Goal: Task Accomplishment & Management: Manage account settings

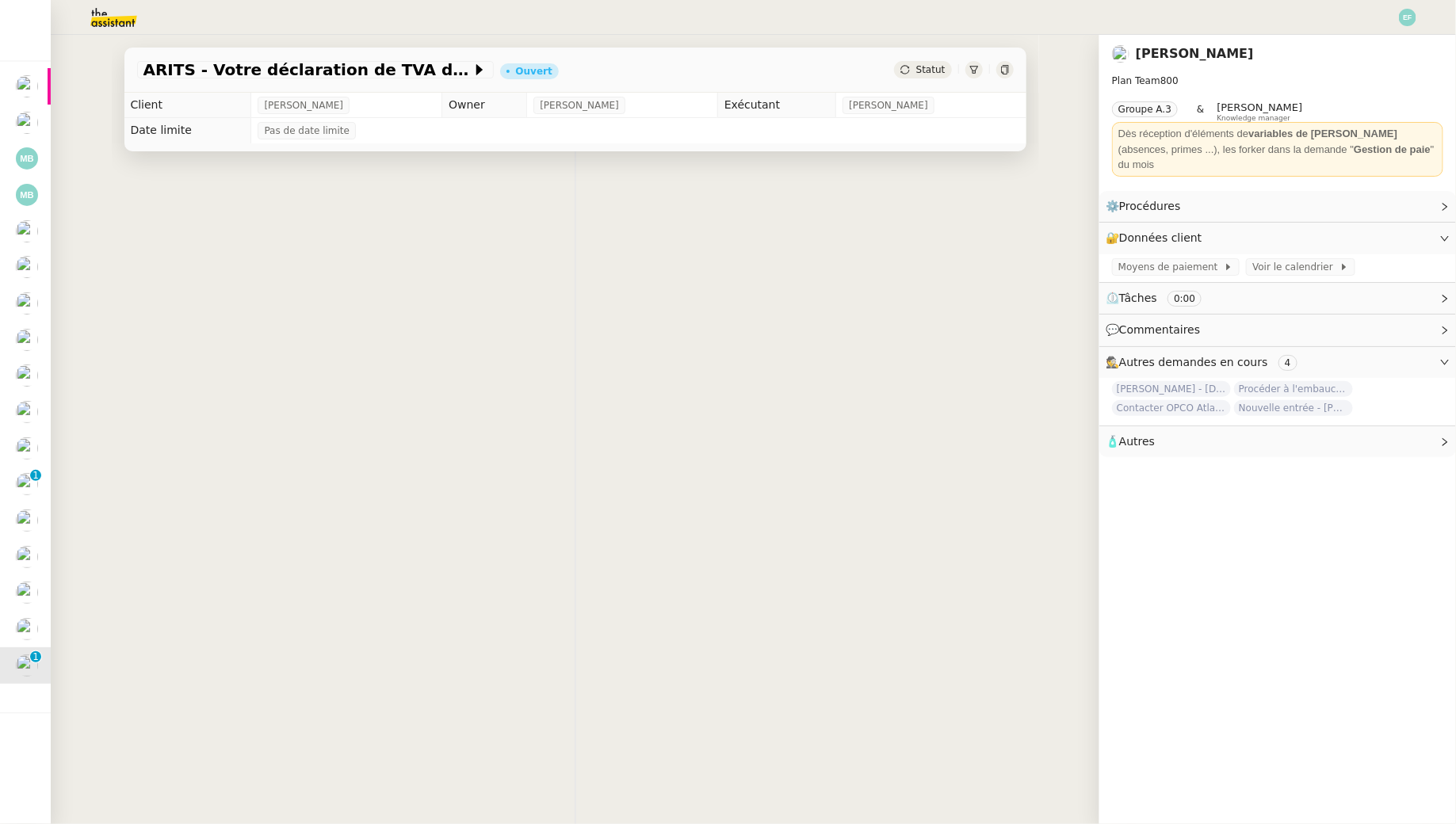
scroll to position [0, 1]
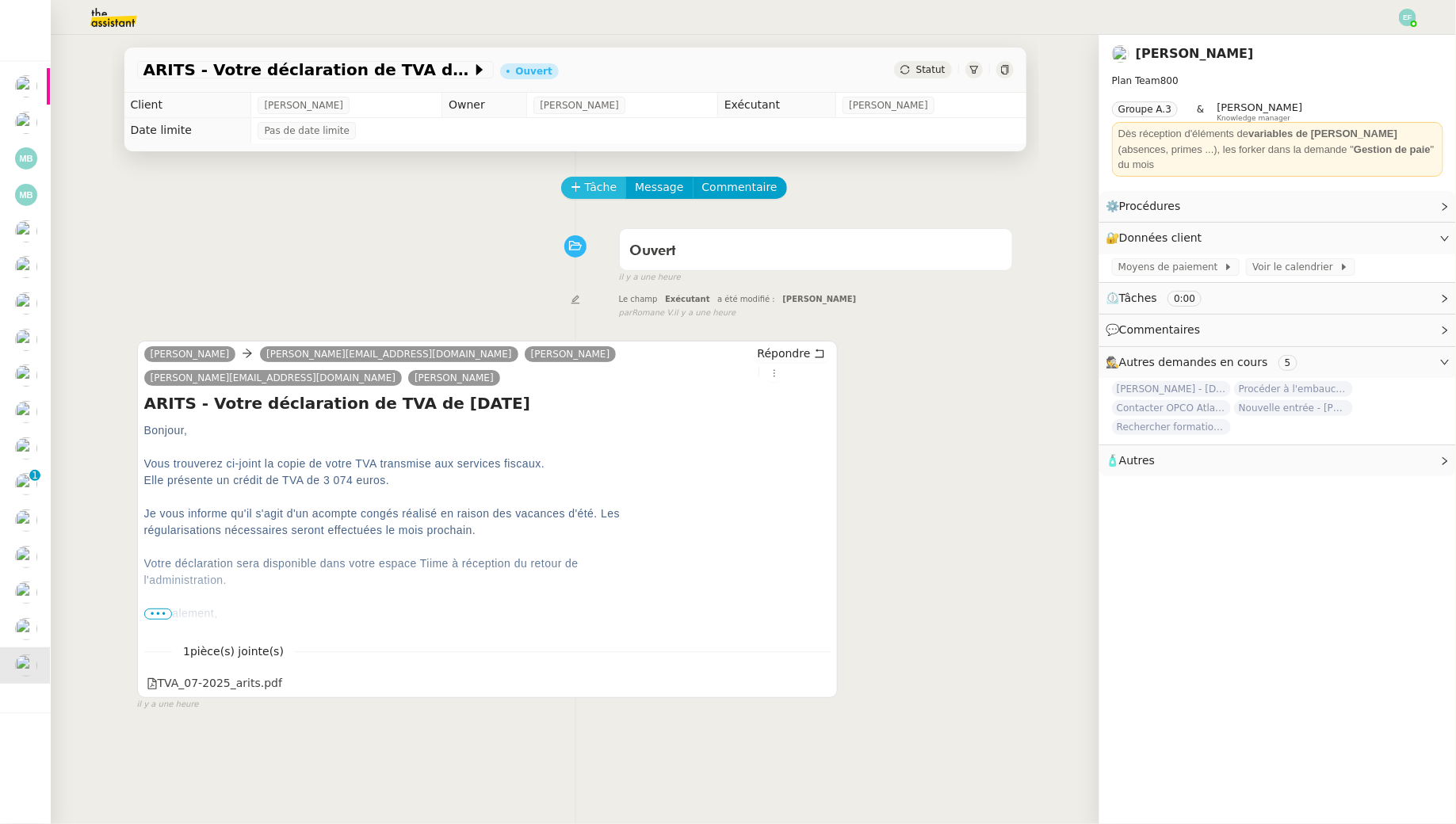
click at [609, 181] on span "Tâche" at bounding box center [601, 187] width 32 height 19
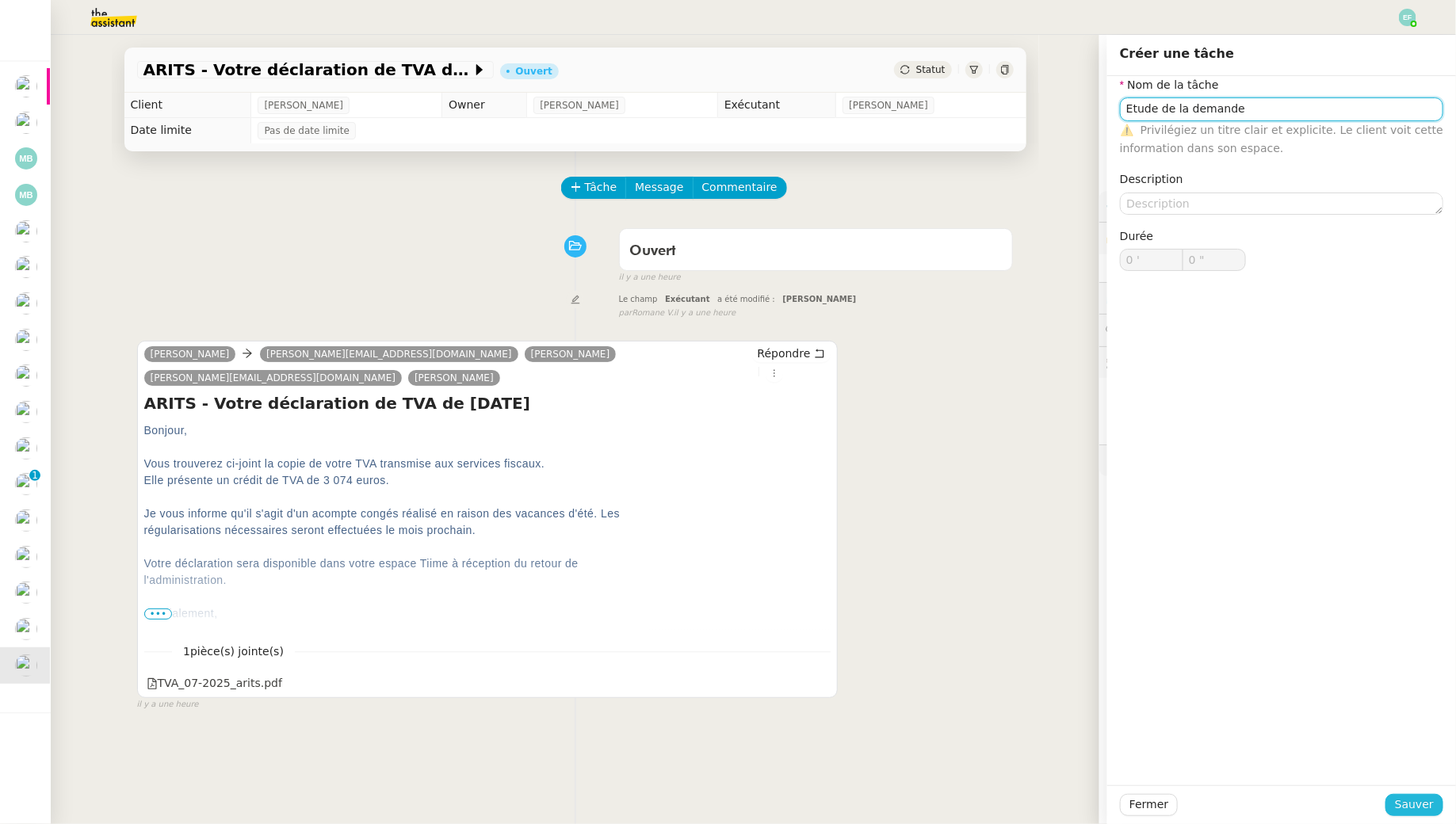
type input "Etude de la demande"
click at [1414, 807] on span "Sauver" at bounding box center [1414, 805] width 39 height 19
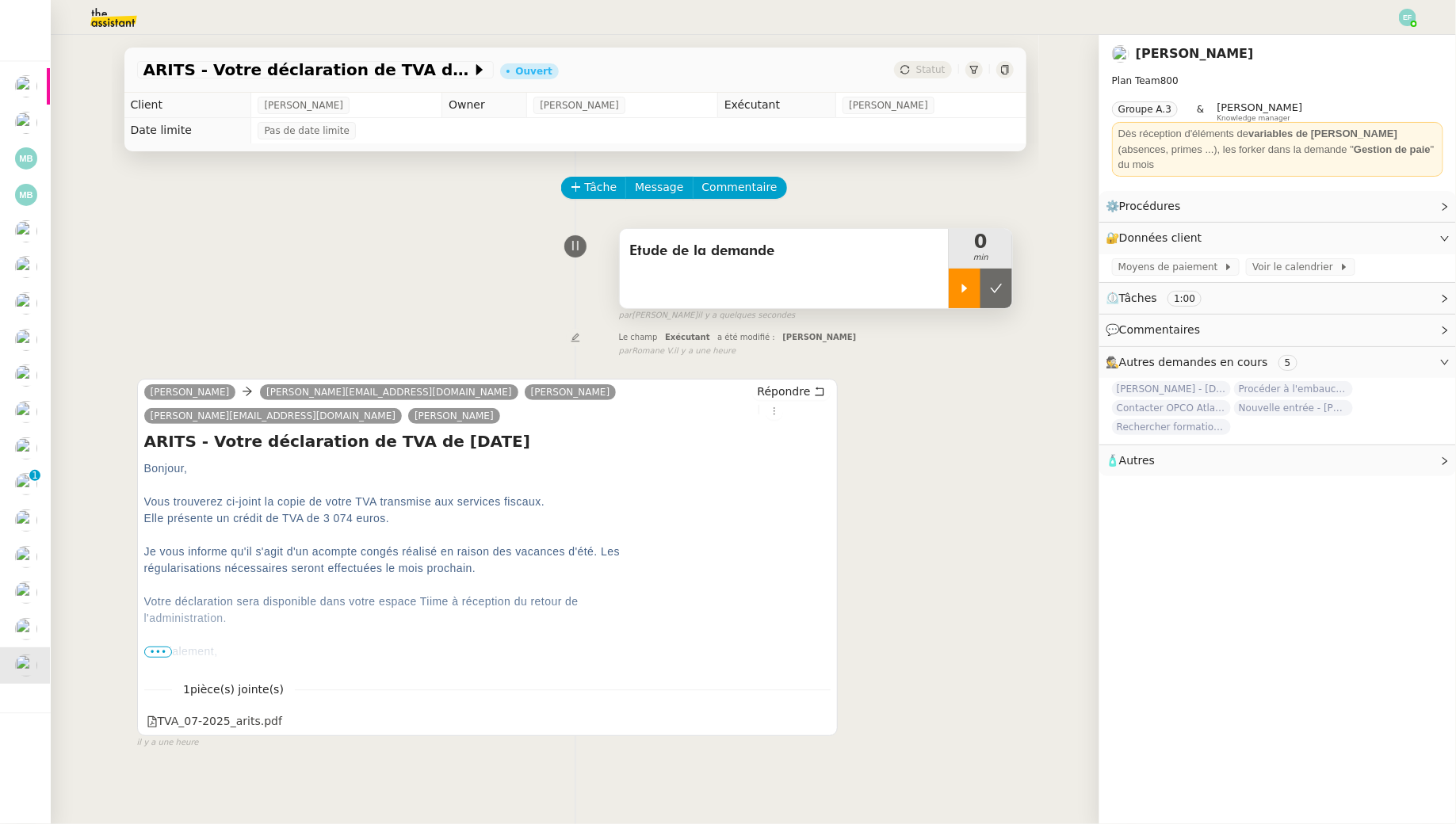
click at [965, 291] on icon at bounding box center [965, 287] width 6 height 8
click at [994, 289] on div at bounding box center [981, 288] width 63 height 40
click at [994, 289] on icon at bounding box center [996, 287] width 12 height 8
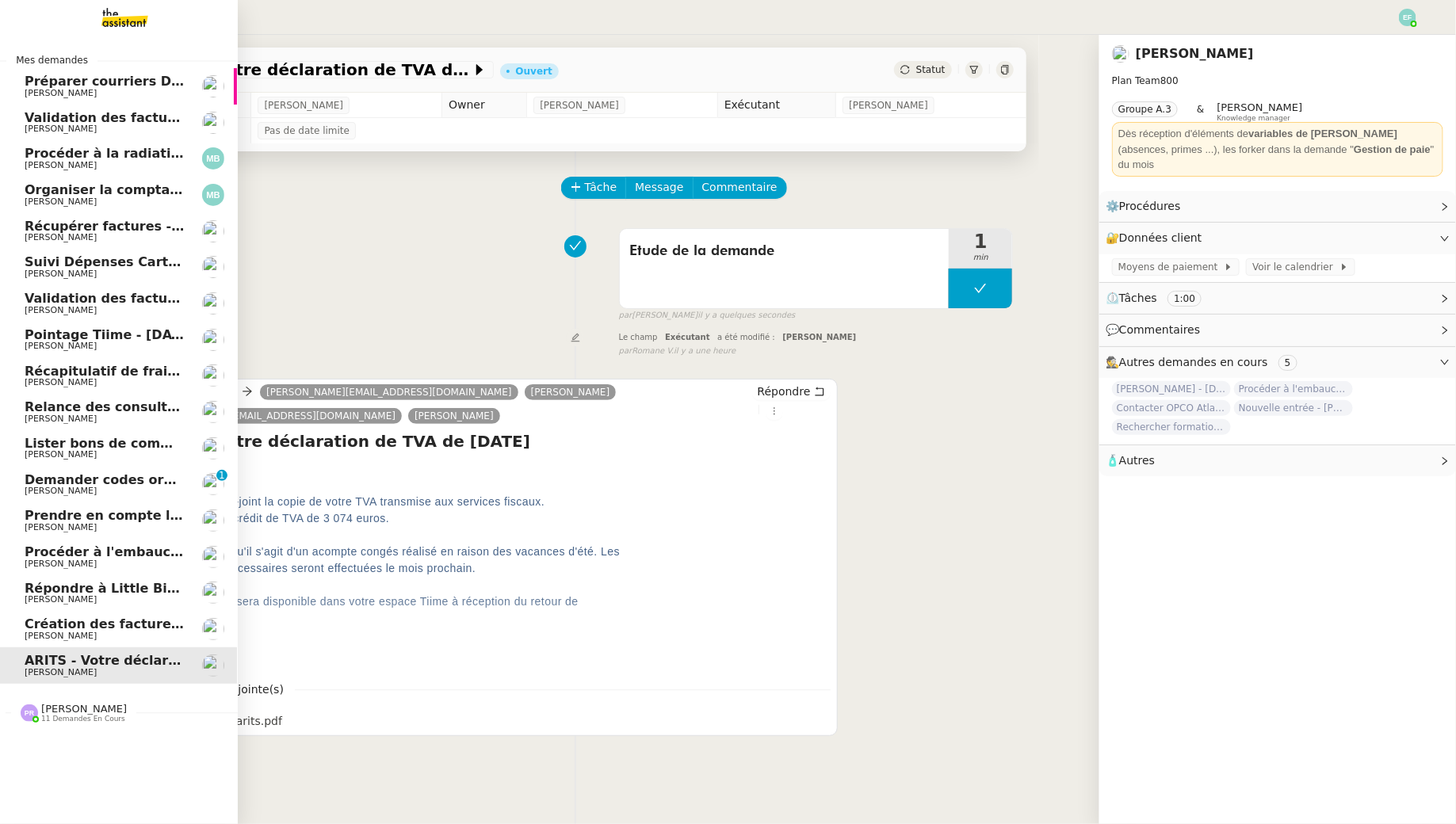
click at [42, 621] on span "Création des factures client - août 2025" at bounding box center [167, 624] width 285 height 15
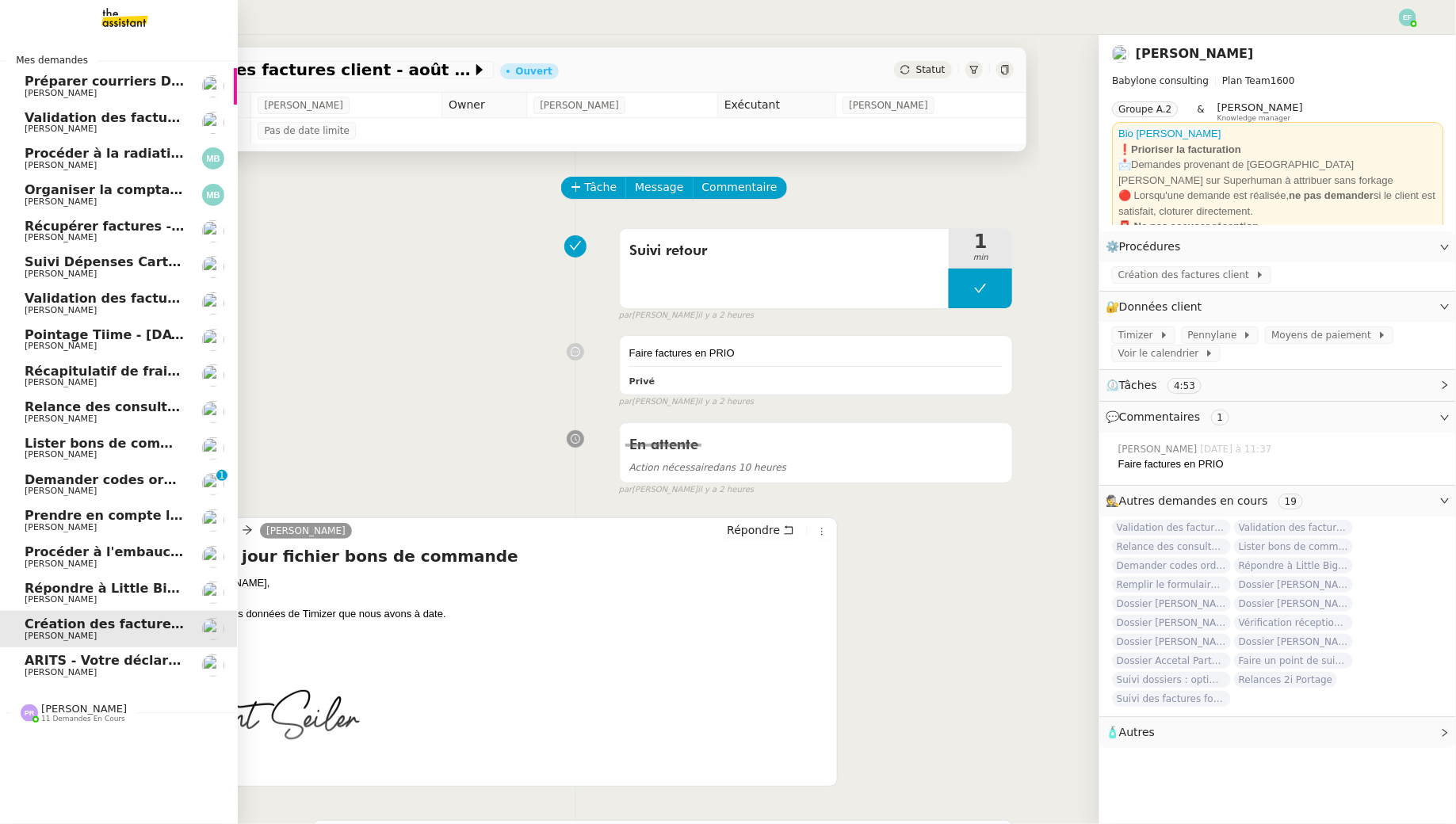
click at [28, 488] on span "[PERSON_NAME]" at bounding box center [61, 490] width 72 height 10
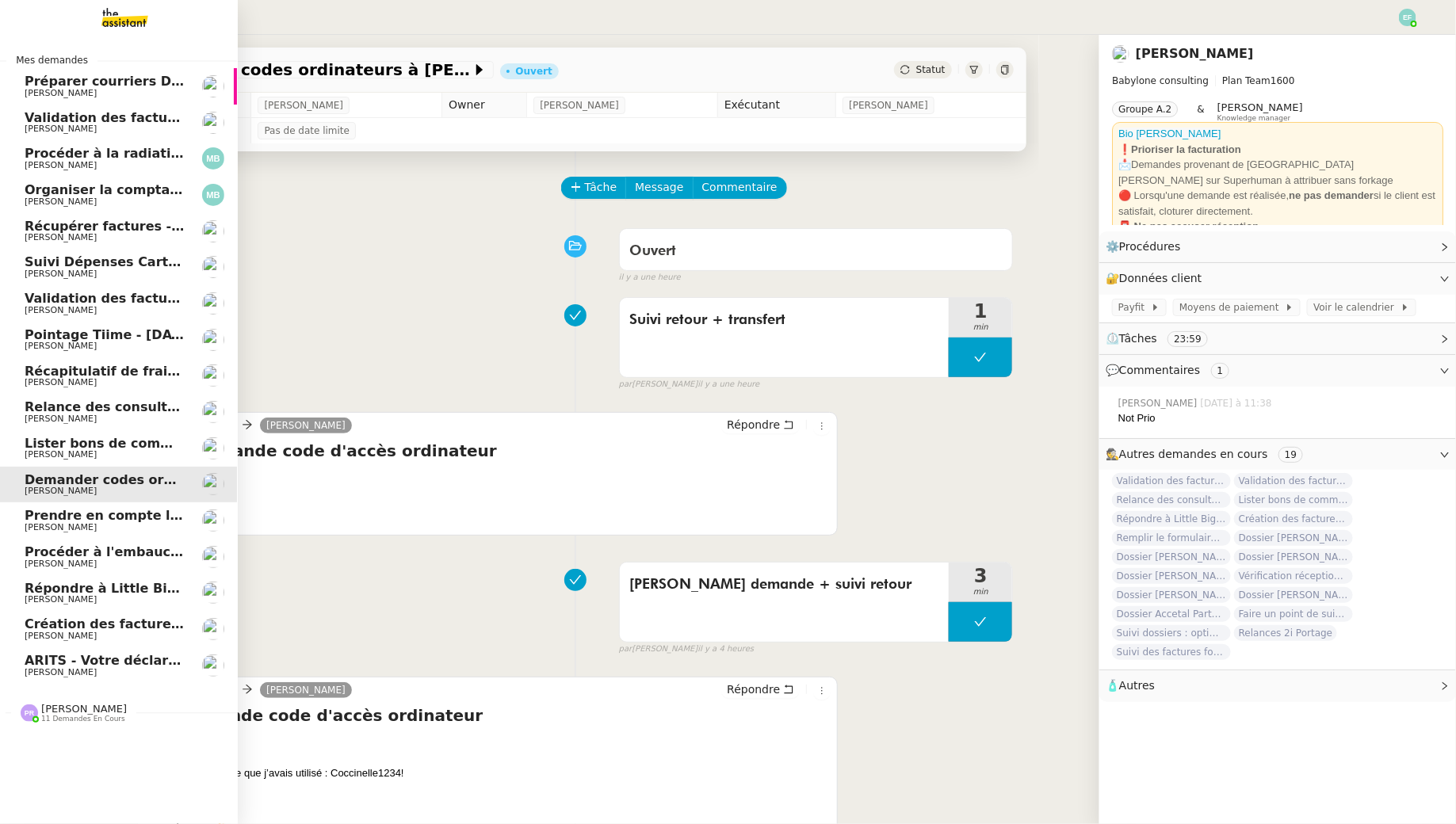
click at [153, 95] on span "[PERSON_NAME]" at bounding box center [105, 94] width 160 height 9
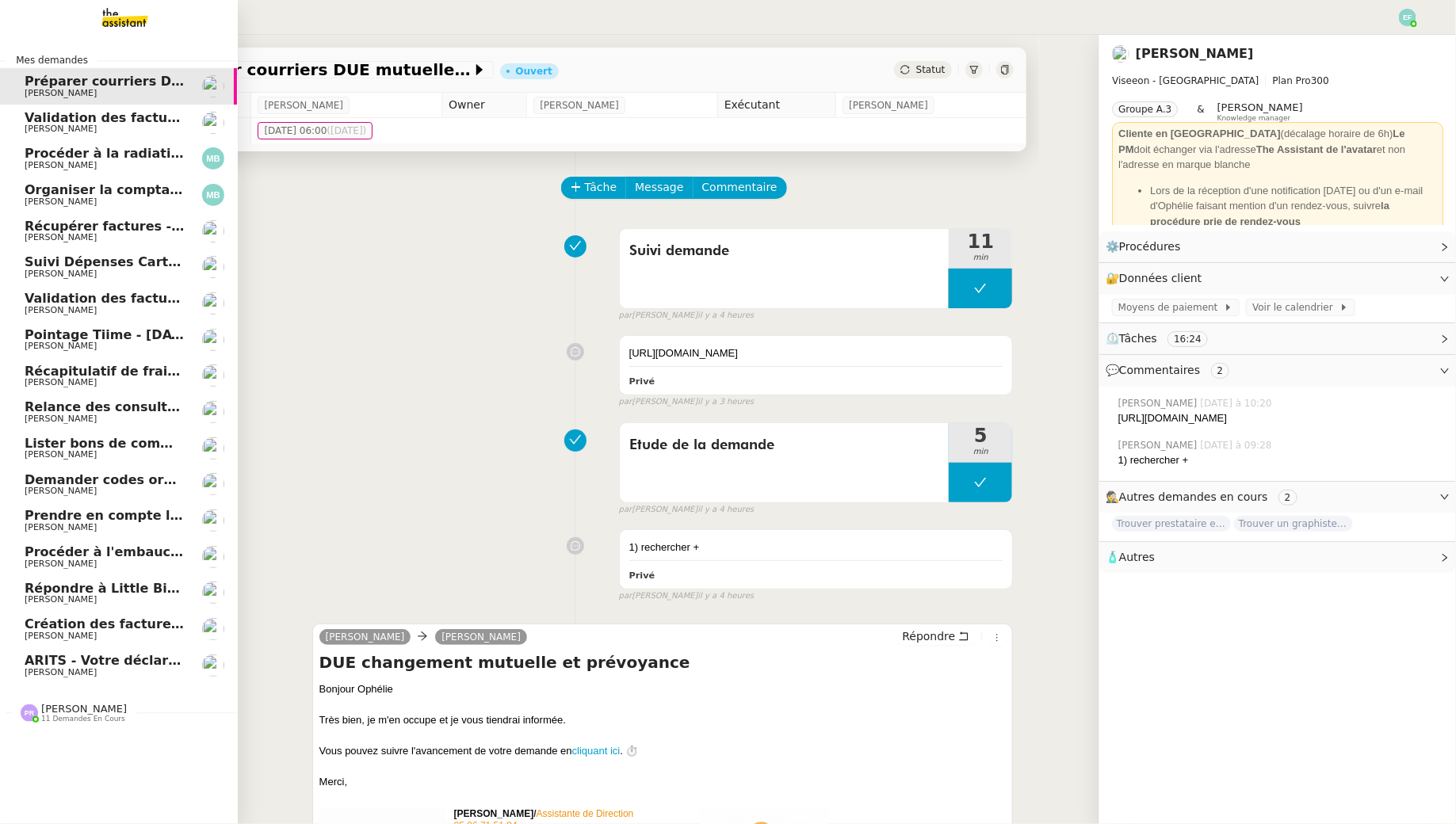
click at [150, 129] on span "[PERSON_NAME]" at bounding box center [105, 129] width 160 height 9
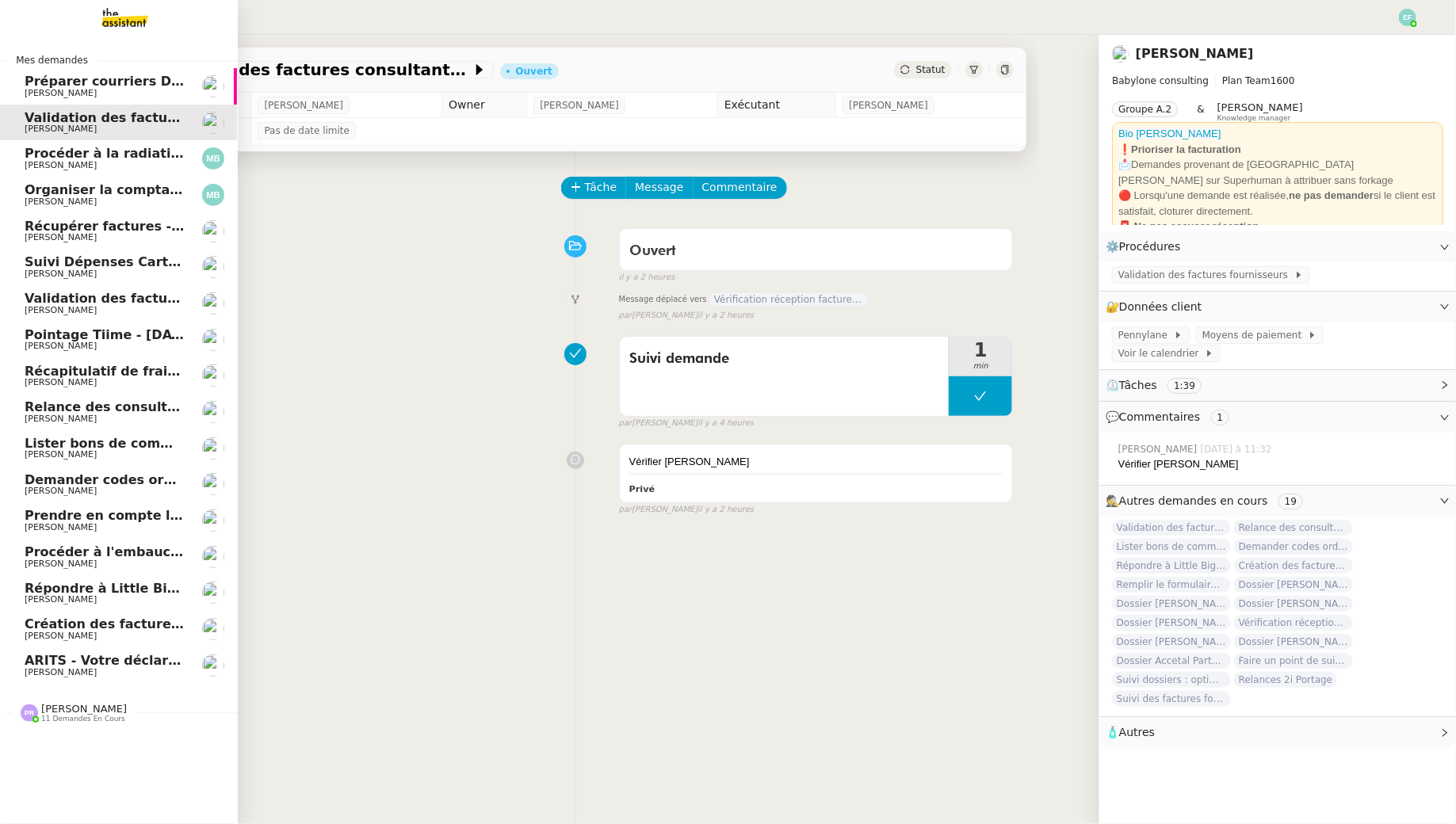
click at [129, 626] on span "Création des factures client - août 2025" at bounding box center [167, 624] width 285 height 15
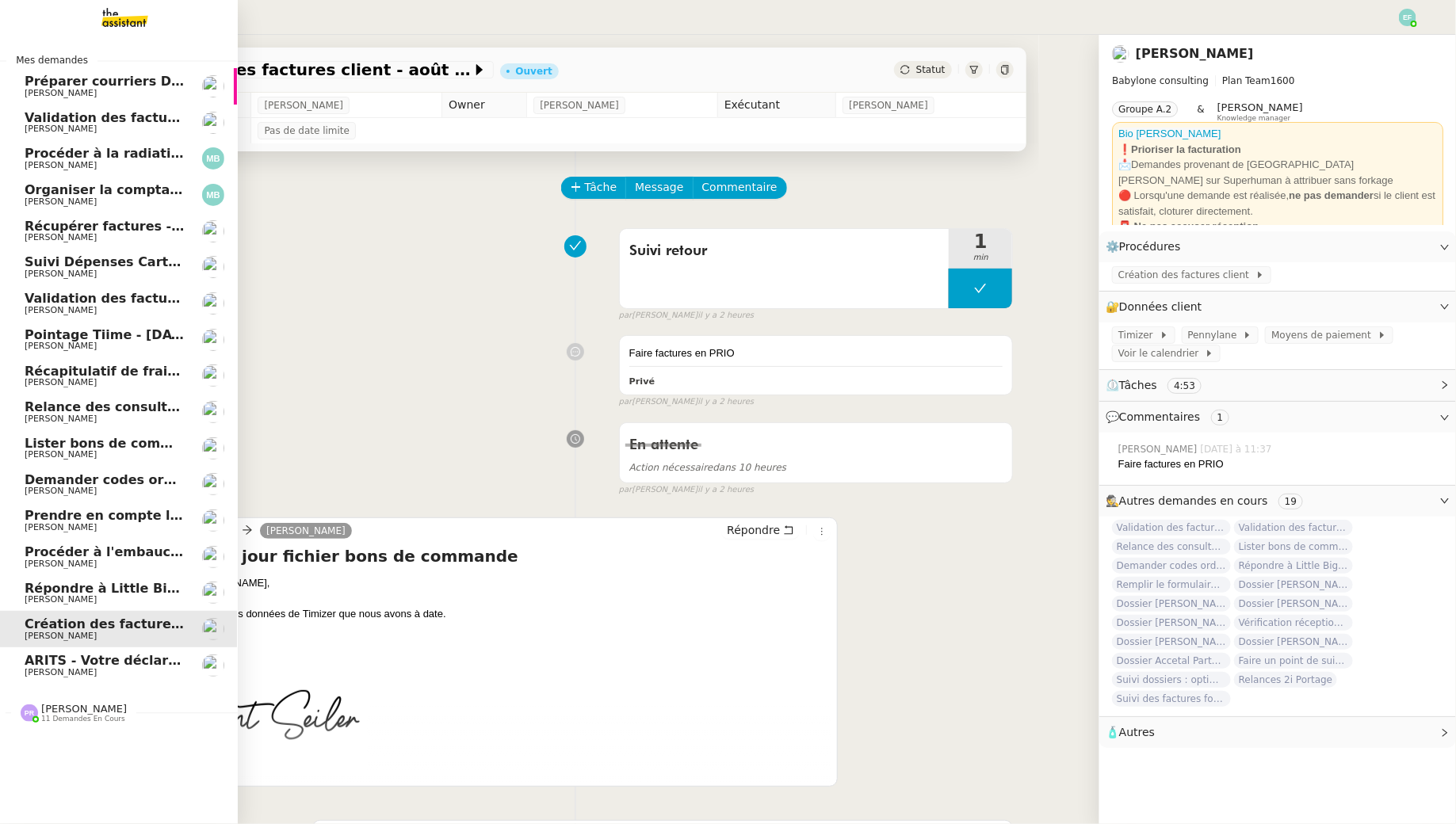
click at [129, 666] on span "ARITS - Votre déclaration de TVA de Juillet 2025" at bounding box center [180, 661] width 310 height 15
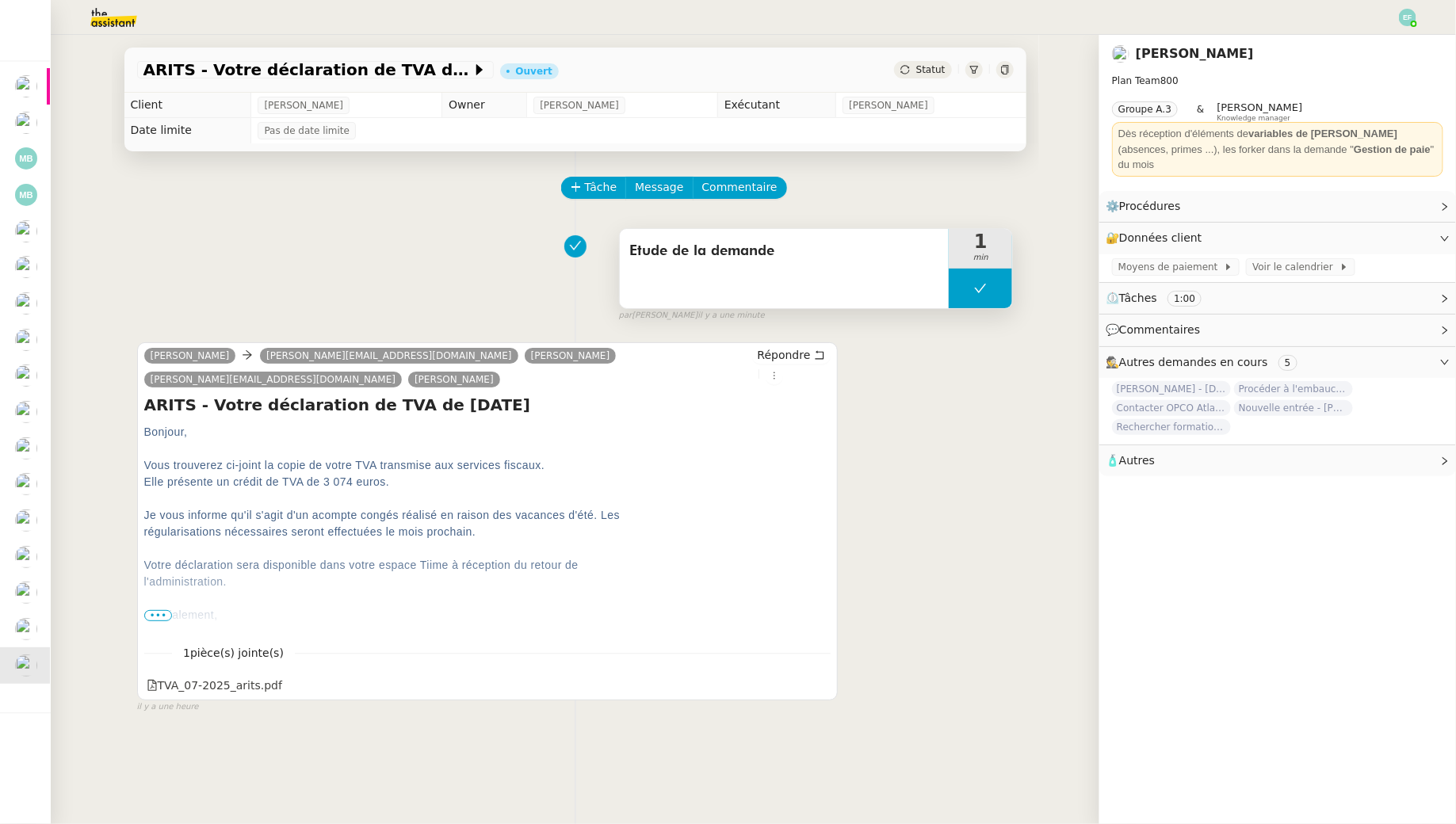
click at [973, 282] on button at bounding box center [981, 288] width 63 height 40
click at [973, 282] on div at bounding box center [965, 288] width 32 height 40
click at [162, 610] on span "•••" at bounding box center [158, 615] width 29 height 11
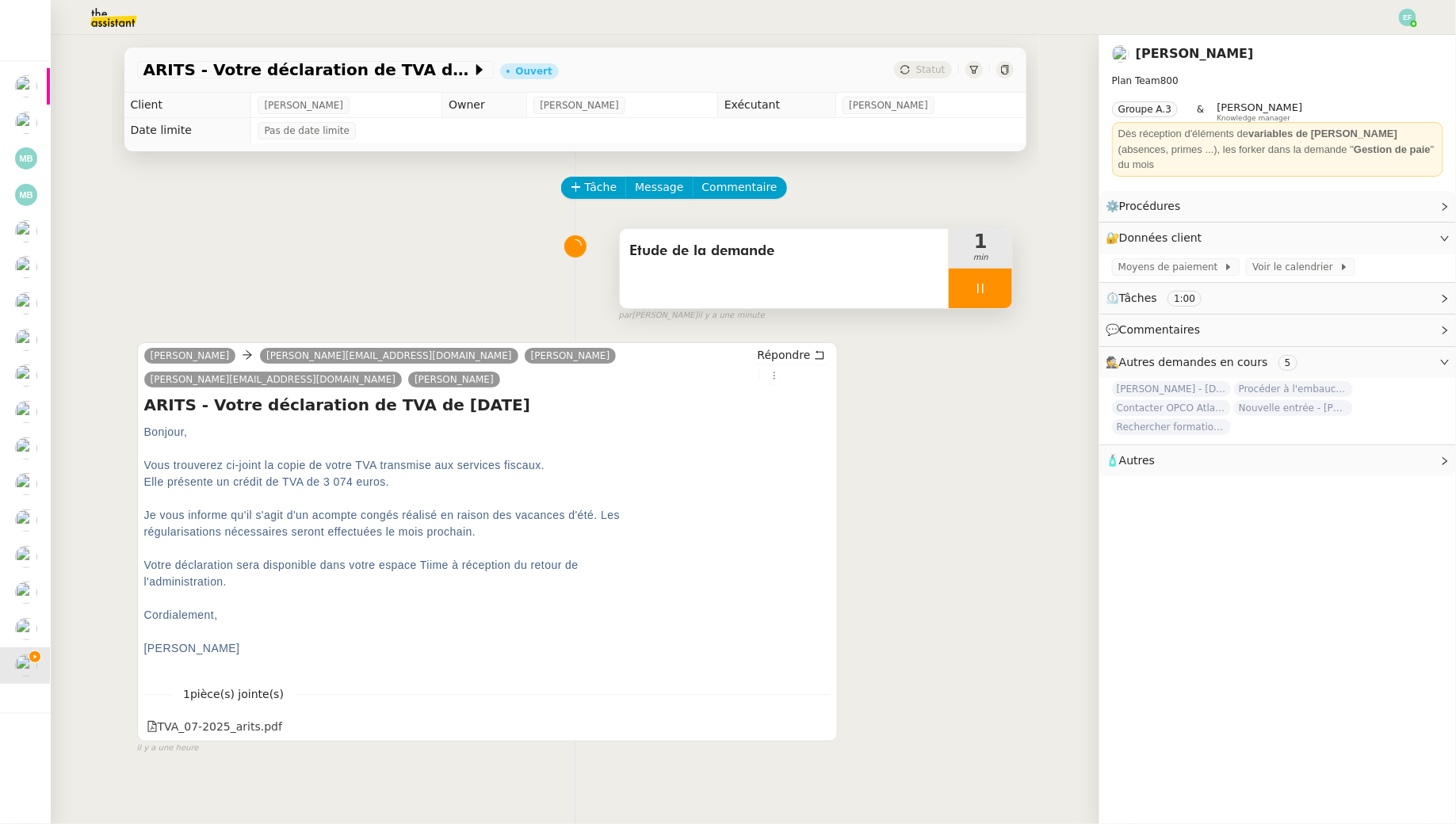
click at [968, 287] on div at bounding box center [981, 288] width 63 height 40
click at [996, 287] on icon at bounding box center [996, 288] width 13 height 13
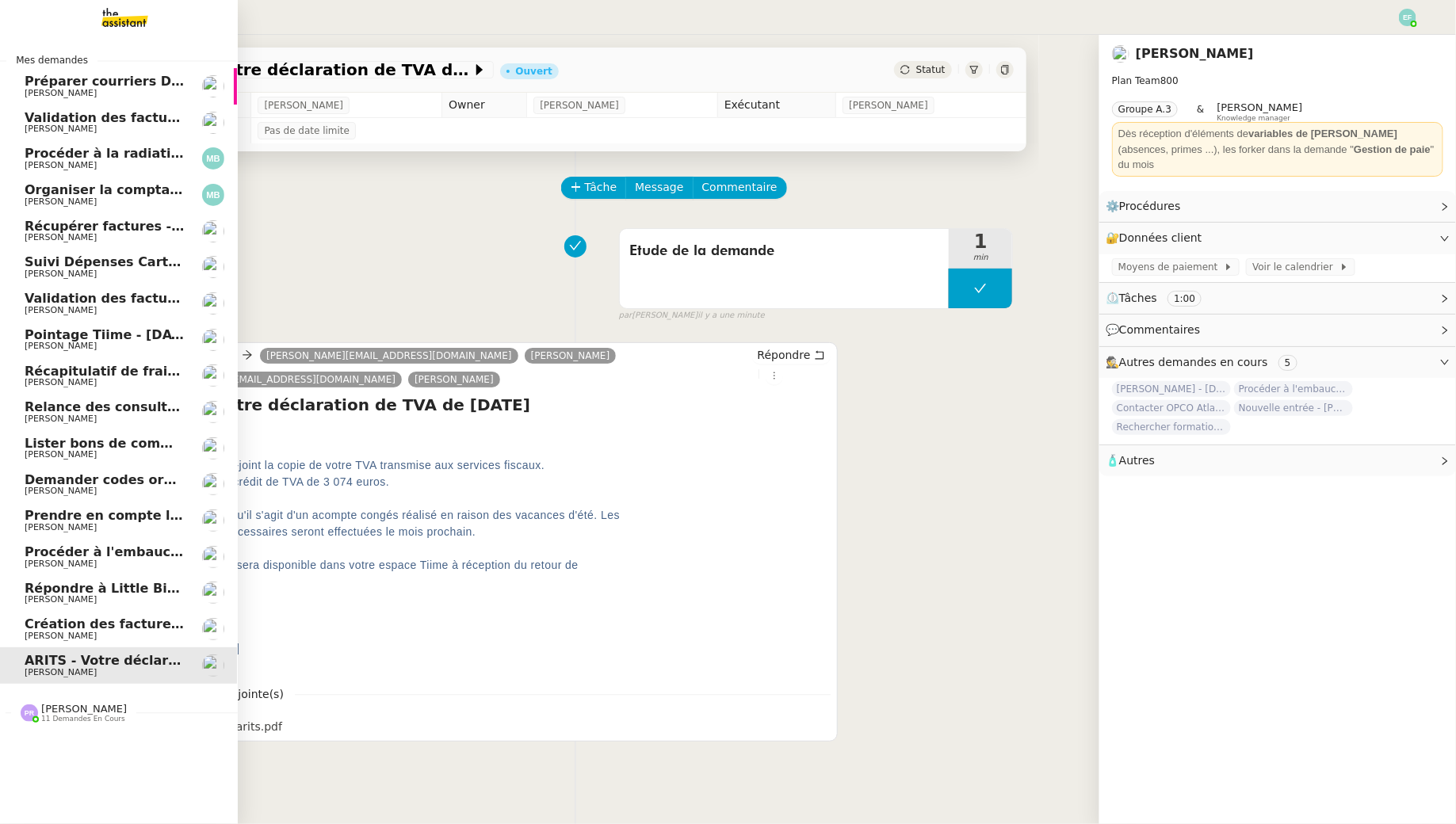
click at [44, 627] on span "Création des factures client - août 2025" at bounding box center [167, 624] width 285 height 15
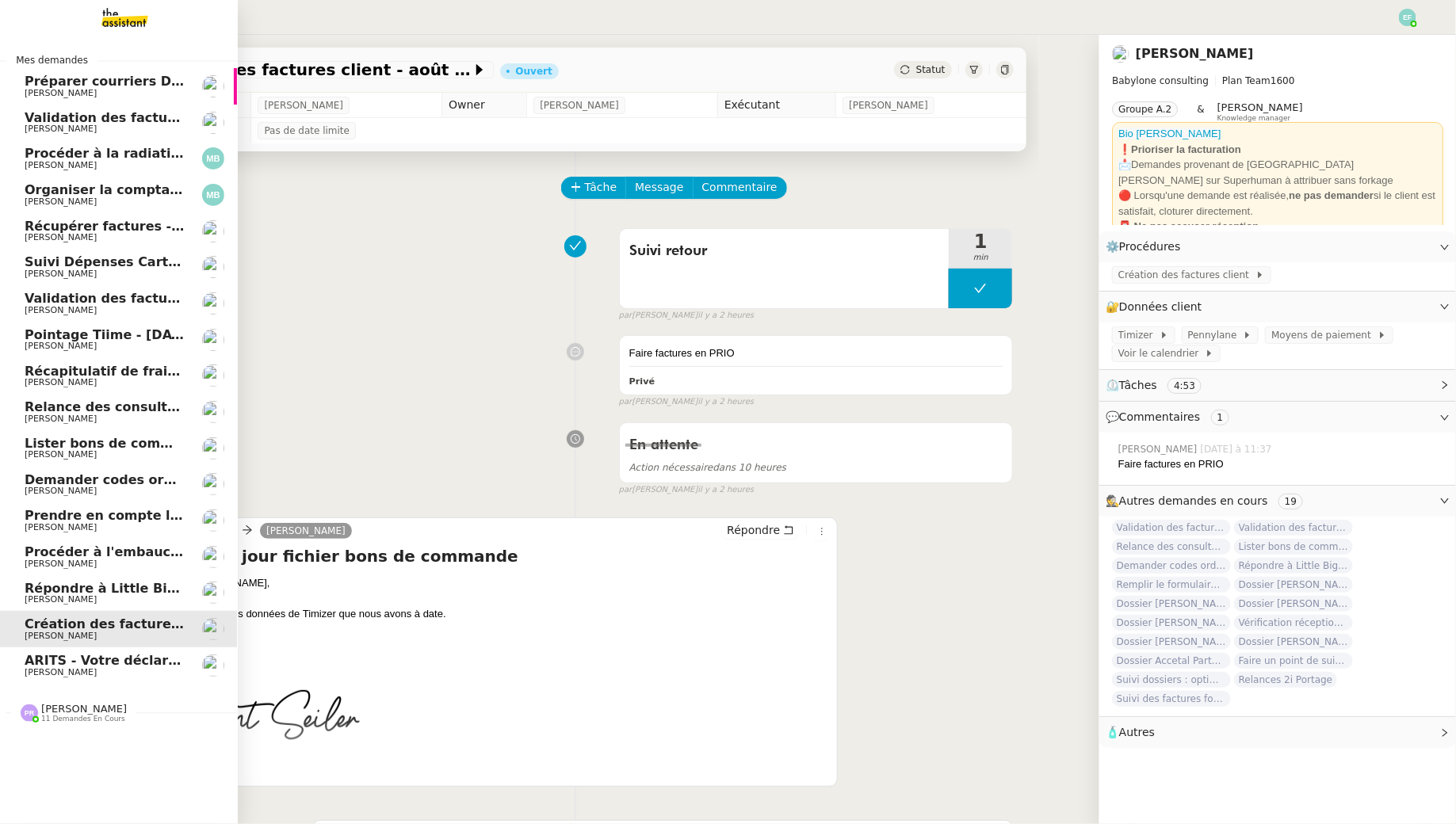
click at [51, 659] on span "ARITS - Votre déclaration de TVA de Juillet 2025" at bounding box center [180, 661] width 310 height 15
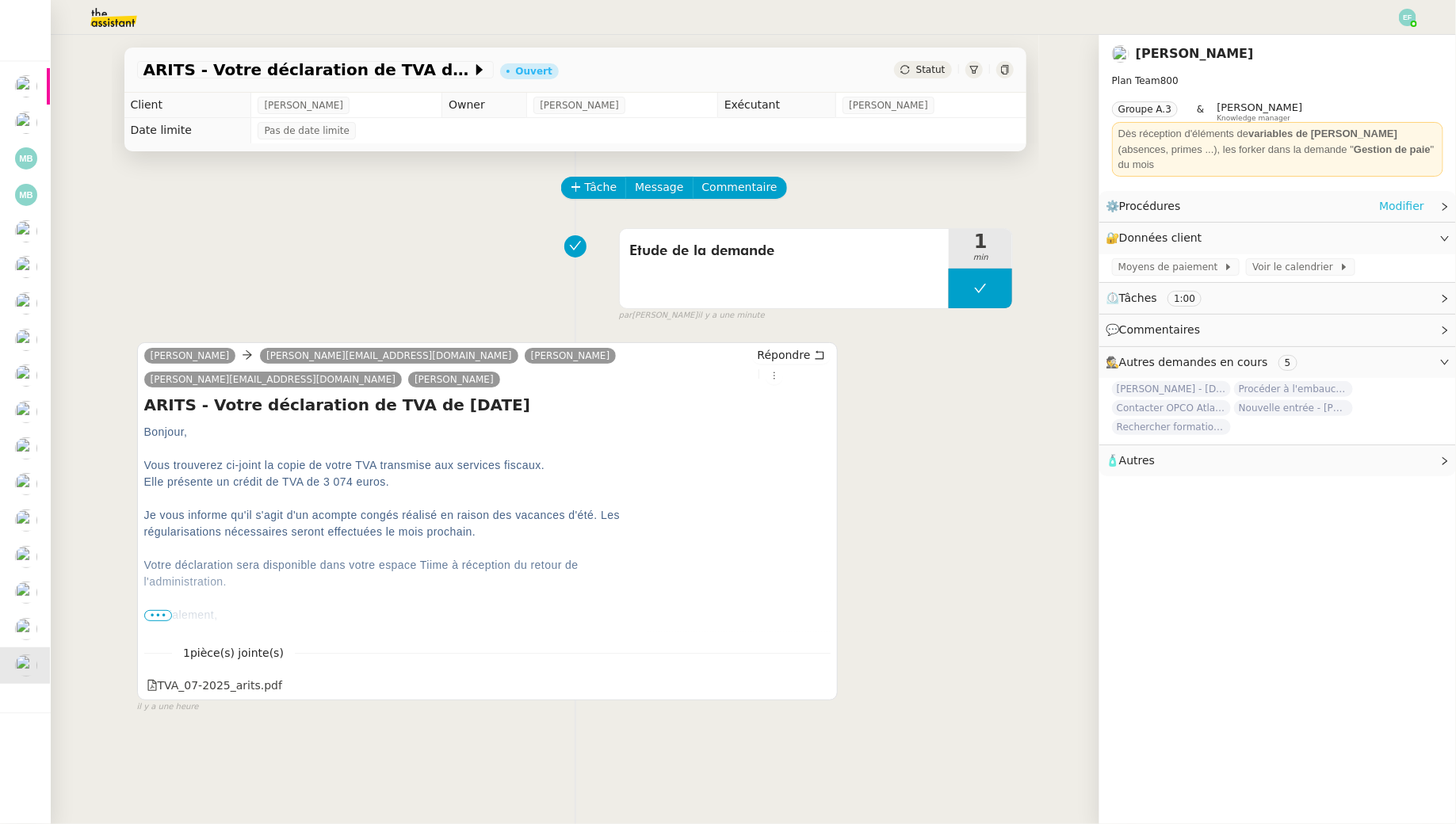
click at [1410, 197] on link "Modifier" at bounding box center [1401, 207] width 45 height 19
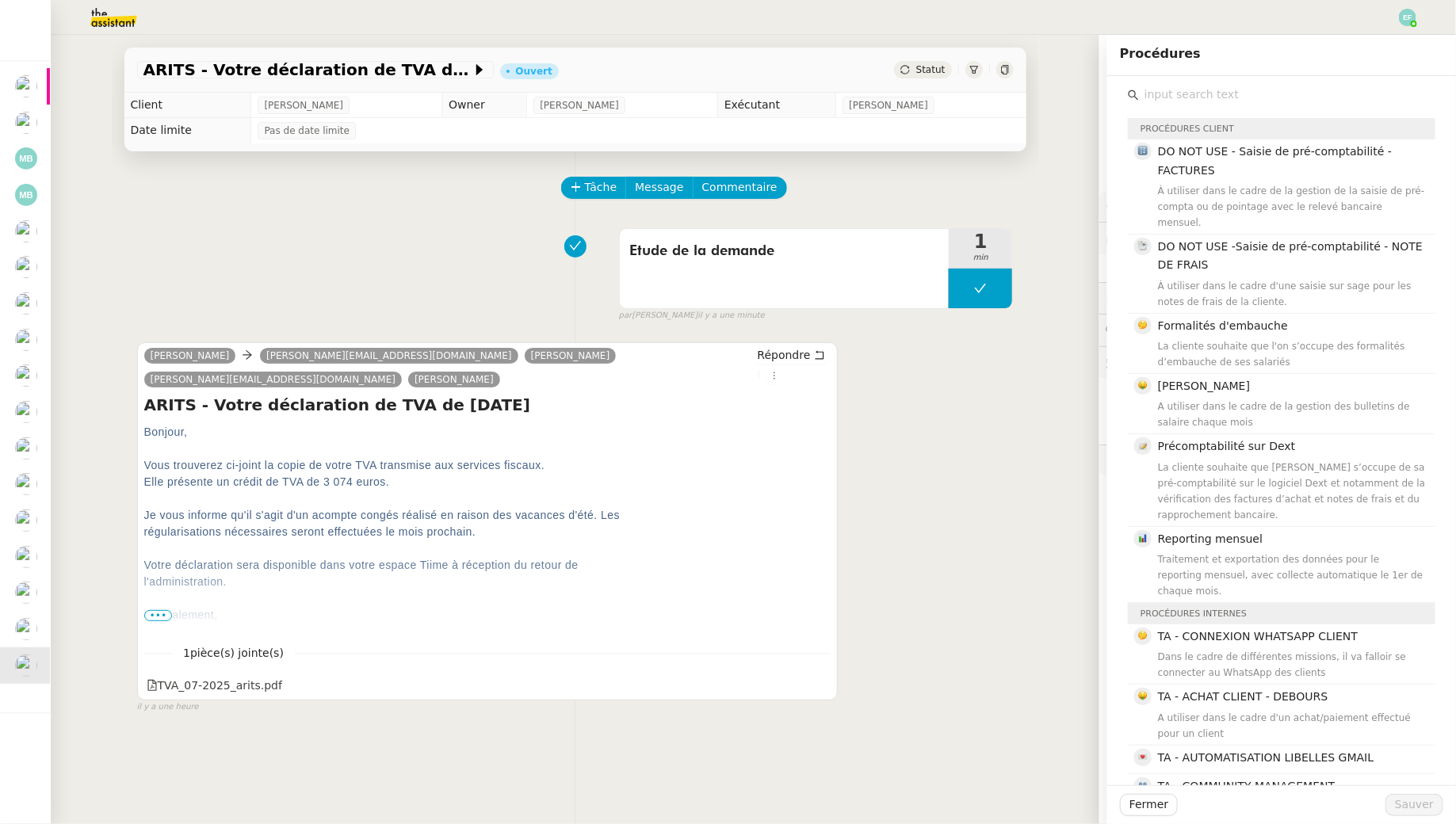
click at [373, 280] on div "Etude de la demande 1 min false par Emelyne F. il y a une minute" at bounding box center [576, 272] width 877 height 101
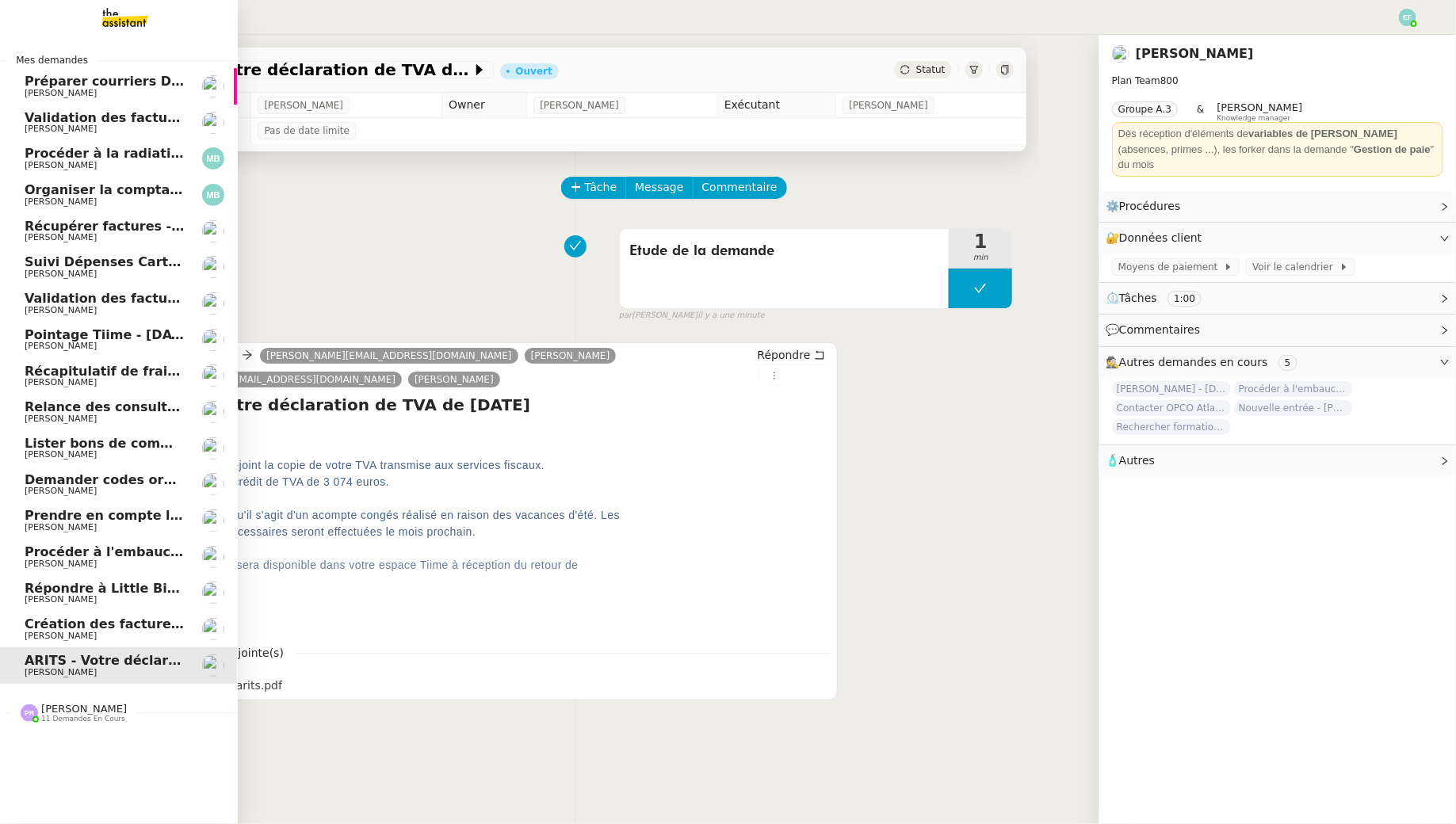
click at [69, 621] on span "Création des factures client - août 2025" at bounding box center [167, 624] width 285 height 15
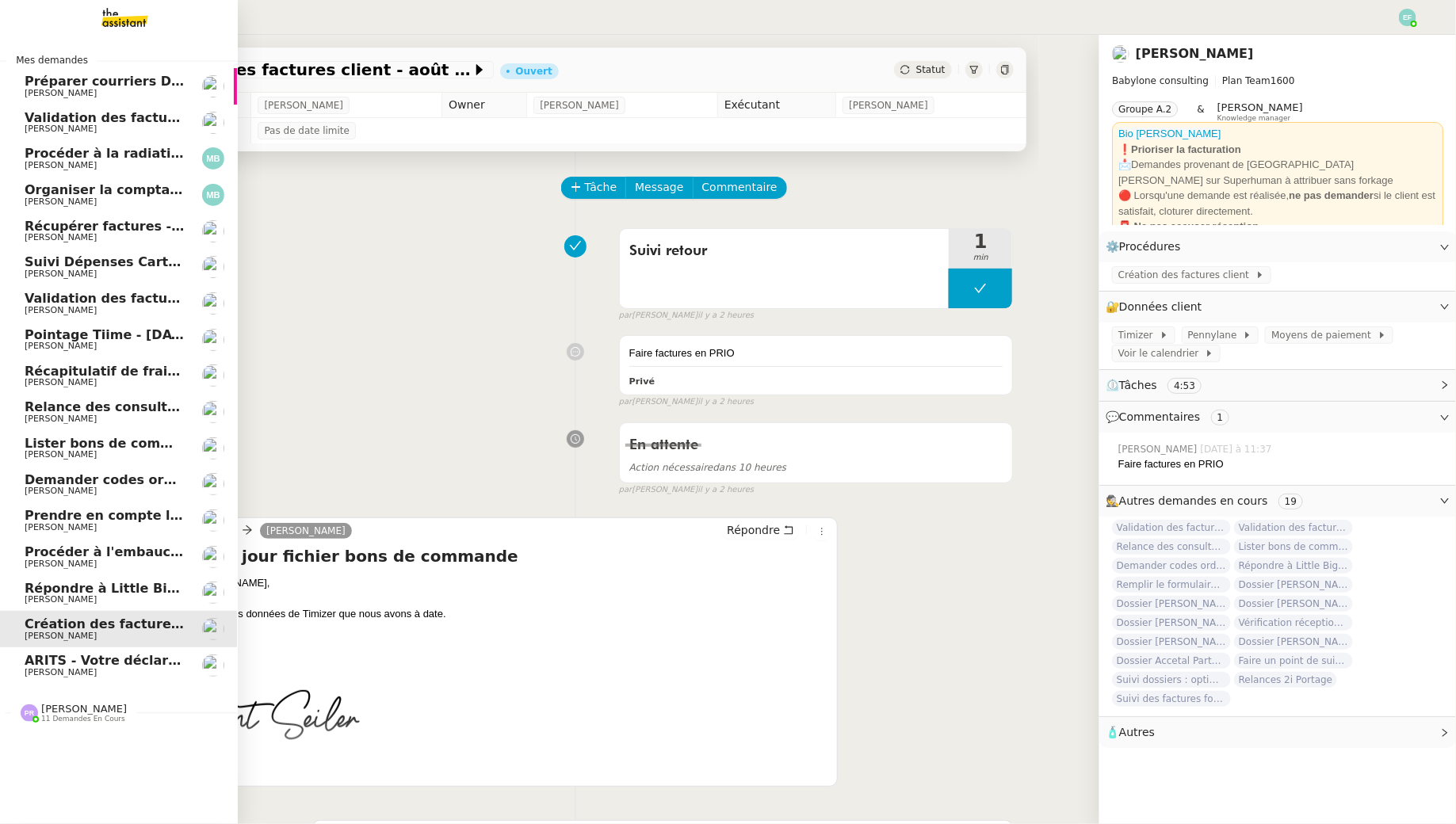
click at [65, 583] on span "Répondre à Little Big Connection" at bounding box center [143, 589] width 236 height 15
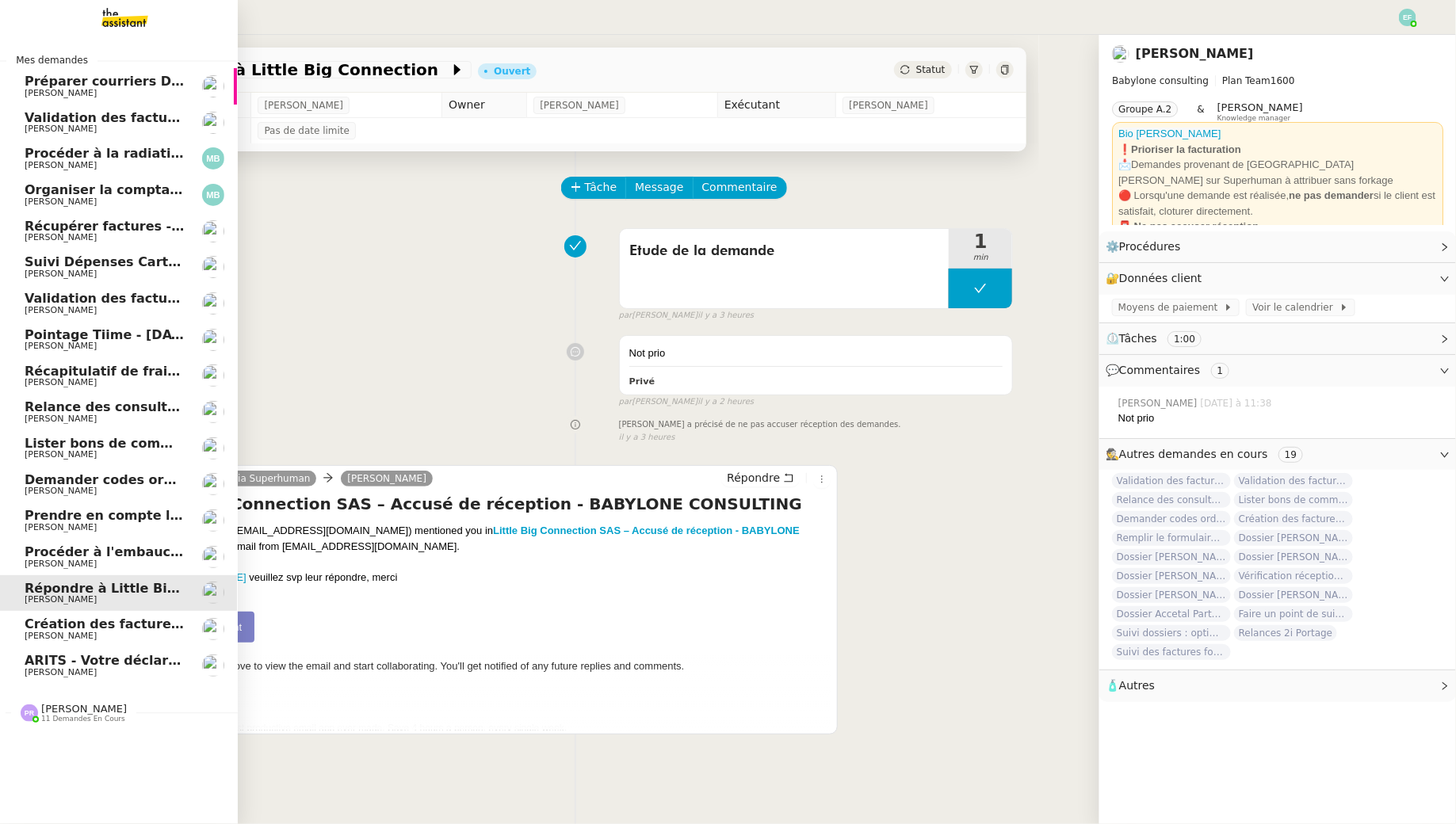
click at [171, 112] on span "Validation des factures consultants - [DATE]" at bounding box center [183, 118] width 315 height 15
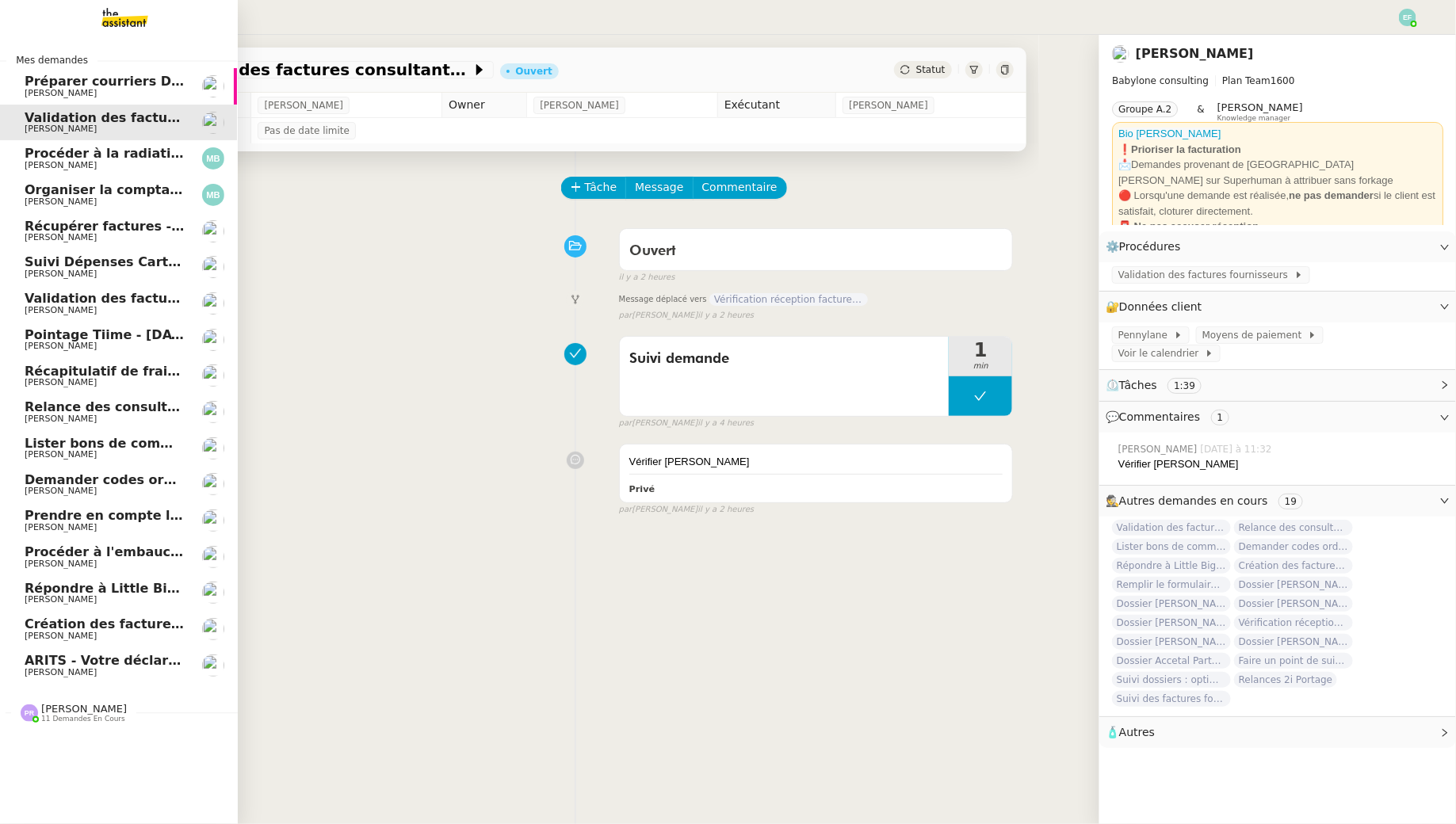
click at [126, 268] on span "Suivi Dépenses Cartes Salariées Qonto - 20 août 2025" at bounding box center [195, 262] width 340 height 15
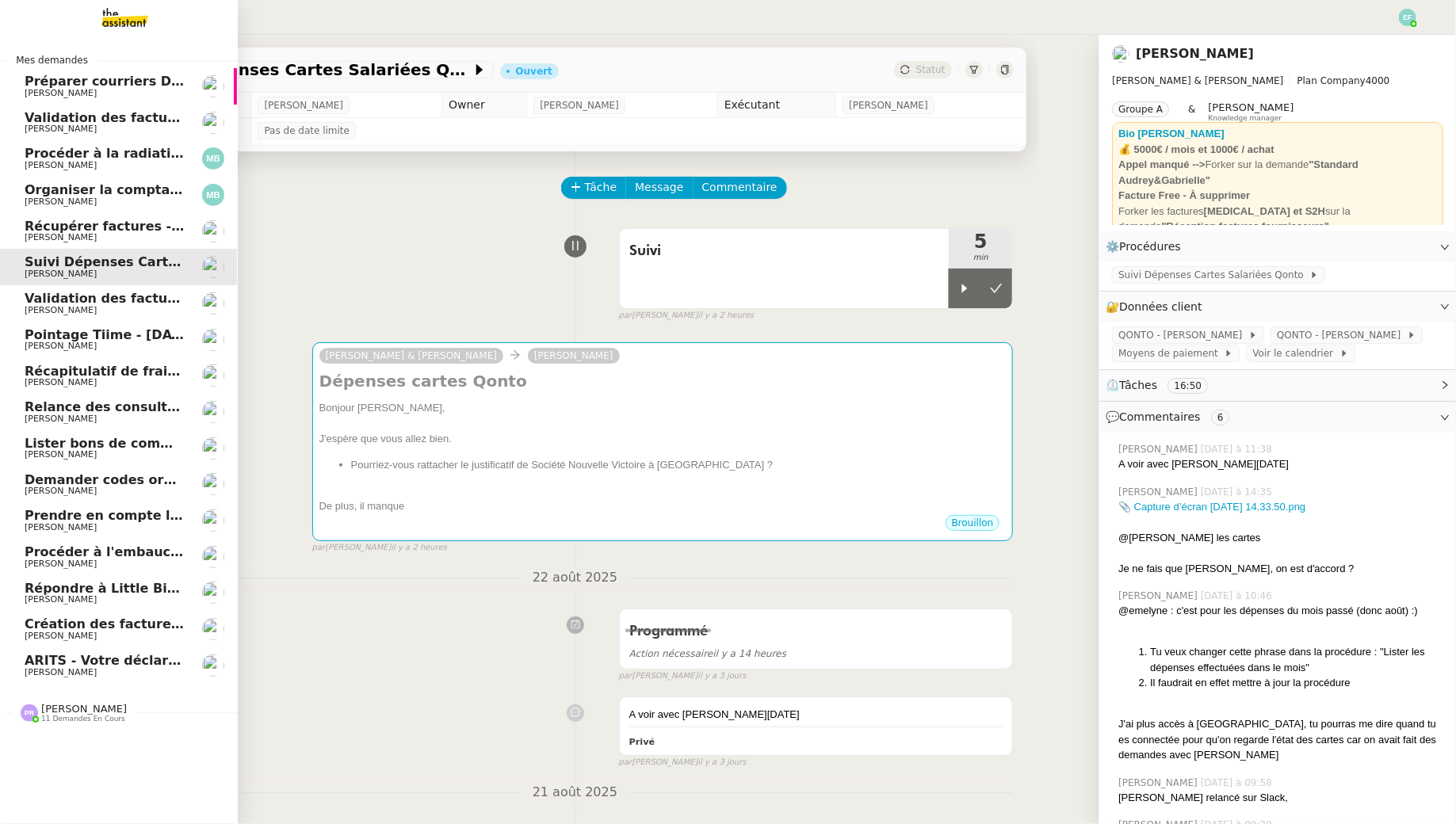
click at [115, 315] on link "Validation des factures consultants - juillet 2025 Florent Seiler" at bounding box center [118, 303] width 238 height 36
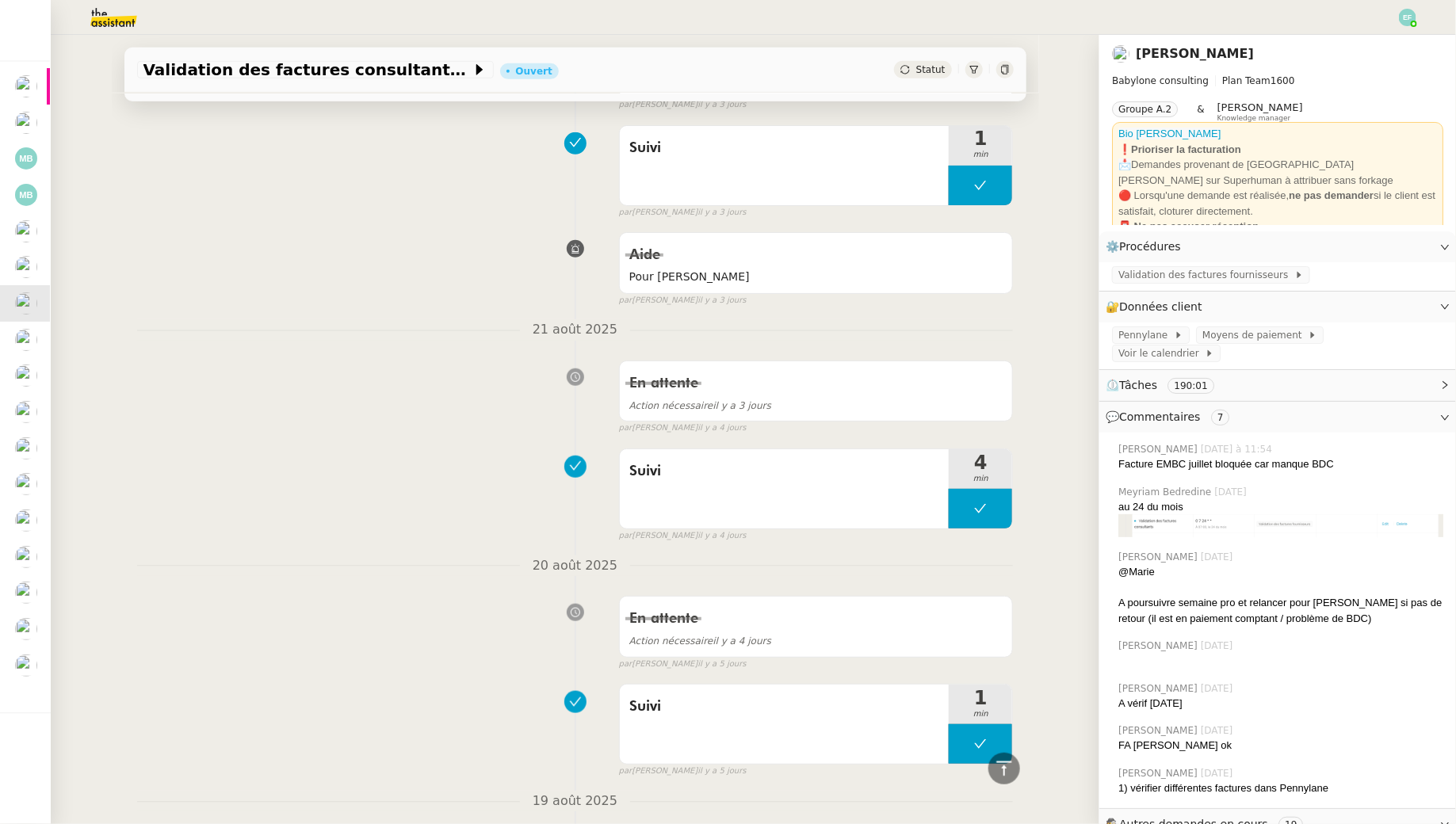
scroll to position [624, 0]
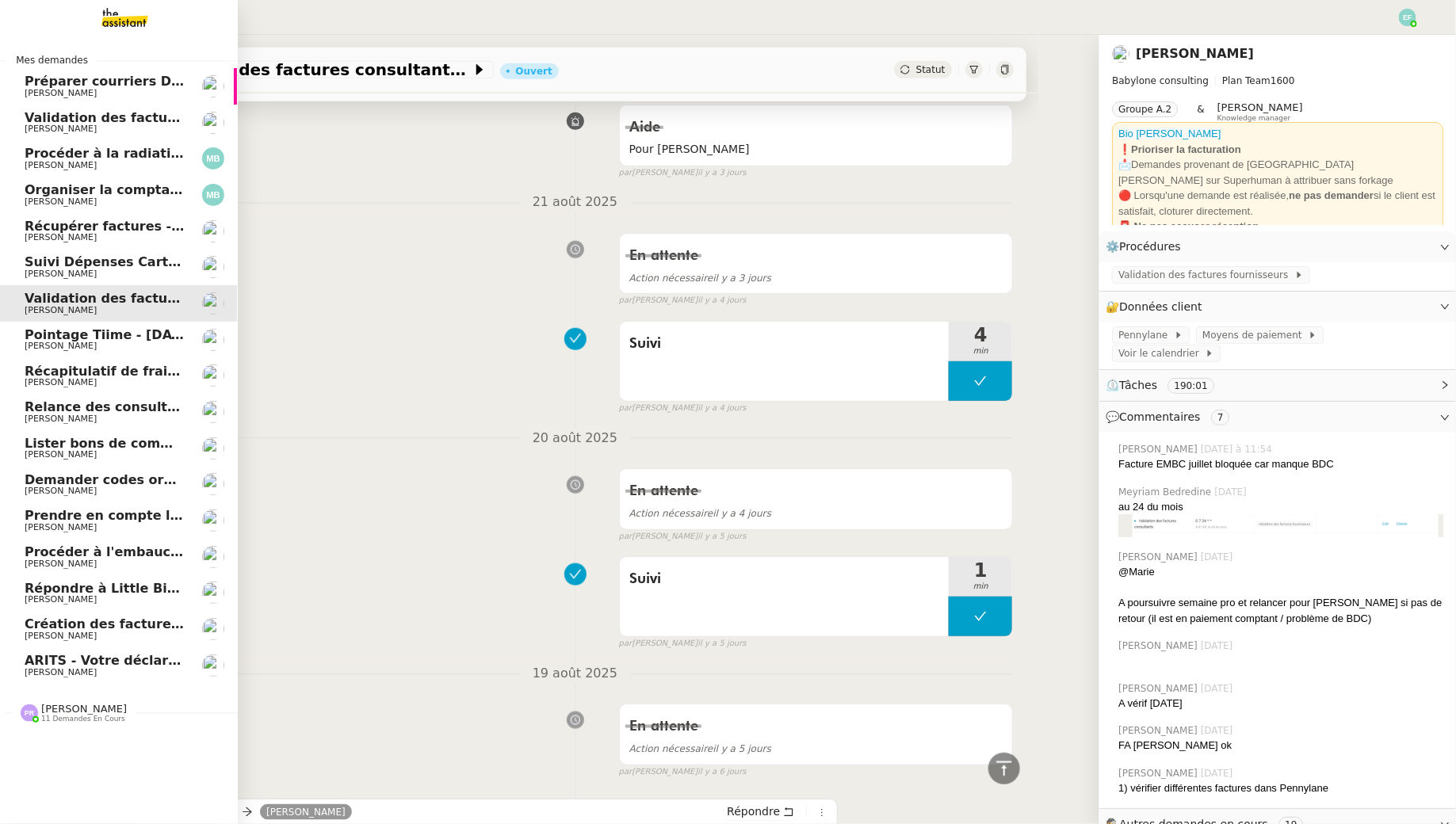
click at [32, 414] on span "[PERSON_NAME]" at bounding box center [61, 418] width 72 height 10
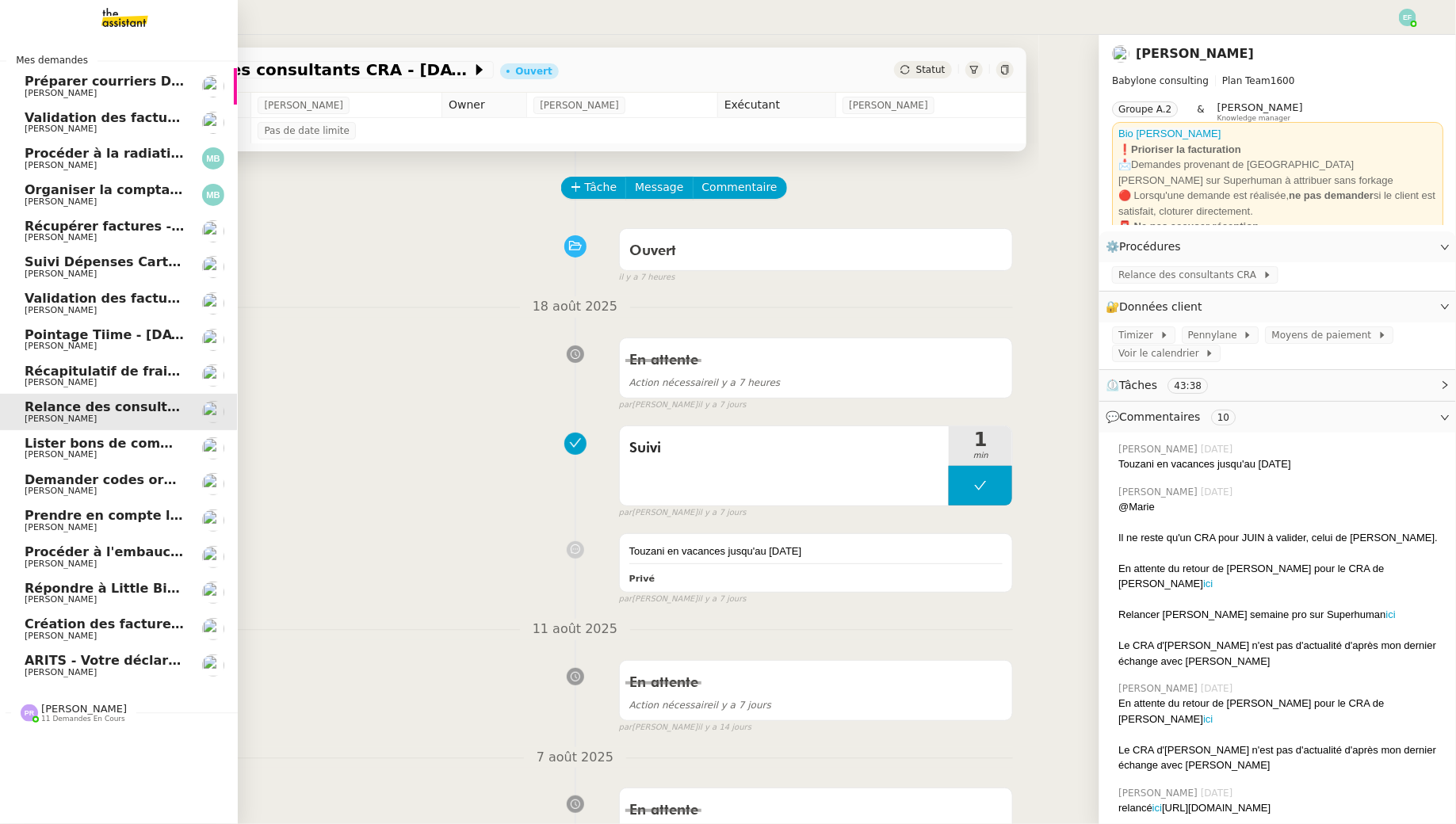
click at [47, 457] on span "[PERSON_NAME]" at bounding box center [61, 454] width 72 height 10
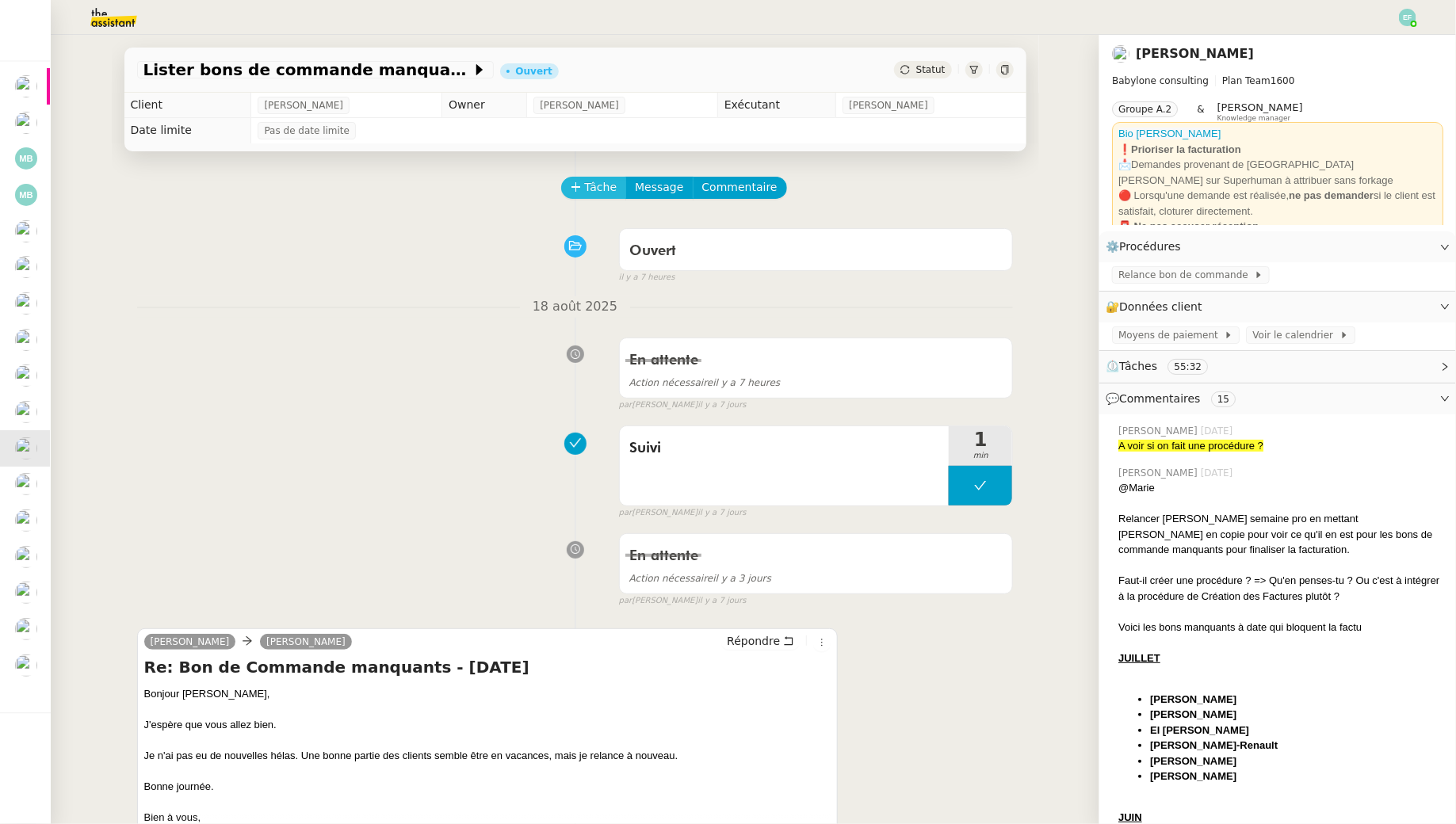
click at [582, 183] on button "Tâche" at bounding box center [593, 188] width 66 height 22
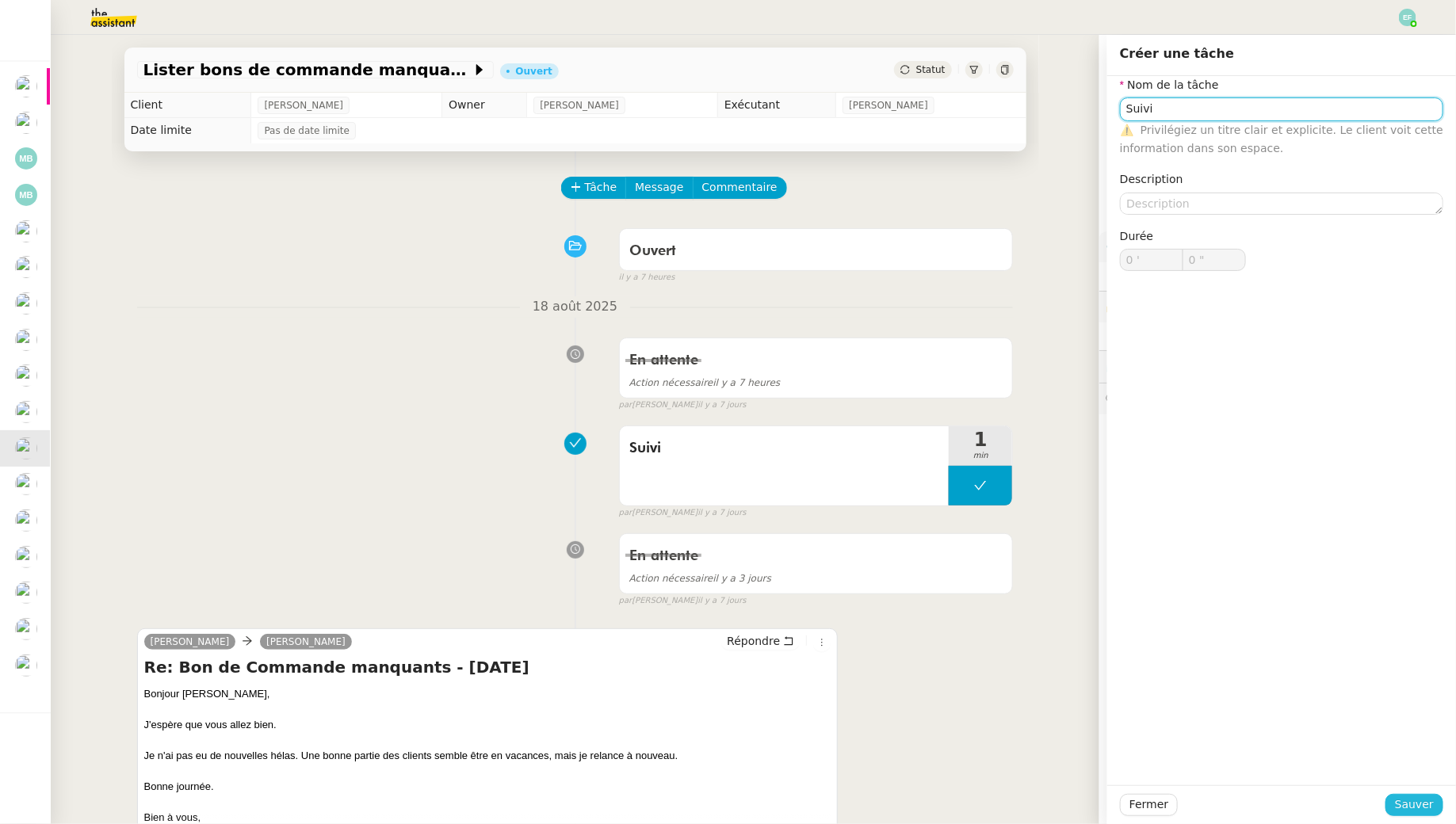
type input "Suivi"
click at [1393, 806] on button "Sauver" at bounding box center [1414, 805] width 57 height 22
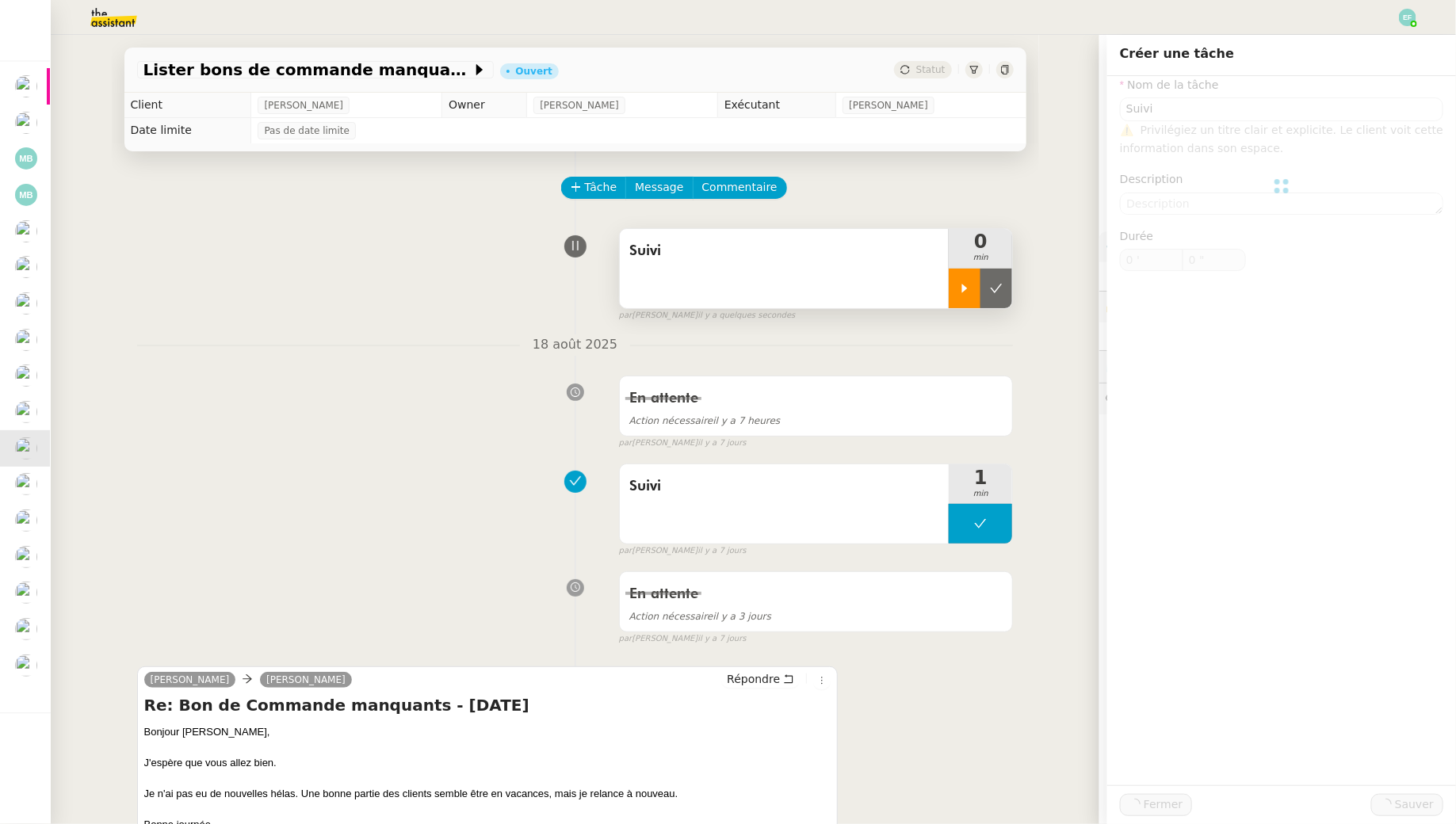
click at [970, 287] on icon at bounding box center [965, 288] width 13 height 13
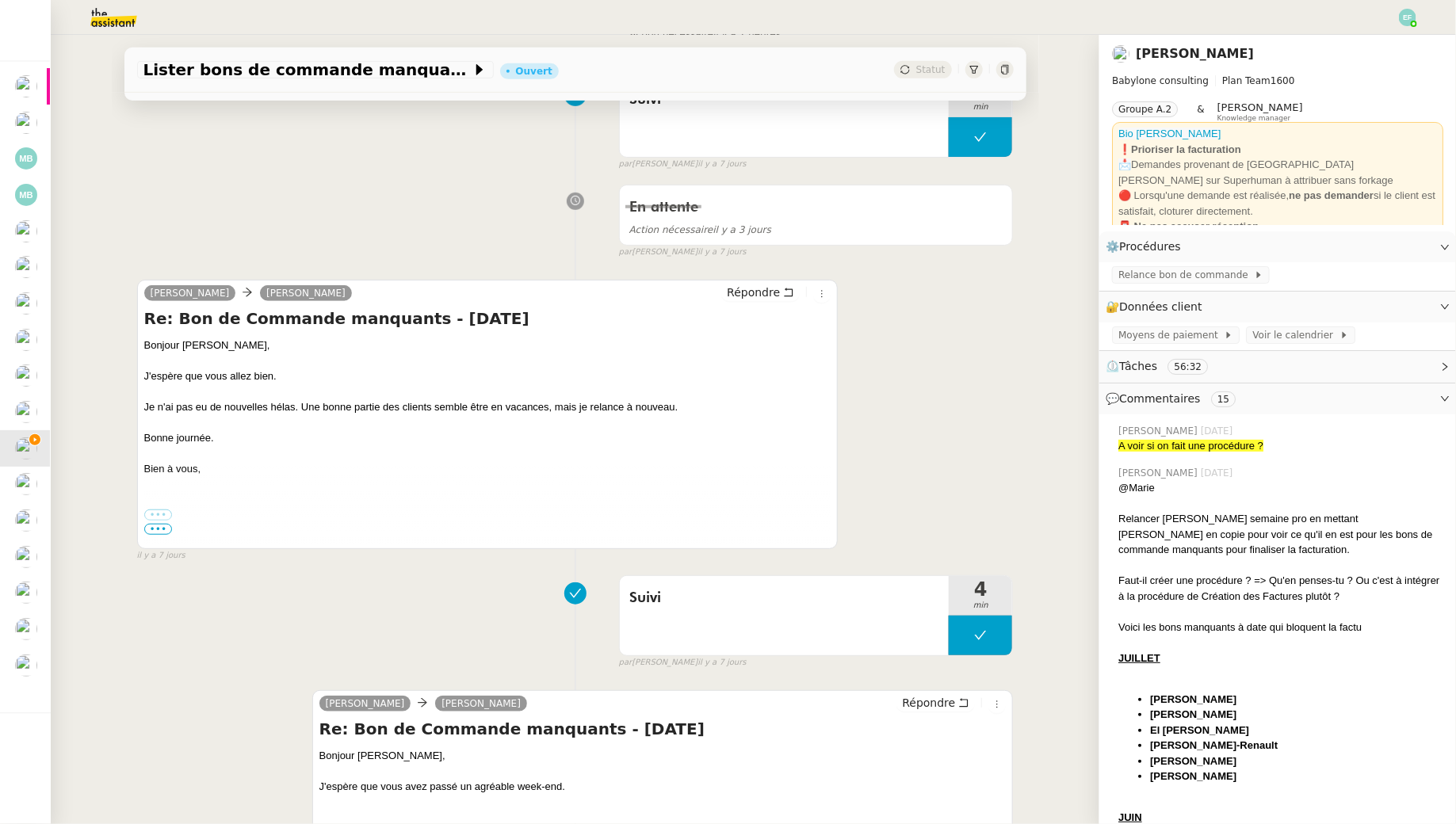
scroll to position [786, 0]
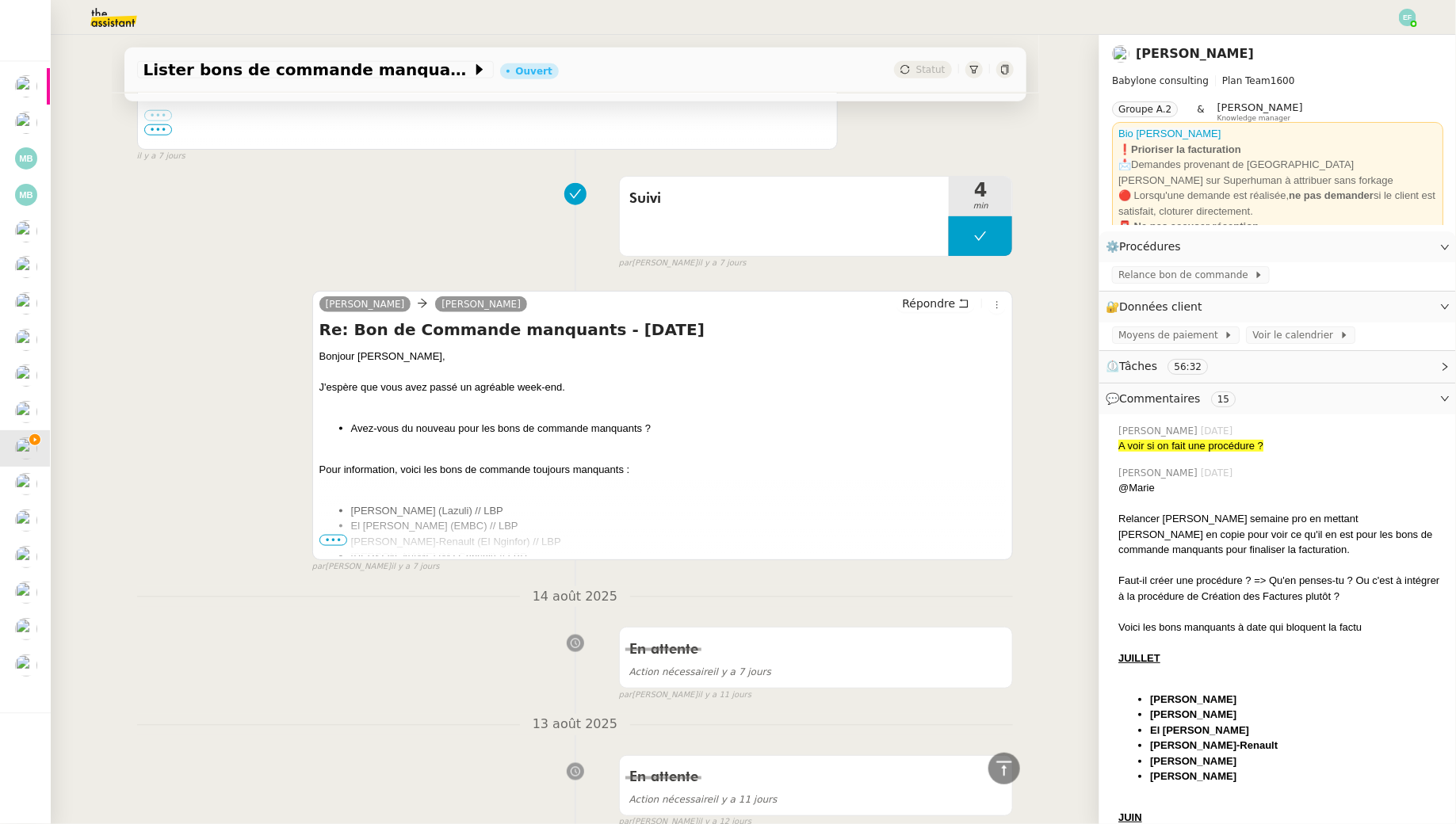
click at [332, 535] on span "•••" at bounding box center [334, 540] width 29 height 11
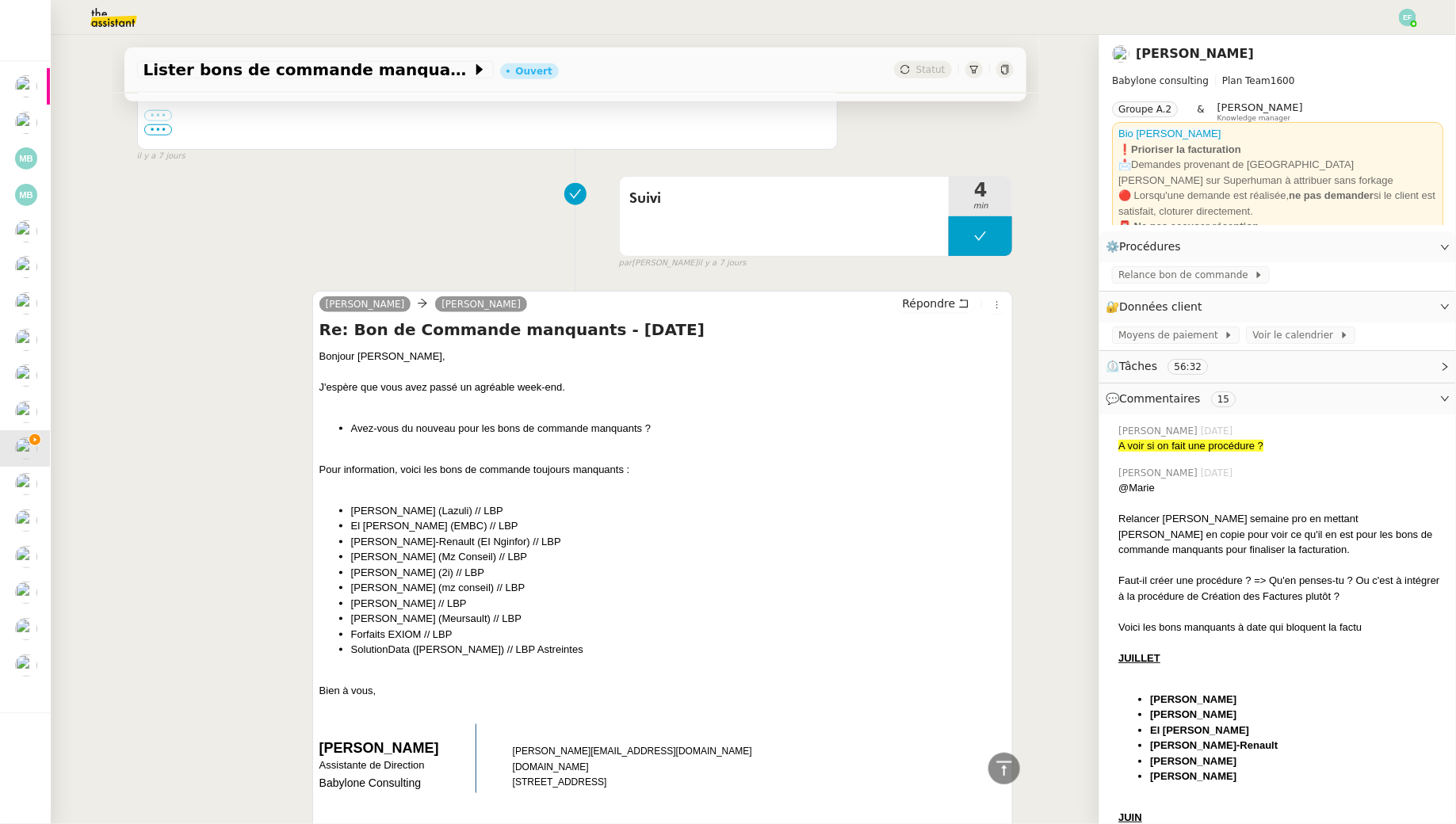
scroll to position [0, 0]
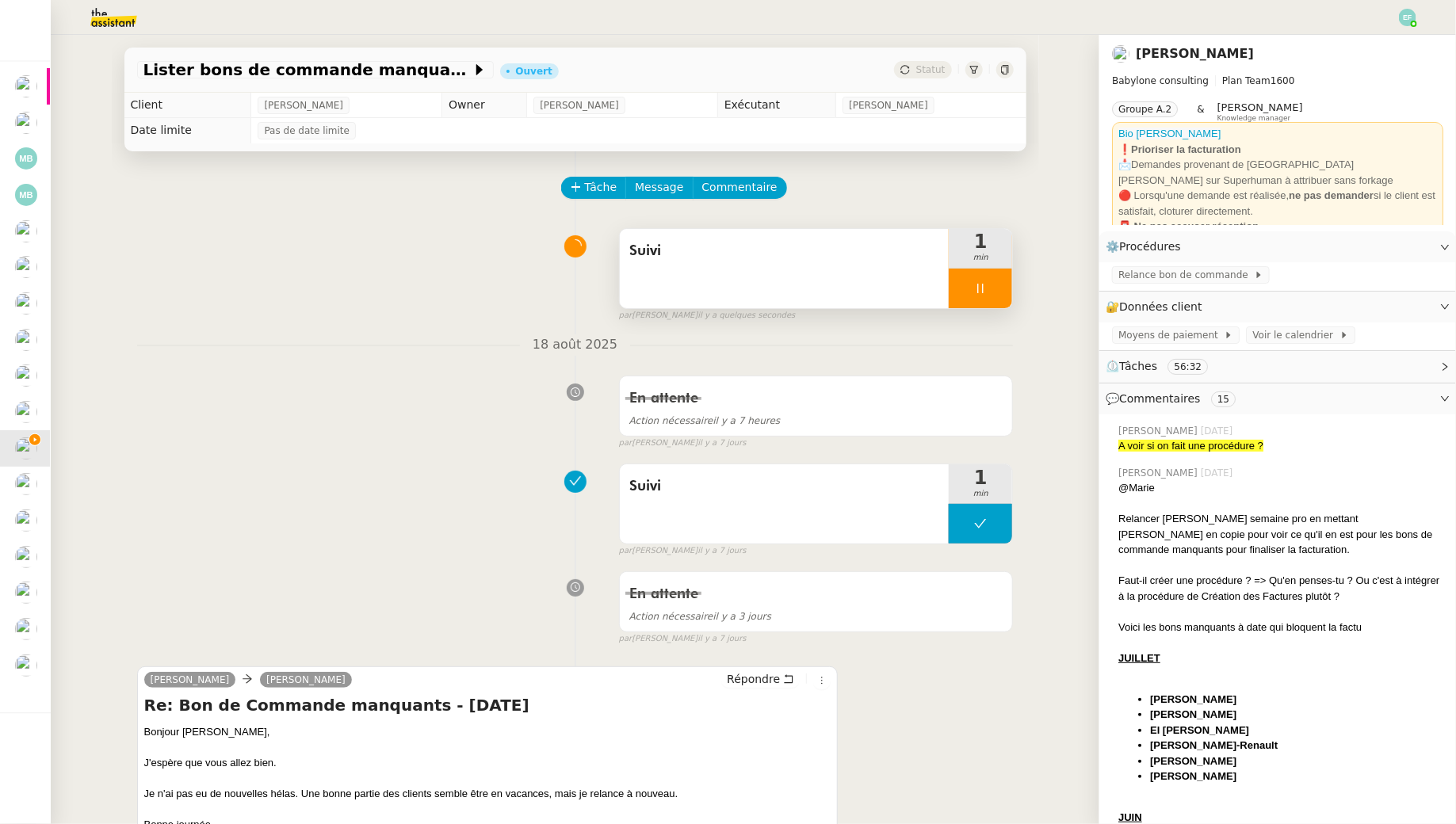
click at [992, 287] on div at bounding box center [981, 288] width 63 height 40
click at [1005, 287] on button at bounding box center [996, 288] width 32 height 40
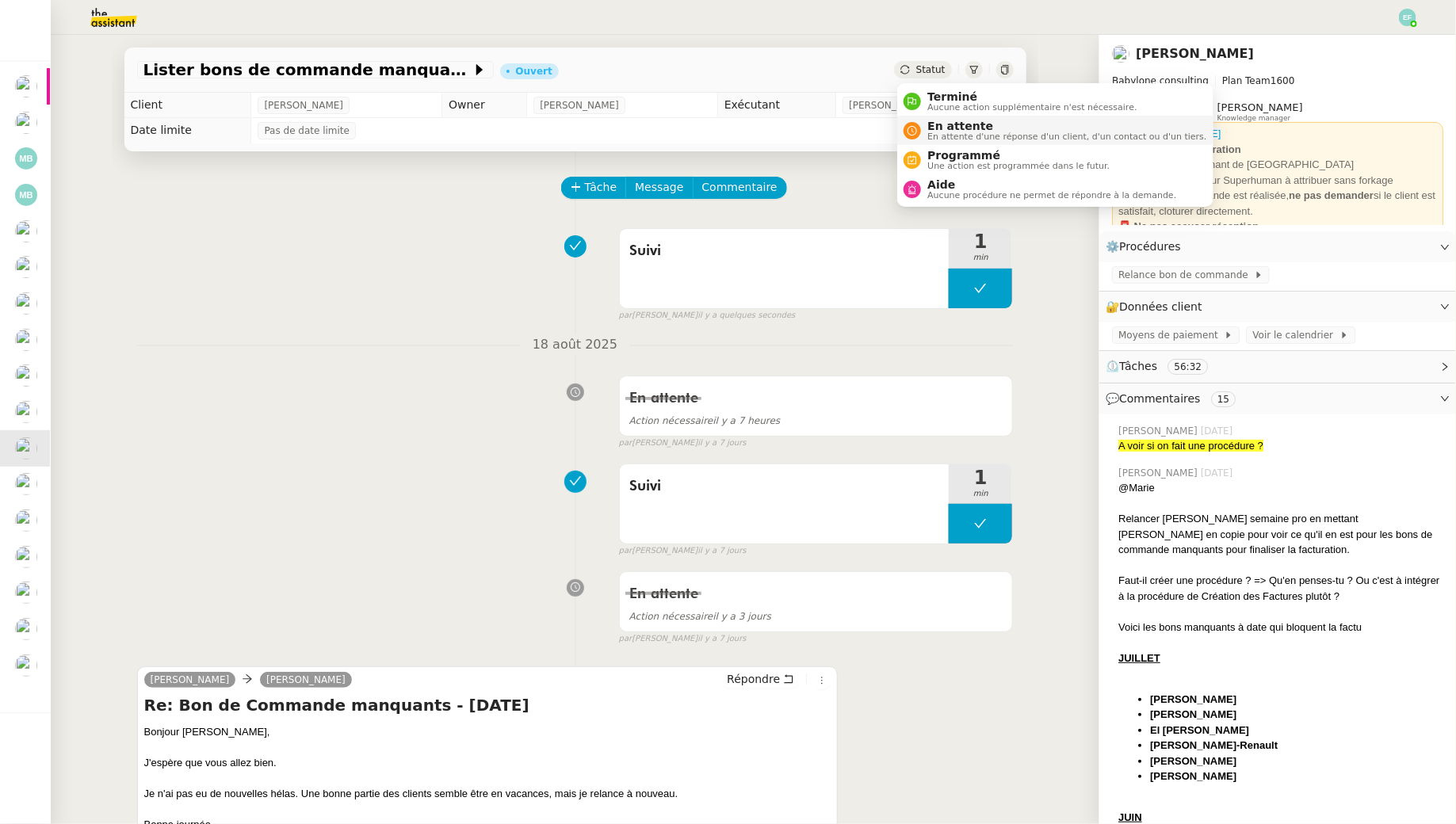
click at [939, 140] on span "En attente d'une réponse d'un client, d'un contact ou d'un tiers." at bounding box center [1067, 136] width 279 height 8
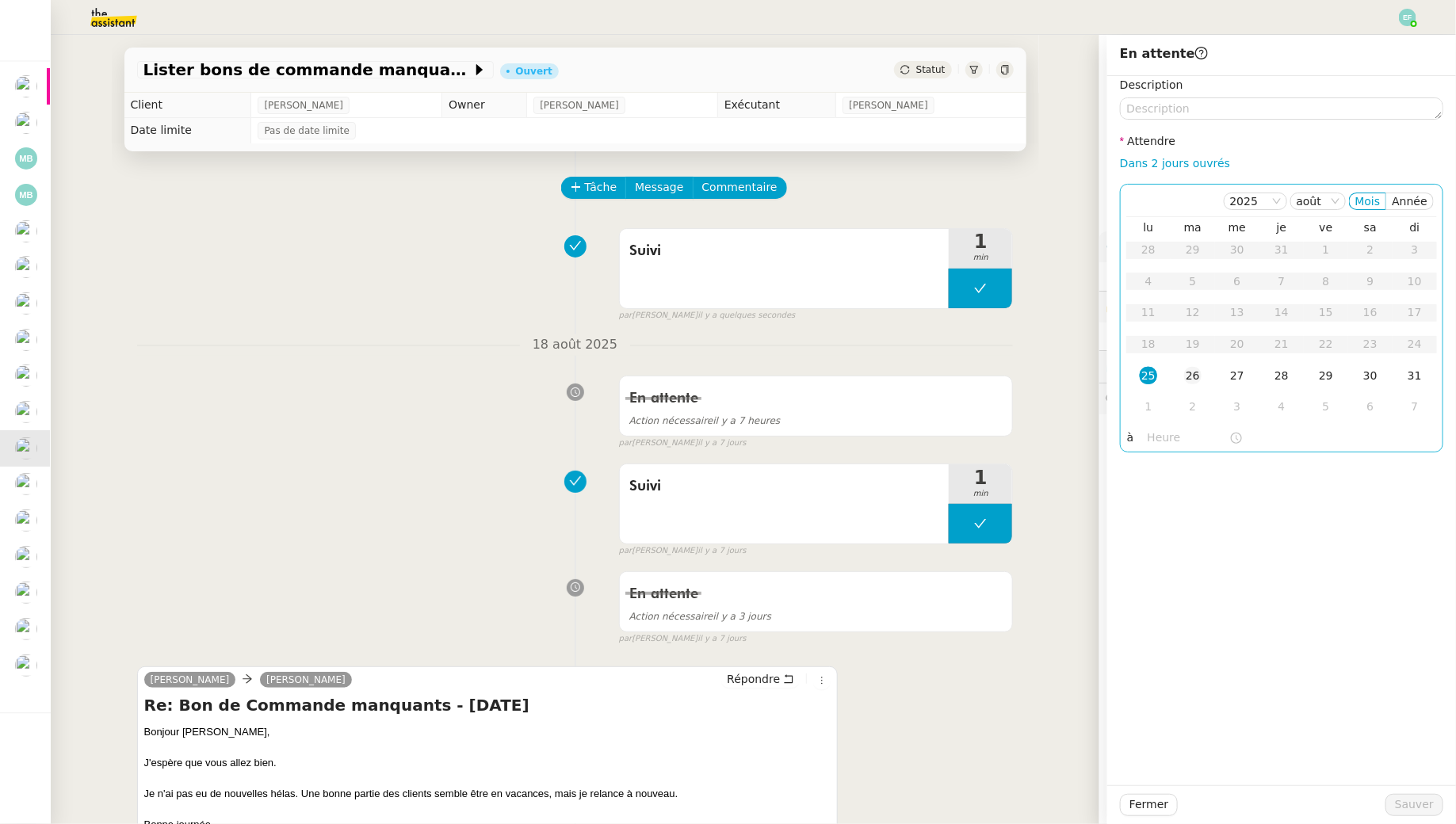
click at [1199, 379] on div "26" at bounding box center [1193, 375] width 18 height 18
click at [1418, 803] on span "Sauver" at bounding box center [1414, 805] width 39 height 19
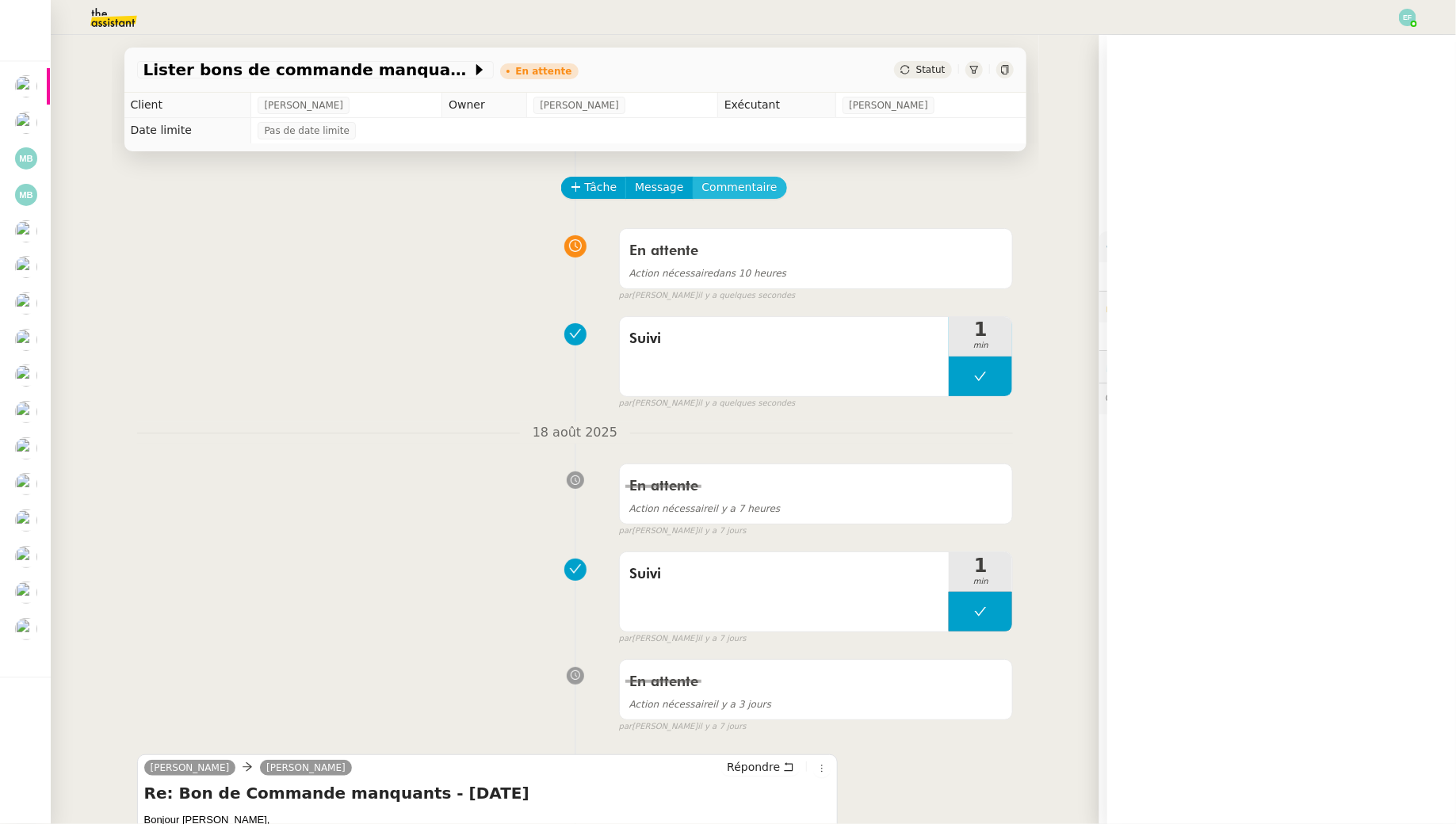
click at [758, 189] on span "Commentaire" at bounding box center [740, 187] width 75 height 19
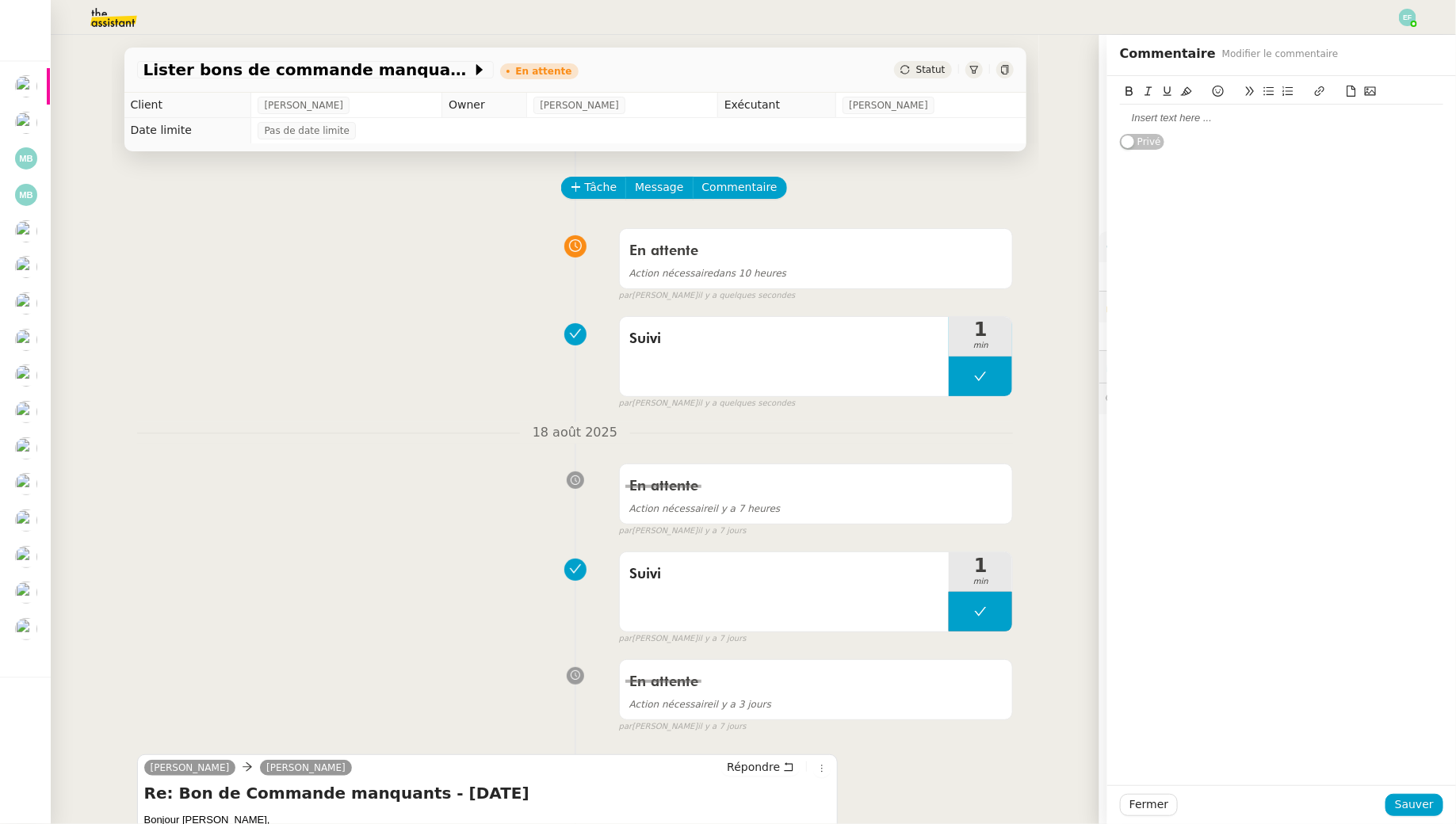
click at [1137, 123] on div at bounding box center [1281, 118] width 323 height 14
click at [1425, 818] on div "Fermer Sauver" at bounding box center [1282, 805] width 348 height 39
click at [1423, 810] on span "Sauver" at bounding box center [1414, 805] width 39 height 19
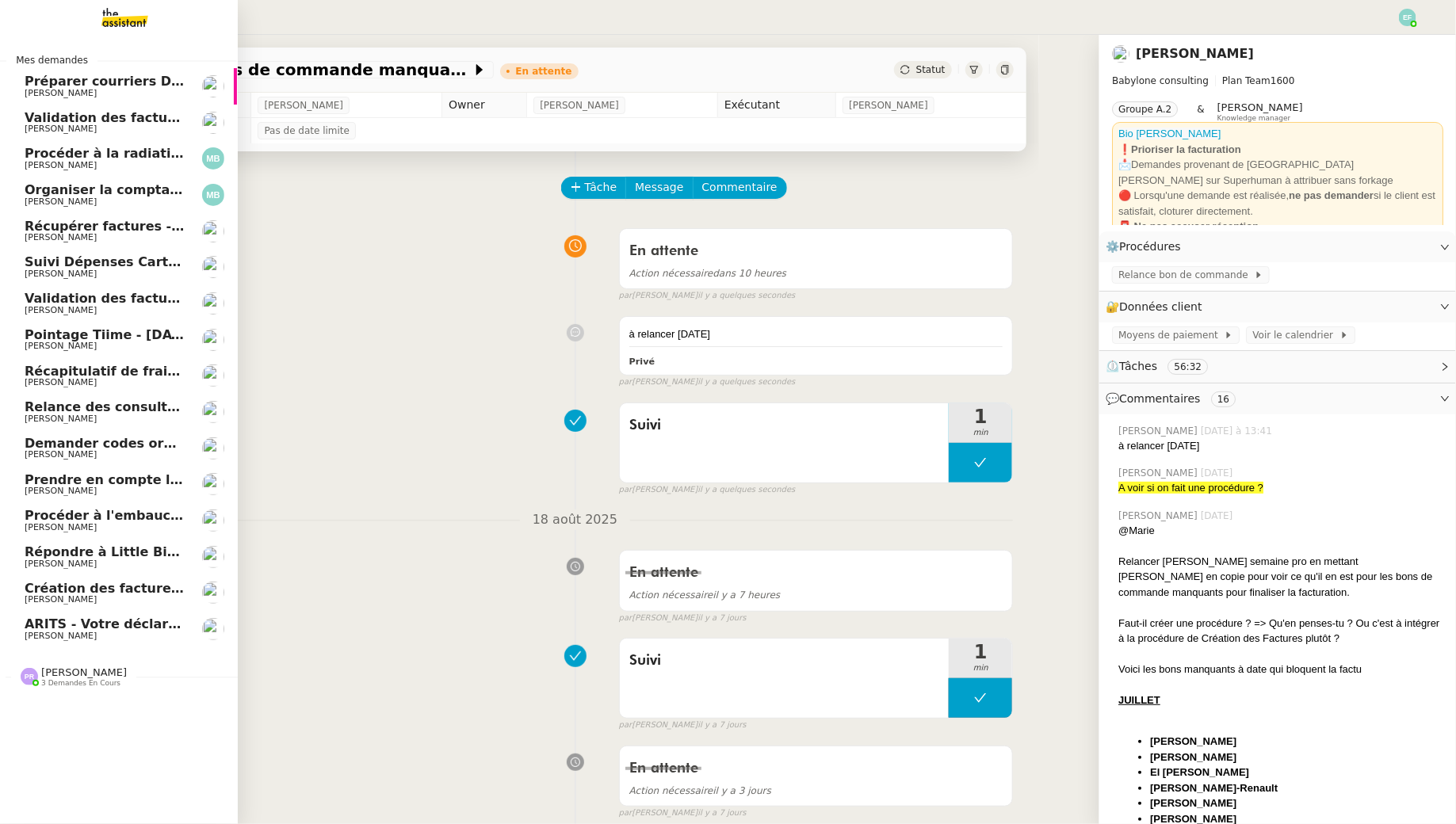
click at [59, 450] on span "[PERSON_NAME]" at bounding box center [61, 454] width 72 height 10
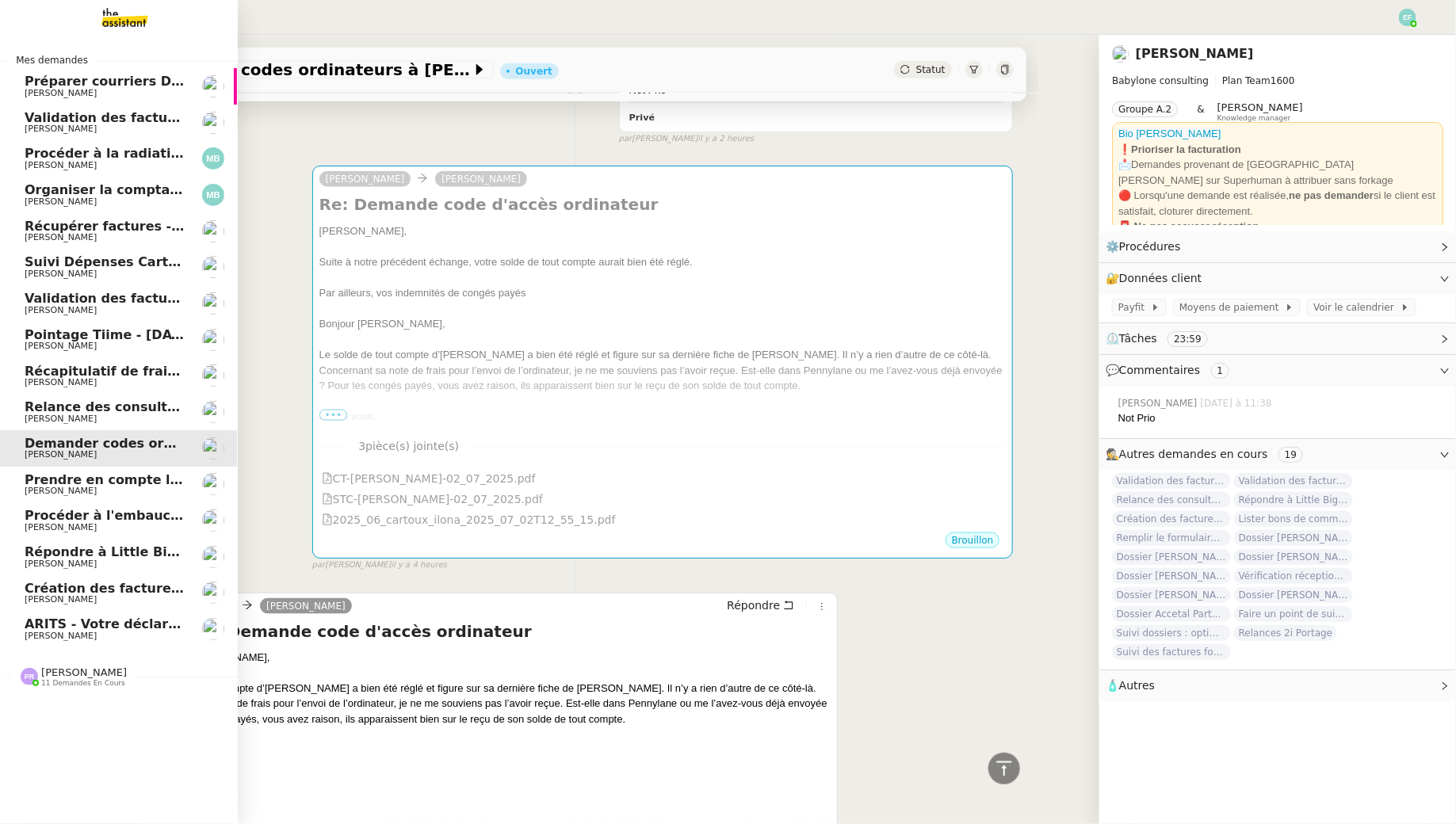
scroll to position [0, 6]
click at [84, 529] on span "[PERSON_NAME]" at bounding box center [99, 527] width 160 height 9
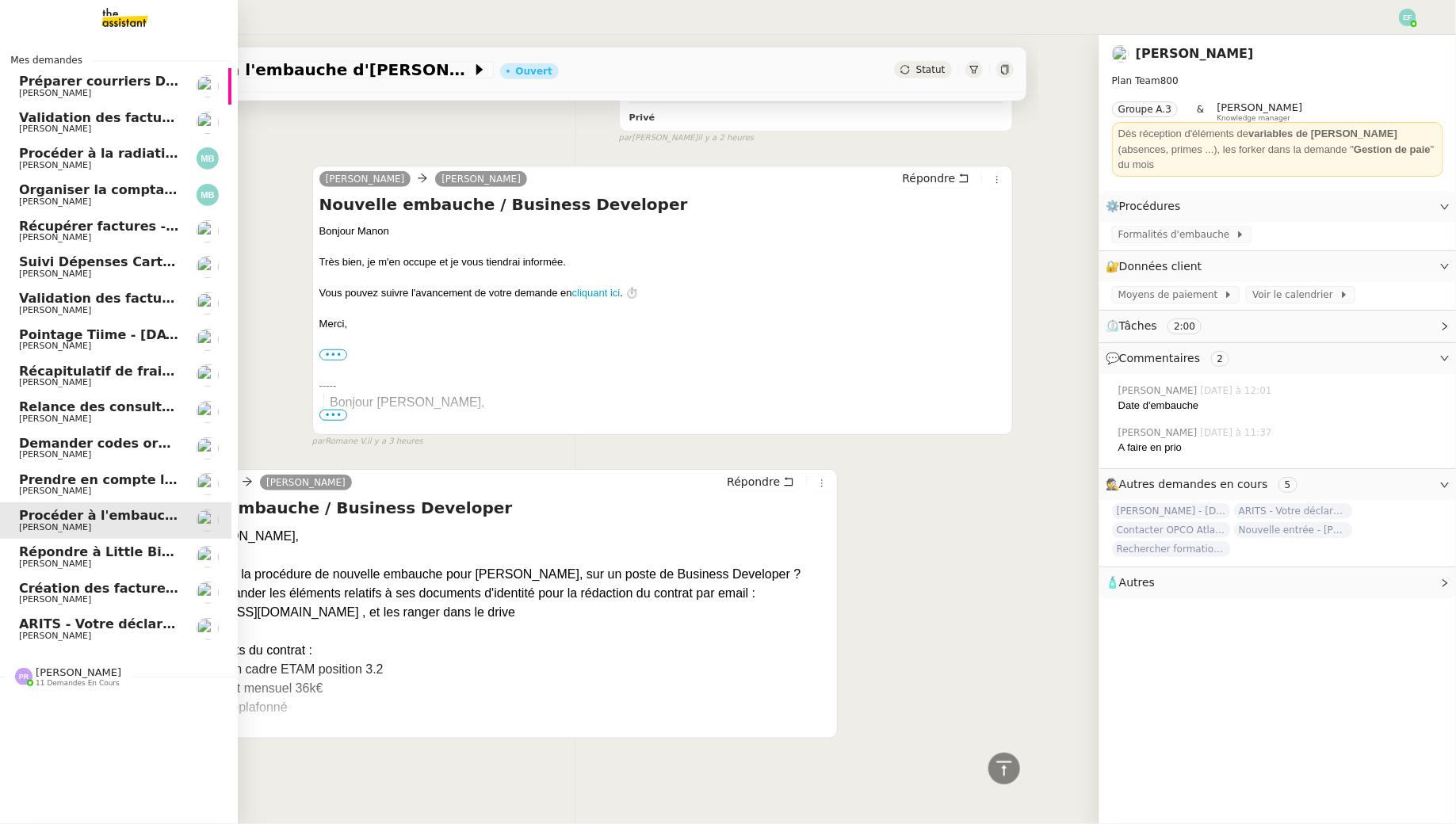
click at [136, 132] on span "[PERSON_NAME]" at bounding box center [99, 129] width 160 height 9
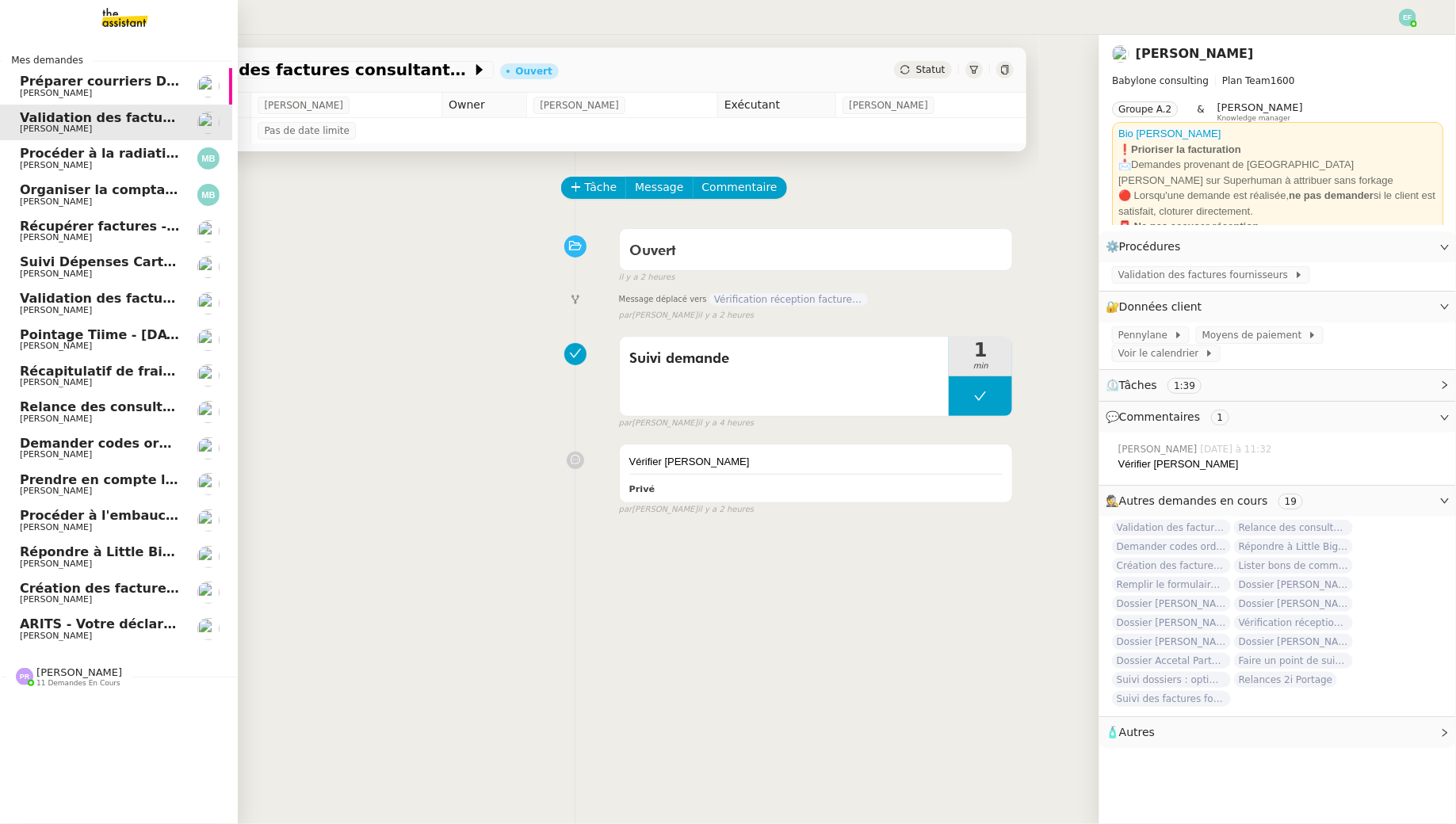
click at [104, 293] on span "Validation des factures consultants - juillet 2025" at bounding box center [177, 298] width 315 height 15
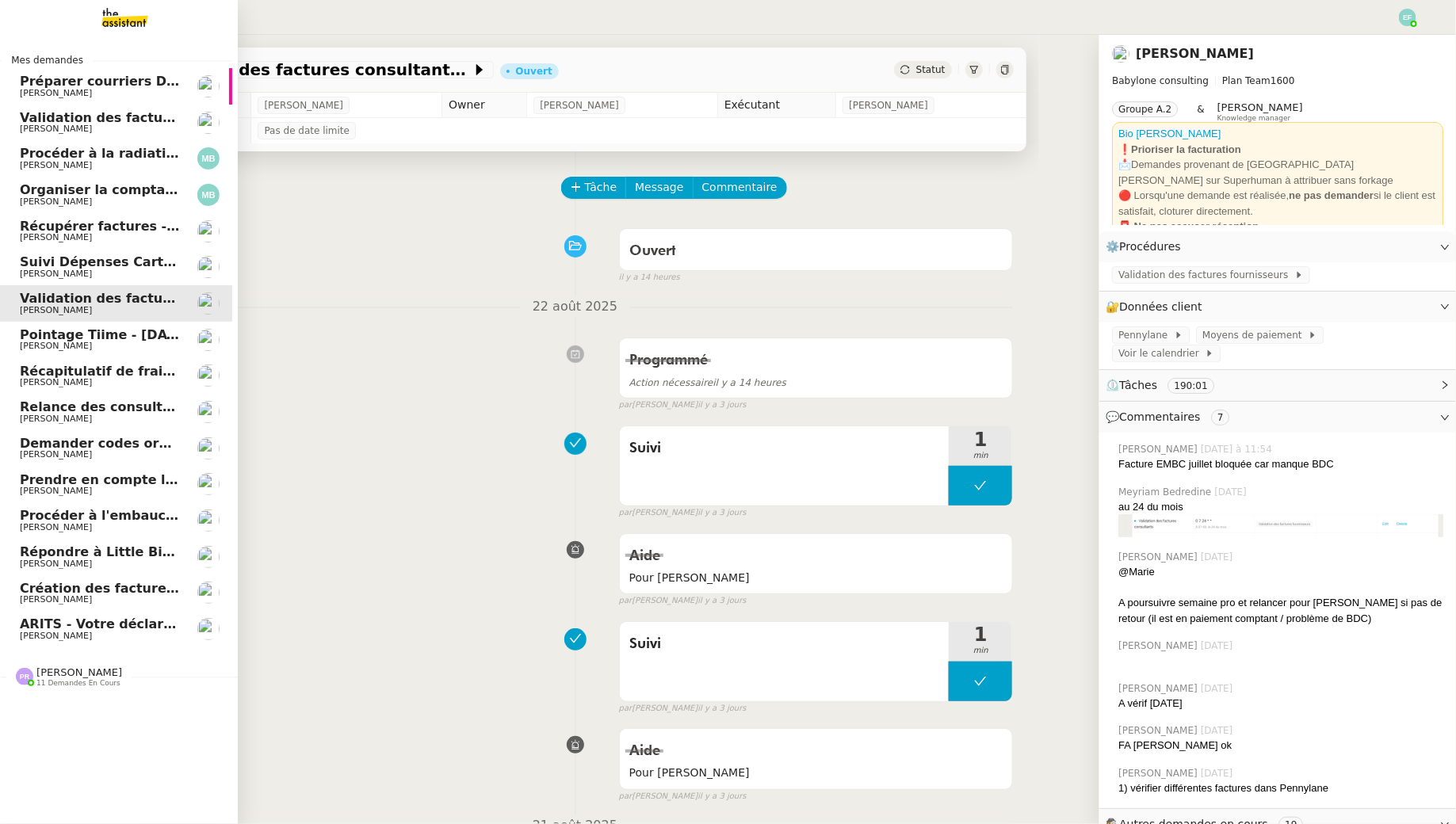
click at [95, 594] on span "Création des factures client - août 2025" at bounding box center [161, 589] width 285 height 15
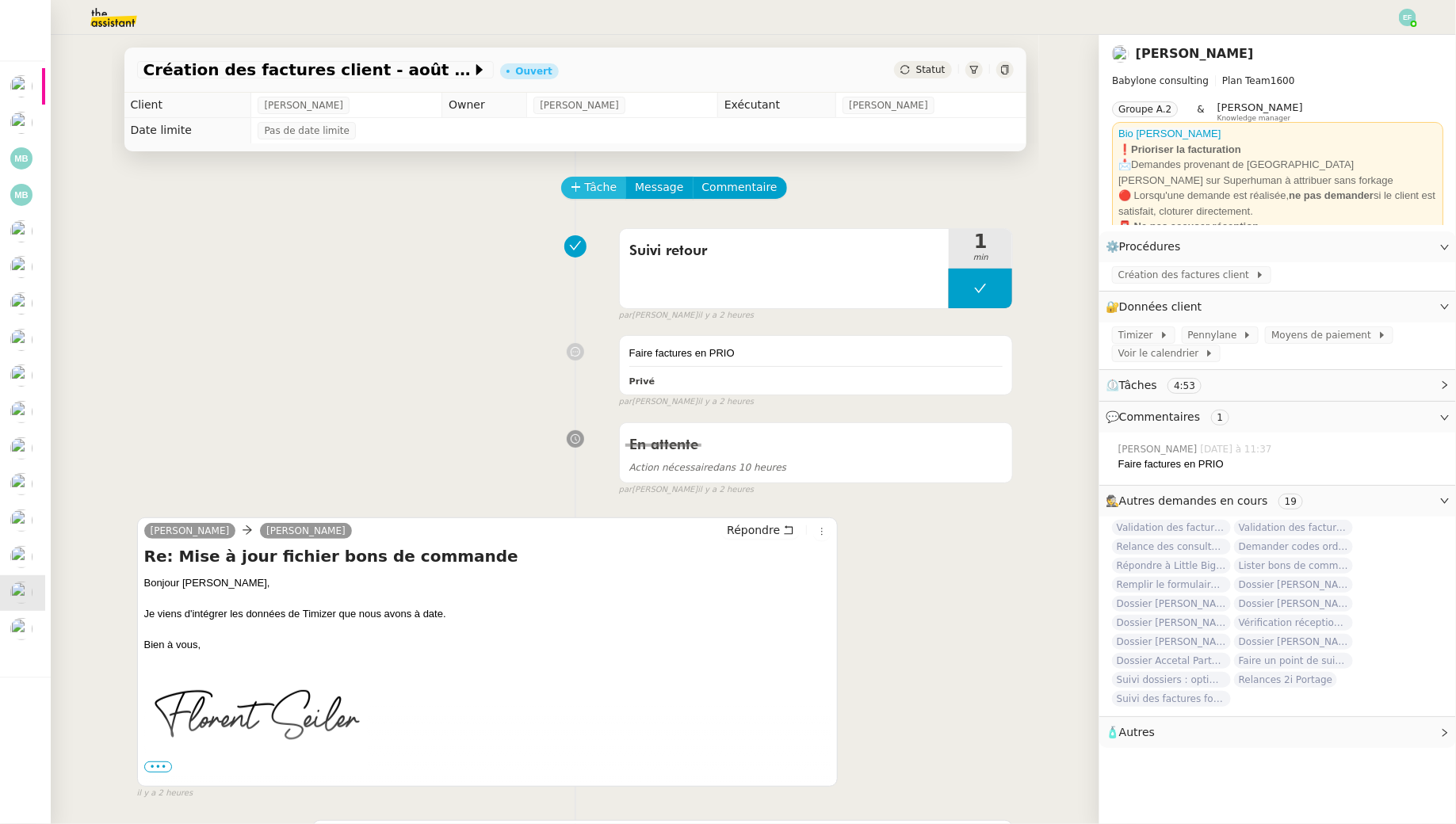
click at [595, 188] on span "Tâche" at bounding box center [601, 187] width 32 height 19
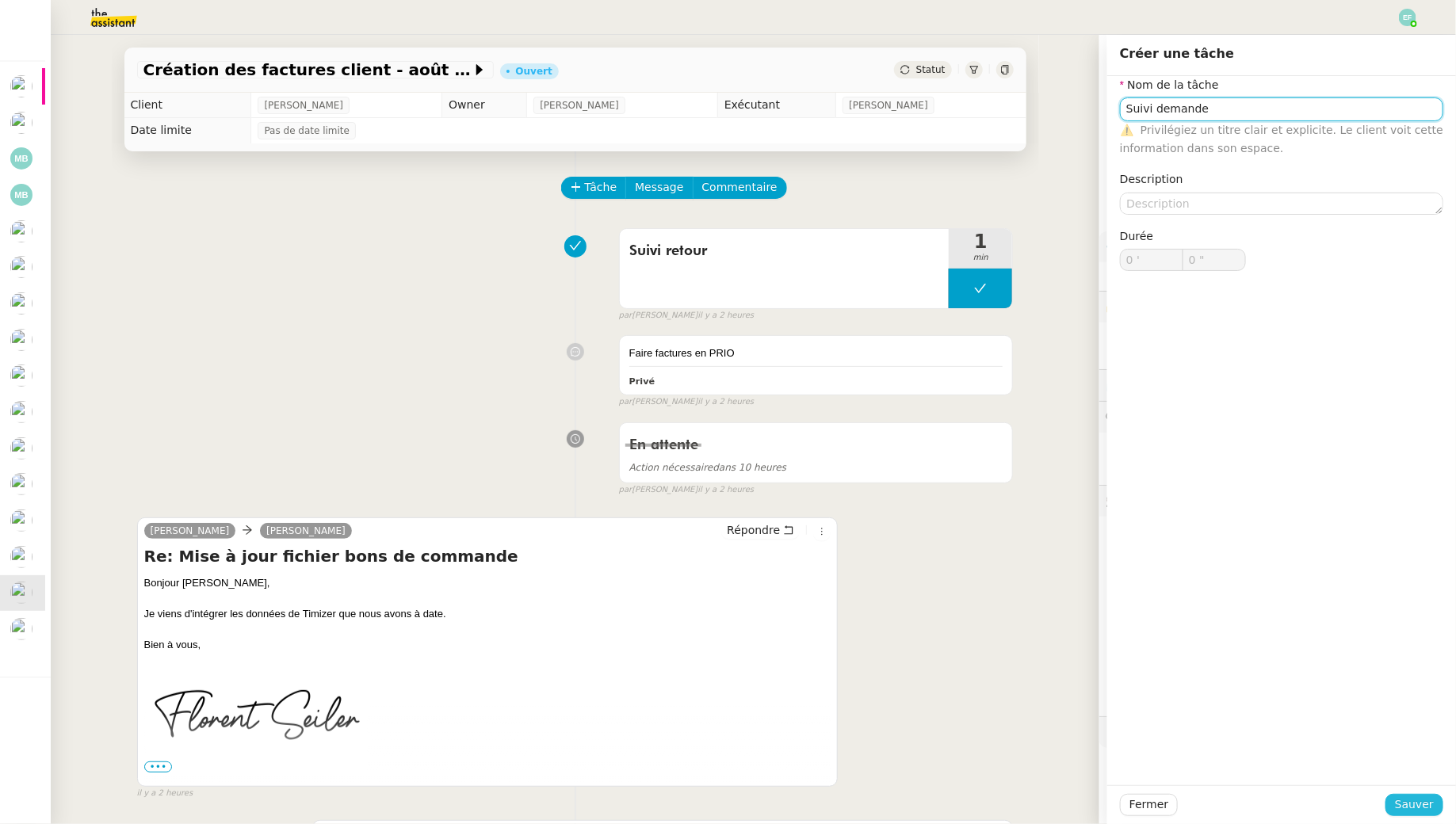
type input "Suivi demande"
click at [1425, 809] on span "Sauver" at bounding box center [1414, 805] width 39 height 19
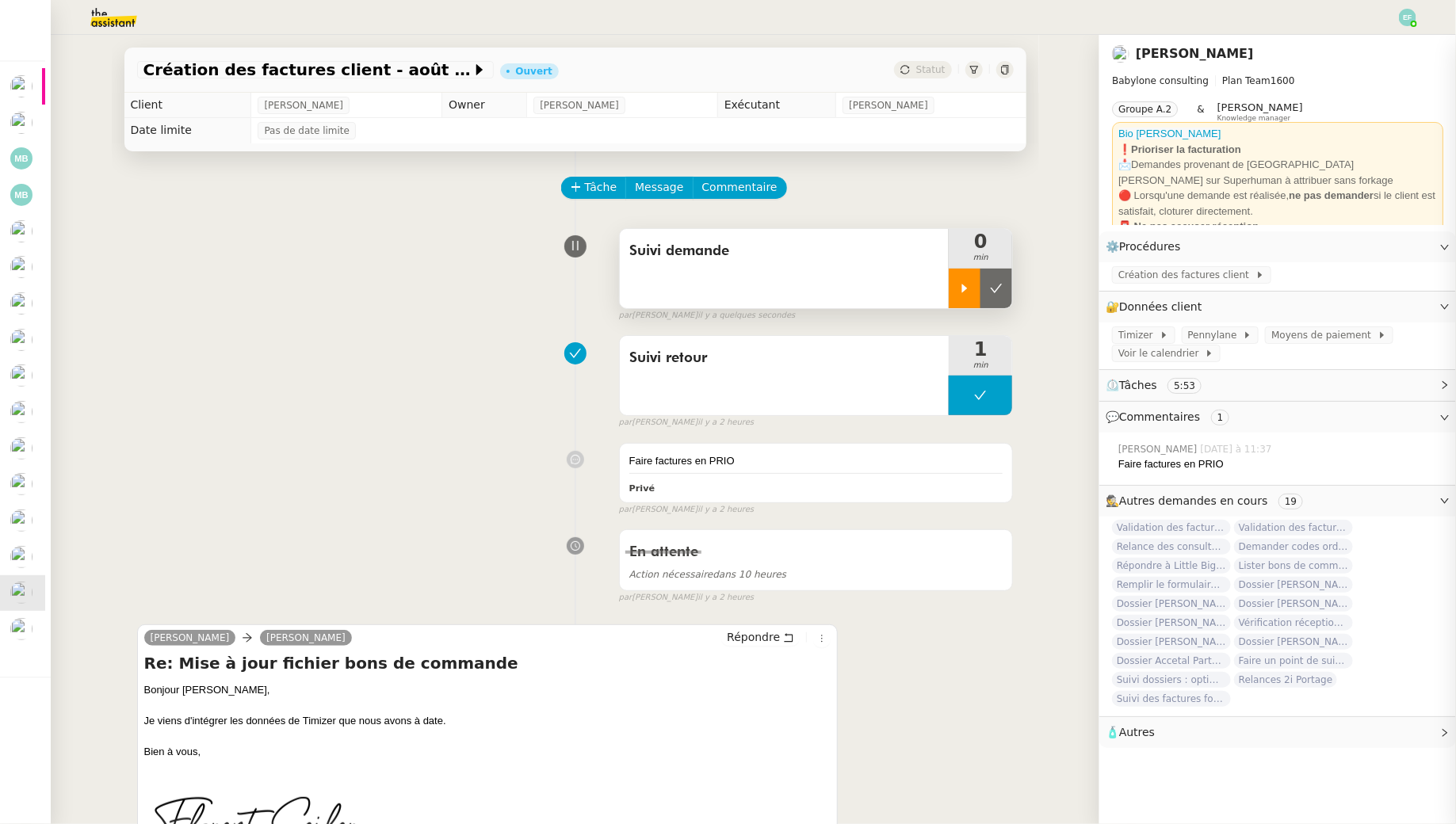
click at [956, 278] on div at bounding box center [965, 288] width 32 height 40
click at [1234, 276] on span "Création des factures client" at bounding box center [1187, 274] width 137 height 16
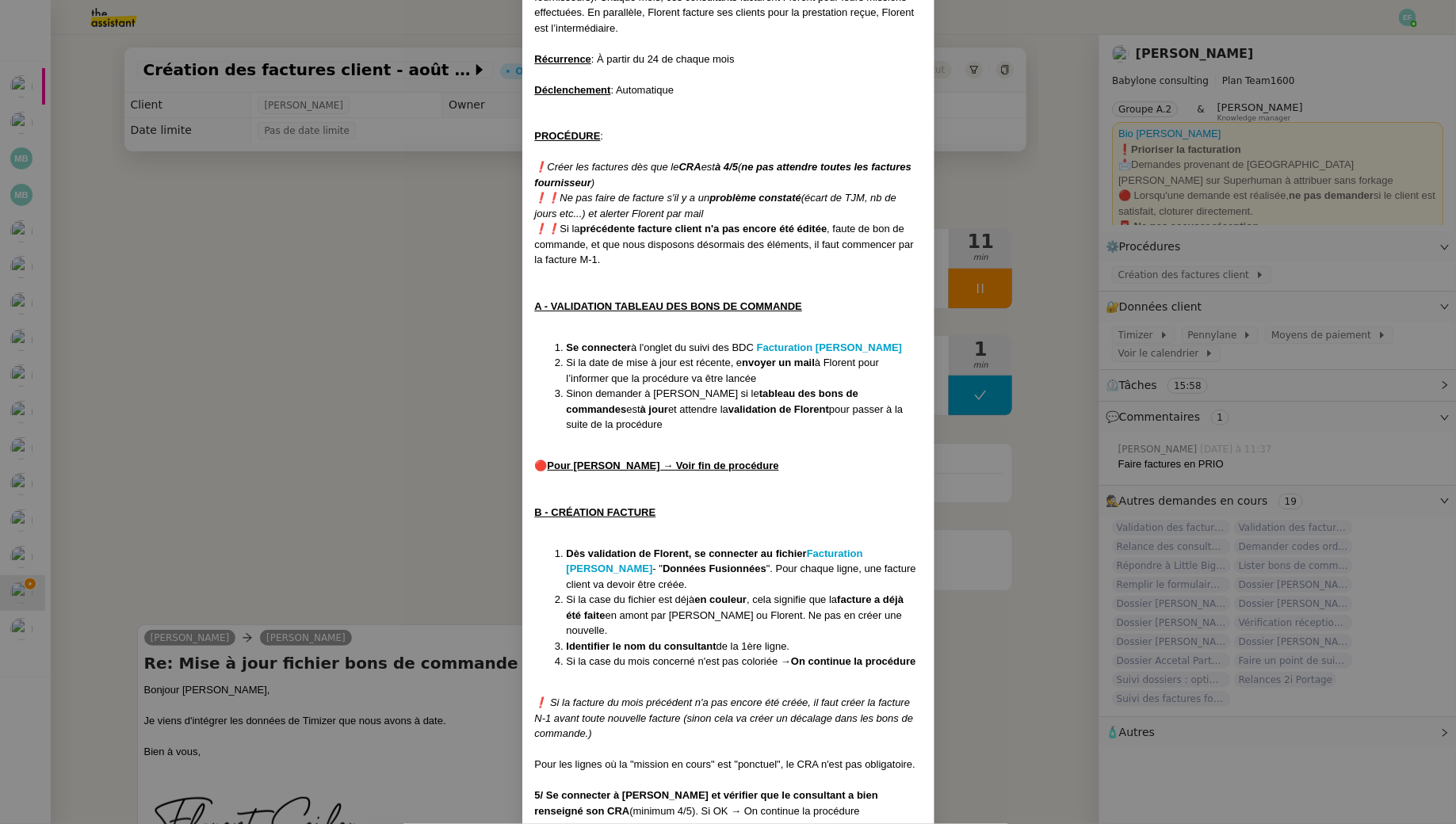
scroll to position [168, 0]
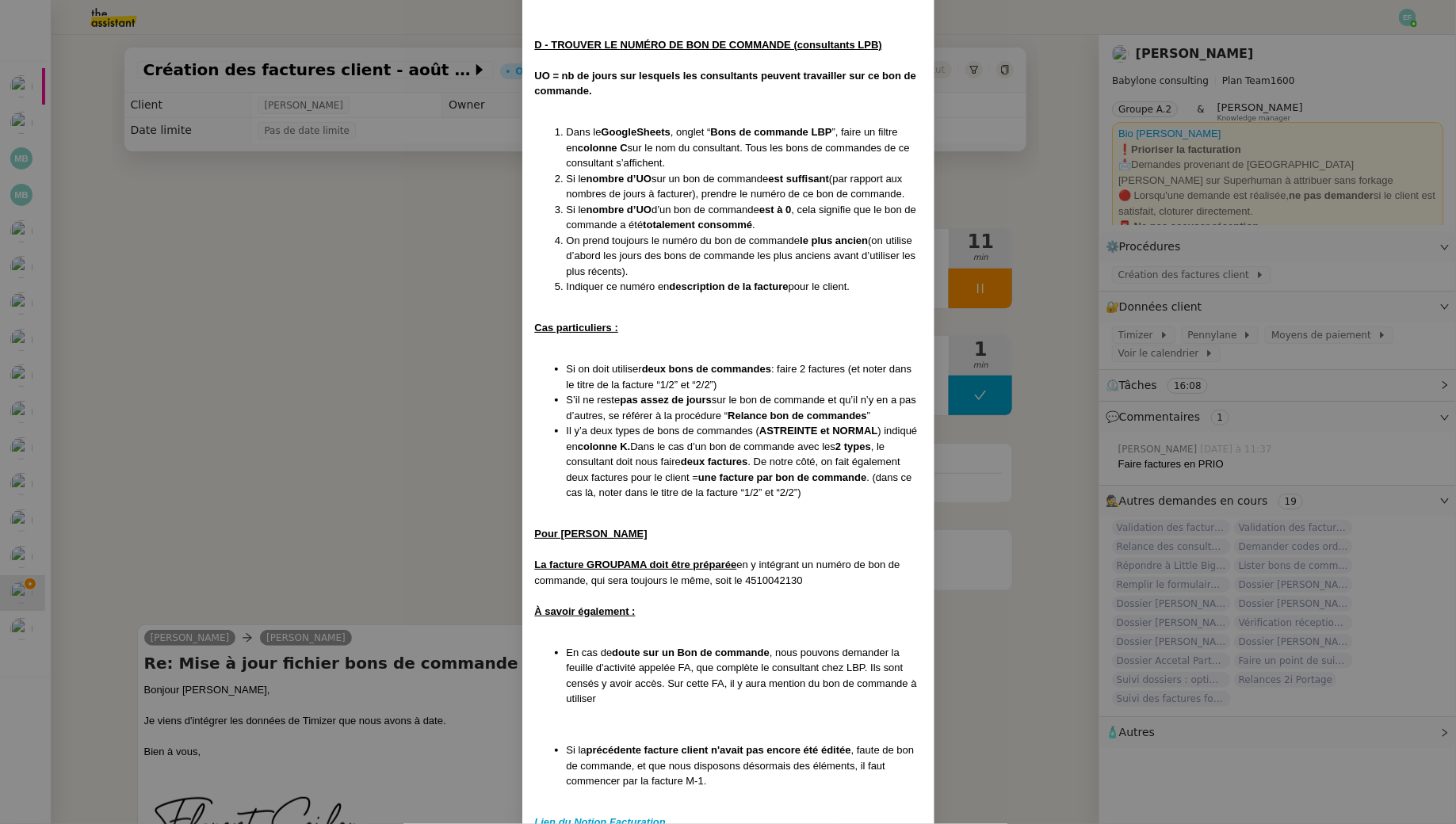
scroll to position [1948, 0]
drag, startPoint x: 747, startPoint y: 543, endPoint x: 808, endPoint y: 547, distance: 61.1
click at [808, 555] on div "La facture GROUPAMA doit être préparée en y intégrant un numéro de bon de comma…" at bounding box center [728, 570] width 386 height 31
copy div "4510042130"
click at [424, 468] on nz-modal-container "MAJ le 19/08/25 Contexte : Florent fait appel à des consultants (= sous-traitan…" at bounding box center [728, 412] width 1456 height 824
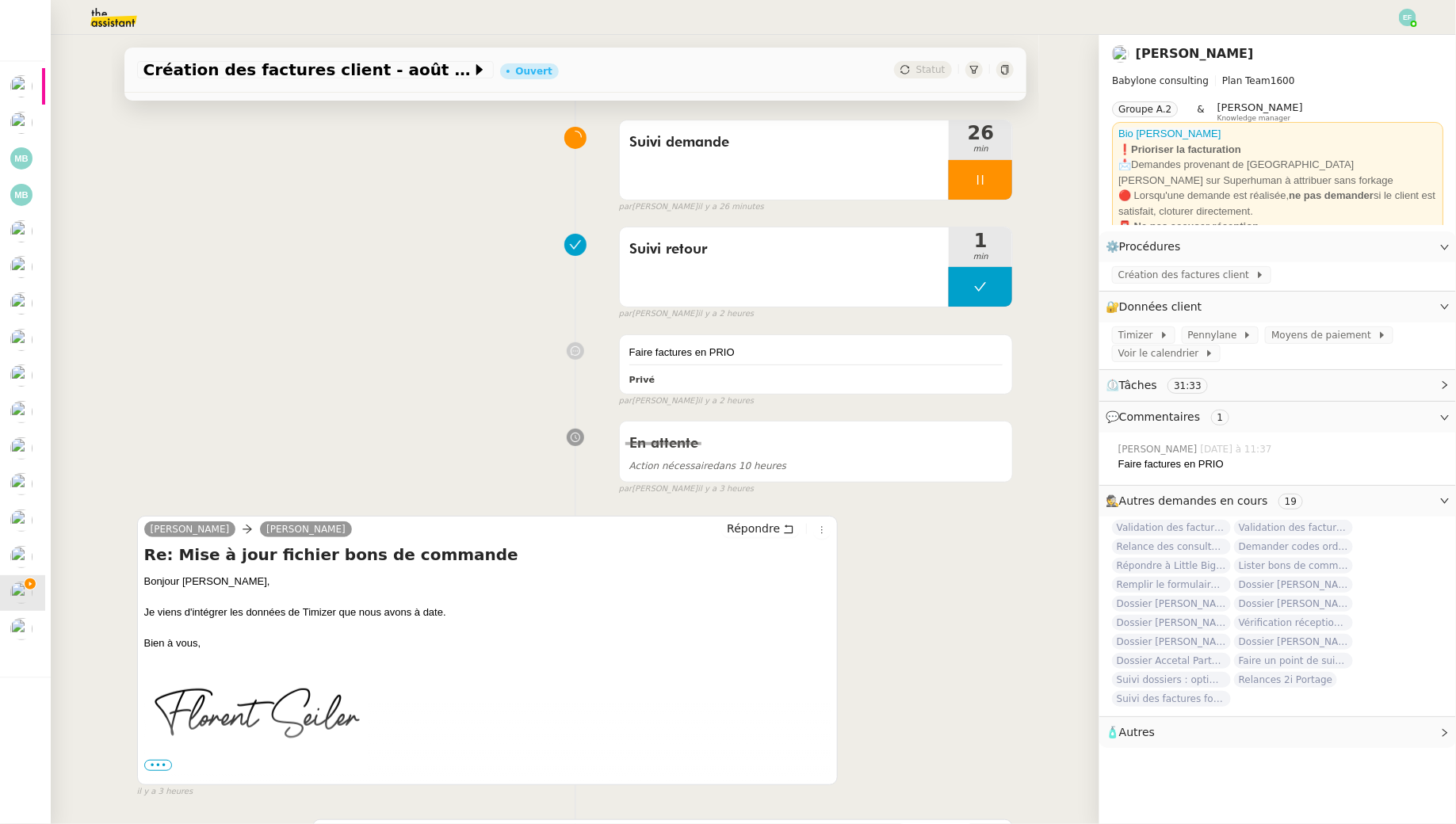
scroll to position [0, 0]
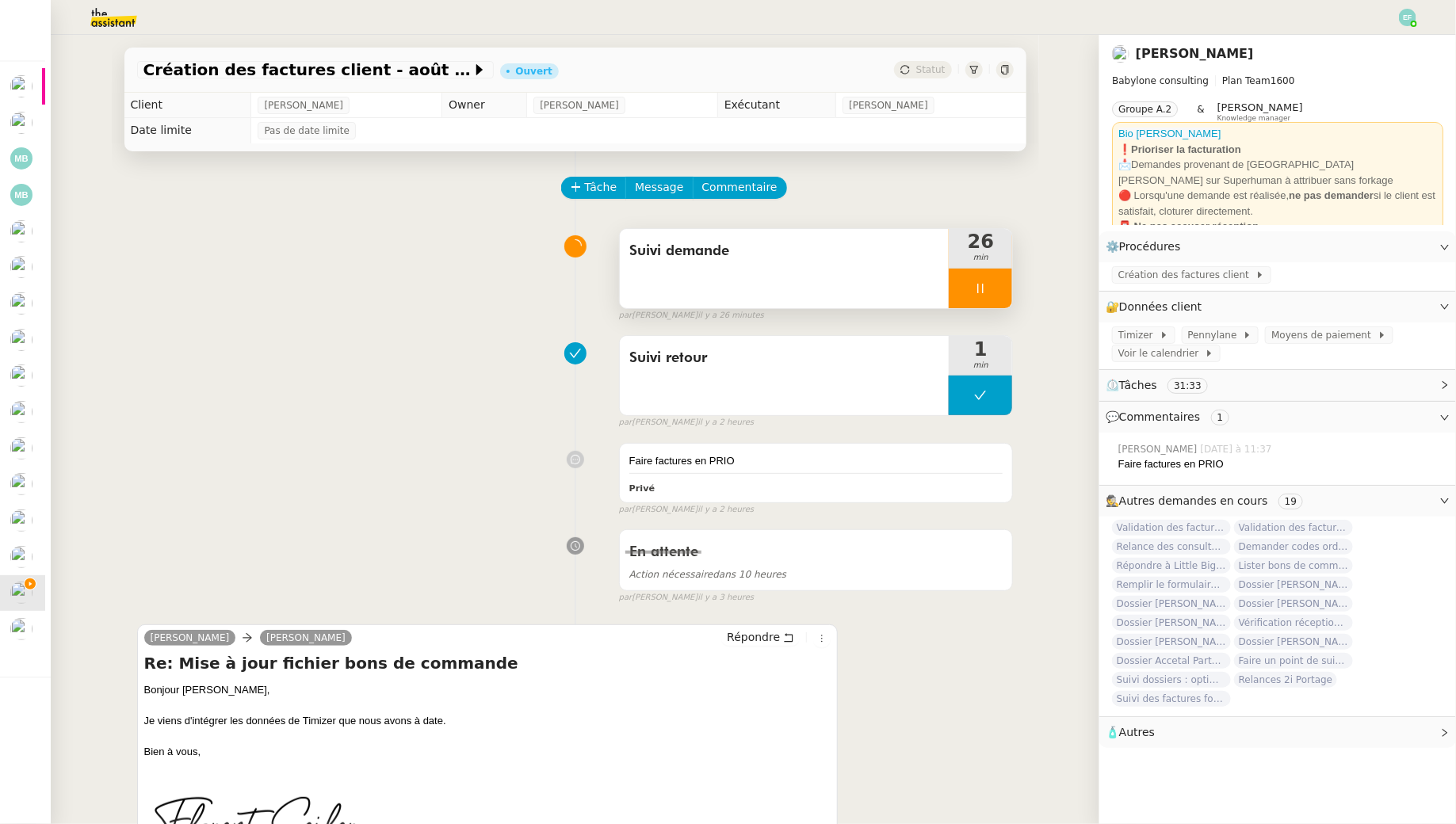
click at [827, 244] on span "Suivi demande" at bounding box center [784, 251] width 310 height 24
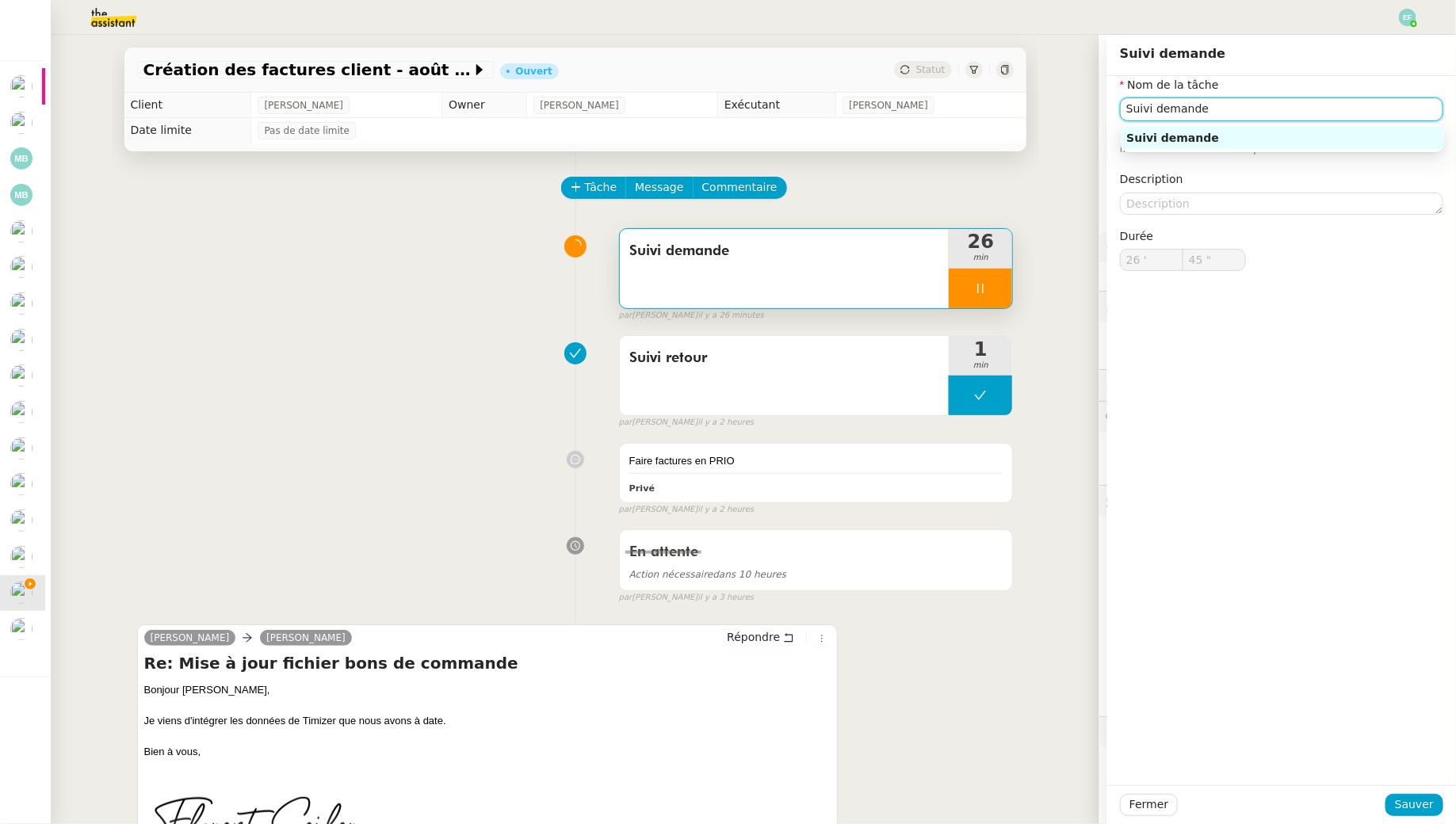
drag, startPoint x: 1221, startPoint y: 114, endPoint x: 1043, endPoint y: 55, distance: 187.5
click at [1049, 63] on app-ticket "Création des factures client - août 2025 Ouvert Statut Client Florent Seiler Ow…" at bounding box center [753, 430] width 1405 height 790
type input "46 ""
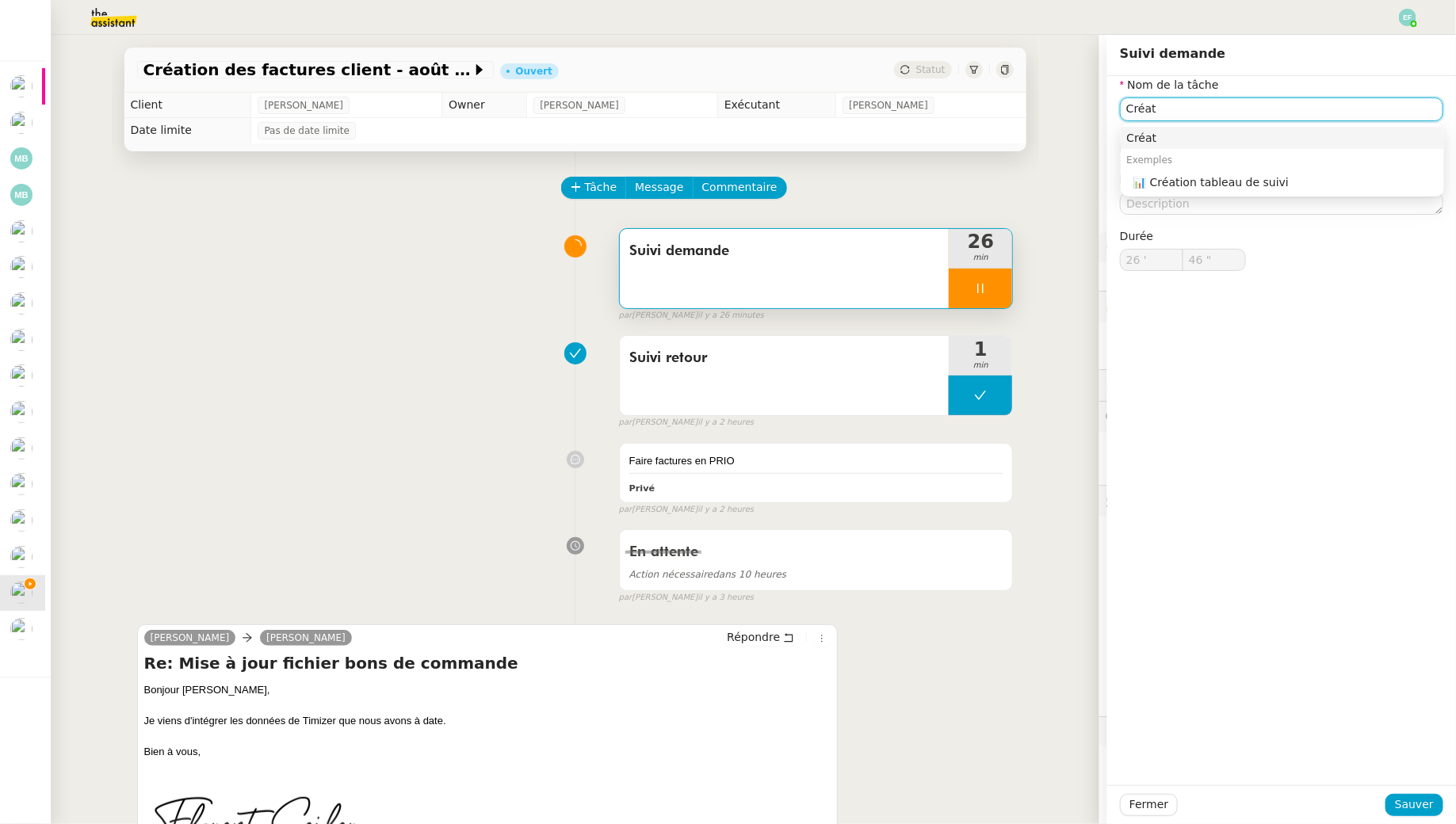
type input "Créati"
type input "47 ""
type input "Création d"
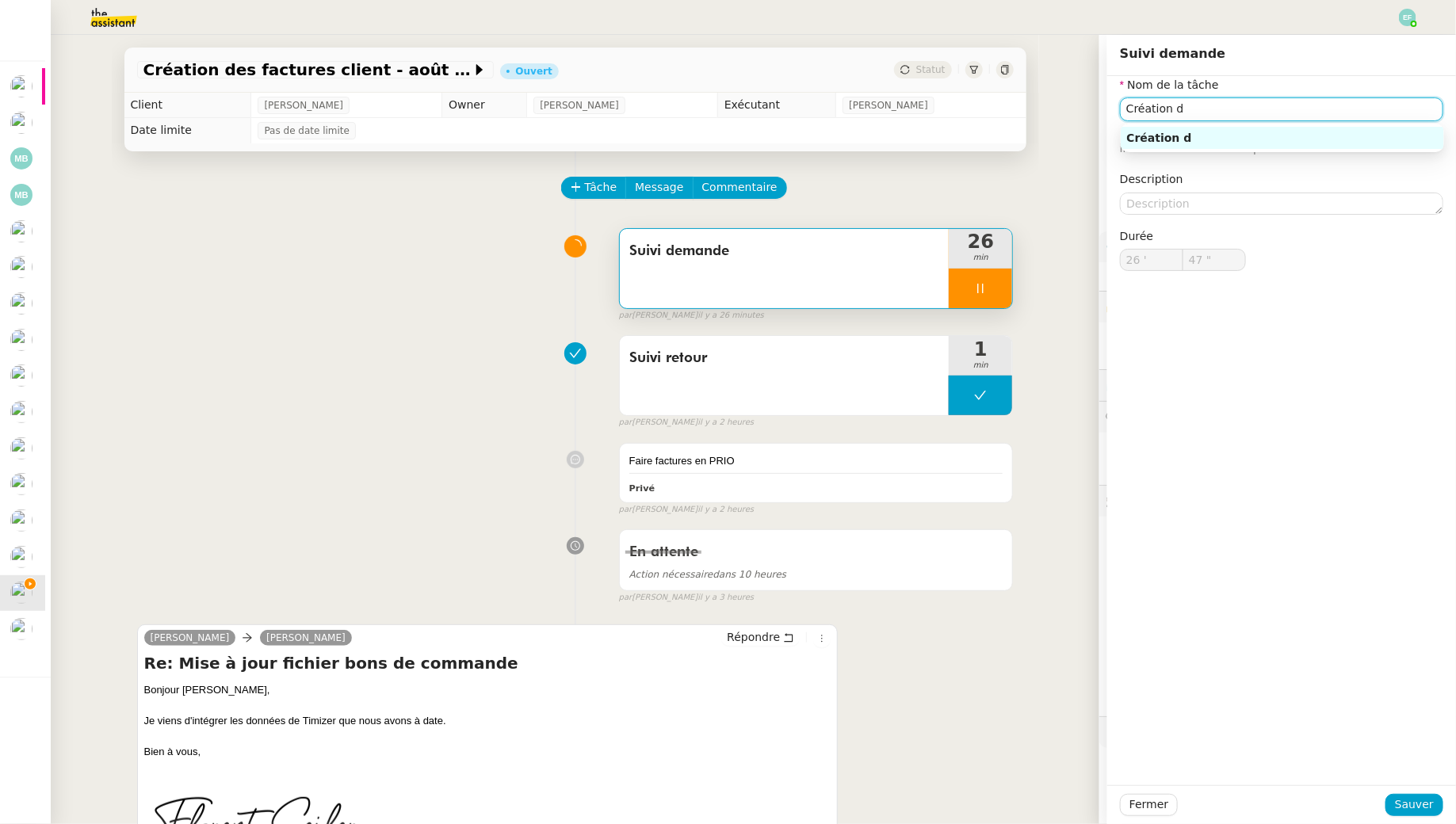
type input "48 ""
type input "Création de fac"
type input "49 ""
type input "Création de factures"
type input "51 ""
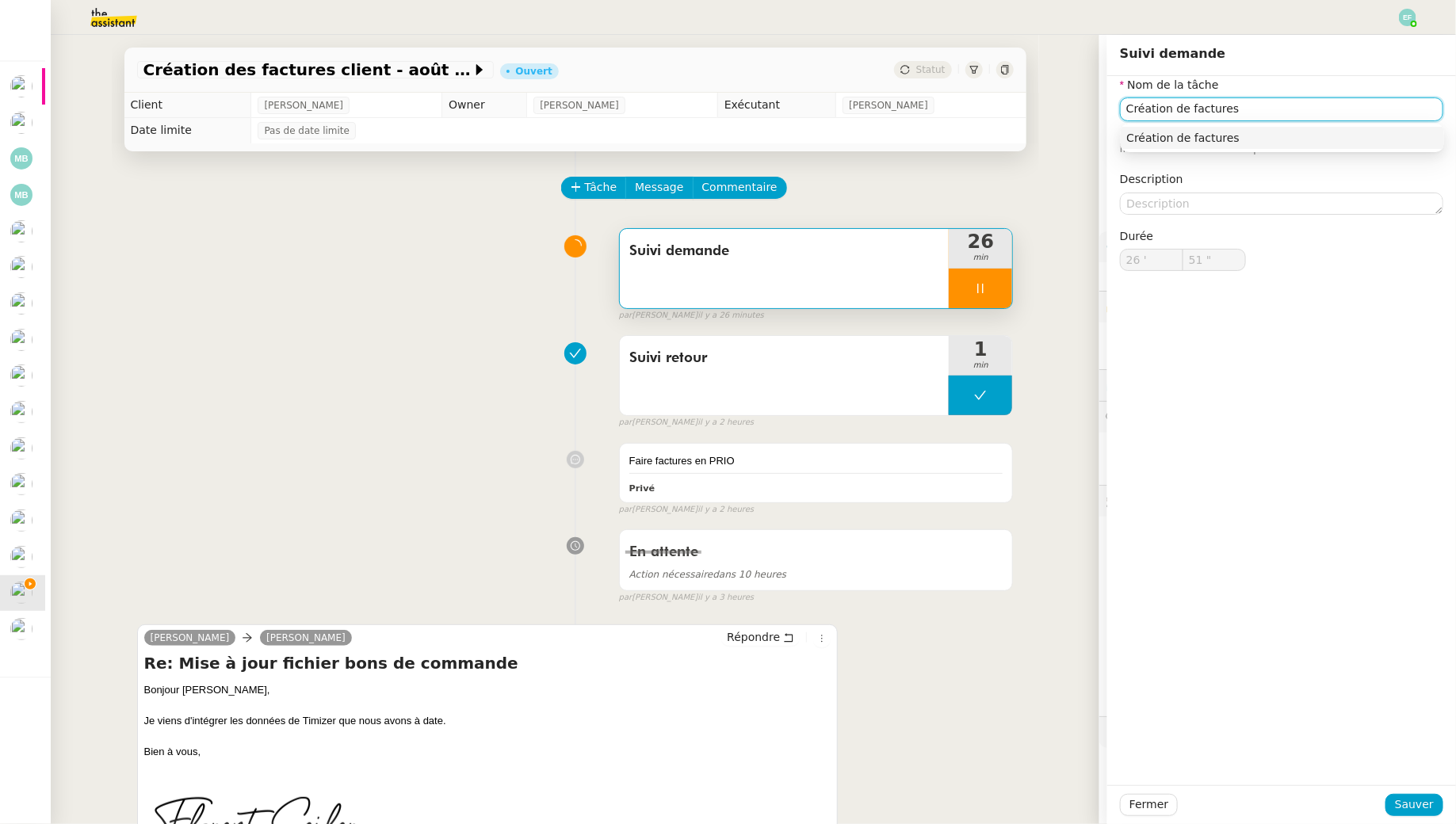
type input "Création de factures +"
type input "52 ""
type input "Création de factures + envoi d'"
type input "53 ""
type input "Création de factures + envoi d'email"
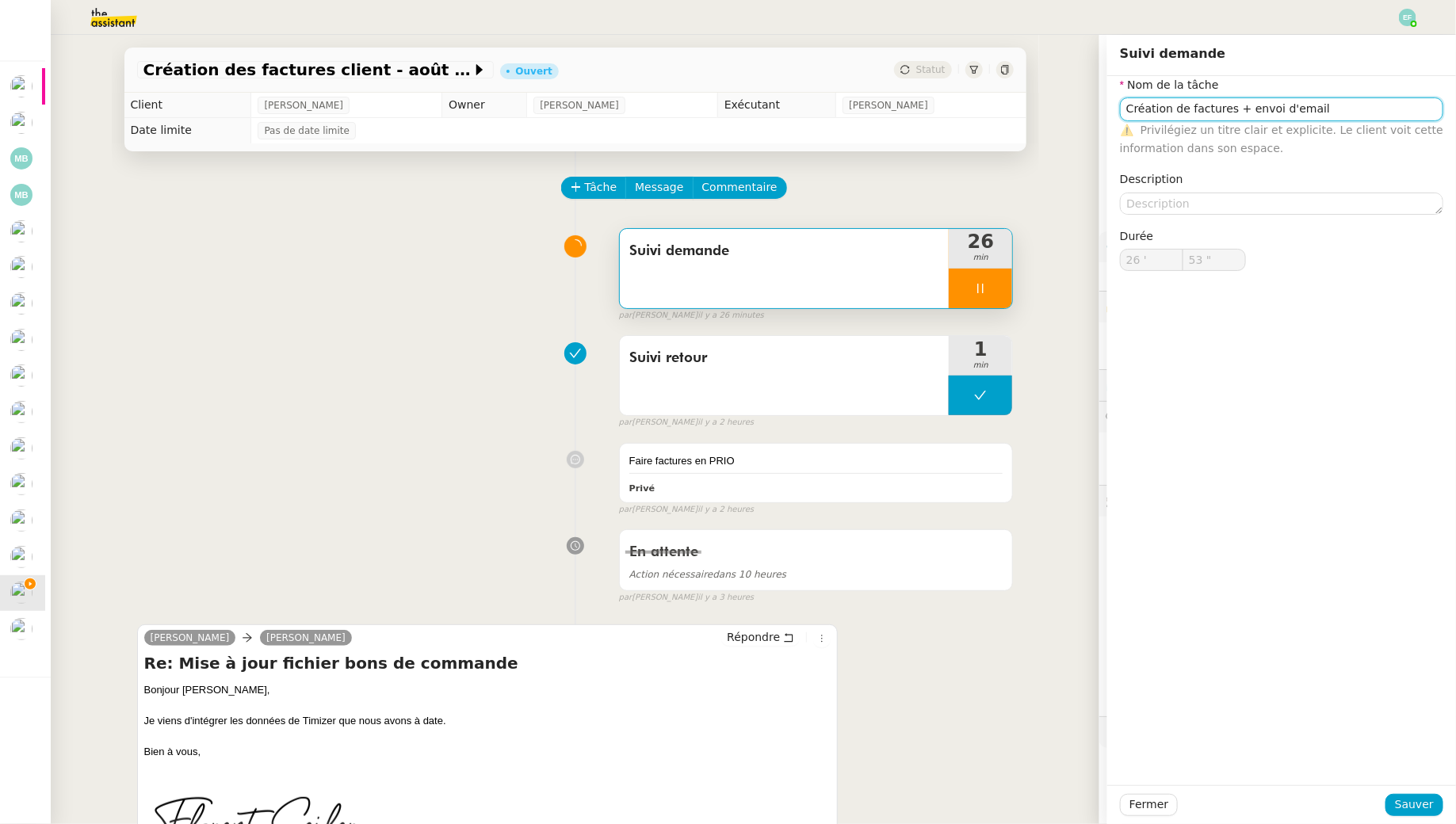
type input "54 ""
type input "Création de factures + envoi d'email"
click at [1424, 805] on span "Sauver" at bounding box center [1414, 805] width 39 height 19
type input "55 ""
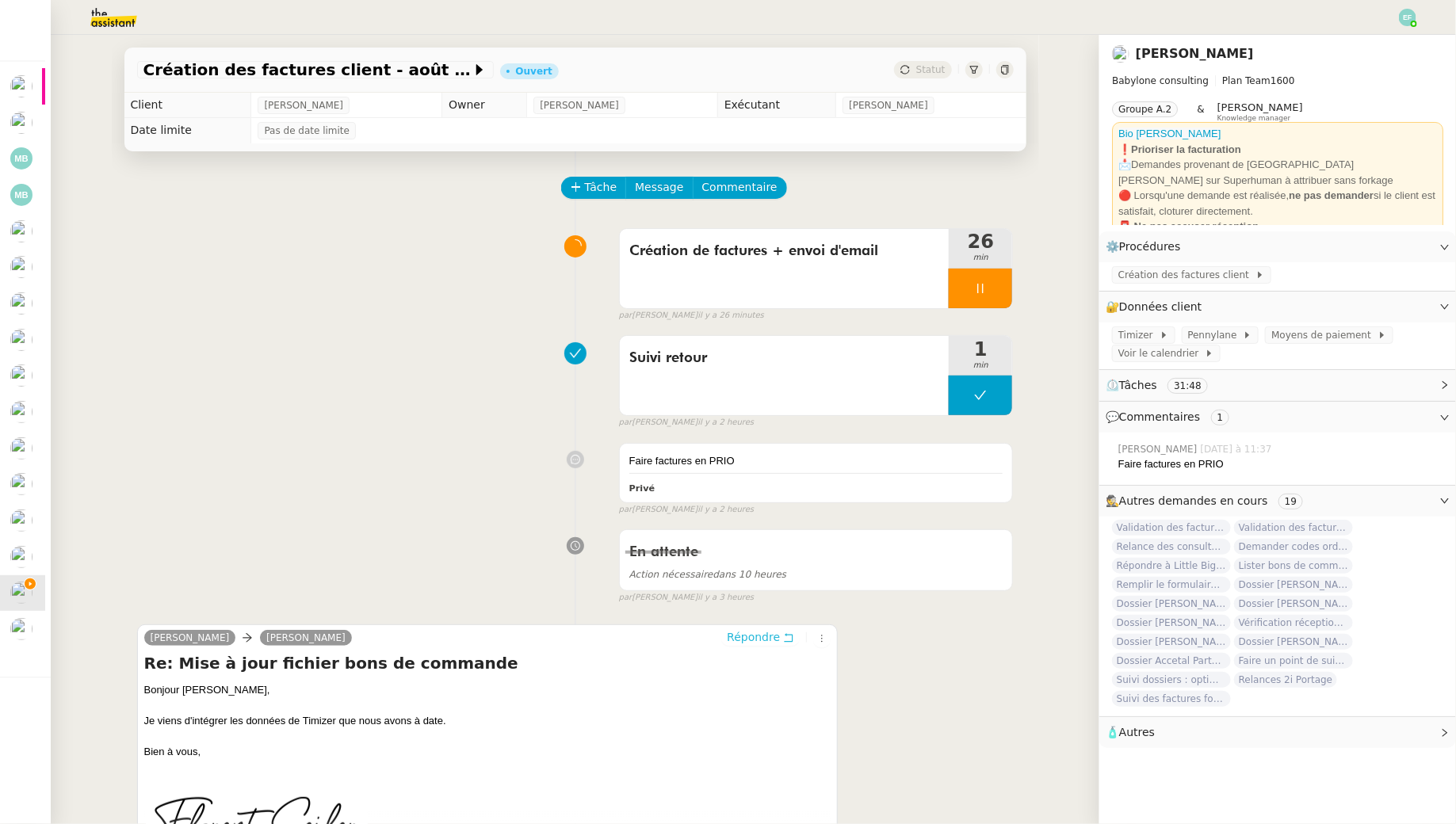
click at [789, 633] on icon at bounding box center [789, 637] width 8 height 8
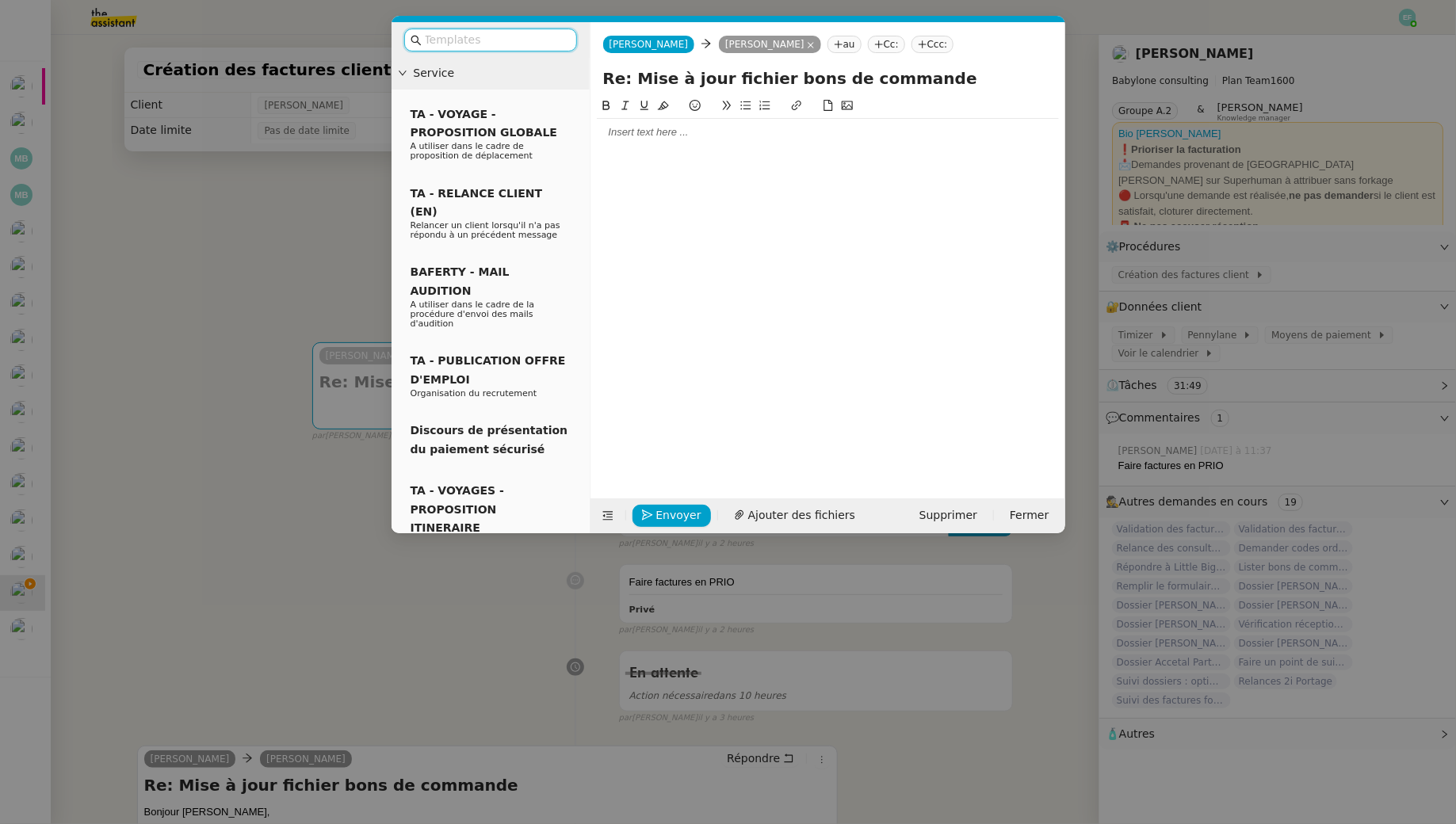
click at [659, 132] on div at bounding box center [828, 132] width 462 height 14
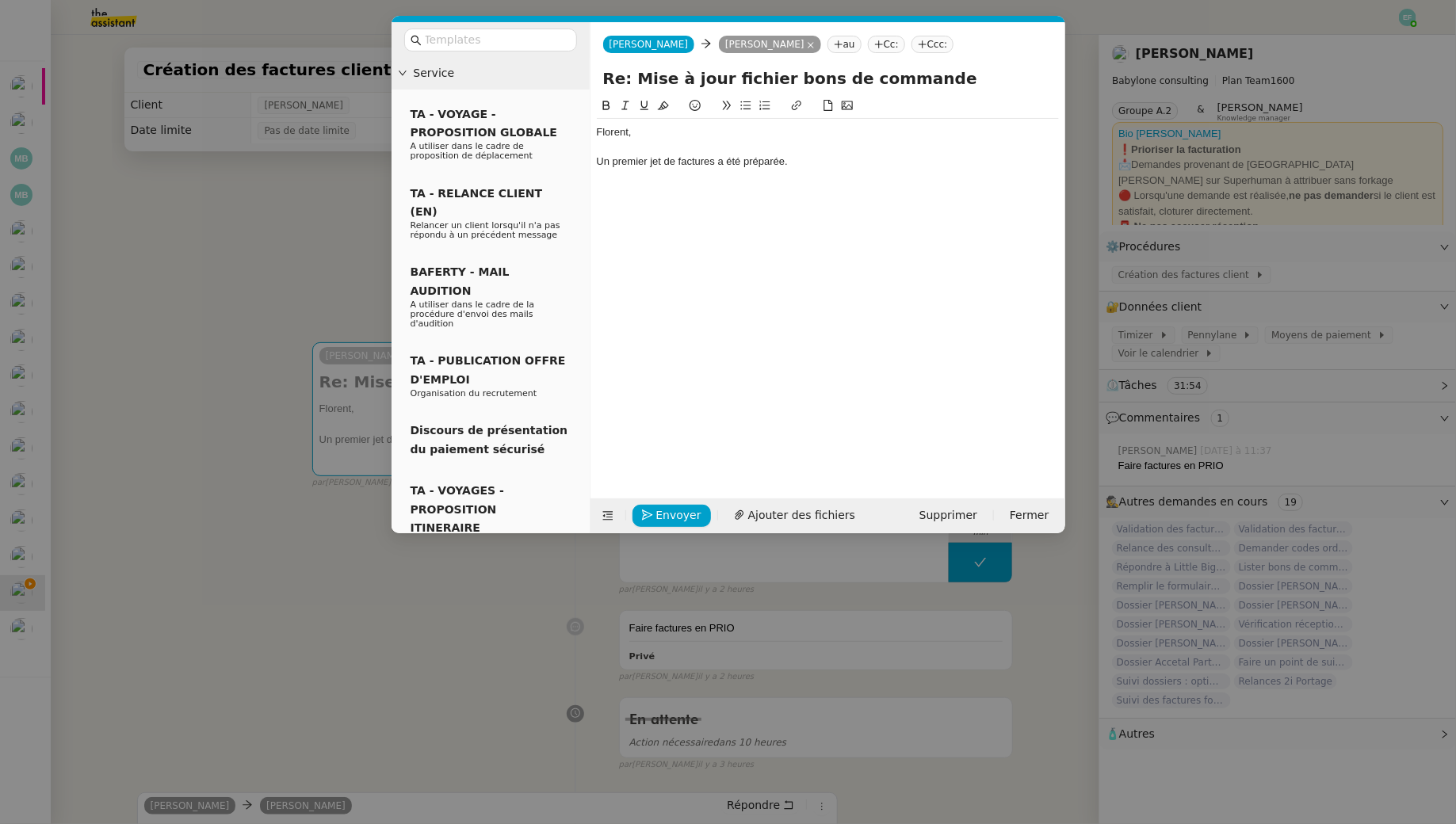
click at [597, 162] on div "Un premier jet de factures a été préparée." at bounding box center [828, 161] width 462 height 14
click at [800, 161] on div "Un premier jet de factures a été préparée." at bounding box center [828, 161] width 462 height 14
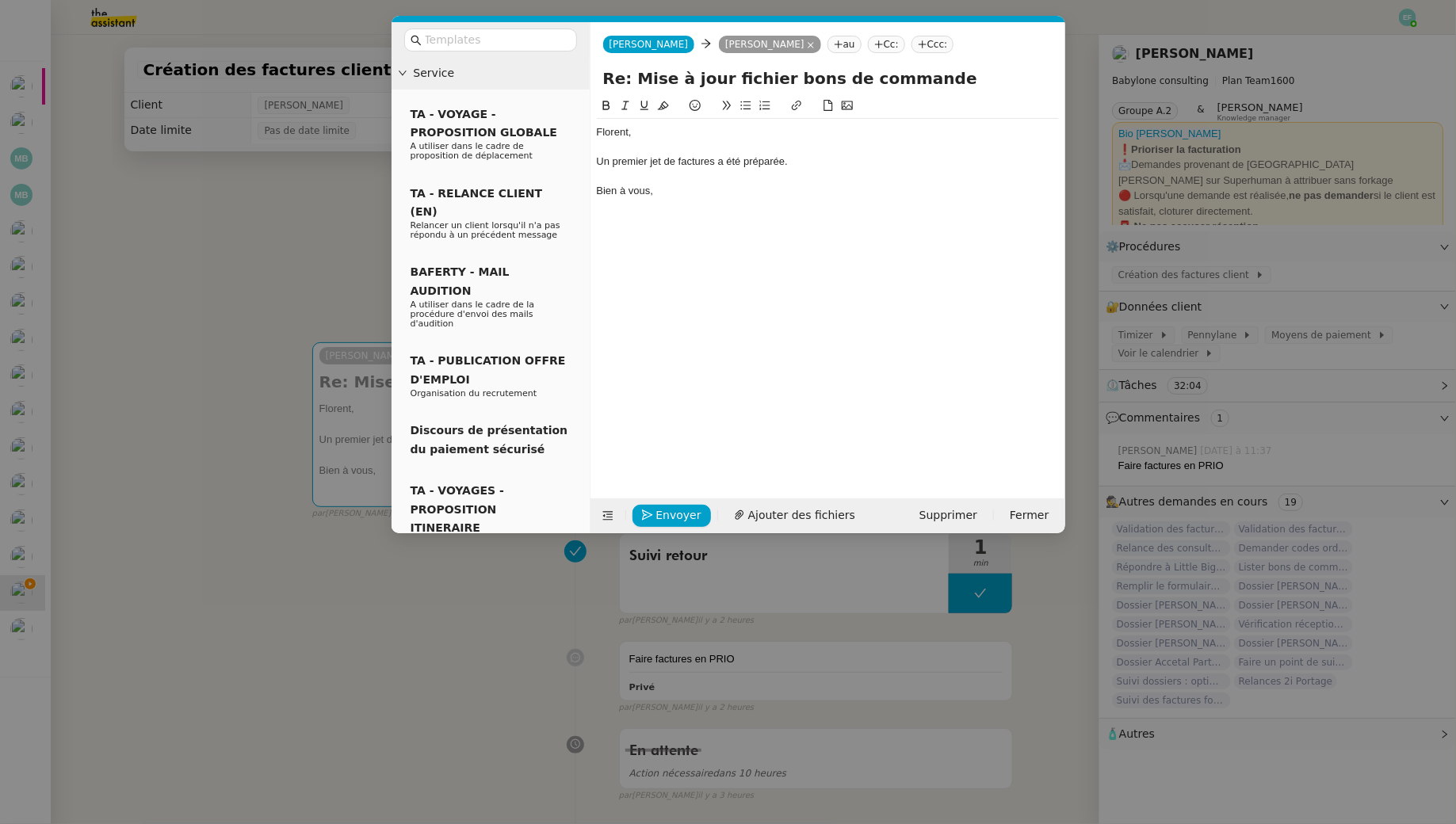
click at [677, 163] on div "Un premier jet de factures a été préparée." at bounding box center [828, 161] width 462 height 14
click at [840, 160] on div "Un premier jet de brouillon de factures a été préparée." at bounding box center [828, 161] width 462 height 14
click at [699, 192] on div "Bien à vous," at bounding box center [828, 190] width 462 height 14
click at [717, 161] on div "Un premier jet de brouillon de factures a été préparé." at bounding box center [828, 161] width 462 height 14
click at [691, 200] on div "Florent, Un premier jet de brouillons de factures a été préparé. Bien à vous," at bounding box center [828, 161] width 462 height 85
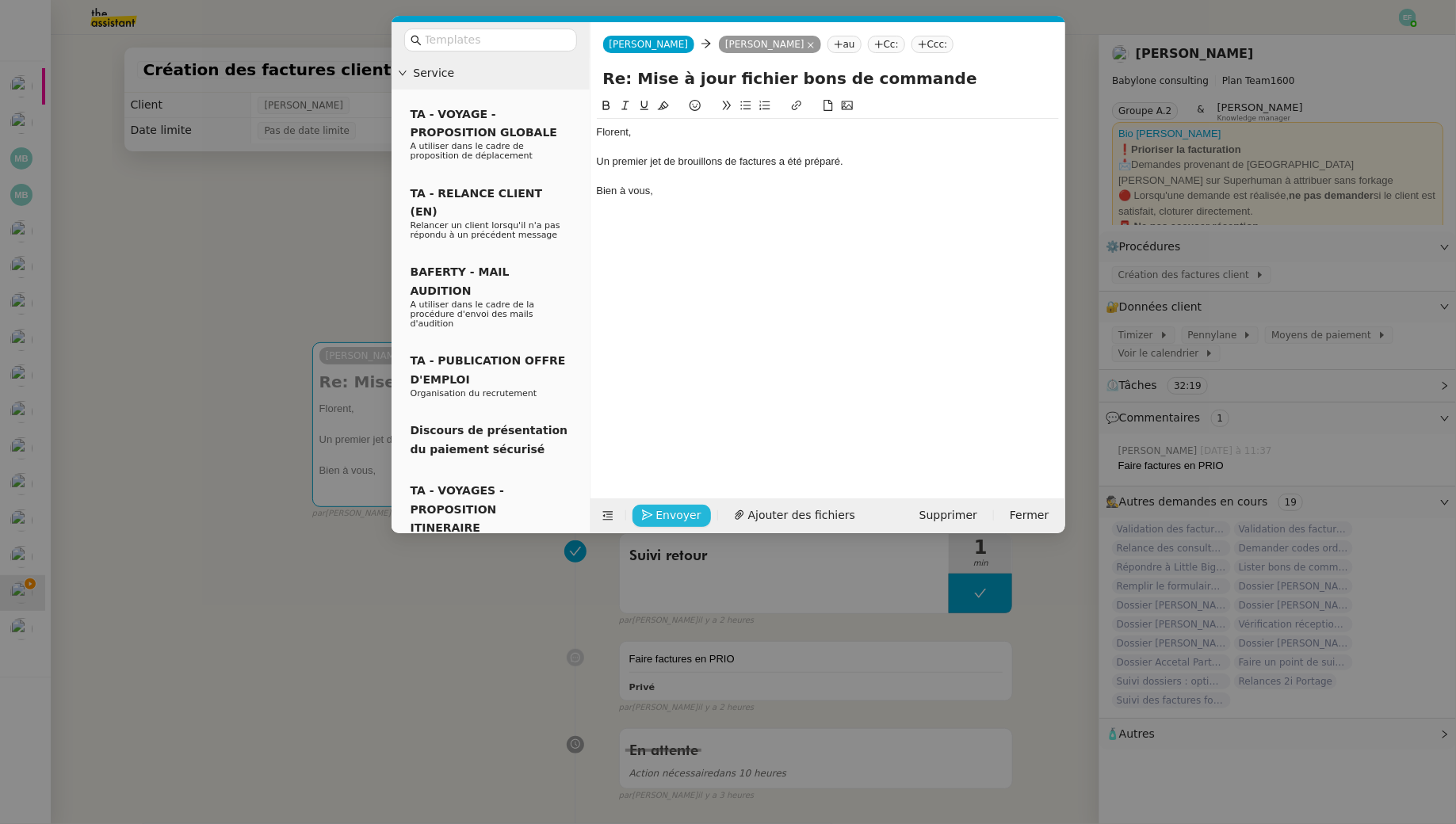
click at [681, 515] on span "Envoyer" at bounding box center [678, 515] width 45 height 19
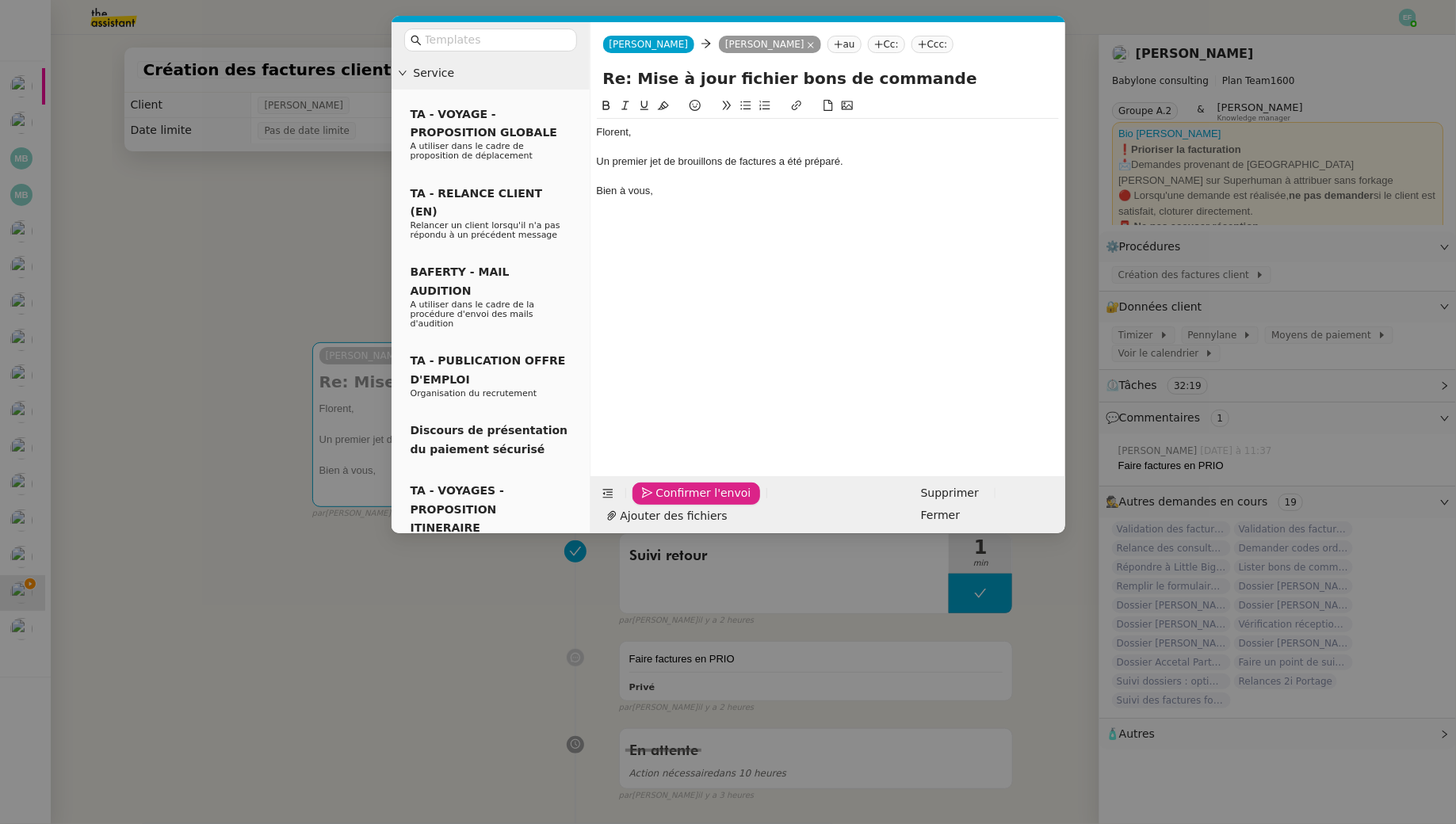
click at [681, 502] on span "Confirmer l'envoi" at bounding box center [703, 494] width 95 height 19
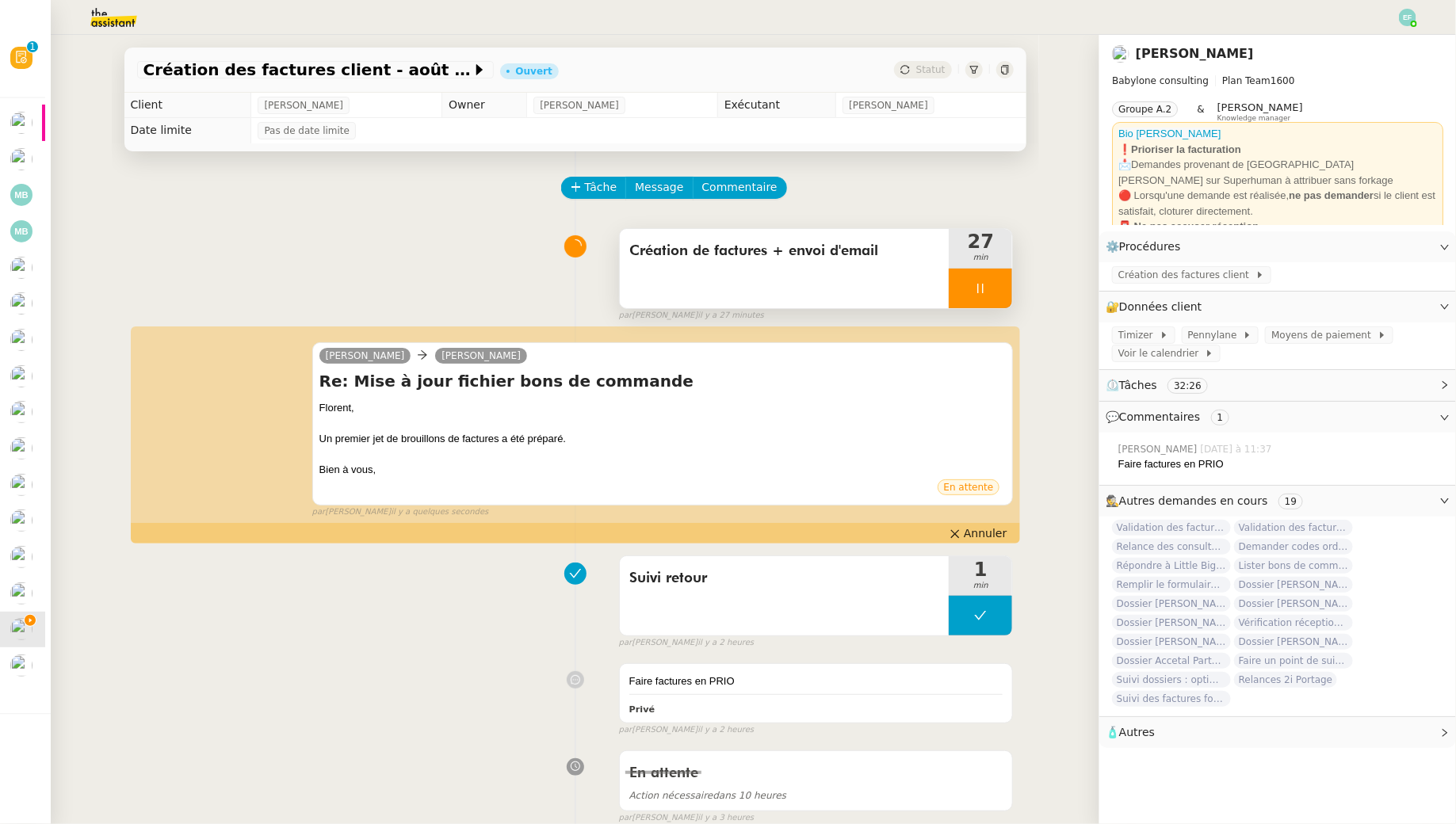
click at [1000, 292] on div at bounding box center [981, 288] width 63 height 40
click at [1000, 292] on icon at bounding box center [996, 288] width 13 height 13
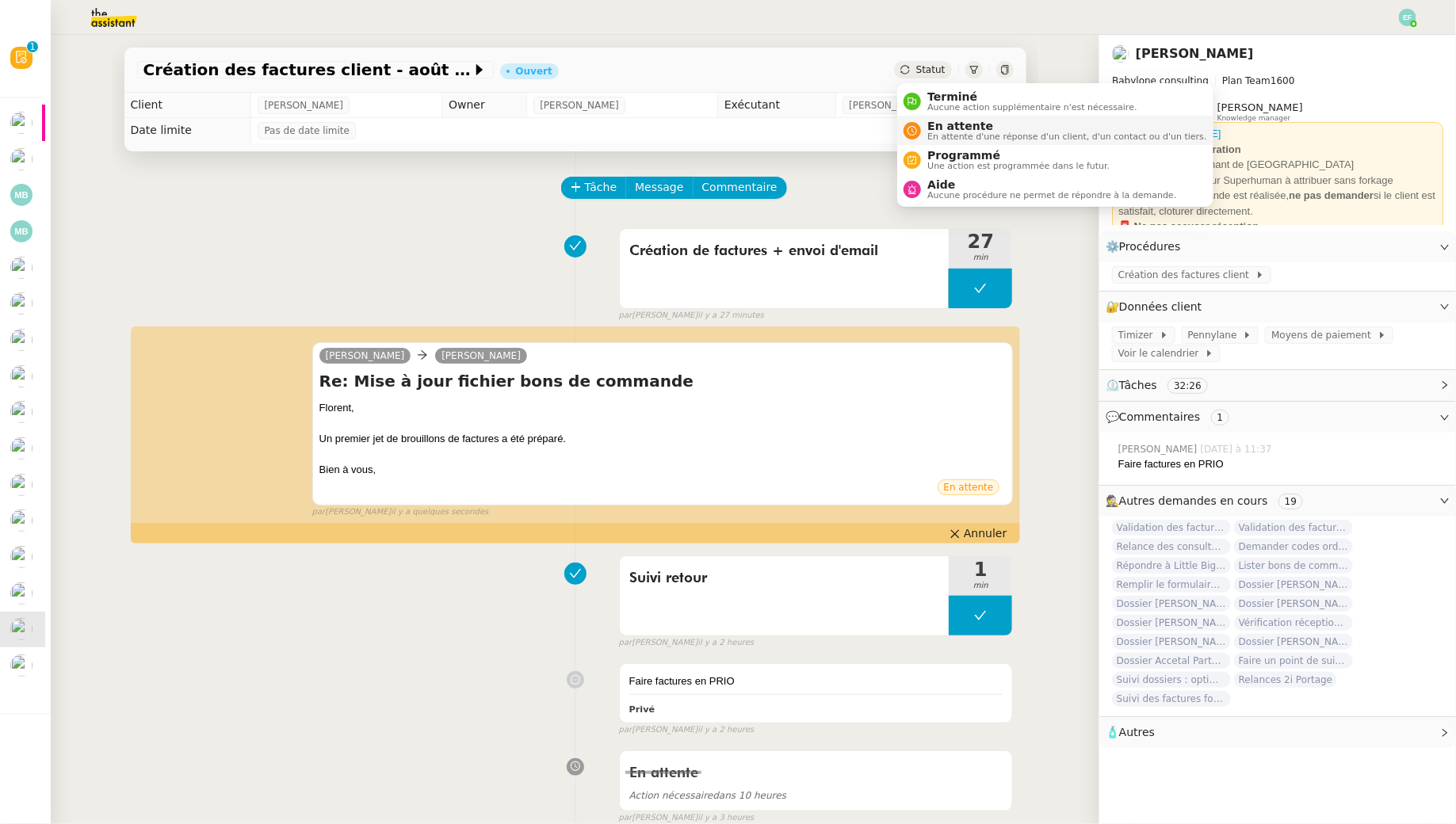
click at [948, 133] on span "En attente d'une réponse d'un client, d'un contact ou d'un tiers." at bounding box center [1067, 136] width 279 height 8
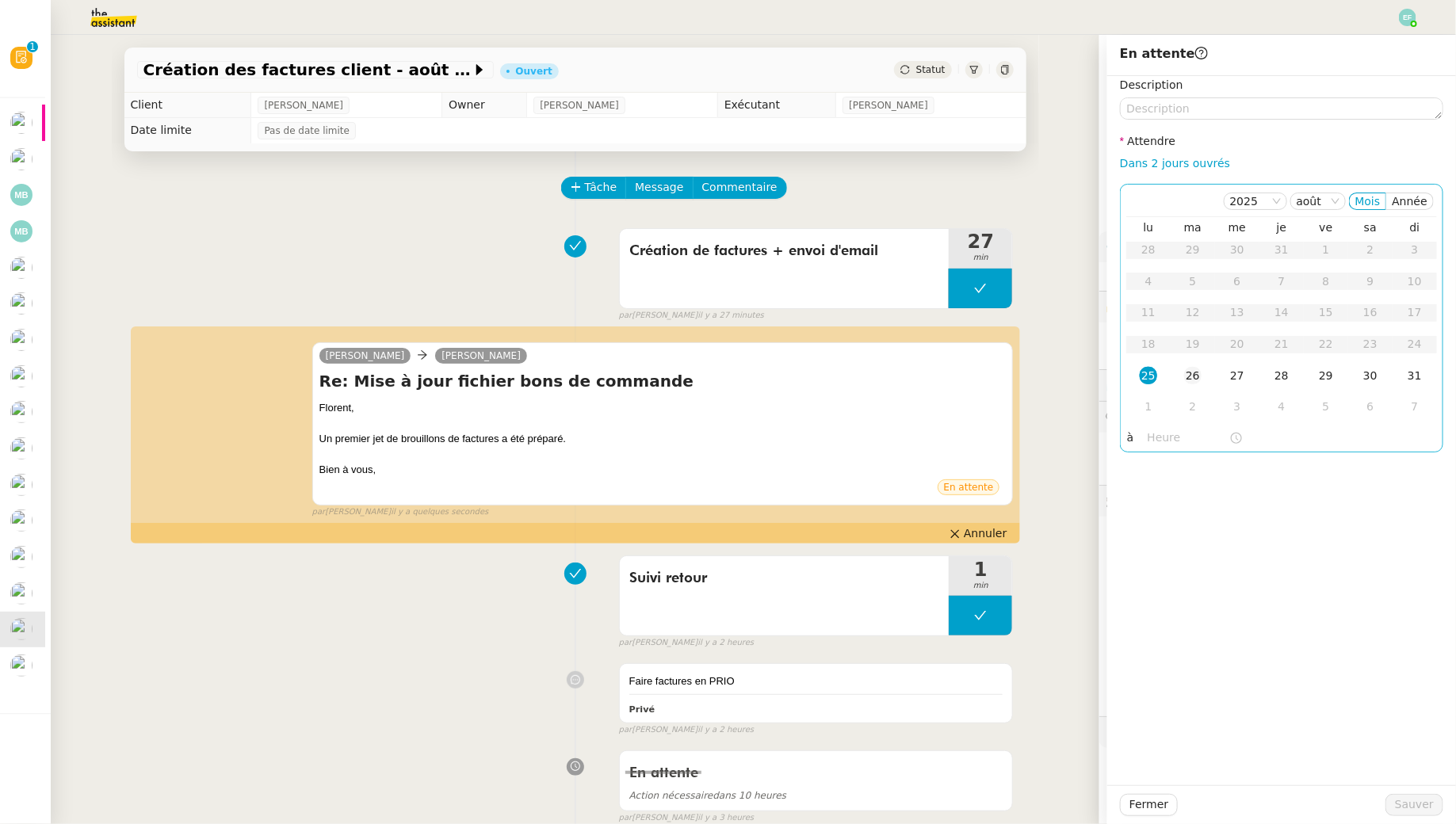
click at [1201, 369] on div "26" at bounding box center [1193, 375] width 18 height 18
click at [1428, 800] on span "Sauver" at bounding box center [1414, 805] width 39 height 19
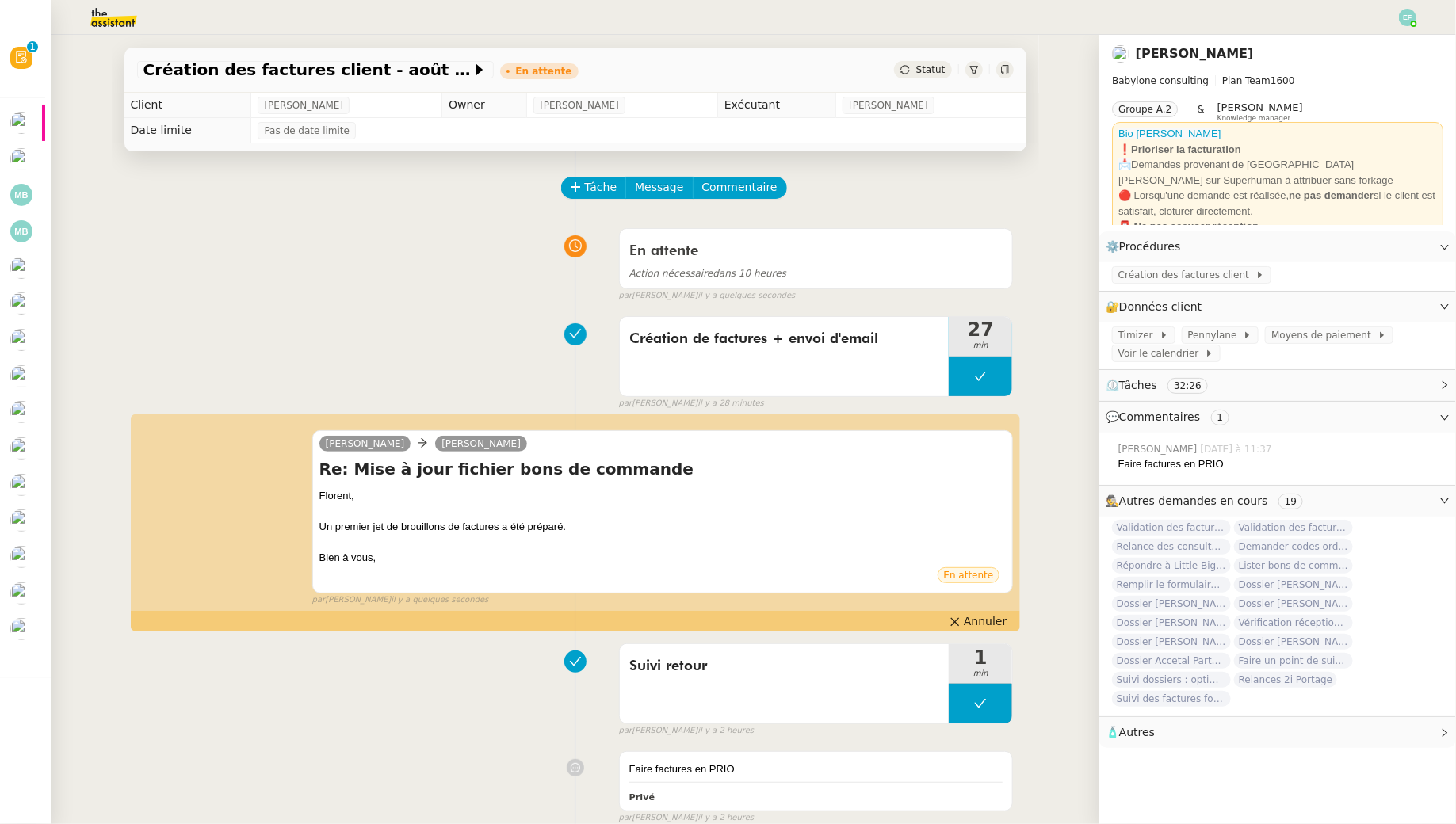
click at [459, 252] on div "En attente Action nécessaire dans 10 heures false par Emelyne F. il y a quelque…" at bounding box center [576, 262] width 877 height 82
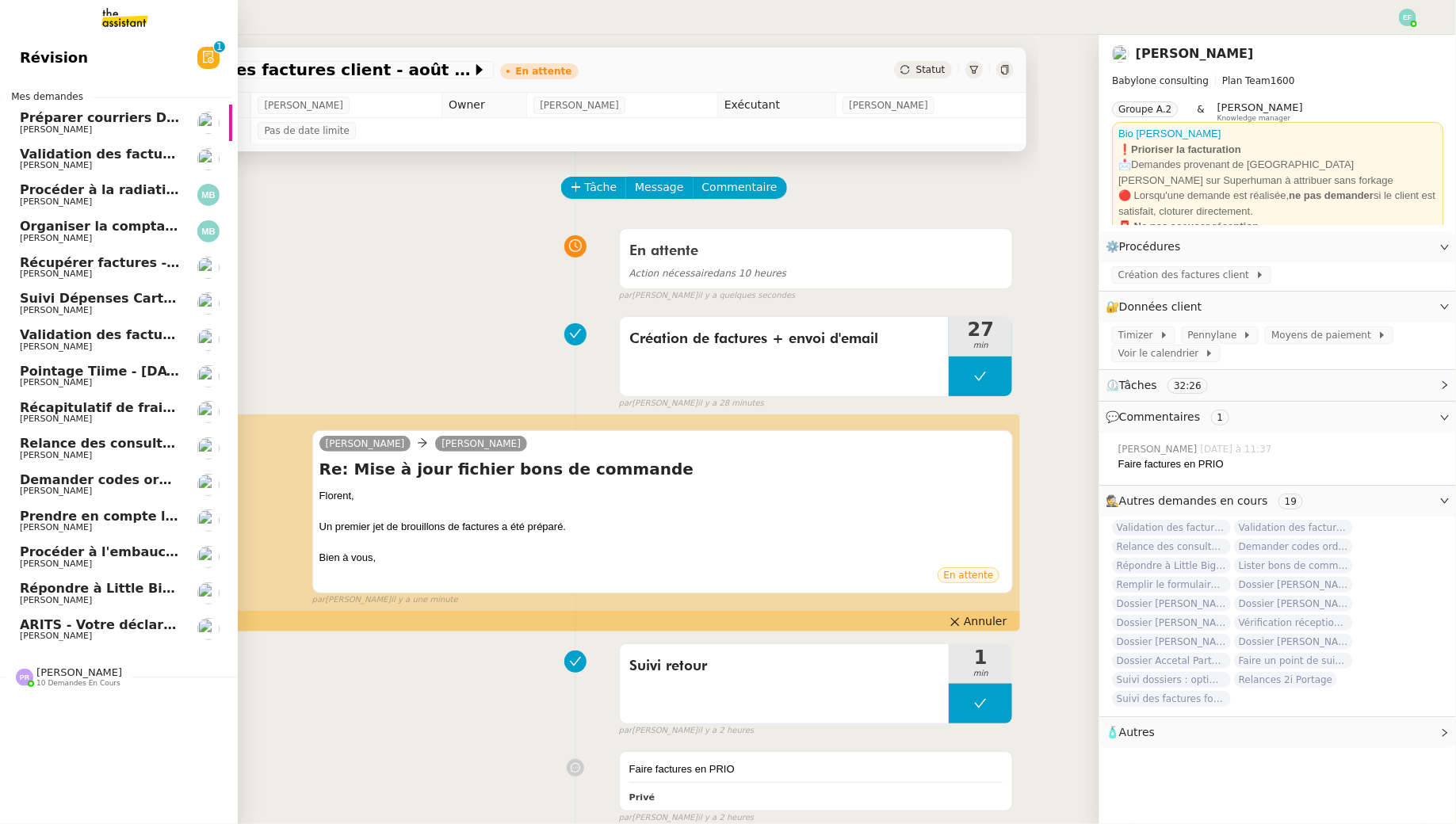
click at [81, 626] on span "ARITS - Votre déclaration de TVA de Juillet 2025" at bounding box center [174, 625] width 310 height 15
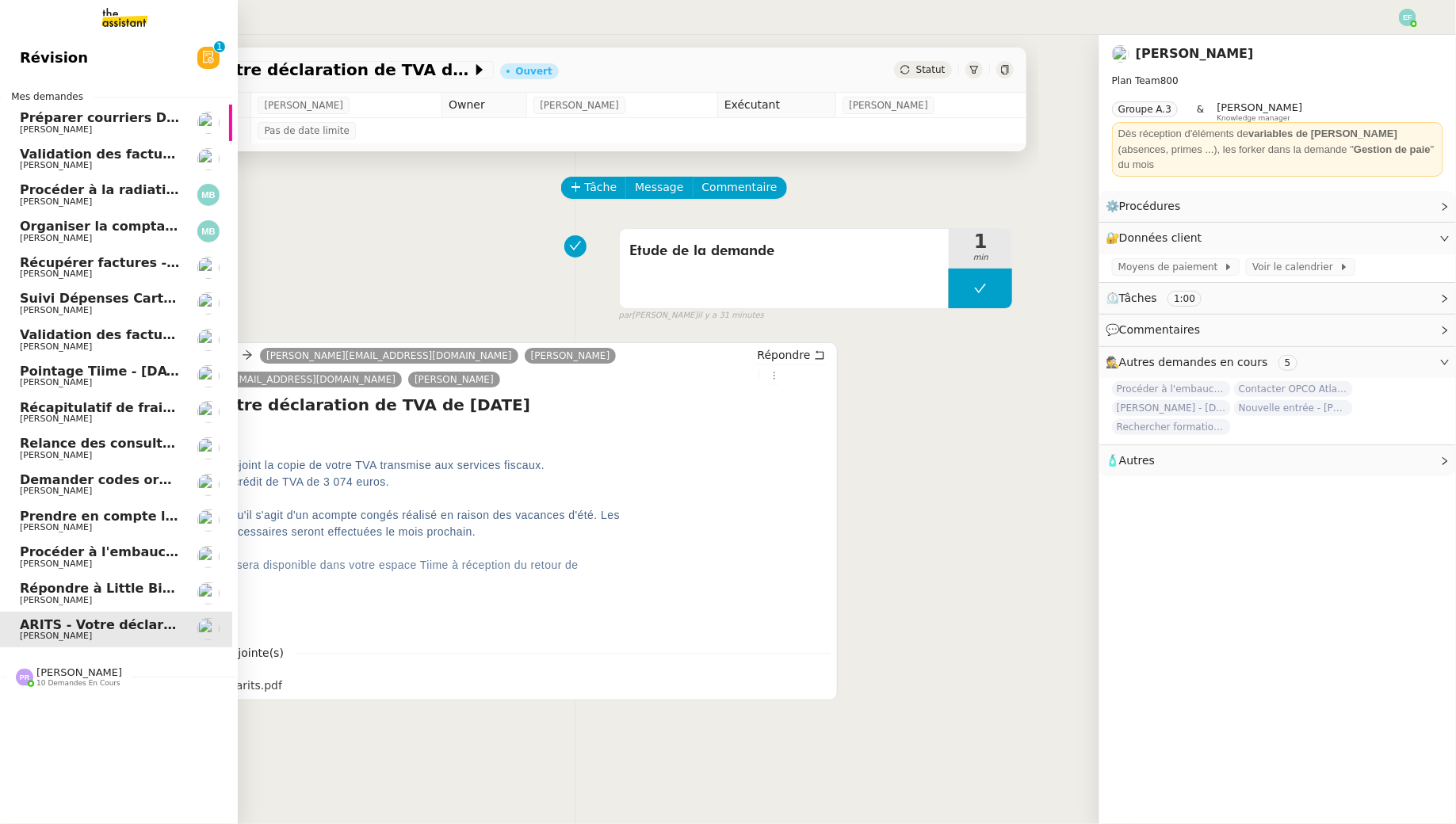
click at [157, 117] on span "Préparer courriers DUE mutuelle et prévoyance" at bounding box center [189, 118] width 340 height 15
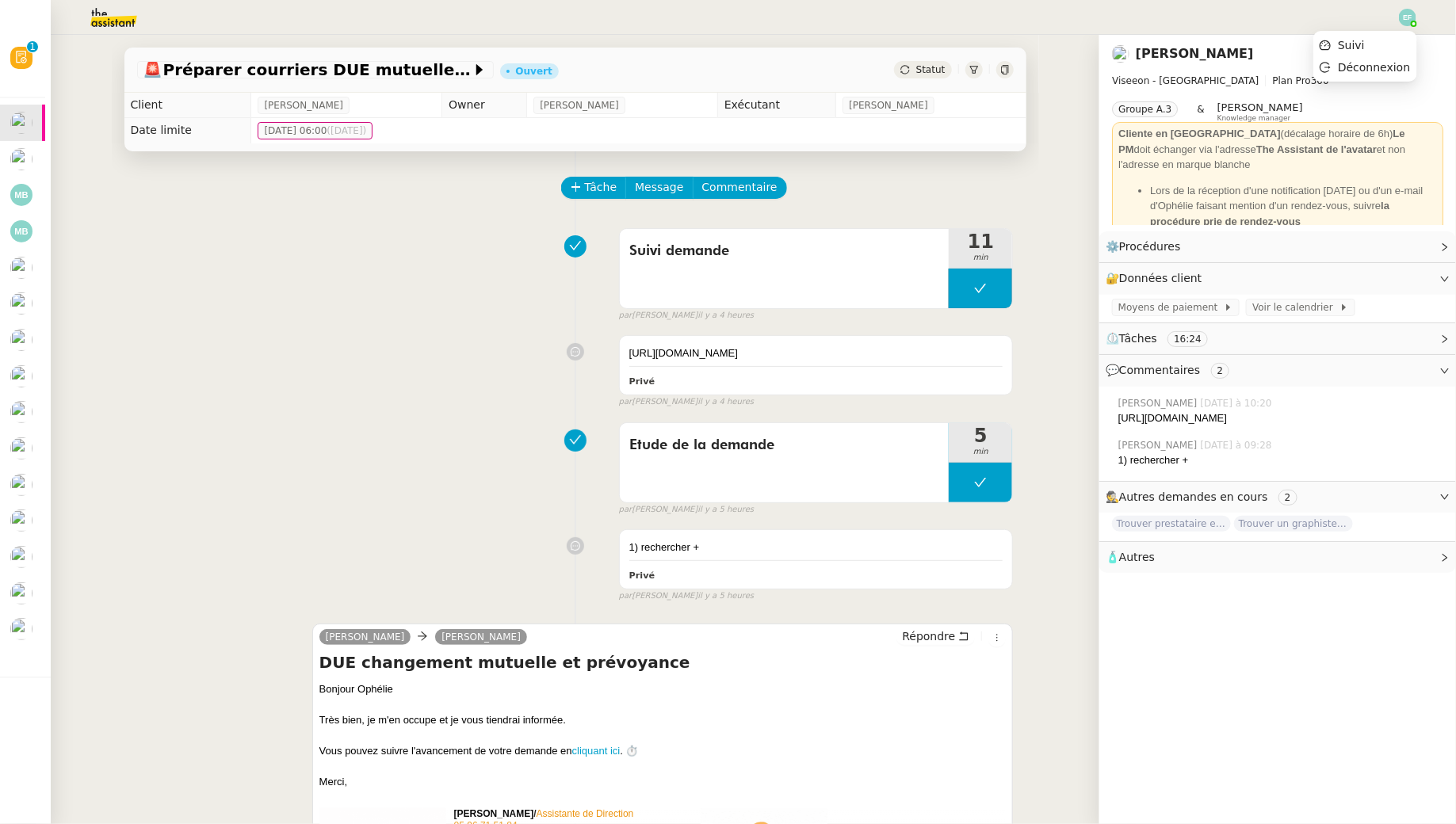
click at [1404, 21] on img at bounding box center [1407, 17] width 18 height 18
click at [1384, 45] on li "Suivi" at bounding box center [1364, 45] width 103 height 22
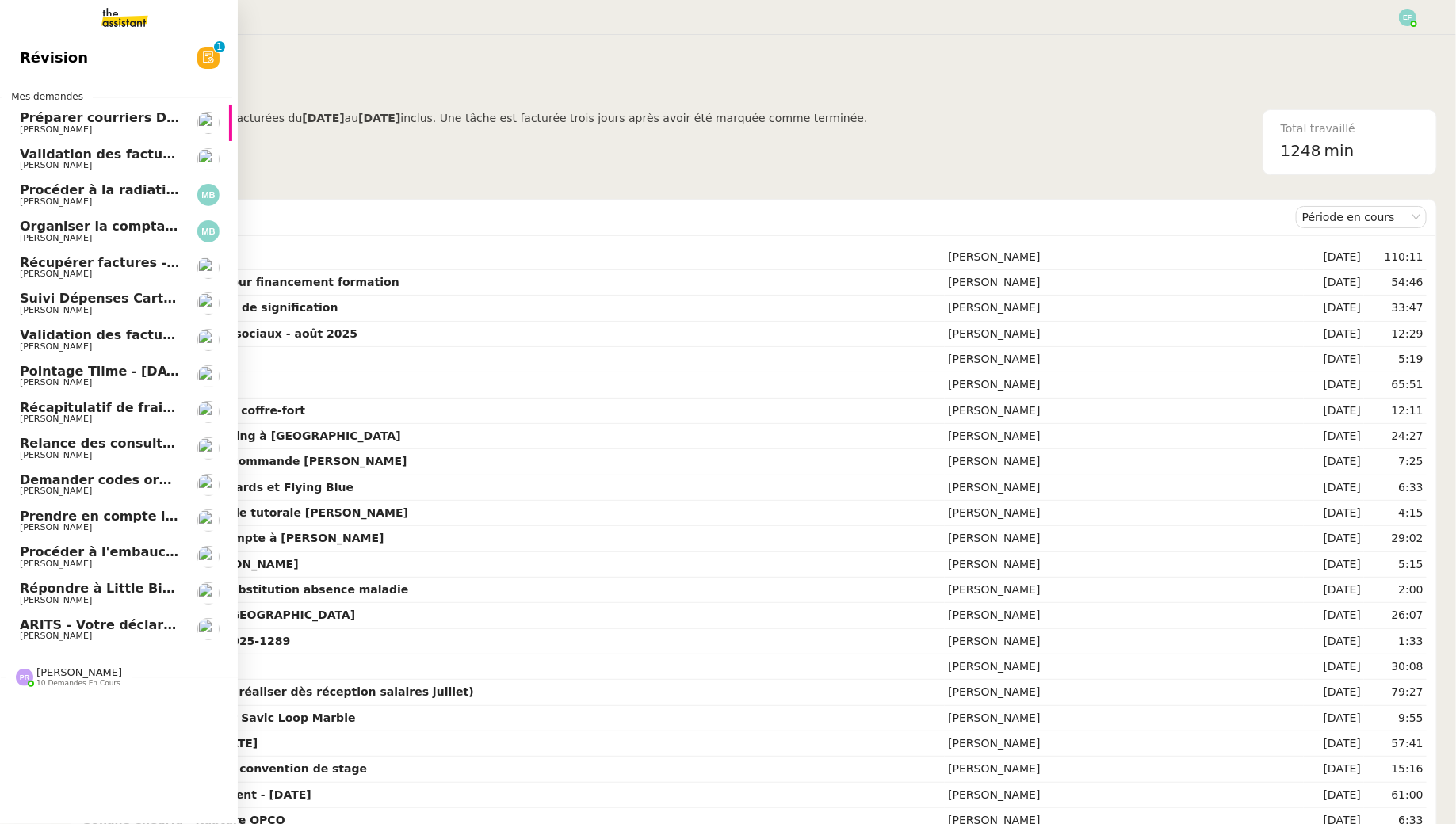
click at [109, 137] on link "Préparer courriers DUE mutuelle et prévoyance Ophélie DIONY" at bounding box center [113, 122] width 238 height 36
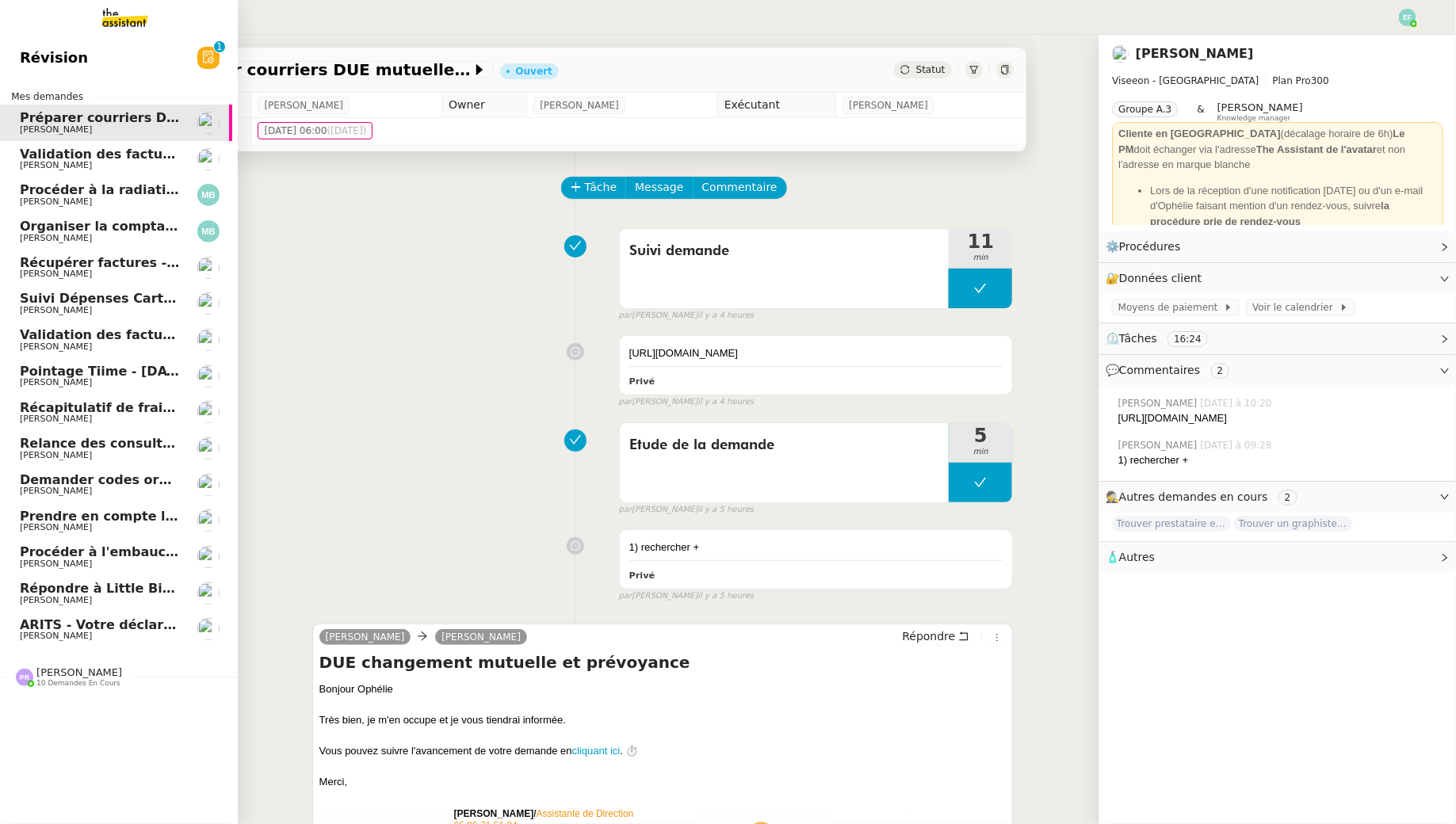
click at [120, 171] on link "Validation des factures consultants - août 2025 Florent Seiler" at bounding box center [113, 158] width 238 height 36
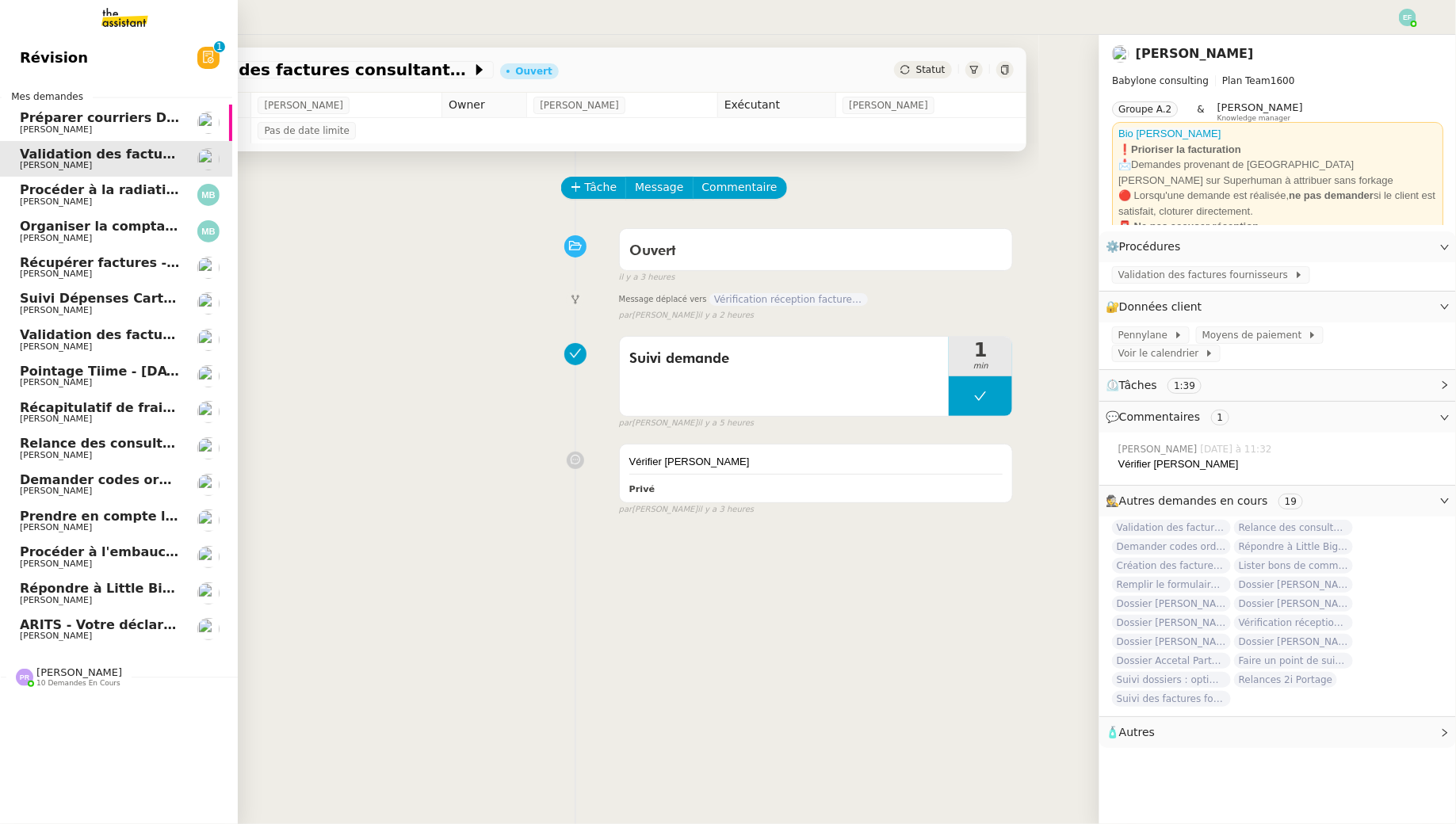
click at [48, 523] on span "[PERSON_NAME]" at bounding box center [56, 527] width 72 height 10
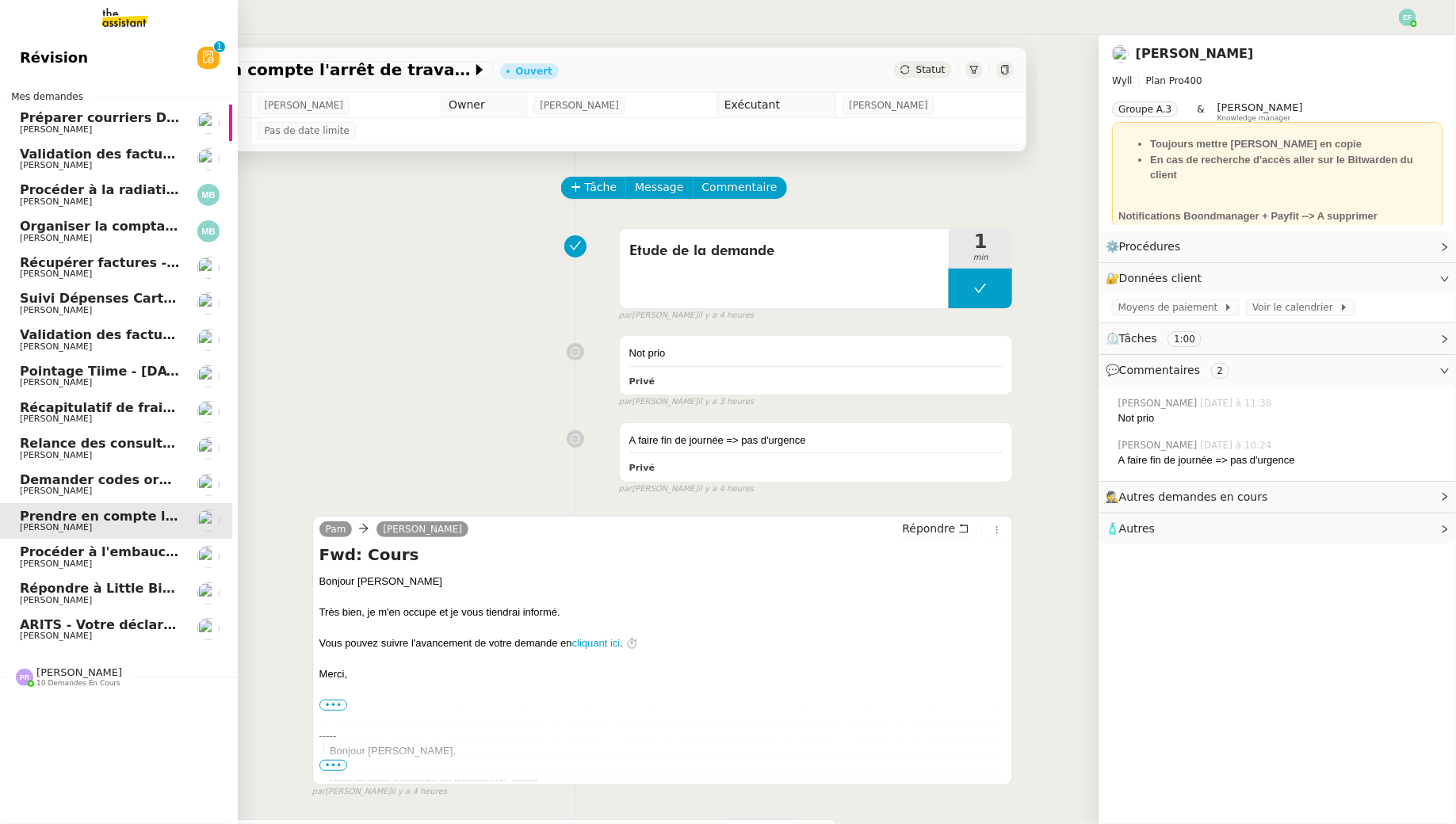
click at [102, 600] on span "[PERSON_NAME]" at bounding box center [99, 601] width 160 height 9
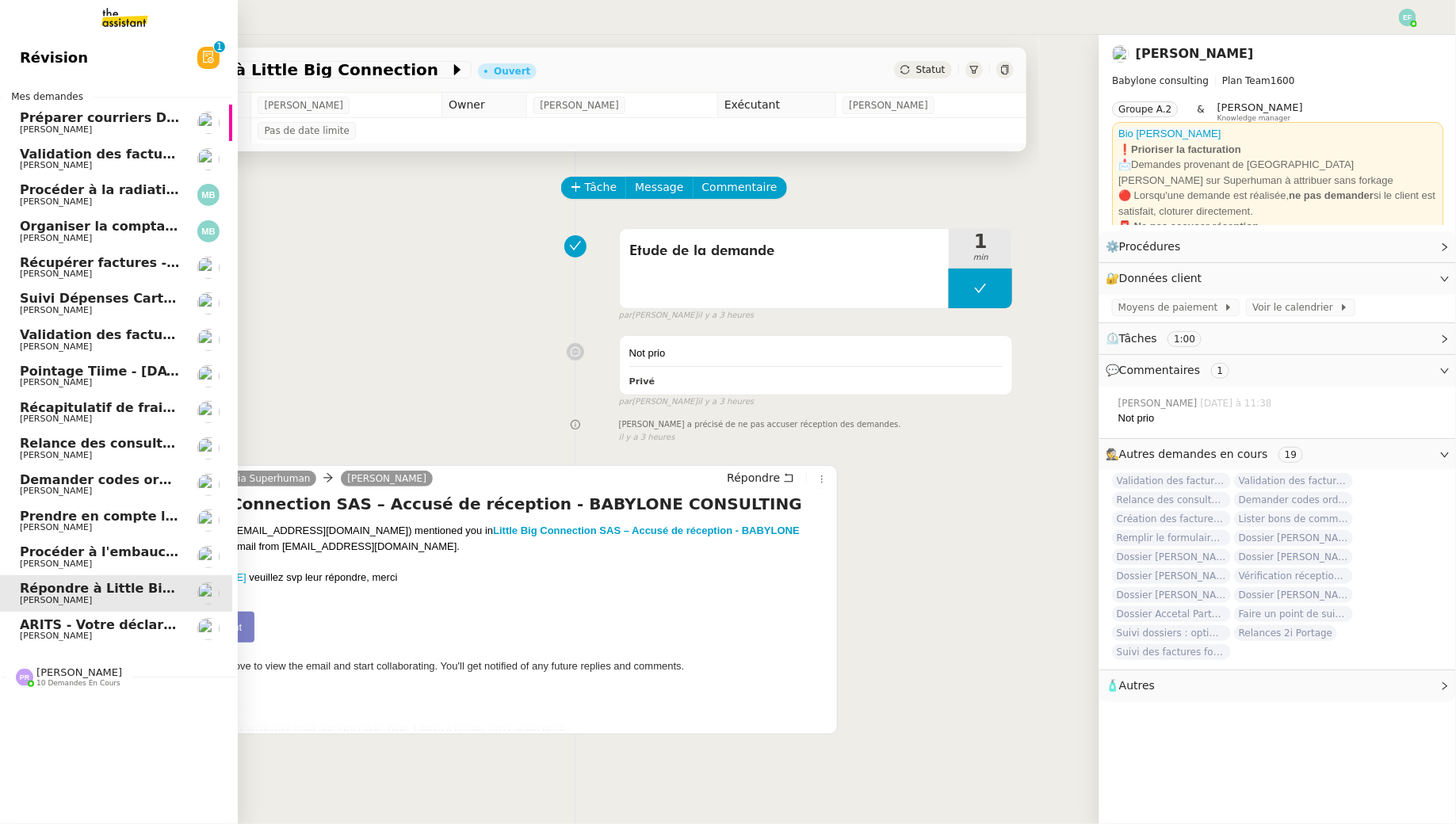
click at [102, 628] on span "ARITS - Votre déclaration de TVA de Juillet 2025" at bounding box center [174, 625] width 310 height 15
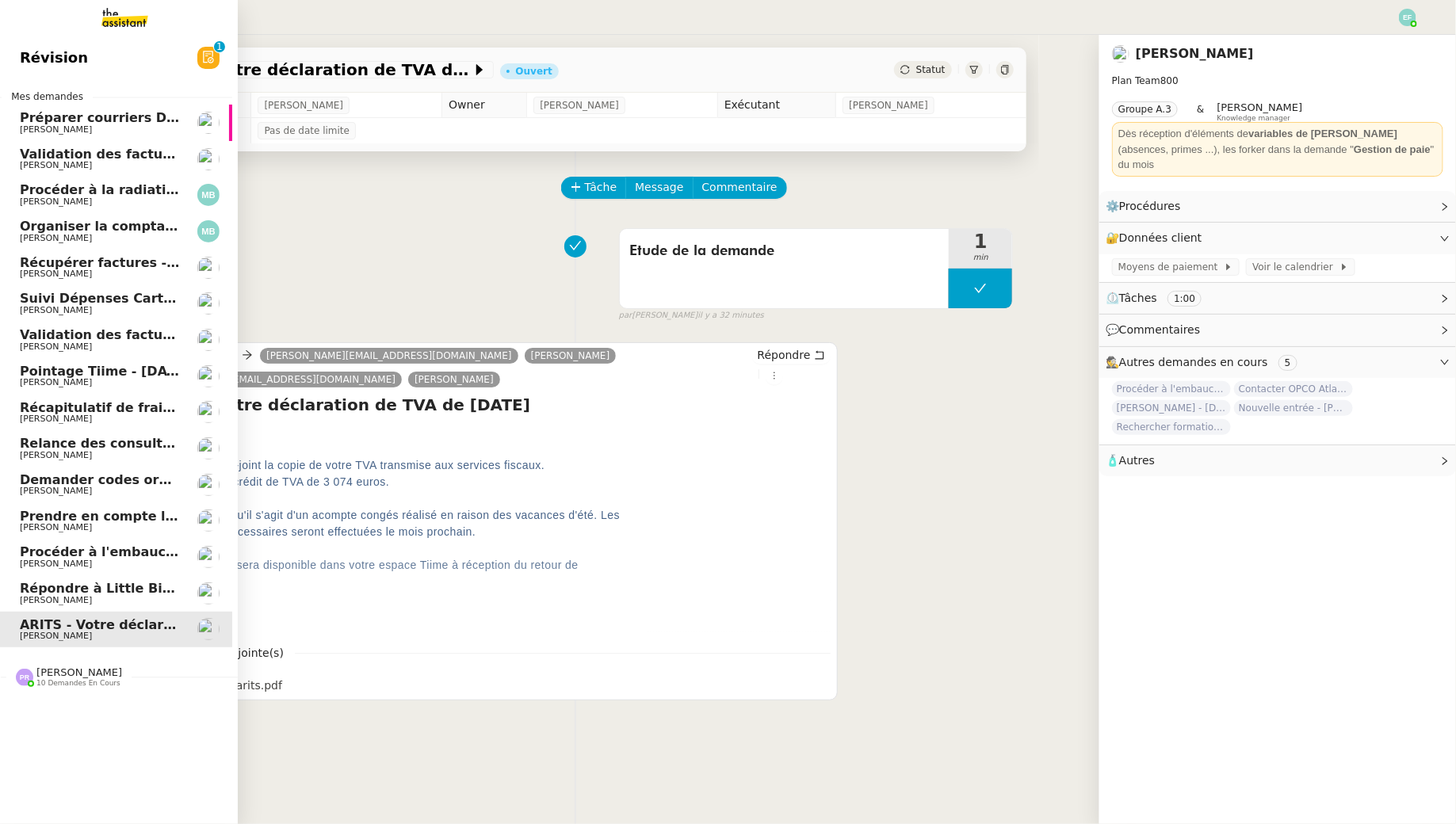
click at [90, 583] on span "Répondre à Little Big Connection" at bounding box center [137, 589] width 236 height 15
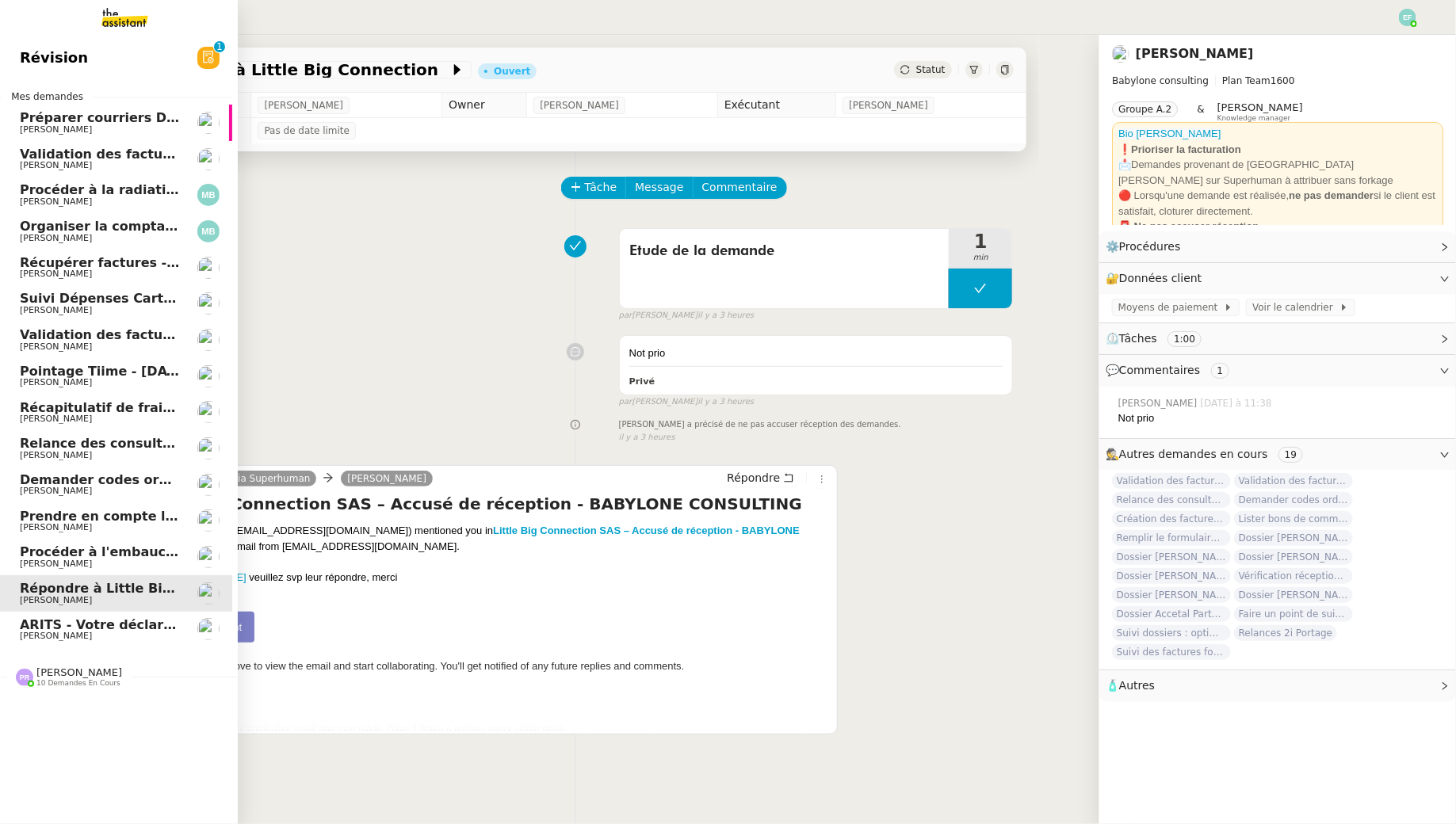
click at [102, 551] on span "Procéder à l'embauche d'[PERSON_NAME]" at bounding box center [169, 552] width 298 height 15
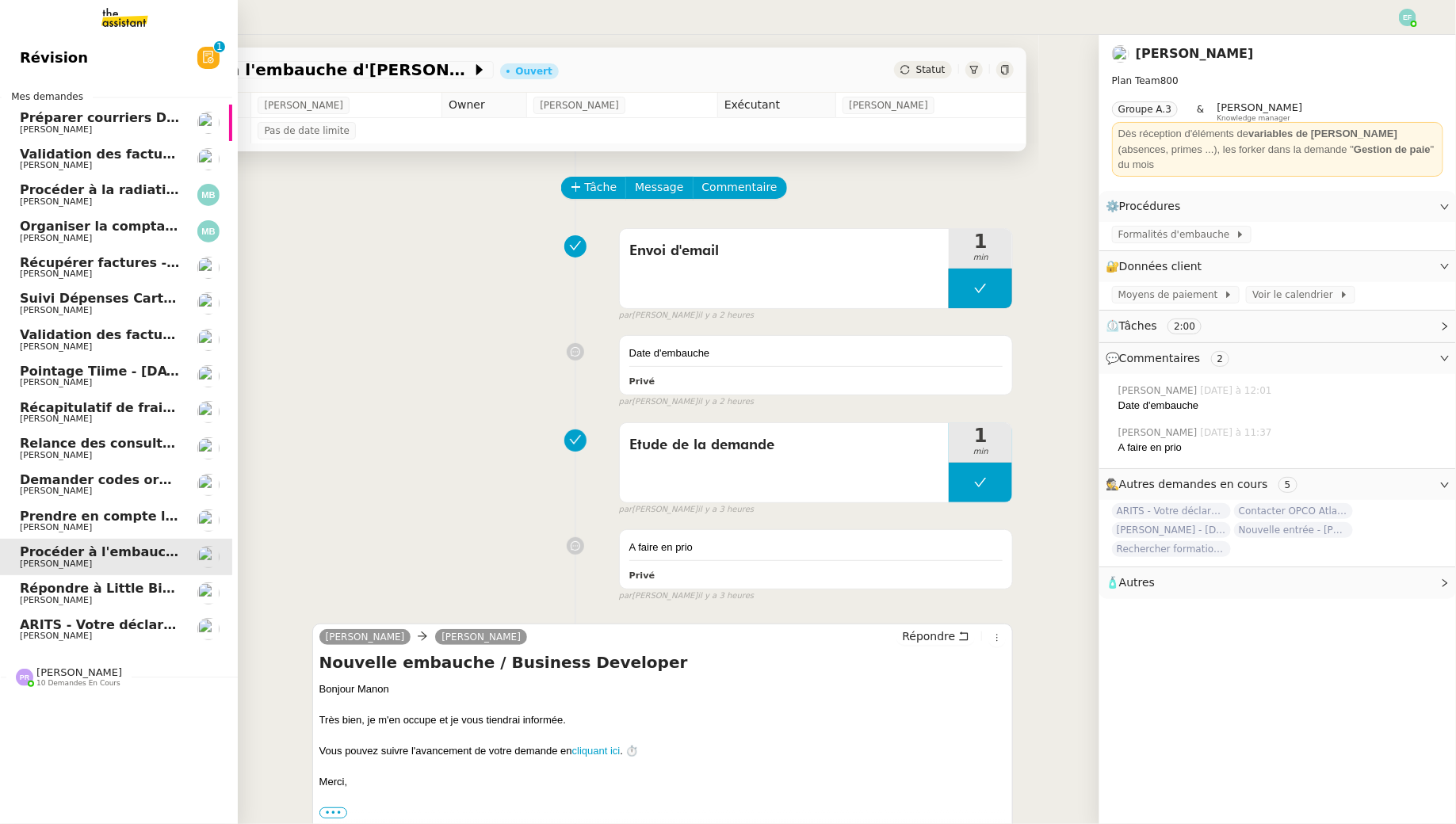
click at [34, 486] on span "Demander codes ordinateurs à [PERSON_NAME] et [PERSON_NAME]" at bounding box center [261, 480] width 485 height 15
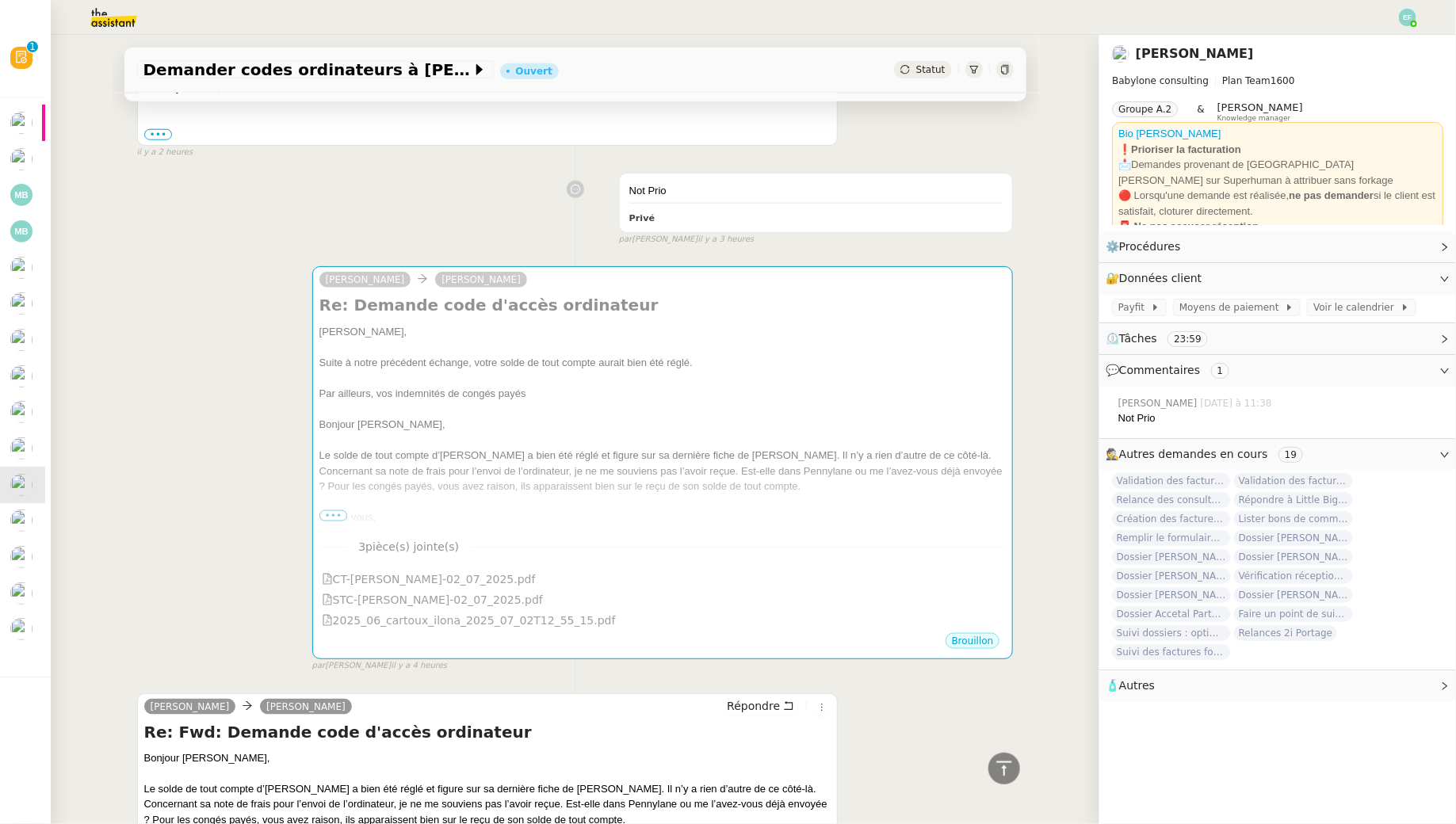
scroll to position [759, 0]
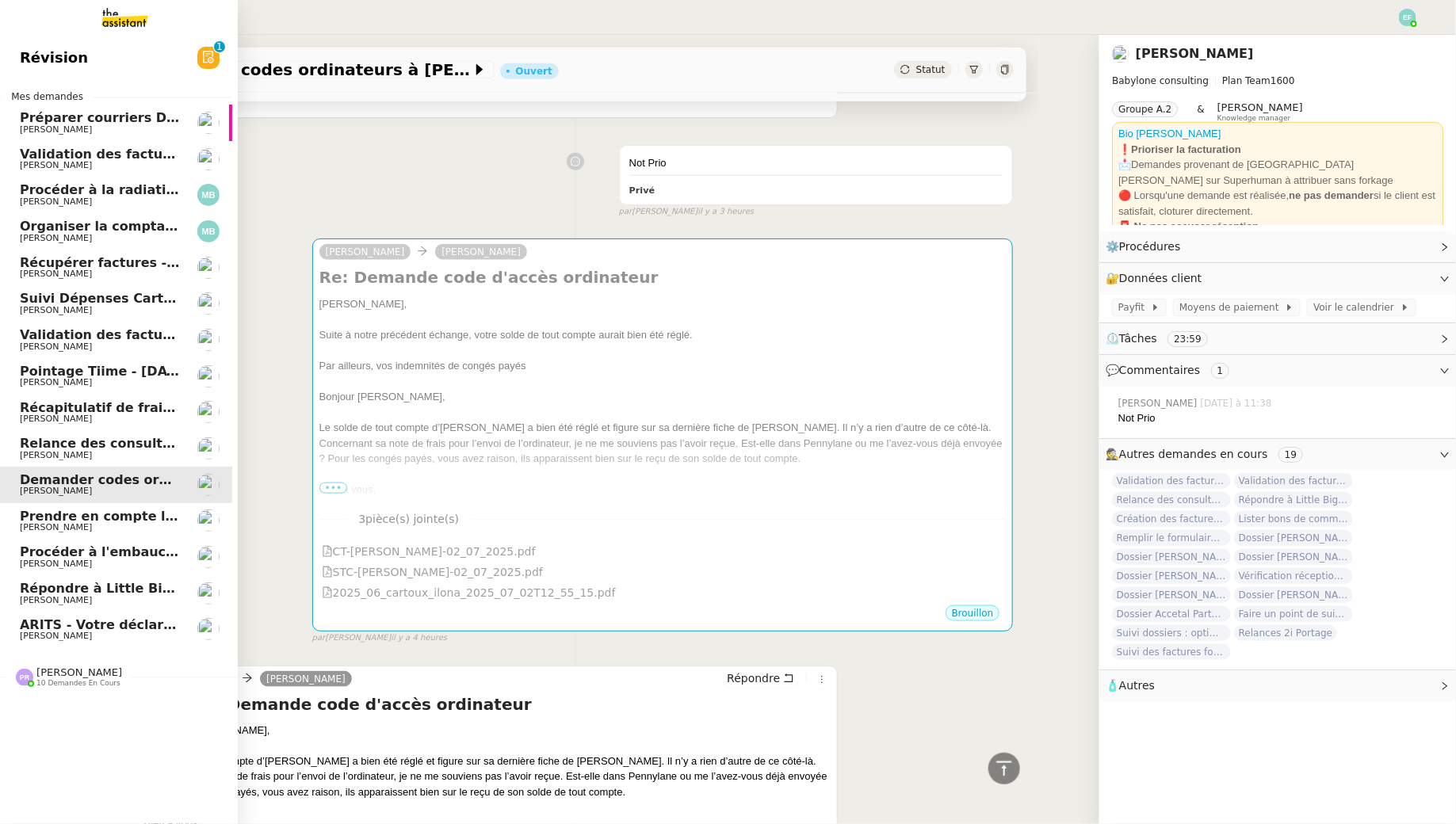
click at [120, 167] on span "[PERSON_NAME]" at bounding box center [99, 166] width 160 height 9
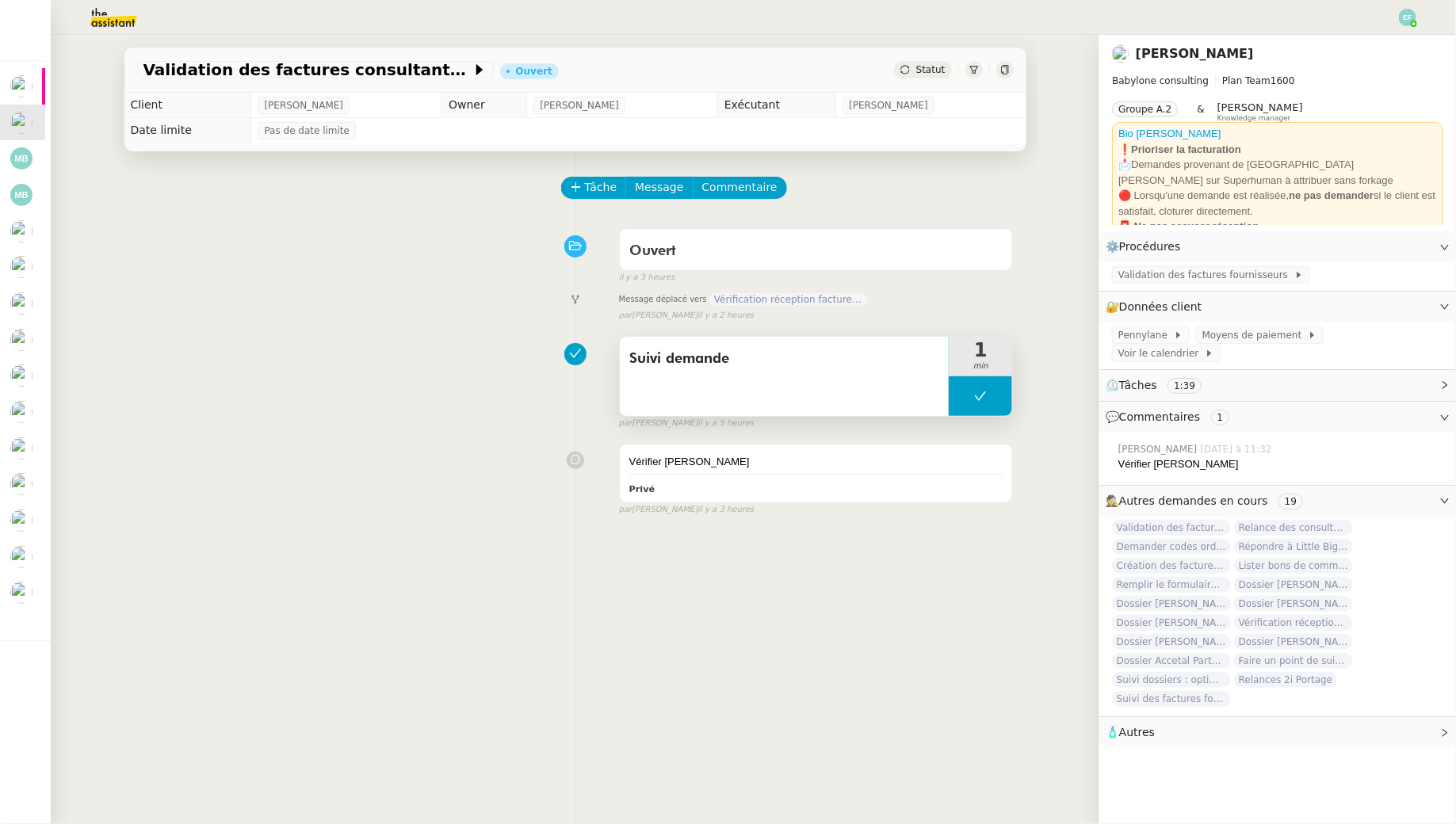
click at [981, 386] on button at bounding box center [981, 396] width 63 height 40
click at [965, 385] on div at bounding box center [965, 396] width 32 height 40
click at [1155, 272] on span "Validation des factures fournisseurs" at bounding box center [1207, 274] width 176 height 16
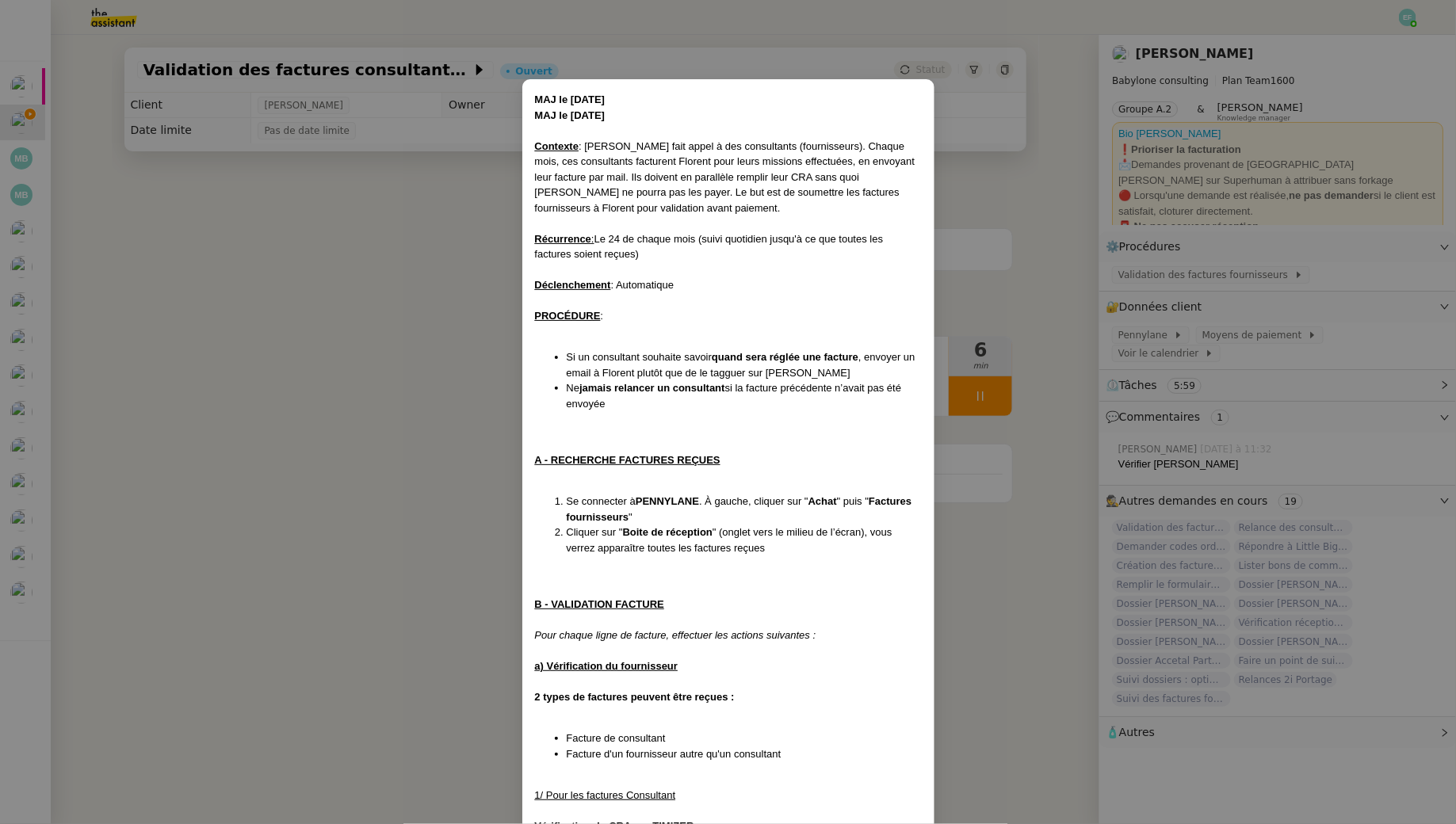
click at [411, 413] on nz-modal-container "MAJ le 31/12/24 MAJ le 18/06/25 Contexte : Florent fait appel à des consultants…" at bounding box center [728, 412] width 1456 height 824
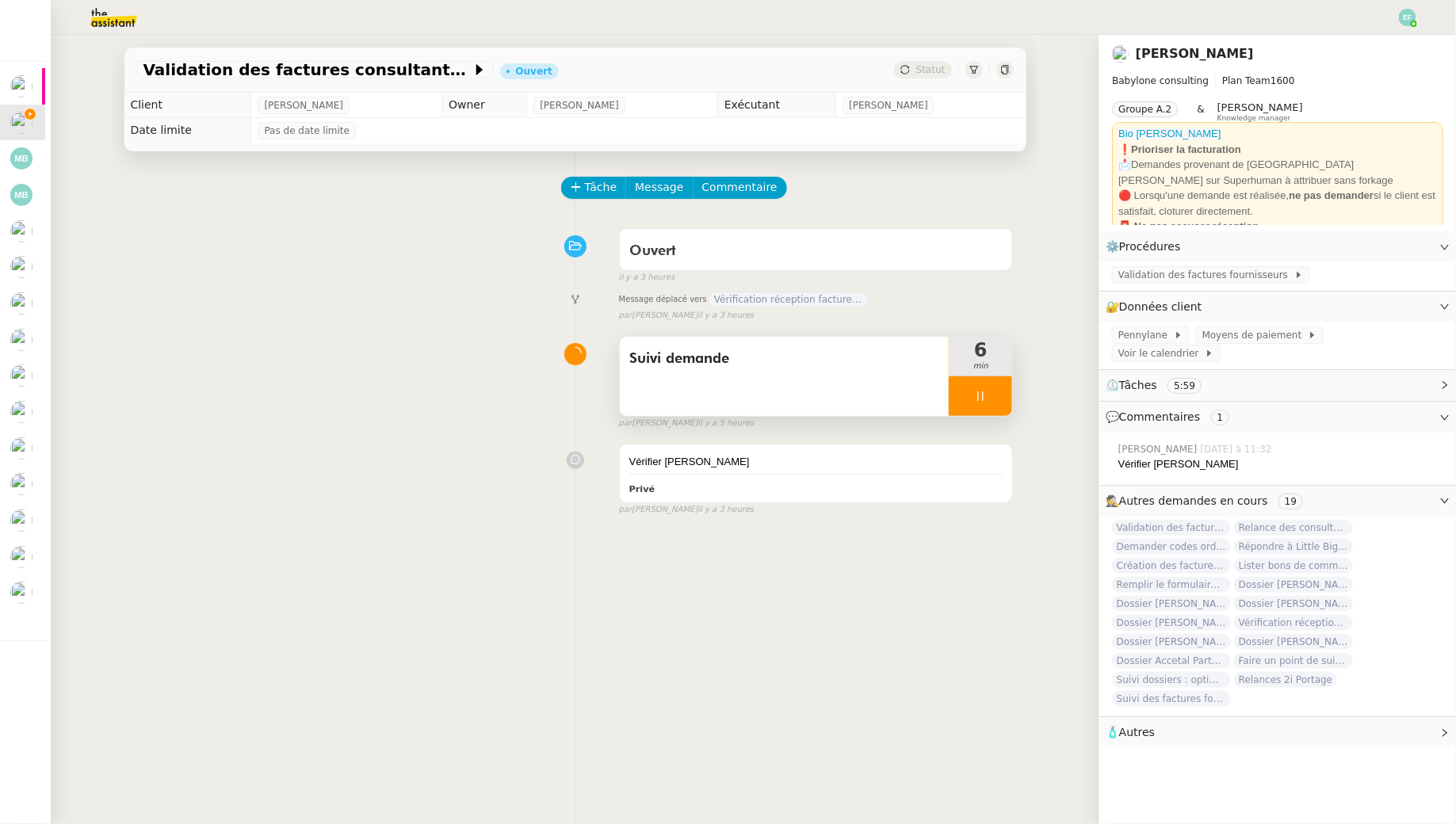
click at [715, 357] on span "Suivi demande" at bounding box center [784, 360] width 310 height 24
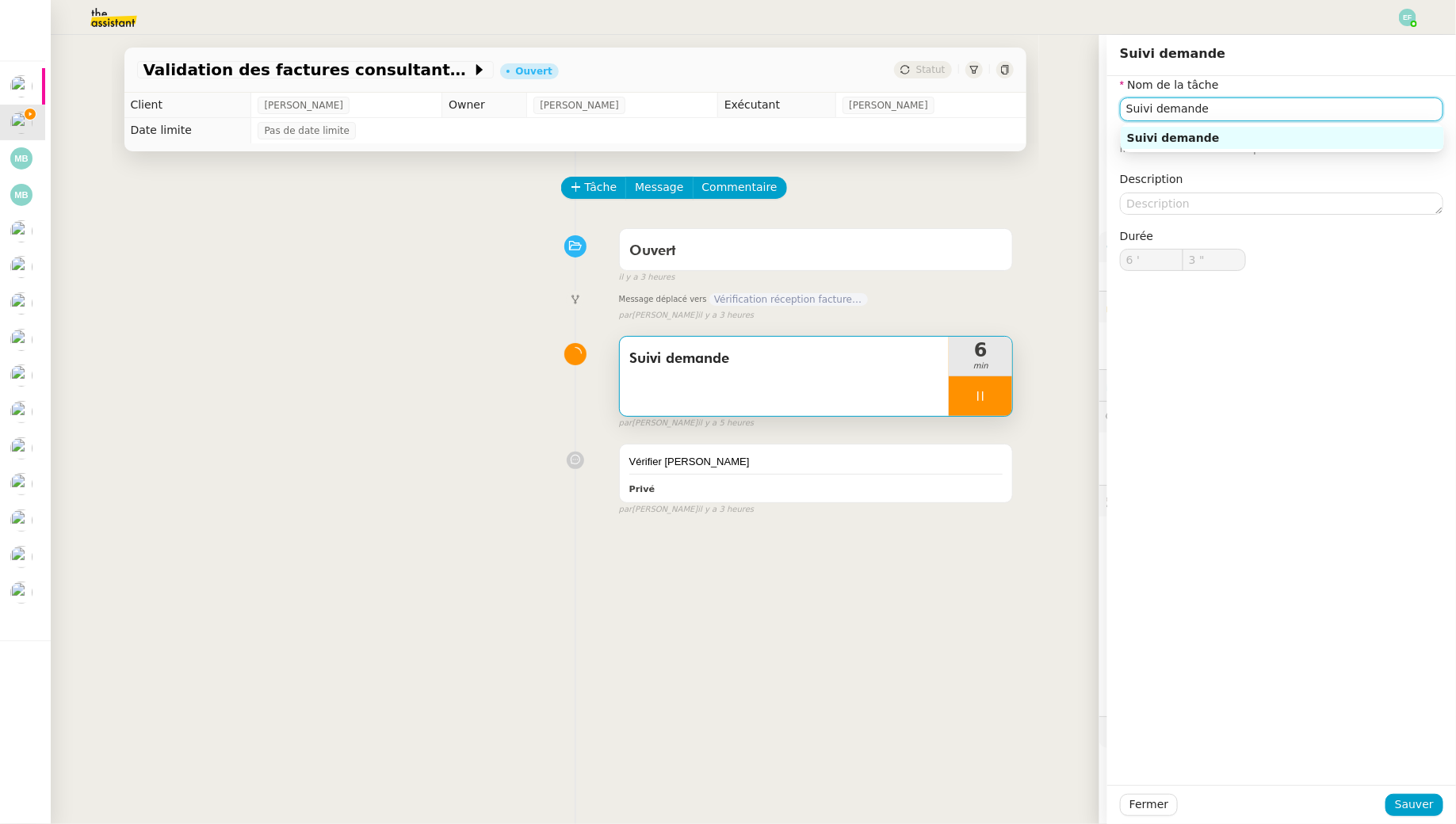
drag, startPoint x: 1225, startPoint y: 114, endPoint x: 1093, endPoint y: 95, distance: 133.4
click at [1108, 95] on div "Nom de la tâche Suivi demande ⚠️ Privilégiez un titre clair et explicite. Le cl…" at bounding box center [1282, 186] width 348 height 221
type input "4 ""
type input "Valida"
type input "5 ""
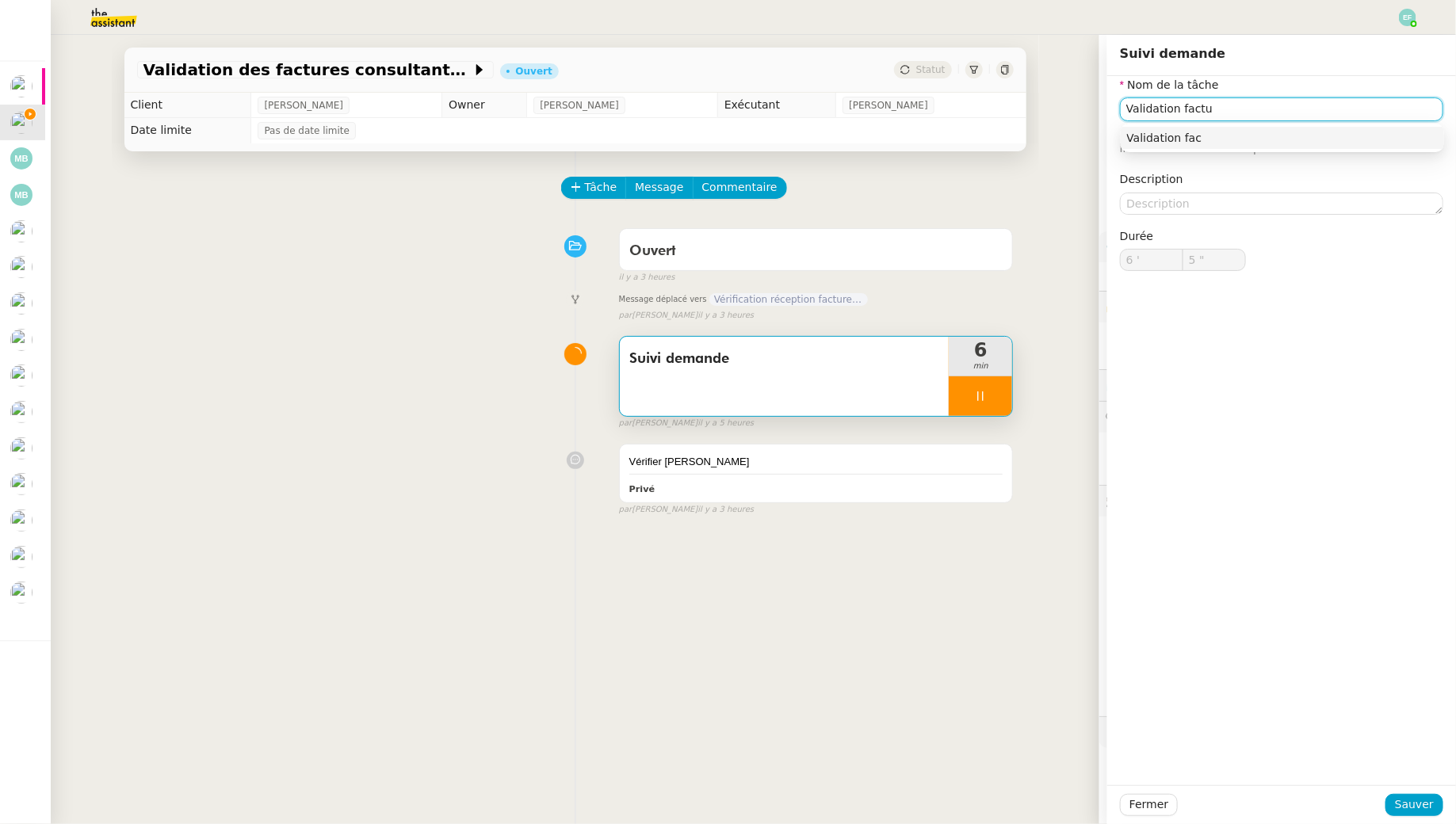
type input "Validation factur"
type input "6 ""
type input "Validation factures consulta"
type input "7 ""
type input "Validation factures consultants"
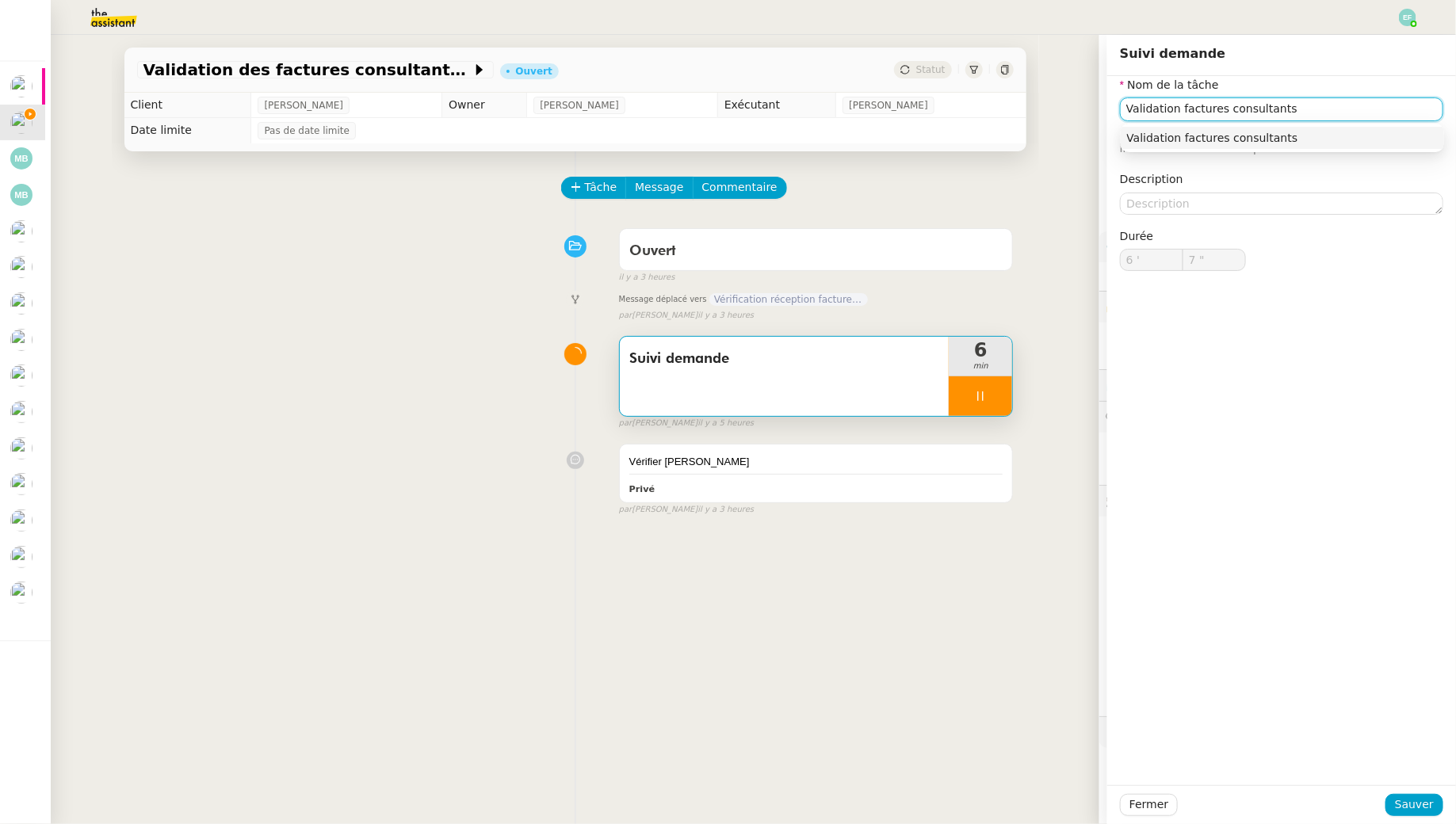
type input "8 ""
type input "Validation factures consultants Pennyl"
type input "9 ""
type input "Validation factures consultants Pennylane"
type input "10 ""
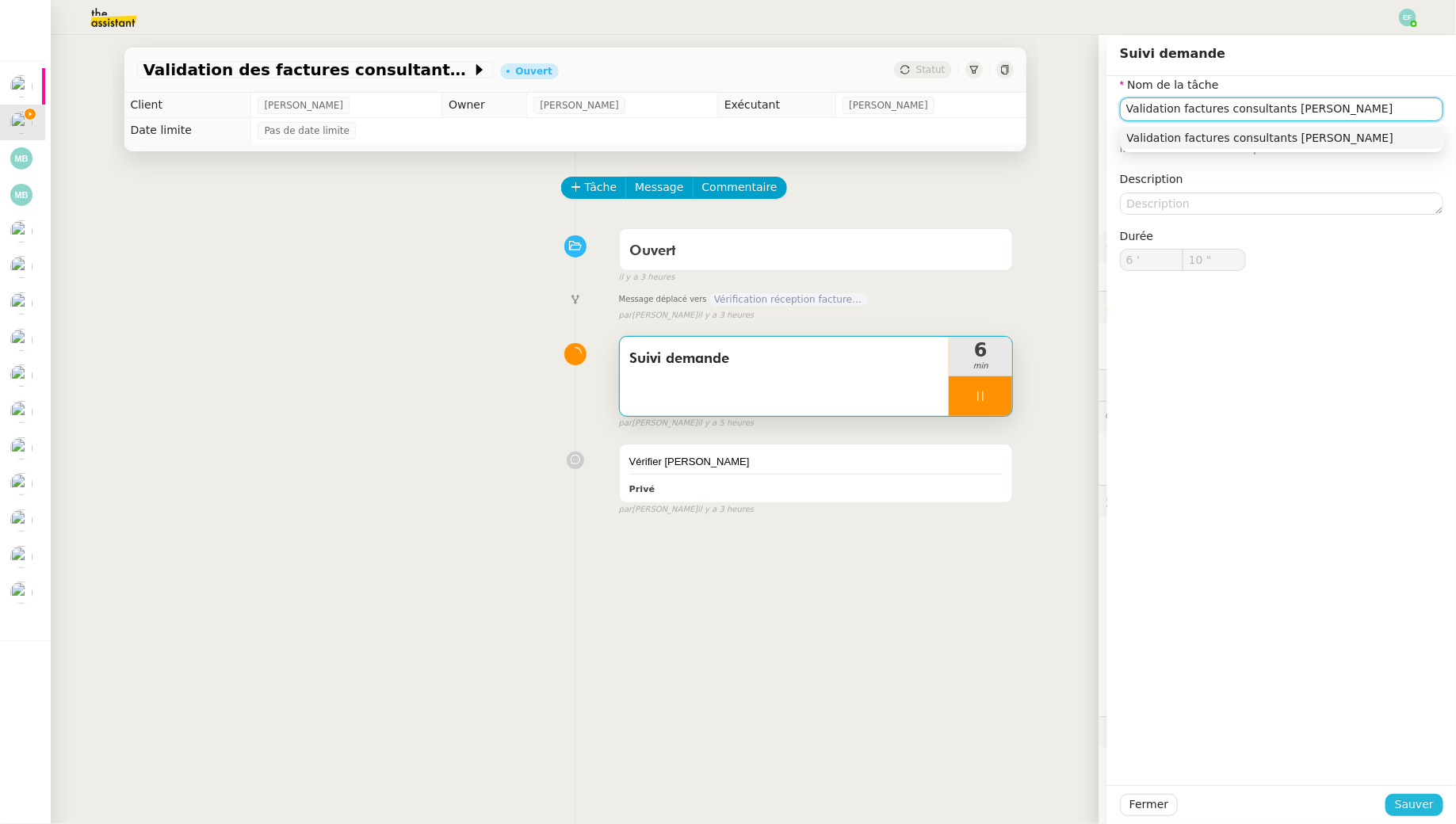
type input "Validation factures consultants Pennylane"
click at [1420, 802] on span "Sauver" at bounding box center [1414, 805] width 39 height 19
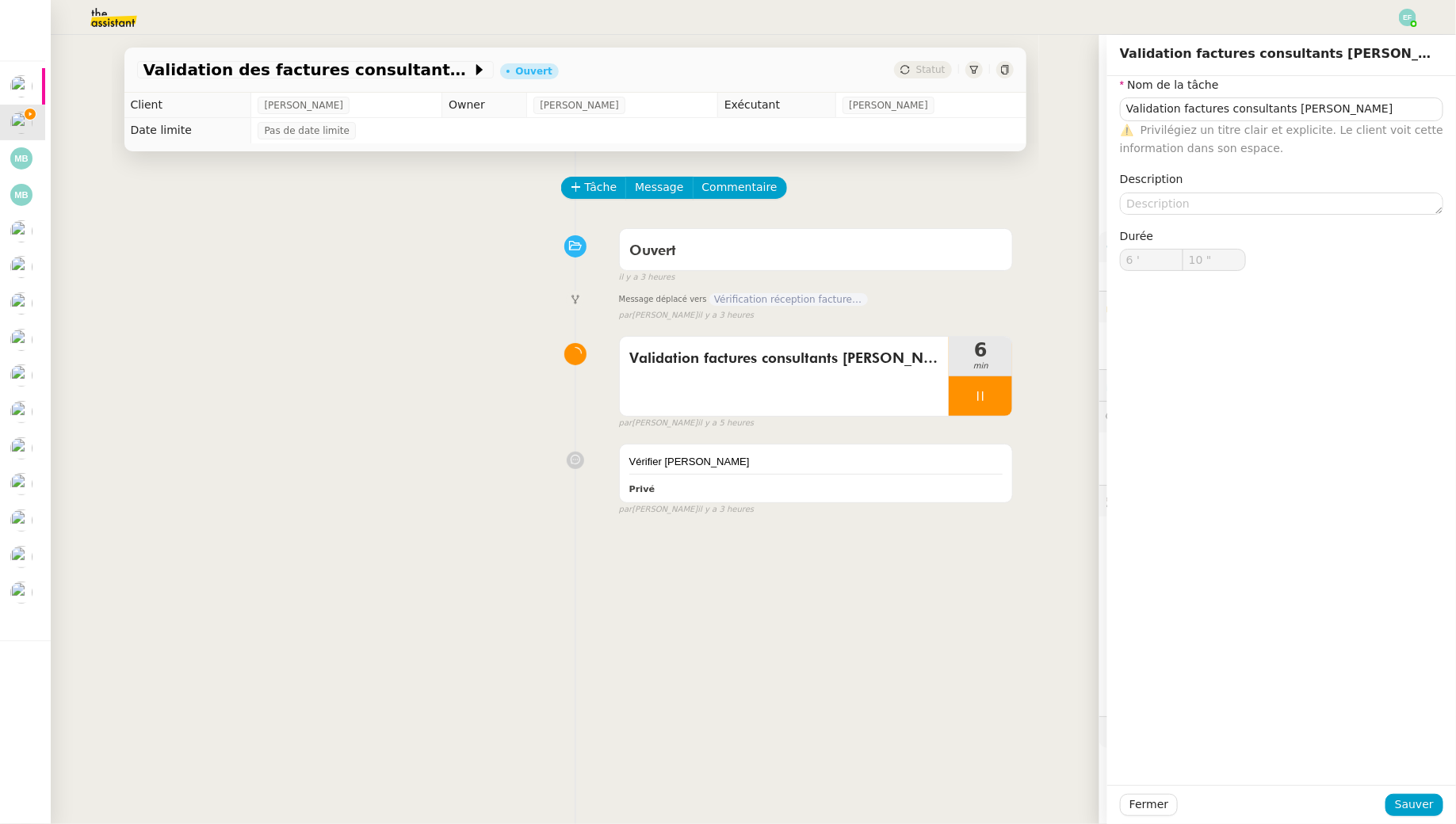
type input "11 ""
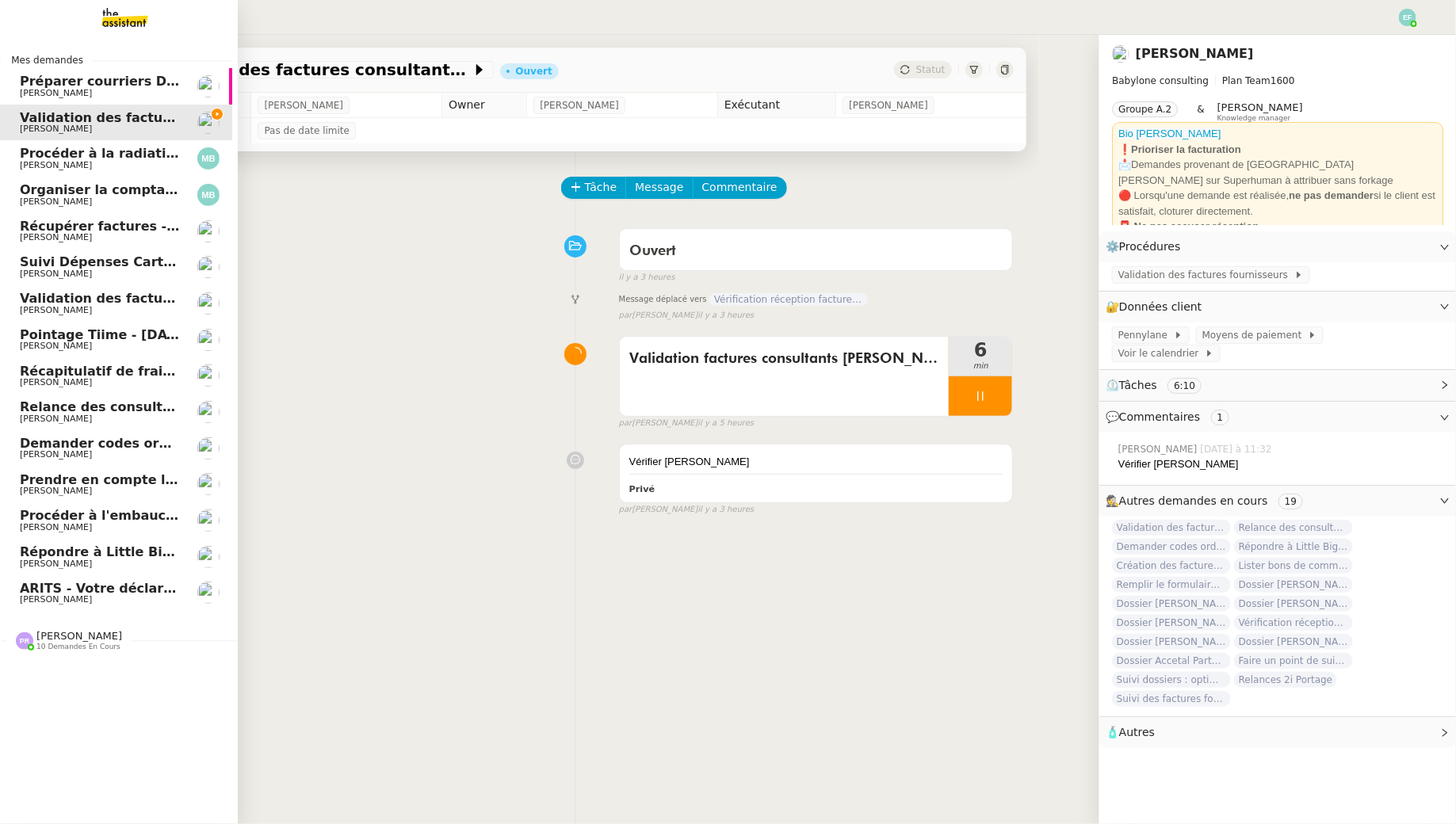
click at [89, 297] on span "Validation des factures consultants - juillet 2025" at bounding box center [177, 298] width 315 height 15
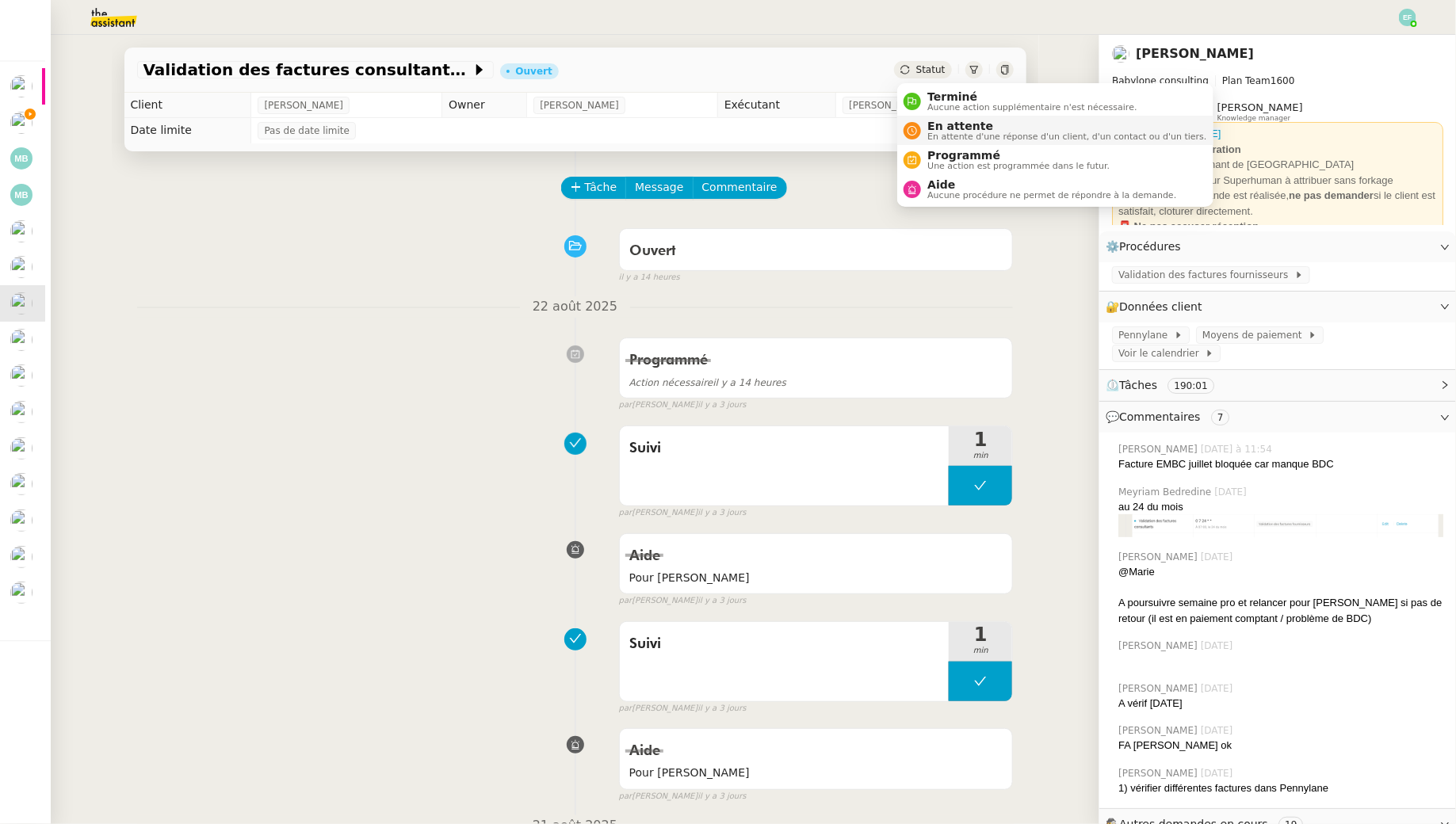
click at [928, 140] on span "En attente d'une réponse d'un client, d'un contact ou d'un tiers." at bounding box center [1067, 136] width 279 height 8
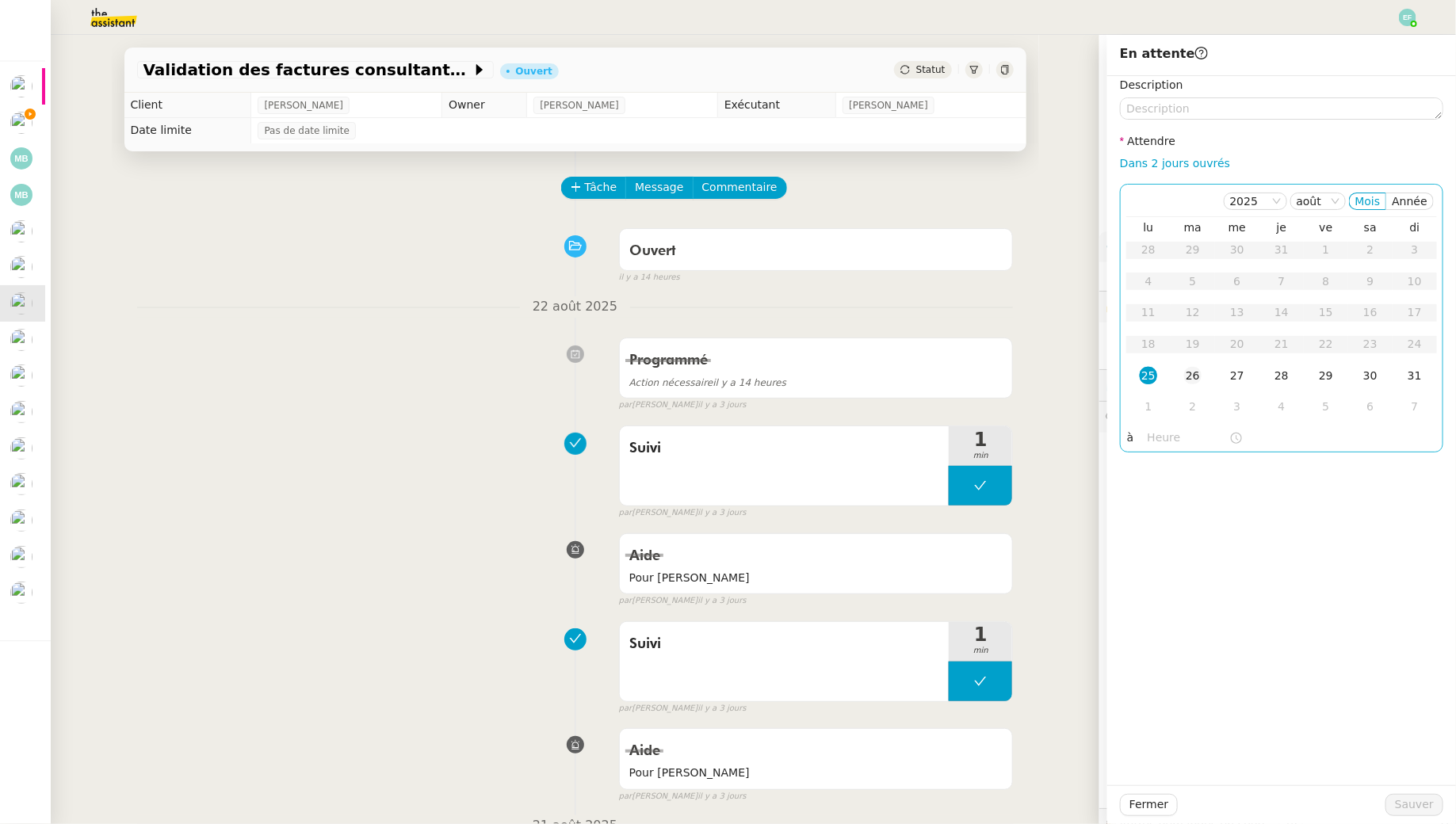
click at [1196, 380] on div "26" at bounding box center [1193, 375] width 18 height 18
click at [1424, 807] on span "Sauver" at bounding box center [1414, 805] width 39 height 19
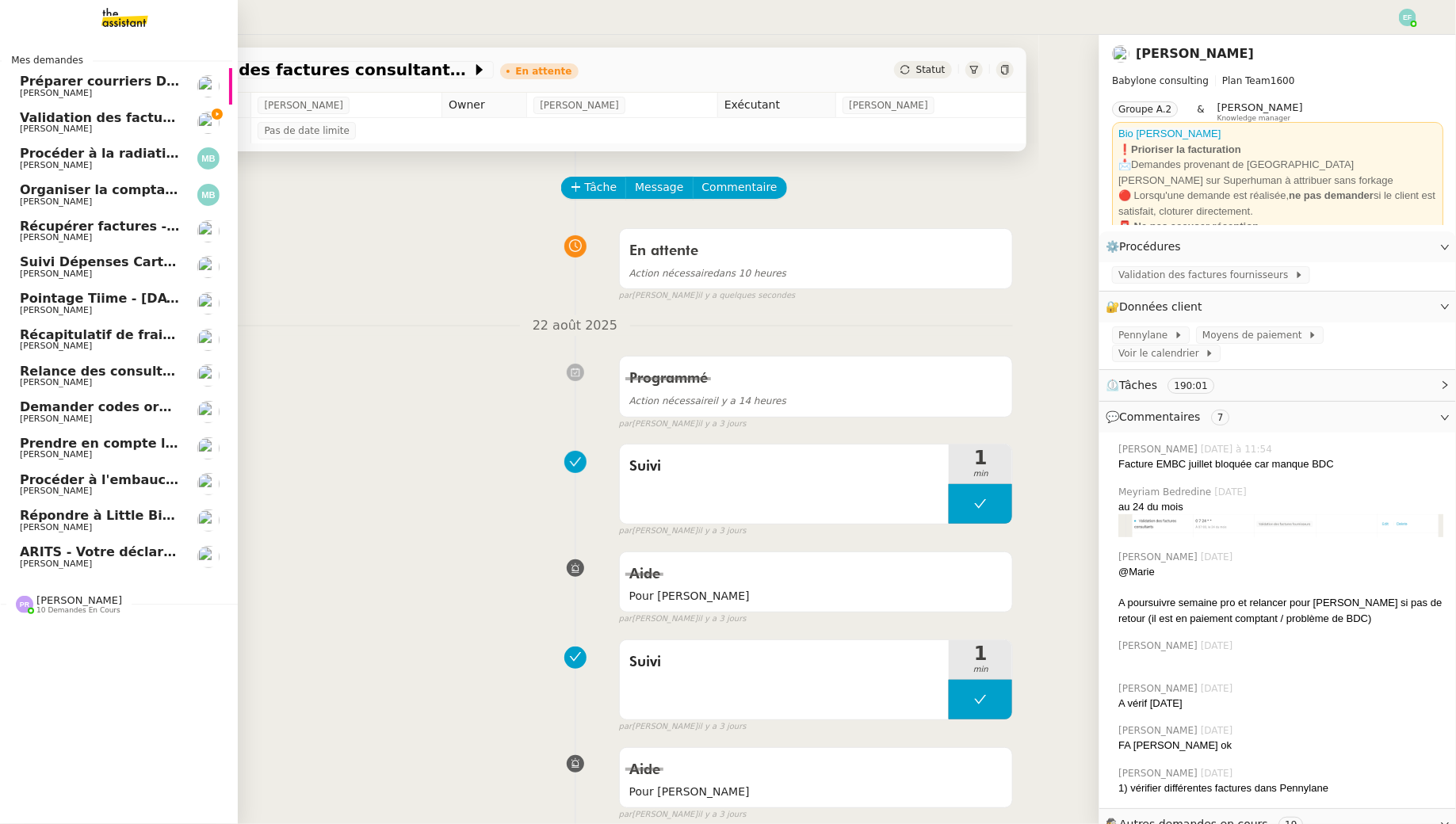
click at [40, 111] on span "Validation des factures consultants - [DATE]" at bounding box center [177, 118] width 315 height 15
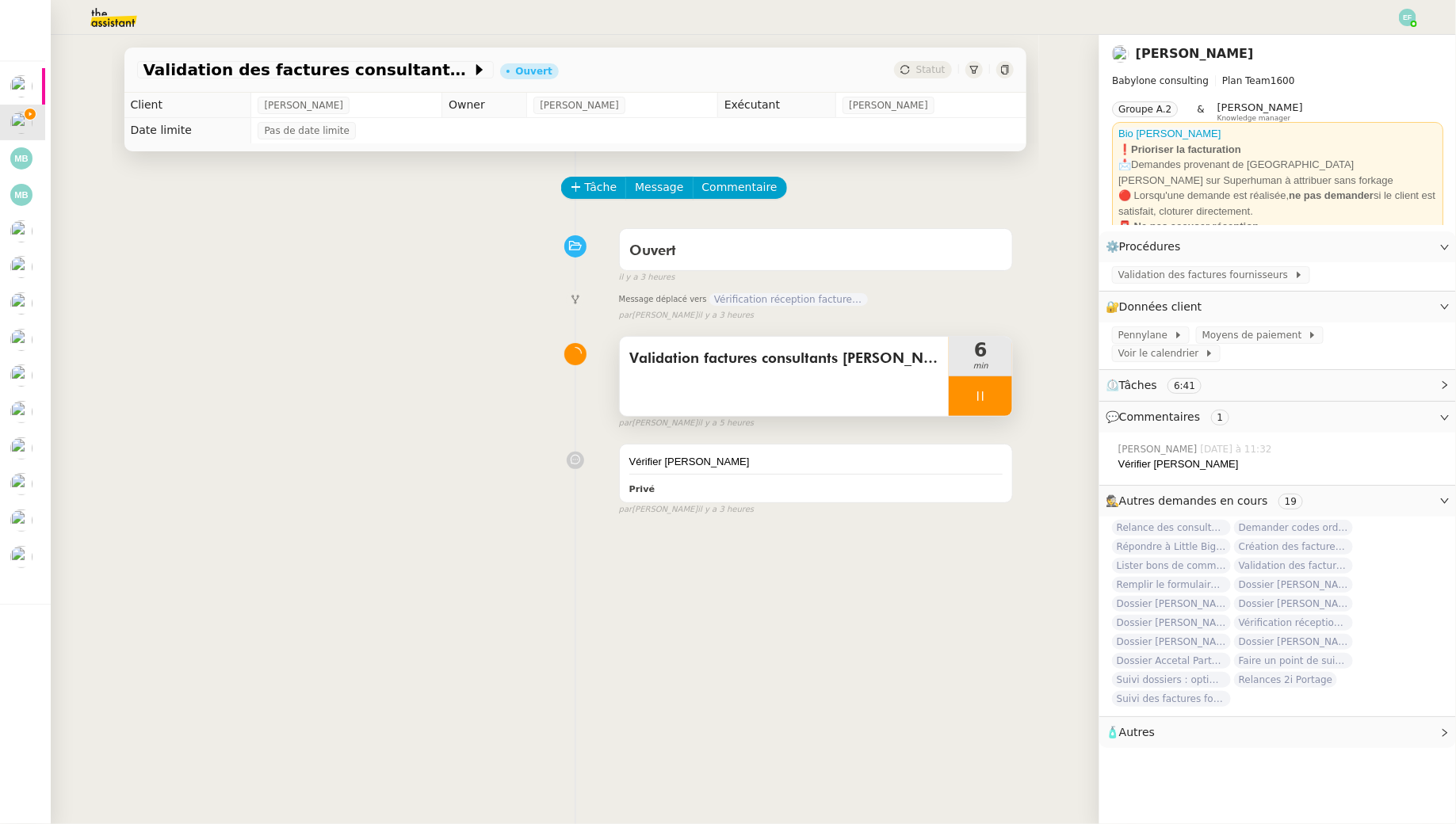
click at [999, 394] on div at bounding box center [981, 396] width 63 height 40
click at [999, 394] on icon at bounding box center [996, 397] width 13 height 13
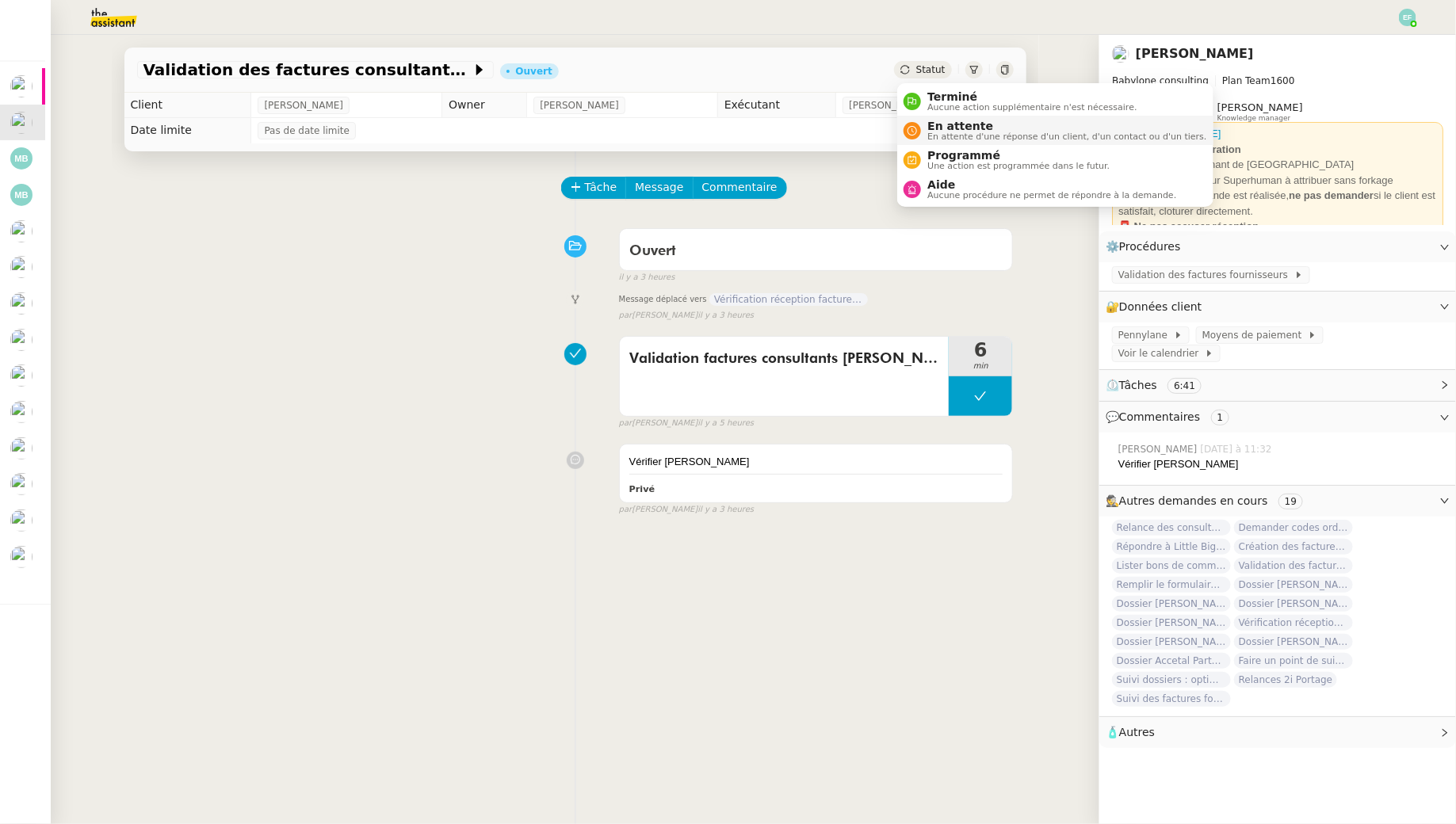
click at [929, 133] on span "En attente d'une réponse d'un client, d'un contact ou d'un tiers." at bounding box center [1067, 136] width 279 height 8
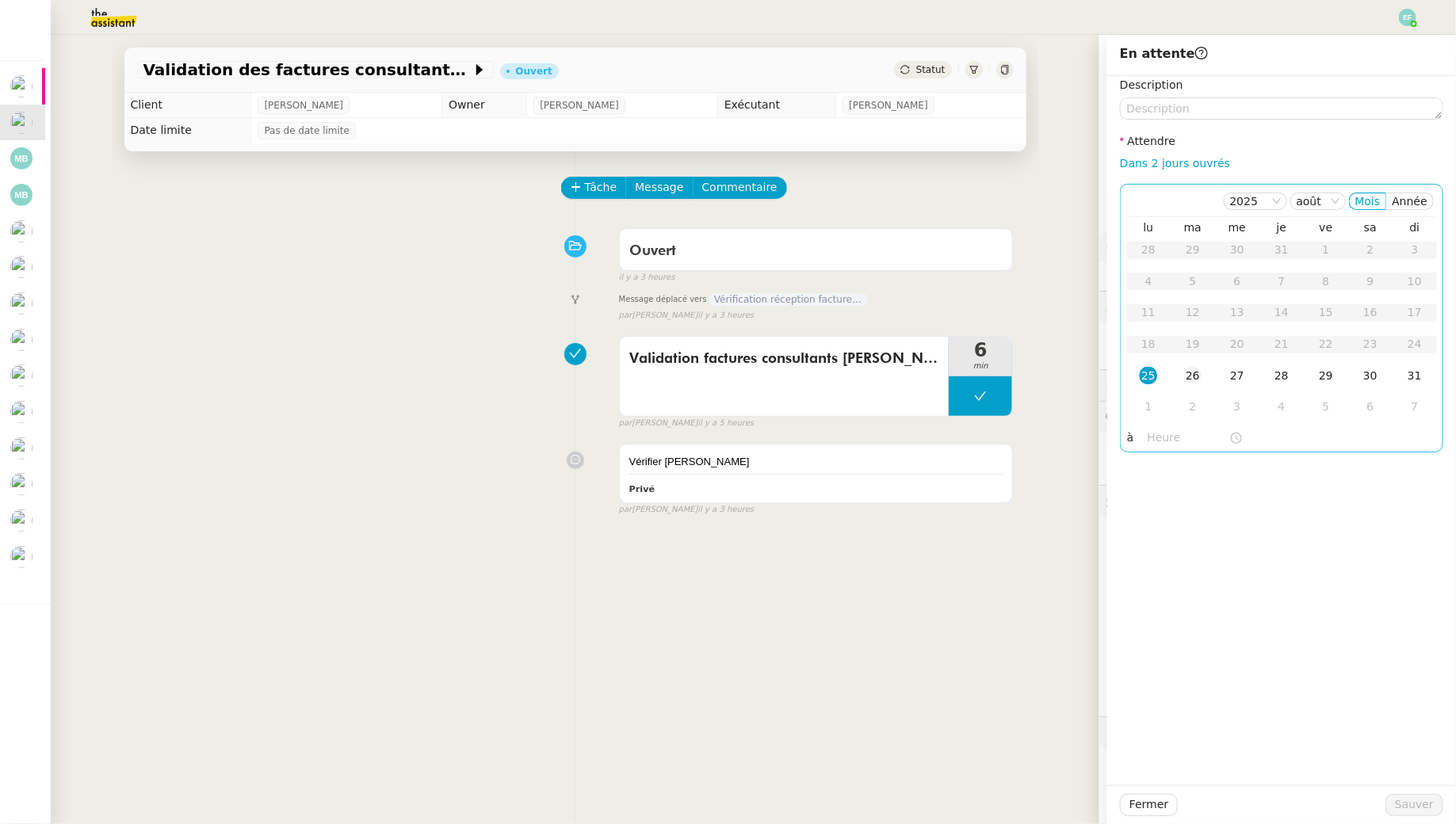
click at [1203, 373] on td "26" at bounding box center [1193, 376] width 44 height 32
click at [1411, 808] on span "Sauver" at bounding box center [1414, 805] width 39 height 19
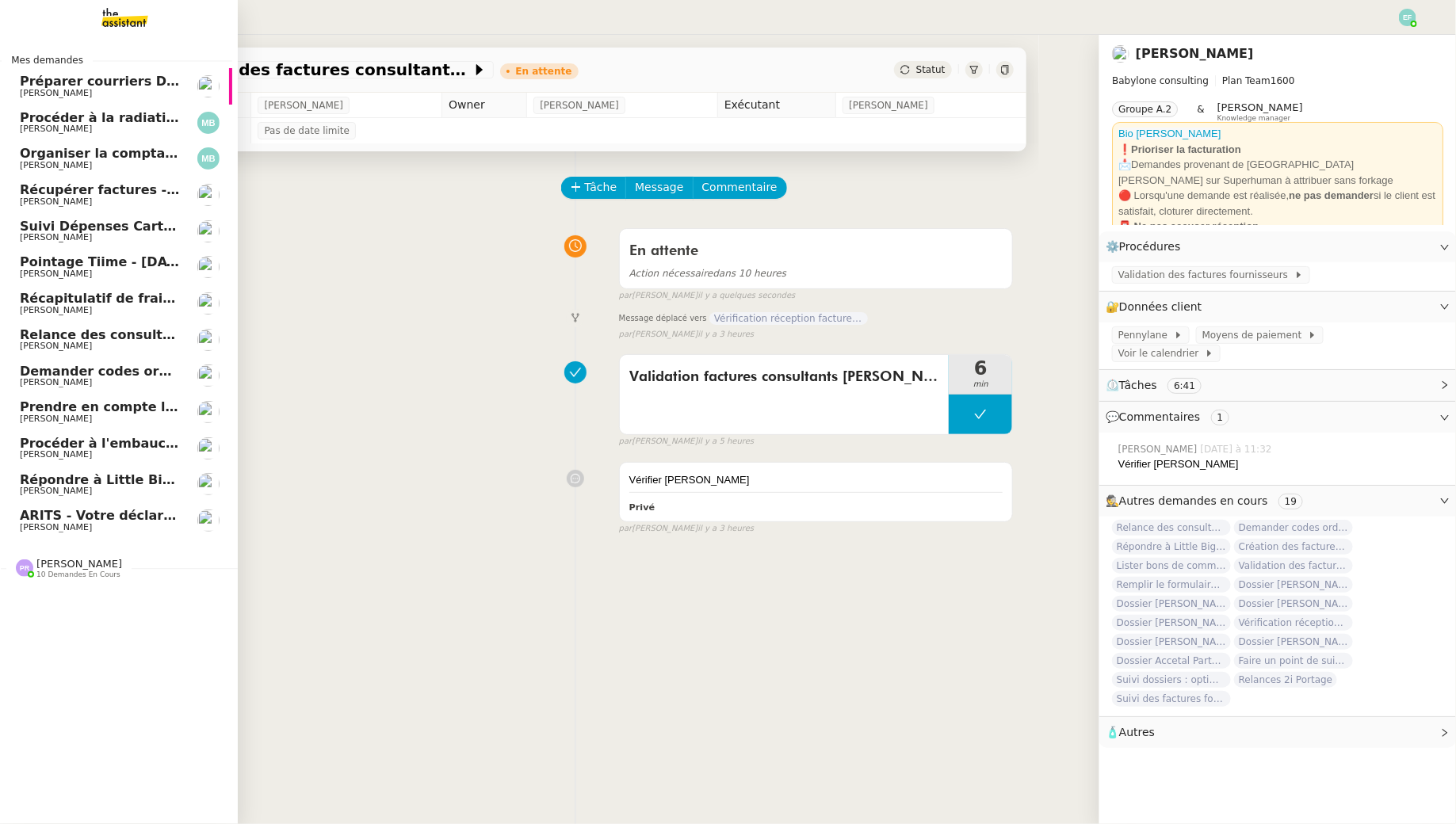
click at [88, 195] on span "Récupérer factures - août 2025" at bounding box center [120, 190] width 200 height 15
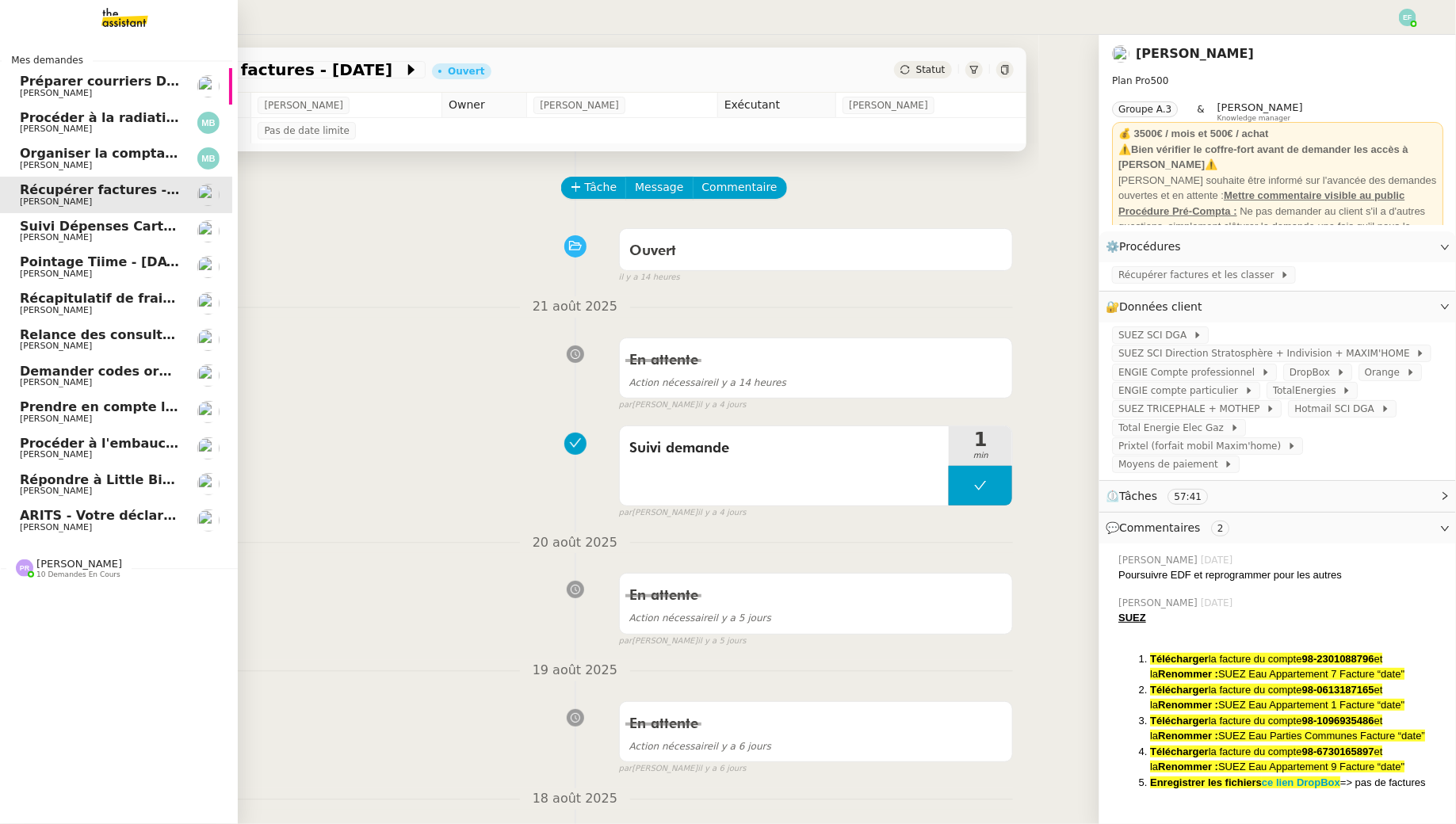
click at [137, 336] on span "Relance des consultants CRA - juin 2025" at bounding box center [154, 335] width 270 height 15
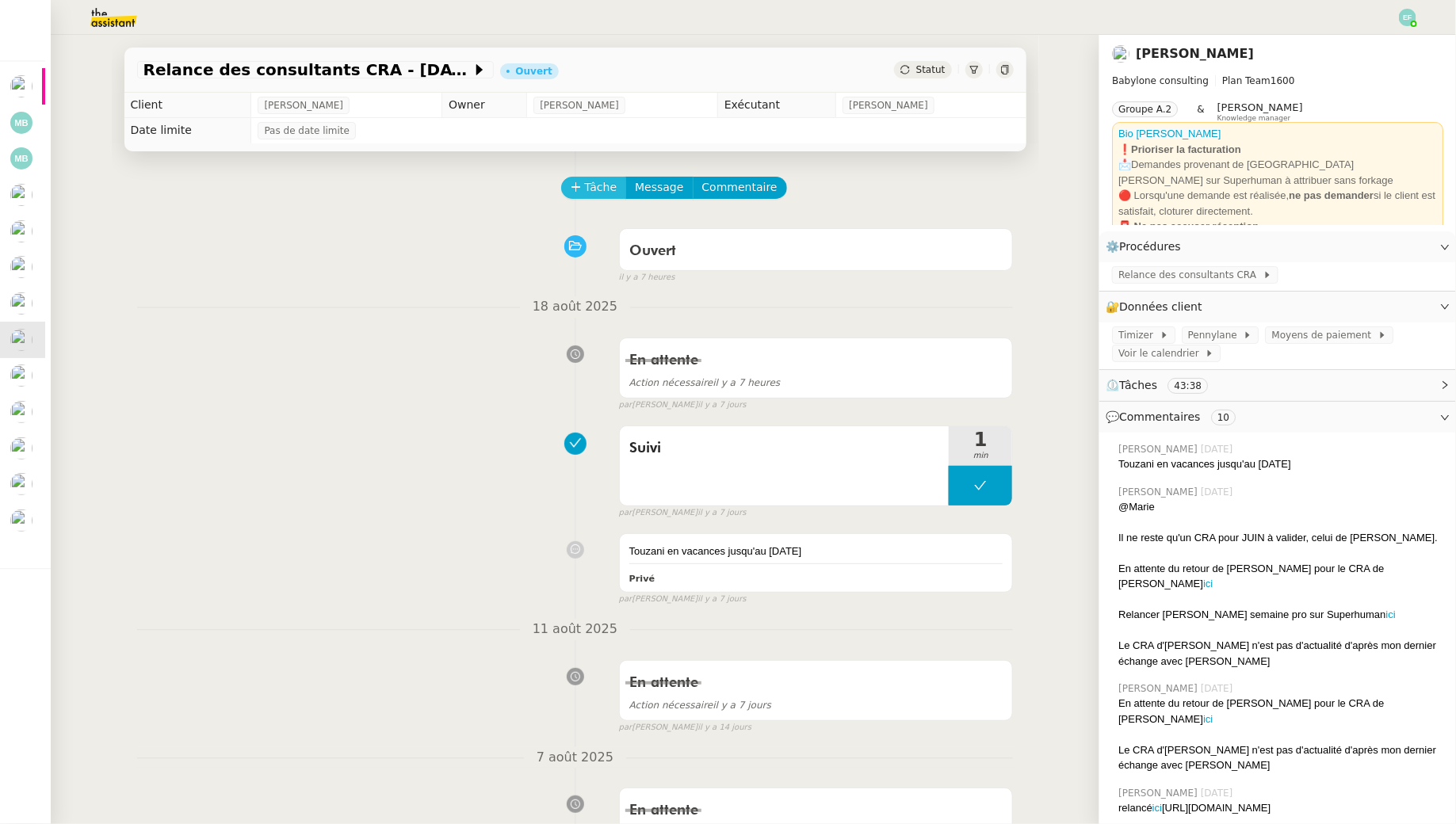
click at [593, 195] on span "Tâche" at bounding box center [601, 187] width 32 height 19
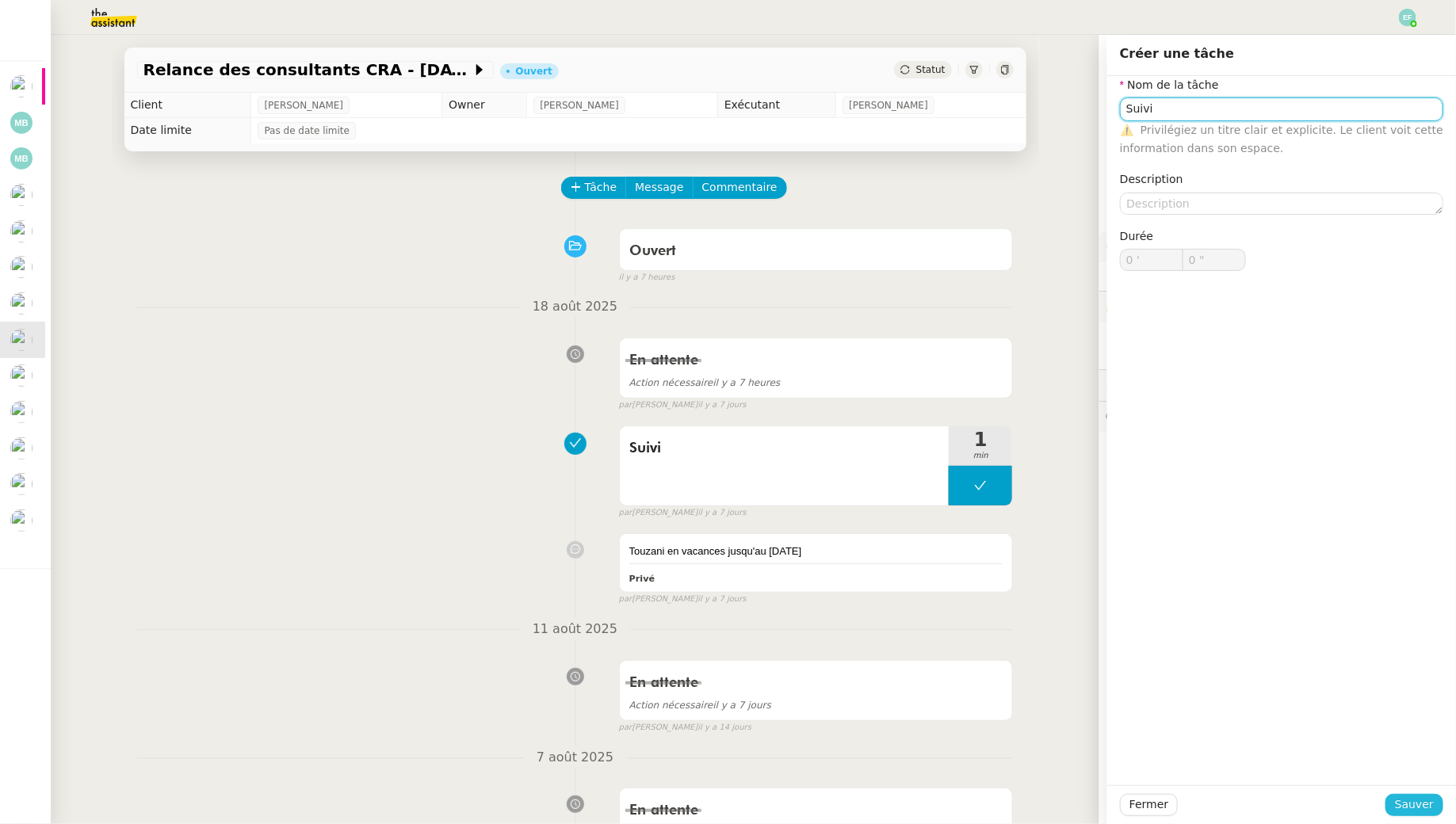
type input "Suivi"
click at [1407, 802] on span "Sauver" at bounding box center [1414, 805] width 39 height 19
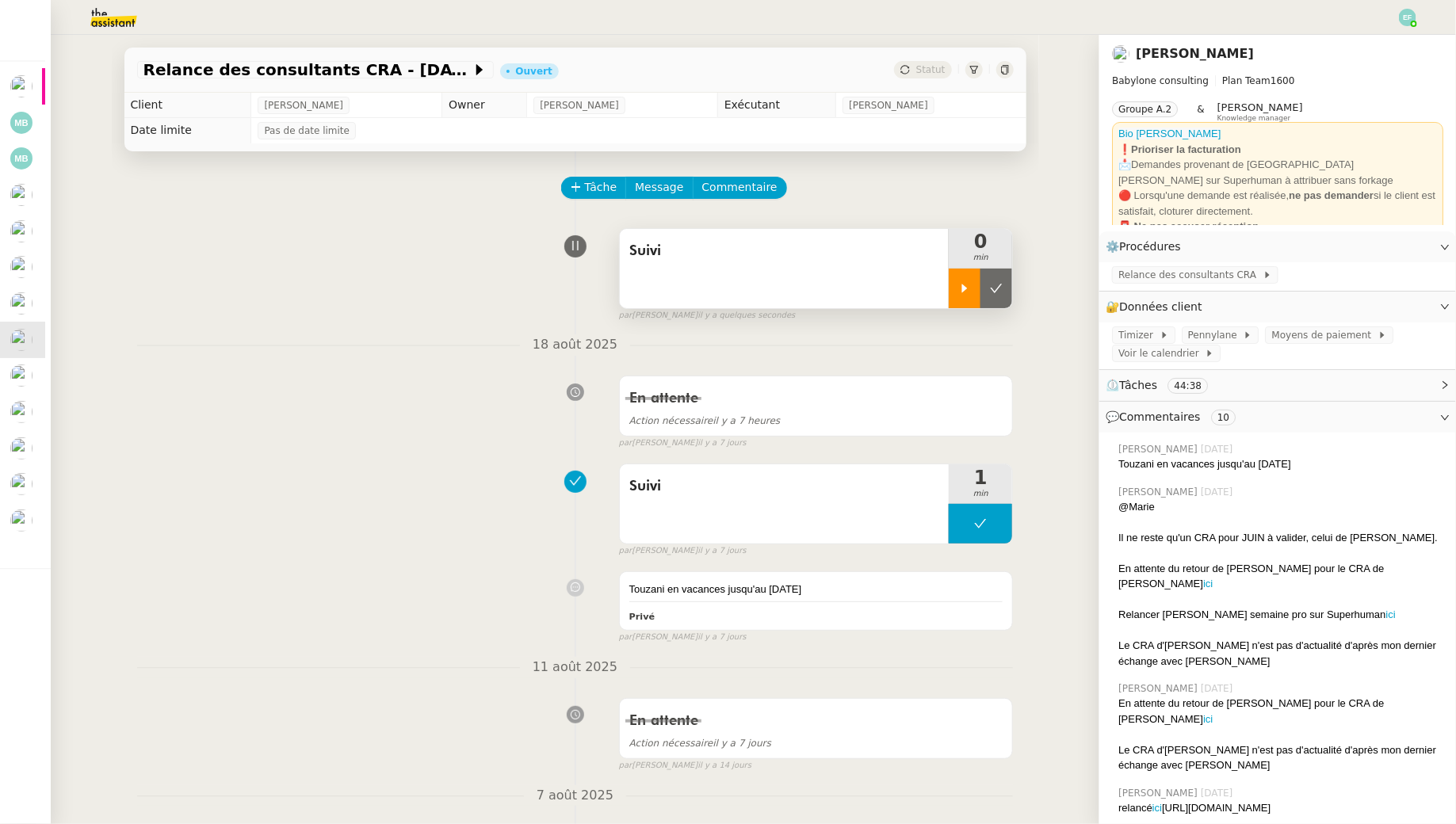
click at [974, 285] on div at bounding box center [965, 288] width 32 height 40
click at [738, 199] on button "Commentaire" at bounding box center [740, 188] width 95 height 22
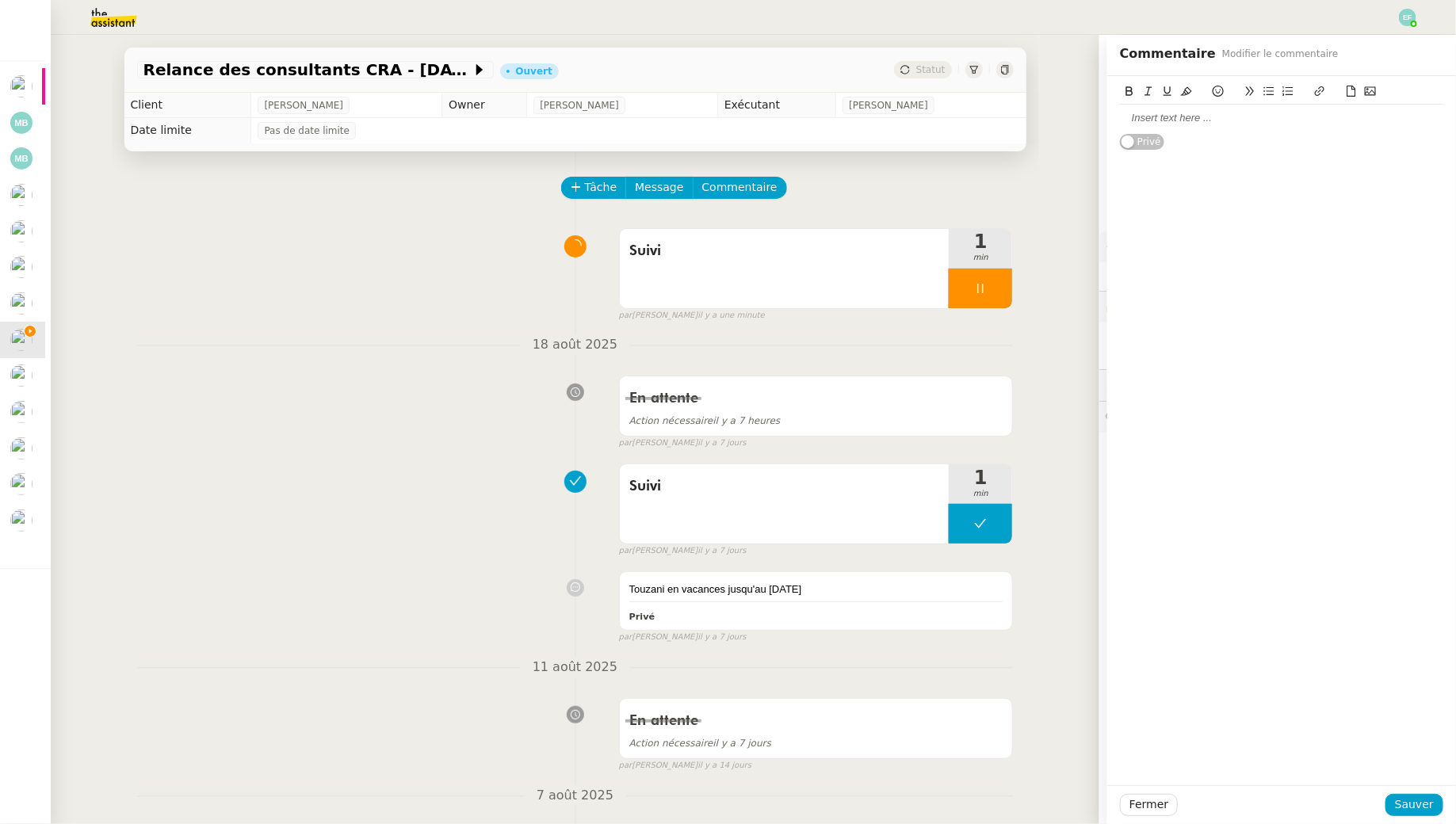
click at [1190, 110] on div at bounding box center [1281, 118] width 323 height 27
click at [1422, 804] on span "Sauver" at bounding box center [1414, 805] width 39 height 19
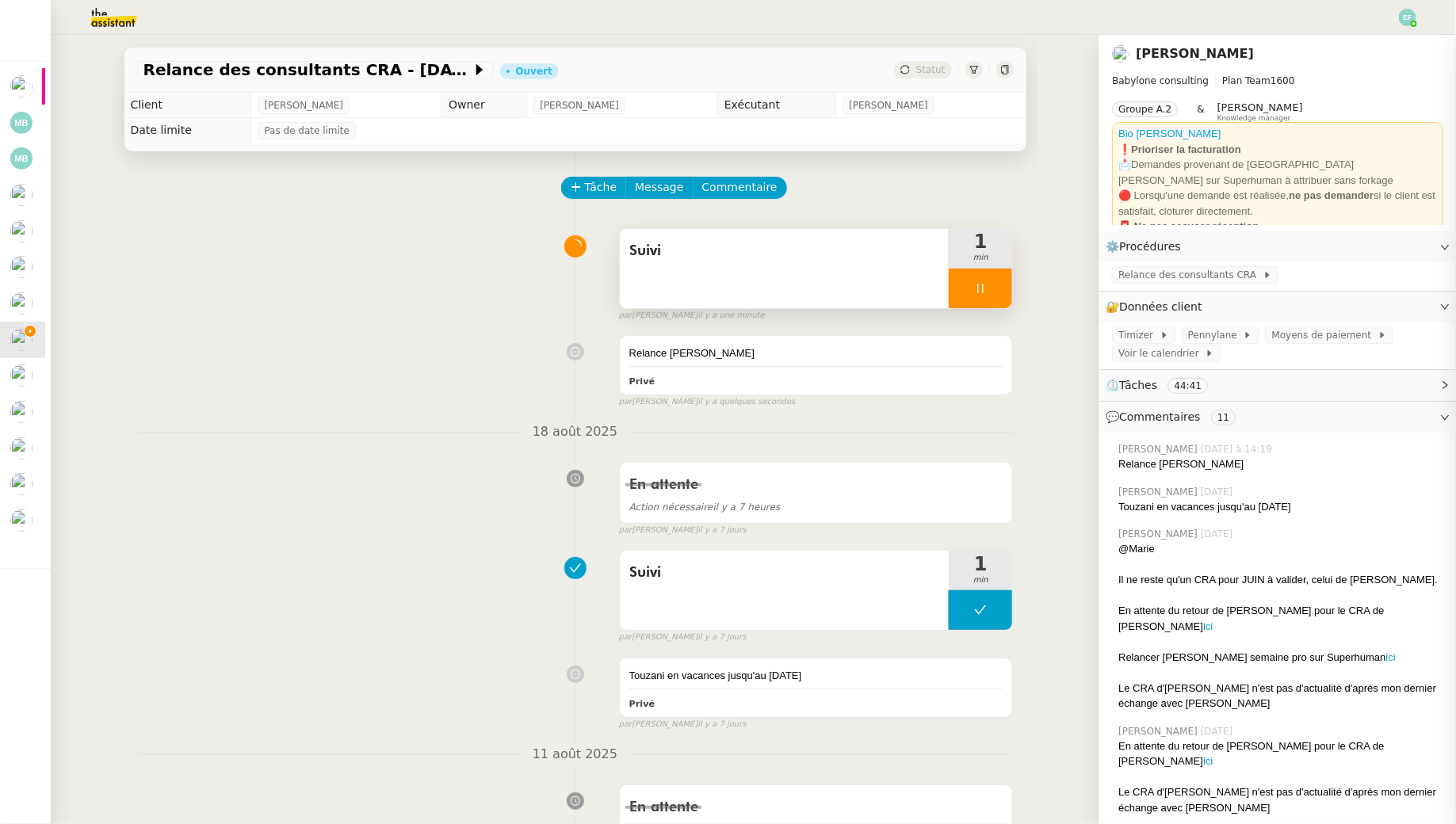
click at [986, 272] on div at bounding box center [981, 288] width 63 height 40
click at [999, 283] on icon at bounding box center [996, 288] width 13 height 13
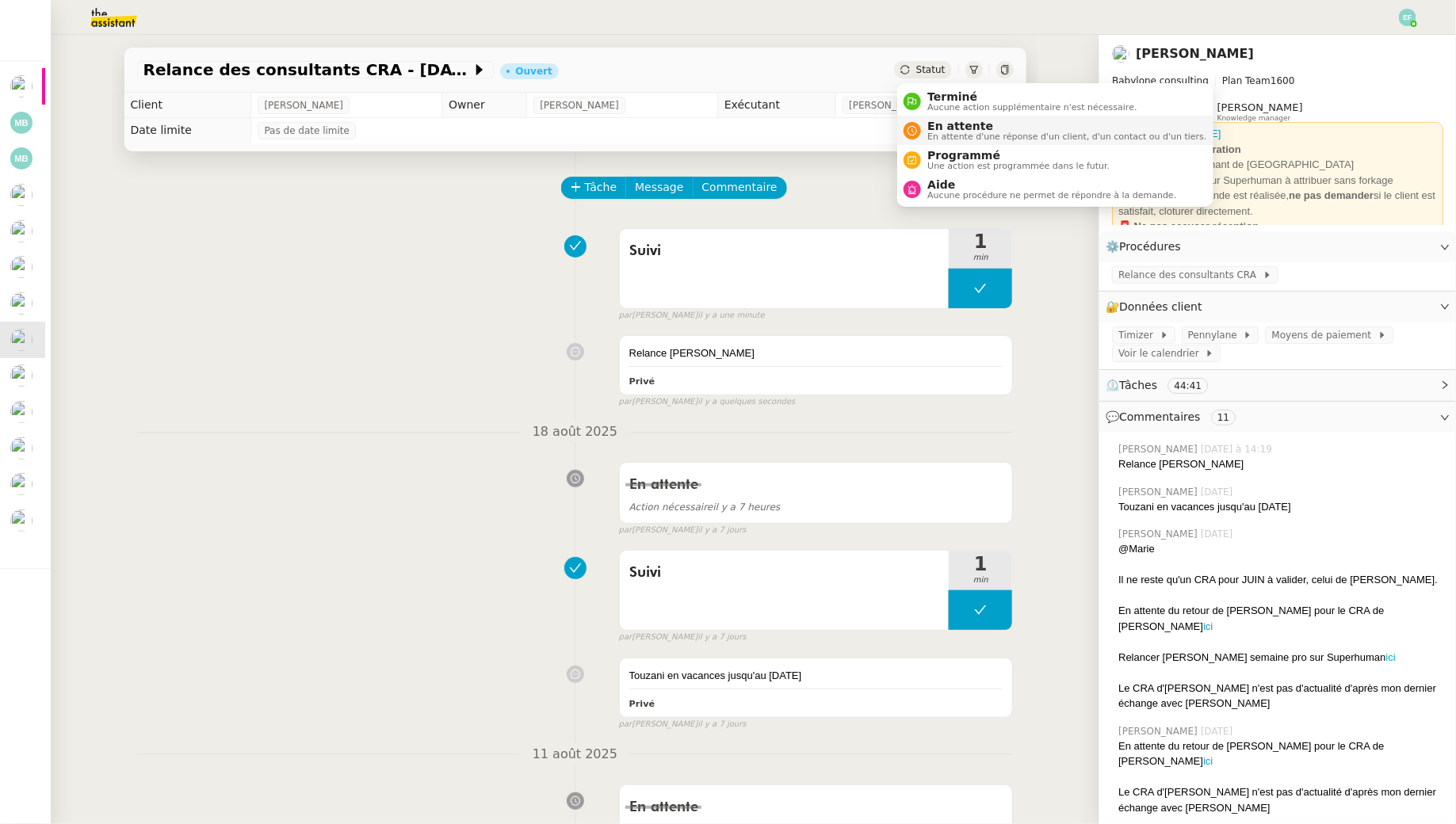
click at [947, 134] on span "En attente d'une réponse d'un client, d'un contact ou d'un tiers." at bounding box center [1067, 136] width 279 height 8
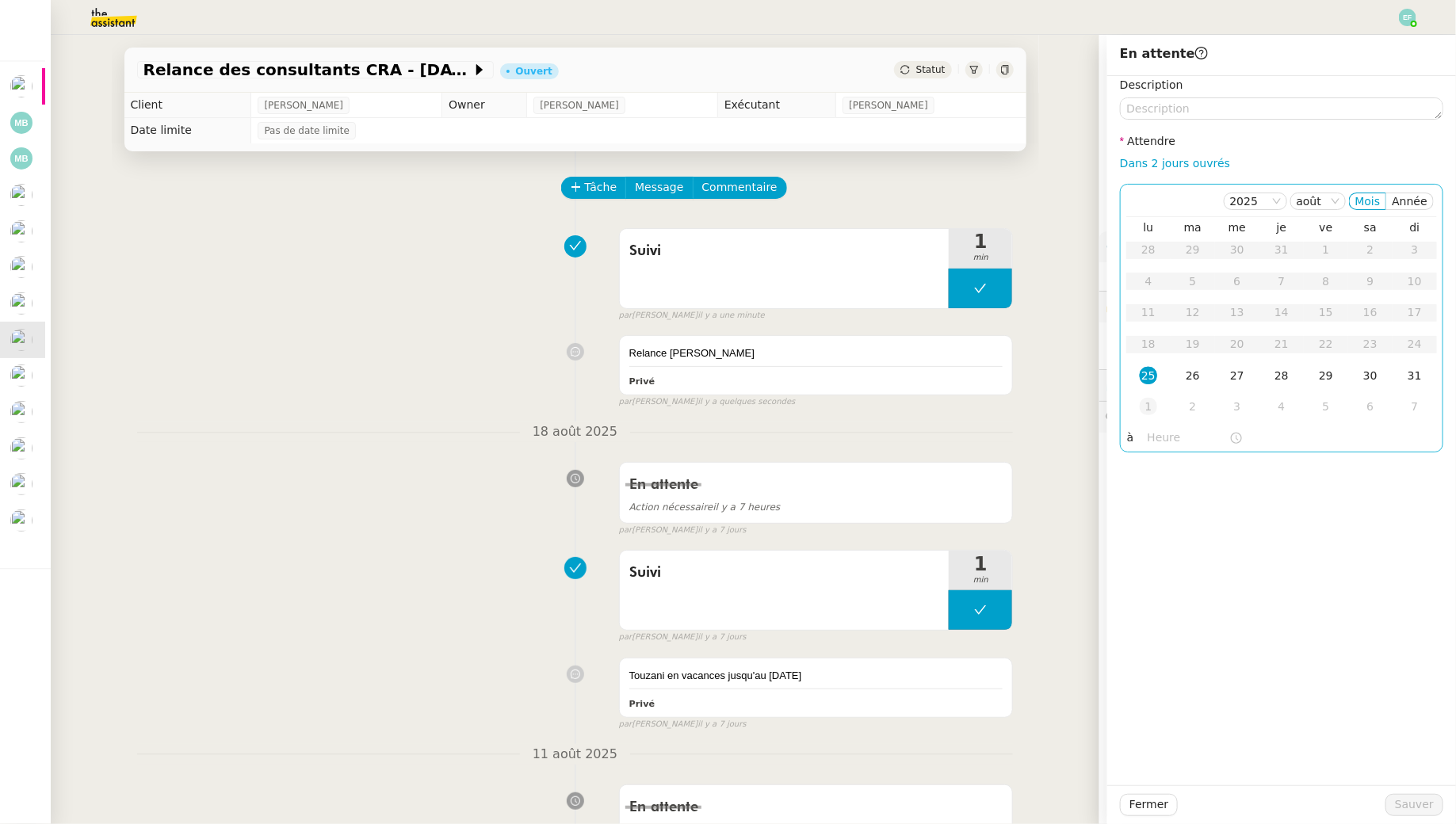
click at [1146, 397] on td "1" at bounding box center [1148, 407] width 44 height 32
click at [1419, 811] on span "Sauver" at bounding box center [1414, 805] width 39 height 19
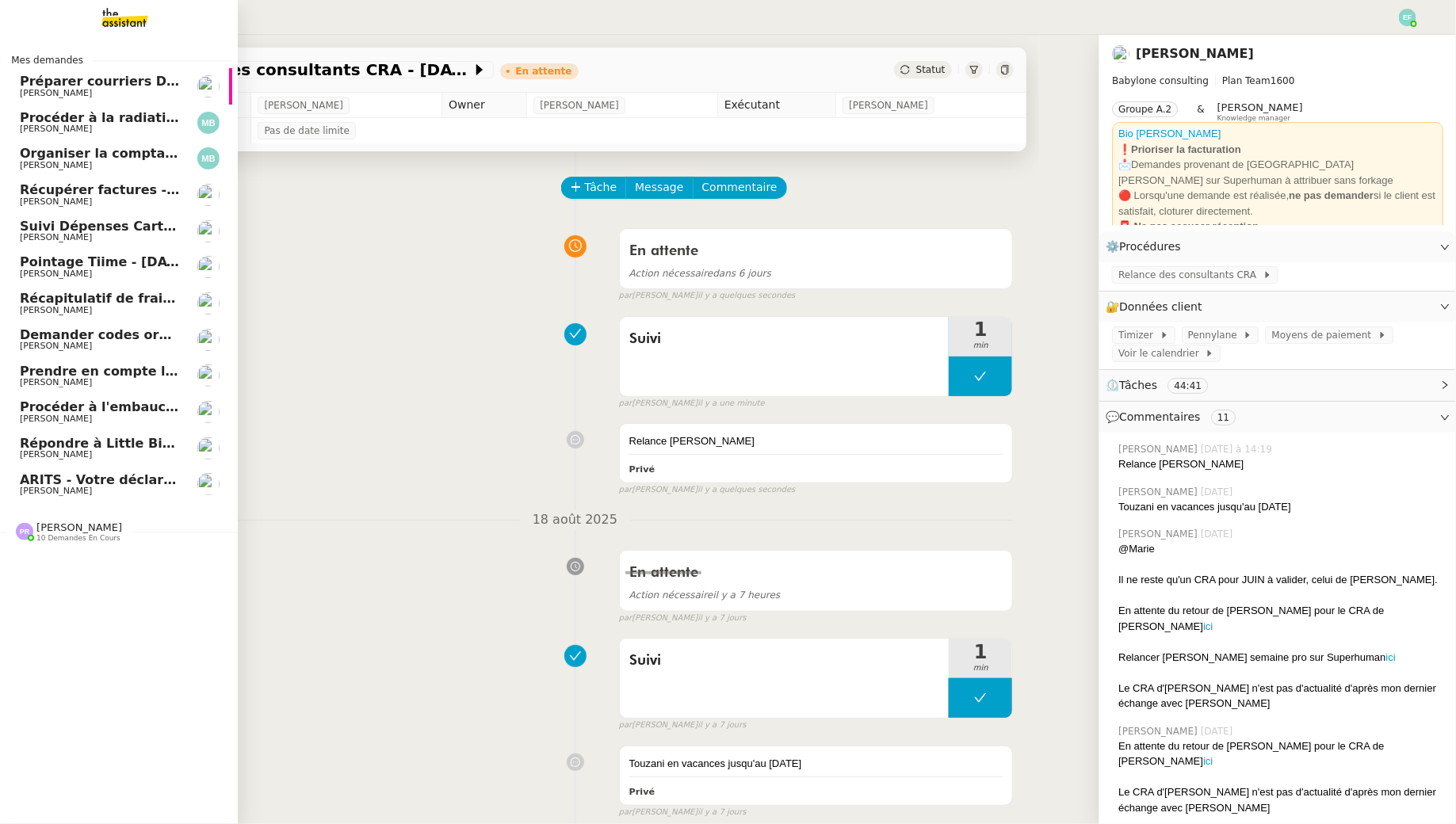
click at [30, 353] on link "Demander codes ordinateurs à Ilona et Sofiane Florent Seiler" at bounding box center [113, 339] width 238 height 36
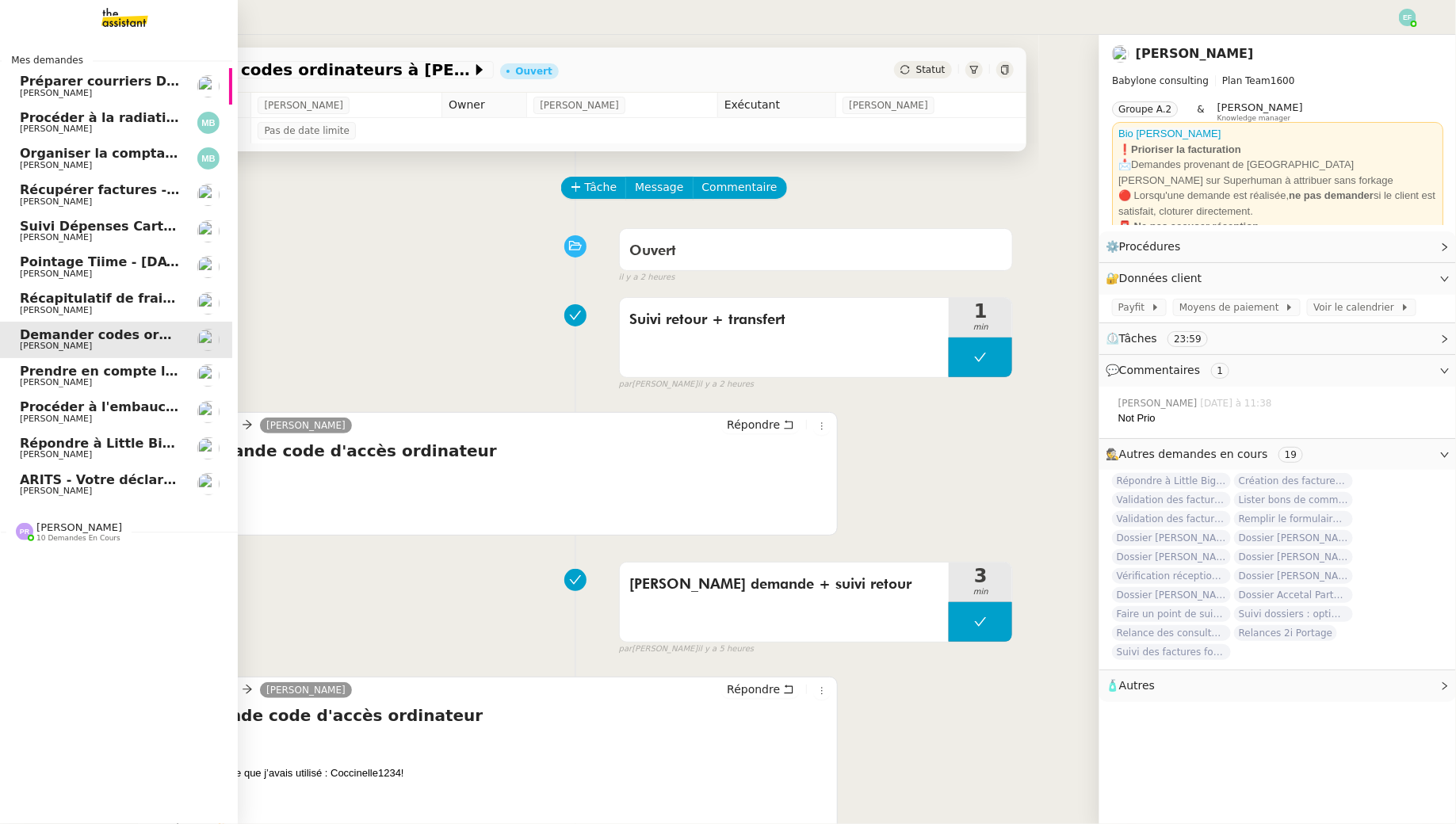
click at [54, 479] on span "ARITS - Votre déclaration de TVA de Juillet 2025" at bounding box center [174, 480] width 310 height 15
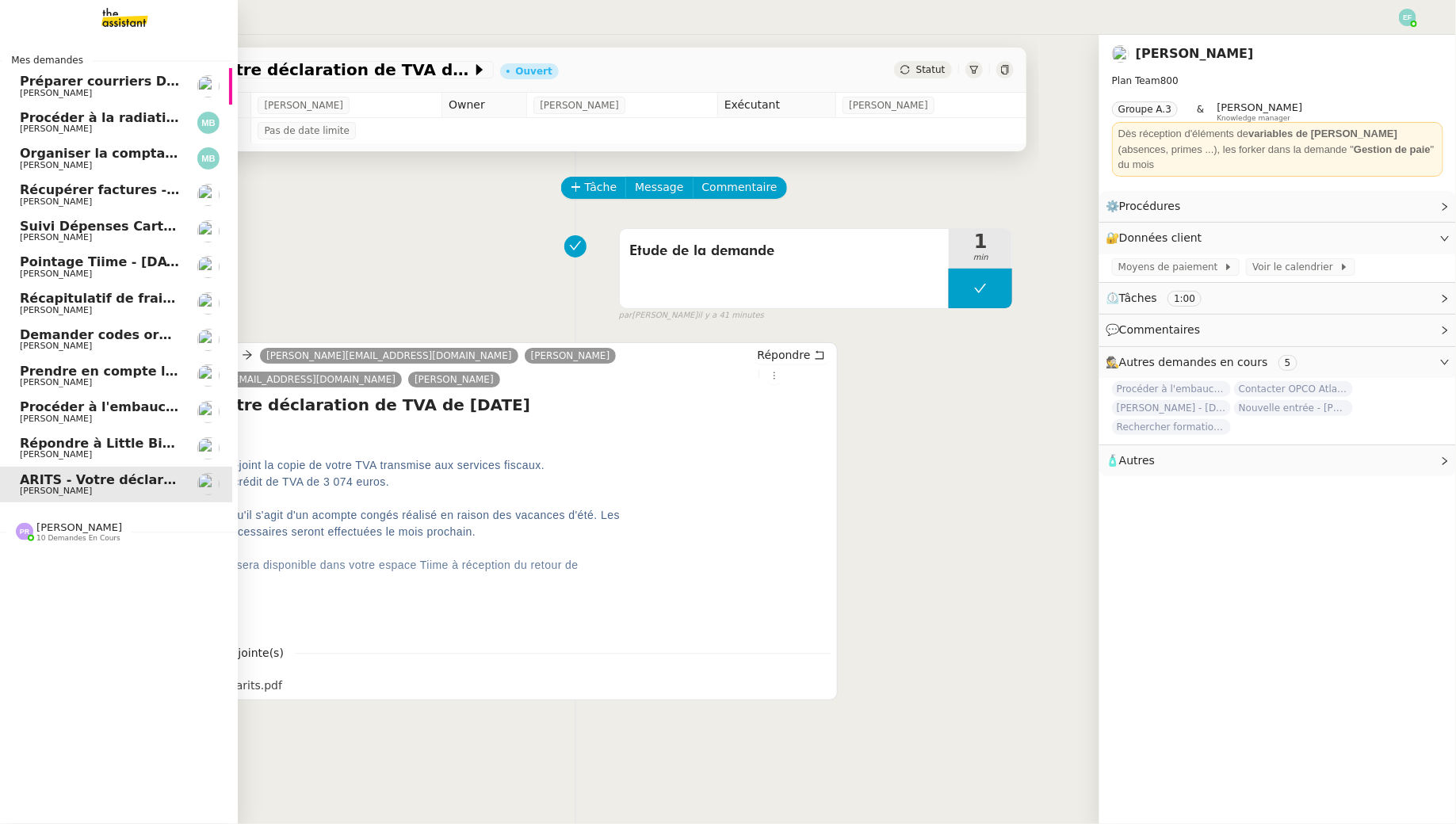
click at [32, 93] on span "[PERSON_NAME]" at bounding box center [56, 93] width 72 height 10
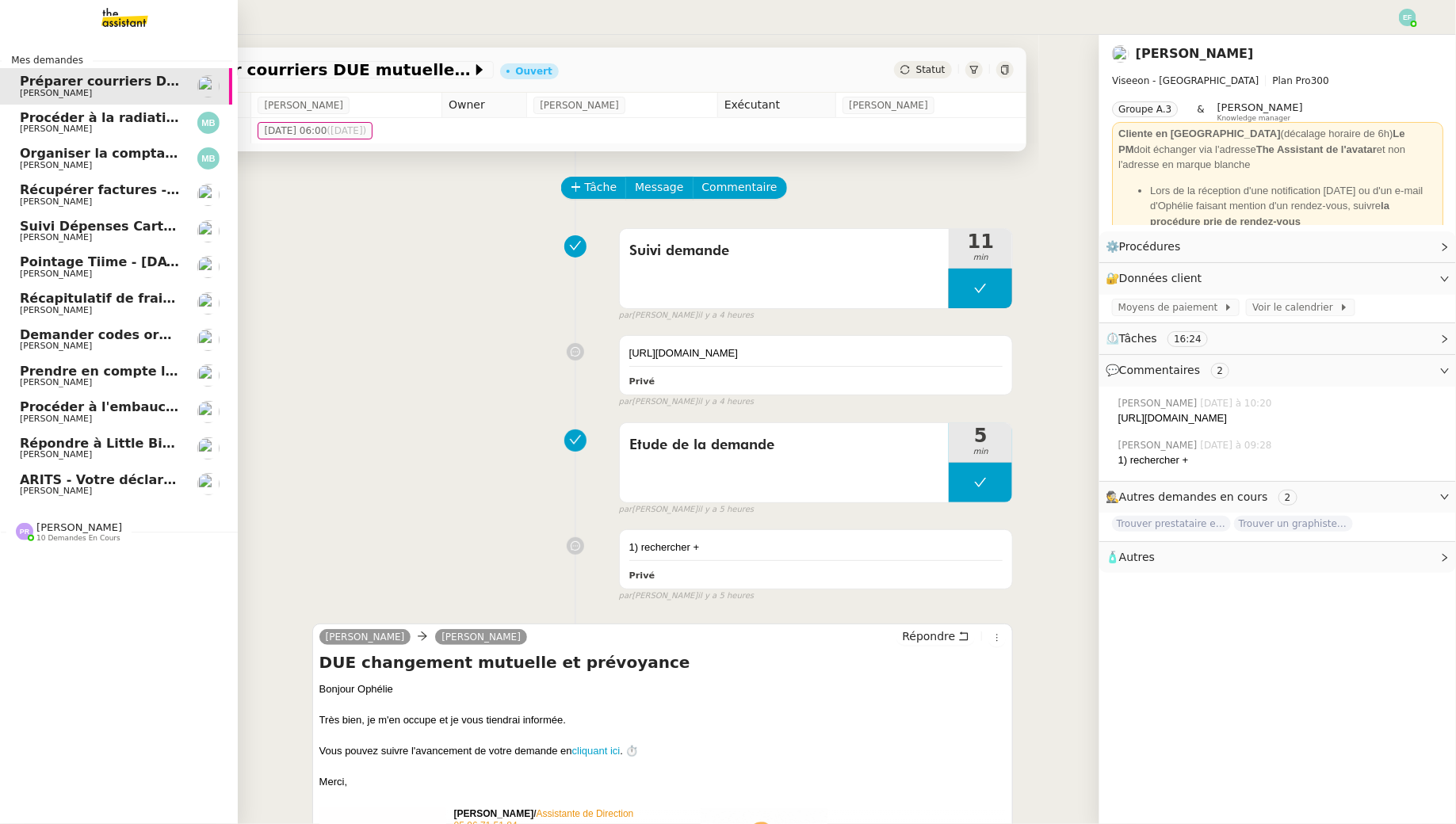
click at [108, 118] on span "Procéder à la radiation de la SCI Horatio" at bounding box center [163, 118] width 288 height 15
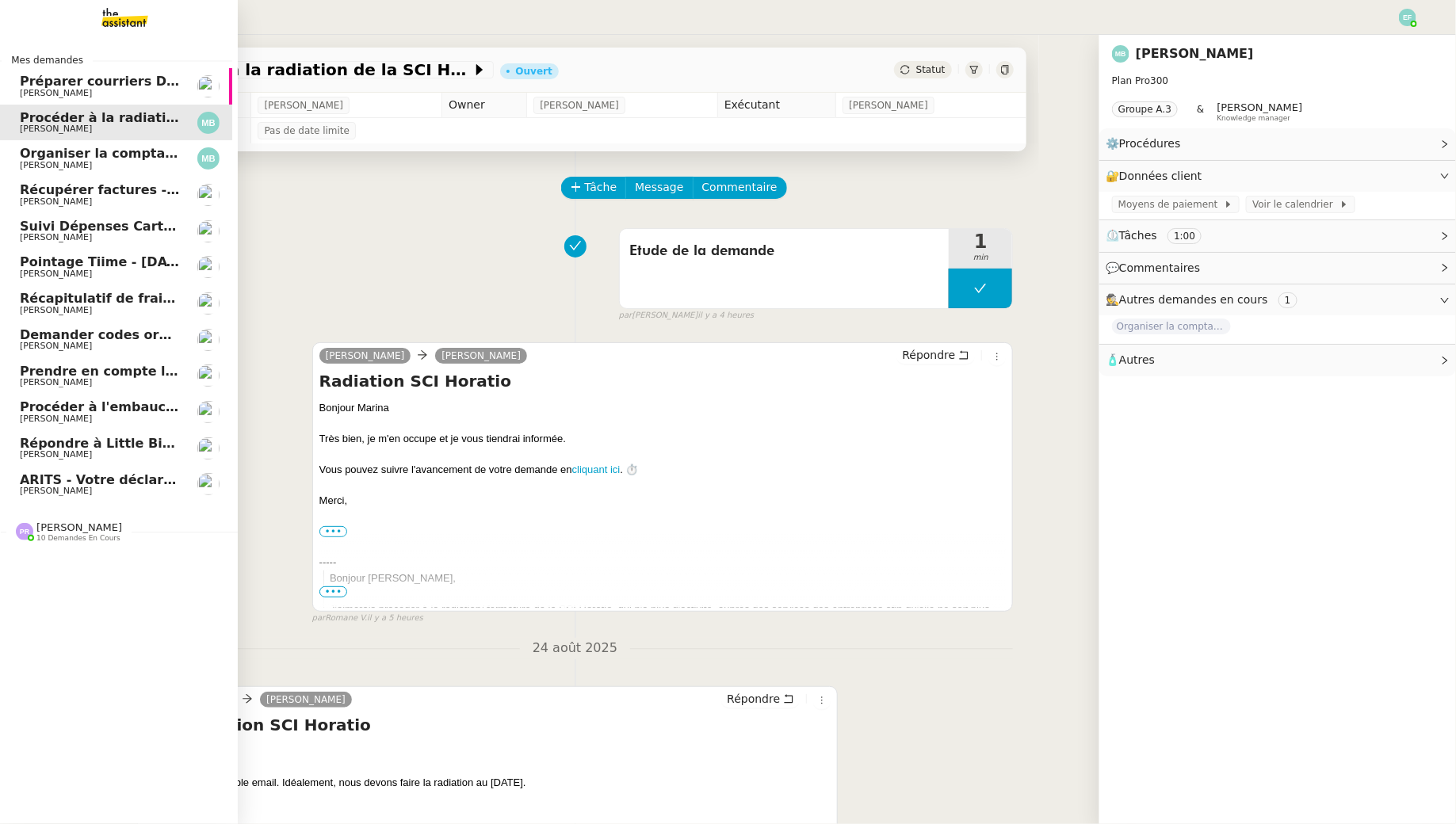
click at [79, 471] on link "ARITS - Votre déclaration de TVA de Juillet 2025 Manon Loustau" at bounding box center [113, 485] width 238 height 36
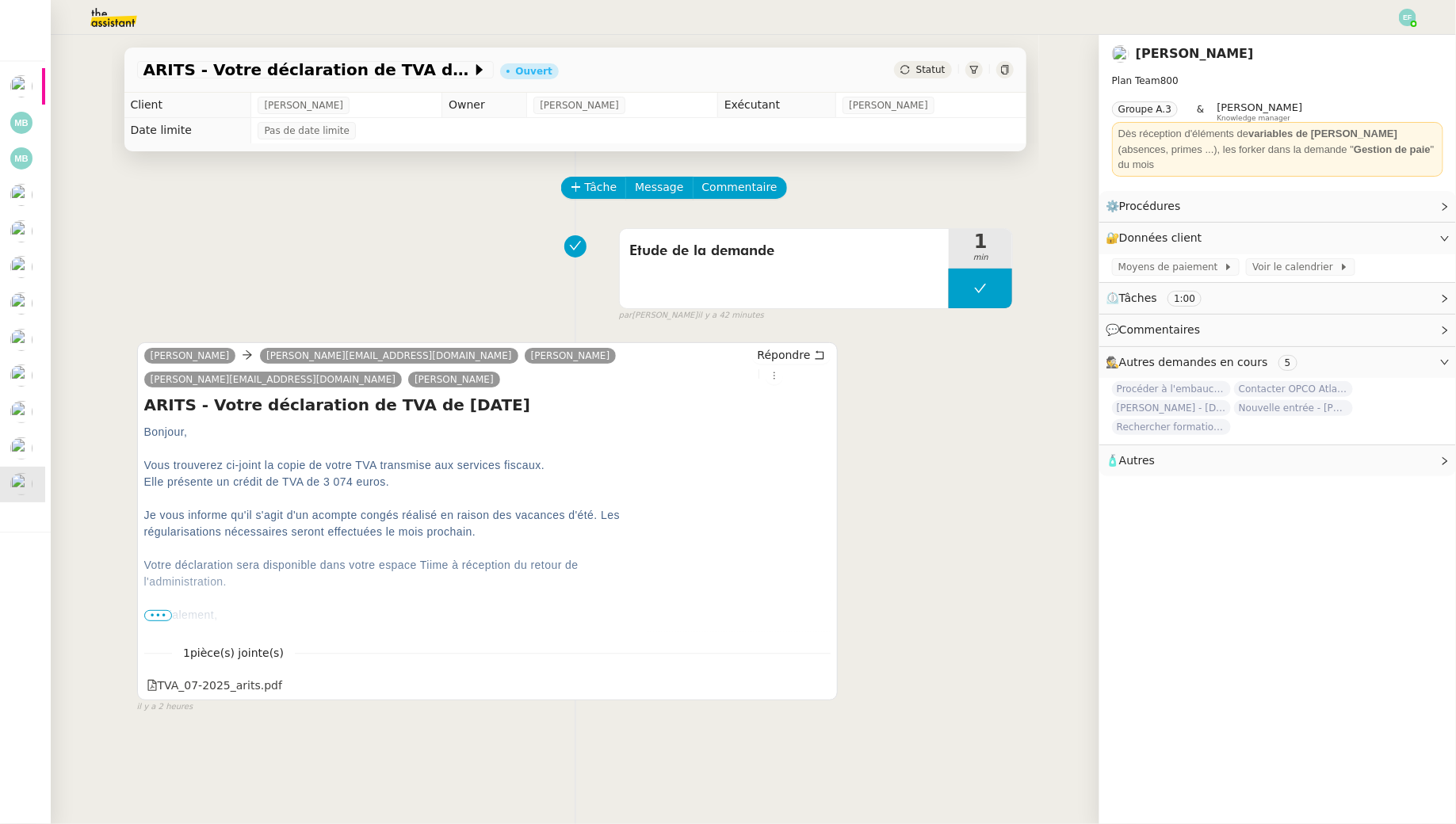
click at [157, 610] on span "•••" at bounding box center [158, 615] width 29 height 11
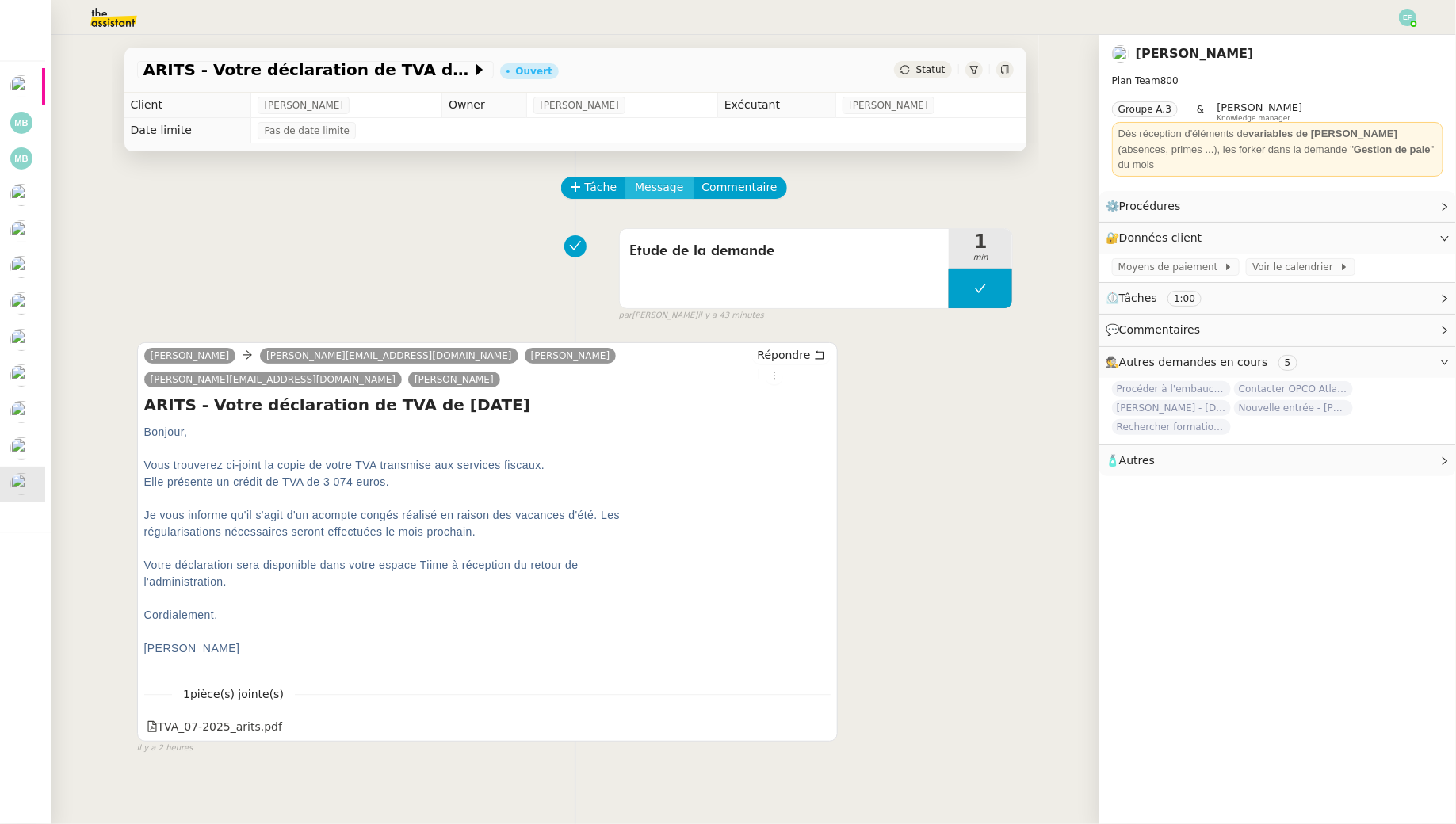
click at [650, 190] on span "Message" at bounding box center [659, 187] width 48 height 19
click at [663, 224] on link "Nouvelle conversation" at bounding box center [732, 234] width 198 height 32
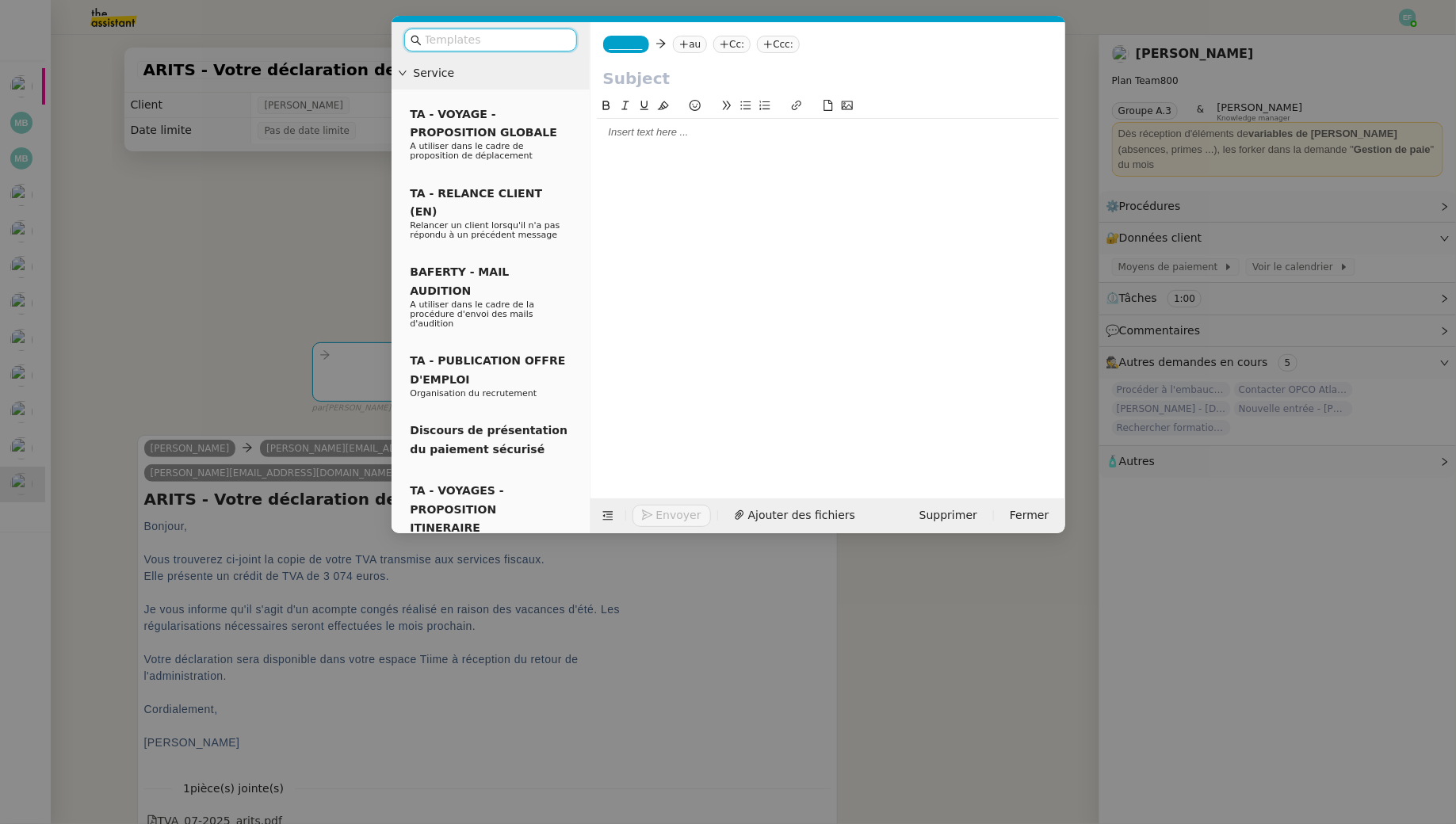
click at [693, 42] on nz-tag "au" at bounding box center [690, 44] width 34 height 18
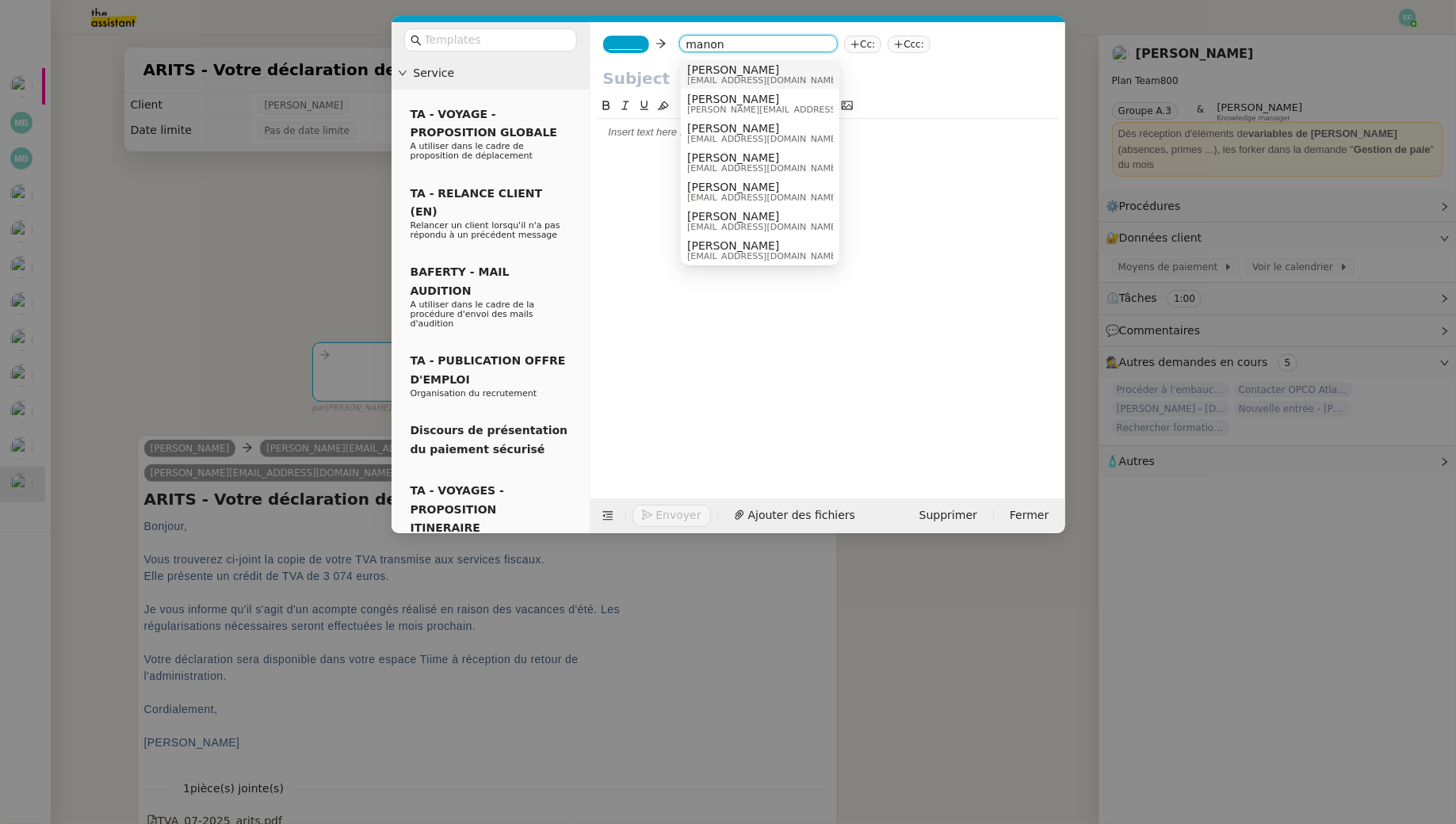
type input "manon"
click at [781, 74] on div "Manon Loustau manon.loustau@libu.fr" at bounding box center [768, 73] width 164 height 21
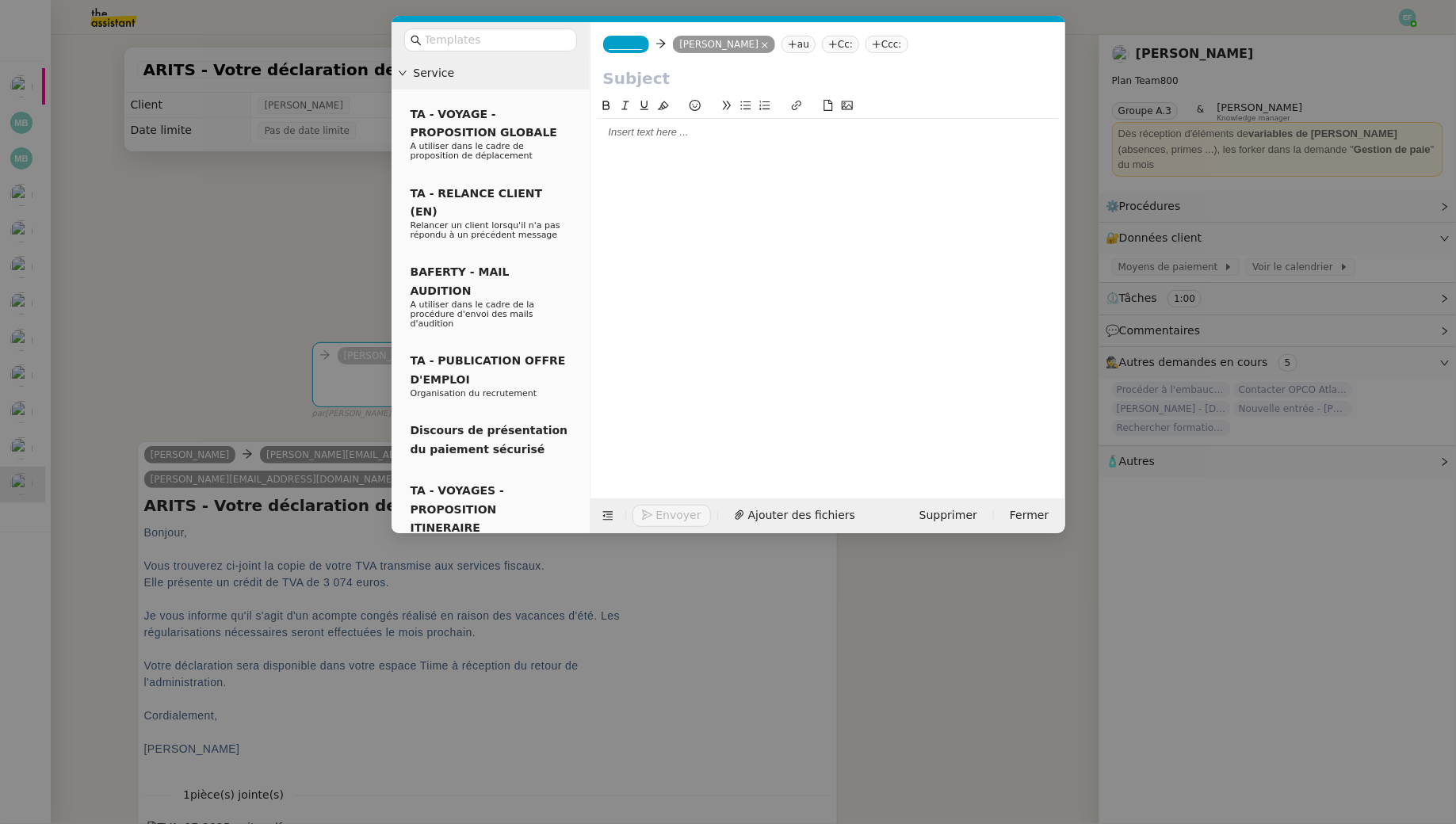
click at [630, 46] on span "_______" at bounding box center [627, 44] width 33 height 11
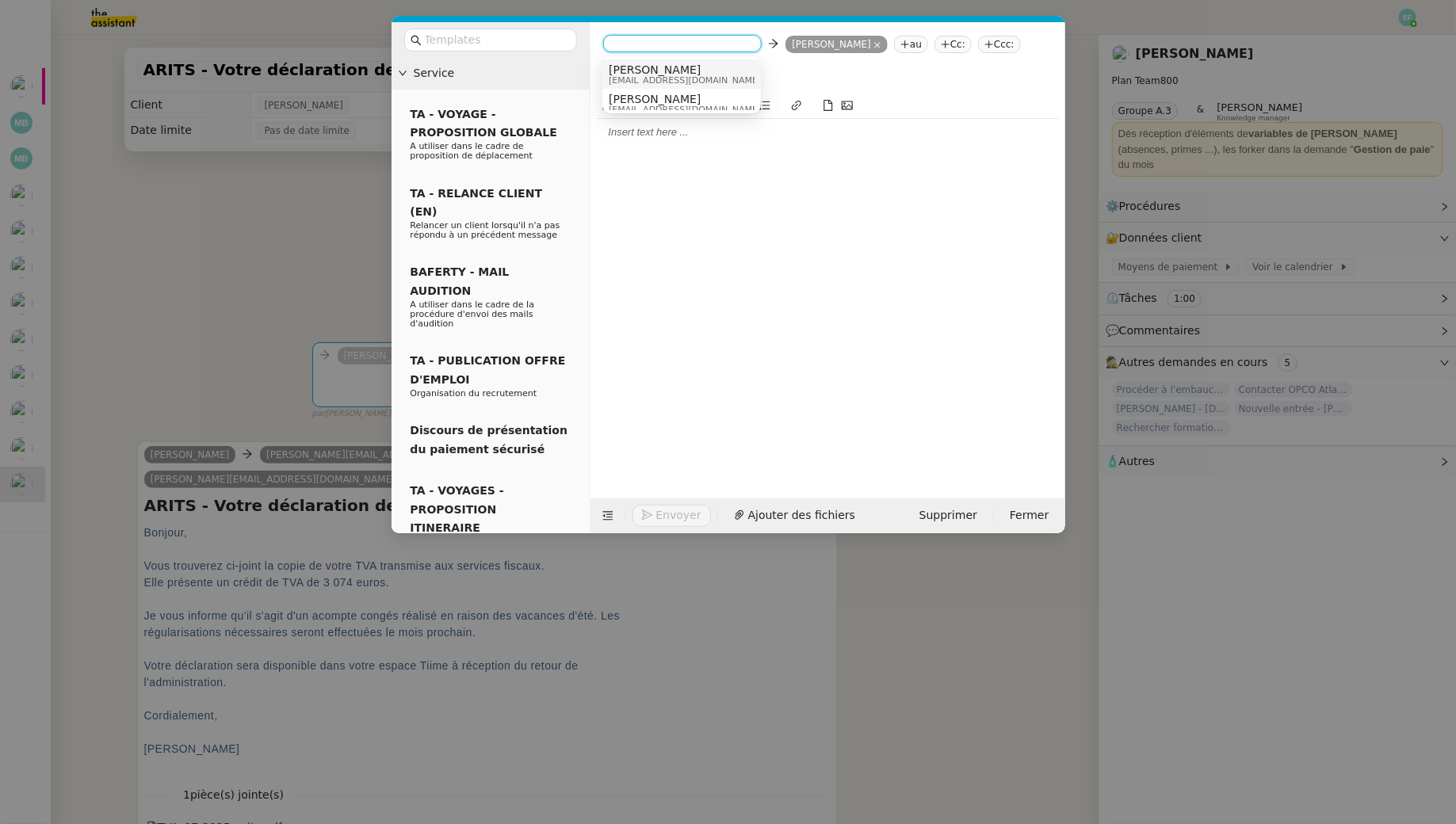
click at [675, 72] on div "Sam sam@libu.fr" at bounding box center [681, 73] width 146 height 21
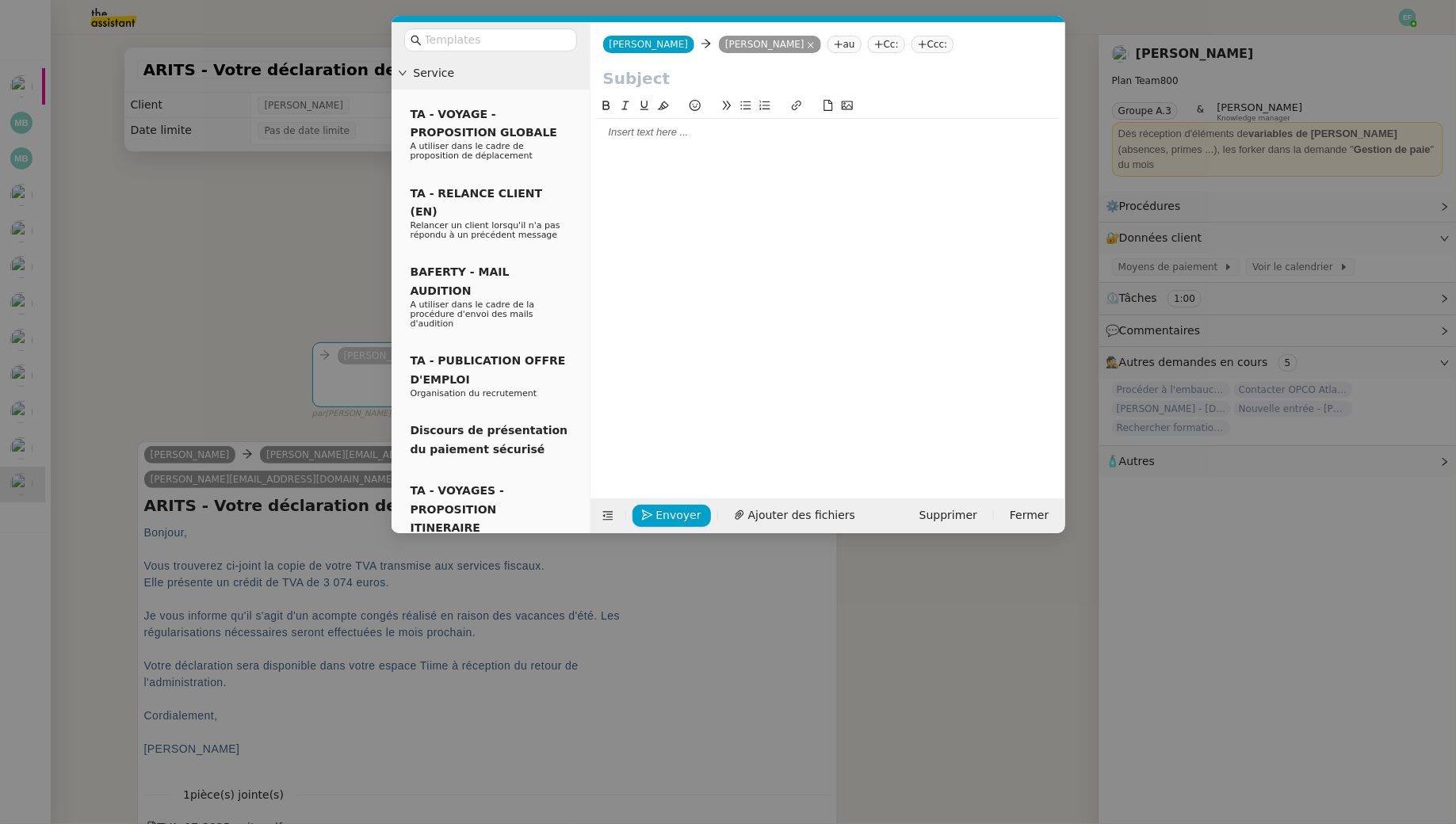
click at [164, 360] on nz-modal-container "Service TA - VOYAGE - PROPOSITION GLOBALE A utiliser dans le cadre de propositi…" at bounding box center [728, 412] width 1456 height 824
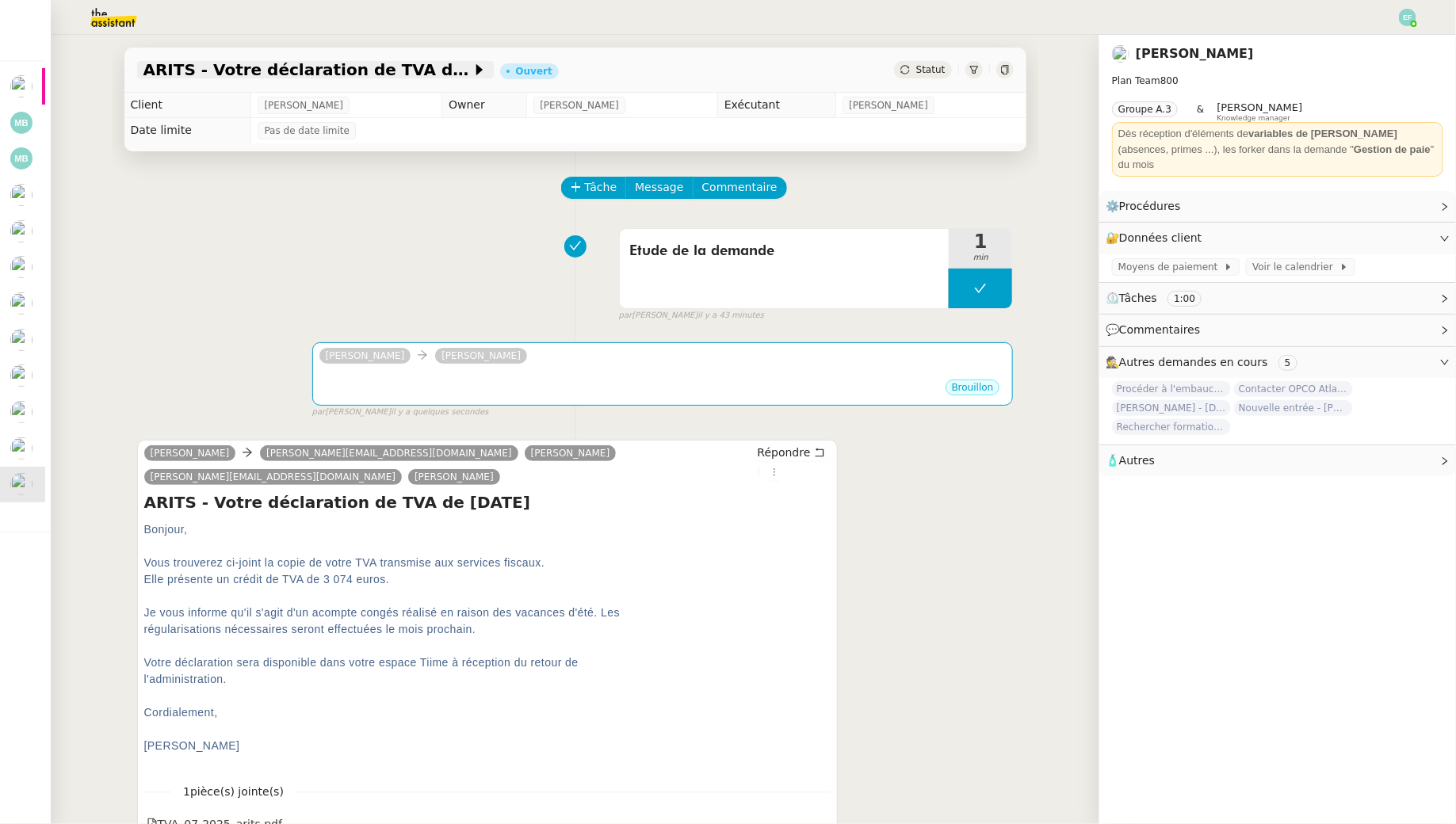
click at [354, 75] on span "ARITS - Votre déclaration de TVA de Juillet 2025" at bounding box center [308, 70] width 328 height 16
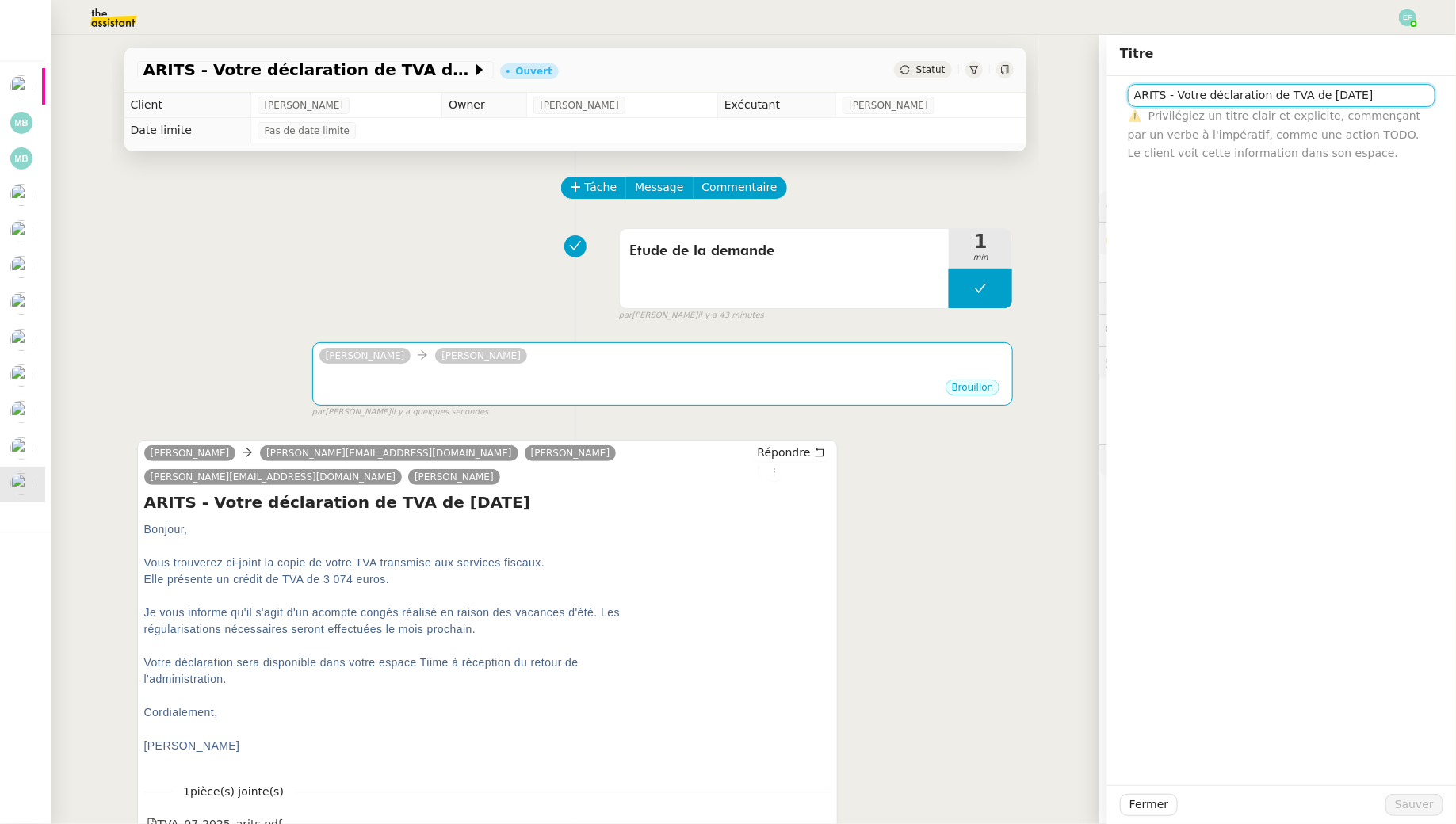
click at [1213, 92] on input "ARITS - Votre déclaration de TVA de Juillet 2025" at bounding box center [1282, 95] width 308 height 23
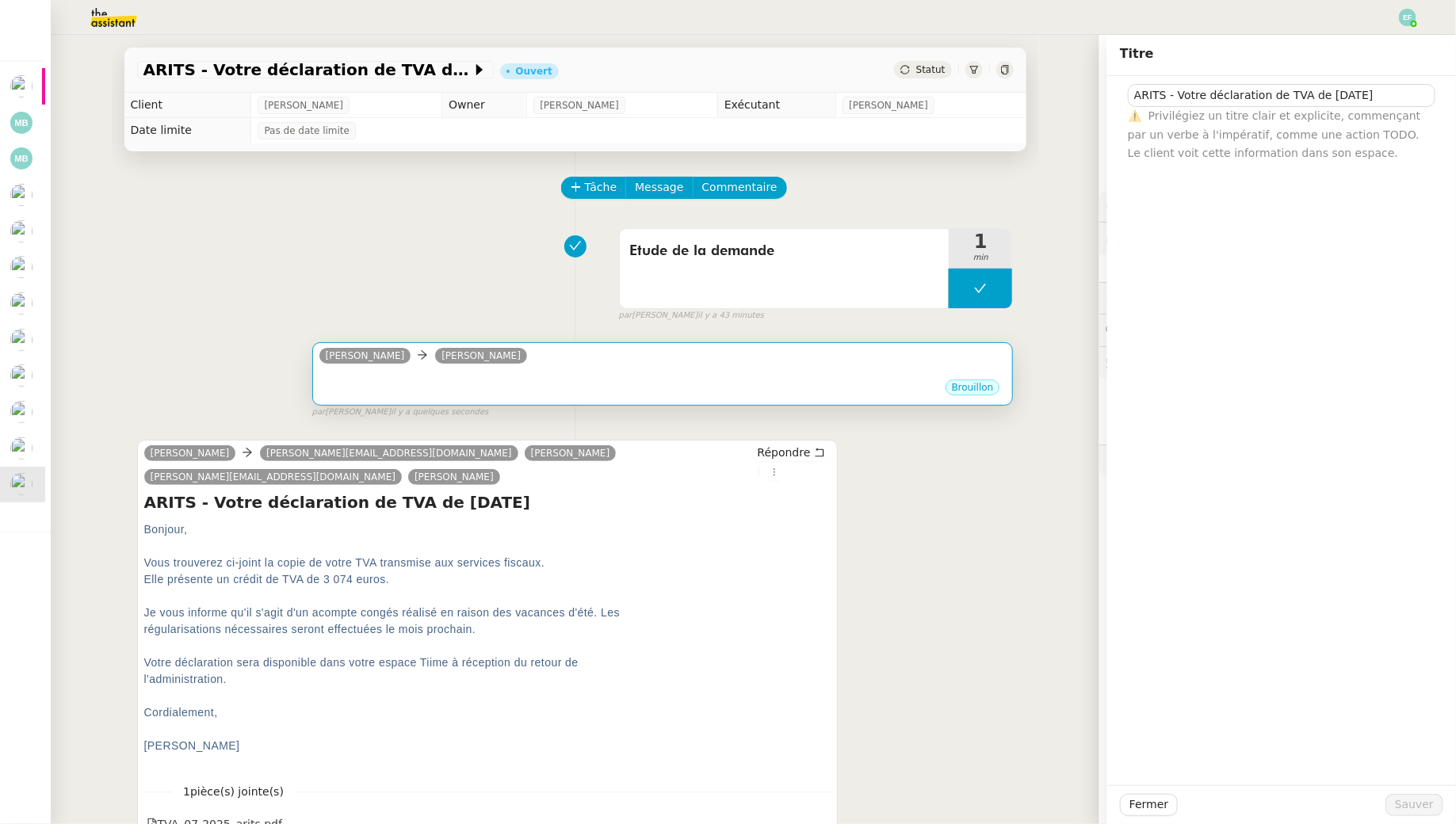
click at [890, 362] on div "Sam Manon Loustau" at bounding box center [663, 359] width 687 height 24
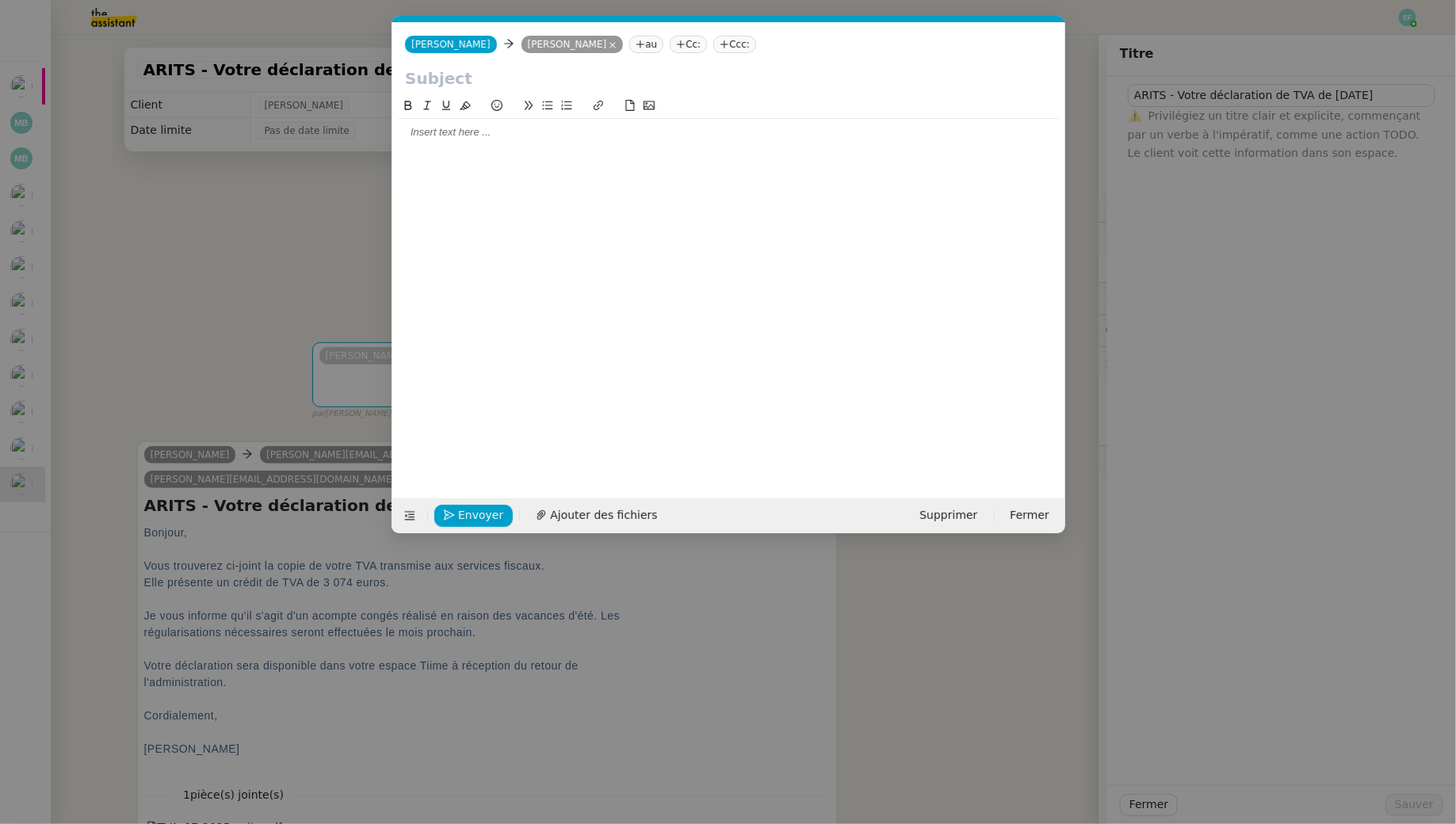
scroll to position [0, 33]
click at [430, 74] on input "text" at bounding box center [728, 79] width 648 height 24
paste input "ARITS - Votre déclaration de TVA de Juillet 2025"
type input "ARITS - Votre déclaration de TVA de Juillet 2025"
click at [457, 141] on div at bounding box center [728, 132] width 660 height 27
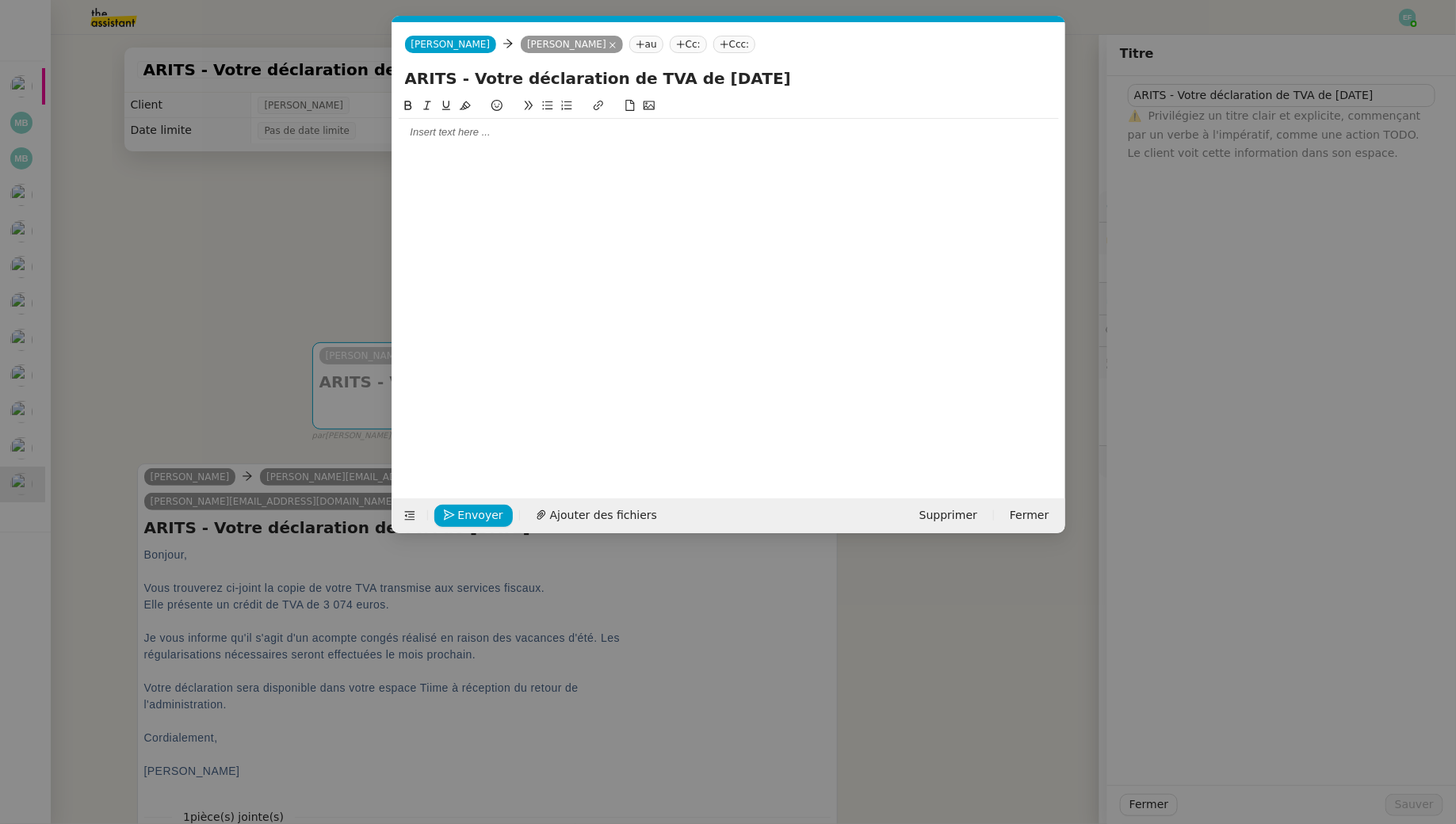
click at [312, 163] on nz-modal-container "Service TA - VOYAGE - PROPOSITION GLOBALE A utiliser dans le cadre de propositi…" at bounding box center [728, 412] width 1456 height 824
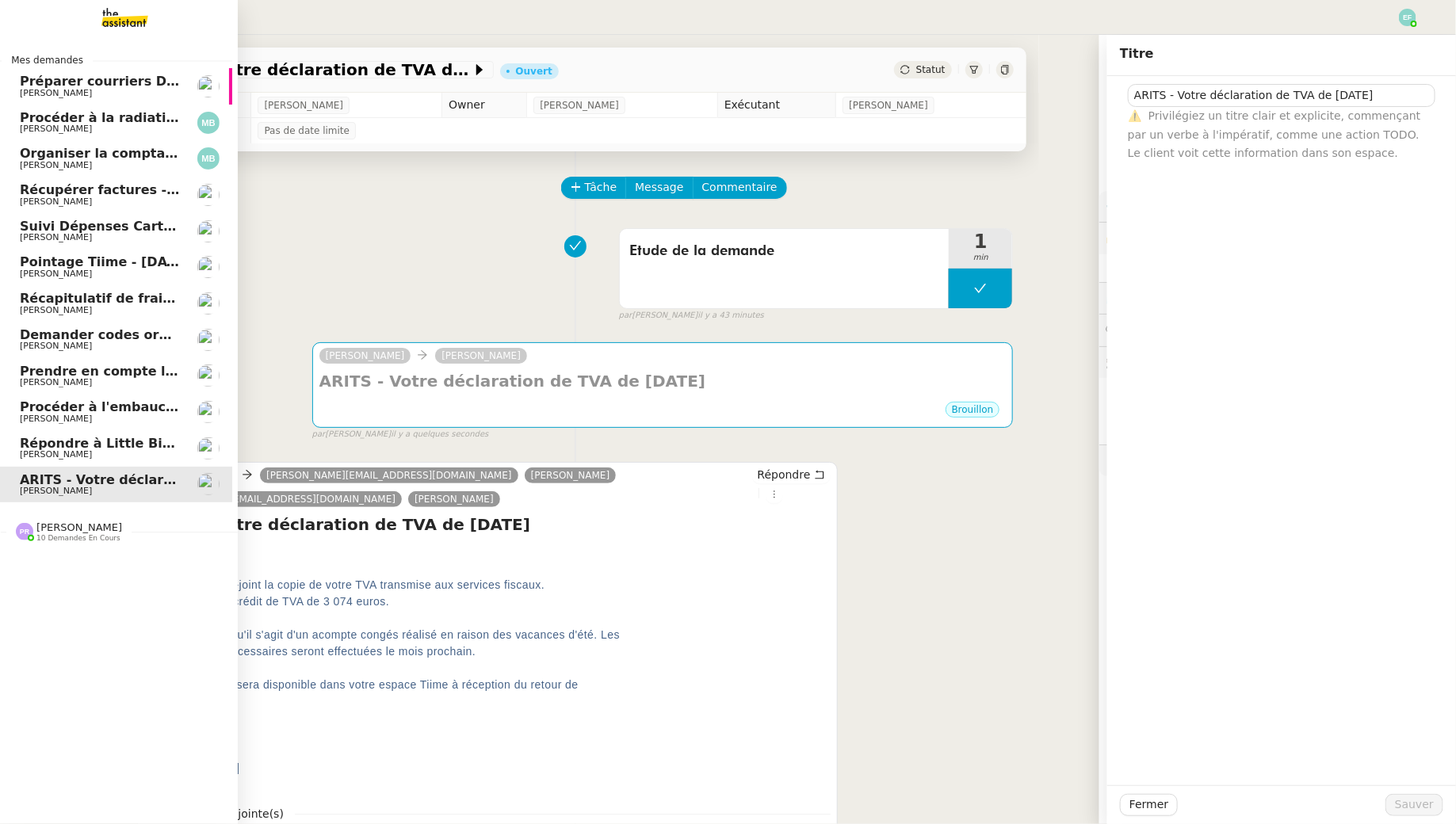
click at [102, 451] on span "[PERSON_NAME]" at bounding box center [99, 455] width 160 height 9
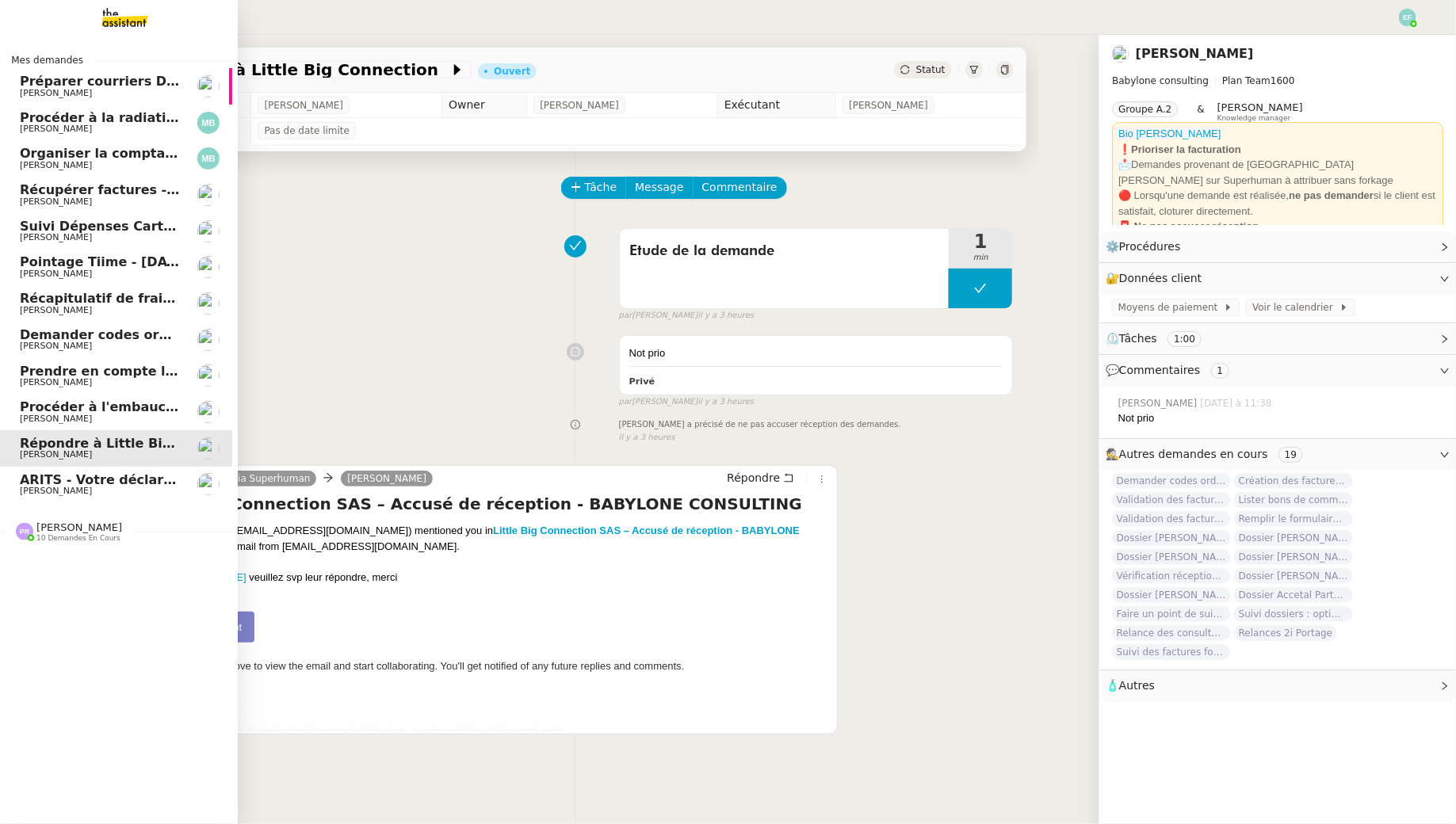
click at [93, 412] on span "Procéder à l'embauche d'[PERSON_NAME]" at bounding box center [169, 407] width 298 height 15
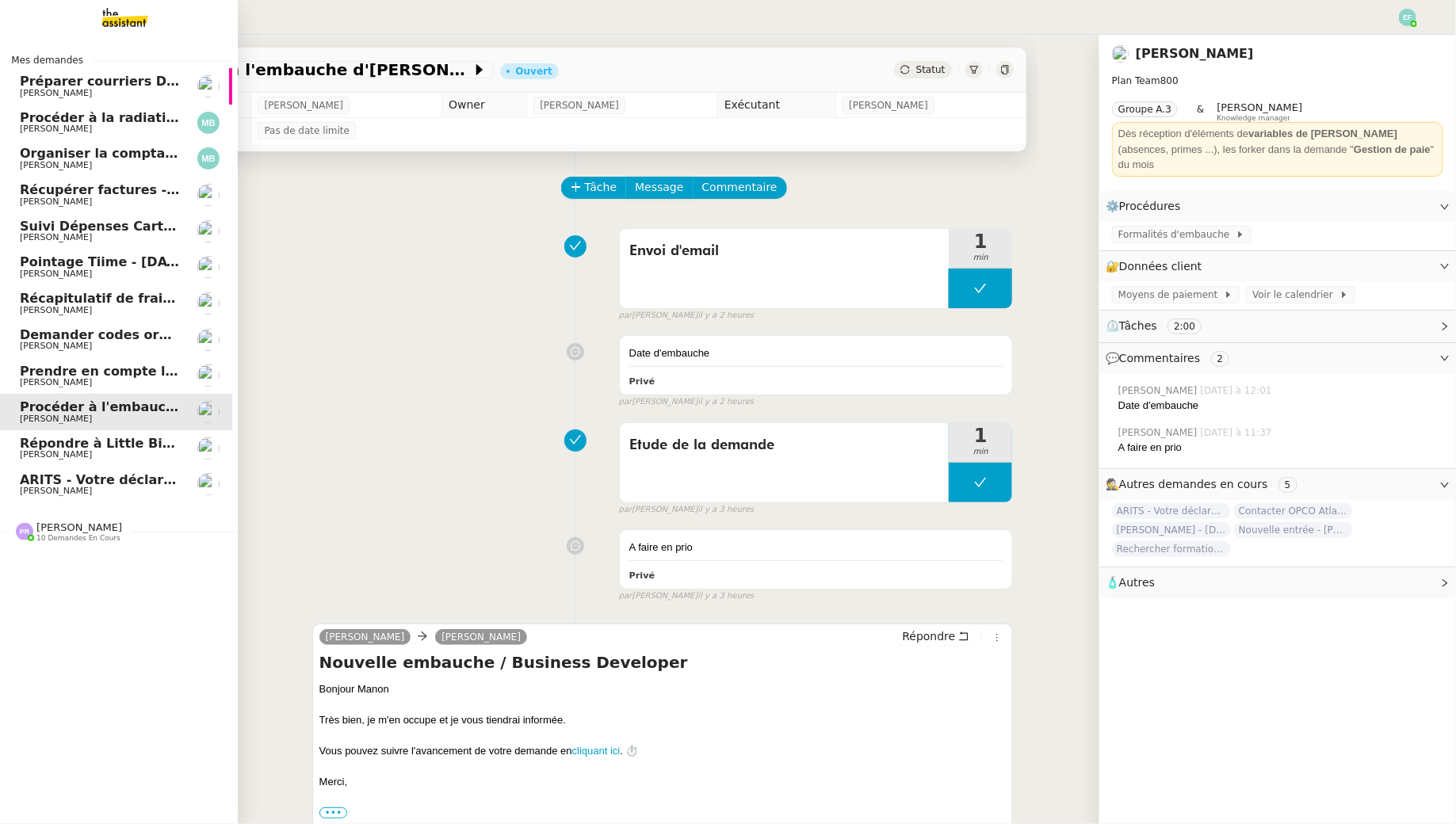
click at [88, 377] on span "[PERSON_NAME]" at bounding box center [56, 382] width 72 height 10
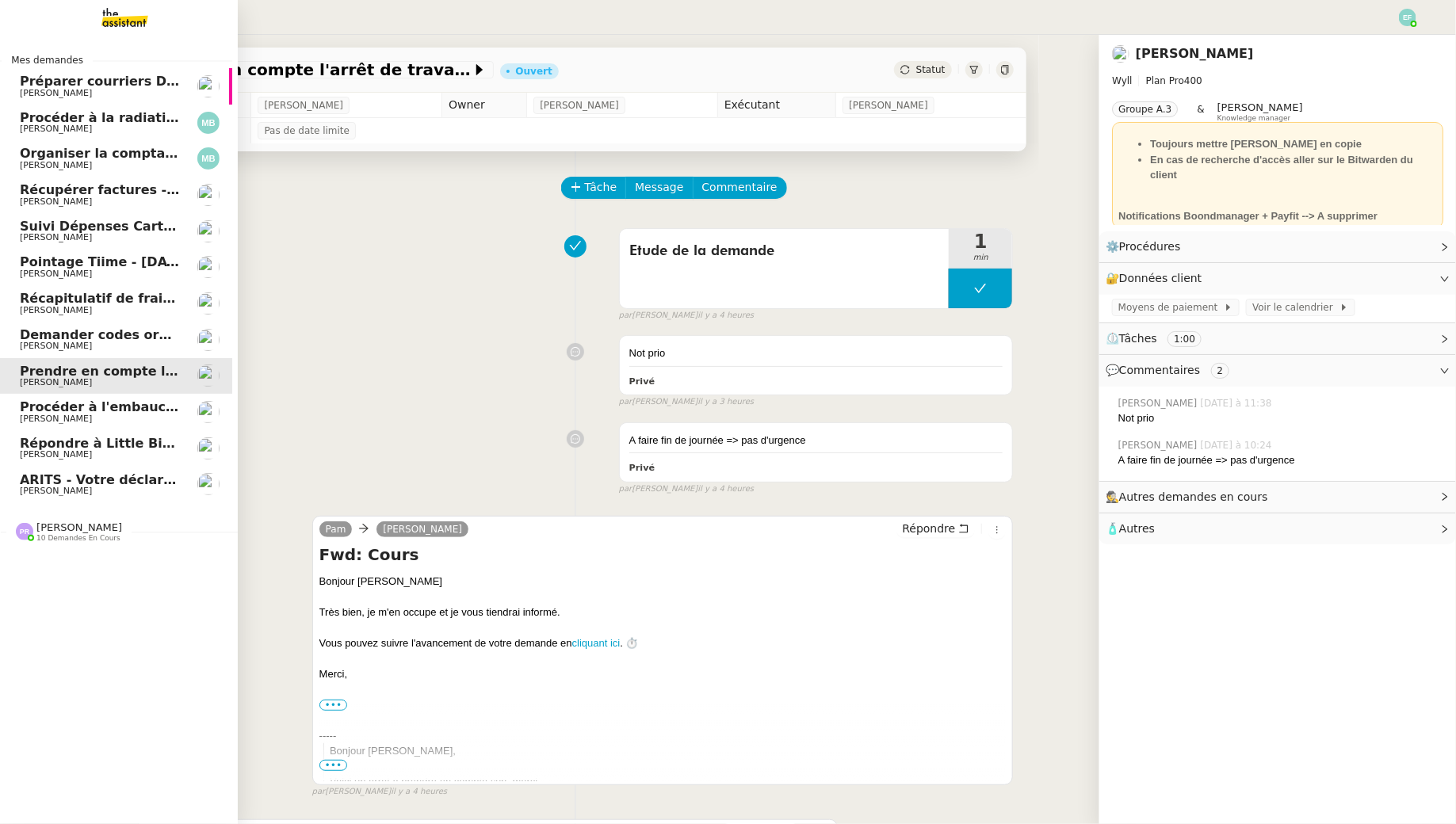
click at [87, 348] on span "[PERSON_NAME]" at bounding box center [99, 347] width 160 height 9
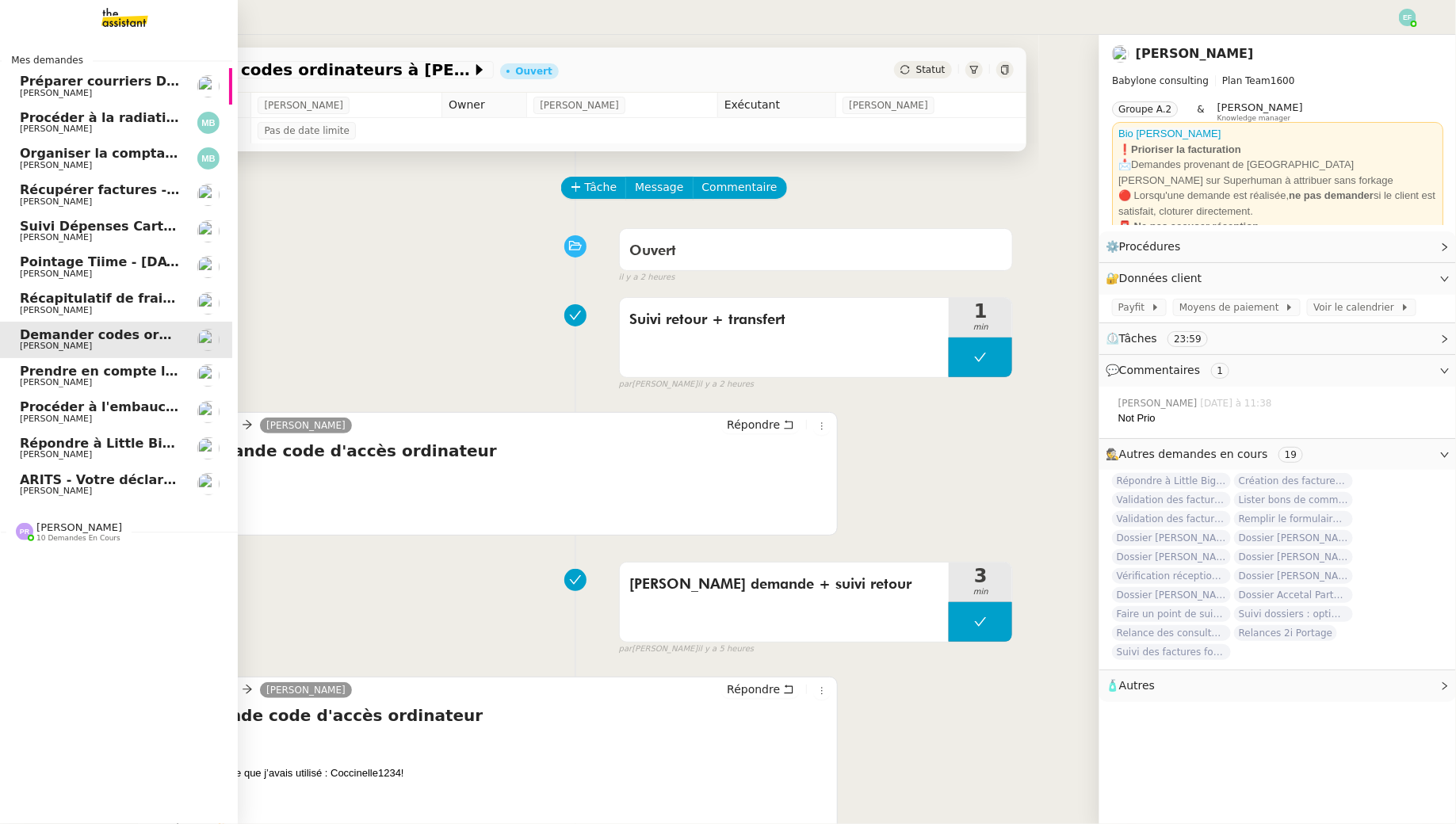
click at [87, 313] on span "[PERSON_NAME]" at bounding box center [99, 311] width 160 height 9
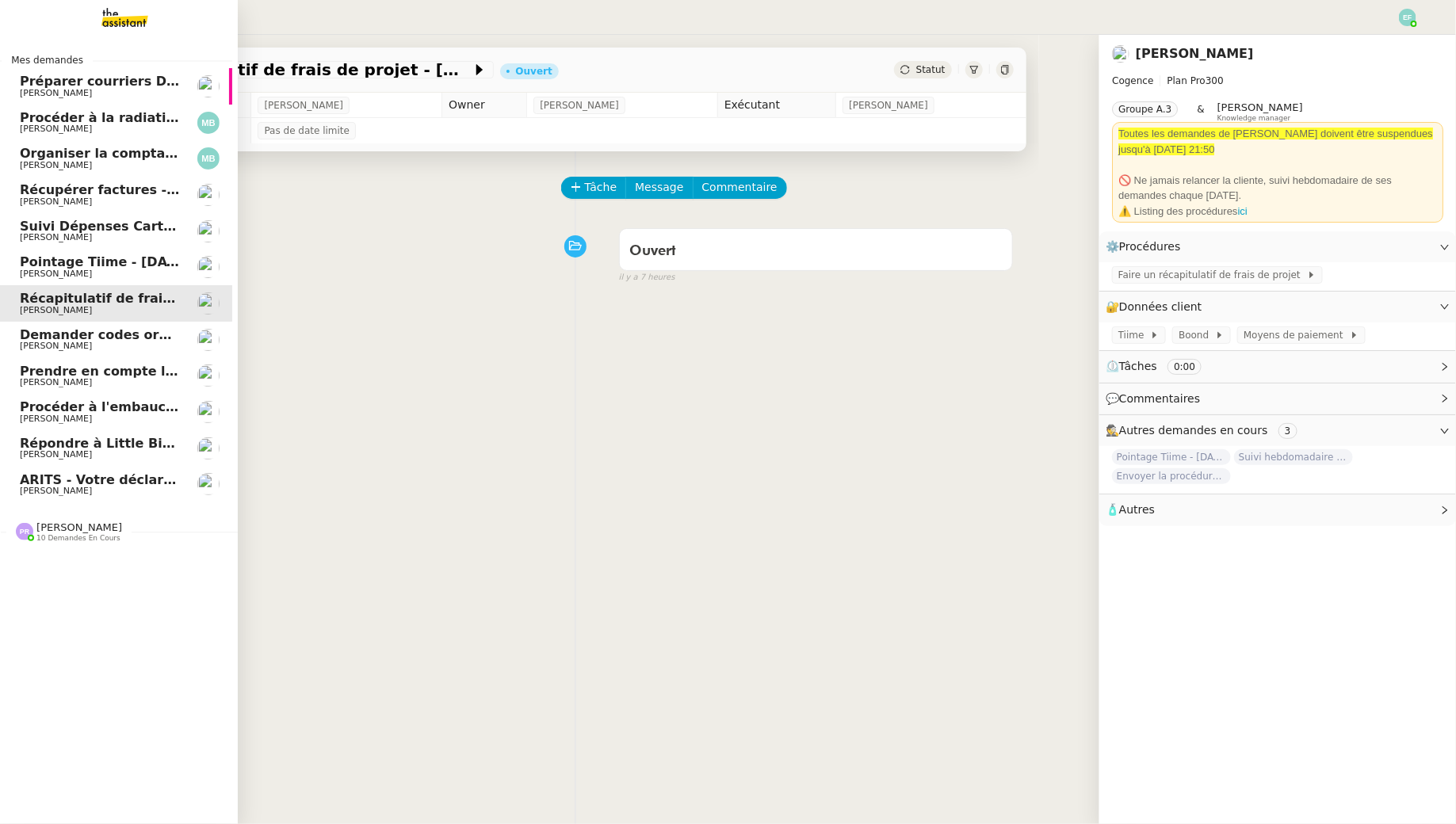
click at [82, 261] on span "Pointage Tiime - [DATE]" at bounding box center [104, 262] width 170 height 15
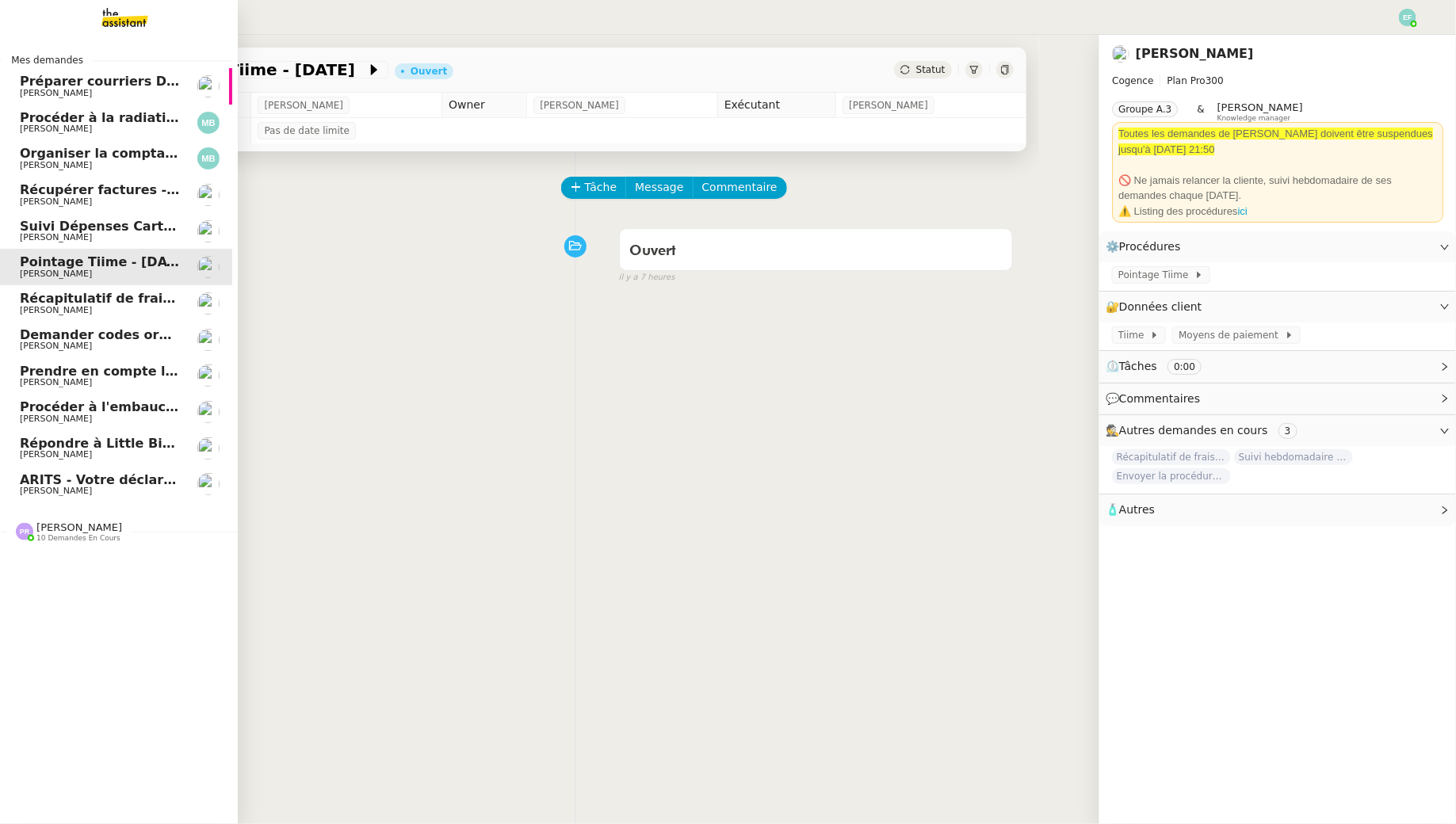
click at [74, 235] on span "[PERSON_NAME]" at bounding box center [56, 237] width 72 height 10
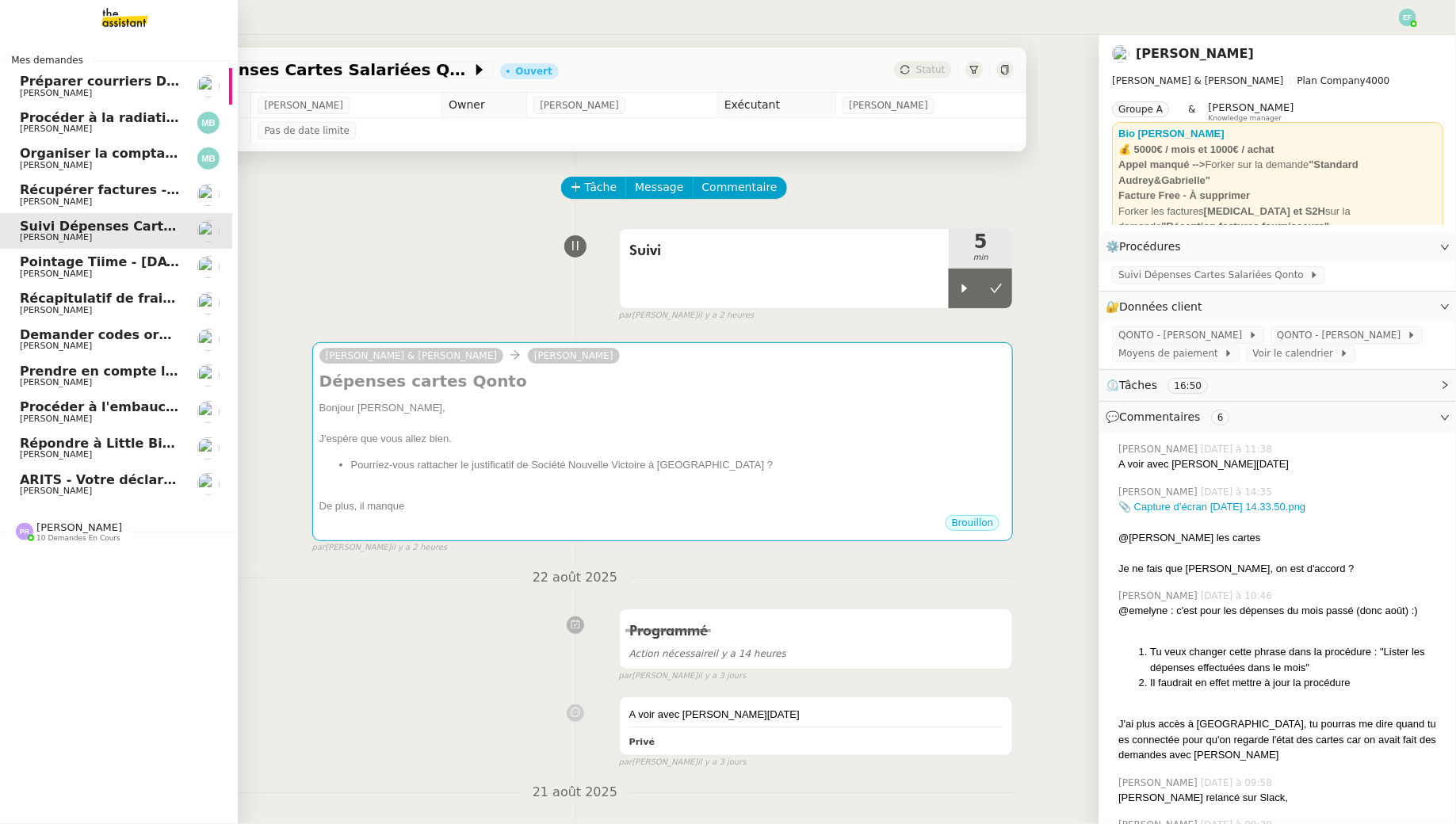
click at [68, 195] on span "Récupérer factures - août 2025" at bounding box center [120, 190] width 200 height 15
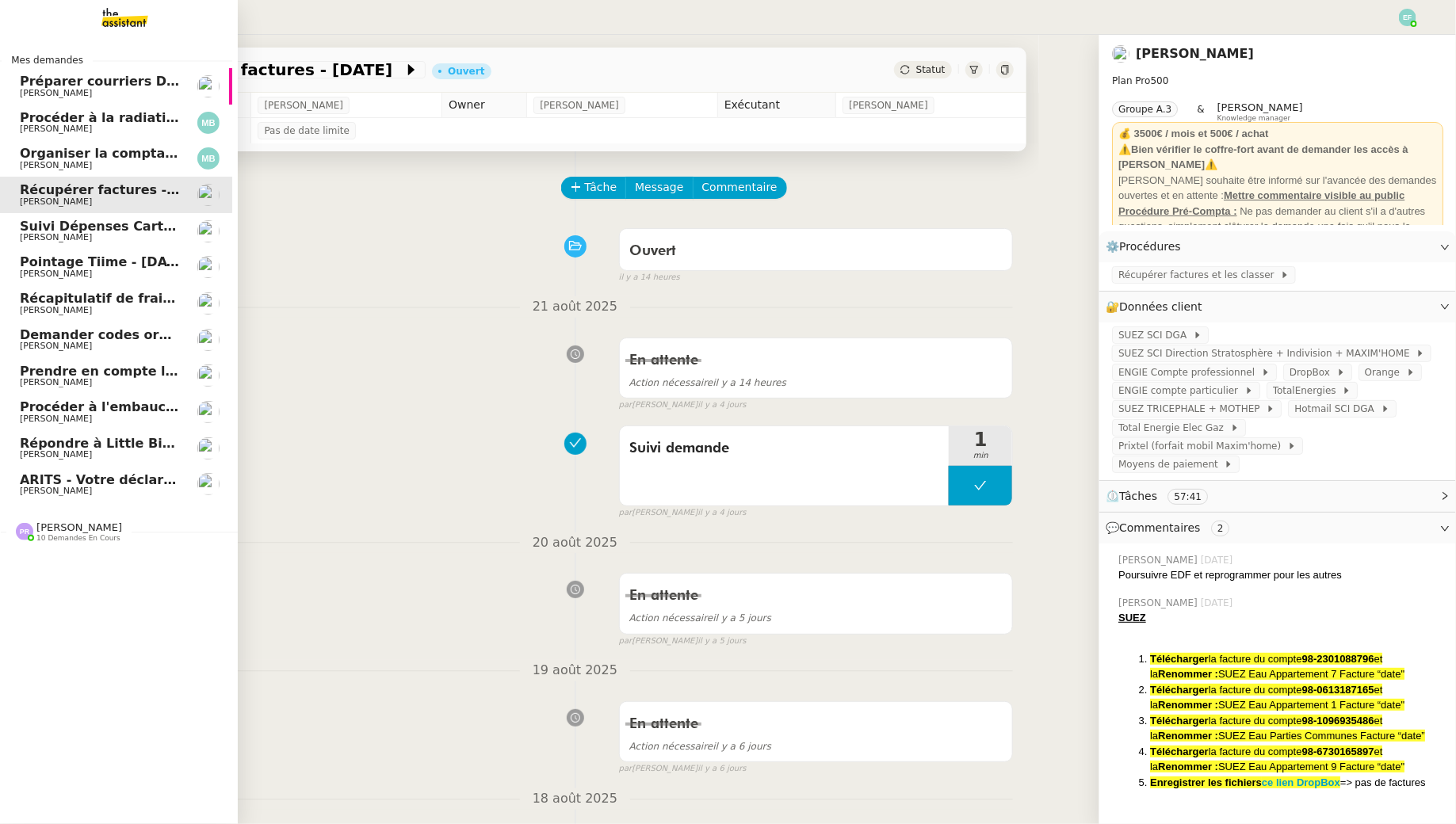
click at [65, 152] on span "Organiser la comptabilité NURI 2025" at bounding box center [150, 153] width 261 height 15
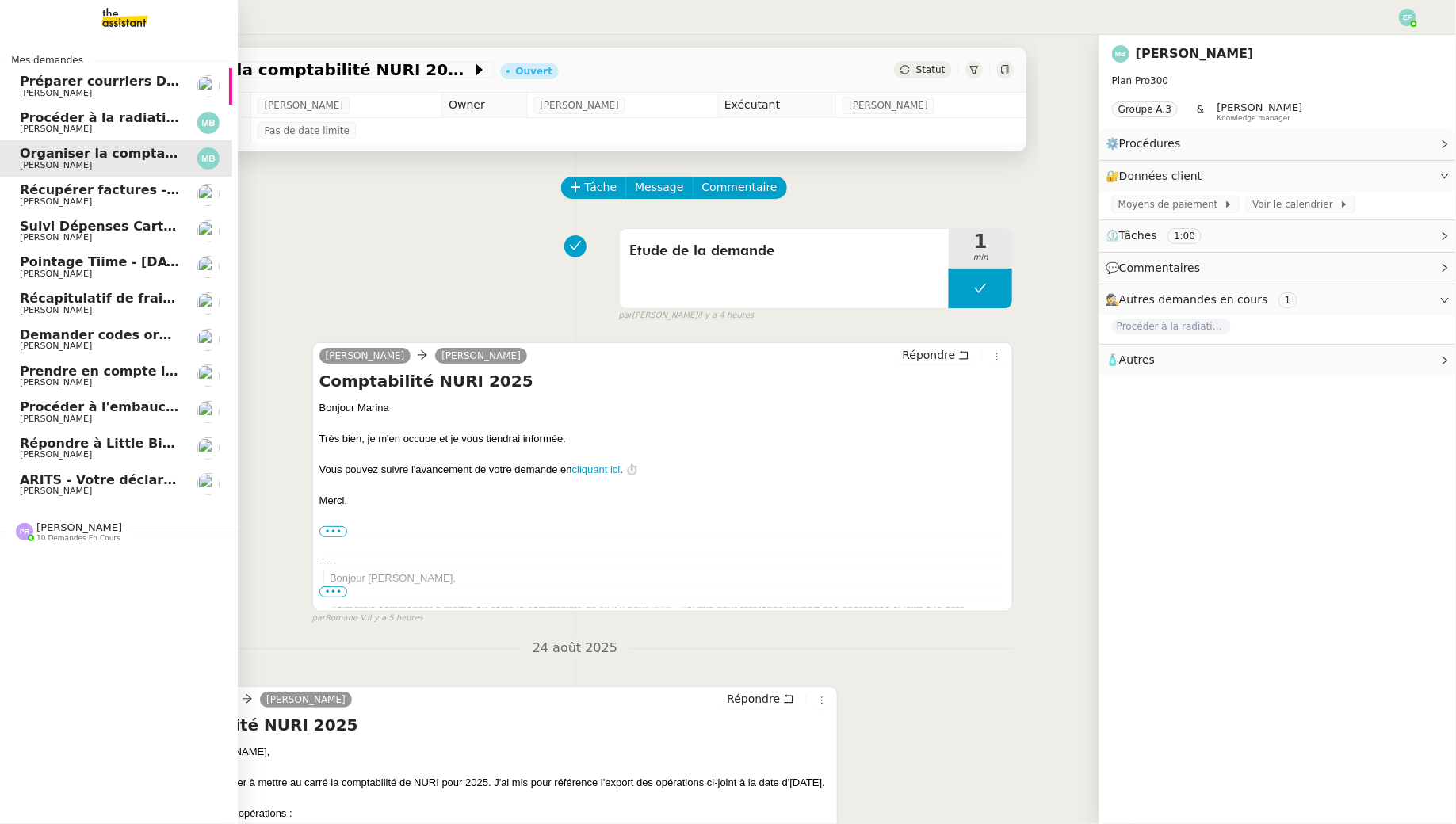
click at [61, 123] on span "Procéder à la radiation de la SCI Horatio" at bounding box center [163, 118] width 288 height 15
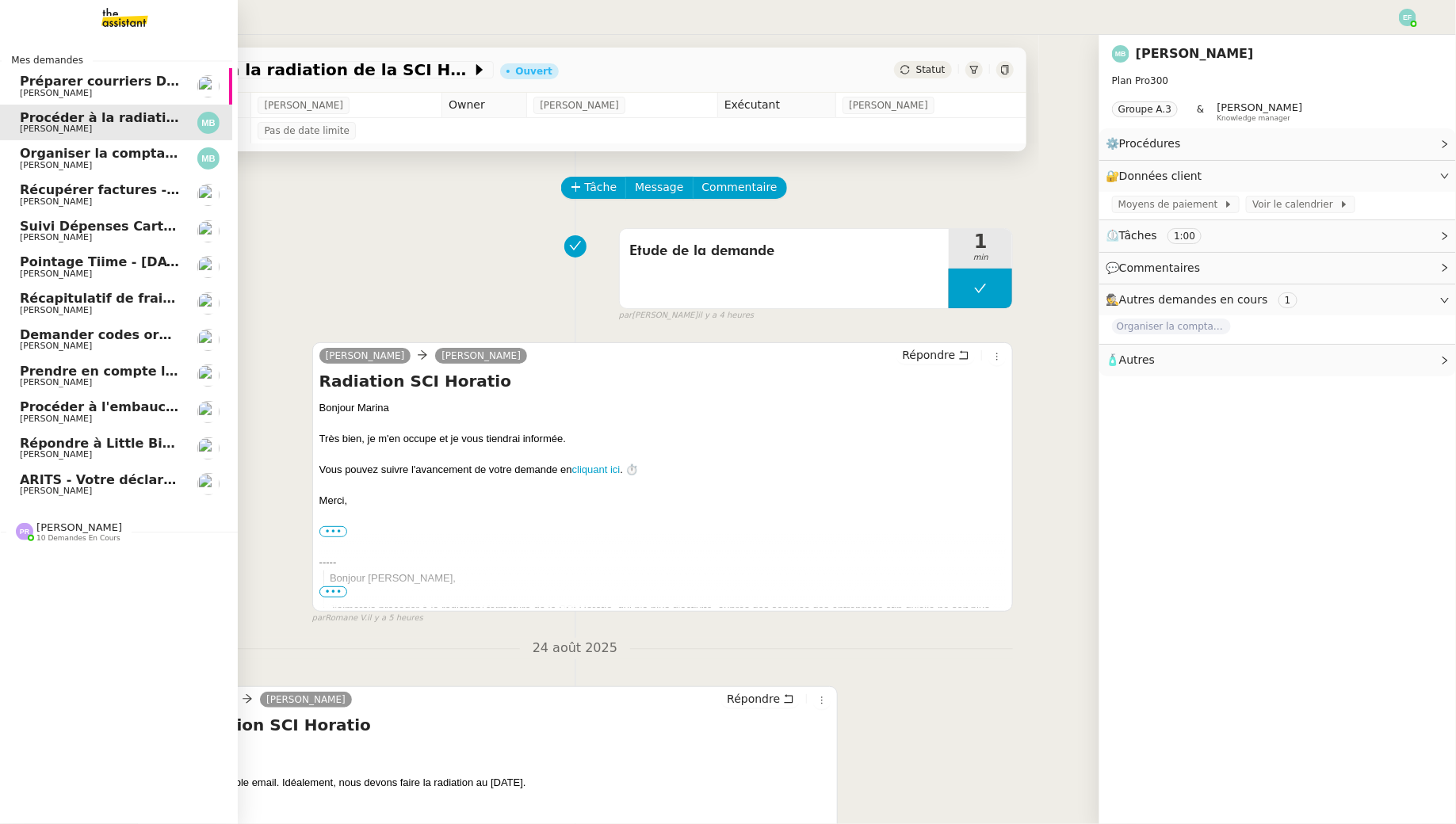
click at [61, 82] on span "Préparer courriers DUE mutuelle et prévoyance" at bounding box center [189, 82] width 340 height 15
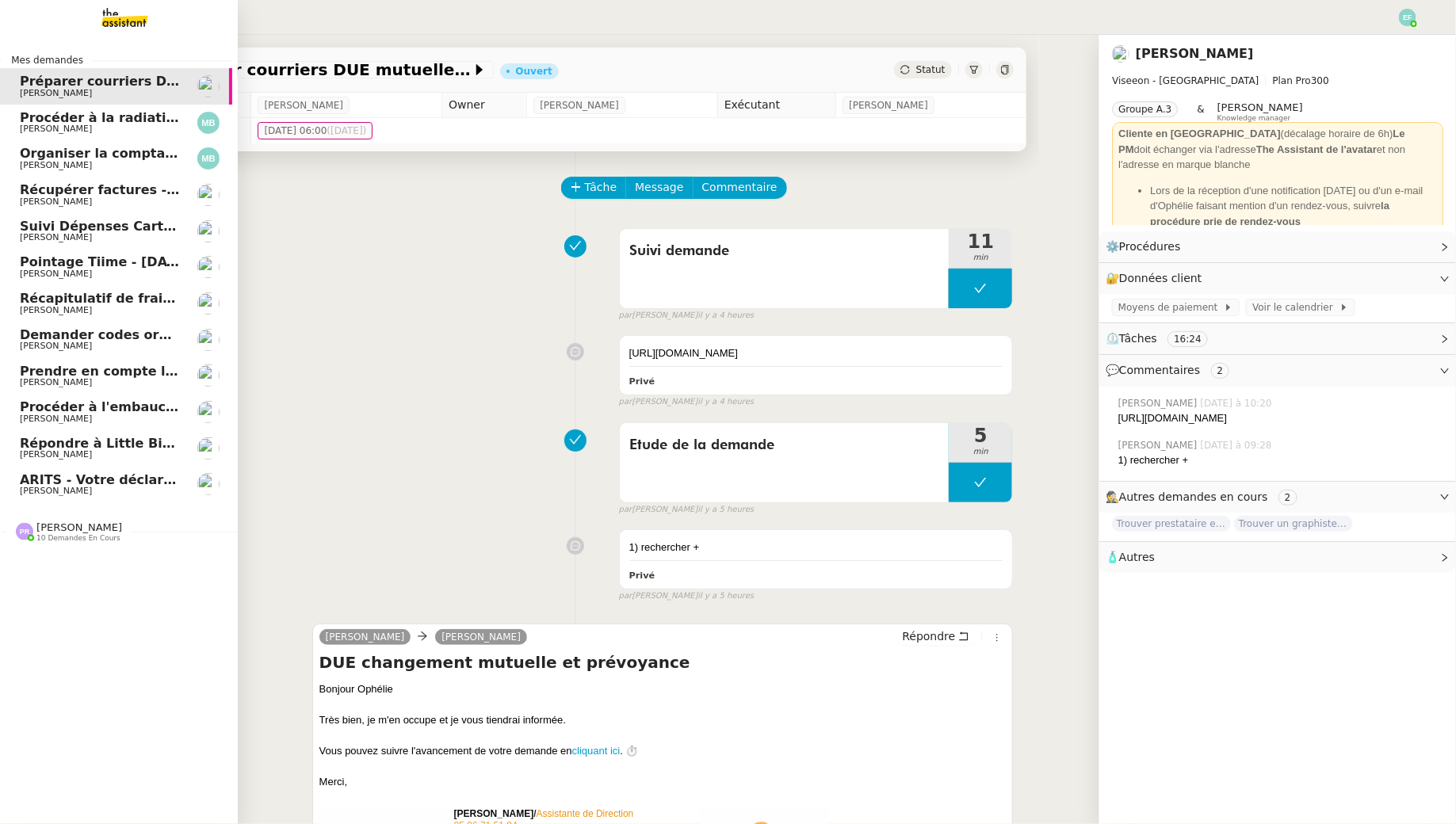
click at [54, 538] on span "10 demandes en cours" at bounding box center [78, 538] width 84 height 8
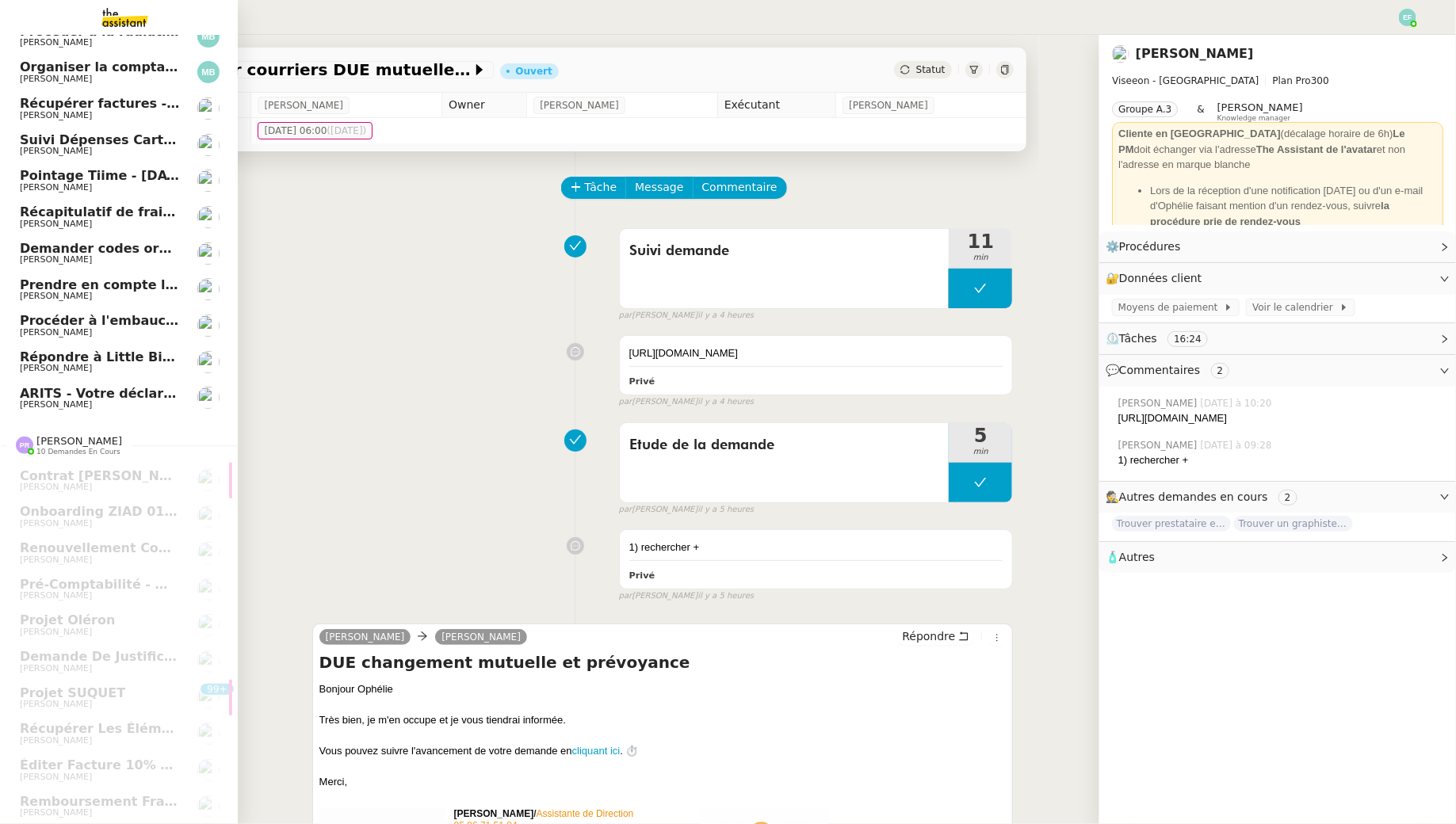
scroll to position [0, 6]
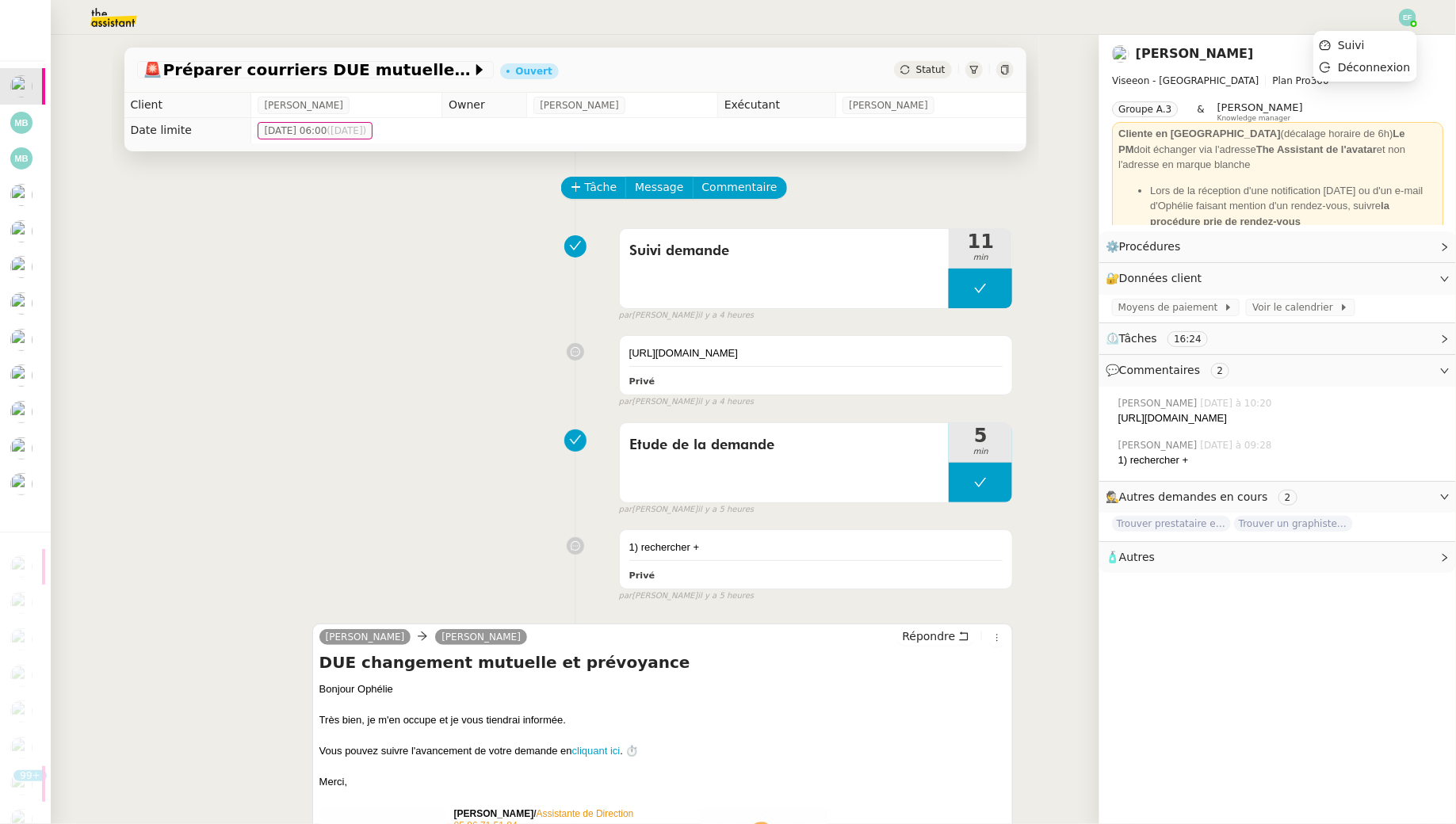
click at [1407, 21] on img at bounding box center [1407, 17] width 18 height 18
click at [1379, 42] on li "Suivi" at bounding box center [1364, 45] width 103 height 22
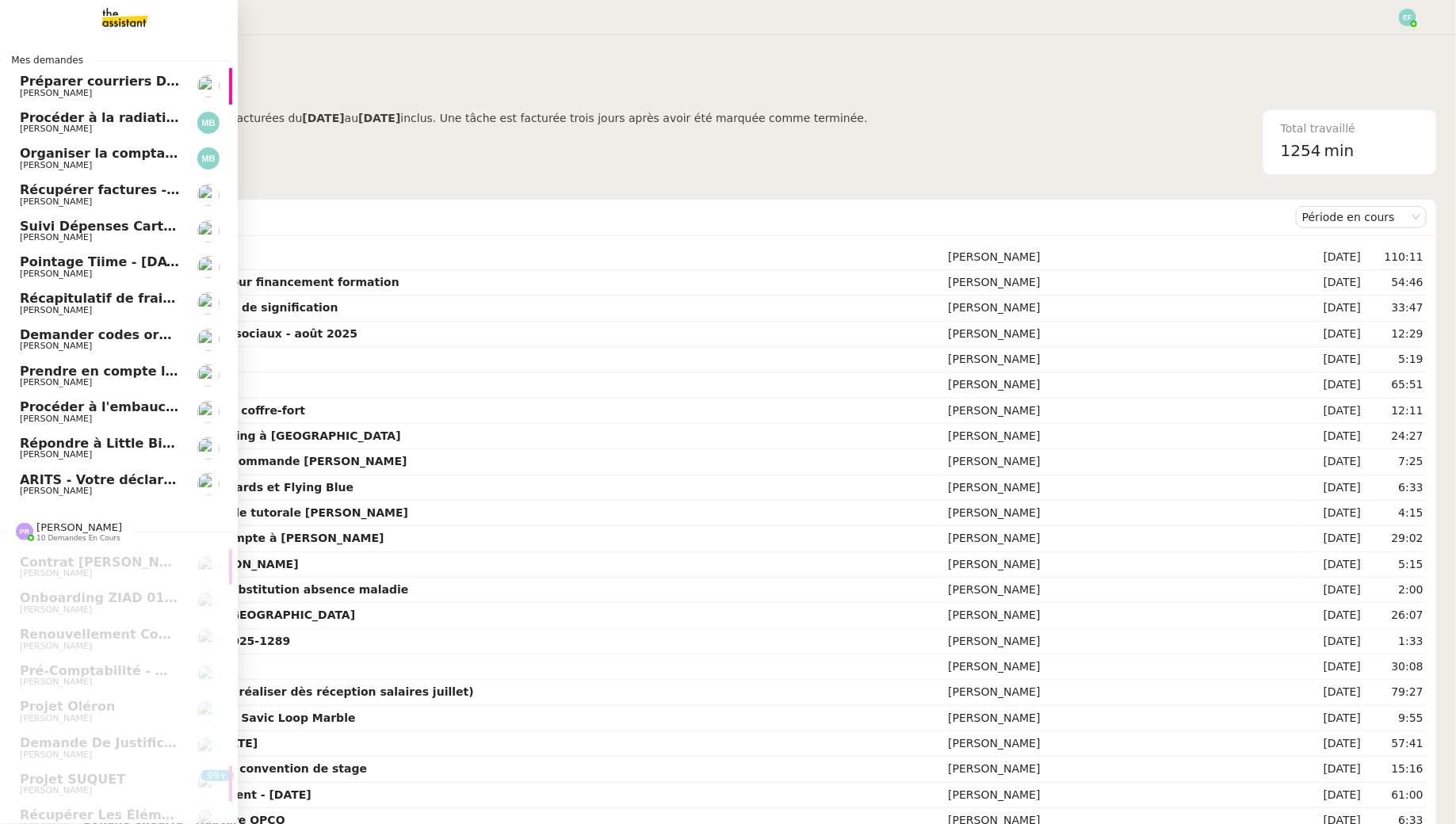
click at [44, 71] on link "Préparer courriers DUE mutuelle et prévoyance Ophélie DIONY" at bounding box center [113, 86] width 238 height 36
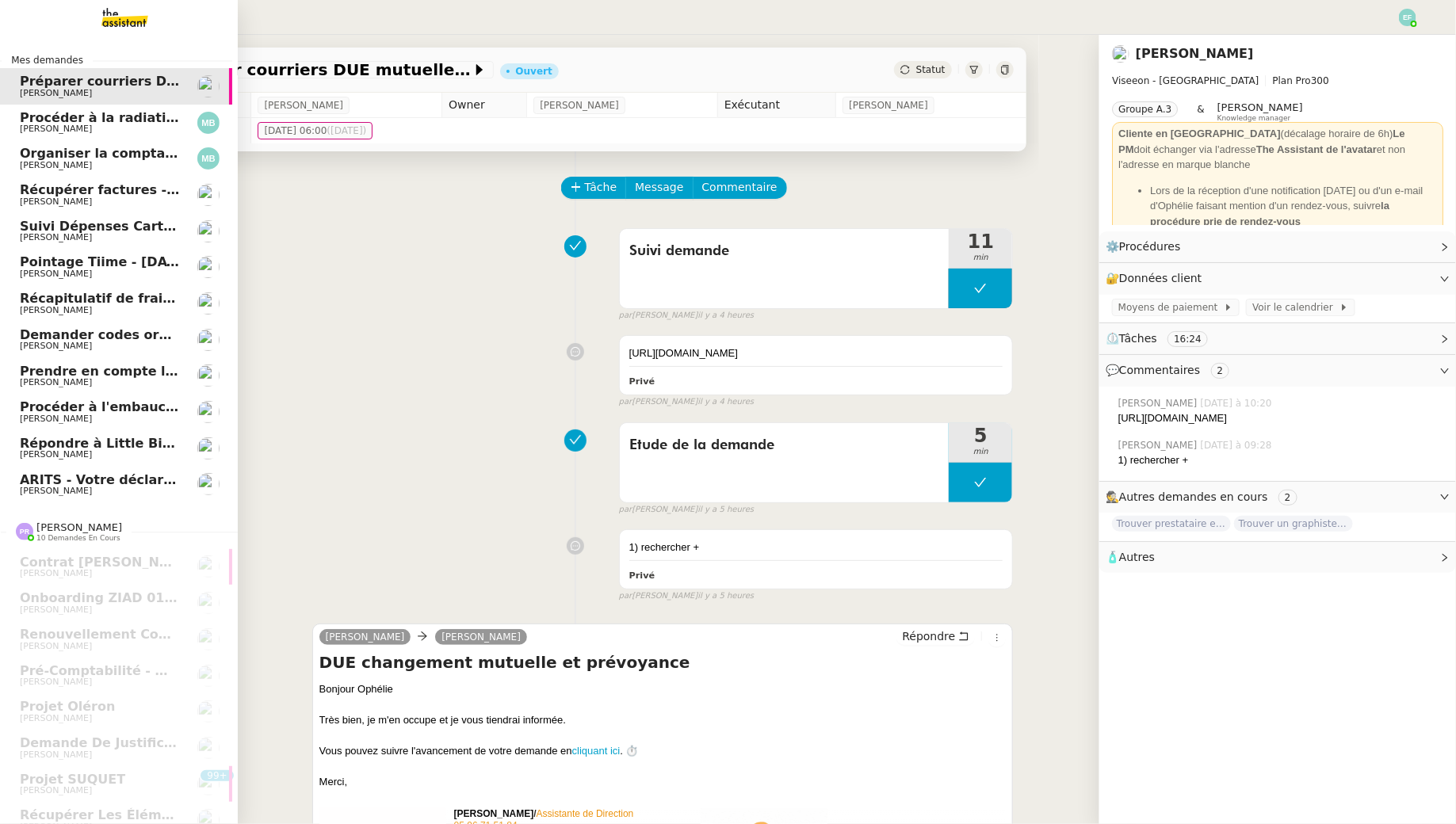
click at [69, 126] on span "[PERSON_NAME]" at bounding box center [56, 128] width 72 height 10
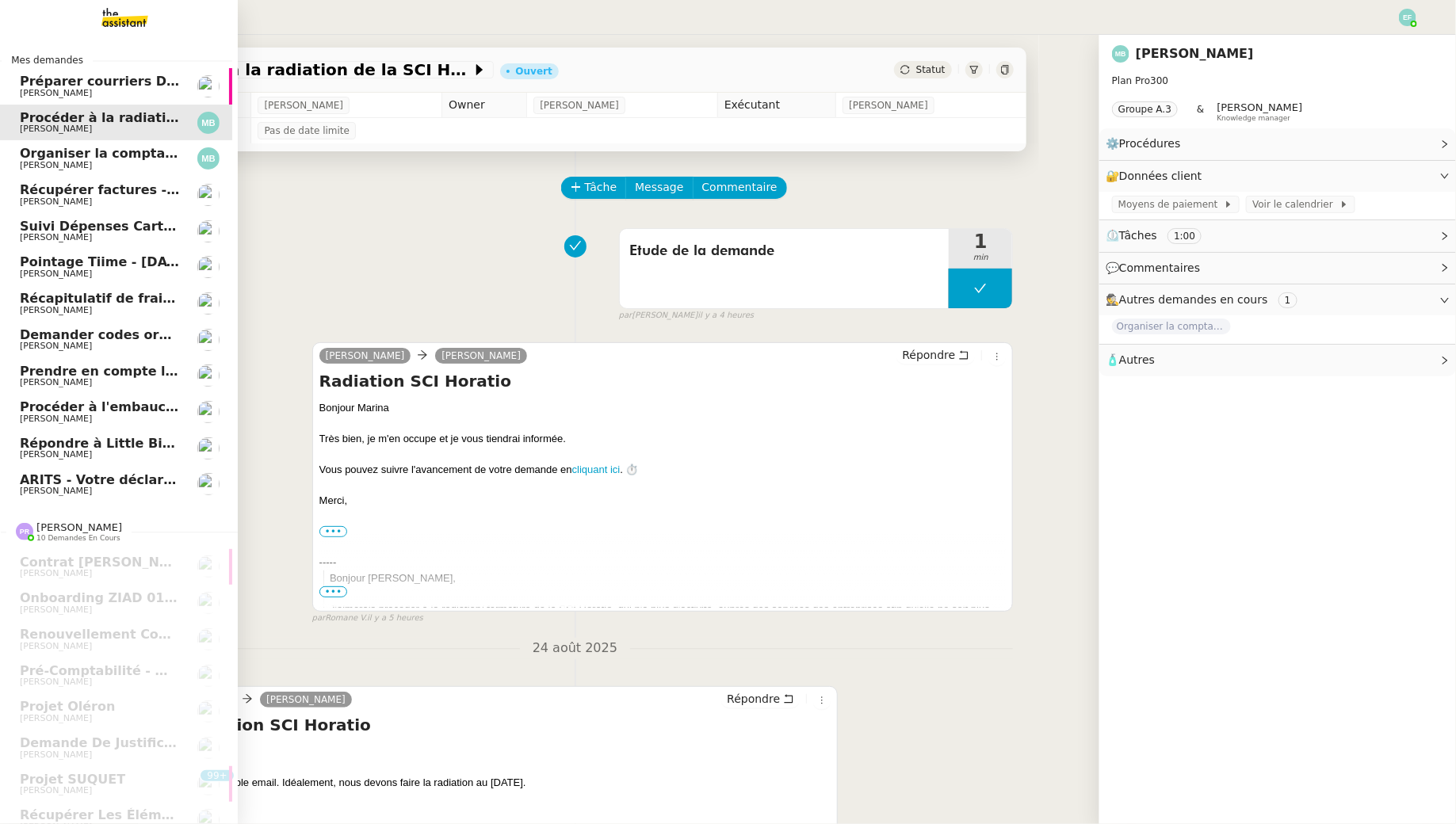
click at [79, 155] on span "Organiser la comptabilité NURI 2025" at bounding box center [150, 153] width 261 height 15
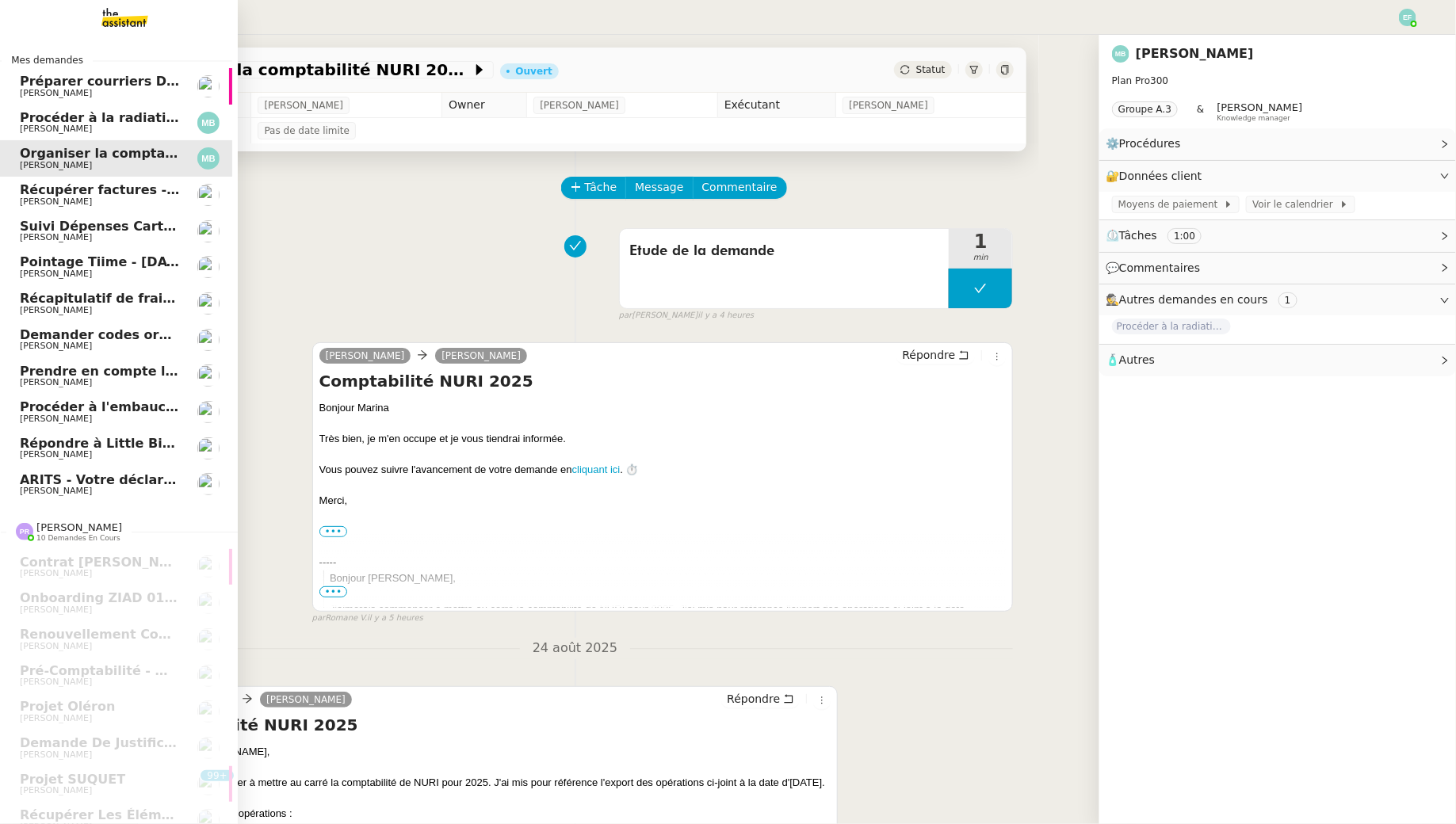
click at [87, 200] on span "Arthur MATHAUT" at bounding box center [56, 201] width 72 height 10
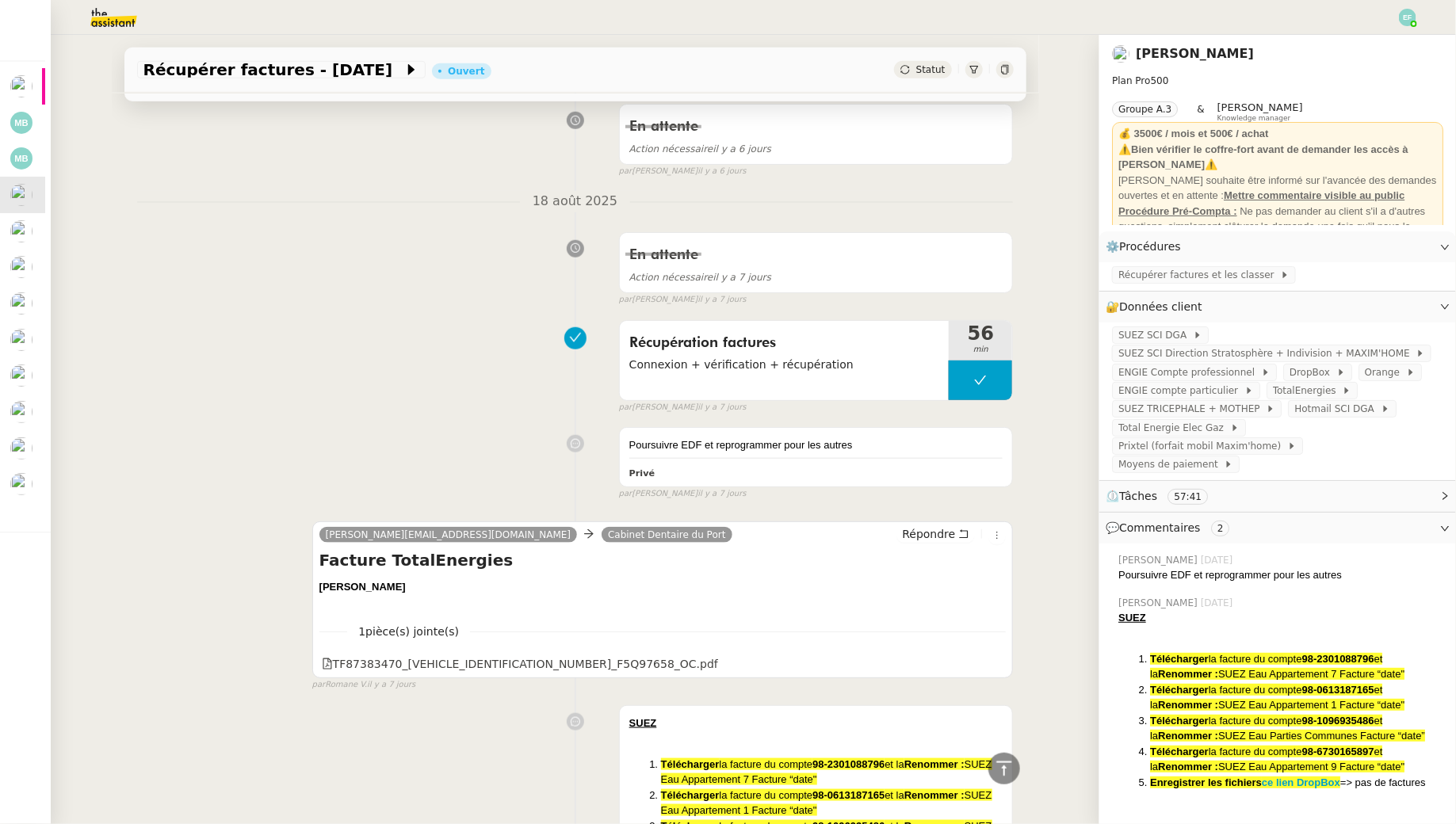
scroll to position [589, 0]
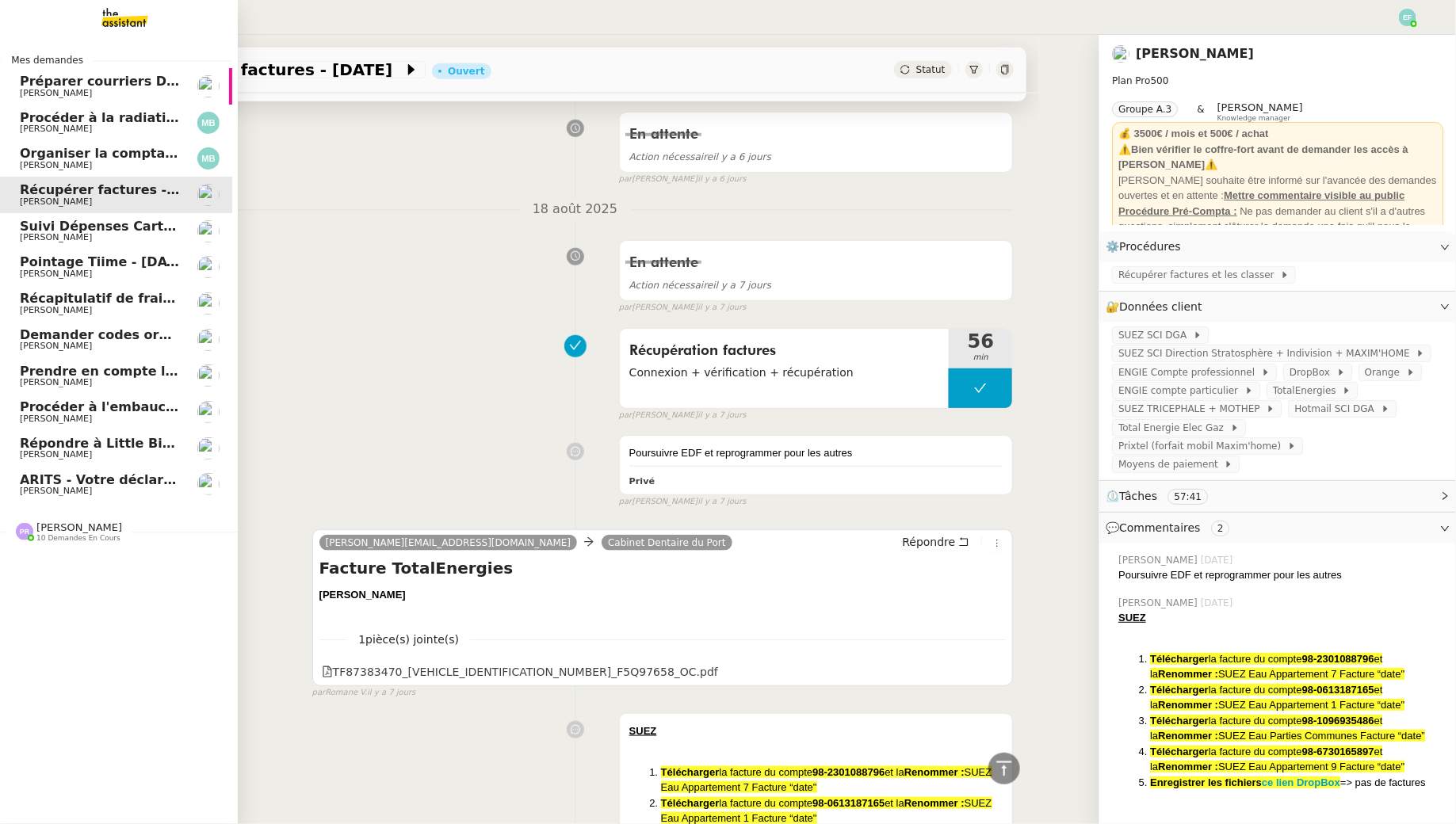
click at [84, 488] on span "[PERSON_NAME]" at bounding box center [99, 491] width 160 height 9
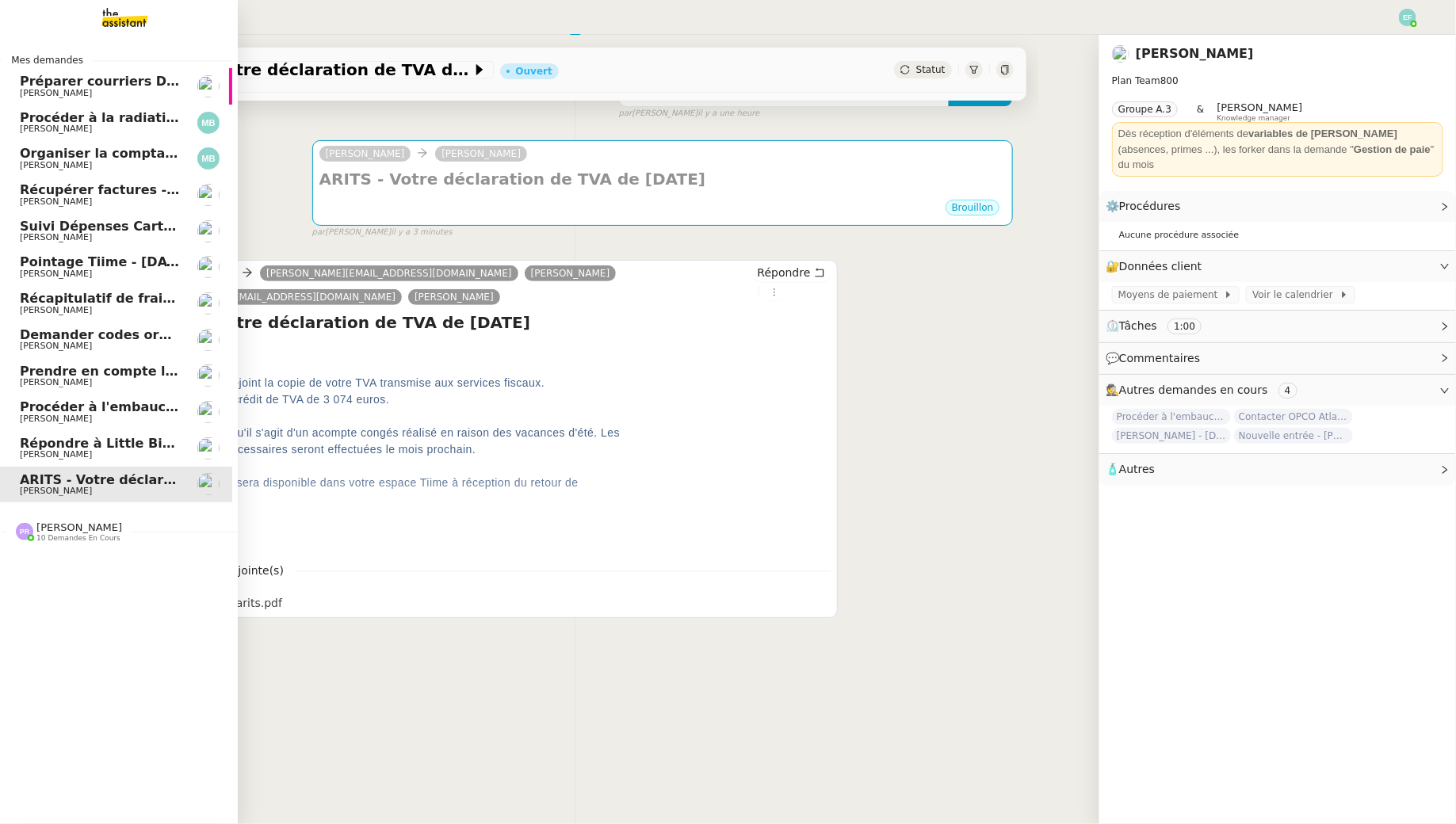
scroll to position [202, 0]
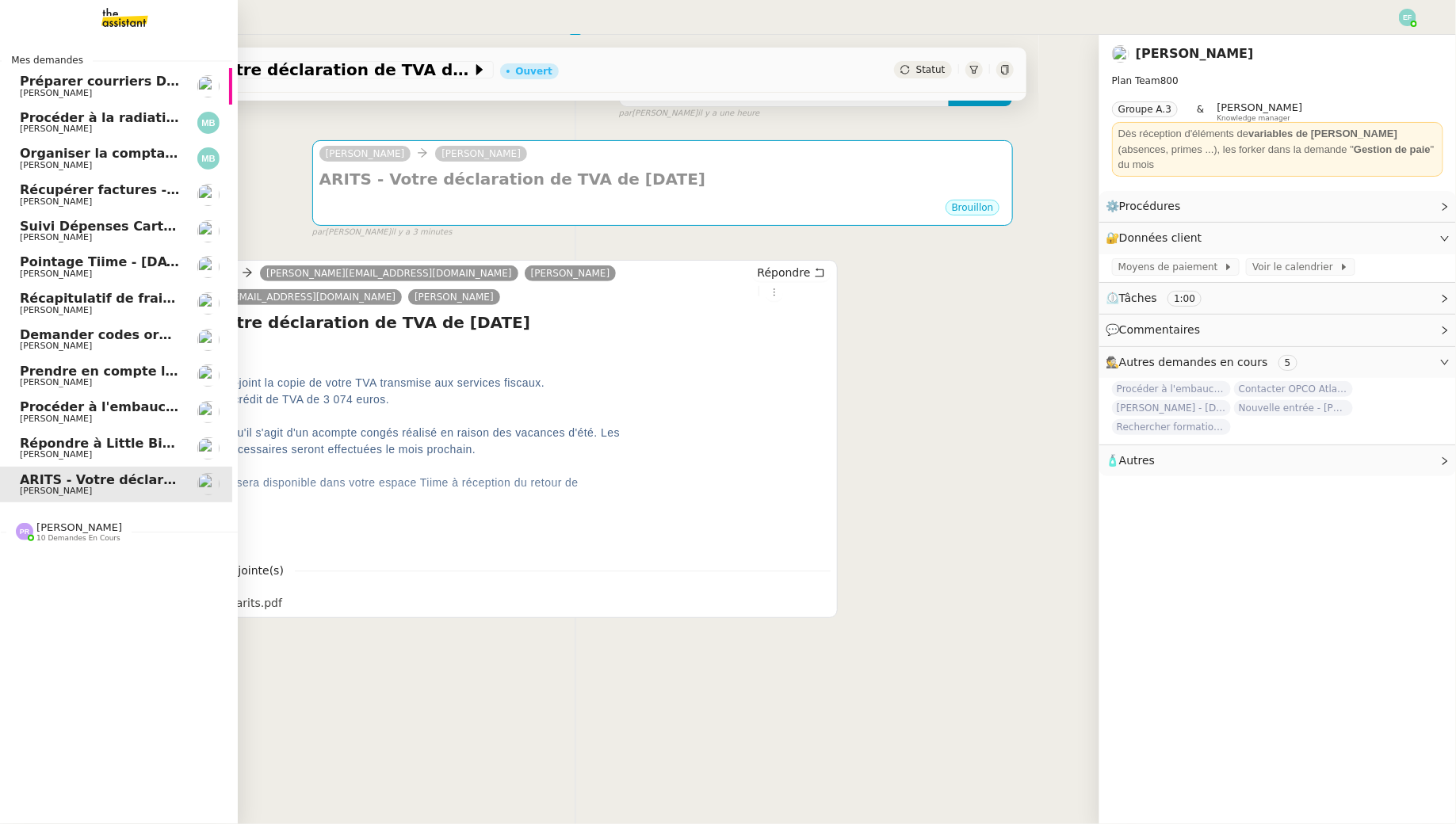
click at [29, 435] on link "Répondre à Little Big Connection Florent Seiler" at bounding box center [113, 448] width 238 height 36
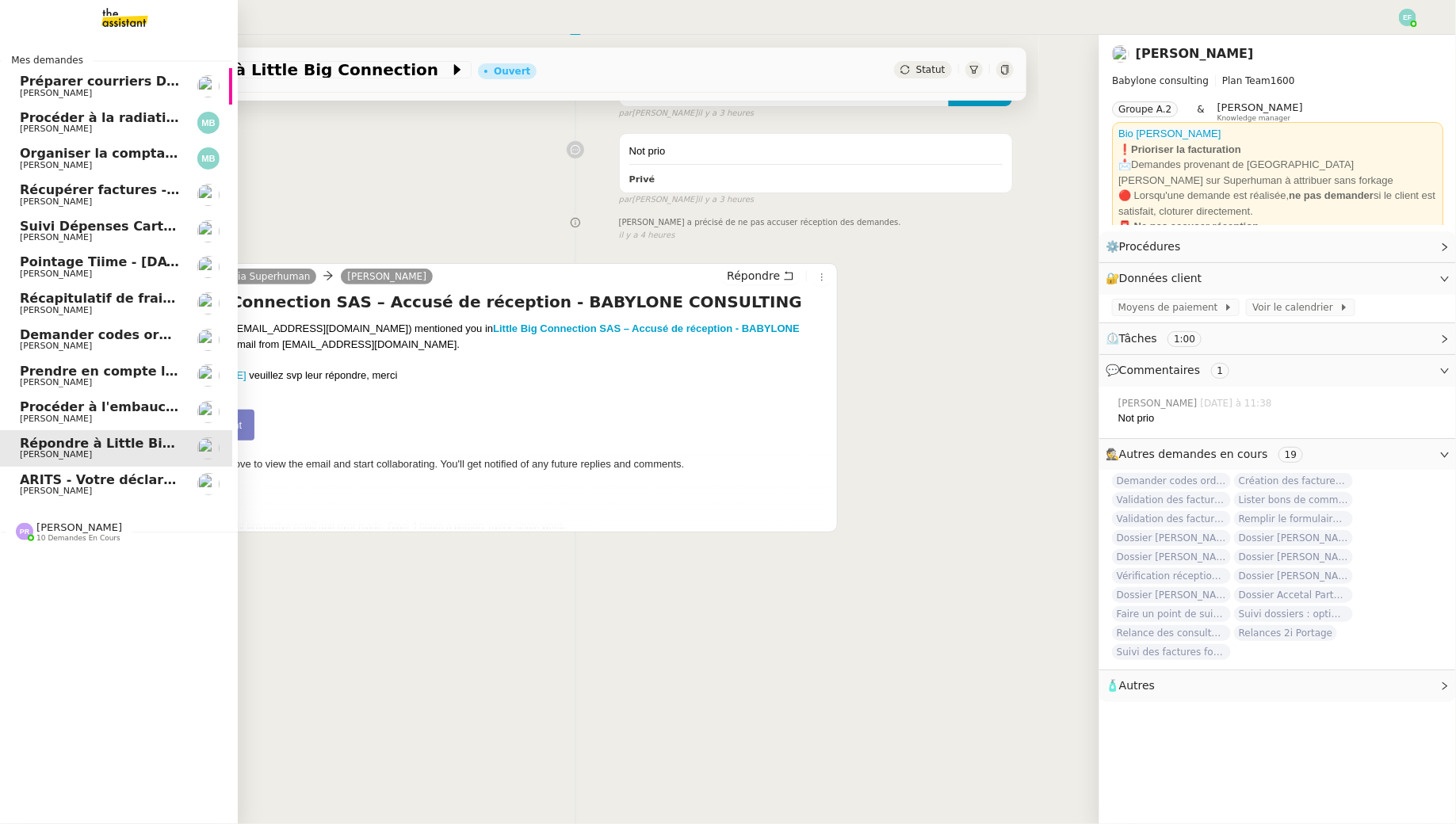
click at [46, 410] on span "Procéder à l'embauche d'[PERSON_NAME]" at bounding box center [169, 407] width 298 height 15
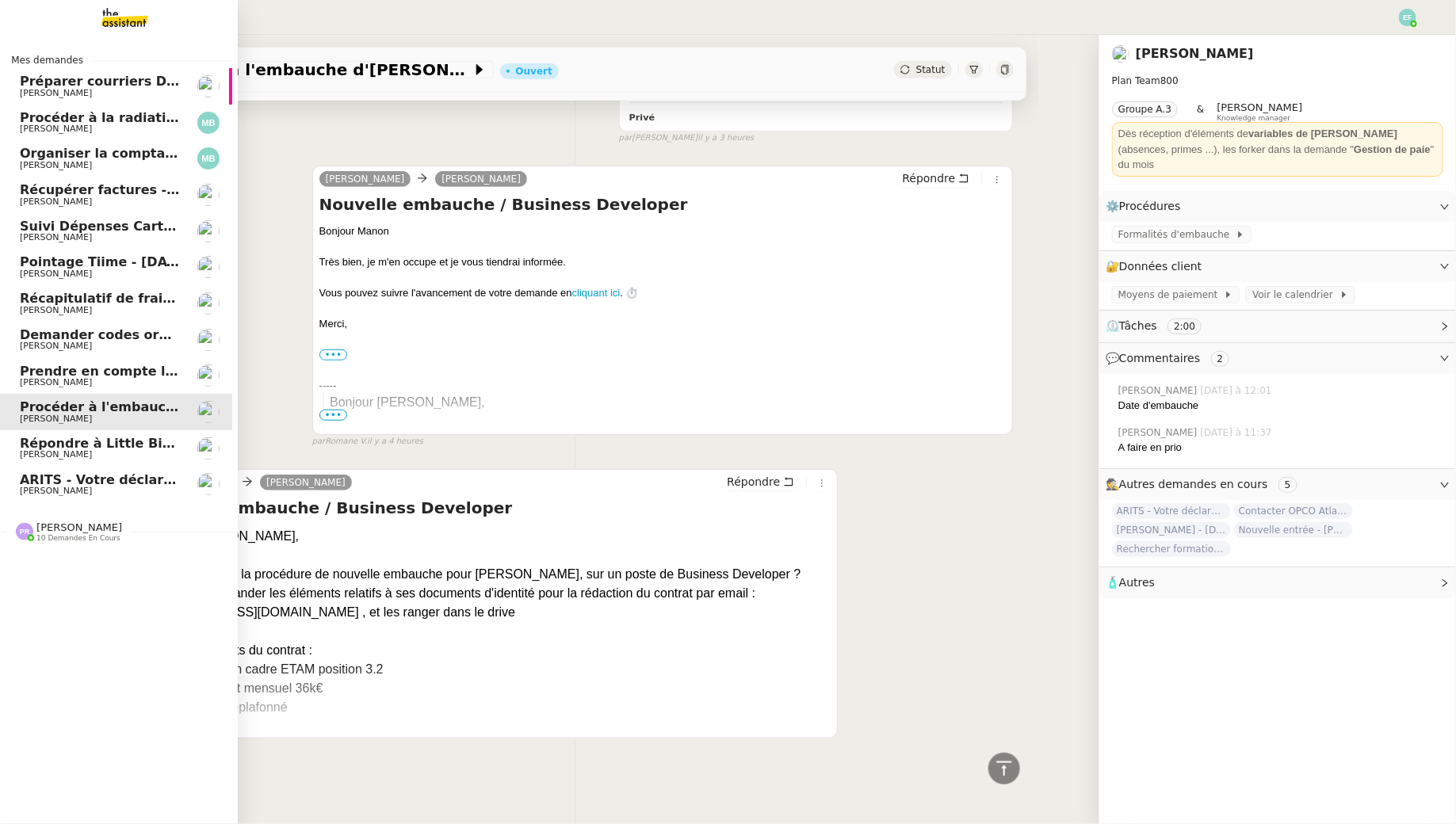
click at [58, 380] on span "[PERSON_NAME]" at bounding box center [56, 382] width 72 height 10
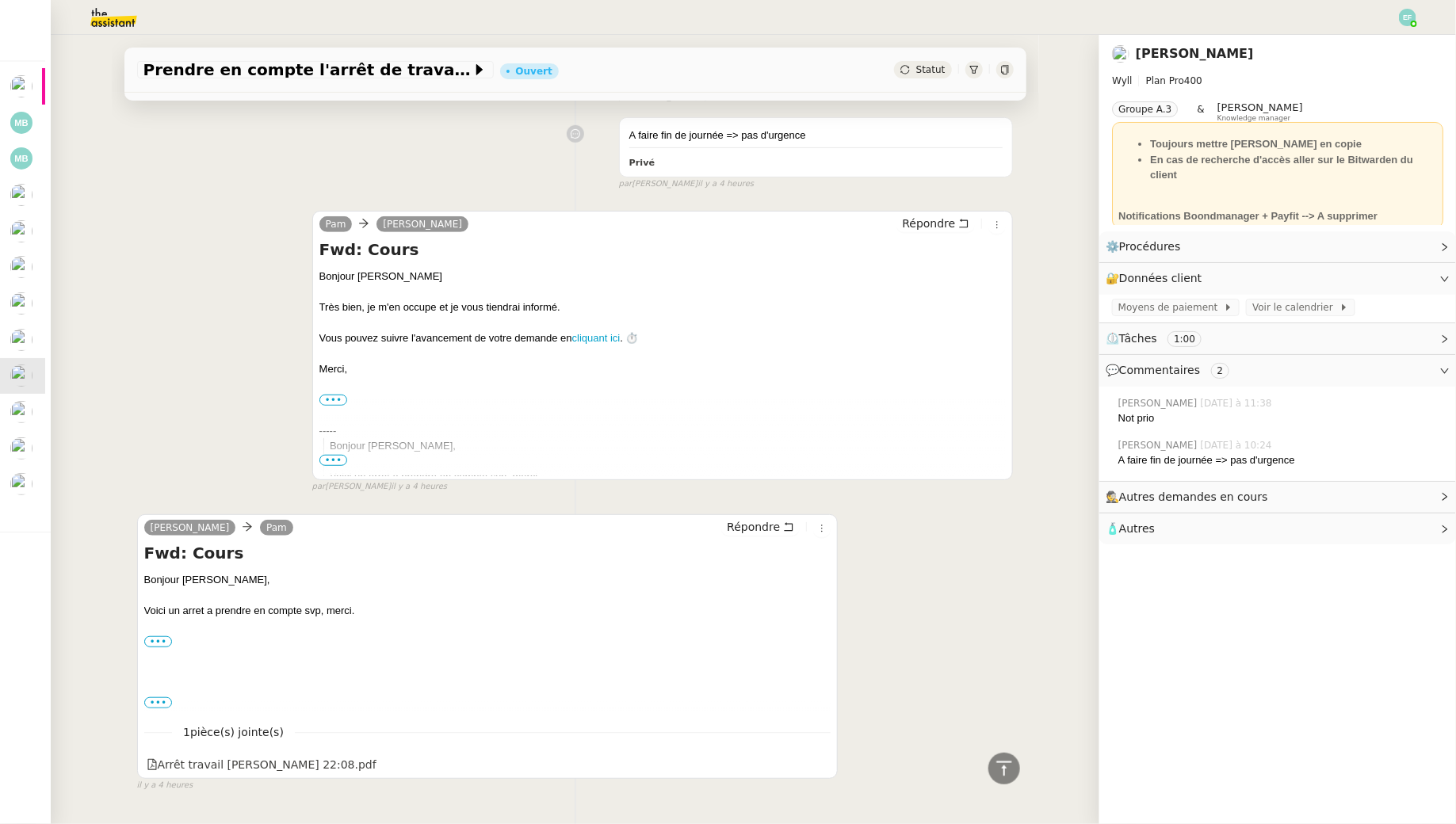
scroll to position [348, 0]
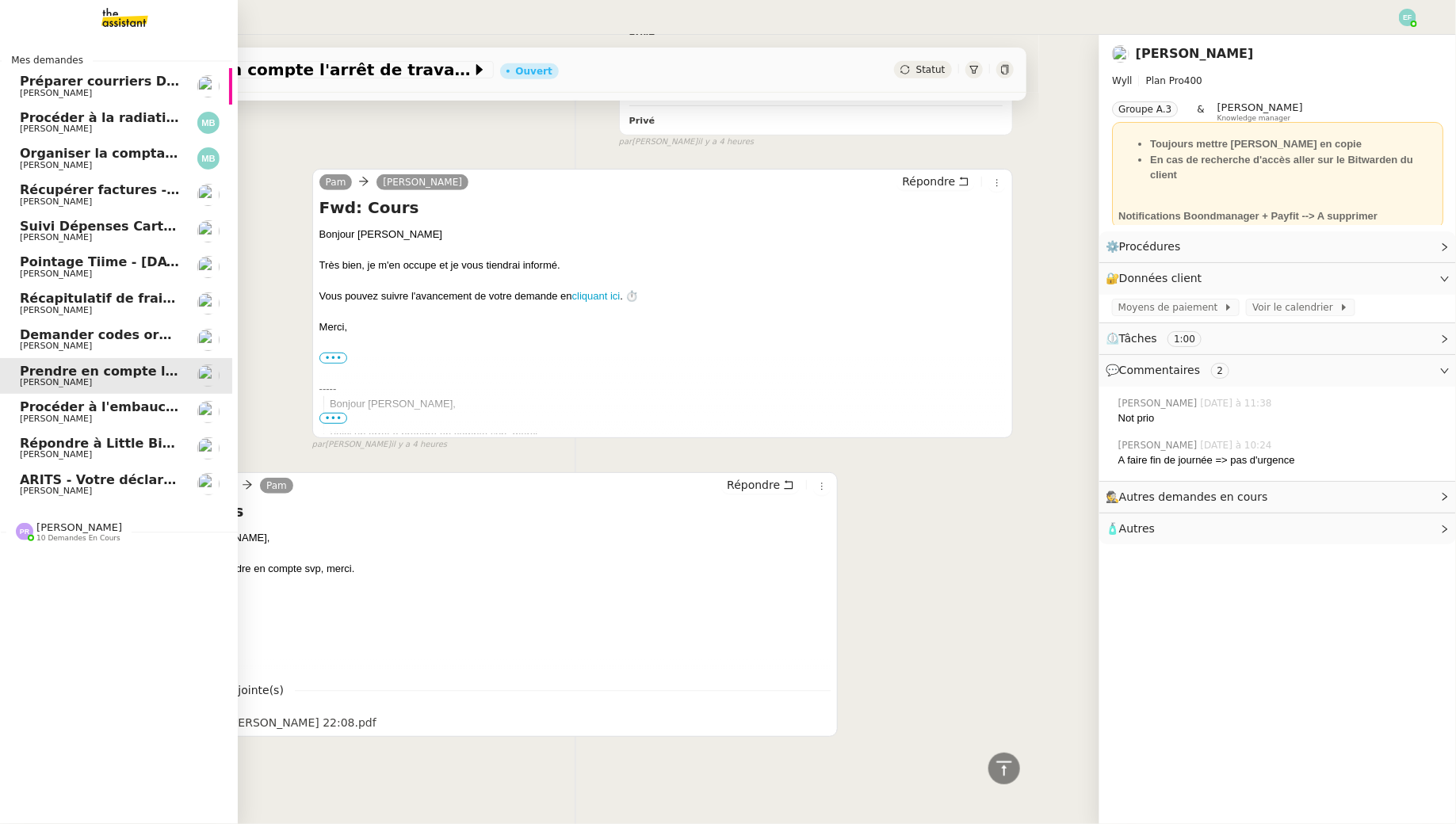
click at [63, 331] on span "Demander codes ordinateurs à [PERSON_NAME] et [PERSON_NAME]" at bounding box center [261, 335] width 485 height 15
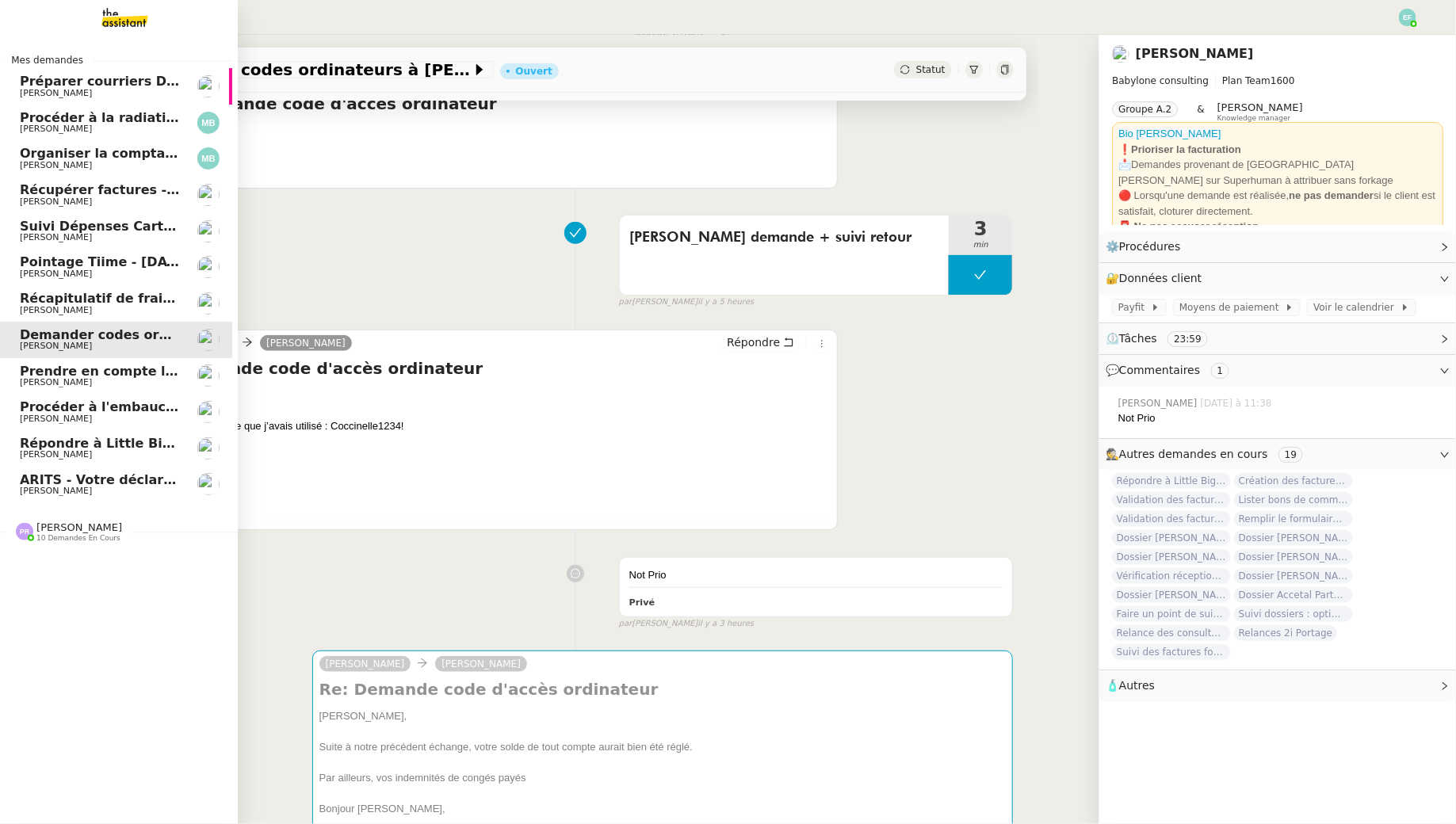
scroll to position [202, 0]
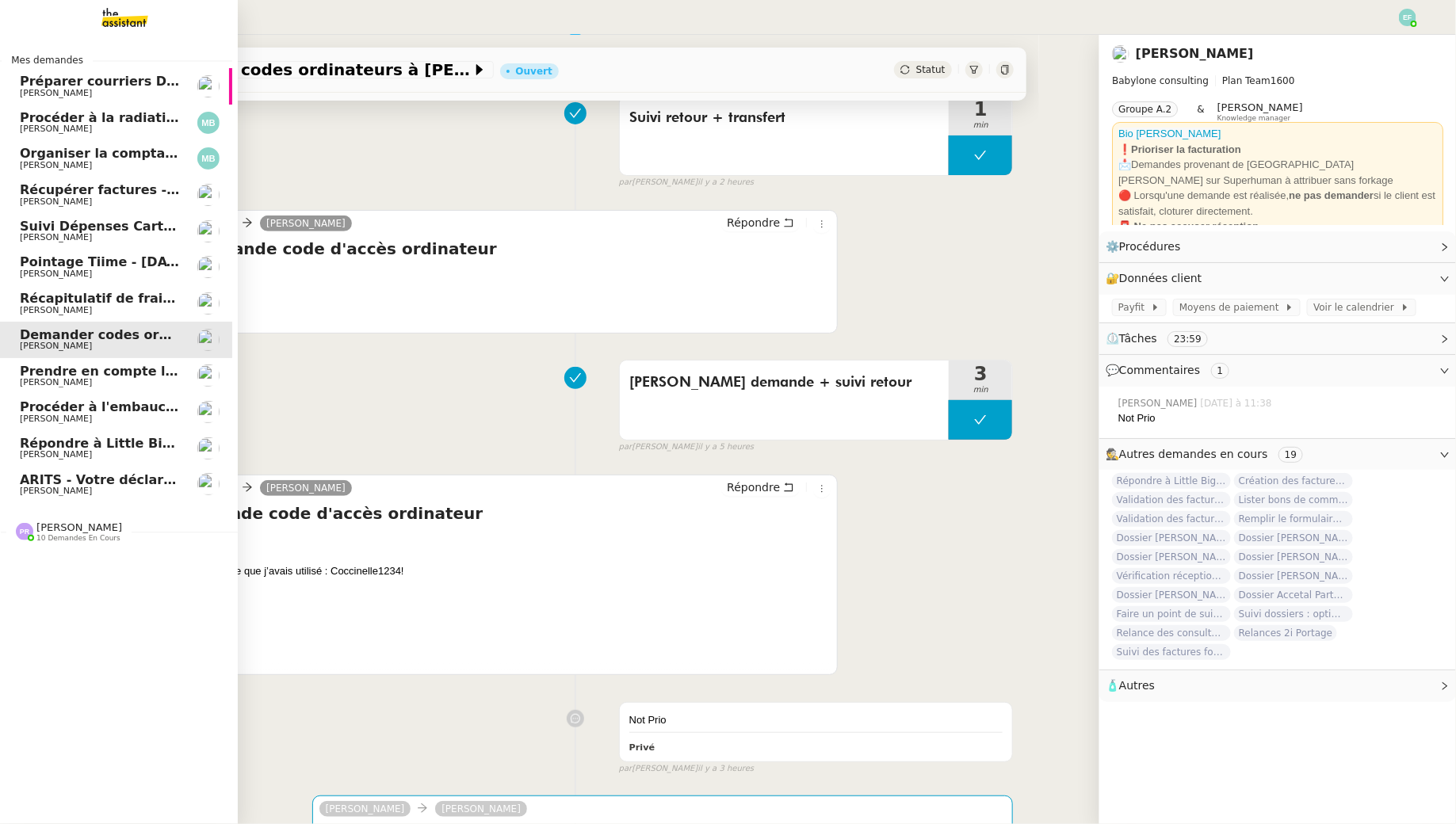
click at [112, 310] on span "[PERSON_NAME]" at bounding box center [99, 311] width 160 height 9
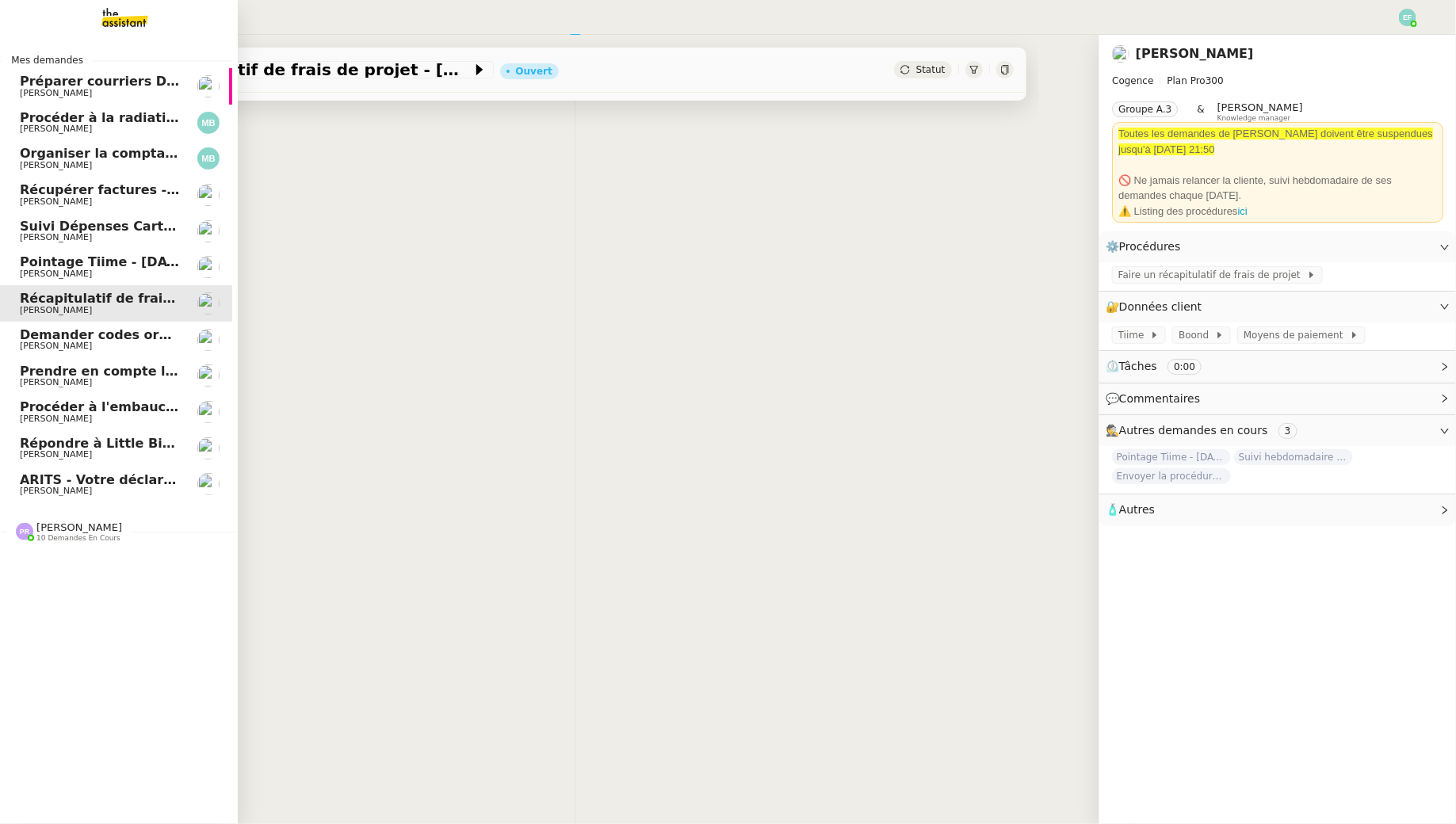
click at [101, 274] on span "[PERSON_NAME]" at bounding box center [99, 274] width 160 height 9
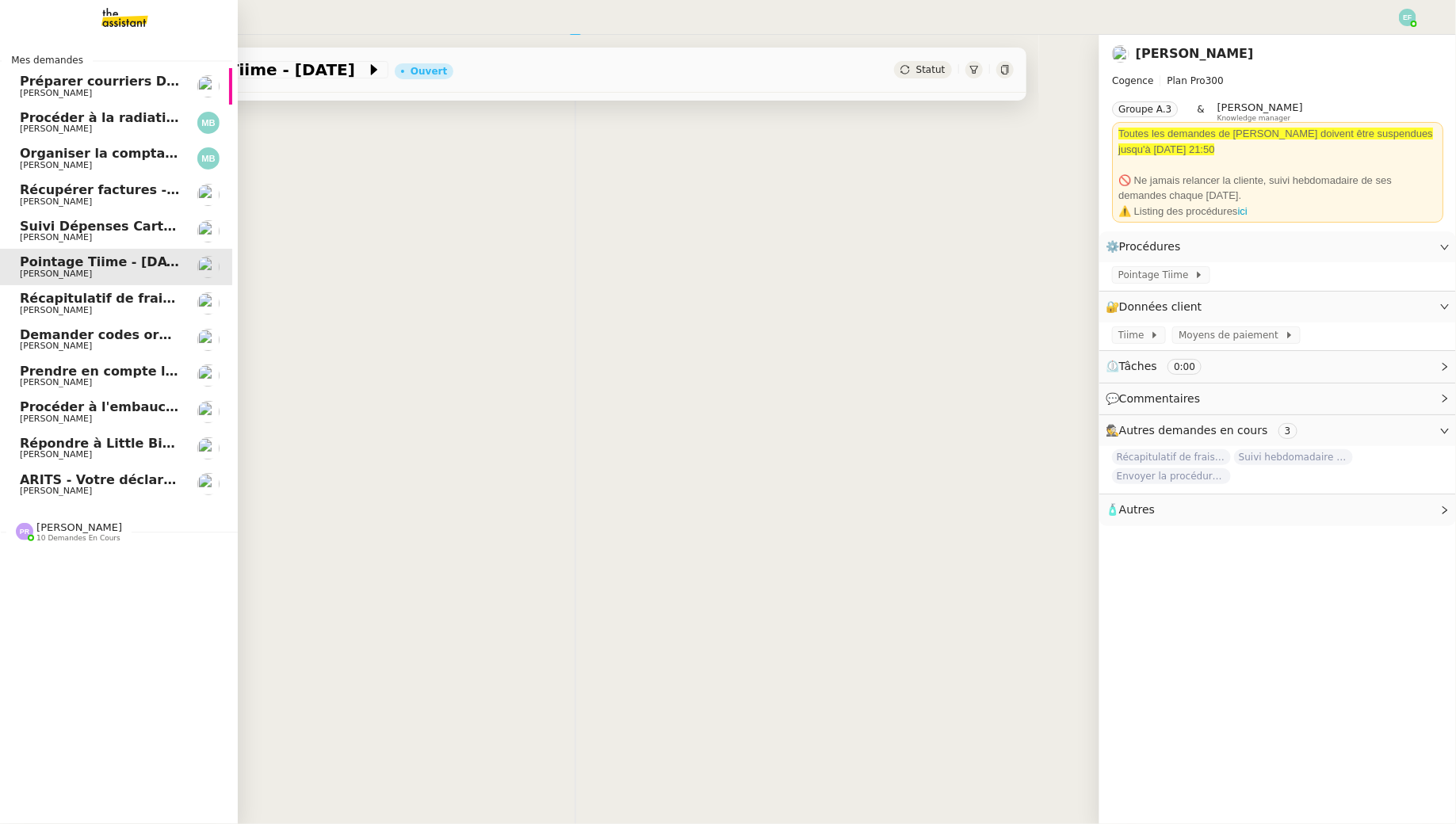
click at [102, 209] on link "Récupérer factures - août 2025 Arthur MATHAUT" at bounding box center [113, 195] width 238 height 36
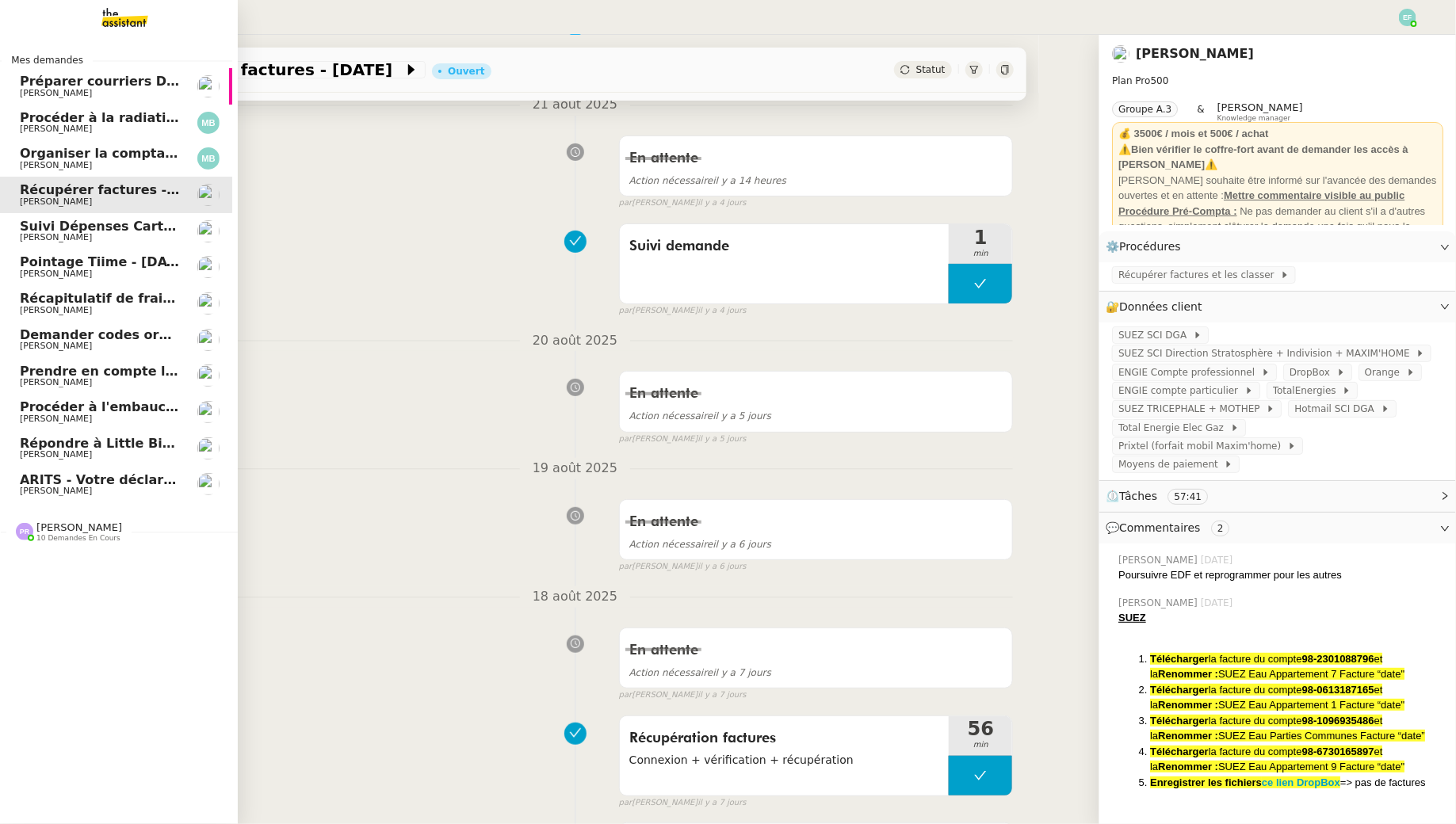
click at [101, 234] on span "[PERSON_NAME]" at bounding box center [99, 237] width 160 height 9
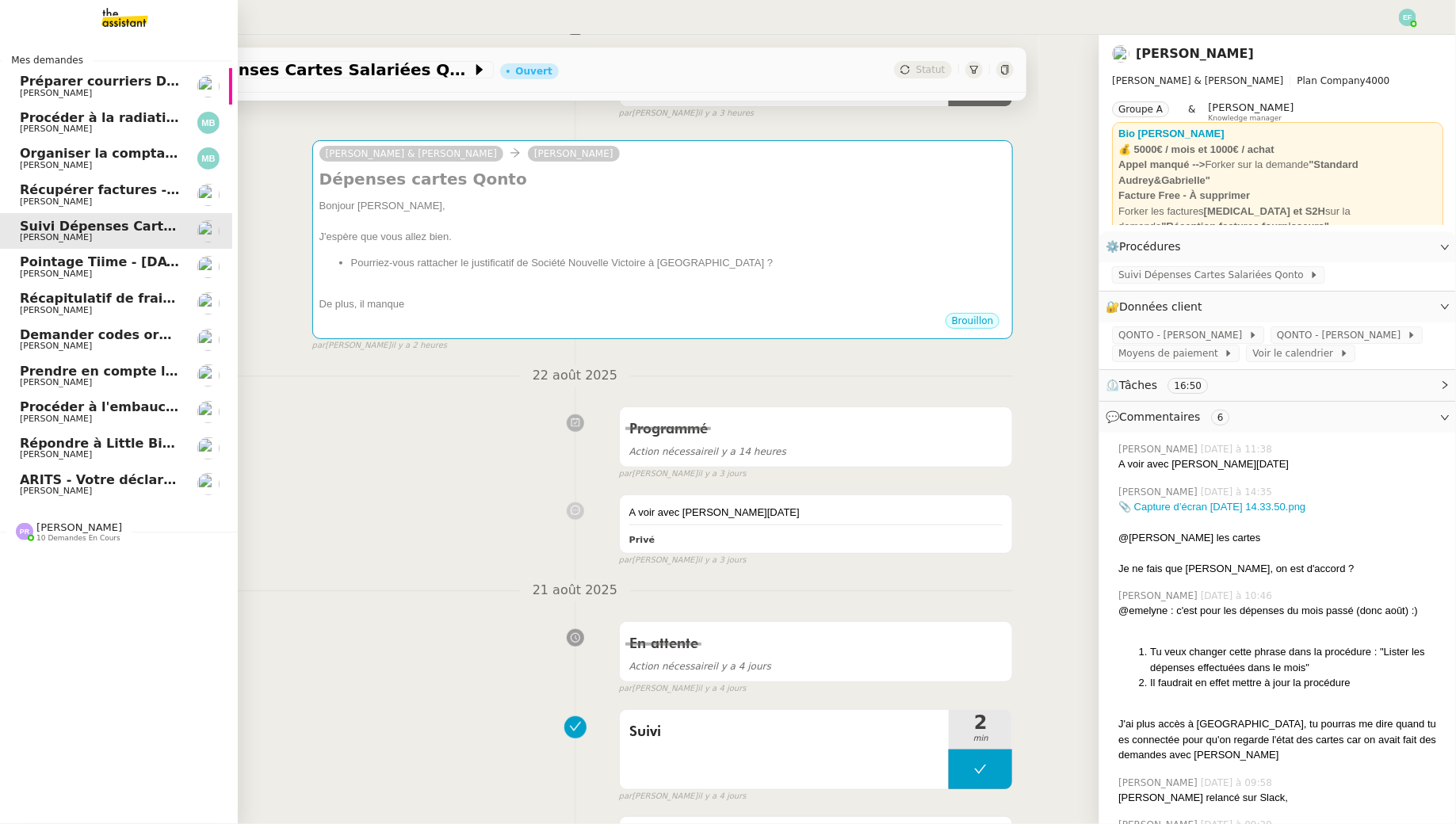
click at [131, 163] on span "[PERSON_NAME]" at bounding box center [99, 166] width 160 height 9
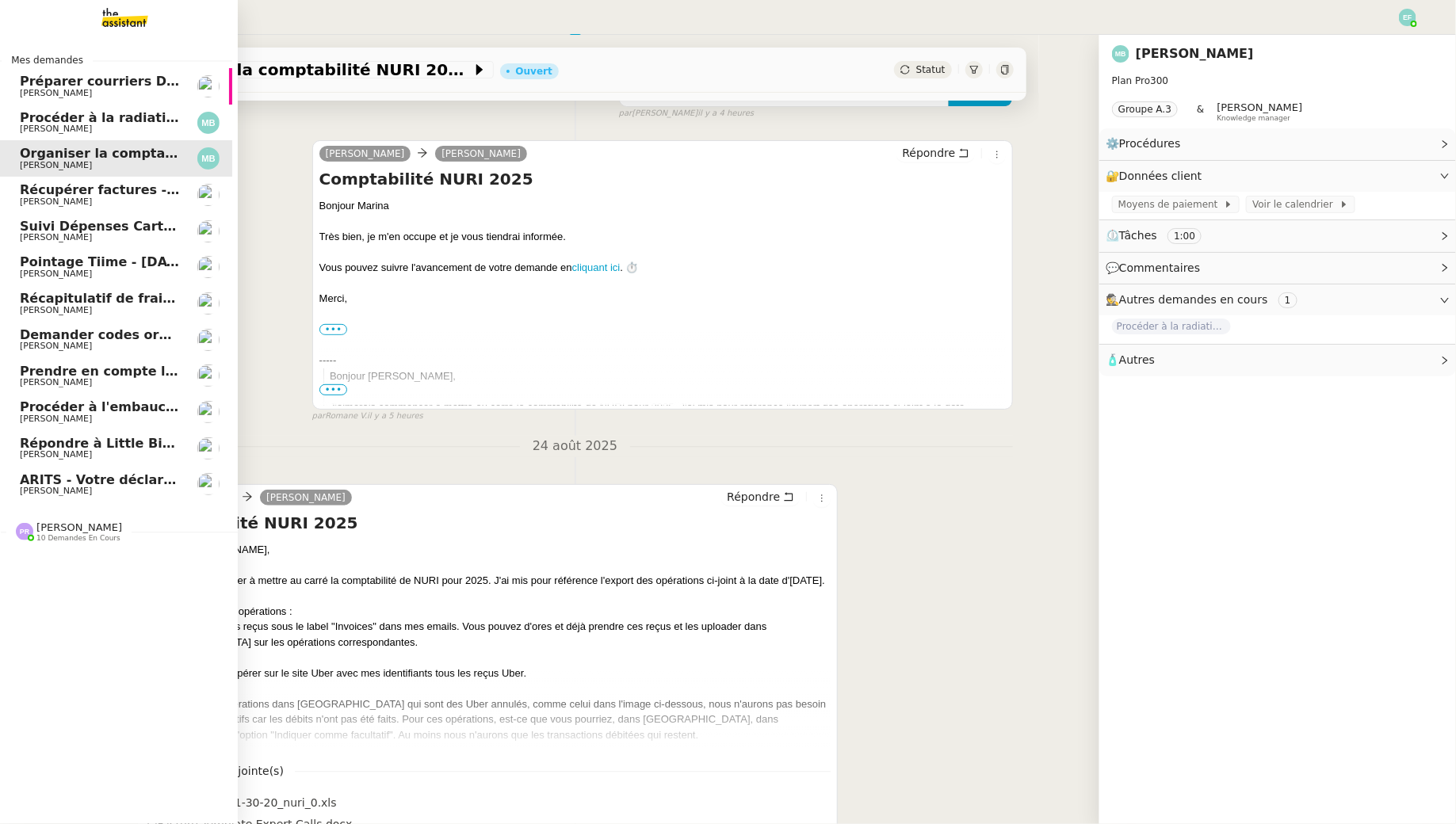
click at [124, 100] on link "Préparer courriers DUE mutuelle et prévoyance Ophélie DIONY" at bounding box center [113, 86] width 238 height 36
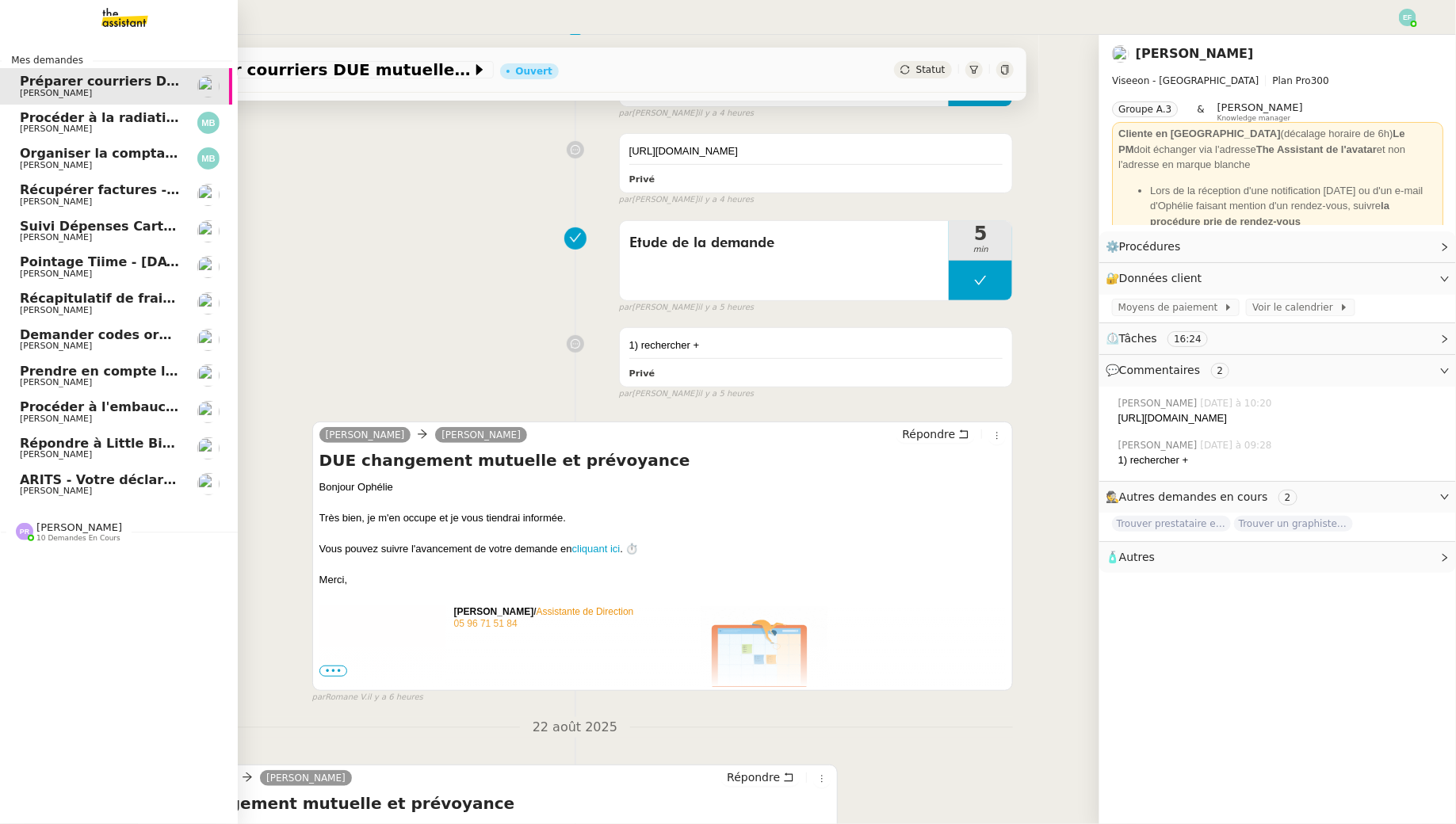
click at [110, 118] on span "Procéder à la radiation de la SCI Horatio" at bounding box center [163, 118] width 288 height 15
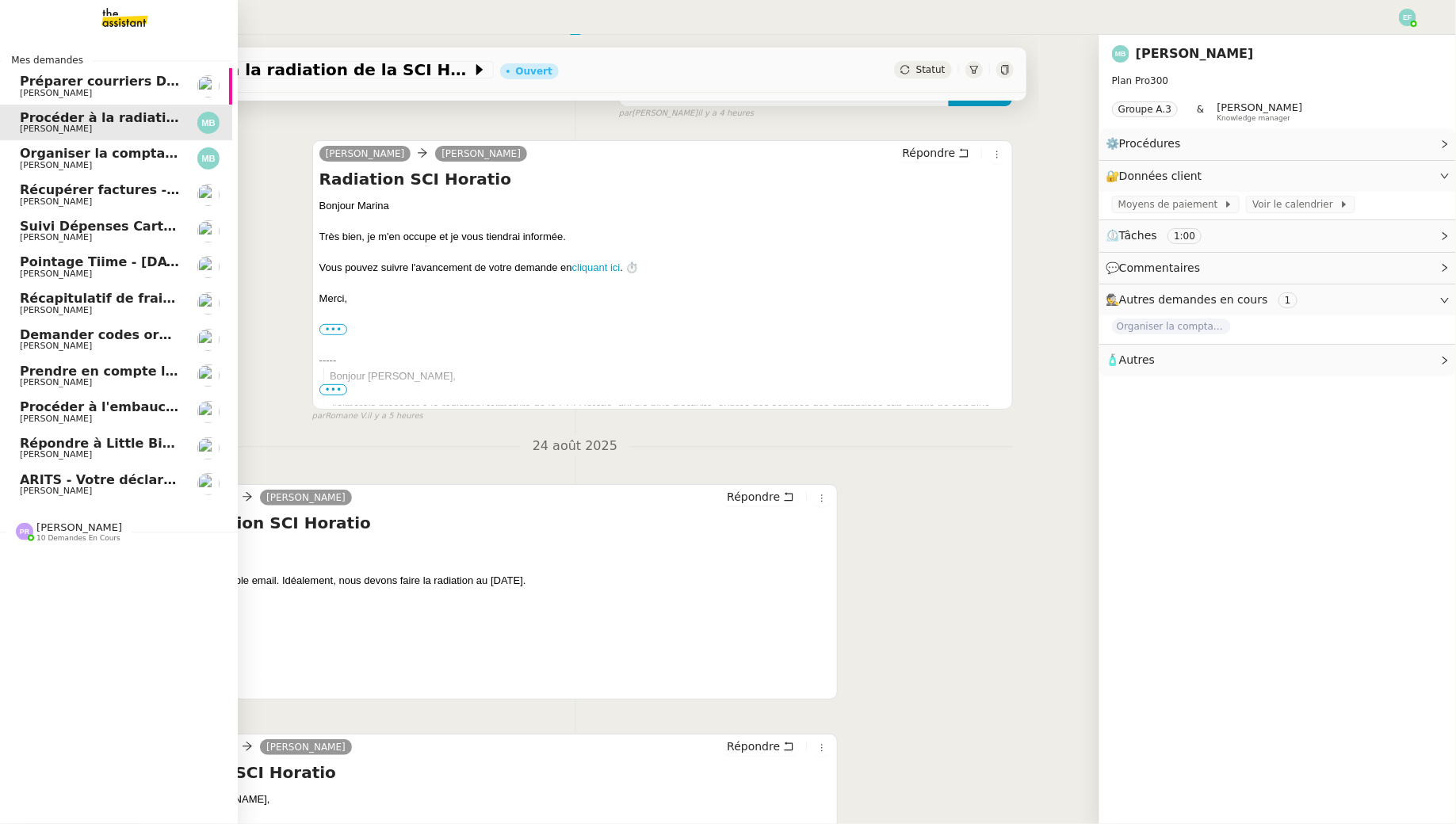
click at [110, 222] on span "Suivi Dépenses Cartes Salariées Qonto - 20 août 2025" at bounding box center [189, 226] width 340 height 15
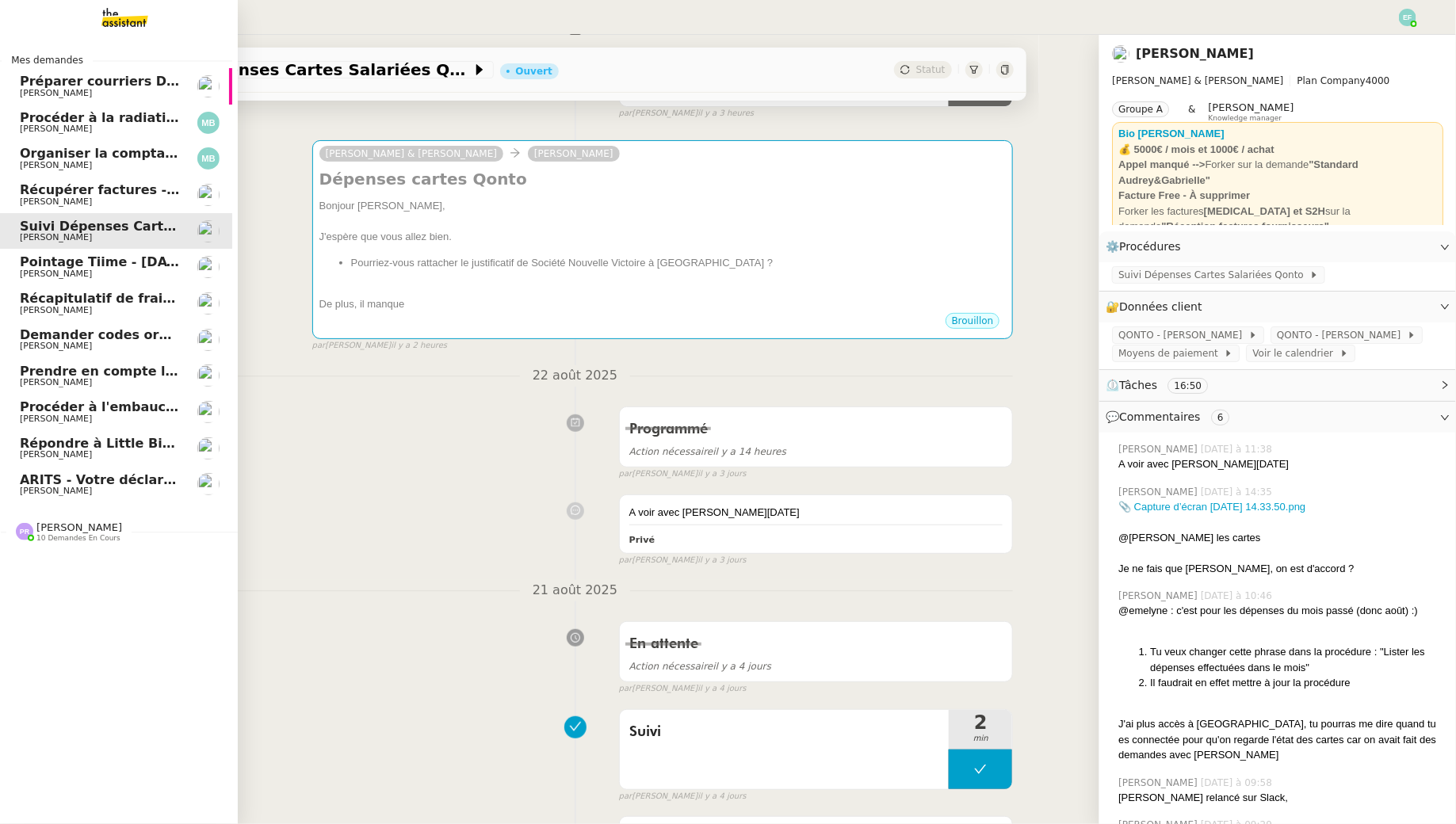
click at [110, 268] on span "Pointage Tiime - [DATE]" at bounding box center [104, 262] width 170 height 15
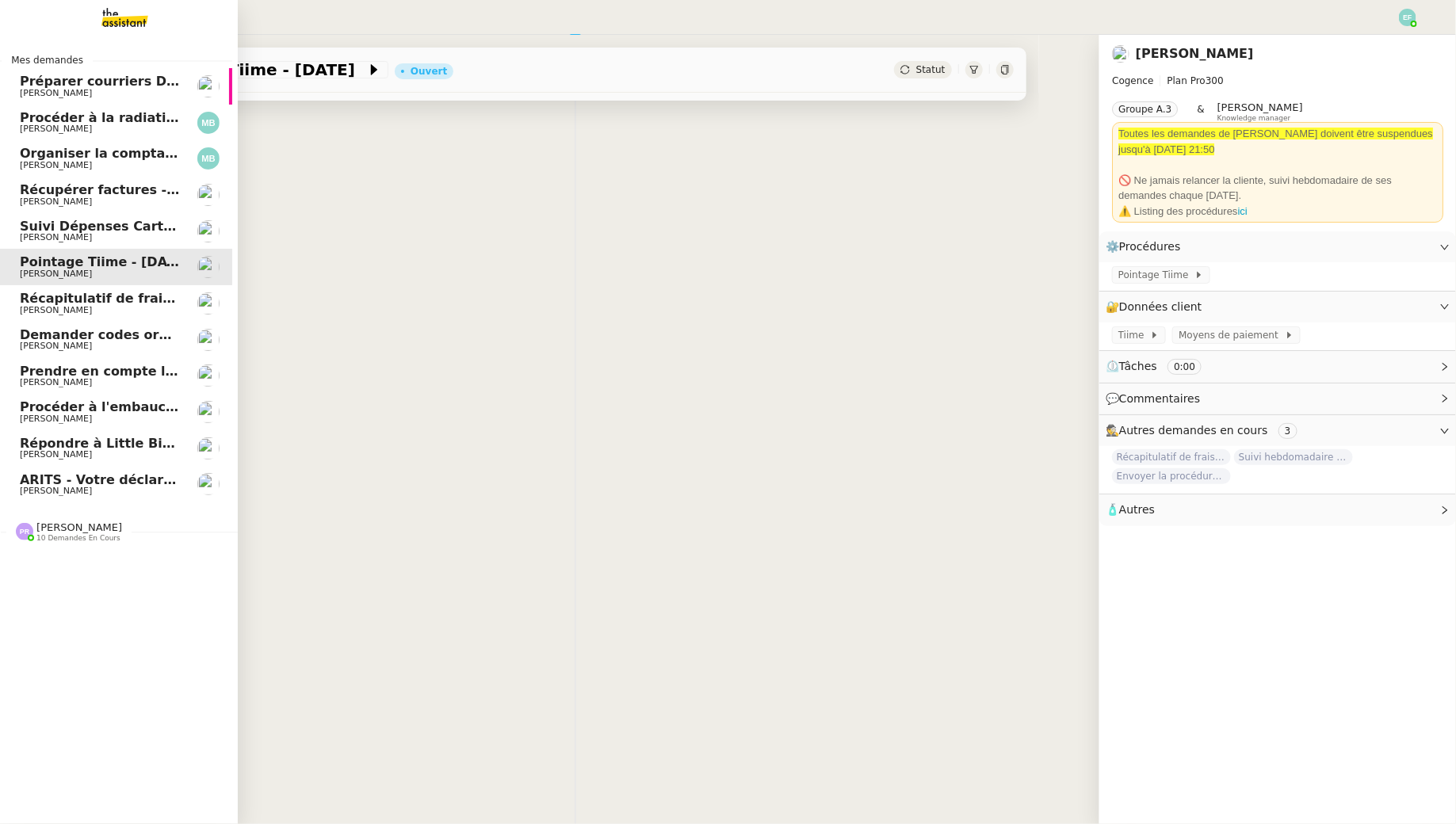
click at [111, 294] on span "Récapitulatif de frais de projet - [DATE]" at bounding box center [160, 298] width 282 height 15
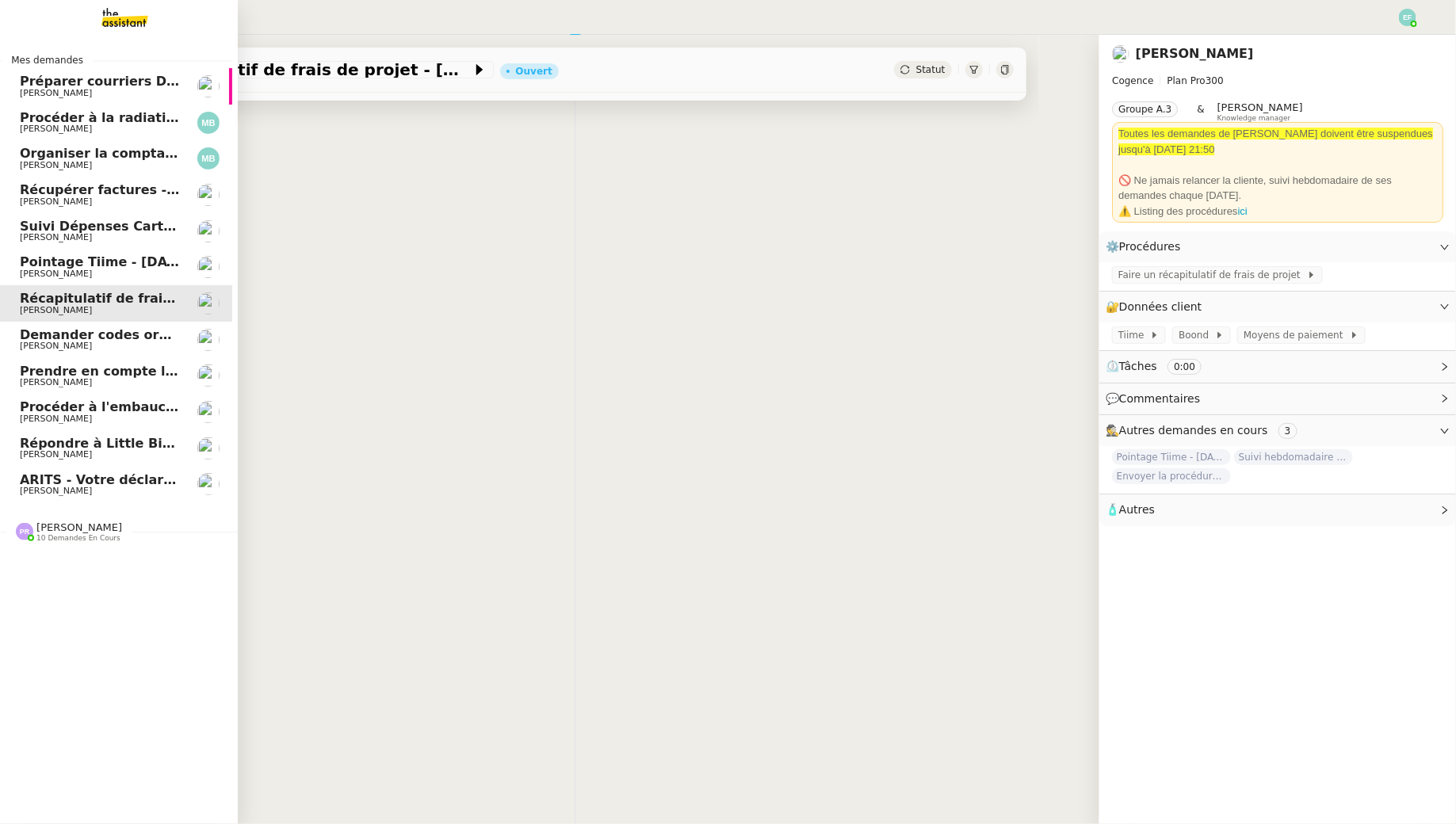
click at [112, 348] on span "[PERSON_NAME]" at bounding box center [99, 347] width 160 height 9
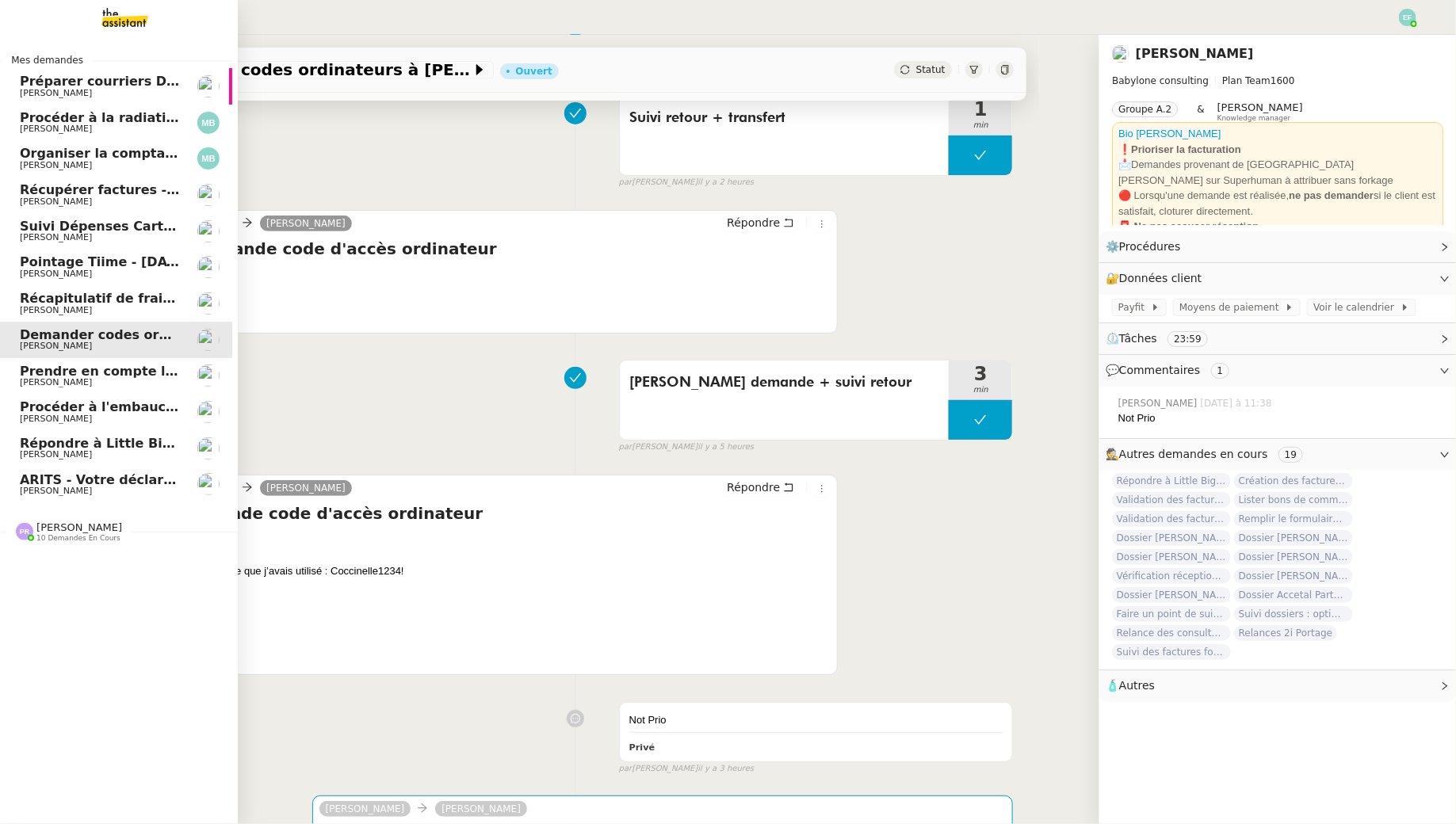
click at [119, 152] on span "Organiser la comptabilité NURI 2025" at bounding box center [150, 153] width 261 height 15
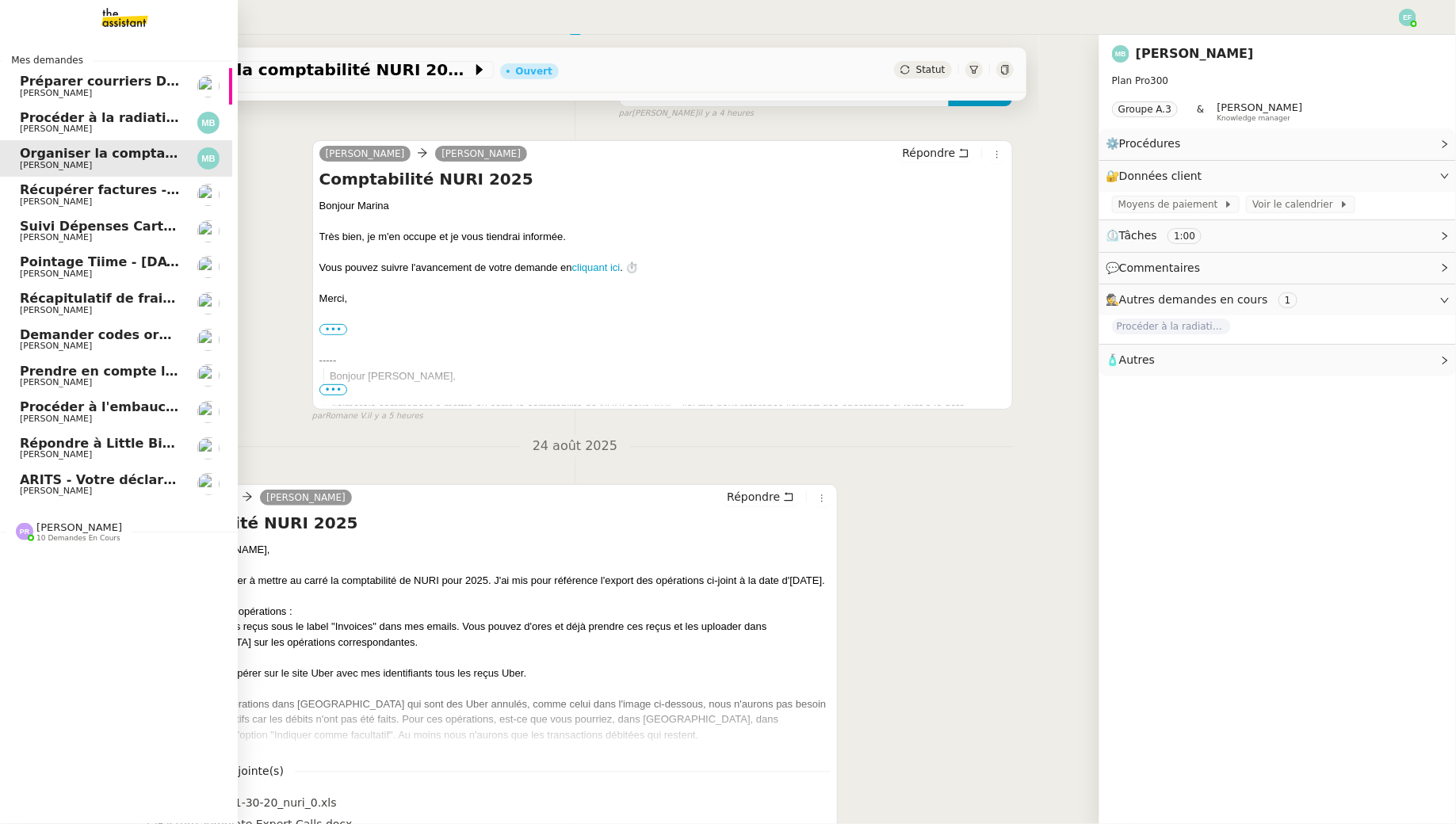
click at [118, 117] on span "Procéder à la radiation de la SCI Horatio" at bounding box center [163, 118] width 288 height 15
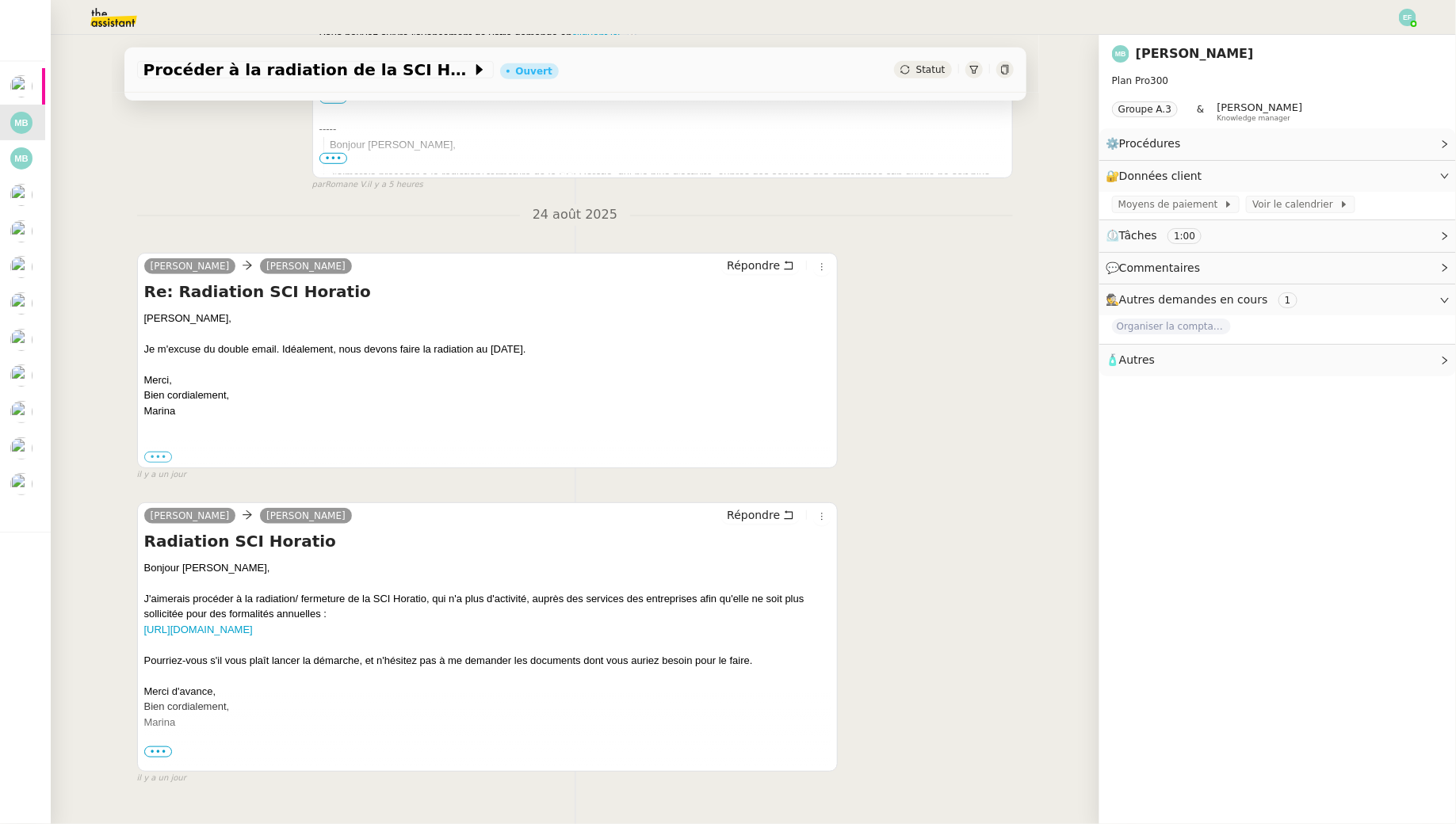
scroll to position [468, 0]
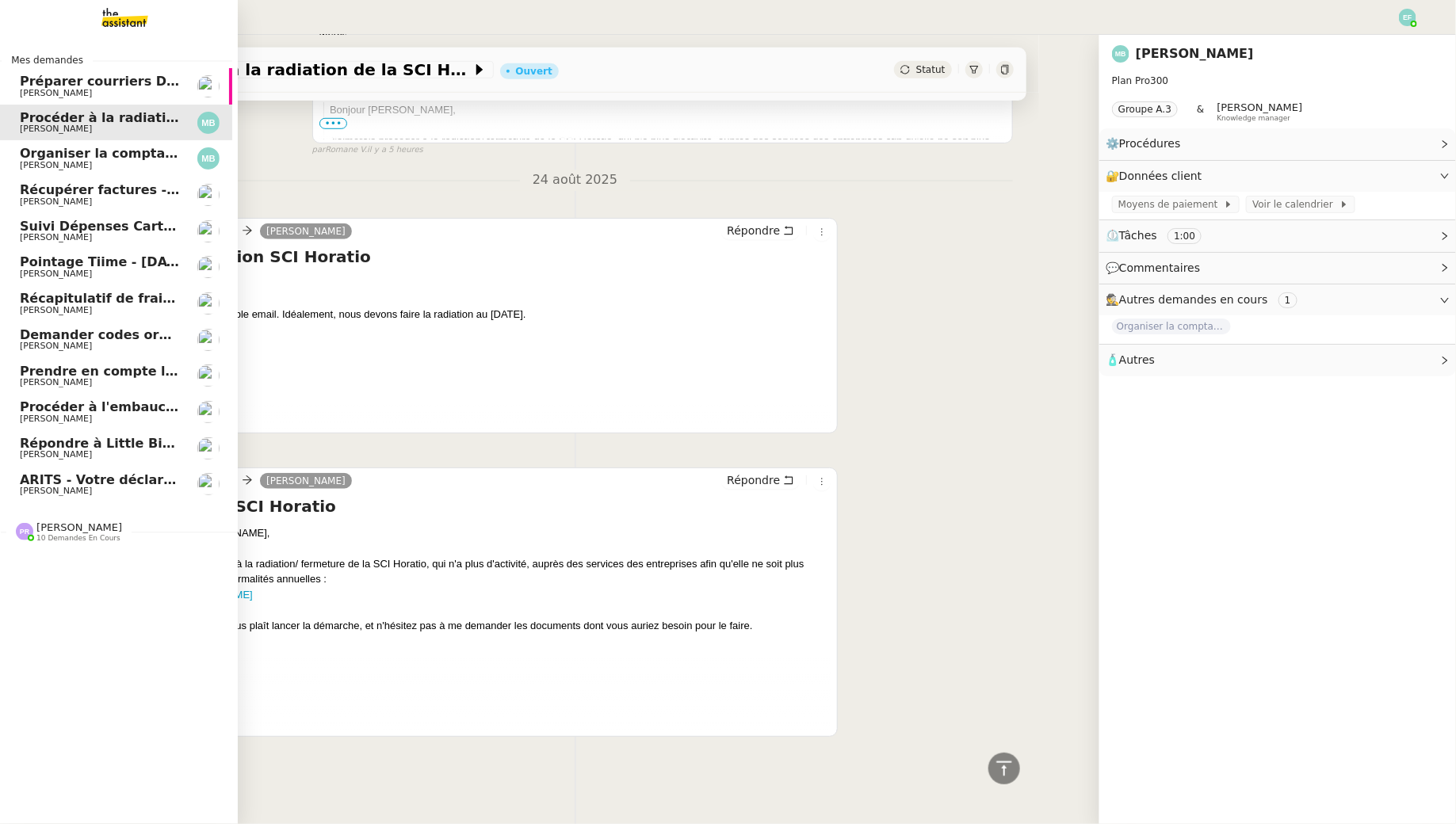
click at [49, 78] on span "Préparer courriers DUE mutuelle et prévoyance" at bounding box center [189, 82] width 340 height 15
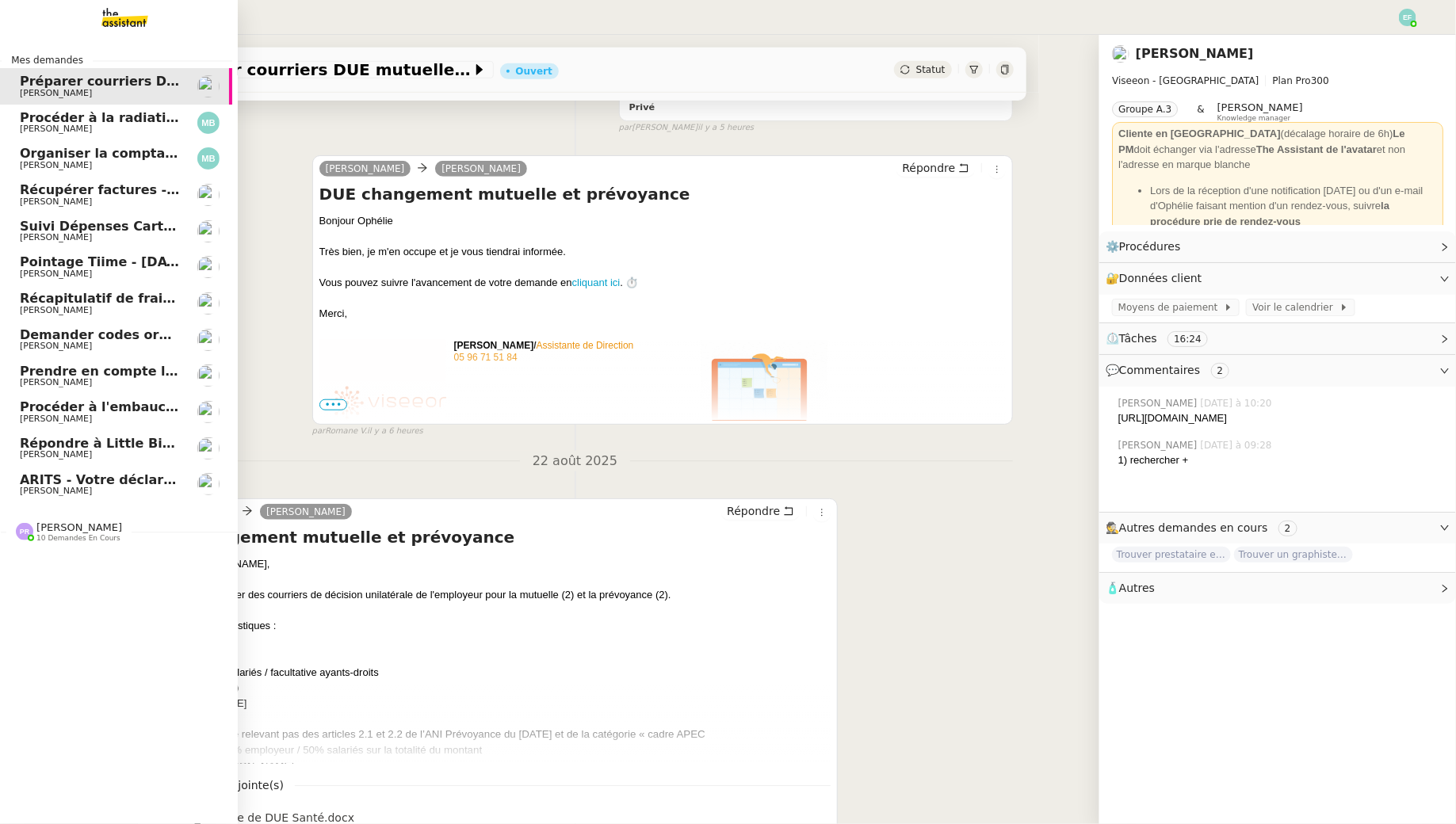
scroll to position [202, 0]
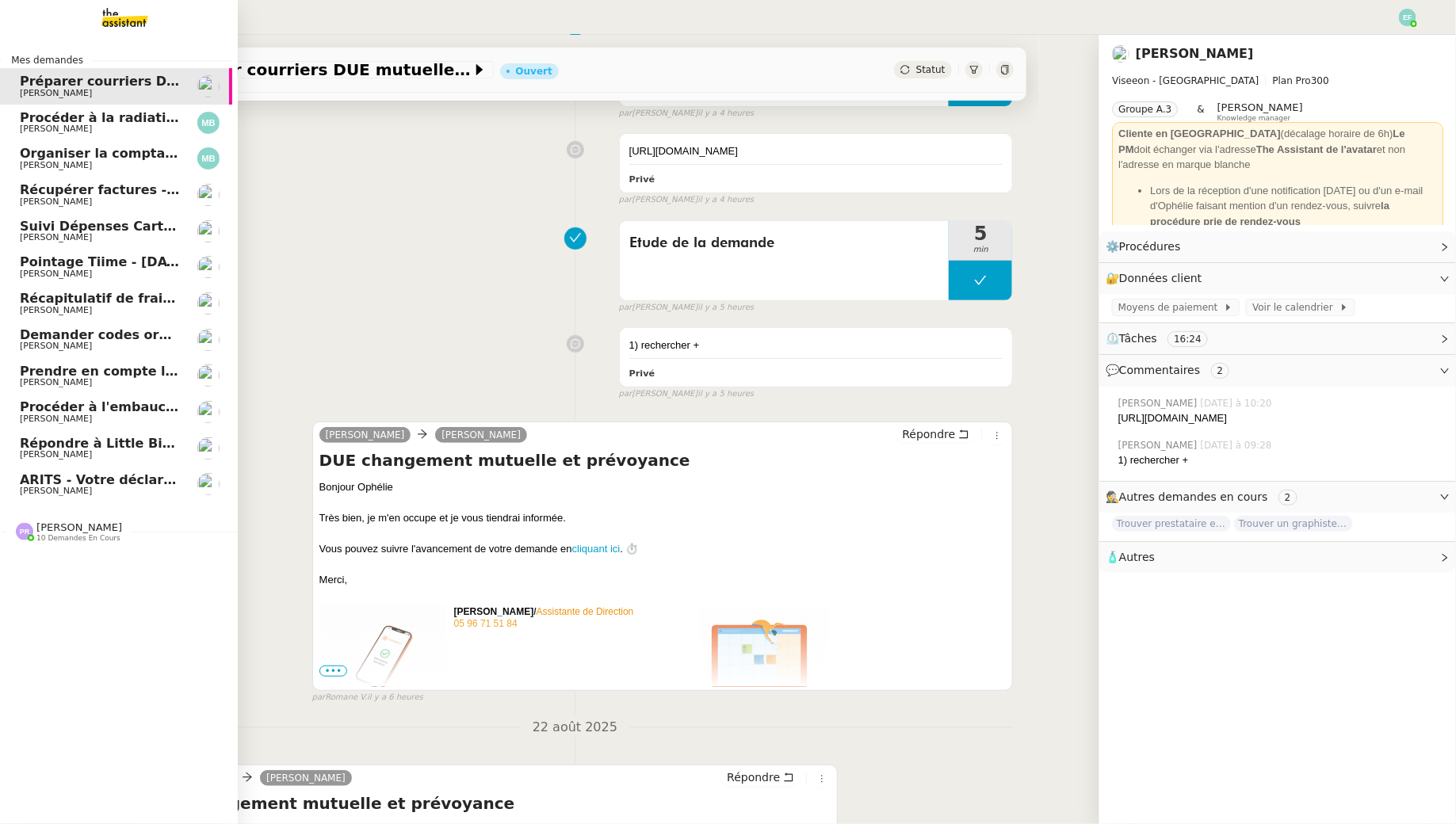
click at [109, 189] on span "Récupérer factures - août 2025" at bounding box center [120, 190] width 200 height 15
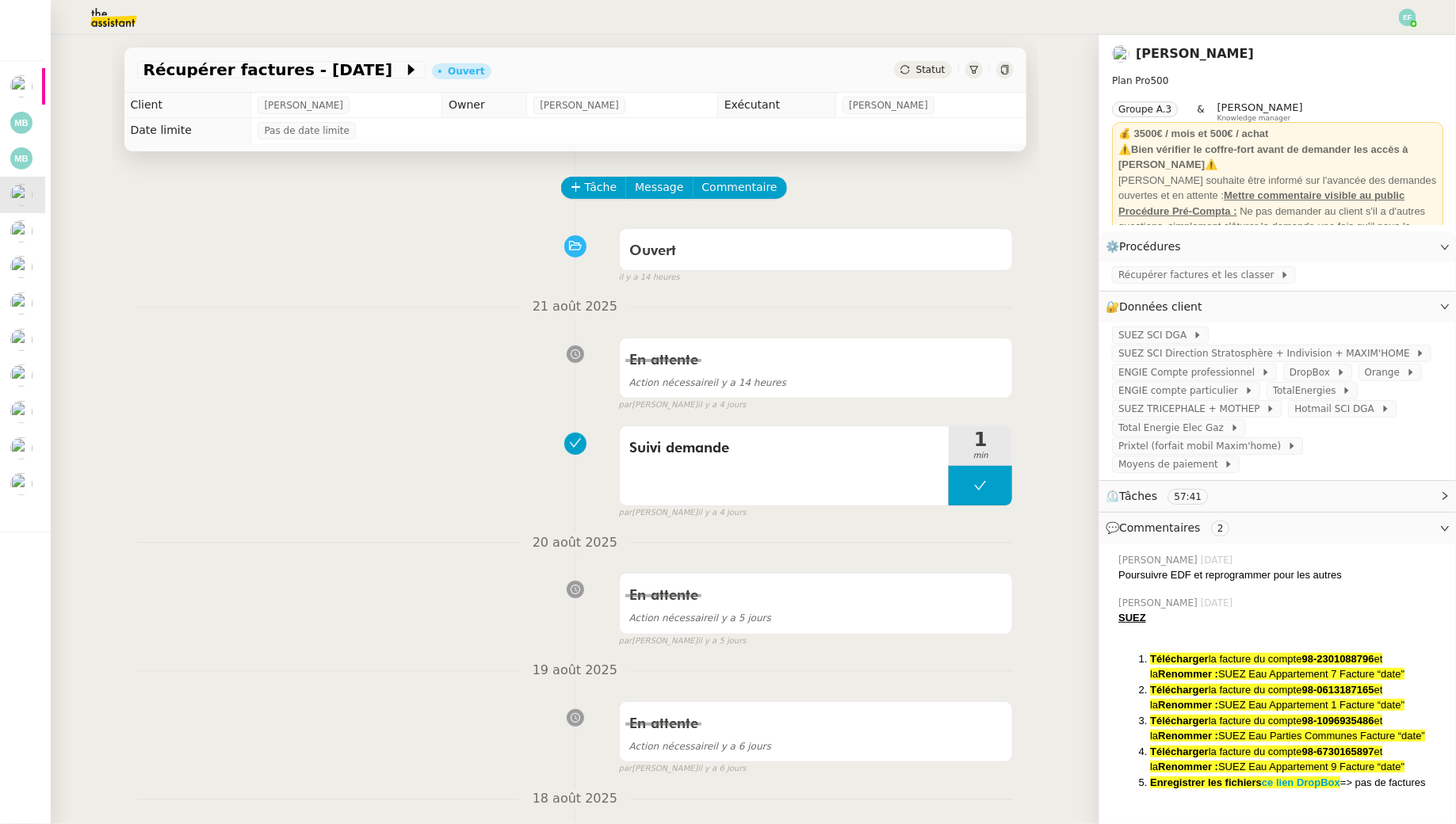
click at [336, 355] on div "En attente Action nécessaire il y a 14 heures false par Emelyne F. il y a 4 jou…" at bounding box center [576, 372] width 877 height 82
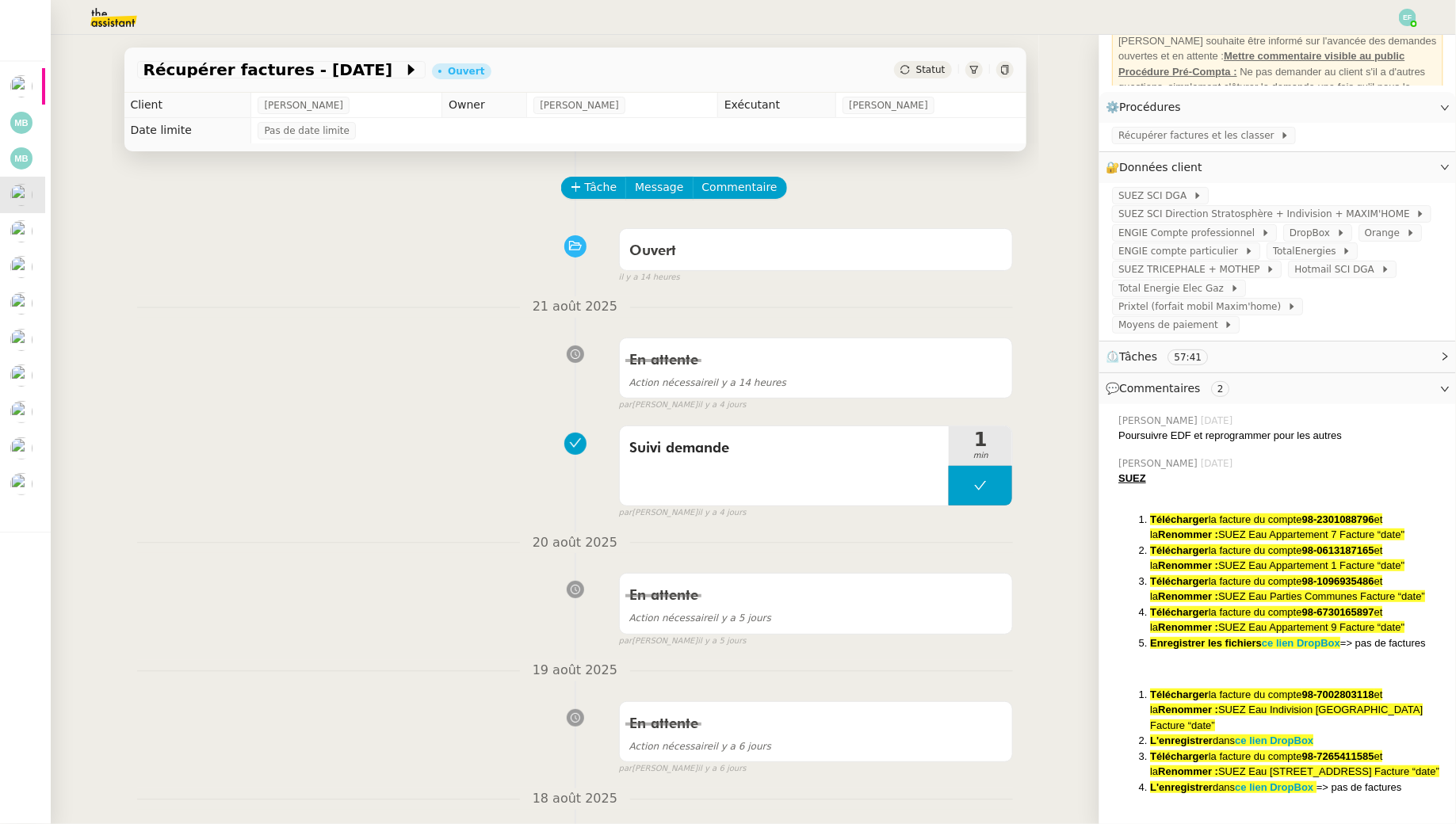
scroll to position [57, 0]
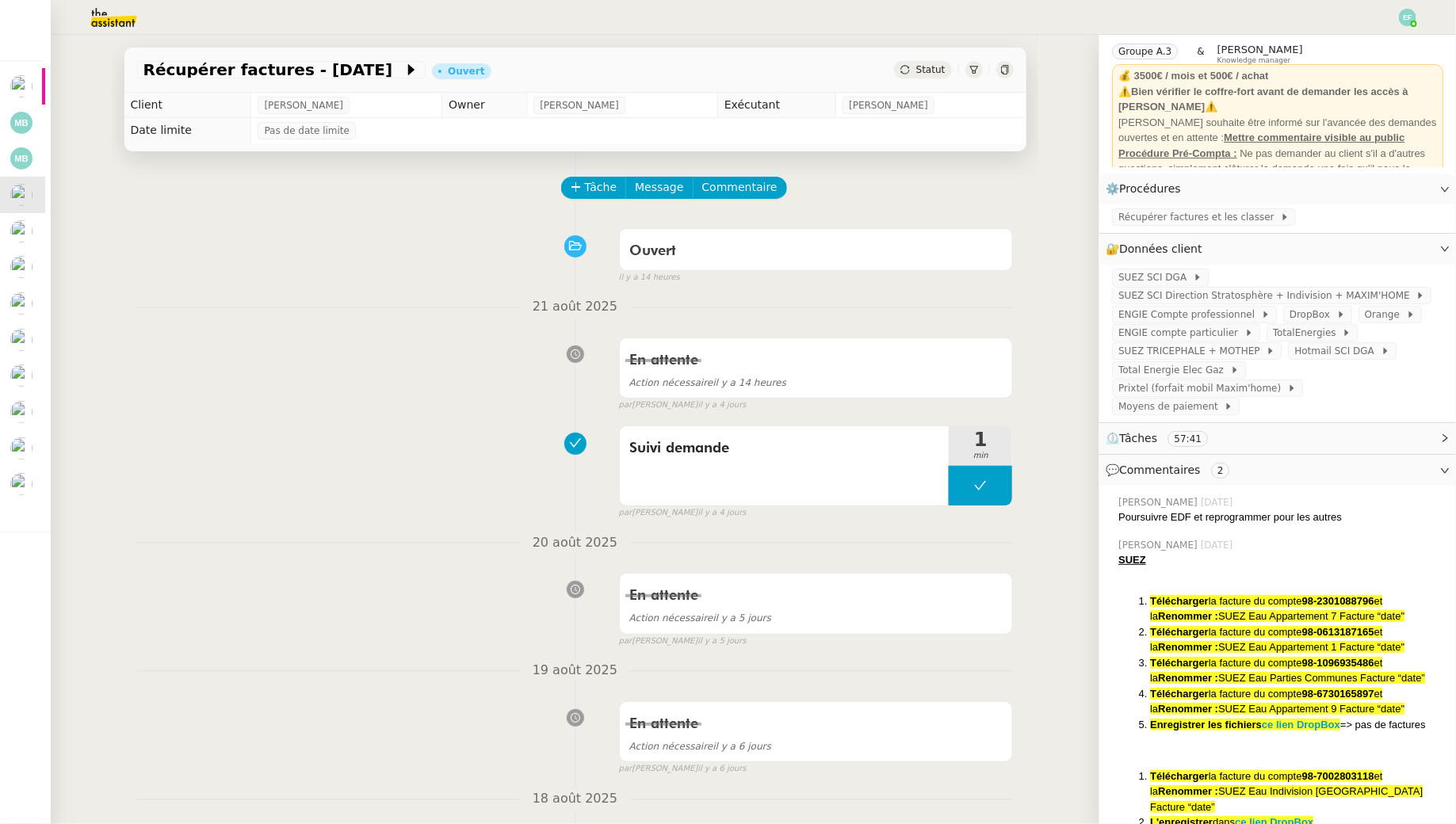
click at [298, 555] on div "20 août 2025 En attente Action nécessaire il y a 5 jours false par Emelyne F. i…" at bounding box center [576, 590] width 877 height 116
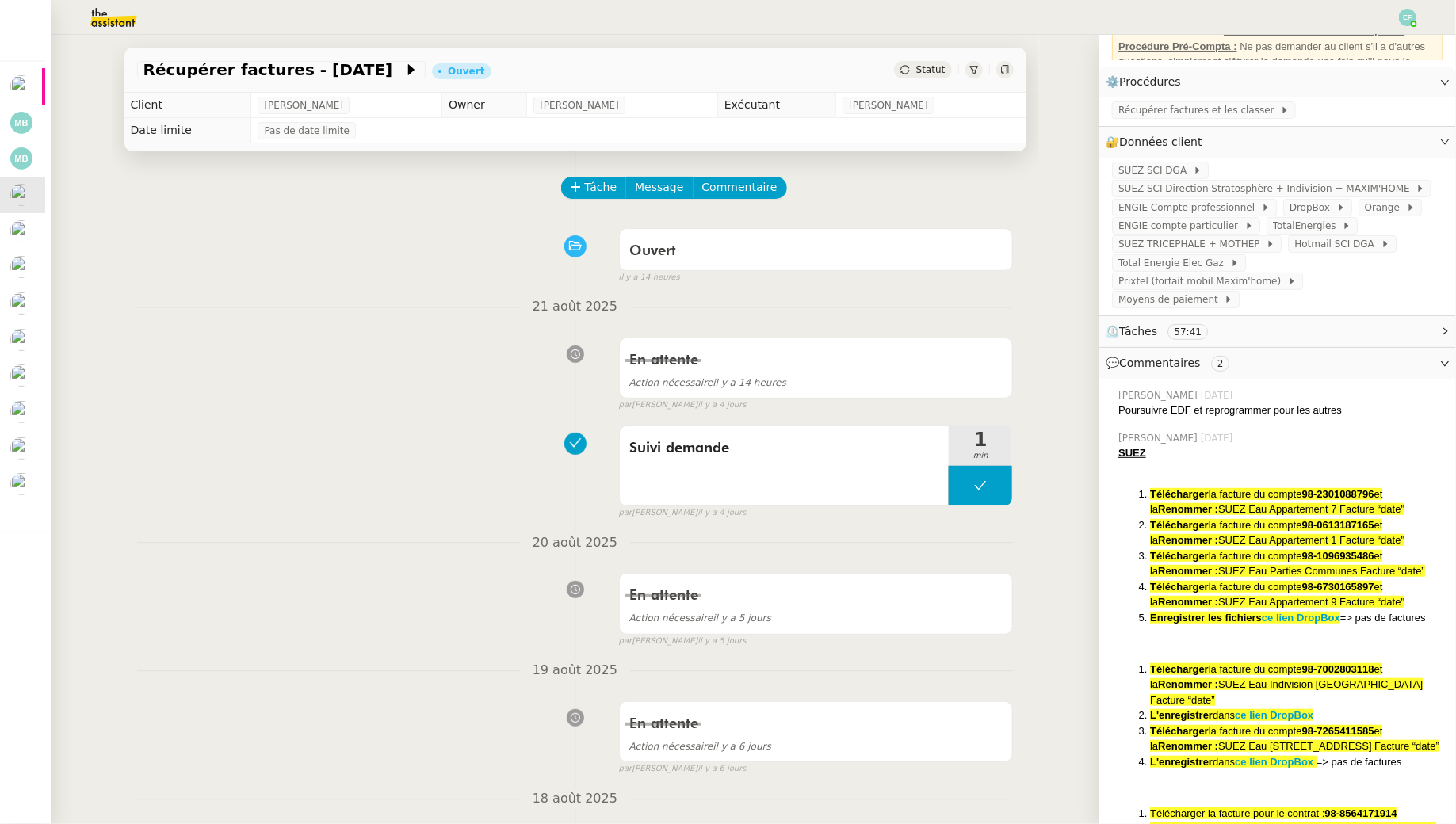
scroll to position [167, 0]
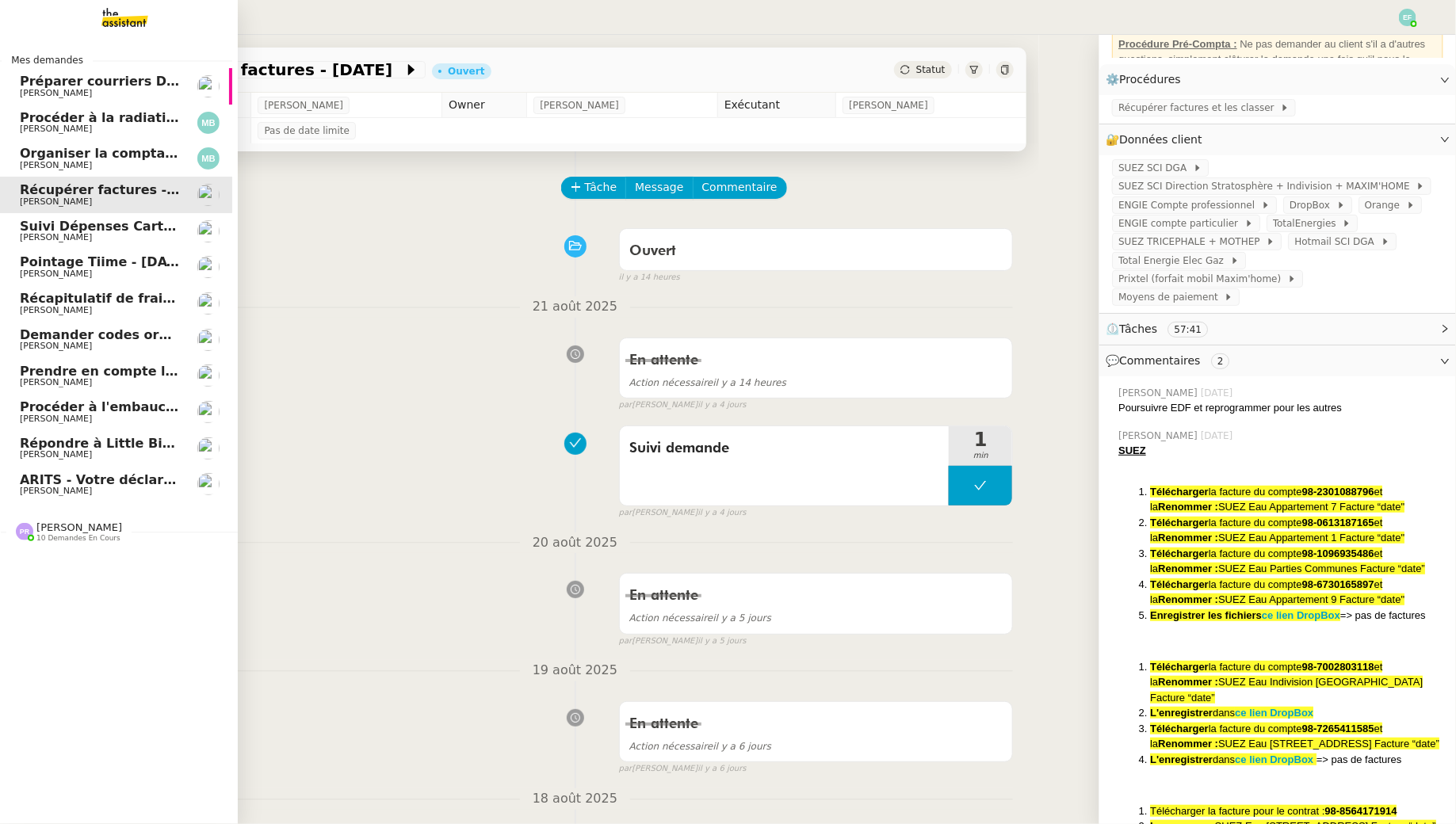
click at [77, 377] on span "Prendre en compte l'arrêt de travail" at bounding box center [148, 372] width 259 height 15
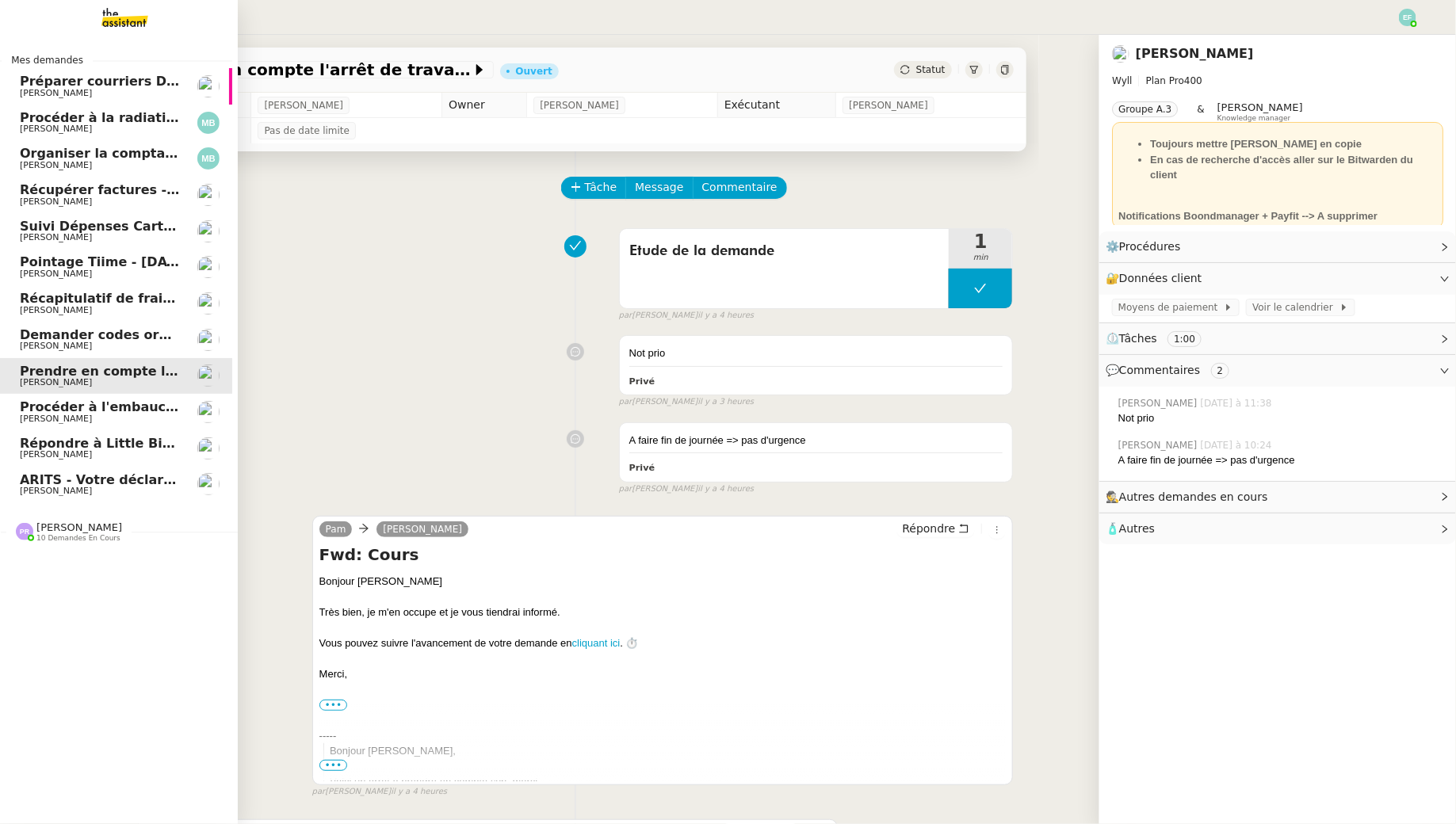
click at [112, 90] on span "[PERSON_NAME]" at bounding box center [99, 94] width 160 height 9
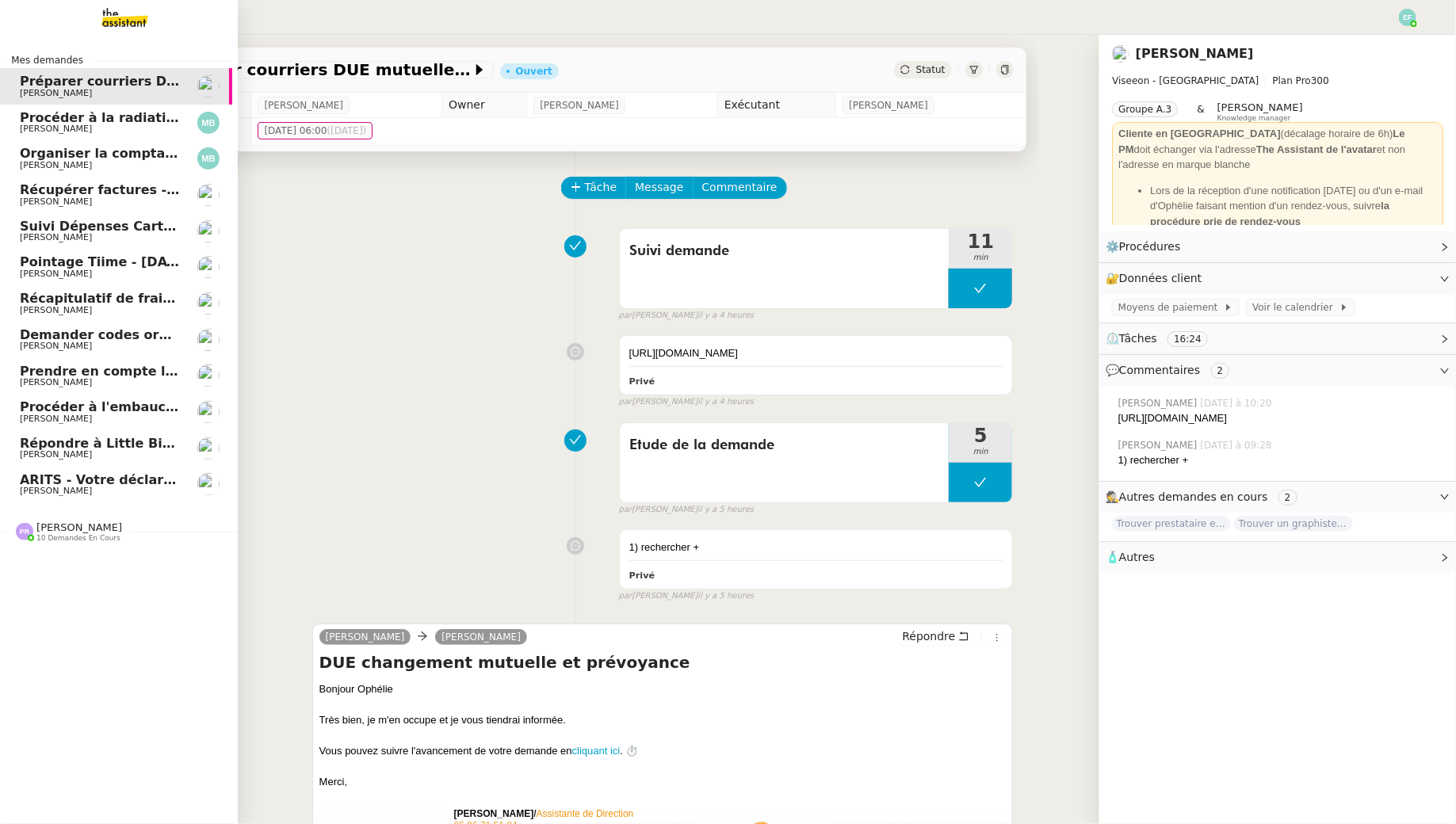
click at [110, 113] on span "Procéder à la radiation de la SCI Horatio" at bounding box center [163, 118] width 288 height 15
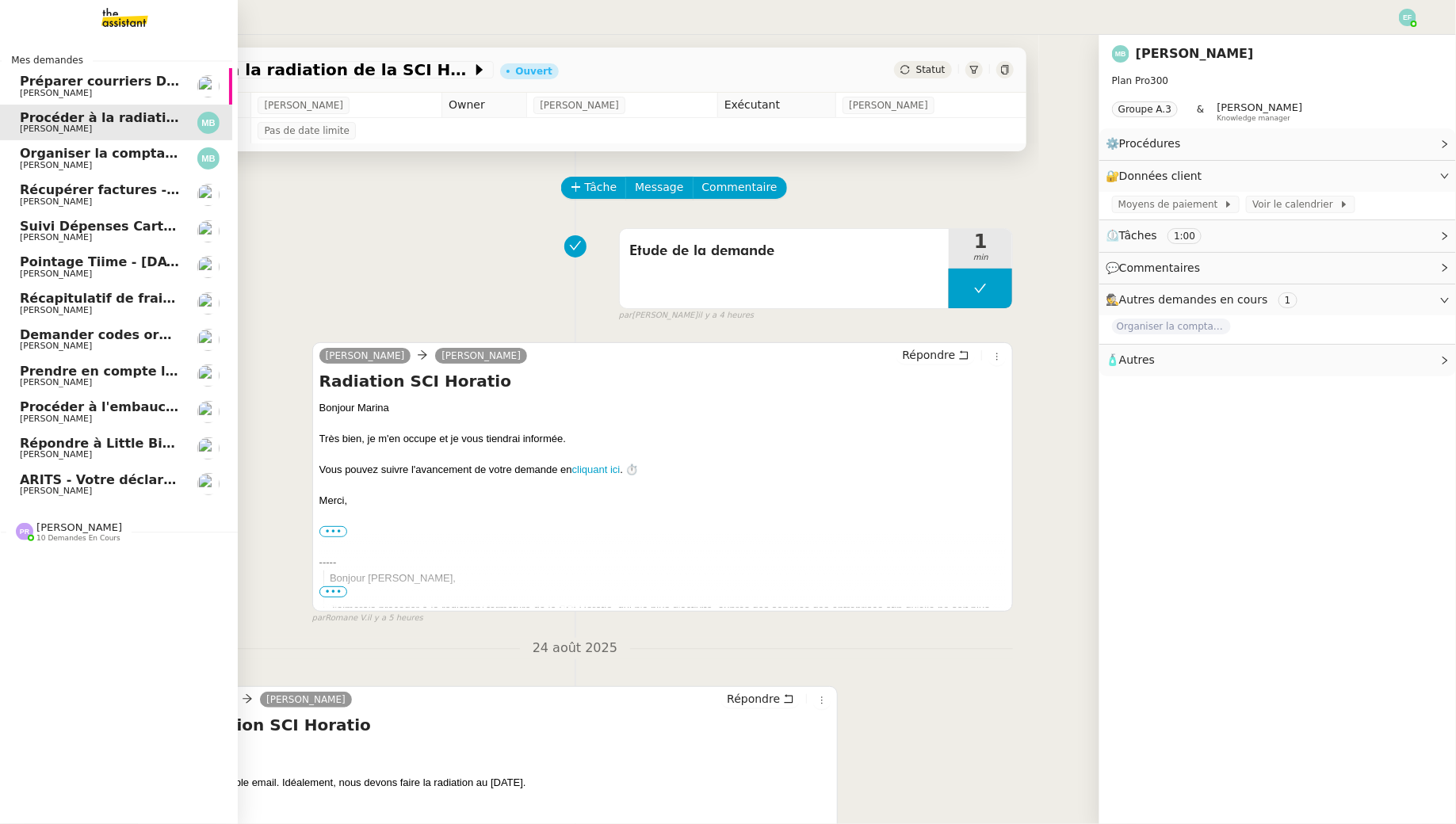
click at [108, 167] on span "[PERSON_NAME]" at bounding box center [99, 166] width 160 height 9
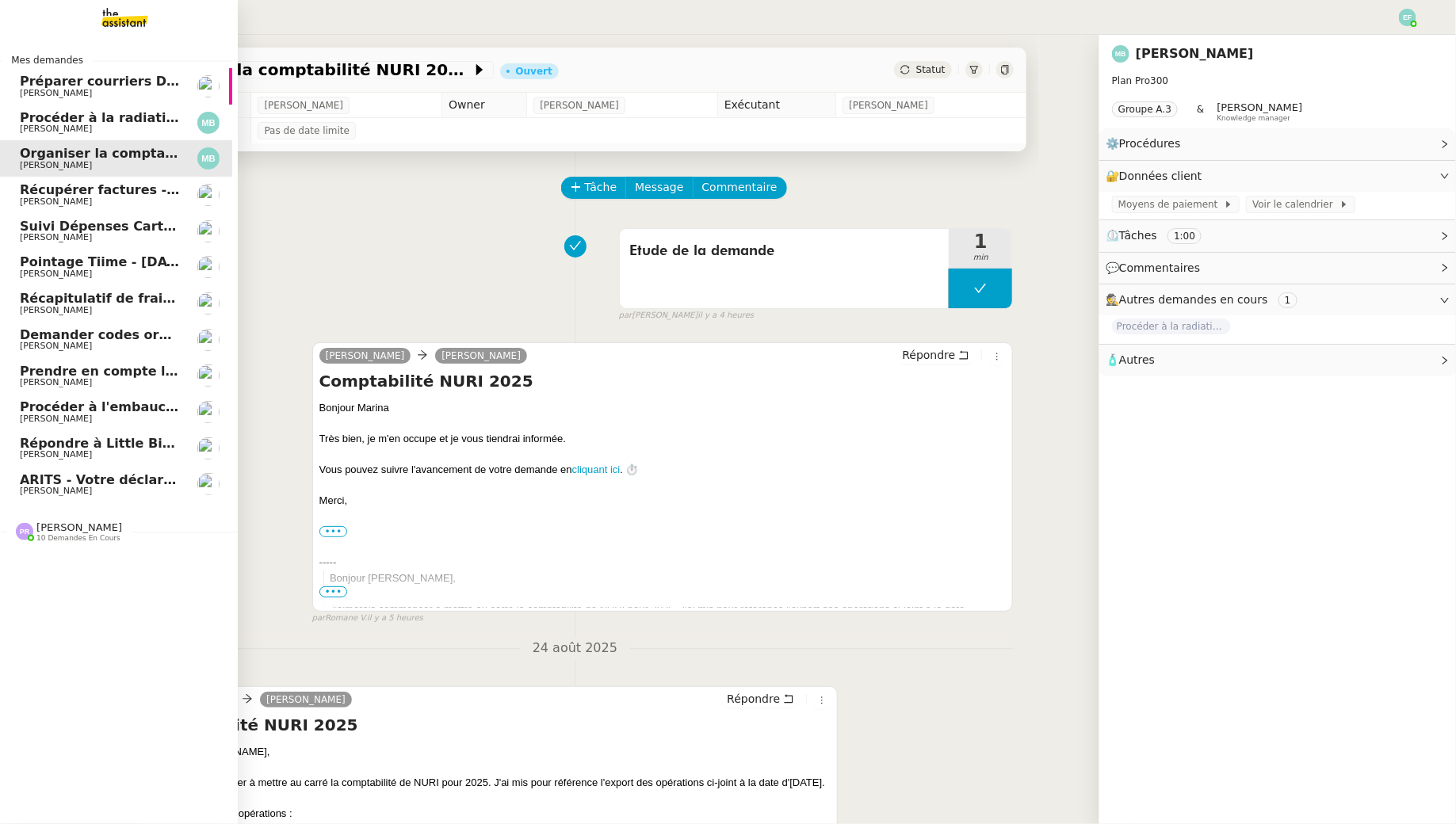
click at [101, 205] on span "Arthur MATHAUT" at bounding box center [99, 202] width 160 height 9
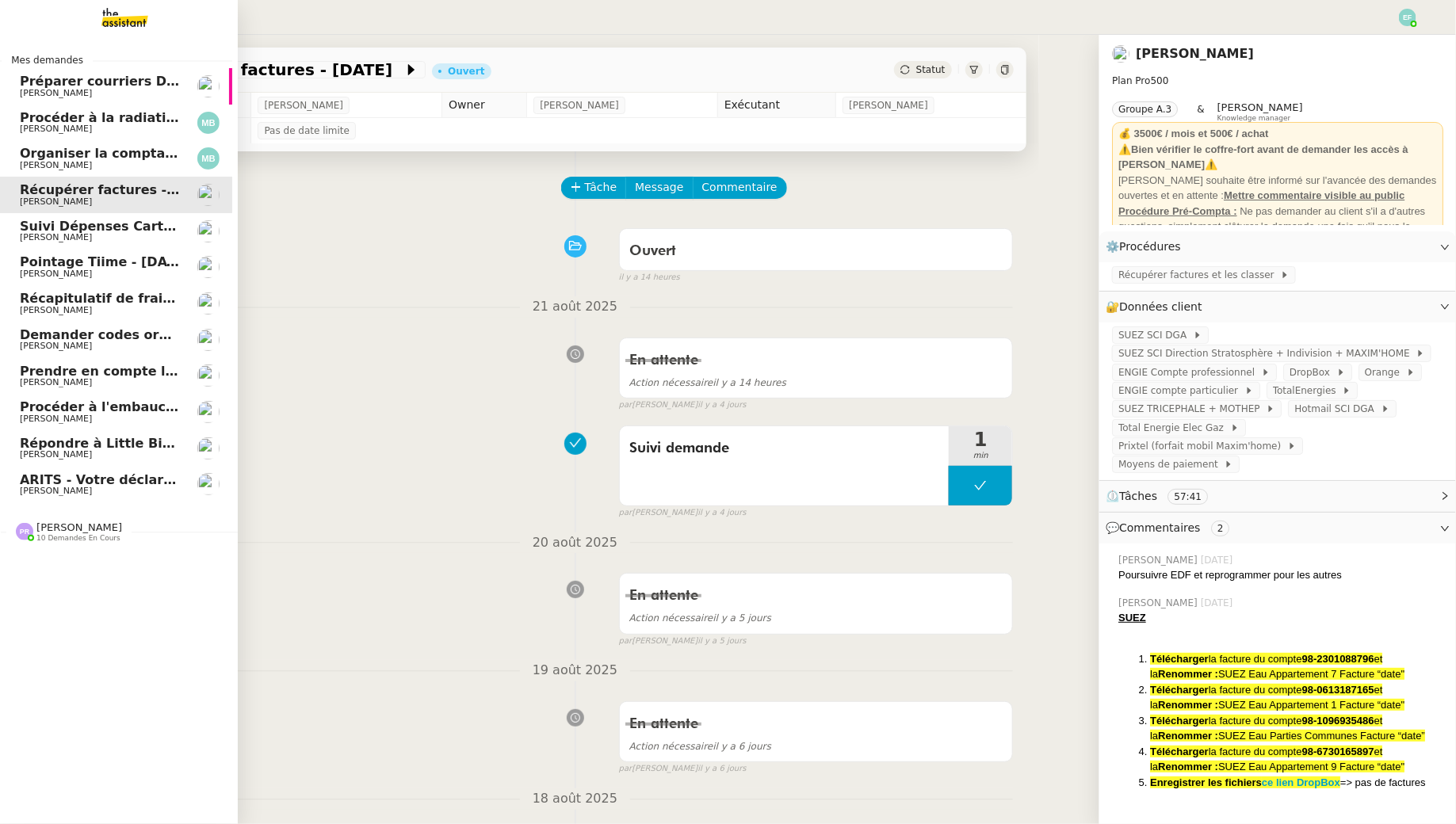
click at [102, 238] on span "[PERSON_NAME]" at bounding box center [99, 237] width 160 height 9
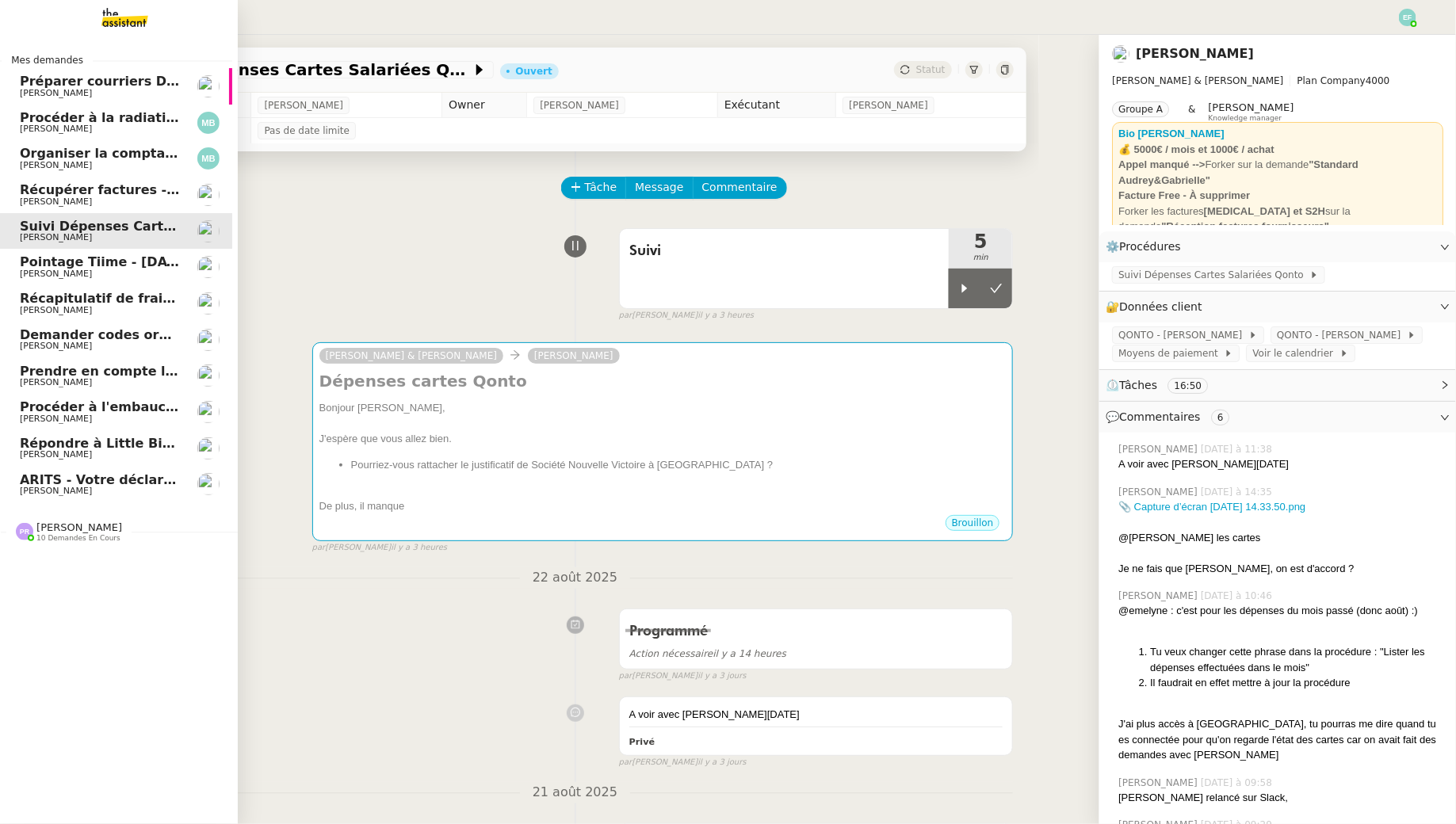
click at [101, 258] on span "Pointage Tiime - [DATE]" at bounding box center [104, 262] width 170 height 15
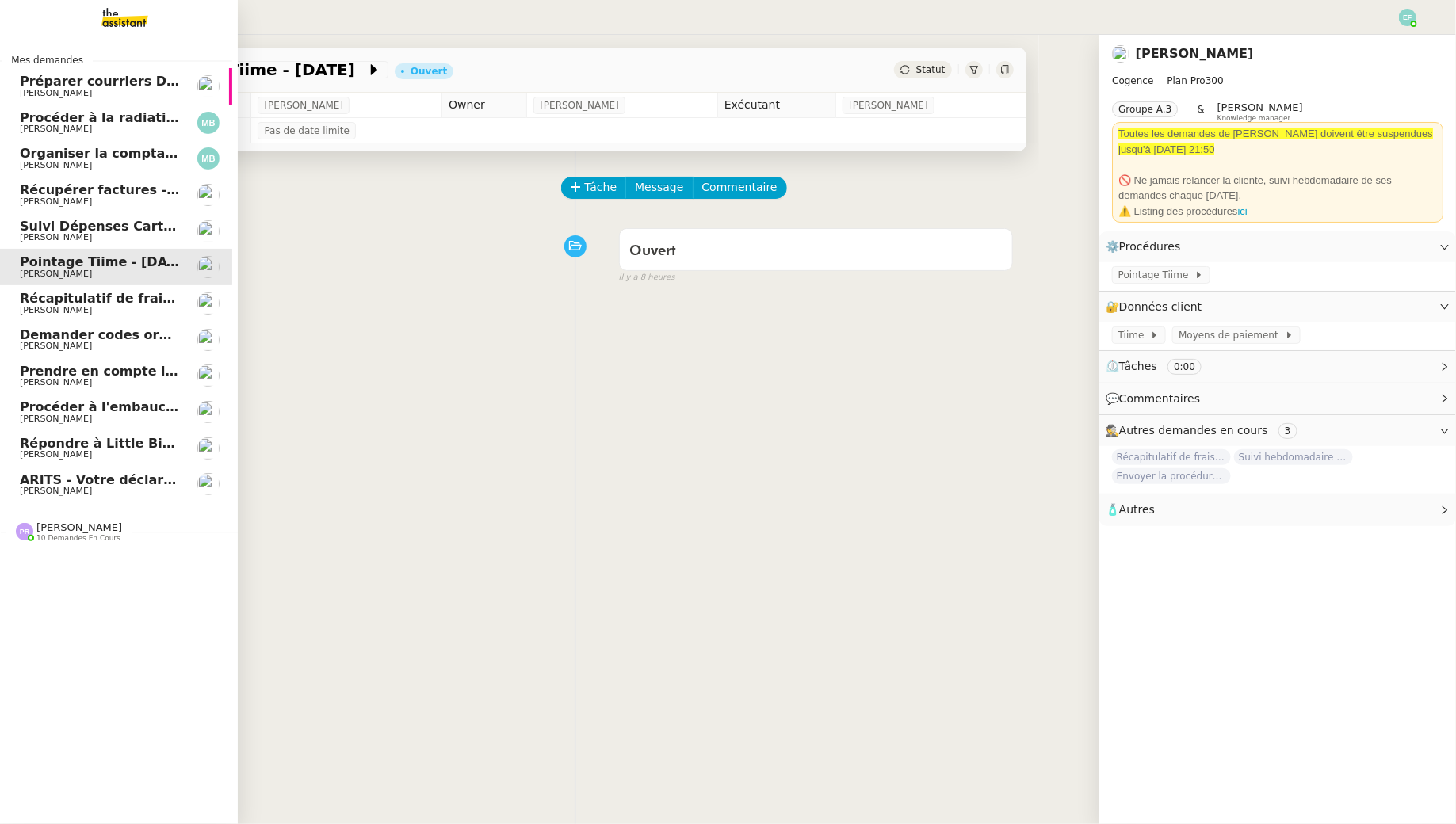
click at [101, 311] on span "[PERSON_NAME]" at bounding box center [99, 311] width 160 height 9
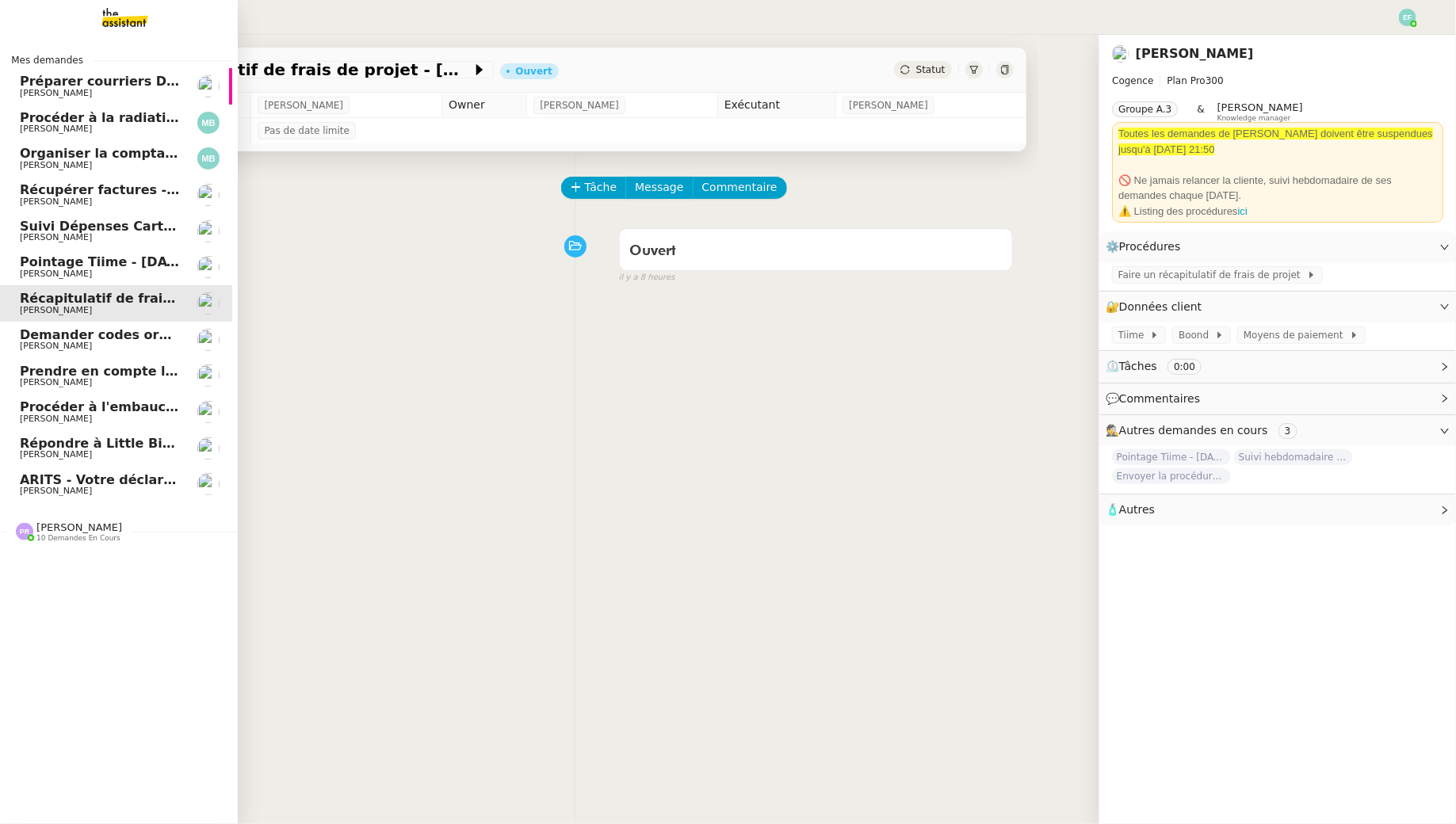
click at [106, 340] on span "Demander codes ordinateurs à [PERSON_NAME] et [PERSON_NAME]" at bounding box center [261, 335] width 485 height 15
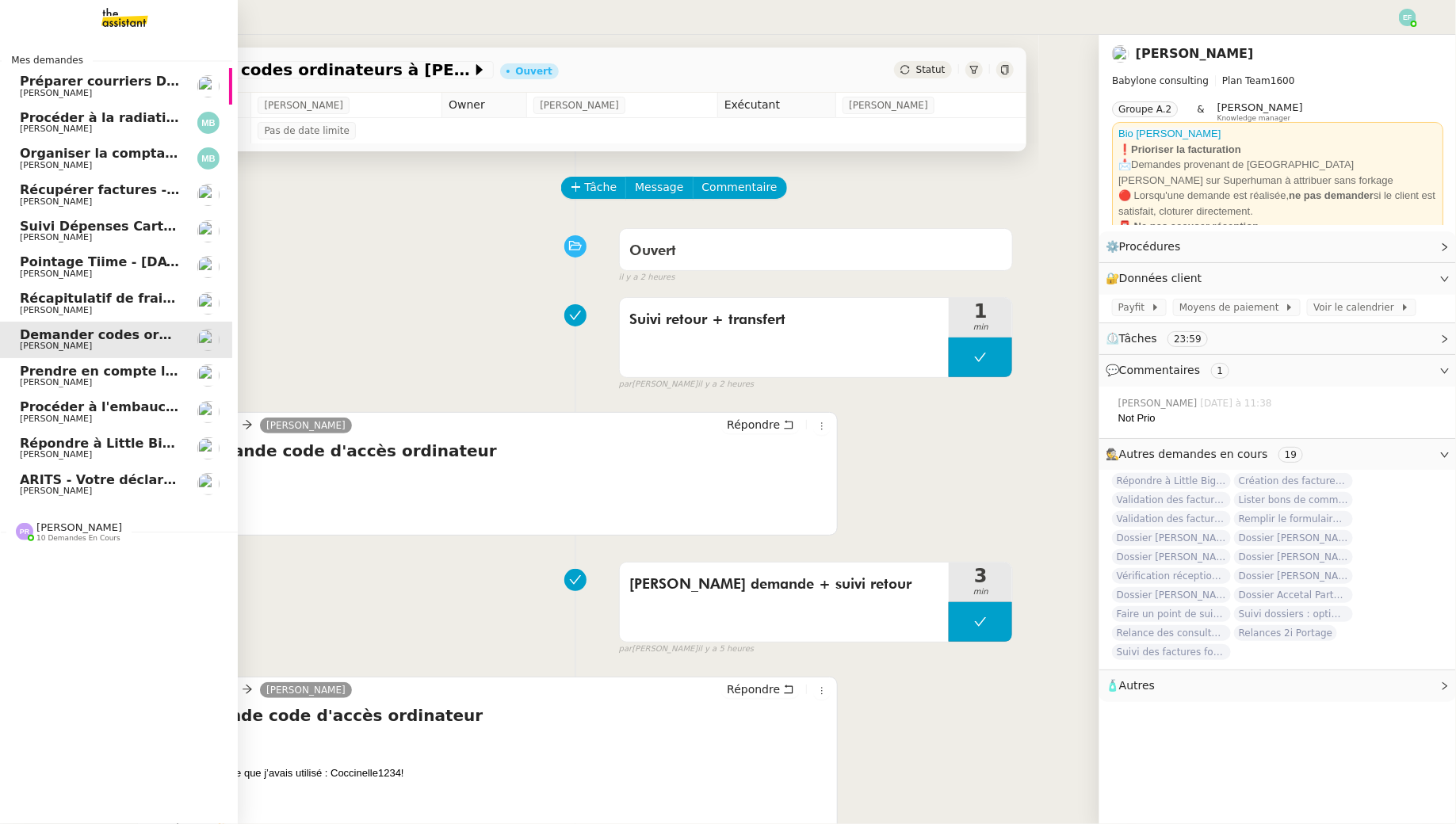
click at [107, 375] on span "Prendre en compte l'arrêt de travail" at bounding box center [148, 372] width 259 height 15
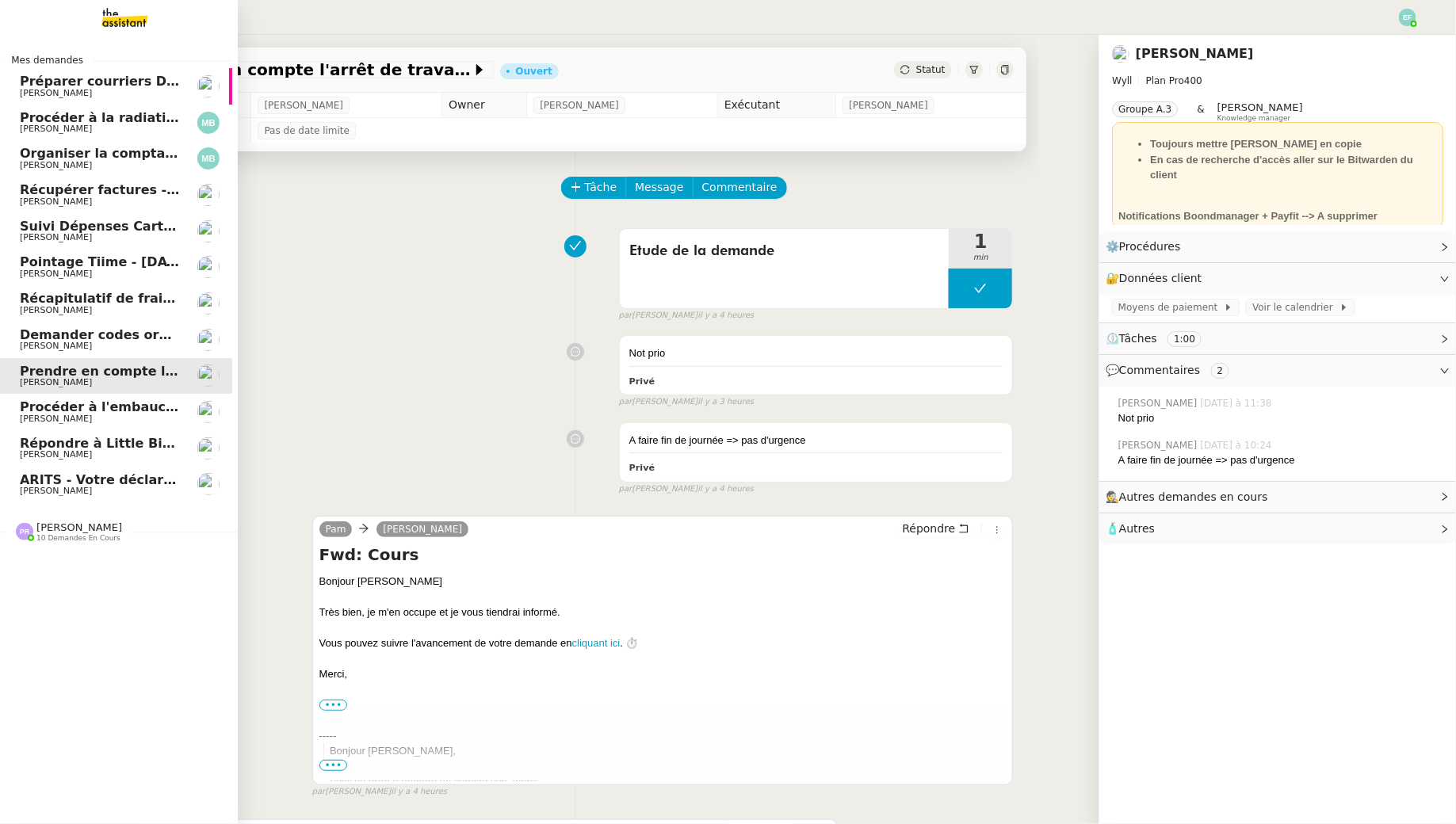
click at [107, 396] on link "Procéder à l'embauche d'Alexis Missire Manon Loustau" at bounding box center [113, 412] width 238 height 36
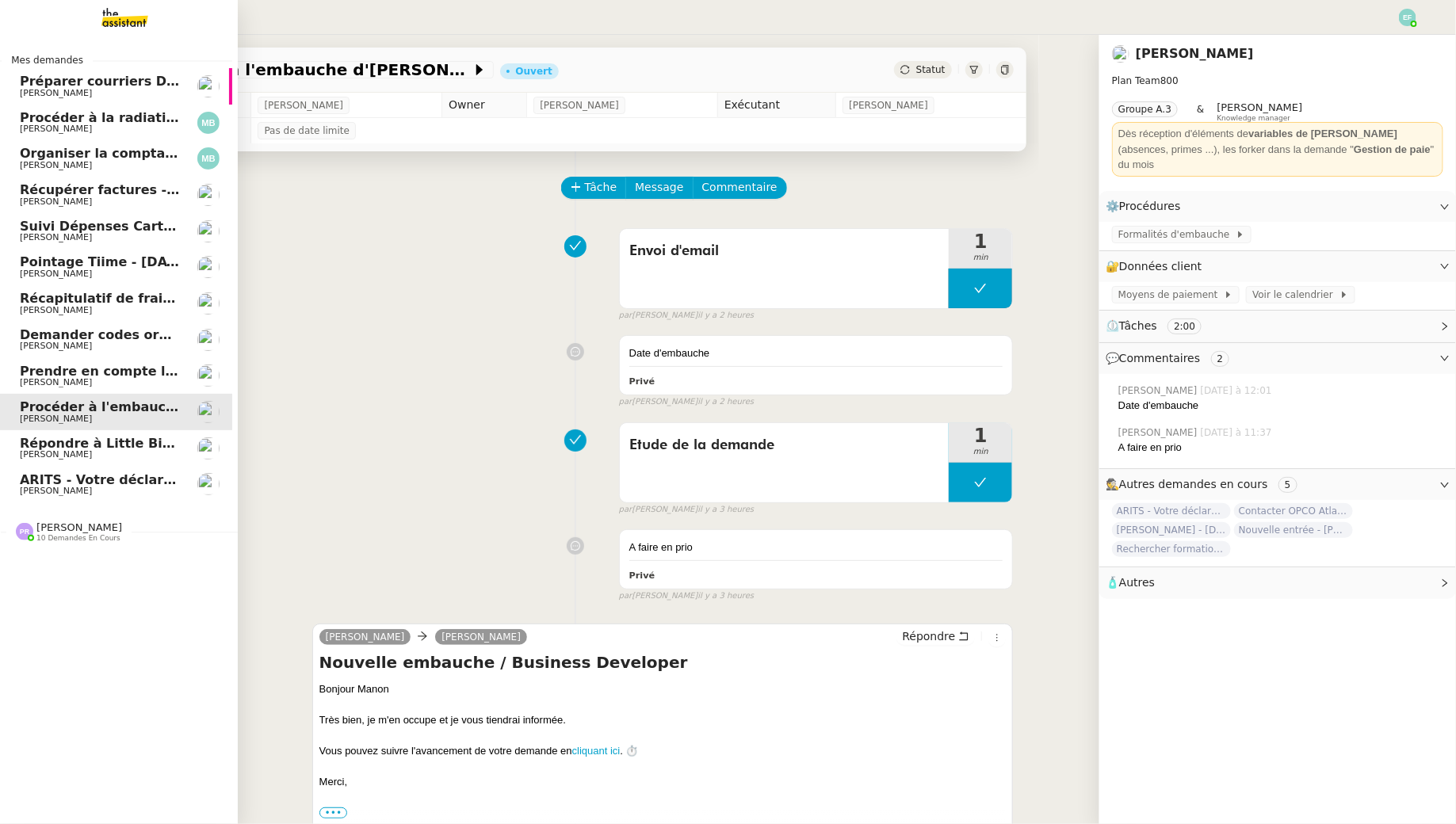
click at [108, 445] on span "Répondre à Little Big Connection" at bounding box center [137, 443] width 236 height 15
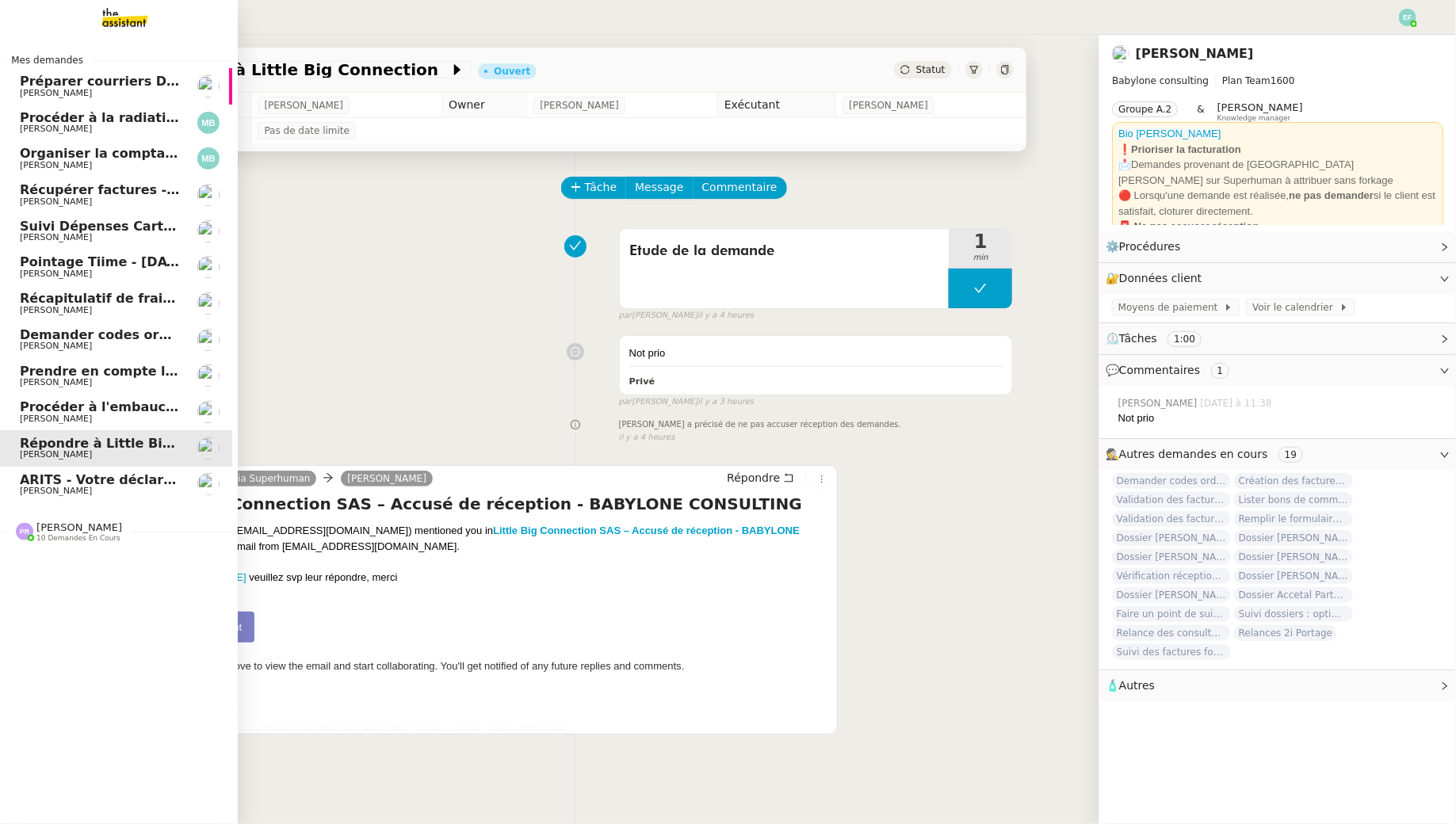
click at [108, 476] on span "ARITS - Votre déclaration de TVA de Juillet 2025" at bounding box center [174, 480] width 310 height 15
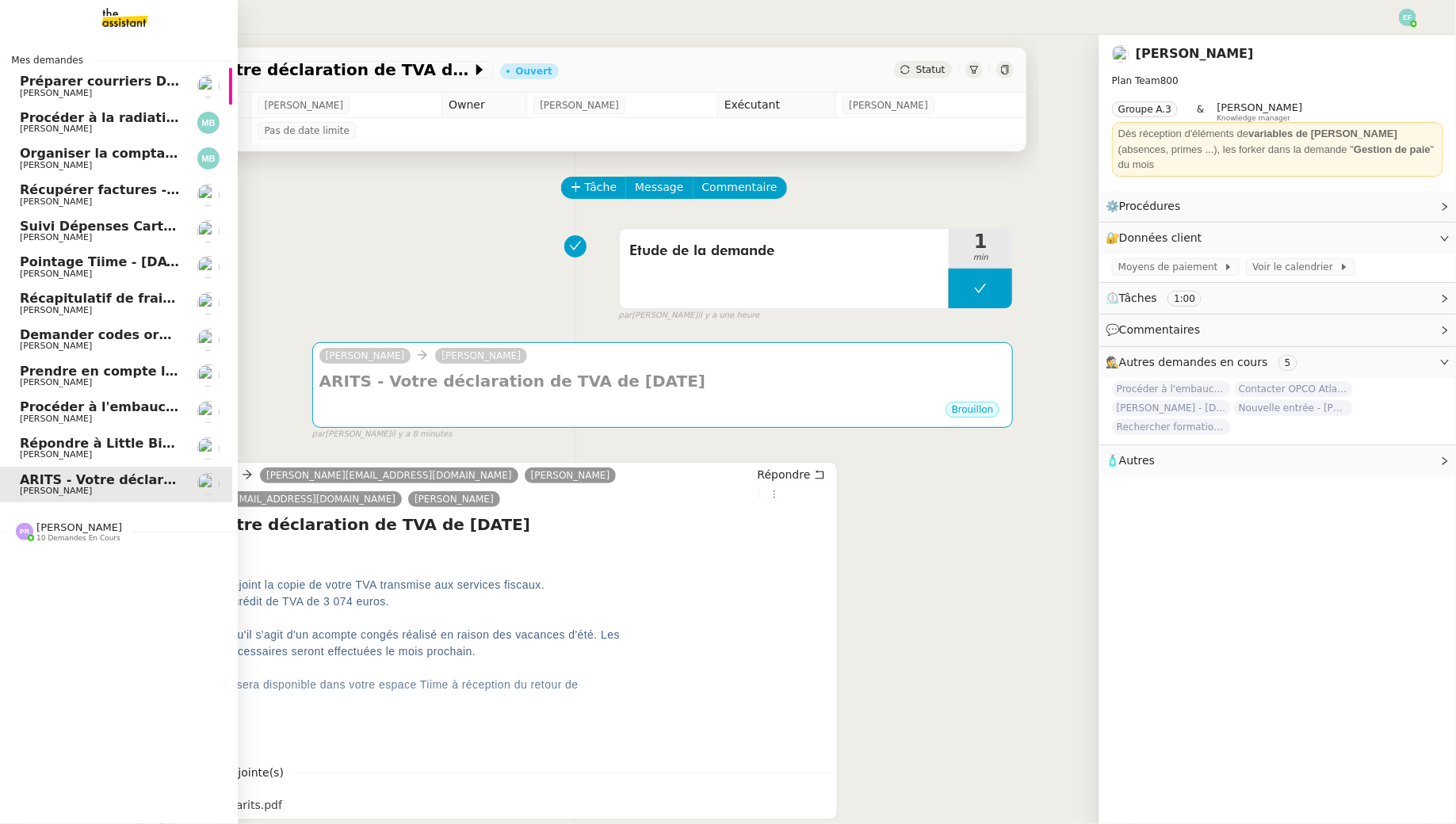
click at [118, 440] on span "Répondre à Little Big Connection" at bounding box center [137, 443] width 236 height 15
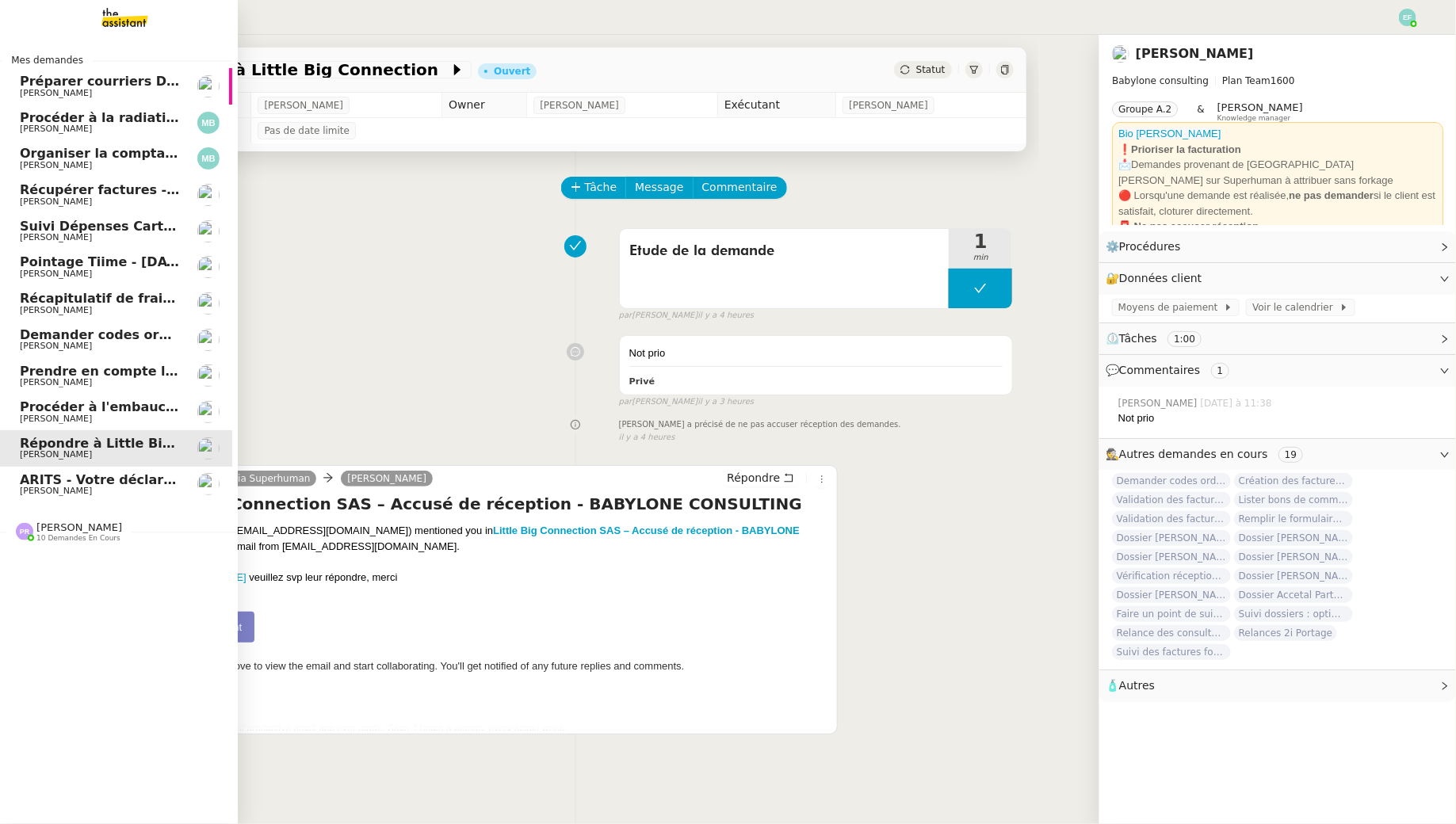
click at [114, 398] on link "Procéder à l'embauche d'Alexis Missire Manon Loustau" at bounding box center [113, 412] width 238 height 36
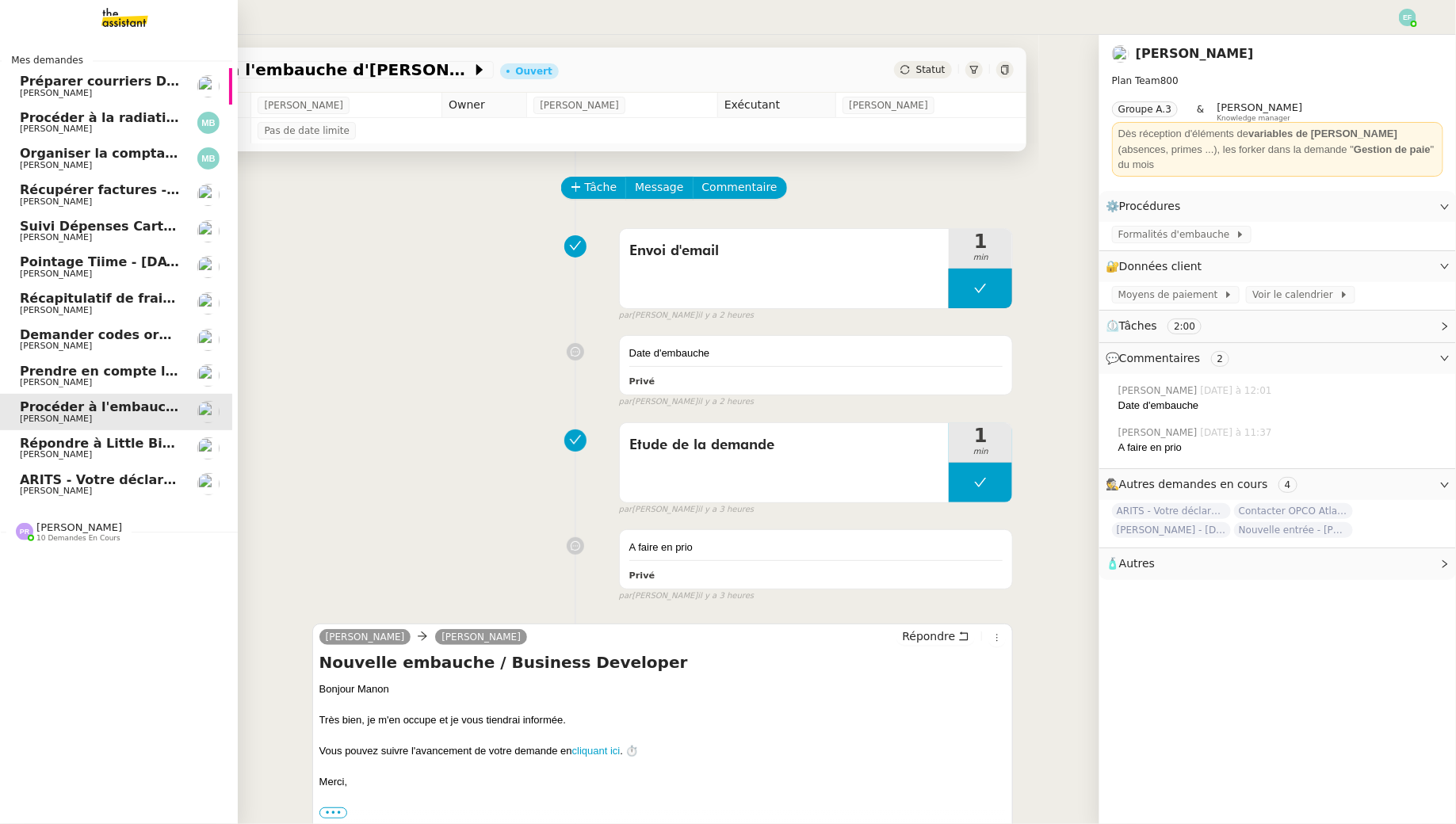
click at [109, 353] on link "Demander codes ordinateurs à Ilona et Sofiane Florent Seiler" at bounding box center [113, 339] width 238 height 36
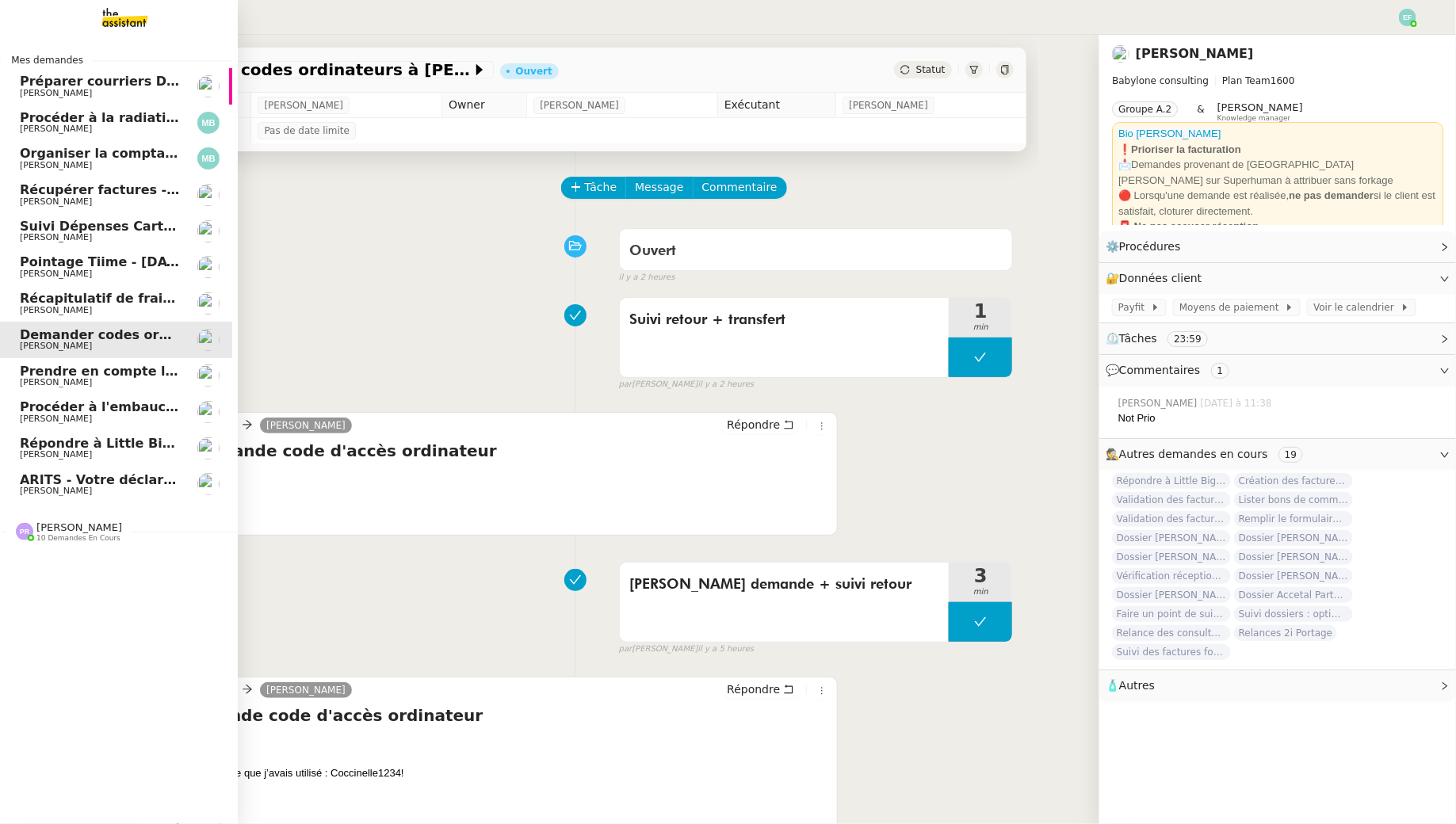
click at [92, 378] on span "[PERSON_NAME]" at bounding box center [56, 382] width 72 height 10
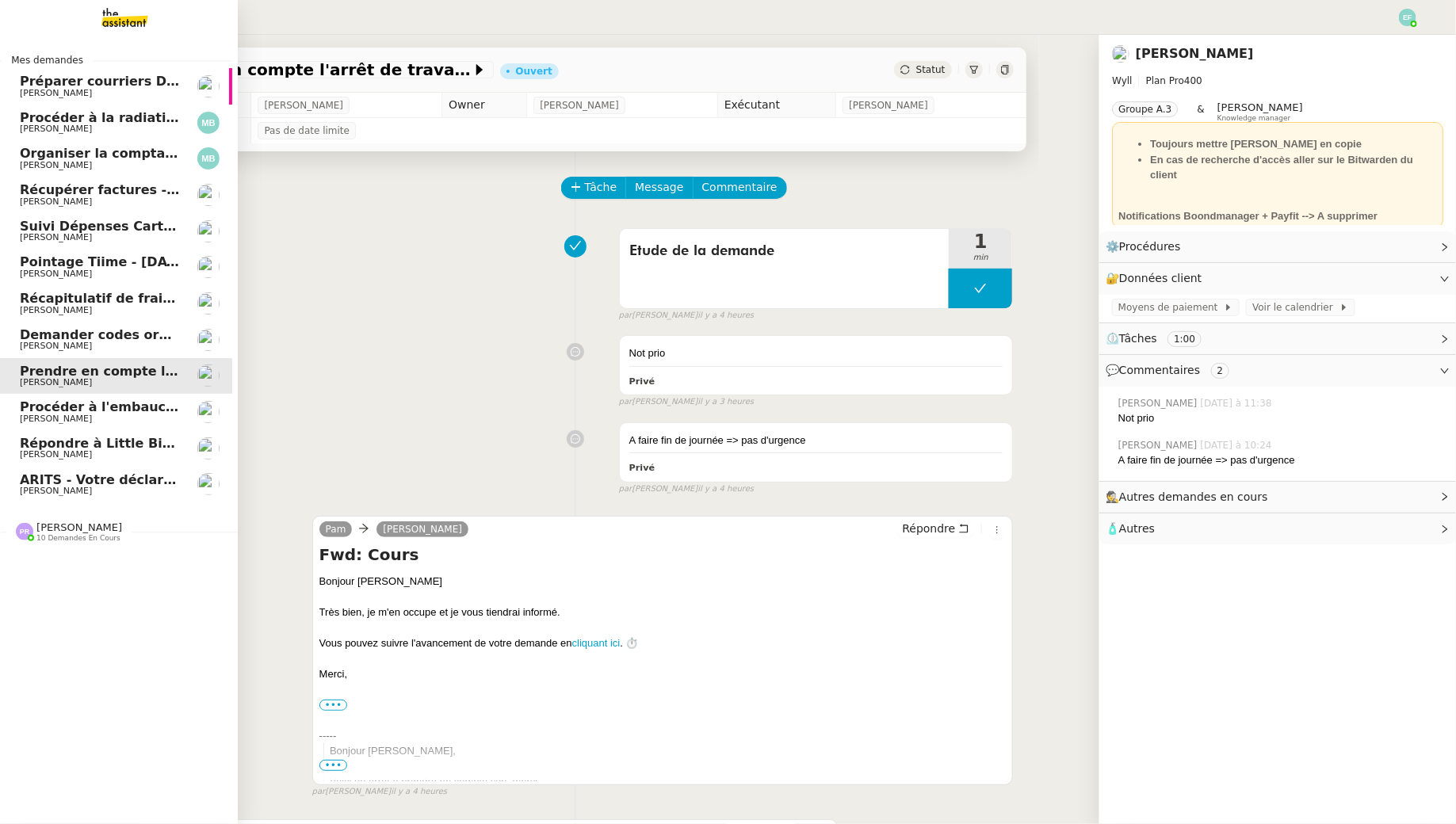
click at [103, 298] on span "Récapitulatif de frais de projet - [DATE]" at bounding box center [160, 298] width 282 height 15
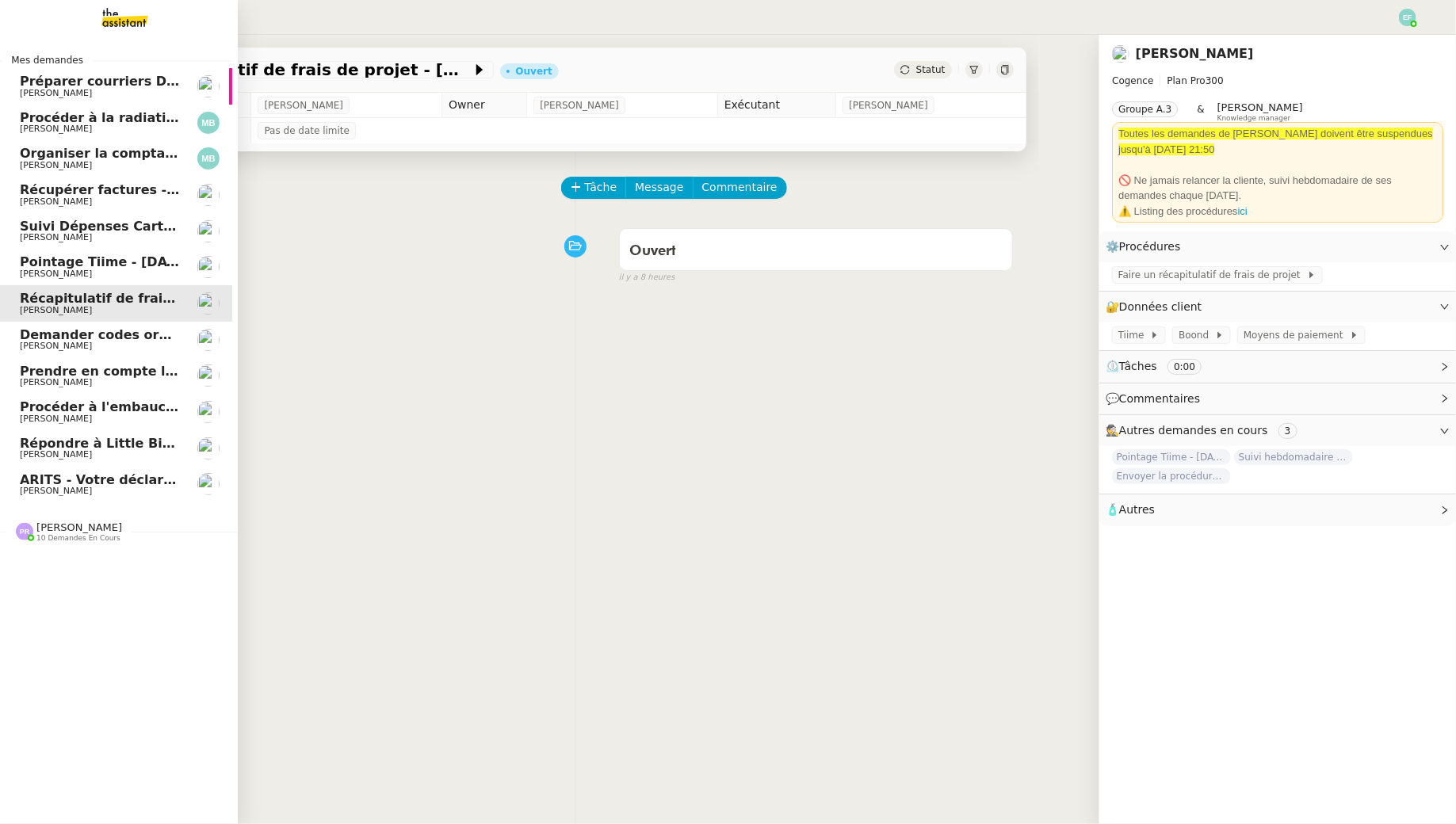
click at [98, 263] on span "Pointage Tiime - [DATE]" at bounding box center [104, 262] width 170 height 15
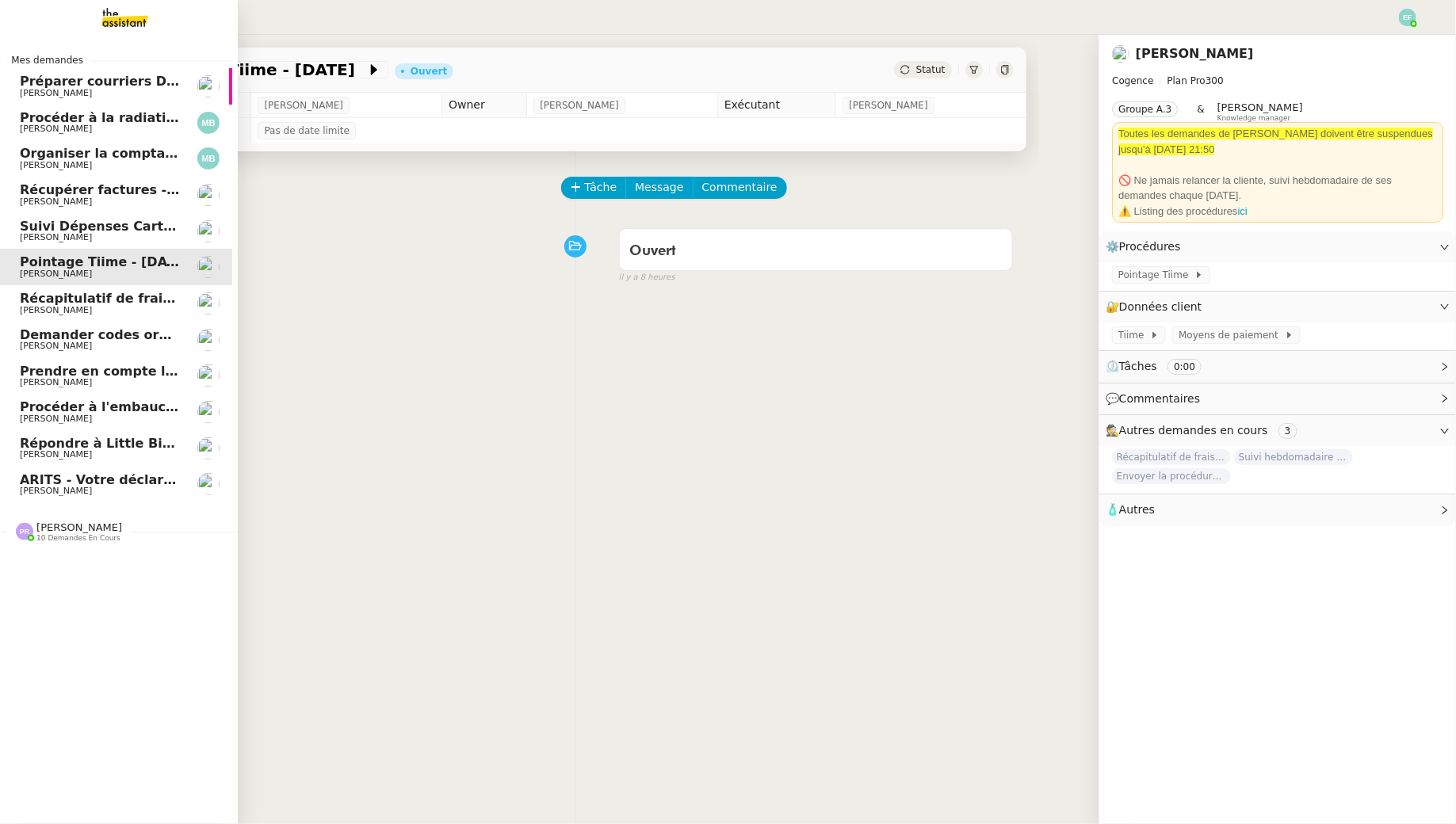
click at [92, 234] on span "[PERSON_NAME]" at bounding box center [56, 237] width 72 height 10
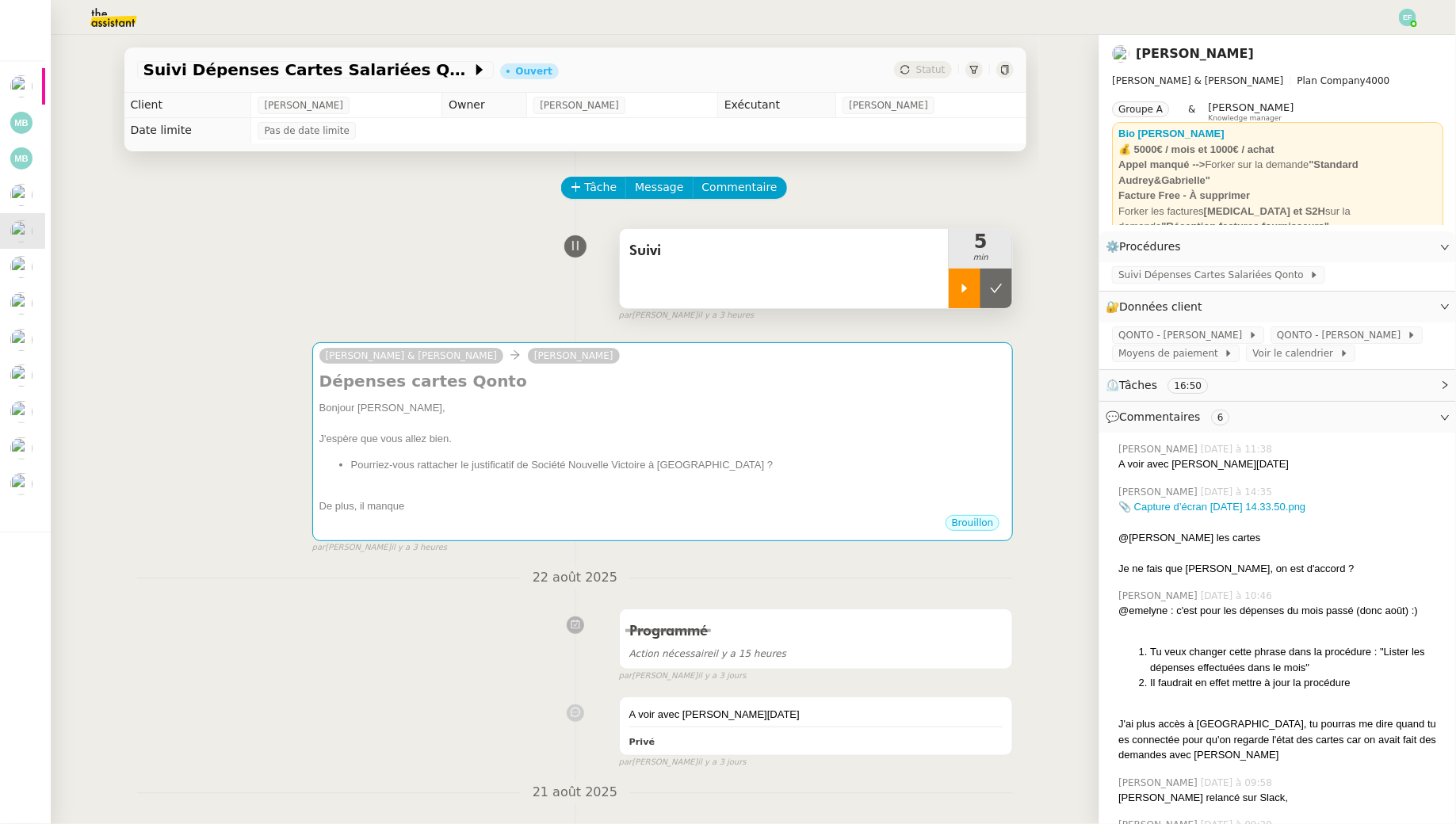
click at [958, 293] on div at bounding box center [965, 288] width 32 height 40
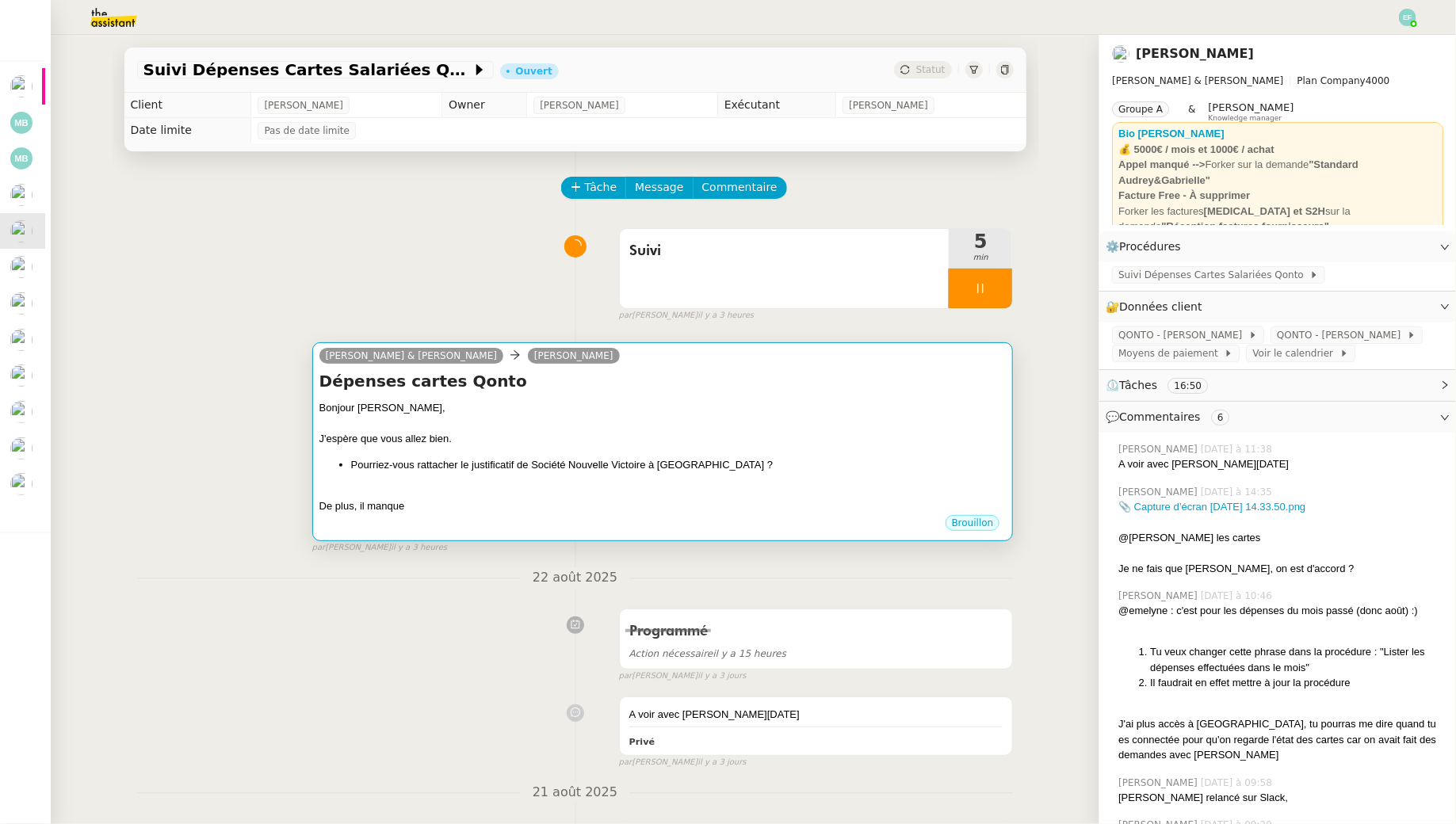
click at [859, 416] on div at bounding box center [663, 424] width 687 height 16
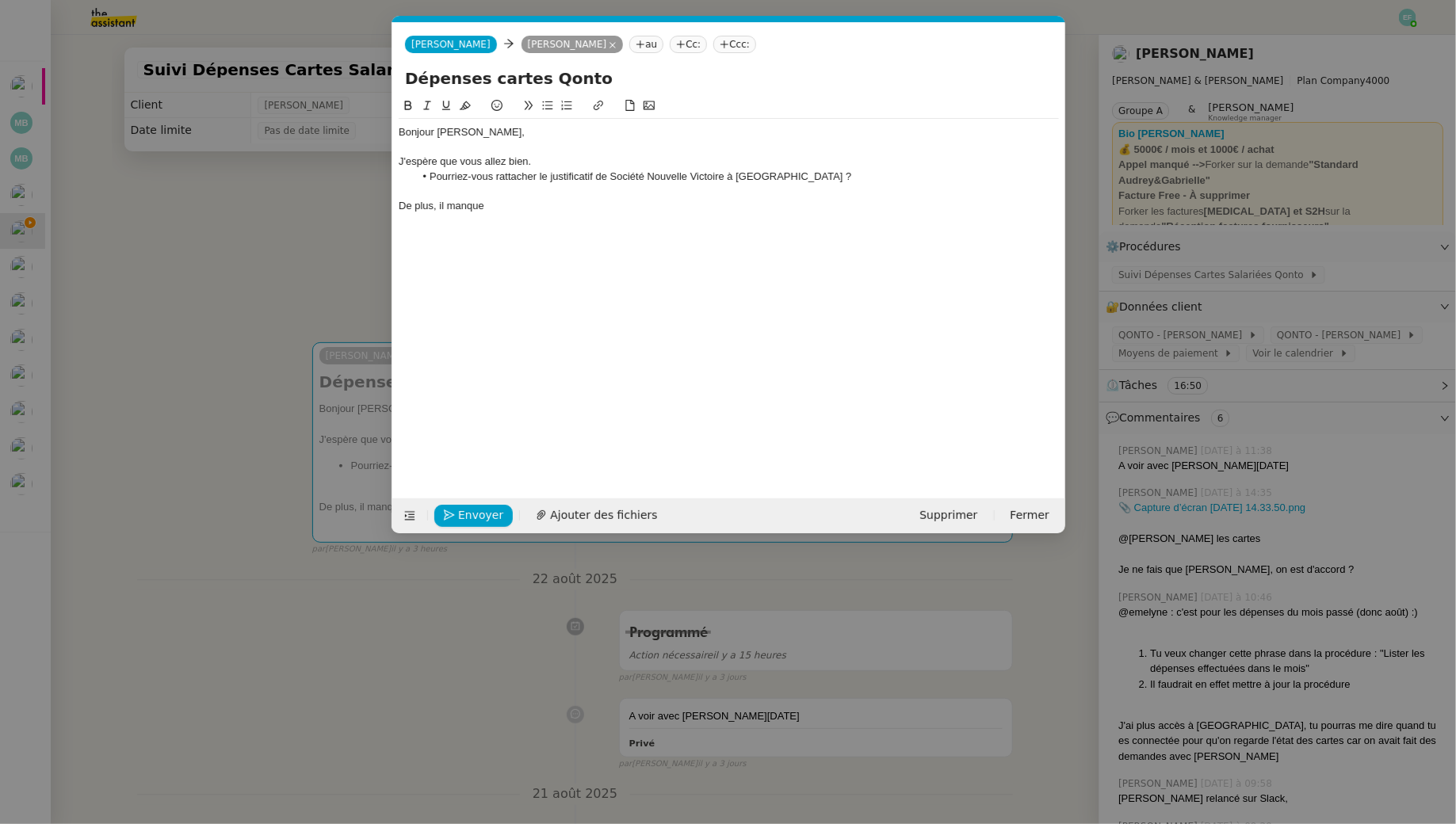
scroll to position [0, 33]
click at [566, 205] on div "De plus, il manque" at bounding box center [728, 206] width 660 height 14
click at [315, 268] on nz-modal-container "Service TA - VOYAGE - PROPOSITION GLOBALE A utiliser dans le cadre de propositi…" at bounding box center [728, 412] width 1456 height 824
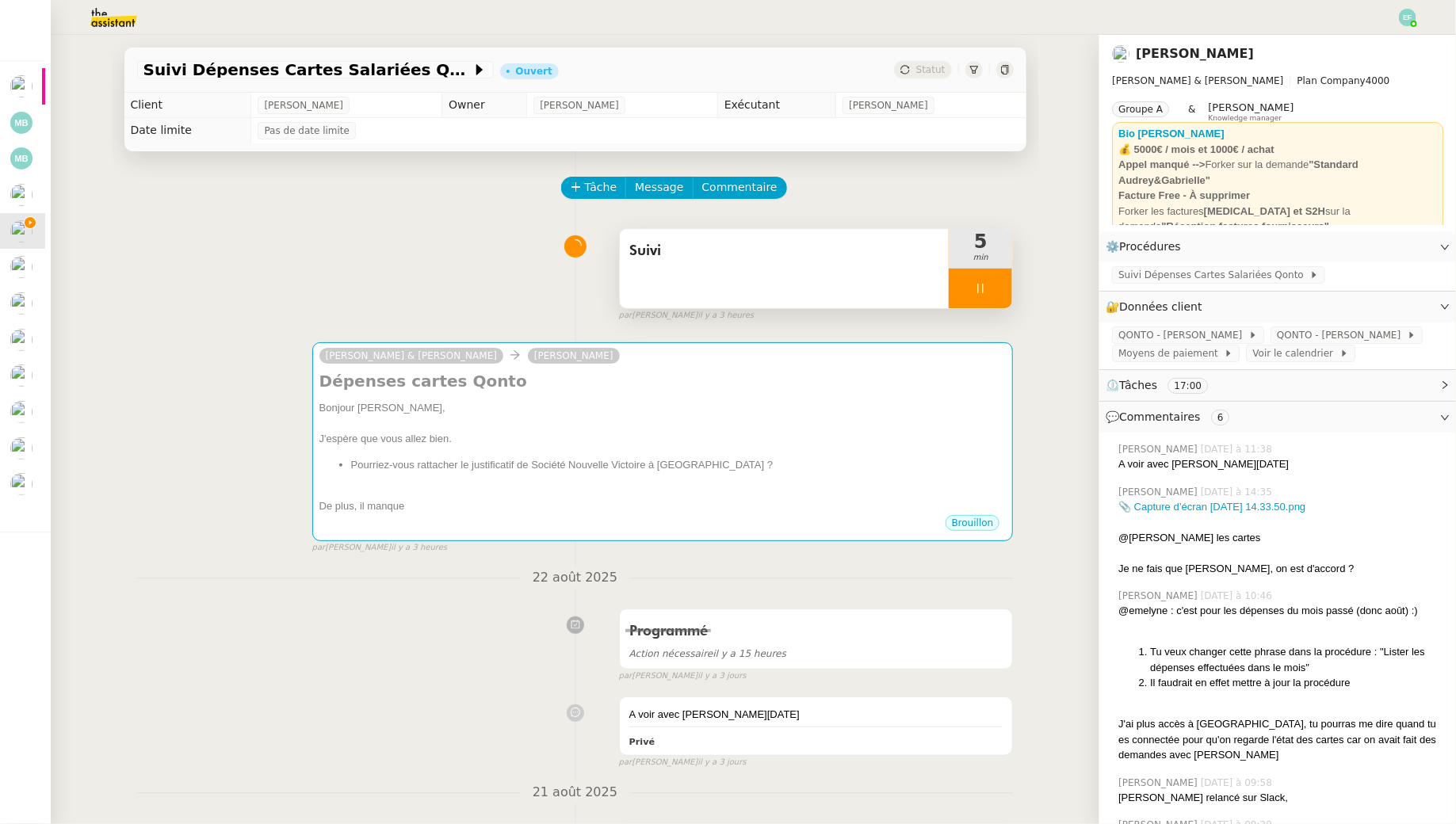
click at [995, 287] on div at bounding box center [981, 288] width 63 height 40
click at [951, 294] on div at bounding box center [965, 288] width 32 height 40
click at [987, 293] on icon at bounding box center [981, 288] width 13 height 13
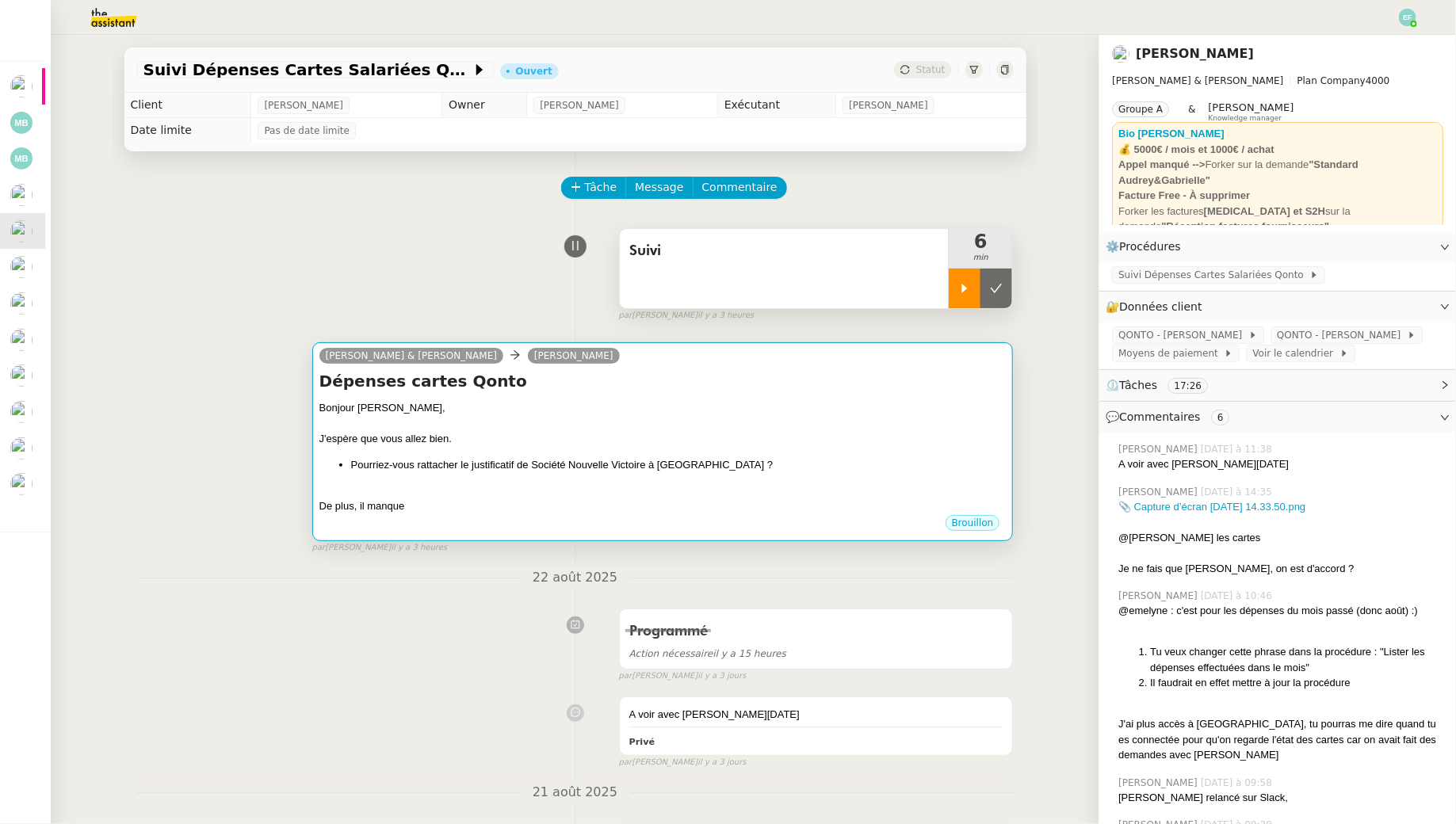
click at [687, 416] on div at bounding box center [663, 424] width 687 height 16
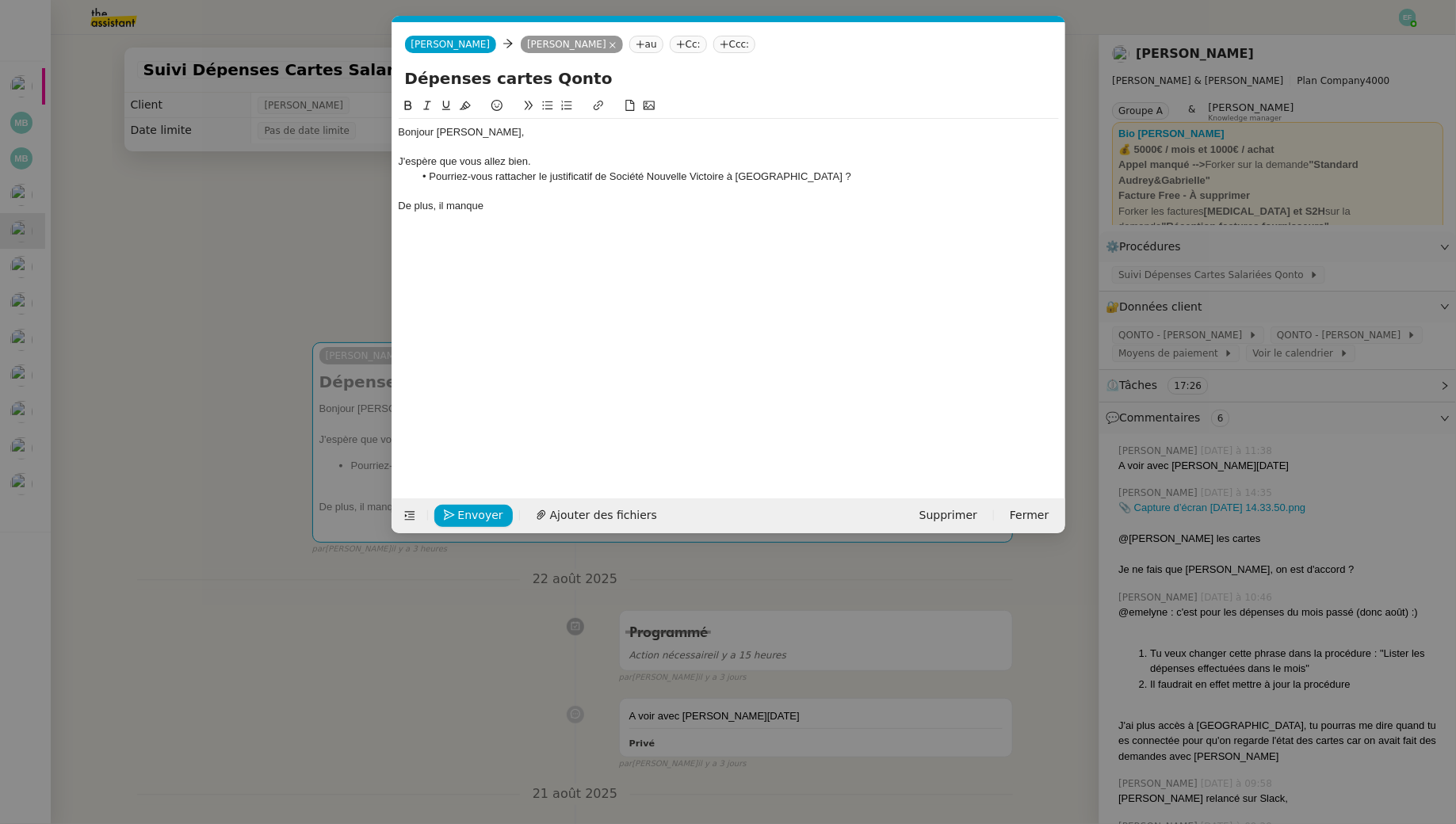
click at [799, 180] on li "Pourriez-vous rattacher le justificatif de Société Nouvelle Victoire à Qonto ?" at bounding box center [736, 176] width 645 height 14
click at [534, 202] on div "De plus, il manque" at bounding box center [728, 206] width 660 height 14
click at [782, 177] on li "Pourriez-vous rattacher le justificatif de Société Nouvelle Victoire à Qonto ?" at bounding box center [736, 176] width 645 height 14
click at [741, 205] on div "De plus, il manque les justificatifs de Georgia Paris et Oz Garden." at bounding box center [728, 206] width 660 height 14
click at [272, 257] on nz-modal-container "Service TA - VOYAGE - PROPOSITION GLOBALE A utiliser dans le cadre de propositi…" at bounding box center [728, 412] width 1456 height 824
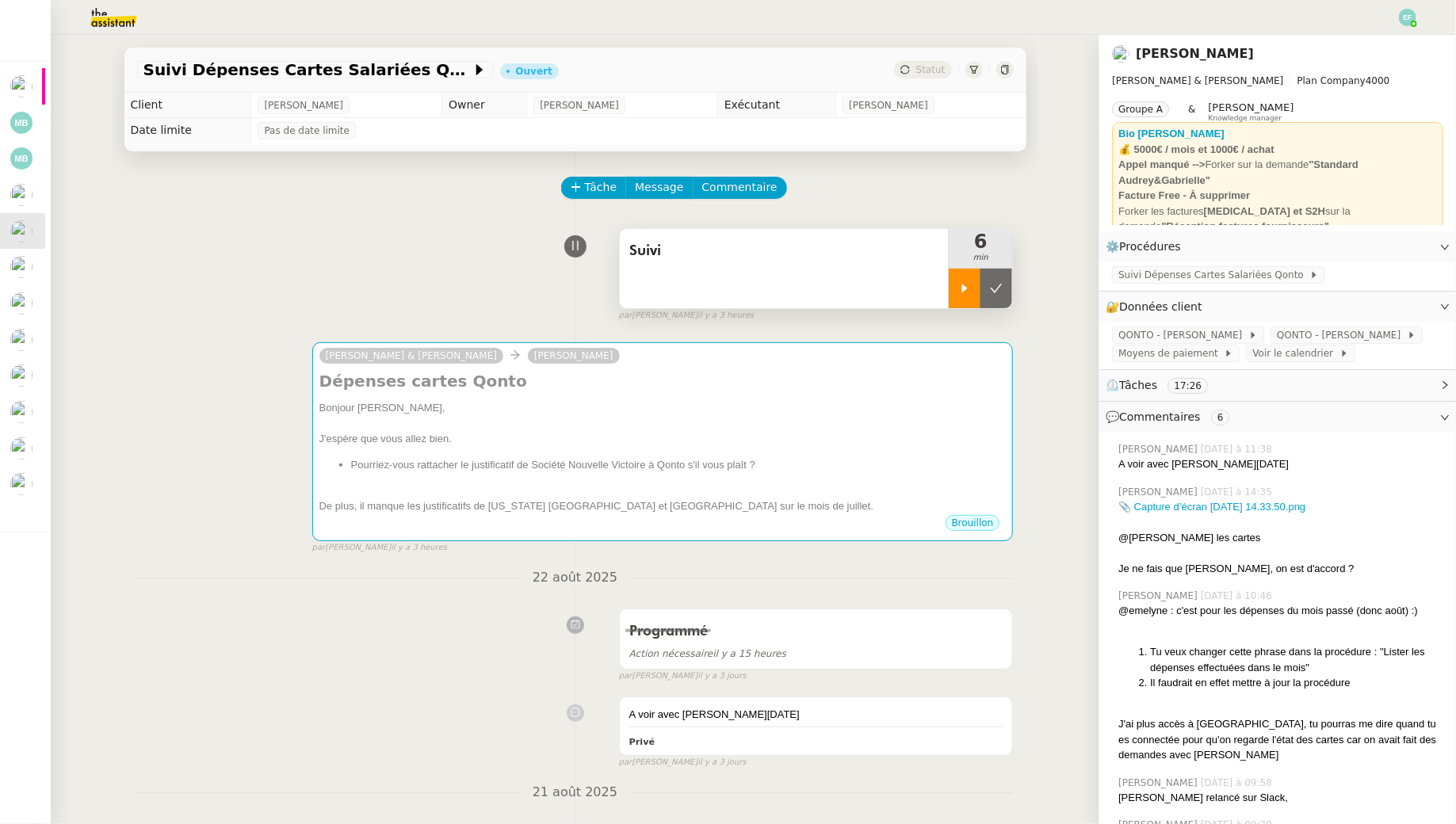
click at [952, 287] on div at bounding box center [965, 288] width 32 height 40
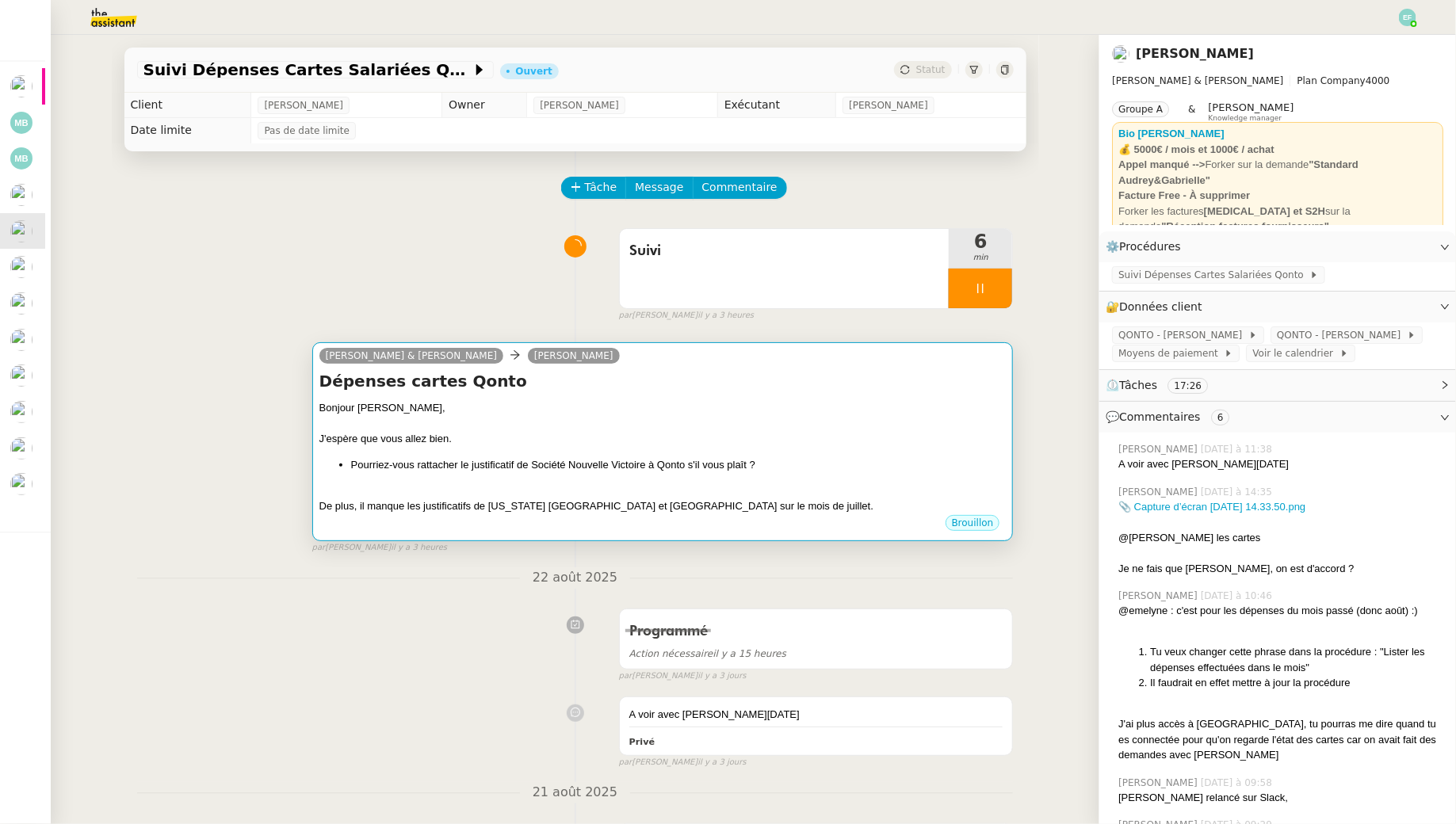
click at [886, 368] on div "Camille Audrey & Gabrielle Ségolène Labinsky" at bounding box center [663, 359] width 687 height 24
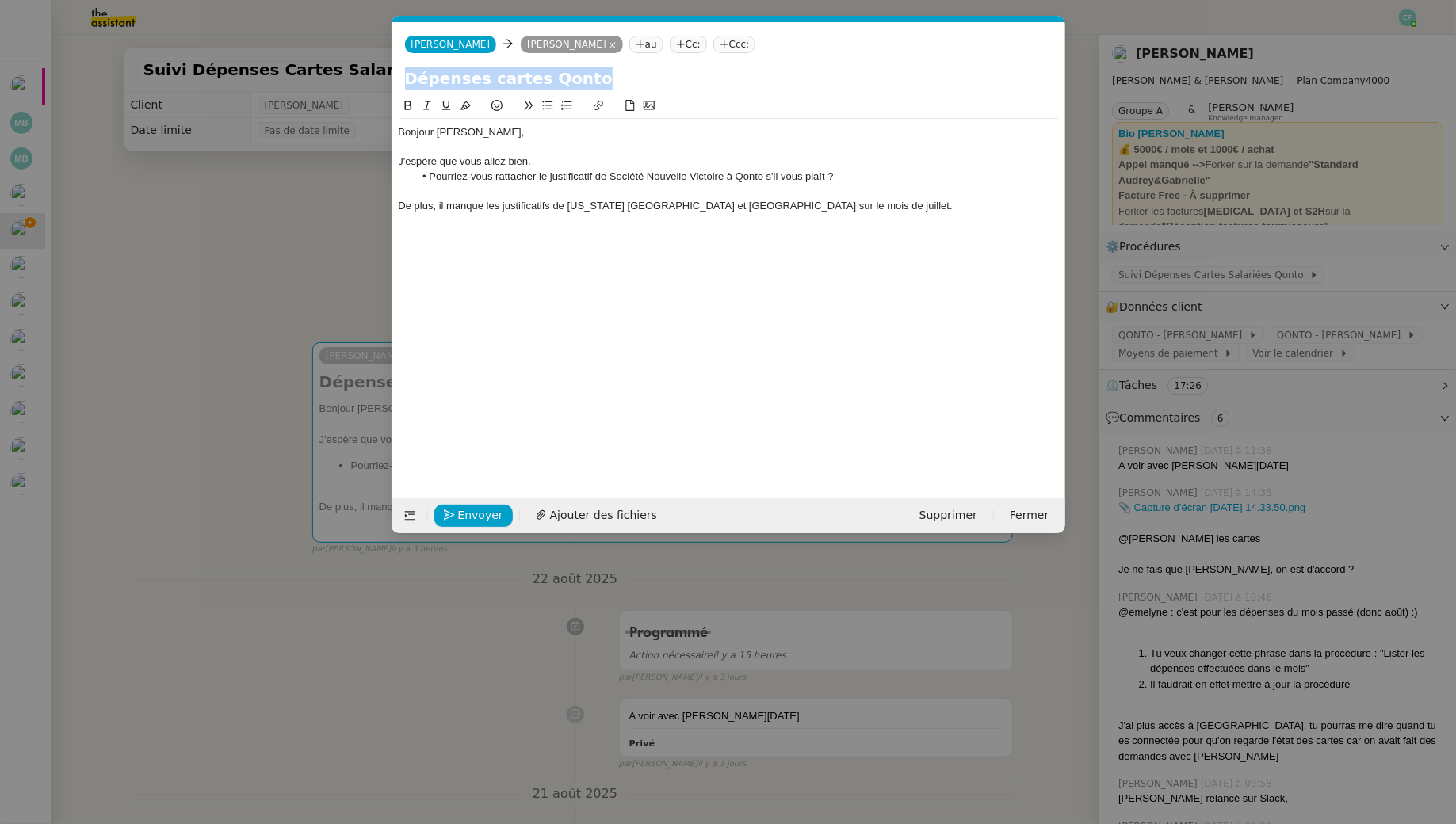
drag, startPoint x: 397, startPoint y: 134, endPoint x: 604, endPoint y: 157, distance: 208.3
click at [604, 157] on nz-spin "Bonjour Ségolène, J'espère que vous allez bien. Pourriez-vous rattacher le just…" at bounding box center [728, 288] width 673 height 384
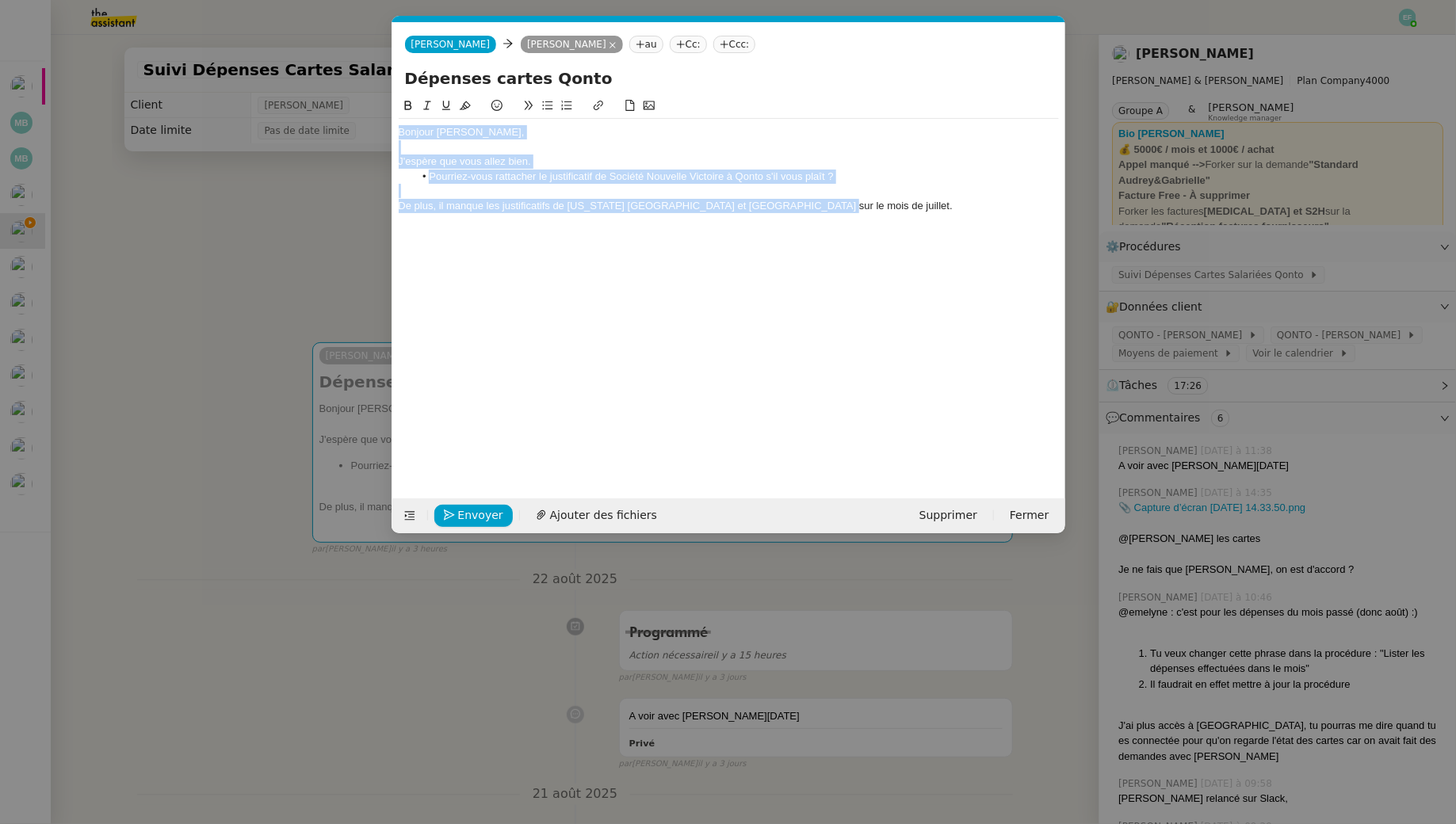
drag, startPoint x: 845, startPoint y: 217, endPoint x: 366, endPoint y: 88, distance: 496.1
click at [366, 88] on nz-modal-container "Service TA - VOYAGE - PROPOSITION GLOBALE A utiliser dans le cadre de propositi…" at bounding box center [728, 412] width 1456 height 824
copy div "Bonjour Ségolène, J'espère que vous allez bien. Pourriez-vous rattacher le just…"
click at [862, 205] on div "De plus, il manque les justificatifs de Georgia Paris et Oz Garden sur le mois …" at bounding box center [728, 206] width 660 height 14
drag, startPoint x: 874, startPoint y: 216, endPoint x: 312, endPoint y: 103, distance: 573.2
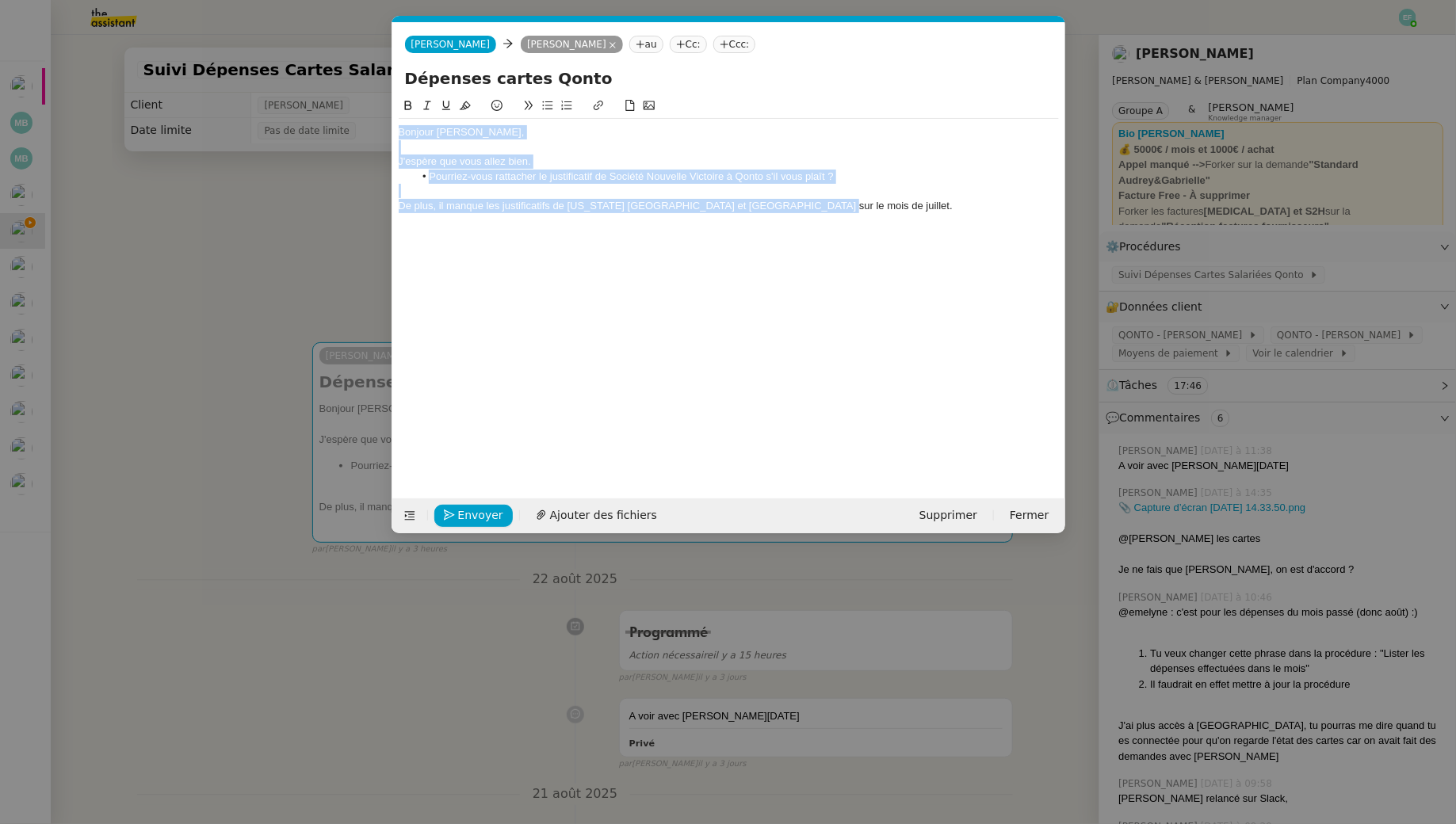
click at [312, 103] on nz-modal-container "Service TA - VOYAGE - PROPOSITION GLOBALE A utiliser dans le cadre de propositi…" at bounding box center [728, 412] width 1456 height 824
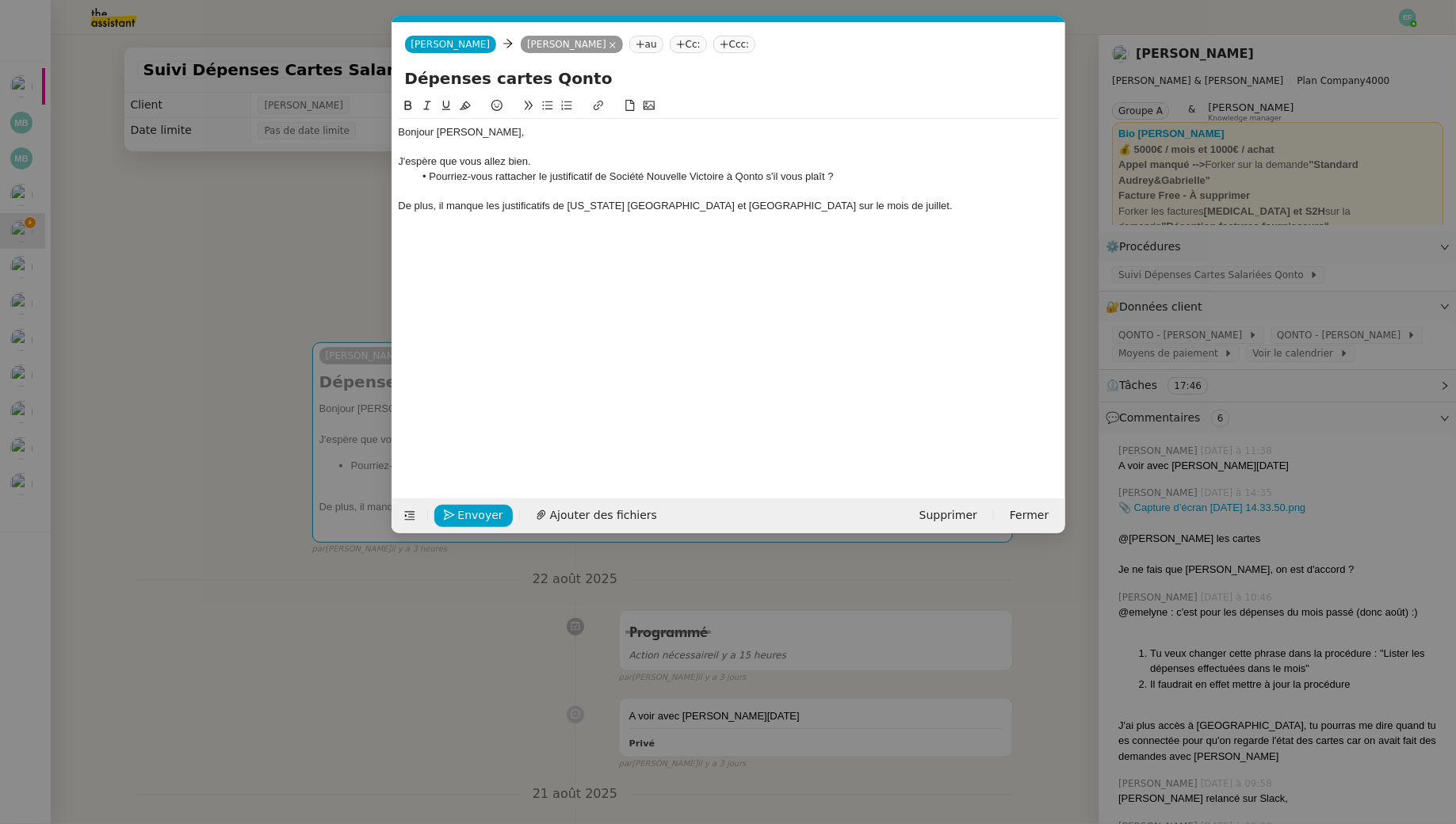
scroll to position [0, 0]
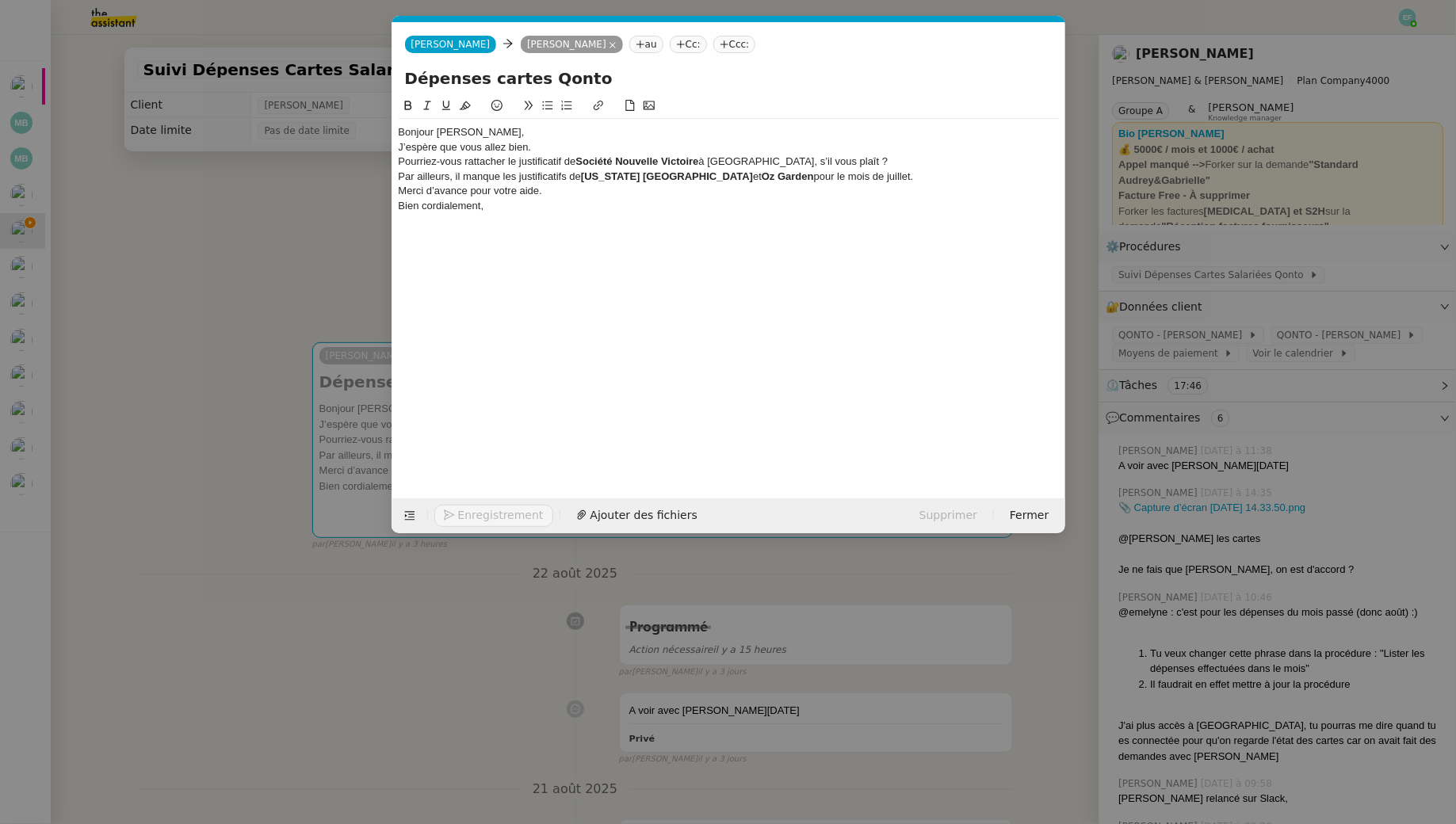
click at [492, 132] on div "Bonjour Ségolène," at bounding box center [728, 132] width 660 height 14
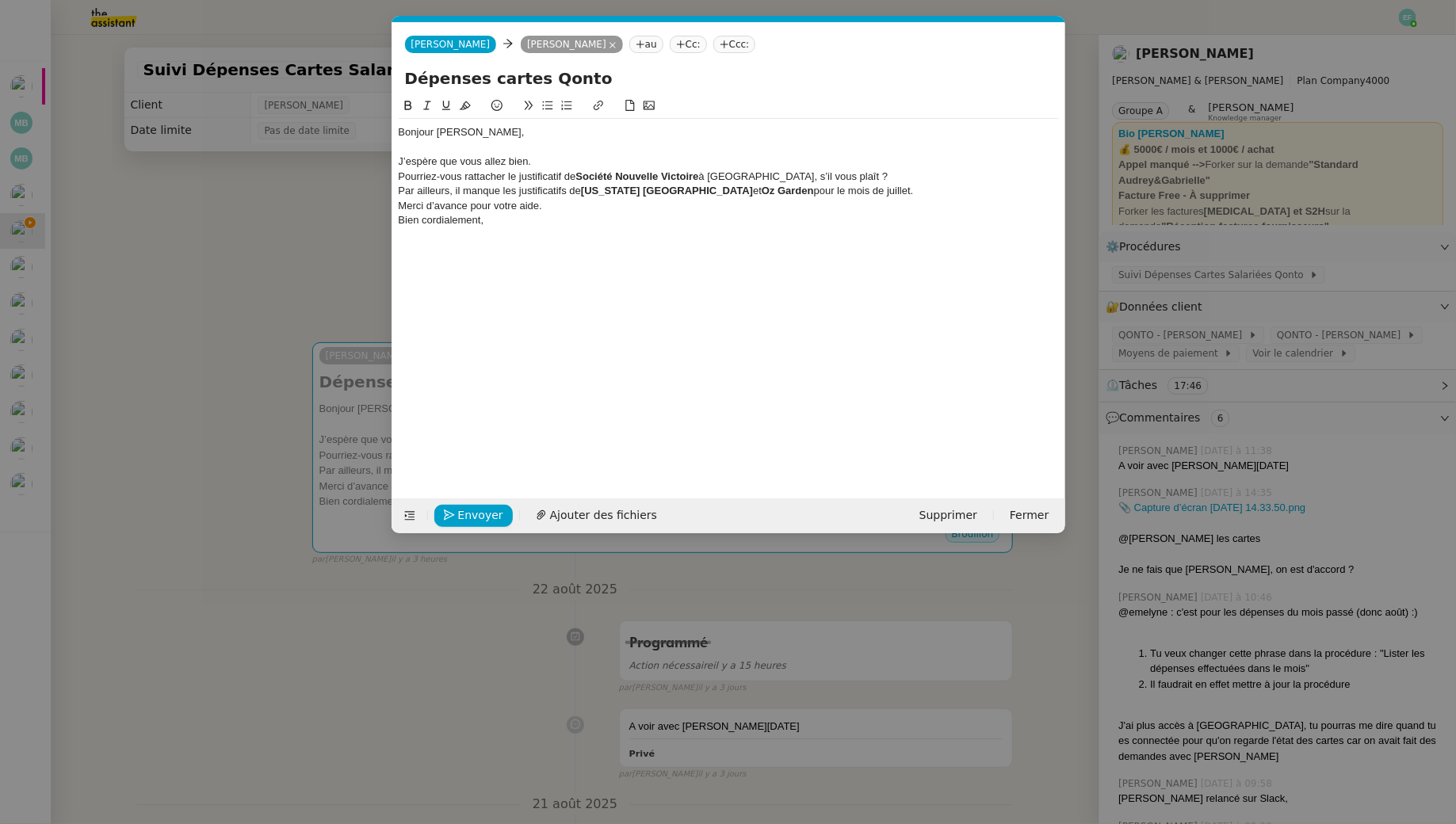
click at [558, 161] on div "J’espère que vous allez bien." at bounding box center [728, 161] width 660 height 14
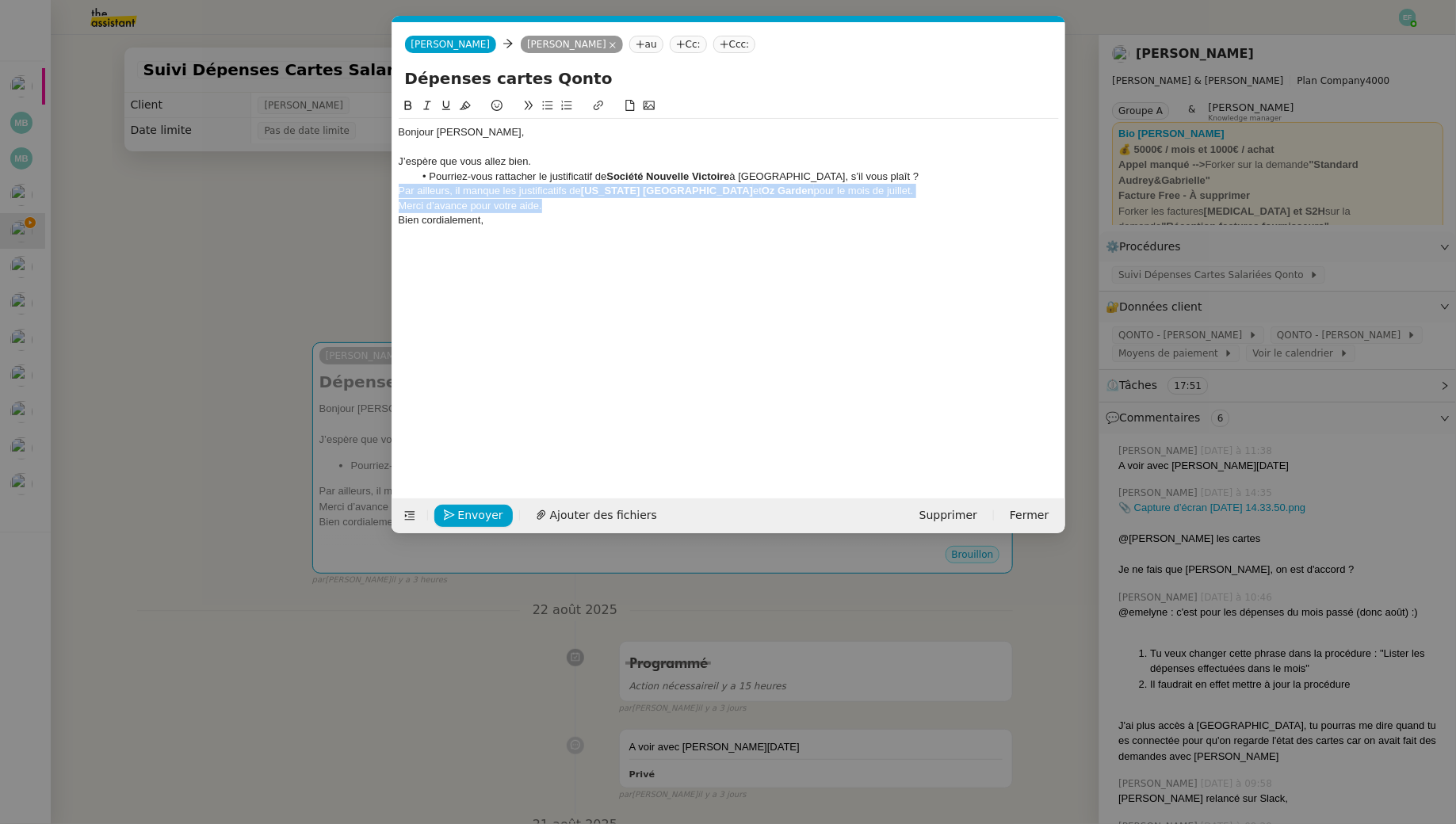
drag, startPoint x: 400, startPoint y: 189, endPoint x: 863, endPoint y: 199, distance: 463.1
click at [863, 199] on div "Bonjour Ségolène, J’espère que vous allez bien. Pourriez-vous rattacher le just…" at bounding box center [728, 184] width 660 height 130
click at [588, 189] on strong "Georgia Paris" at bounding box center [667, 190] width 172 height 12
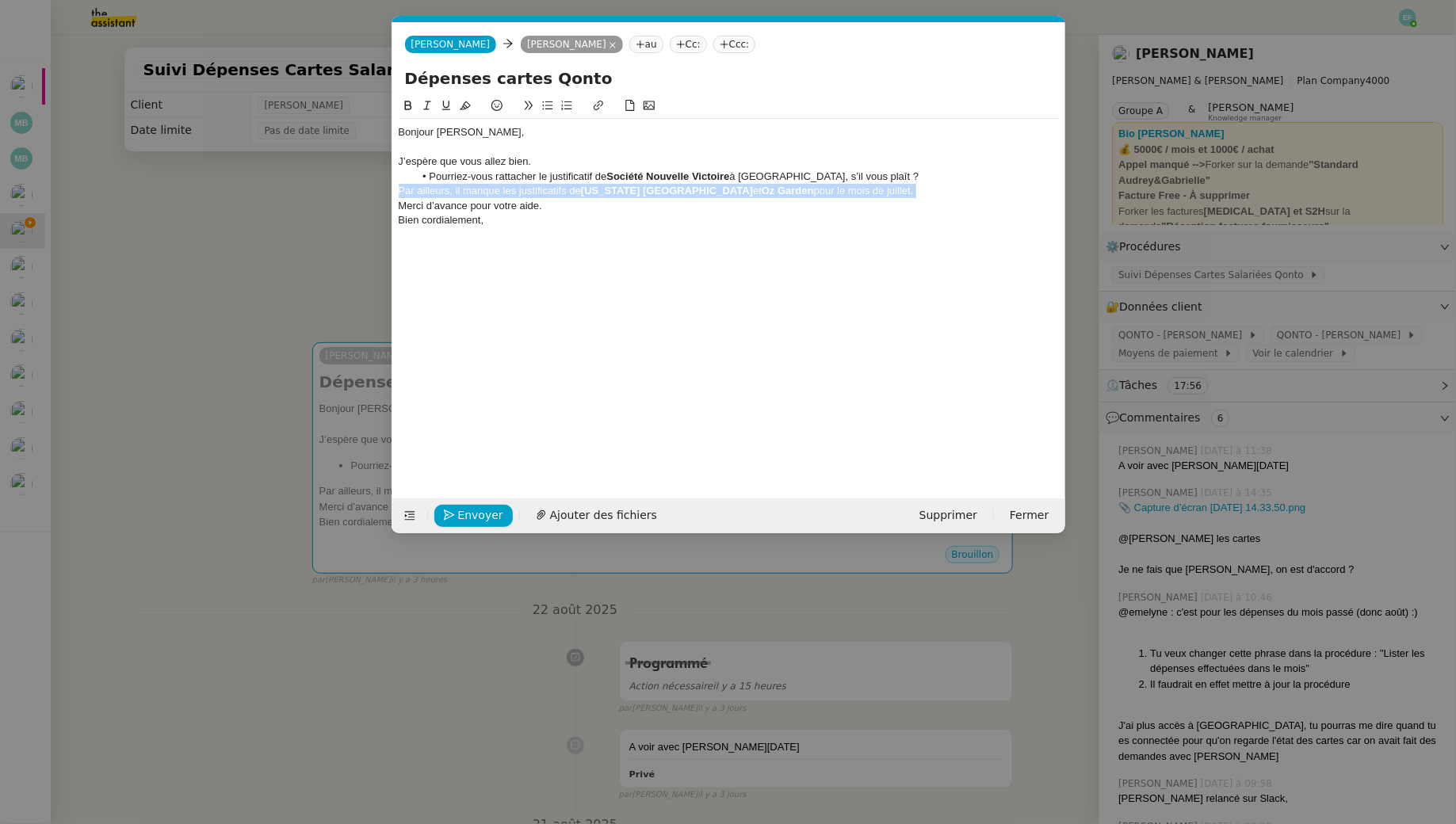
click at [432, 107] on icon at bounding box center [427, 106] width 11 height 11
click at [867, 189] on div "Par ailleurs, il manque les justificatifs de Georgia Paris et Oz Garden pour le…" at bounding box center [728, 190] width 660 height 14
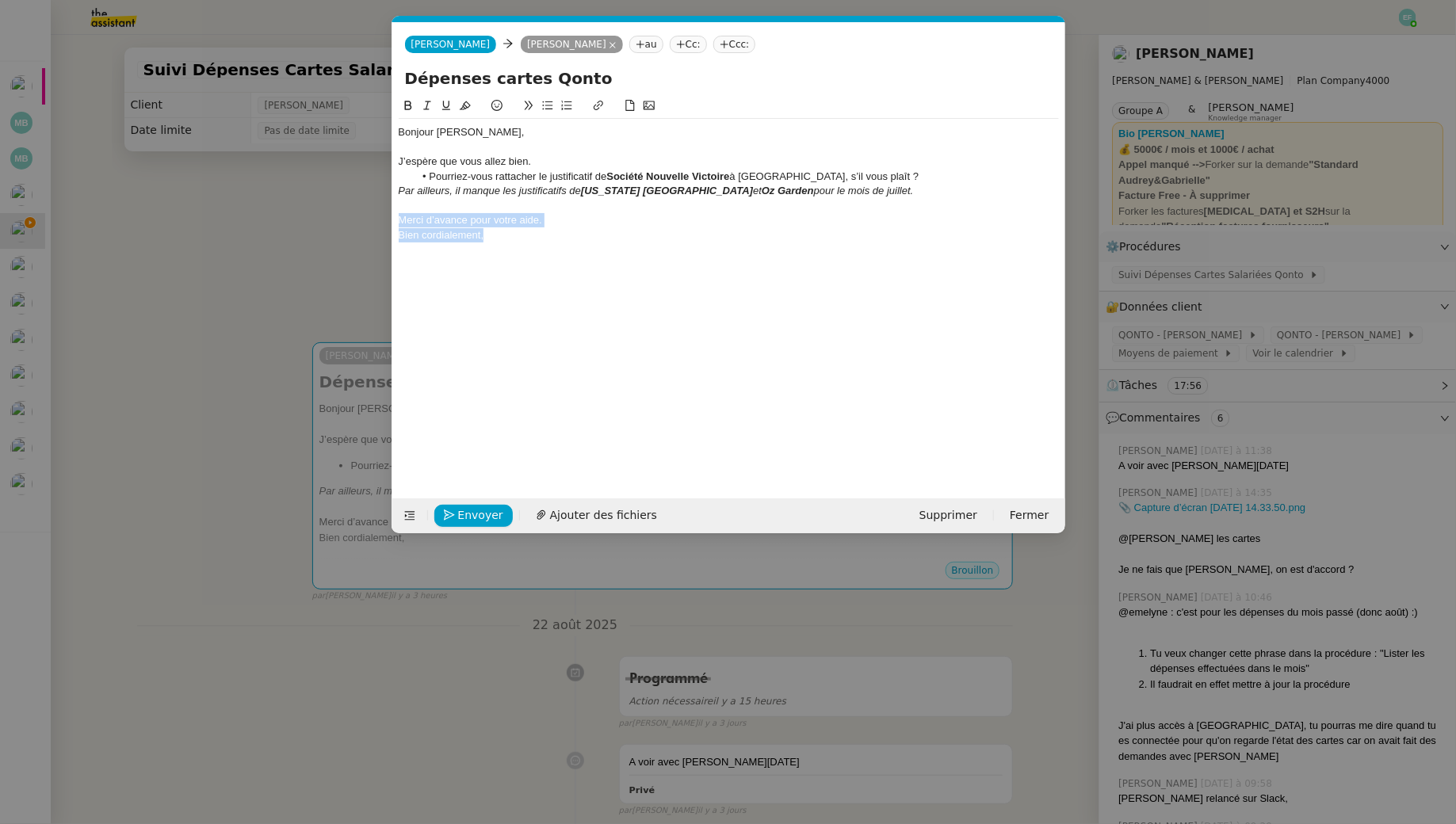
drag, startPoint x: 502, startPoint y: 238, endPoint x: 364, endPoint y: 222, distance: 138.9
click at [364, 222] on nz-modal-container "Service TA - VOYAGE - PROPOSITION GLOBALE A utiliser dans le cadre de propositi…" at bounding box center [728, 412] width 1456 height 824
click at [174, 266] on nz-modal-container "Service TA - VOYAGE - PROPOSITION GLOBALE A utiliser dans le cadre de propositi…" at bounding box center [728, 412] width 1456 height 824
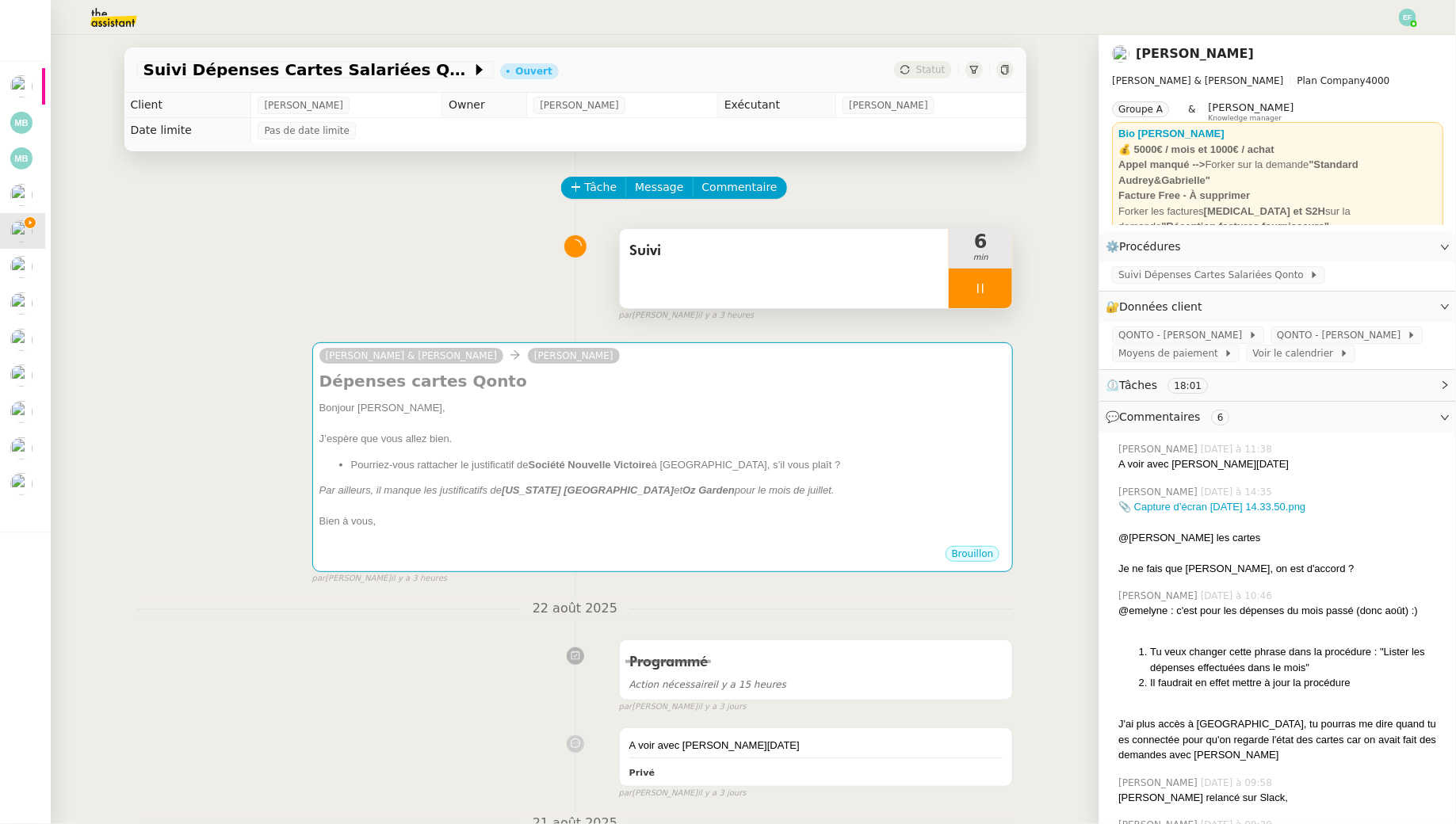
click at [999, 288] on div at bounding box center [981, 288] width 63 height 40
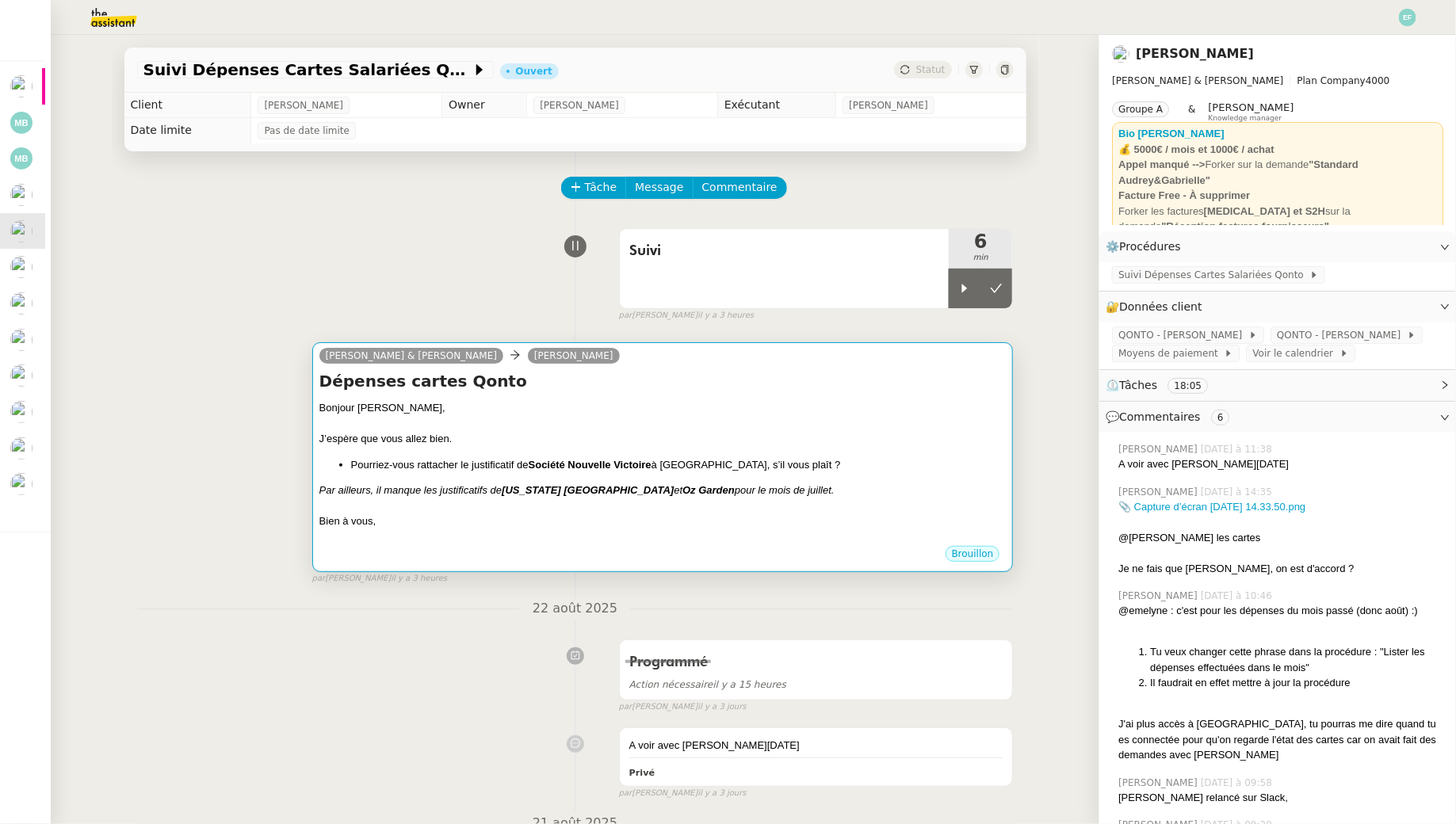
click at [921, 476] on div "Bonjour Ségolène, J’espère que vous allez bien. Pourriez-vous rattacher le just…" at bounding box center [663, 473] width 687 height 145
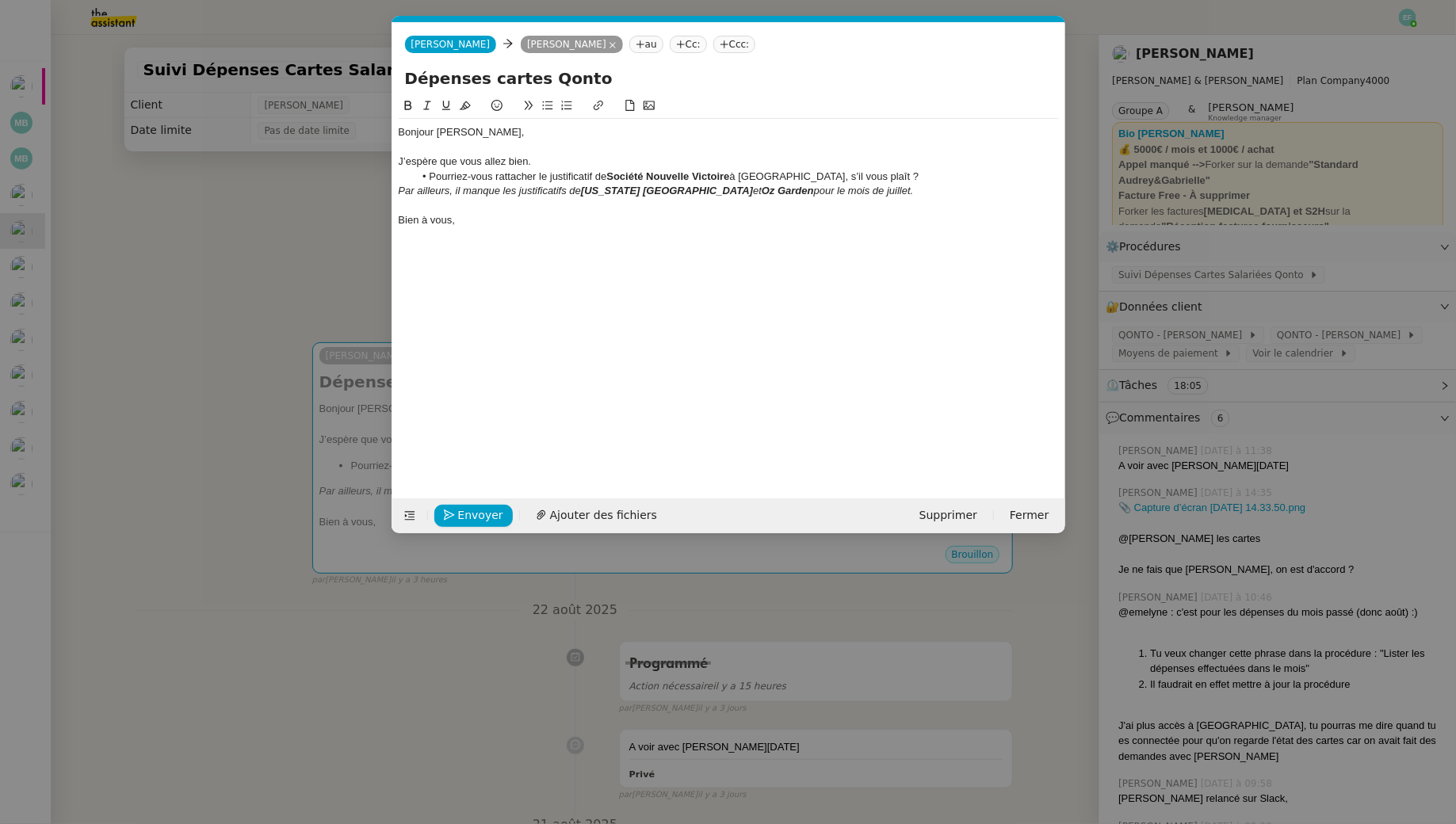
scroll to position [0, 33]
click at [285, 273] on nz-modal-container "Service TA - VOYAGE - PROPOSITION GLOBALE A utiliser dans le cadre de propositi…" at bounding box center [728, 412] width 1456 height 824
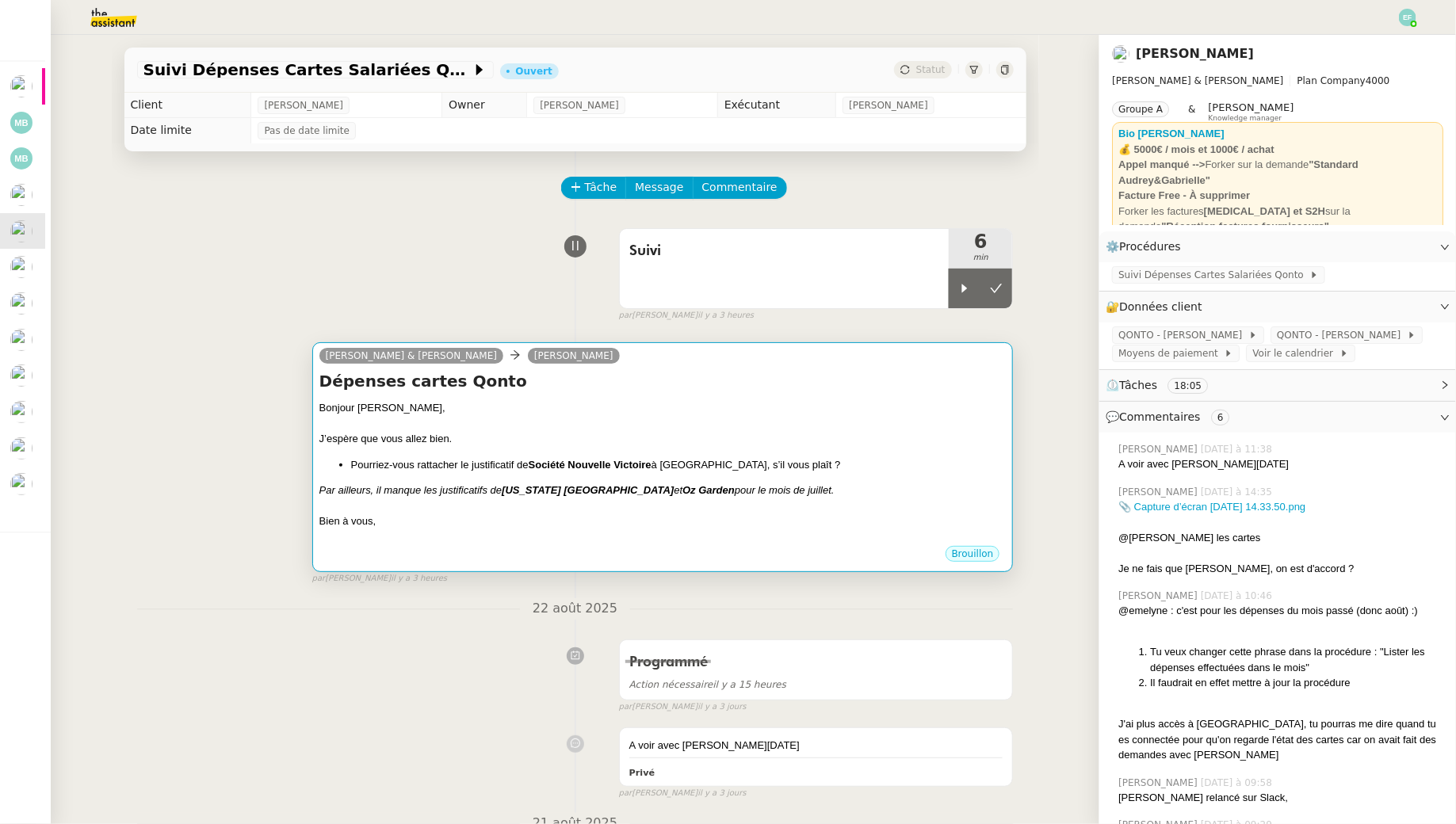
click at [856, 397] on div "Dépenses cartes Qonto Bonjour Ségolène, J’espère que vous allez bien. Pourriez-…" at bounding box center [663, 457] width 687 height 174
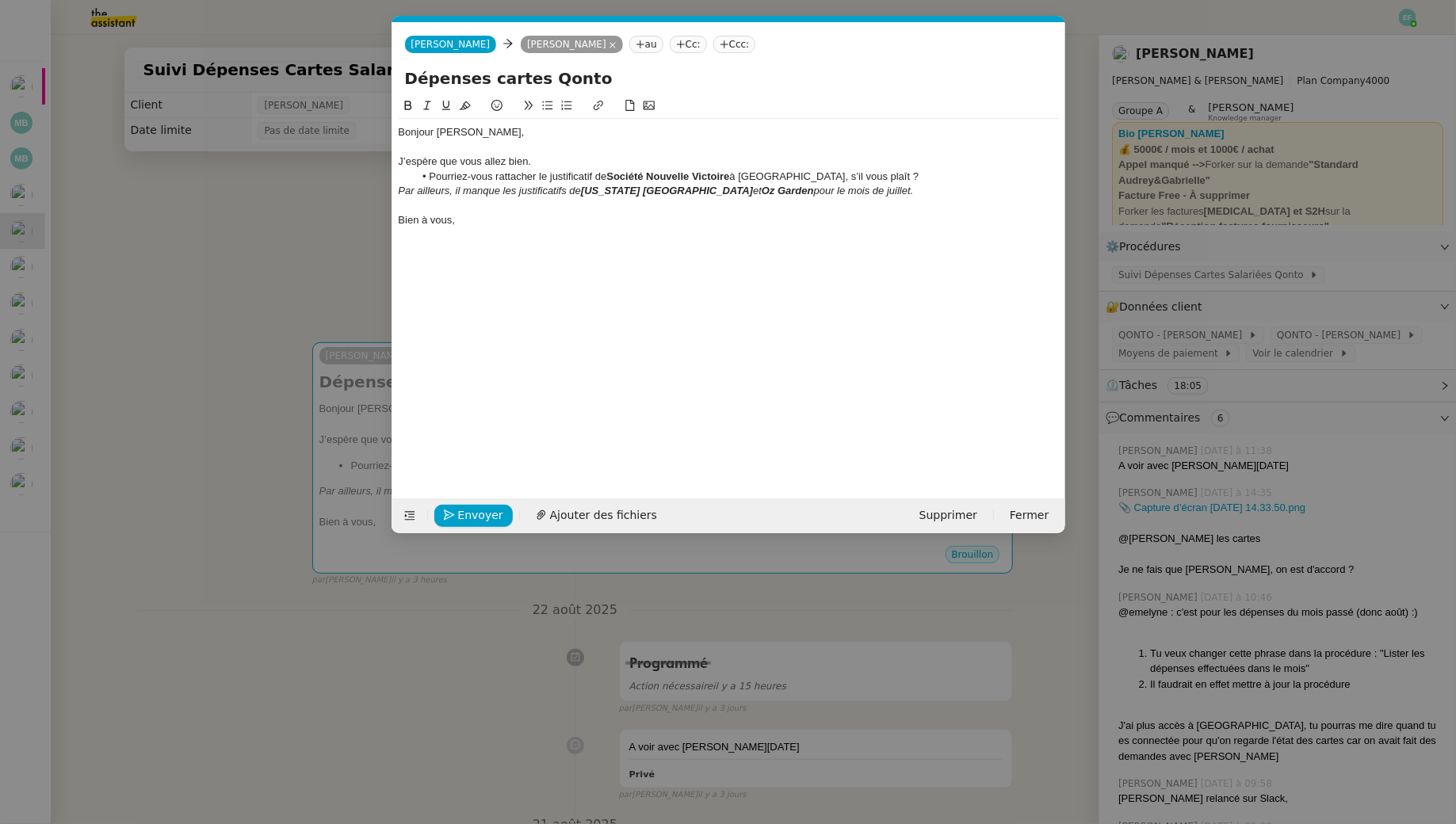
click at [675, 75] on input "Dépenses cartes Qonto" at bounding box center [728, 79] width 648 height 24
type input "Dépenses cartes Qonto Août / Juillet"
click at [193, 233] on nz-modal-container "Service TA - VOYAGE - PROPOSITION GLOBALE A utiliser dans le cadre de propositi…" at bounding box center [728, 412] width 1456 height 824
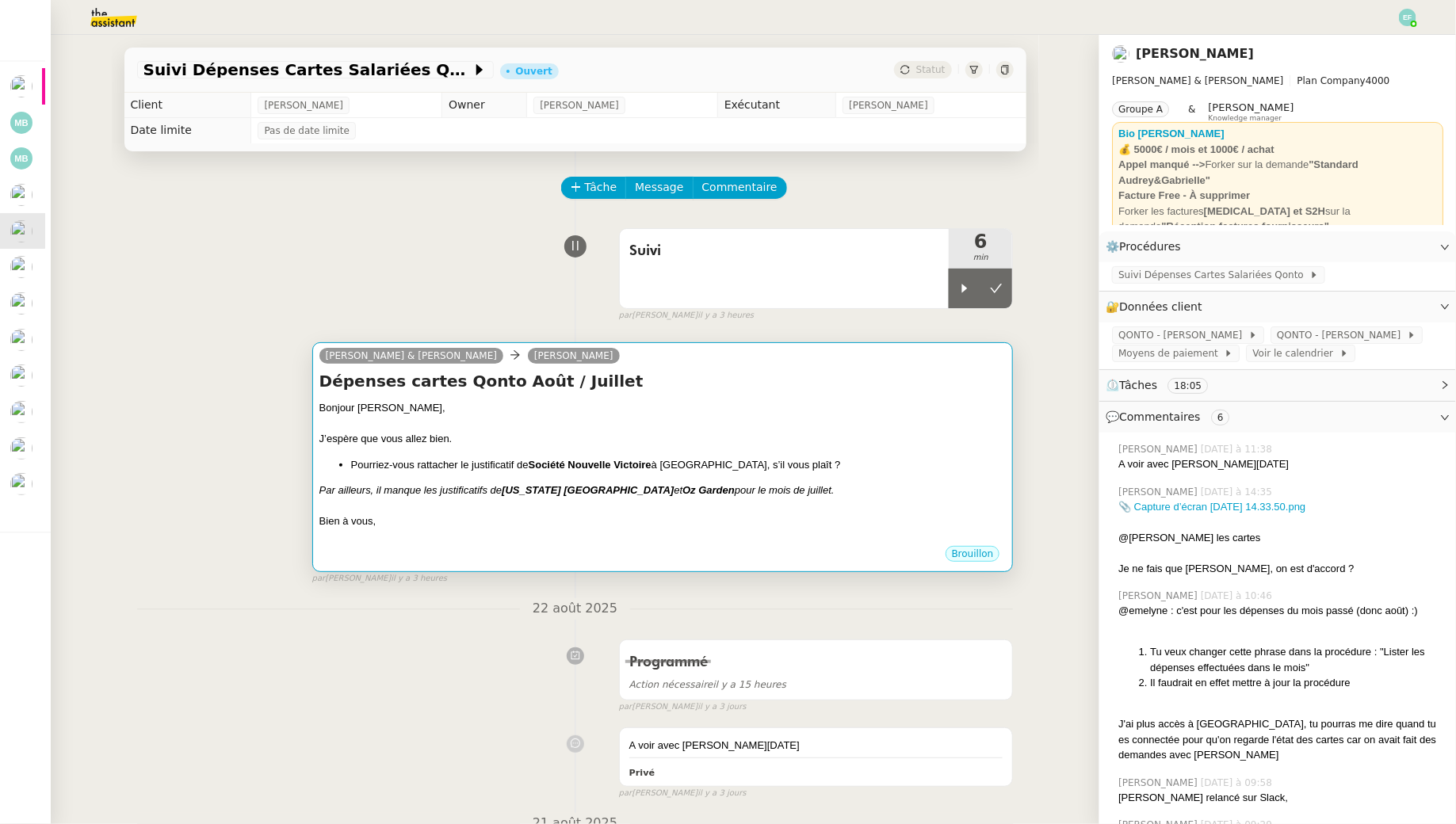
click at [792, 410] on div "Bonjour Ségolène," at bounding box center [663, 408] width 687 height 16
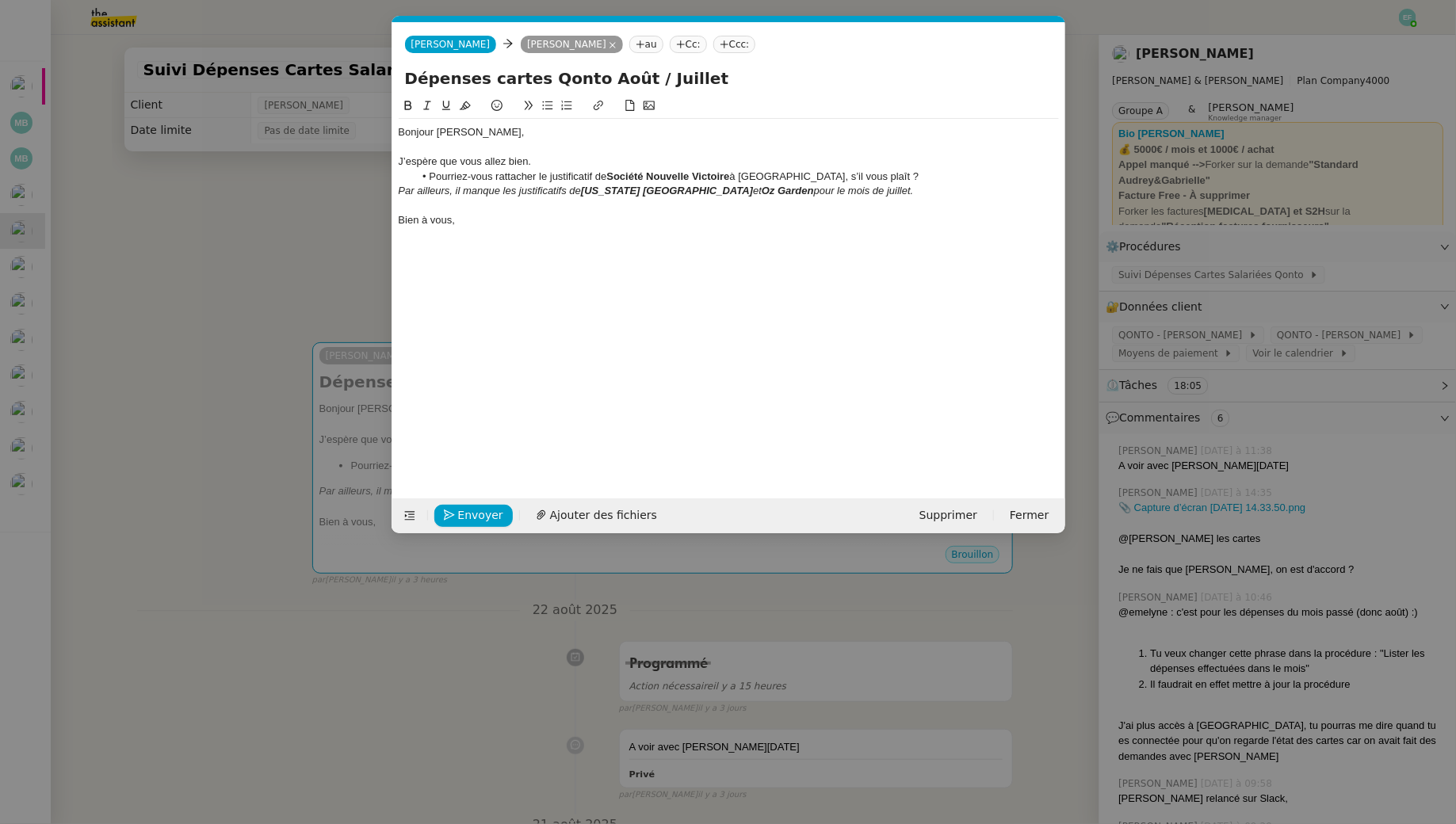
click at [36, 610] on nz-modal-container "Service TA - VOYAGE - PROPOSITION GLOBALE A utiliser dans le cadre de propositi…" at bounding box center [728, 412] width 1456 height 824
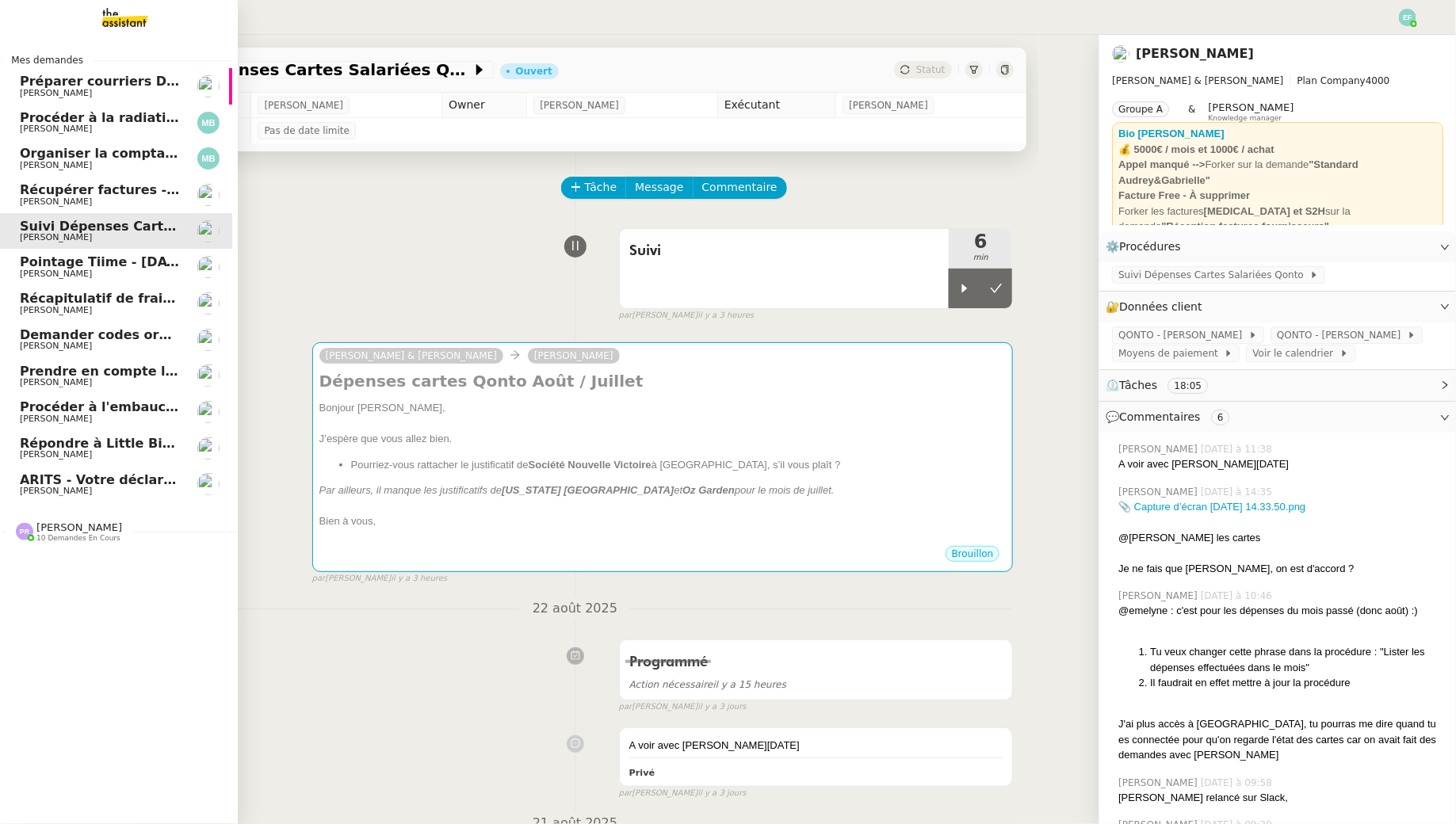
click at [59, 535] on span "10 demandes en cours" at bounding box center [78, 538] width 84 height 8
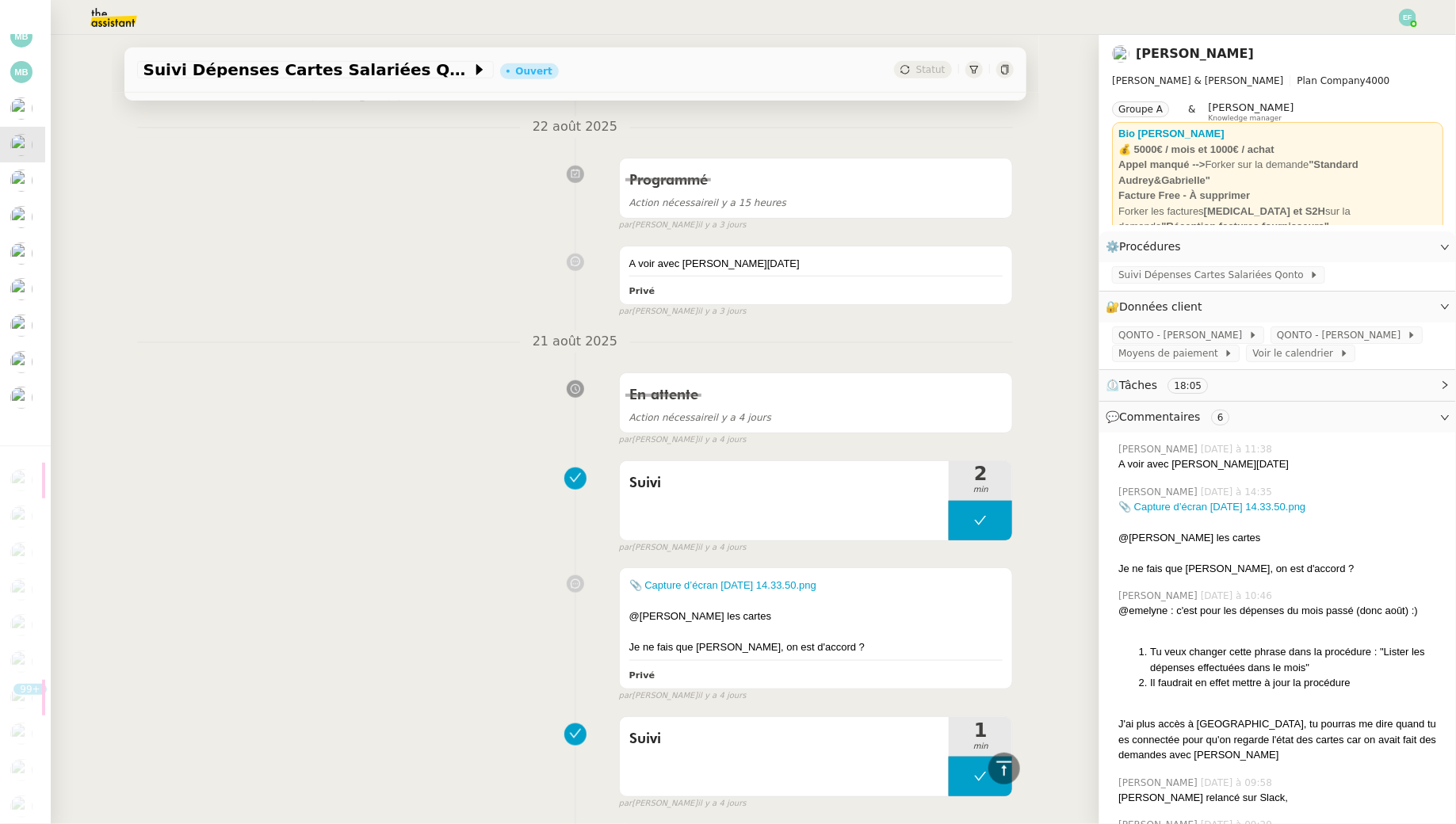
scroll to position [0, 0]
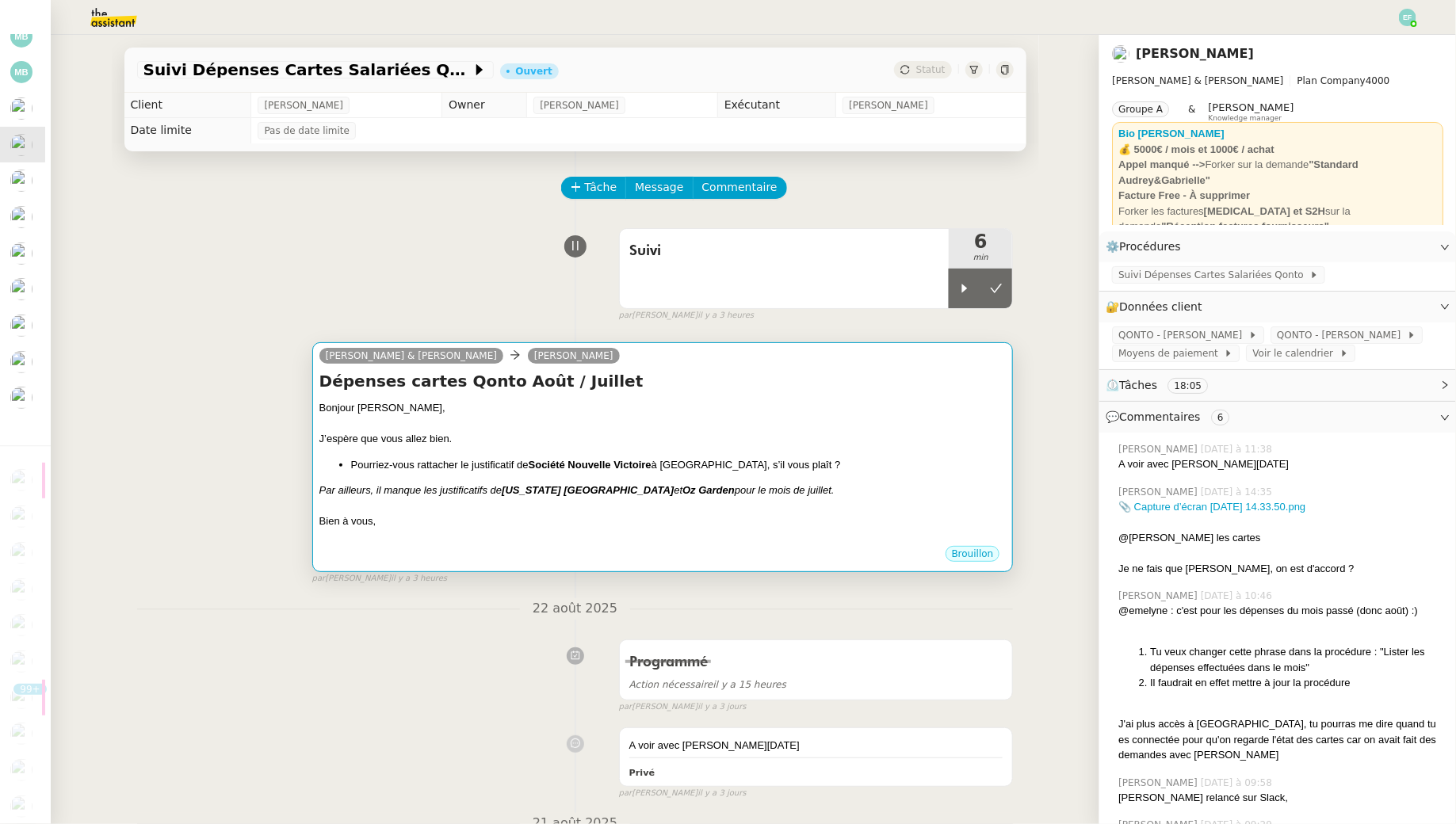
click at [670, 406] on div "Bonjour Ségolène," at bounding box center [663, 408] width 687 height 16
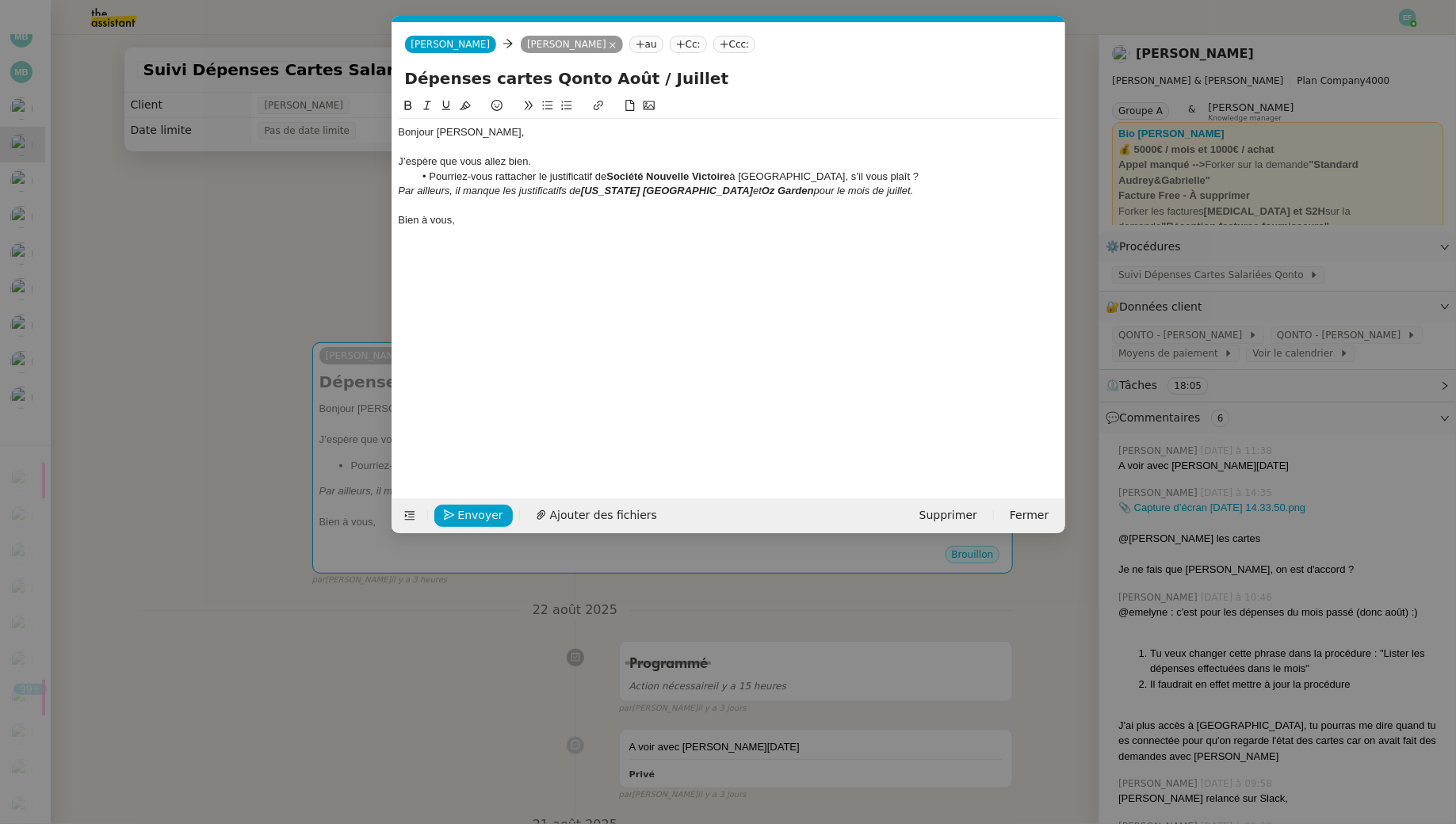
scroll to position [0, 33]
click at [474, 514] on span "Envoyer" at bounding box center [480, 515] width 45 height 19
click at [474, 514] on span "Confirmer l'envoi" at bounding box center [505, 515] width 95 height 19
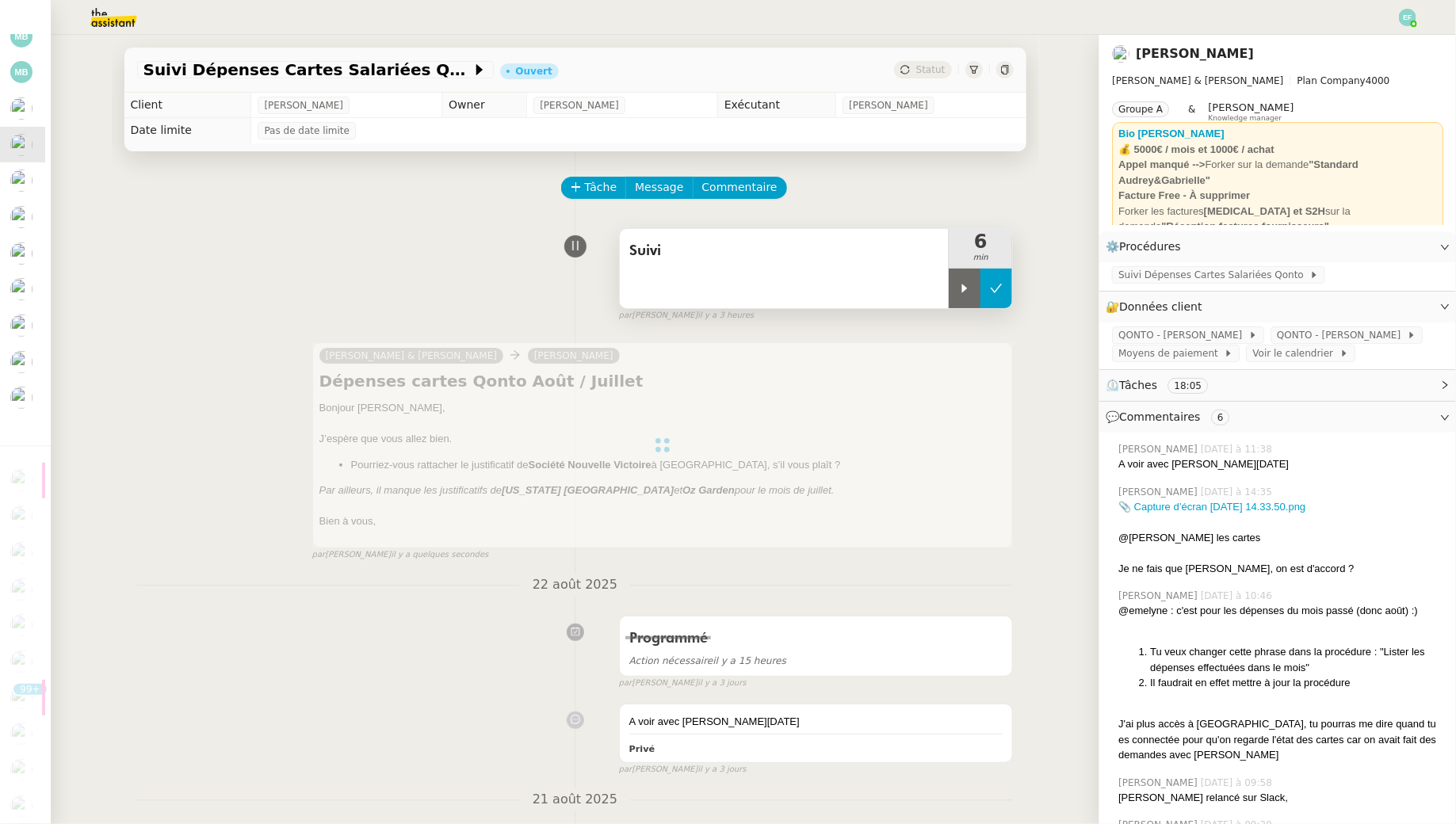
click at [1007, 289] on button at bounding box center [996, 288] width 32 height 40
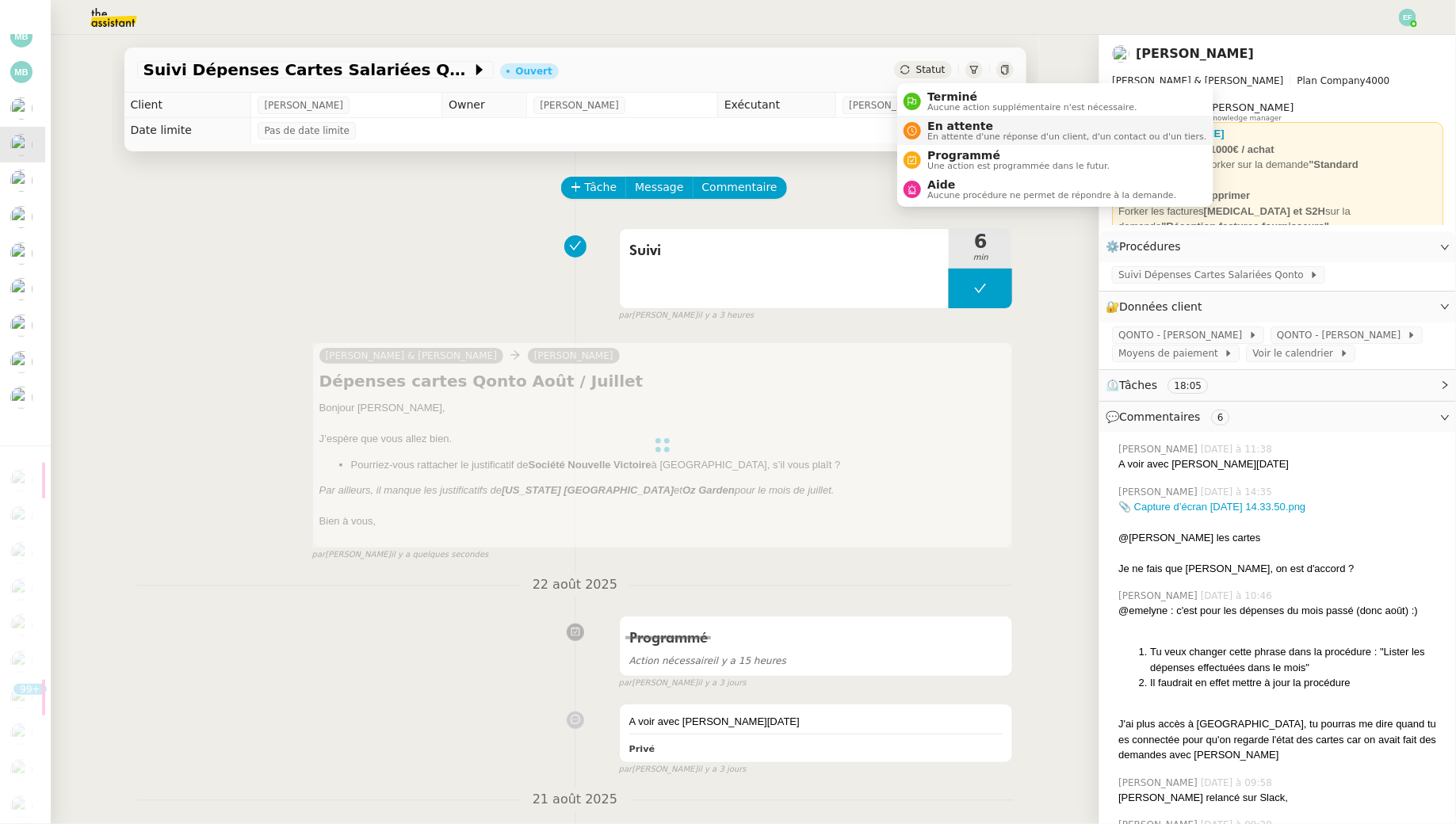
click at [928, 132] on span "En attente" at bounding box center [1067, 126] width 279 height 13
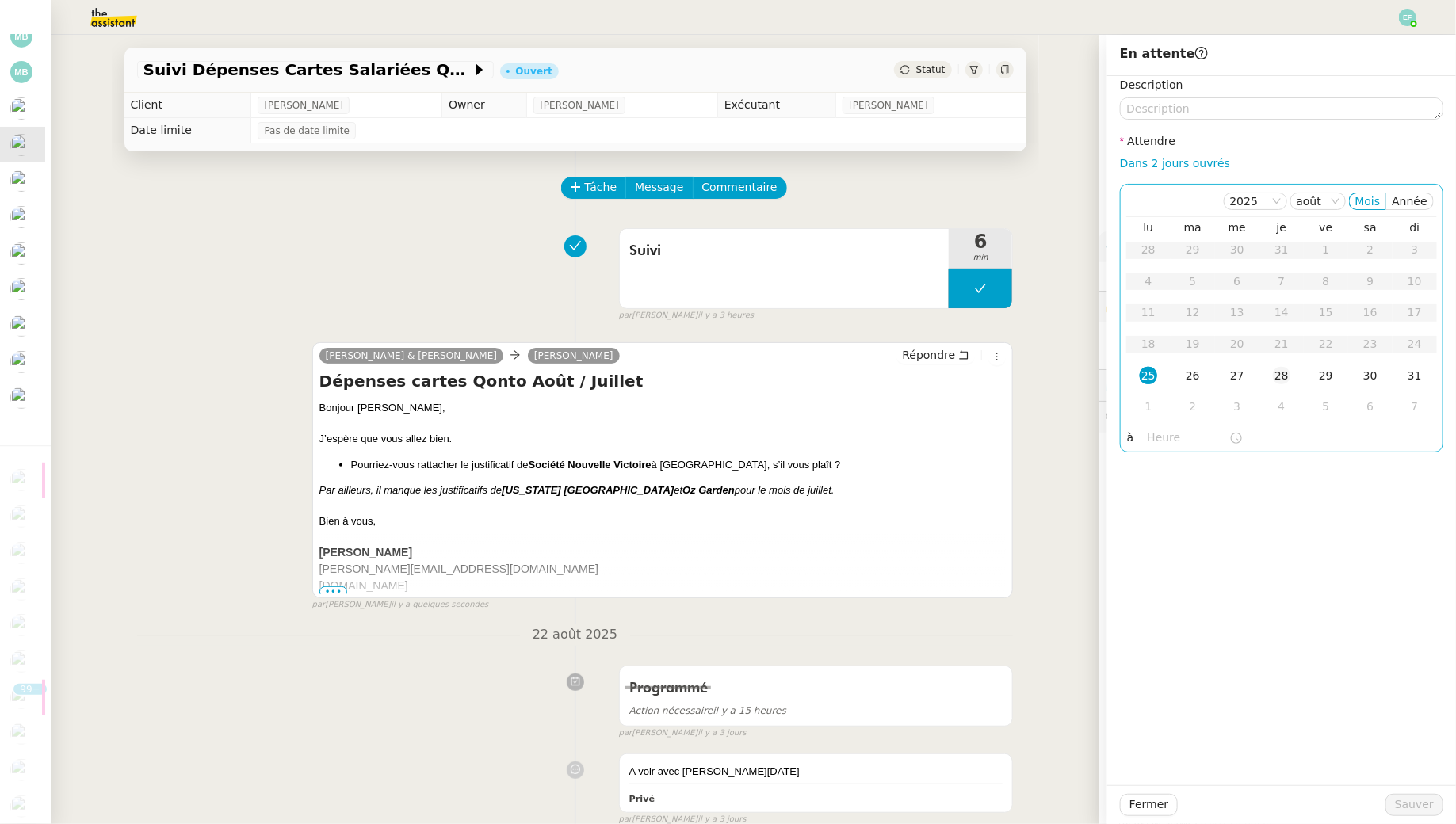
click at [1273, 374] on div "28" at bounding box center [1281, 375] width 18 height 18
click at [1410, 807] on span "Sauver" at bounding box center [1414, 805] width 39 height 19
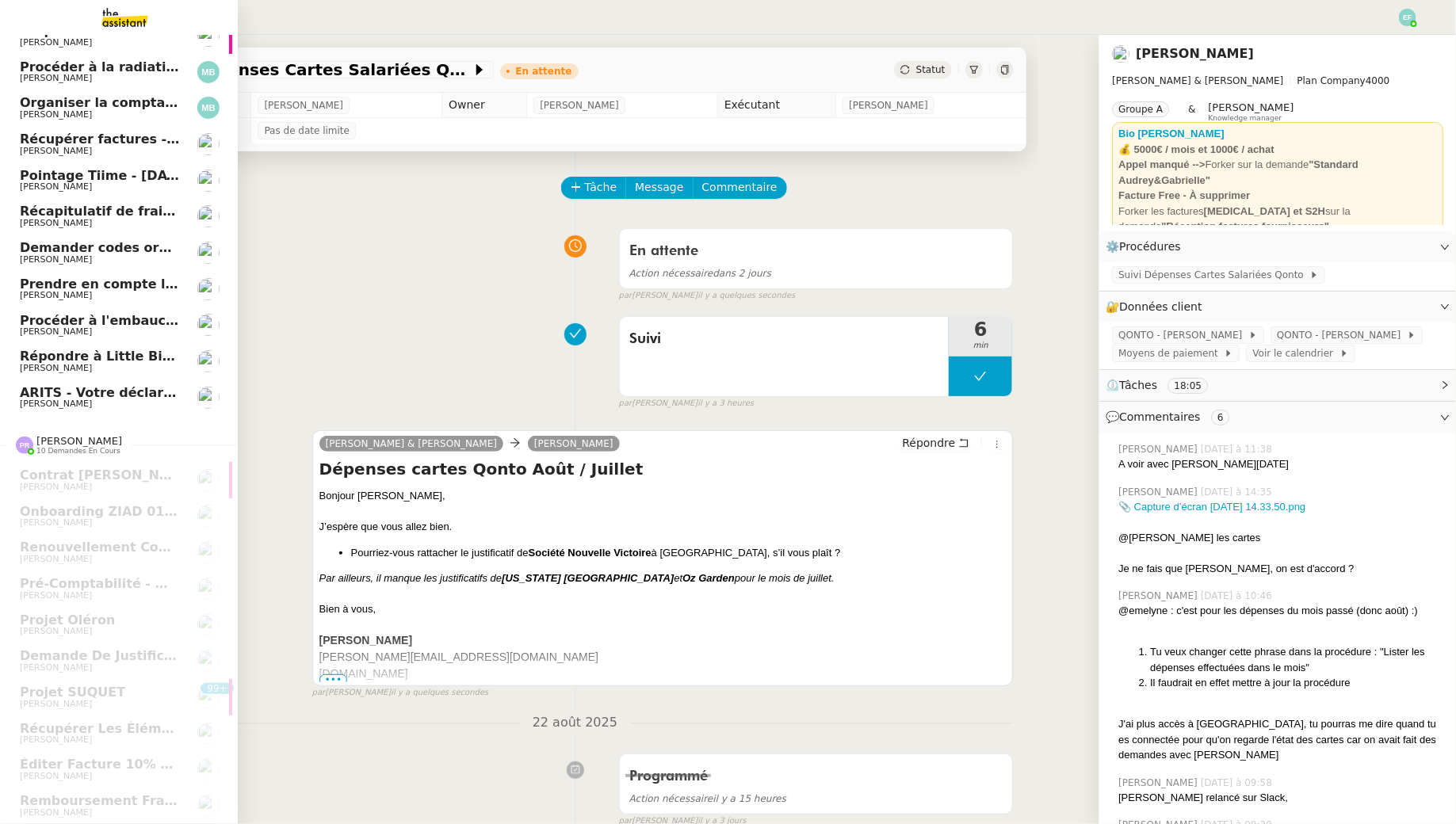
scroll to position [0, 6]
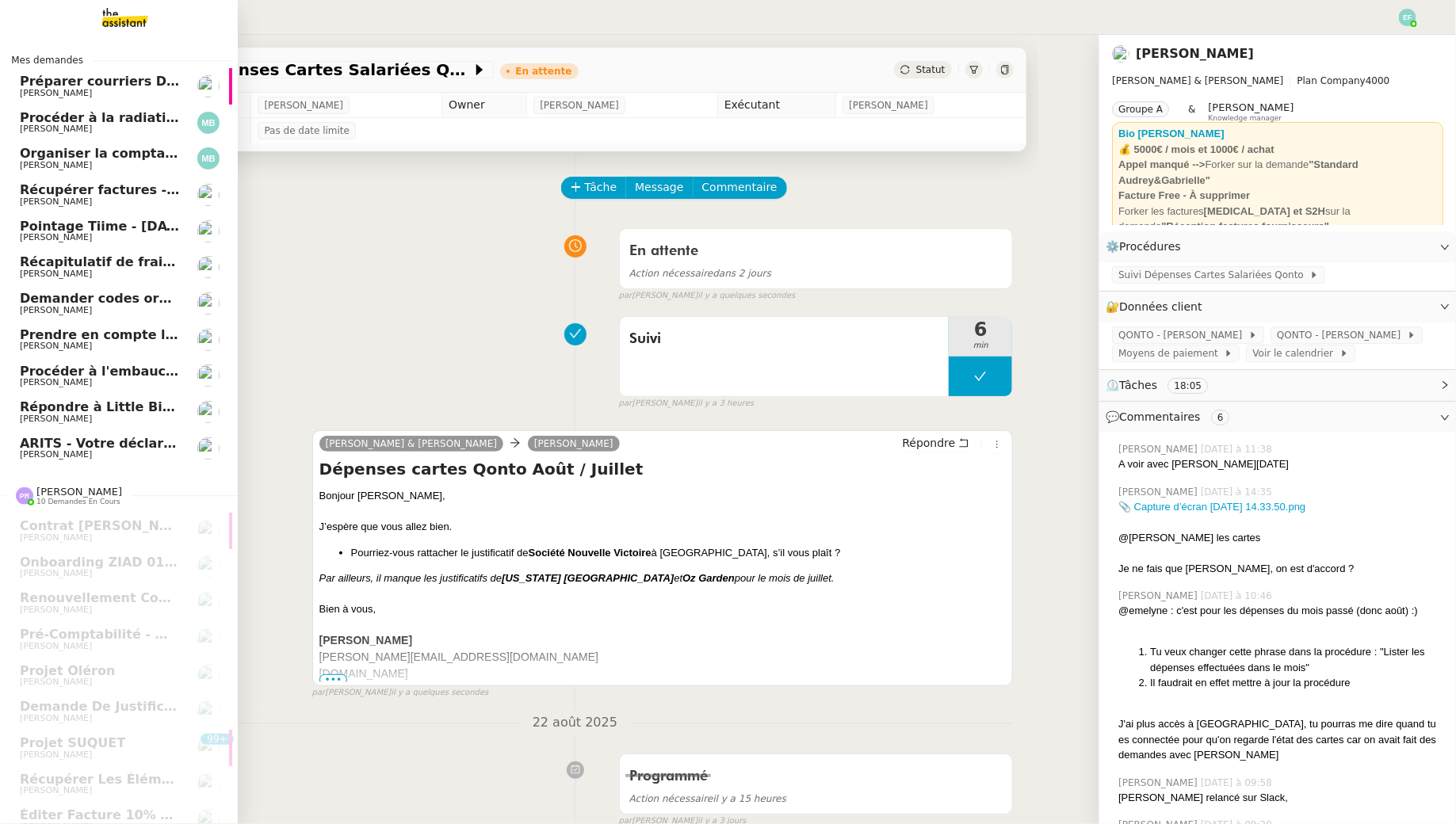
click at [82, 447] on span "ARITS - Votre déclaration de TVA de Juillet 2025" at bounding box center [174, 443] width 310 height 15
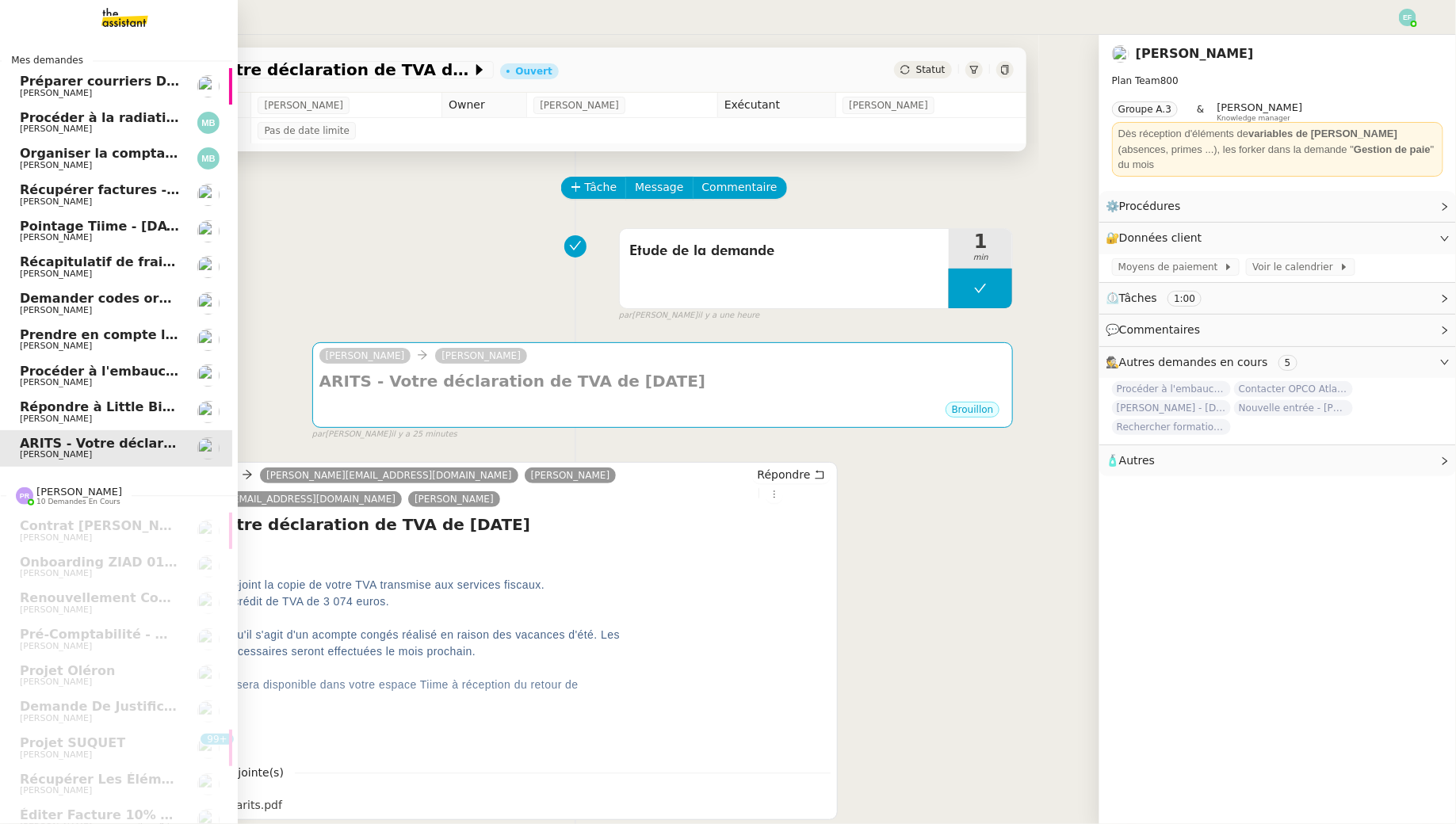
click at [89, 411] on span "Répondre à Little Big Connection" at bounding box center [137, 407] width 236 height 15
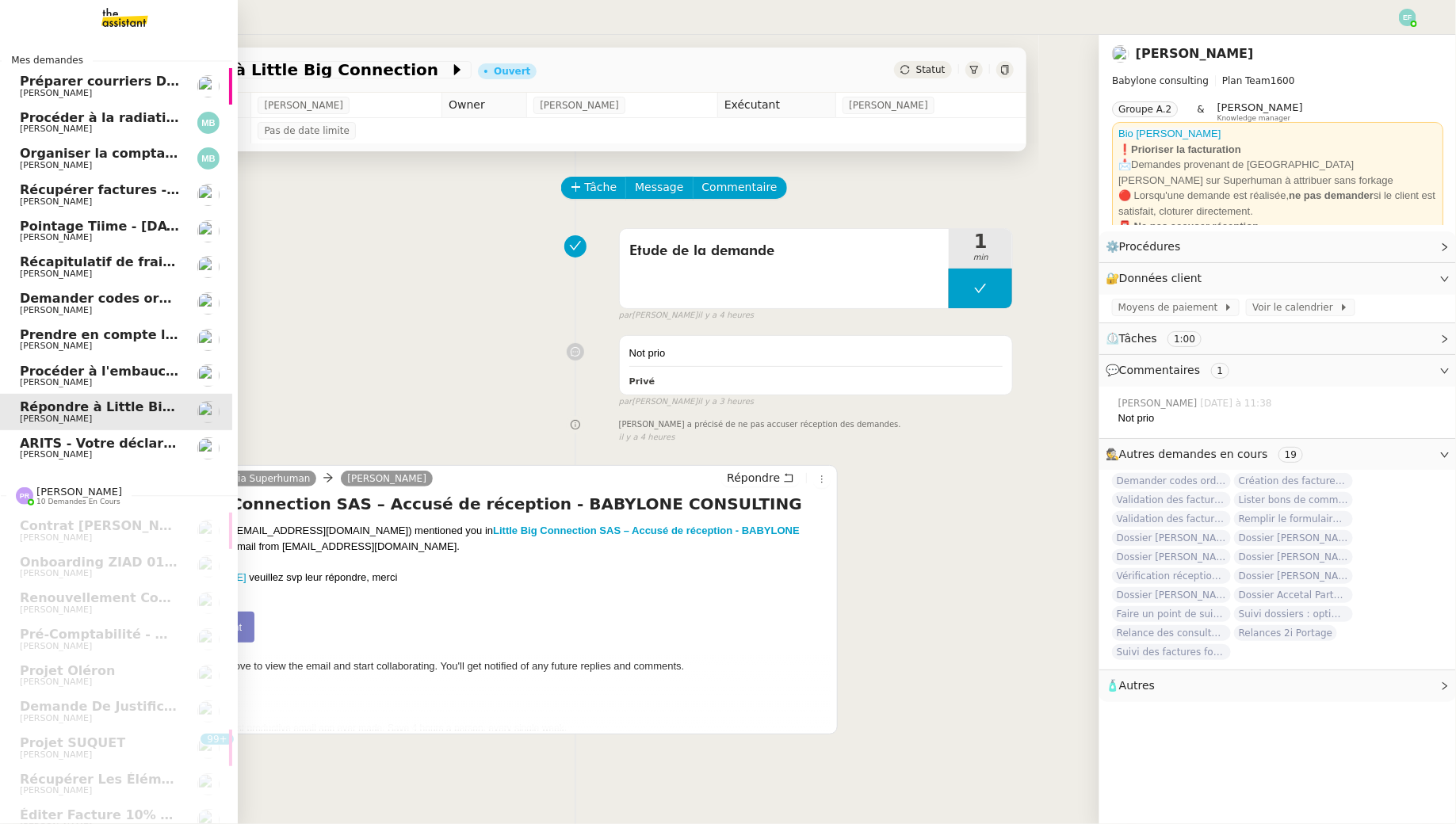
click at [90, 342] on span "[PERSON_NAME]" at bounding box center [56, 346] width 72 height 10
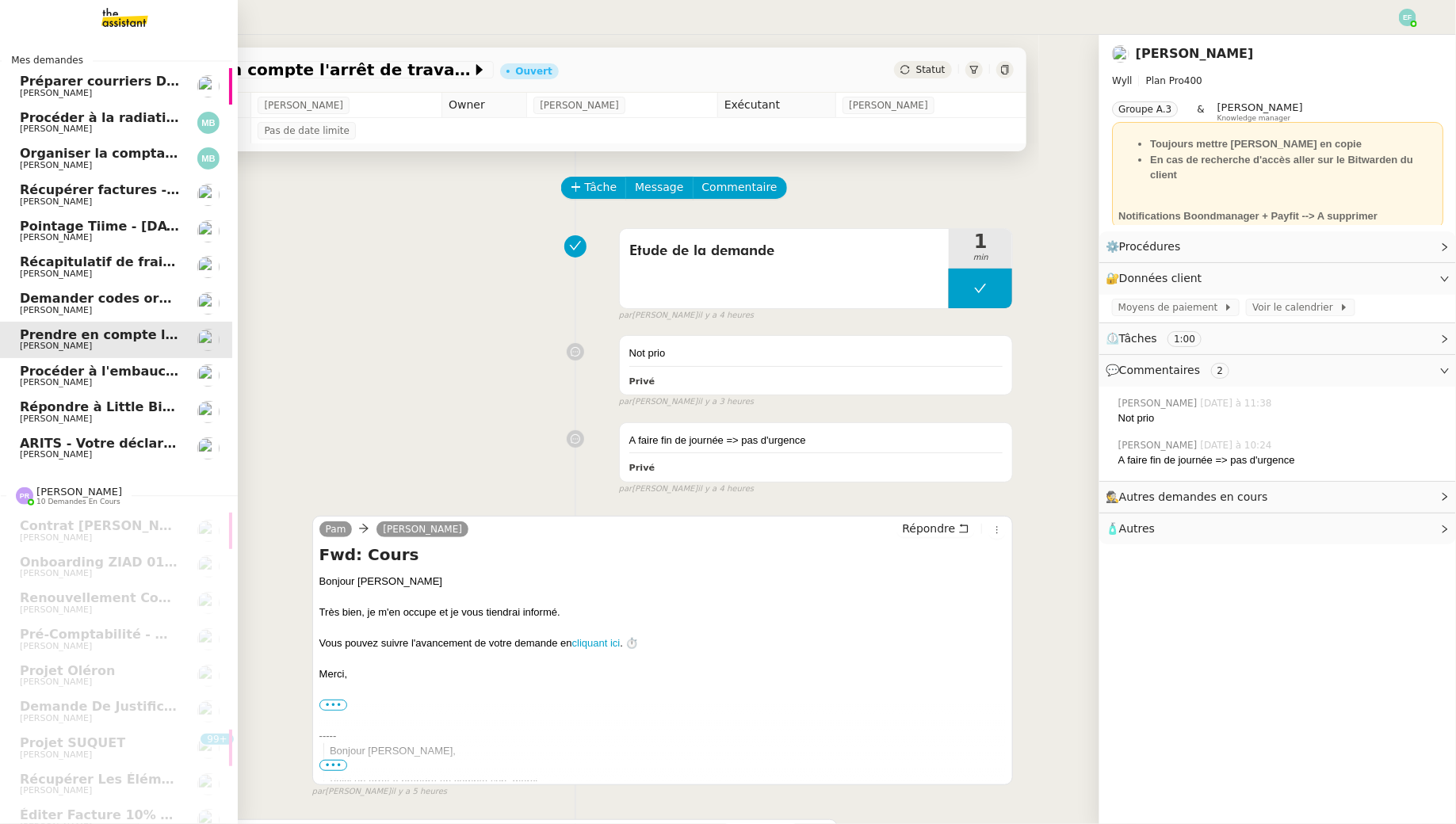
click at [84, 186] on span "Récupérer factures - août 2025" at bounding box center [120, 190] width 200 height 15
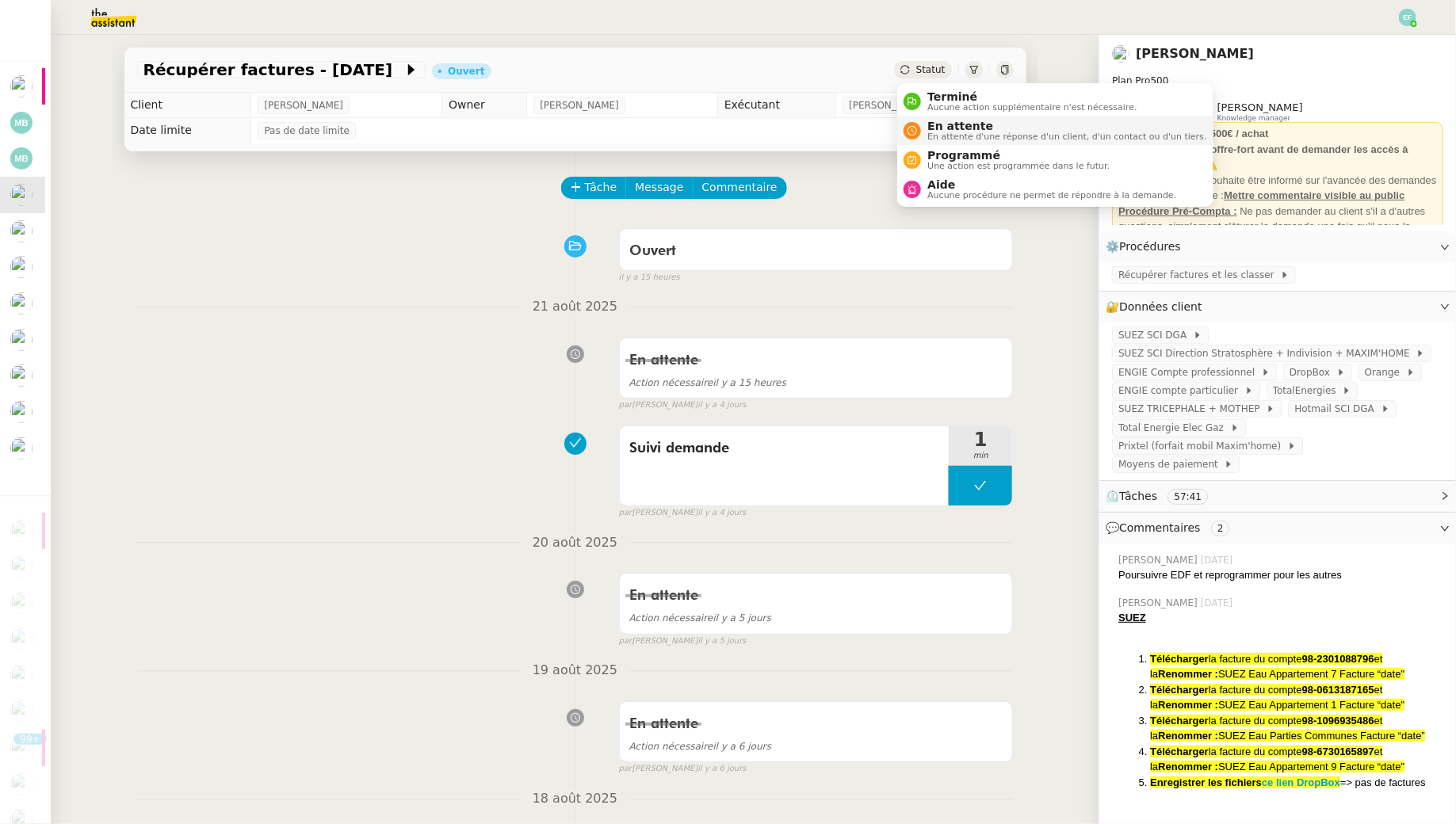
click at [949, 125] on span "En attente" at bounding box center [1067, 126] width 279 height 13
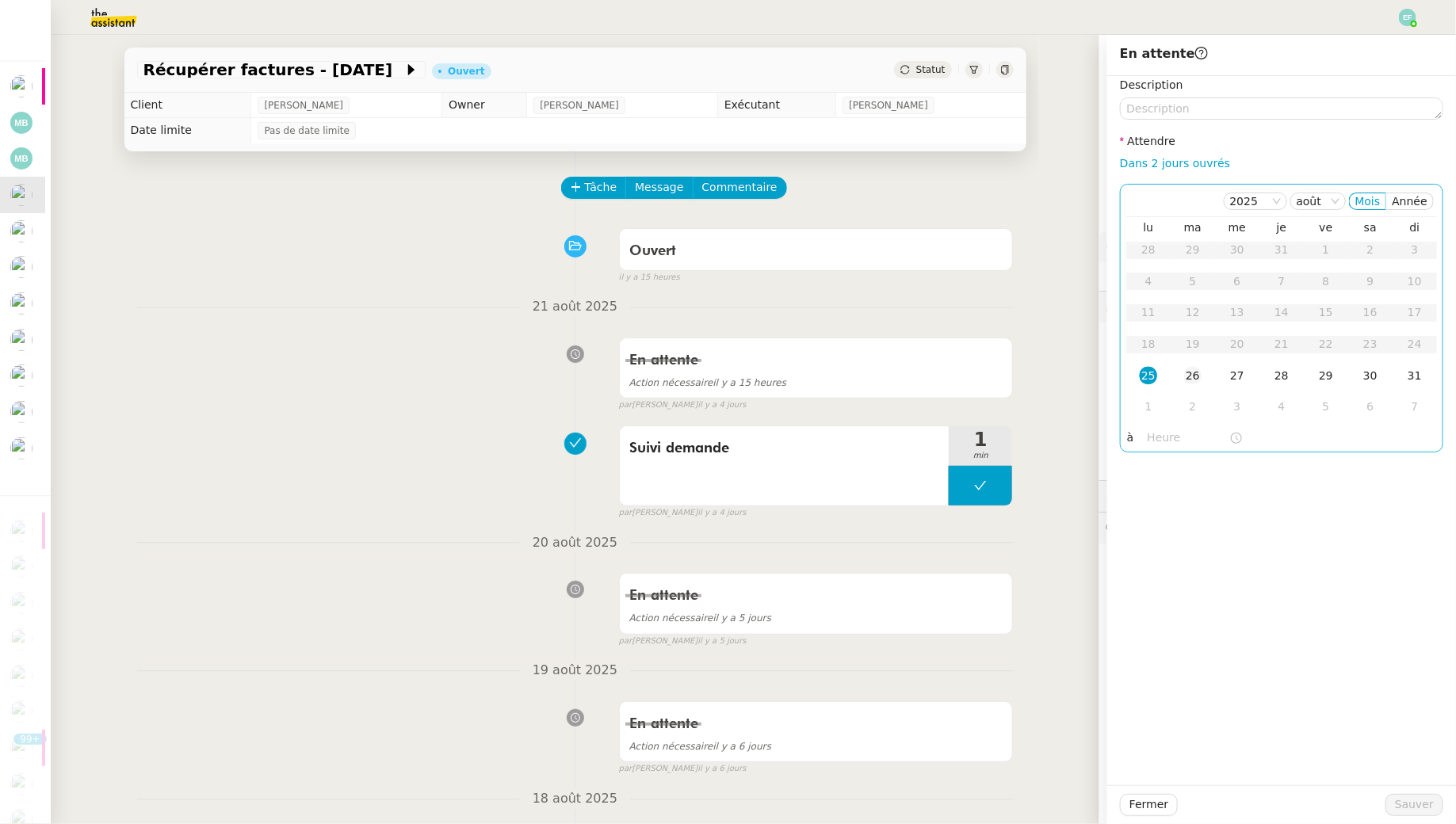
click at [1187, 375] on div "26" at bounding box center [1193, 375] width 18 height 18
click at [1417, 807] on span "Sauver" at bounding box center [1414, 805] width 39 height 19
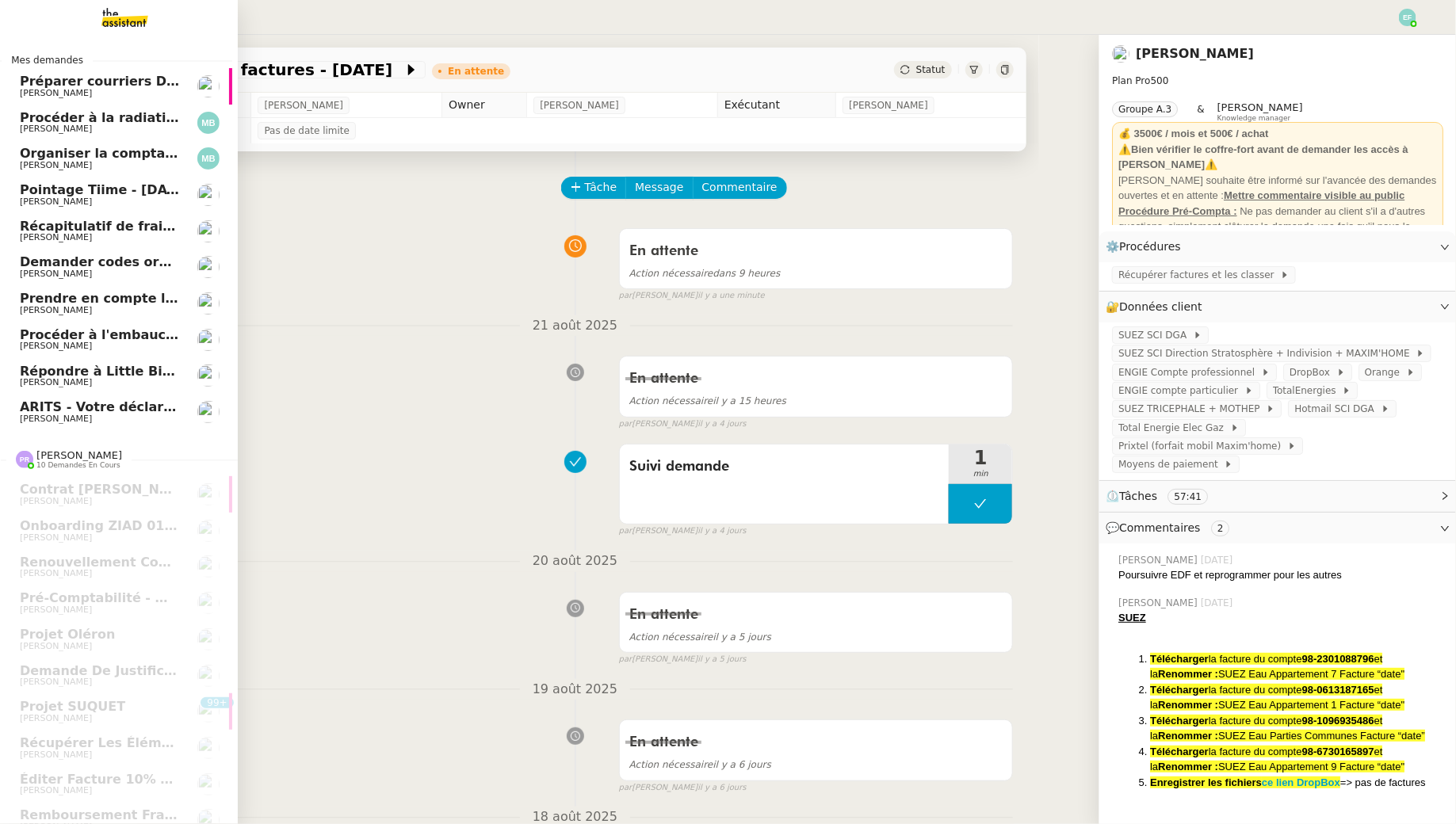
click at [36, 410] on span "ARITS - Votre déclaration de TVA de Juillet 2025" at bounding box center [174, 407] width 310 height 15
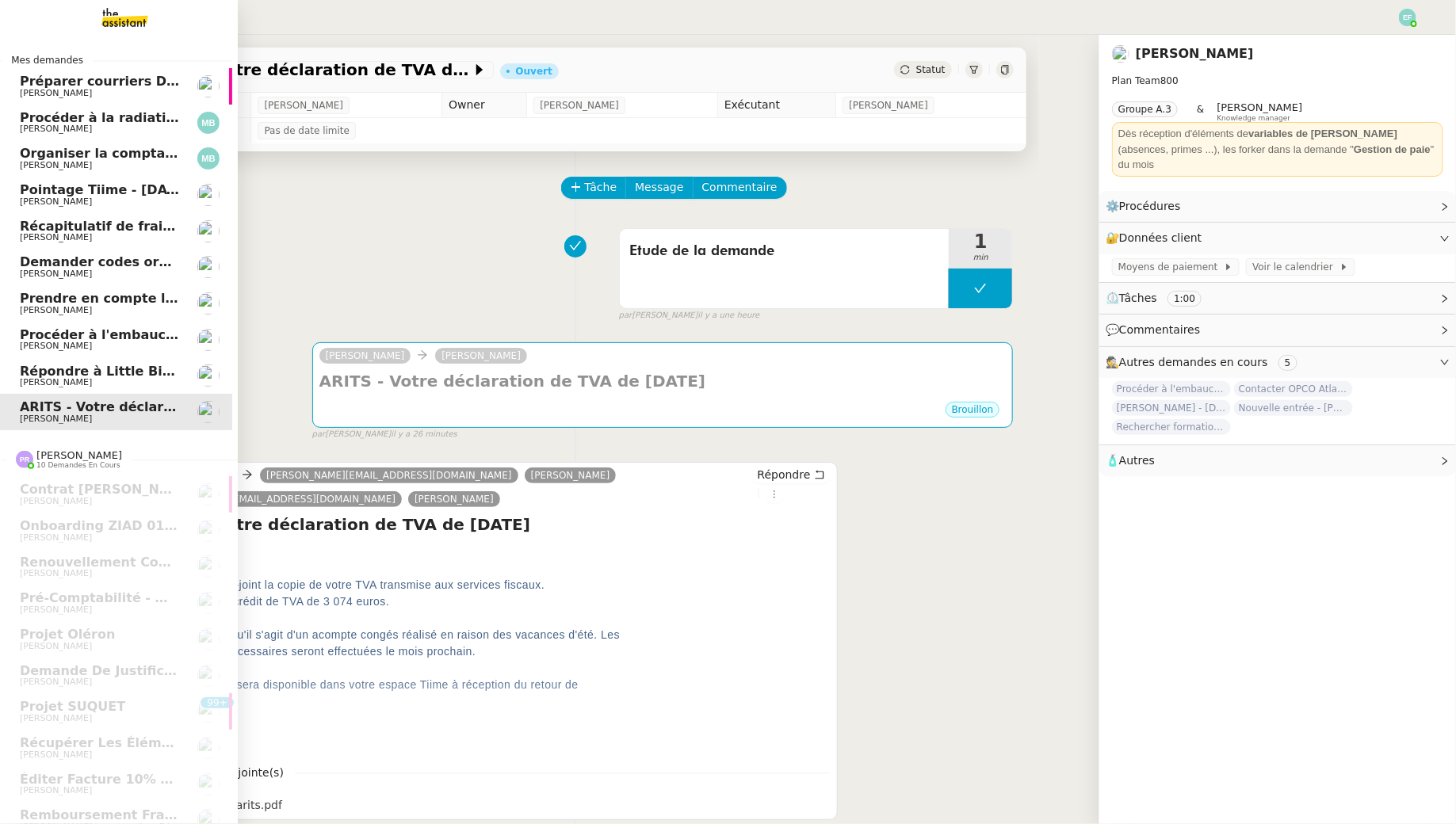
click at [94, 362] on link "Répondre à Little Big Connection Florent Seiler" at bounding box center [113, 376] width 238 height 36
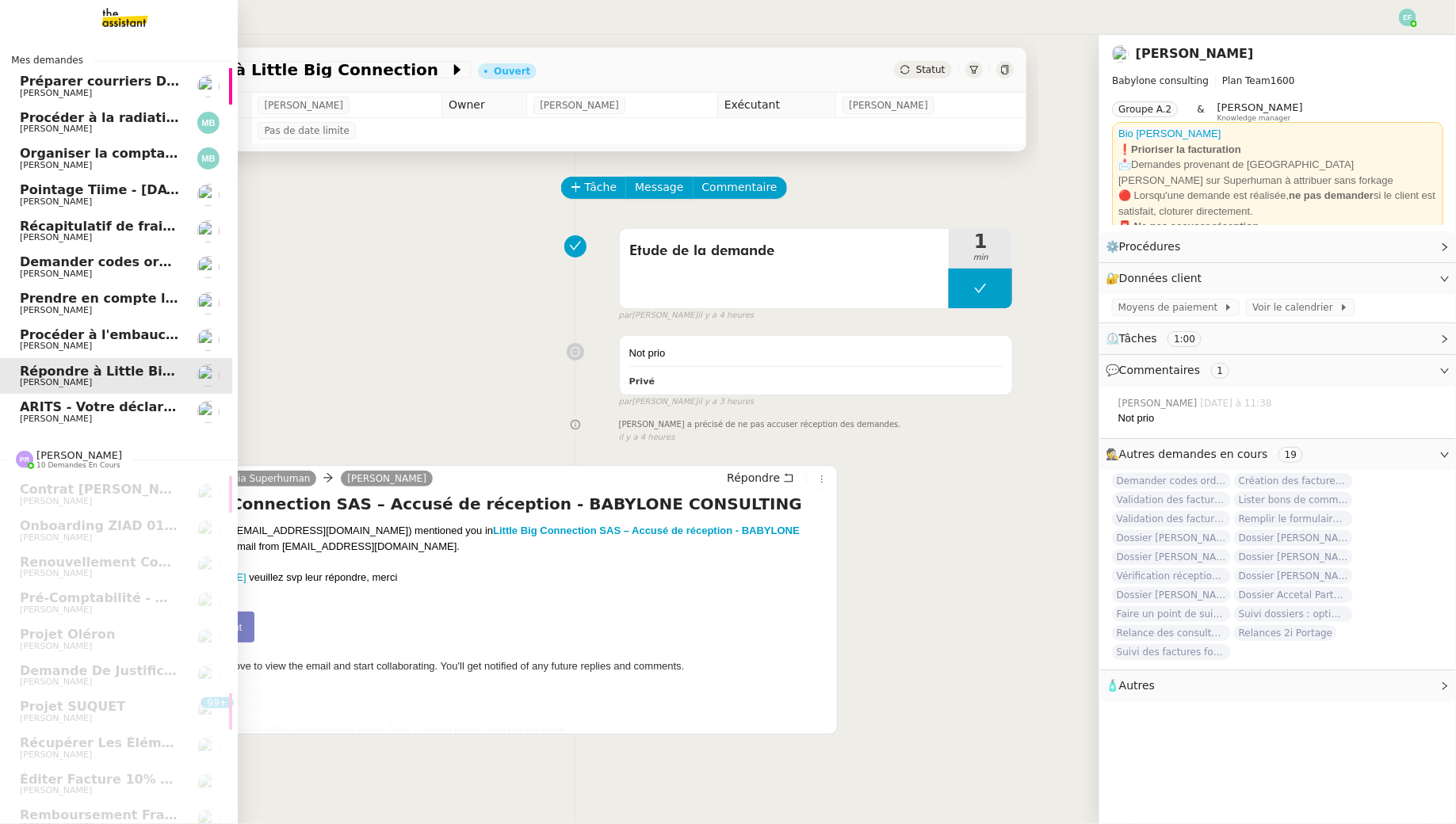
click at [90, 352] on link "Procéder à l'embauche d'Alexis Missire Manon Loustau" at bounding box center [113, 339] width 238 height 36
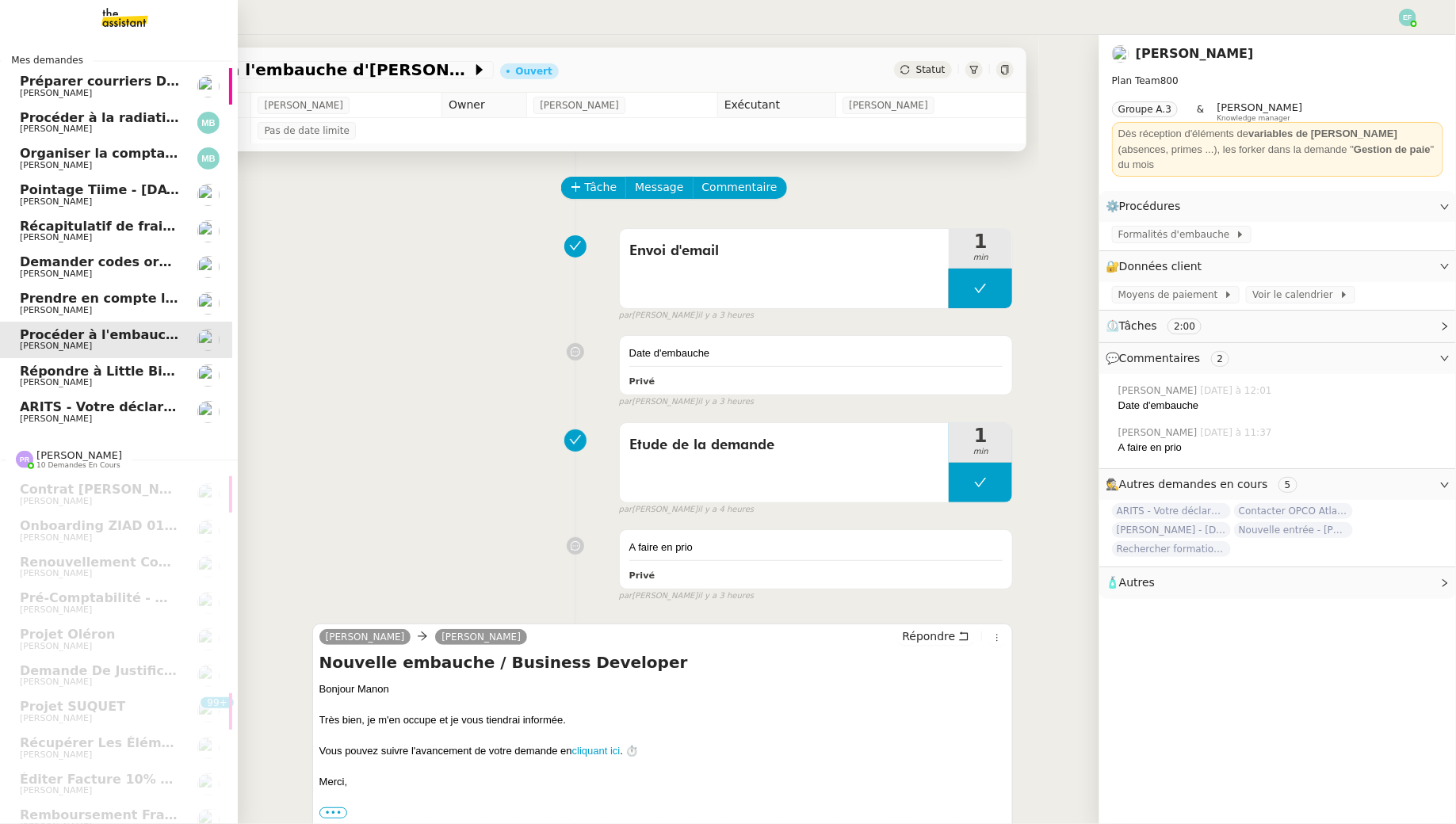
click at [84, 310] on span "[PERSON_NAME]" at bounding box center [56, 310] width 72 height 10
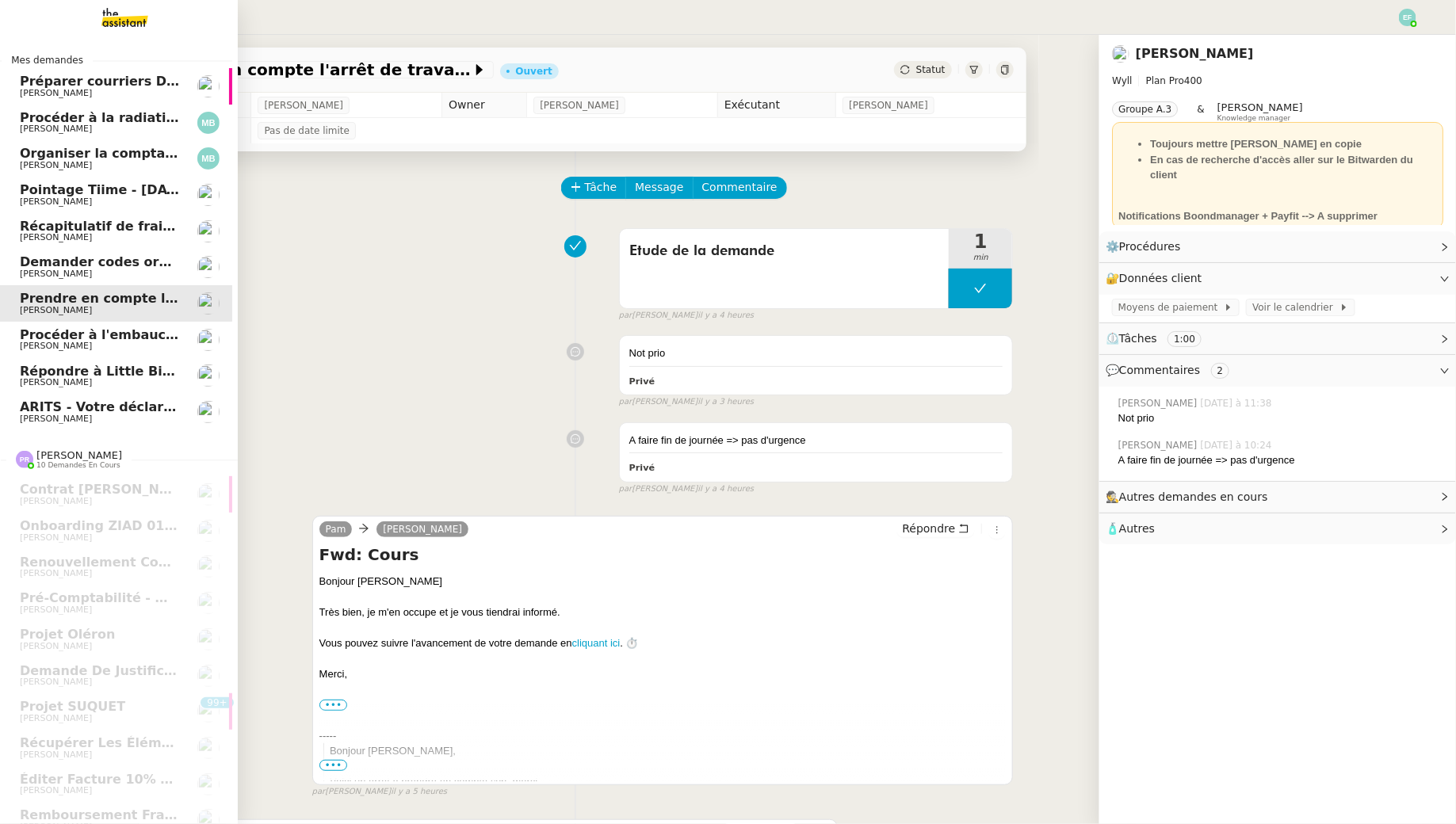
click at [80, 265] on span "Demander codes ordinateurs à [PERSON_NAME] et [PERSON_NAME]" at bounding box center [261, 262] width 485 height 15
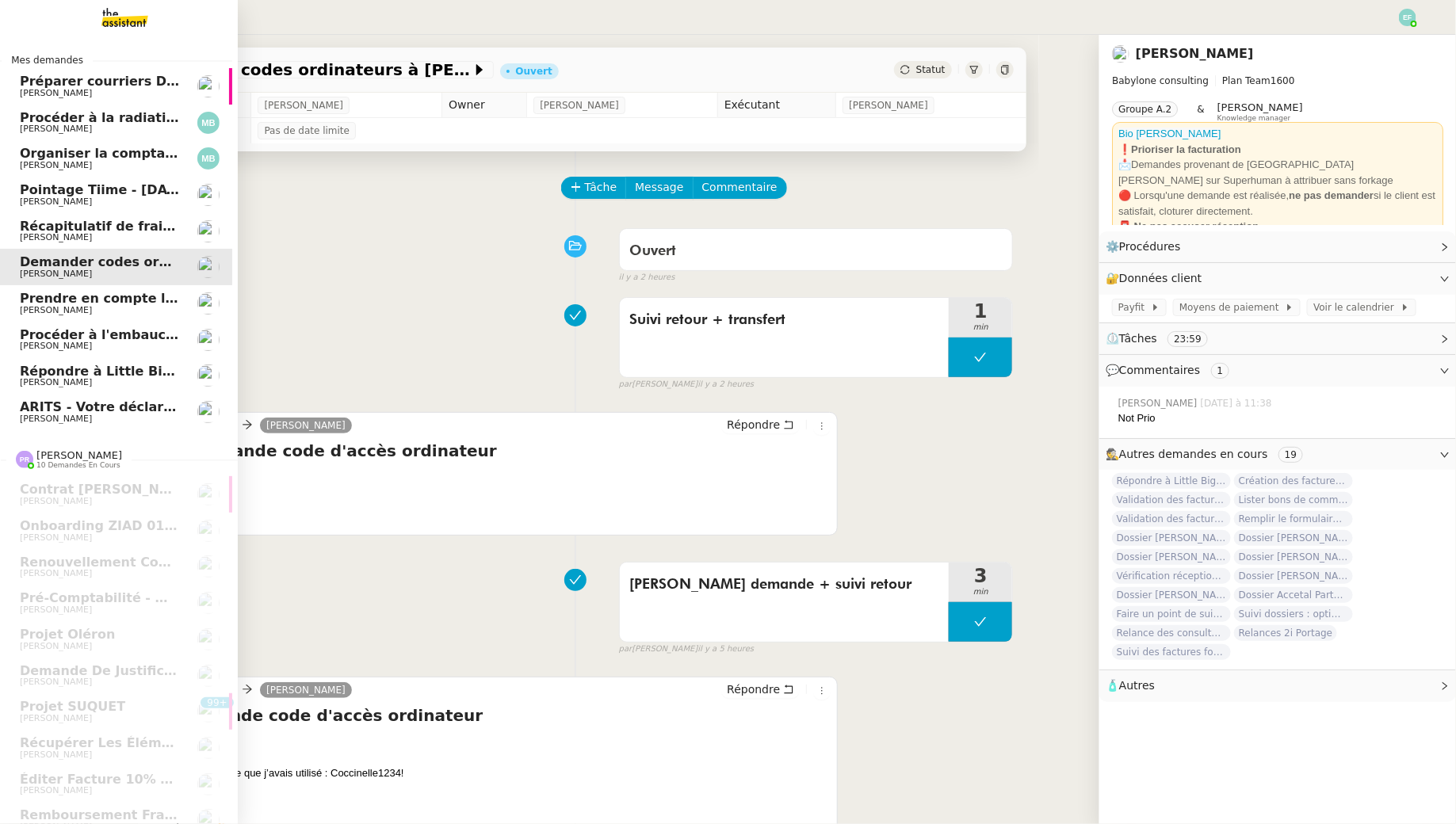
click at [55, 419] on span "[PERSON_NAME]" at bounding box center [56, 418] width 72 height 10
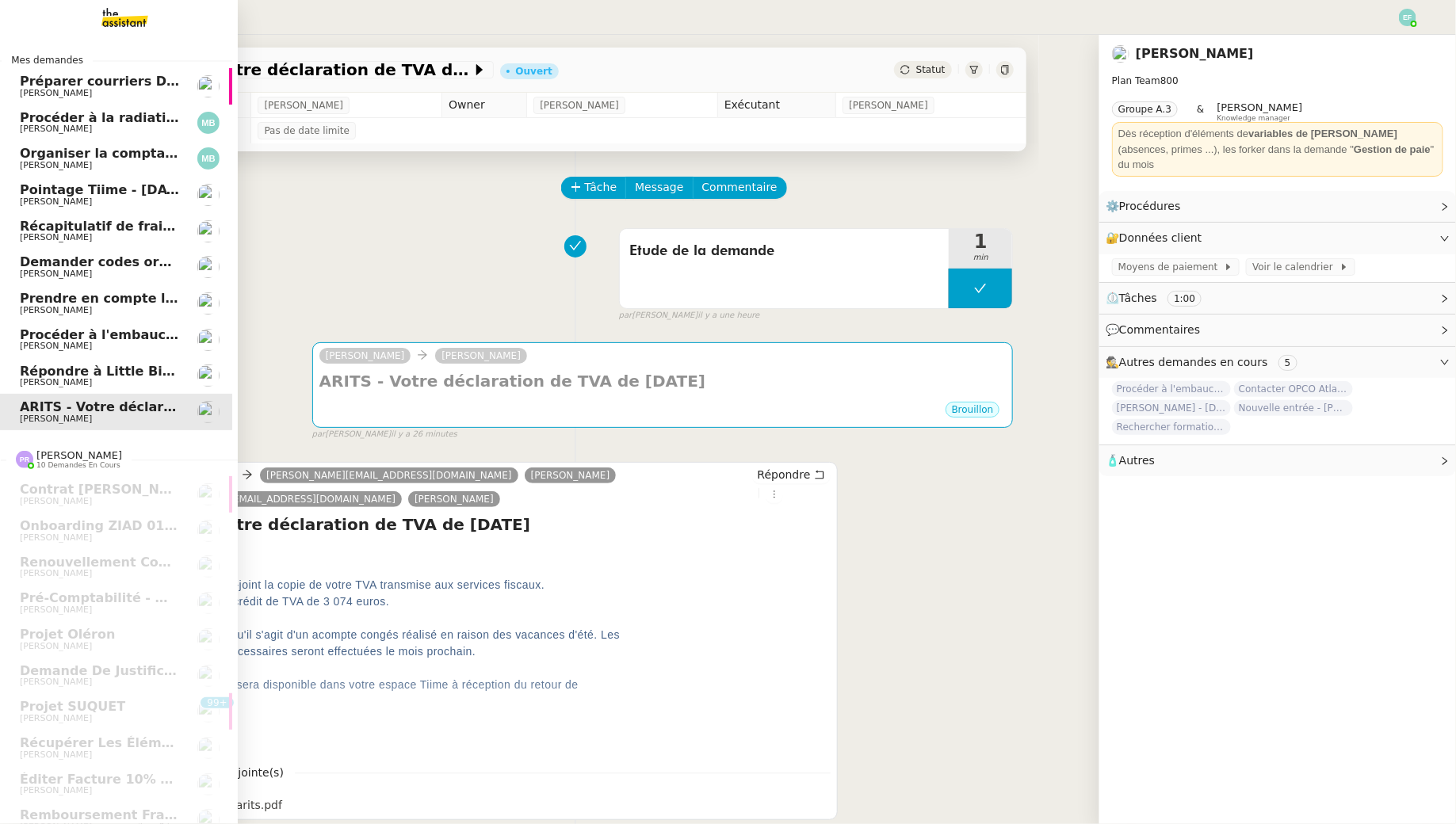
click at [179, 90] on link "Préparer courriers DUE mutuelle et prévoyance Ophélie DIONY" at bounding box center [113, 86] width 238 height 36
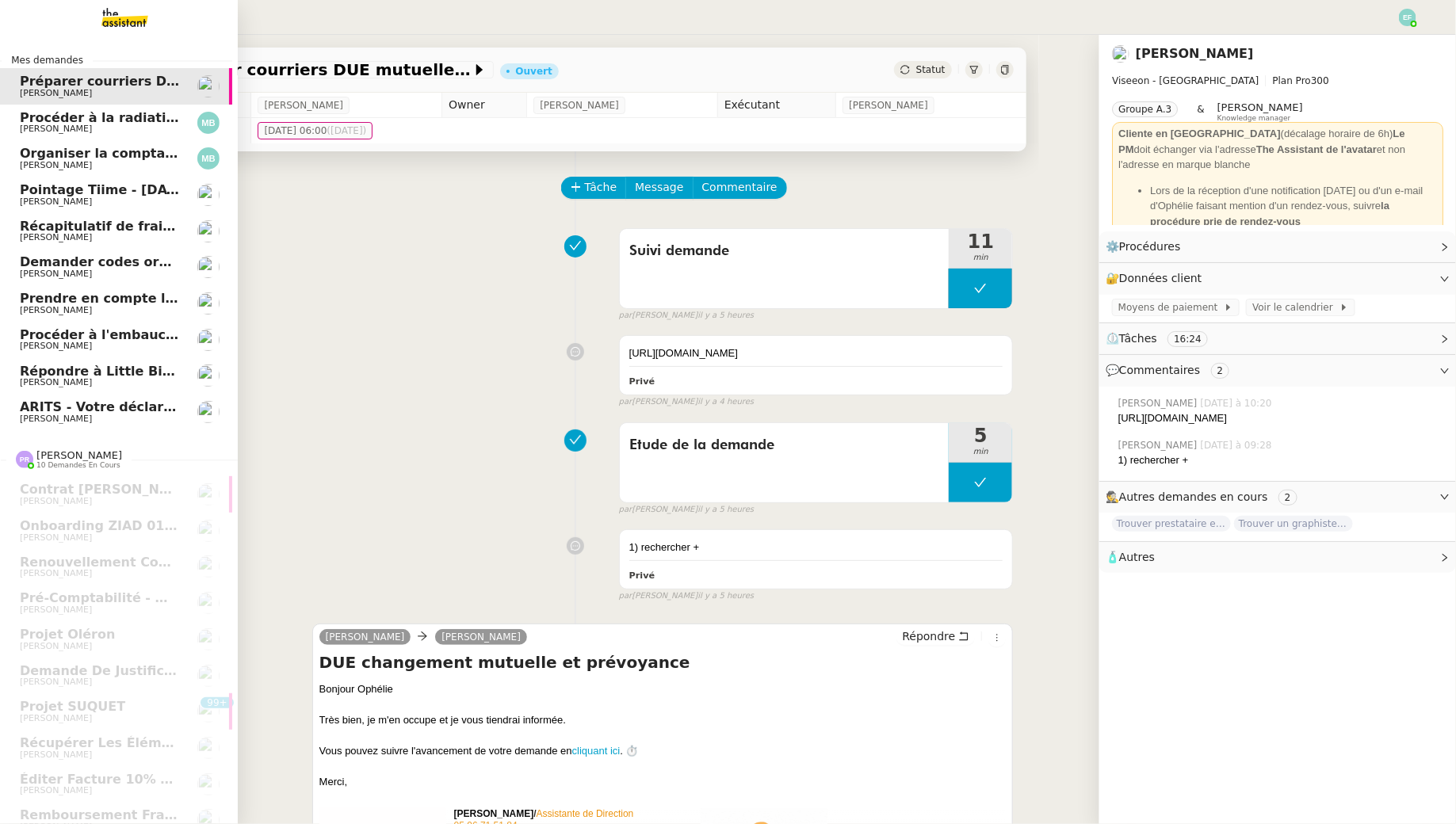
click at [76, 199] on span "[PERSON_NAME]" at bounding box center [99, 202] width 160 height 9
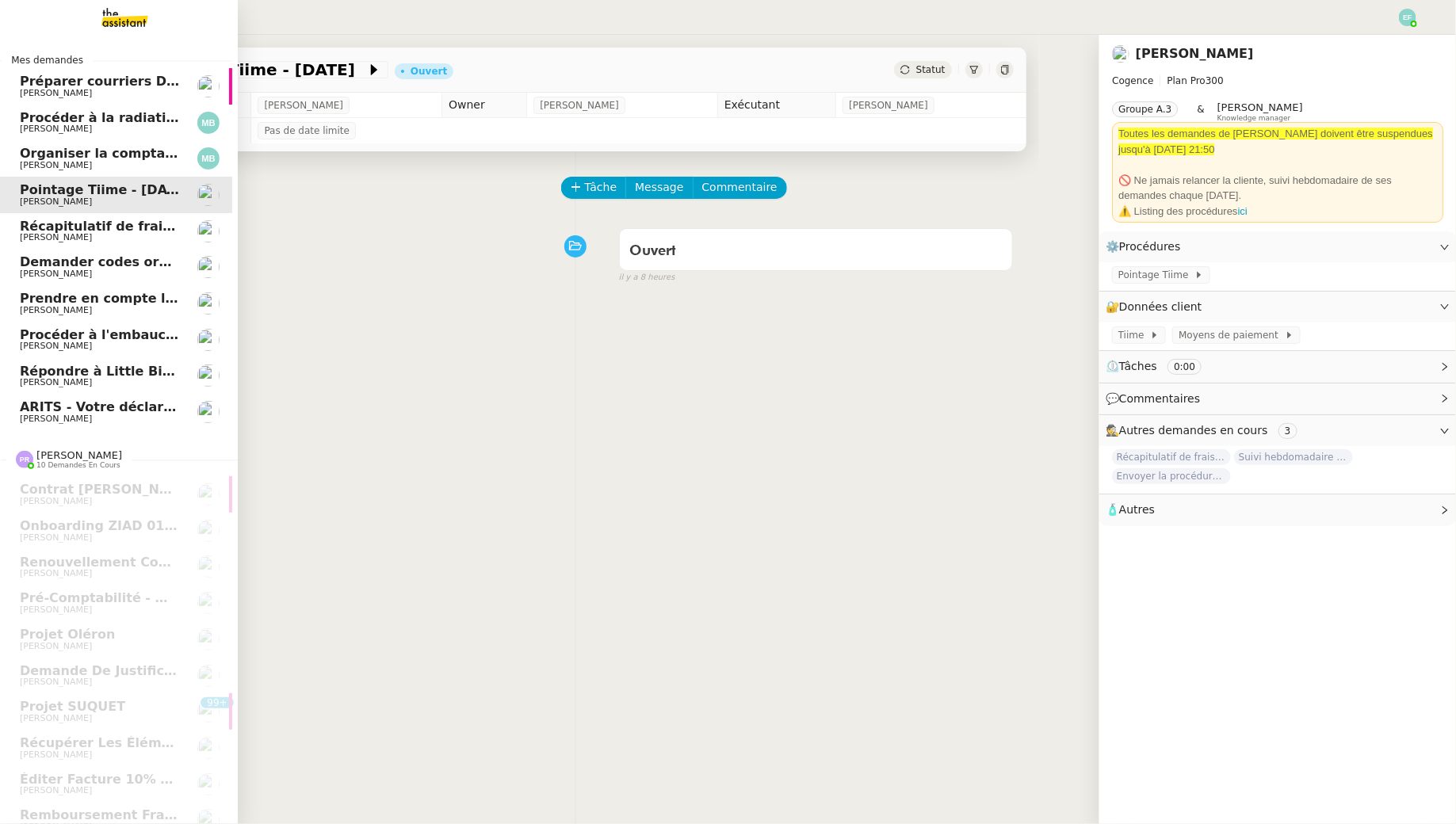
click at [84, 224] on span "Récapitulatif de frais de projet - [DATE]" at bounding box center [160, 226] width 282 height 15
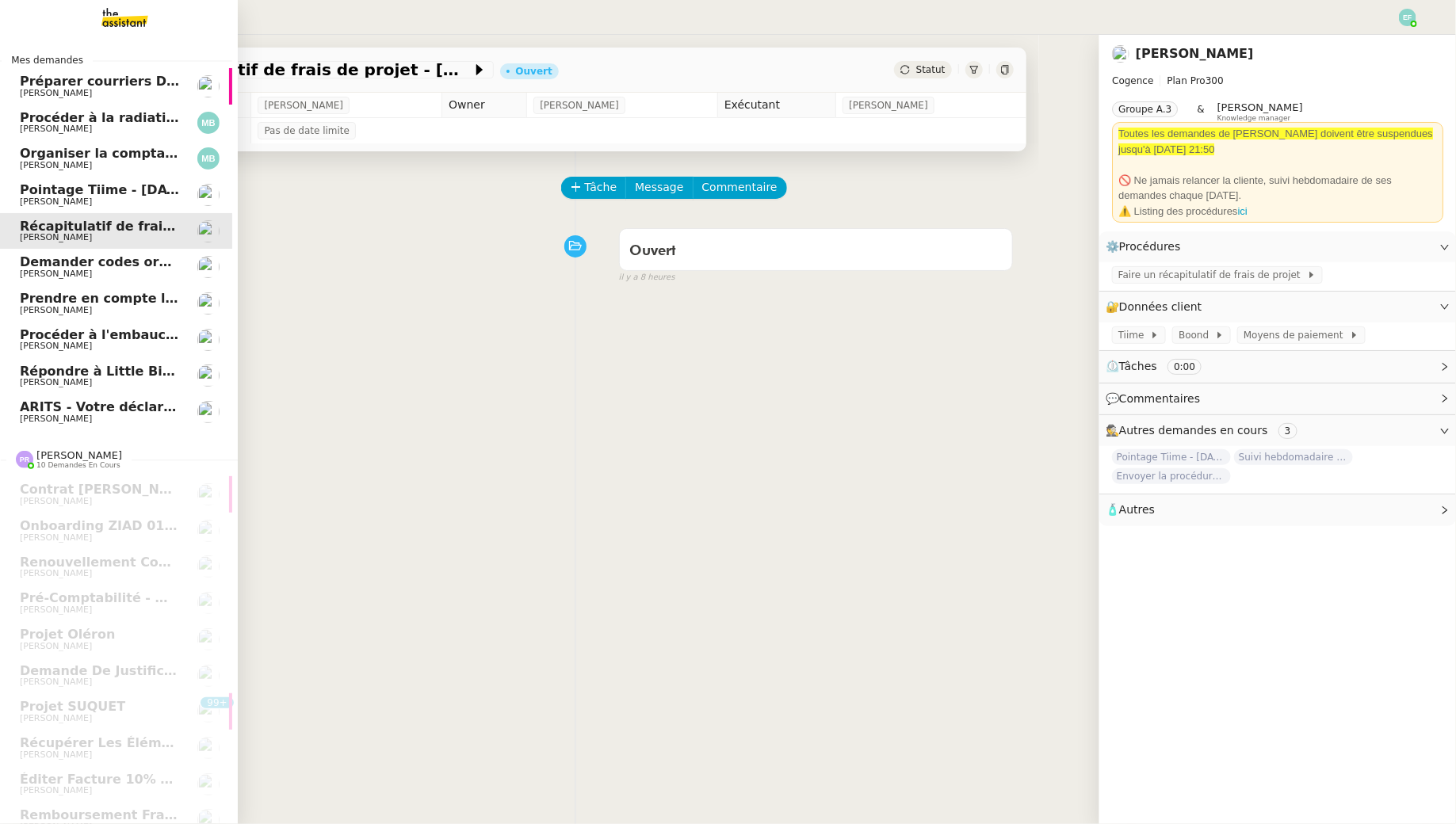
click at [95, 197] on span "[PERSON_NAME]" at bounding box center [99, 202] width 160 height 9
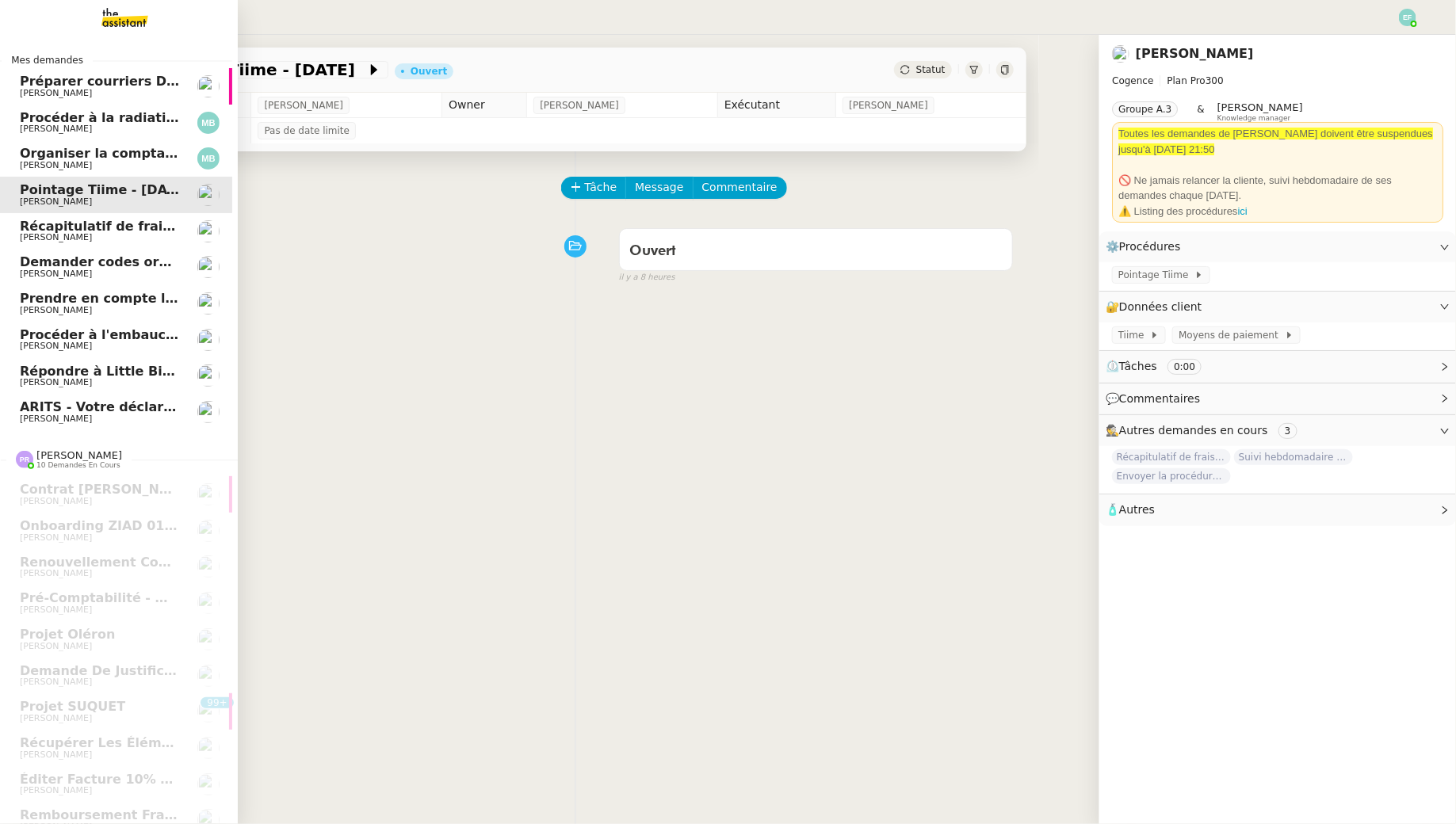
click at [28, 234] on span "[PERSON_NAME]" at bounding box center [56, 237] width 72 height 10
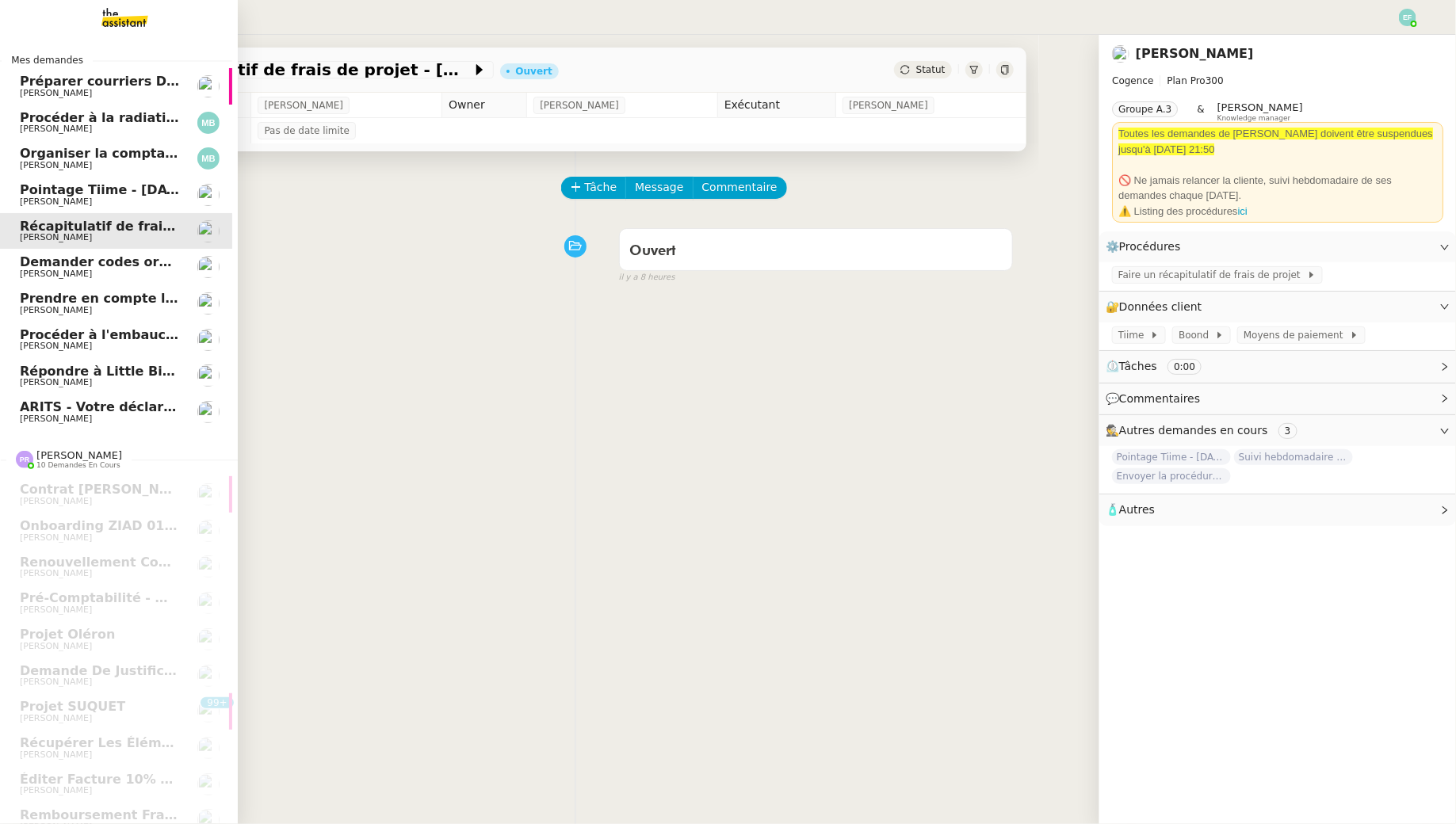
click at [85, 197] on span "[PERSON_NAME]" at bounding box center [99, 202] width 160 height 9
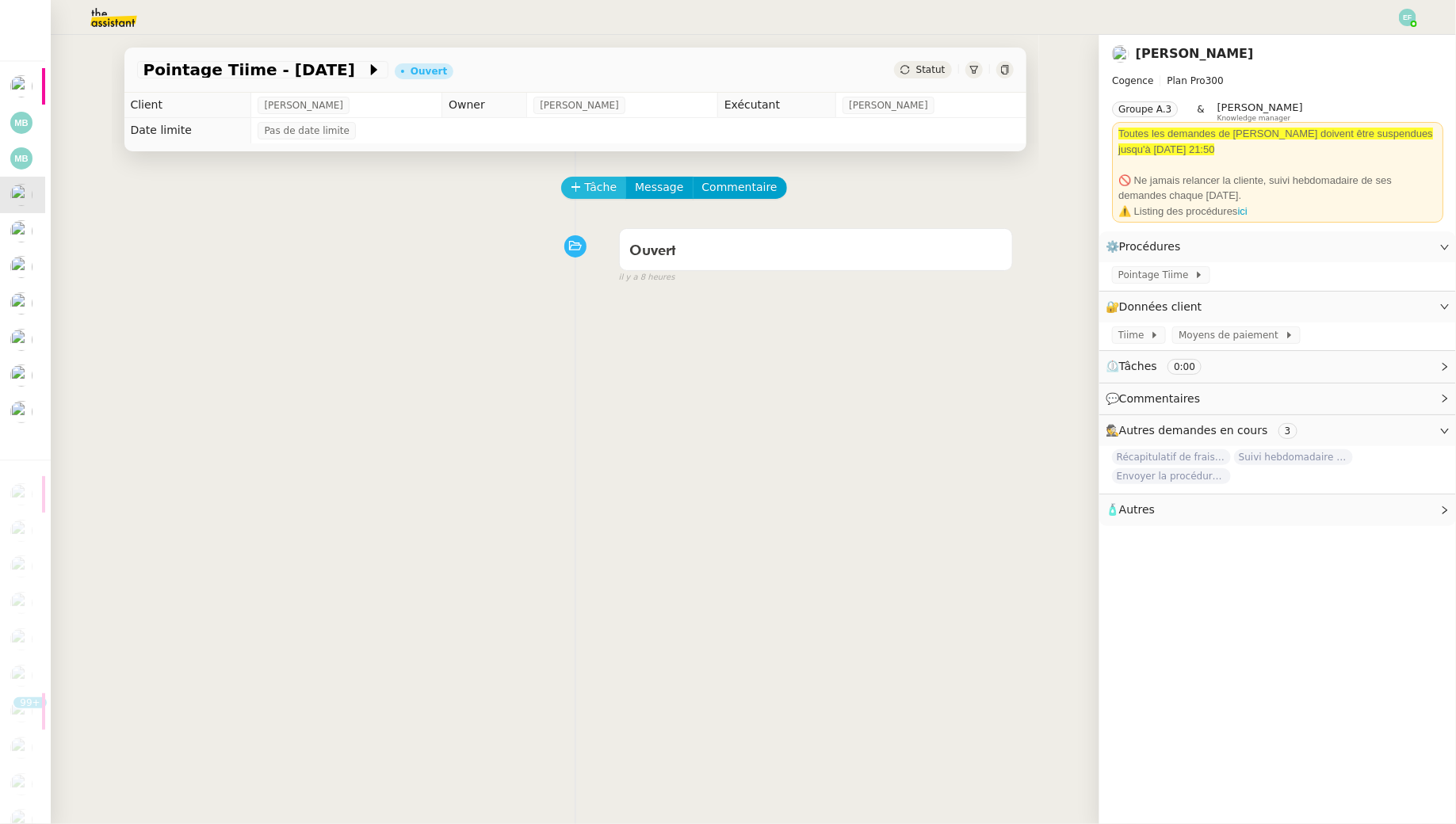
click at [592, 193] on span "Tâche" at bounding box center [601, 187] width 32 height 19
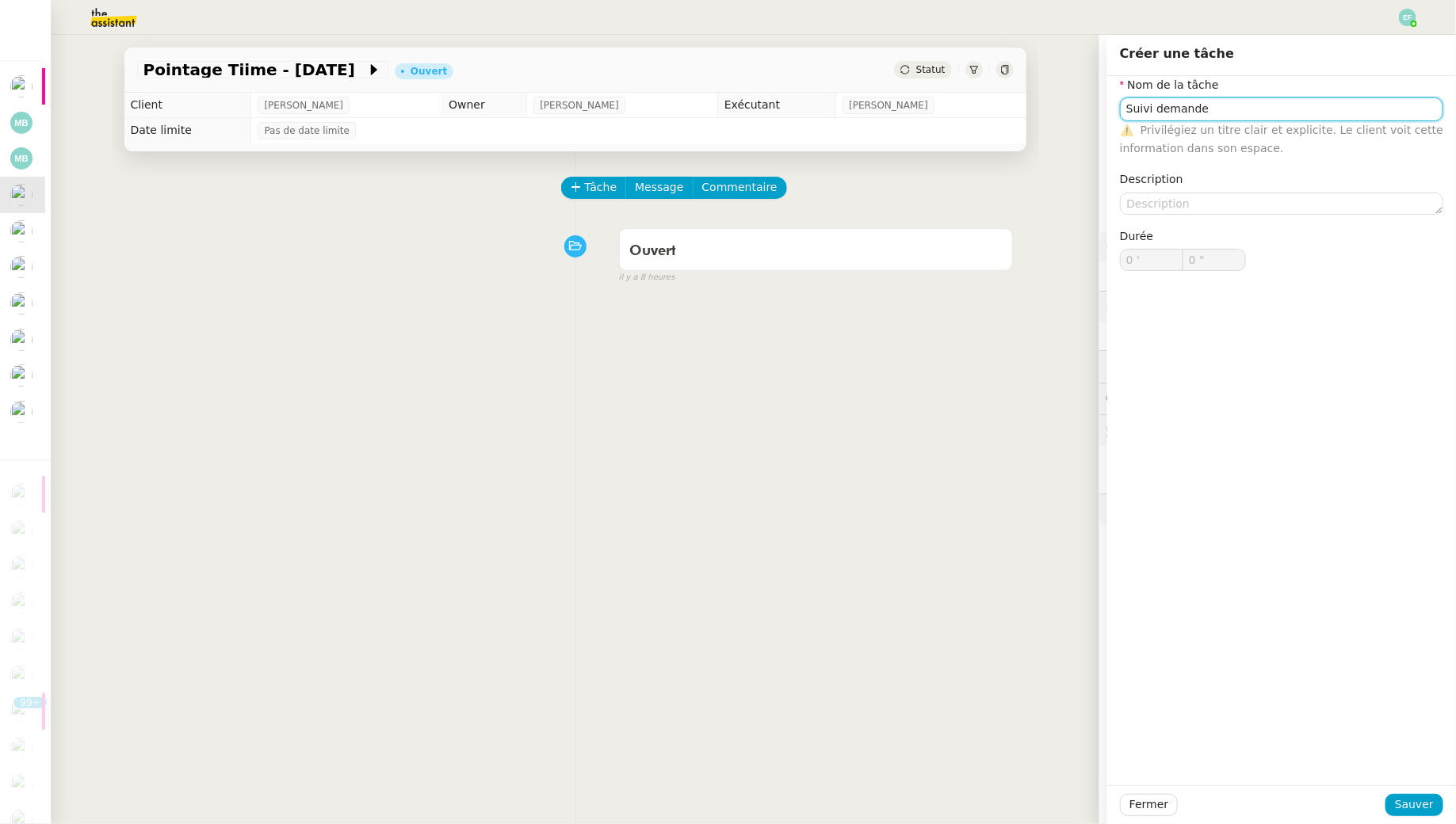
type input "Suivi demande"
click at [1392, 792] on div "Fermer Sauver" at bounding box center [1282, 805] width 348 height 39
click at [1400, 800] on span "Sauver" at bounding box center [1414, 805] width 39 height 19
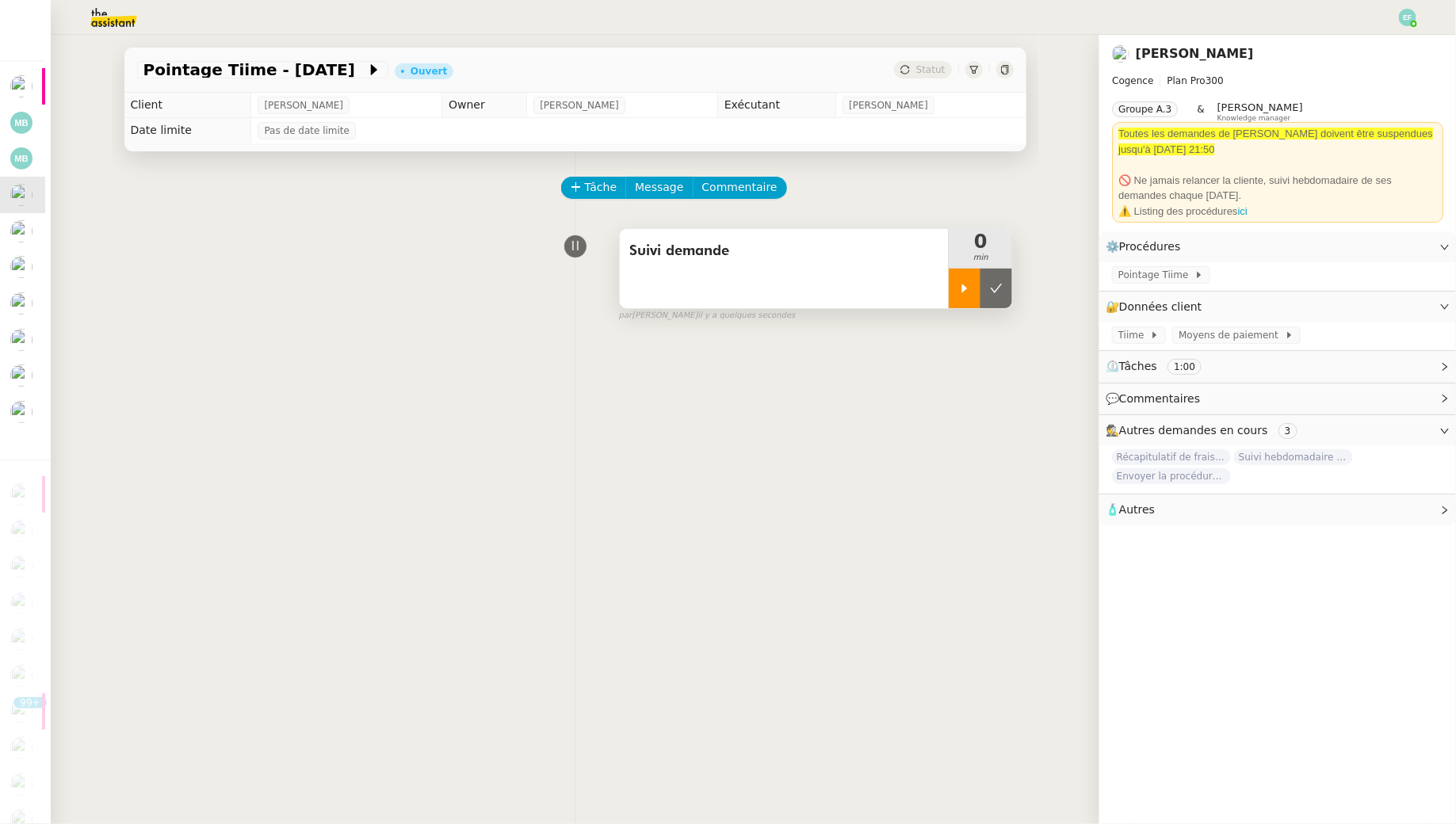
click at [973, 283] on div at bounding box center [965, 288] width 32 height 40
click at [1159, 273] on span "Pointage Tiime" at bounding box center [1157, 274] width 76 height 16
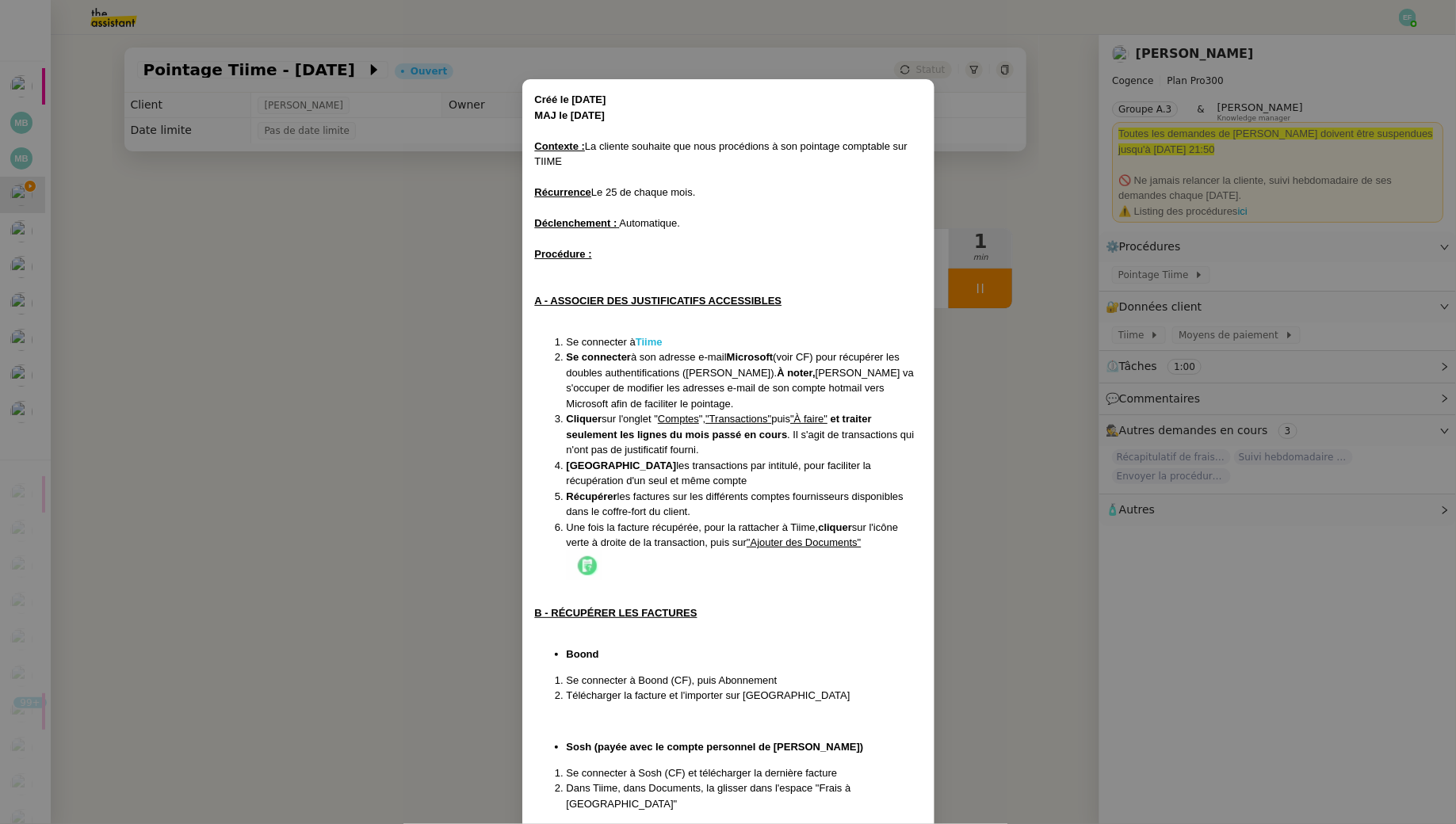
click at [651, 341] on strong "Tiime" at bounding box center [649, 342] width 27 height 12
click at [368, 302] on nz-modal-container "Créé le 23/12/24 MAJ le 20/05/2025 Contexte : La cliente souhaite que nous proc…" at bounding box center [728, 412] width 1456 height 824
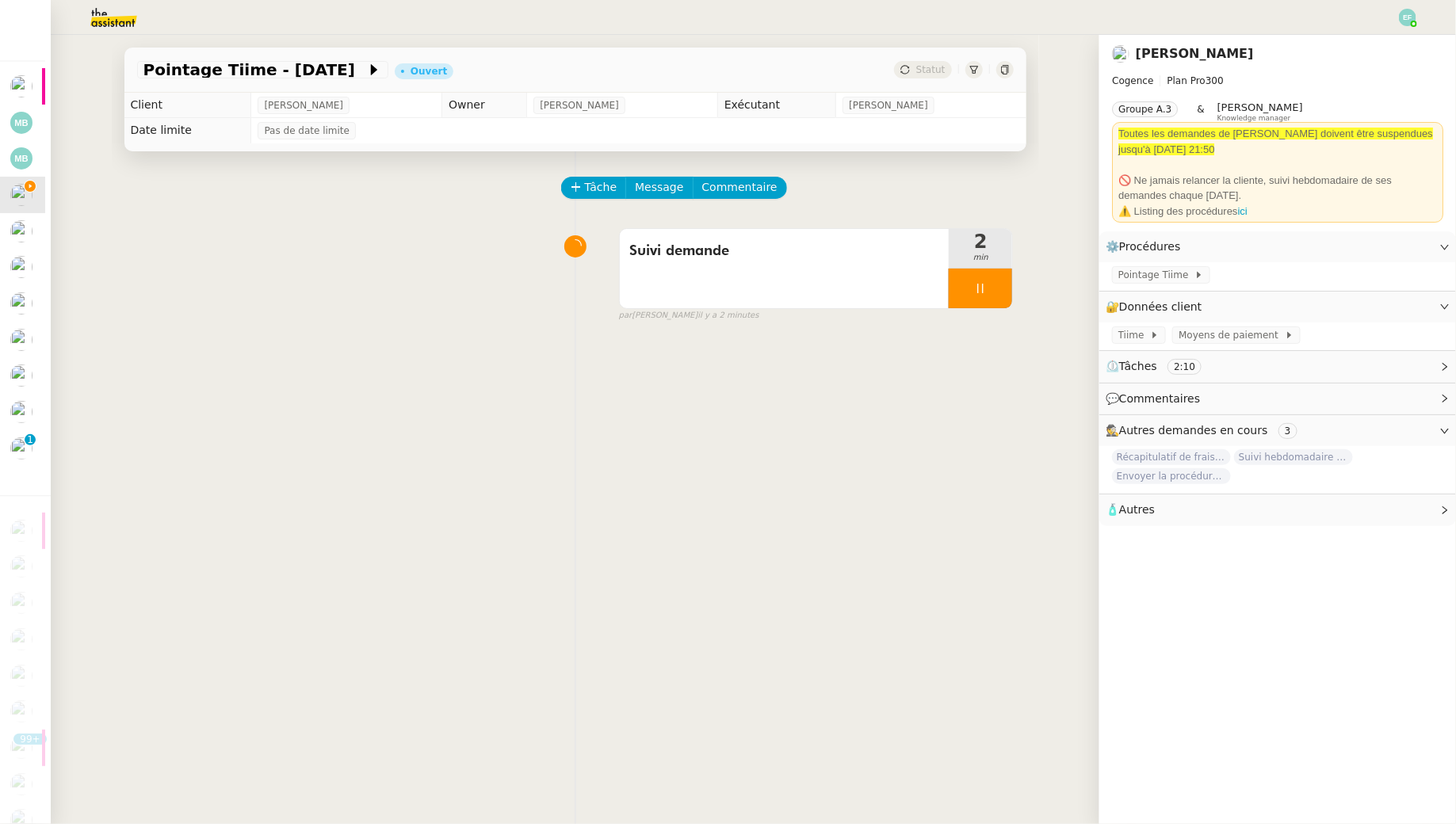
click at [775, 186] on div "Tâche Message Commentaire" at bounding box center [788, 196] width 451 height 38
click at [756, 186] on span "Commentaire" at bounding box center [740, 187] width 75 height 19
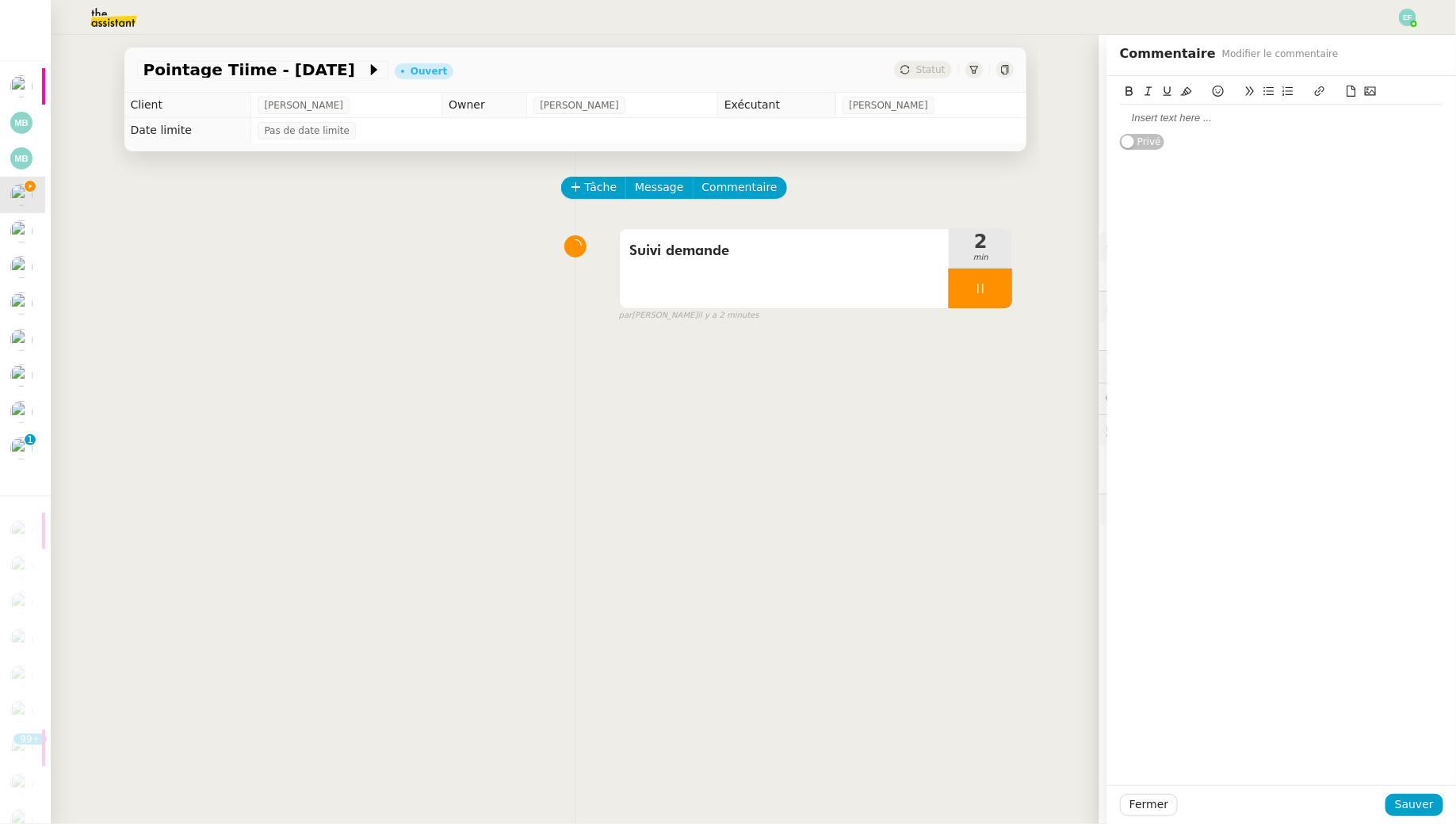
click at [1146, 116] on div at bounding box center [1281, 118] width 323 height 14
click at [1399, 803] on span "Sauver" at bounding box center [1414, 805] width 39 height 19
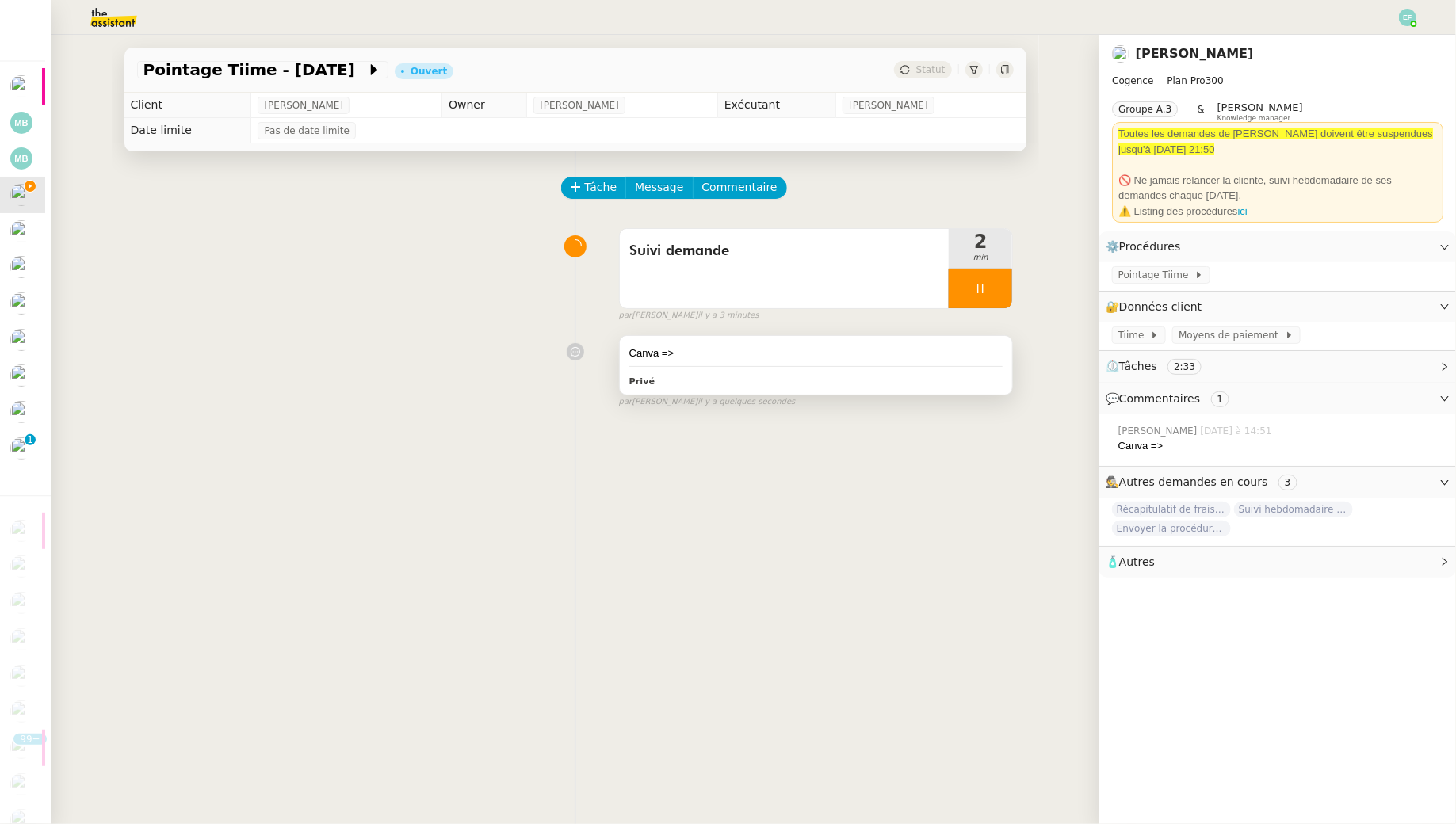
click at [832, 377] on div "Privé" at bounding box center [817, 381] width 374 height 19
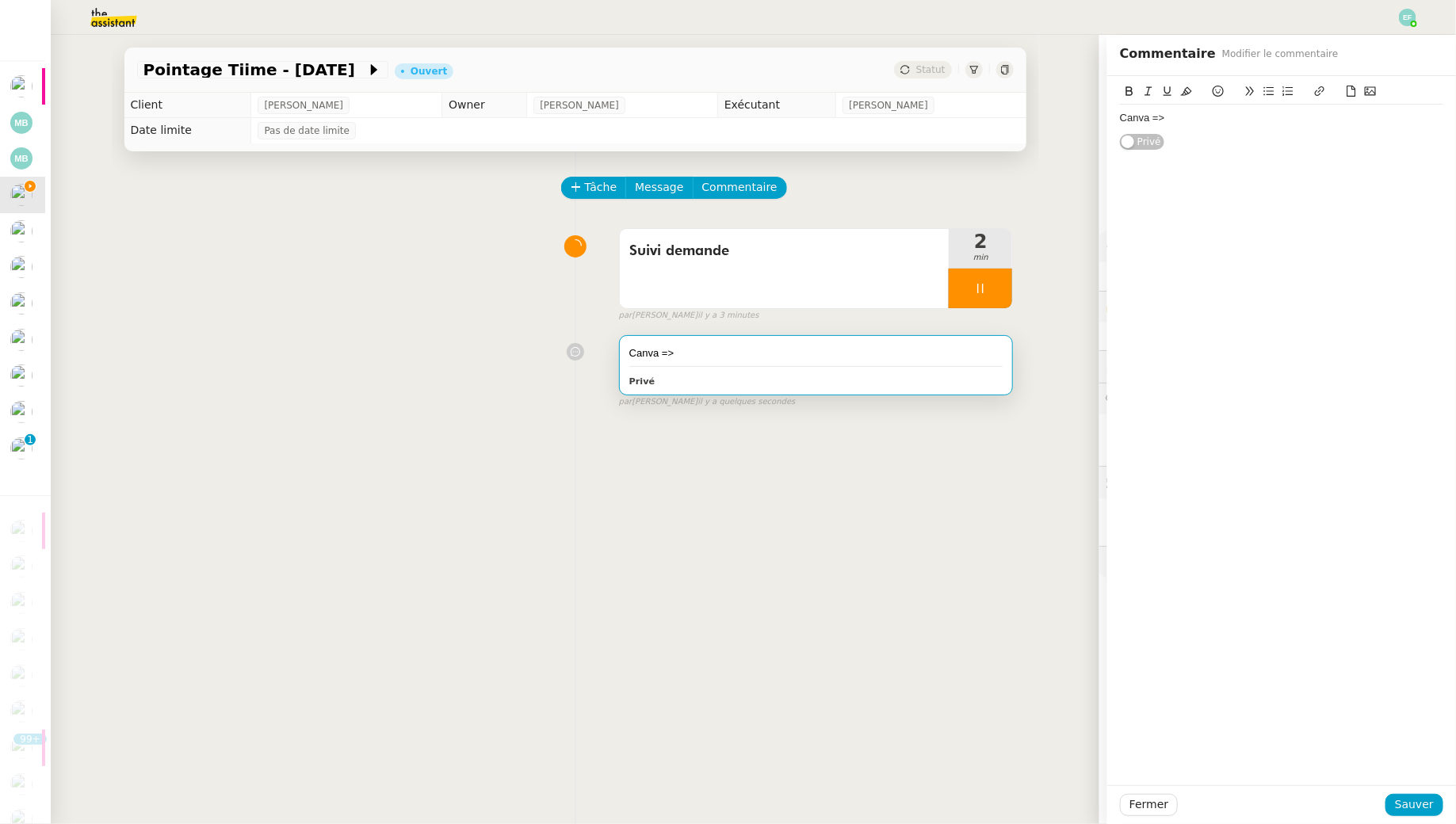
click at [1231, 115] on div "Canva =>" at bounding box center [1281, 118] width 323 height 14
click at [1411, 807] on span "Sauver" at bounding box center [1414, 805] width 39 height 19
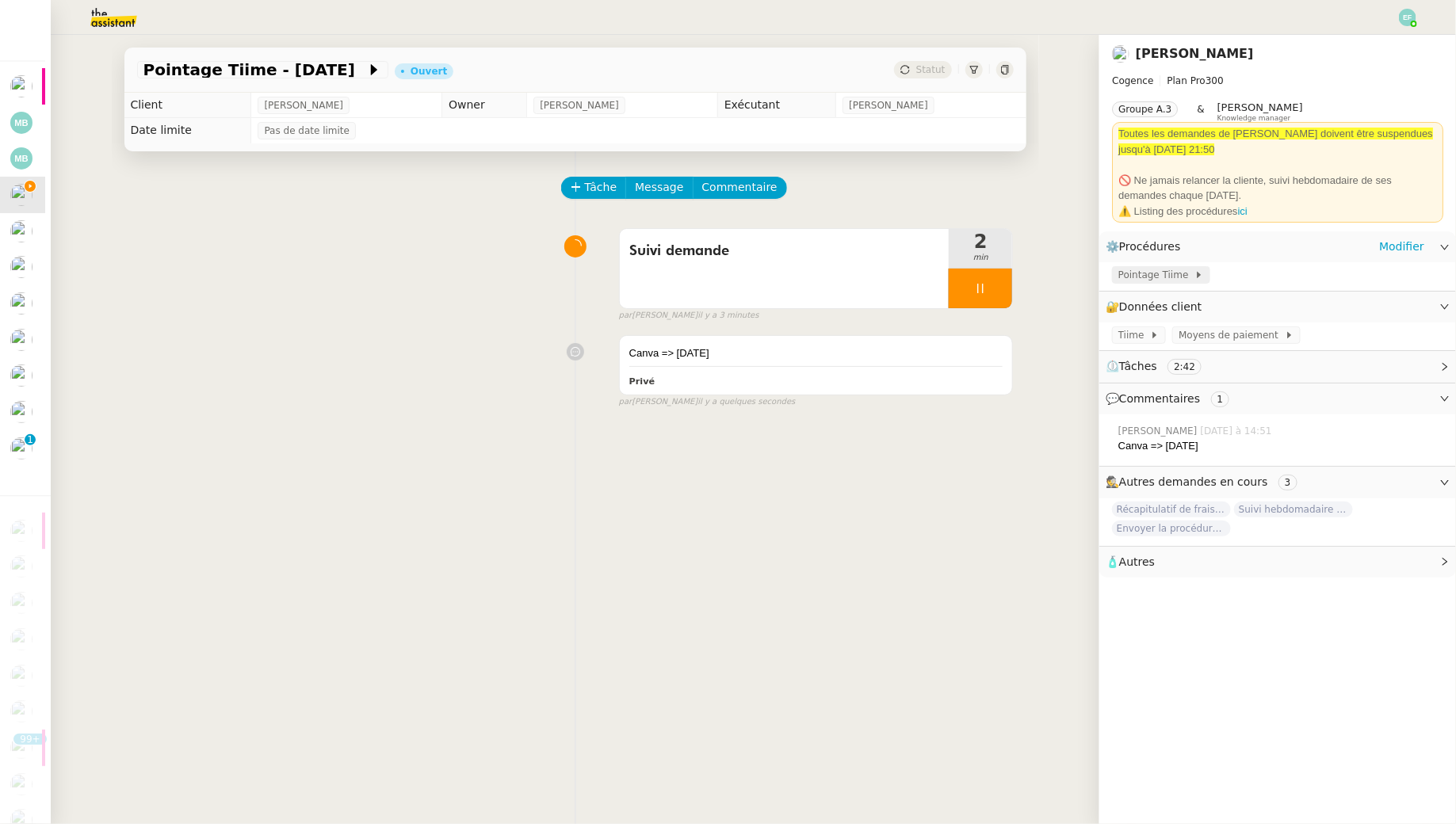
click at [1175, 280] on span "Pointage Tiime" at bounding box center [1157, 274] width 76 height 16
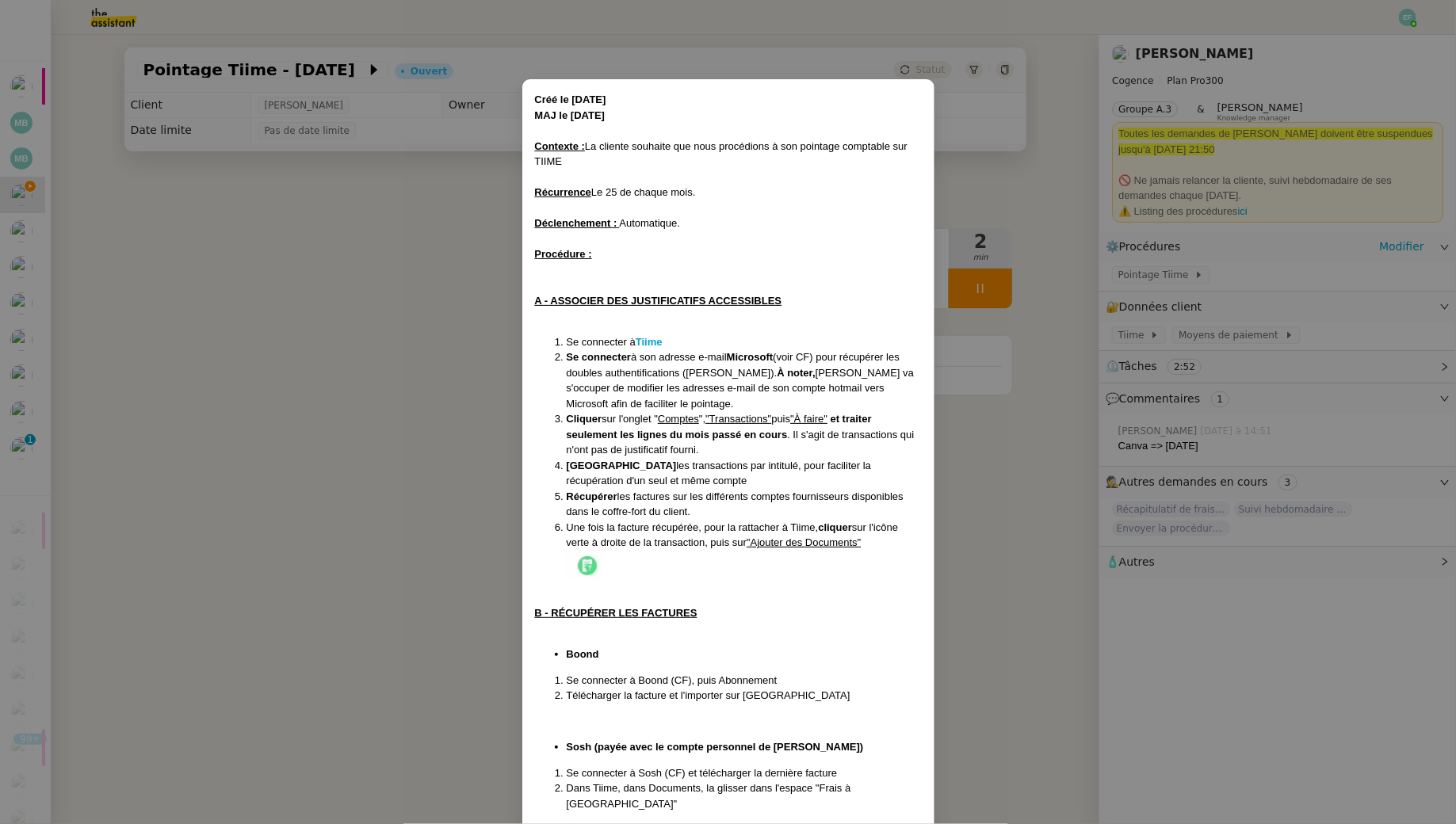
click at [386, 320] on nz-modal-container "Créé le 23/12/24 MAJ le 20/05/2025 Contexte : La cliente souhaite que nous proc…" at bounding box center [728, 412] width 1456 height 824
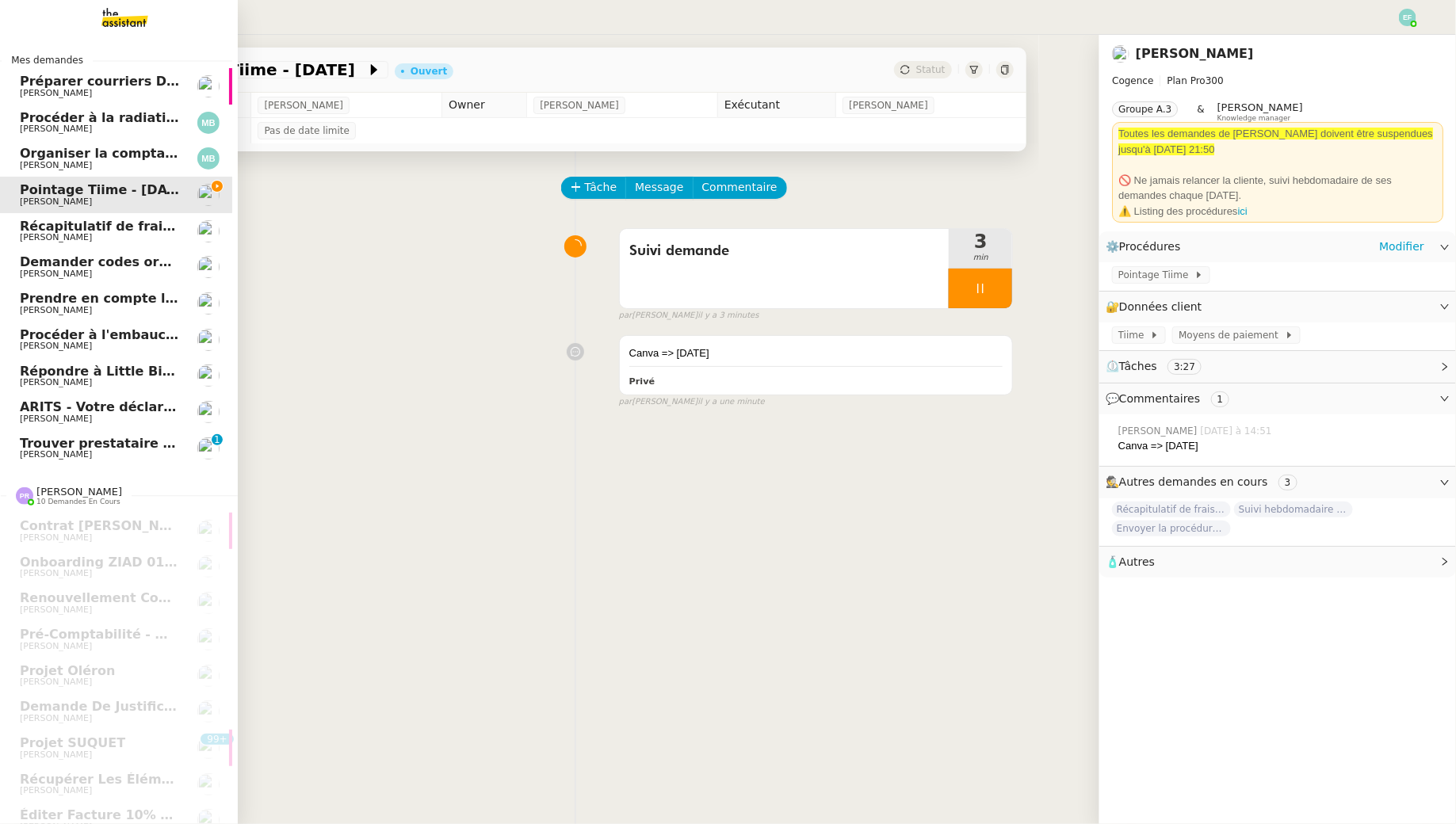
click at [83, 443] on span "Trouver prestataire entretien climatisation" at bounding box center [172, 443] width 307 height 15
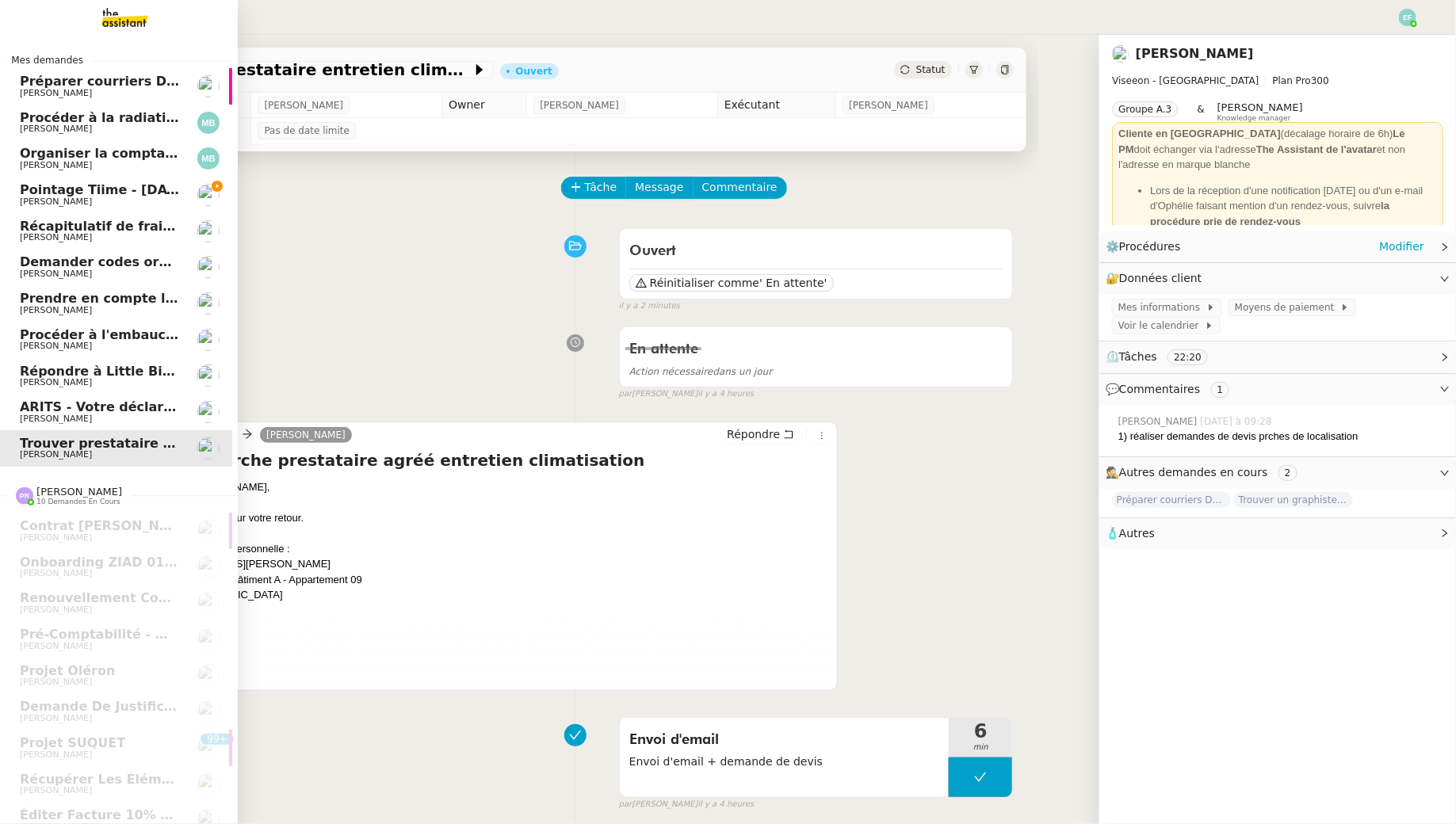
click at [25, 198] on span "[PERSON_NAME]" at bounding box center [56, 201] width 72 height 10
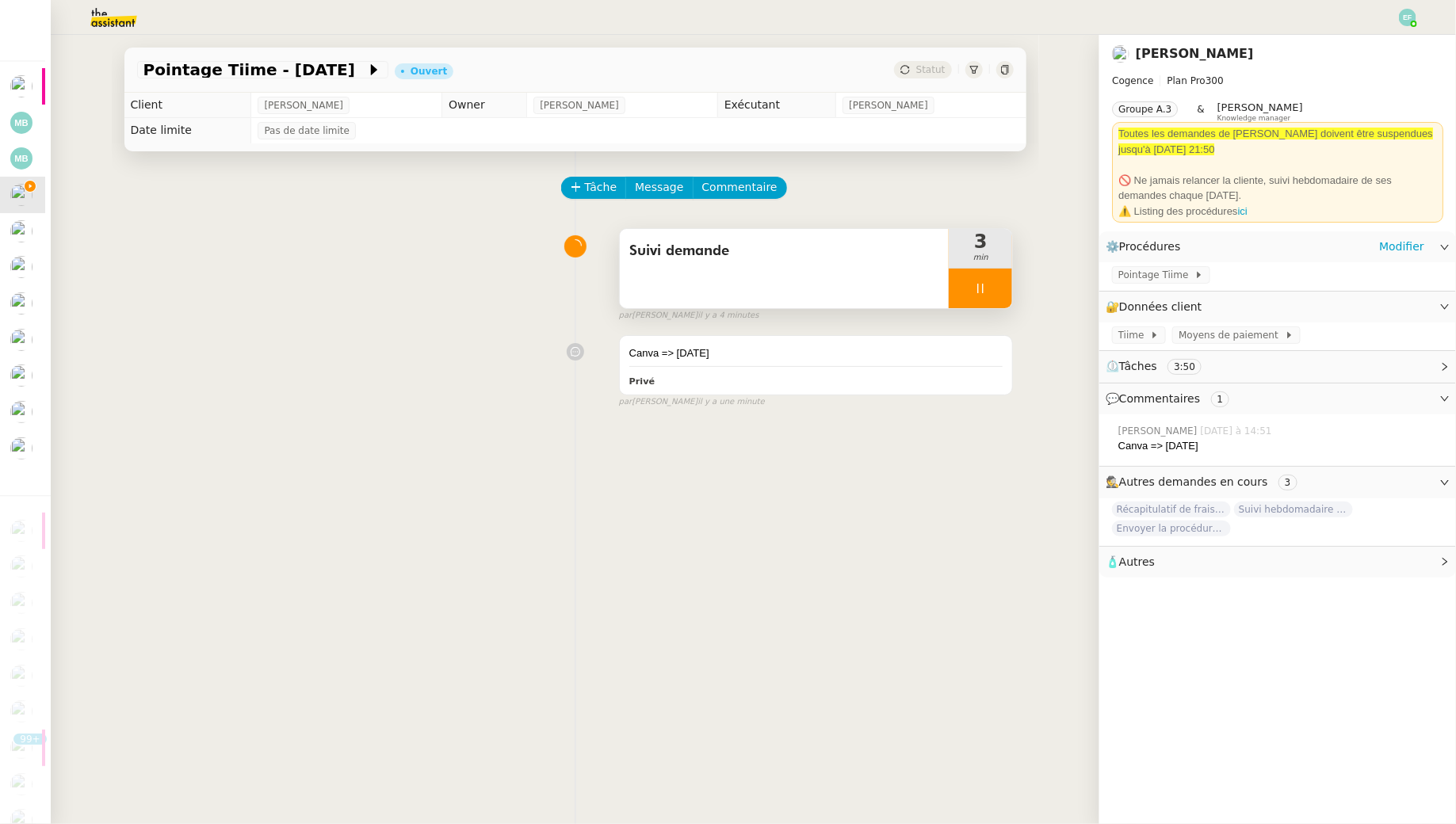
click at [982, 291] on icon at bounding box center [981, 288] width 13 height 13
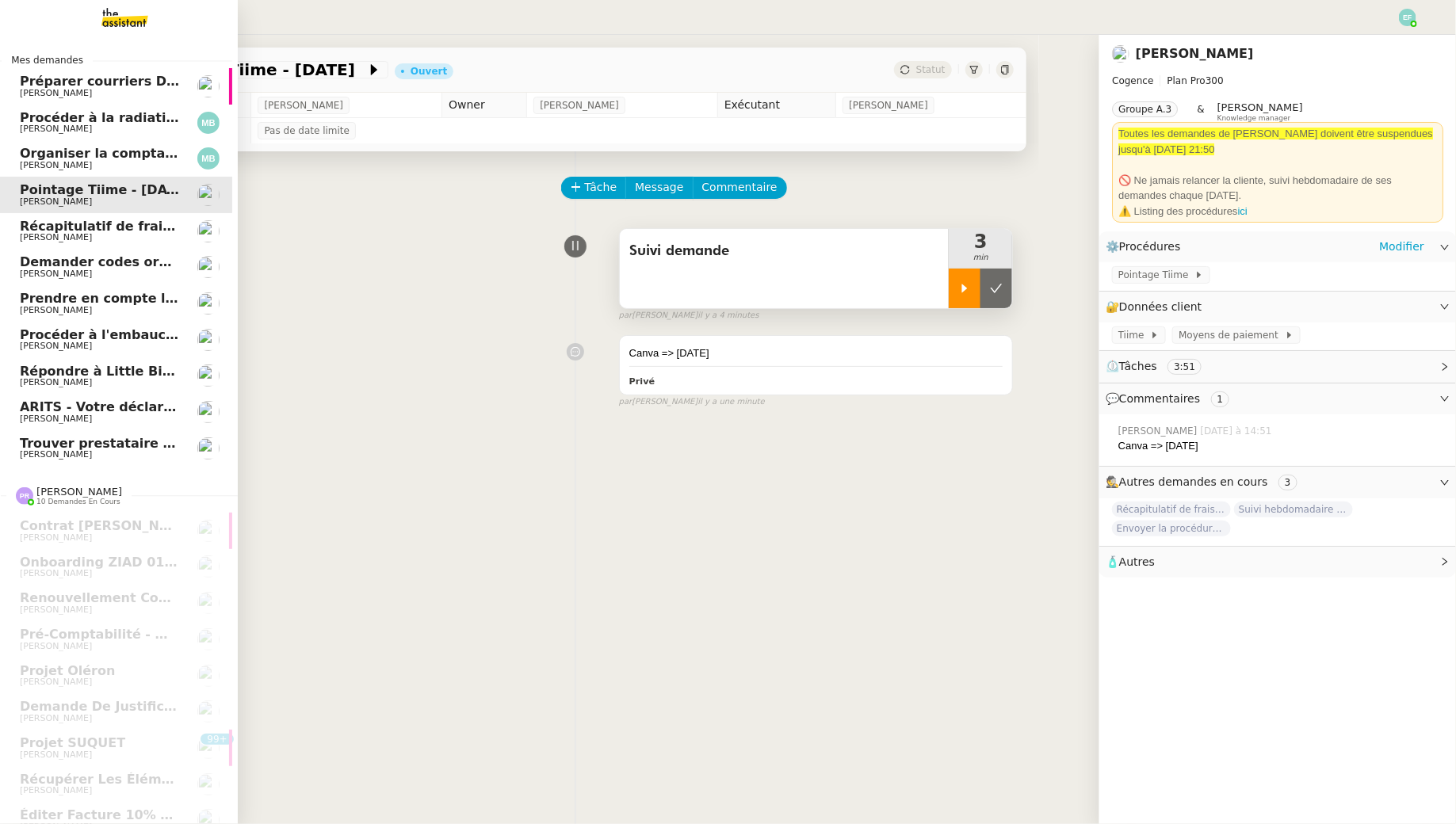
click at [100, 344] on span "[PERSON_NAME]" at bounding box center [99, 347] width 160 height 9
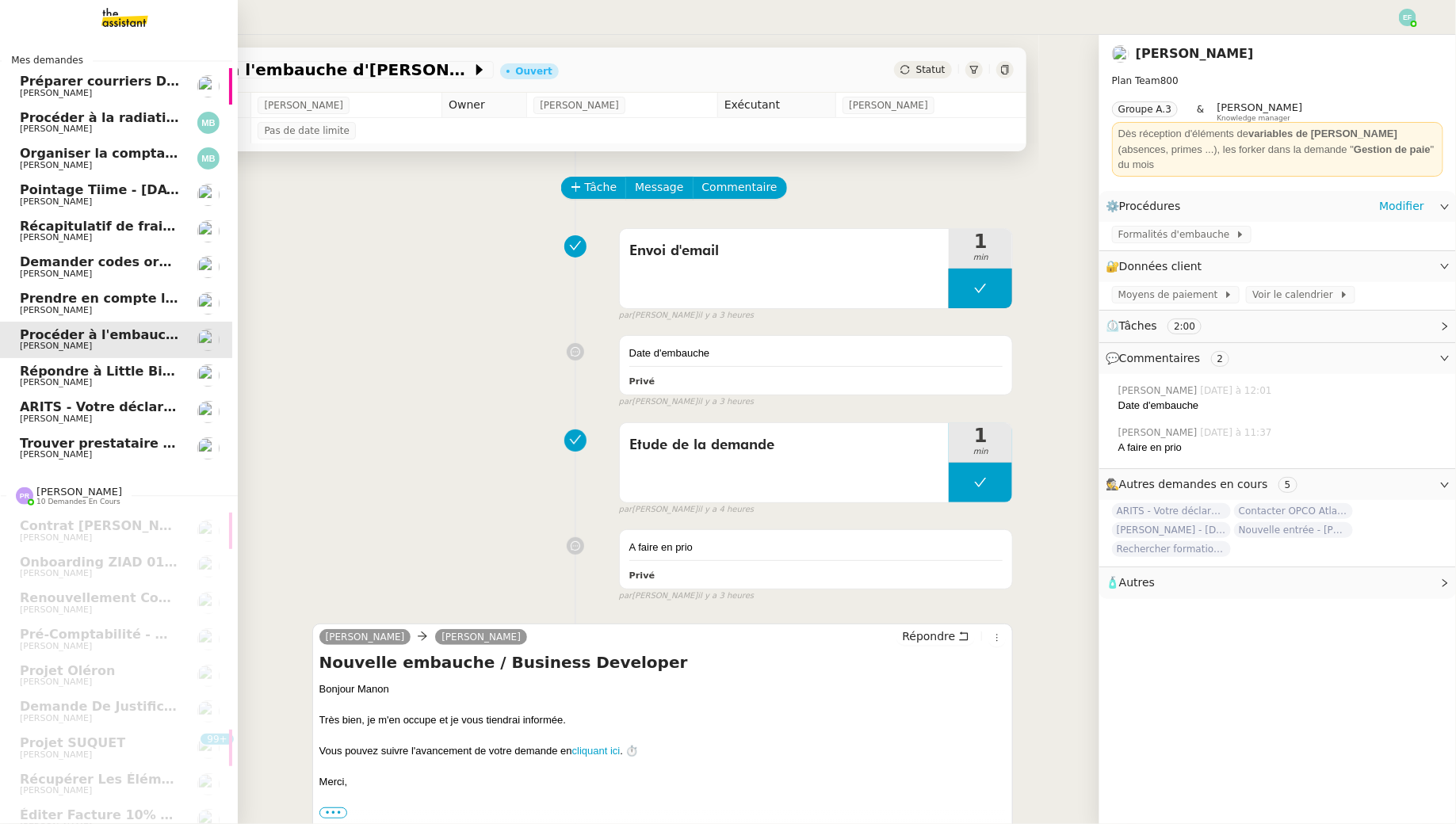
click at [29, 311] on span "[PERSON_NAME]" at bounding box center [56, 310] width 72 height 10
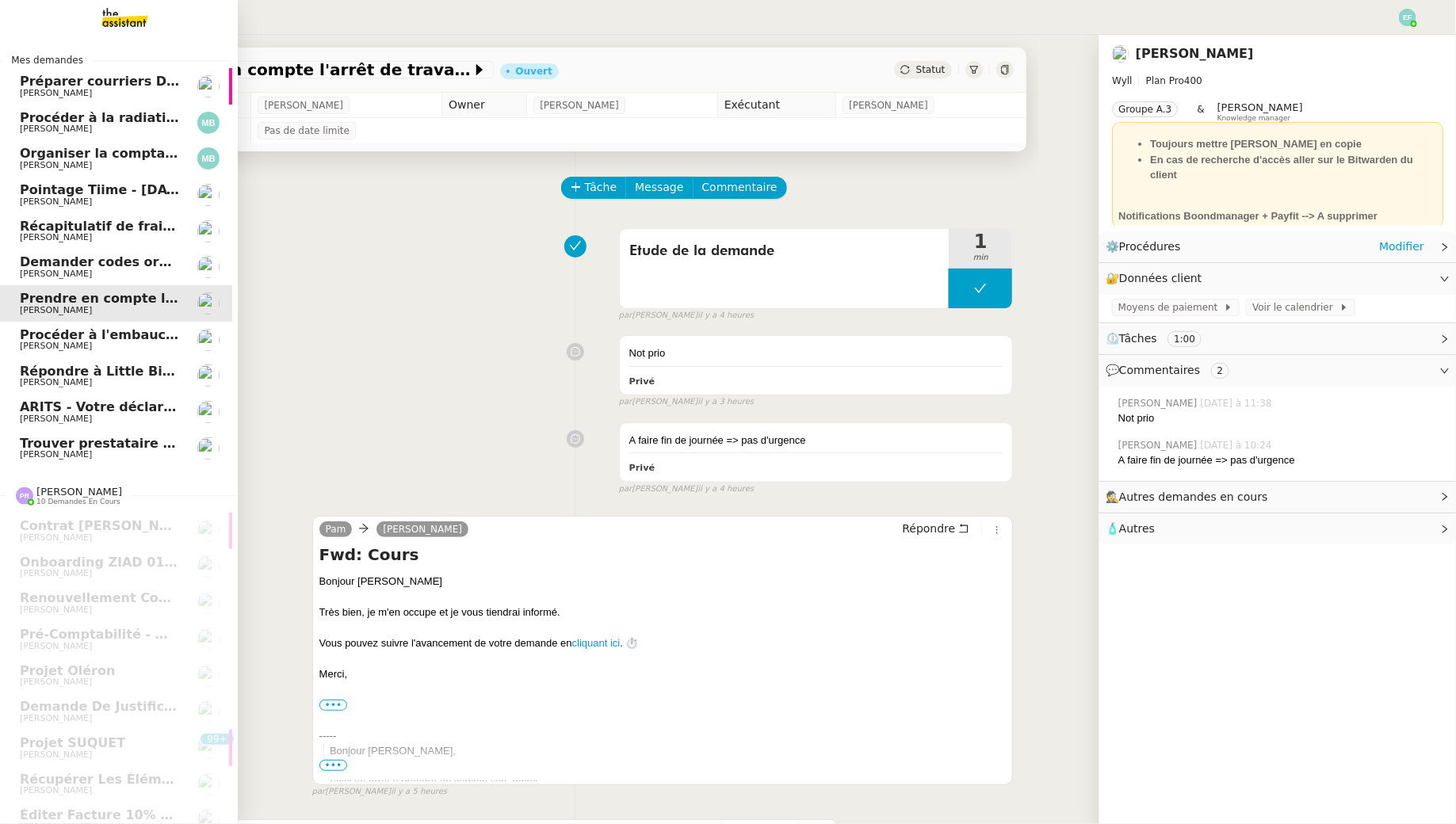
click at [73, 231] on span "Récapitulatif de frais de projet - [DATE]" at bounding box center [160, 226] width 282 height 15
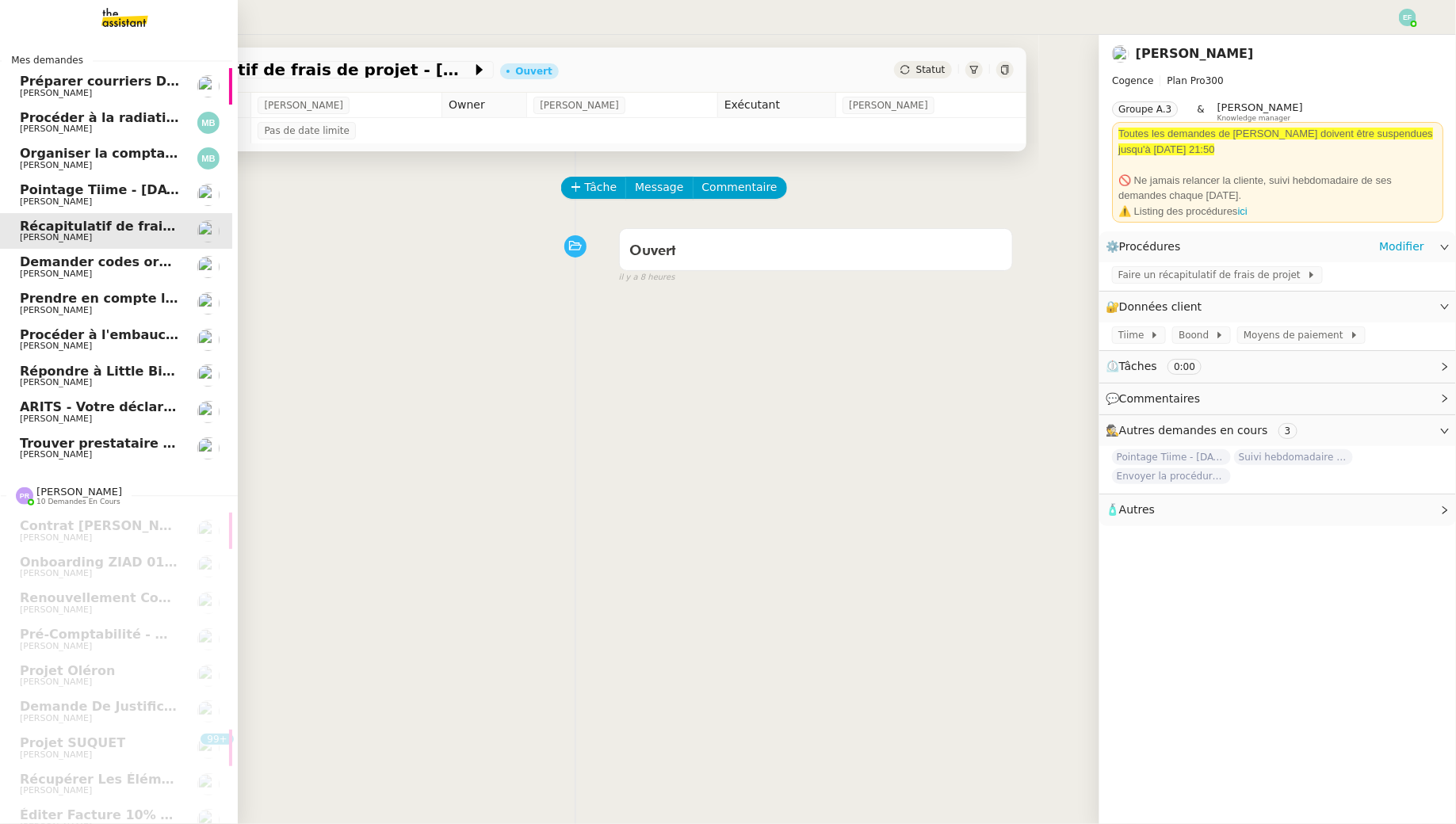
click at [123, 191] on span "Pointage Tiime - [DATE]" at bounding box center [104, 190] width 170 height 15
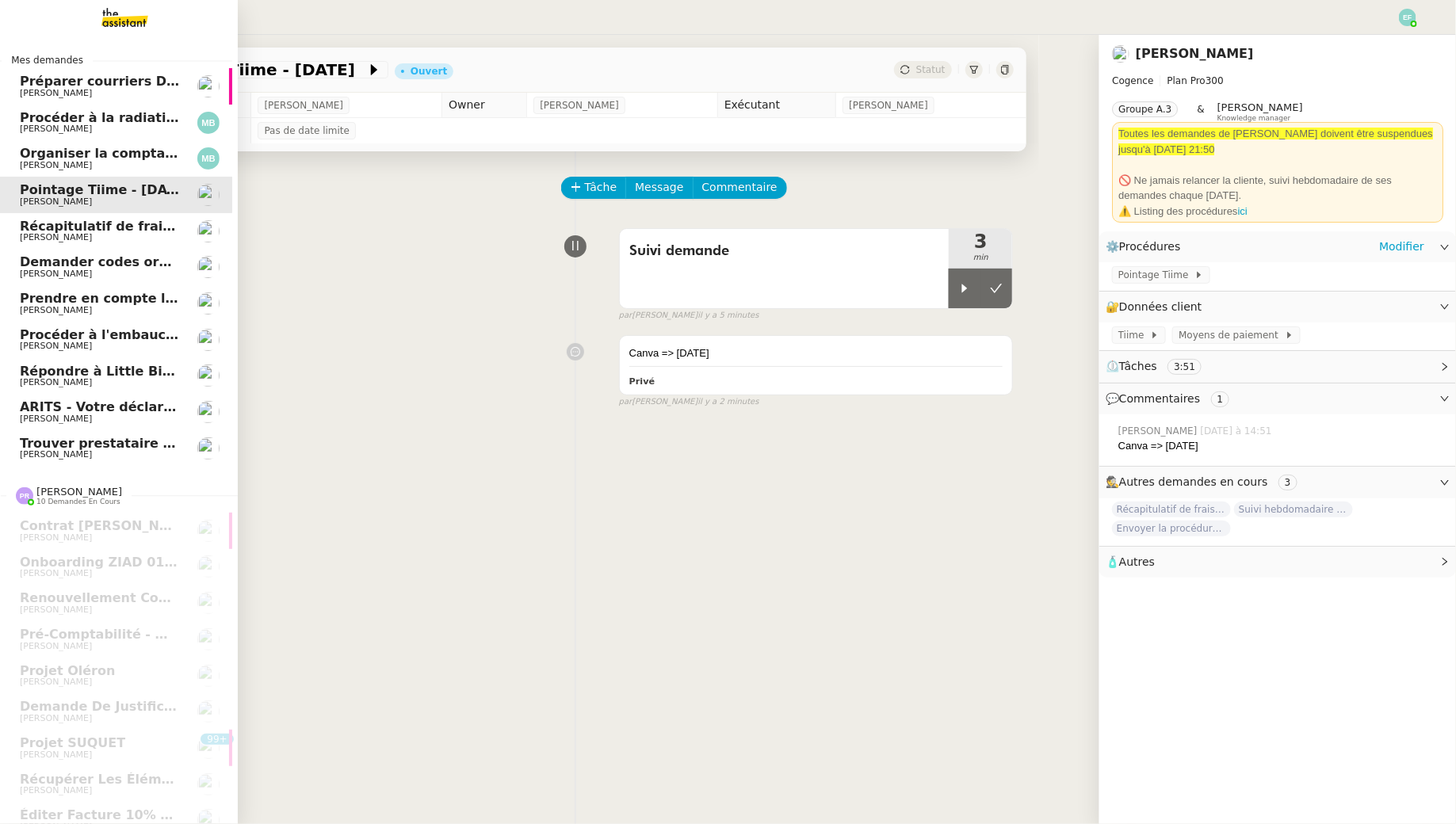
click at [123, 145] on link "Organiser la comptabilité NURI 2025 Marina Barthelemy" at bounding box center [113, 158] width 238 height 36
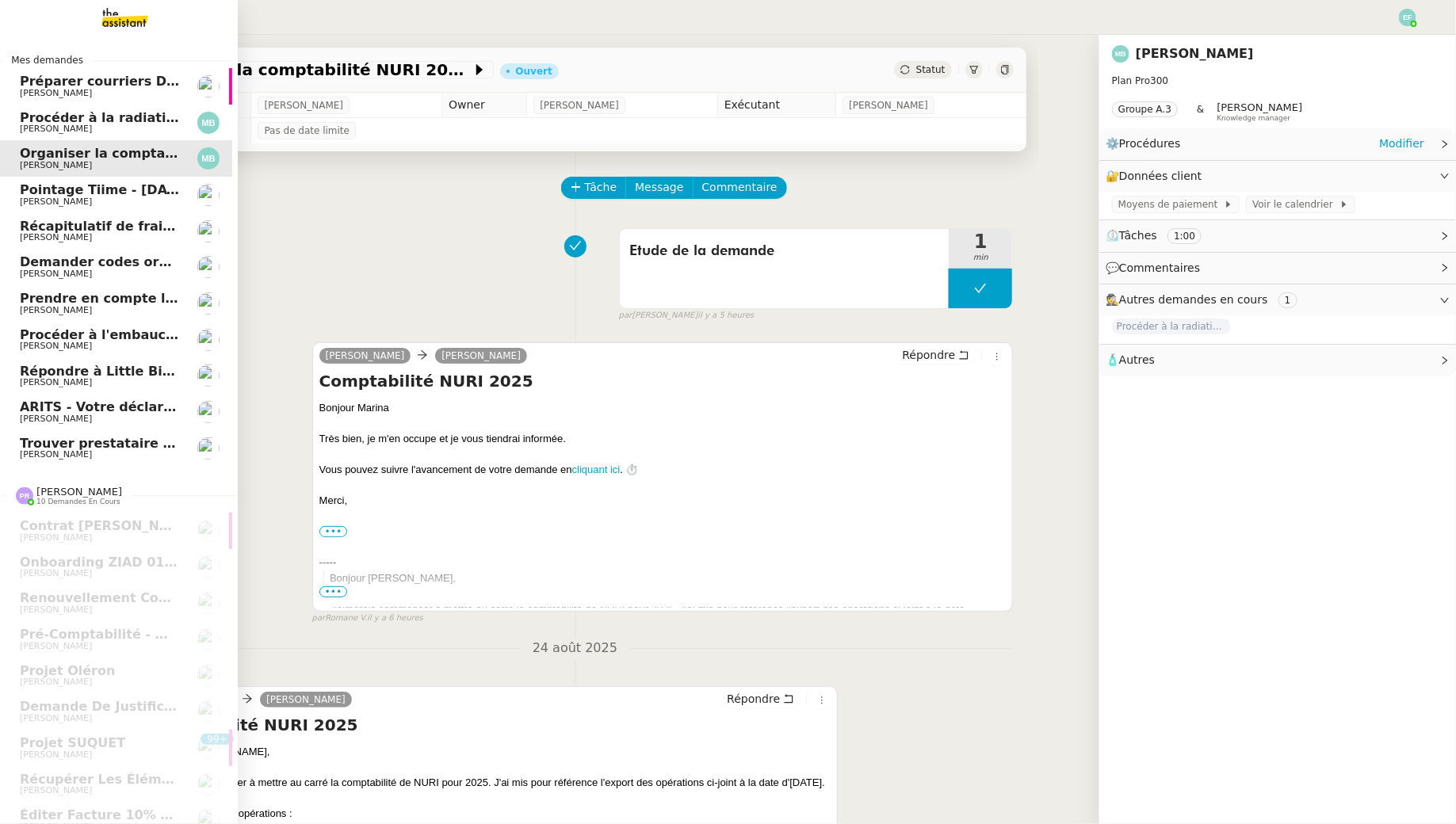
click at [125, 130] on span "[PERSON_NAME]" at bounding box center [99, 129] width 160 height 9
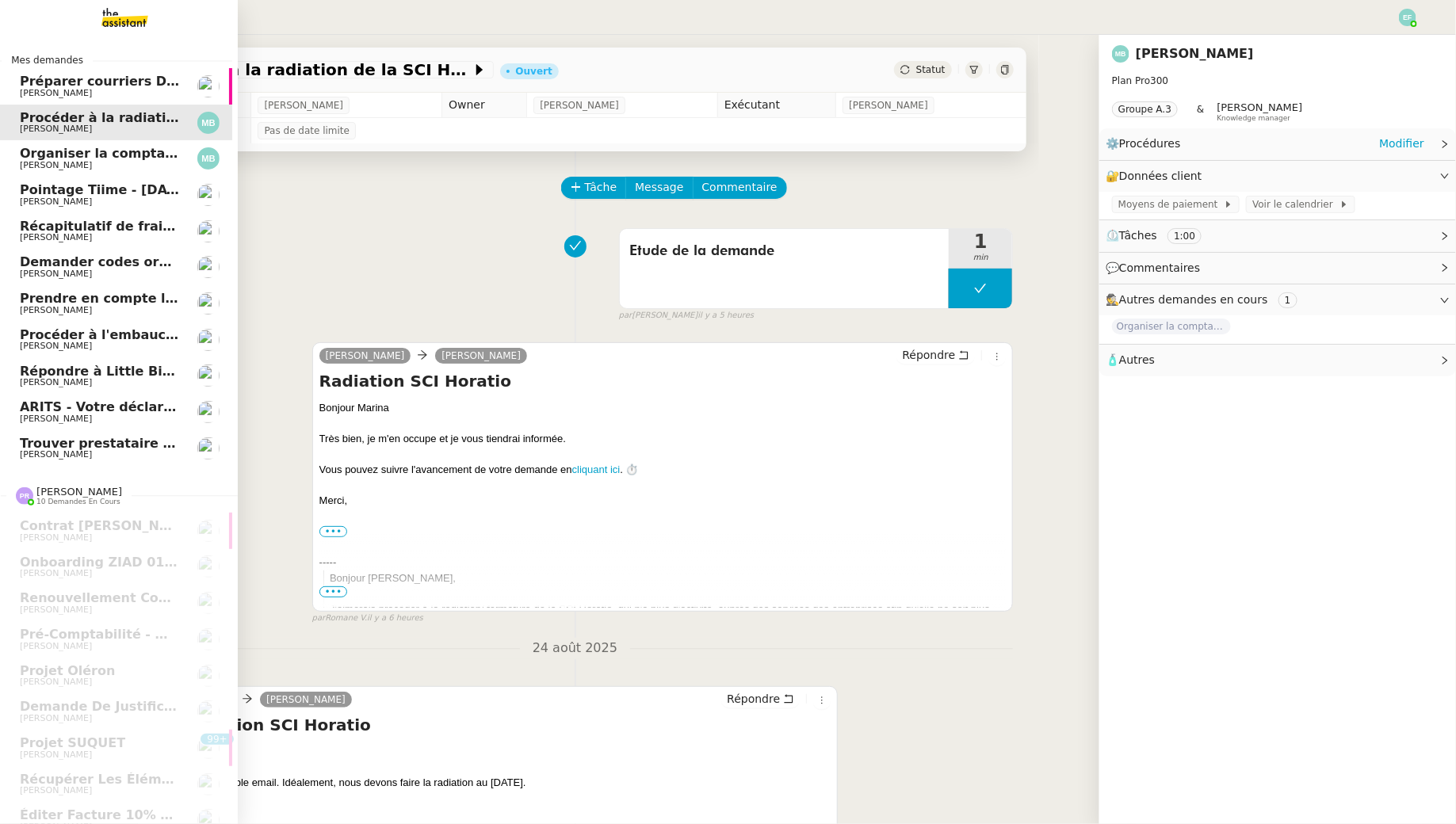
click at [121, 95] on span "[PERSON_NAME]" at bounding box center [99, 94] width 160 height 9
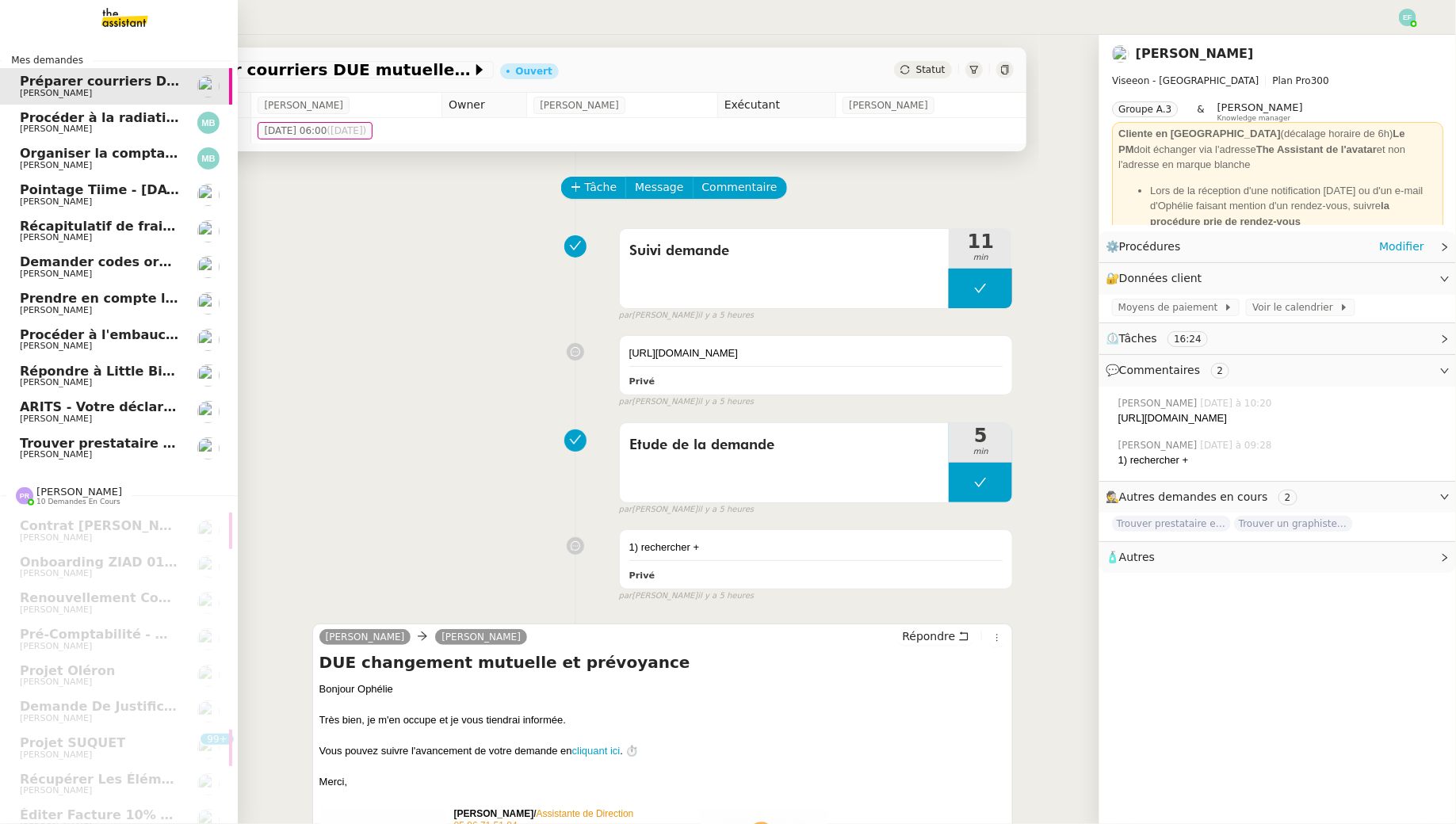
click at [11, 461] on link "Trouver prestataire entretien climatisation Ophélie DIONY" at bounding box center [113, 448] width 238 height 36
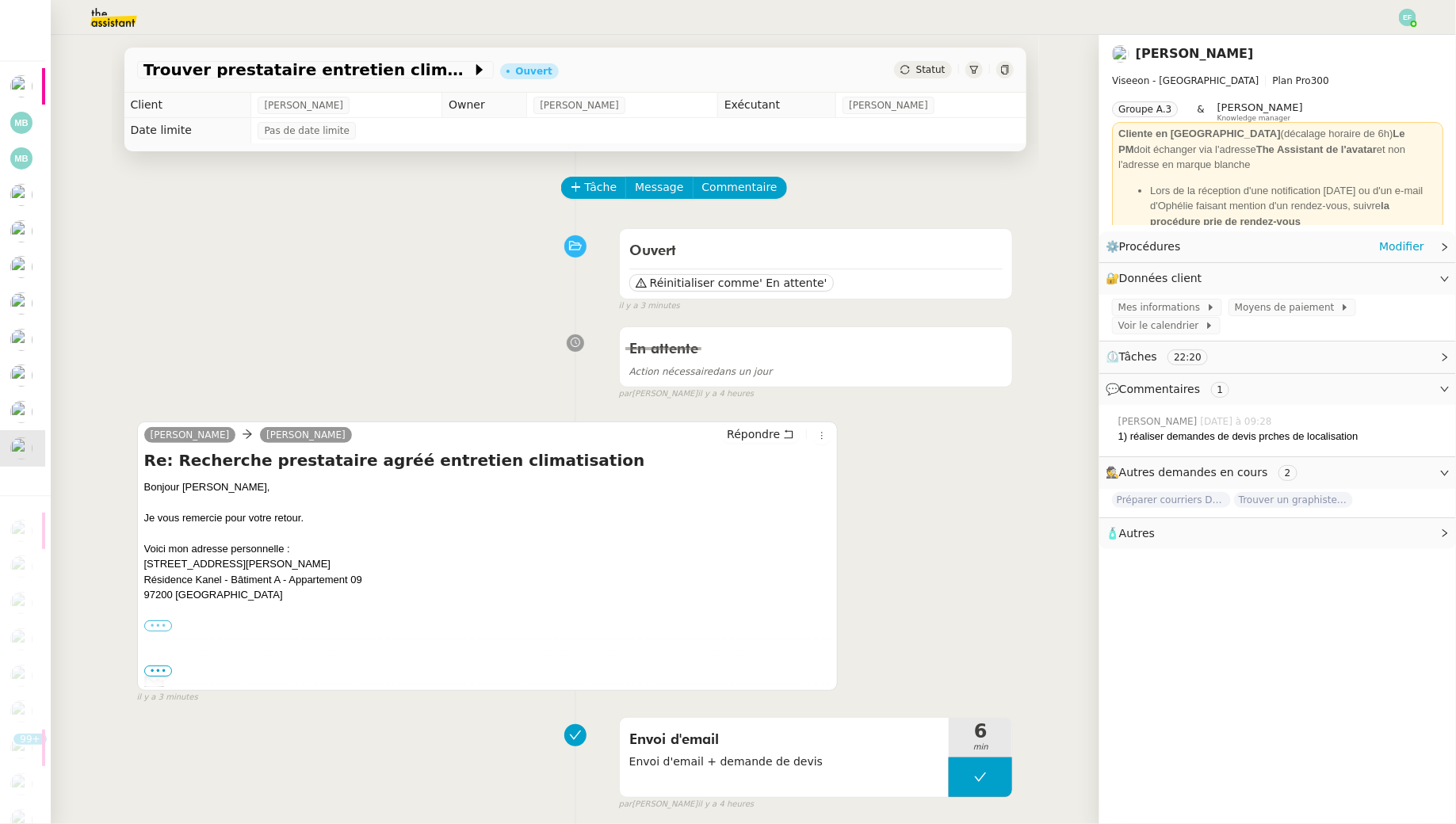
click at [157, 621] on label "•••" at bounding box center [158, 627] width 29 height 11
click at [0, 0] on input "•••" at bounding box center [0, 0] width 0 height 0
click at [157, 675] on span "•••" at bounding box center [158, 671] width 29 height 11
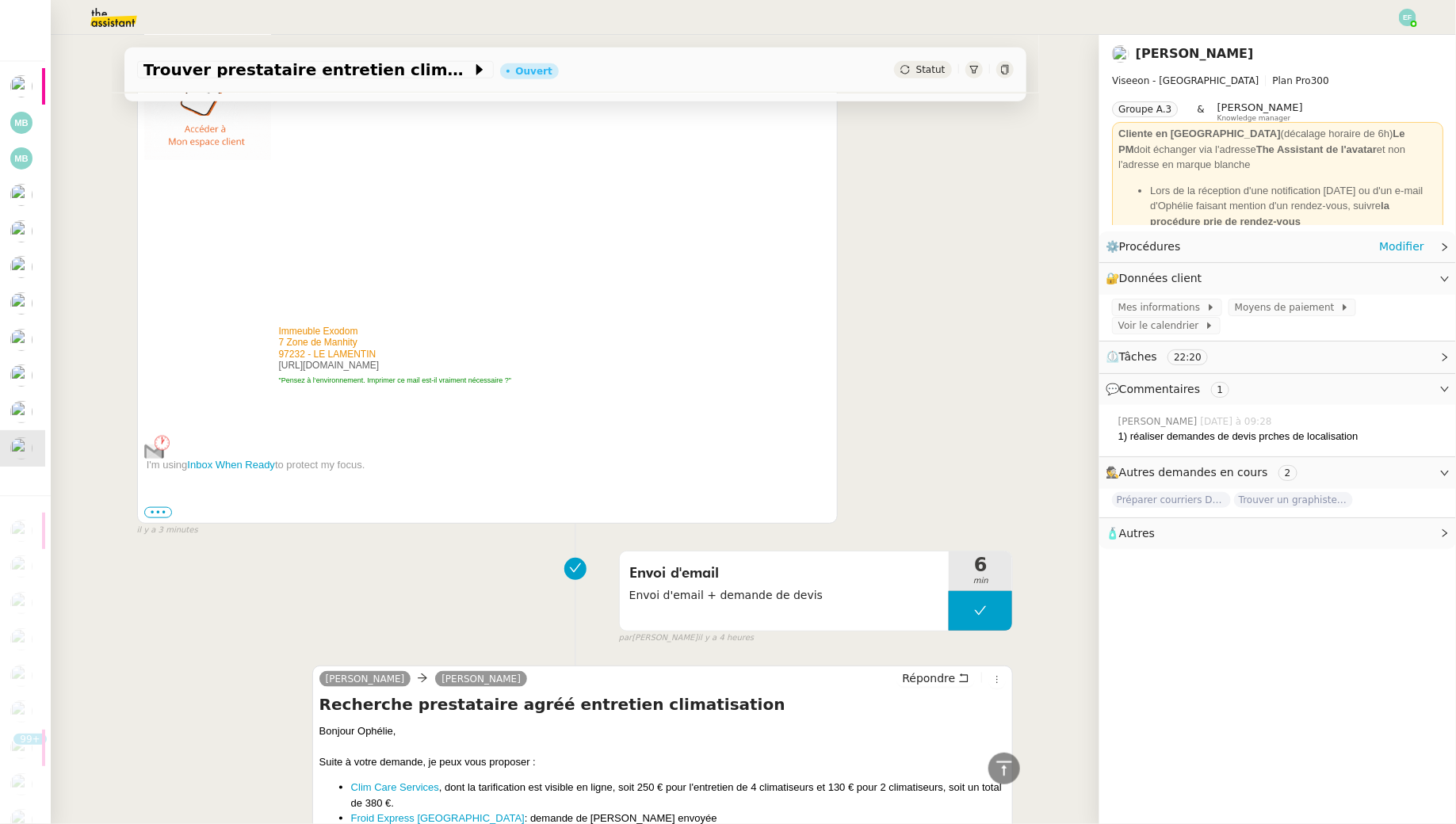
scroll to position [73, 0]
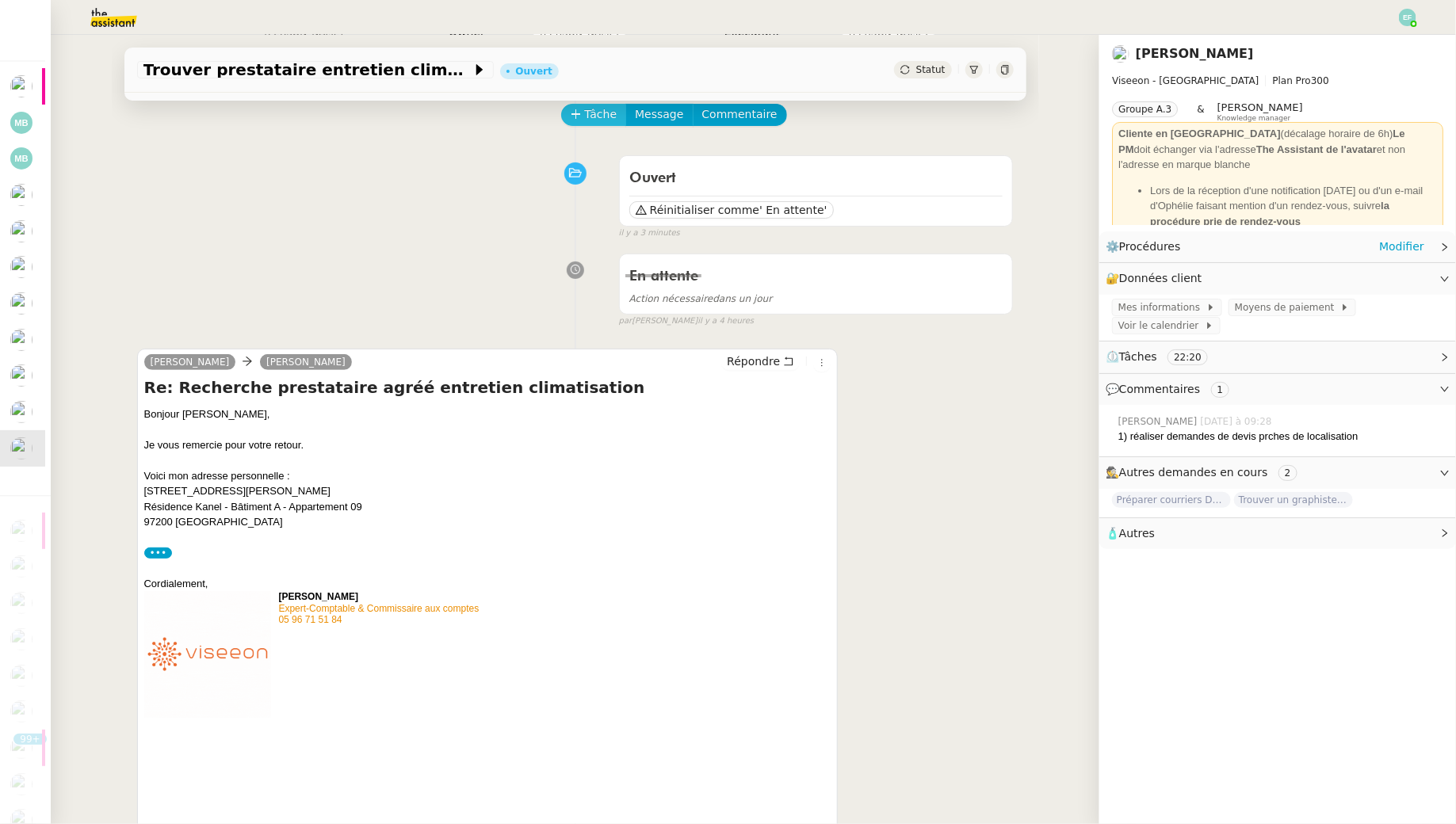
click at [604, 120] on span "Tâche" at bounding box center [601, 115] width 32 height 19
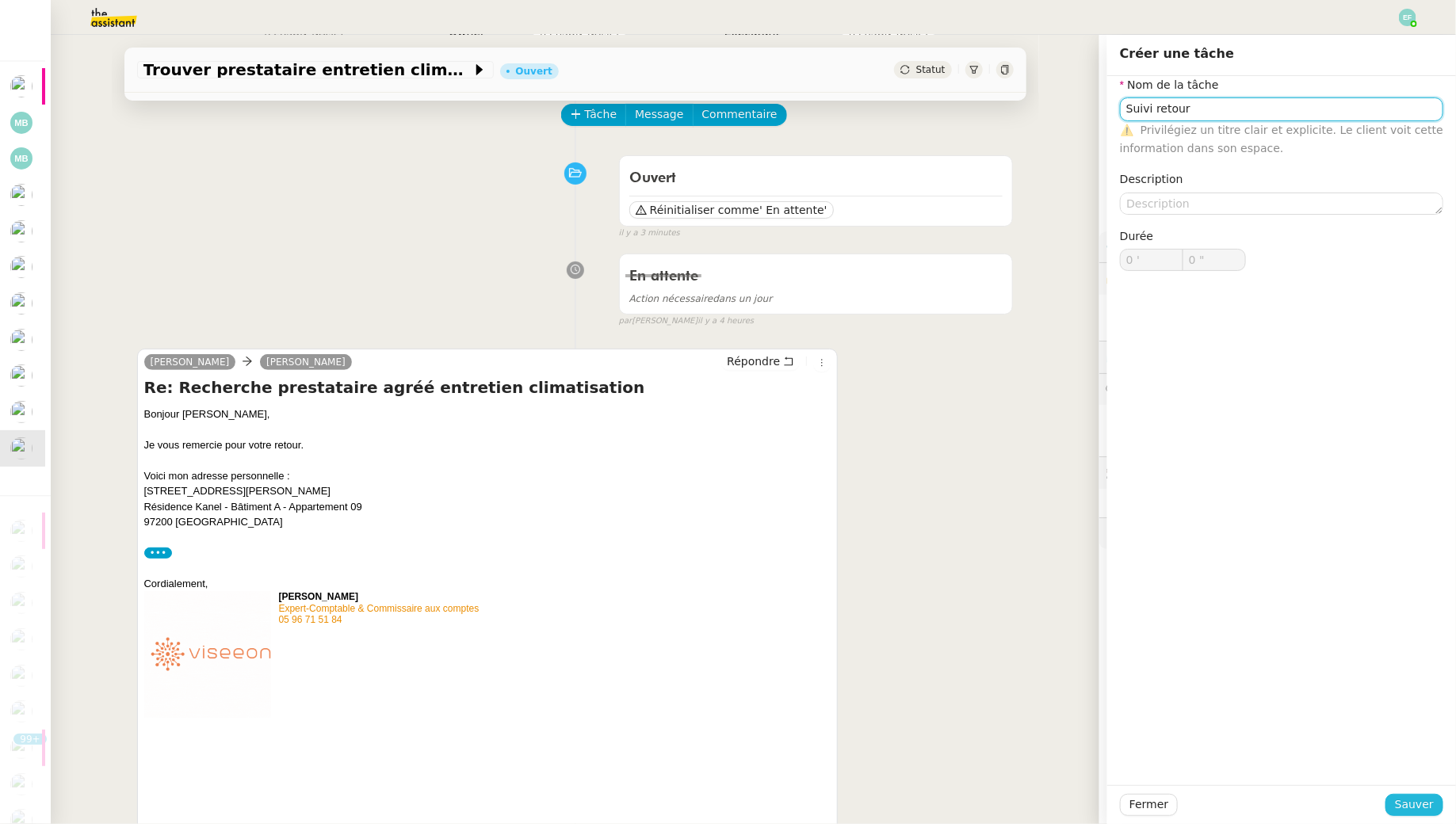
type input "Suivi retour"
click at [1412, 810] on span "Sauver" at bounding box center [1414, 805] width 39 height 19
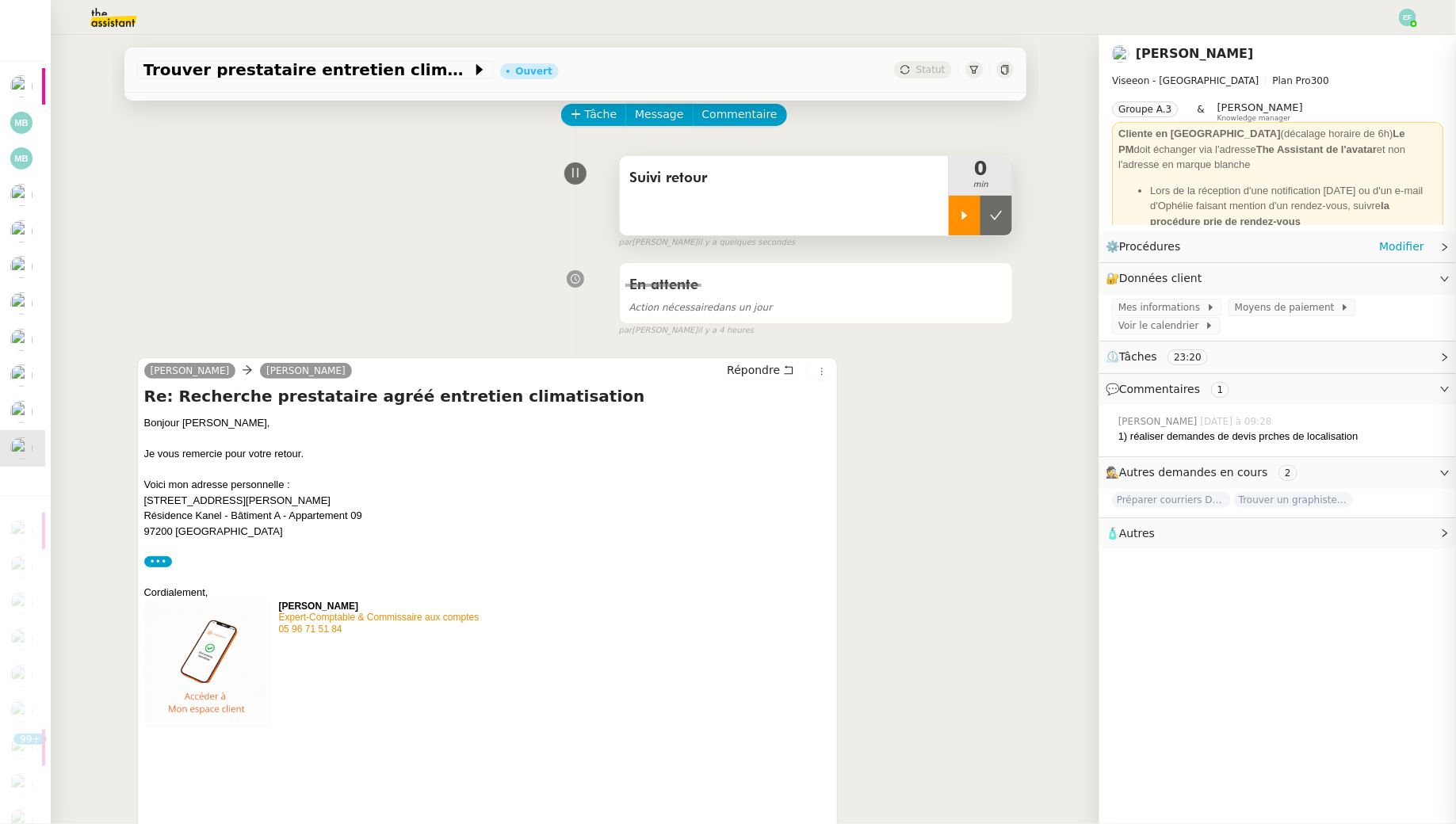
click at [962, 214] on icon at bounding box center [965, 216] width 13 height 13
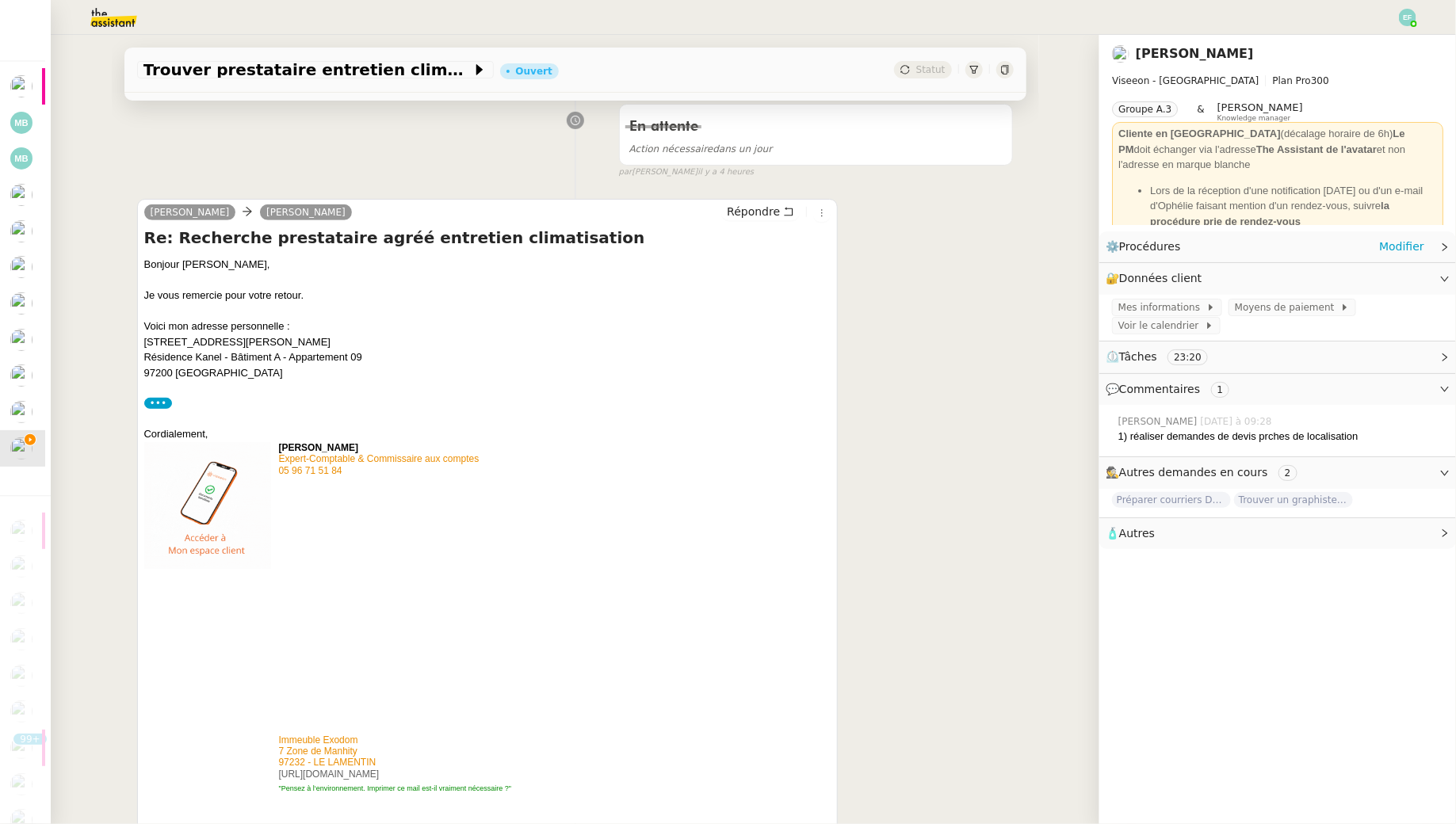
scroll to position [235, 0]
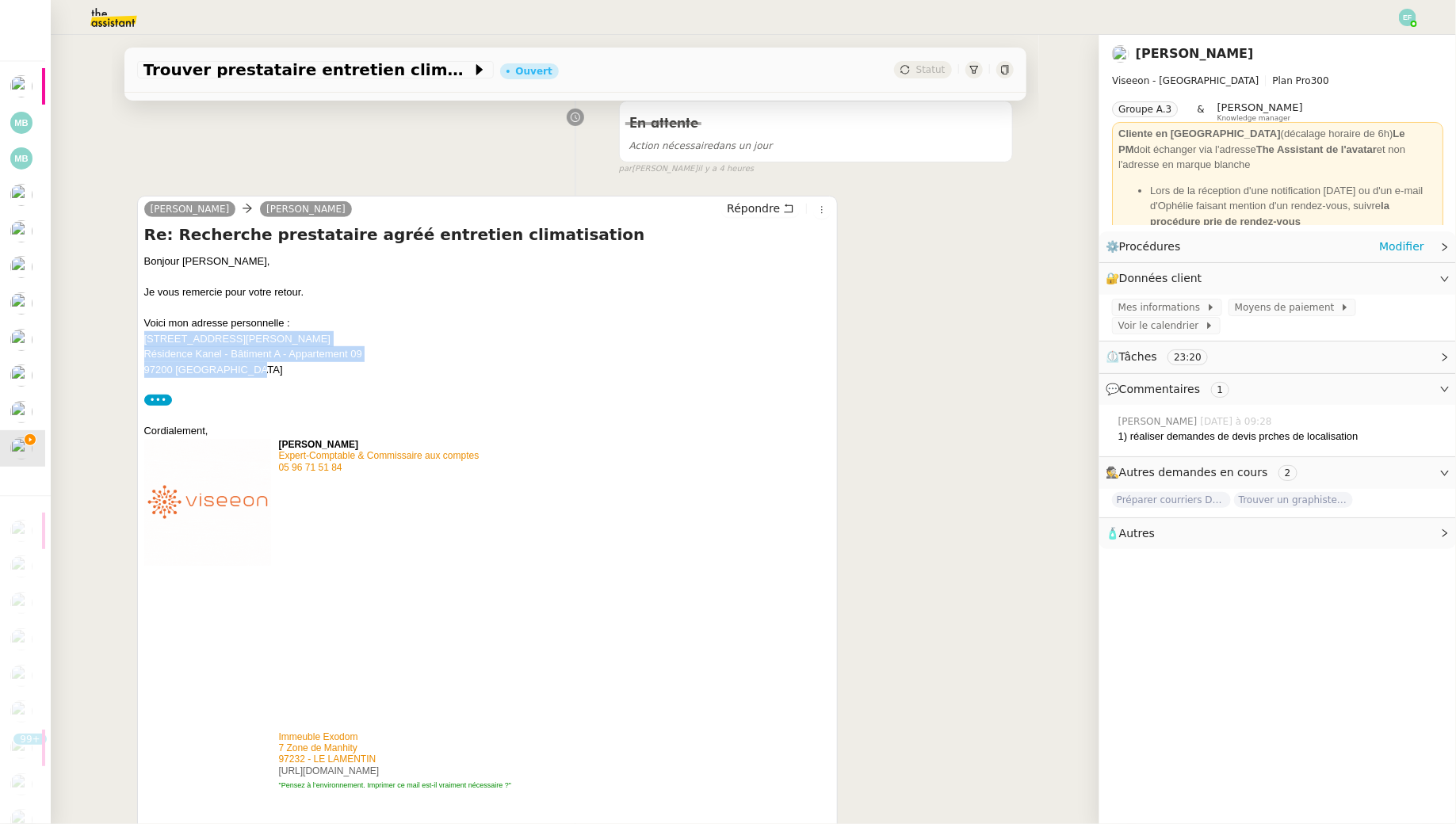
drag, startPoint x: 276, startPoint y: 373, endPoint x: 133, endPoint y: 342, distance: 146.3
copy div "28, rue Ernest Hemingway Résidence Kanel - Bâtiment A - Appartement 09 97200 FO…"
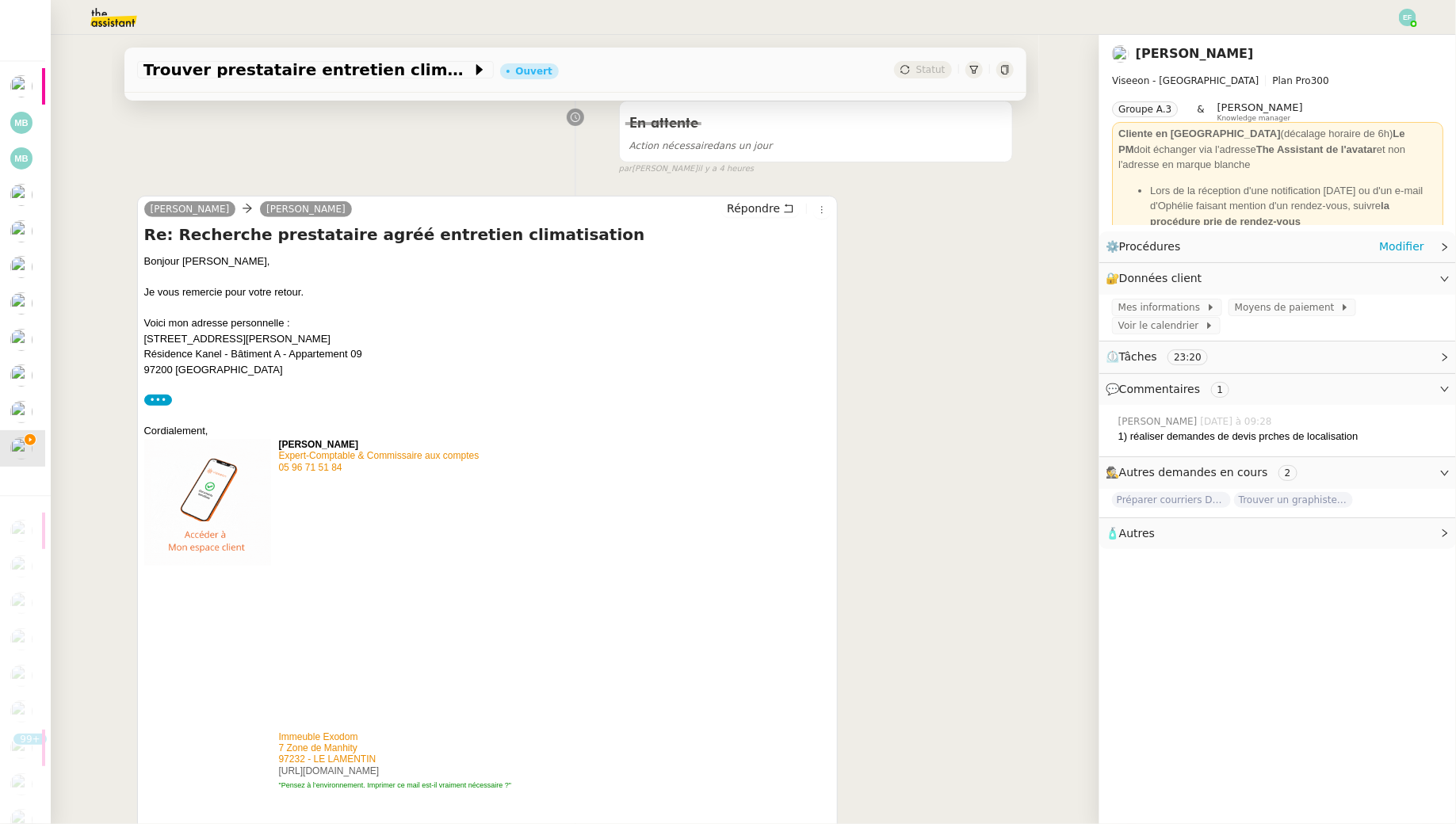
click at [164, 402] on label "•••" at bounding box center [158, 400] width 29 height 11
click at [0, 0] on input "•••" at bounding box center [0, 0] width 0 height 0
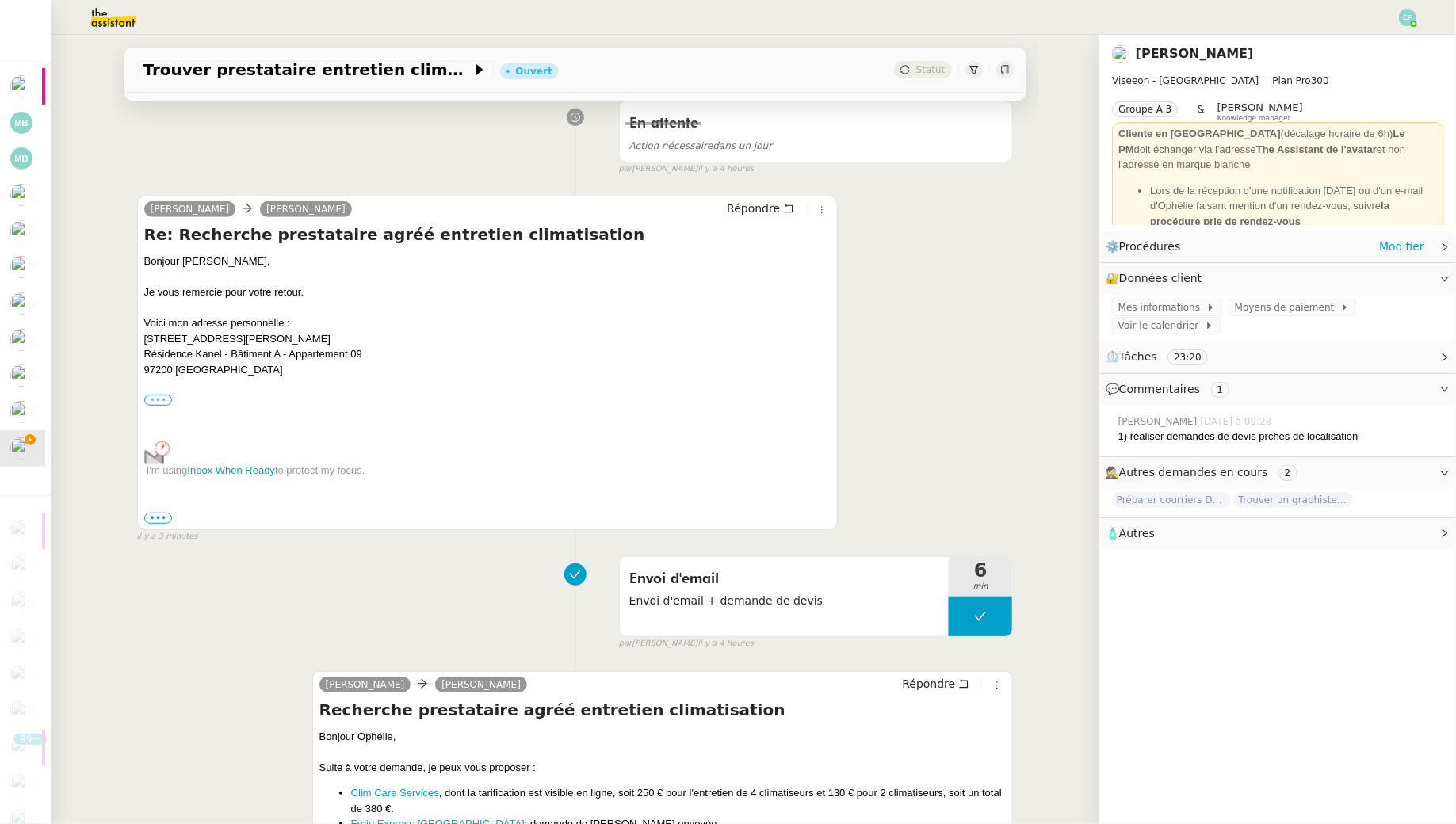
click at [159, 397] on label "•••" at bounding box center [158, 400] width 29 height 11
click at [0, 0] on input "•••" at bounding box center [0, 0] width 0 height 0
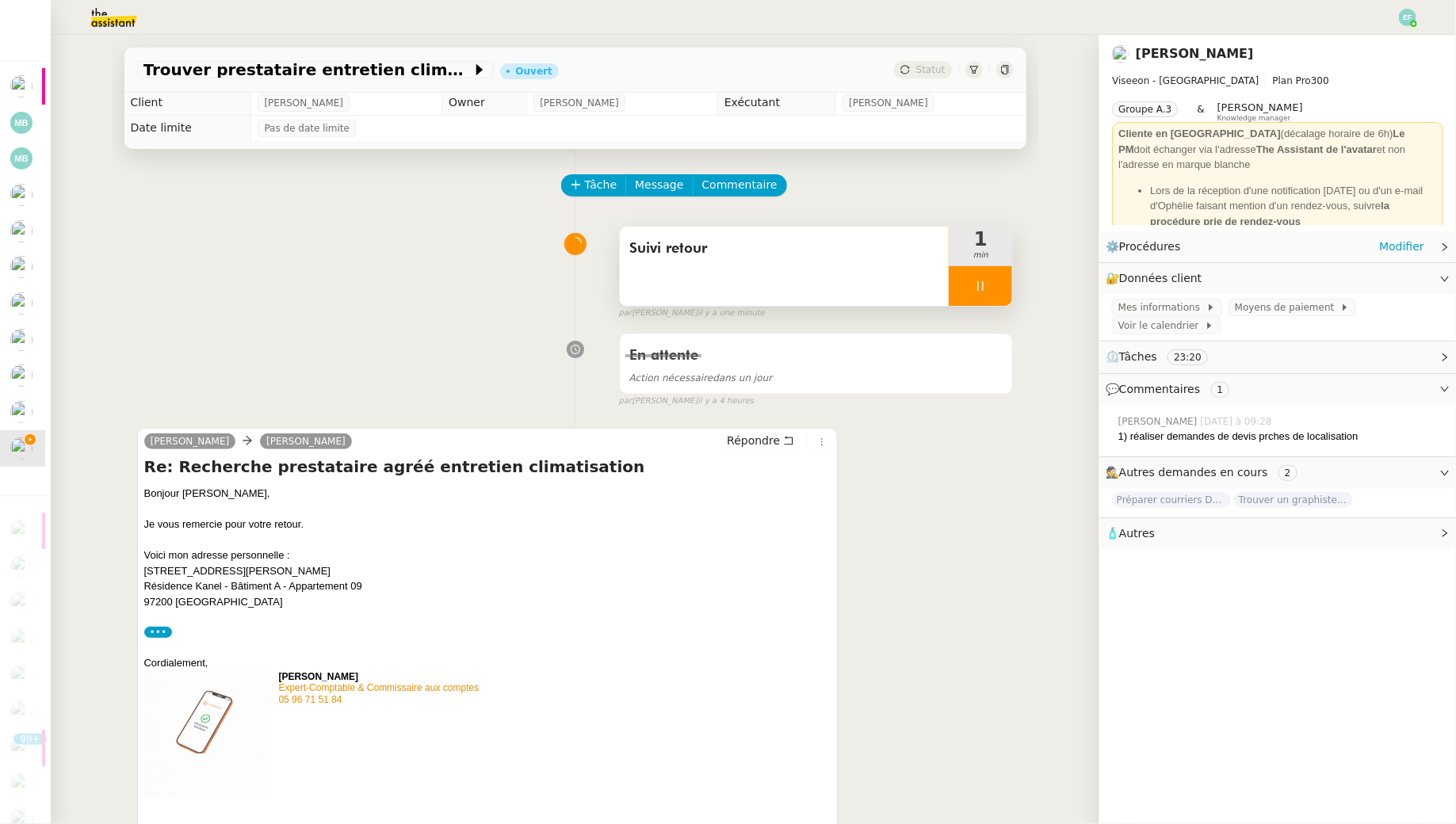
scroll to position [4, 0]
click at [972, 282] on div at bounding box center [981, 285] width 63 height 40
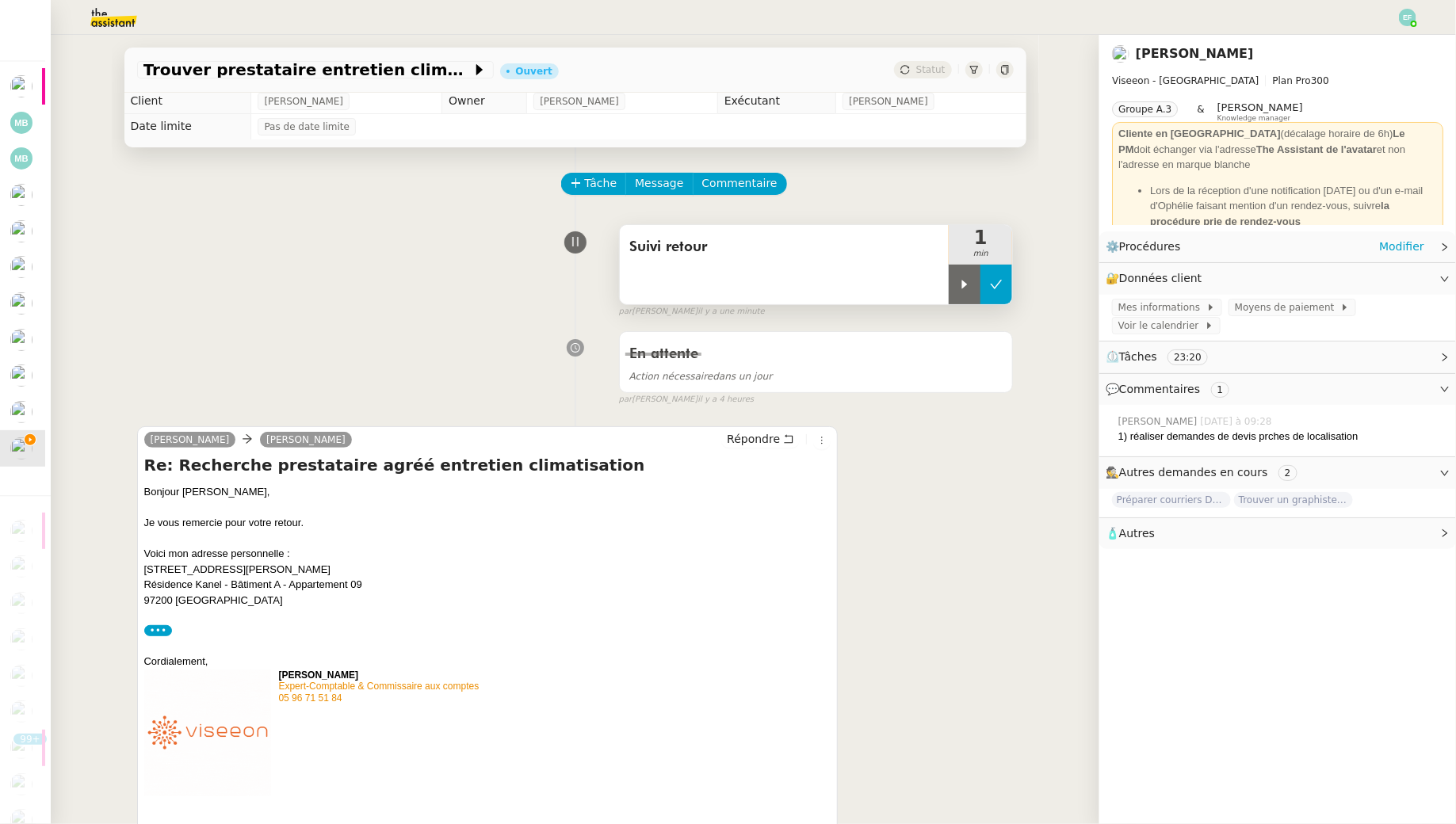
click at [1005, 281] on button at bounding box center [996, 285] width 32 height 40
click at [1005, 281] on button at bounding box center [981, 285] width 63 height 40
click at [994, 278] on icon at bounding box center [996, 285] width 13 height 13
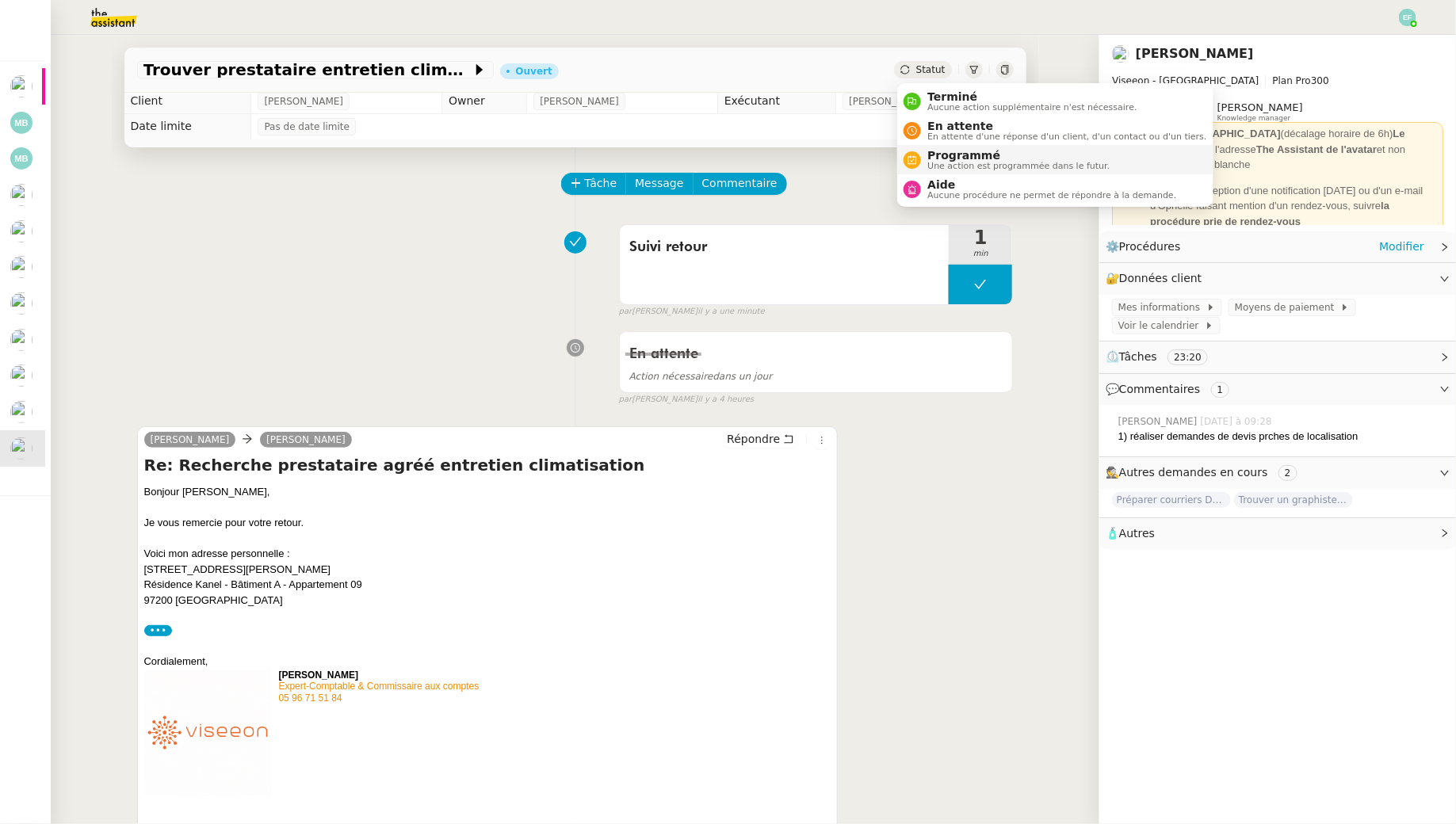
click at [928, 159] on span "Programmé" at bounding box center [1019, 156] width 183 height 13
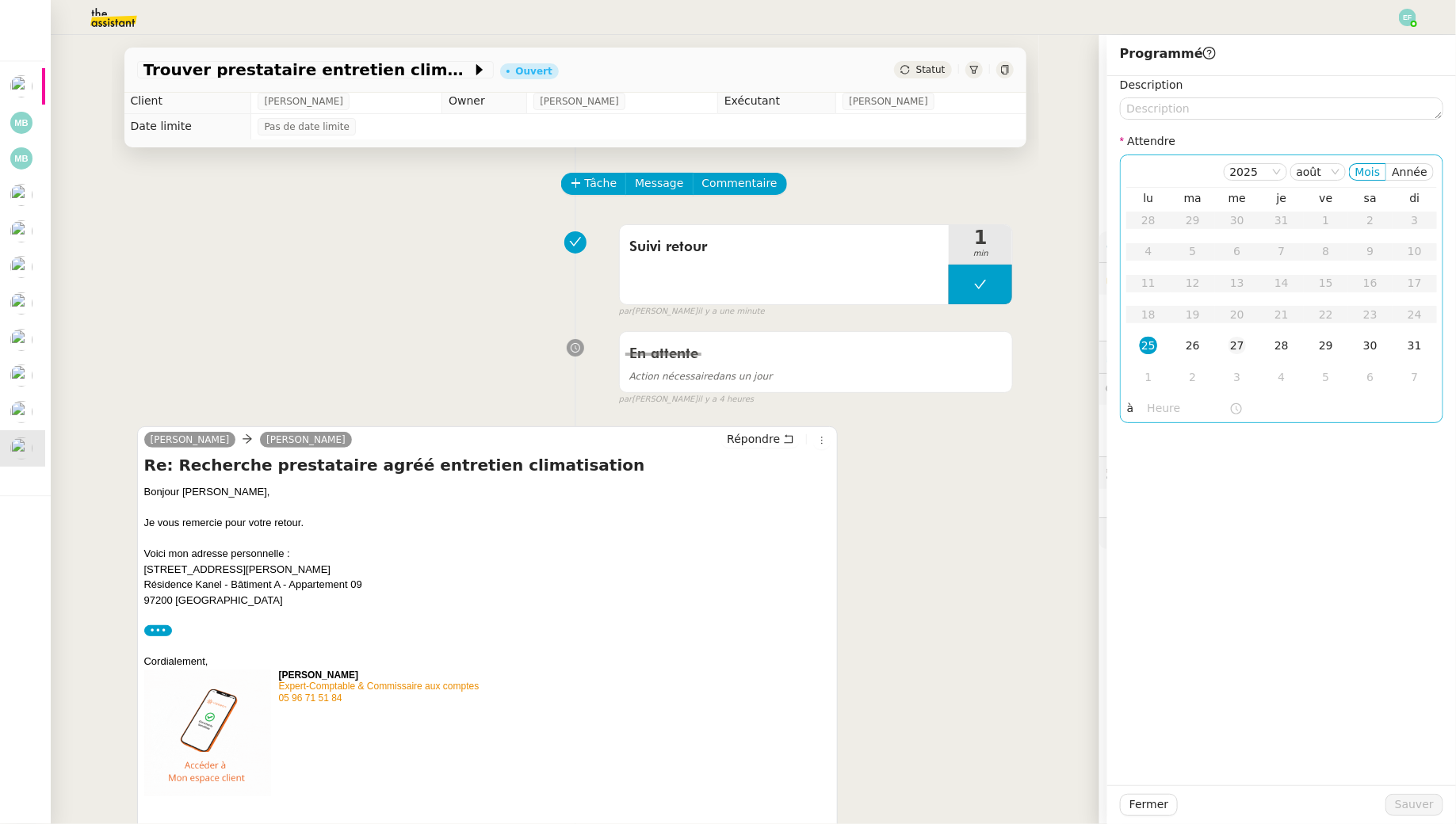
click at [1238, 342] on div "27" at bounding box center [1237, 345] width 18 height 18
click at [1424, 807] on span "Sauver" at bounding box center [1414, 805] width 39 height 19
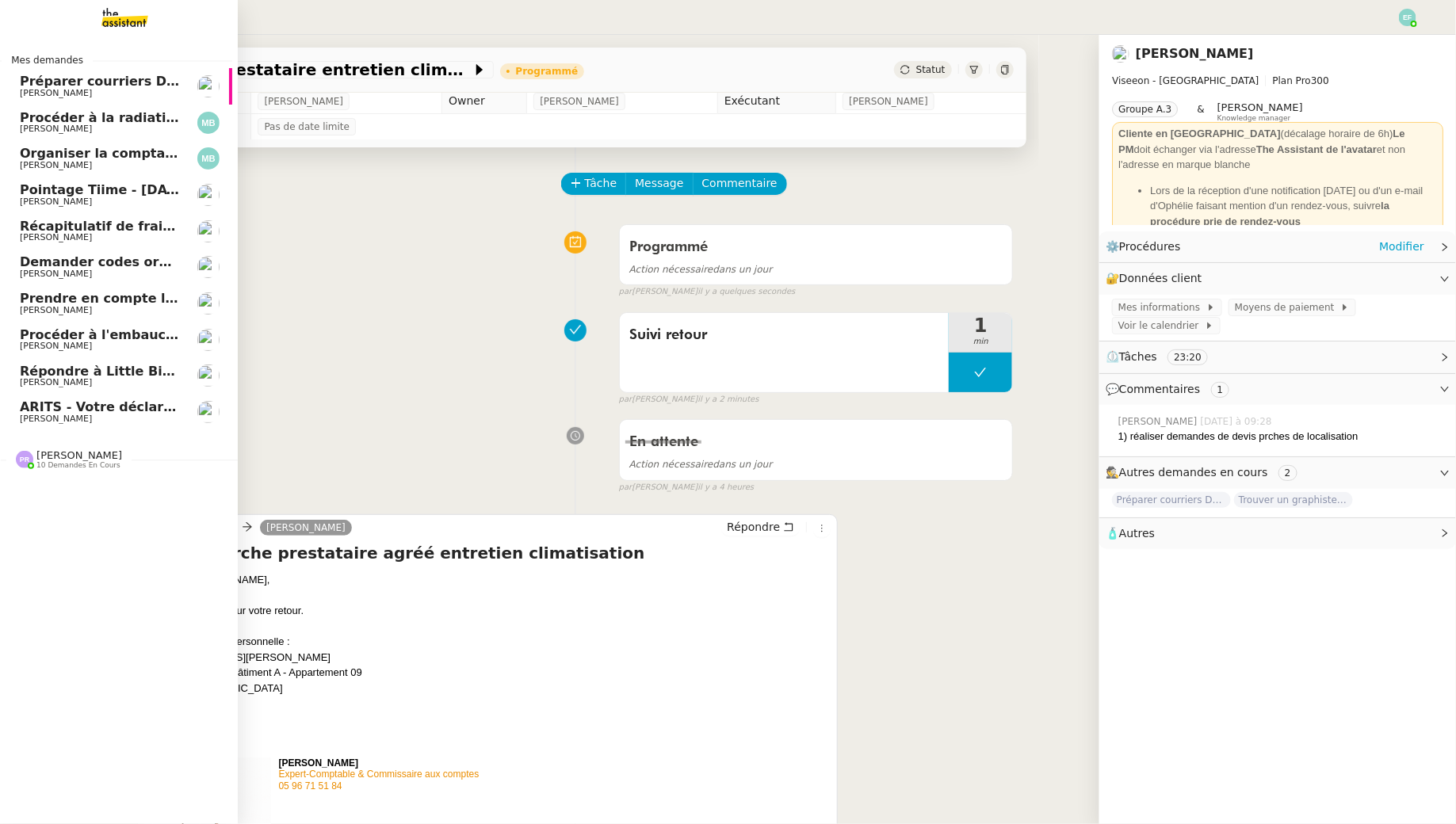
click at [129, 193] on span "Pointage Tiime - [DATE]" at bounding box center [104, 190] width 170 height 15
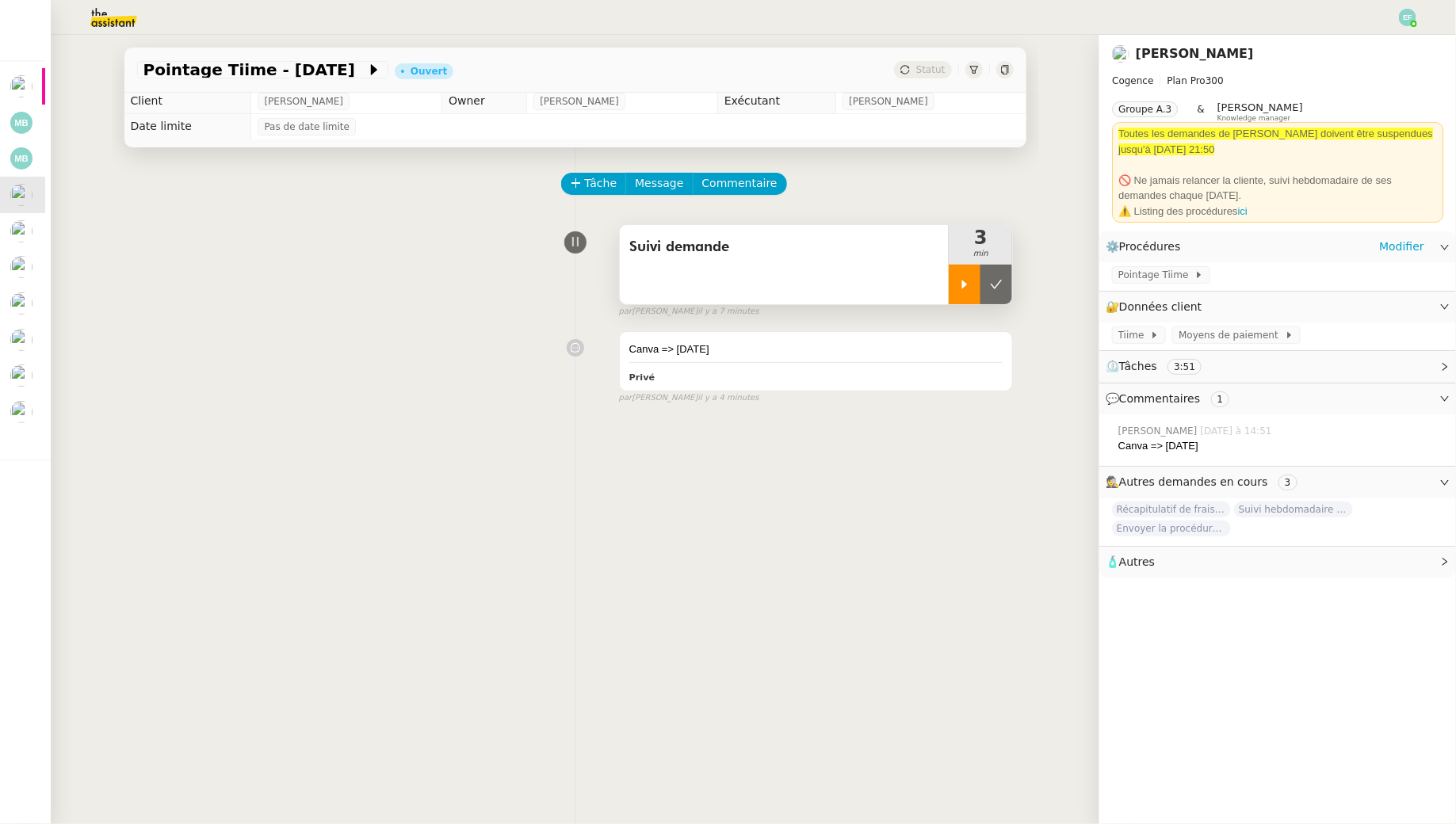
click at [969, 280] on icon at bounding box center [965, 285] width 13 height 13
click at [1114, 278] on div "Pointage Tiime" at bounding box center [1161, 274] width 98 height 18
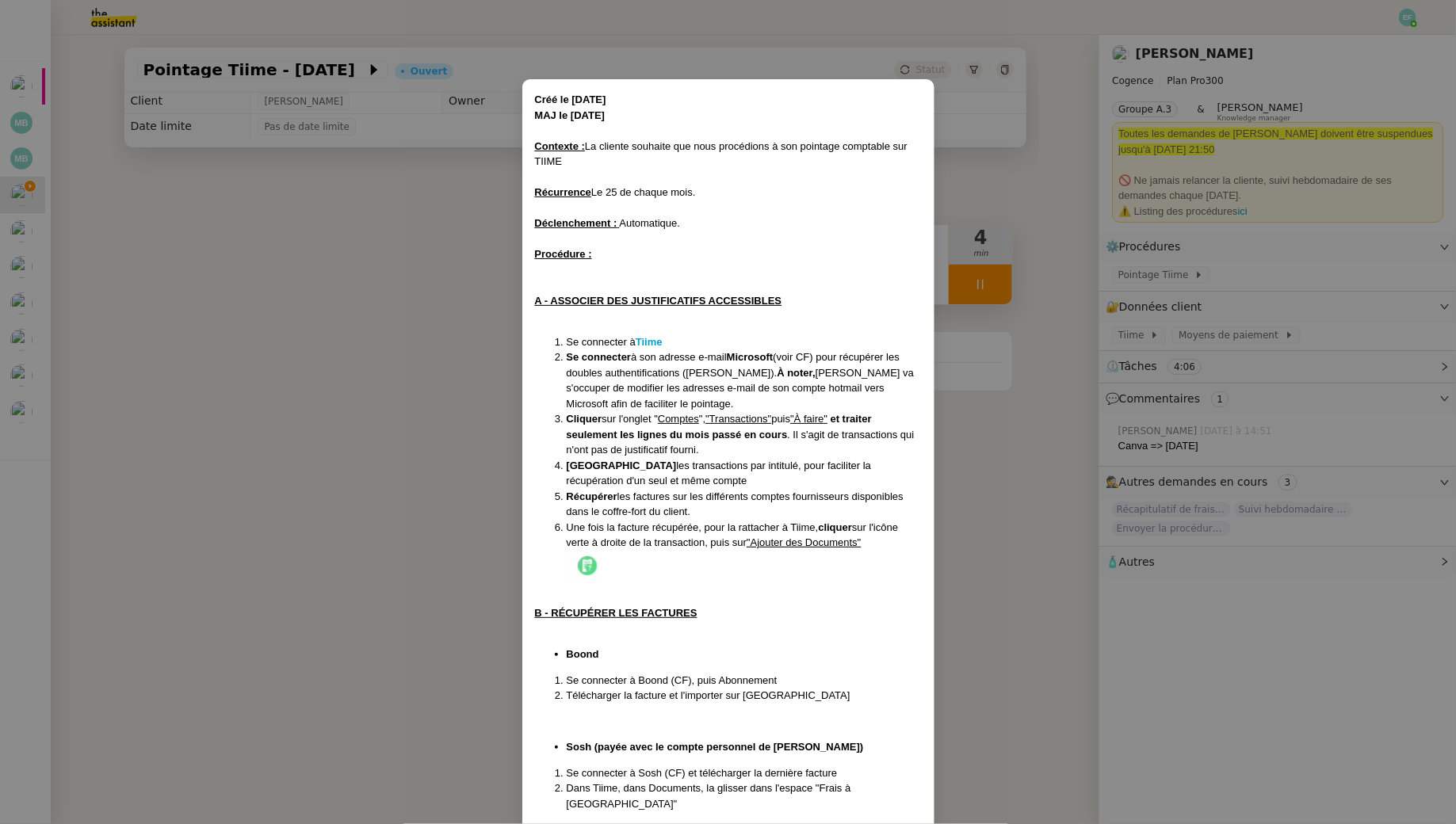
click at [323, 307] on nz-modal-container "Créé le 23/12/24 MAJ le 20/05/2025 Contexte : La cliente souhaite que nous proc…" at bounding box center [728, 412] width 1456 height 824
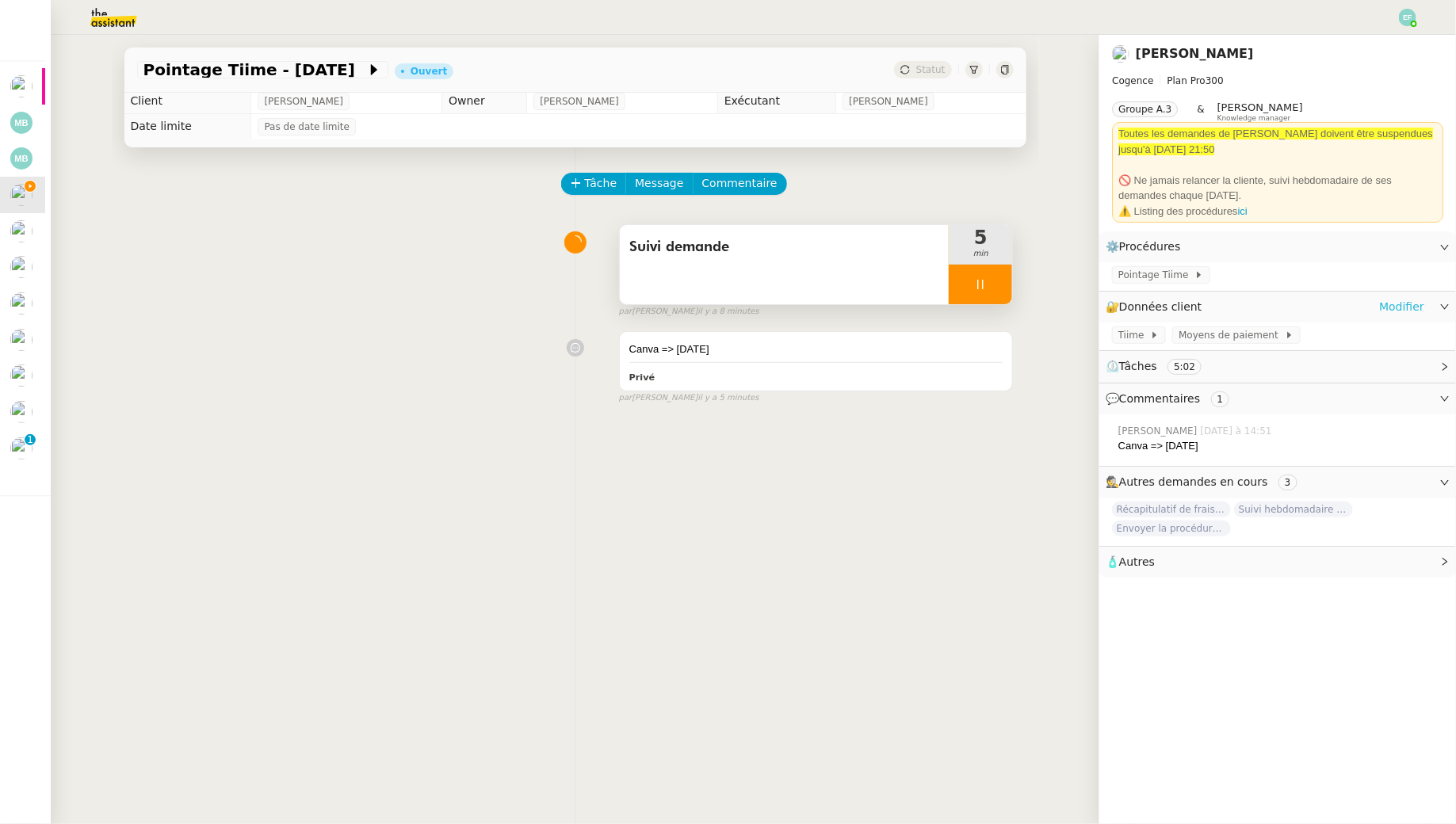
click at [1391, 308] on link "Modifier" at bounding box center [1401, 308] width 45 height 19
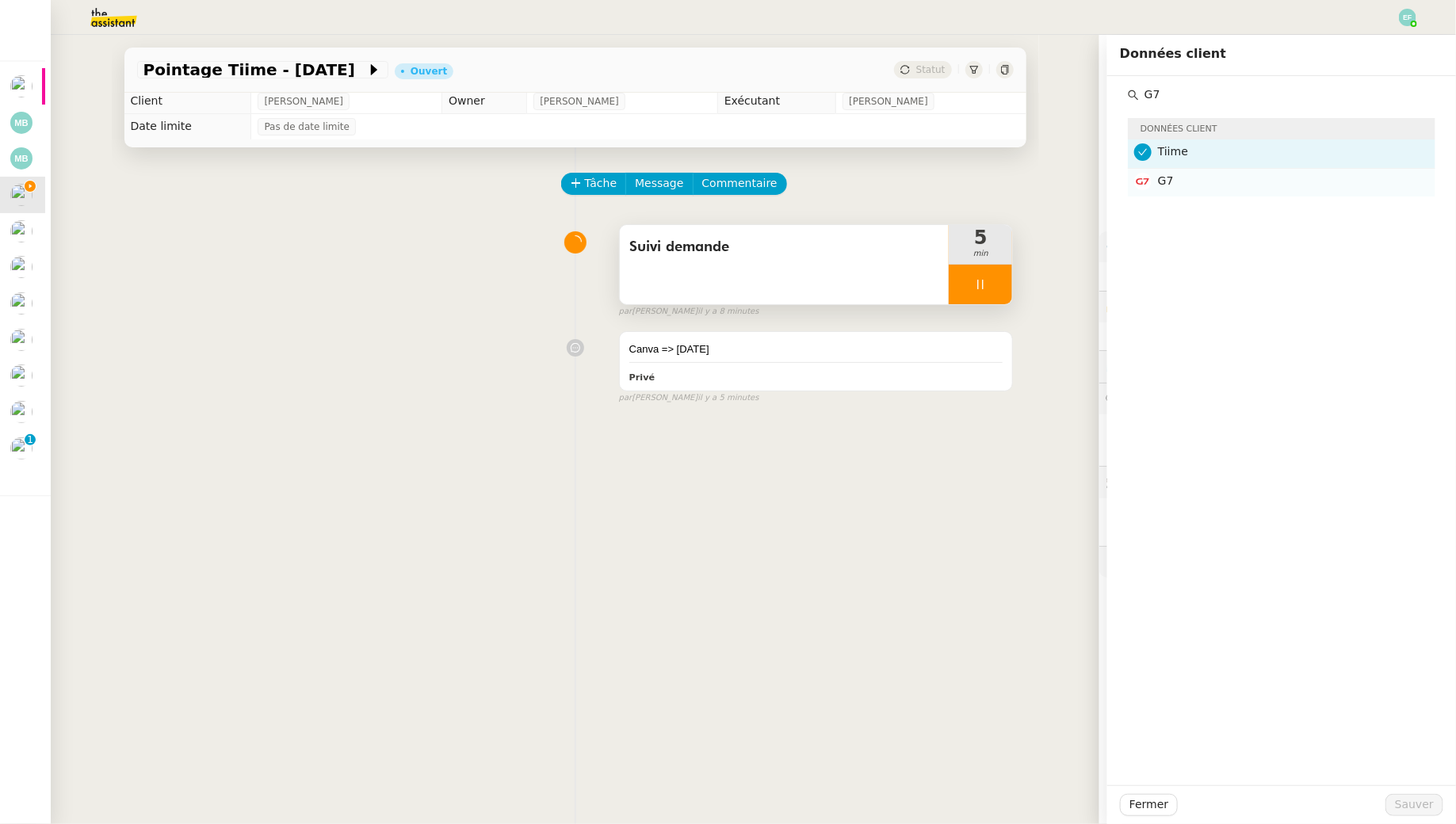
type input "G7"
click at [1348, 182] on h4 "G7" at bounding box center [1291, 182] width 268 height 19
click at [1410, 813] on span "Sauver" at bounding box center [1414, 805] width 39 height 19
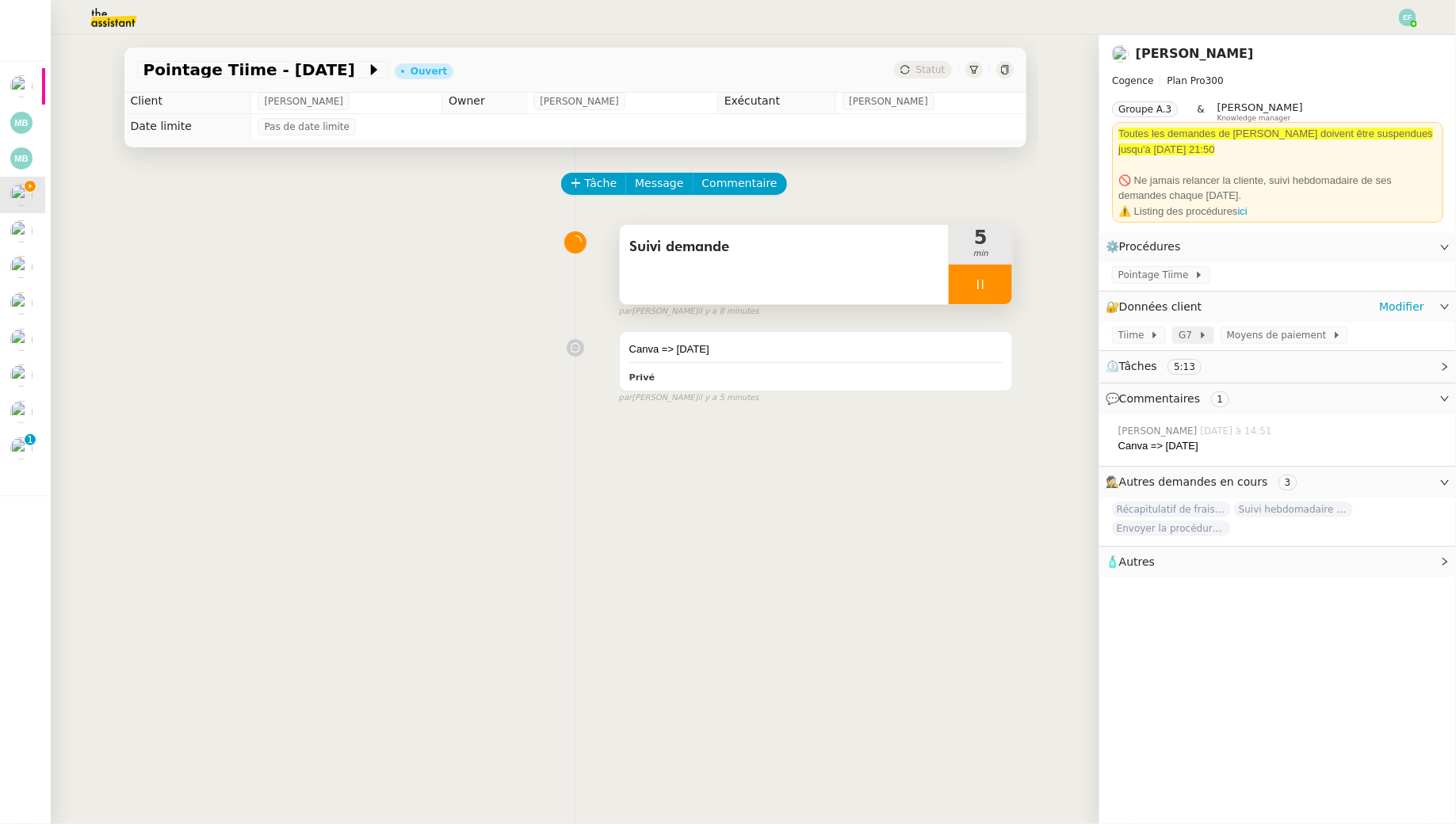
click at [1198, 336] on icon at bounding box center [1203, 336] width 9 height 9
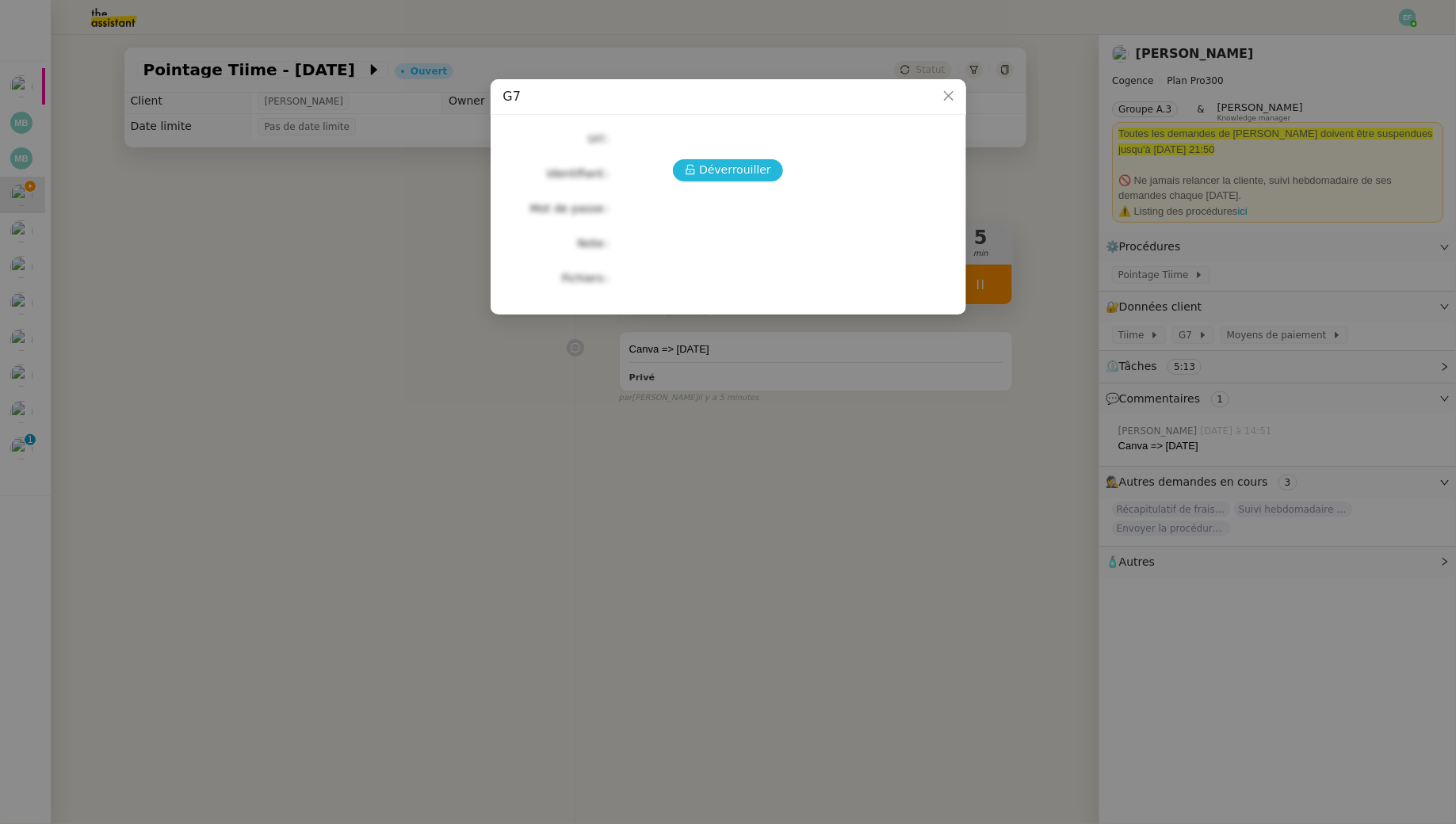
click at [732, 173] on span "Déverrouiller" at bounding box center [735, 171] width 72 height 19
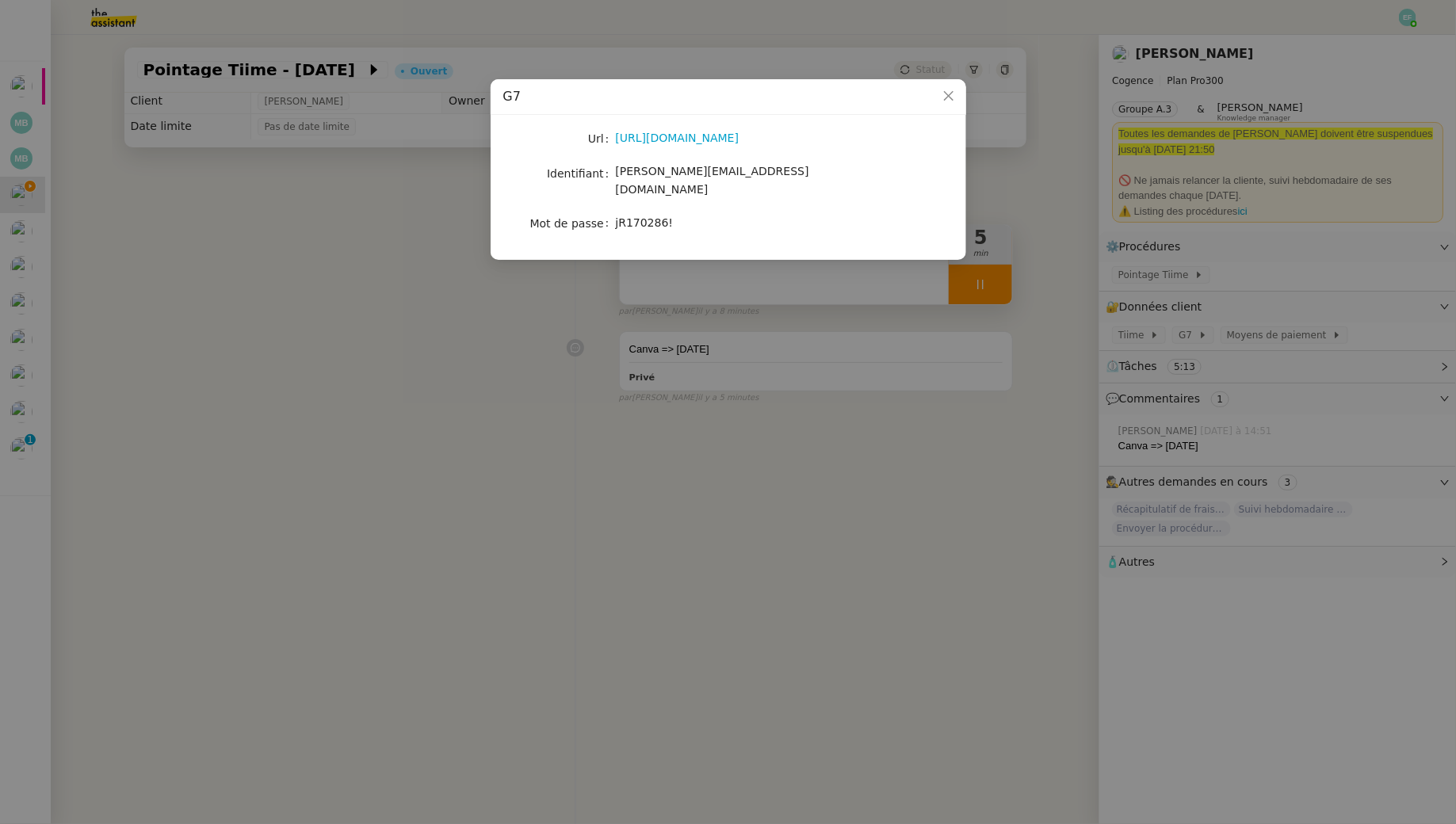
click at [716, 176] on span "julietterihal@hotmail.com" at bounding box center [712, 180] width 194 height 31
copy span "julietterihal@hotmail.com"
click at [866, 499] on nz-modal-container "G7 Url https://www.g7.fr/ Identifiant julietterihal@hotmail.com Mot de passe jR…" at bounding box center [728, 412] width 1456 height 824
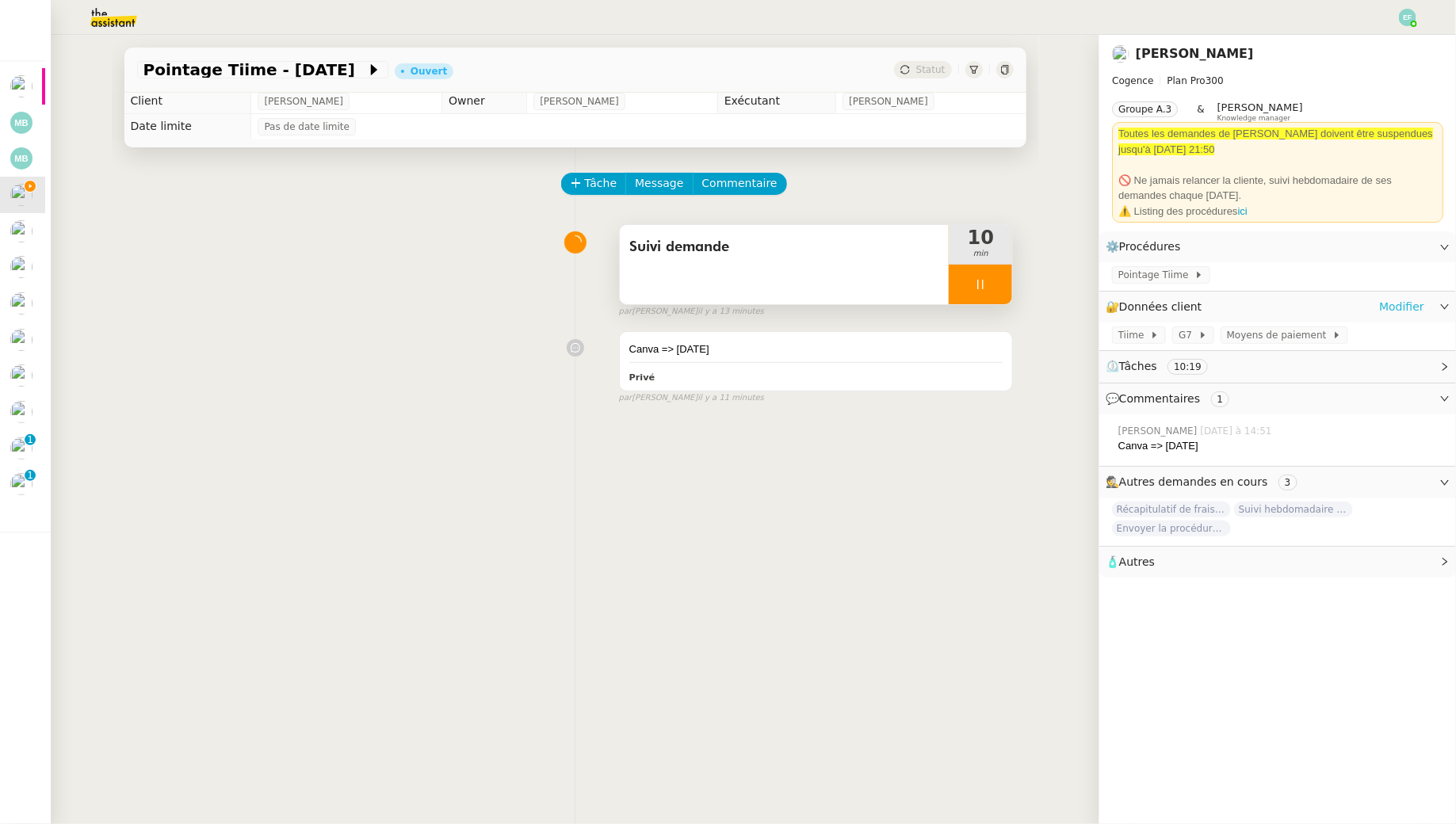
click at [1416, 306] on link "Modifier" at bounding box center [1401, 308] width 45 height 19
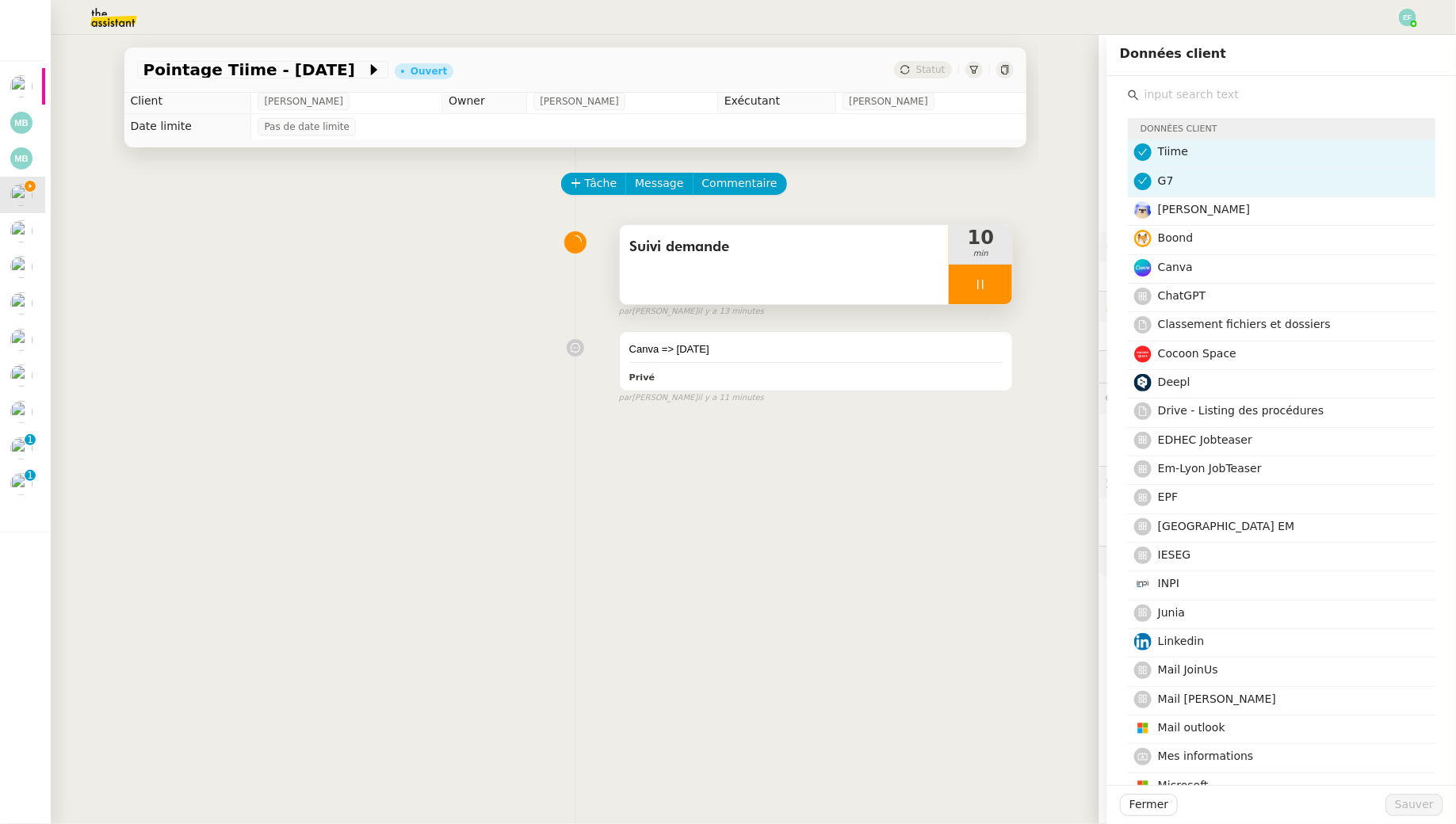
click at [1252, 87] on input "text" at bounding box center [1287, 95] width 297 height 21
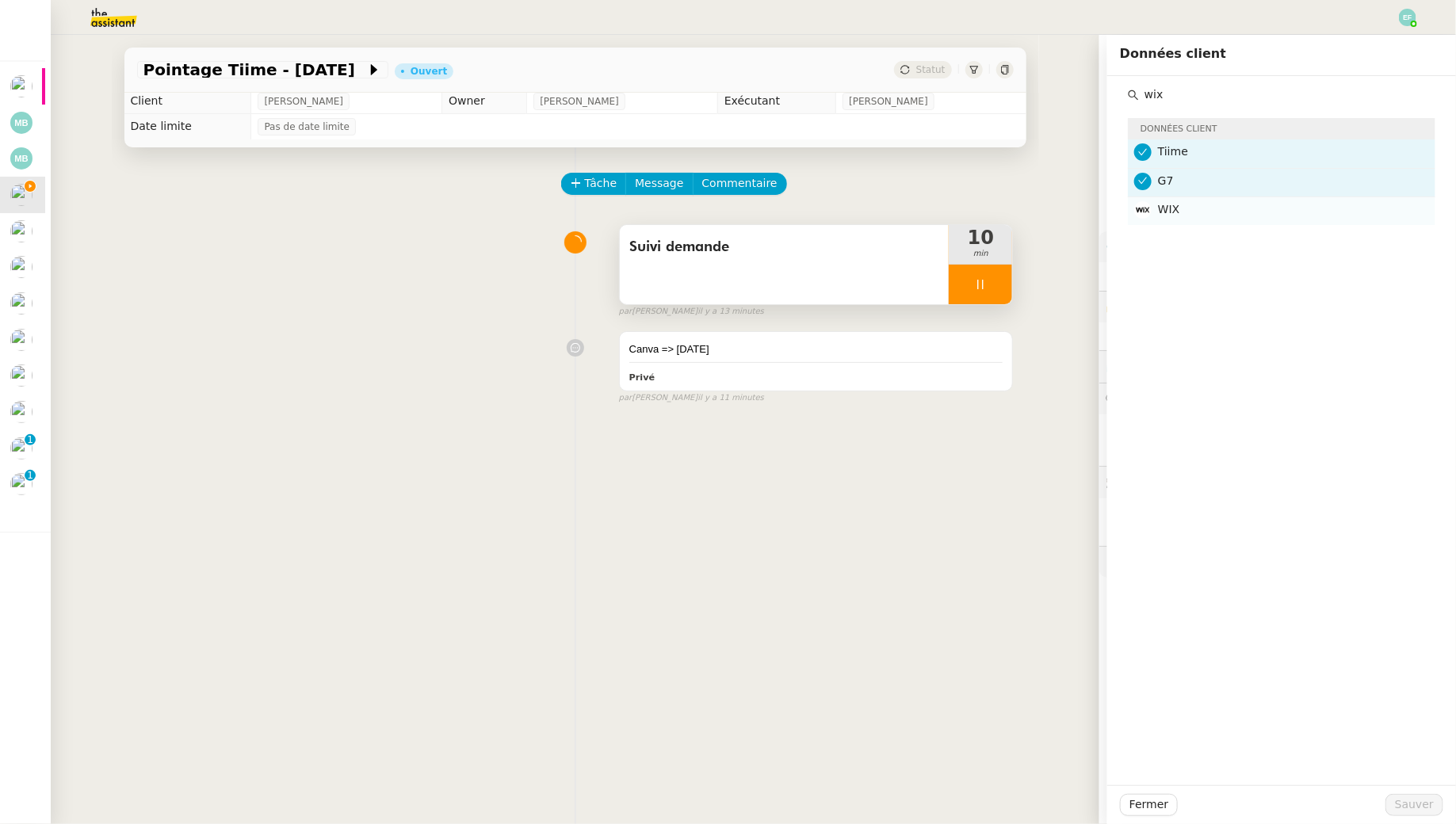
type input "wix"
click at [1196, 223] on nz-list-item "WIX" at bounding box center [1282, 211] width 308 height 28
click at [1412, 811] on span "Sauver" at bounding box center [1414, 805] width 39 height 19
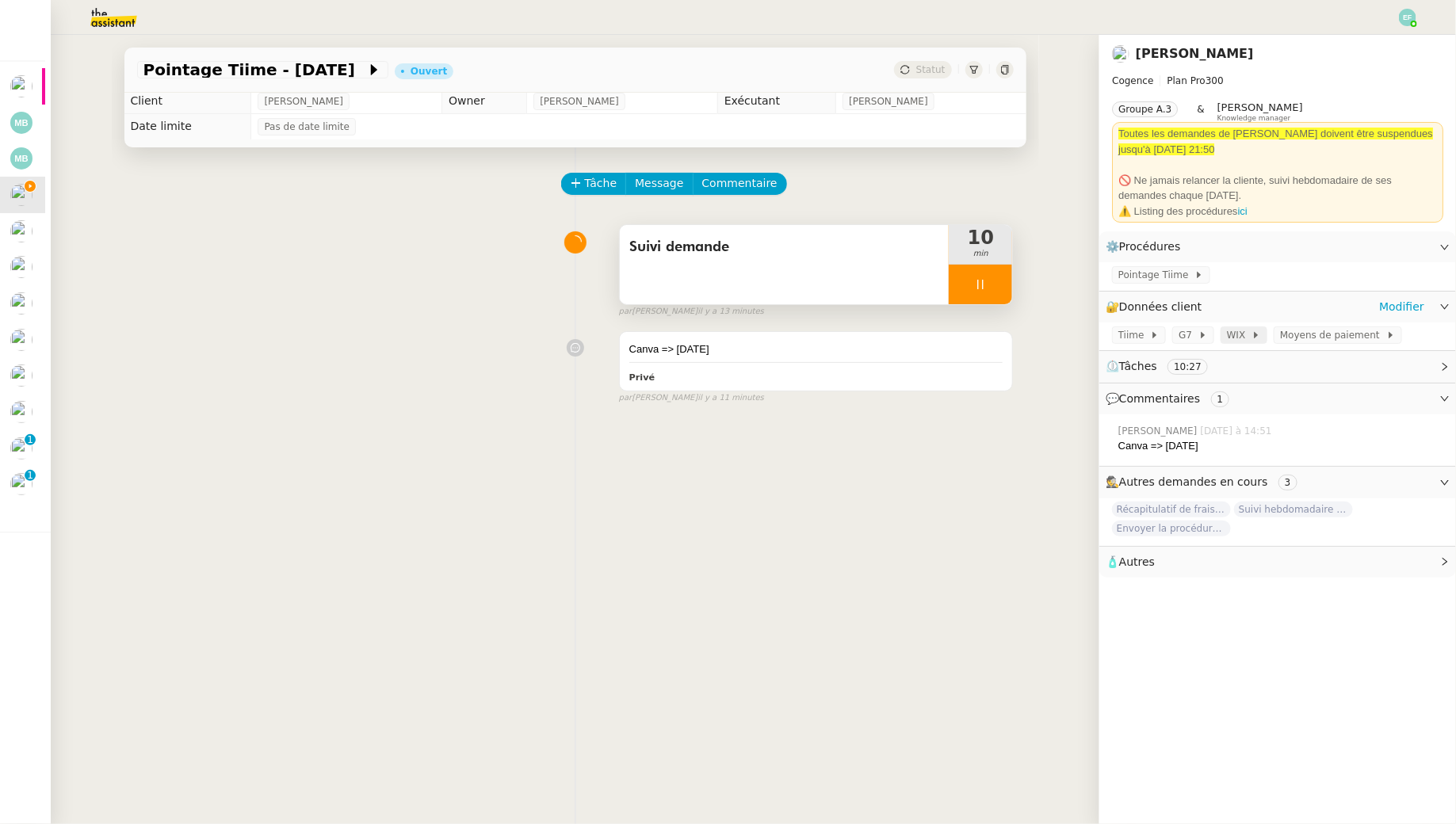
click at [1246, 335] on span at bounding box center [1248, 336] width 6 height 11
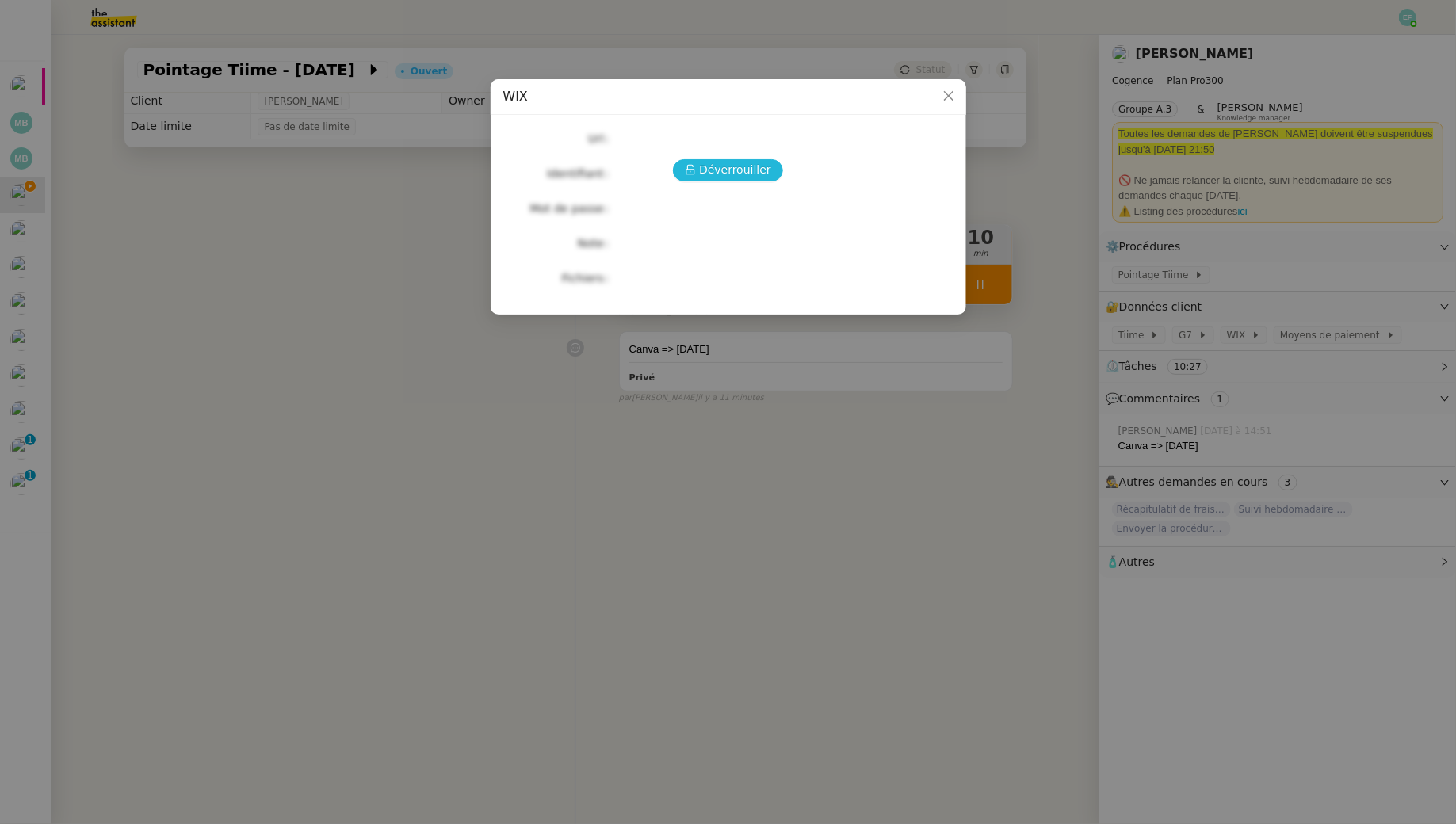
click at [731, 171] on span "Déverrouiller" at bounding box center [735, 171] width 72 height 19
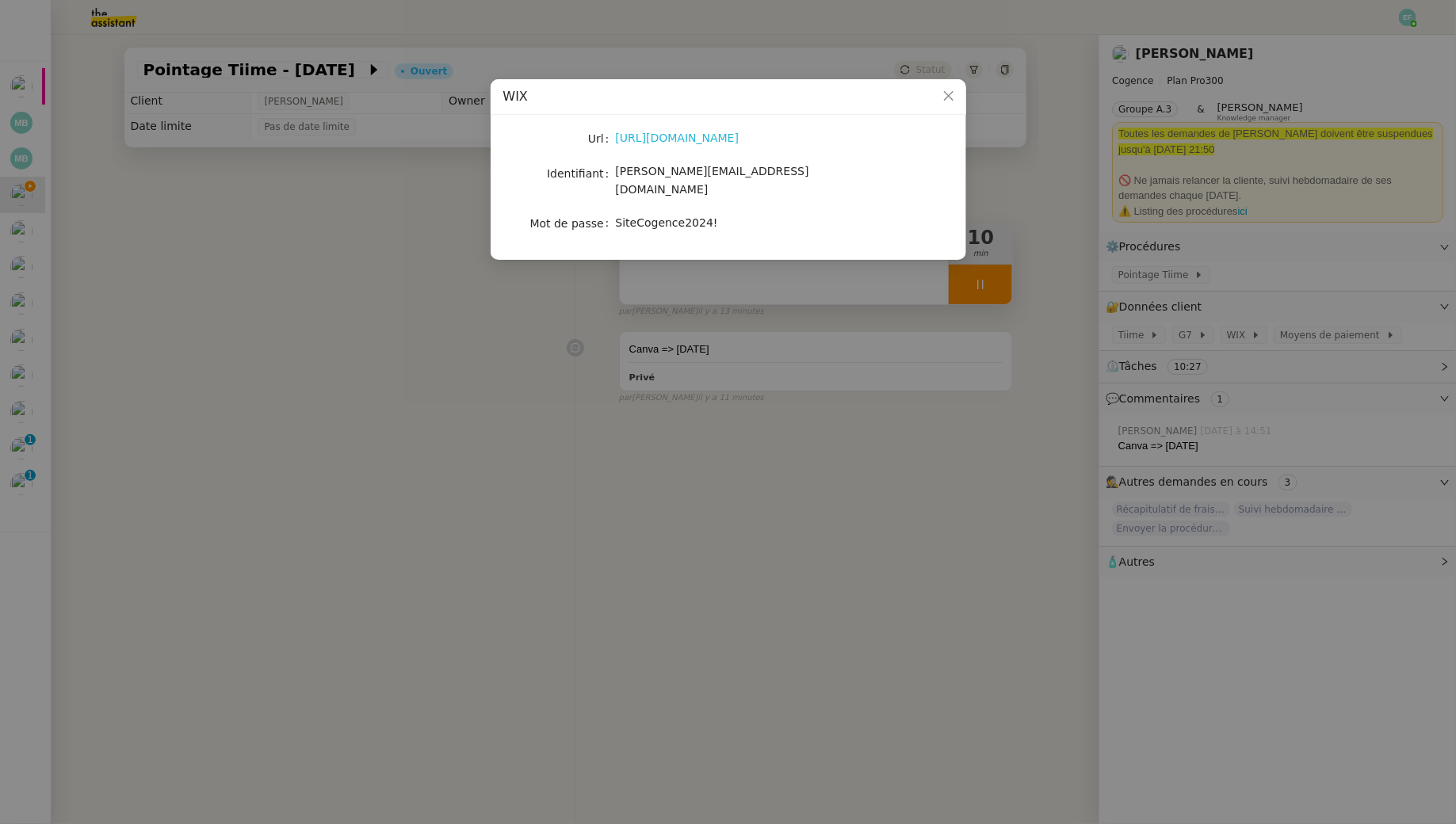
click at [705, 139] on link "https://manage.wix.com/dashboard/7334ccb7-edea-474e-878b-be090ef1002a/home" at bounding box center [677, 138] width 123 height 13
click at [650, 171] on span "juliette.rihal@cogence-consulting.com" at bounding box center [712, 180] width 194 height 31
copy span "juliette.rihal@cogence-consulting.com"
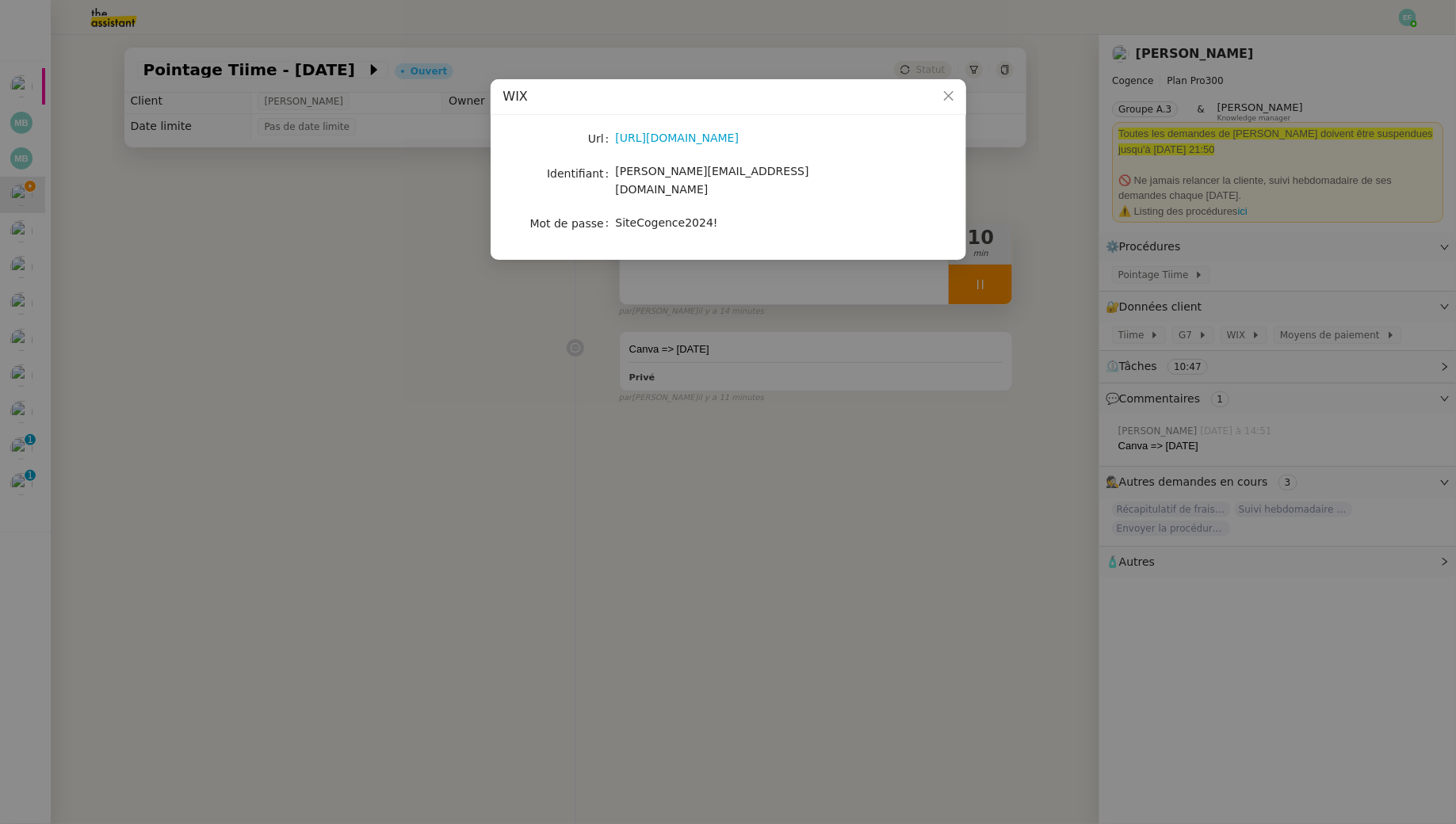
click at [670, 216] on span "SiteCogence2024!" at bounding box center [666, 222] width 102 height 13
copy span "SiteCogence2024!"
click at [741, 382] on nz-modal-container "WIX Url https://manage.wix.com/dashboard/7334ccb7-edea-474e-878b-be090ef1002a/h…" at bounding box center [728, 412] width 1456 height 824
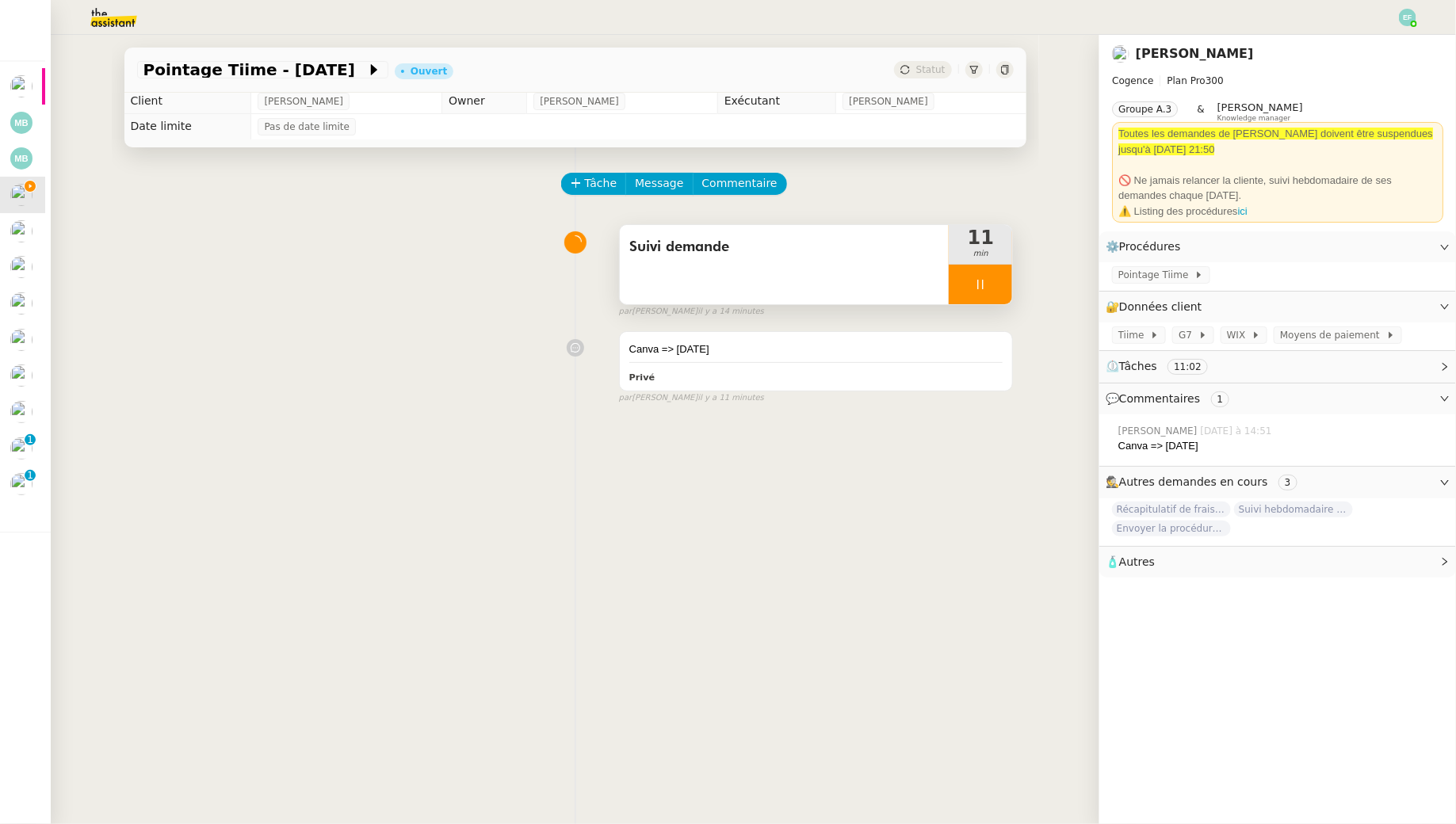
click at [773, 373] on div "Privé" at bounding box center [817, 377] width 374 height 19
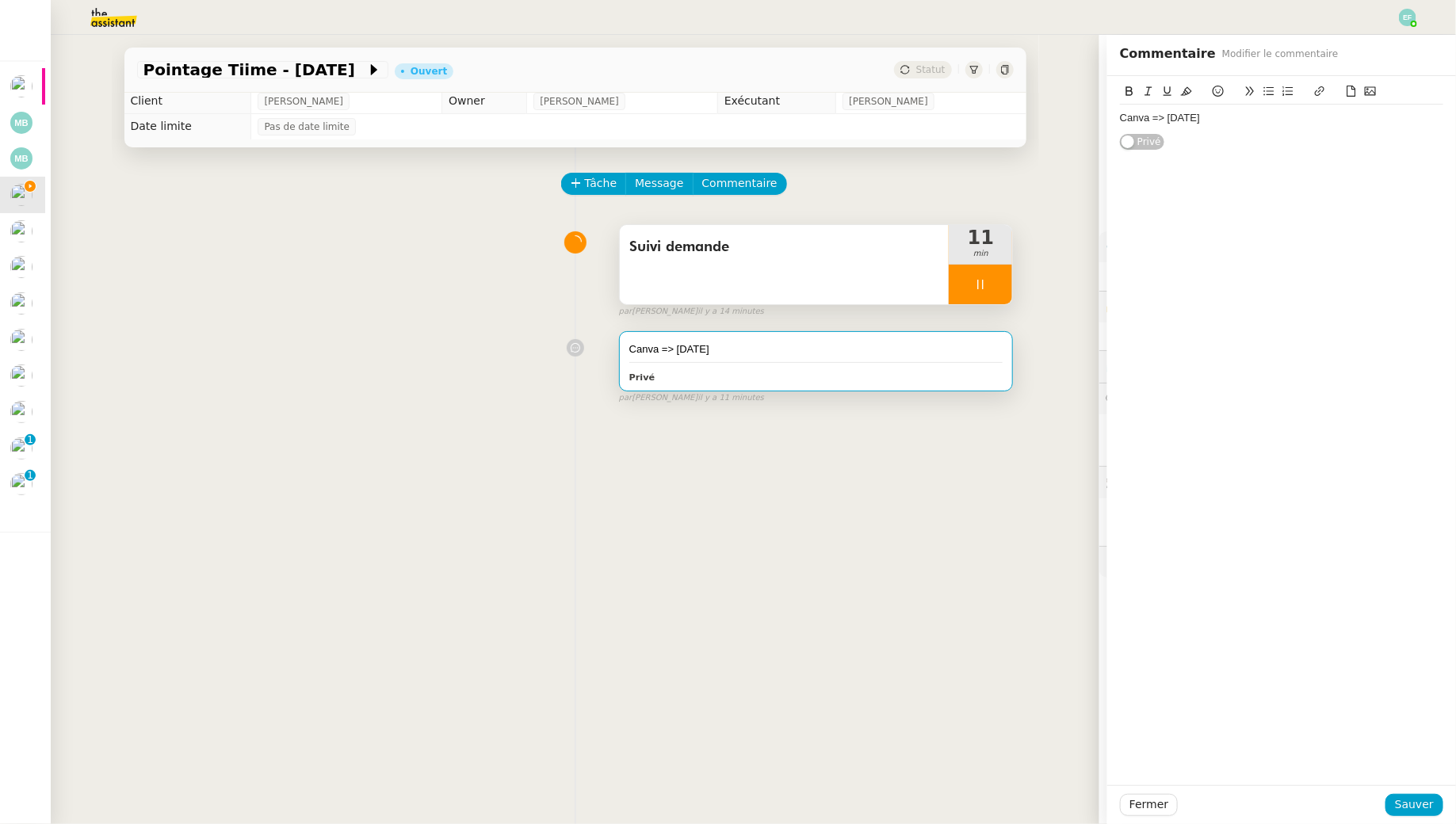
click at [1243, 118] on div "Canva => 28 août" at bounding box center [1281, 118] width 323 height 14
click at [1428, 793] on div "Fermer Sauver" at bounding box center [1282, 805] width 348 height 39
click at [1429, 805] on span "Sauver" at bounding box center [1414, 805] width 39 height 19
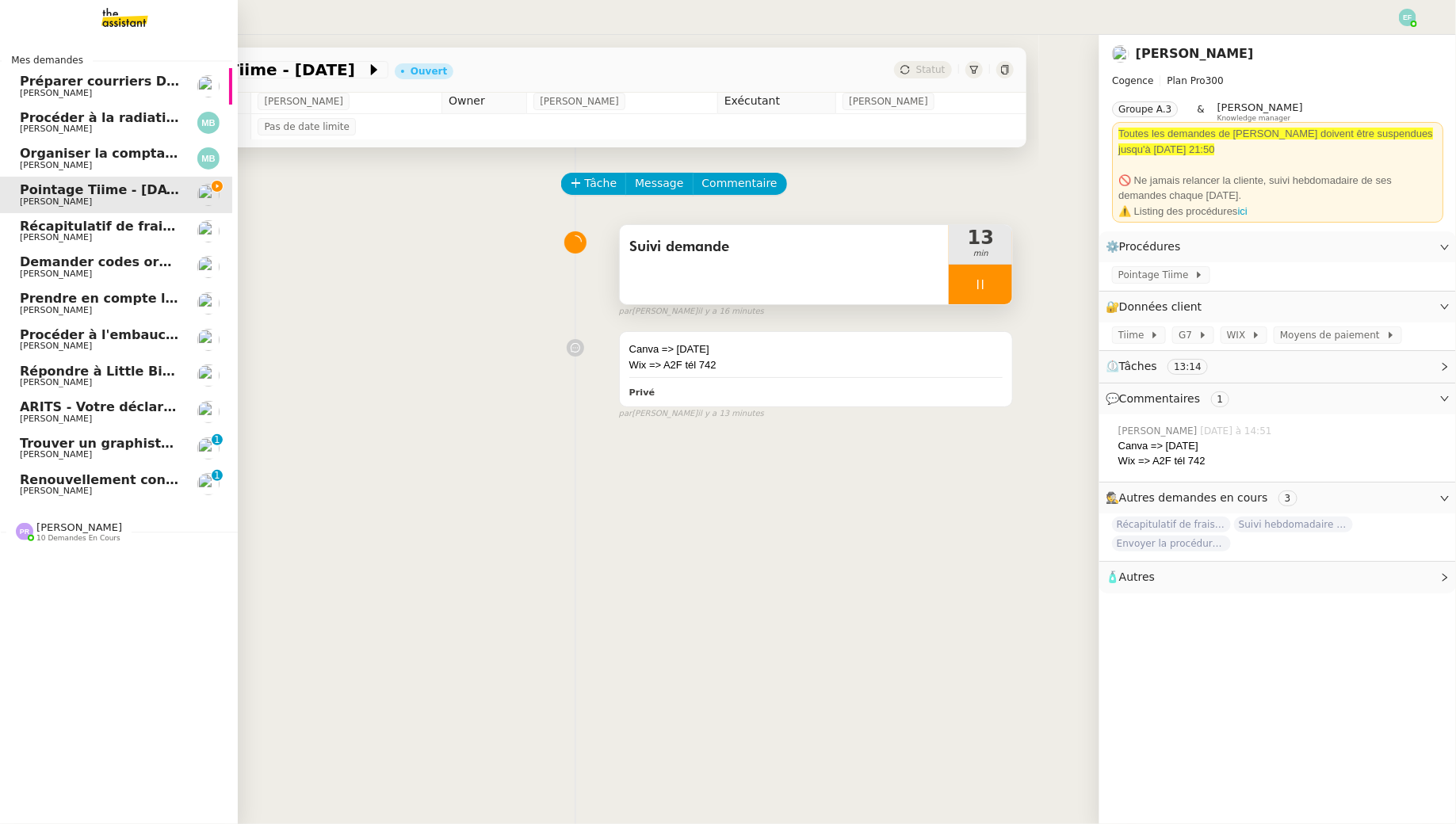
click at [16, 494] on link "Renouvellement contrat Opale STOCCO Gabrielle Tavernier 0 1 2 3 4 5 6 7 8 9" at bounding box center [113, 485] width 238 height 36
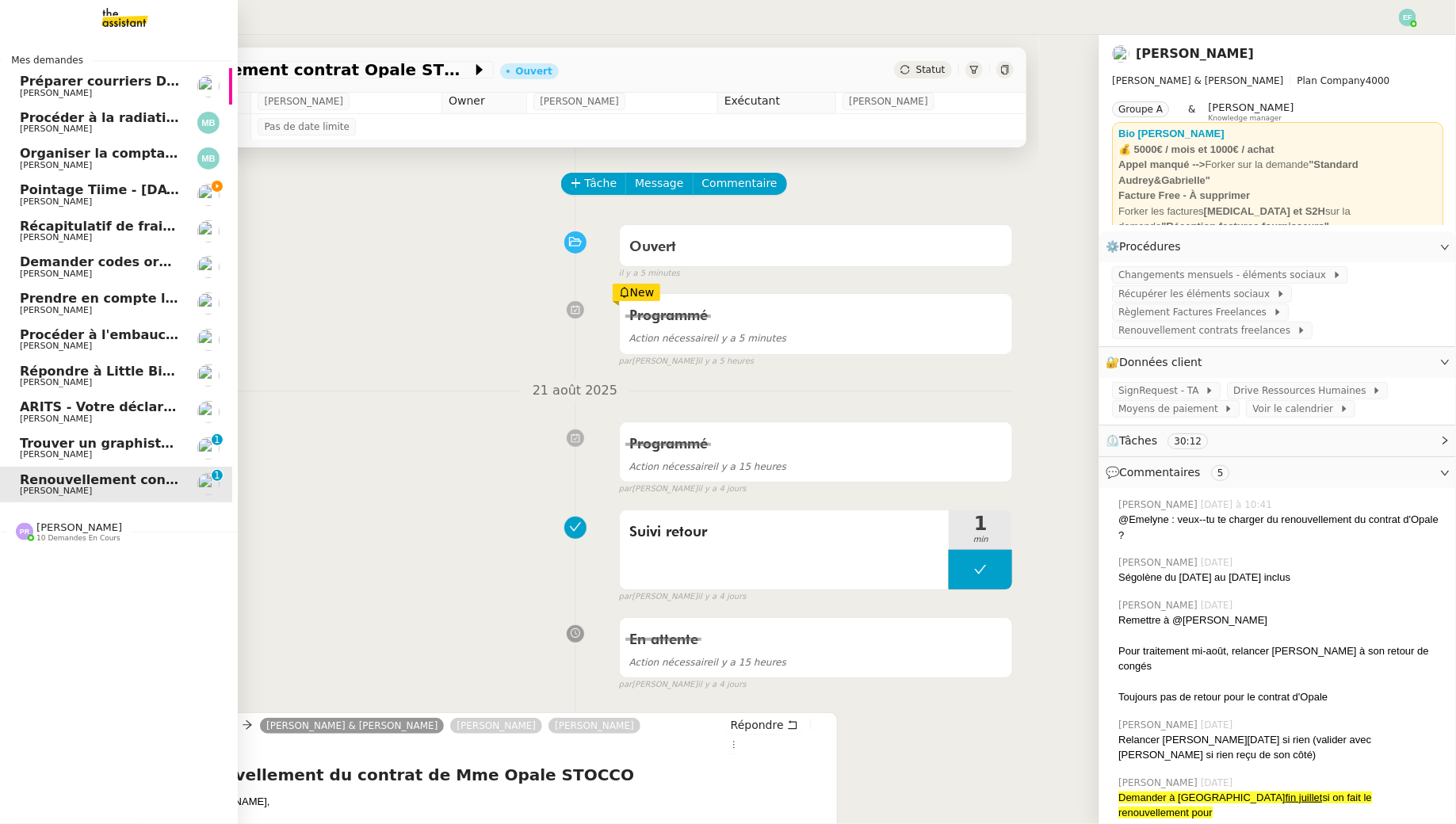
click at [90, 453] on span "[PERSON_NAME]" at bounding box center [99, 455] width 160 height 9
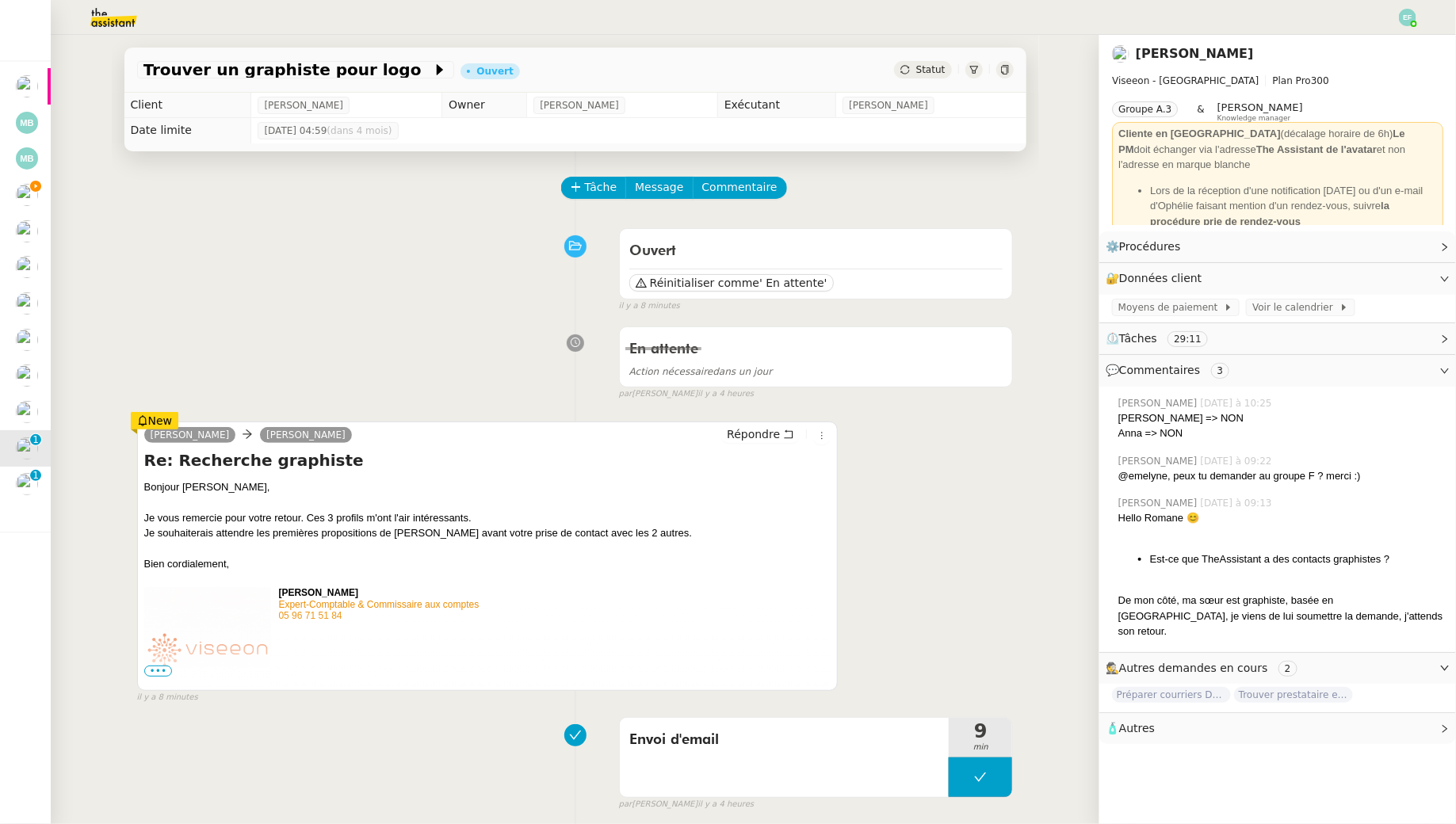
scroll to position [4, 0]
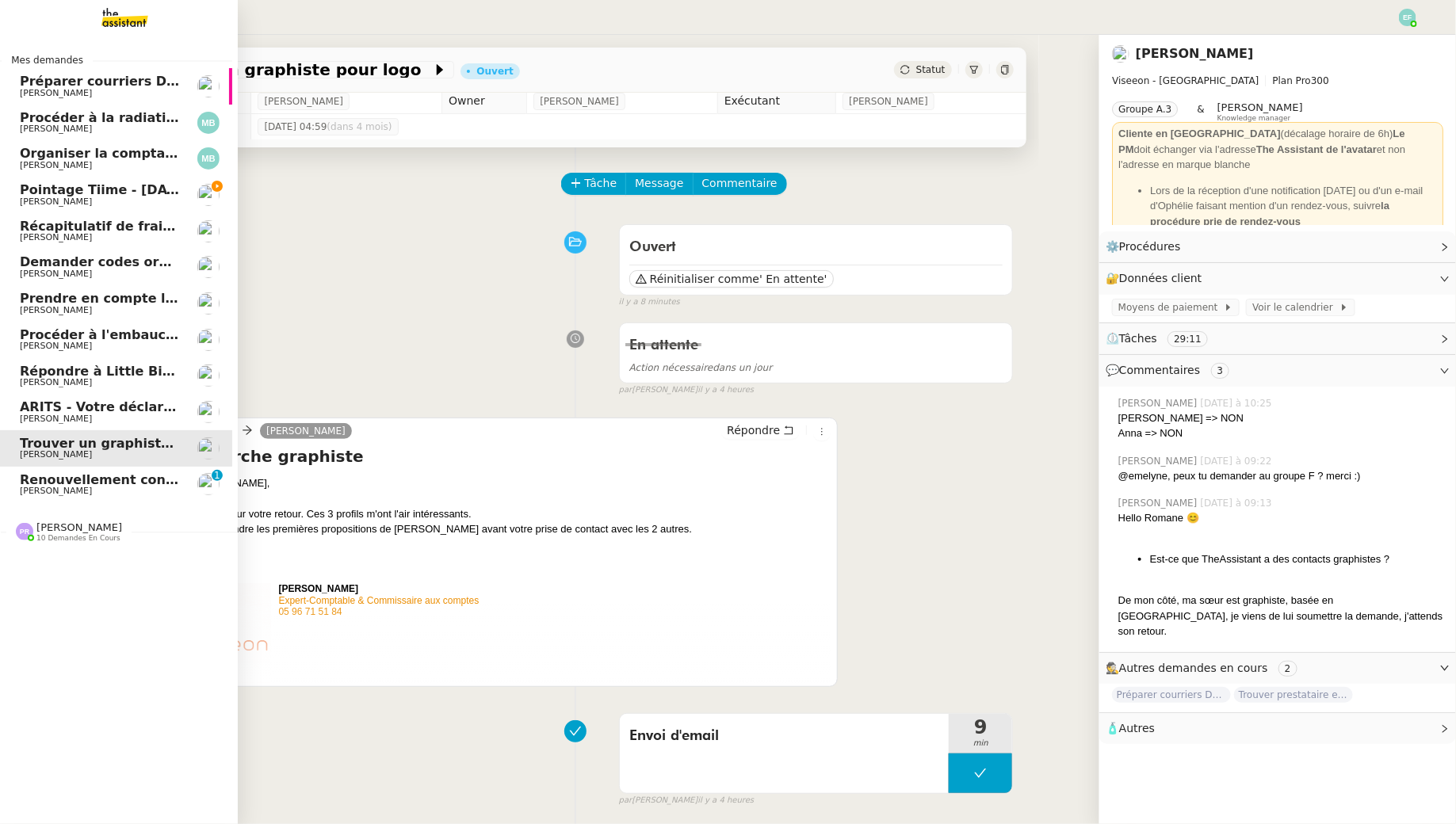
click at [44, 204] on span "[PERSON_NAME]" at bounding box center [56, 201] width 72 height 10
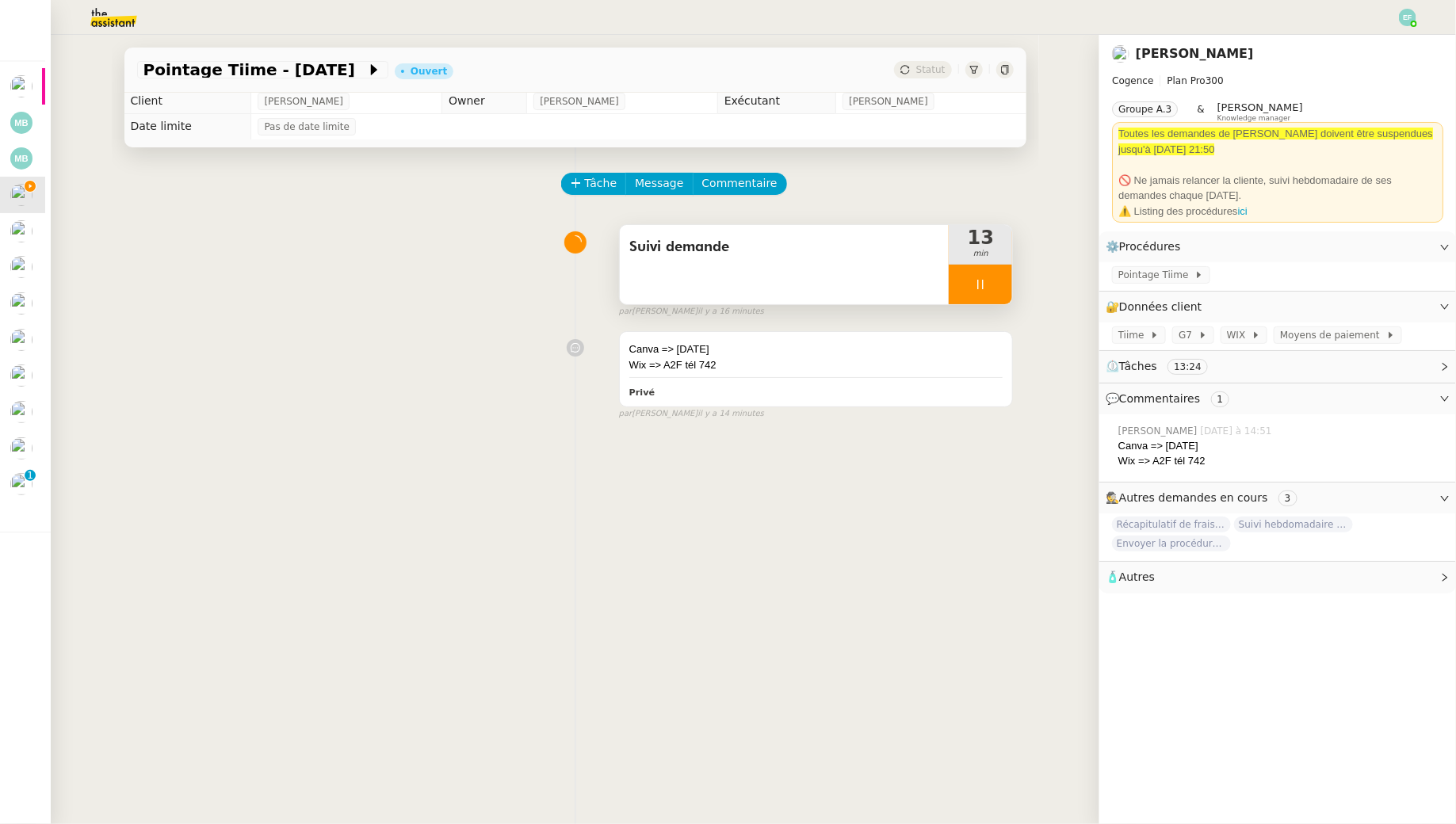
click at [1004, 285] on div at bounding box center [981, 285] width 63 height 40
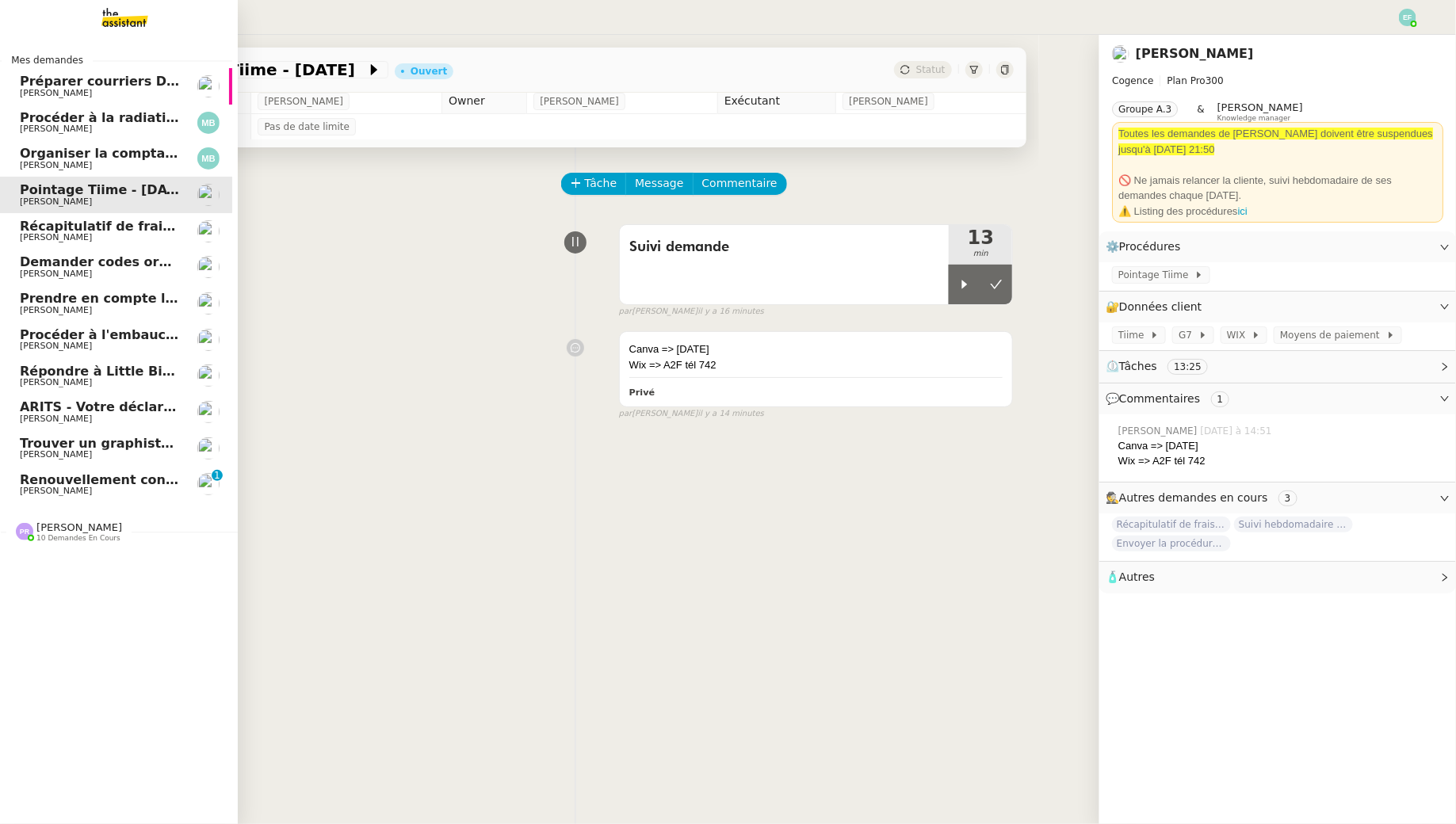
click at [80, 496] on link "Renouvellement contrat Opale STOCCO Gabrielle Tavernier 0 1 2 3 4 5 6 7 8 9" at bounding box center [113, 485] width 238 height 36
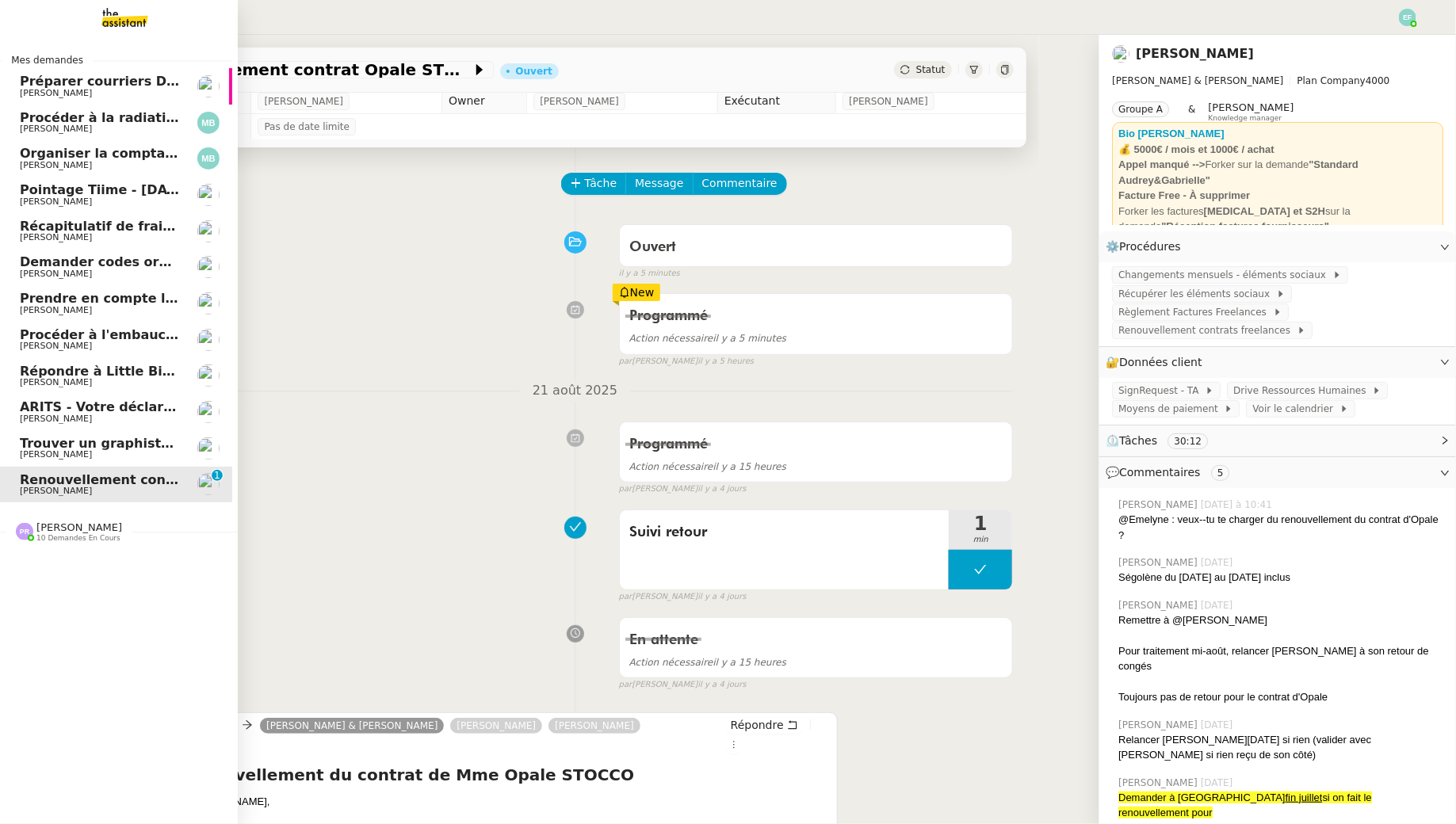
click at [57, 455] on span "[PERSON_NAME]" at bounding box center [56, 454] width 72 height 10
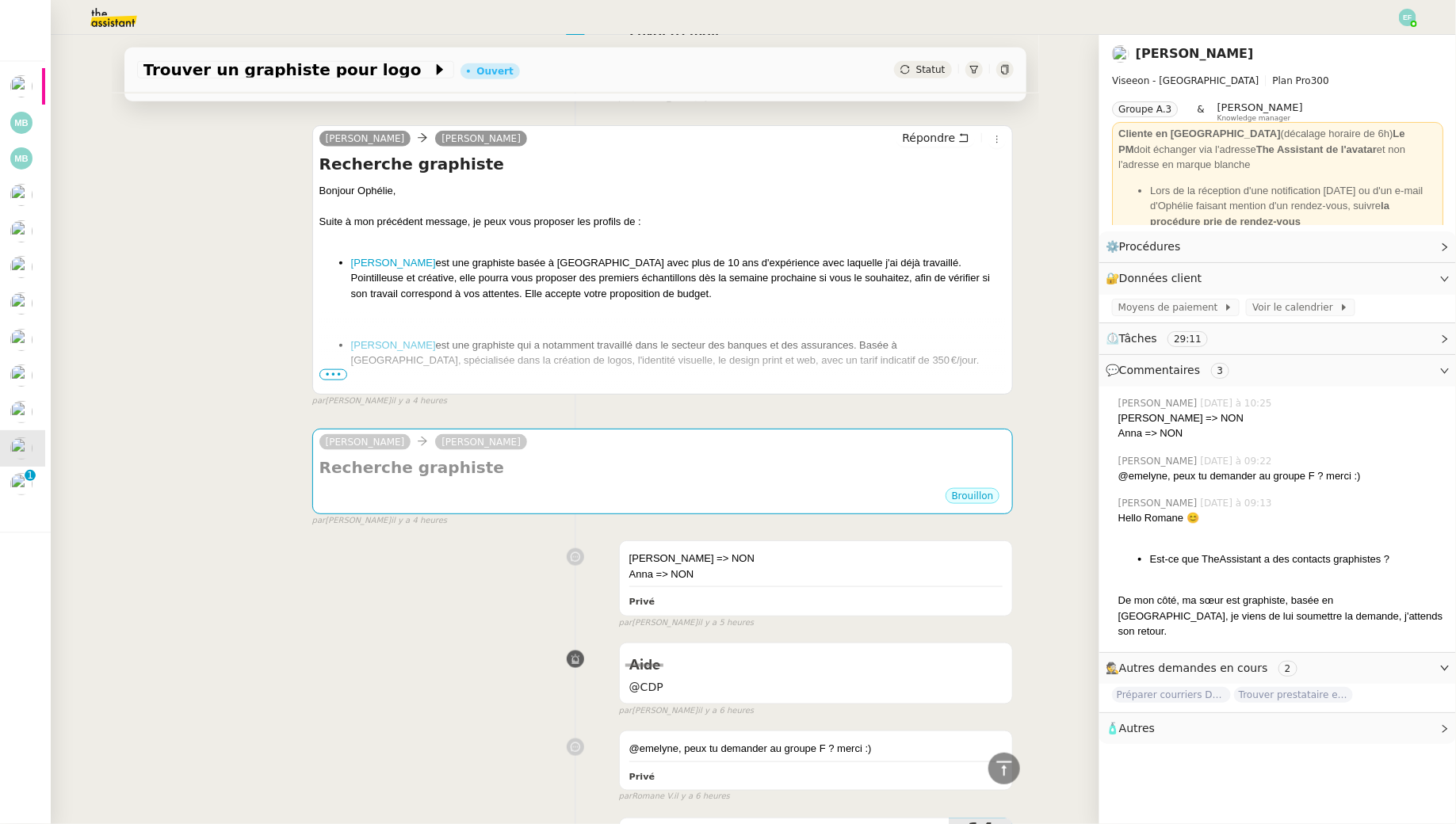
scroll to position [706, 0]
click at [336, 373] on span "•••" at bounding box center [334, 375] width 29 height 11
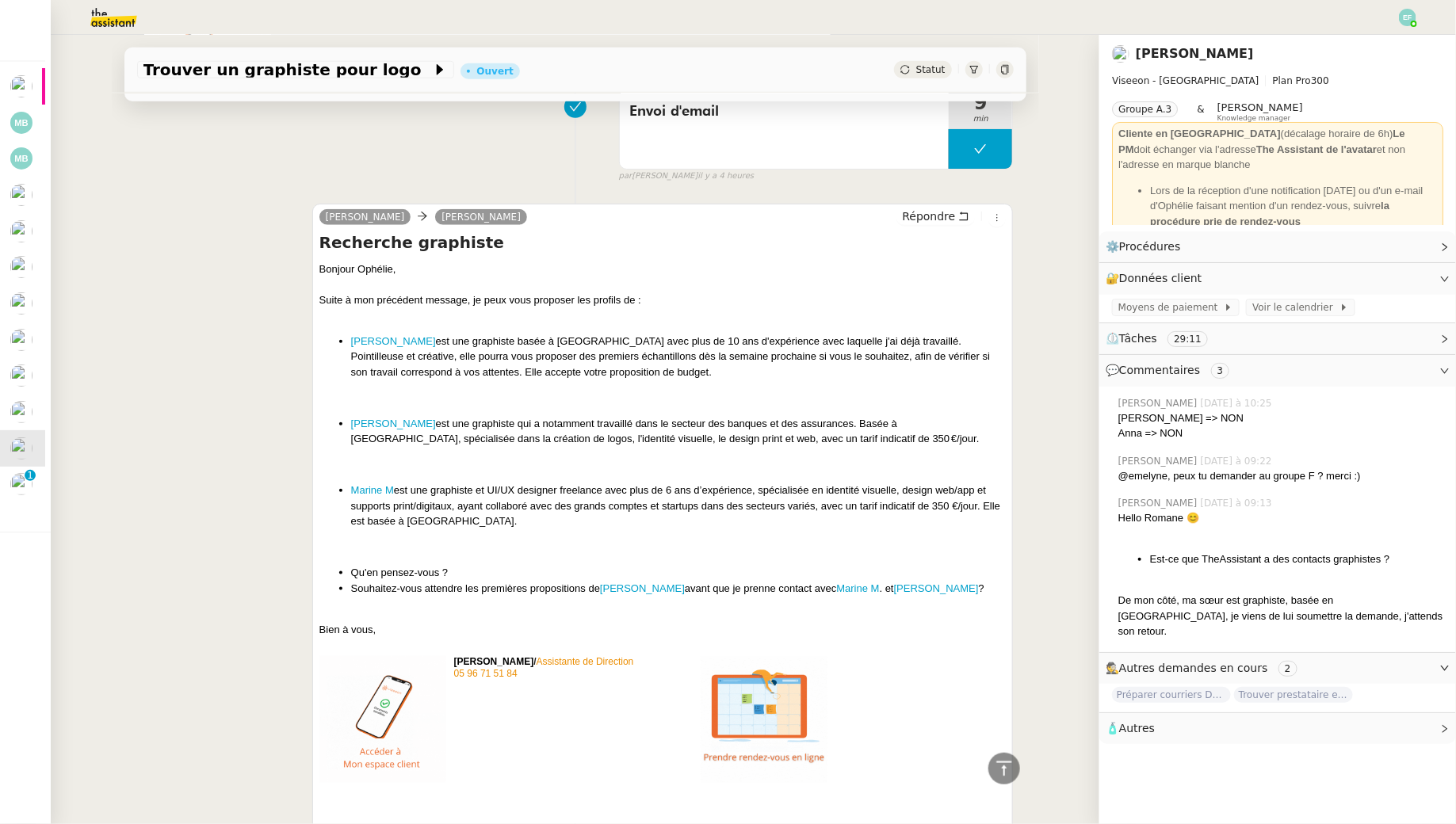
scroll to position [631, 0]
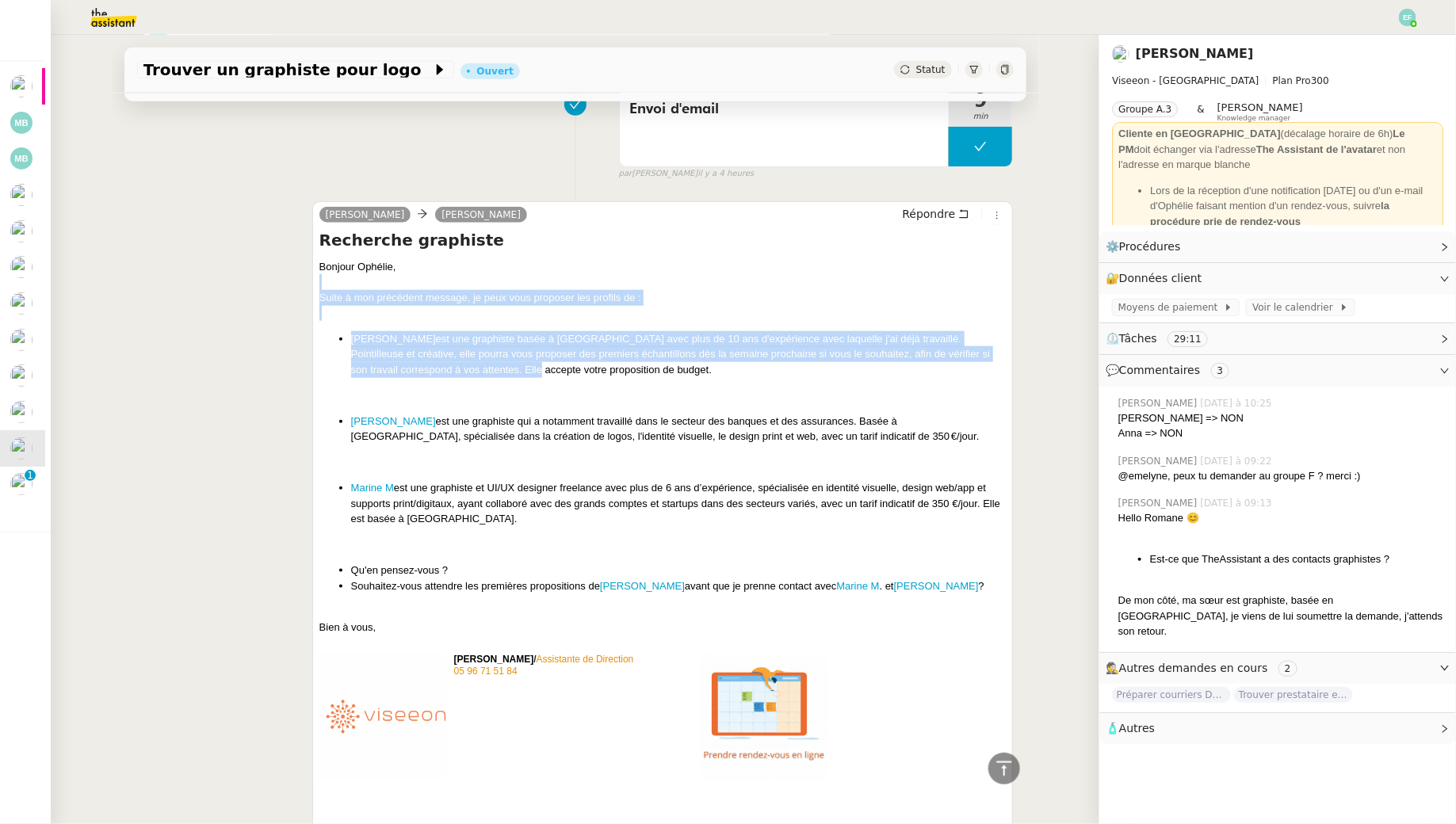
drag, startPoint x: 446, startPoint y: 273, endPoint x: 460, endPoint y: 364, distance: 92.1
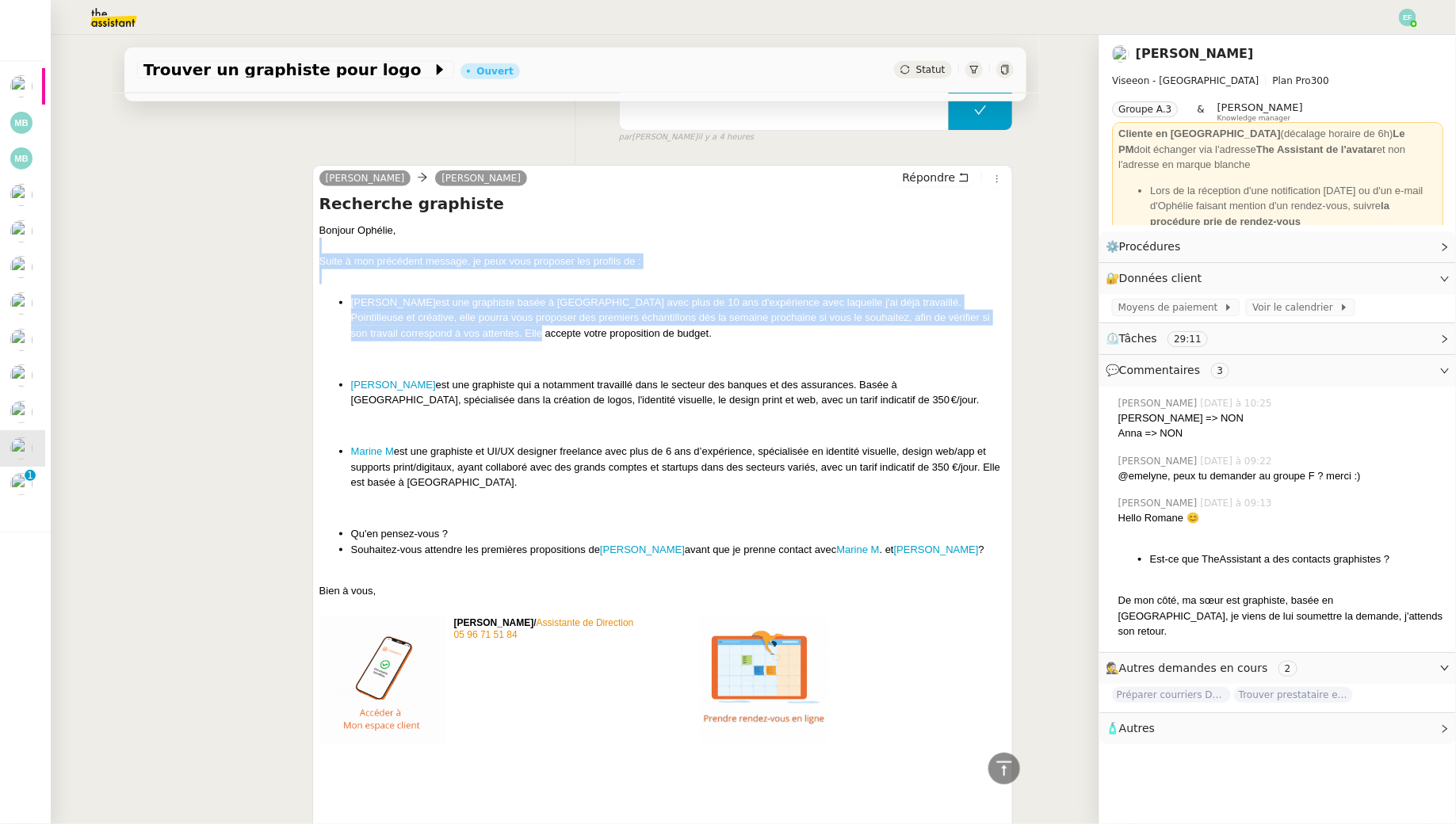
scroll to position [656, 0]
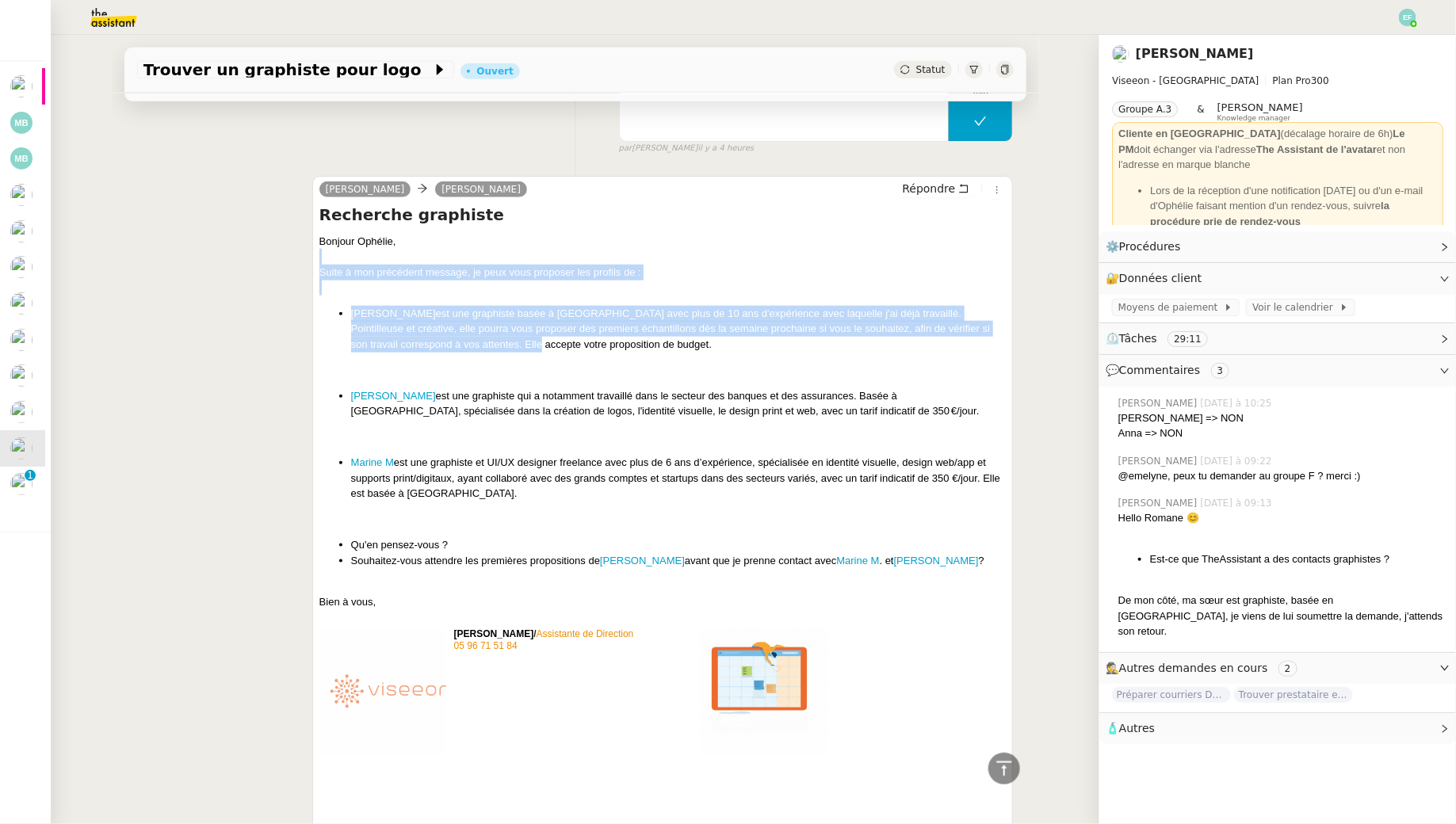
click at [561, 310] on li "Lily Faolain est une graphiste basée à Londre avec plus de 10 ans d'expérience …" at bounding box center [678, 329] width 655 height 46
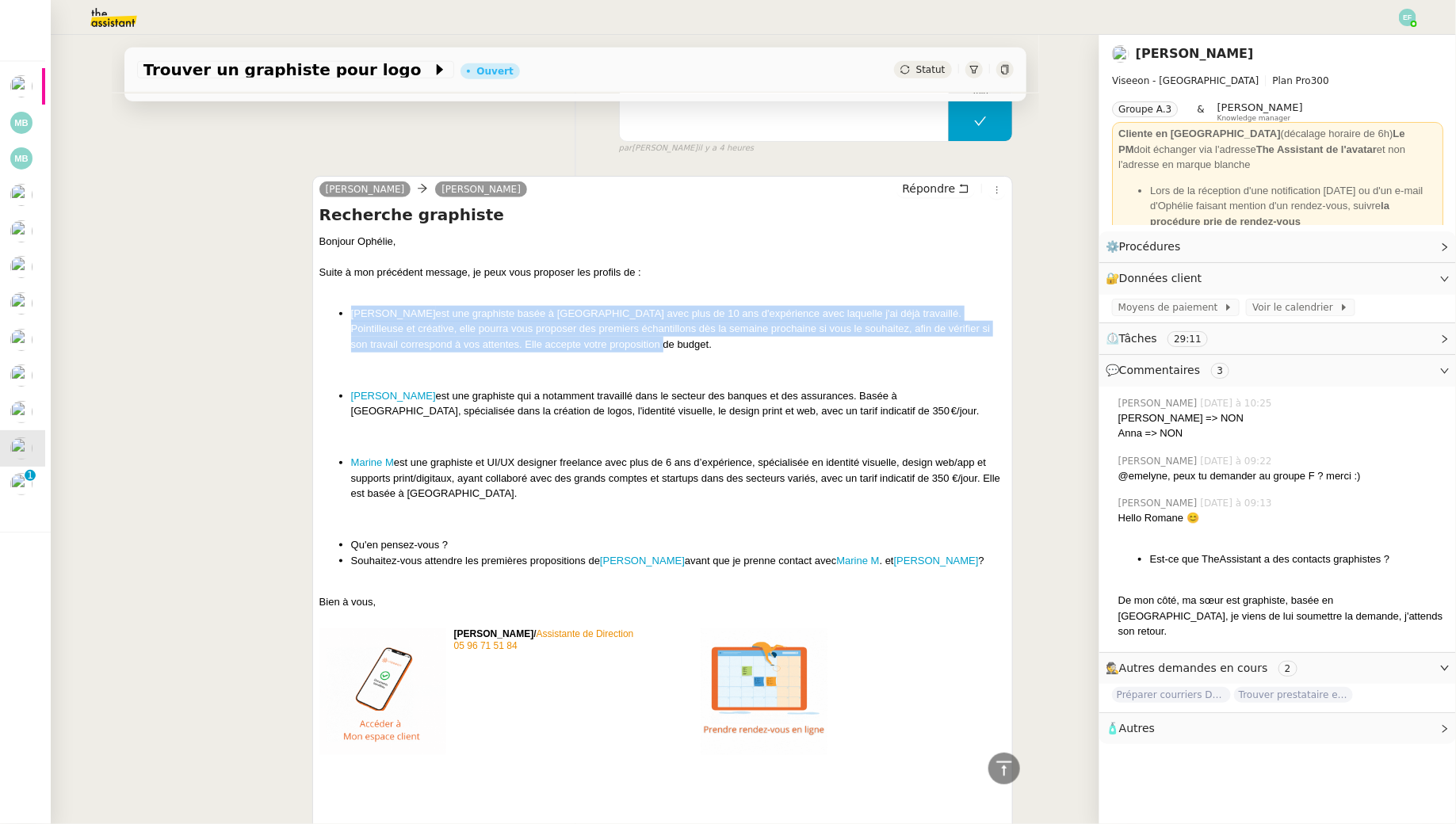
drag, startPoint x: 627, startPoint y: 345, endPoint x: 348, endPoint y: 307, distance: 281.6
click at [348, 307] on ul "Lily Faolain est une graphiste basée à Londre avec plus de 10 ans d'expérience …" at bounding box center [663, 329] width 687 height 46
copy li "Lily Faolain est une graphiste basée à Londre avec plus de 10 ans d'expérience …"
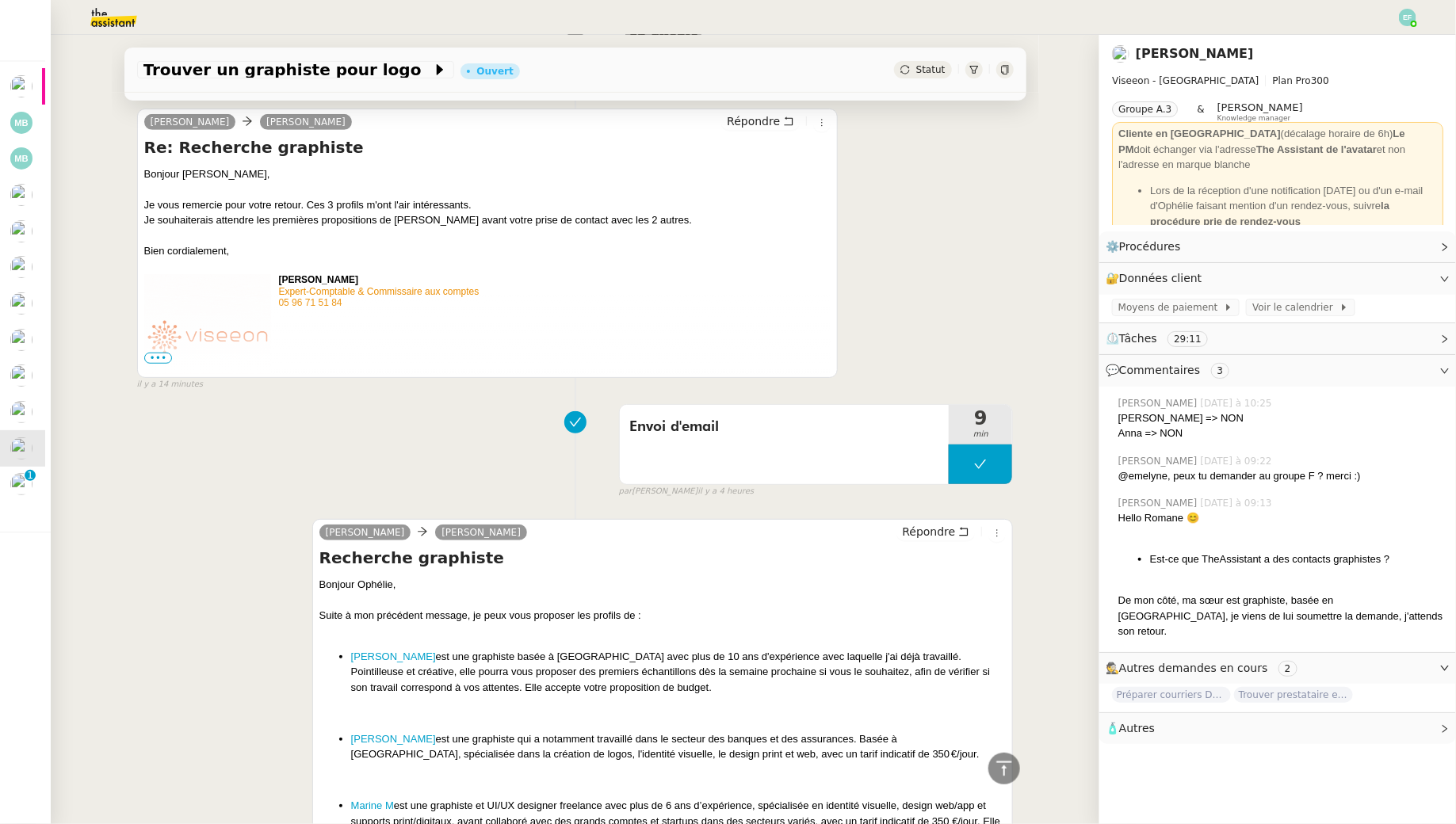
scroll to position [195, 0]
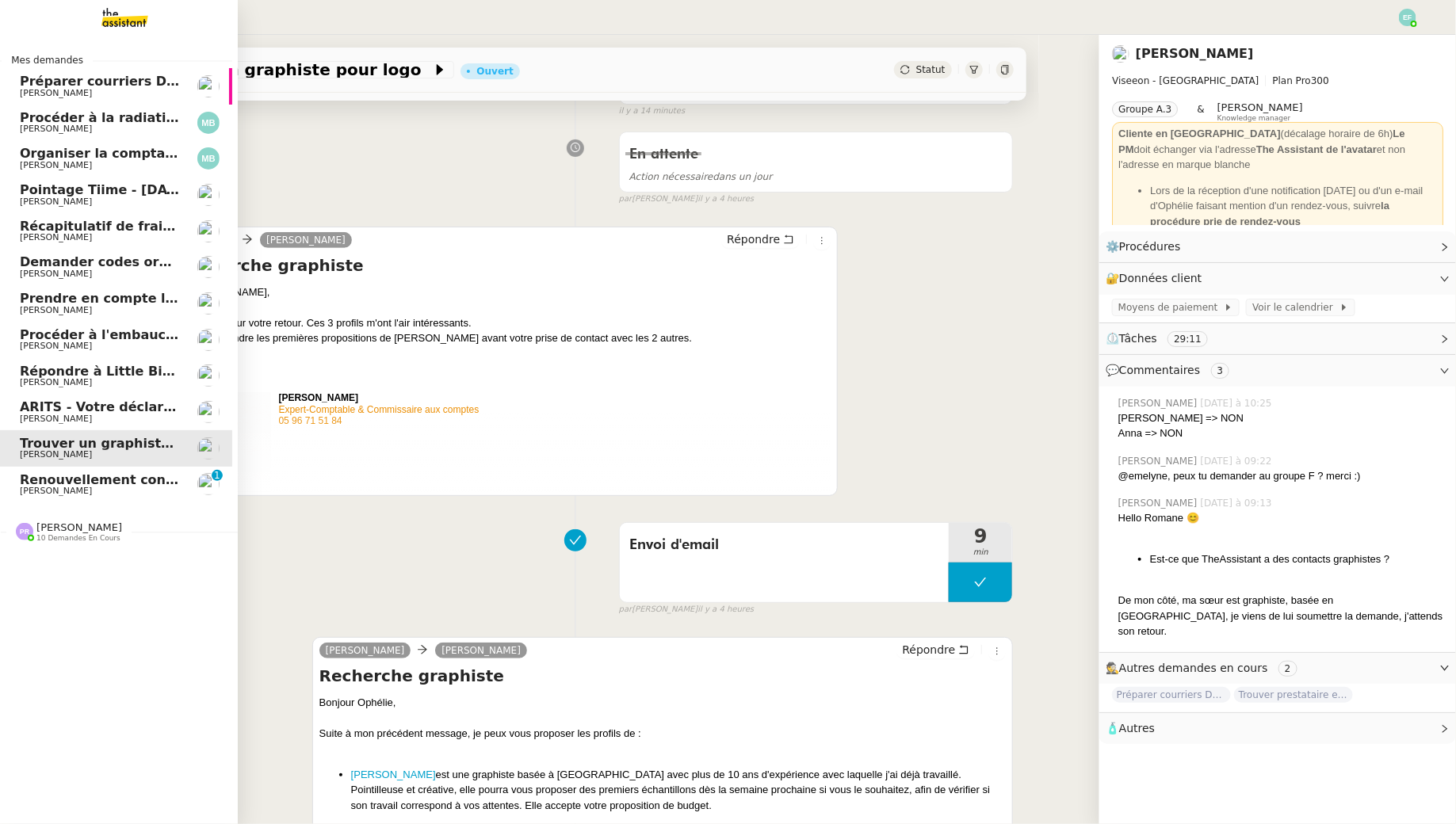
click at [41, 487] on span "[PERSON_NAME]" at bounding box center [56, 490] width 72 height 10
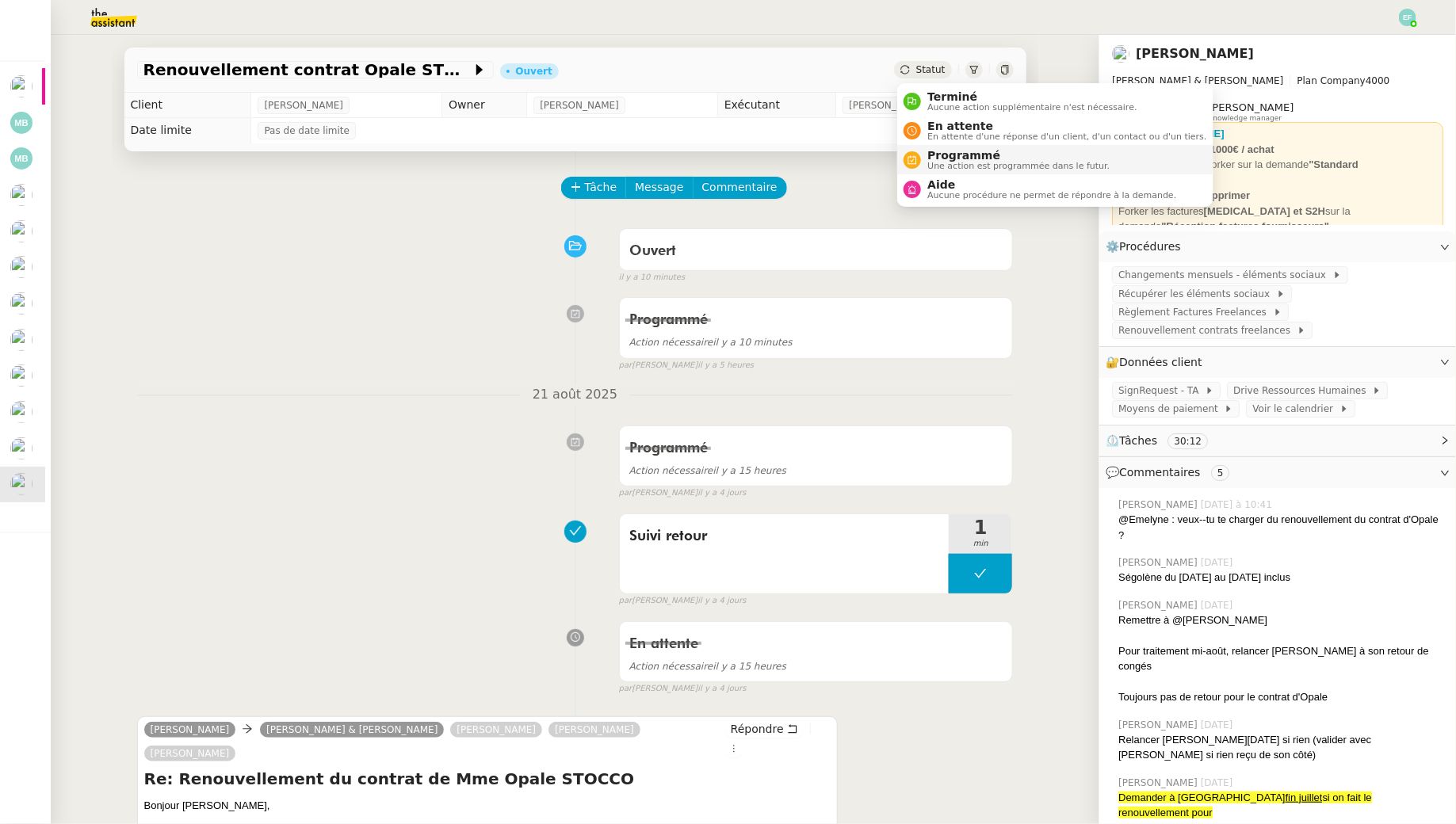
click at [938, 165] on span "Une action est programmée dans le futur." at bounding box center [1019, 165] width 183 height 8
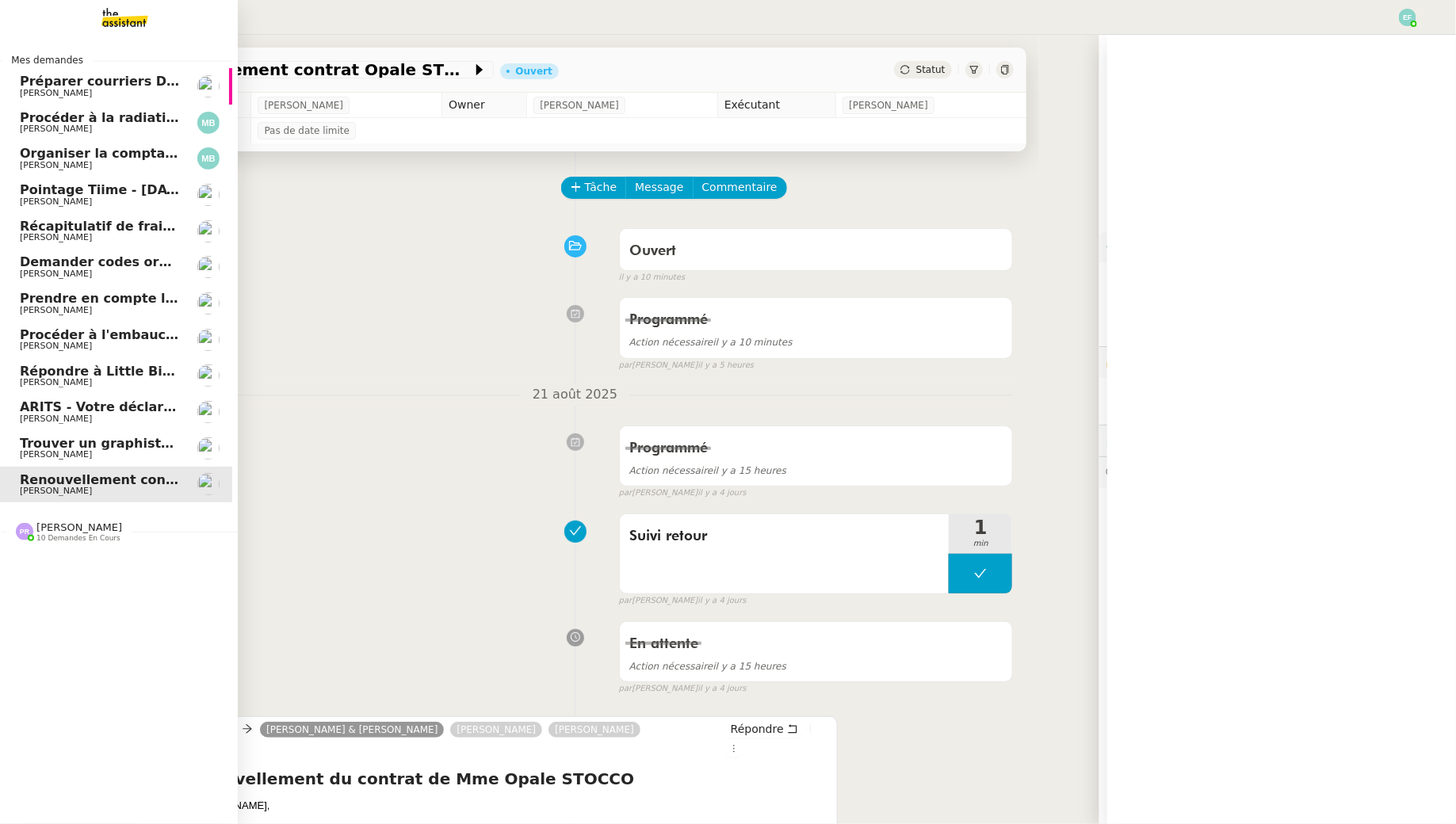
click at [69, 446] on span "Trouver un graphiste pour logo" at bounding box center [131, 443] width 222 height 15
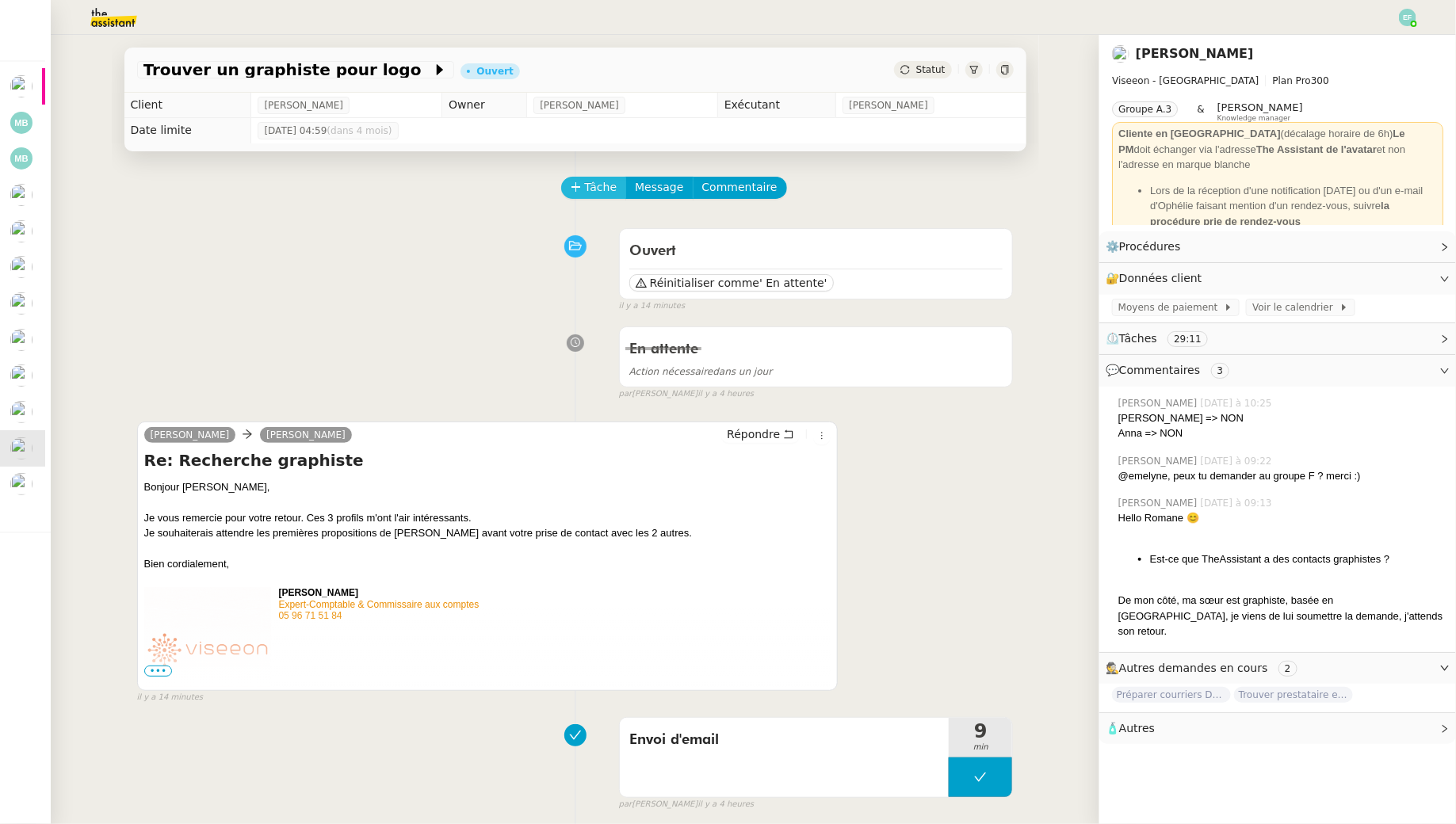
click at [591, 185] on span "Tâche" at bounding box center [601, 187] width 32 height 19
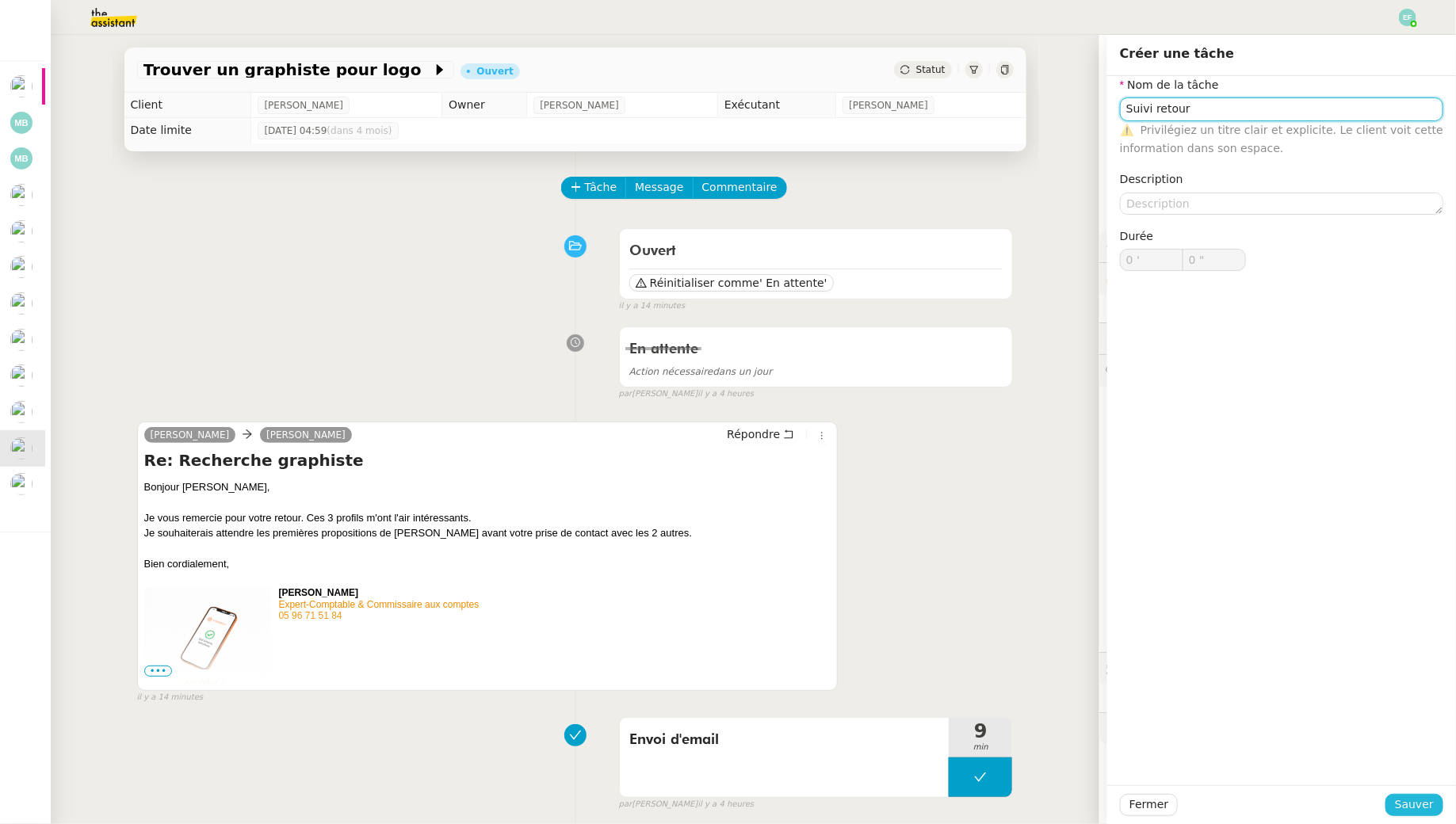
type input "Suivi retour"
click at [1413, 804] on span "Sauver" at bounding box center [1414, 805] width 39 height 19
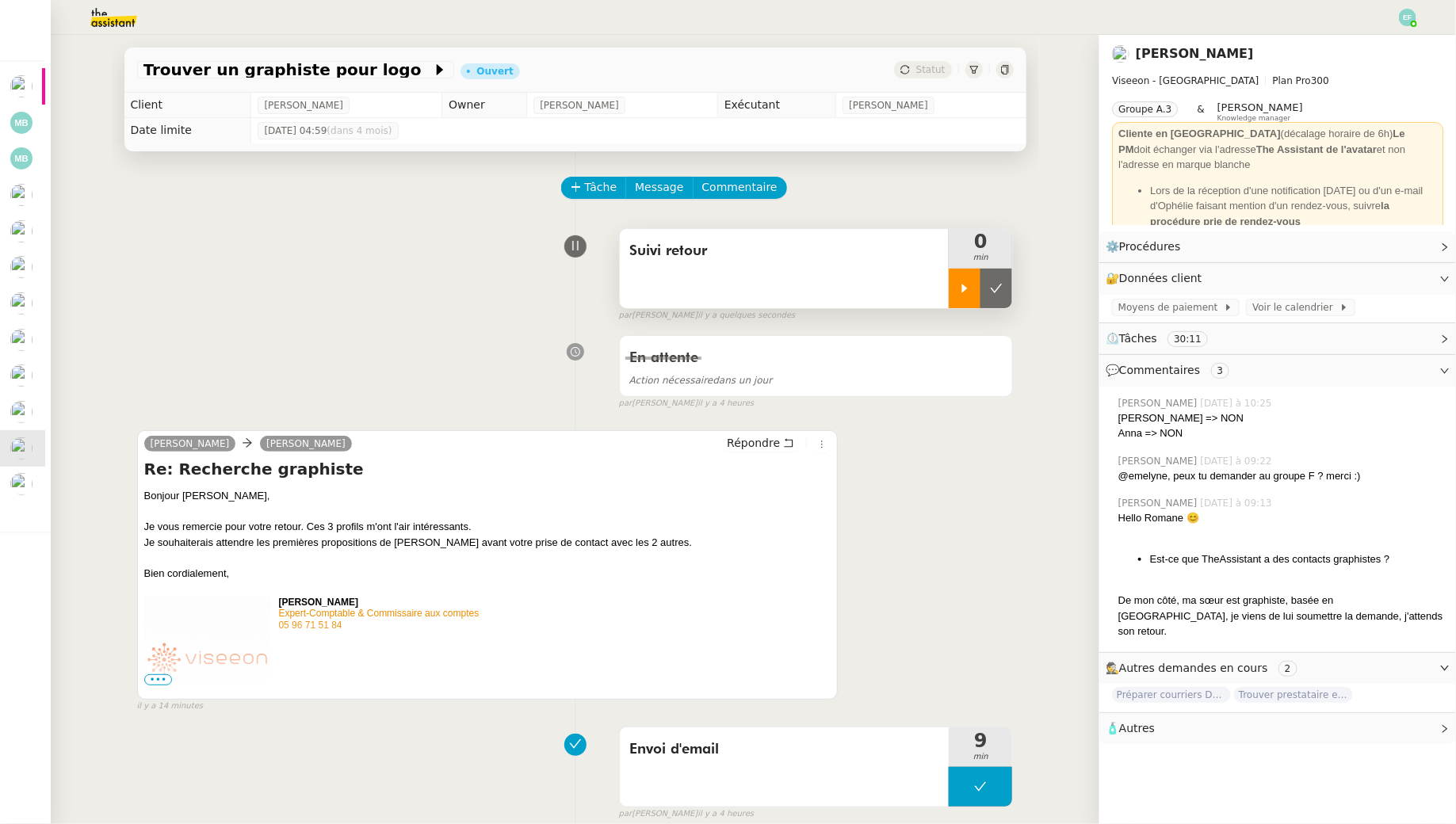
click at [960, 285] on icon at bounding box center [965, 288] width 13 height 13
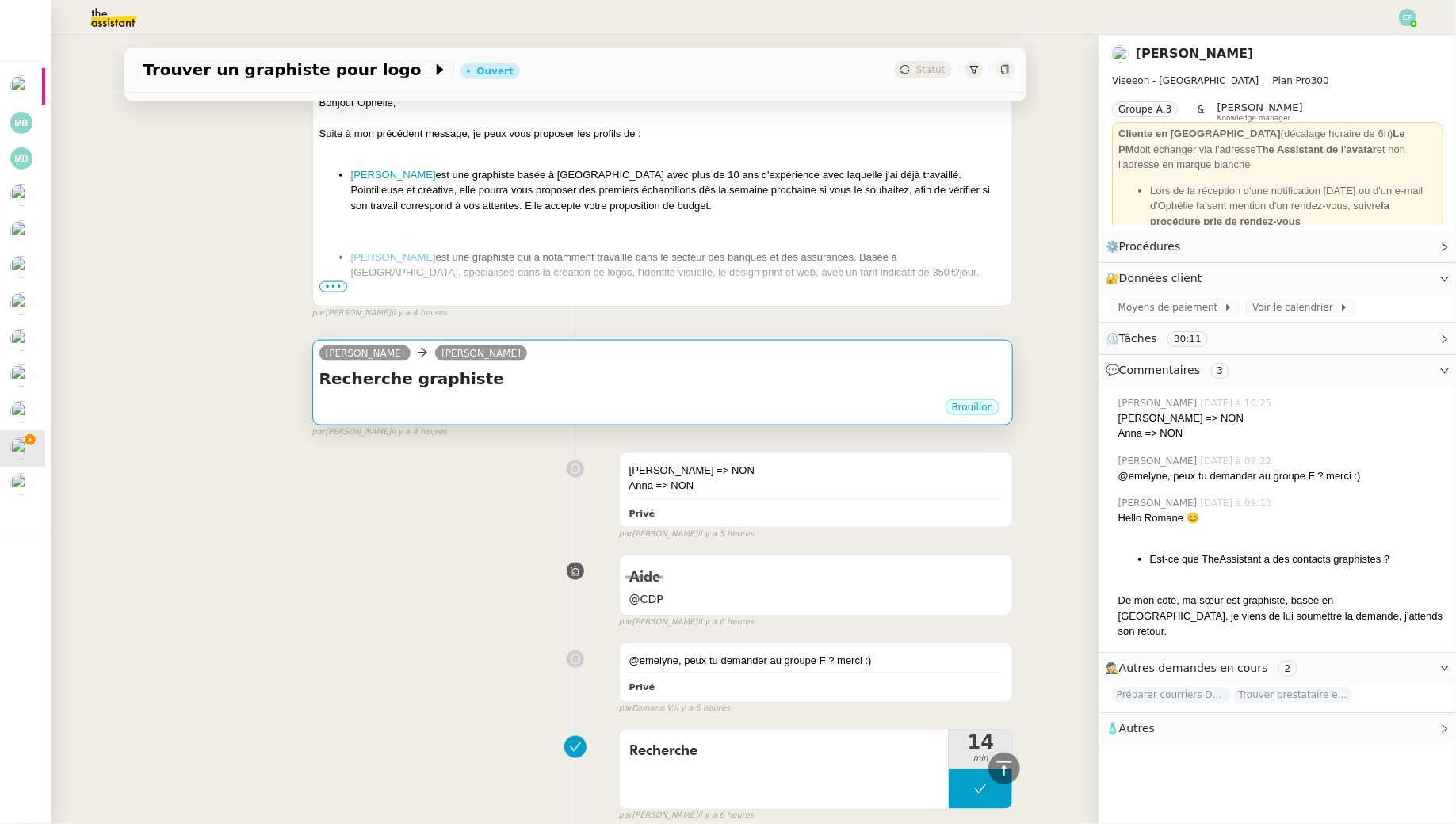
scroll to position [902, 0]
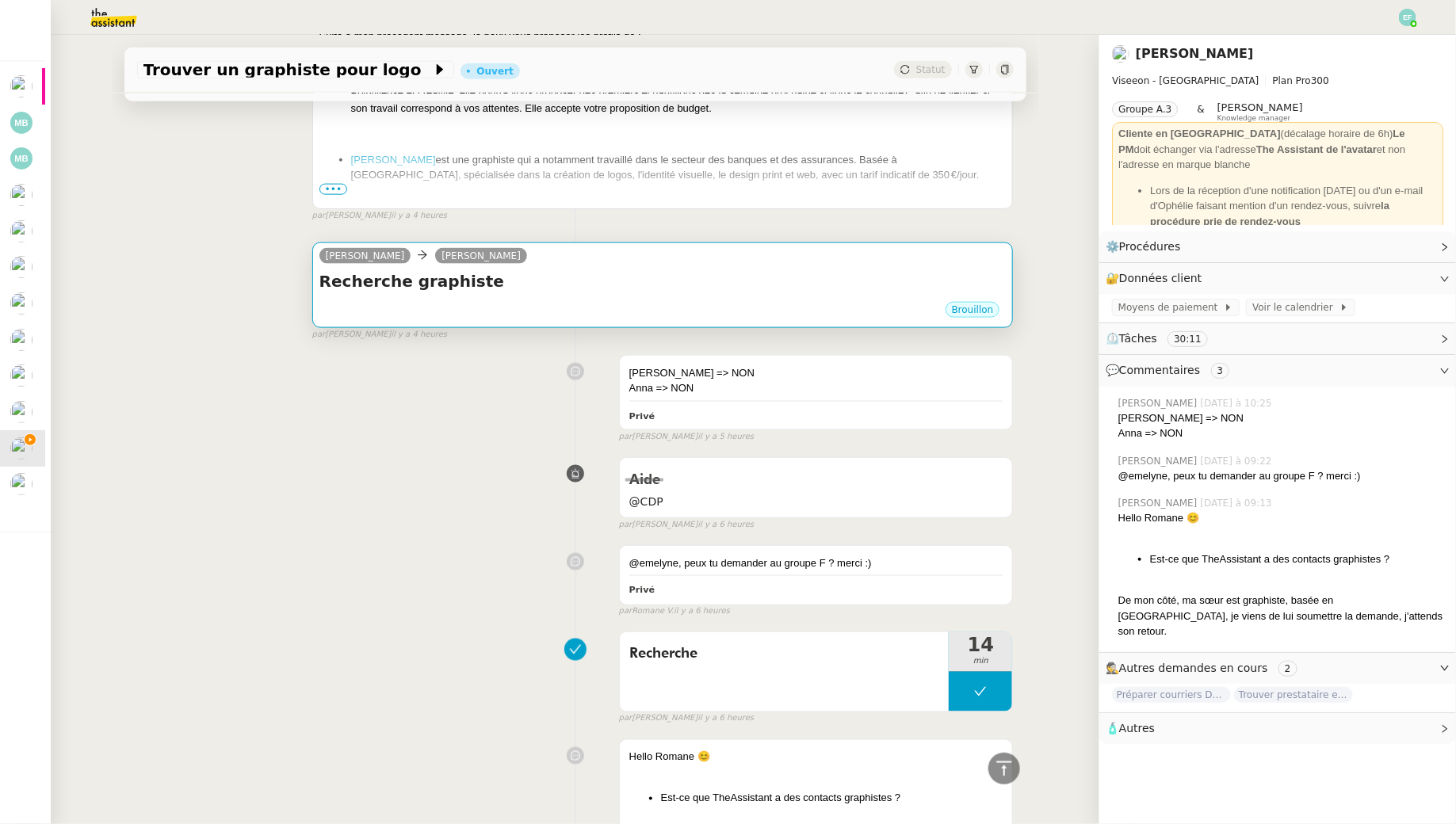
click at [587, 288] on h4 "Recherche graphiste" at bounding box center [663, 282] width 687 height 22
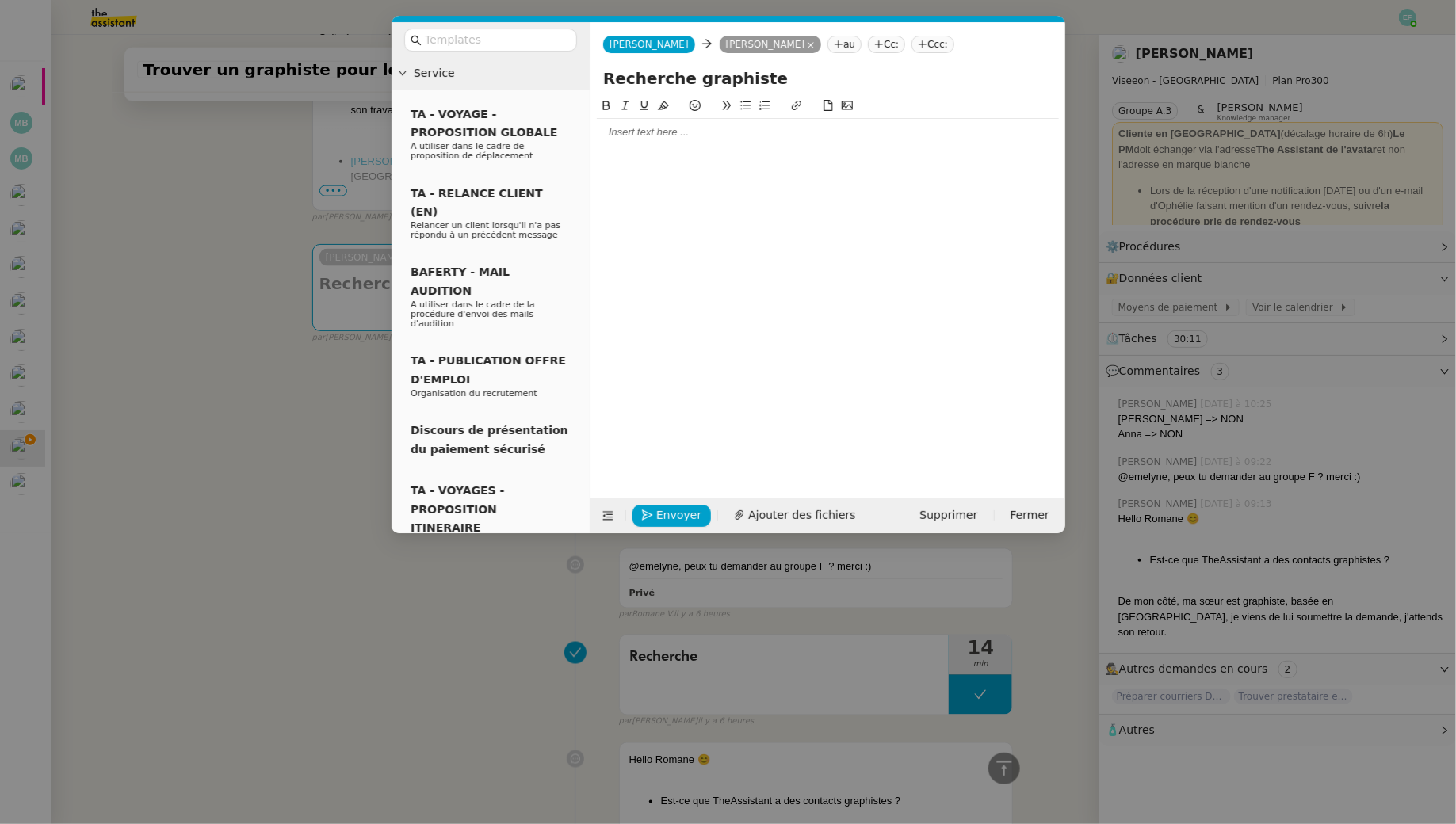
scroll to position [904, 0]
click at [944, 517] on span "Supprimer" at bounding box center [948, 515] width 57 height 19
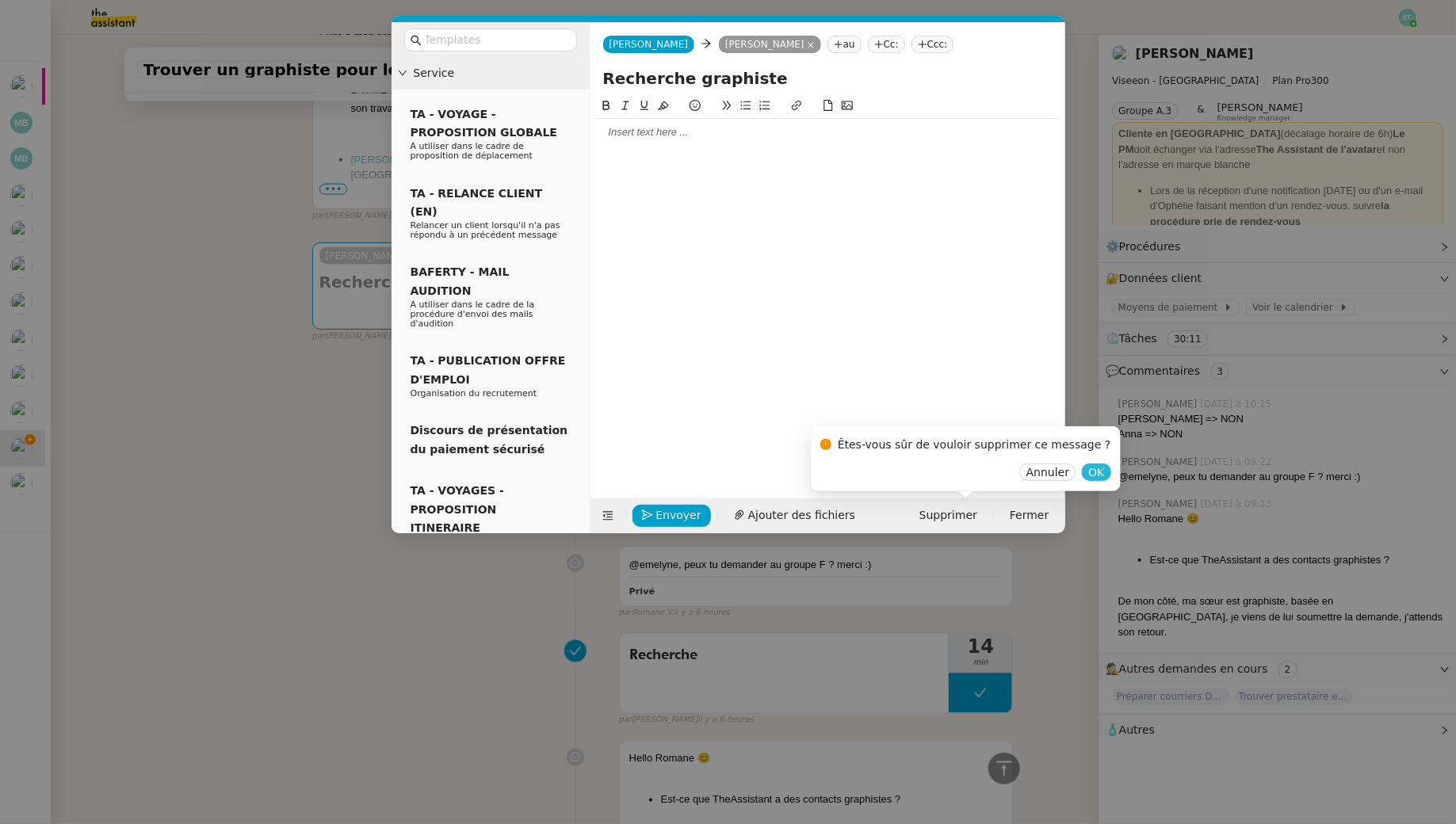
click at [1088, 476] on span "OK" at bounding box center [1095, 472] width 16 height 16
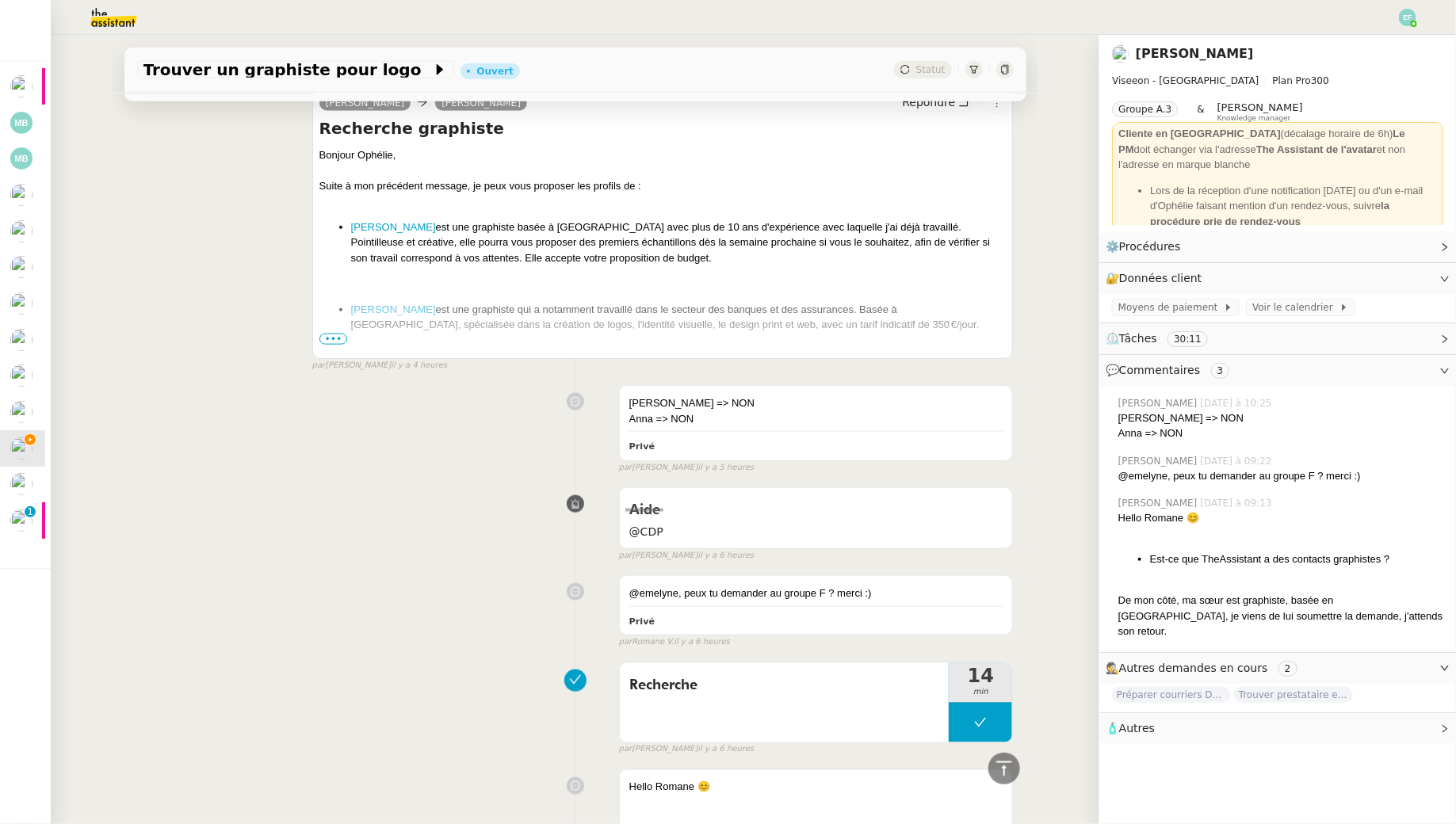
scroll to position [0, 0]
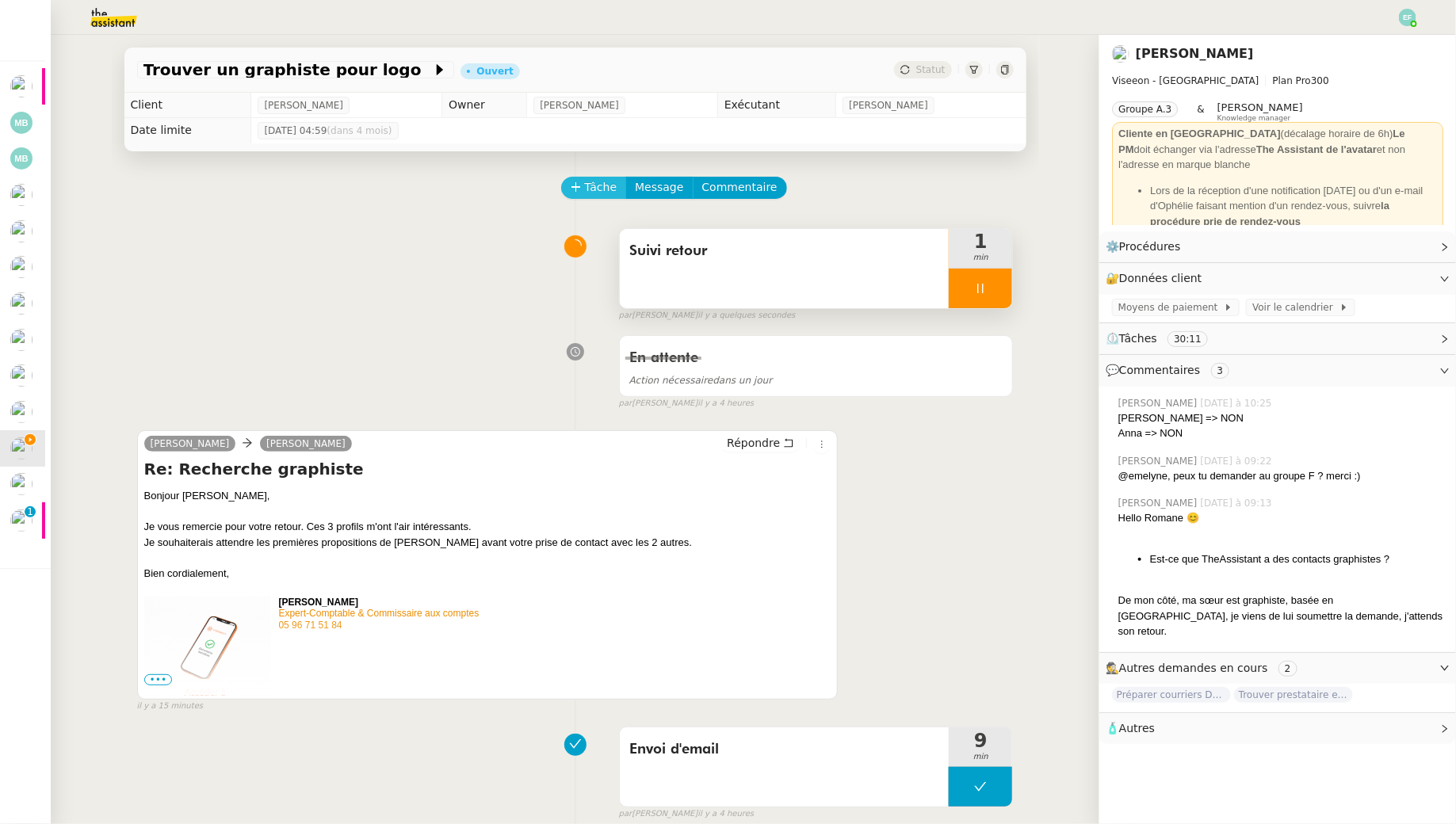
click at [604, 192] on span "Tâche" at bounding box center [601, 187] width 32 height 19
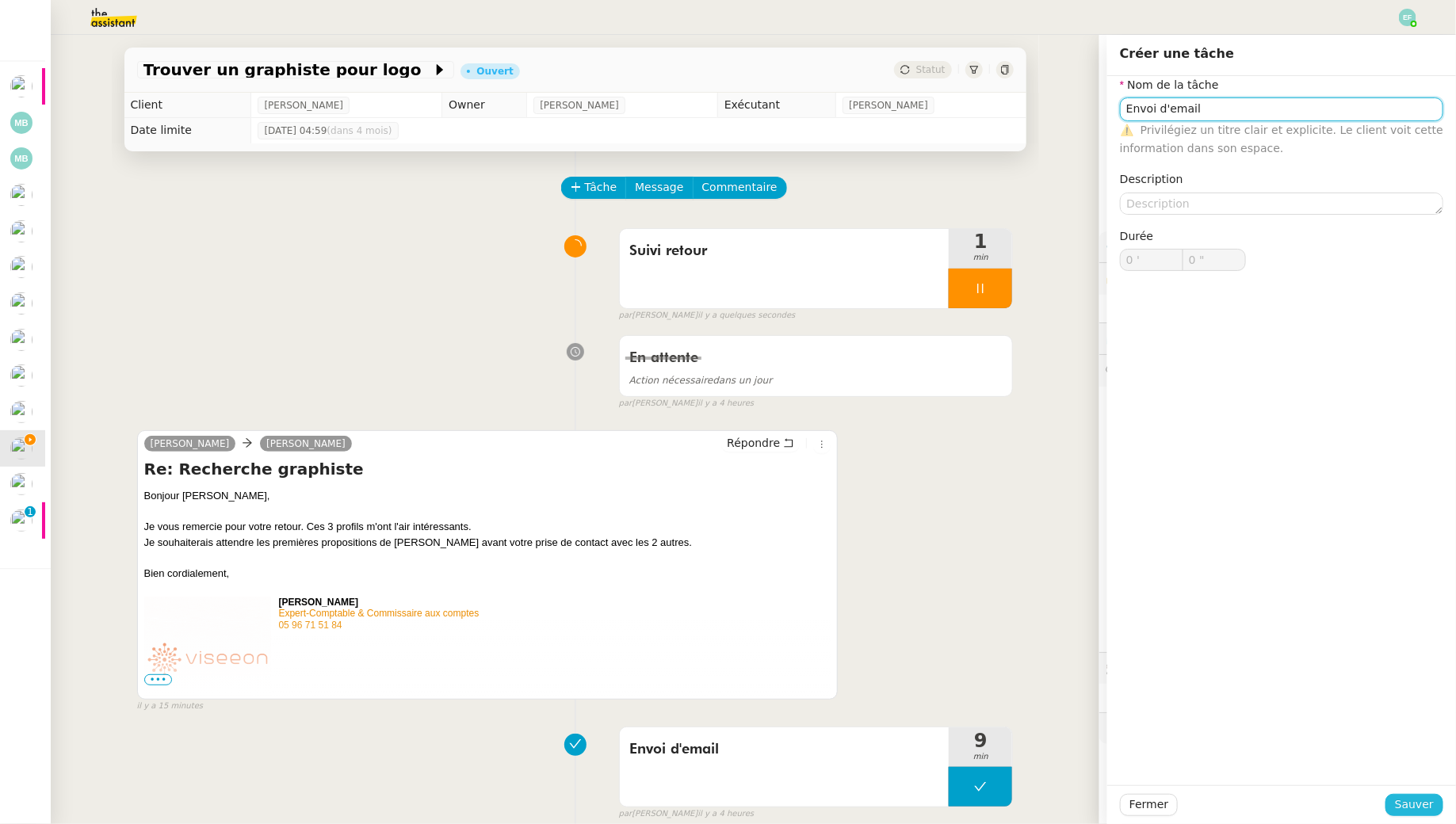
type input "Envoi d'email"
click at [1401, 802] on span "Sauver" at bounding box center [1414, 805] width 39 height 19
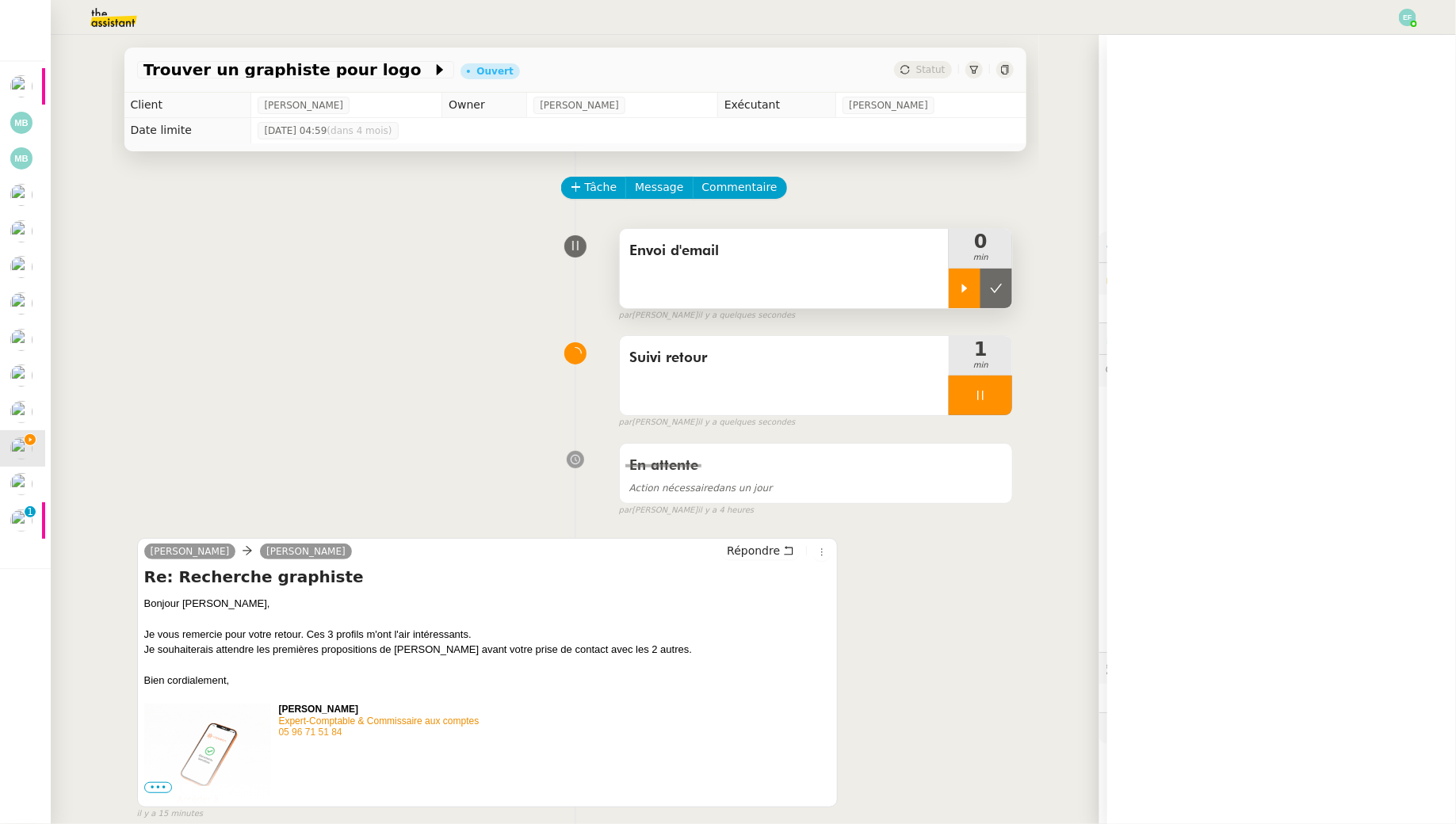
click at [964, 275] on div at bounding box center [965, 288] width 32 height 40
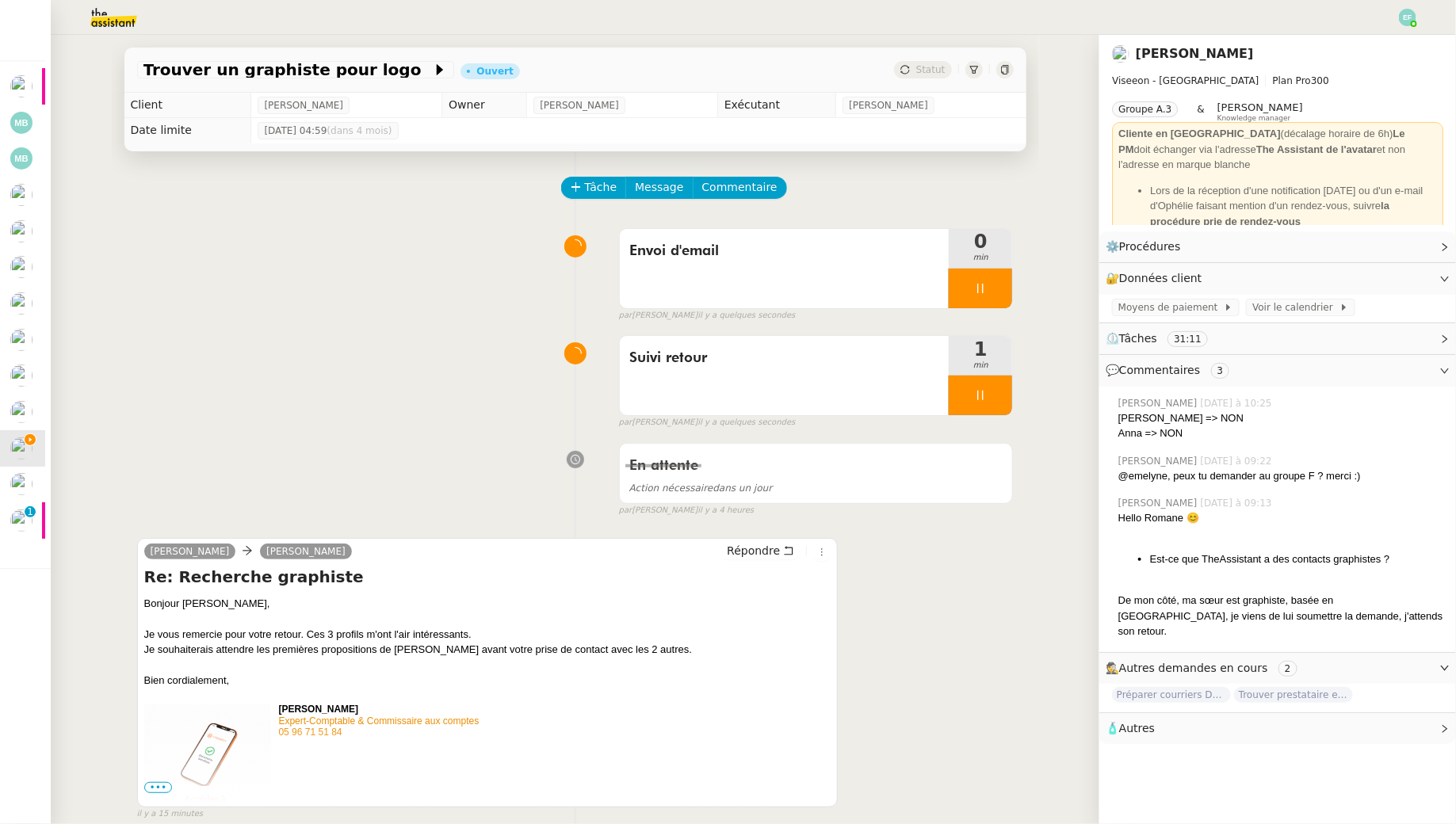
click at [983, 391] on icon at bounding box center [981, 396] width 6 height 9
click at [996, 391] on icon at bounding box center [996, 396] width 13 height 13
click at [786, 548] on icon at bounding box center [789, 551] width 11 height 11
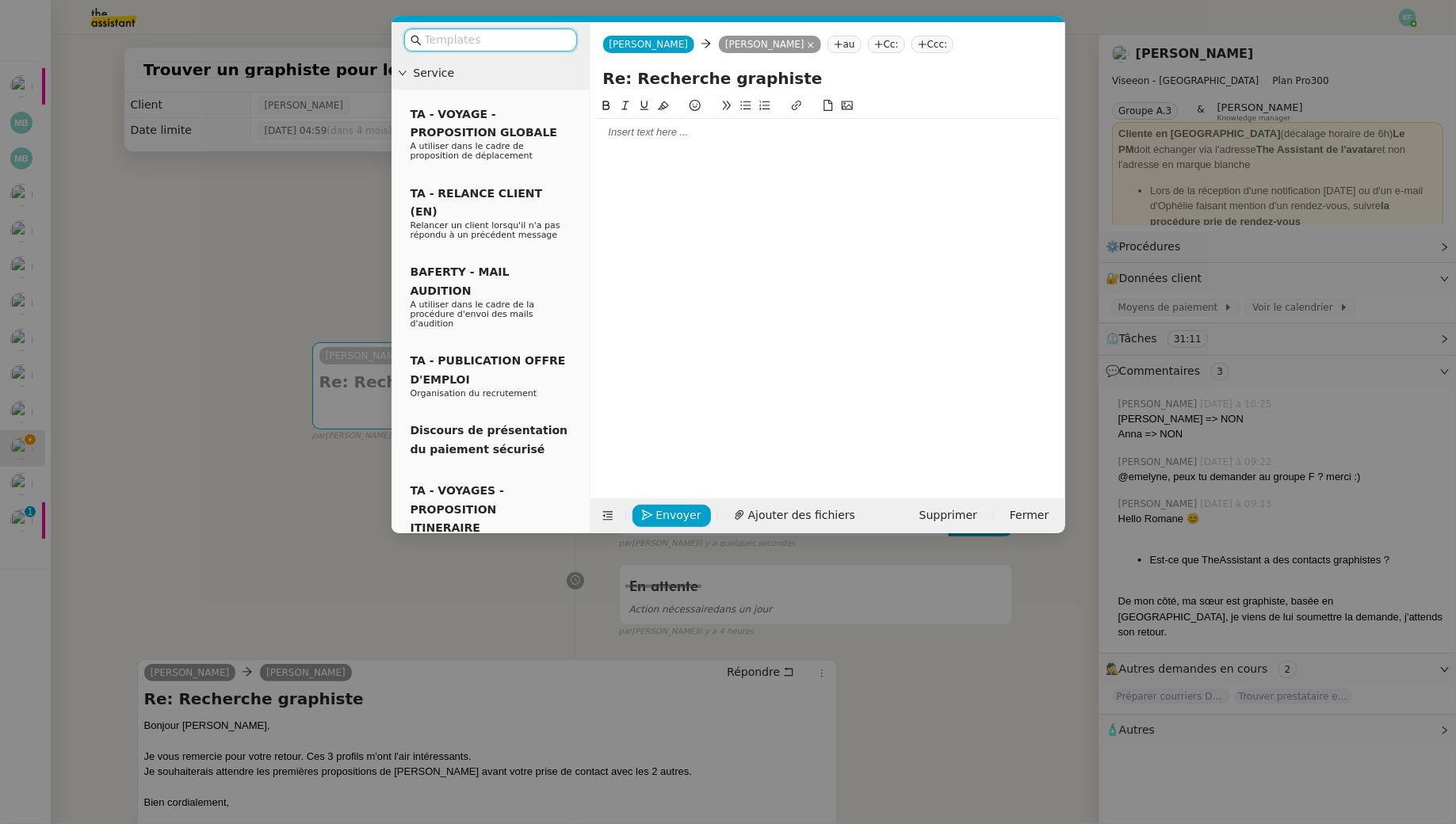
click at [654, 134] on div at bounding box center [828, 132] width 462 height 14
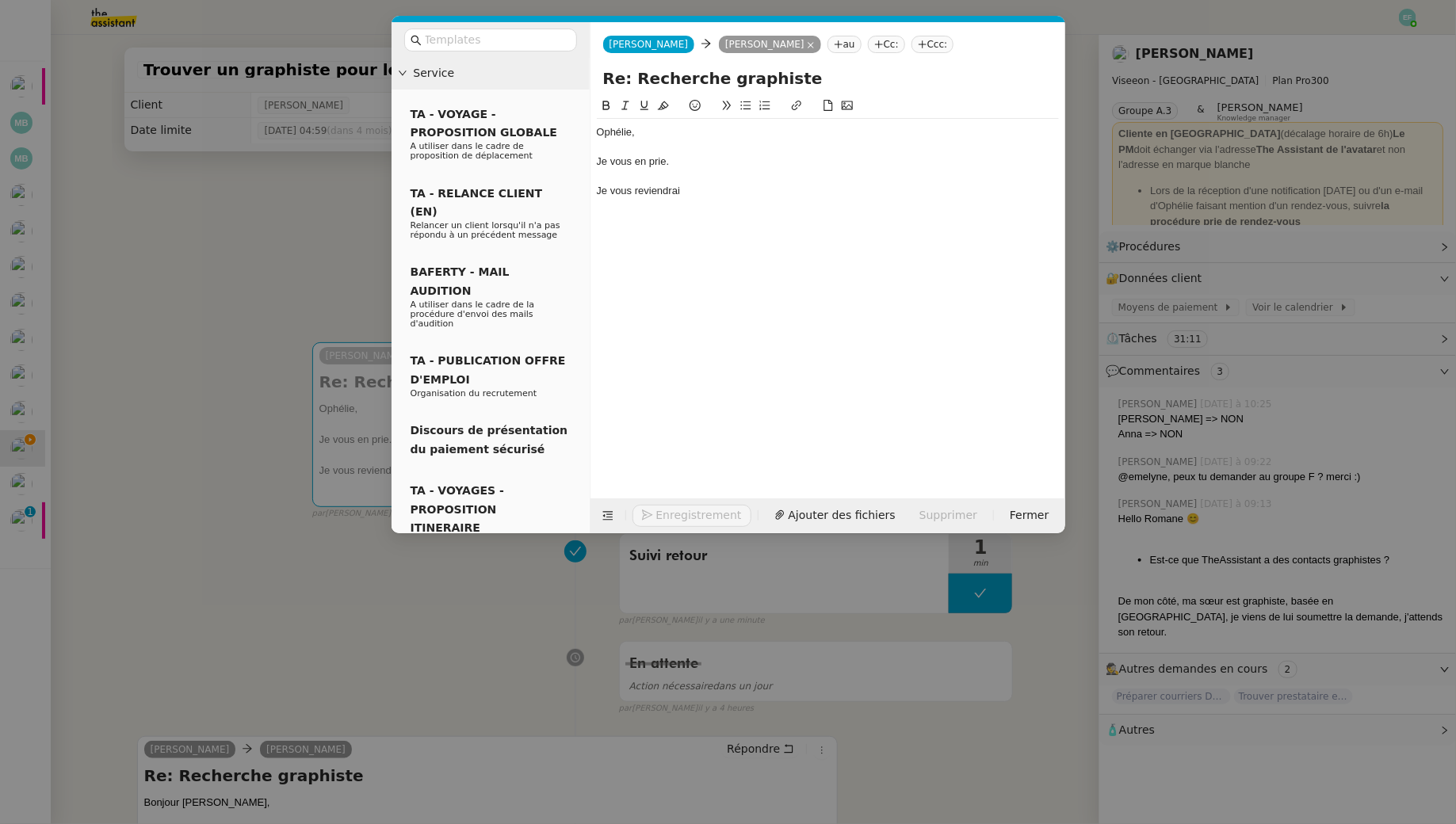
click at [246, 233] on nz-modal-container "Service TA - VOYAGE - PROPOSITION GLOBALE A utiliser dans le cadre de propositi…" at bounding box center [728, 412] width 1456 height 824
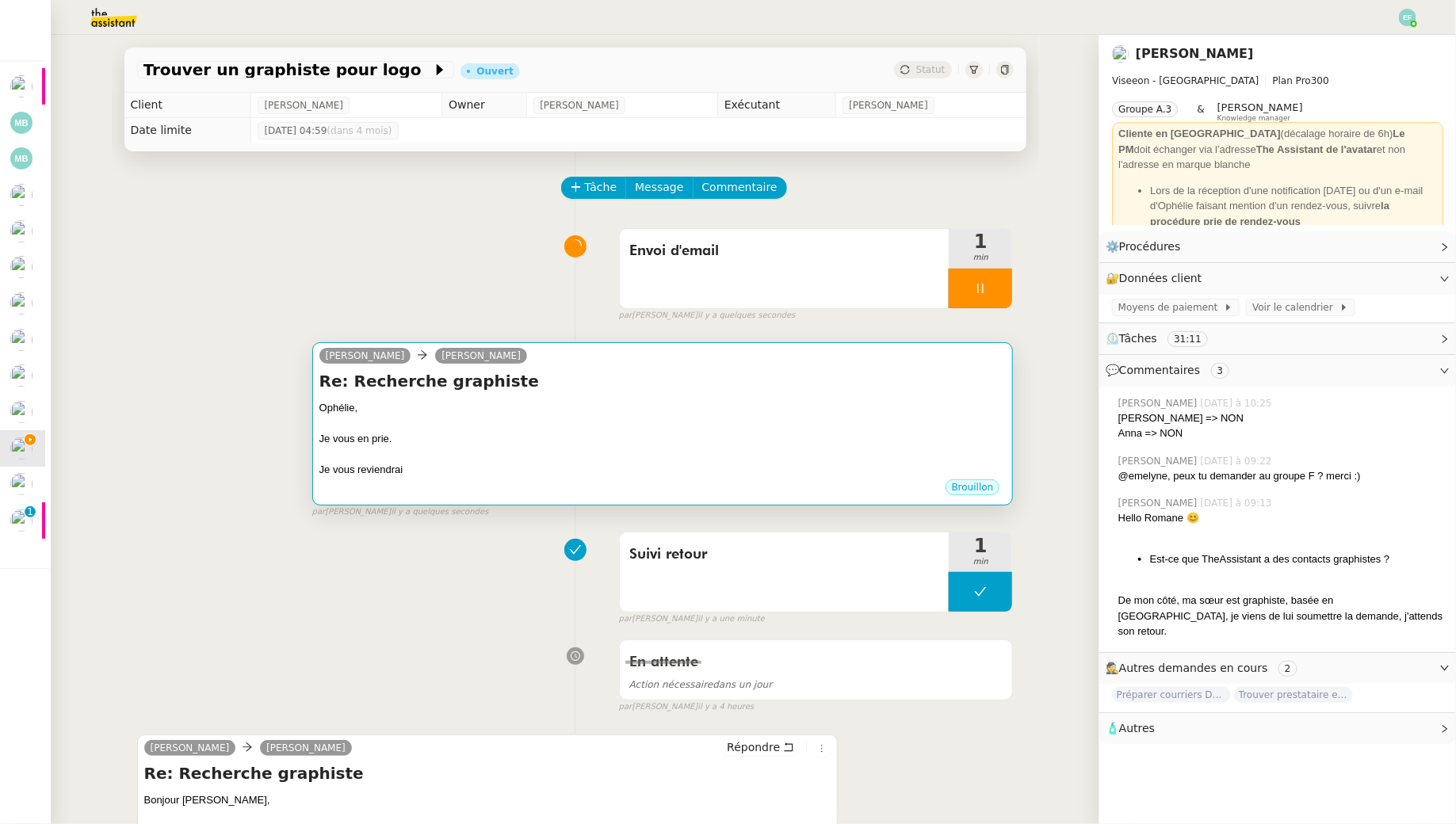
click at [602, 401] on div "Ophélie," at bounding box center [663, 408] width 687 height 16
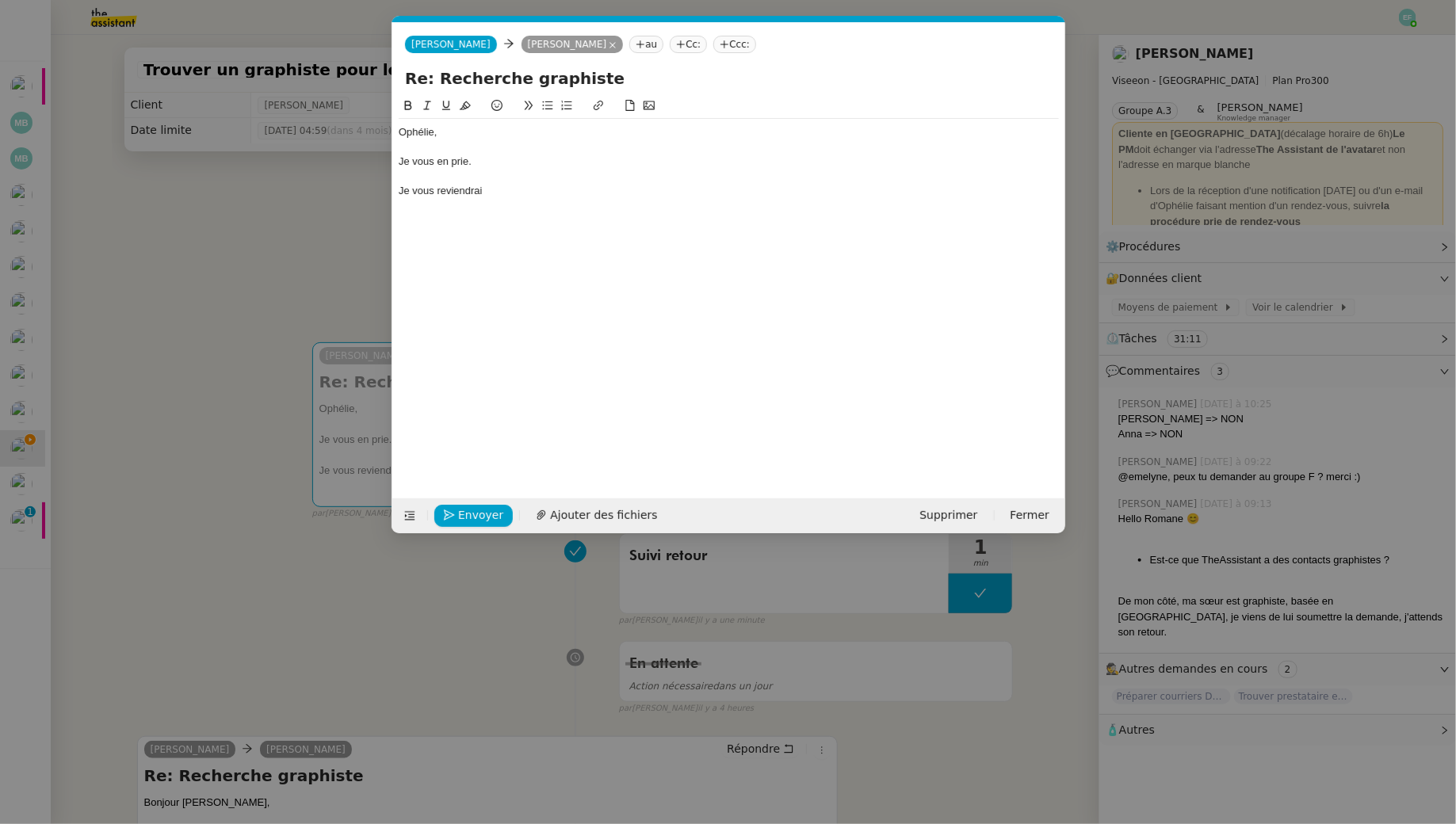
scroll to position [0, 33]
click at [545, 180] on div at bounding box center [728, 176] width 660 height 14
click at [528, 201] on div "Ophélie, Je vous en prie. Je vous reviendrai" at bounding box center [728, 161] width 660 height 85
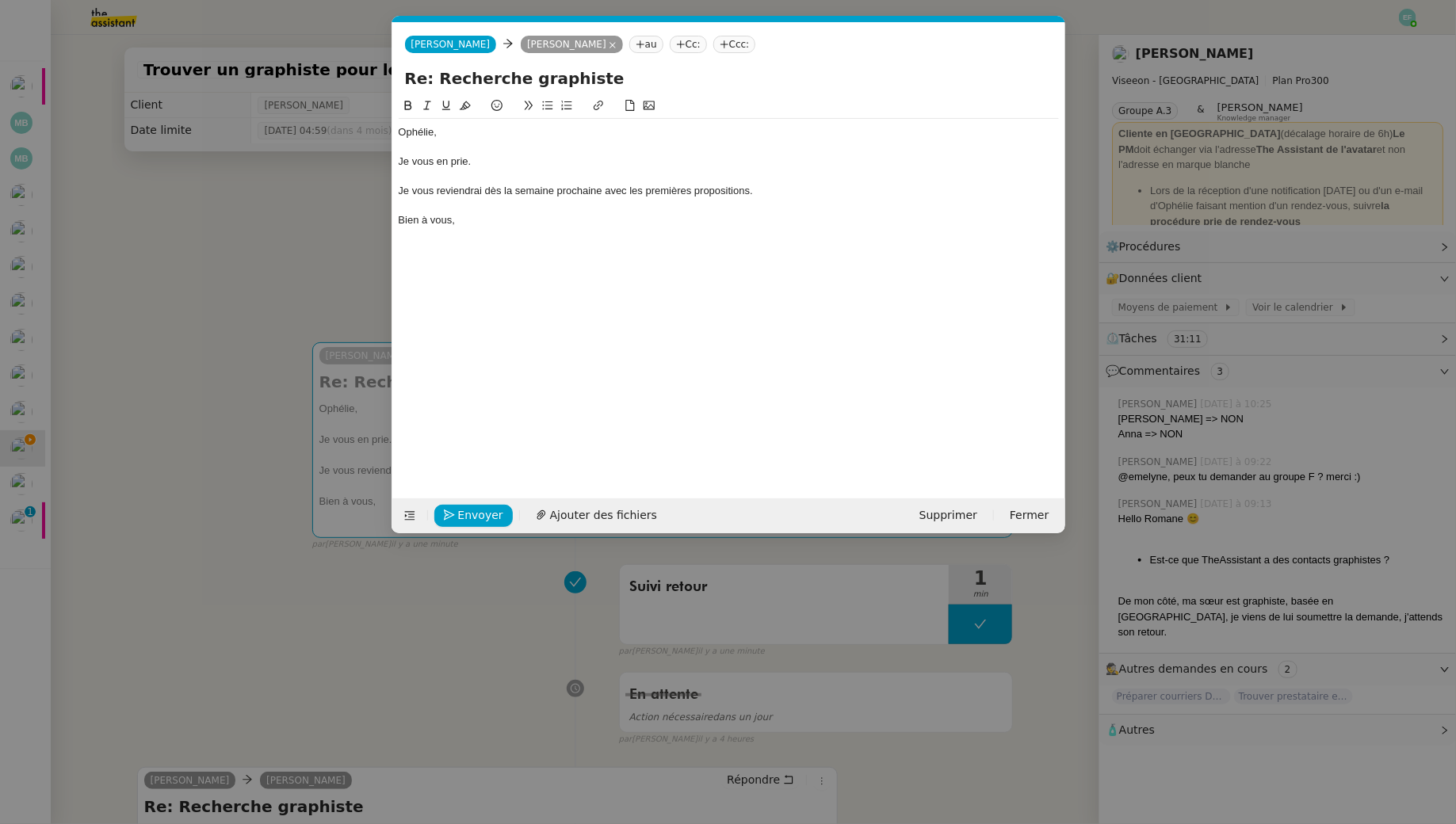
click at [550, 189] on div "Je vous reviendrai dès la semaine prochaine avec les premières propositions." at bounding box center [728, 190] width 660 height 14
click at [426, 98] on button at bounding box center [427, 106] width 19 height 19
click at [542, 260] on div "Ophélie, Je vous en prie. Je vous reviendrai dès la semaine prochaine avec les …" at bounding box center [728, 285] width 660 height 377
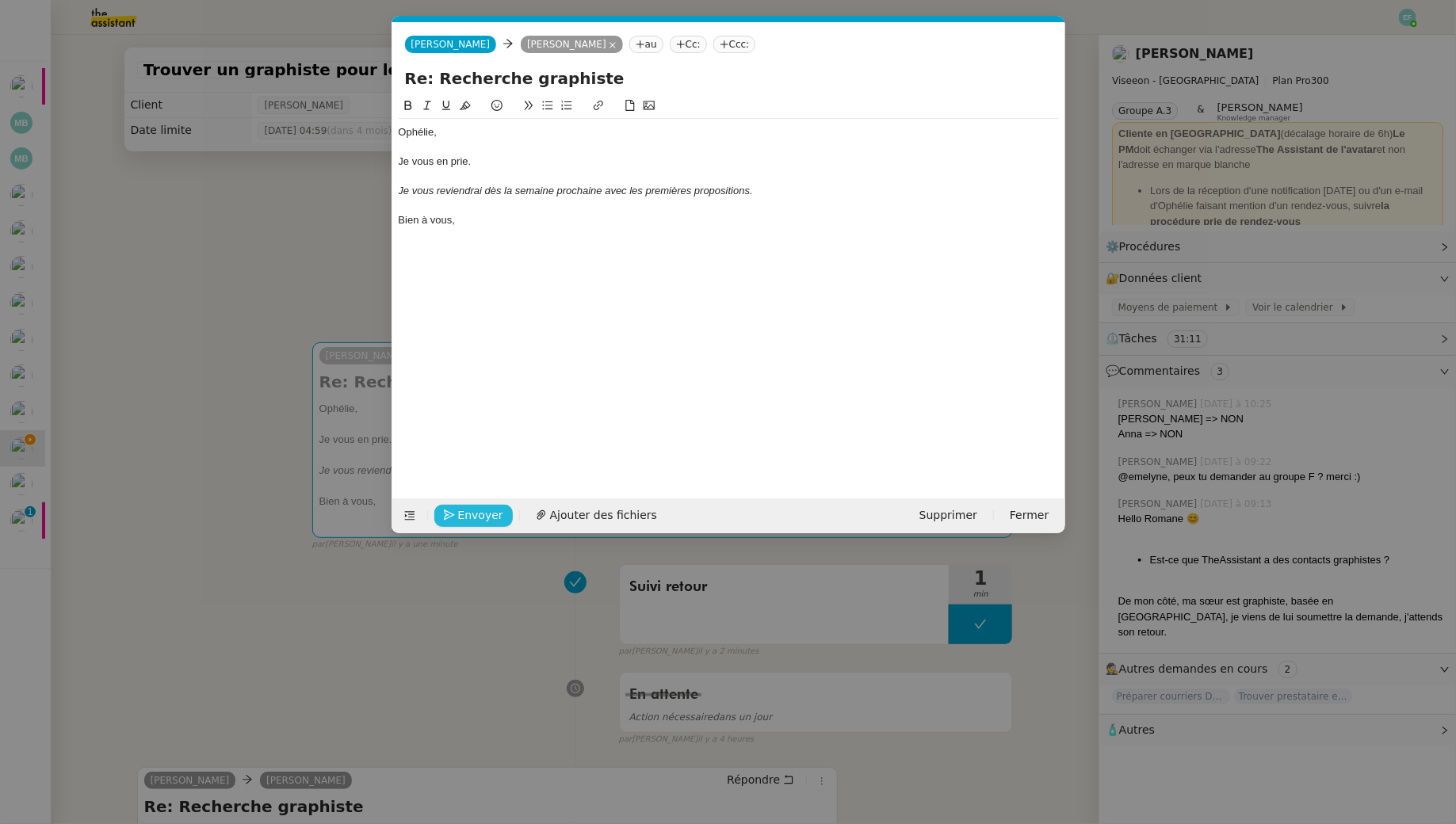
click at [481, 514] on span "Envoyer" at bounding box center [480, 515] width 45 height 19
click at [481, 514] on span "Confirmer l'envoi" at bounding box center [505, 515] width 95 height 19
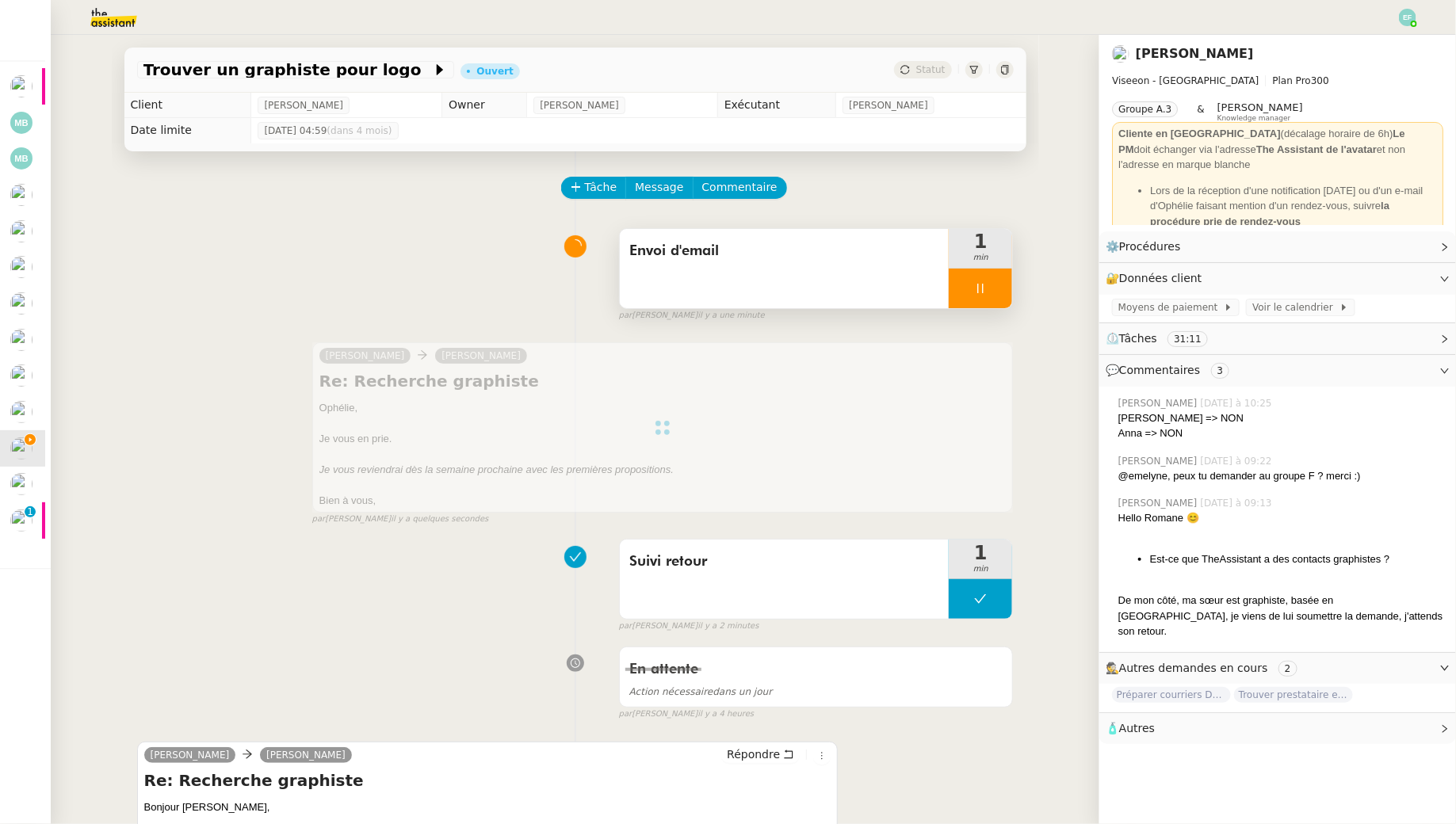
click at [996, 284] on div at bounding box center [981, 288] width 63 height 40
click at [998, 284] on icon at bounding box center [996, 288] width 13 height 13
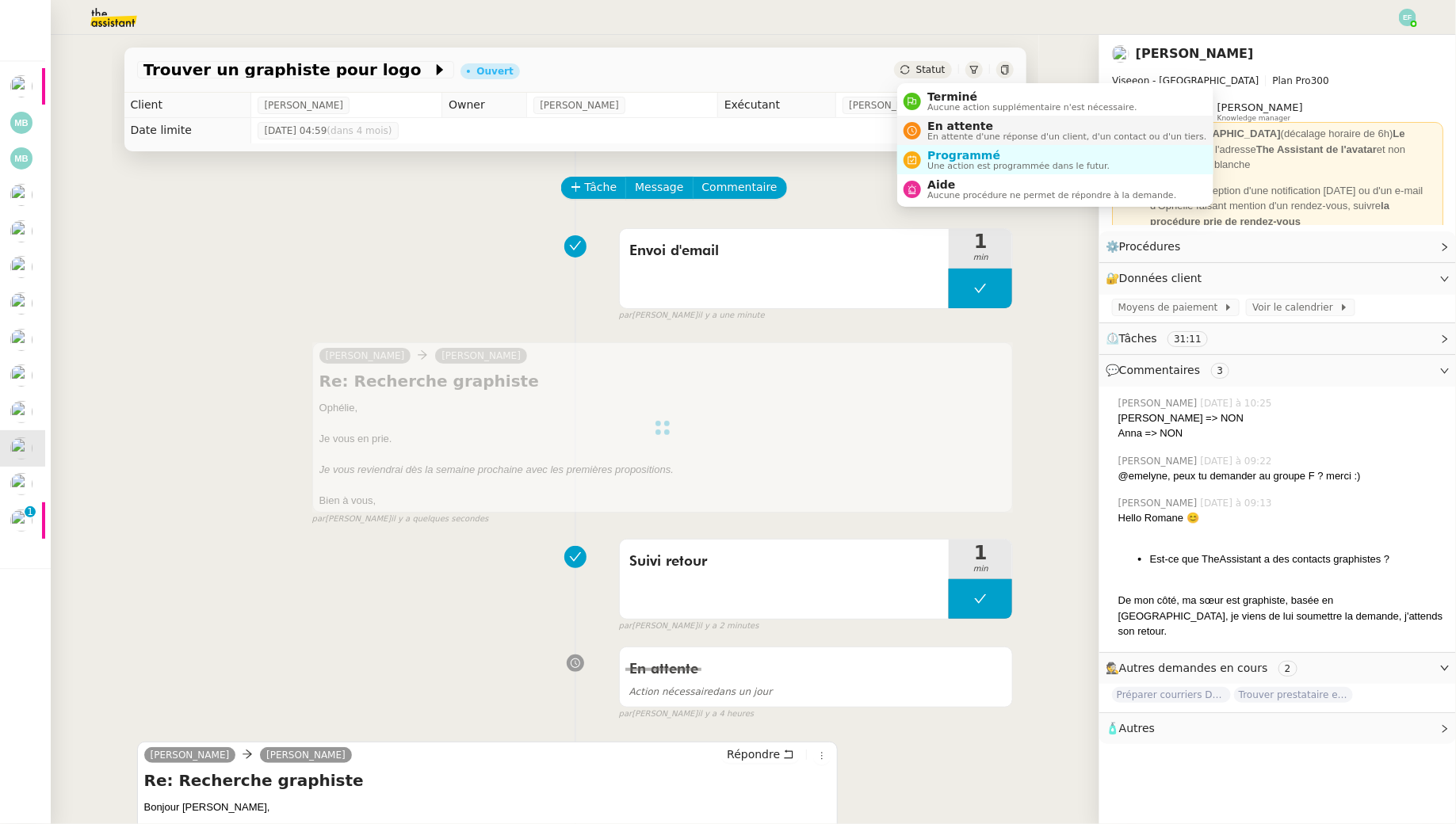
click at [932, 133] on span "En attente d'une réponse d'un client, d'un contact ou d'un tiers." at bounding box center [1067, 136] width 279 height 8
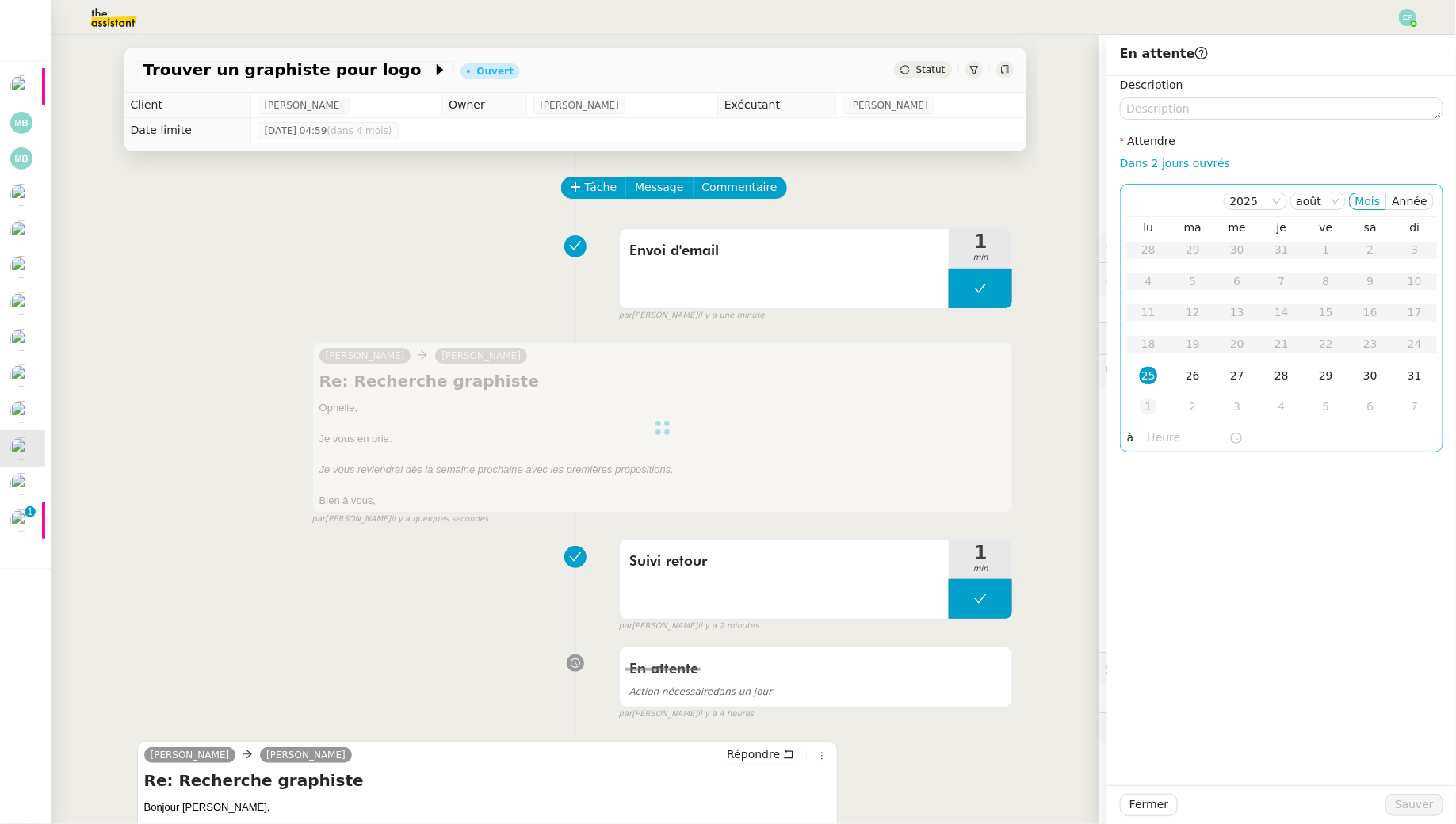
click at [1160, 409] on td "1" at bounding box center [1148, 407] width 44 height 32
click at [1410, 802] on span "Sauver" at bounding box center [1414, 805] width 39 height 19
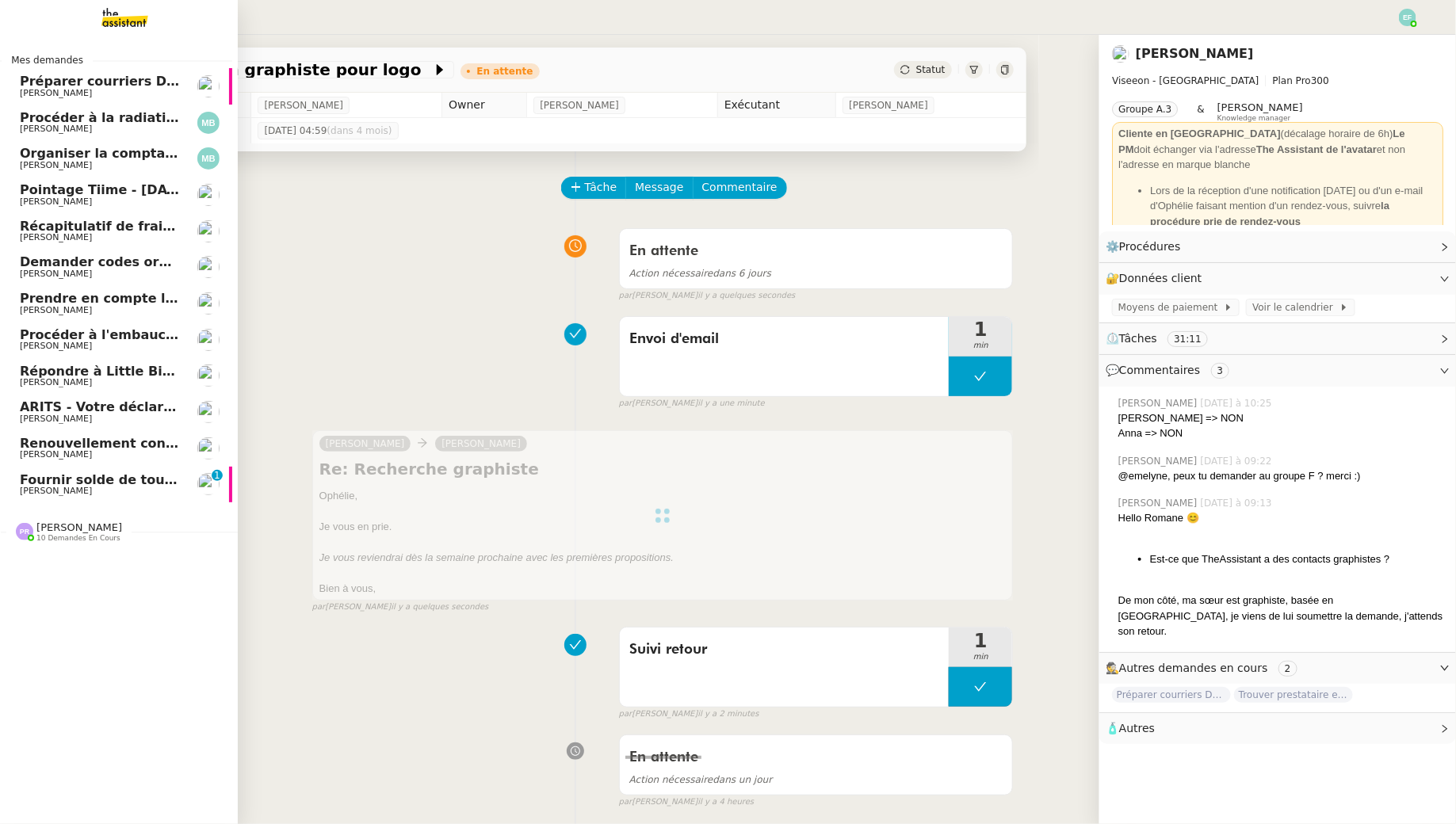
click at [57, 480] on span "Fournir solde de tout compte à Alexandre" at bounding box center [191, 480] width 344 height 15
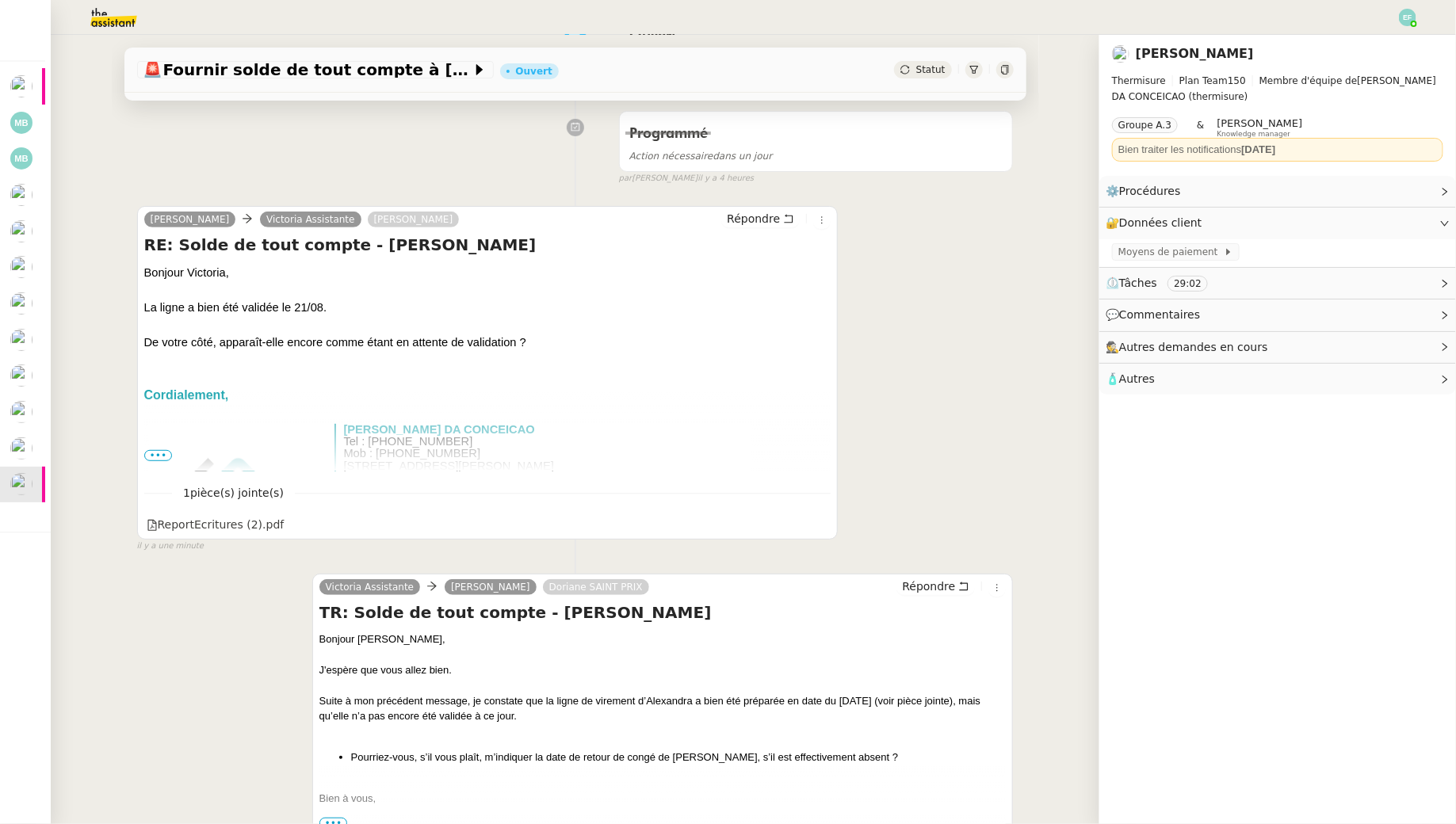
scroll to position [256, 0]
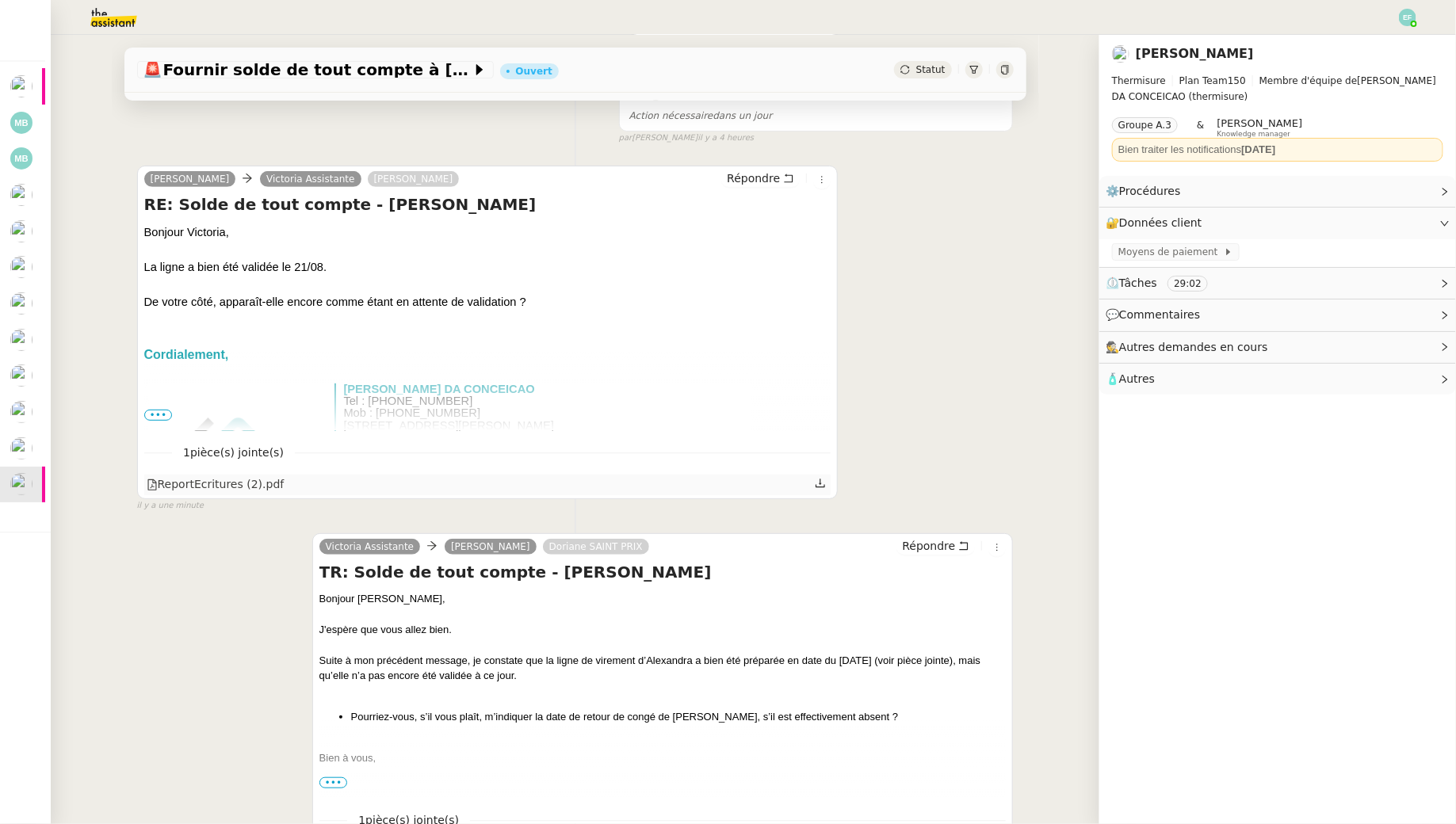
click at [823, 479] on icon at bounding box center [820, 484] width 11 height 11
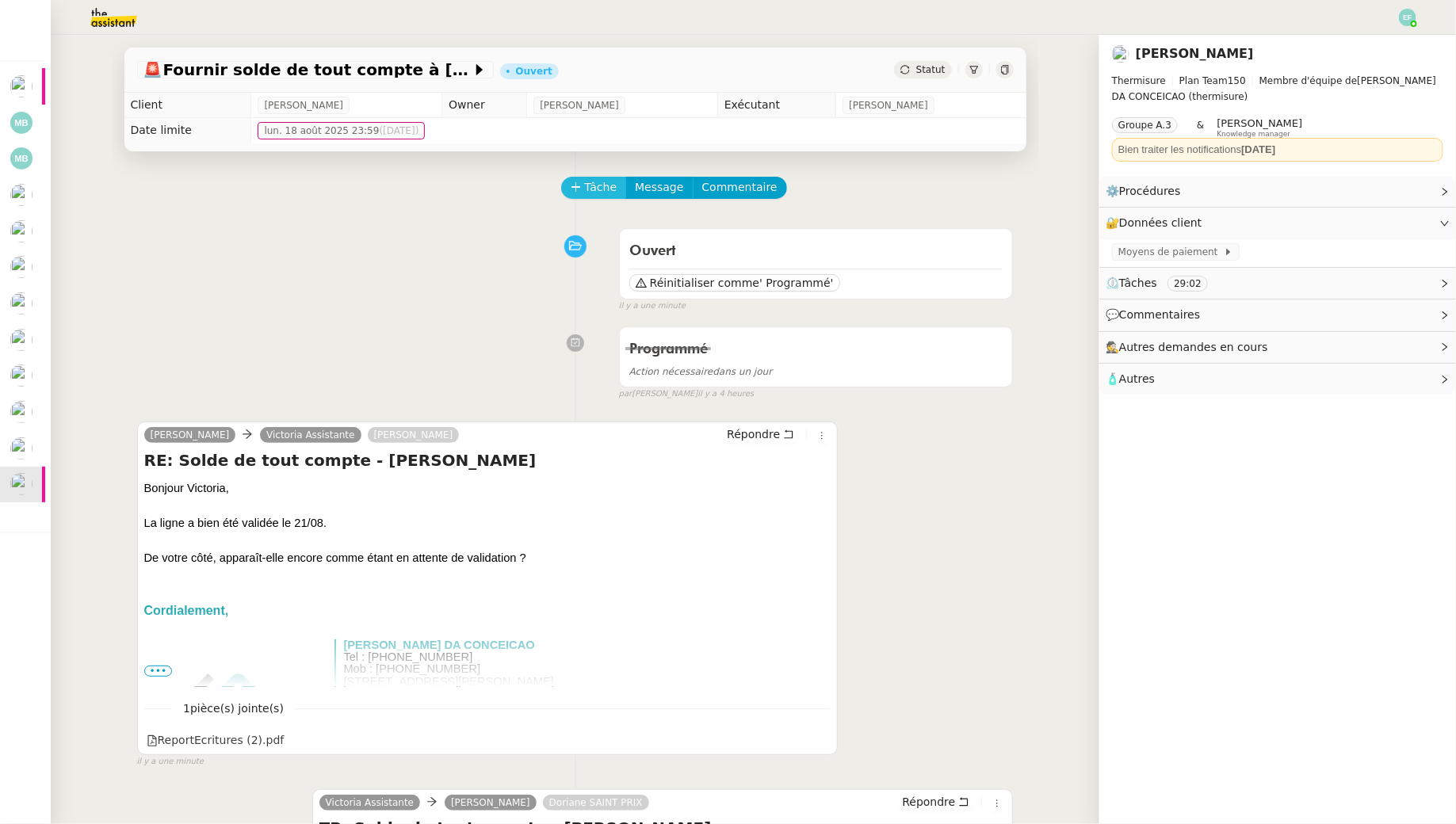
click at [607, 197] on button "Tâche" at bounding box center [593, 188] width 66 height 22
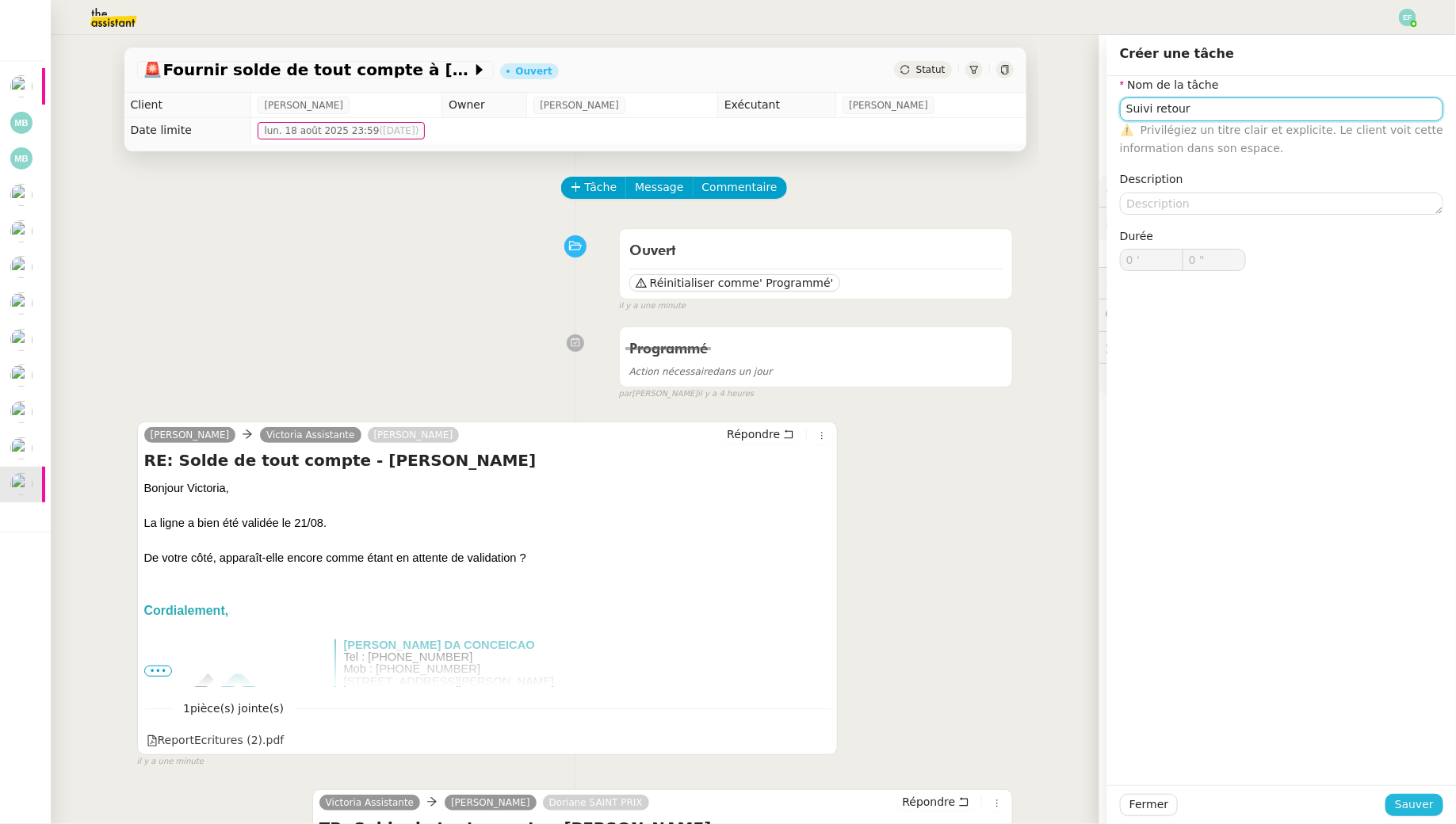
type input "Suivi retour"
click at [1411, 796] on span "Sauver" at bounding box center [1414, 805] width 39 height 19
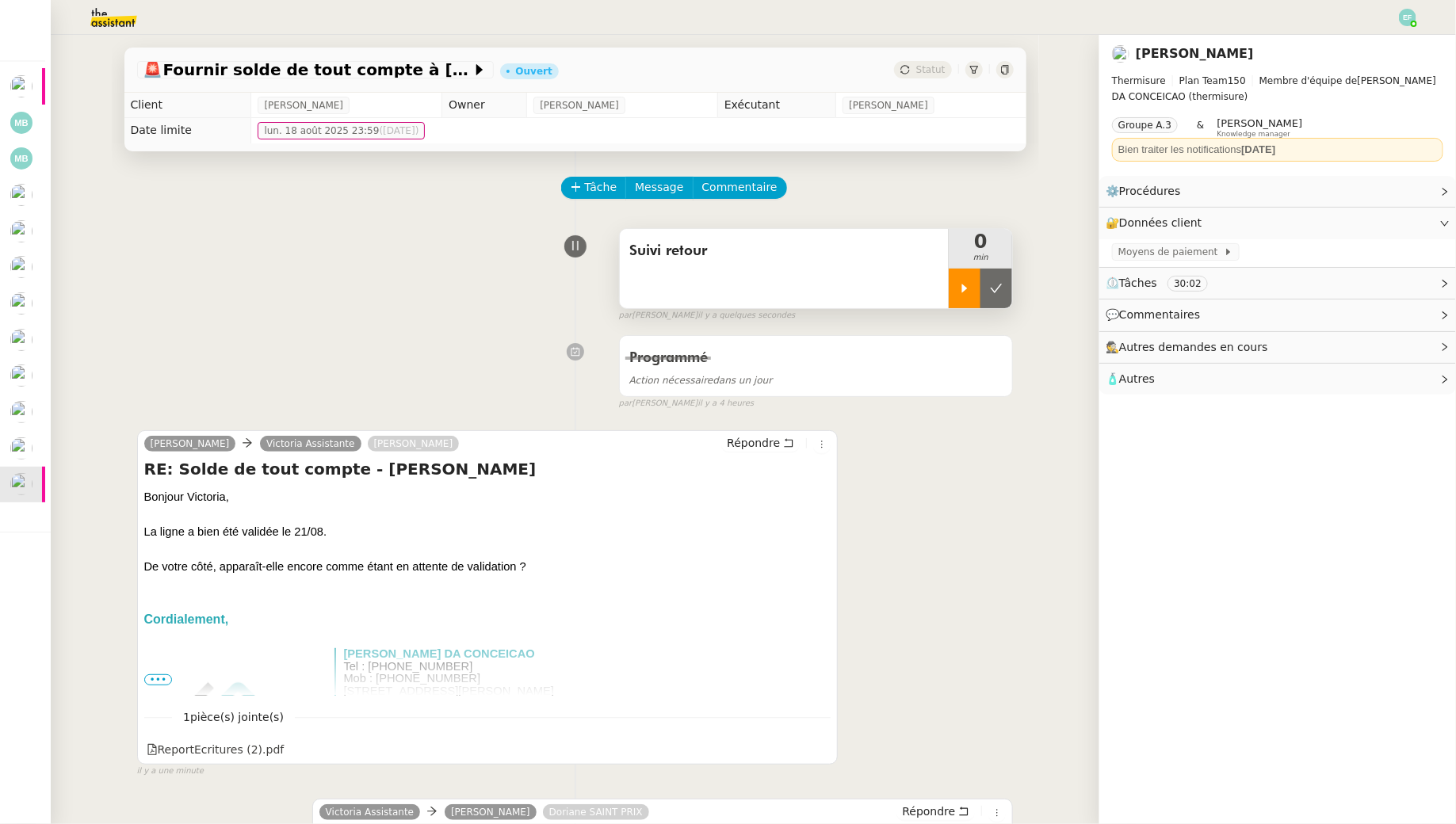
click at [971, 269] on div at bounding box center [965, 288] width 32 height 40
click at [791, 437] on icon at bounding box center [789, 443] width 11 height 11
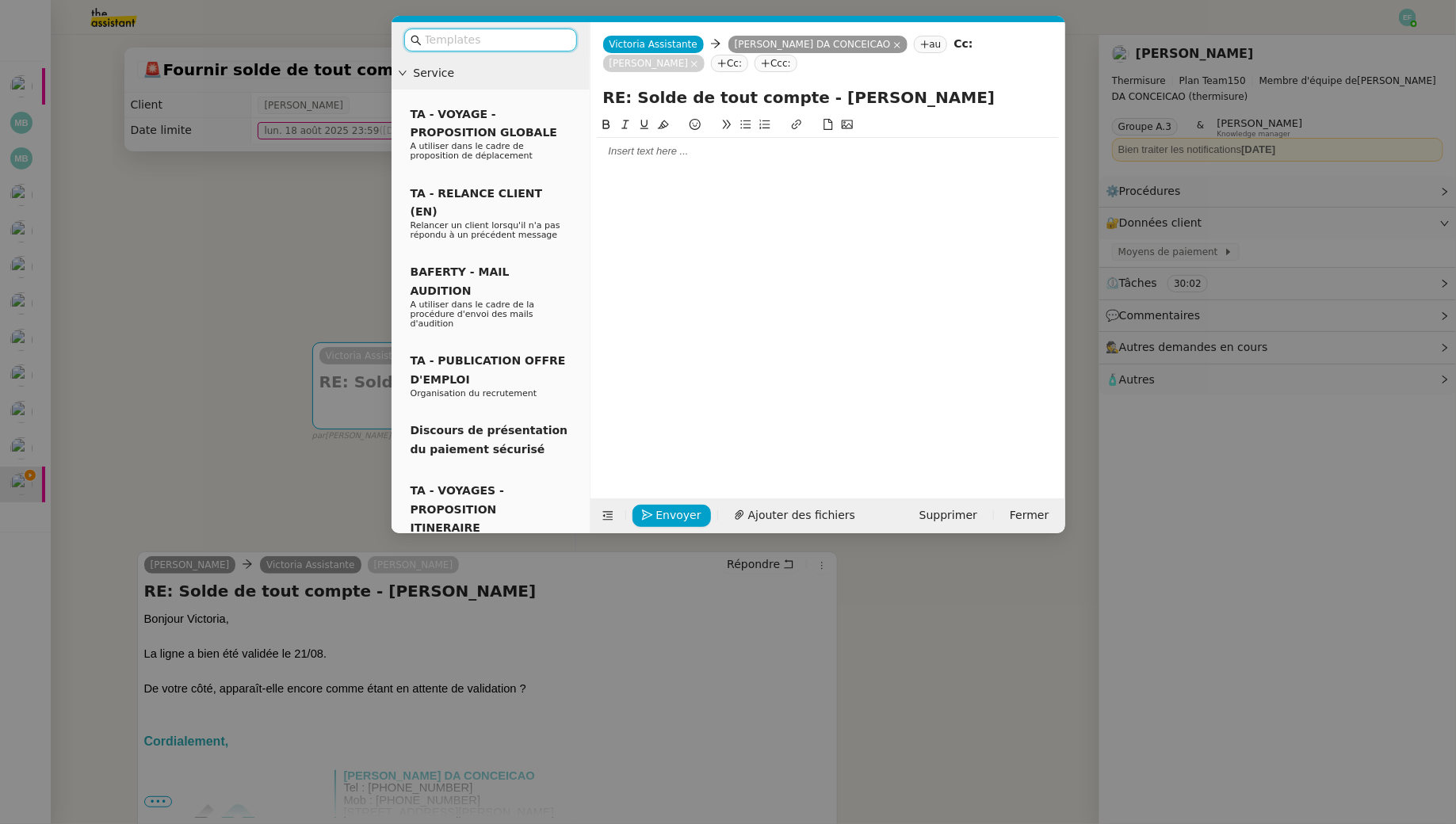
click at [262, 213] on nz-modal-container "Service TA - VOYAGE - PROPOSITION GLOBALE A utiliser dans le cadre de propositi…" at bounding box center [728, 412] width 1456 height 824
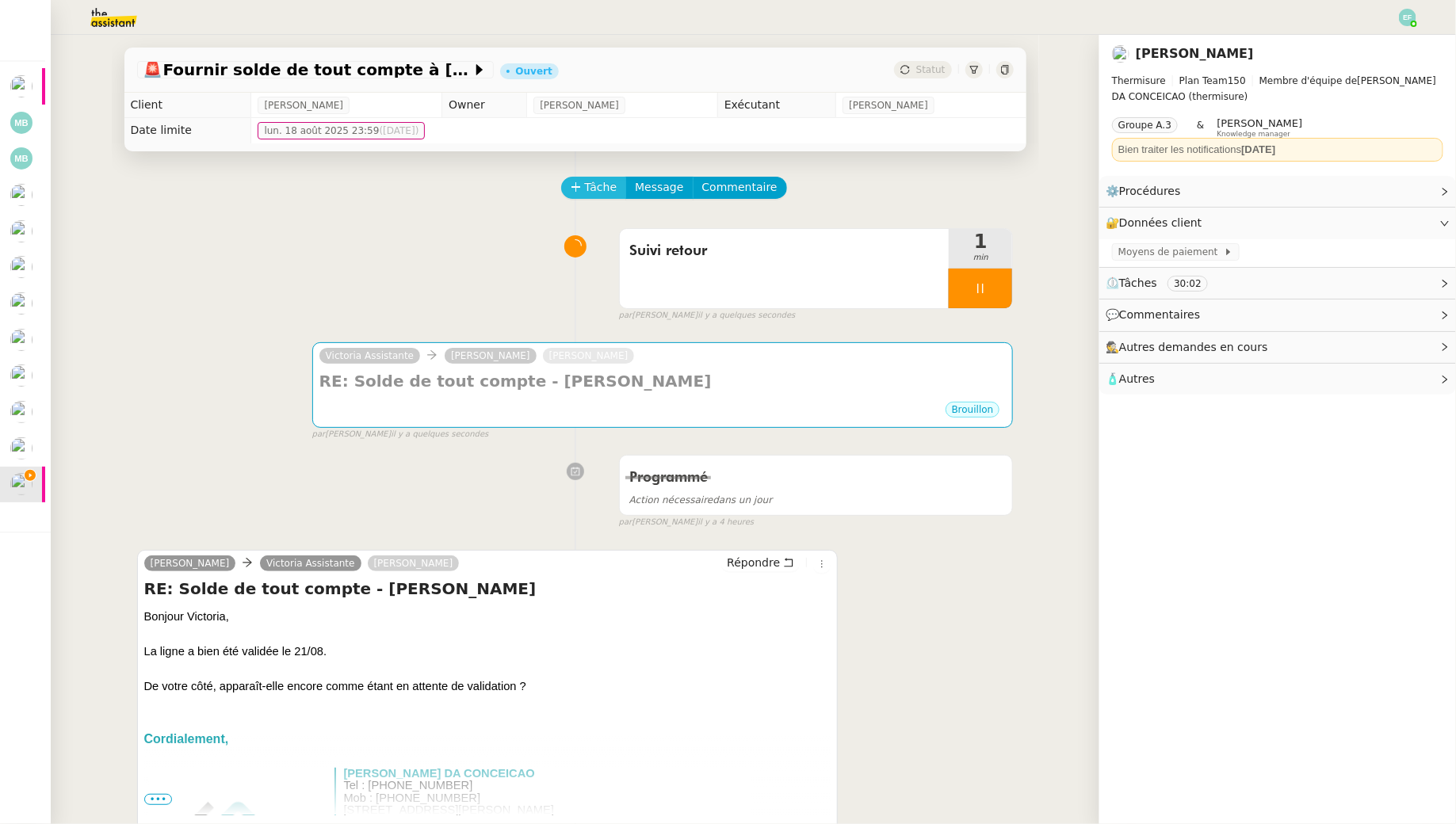
click at [610, 190] on span "Tâche" at bounding box center [601, 187] width 32 height 19
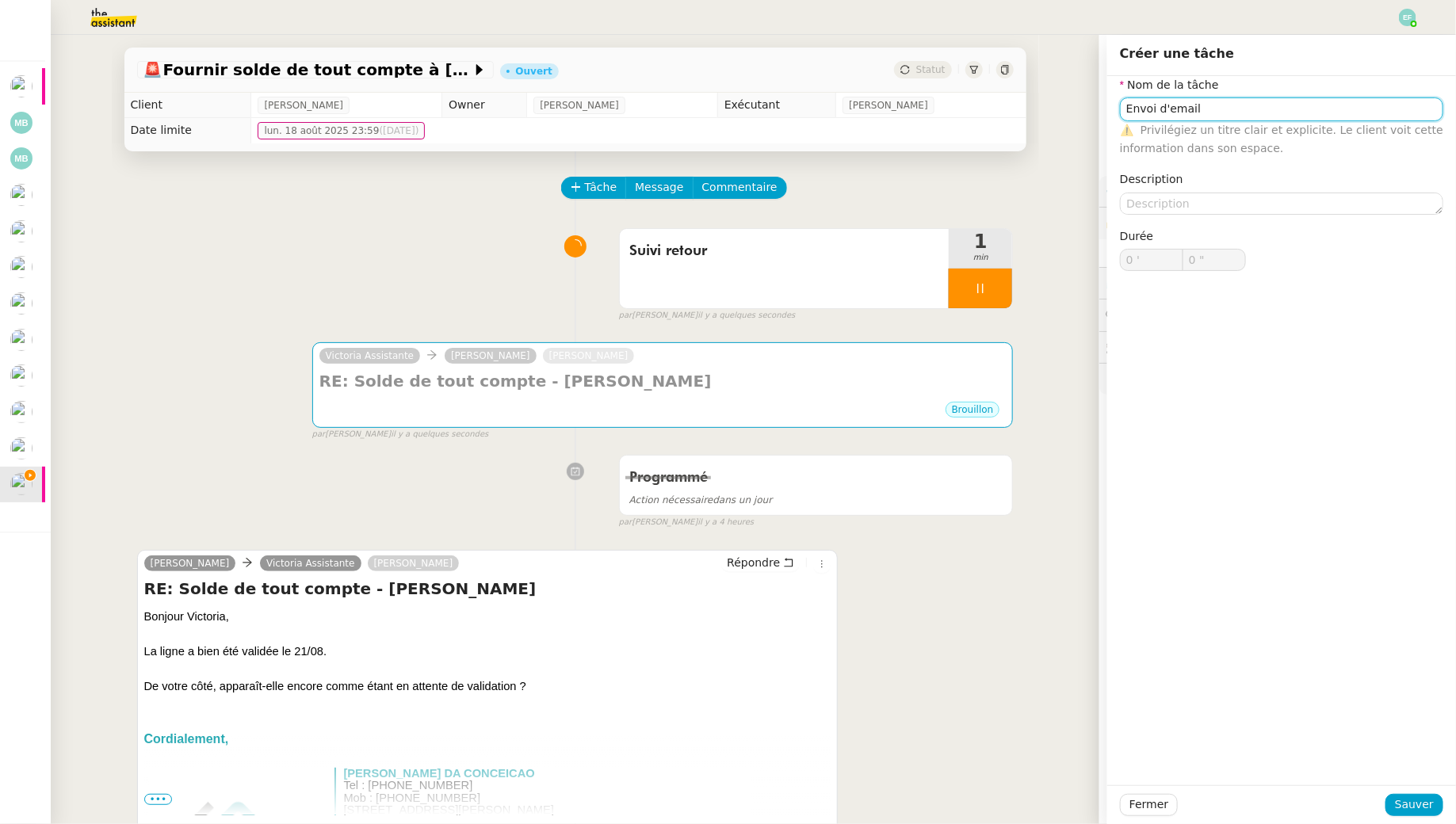
type input "Envoi d'email"
click at [1424, 792] on div "Fermer Sauver" at bounding box center [1282, 805] width 348 height 39
click at [1431, 805] on span "Sauver" at bounding box center [1414, 805] width 39 height 19
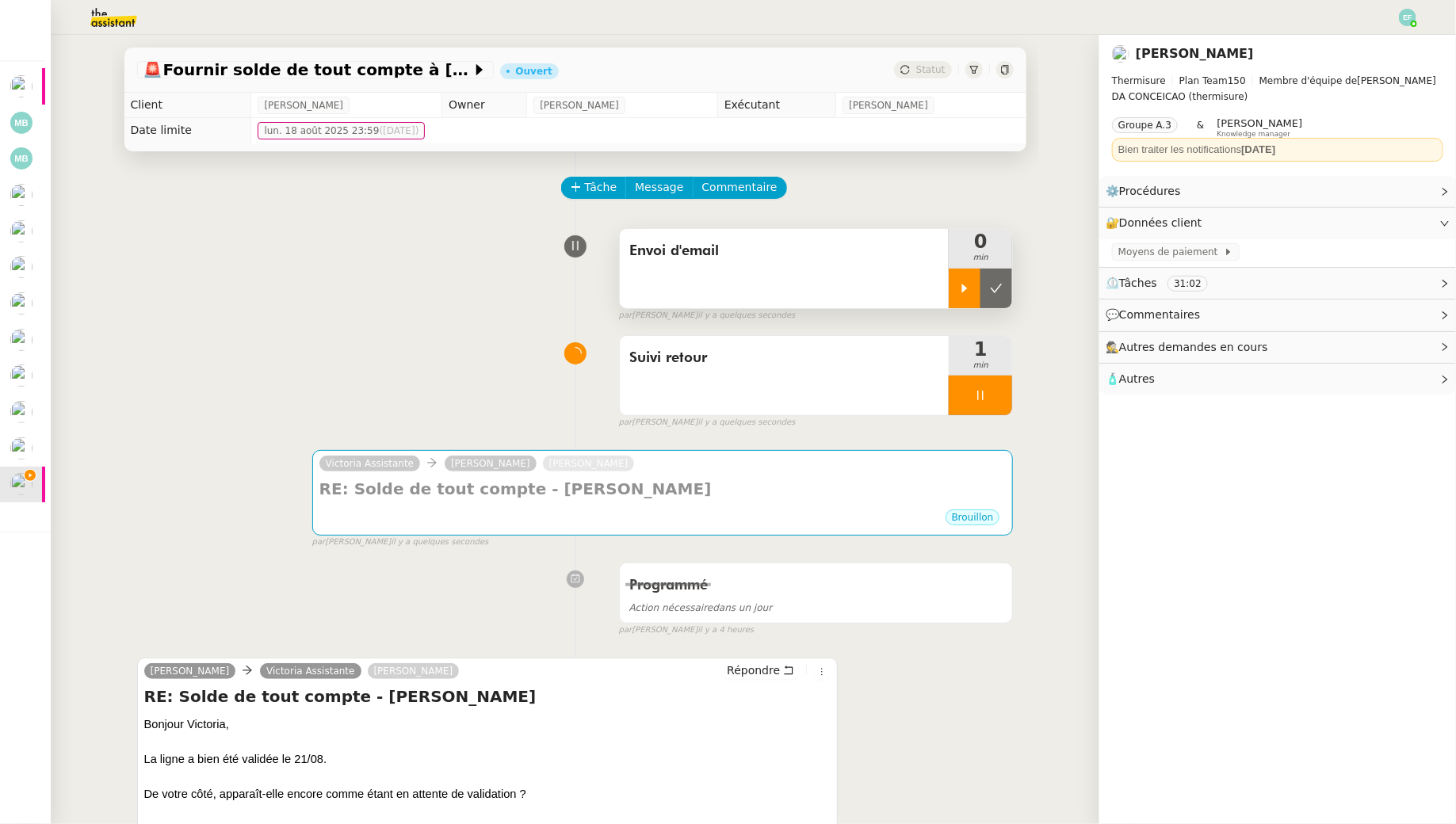
click at [951, 293] on div at bounding box center [965, 288] width 32 height 40
click at [983, 397] on icon at bounding box center [981, 396] width 6 height 9
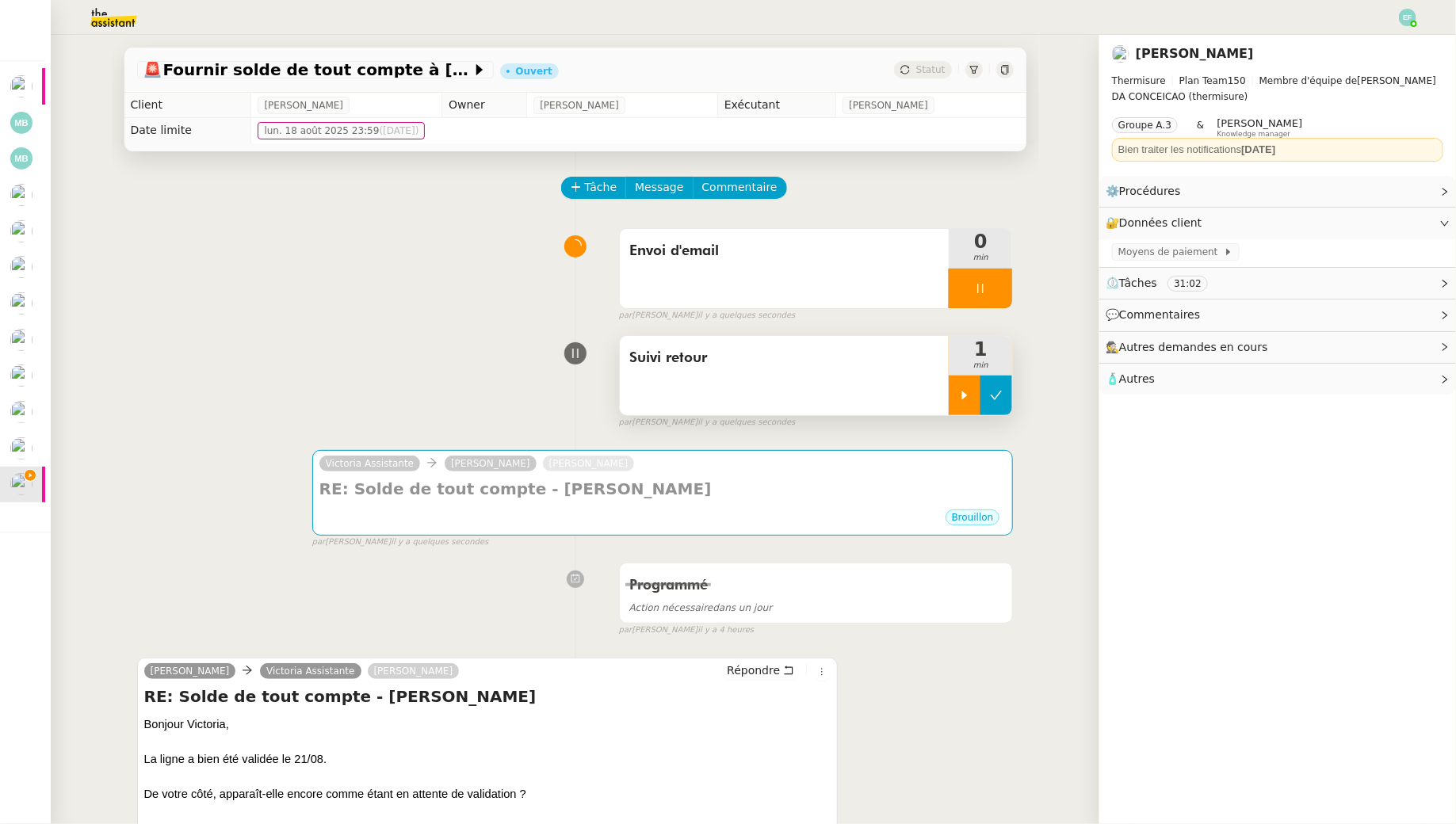
click at [1006, 396] on button at bounding box center [996, 395] width 32 height 40
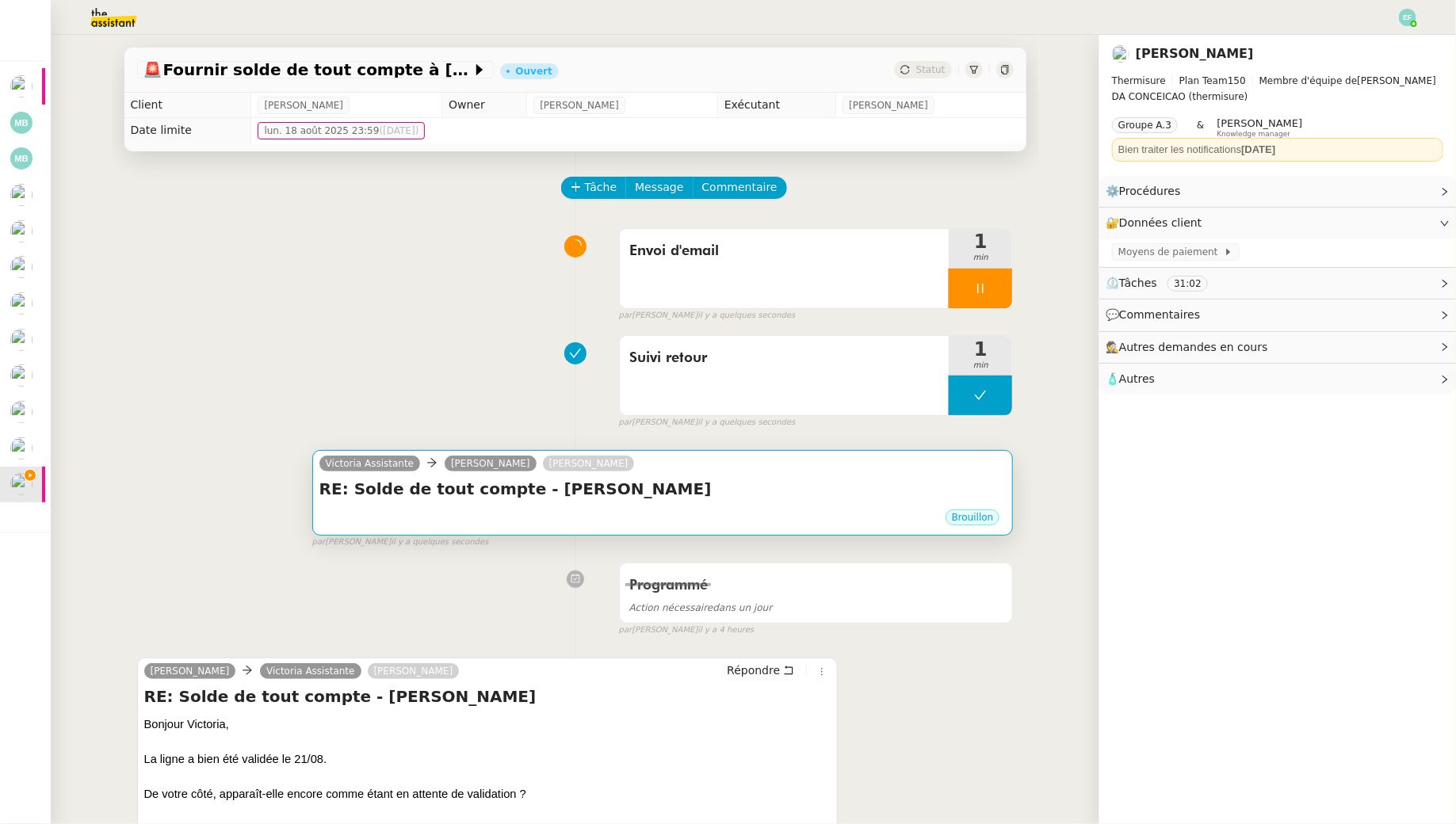
click at [881, 486] on h4 "RE: Solde de tout compte - Alexandra ROLUS" at bounding box center [663, 489] width 687 height 22
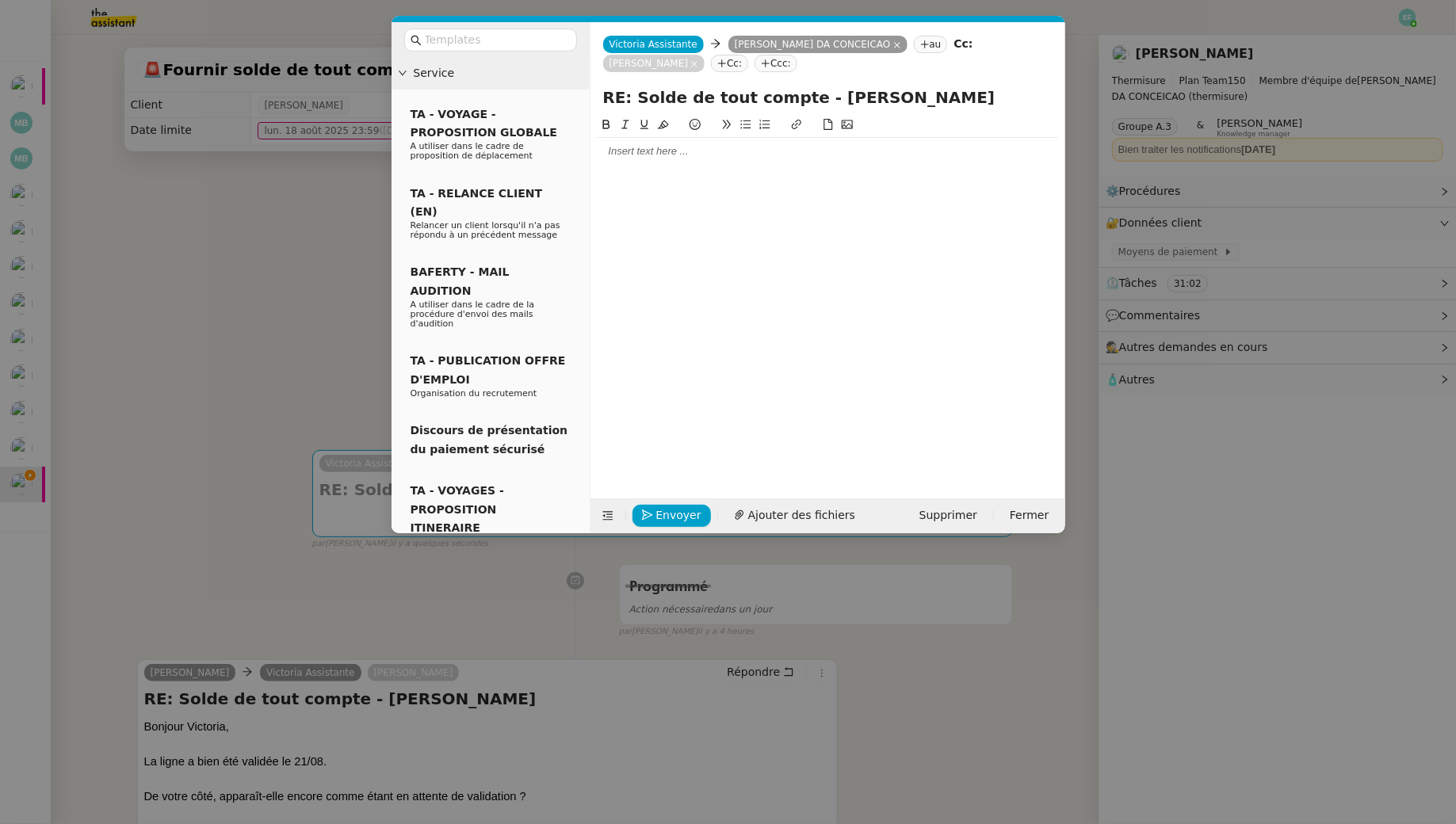
click at [701, 161] on div at bounding box center [828, 151] width 462 height 27
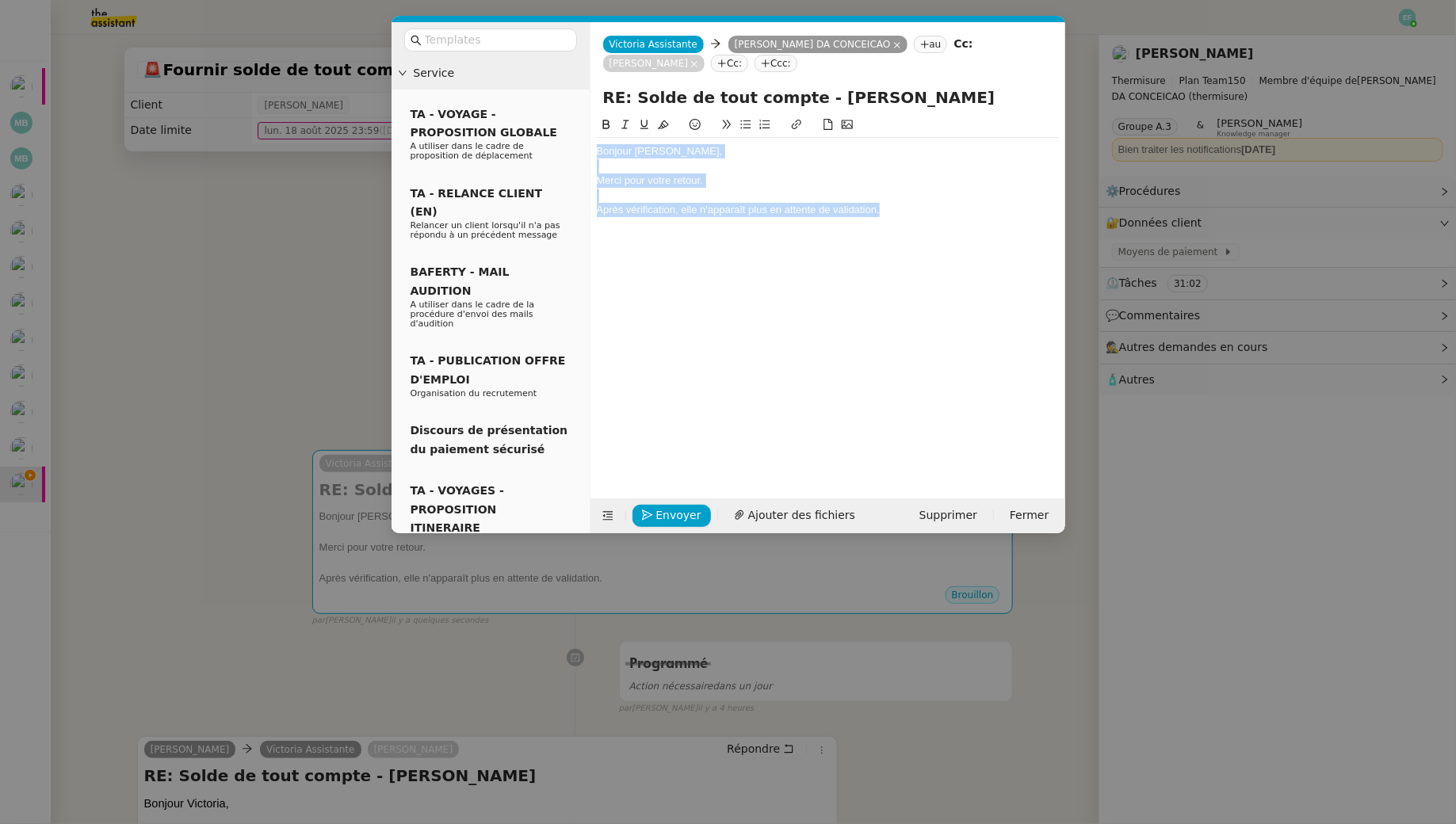
drag, startPoint x: 898, startPoint y: 211, endPoint x: 487, endPoint y: 64, distance: 436.5
click at [487, 64] on nz-layout "Service TA - VOYAGE - PROPOSITION GLOBALE A utiliser dans le cadre de propositi…" at bounding box center [728, 278] width 674 height 512
copy div "Bonjour Charles, Merci pour votre retour. Après vérification, elle n'apparaît p…"
click at [463, 31] on input "text" at bounding box center [496, 40] width 143 height 19
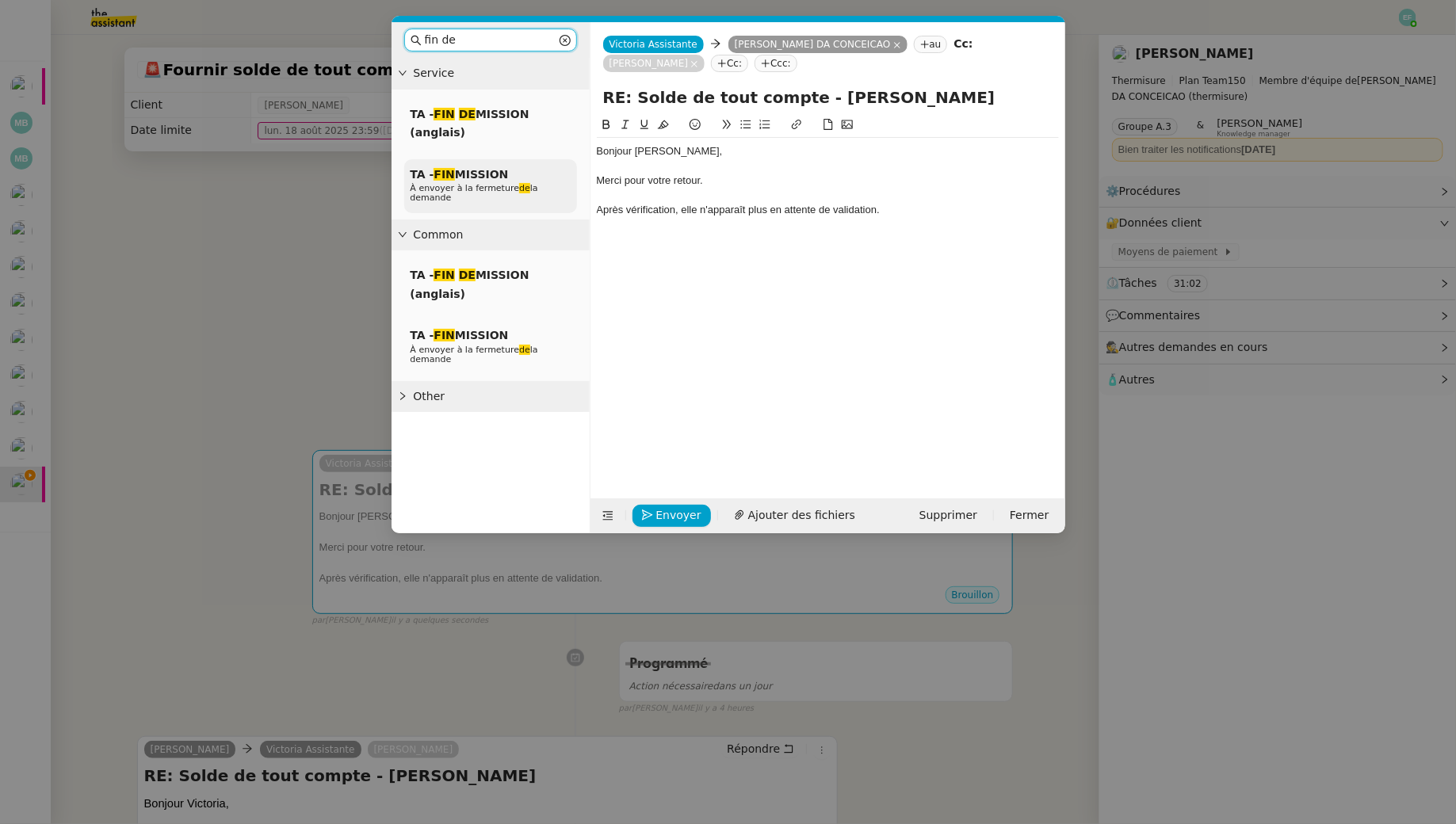
type input "fin de"
click at [463, 188] on span "À envoyer à la fermeture de la demande" at bounding box center [475, 193] width 128 height 19
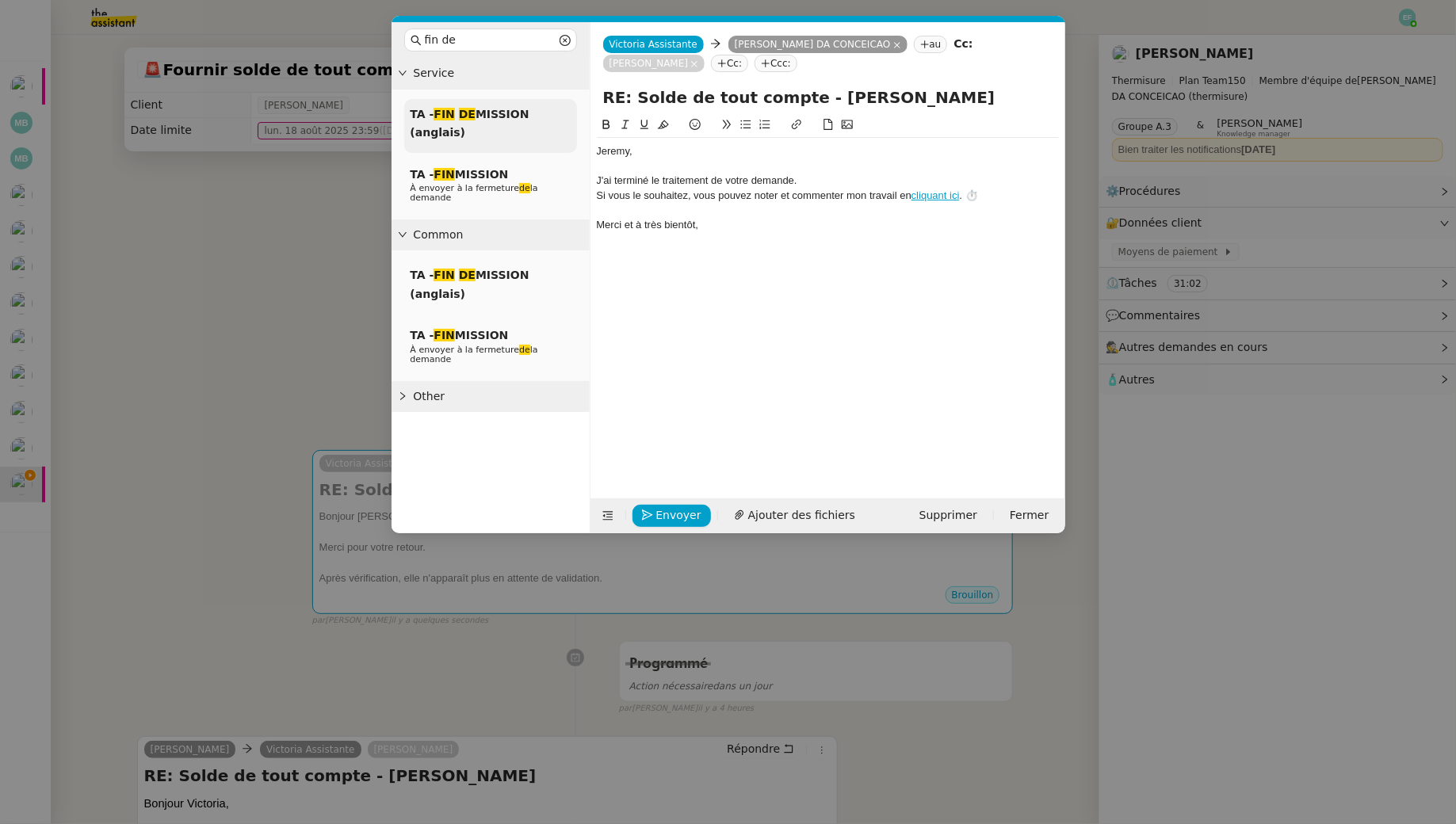
drag, startPoint x: 714, startPoint y: 149, endPoint x: 573, endPoint y: 141, distance: 141.2
click at [584, 143] on nz-layout "fin de Service TA - FIN DE MISSION (anglais) TA - FIN MISSION À envoyer à la fe…" at bounding box center [728, 278] width 674 height 512
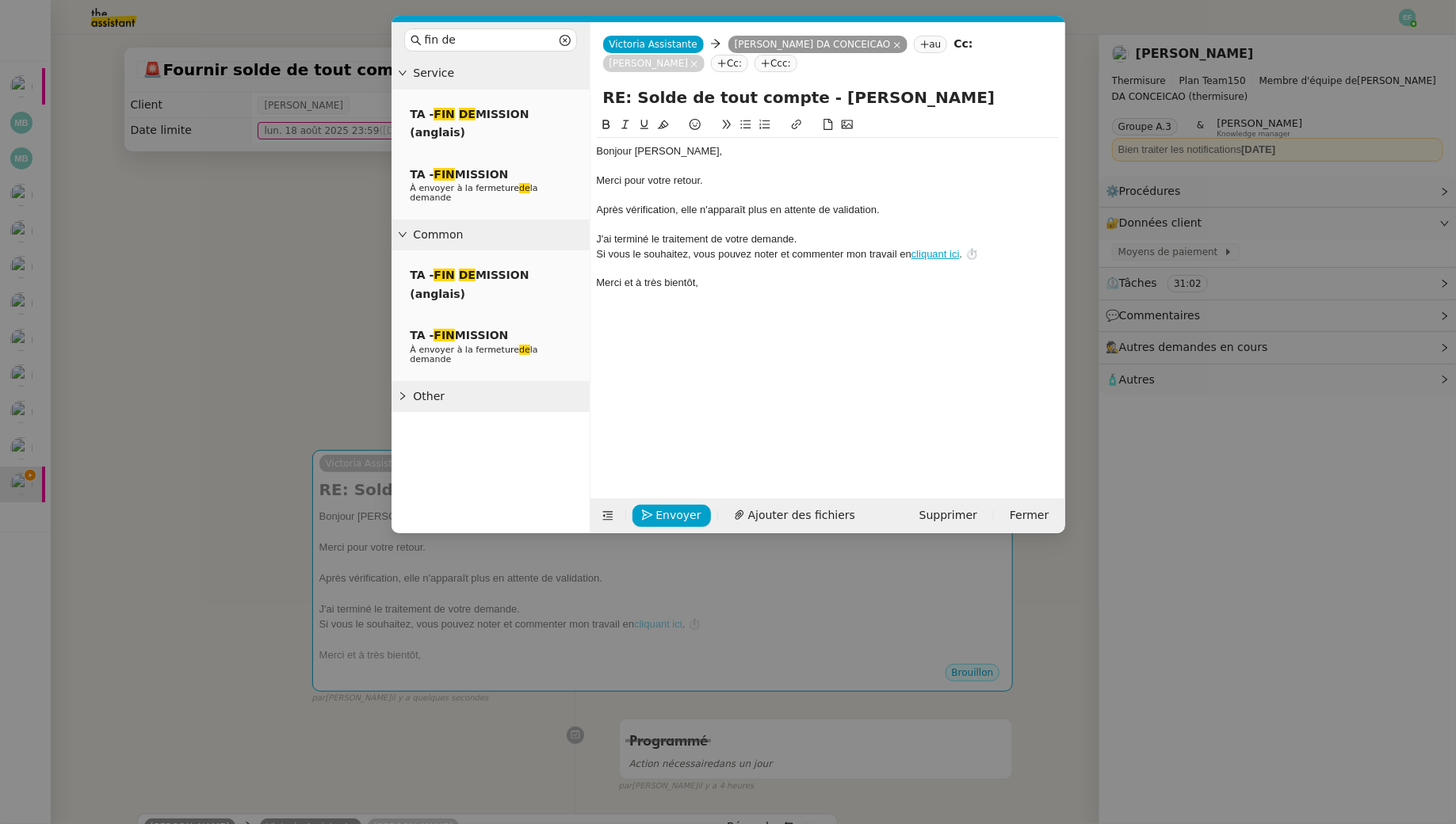
click at [637, 209] on div "Après vérification, elle n'apparaît plus en attente de validation." at bounding box center [828, 209] width 462 height 14
click at [627, 124] on icon at bounding box center [626, 124] width 11 height 11
click at [692, 209] on em "Après vérification, elle n'apparaît plus en attente de validation." at bounding box center [738, 209] width 283 height 12
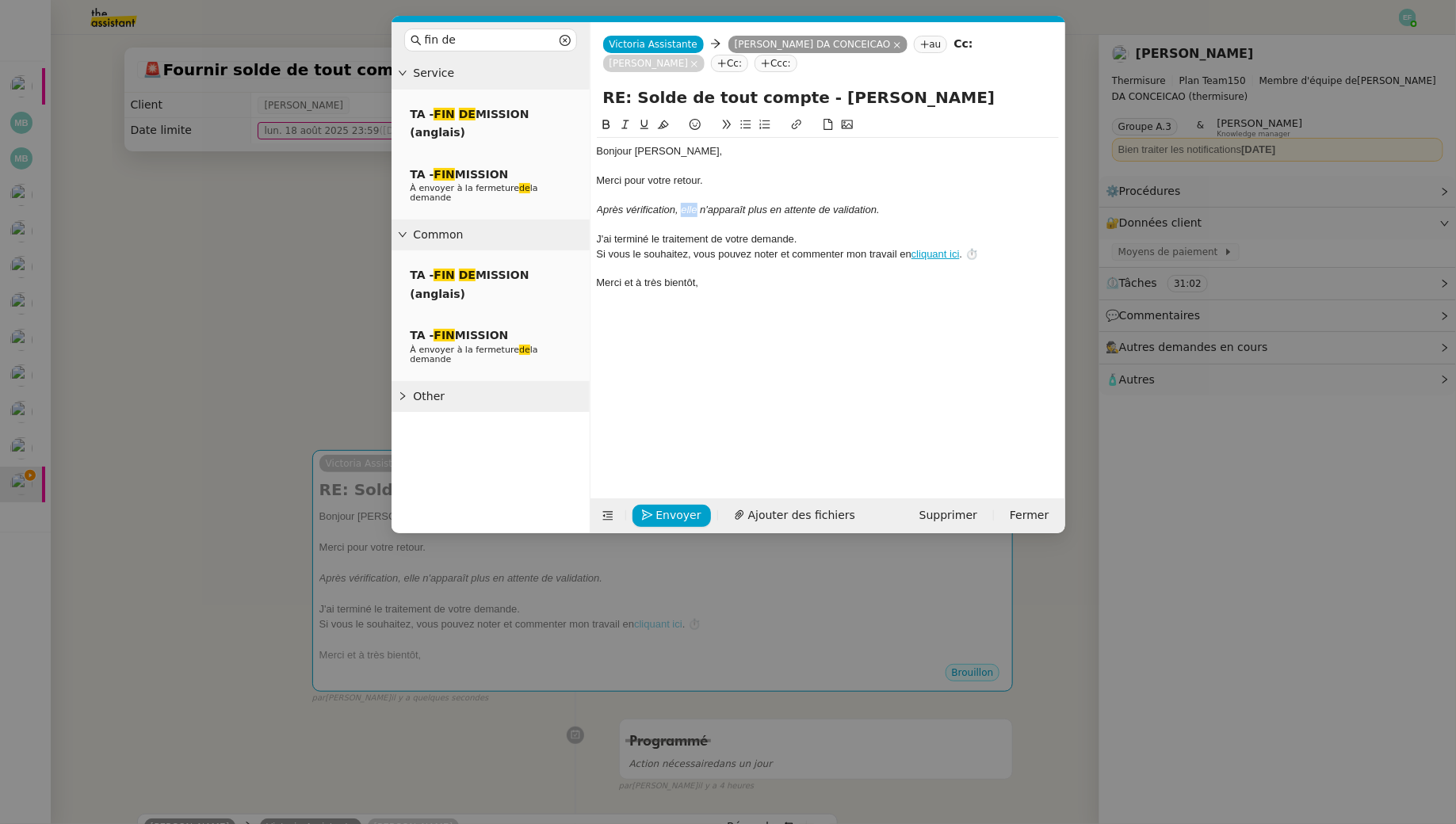
click at [692, 209] on em "Après vérification, elle n'apparaît plus en attente de validation." at bounding box center [738, 209] width 283 height 12
click at [680, 210] on em "Après vérification, la ligne n'apparaît plus en attente de validation." at bounding box center [746, 209] width 299 height 12
click at [656, 508] on span "Envoyer" at bounding box center [678, 515] width 45 height 19
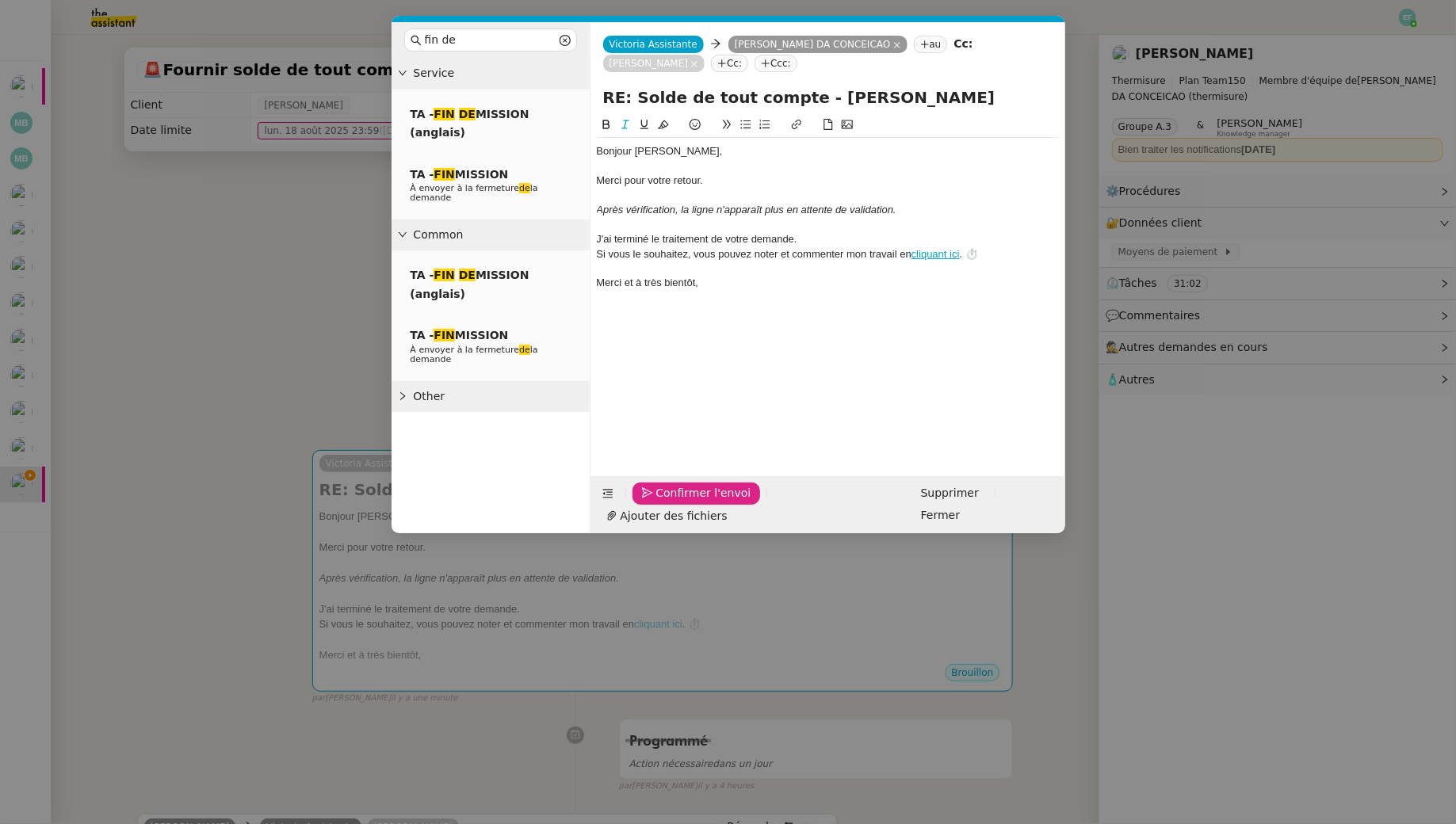
click at [656, 502] on span "Confirmer l'envoi" at bounding box center [703, 494] width 95 height 19
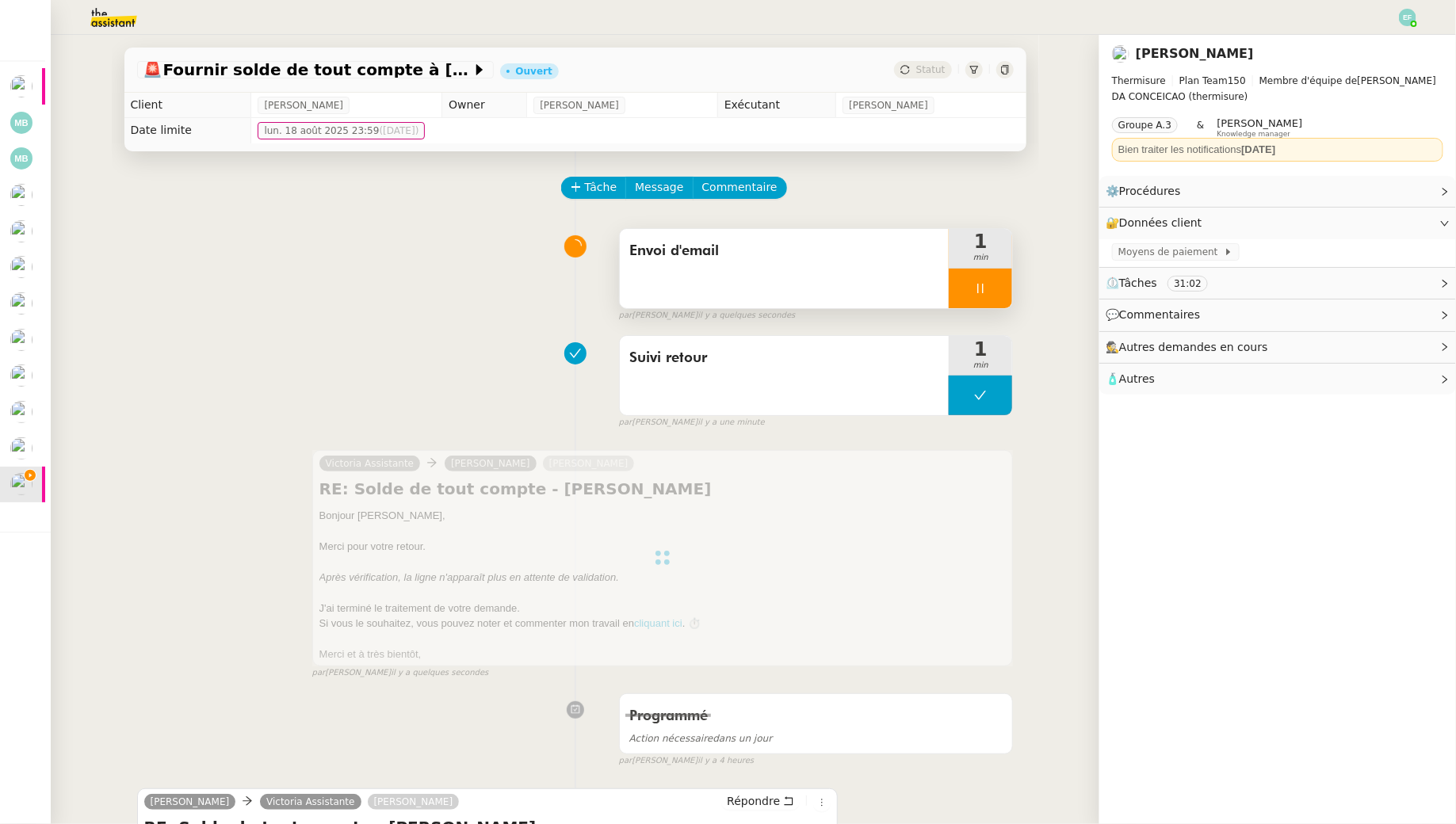
click at [983, 281] on div at bounding box center [981, 288] width 63 height 40
click at [995, 279] on button at bounding box center [996, 288] width 32 height 40
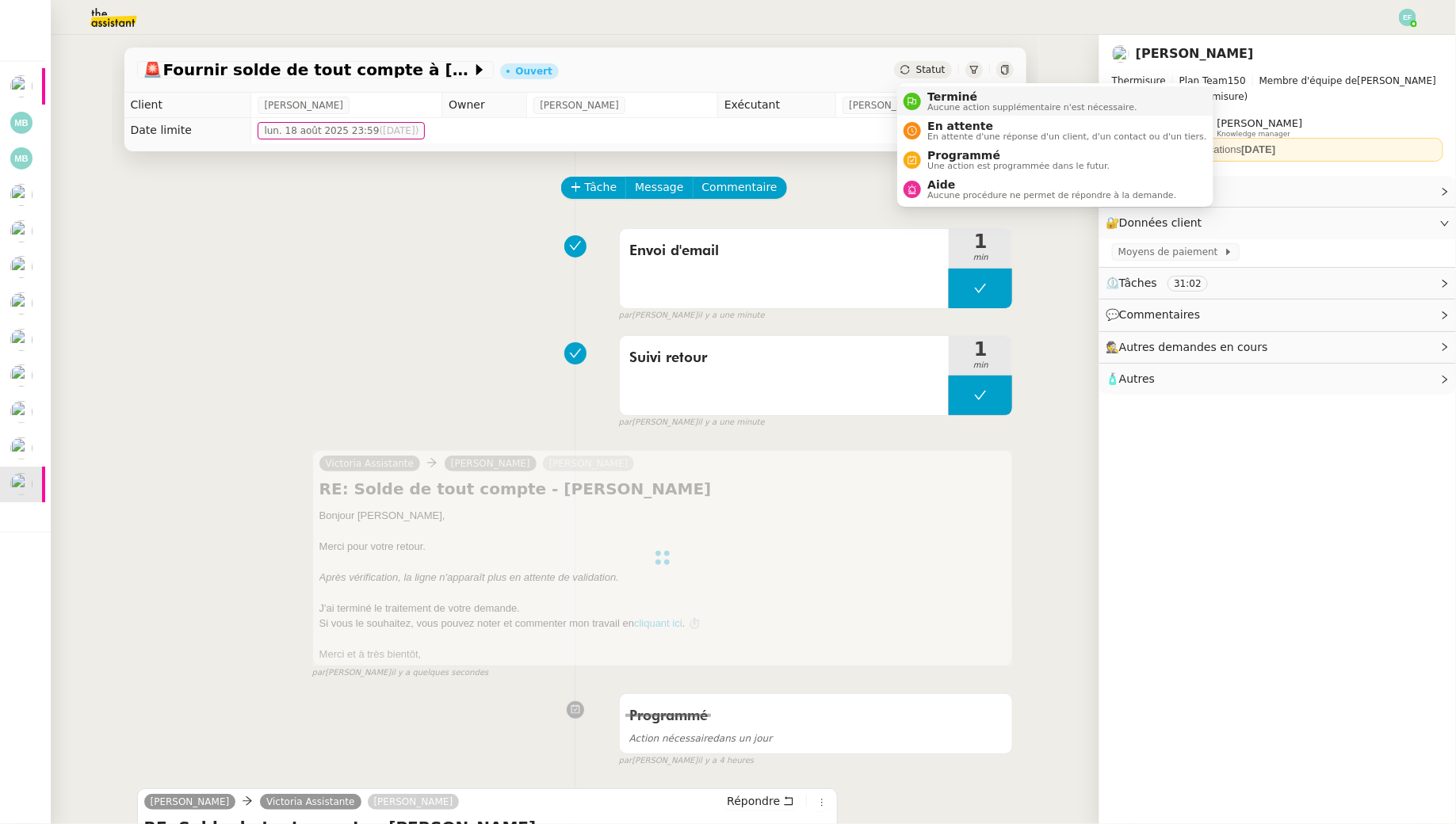
click at [943, 103] on span "Aucune action supplémentaire n'est nécessaire." at bounding box center [1032, 107] width 209 height 8
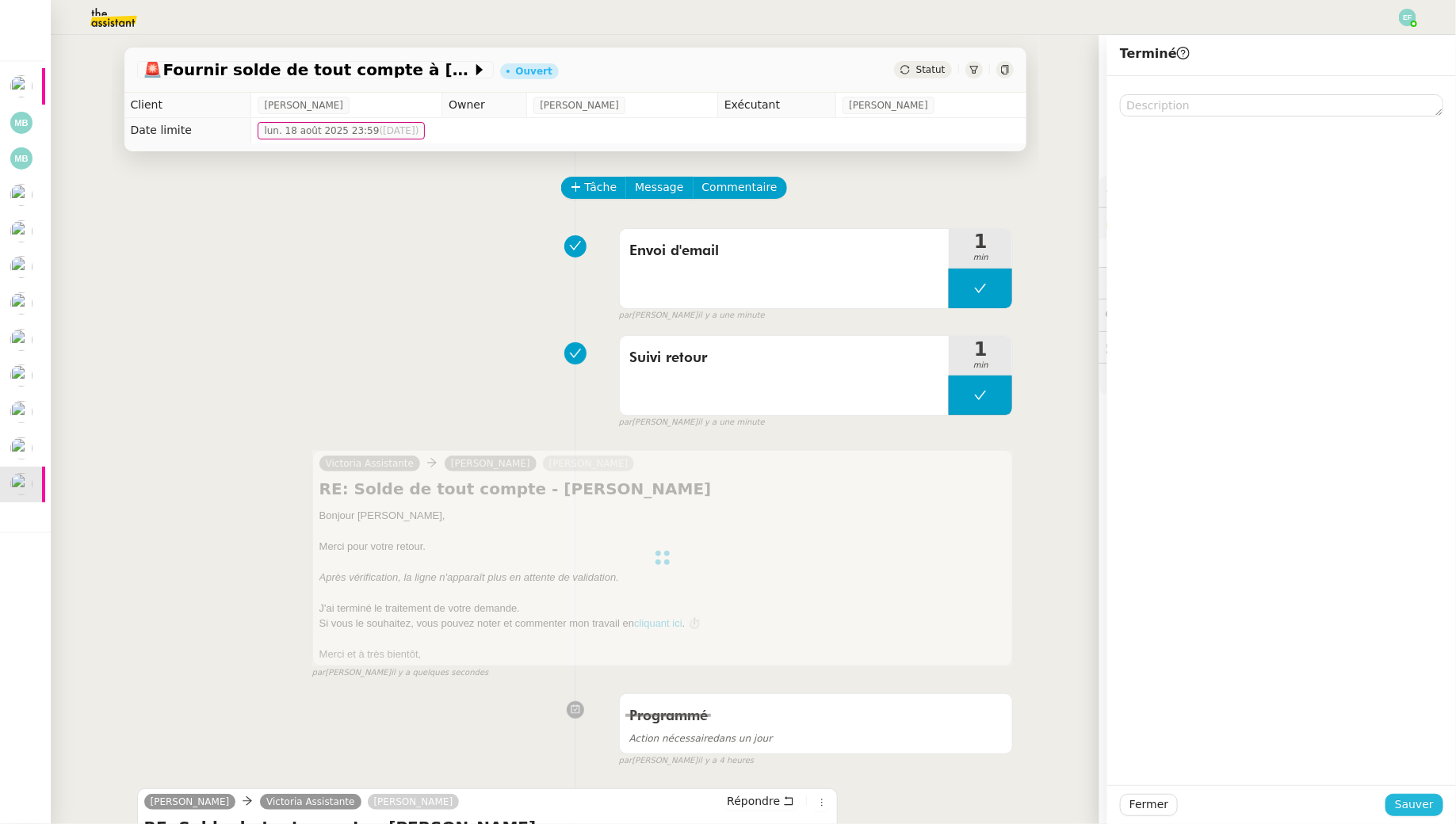
click at [1412, 802] on span "Sauver" at bounding box center [1414, 805] width 39 height 19
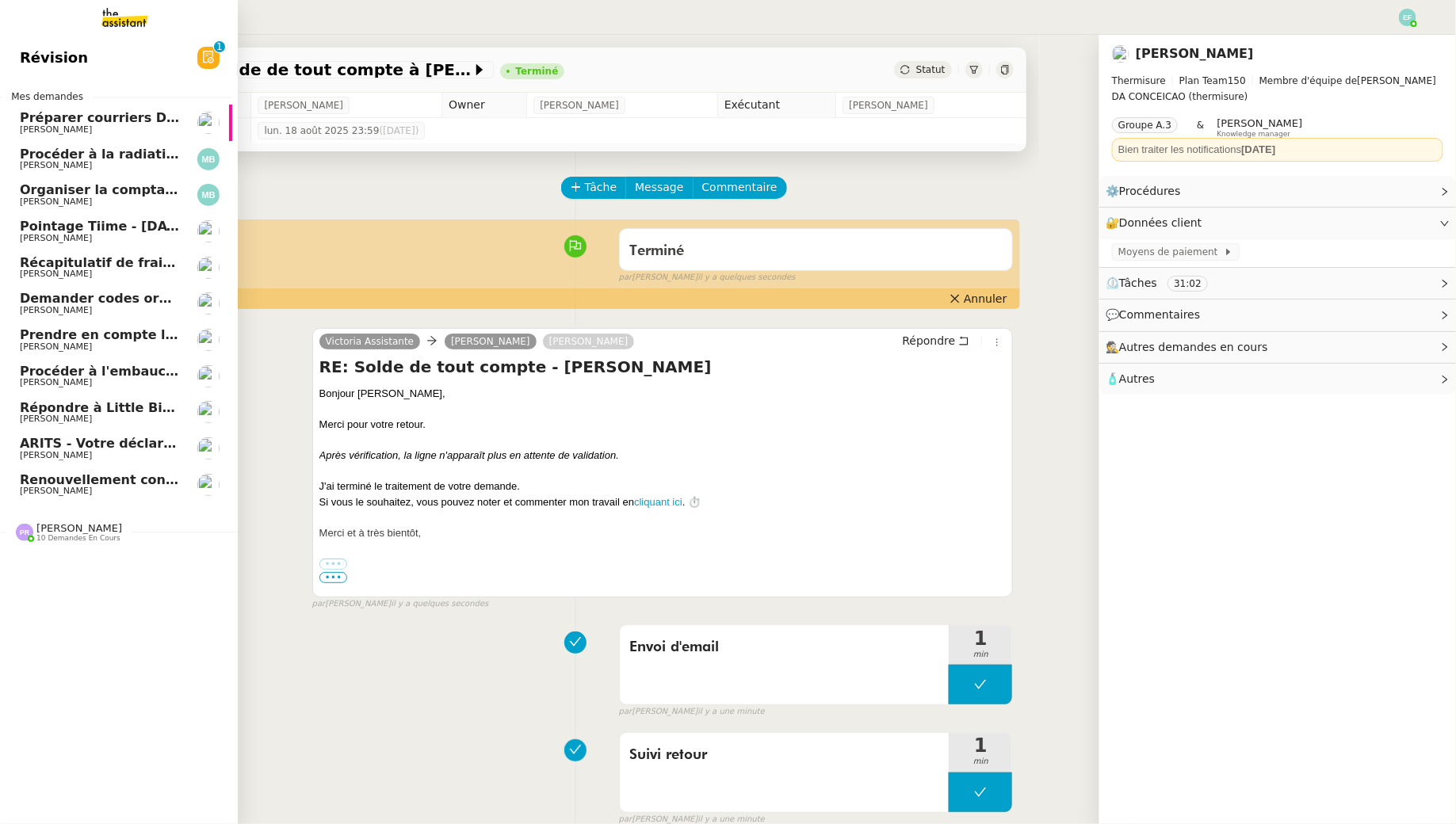
click at [112, 325] on link "Prendre en compte l'arrêt de travail Guillaume Champredonde" at bounding box center [113, 339] width 238 height 36
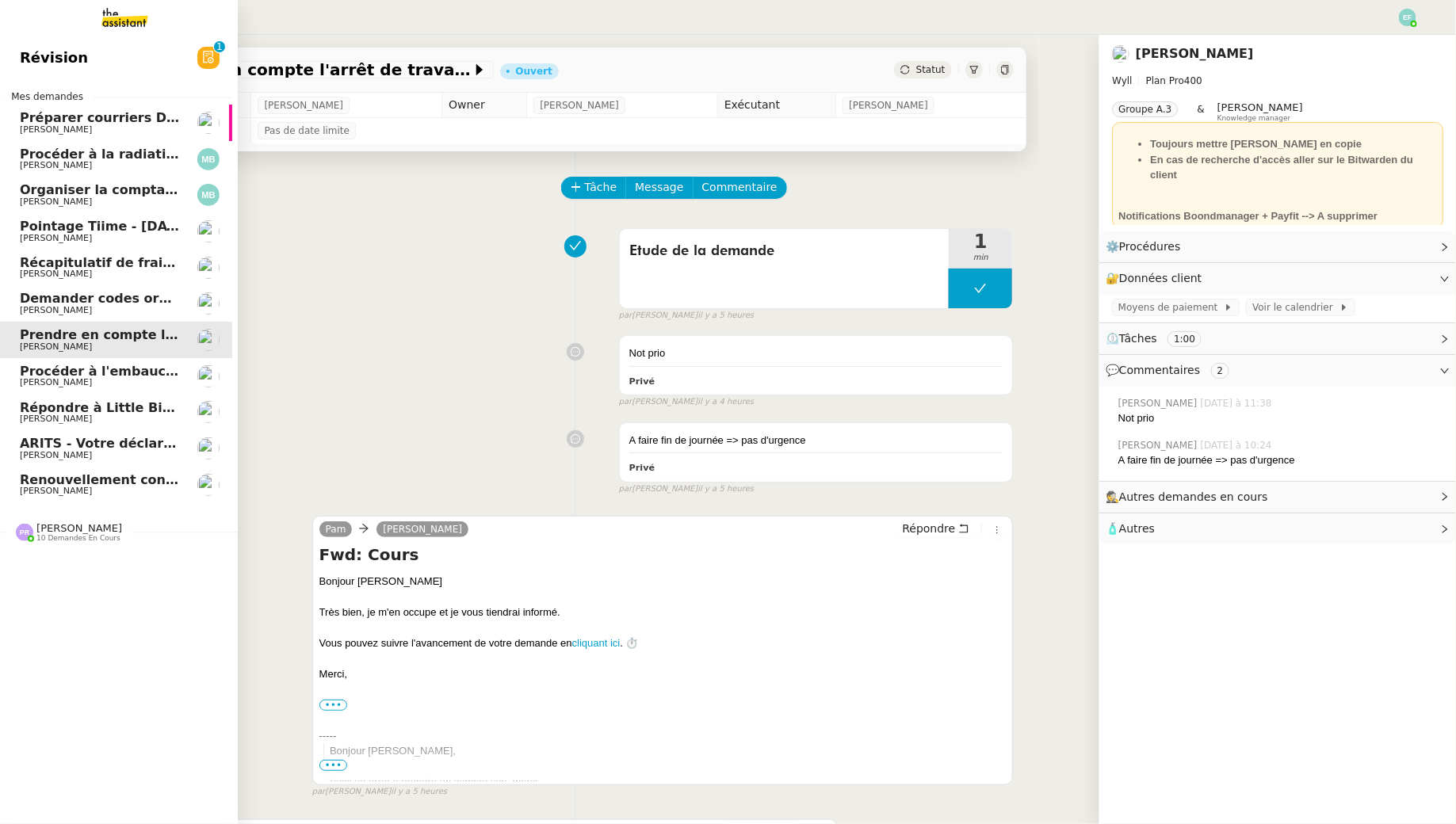
click at [145, 121] on span "Préparer courriers DUE mutuelle et prévoyance" at bounding box center [189, 118] width 340 height 15
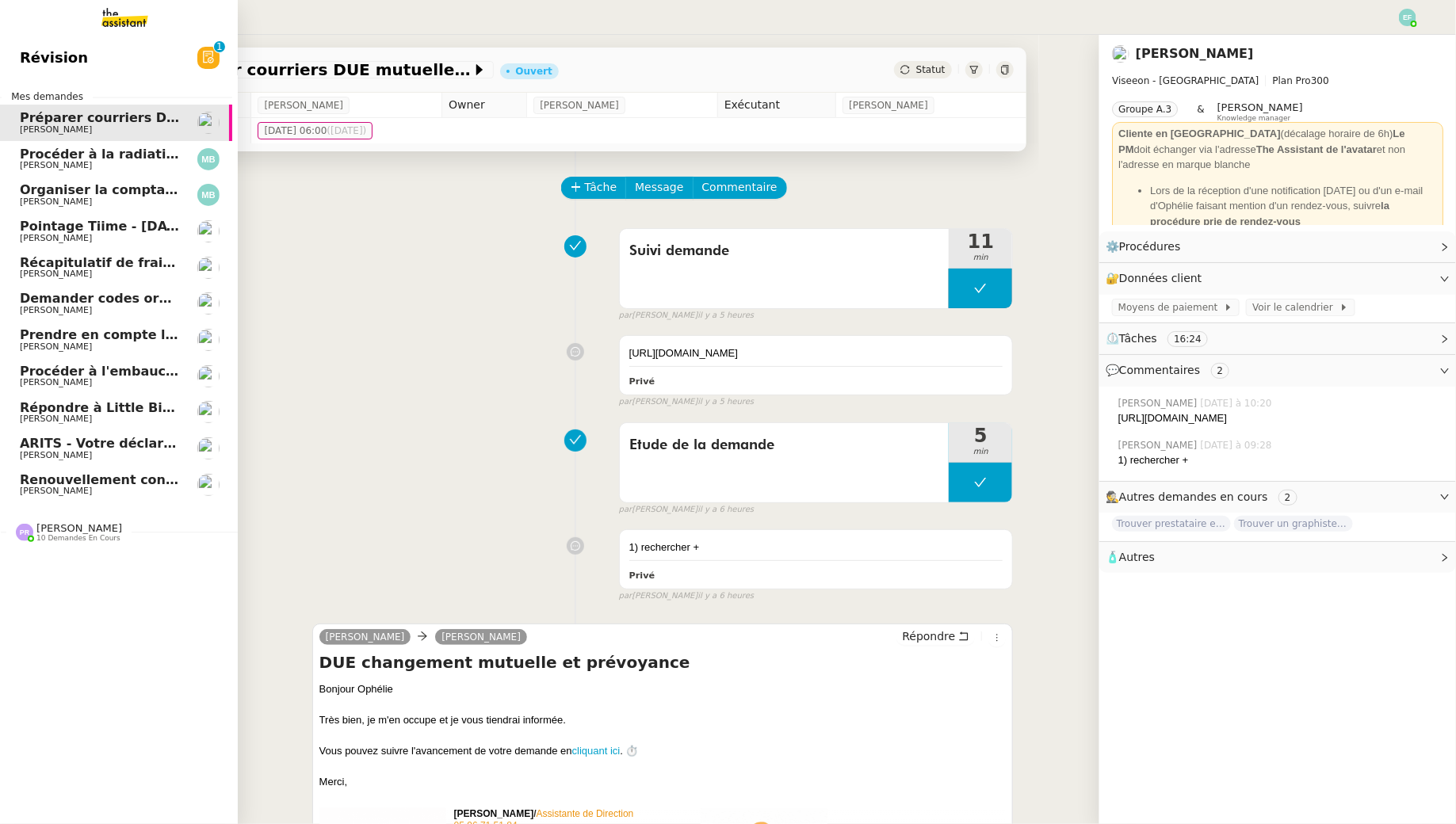
click at [55, 232] on span "Pointage Tiime - [DATE]" at bounding box center [104, 226] width 170 height 15
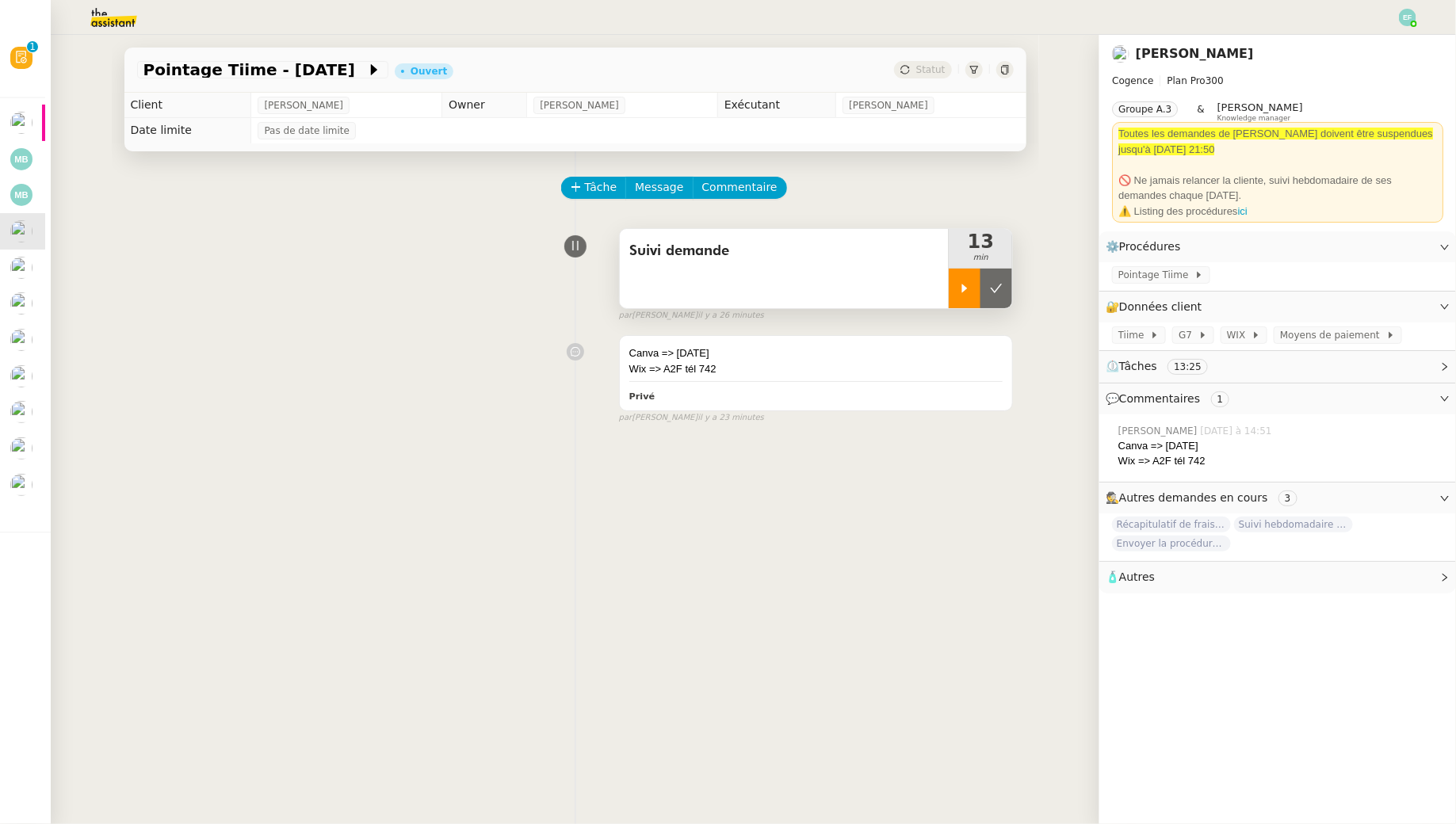
click at [961, 289] on icon at bounding box center [965, 288] width 13 height 13
click at [1148, 272] on span "Pointage Tiime" at bounding box center [1157, 274] width 76 height 16
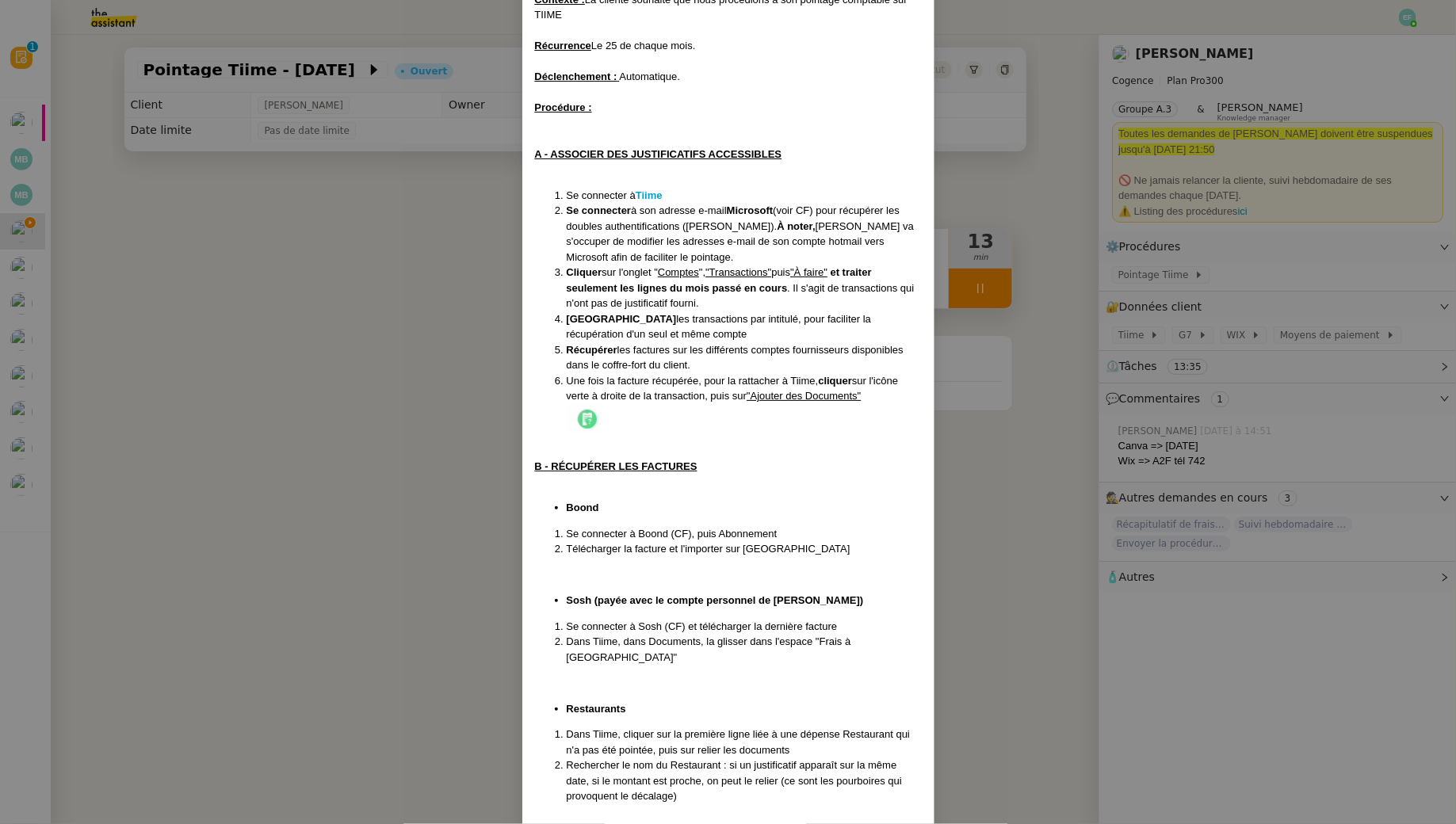
scroll to position [147, 0]
click at [1016, 503] on nz-modal-container "Créé le 23/12/24 MAJ le 20/05/2025 Contexte : La cliente souhaite que nous proc…" at bounding box center [728, 412] width 1456 height 824
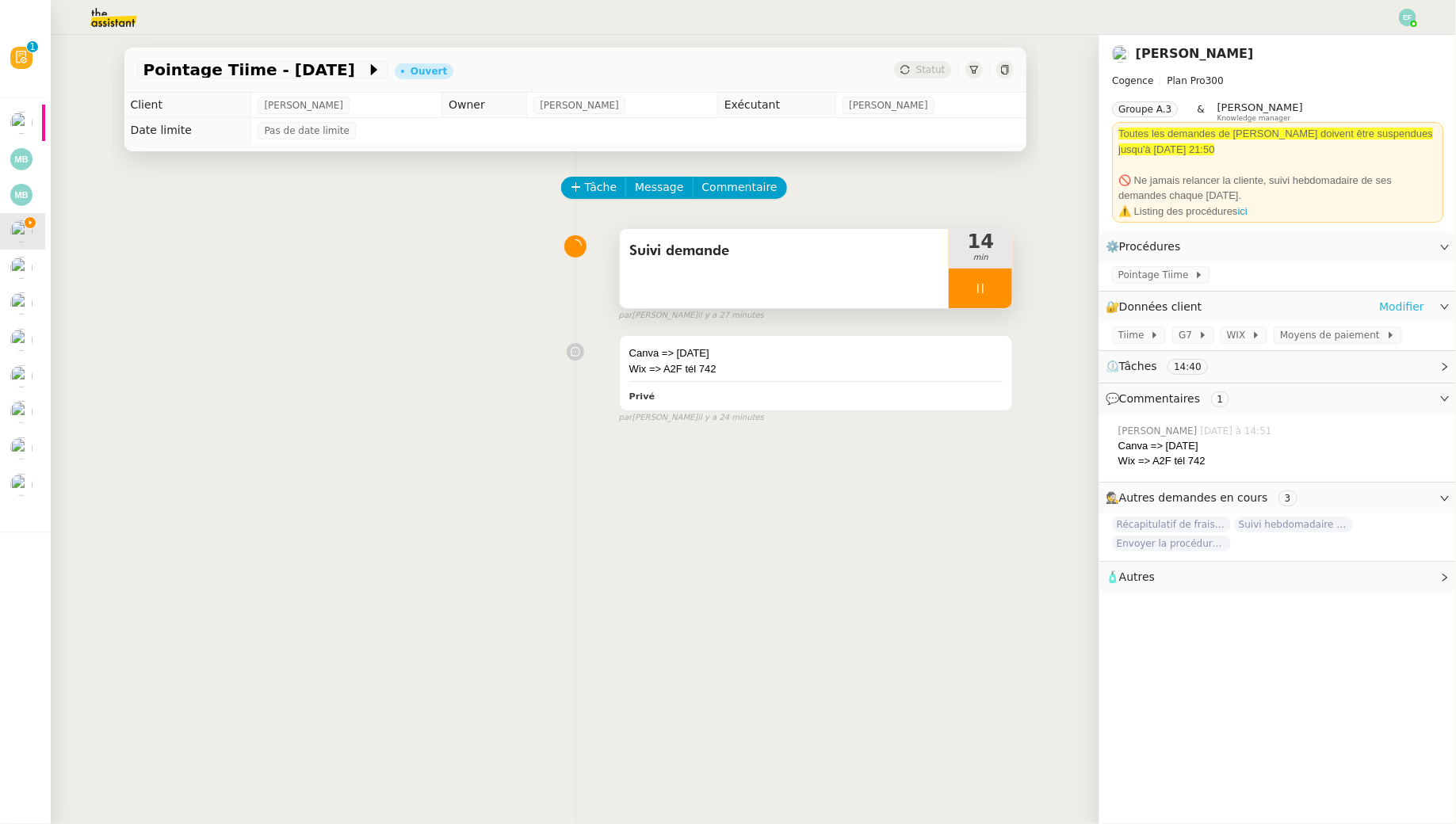
click at [1402, 309] on link "Modifier" at bounding box center [1401, 308] width 45 height 19
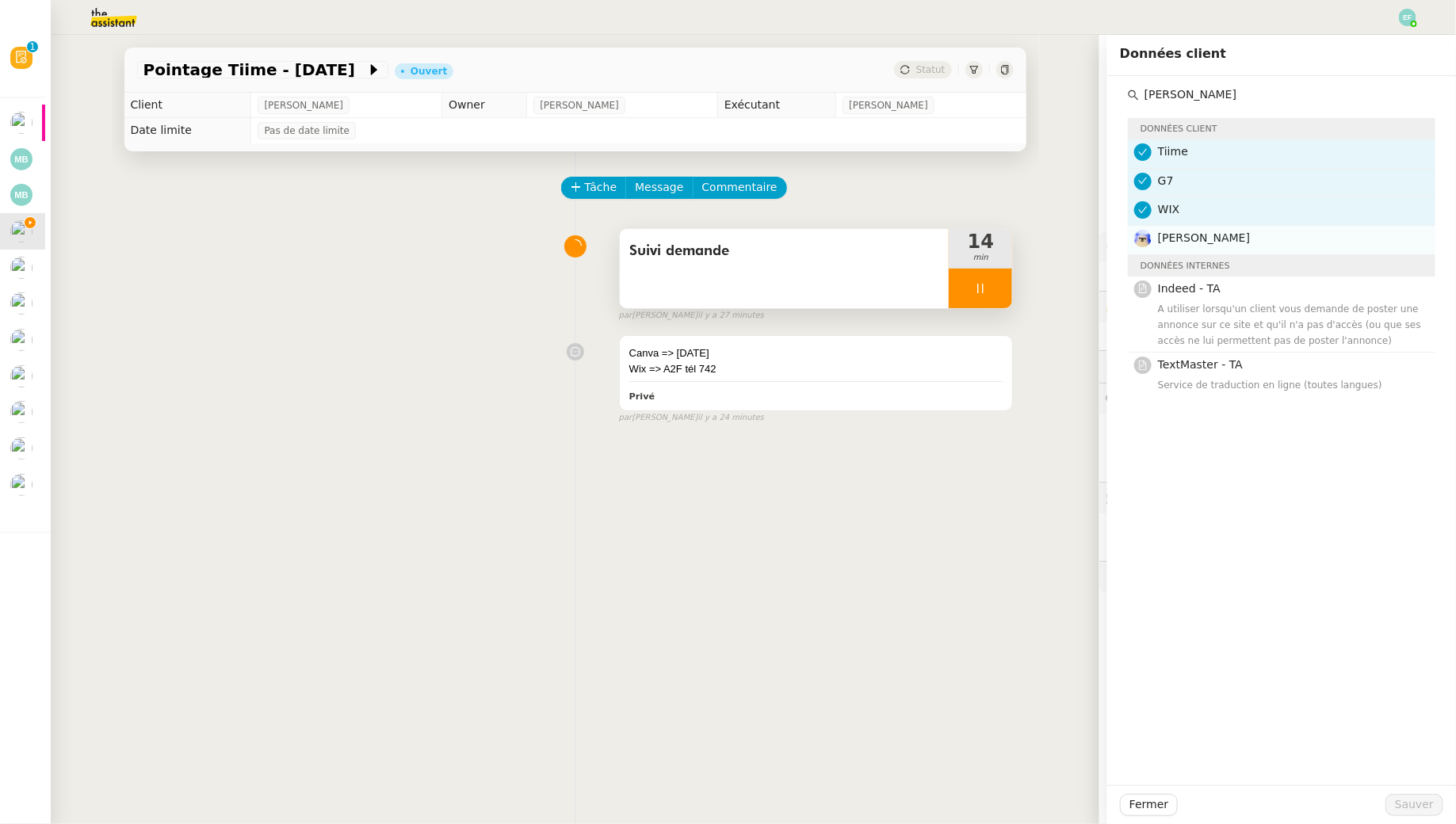
type input "alan"
click at [1158, 239] on span "Alan" at bounding box center [1203, 238] width 92 height 13
click at [1404, 804] on span "Sauver" at bounding box center [1414, 805] width 39 height 19
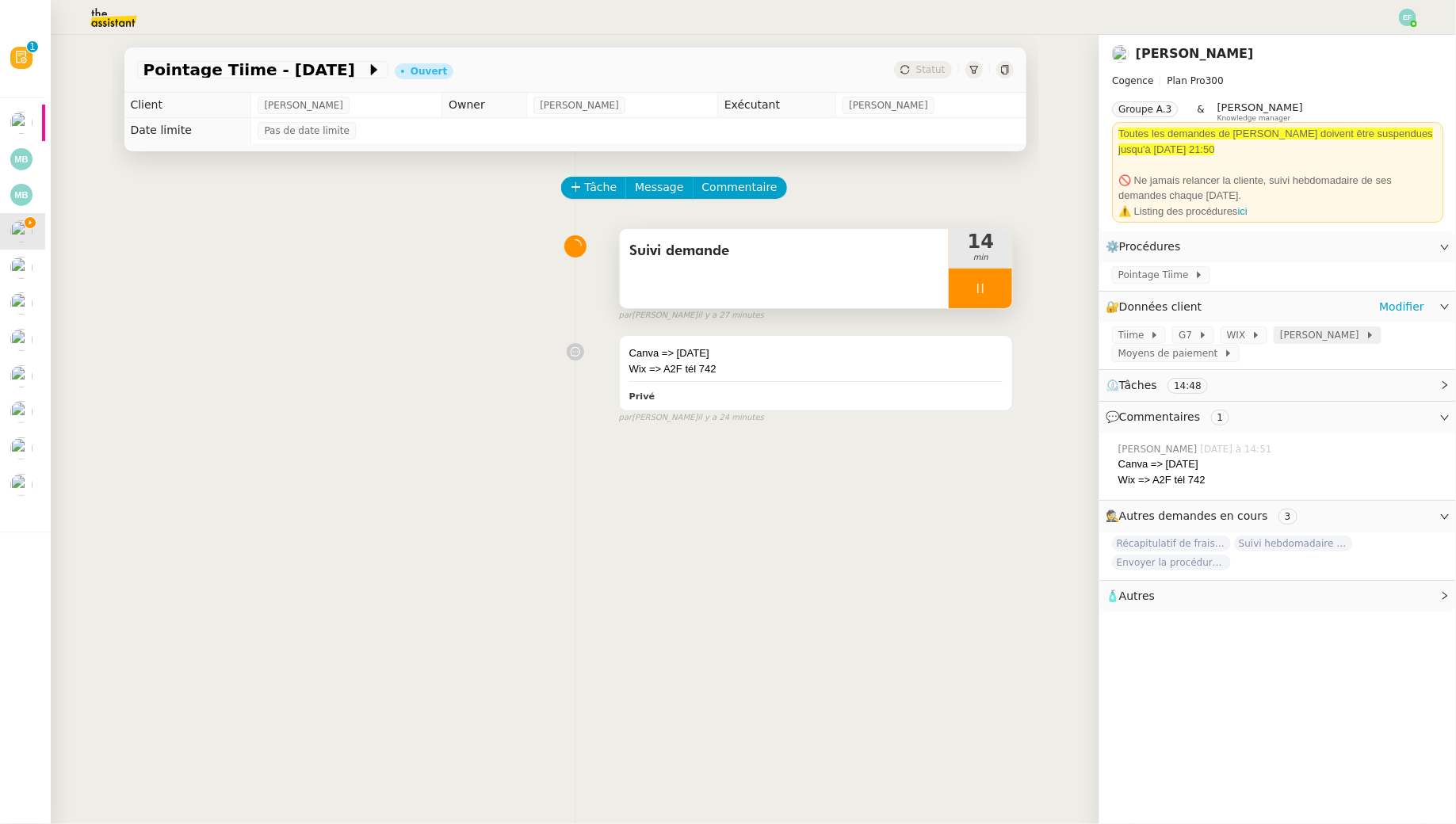
click at [1285, 328] on span "Alan" at bounding box center [1323, 335] width 85 height 16
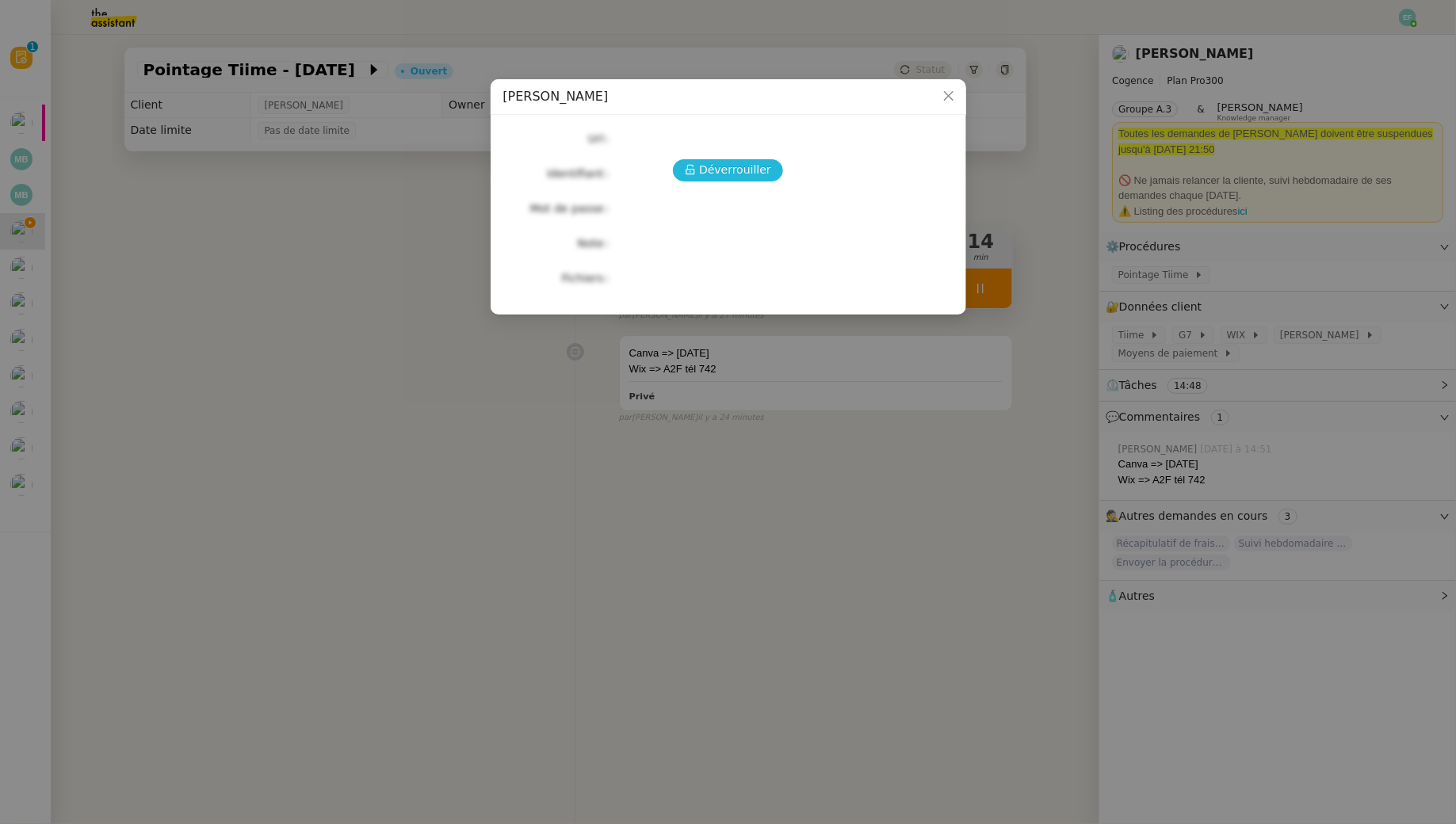
click at [748, 167] on span "Déverrouiller" at bounding box center [735, 171] width 72 height 19
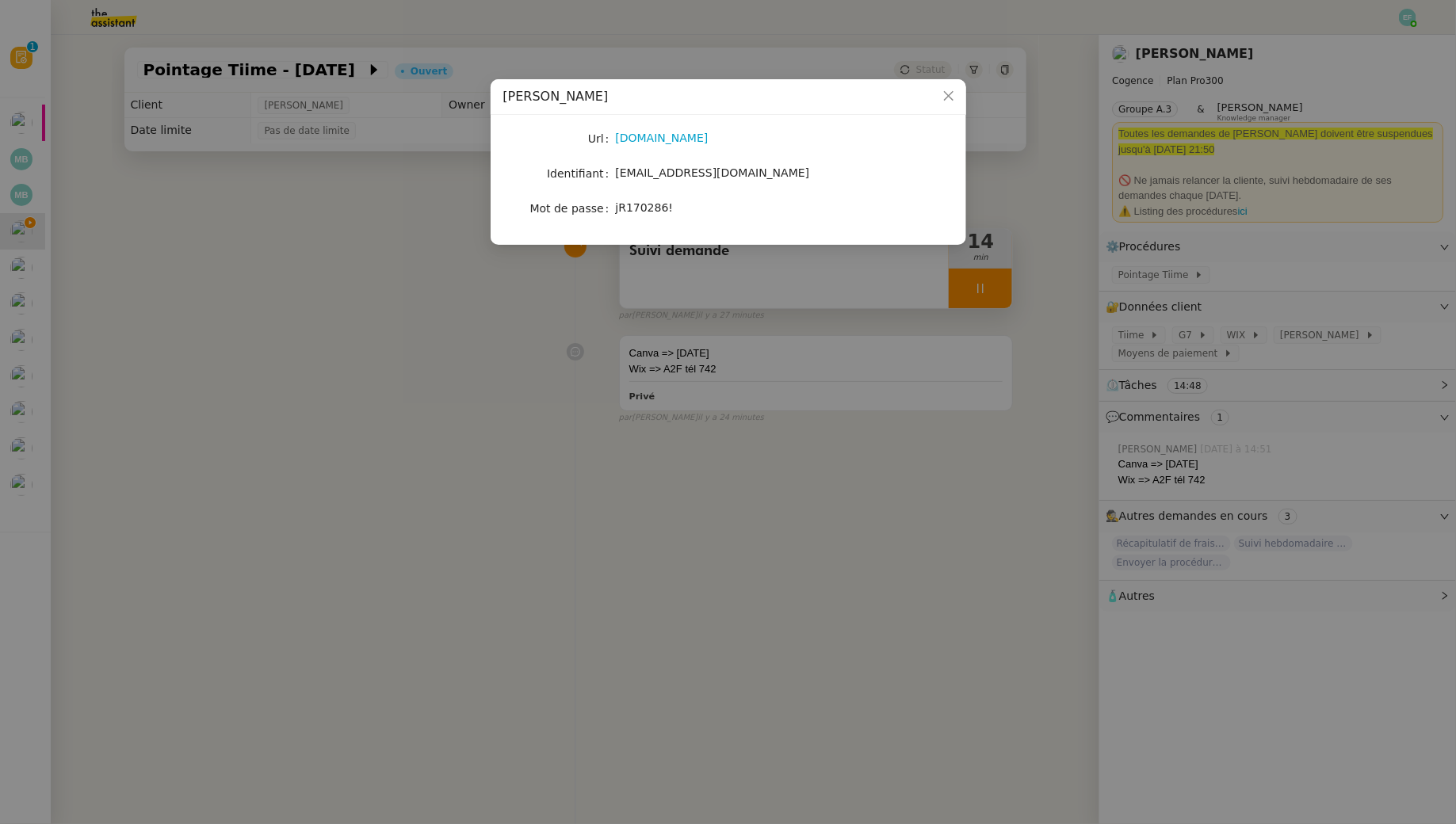
click at [697, 170] on span "rihal.juliette@gmail.com" at bounding box center [713, 173] width 195 height 13
copy span "rihal.juliette@gmail.com"
click at [641, 214] on div "jR170286!" at bounding box center [746, 209] width 262 height 19
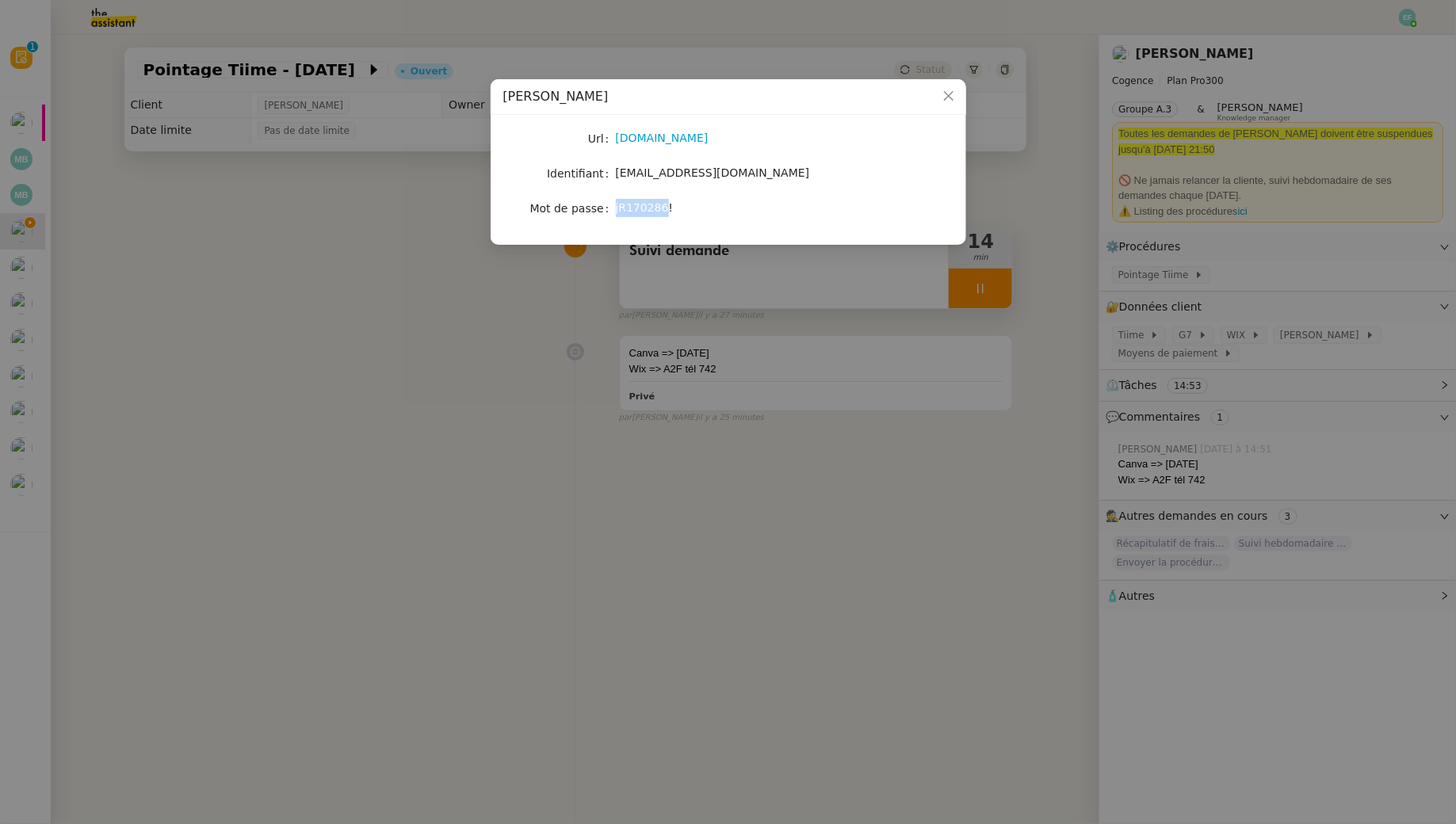
click at [641, 214] on div "jR170286!" at bounding box center [746, 209] width 262 height 19
copy span "jR170286!"
click at [494, 370] on nz-modal-container "Alan Url alan.com Identifiant rihal.juliette@gmail.com Mot de passe jR170286!" at bounding box center [728, 412] width 1456 height 824
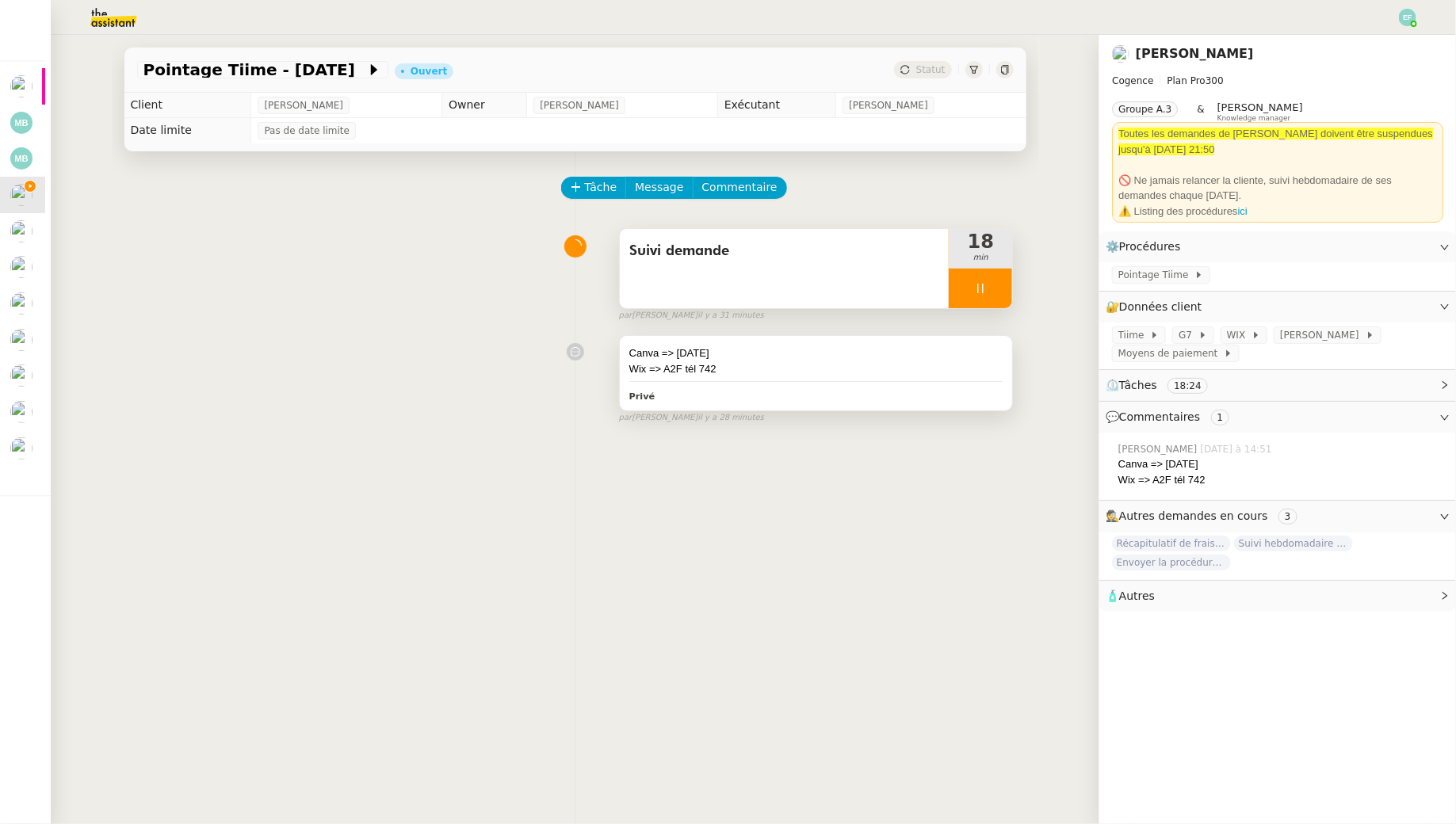
click at [784, 377] on div "Canva => 28 août Wix => A2F tél 742 Privé" at bounding box center [817, 374] width 393 height 74
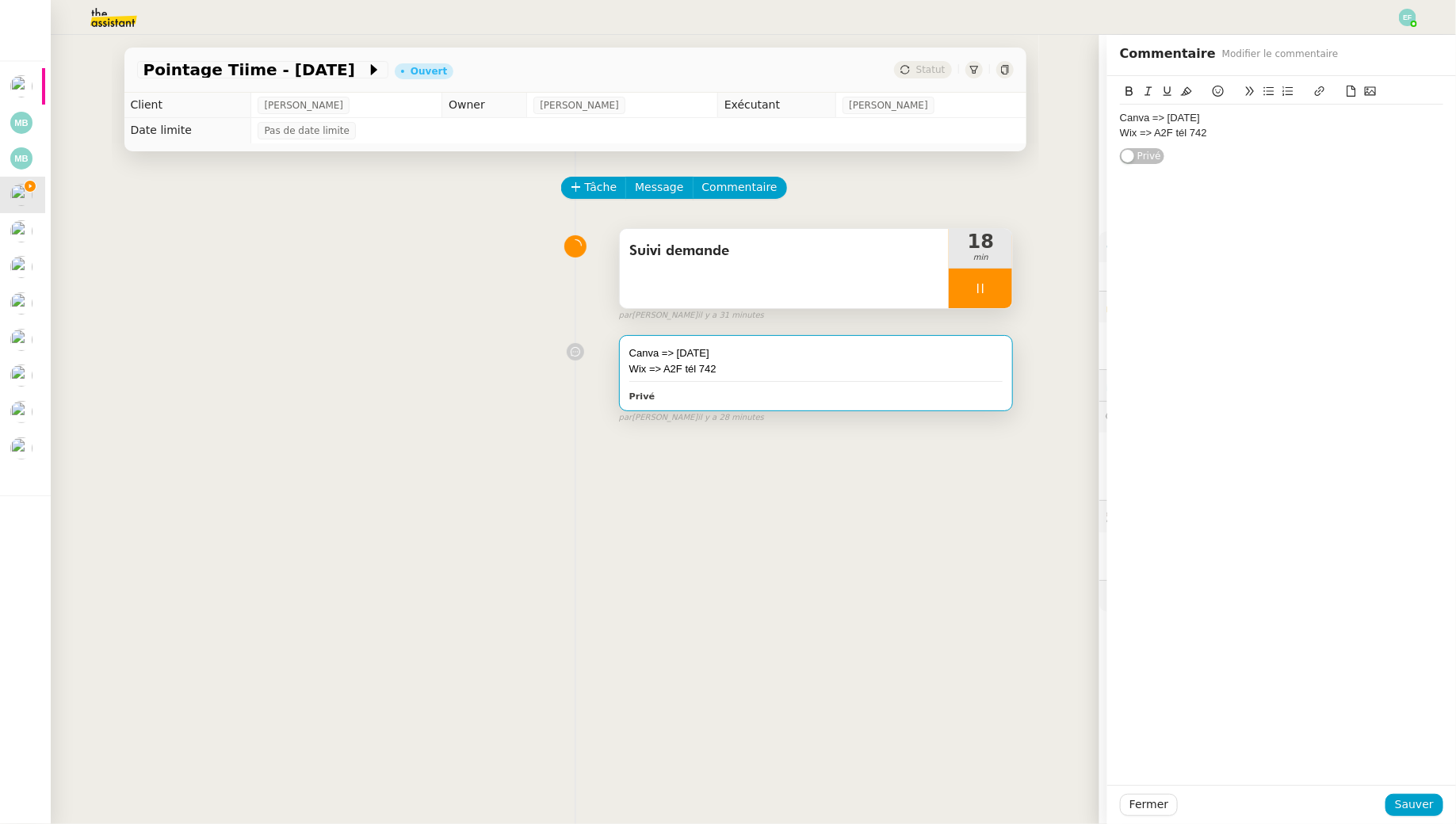
click at [1222, 130] on div "Wix => A2F tél 742" at bounding box center [1281, 133] width 323 height 14
click at [1412, 797] on span "Sauver" at bounding box center [1414, 805] width 39 height 19
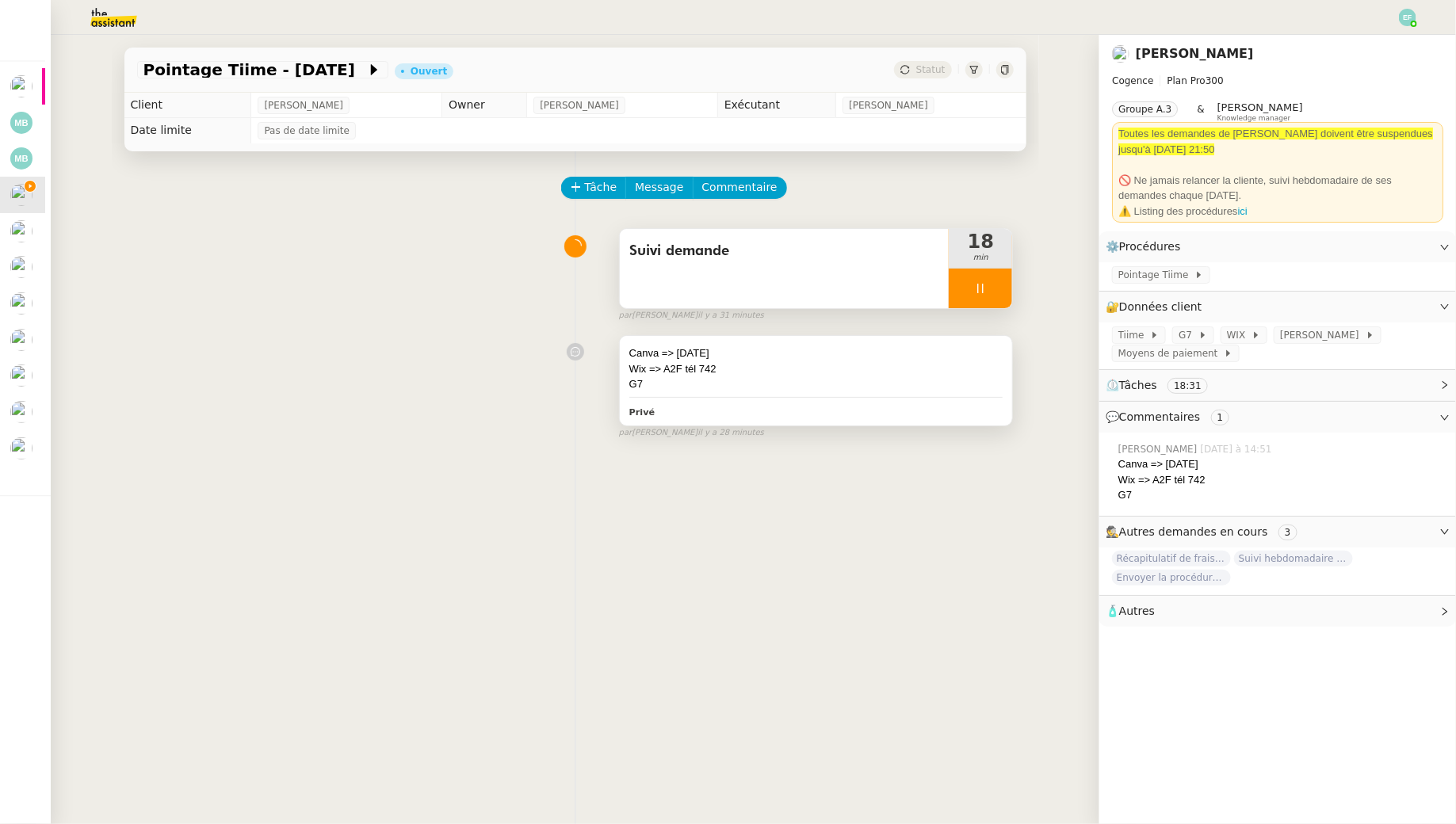
click at [854, 365] on div "Wix => A2F tél 742" at bounding box center [817, 369] width 374 height 16
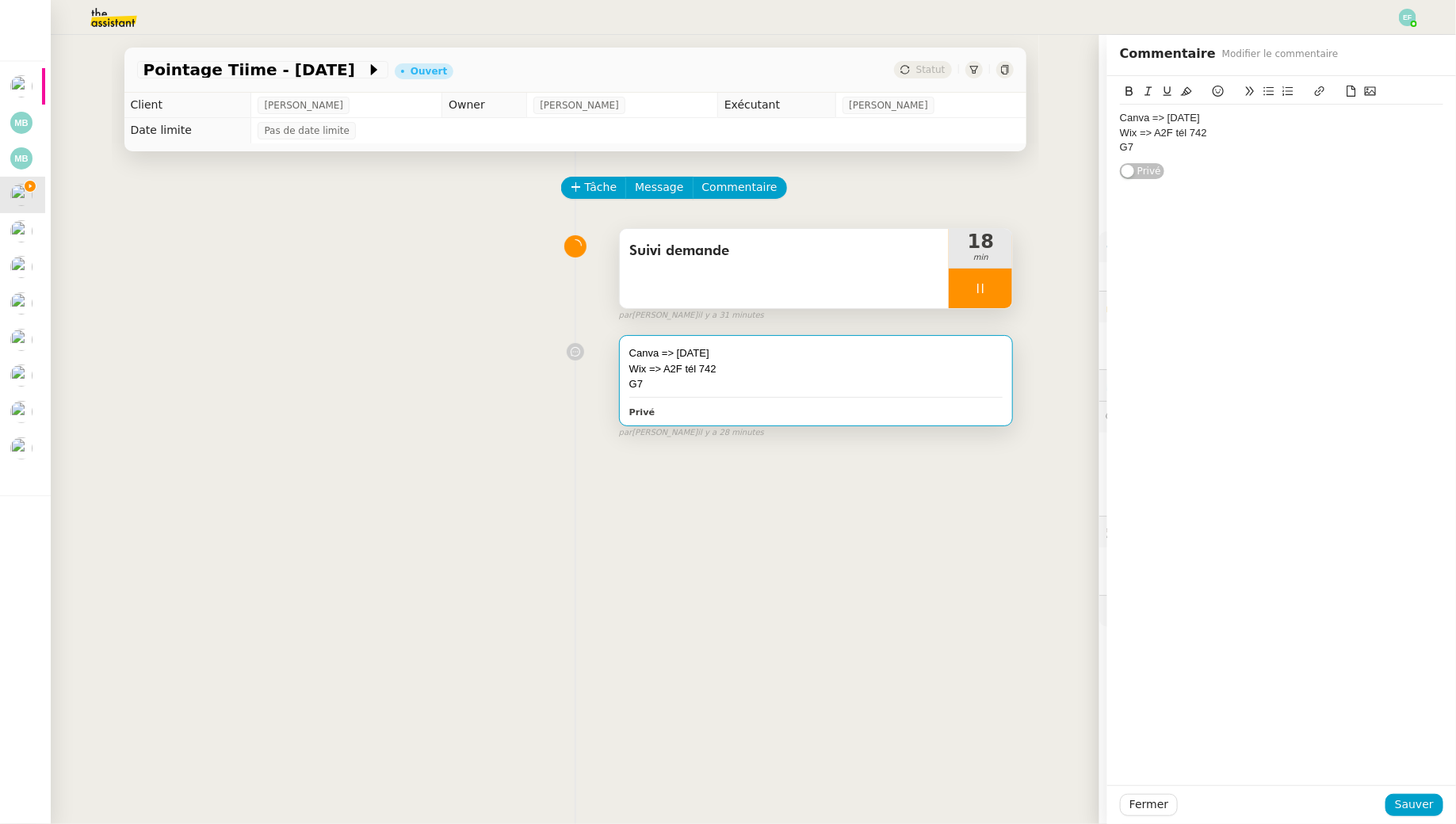
click at [1216, 146] on div "G7" at bounding box center [1281, 146] width 323 height 14
click at [1411, 807] on span "Sauver" at bounding box center [1414, 805] width 39 height 19
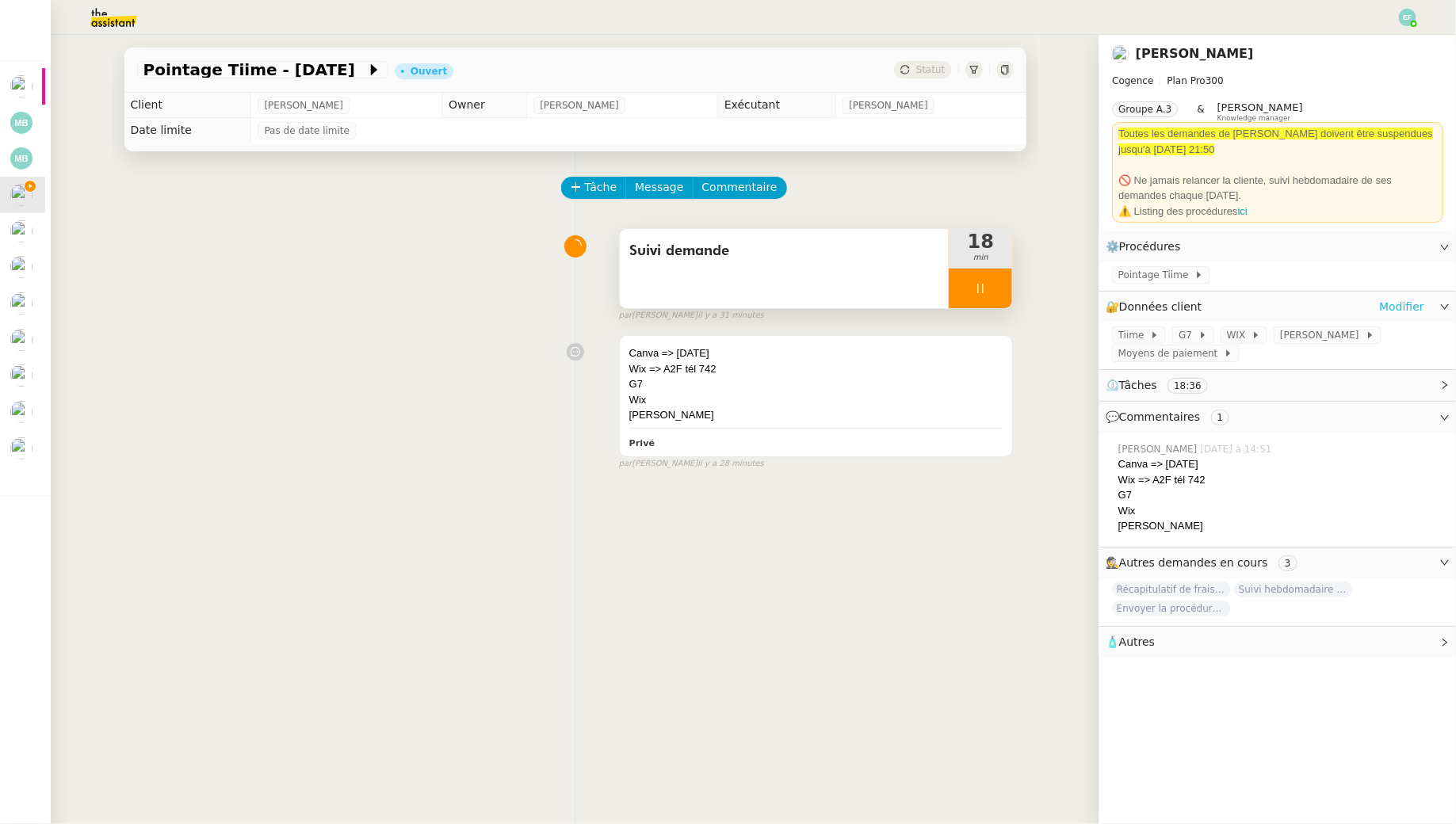
click at [1419, 301] on link "Modifier" at bounding box center [1401, 308] width 45 height 19
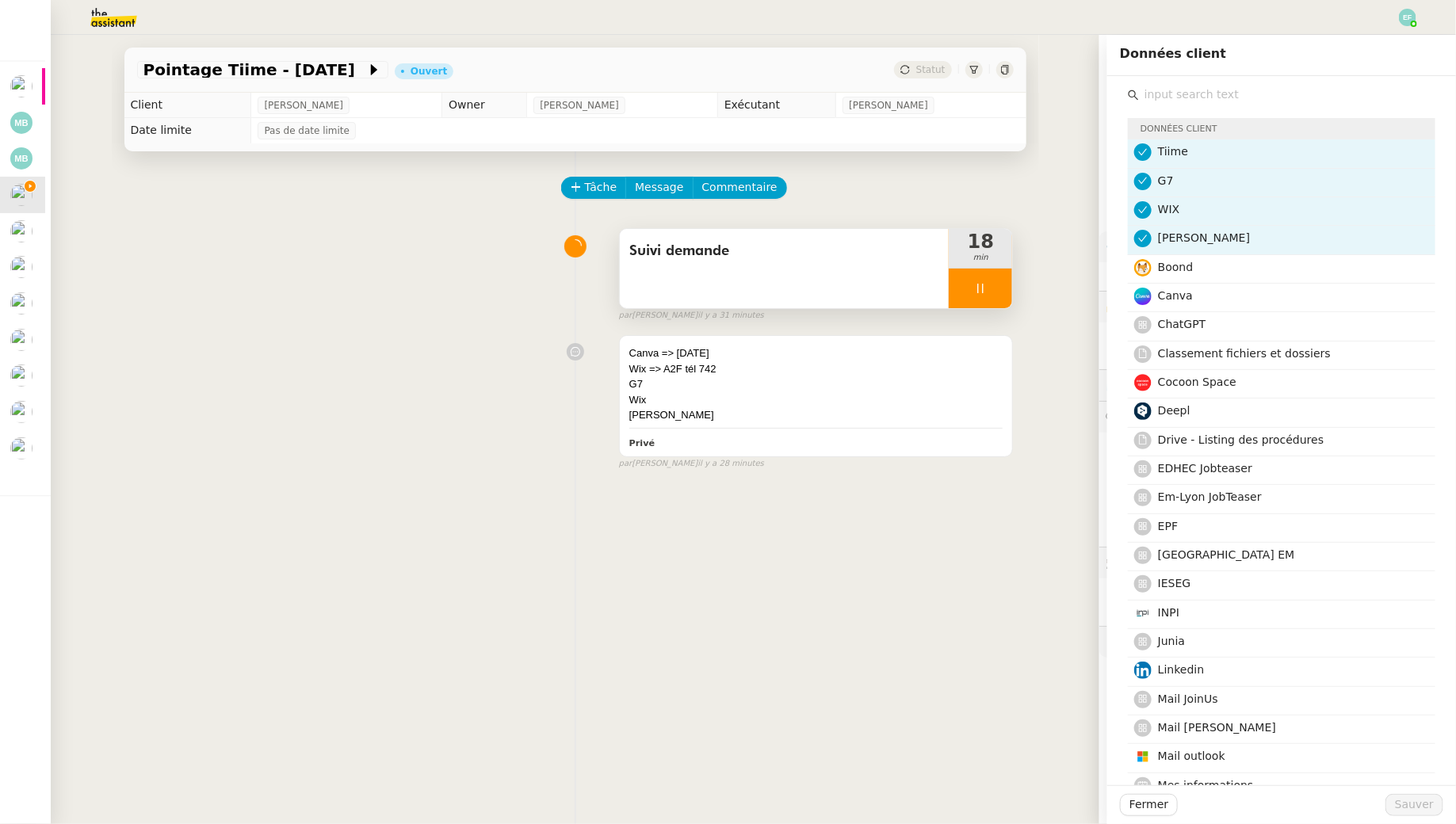
click at [1222, 95] on input "text" at bounding box center [1287, 95] width 297 height 21
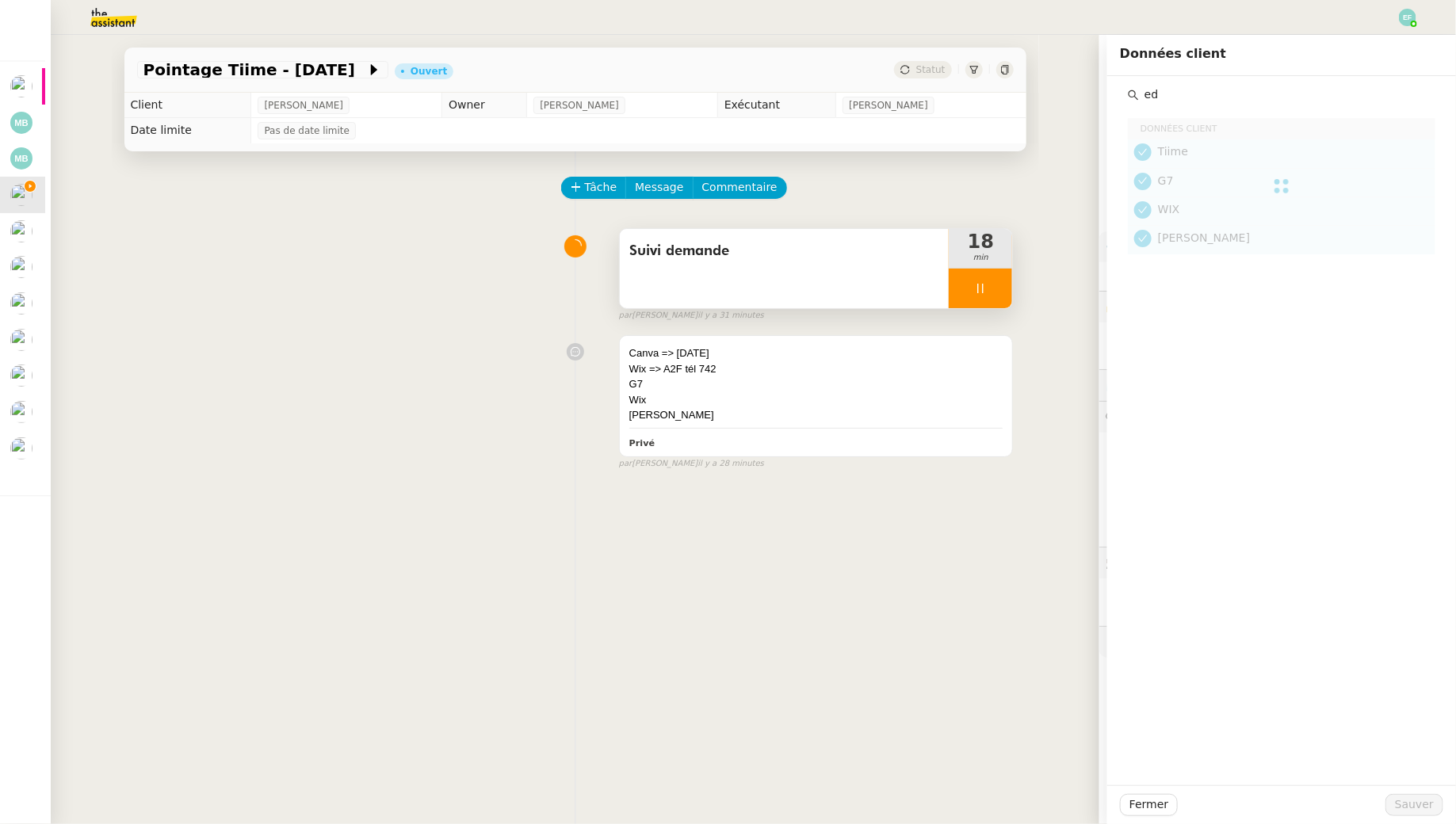
type input "e"
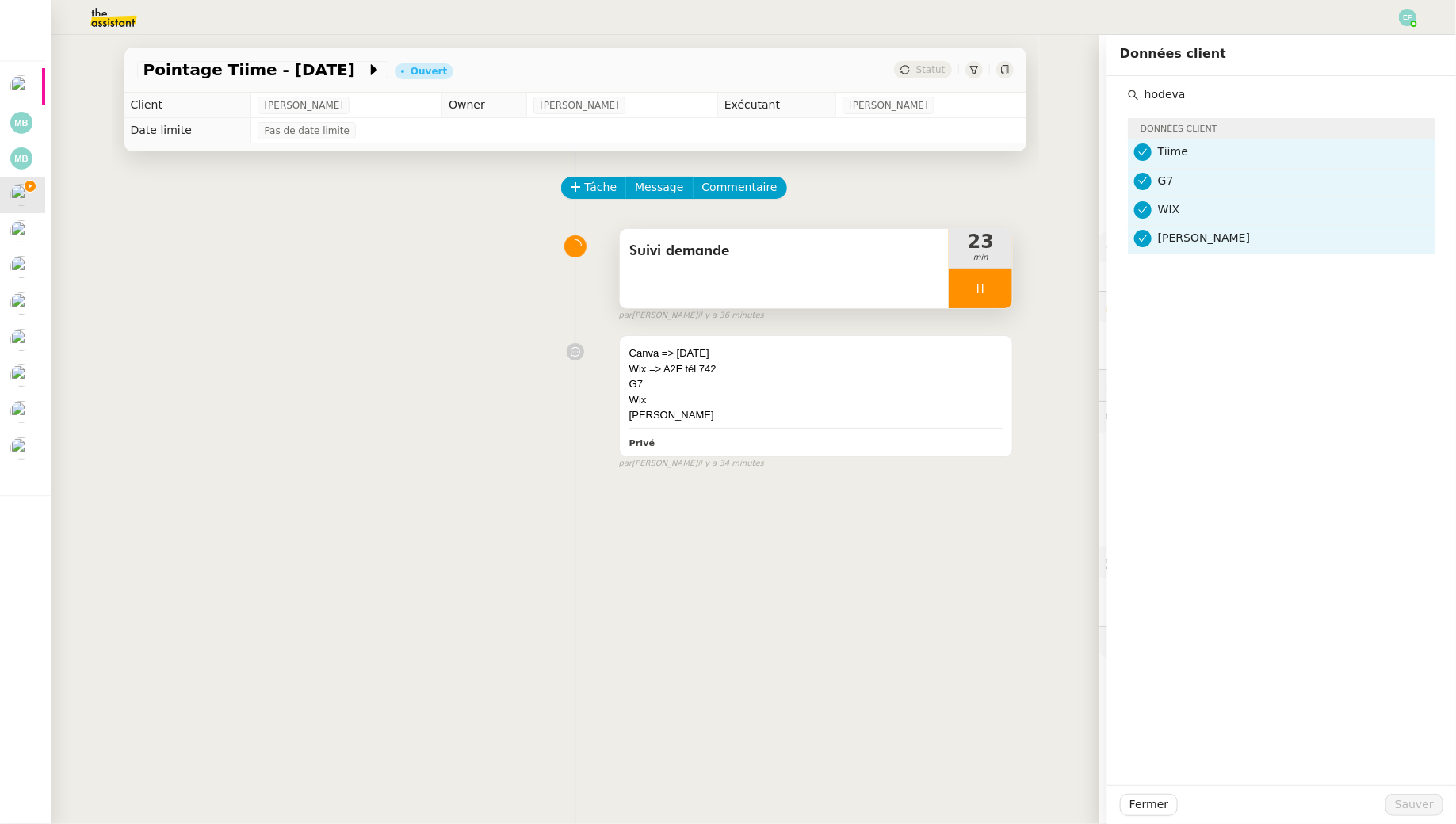
drag, startPoint x: 1198, startPoint y: 95, endPoint x: 1092, endPoint y: 63, distance: 110.7
click at [1092, 63] on app-ticket "Pointage Tiime - 25 août 2025 Ouvert Statut Client Juliette Rihal Owner Romane …" at bounding box center [753, 430] width 1405 height 790
drag, startPoint x: 1252, startPoint y: 97, endPoint x: 1205, endPoint y: 79, distance: 50.3
click at [1205, 79] on div "optima Données client Tiime G7 WIX Alan" at bounding box center [1281, 165] width 323 height 178
type input "send"
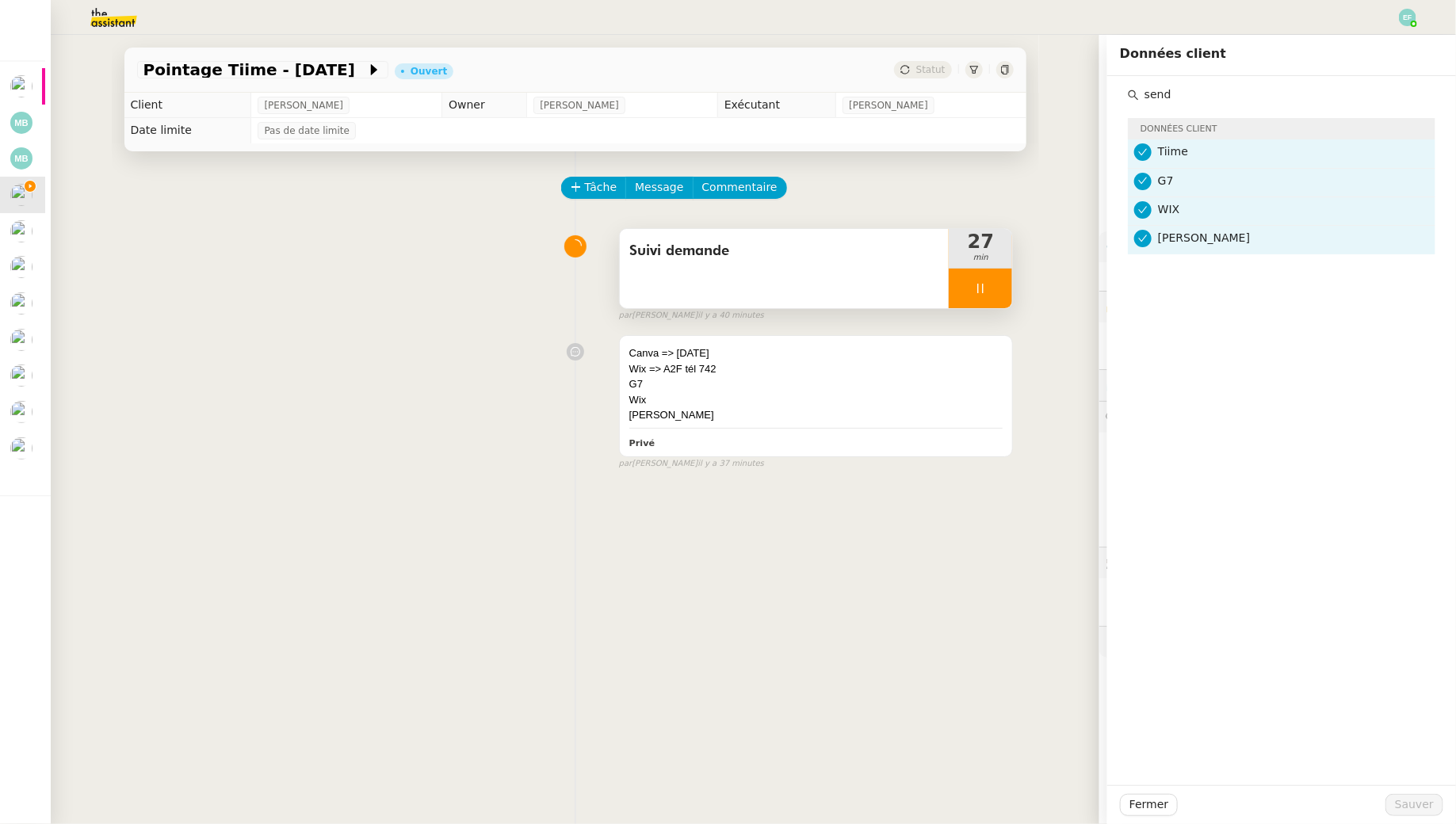
click at [745, 259] on span "Suivi demande" at bounding box center [784, 251] width 310 height 24
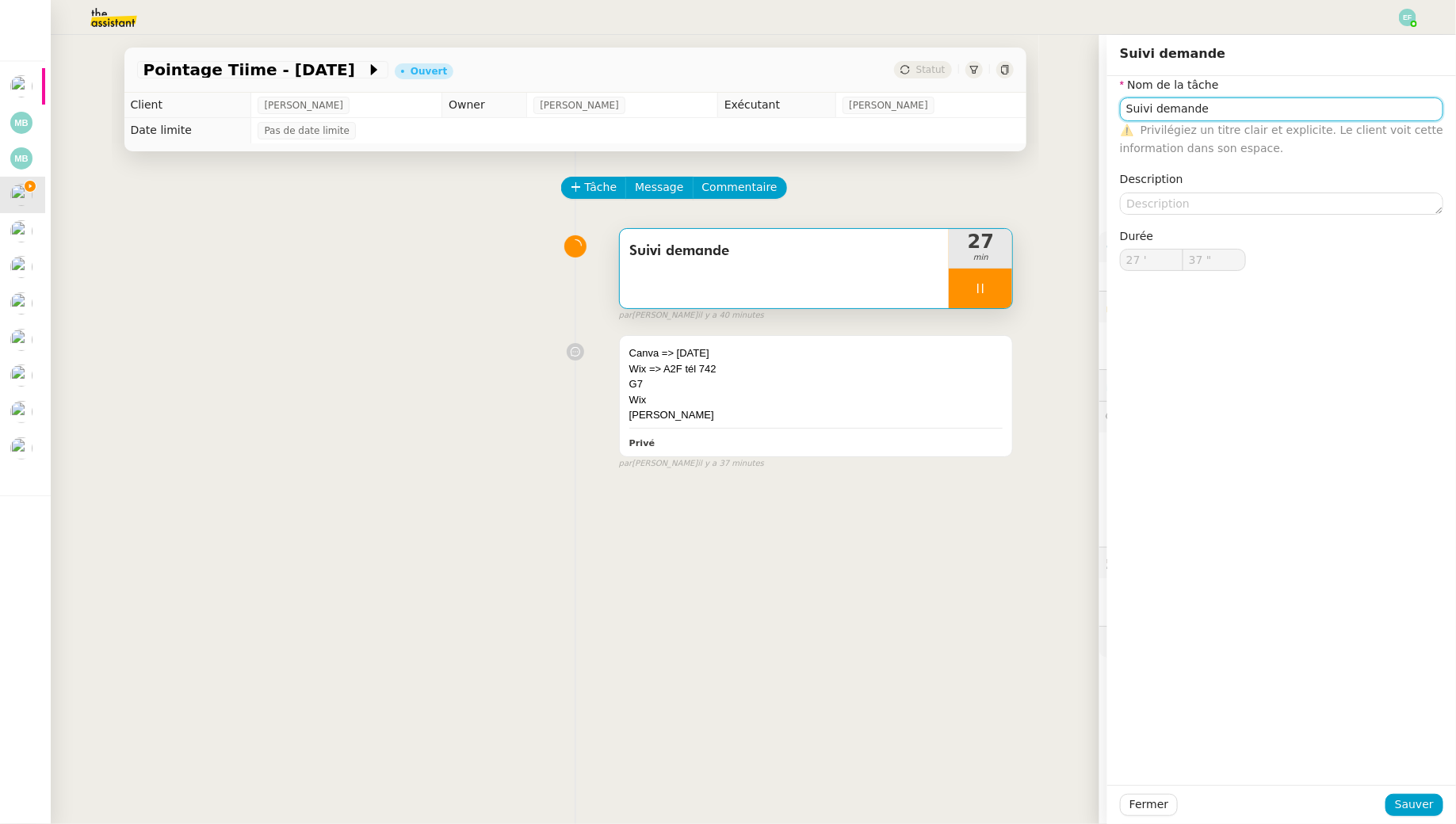
click at [1184, 106] on input "Suivi demande" at bounding box center [1281, 108] width 323 height 23
type input "38 ""
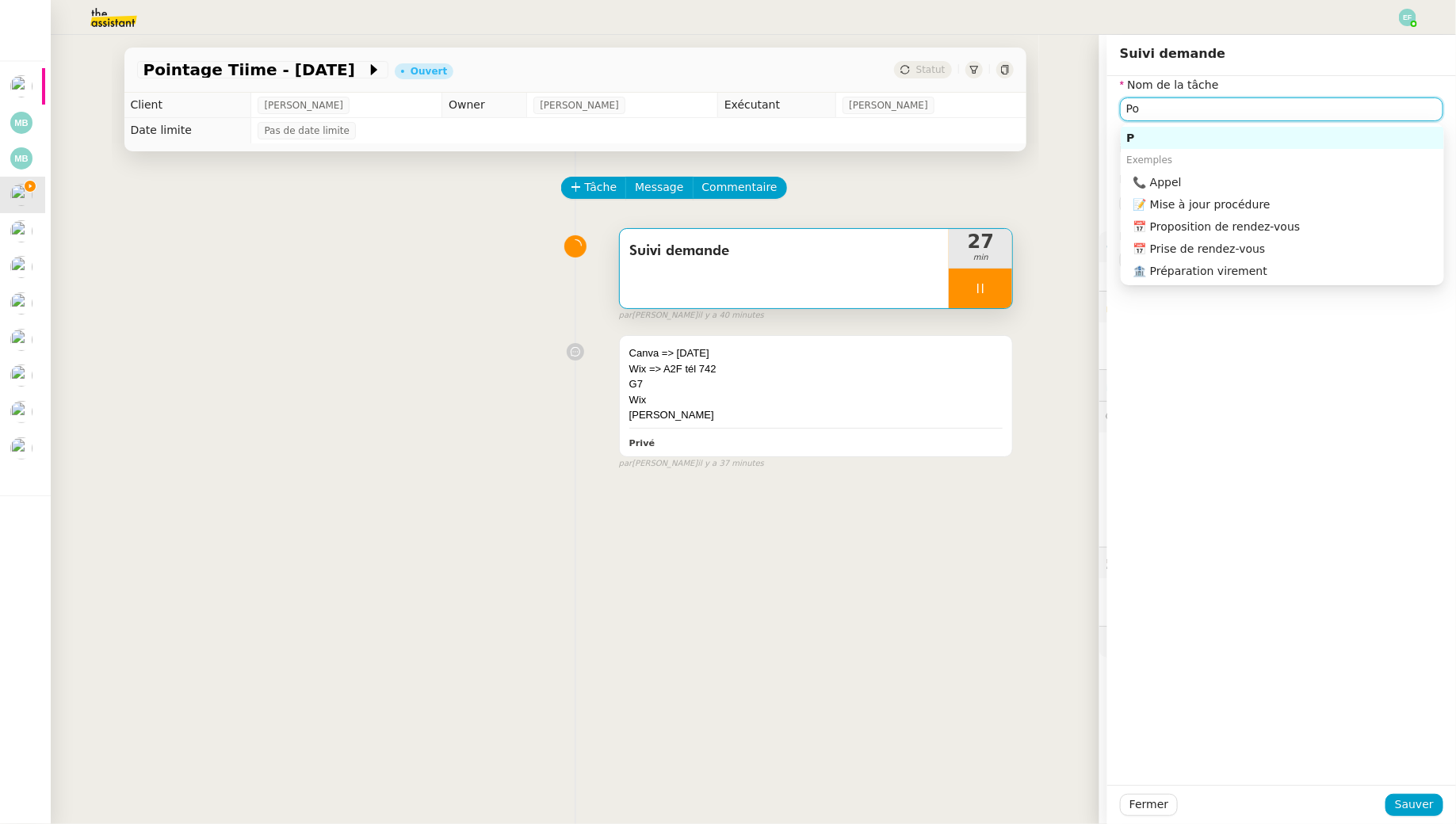
type input "Poi"
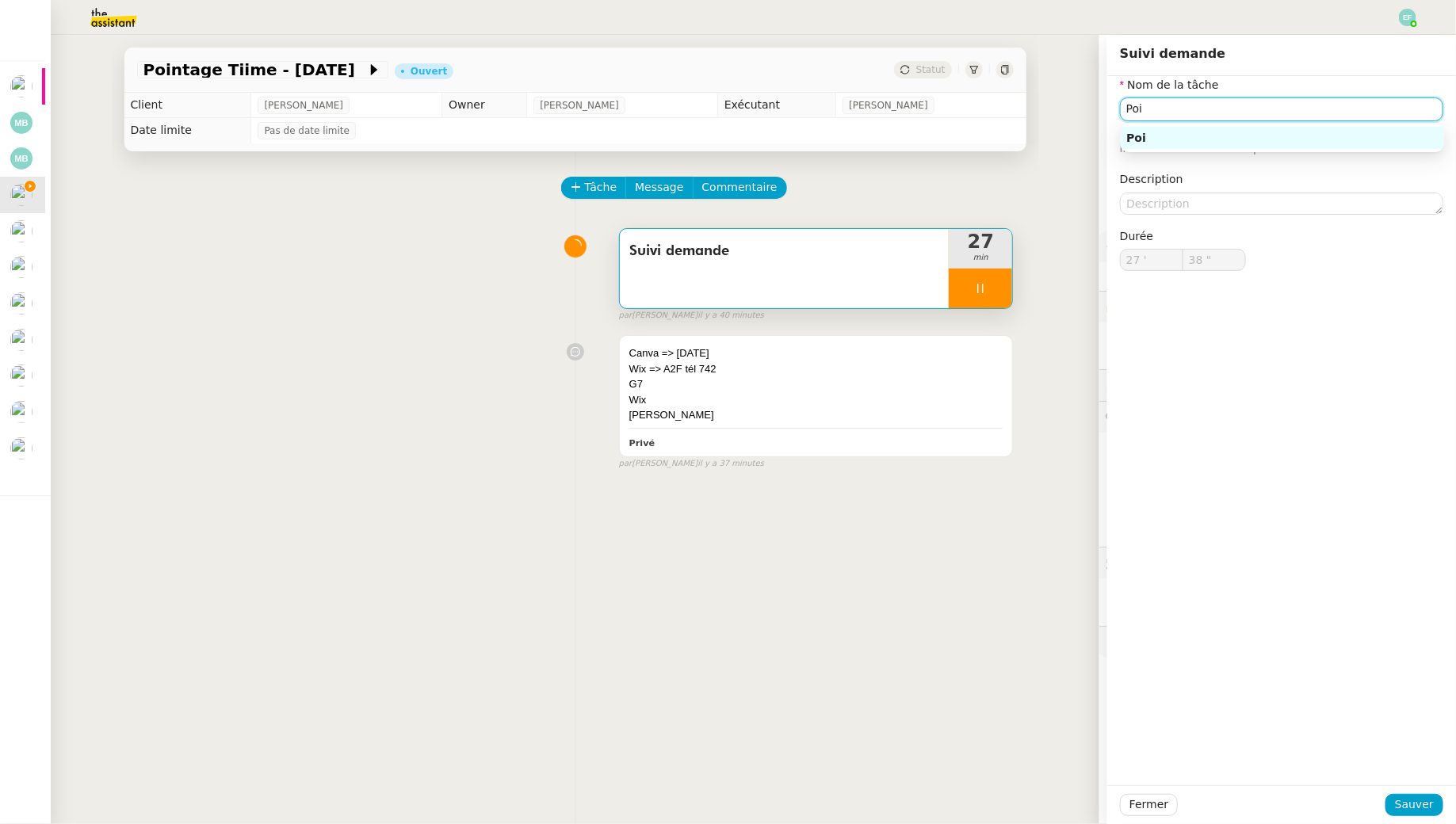
type input "39 ""
type input "Poitang"
type input "40 ""
type input "Poitage"
click at [1138, 111] on input "Poitage" at bounding box center [1281, 108] width 323 height 23
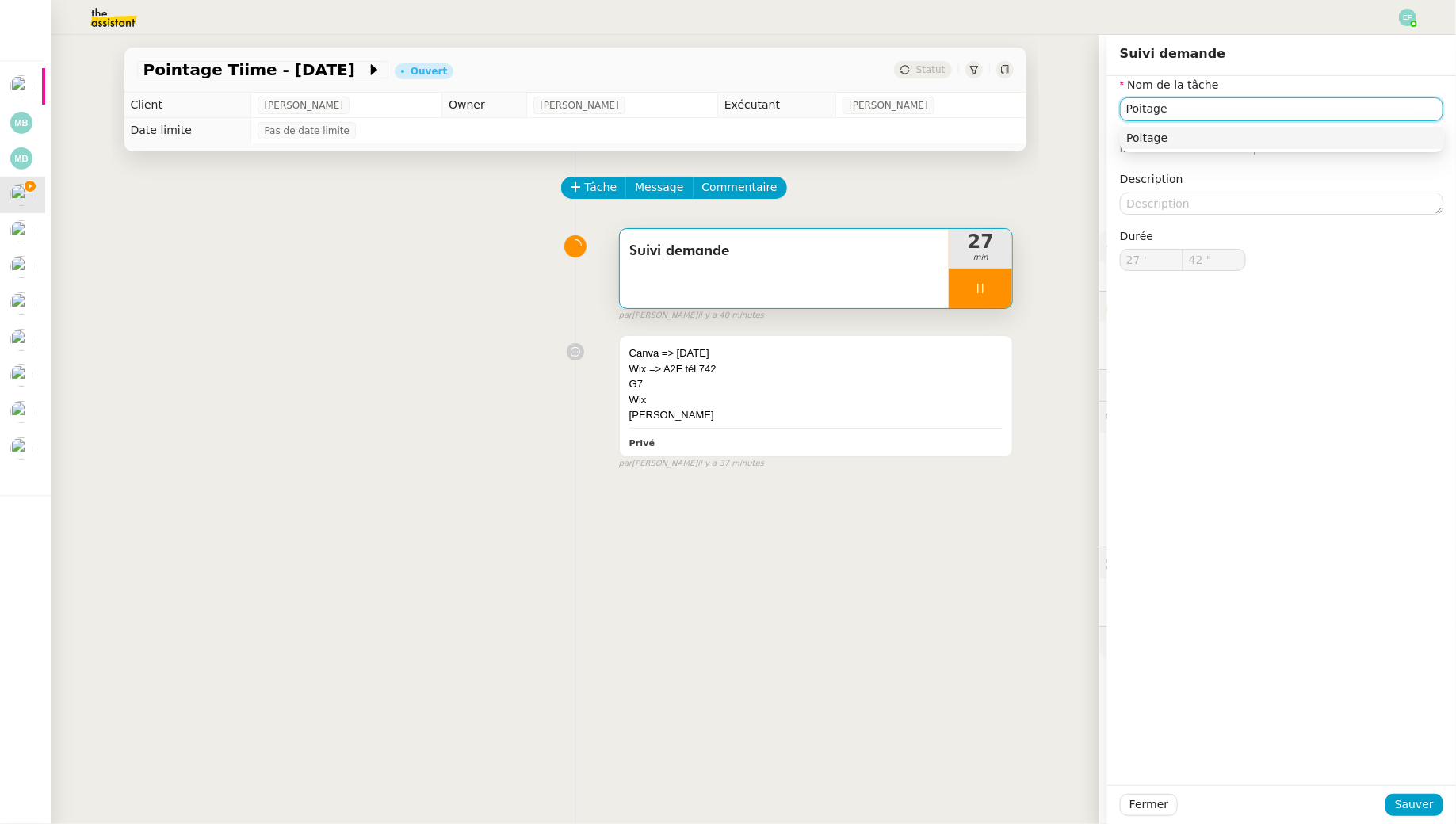
type input "43 ""
type input "Poitnage"
type input "44 ""
type input "Poiage"
type input "45 ""
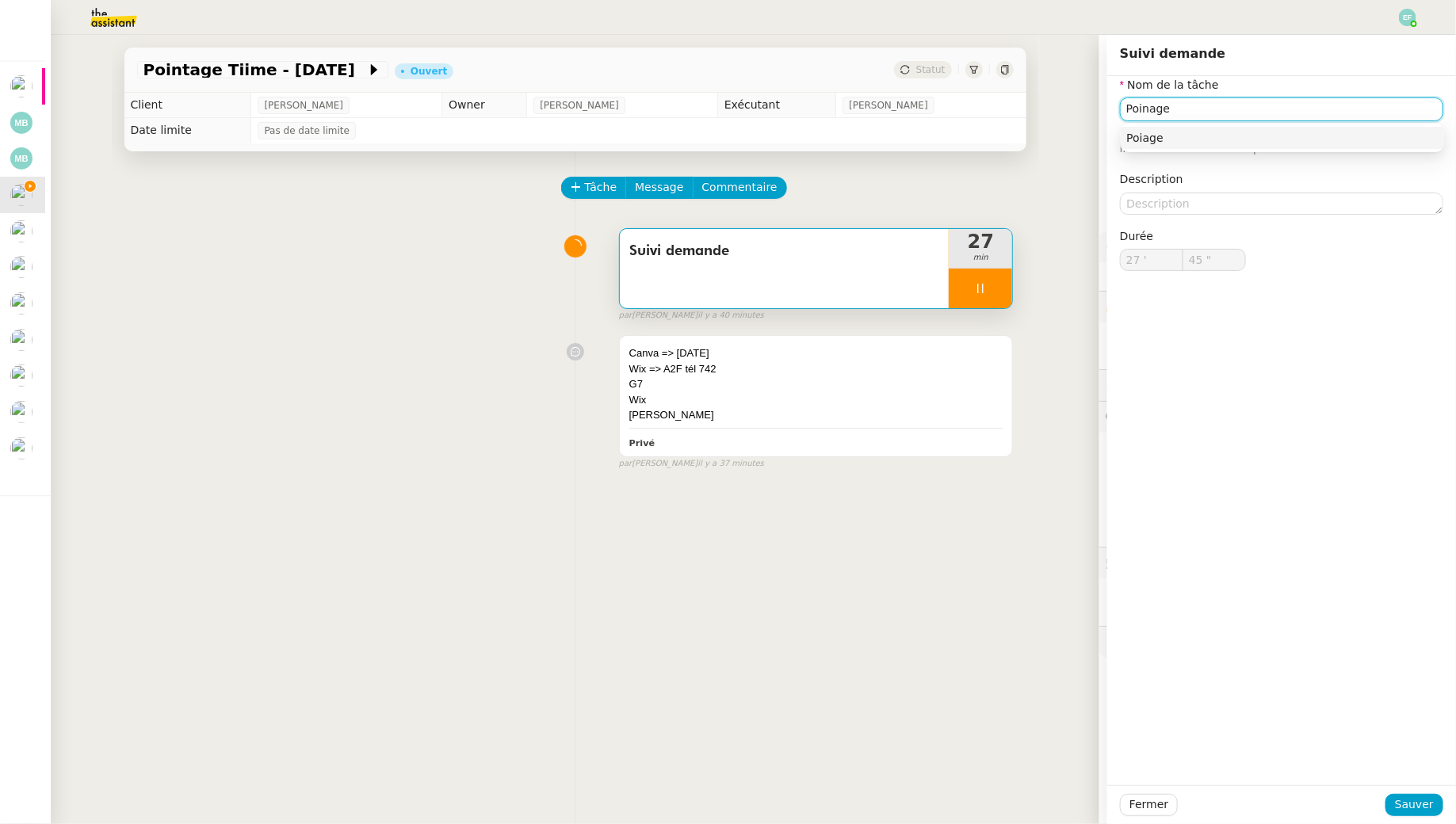
type input "Pointage"
type input "46 ""
click at [1406, 802] on span "Sauver" at bounding box center [1414, 805] width 39 height 19
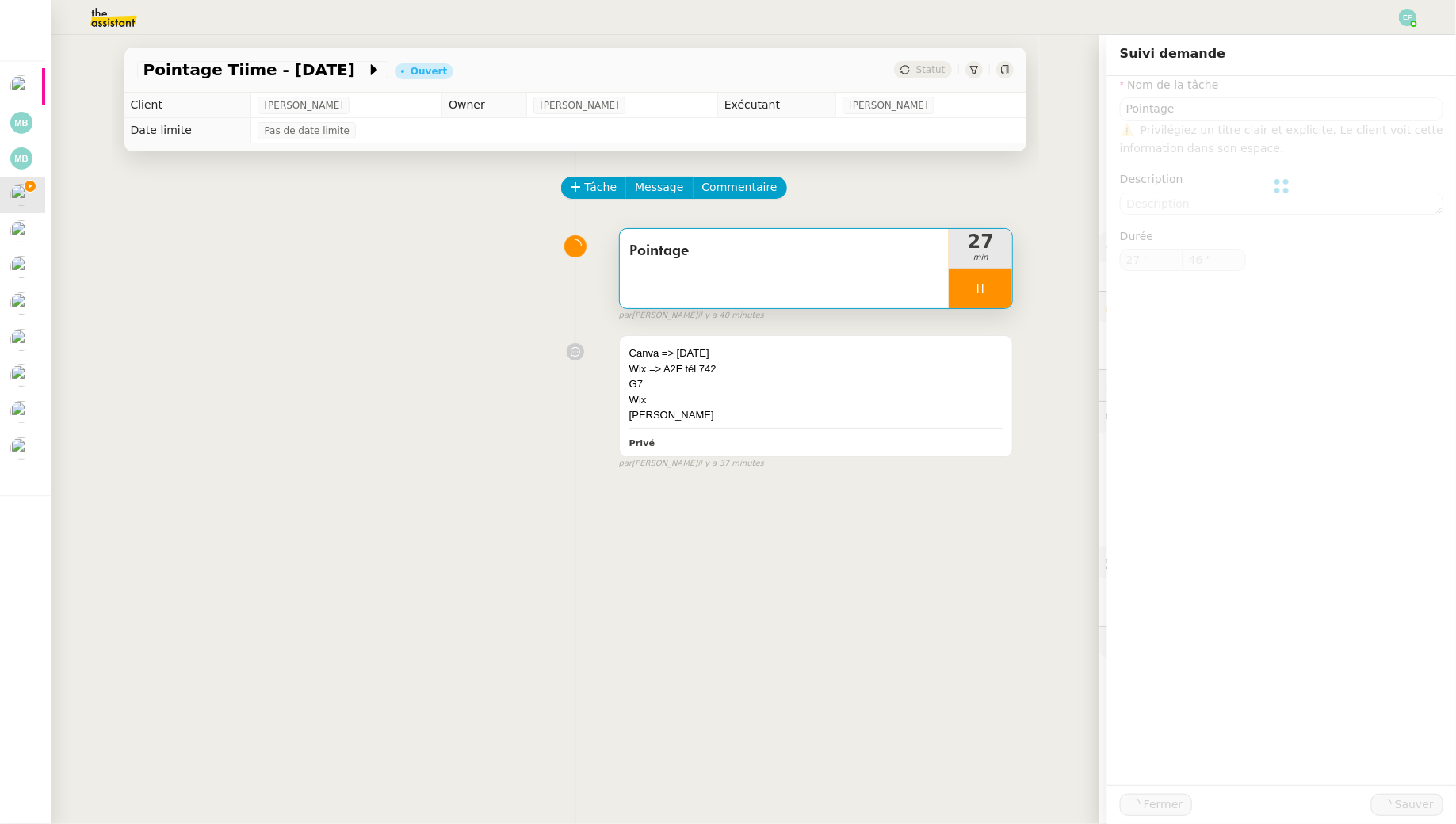
type input "Pointage"
type input "27 '"
type input "47 ""
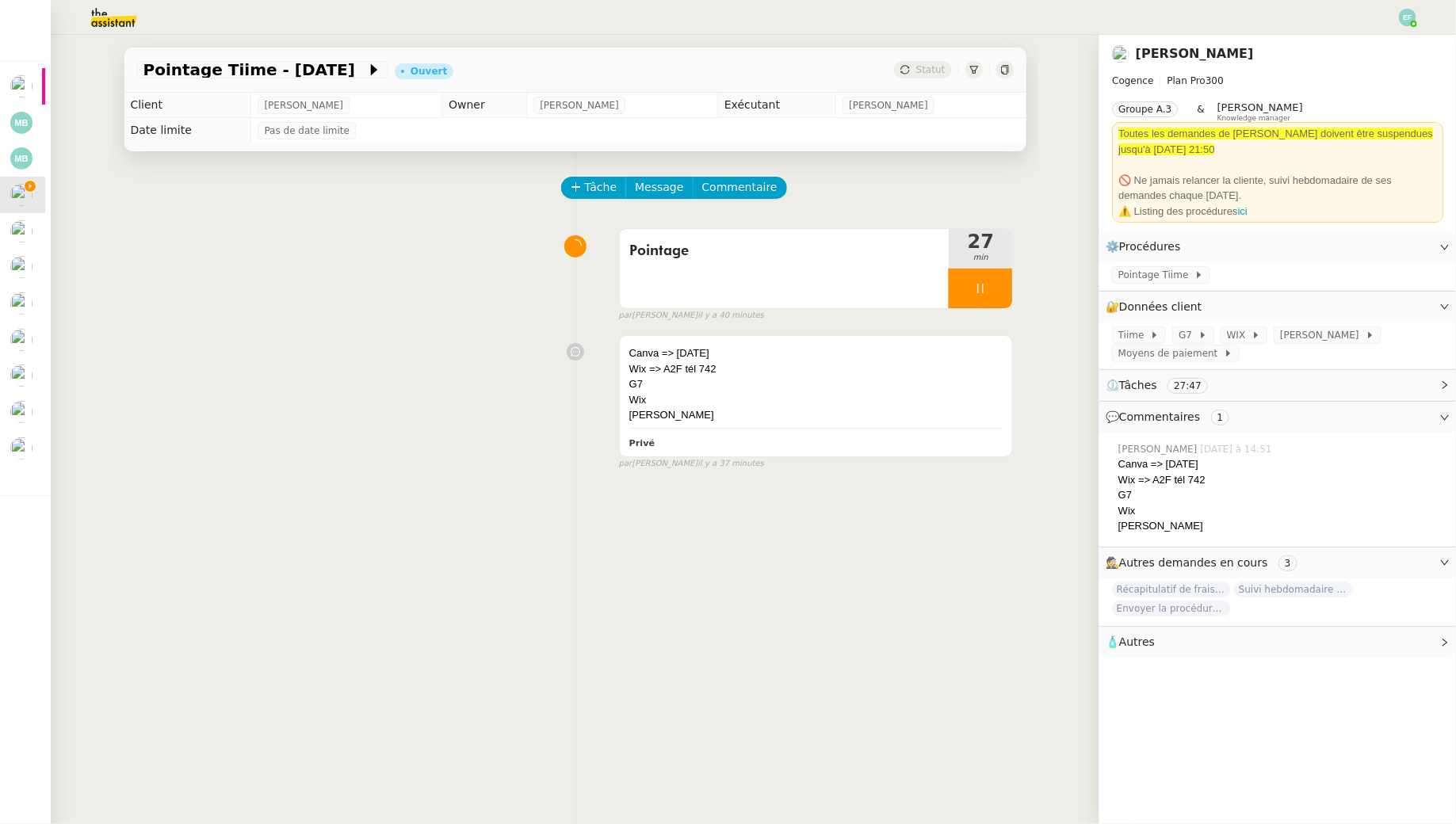
click at [987, 302] on div at bounding box center [981, 288] width 63 height 40
click at [987, 298] on button at bounding box center [996, 288] width 32 height 40
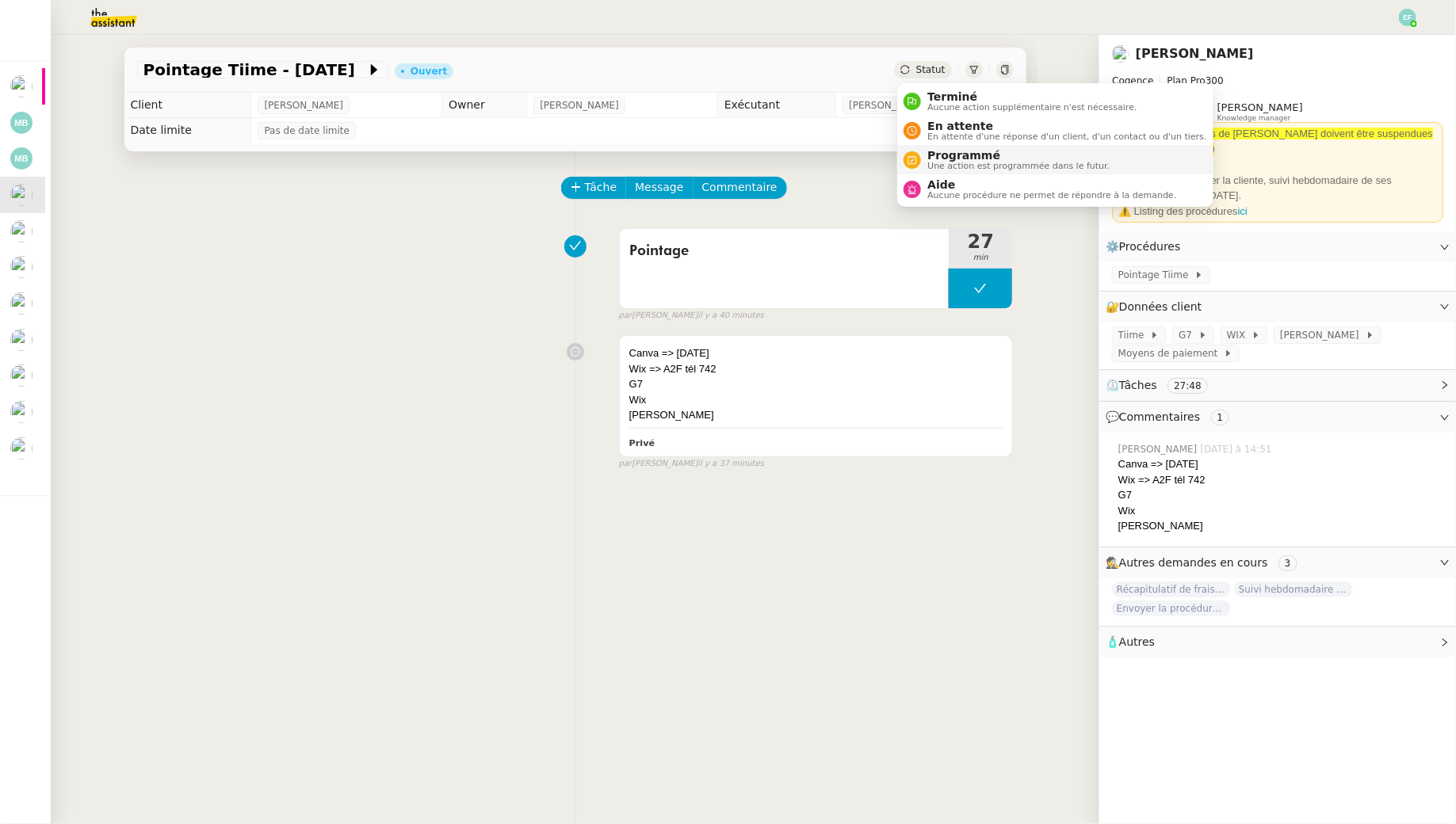
click at [938, 158] on span "Programmé" at bounding box center [1019, 156] width 183 height 13
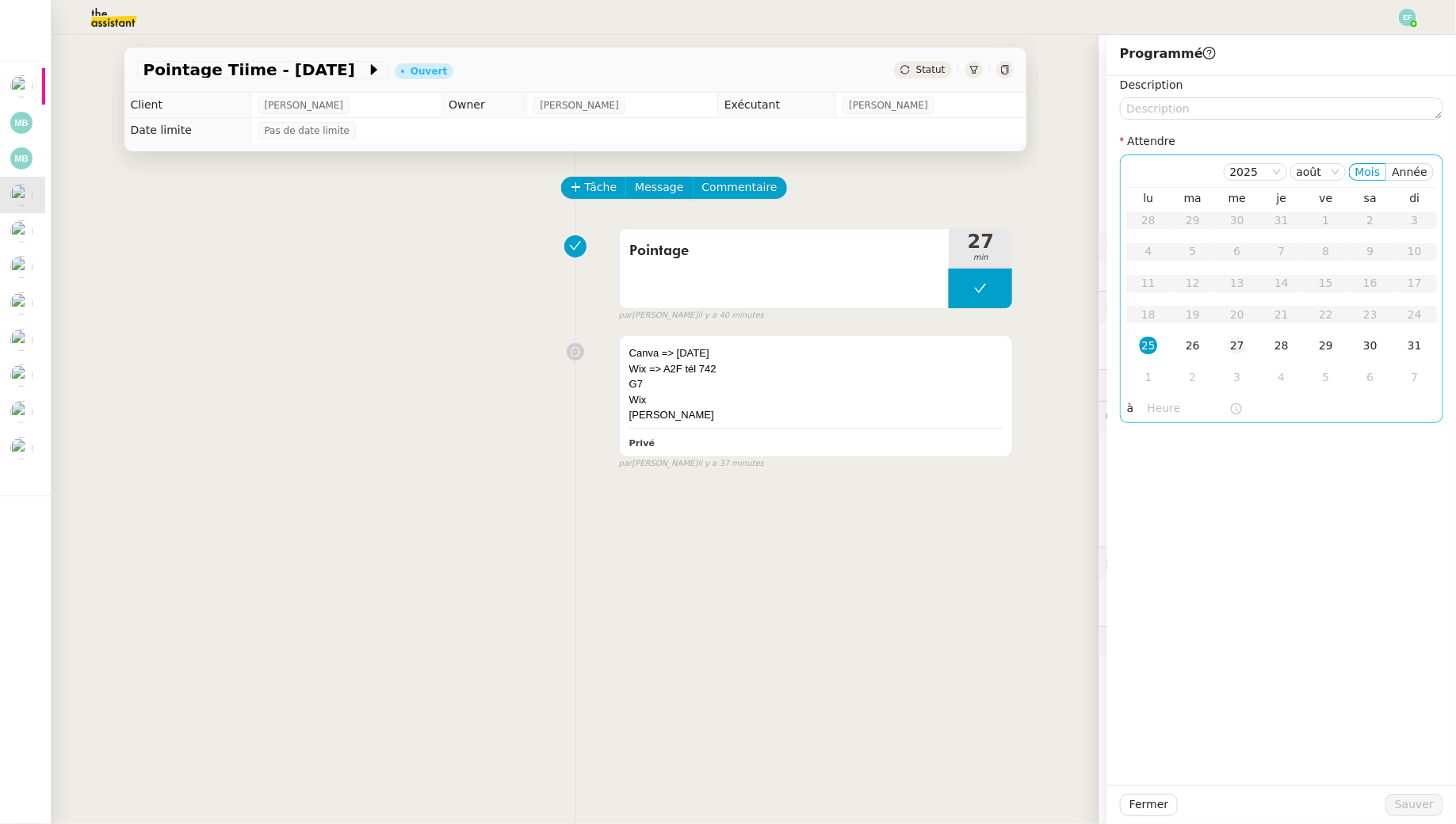
click at [1240, 340] on div "27" at bounding box center [1237, 345] width 18 height 18
click at [1409, 816] on button "Sauver" at bounding box center [1414, 805] width 57 height 22
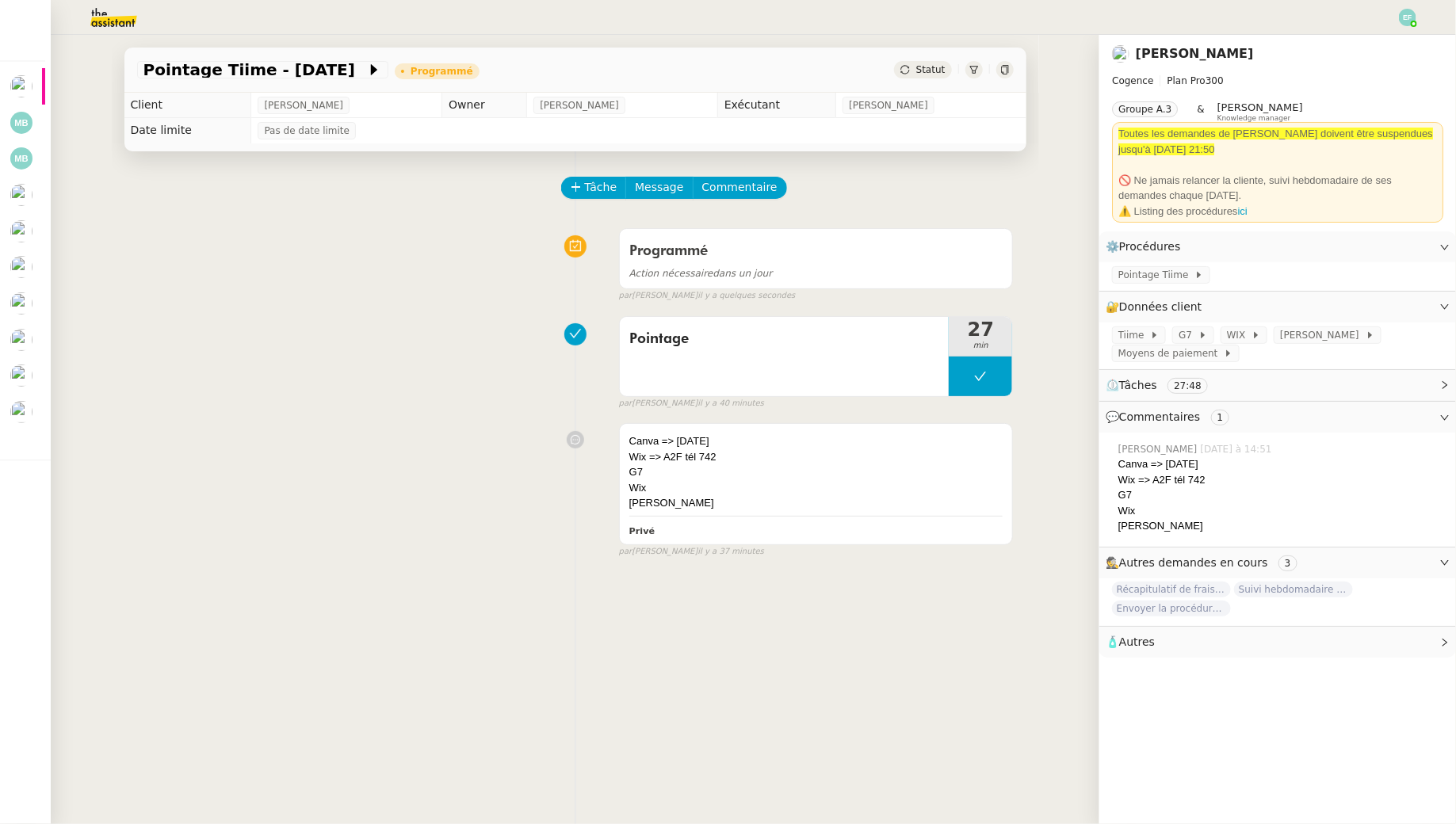
click at [618, 433] on div at bounding box center [575, 439] width 88 height 19
click at [999, 362] on button at bounding box center [981, 376] width 63 height 40
click at [966, 373] on icon at bounding box center [965, 376] width 13 height 13
click at [945, 457] on div "Wix => A2F tél 742" at bounding box center [817, 457] width 374 height 16
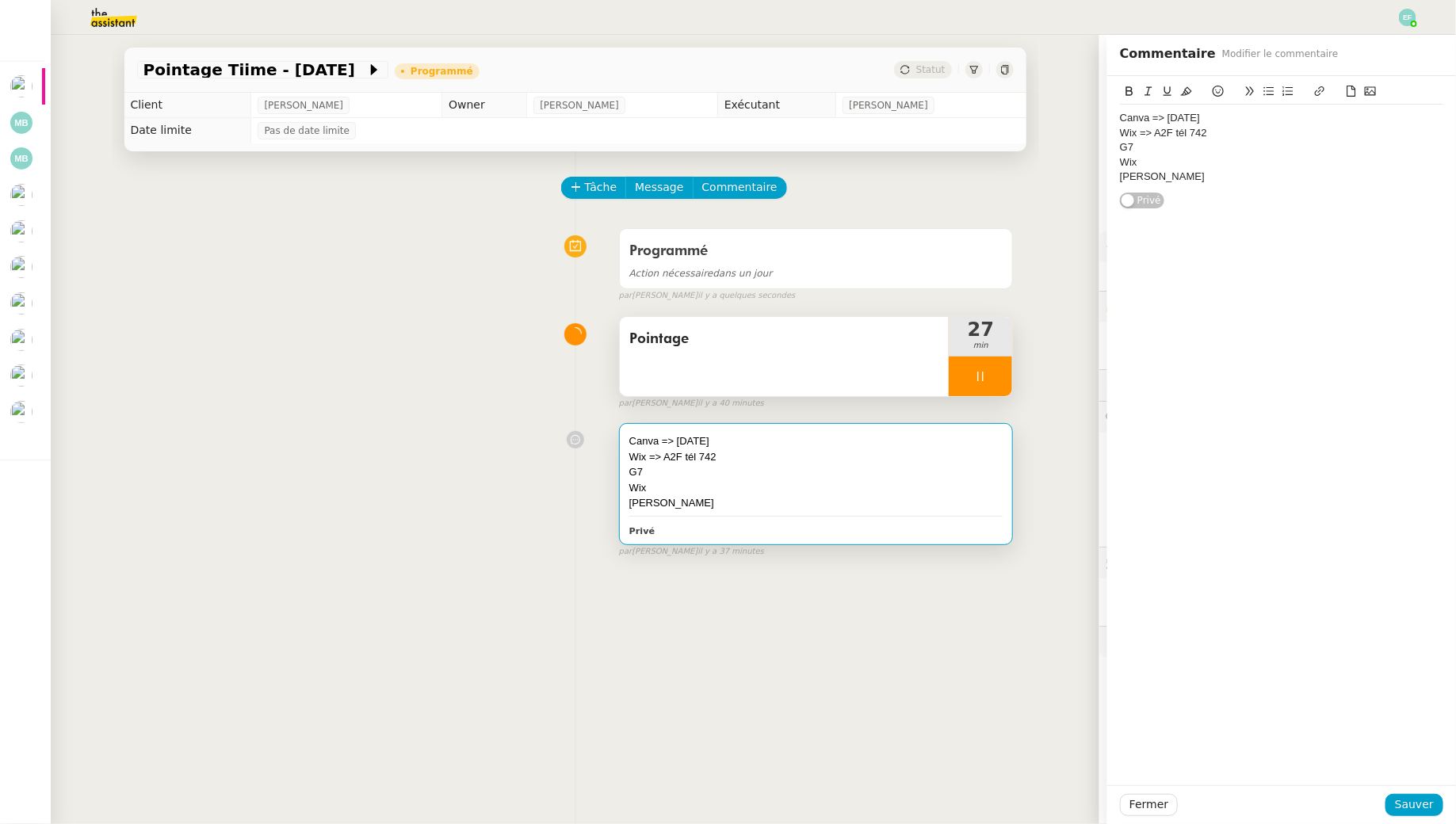
click at [1182, 172] on div "Alan" at bounding box center [1281, 176] width 323 height 14
click at [1414, 813] on span "Sauver" at bounding box center [1414, 805] width 39 height 19
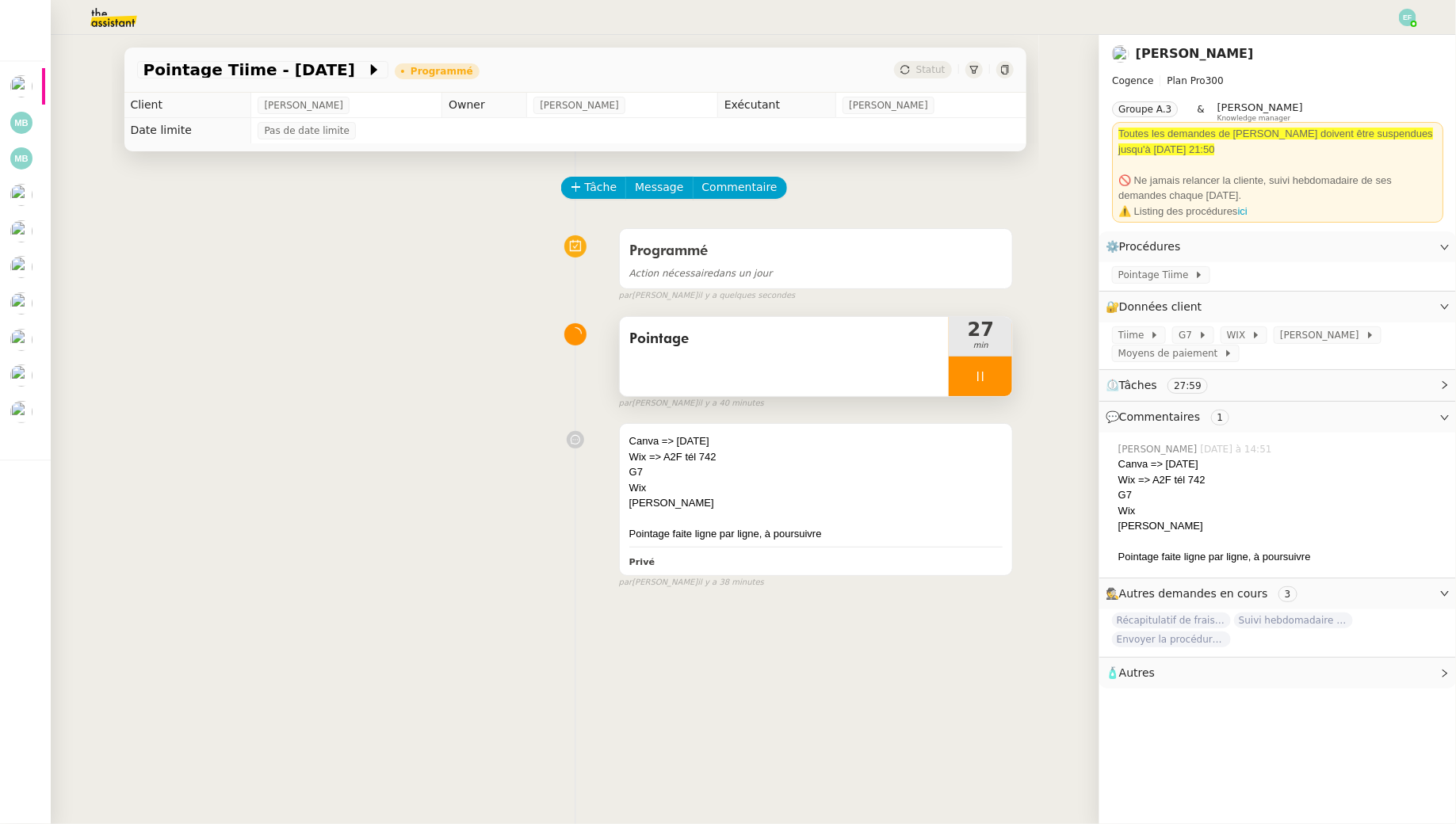
click at [981, 386] on div at bounding box center [981, 376] width 63 height 40
click at [995, 379] on icon at bounding box center [996, 375] width 12 height 8
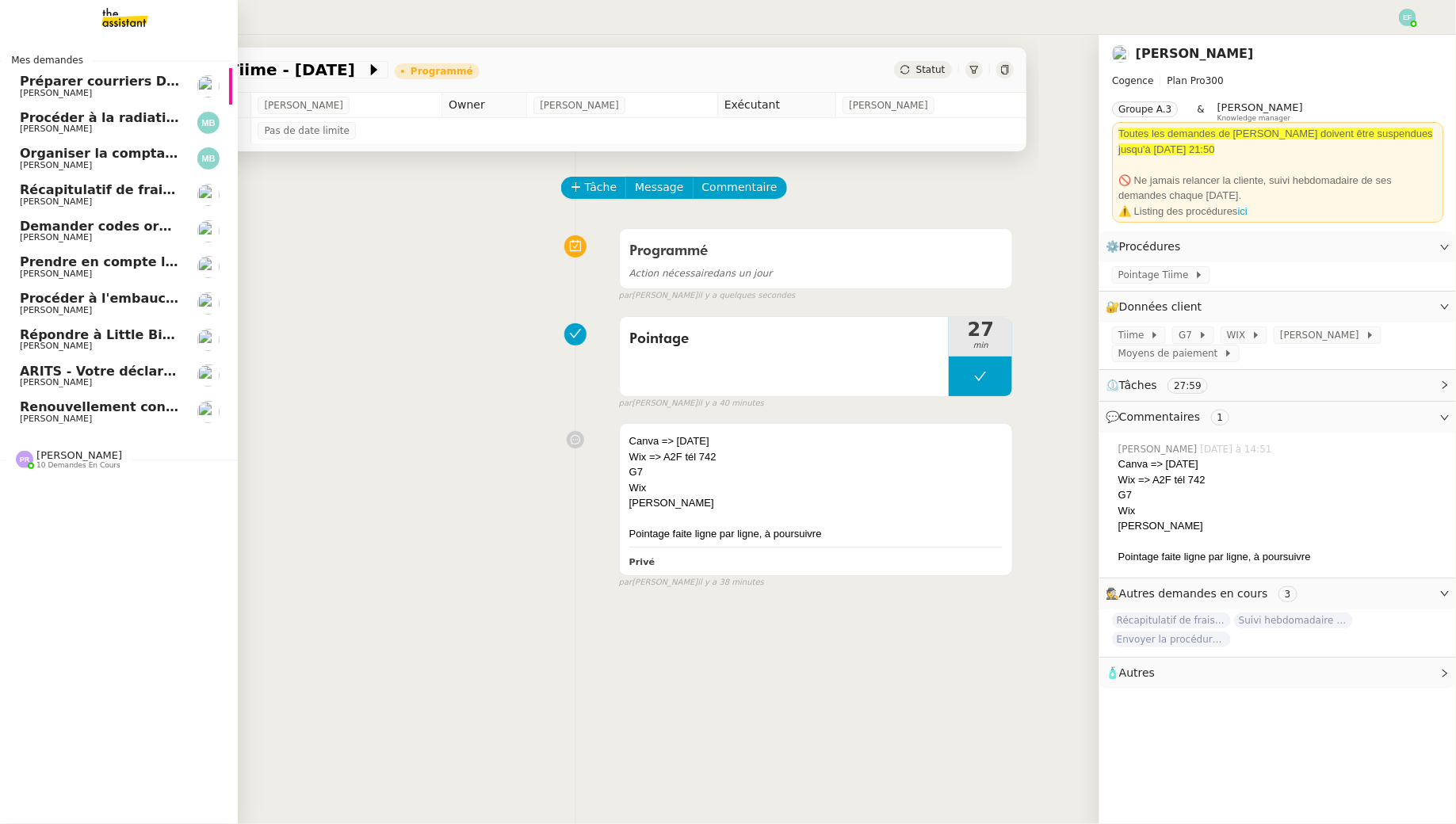
click at [42, 201] on span "[PERSON_NAME]" at bounding box center [56, 201] width 72 height 10
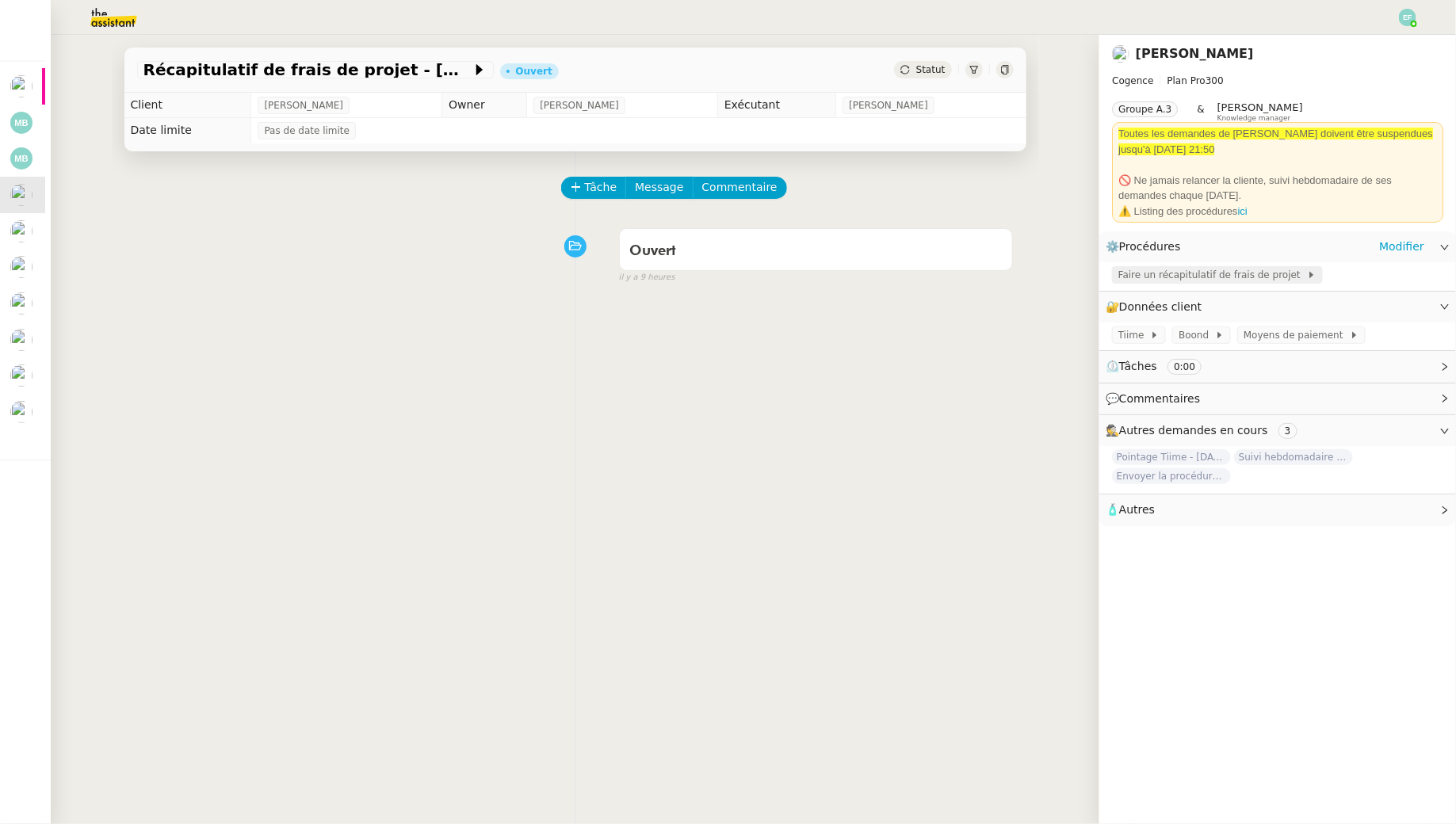
click at [1143, 279] on span "Faire un récapitulatif de frais de projet" at bounding box center [1213, 274] width 189 height 16
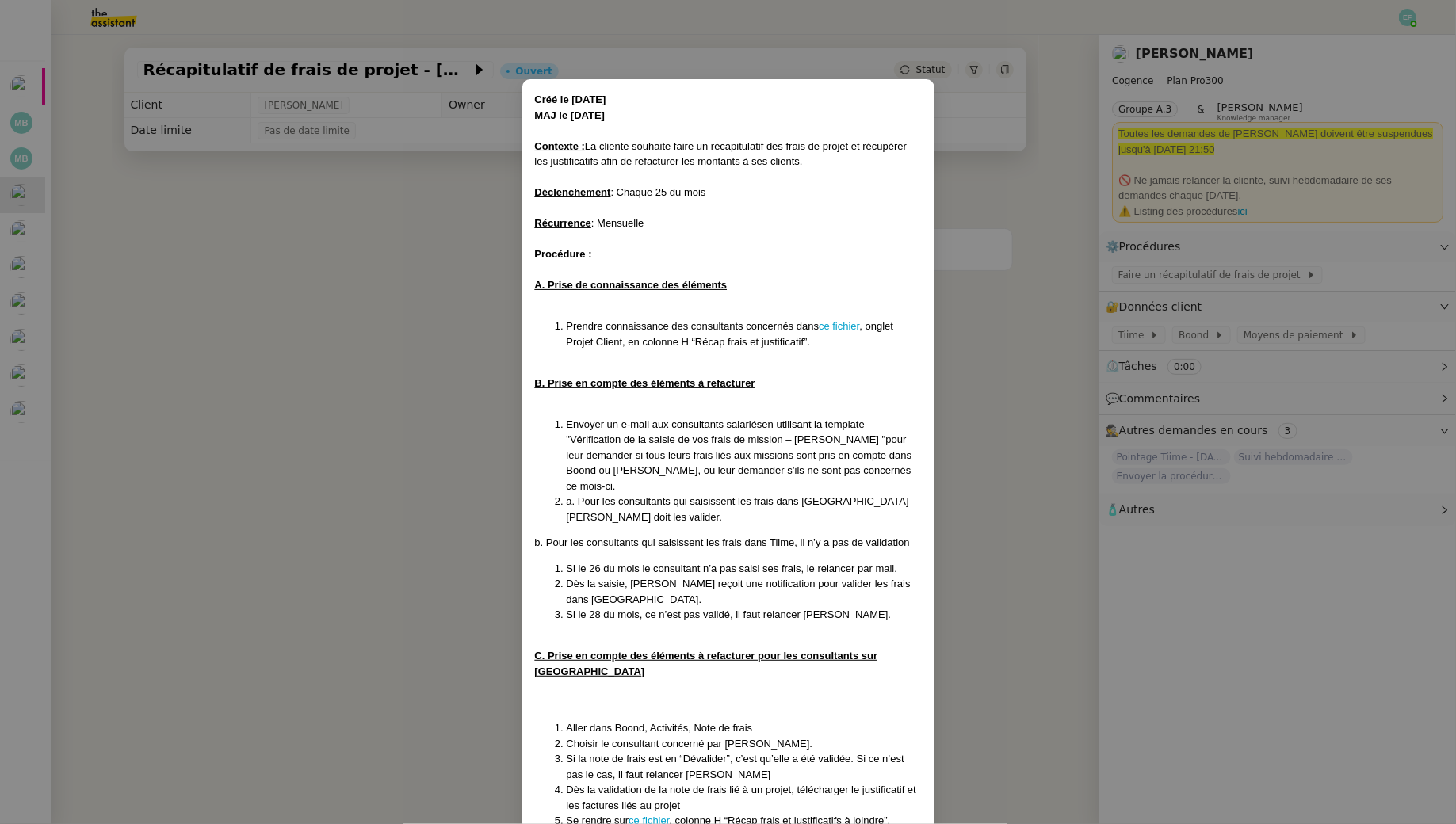
click at [282, 318] on nz-modal-container "Créé le 23/05/25 MAJ le 06/08/25 Contexte : La cliente souhaite faire un récapi…" at bounding box center [728, 412] width 1456 height 824
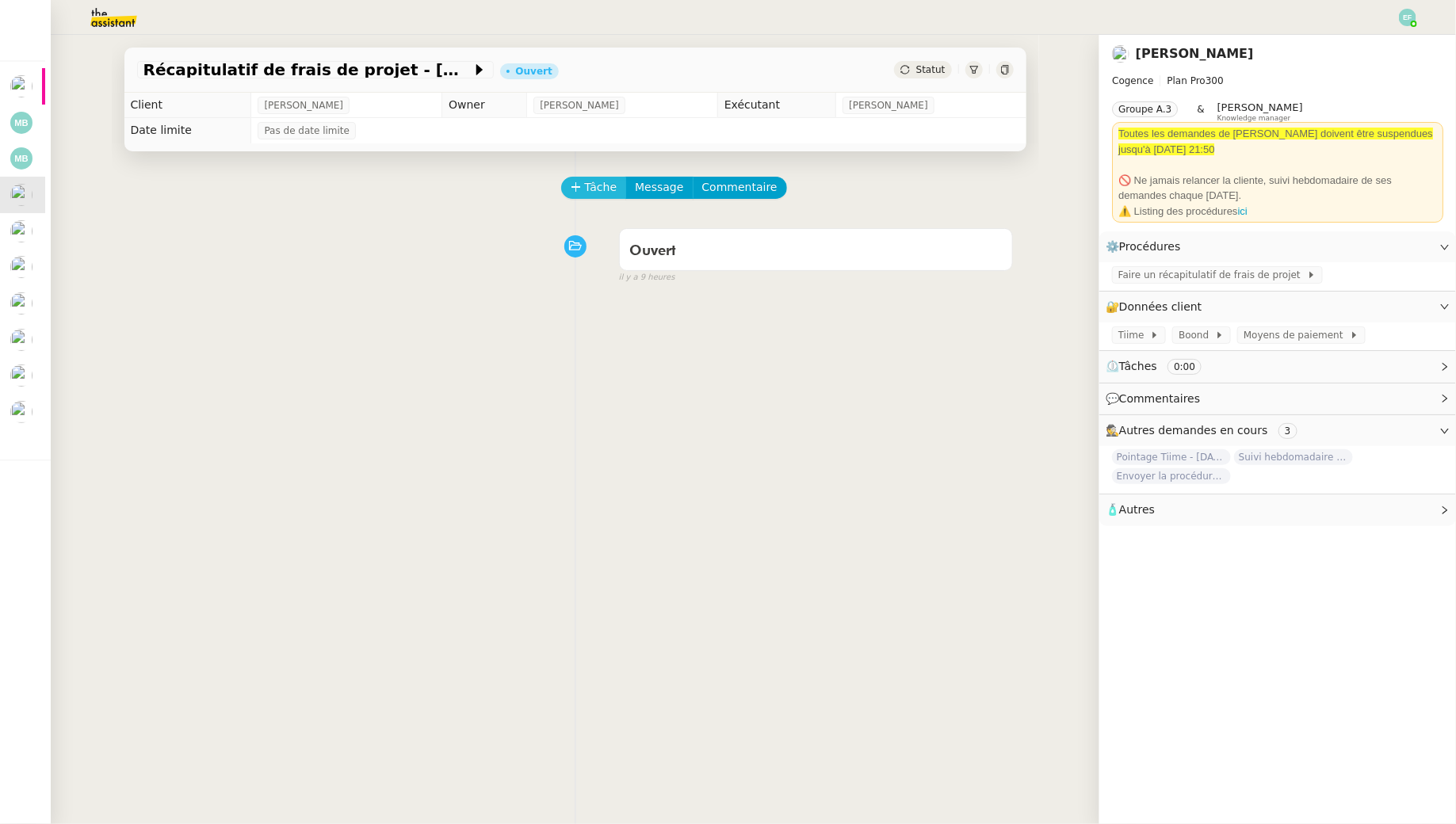
click at [594, 196] on span "Tâche" at bounding box center [601, 187] width 32 height 19
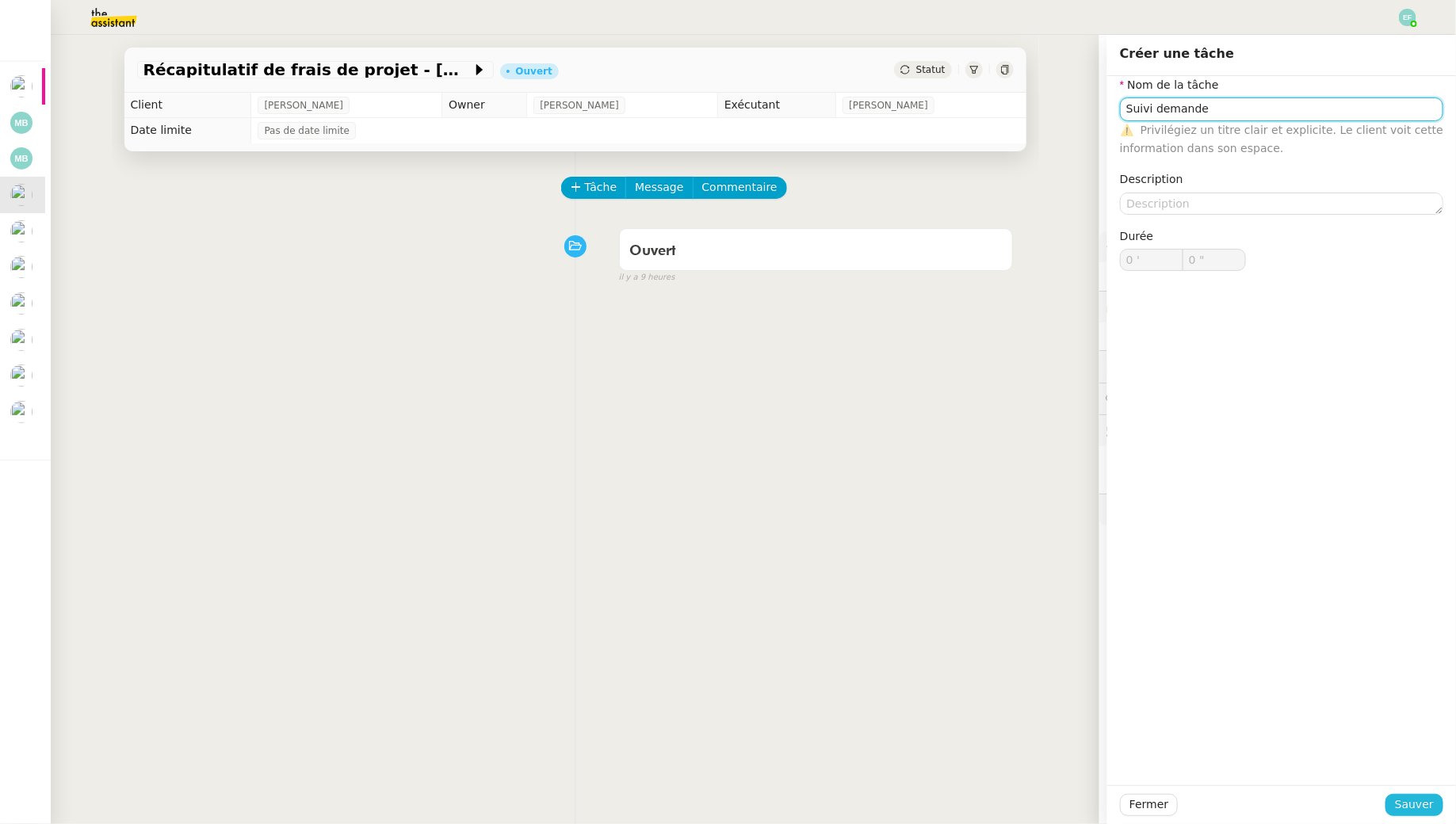
type input "Suivi demande"
click at [1406, 803] on span "Sauver" at bounding box center [1414, 805] width 39 height 19
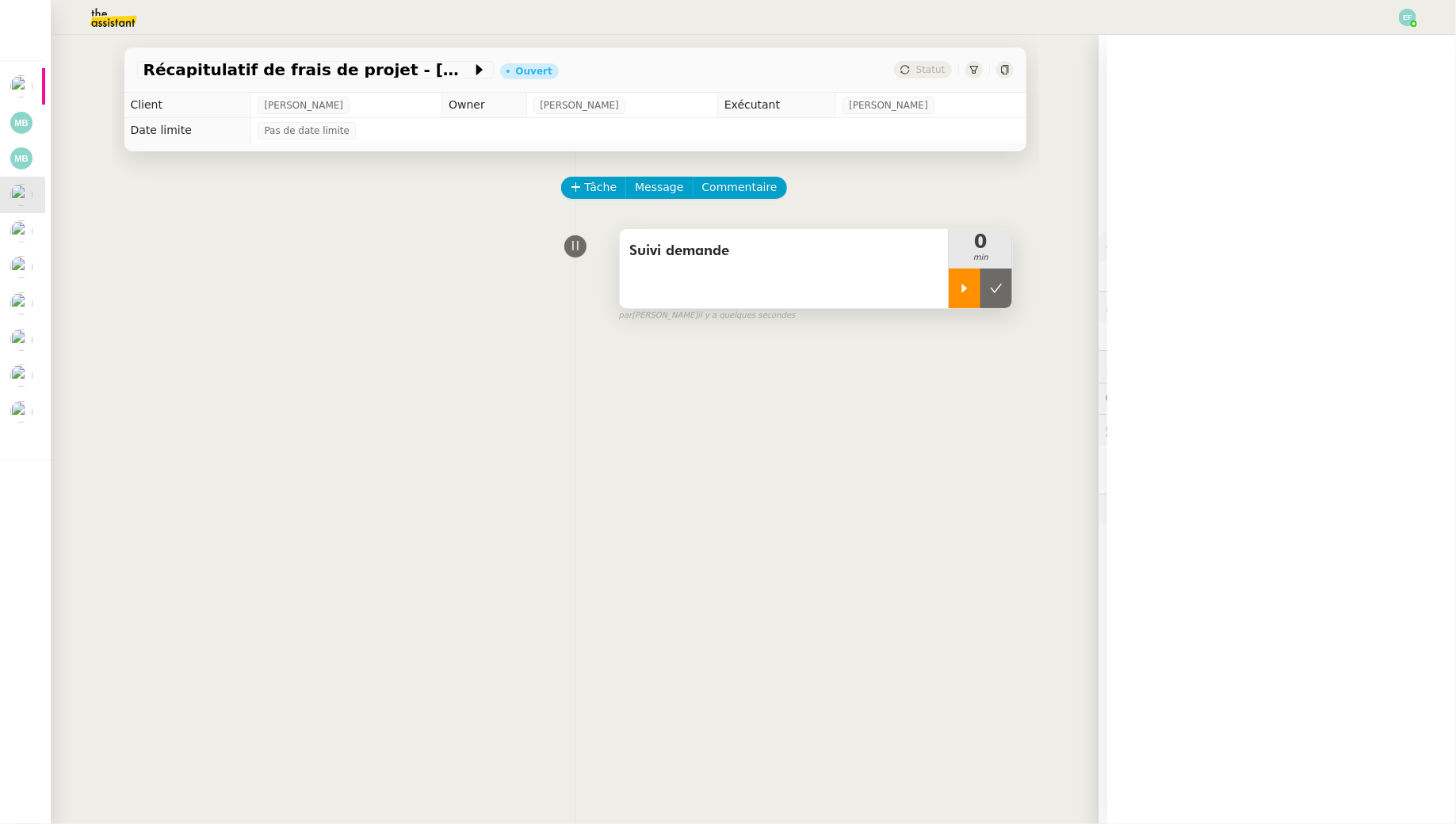
click at [971, 299] on div at bounding box center [965, 288] width 32 height 40
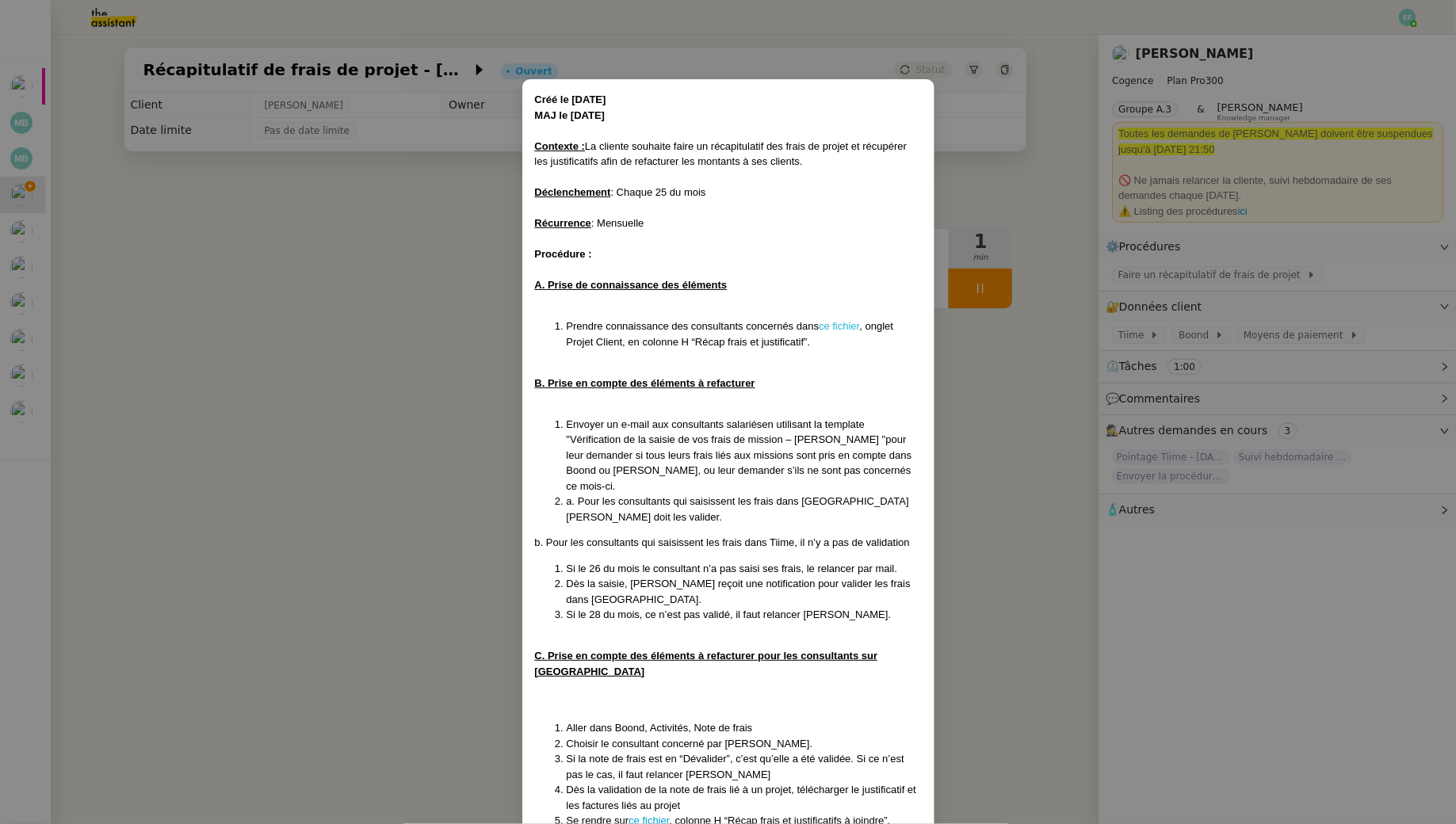
click at [859, 323] on link "ce fichier" at bounding box center [839, 325] width 41 height 12
click at [190, 143] on nz-modal-container "Créé le 23/05/25 MAJ le 06/08/25 Contexte : La cliente souhaite faire un récapi…" at bounding box center [728, 412] width 1456 height 824
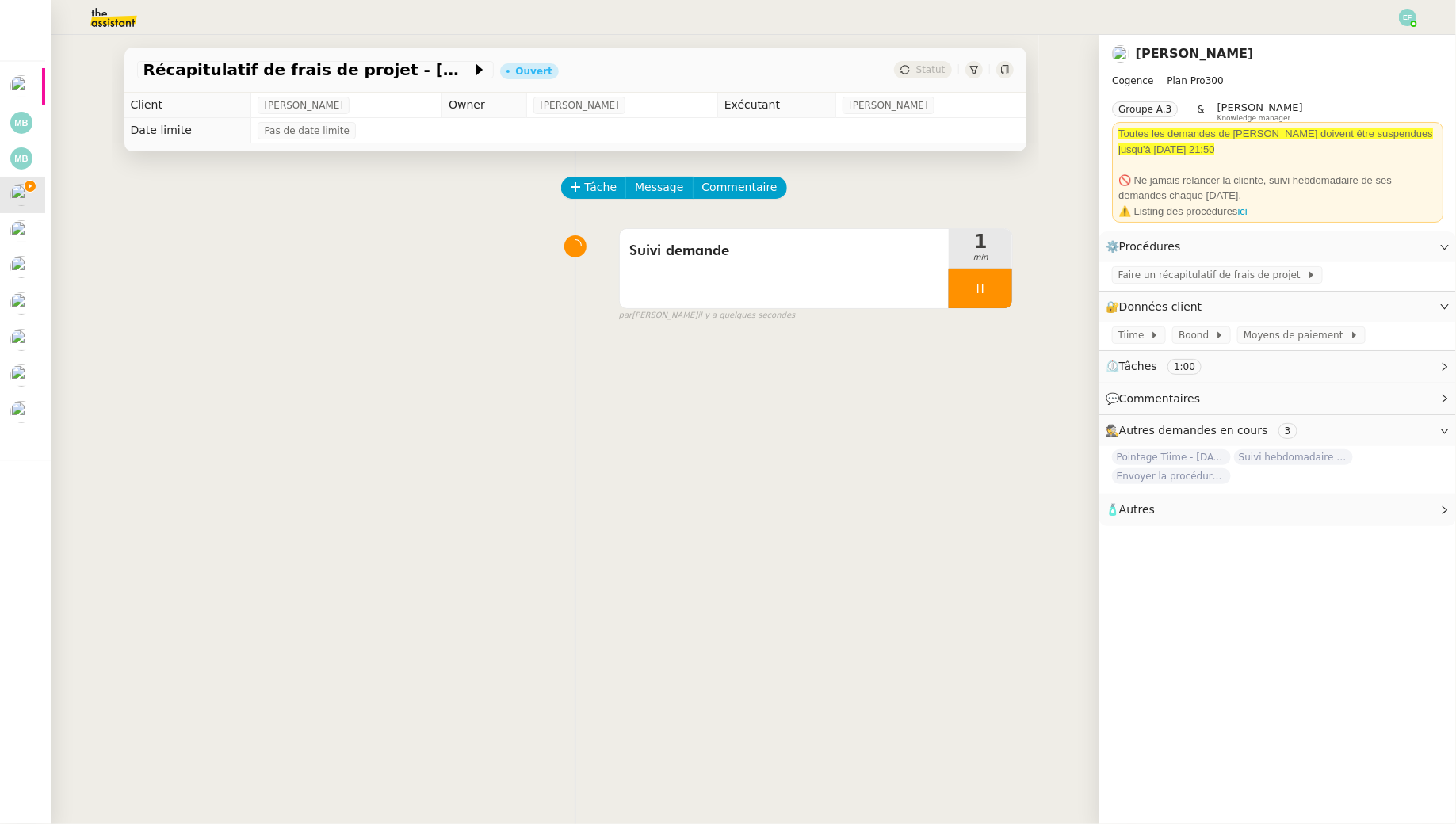
click at [658, 200] on div "Tâche Message Commentaire" at bounding box center [788, 196] width 451 height 38
click at [651, 189] on span "Message" at bounding box center [659, 187] width 48 height 19
click at [654, 237] on link "Nouvelle conversation" at bounding box center [732, 234] width 198 height 32
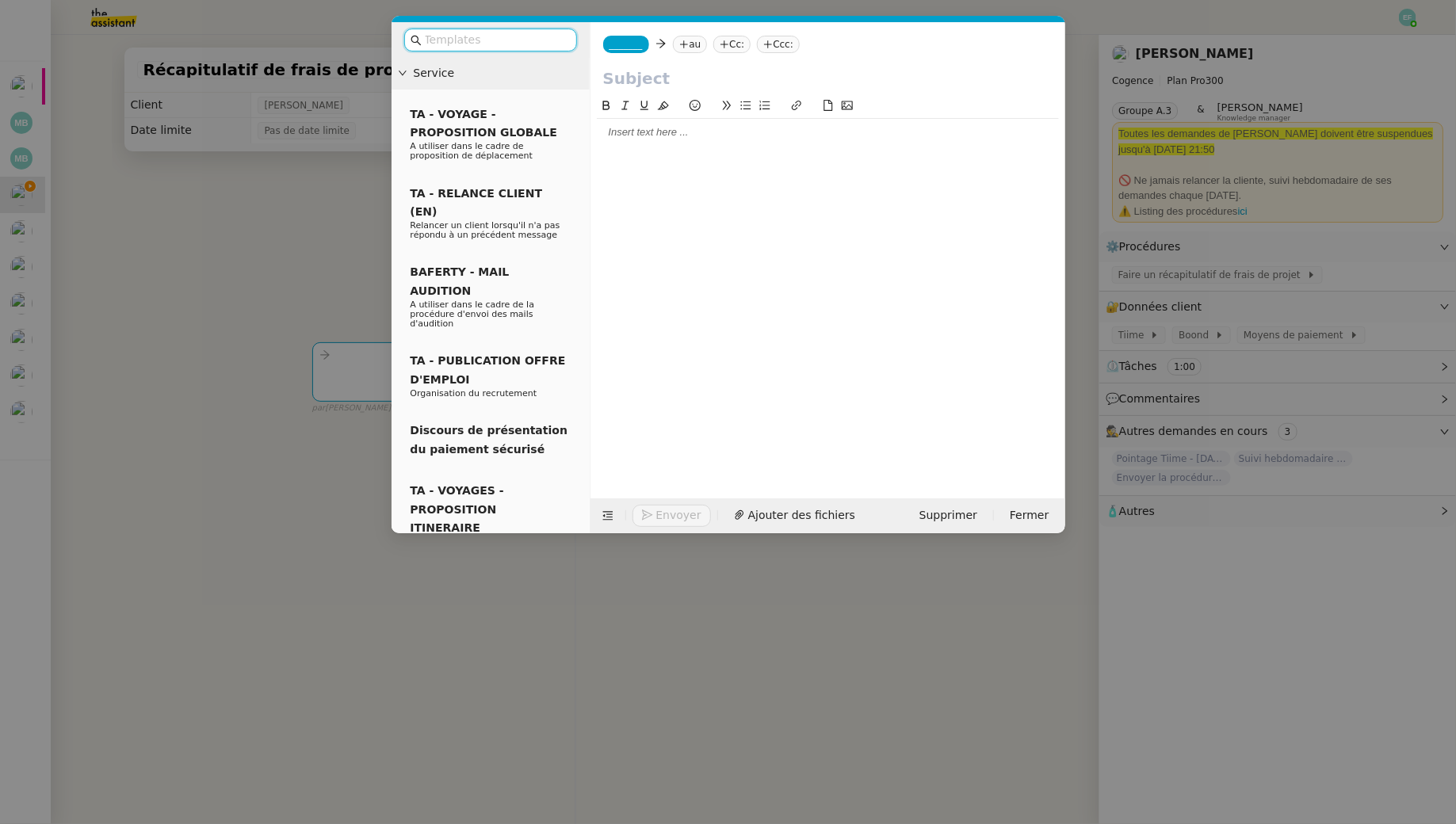
click at [549, 40] on input "text" at bounding box center [496, 40] width 143 height 19
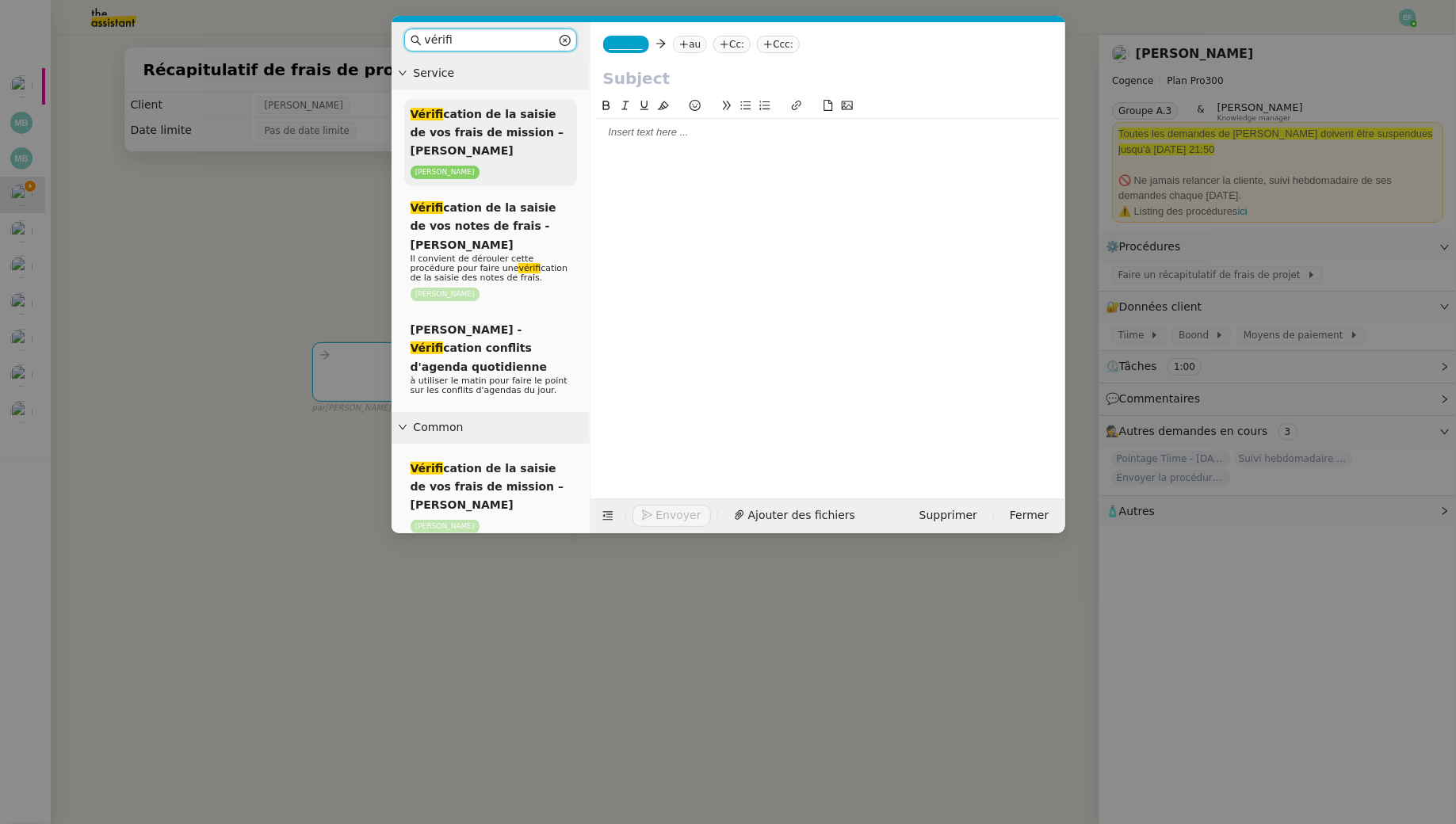
type input "vérifi"
click at [550, 135] on span "Vérifi cation de la saisie de vos frais de mission – Mois Année" at bounding box center [487, 133] width 154 height 50
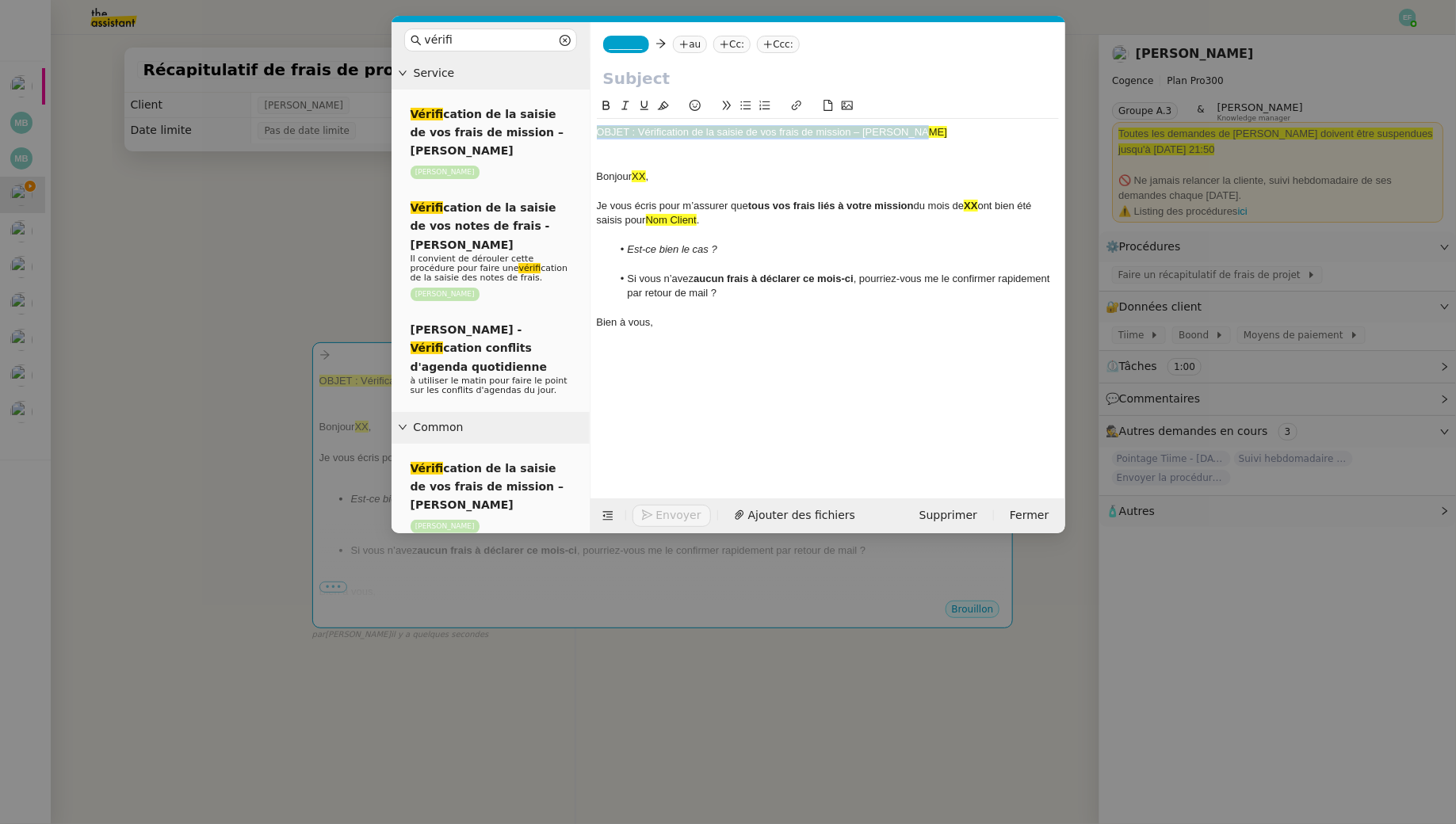
drag, startPoint x: 938, startPoint y: 136, endPoint x: 588, endPoint y: 129, distance: 350.1
click at [588, 129] on nz-layout "vérifi Service Vérifi cation de la saisie de vos frais de mission – Mois Année …" at bounding box center [728, 278] width 674 height 512
click at [618, 84] on input "text" at bounding box center [828, 79] width 449 height 24
paste input "OBJET : Vérification de la saisie de vos frais de mission – Mois Année"
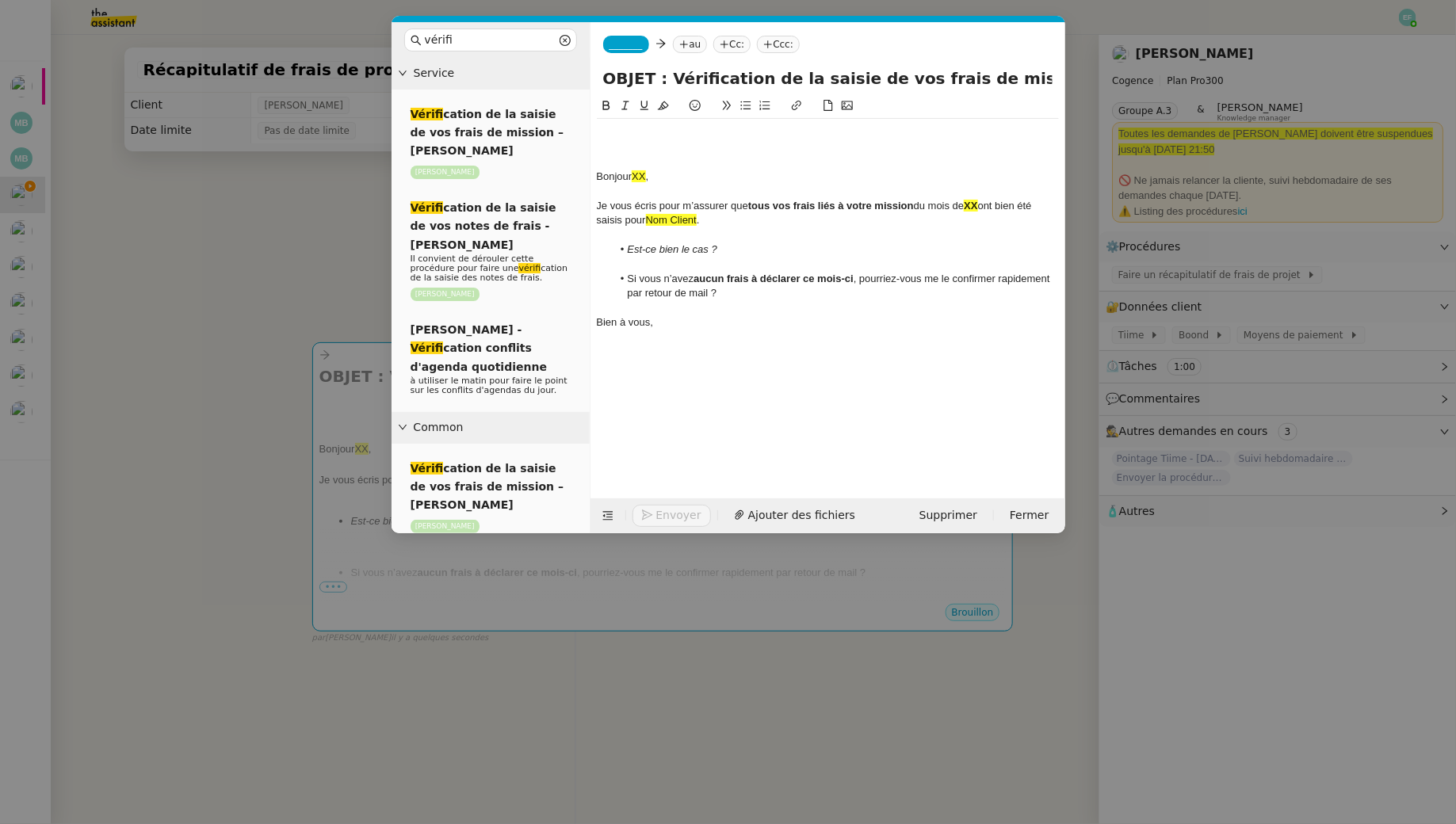
drag, startPoint x: 606, startPoint y: 77, endPoint x: 544, endPoint y: 70, distance: 62.4
click at [544, 70] on nz-layout "vérifi Service Vérifi cation de la saisie de vos frais de mission – Mois Année …" at bounding box center [728, 278] width 674 height 512
drag, startPoint x: 963, startPoint y: 85, endPoint x: 1075, endPoint y: 75, distance: 112.4
click at [1075, 75] on nz-modal-container "vérifi Service Vérifi cation de la saisie de vos frais de mission – Mois Année …" at bounding box center [728, 412] width 1456 height 824
type input "Vérification de la saisie de vos frais de mission – Août 2025"
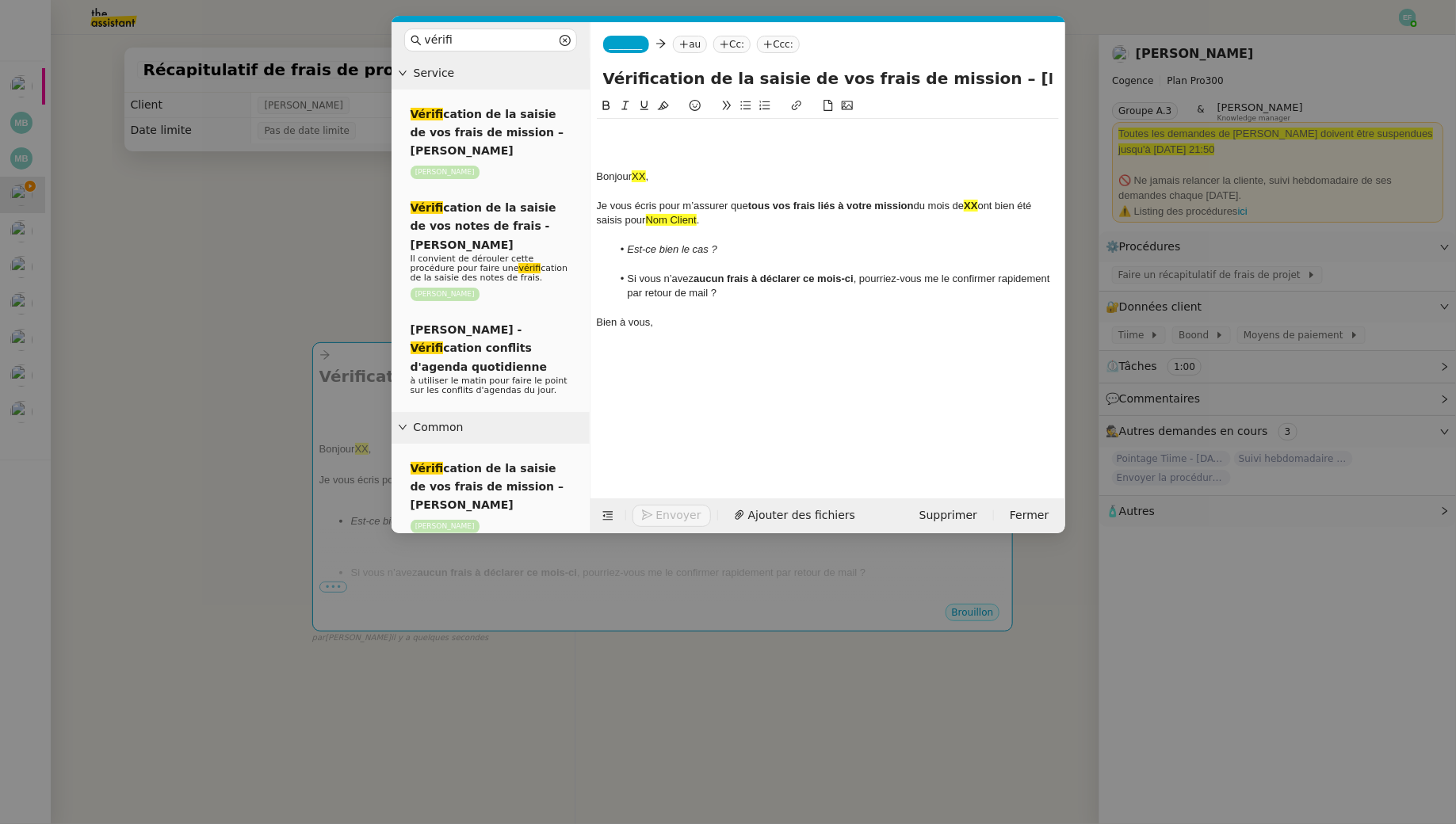
click at [598, 174] on div "Bonjour XX ," at bounding box center [828, 176] width 462 height 14
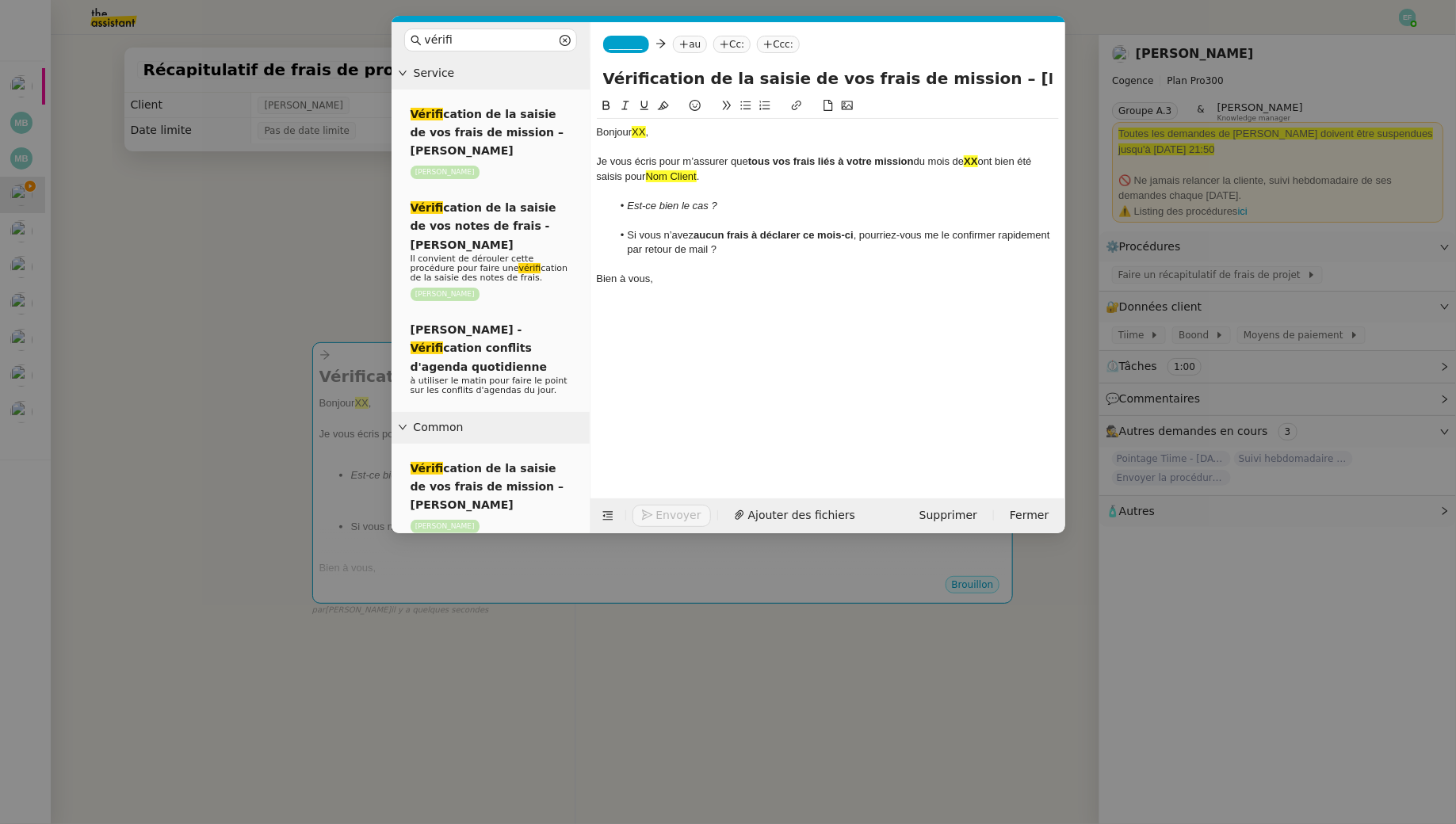
click at [640, 131] on span "XX" at bounding box center [639, 132] width 14 height 12
drag, startPoint x: 677, startPoint y: 135, endPoint x: 635, endPoint y: 134, distance: 42.0
click at [635, 134] on div "Bonjour Antoine ," at bounding box center [828, 132] width 462 height 14
click at [665, 105] on icon at bounding box center [664, 106] width 11 height 11
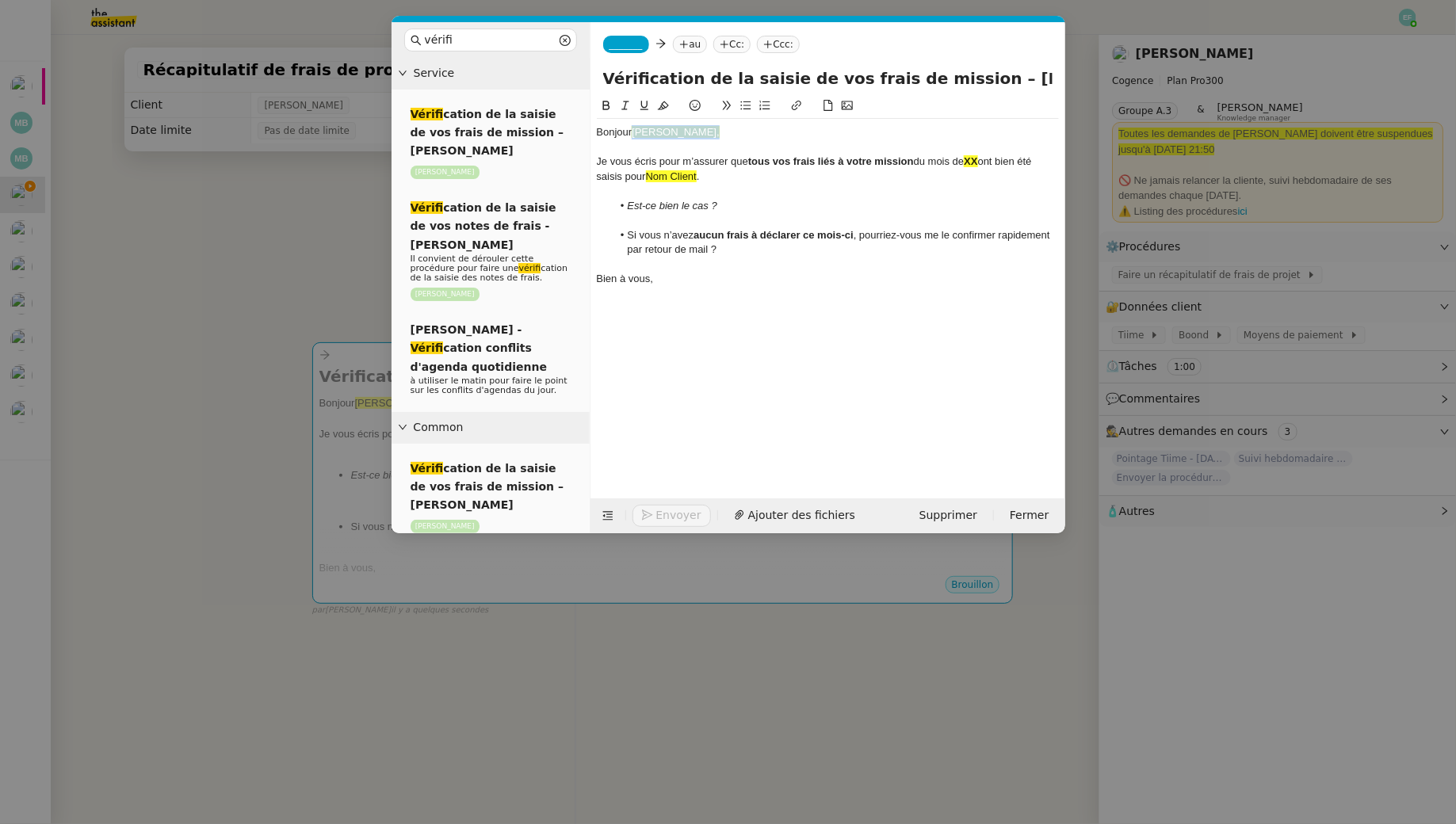
click at [665, 105] on icon at bounding box center [664, 106] width 11 height 11
click at [707, 156] on div "Je vous écris pour m’assurer que tous vos frais liés à votre mission du mois de…" at bounding box center [828, 170] width 462 height 30
drag, startPoint x: 690, startPoint y: 136, endPoint x: 635, endPoint y: 137, distance: 55.0
click at [635, 137] on div "Bonjour Antoine," at bounding box center [828, 132] width 462 height 14
click at [665, 102] on icon at bounding box center [664, 106] width 11 height 11
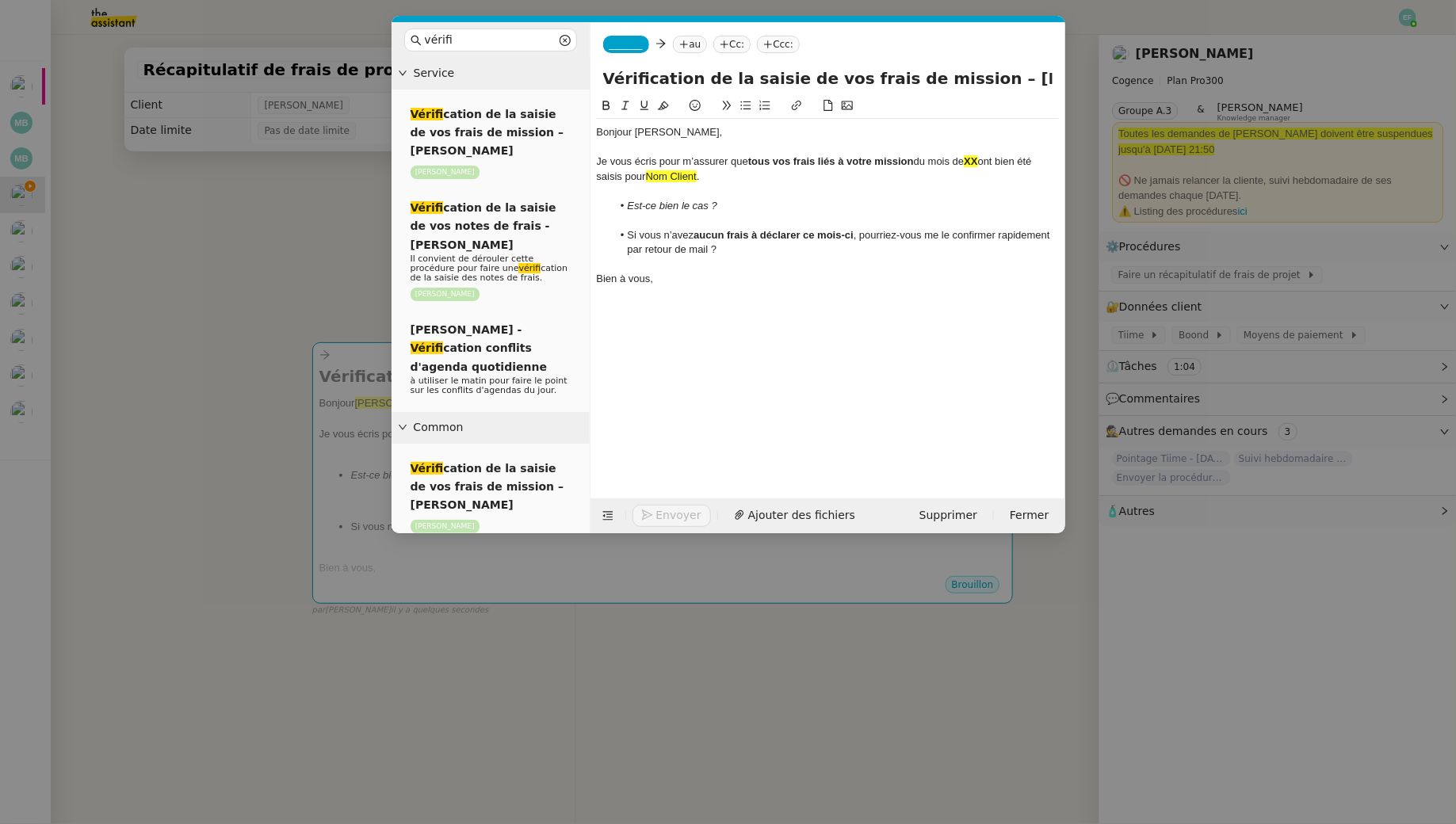
click at [632, 53] on div "_______ au Cc: Ccc:" at bounding box center [828, 44] width 475 height 44
click at [631, 41] on span "_______" at bounding box center [627, 44] width 33 height 11
click at [671, 71] on span "Louise" at bounding box center [721, 70] width 225 height 13
click at [719, 49] on nz-tag "au" at bounding box center [736, 44] width 34 height 18
type input "antoine.bayard"
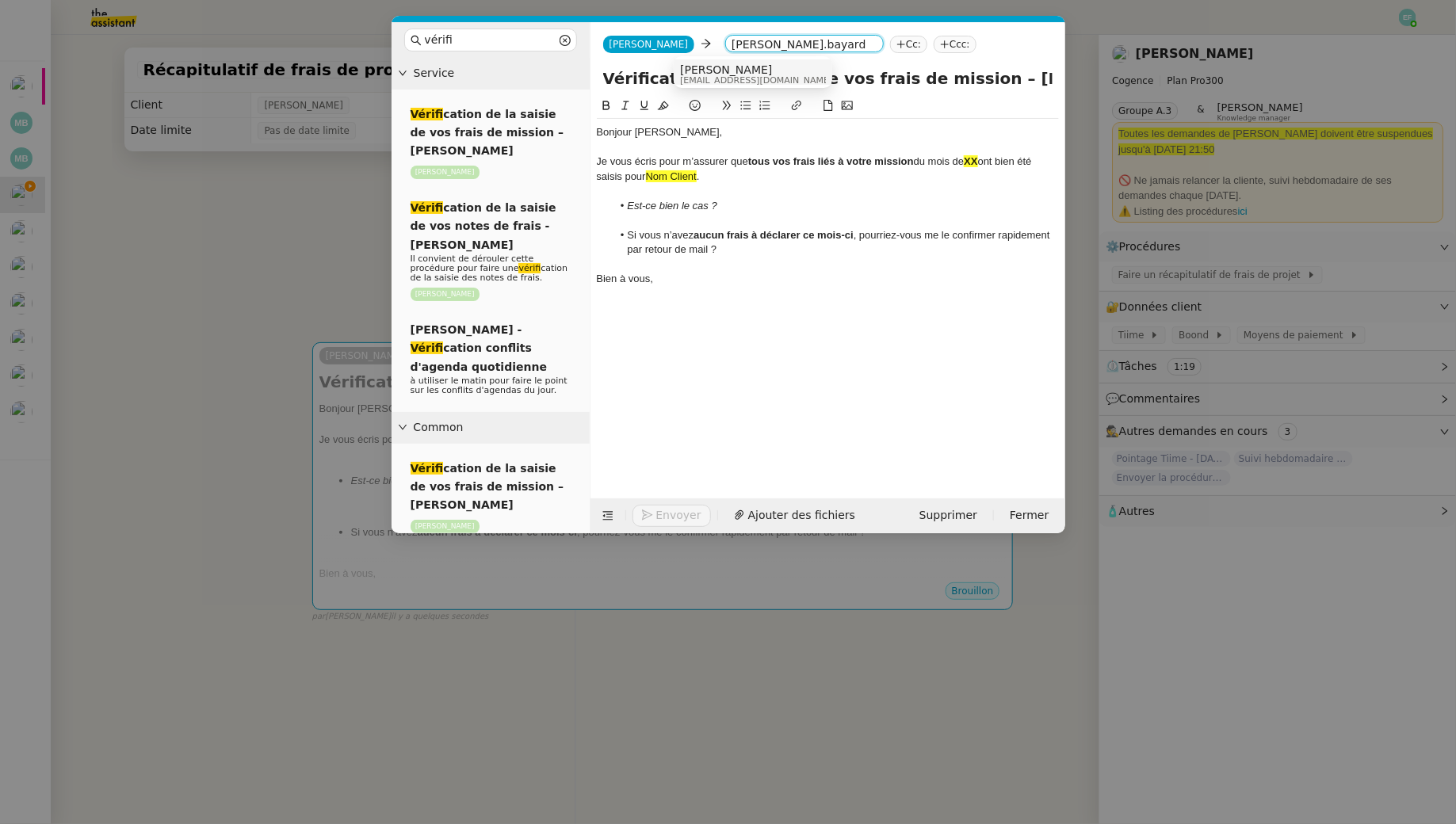
click at [775, 74] on span "Antoine Bayard" at bounding box center [756, 70] width 152 height 13
click at [977, 159] on strong "XX" at bounding box center [970, 161] width 14 height 12
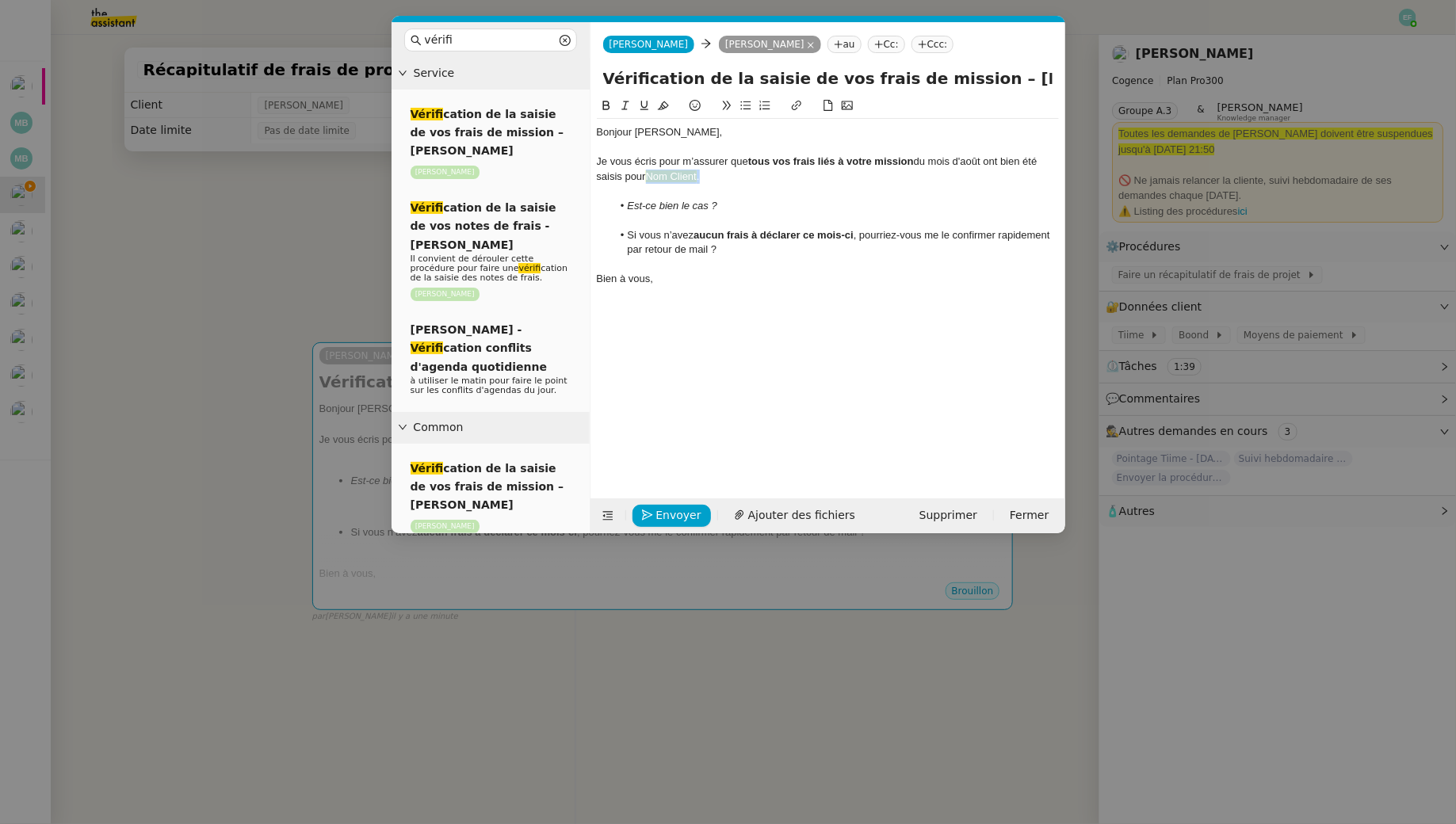
drag, startPoint x: 730, startPoint y: 181, endPoint x: 649, endPoint y: 180, distance: 81.0
click at [649, 180] on div "Je vous écris pour m’assurer que tous vos frais liés à votre mission du mois d'…" at bounding box center [828, 170] width 462 height 30
click at [679, 517] on span "Envoyer" at bounding box center [678, 515] width 45 height 19
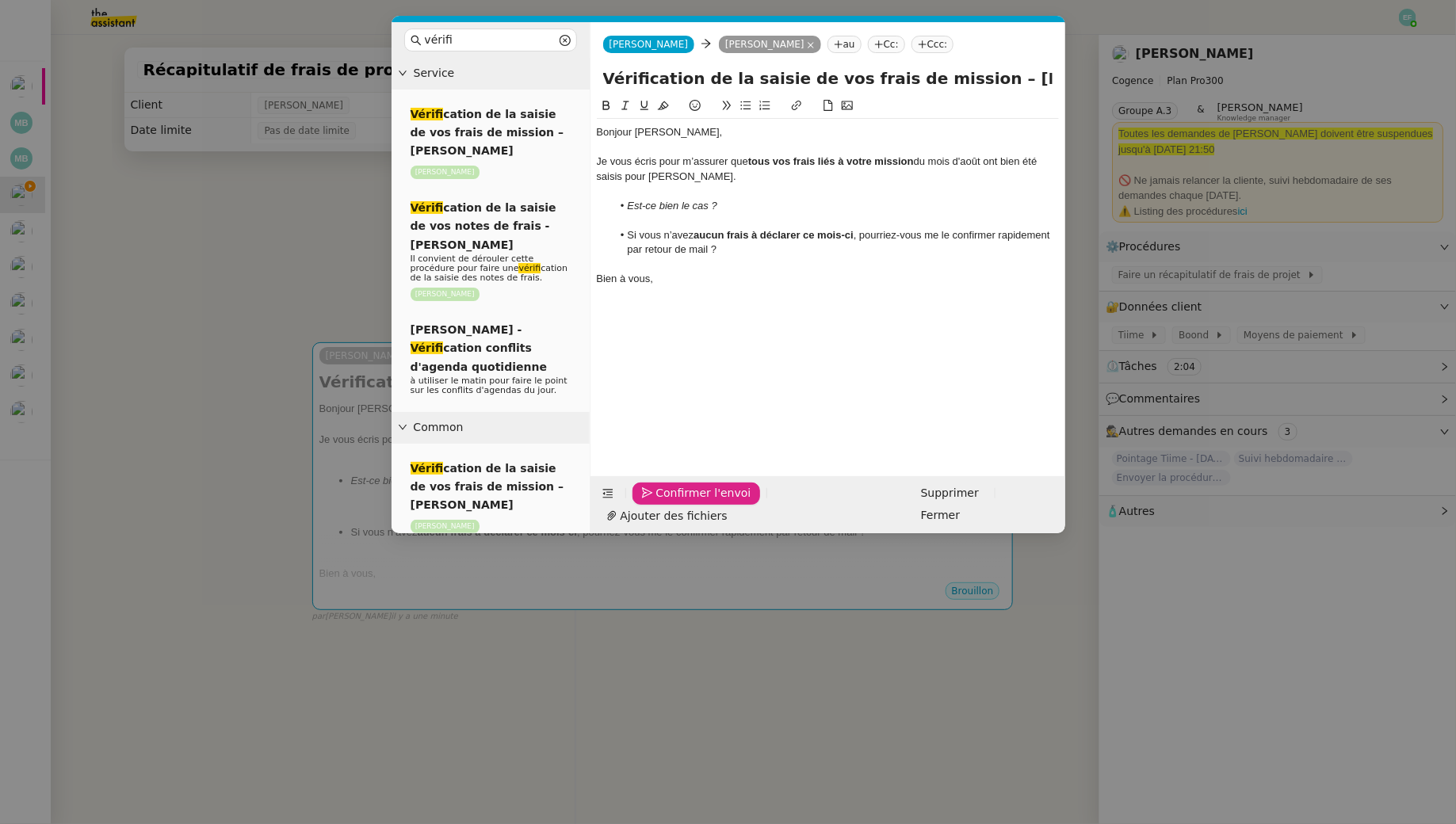
click at [680, 502] on span "Confirmer l'envoi" at bounding box center [703, 494] width 95 height 19
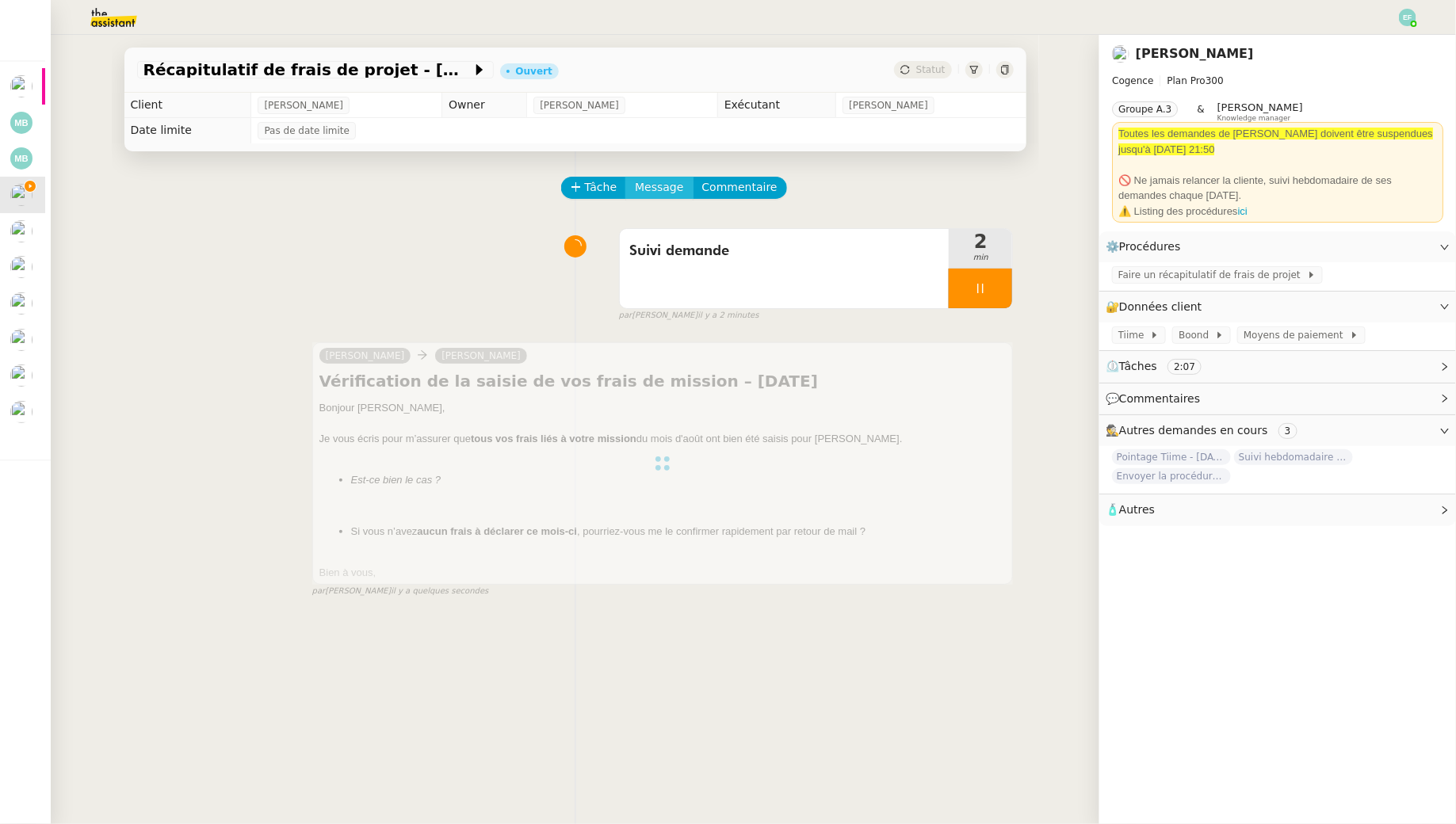
click at [659, 187] on span "Message" at bounding box center [659, 187] width 48 height 19
click at [657, 222] on link "Nouvelle conversation" at bounding box center [732, 234] width 198 height 32
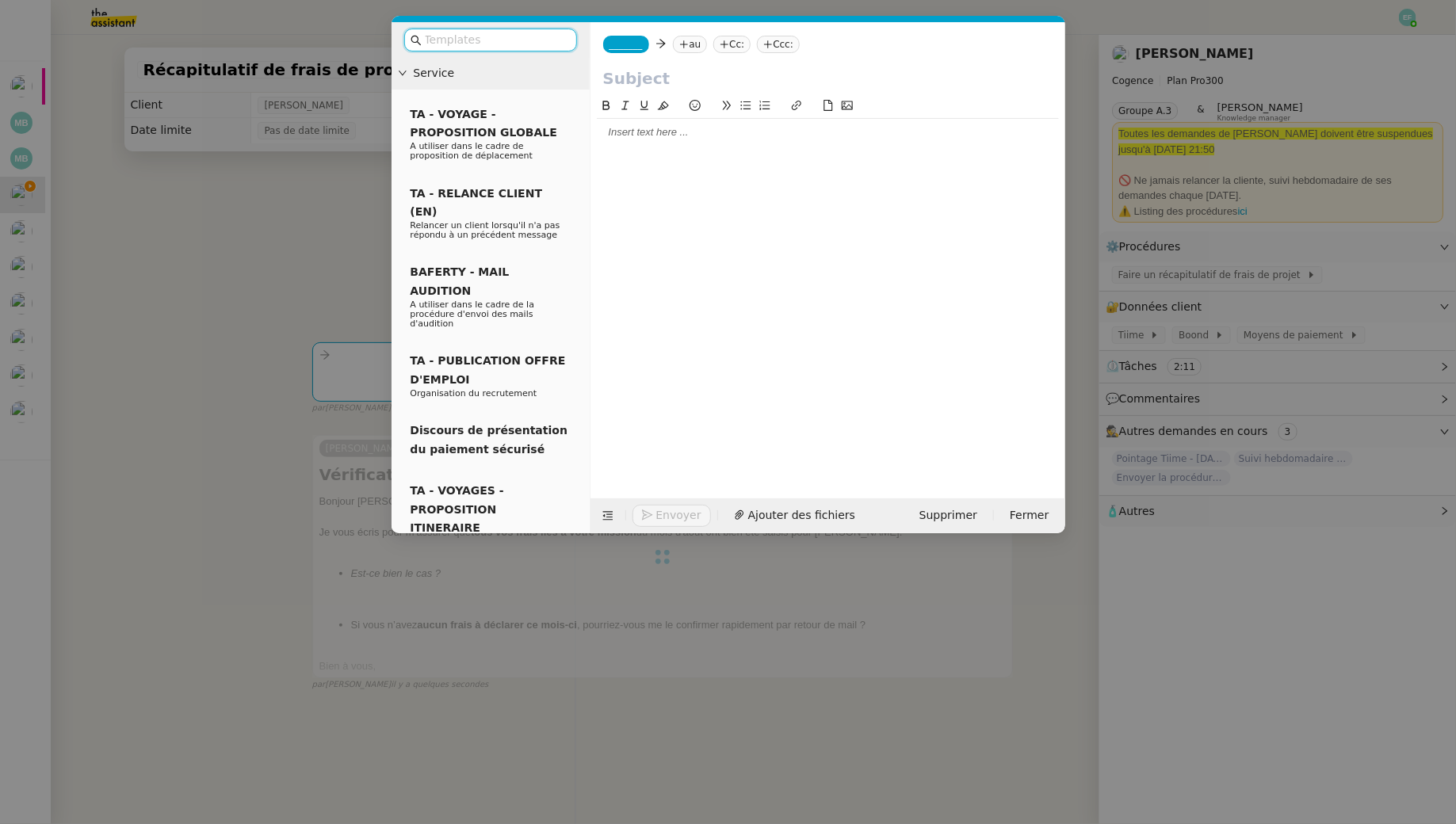
click at [623, 44] on span "_______" at bounding box center [627, 44] width 33 height 11
click at [514, 43] on input "text" at bounding box center [496, 40] width 143 height 19
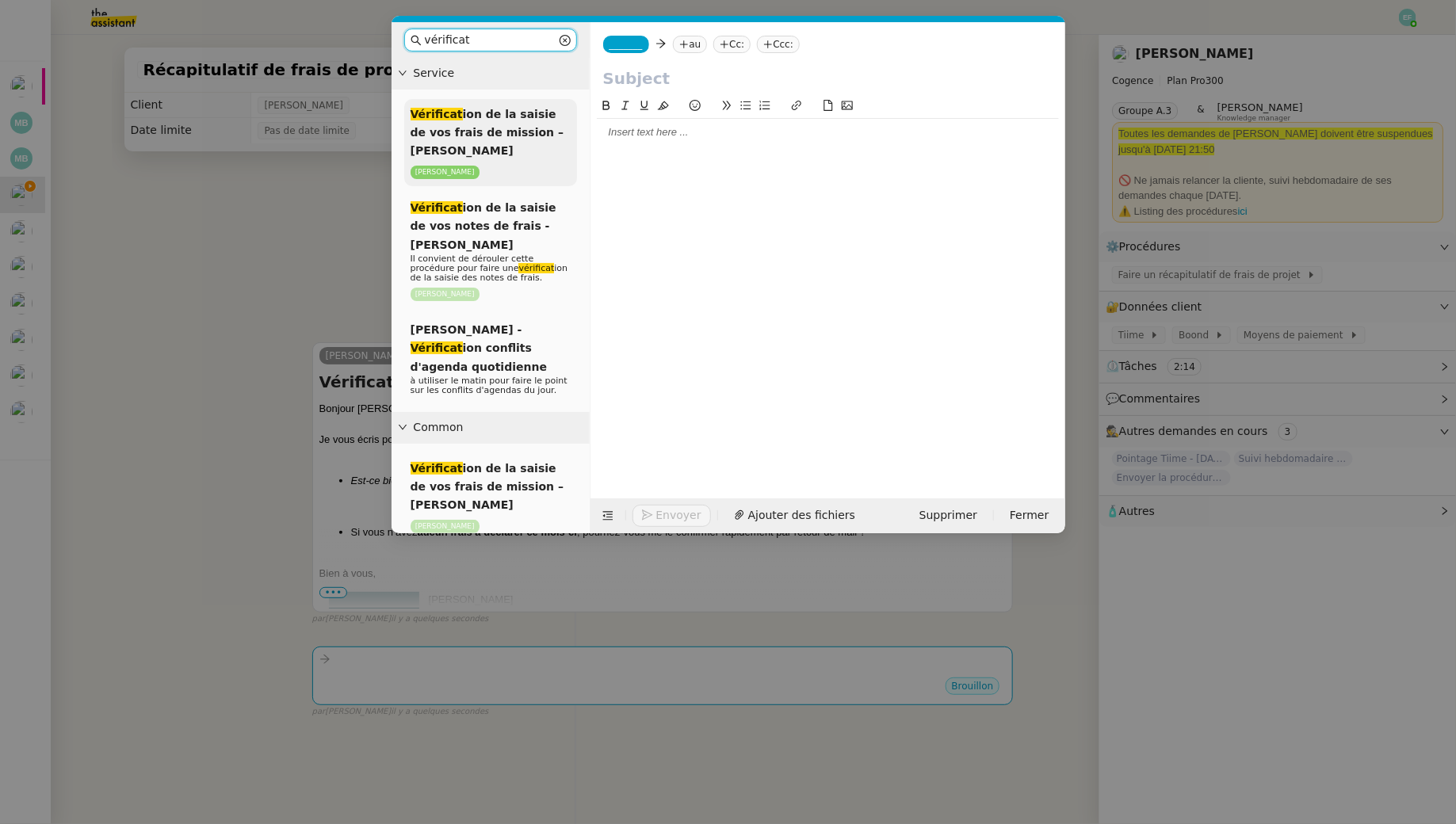
type input "vérificat"
click at [509, 143] on div "Vérificat ion de la saisie de vos frais de mission – Mois Année Juliette Rihal" at bounding box center [490, 143] width 172 height 87
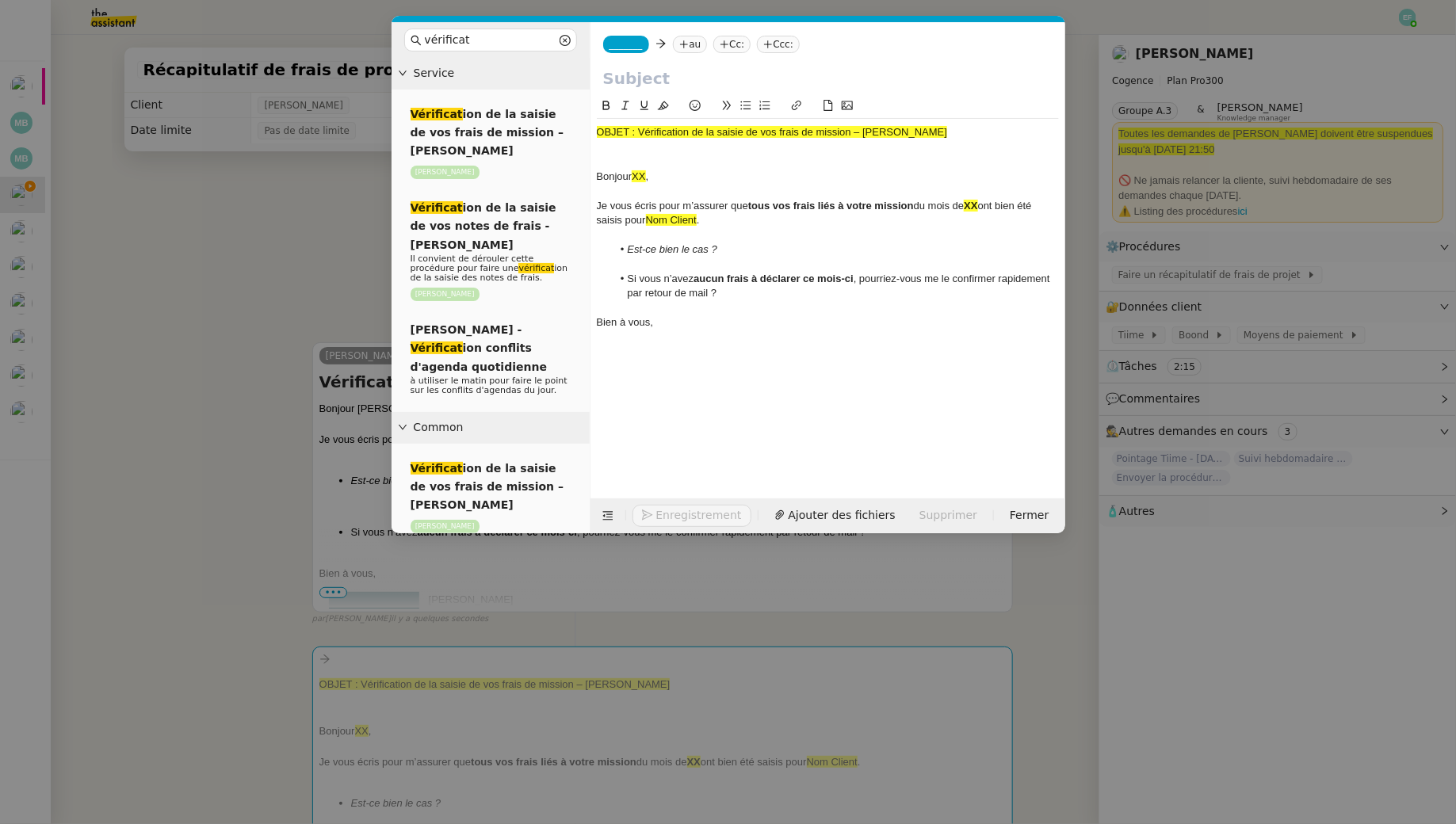
click at [256, 249] on nz-modal-container "vérificat Service Vérificat ion de la saisie de vos frais de mission – Mois Ann…" at bounding box center [728, 412] width 1456 height 824
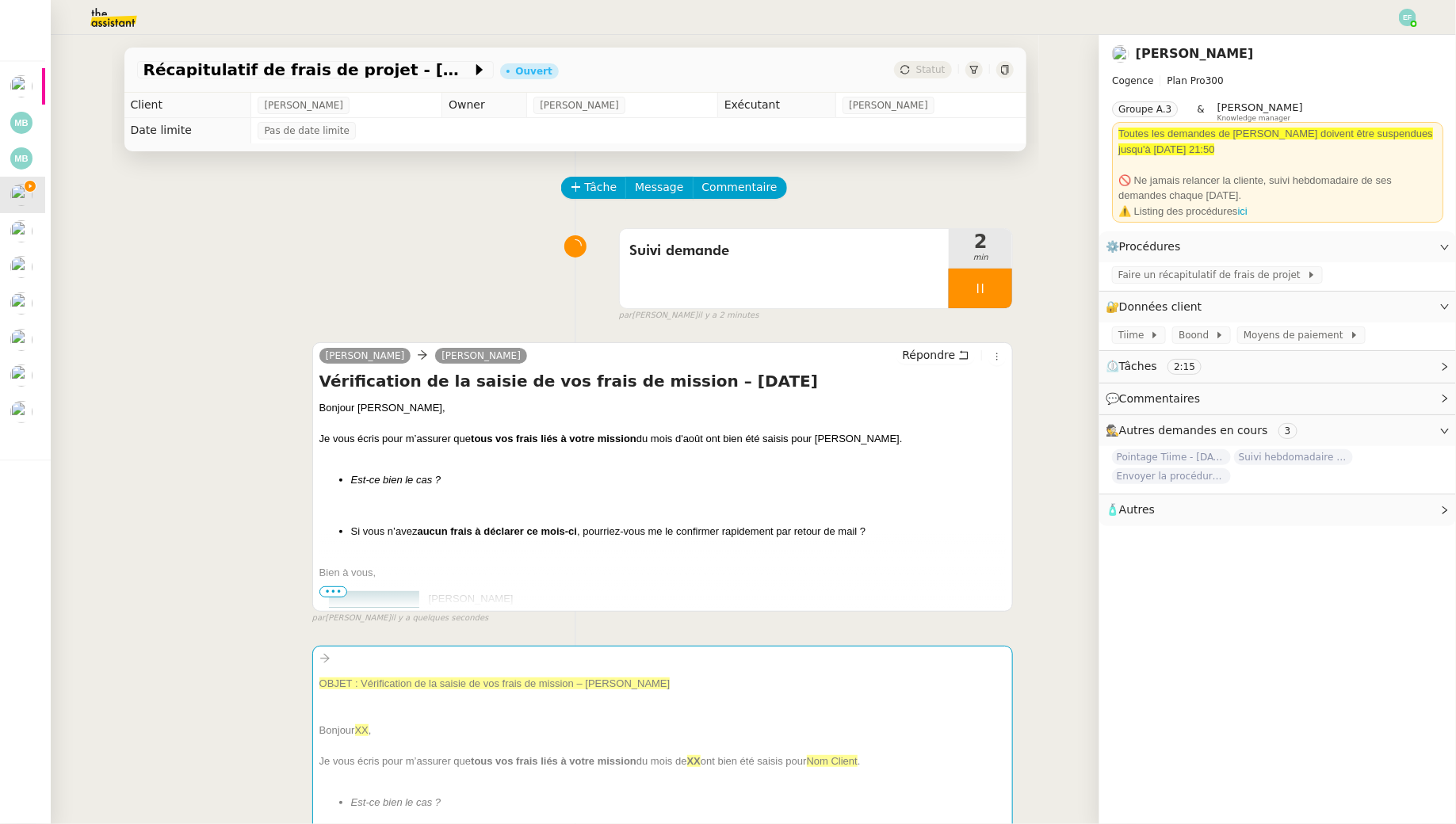
scroll to position [117, 0]
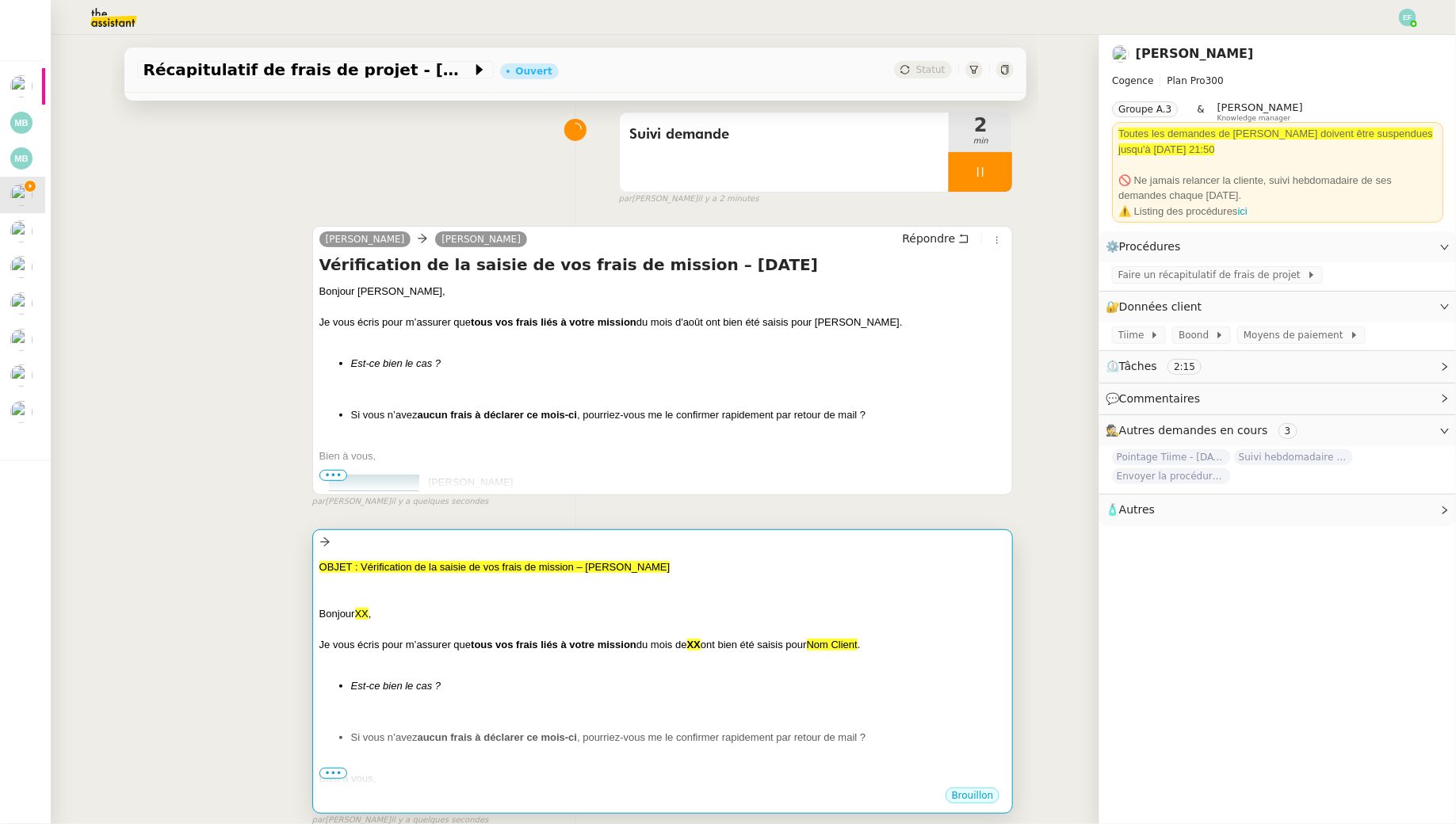
click at [614, 627] on div at bounding box center [663, 628] width 687 height 16
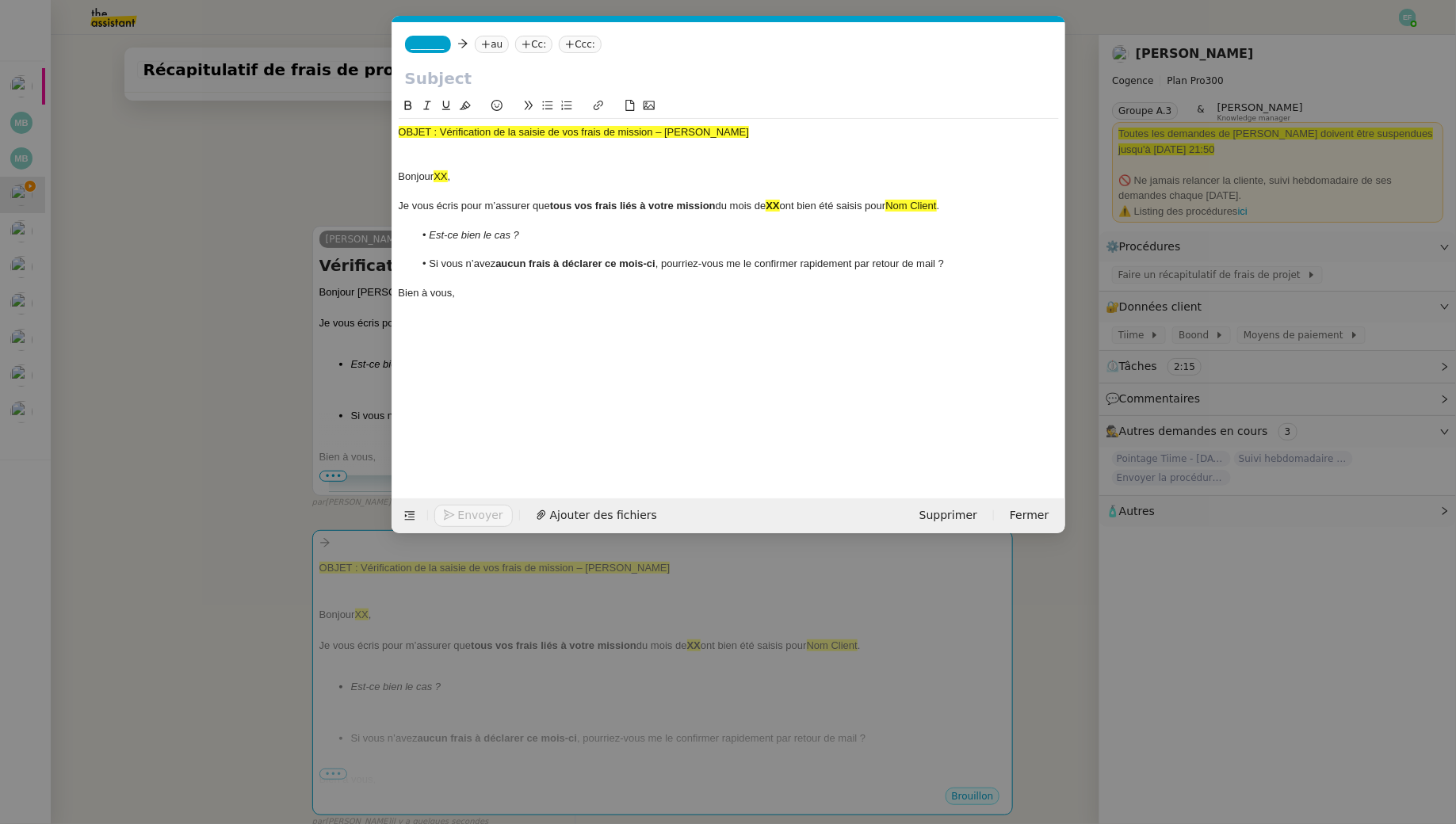
scroll to position [0, 74]
click at [155, 323] on nz-modal-container "vérificat Service Vérificat ion de la saisie de vos frais de mission – Mois Ann…" at bounding box center [728, 412] width 1456 height 824
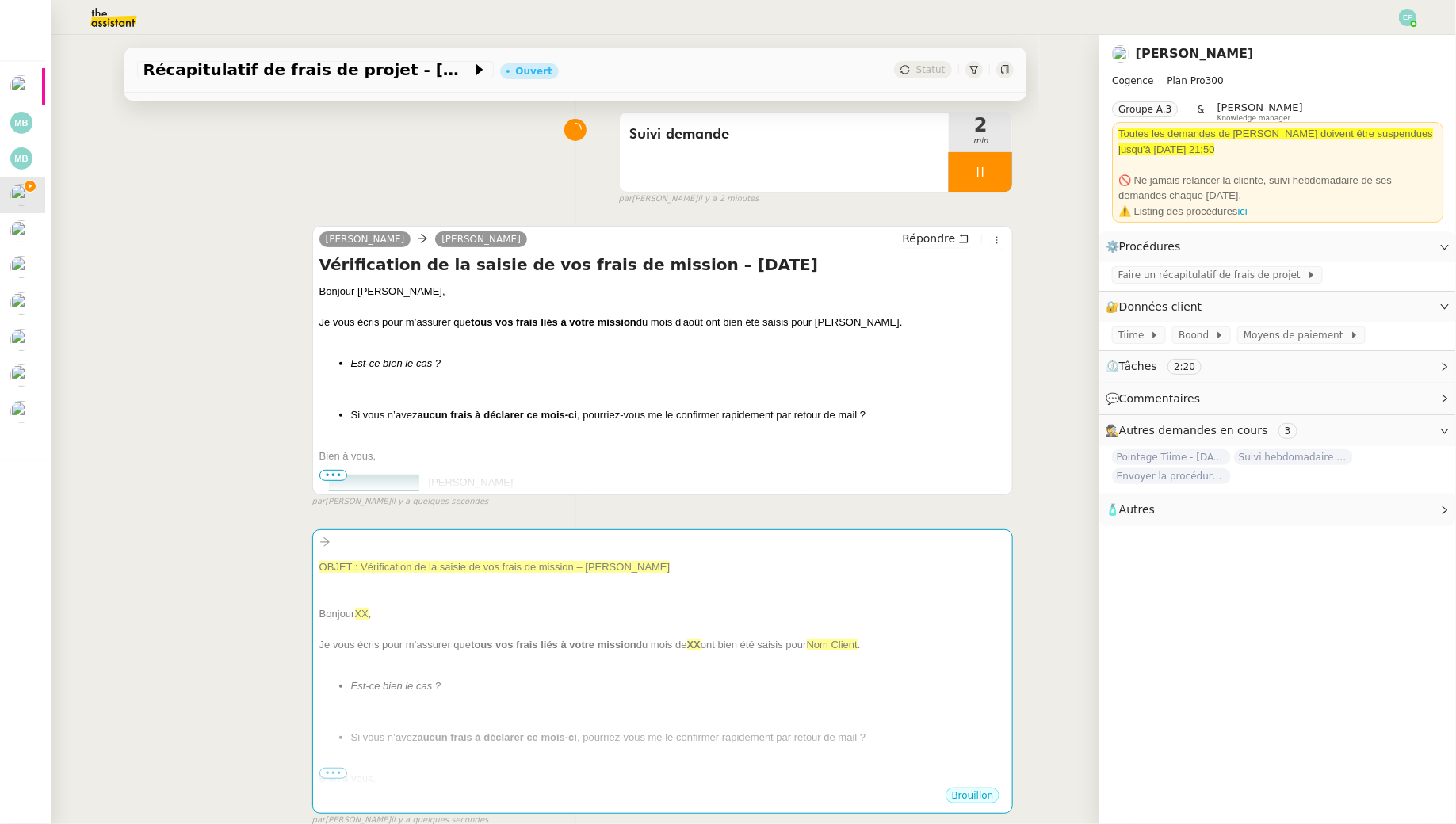
drag, startPoint x: 791, startPoint y: 260, endPoint x: 312, endPoint y: 262, distance: 479.0
click at [312, 262] on div "Louise Antoine Bayard Répondre Vérification de la saisie de vos frais de missio…" at bounding box center [663, 361] width 702 height 270
copy h4 "Vérification de la saisie de vos frais de mission – Août 2025"
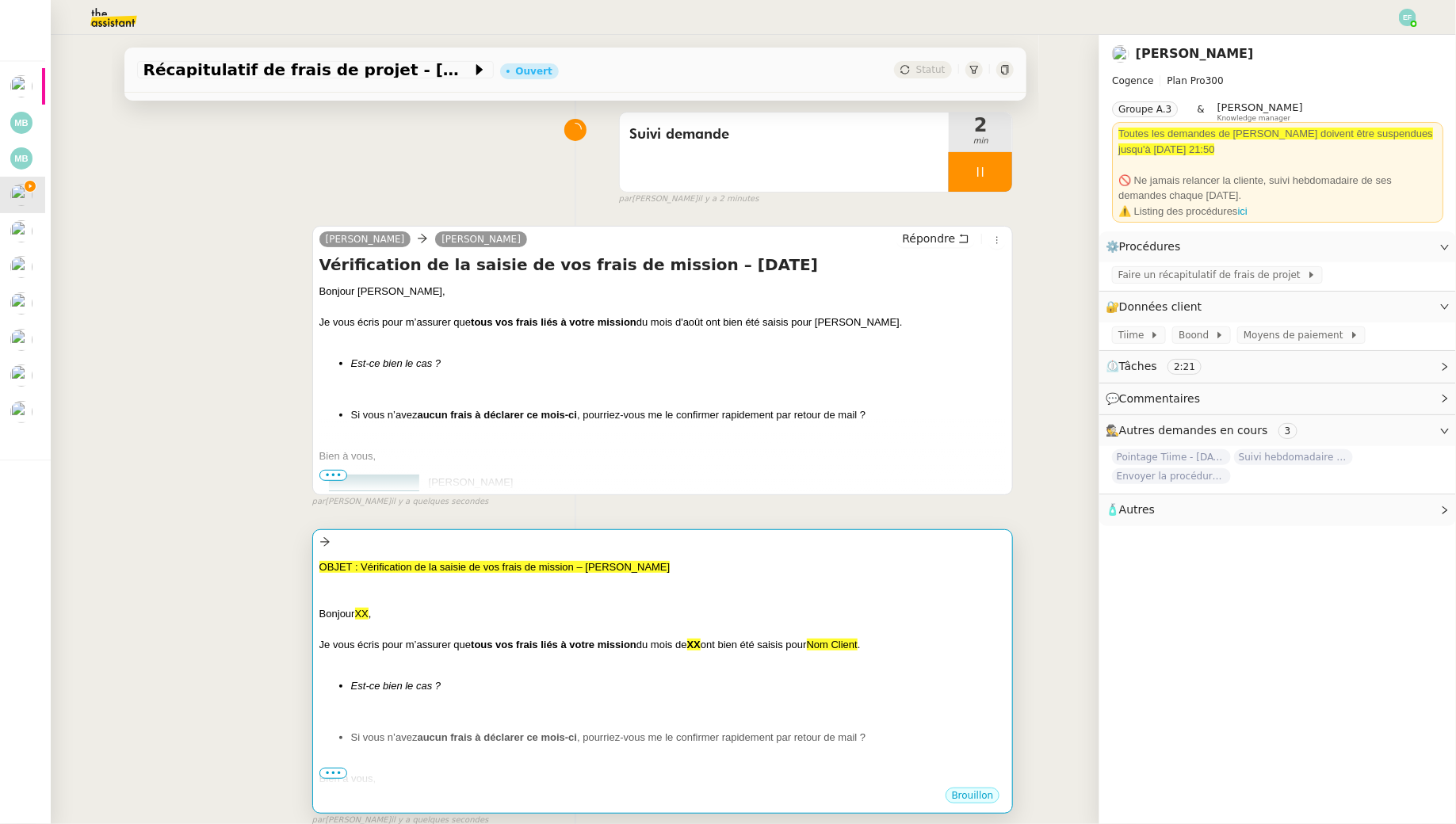
click at [601, 530] on div "Tâche Message Commentaire Veuillez patienter une erreur s'est produite 👌👌👌 mess…" at bounding box center [576, 447] width 928 height 824
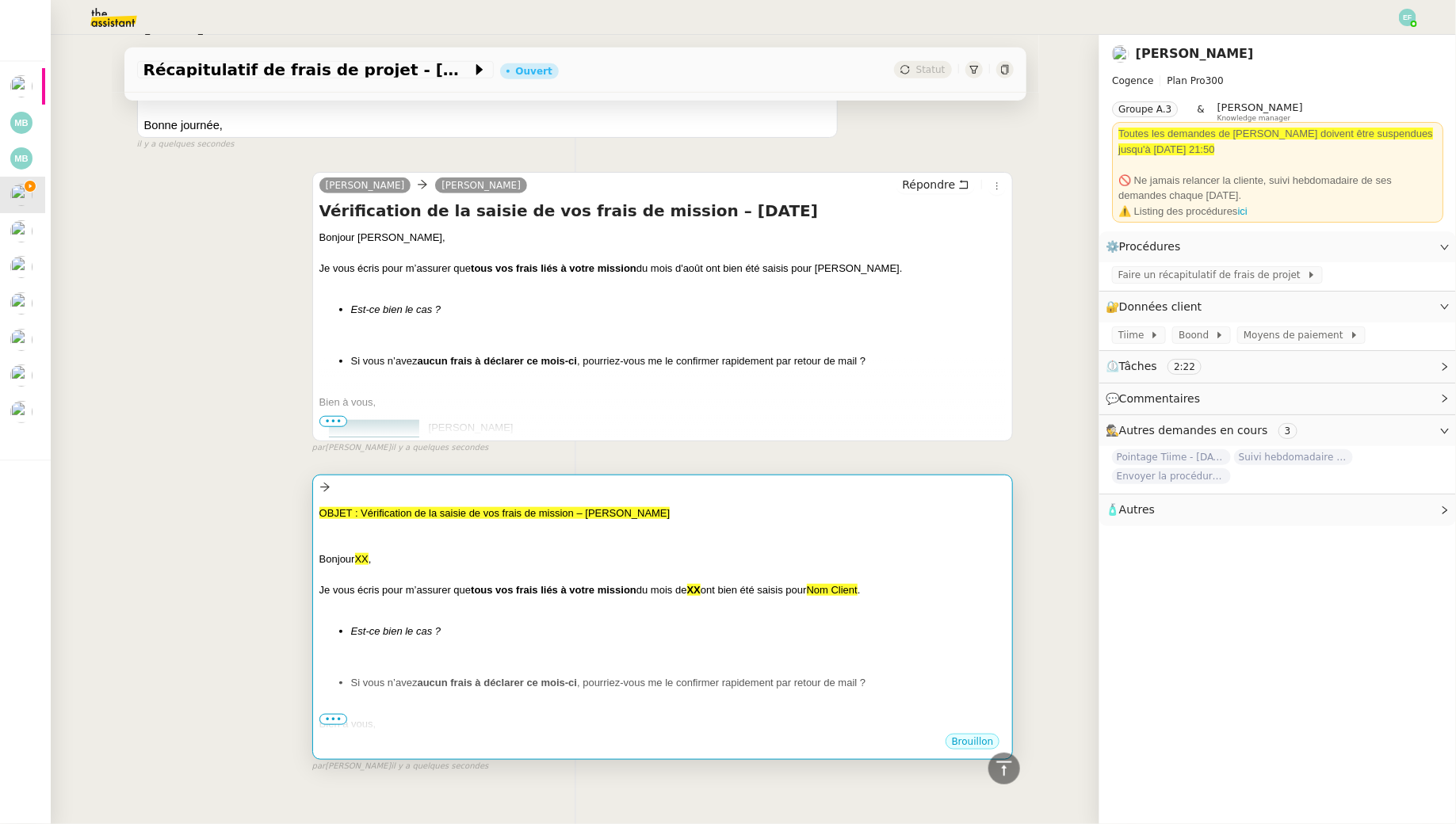
click at [707, 521] on div at bounding box center [663, 528] width 687 height 16
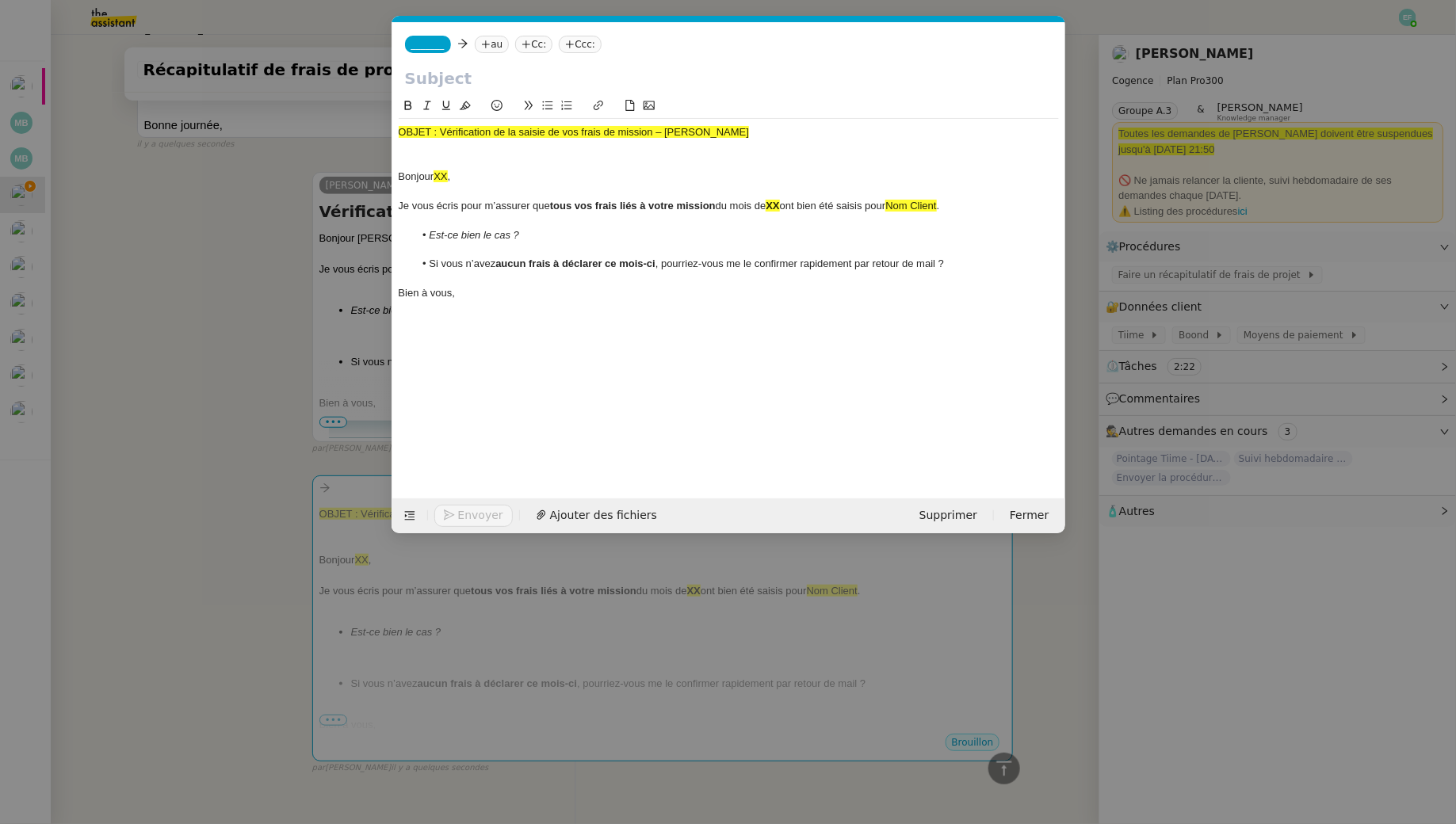
click at [517, 79] on input "text" at bounding box center [728, 79] width 648 height 24
paste input "Vérification de la saisie de vos frais de mission – Août 2025"
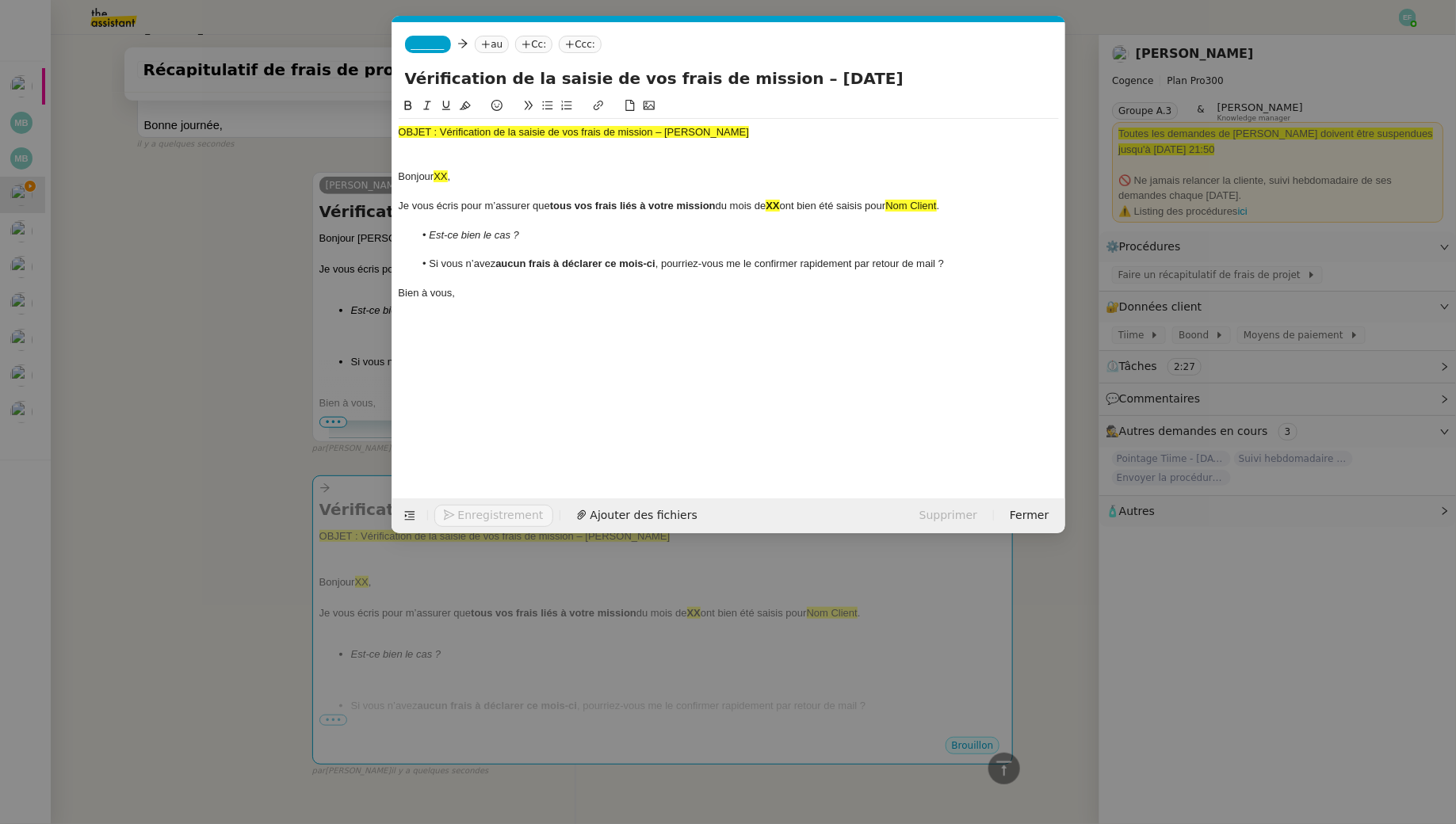
type input "Vérification de la saisie de vos frais de mission – Août 2025"
click at [440, 41] on span "_______" at bounding box center [428, 44] width 33 height 11
click at [498, 72] on span "Louise" at bounding box center [523, 70] width 225 height 13
click at [527, 46] on icon at bounding box center [532, 44] width 9 height 9
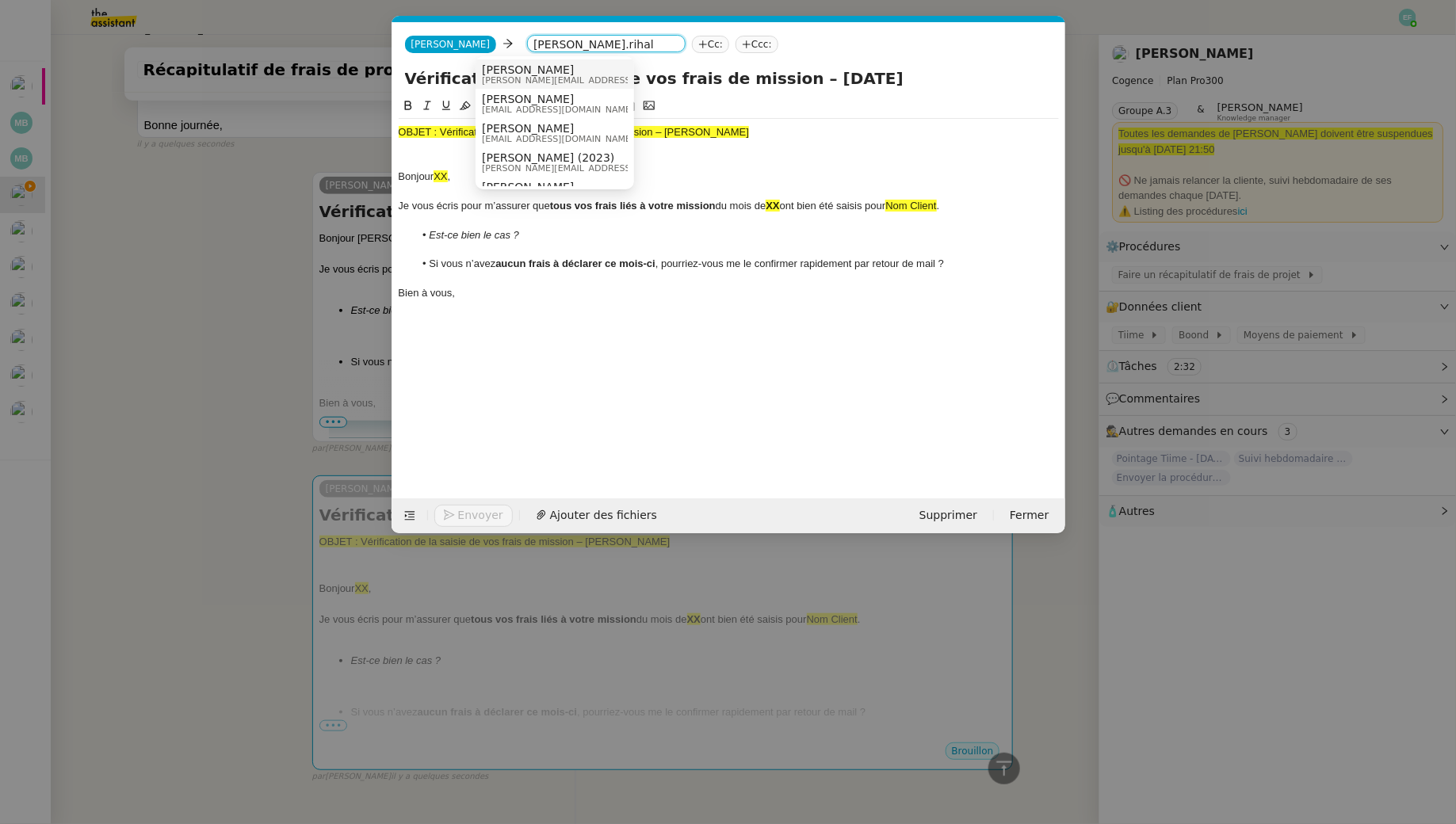
type input "juliette.rihal"
click at [548, 77] on span "juliette.rihal@cogence-consulting.com" at bounding box center [594, 80] width 225 height 8
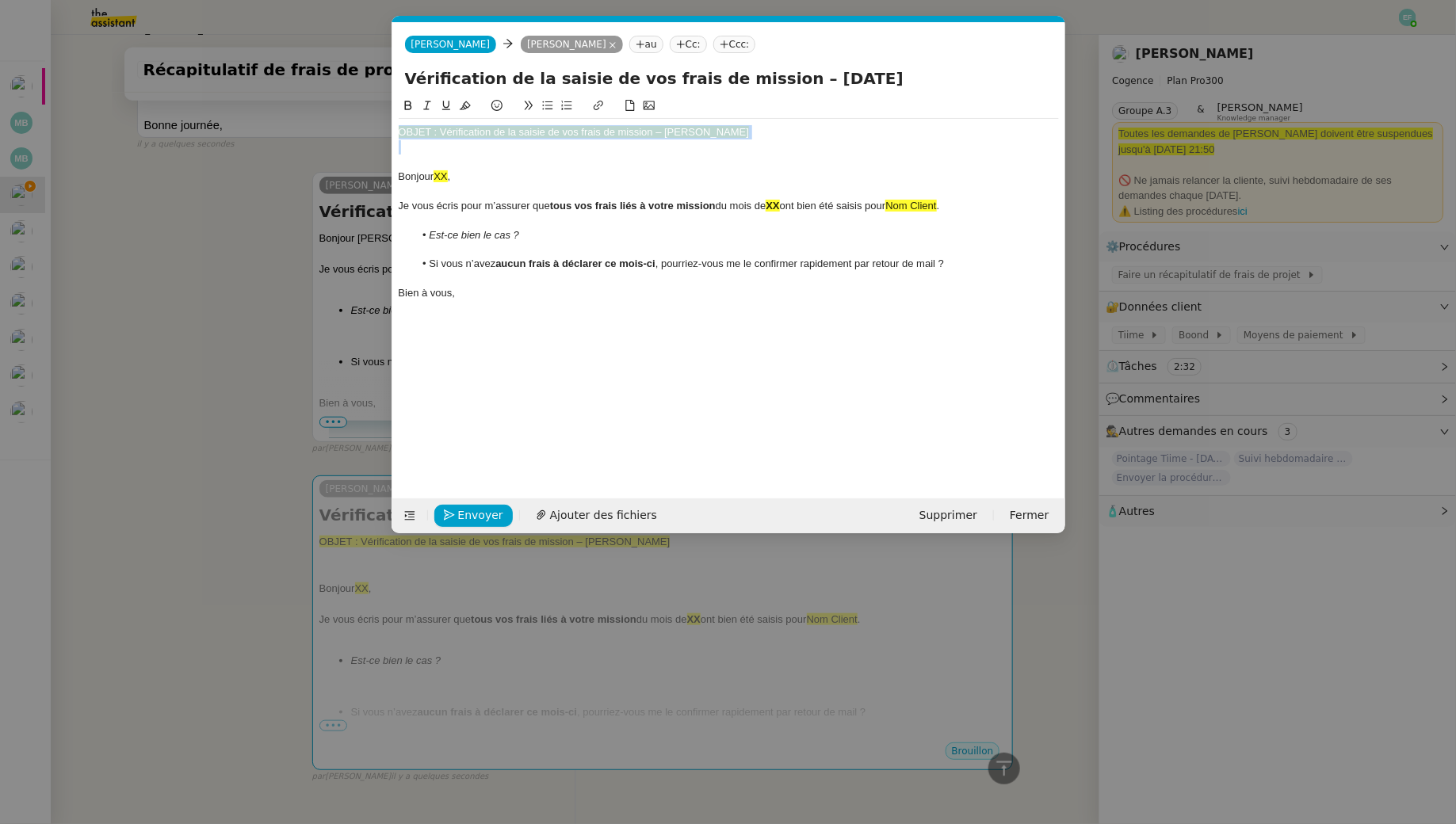
drag, startPoint x: 769, startPoint y: 142, endPoint x: 296, endPoint y: 94, distance: 475.4
click at [296, 94] on nz-modal-container "vérificat Service Vérificat ion de la saisie de vos frais de mission – Mois Ann…" at bounding box center [728, 412] width 1456 height 824
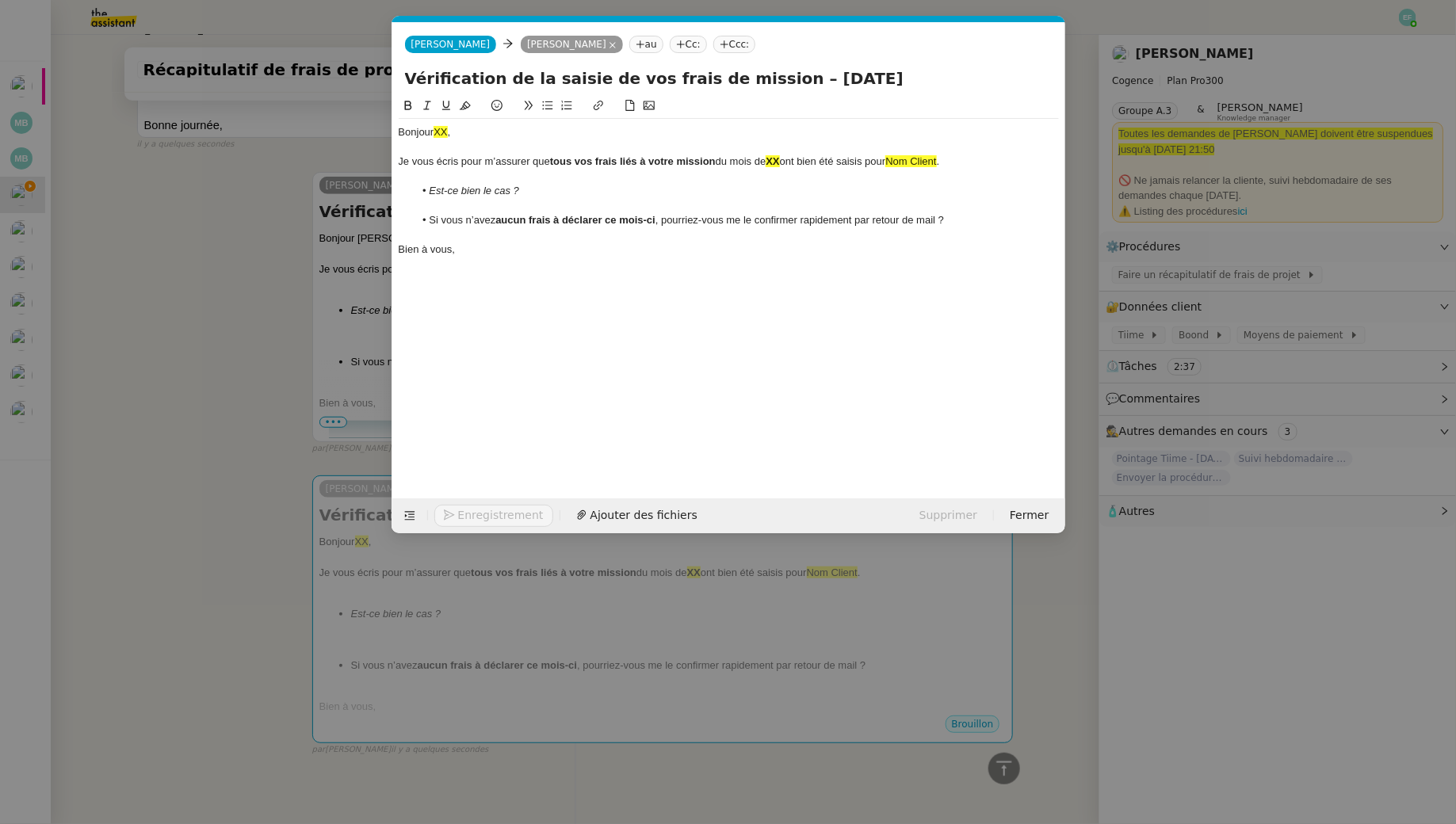
scroll to position [430, 0]
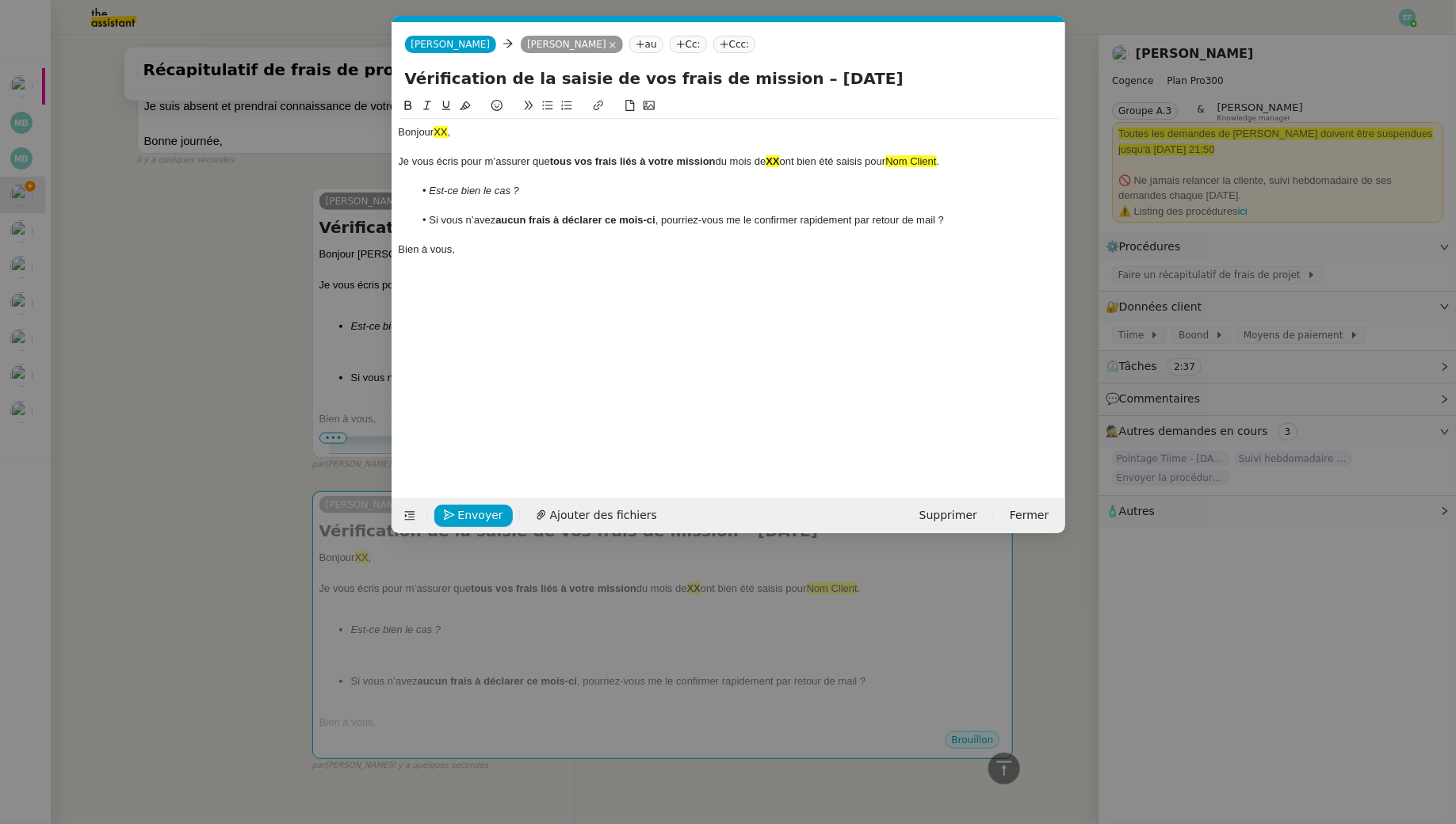
click at [499, 129] on div "Bonjour XX ," at bounding box center [728, 132] width 660 height 14
click at [779, 161] on strong "XX" at bounding box center [772, 161] width 14 height 12
drag, startPoint x: 997, startPoint y: 167, endPoint x: 896, endPoint y: 164, distance: 101.0
click at [896, 164] on div "Je vous écris pour m’assurer que tous vos frais liés à votre mission du mois d'…" at bounding box center [728, 161] width 660 height 14
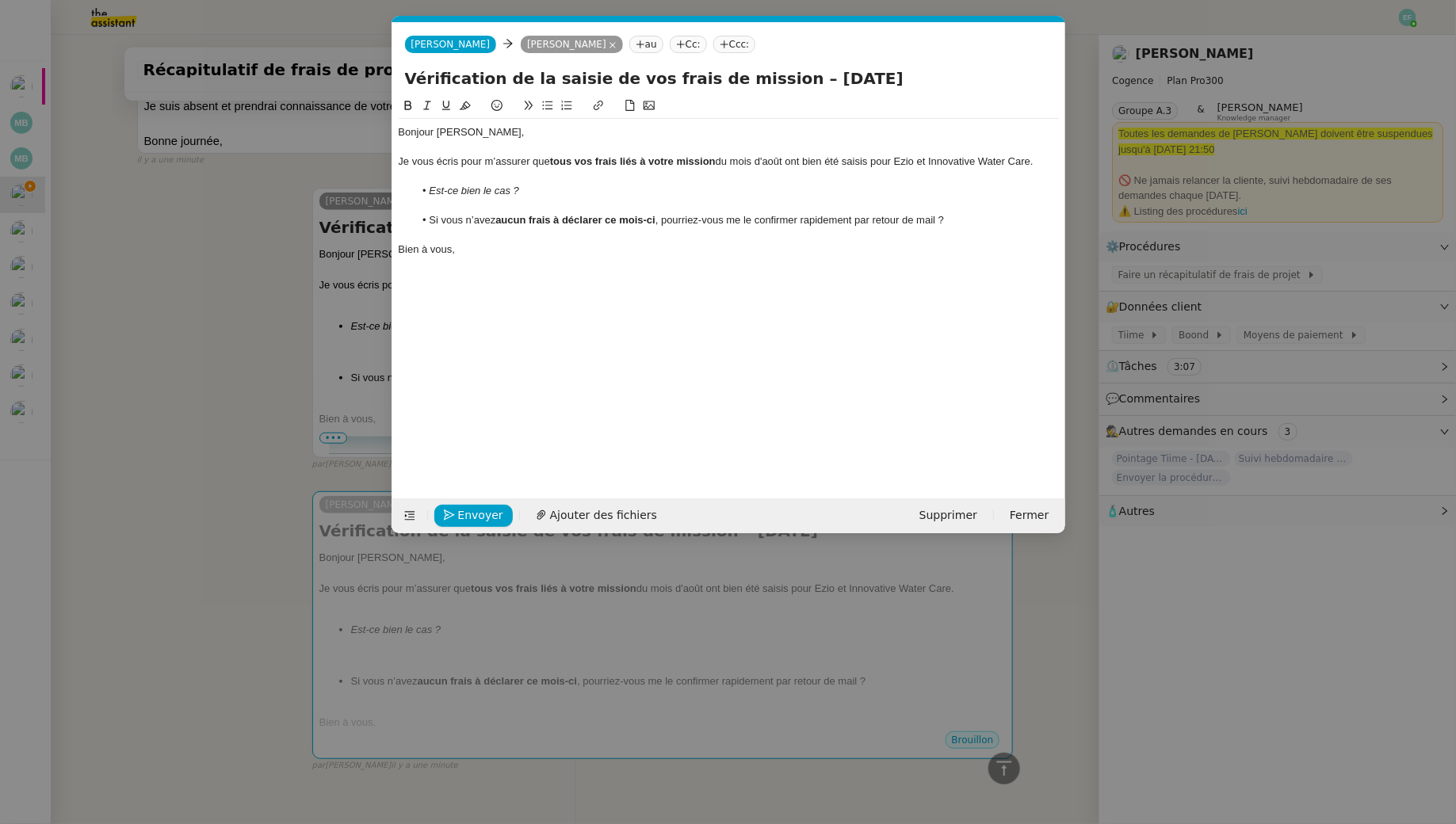
click at [487, 171] on div at bounding box center [728, 176] width 660 height 14
click at [975, 224] on li "Si vous n’avez aucun frais à déclarer ce mois-ci , pourriez-vous me le confirme…" at bounding box center [736, 220] width 645 height 14
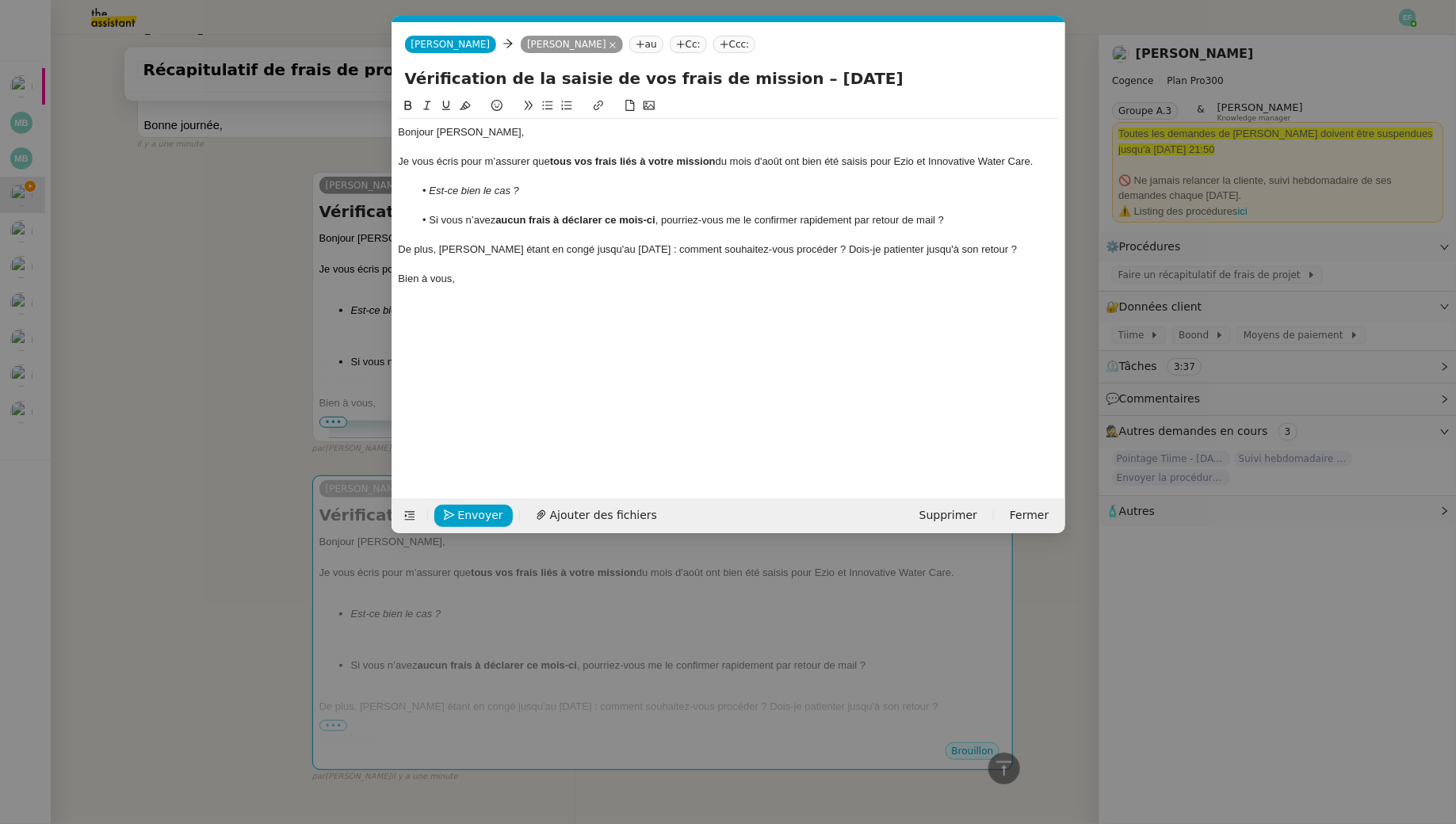
click at [399, 247] on div "De plus, Antoine étant en congé jusqu'au 15 septembre : comment souhaitez-vous …" at bounding box center [728, 249] width 660 height 14
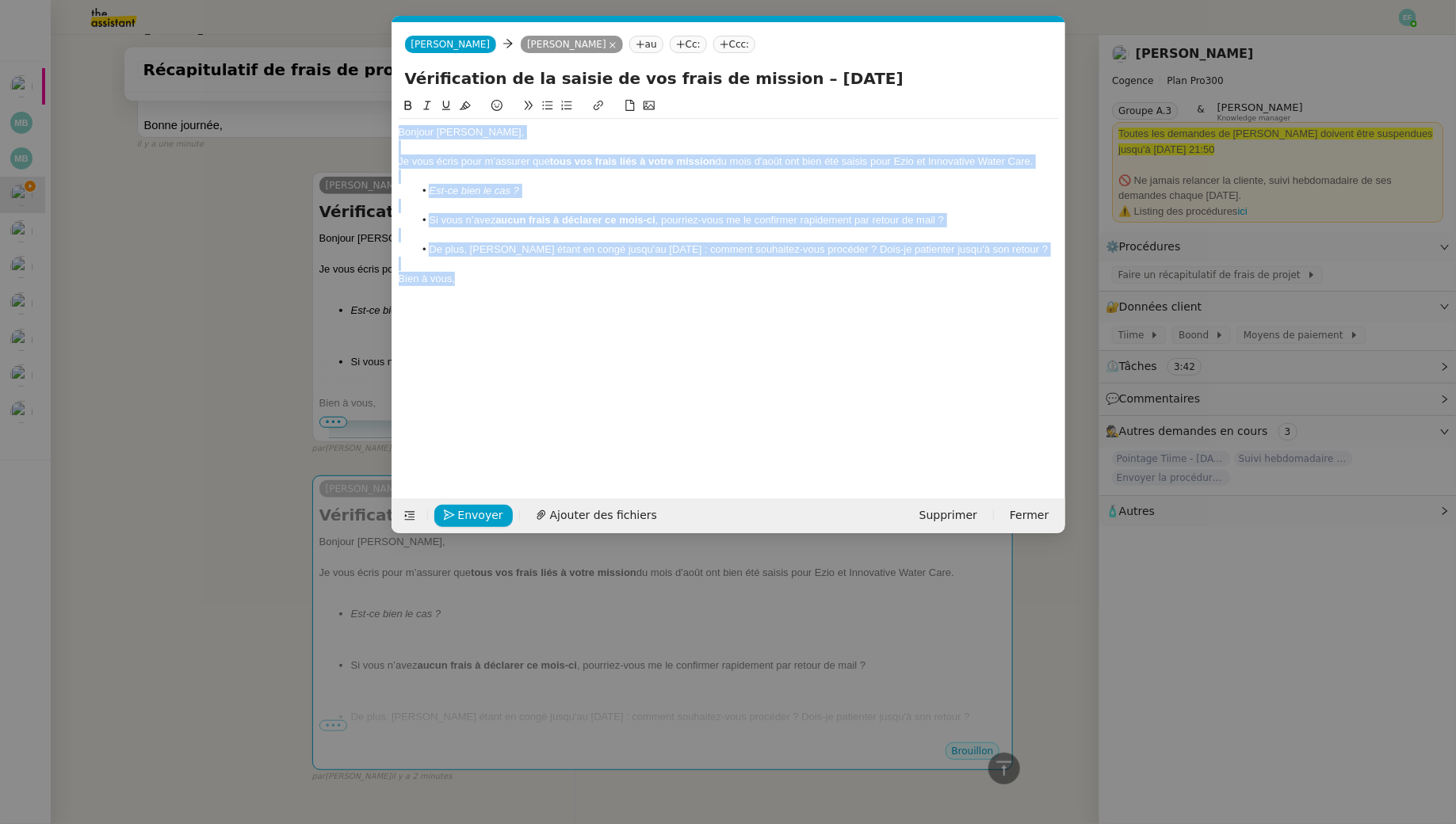
drag, startPoint x: 473, startPoint y: 276, endPoint x: 380, endPoint y: 99, distance: 199.9
click at [380, 99] on nz-modal-container "vérificat Service Vérificat ion de la saisie de vos frais de mission – Mois Ann…" at bounding box center [728, 412] width 1456 height 824
click at [533, 254] on li "De plus, Antoine étant en congé jusqu'au 15 septembre : comment souhaitez-vous …" at bounding box center [736, 249] width 645 height 14
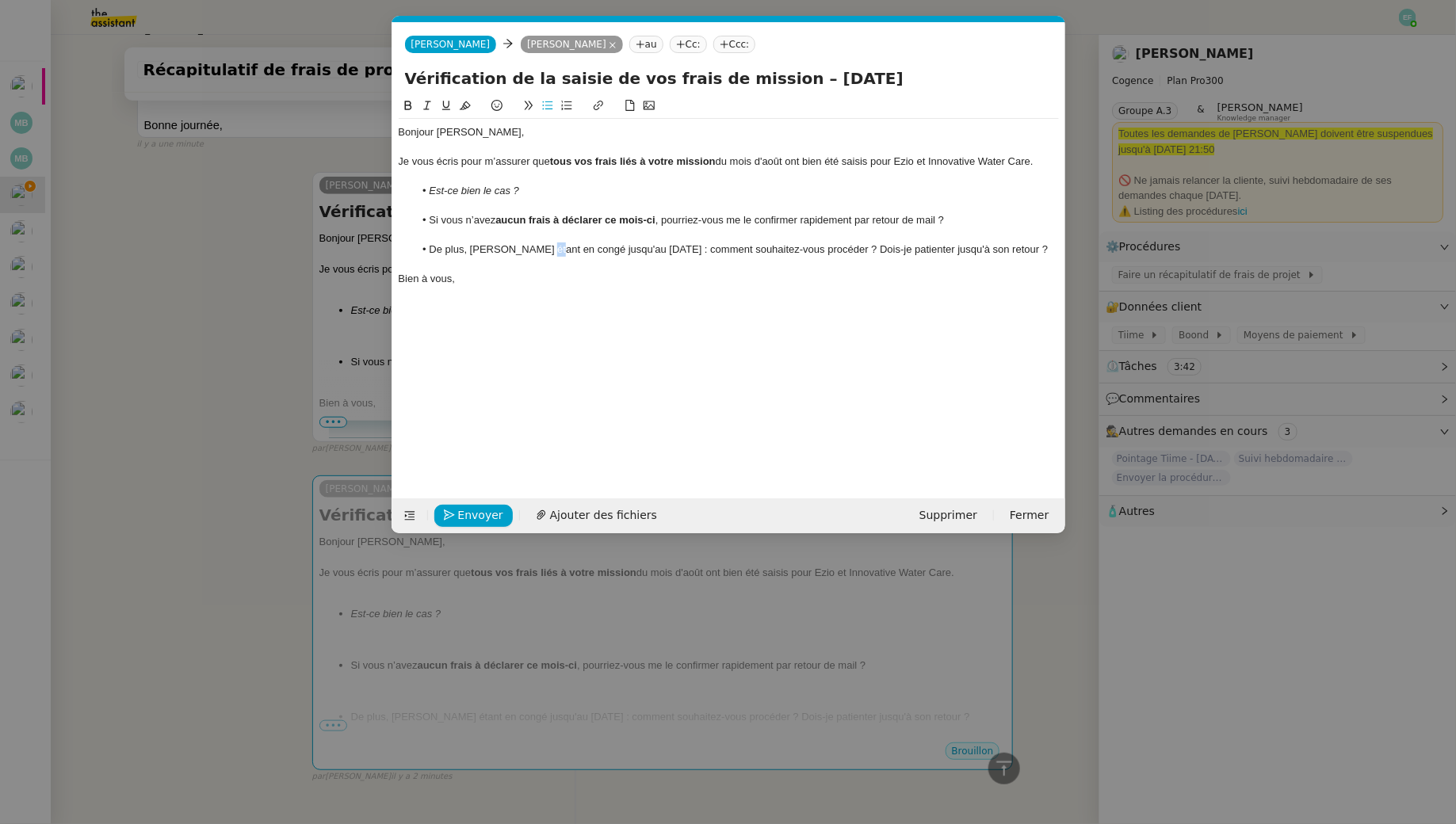
click at [533, 254] on li "De plus, Antoine étant en congé jusqu'au 15 septembre : comment souhaitez-vous …" at bounding box center [736, 249] width 645 height 14
copy li "De plus, Antoine étant en congé jusqu'au 15 septembre : comment souhaitez-vous …"
click at [628, 260] on div at bounding box center [728, 263] width 660 height 14
drag, startPoint x: 691, startPoint y: 250, endPoint x: 1040, endPoint y: 252, distance: 349.0
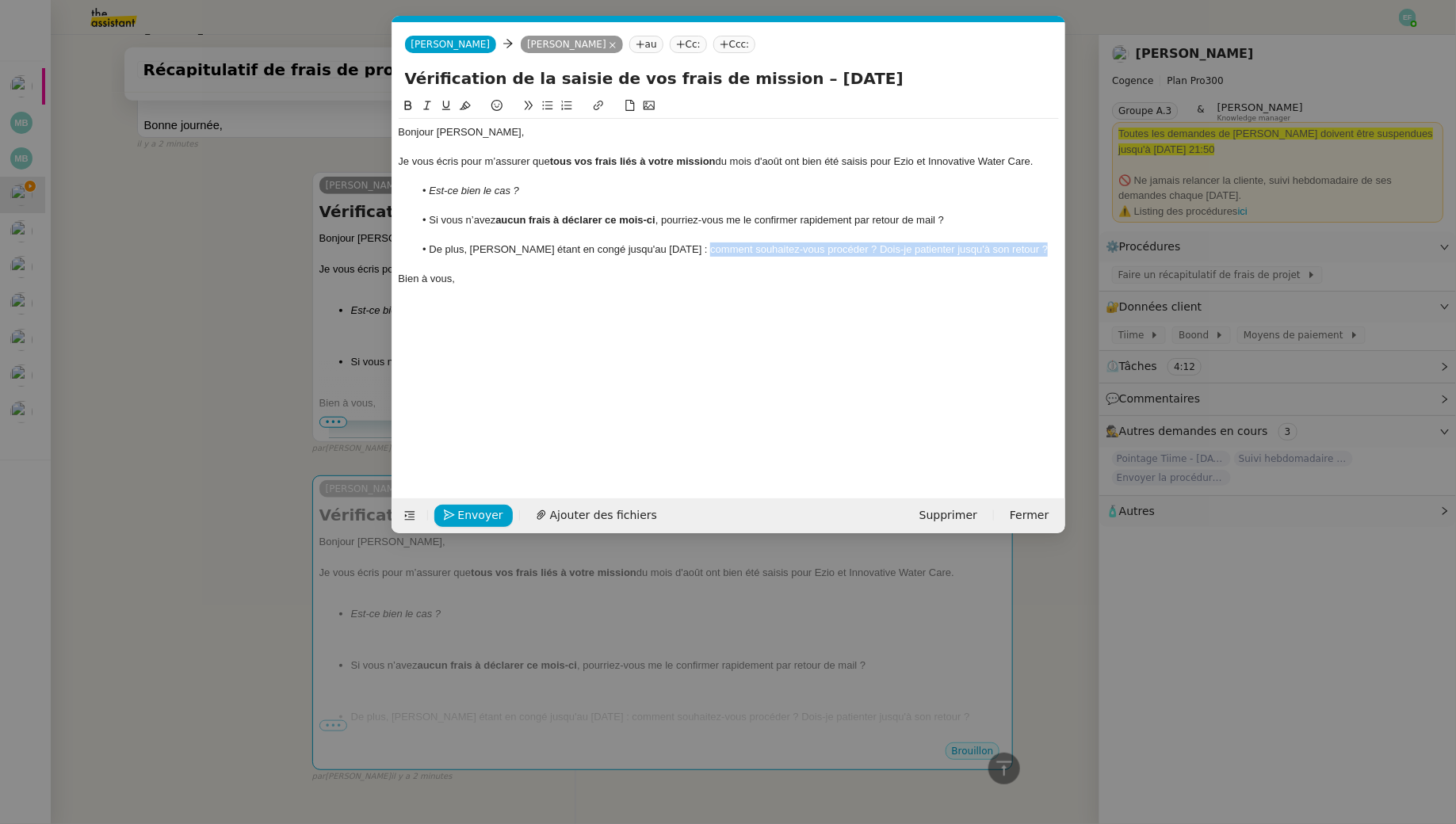
click at [1040, 252] on li "De plus, Antoine étant en congé jusqu'au 15 septembre : comment souhaitez-vous …" at bounding box center [736, 249] width 645 height 14
drag, startPoint x: 690, startPoint y: 251, endPoint x: 478, endPoint y: 254, distance: 212.0
click at [478, 254] on li "De plus, Antoine étant en congé jusqu'au 15 septembre : Antoine étant en congé …" at bounding box center [736, 258] width 645 height 30
click at [570, 268] on li "De plus, Antoine étant en congé jusqu'au 15 septembre, comment souhaitez-vous q…" at bounding box center [736, 258] width 645 height 30
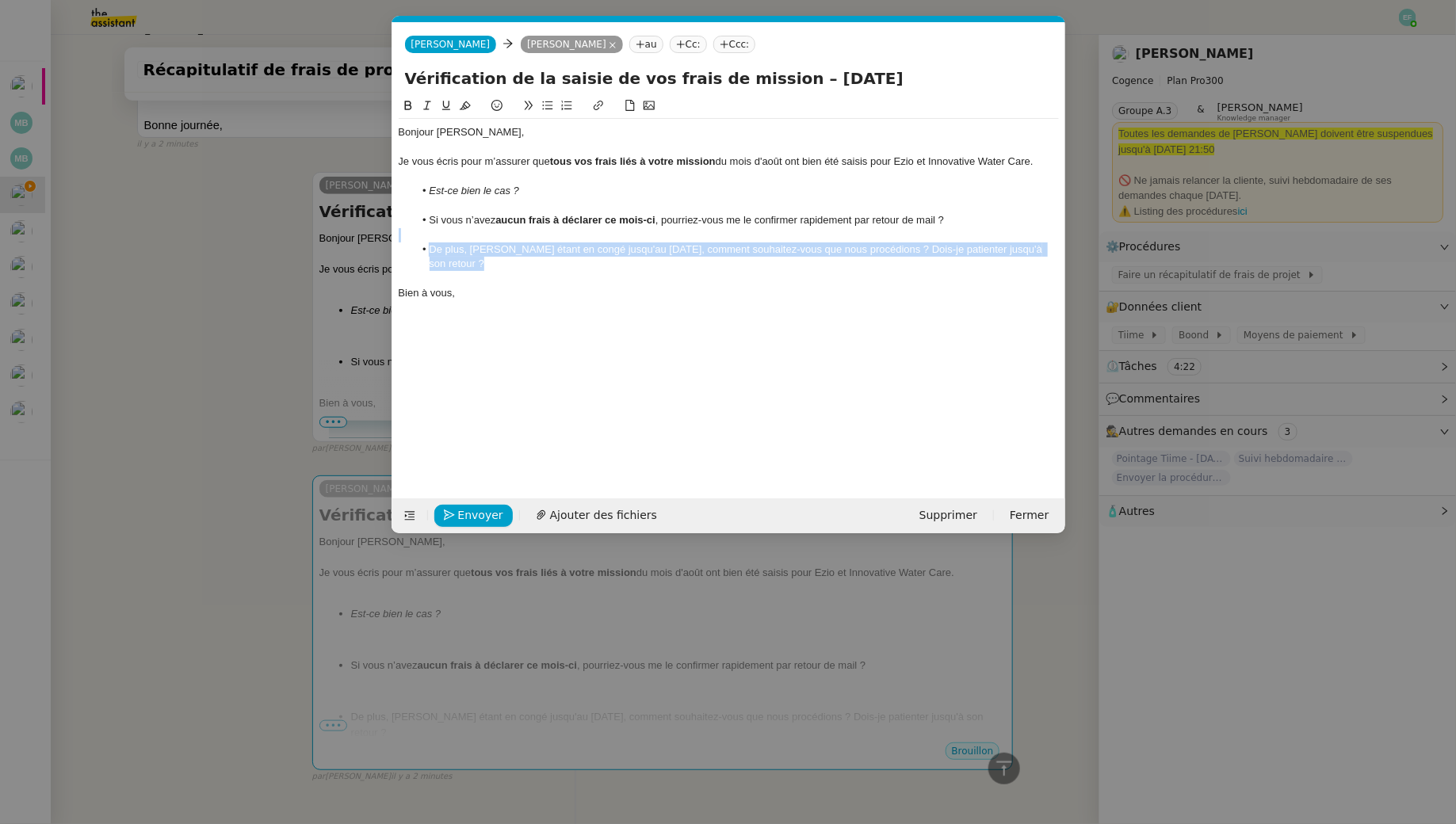
drag, startPoint x: 485, startPoint y: 261, endPoint x: 421, endPoint y: 236, distance: 68.7
click at [421, 236] on div "Bonjour Juliette, Je vous écris pour m’assurer que tous vos frais liés à votre …" at bounding box center [728, 212] width 660 height 188
click at [407, 108] on icon at bounding box center [408, 106] width 11 height 11
click at [429, 104] on icon at bounding box center [427, 106] width 11 height 11
click at [597, 265] on li "De plus, Antoine étant en congé jusqu'au 15 septembre, comment souhaitez-vous q…" at bounding box center [736, 258] width 645 height 30
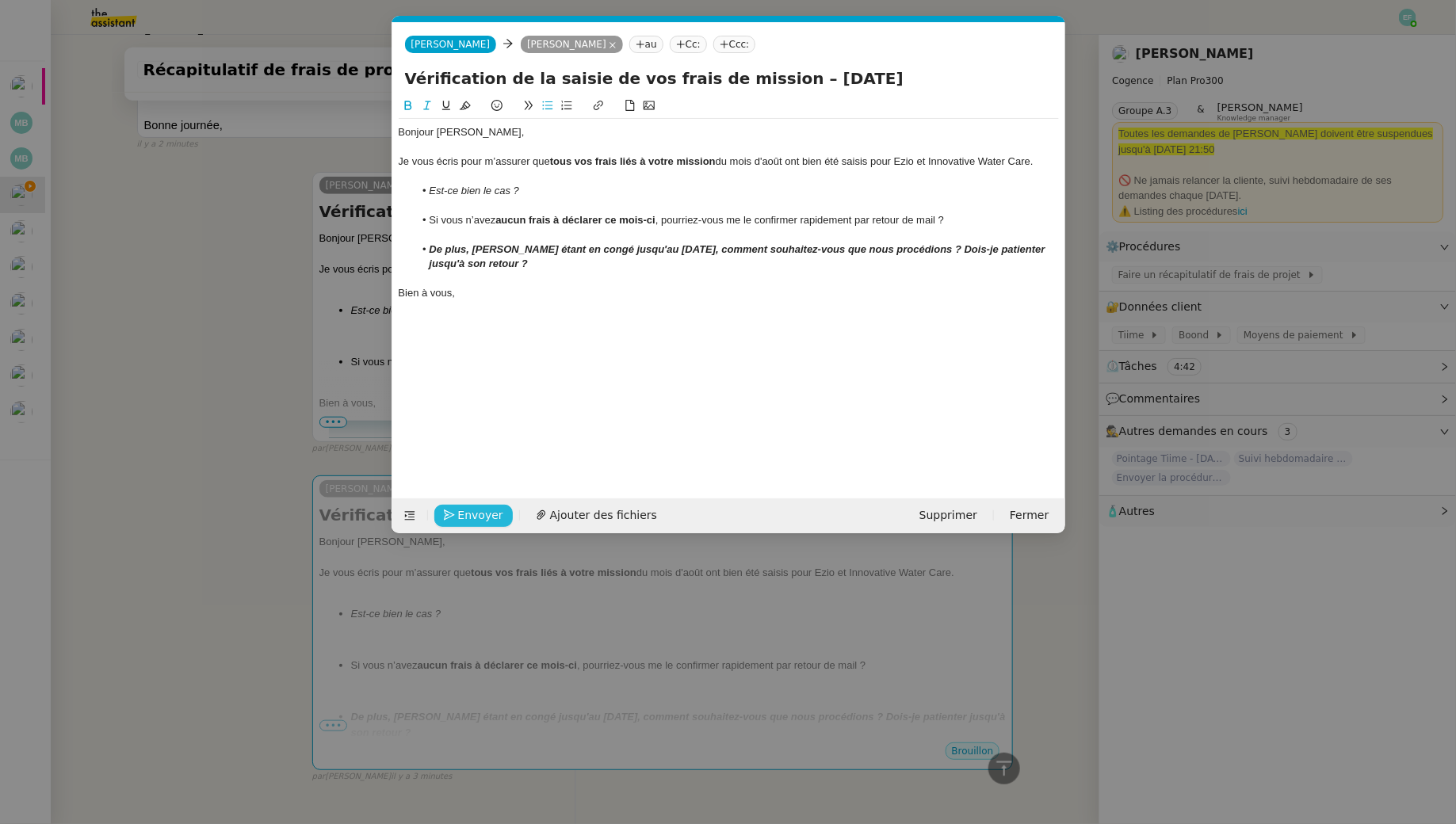
click at [485, 506] on span "Envoyer" at bounding box center [480, 515] width 45 height 19
click at [485, 506] on span "Confirmer l'envoi" at bounding box center [505, 515] width 95 height 19
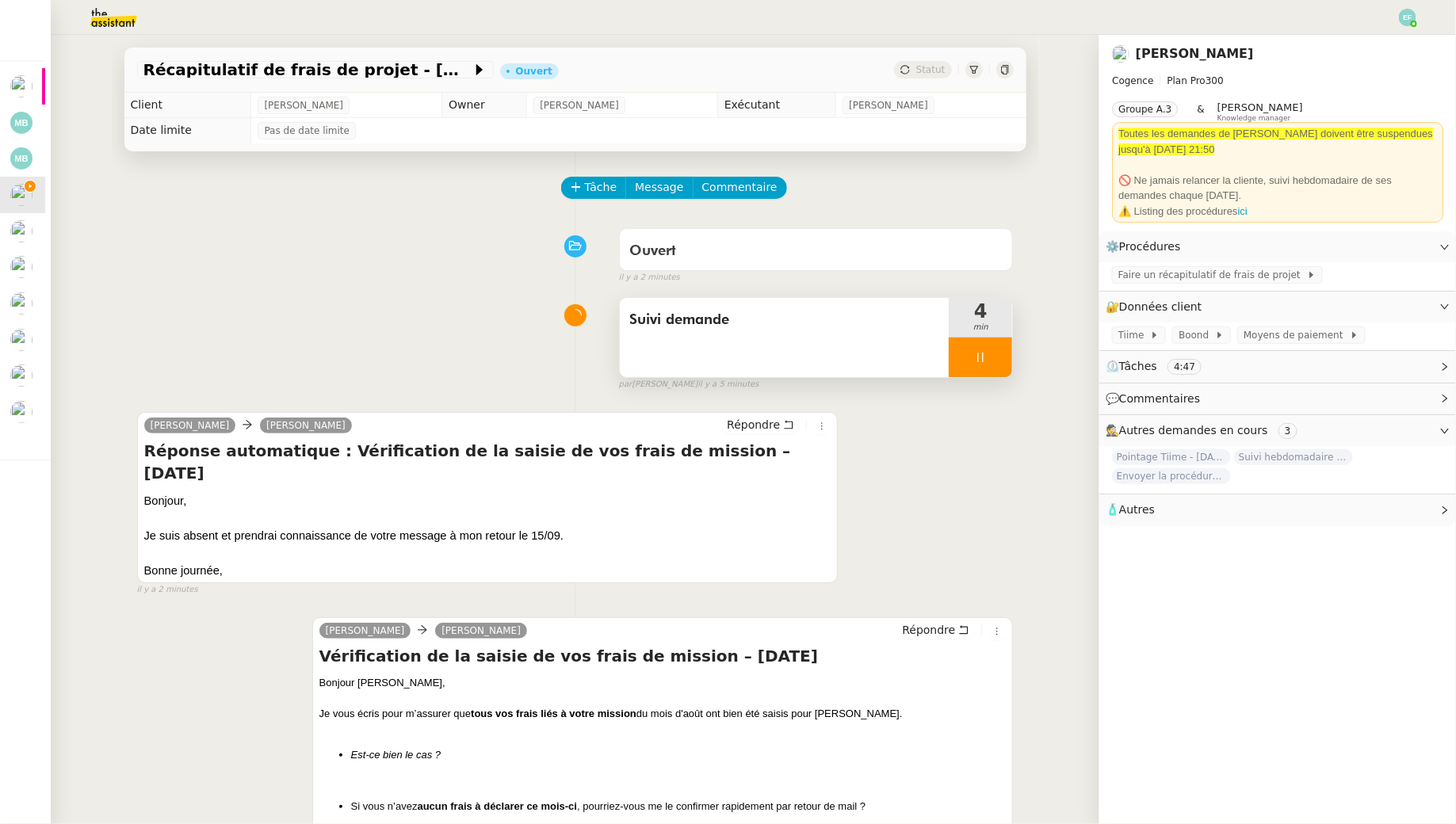
click at [676, 330] on span "Suivi demande" at bounding box center [784, 321] width 310 height 24
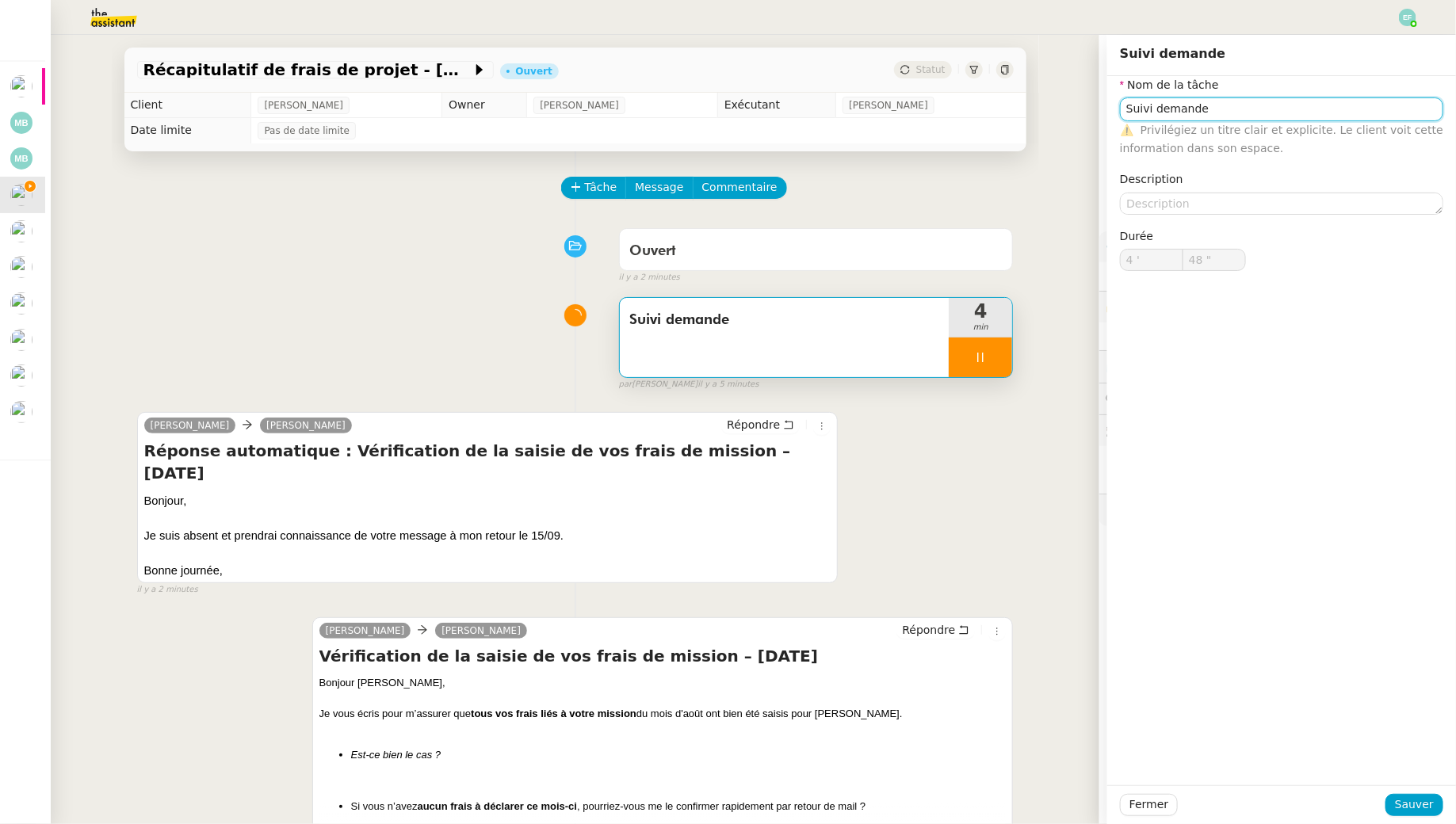
click at [1194, 105] on input "Suivi demande" at bounding box center [1281, 108] width 323 height 23
type input "49 ""
click at [1194, 105] on input "Suivi demande" at bounding box center [1281, 108] width 323 height 23
type input "Envoi"
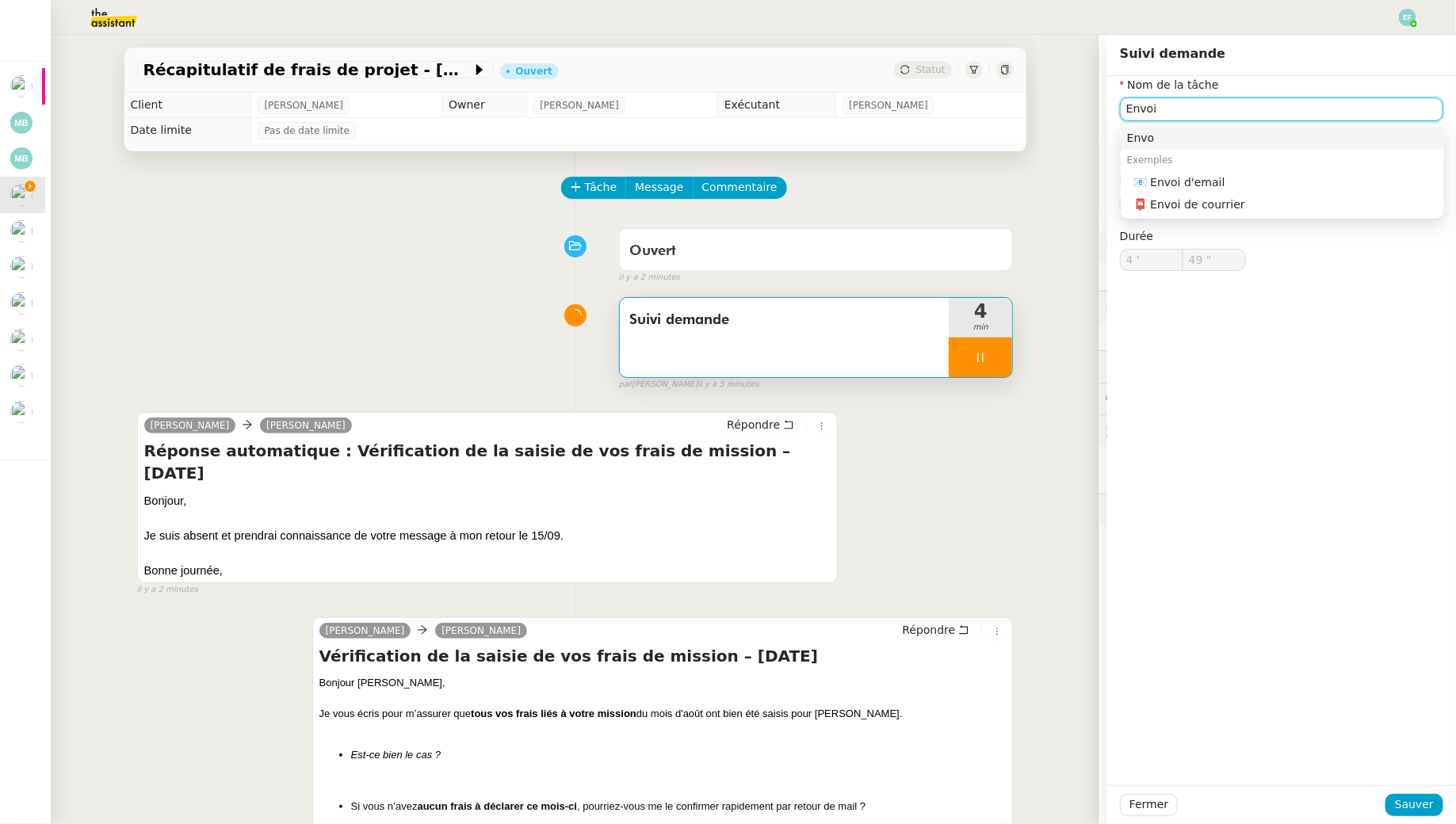
type input "50 ""
type input "Envoi d'emails"
type input "51 ""
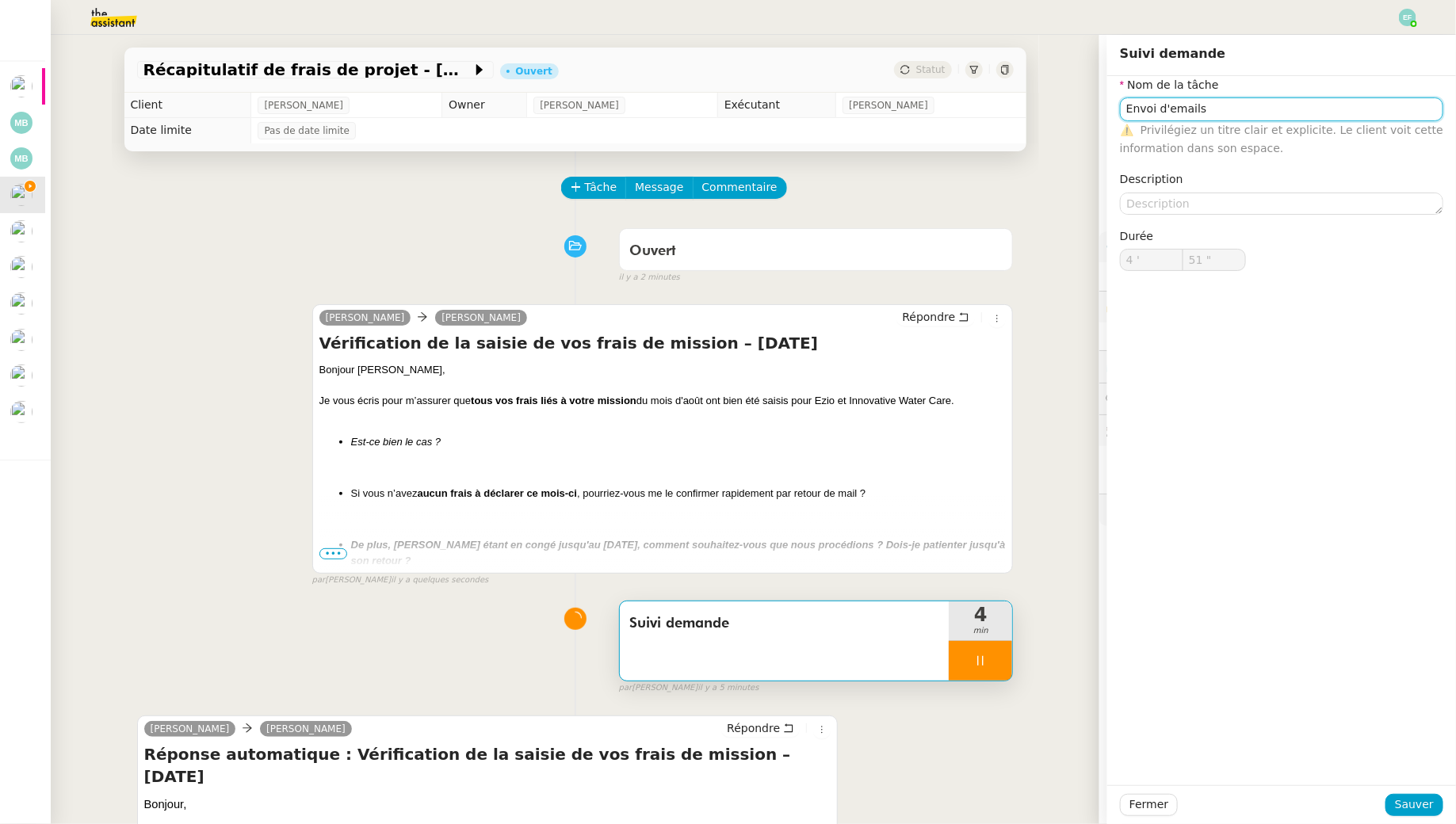
type input "Suivi demande"
type input "4 '"
type input "52 ""
type input "Suivi demande"
type input "4 '"
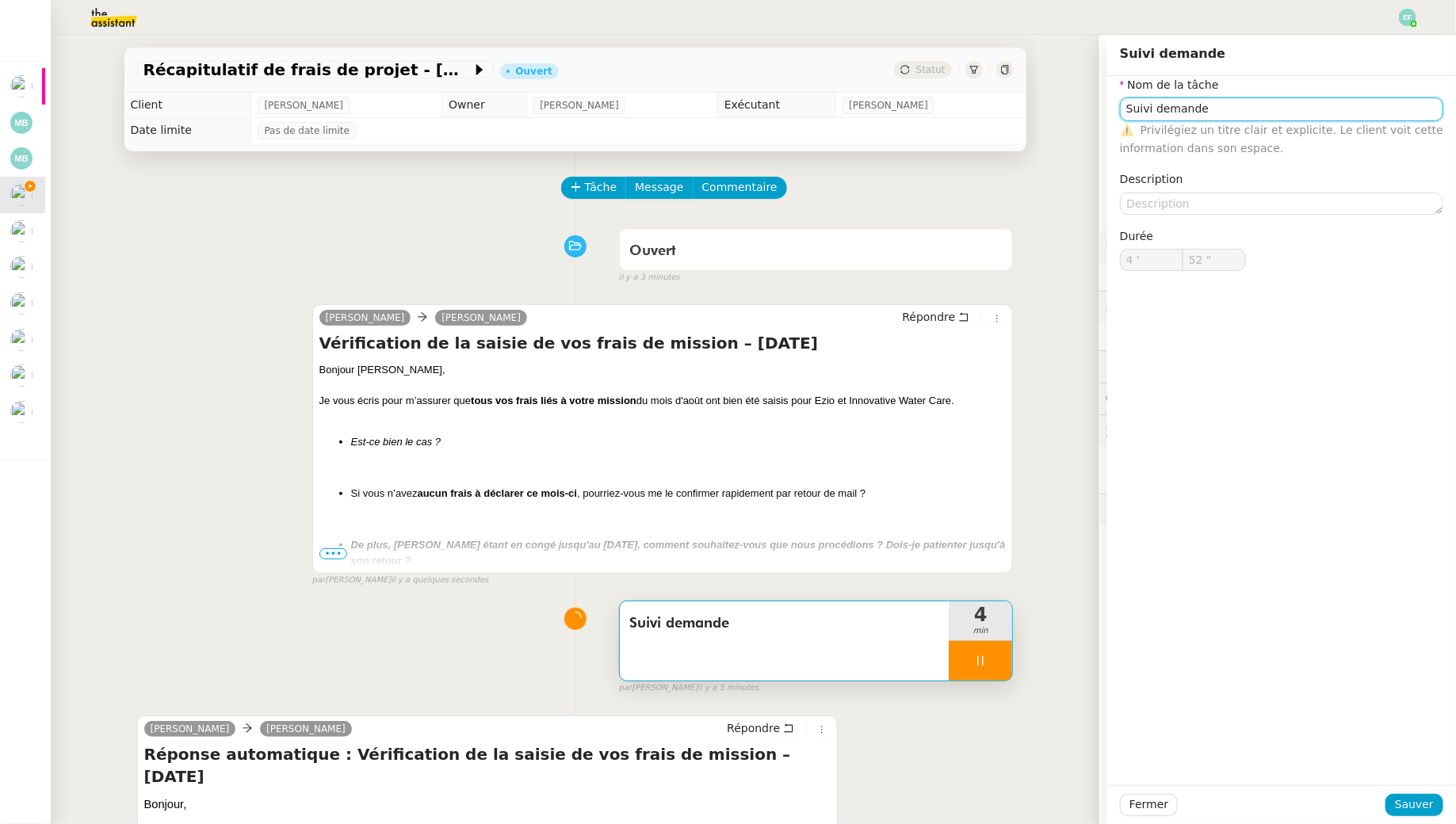
type input "52 ""
type input "Suivi demande"
type input "4 '"
click at [1401, 798] on span "Sauver" at bounding box center [1414, 805] width 39 height 19
type input "54 ""
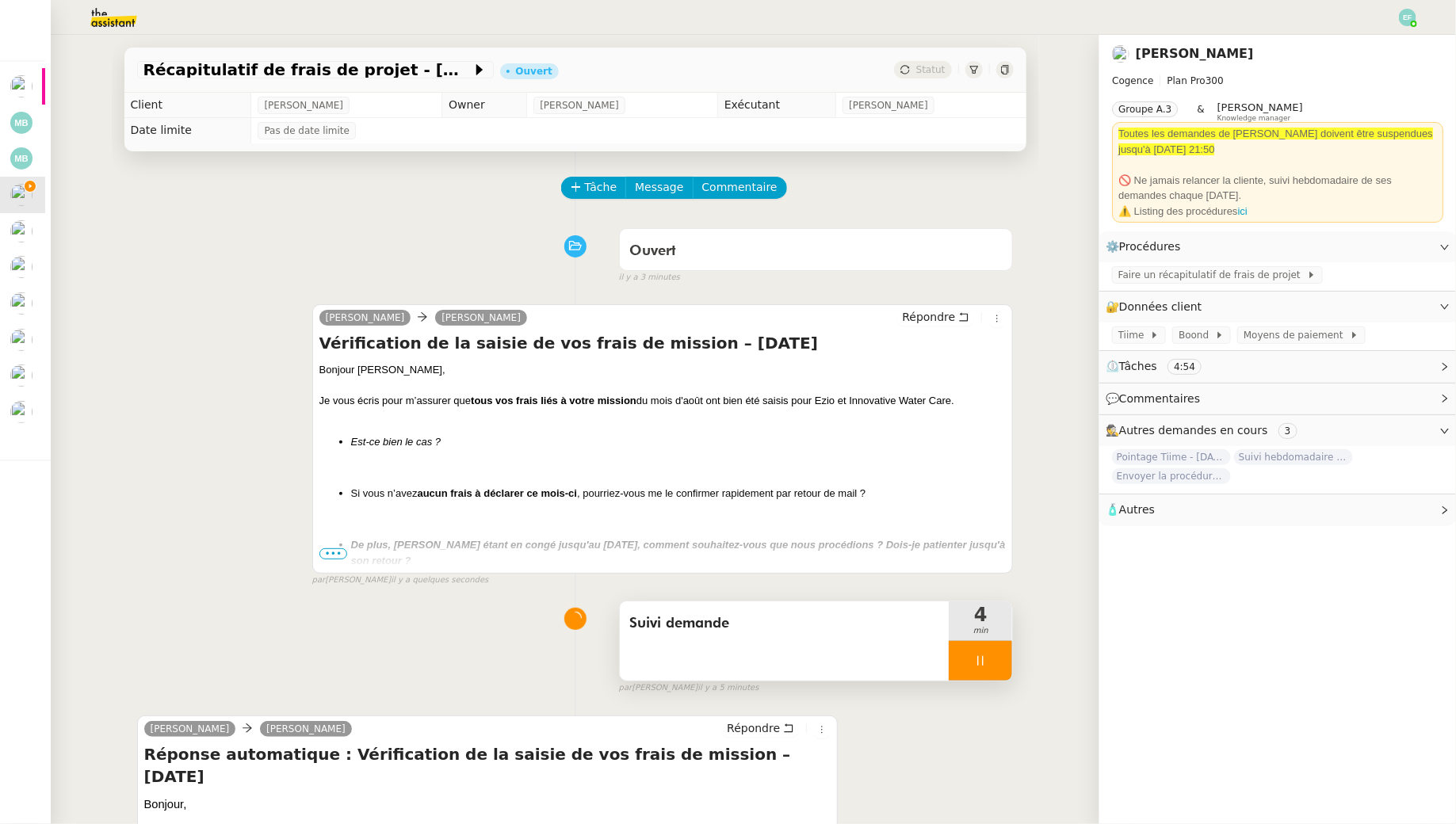
click at [844, 641] on div "Suivi demande" at bounding box center [785, 641] width 330 height 80
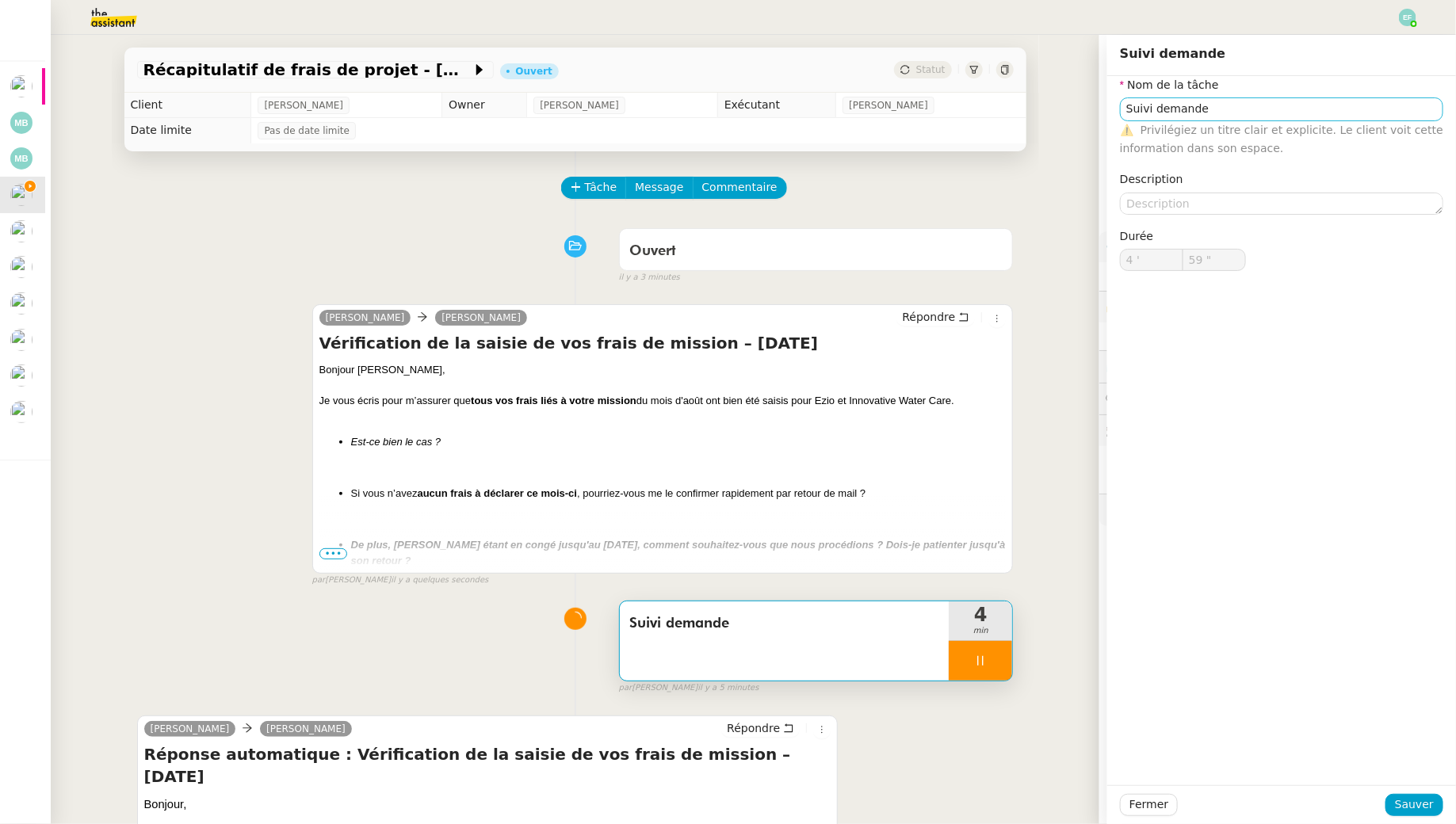
type input "5 '"
type input "1 ""
click at [994, 666] on div at bounding box center [981, 661] width 63 height 40
click at [994, 666] on icon at bounding box center [996, 661] width 13 height 13
type input "Suivi demande"
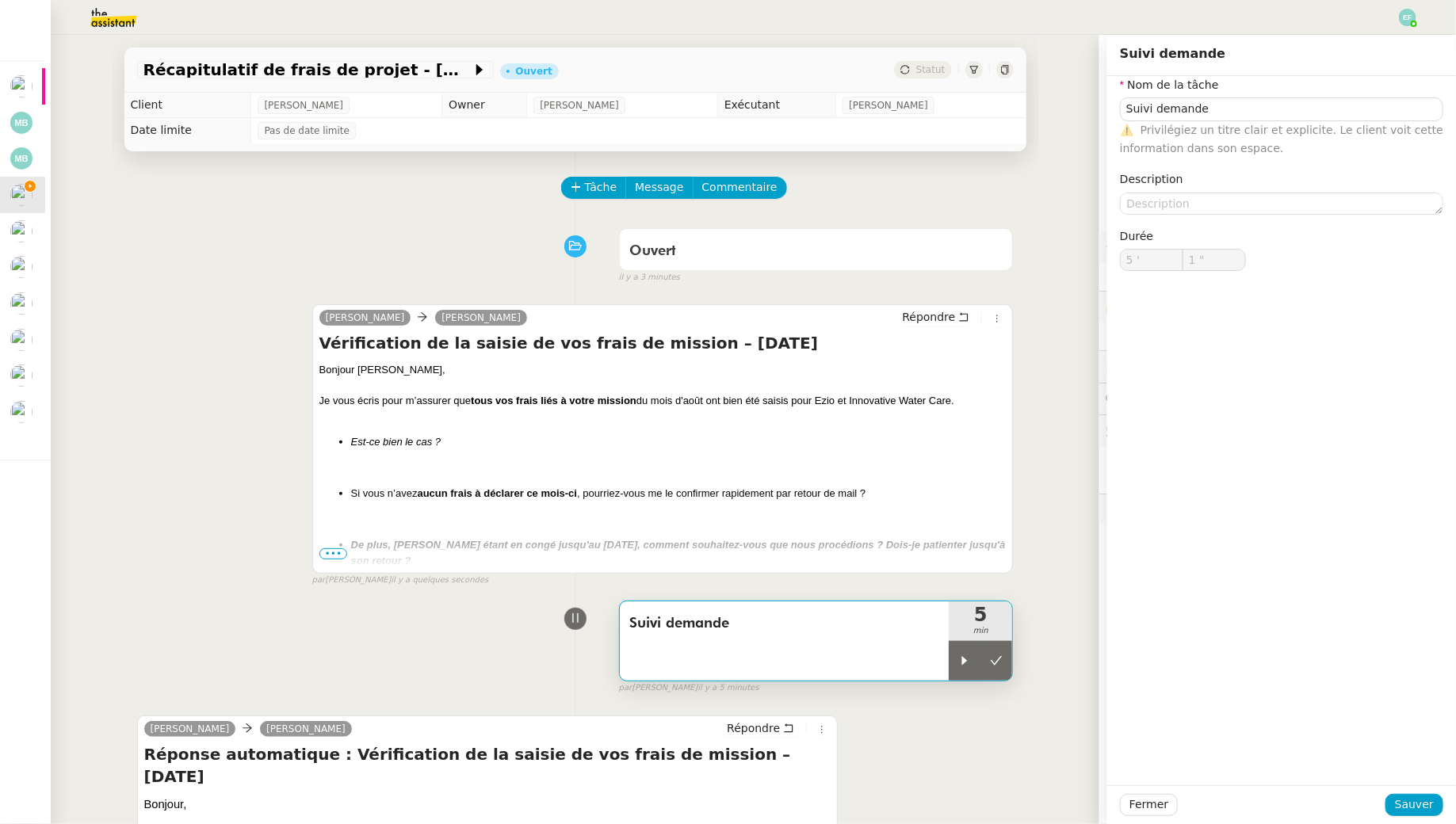
type input "5 '"
type input "0 ""
type input "Suivi demande"
type input "5 '"
type input "0 ""
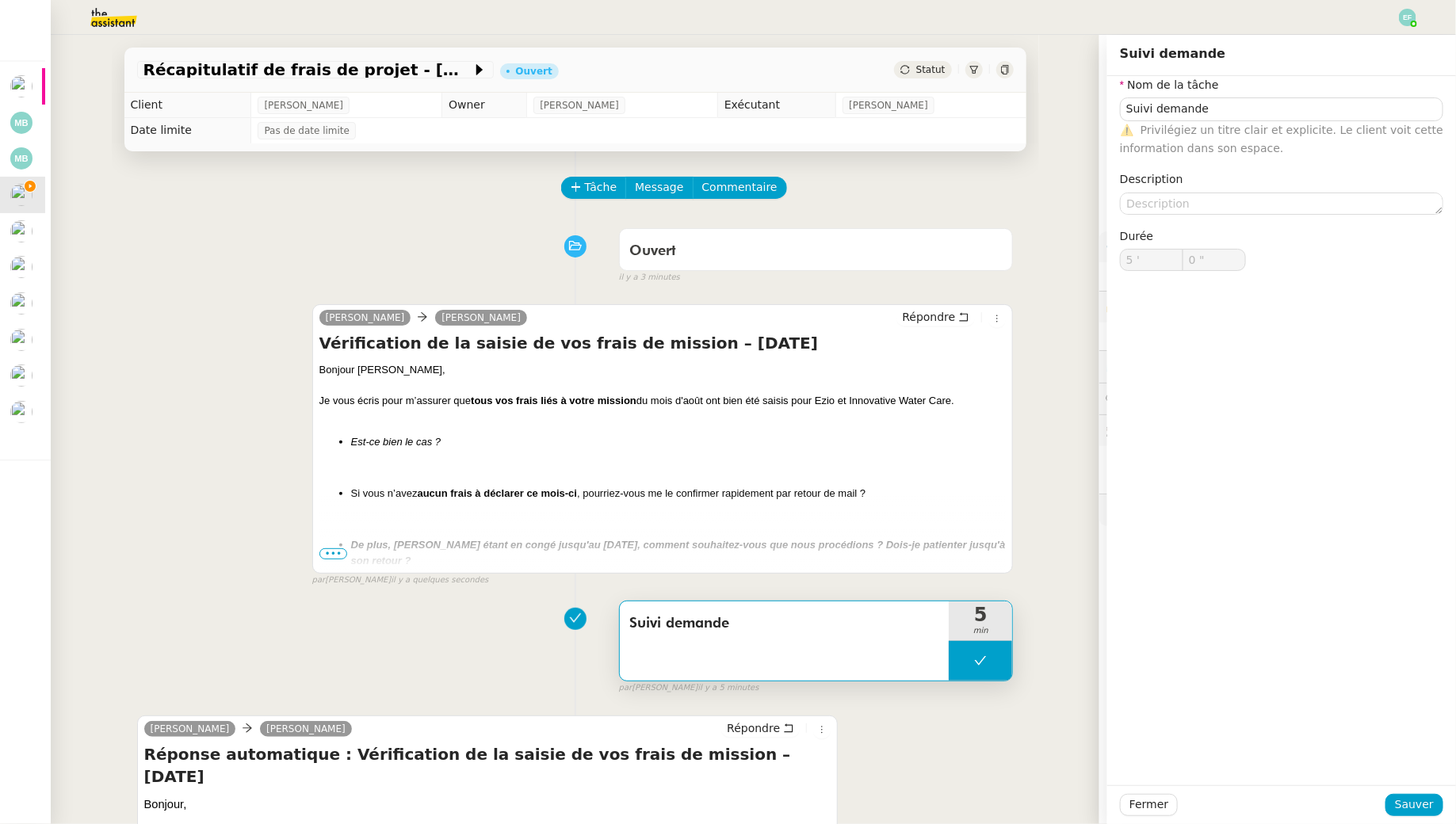
type input "Suivi demande"
type input "5 '"
type input "0 ""
type input "Suivi demande"
type input "5 '"
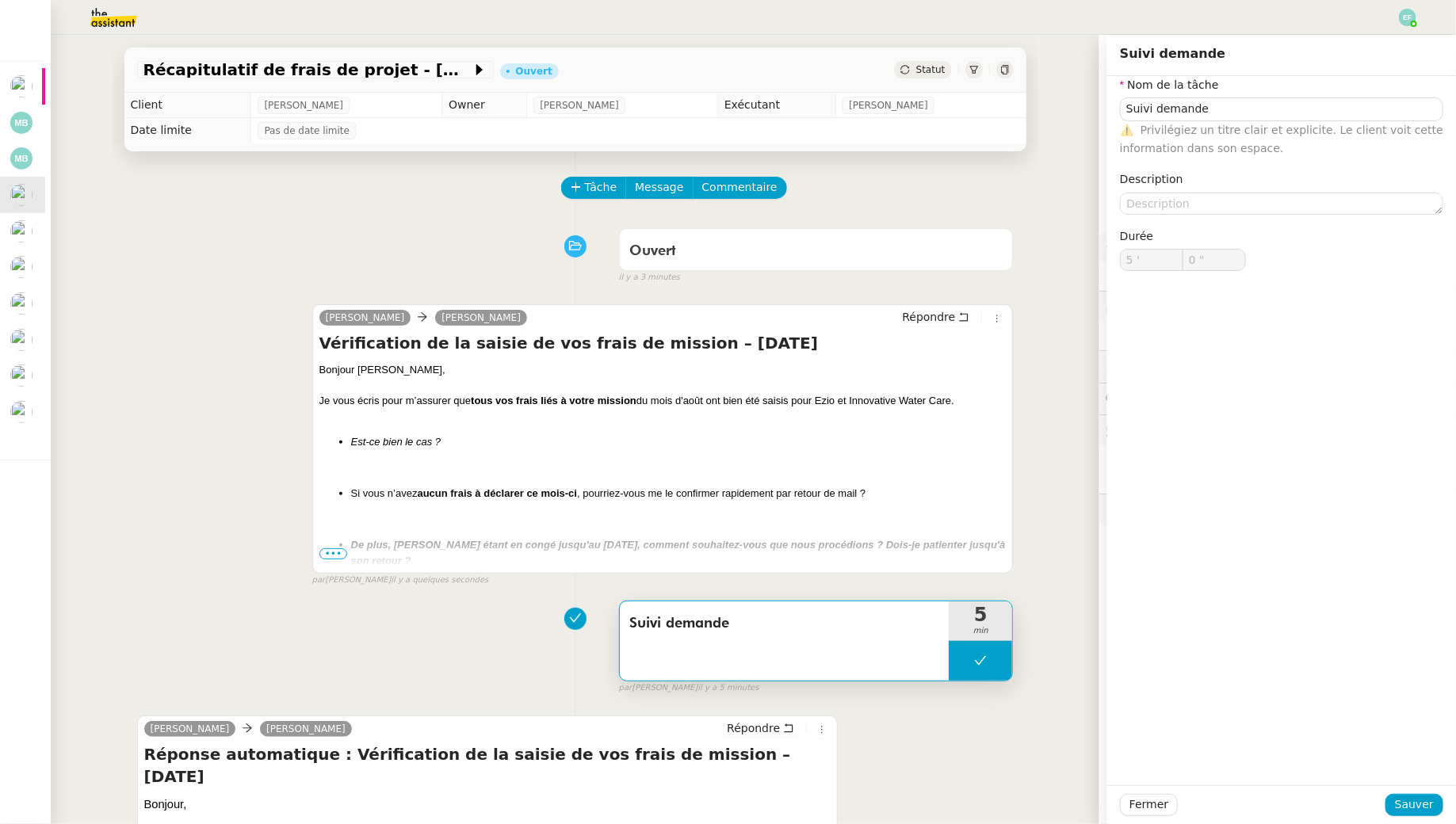
type input "0 ""
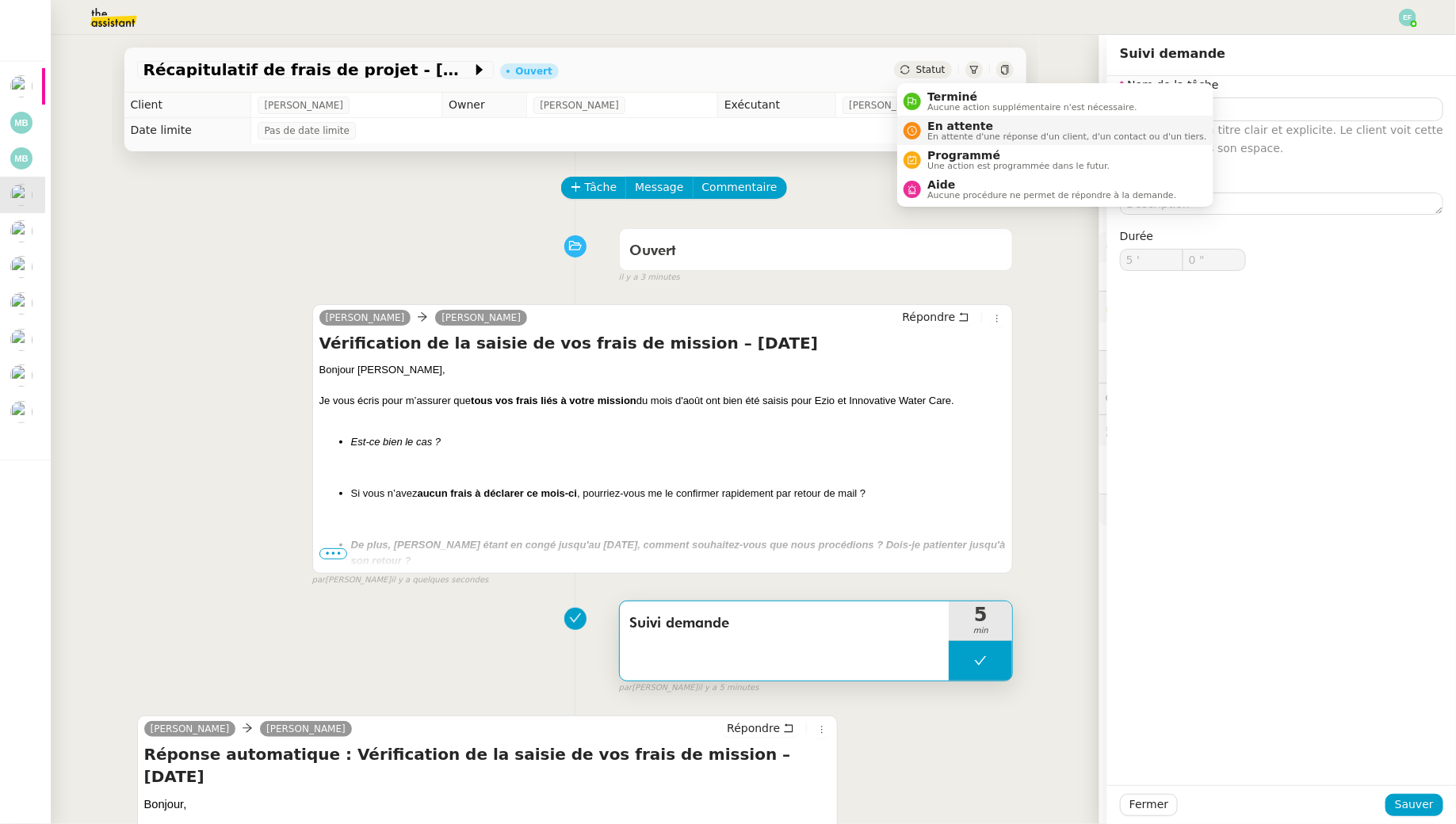
click at [936, 129] on span "En attente" at bounding box center [1067, 126] width 279 height 13
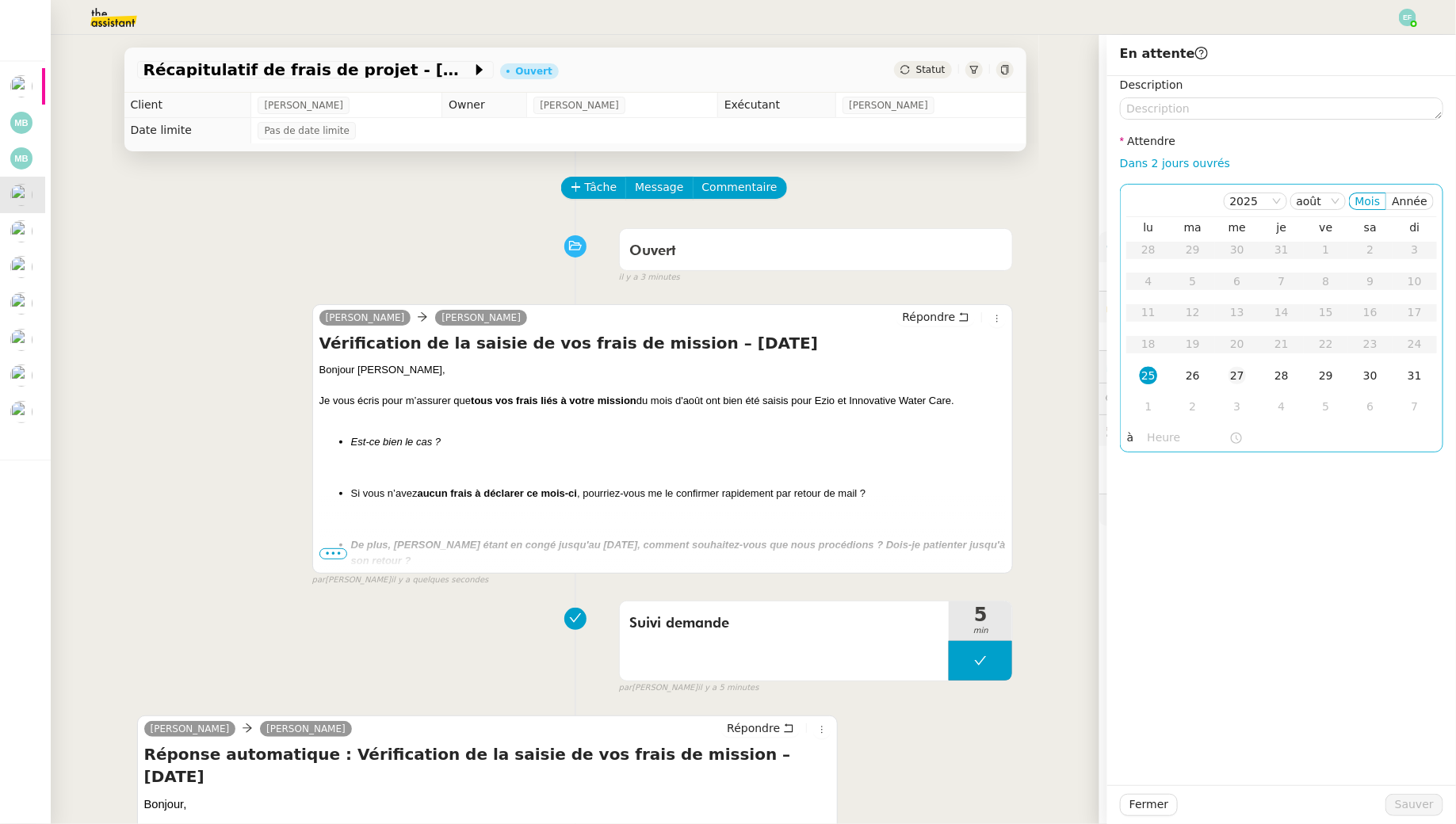
click at [1243, 377] on div "27" at bounding box center [1237, 375] width 18 height 18
click at [1426, 808] on span "Sauver" at bounding box center [1414, 805] width 39 height 19
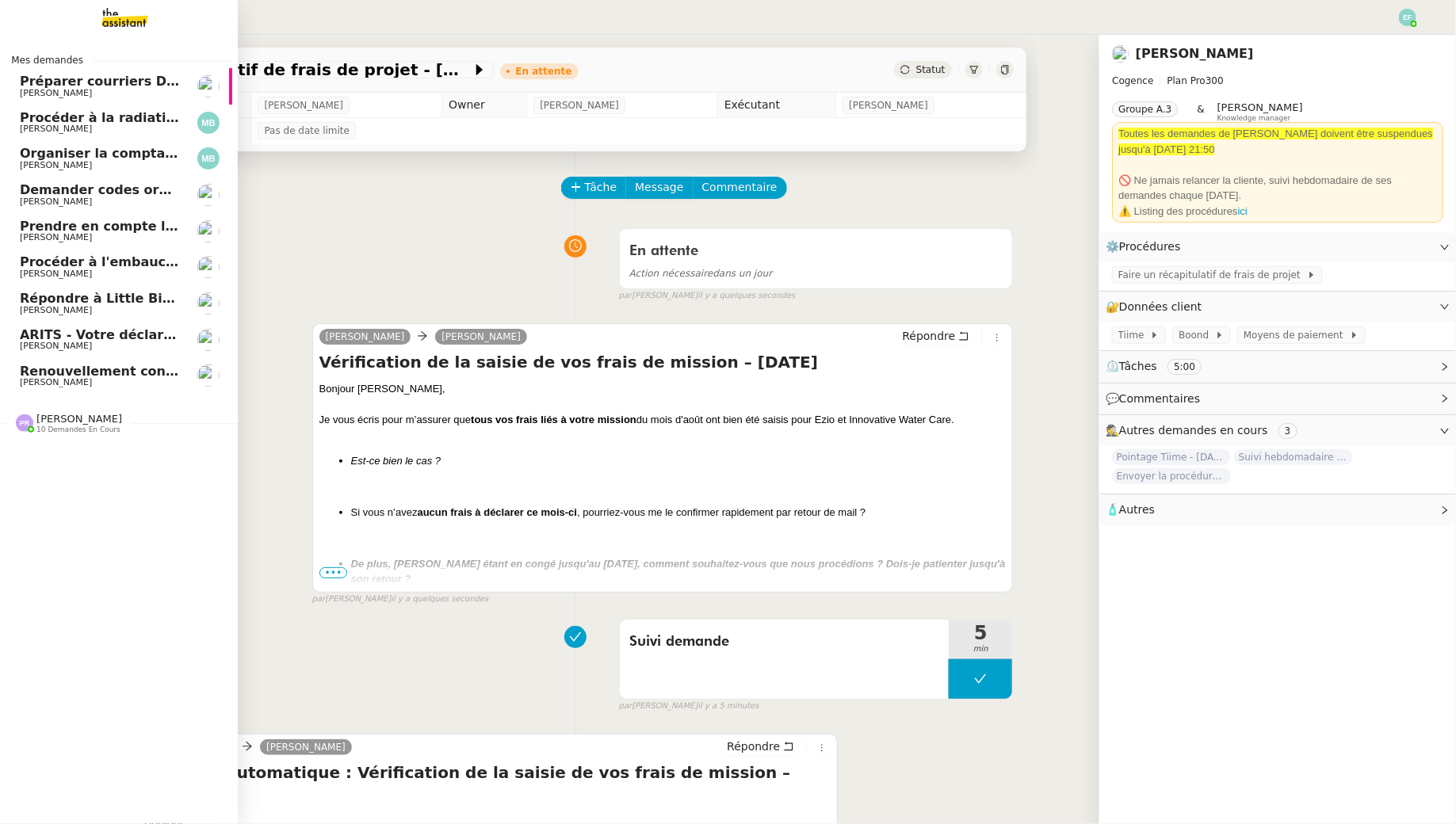
click at [92, 384] on span "[PERSON_NAME]" at bounding box center [56, 382] width 72 height 10
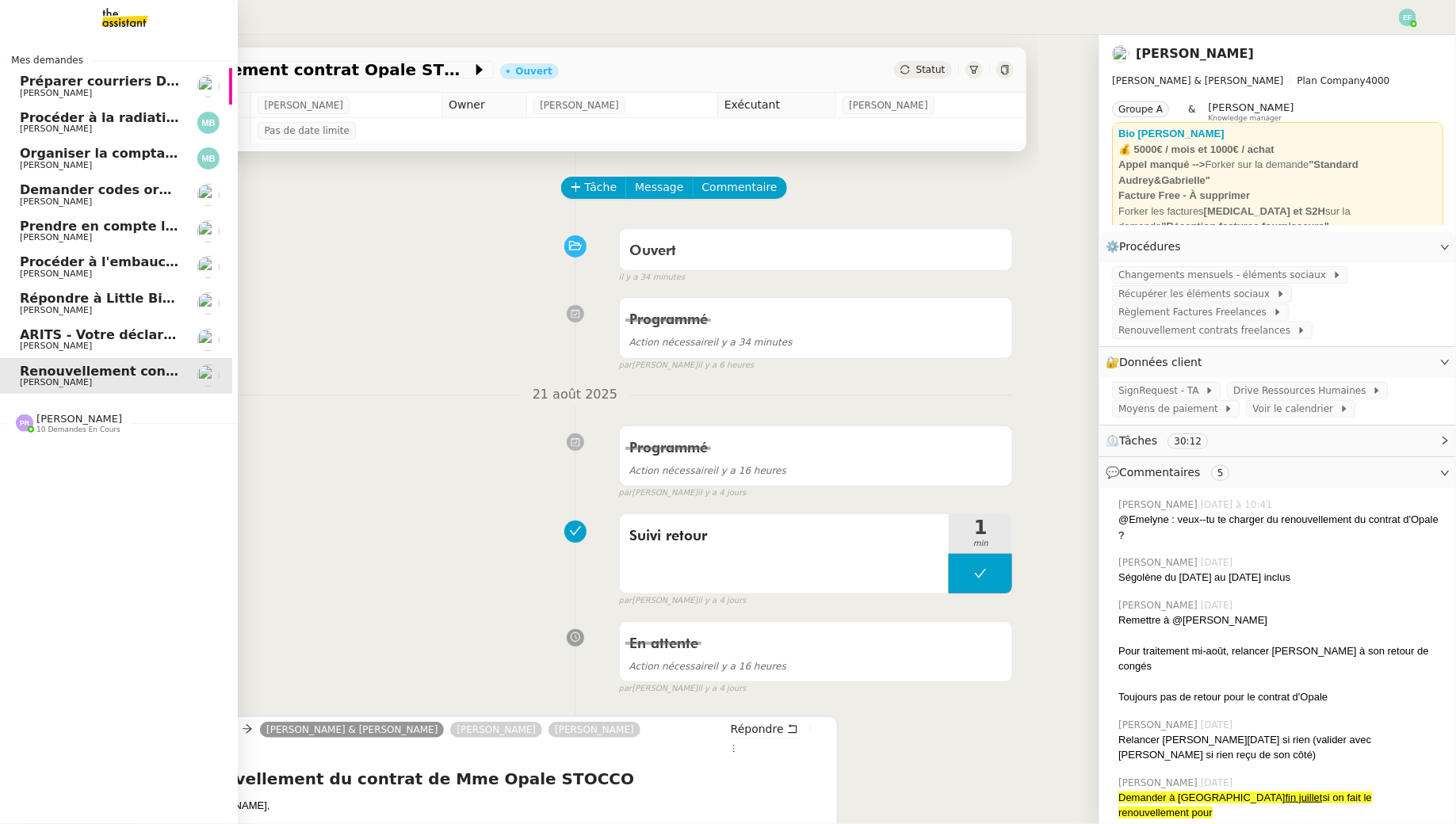
click at [75, 233] on span "[PERSON_NAME]" at bounding box center [56, 237] width 72 height 10
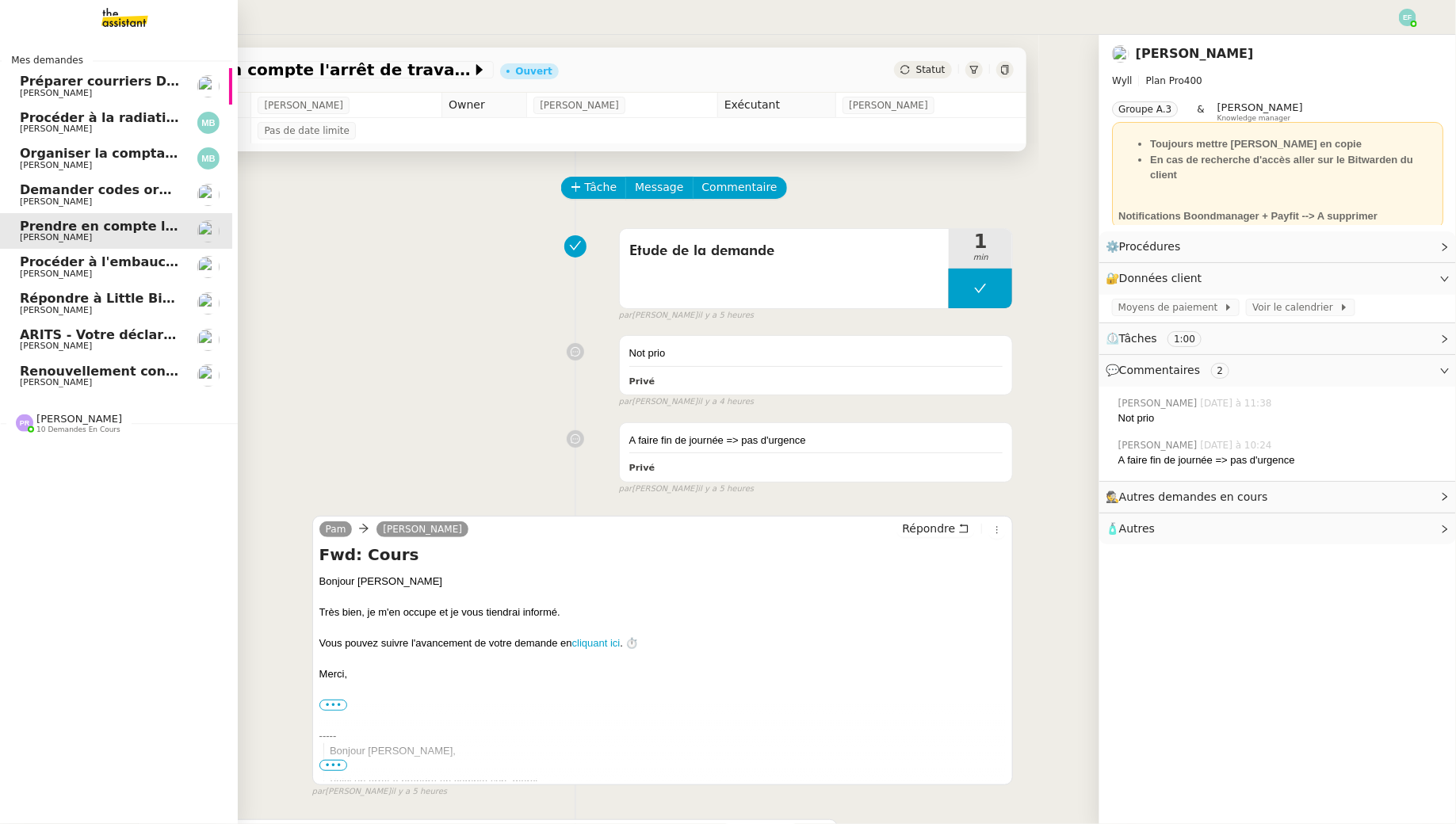
click at [95, 192] on span "Demander codes ordinateurs à [PERSON_NAME] et [PERSON_NAME]" at bounding box center [261, 190] width 485 height 15
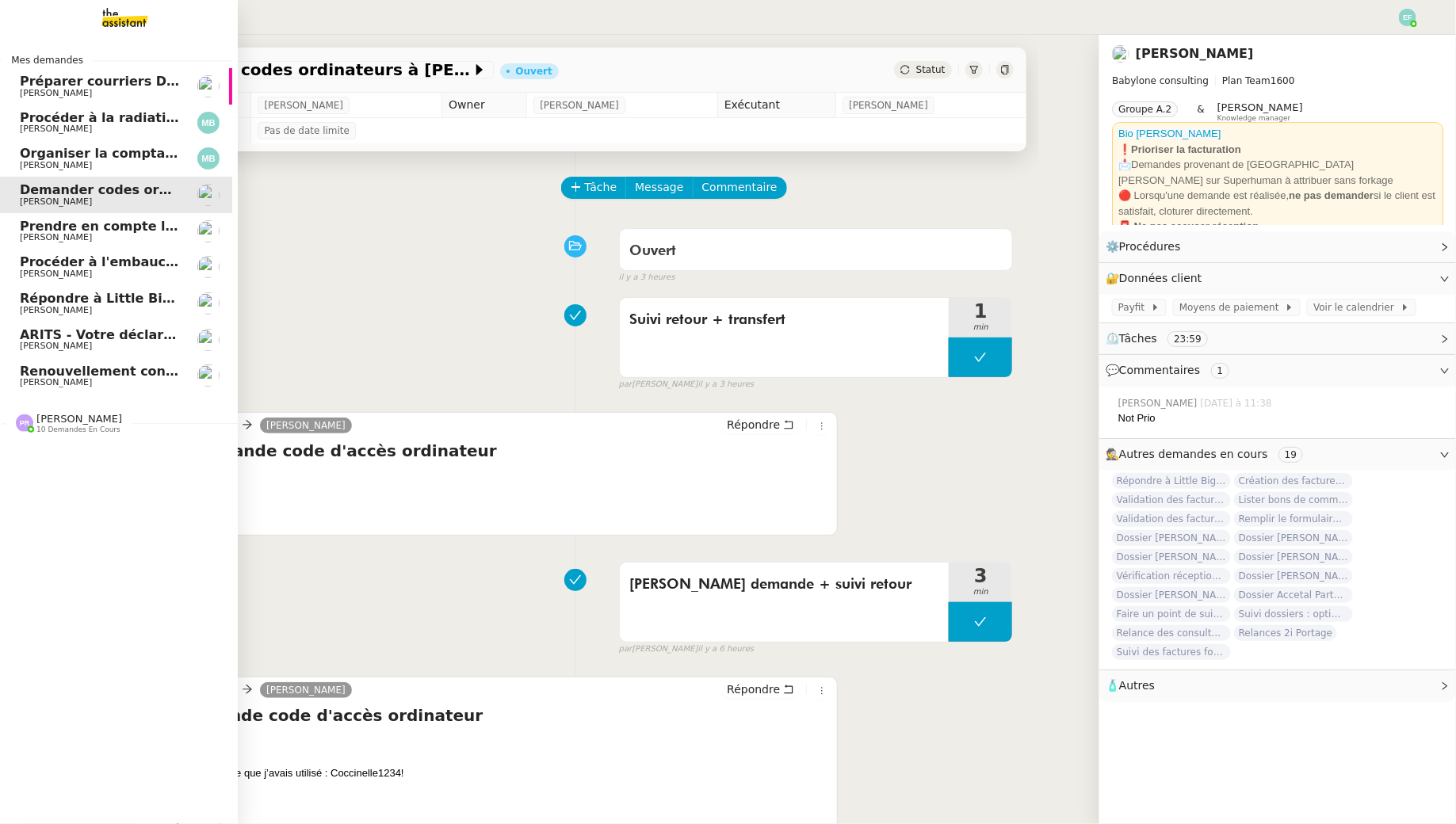
click at [136, 146] on span "Organiser la comptabilité NURI 2025" at bounding box center [150, 153] width 261 height 15
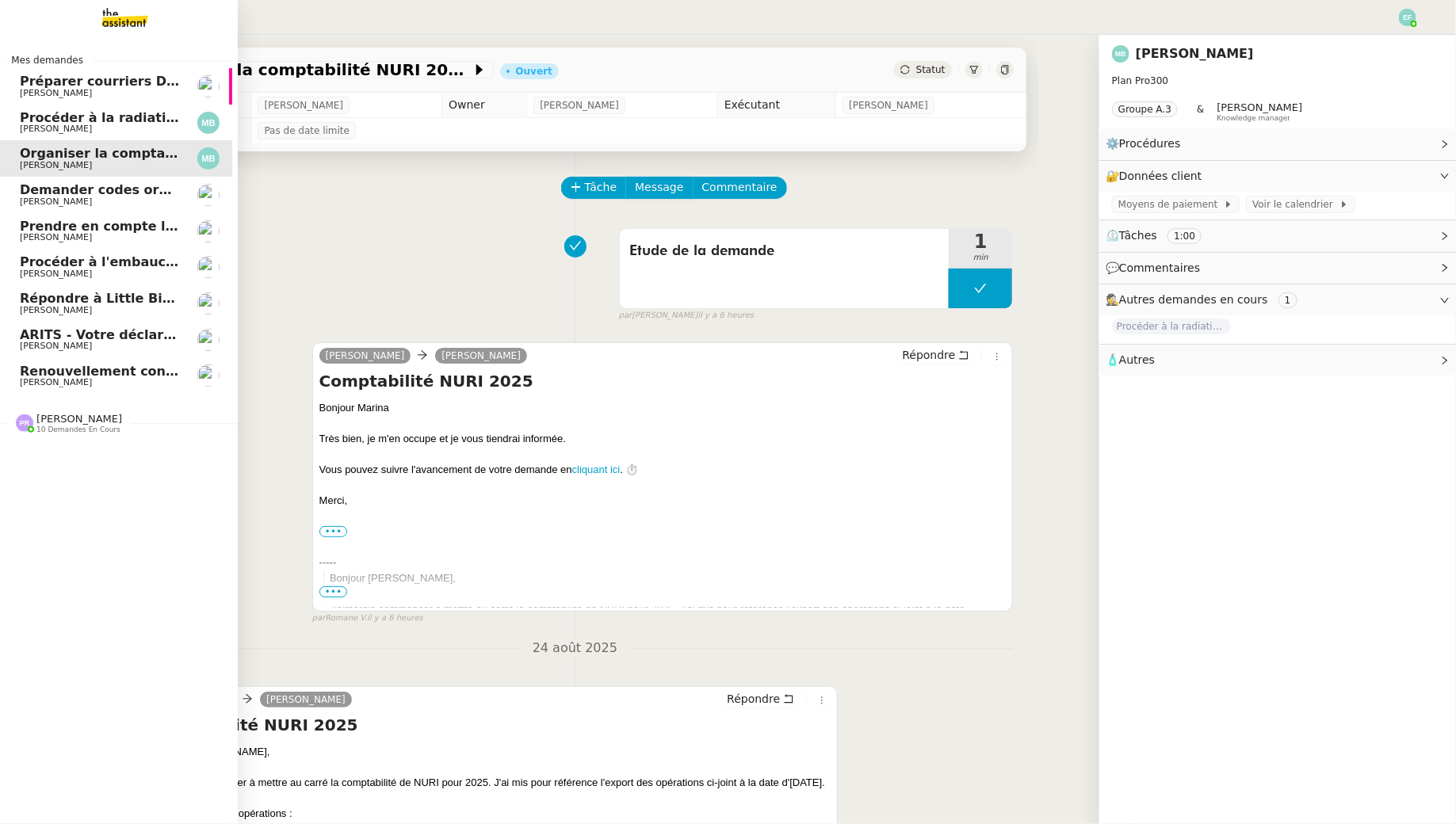
click at [135, 120] on span "Procéder à la radiation de la SCI Horatio" at bounding box center [163, 118] width 288 height 15
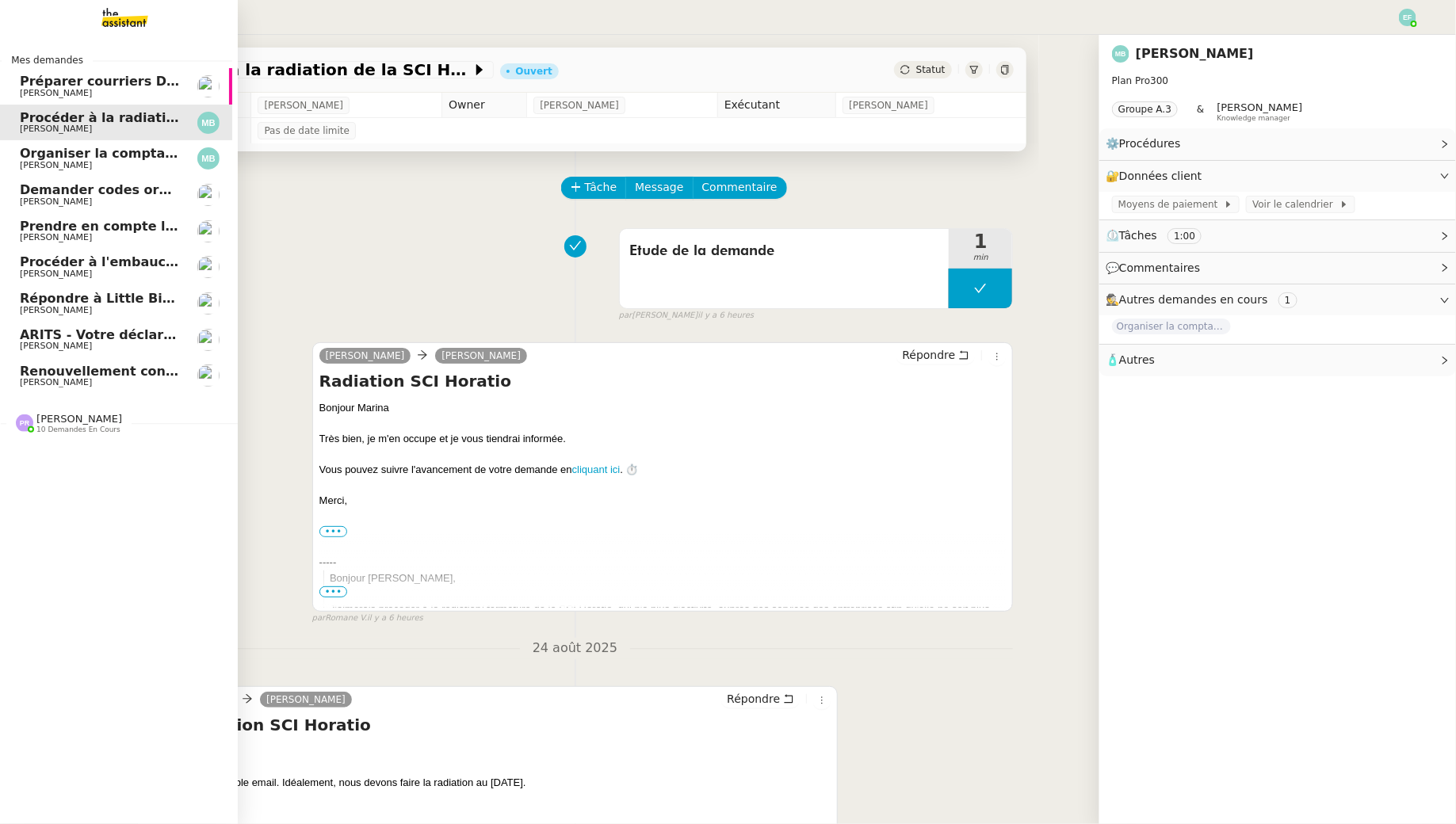
click at [130, 85] on span "Préparer courriers DUE mutuelle et prévoyance" at bounding box center [189, 82] width 340 height 15
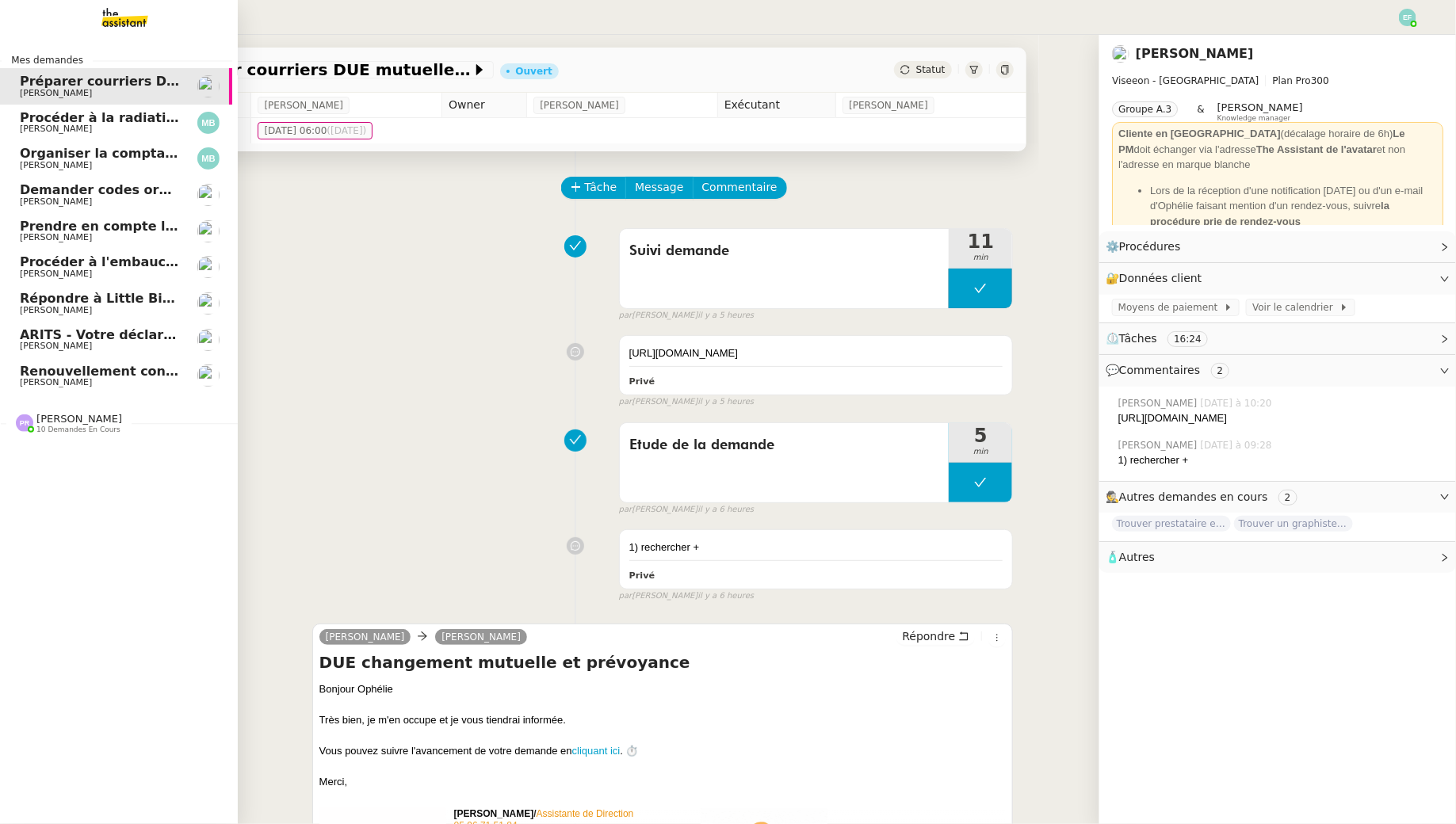
click at [107, 370] on span "Renouvellement contrat Opale STOCCO" at bounding box center [159, 372] width 281 height 15
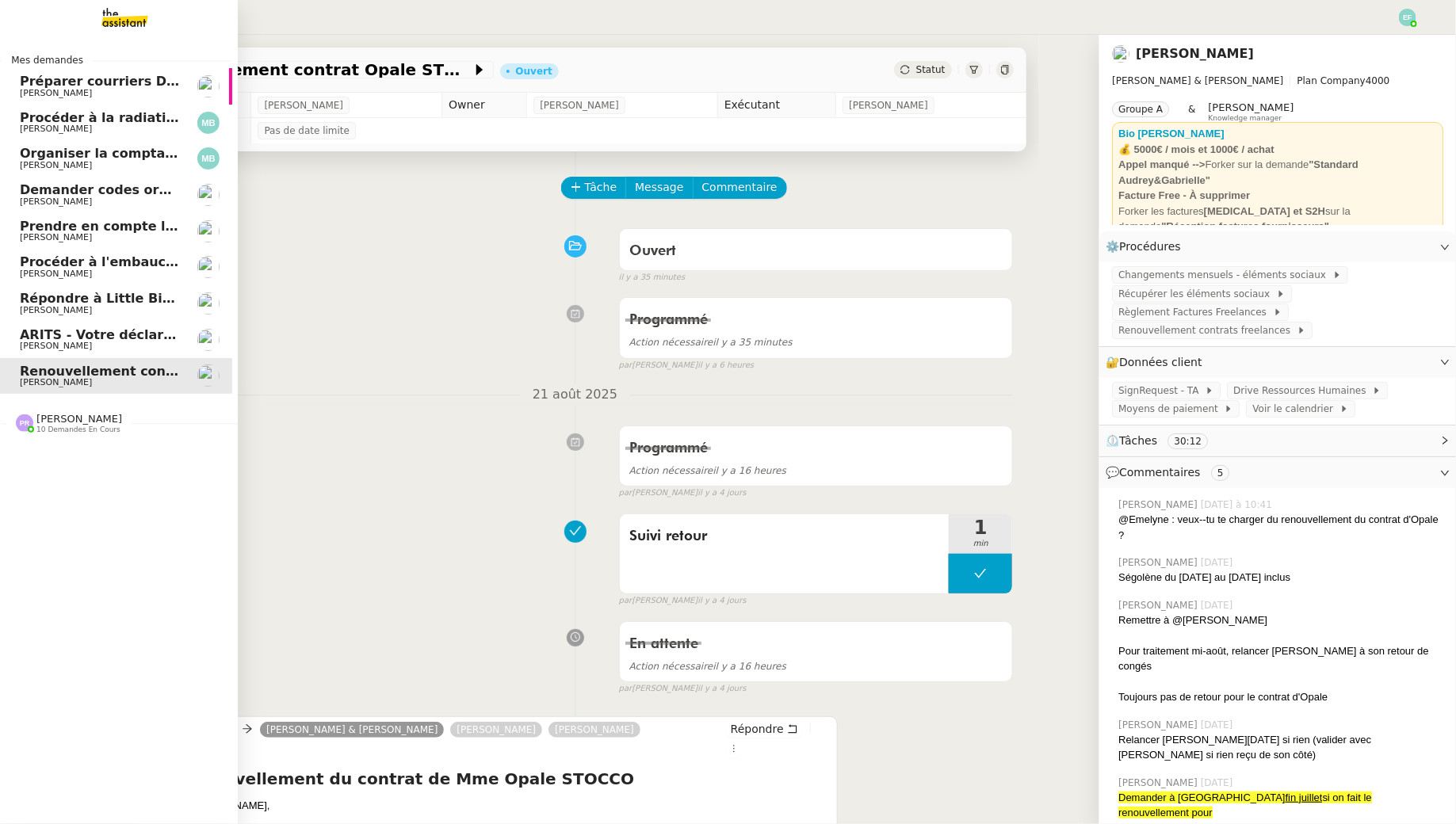
click at [137, 320] on link "Répondre à Little Big Connection Florent Seiler" at bounding box center [113, 303] width 238 height 36
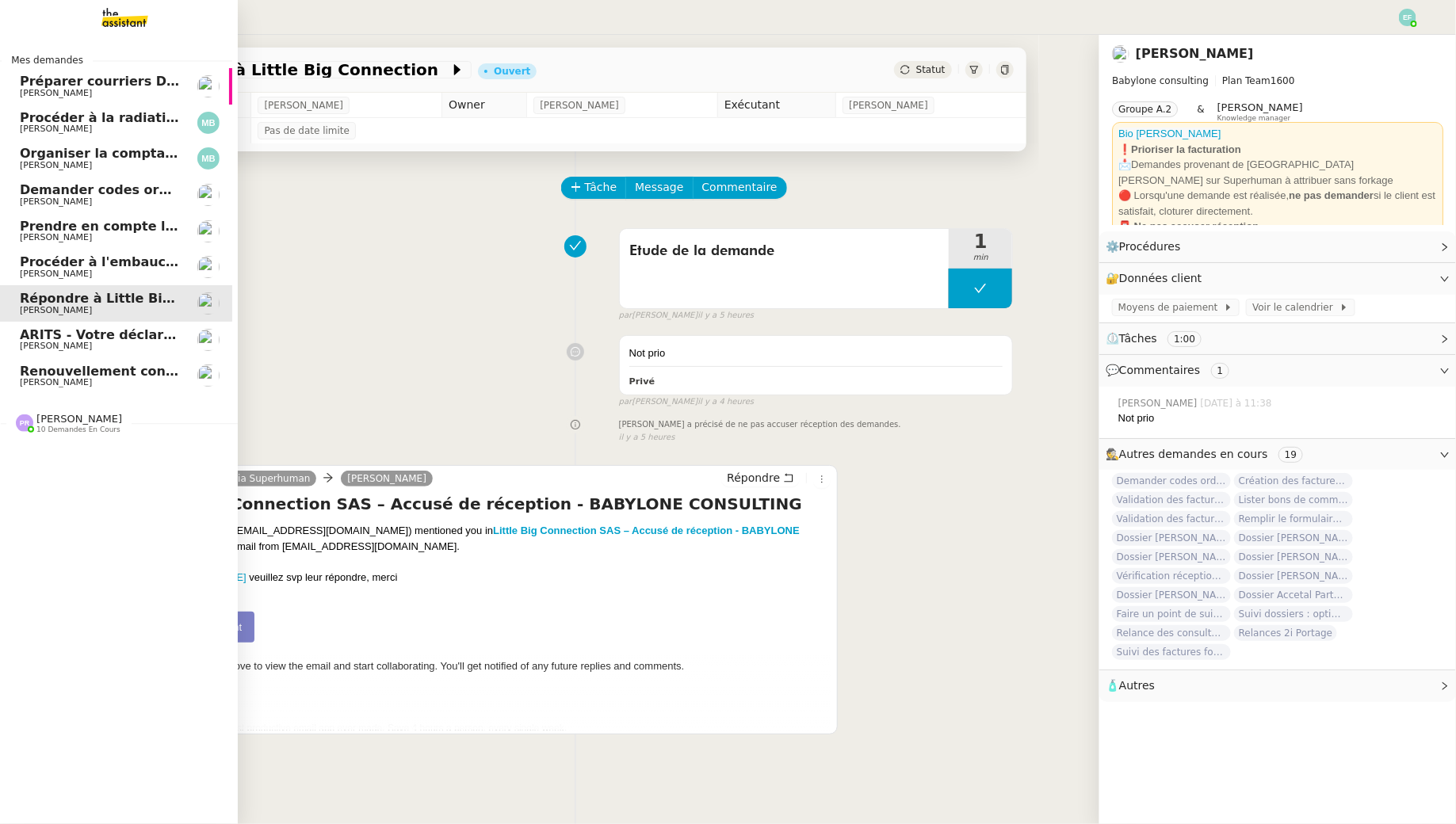
click at [133, 337] on span "ARITS - Votre déclaration de TVA de Juillet 2025" at bounding box center [174, 335] width 310 height 15
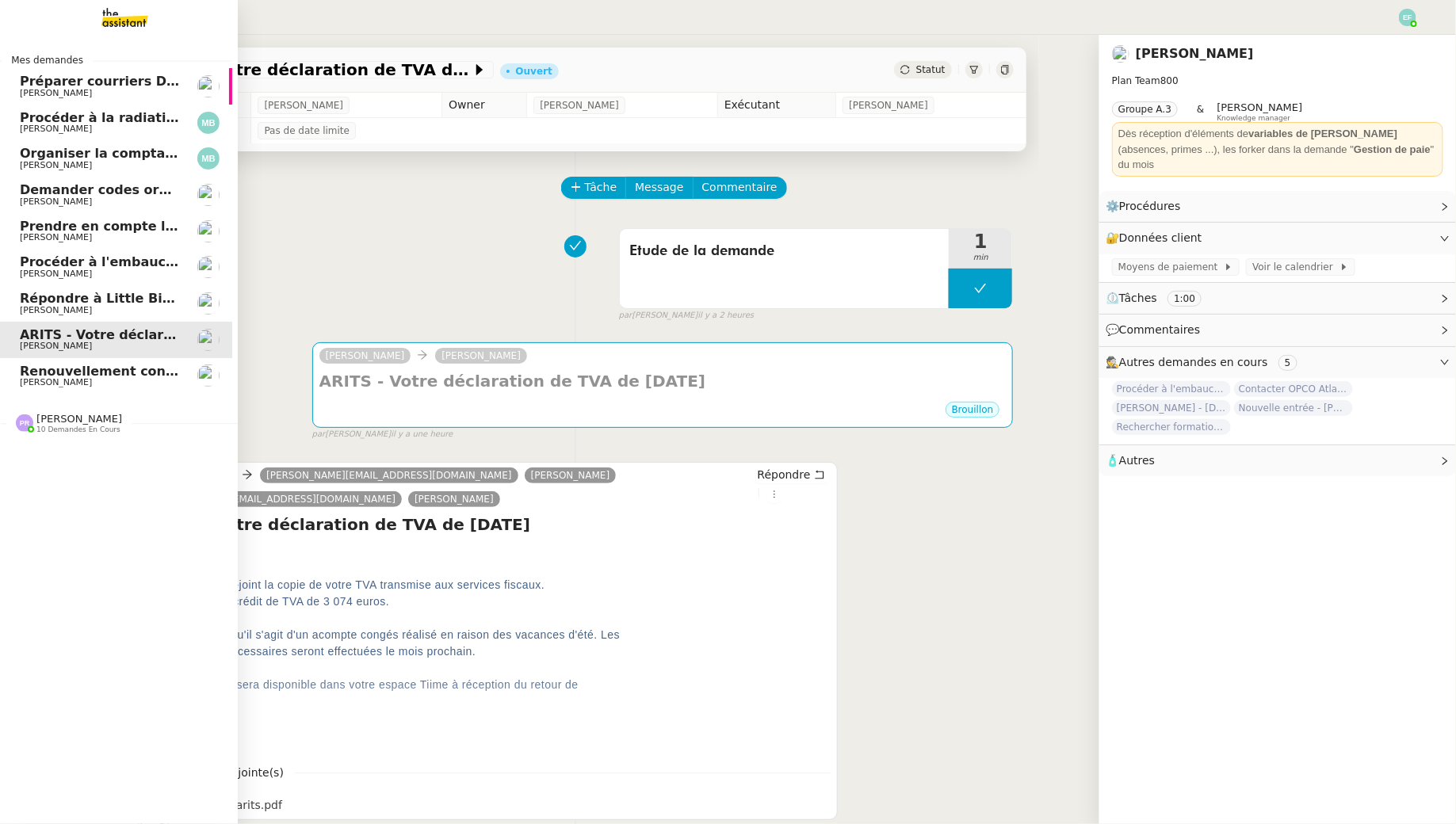
click at [40, 375] on span "Renouvellement contrat Opale STOCCO" at bounding box center [159, 372] width 281 height 15
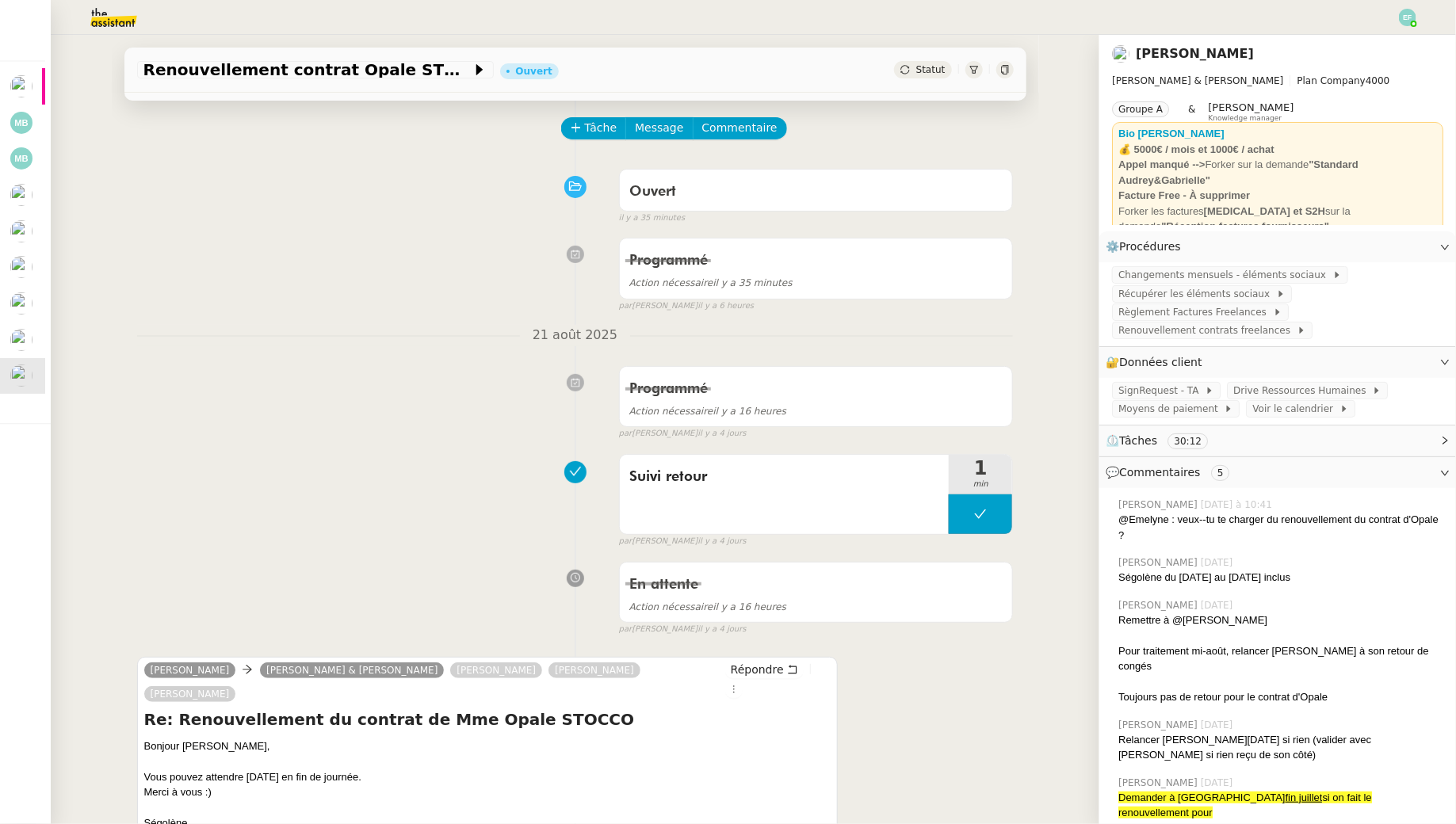
scroll to position [66, 0]
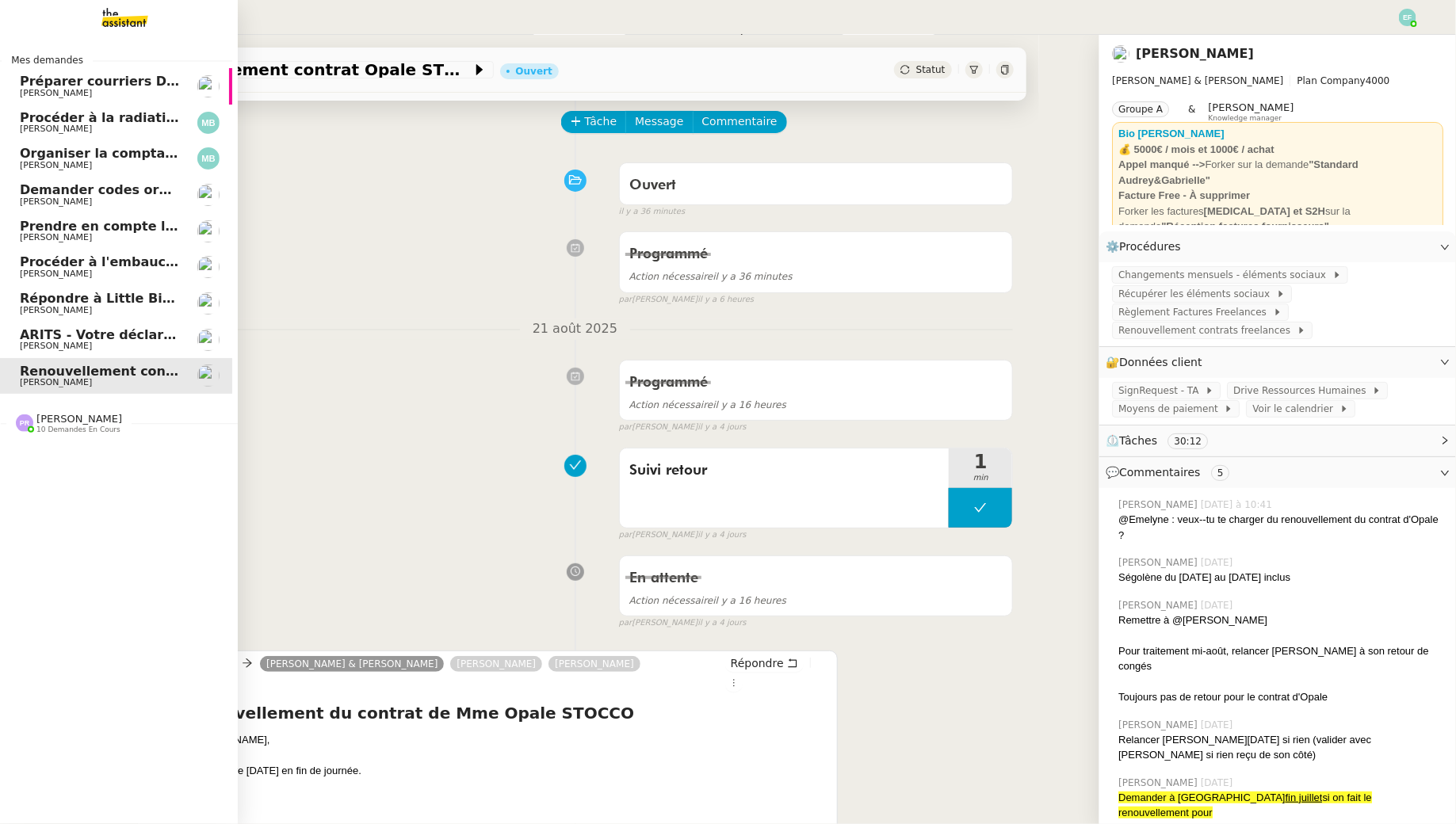
click at [80, 98] on link "Préparer courriers DUE mutuelle et prévoyance Ophélie DIONY" at bounding box center [113, 86] width 238 height 36
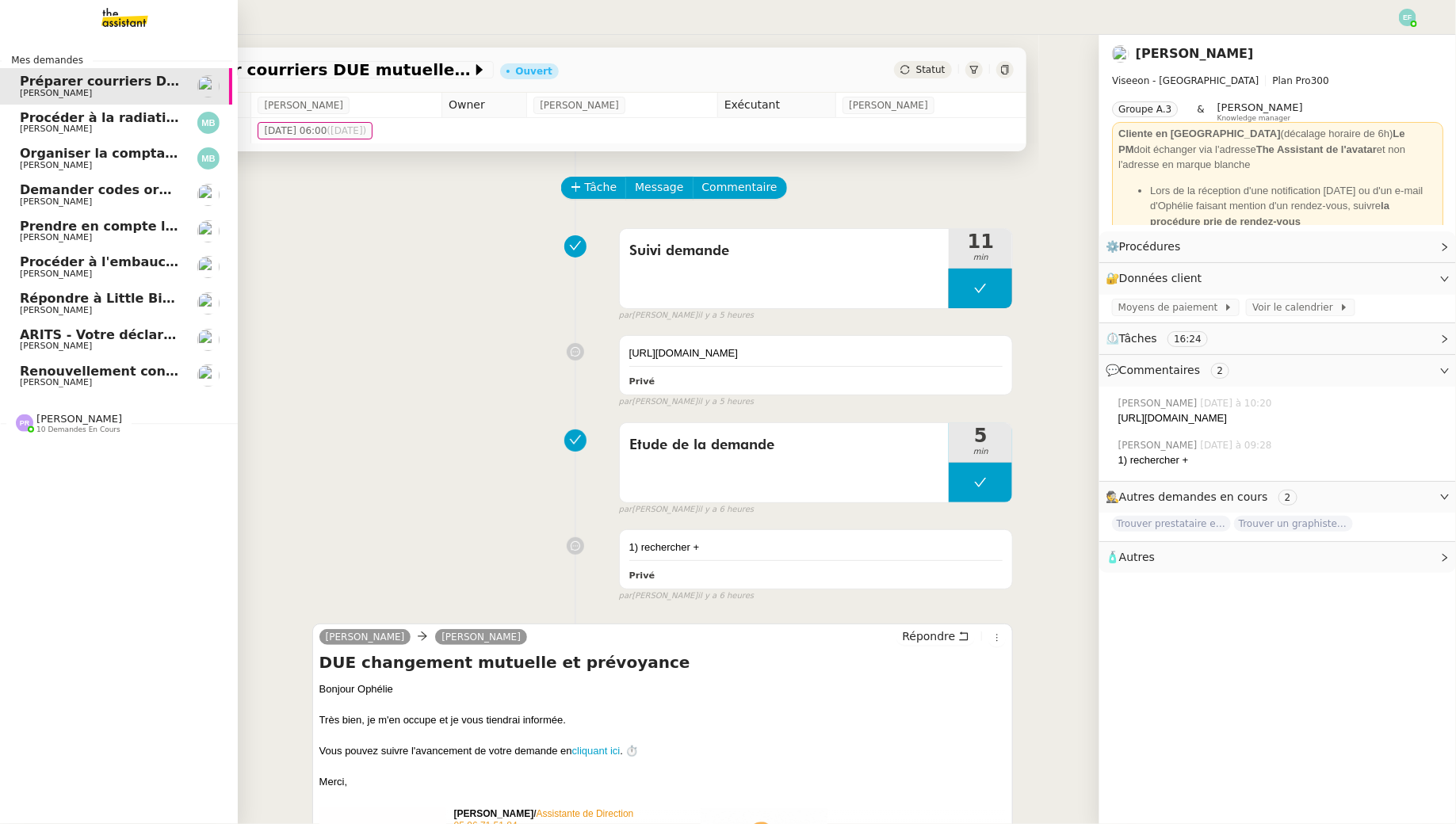
click at [18, 135] on link "Procéder à la radiation de la SCI Horatio Marina Barthelemy" at bounding box center [113, 122] width 238 height 36
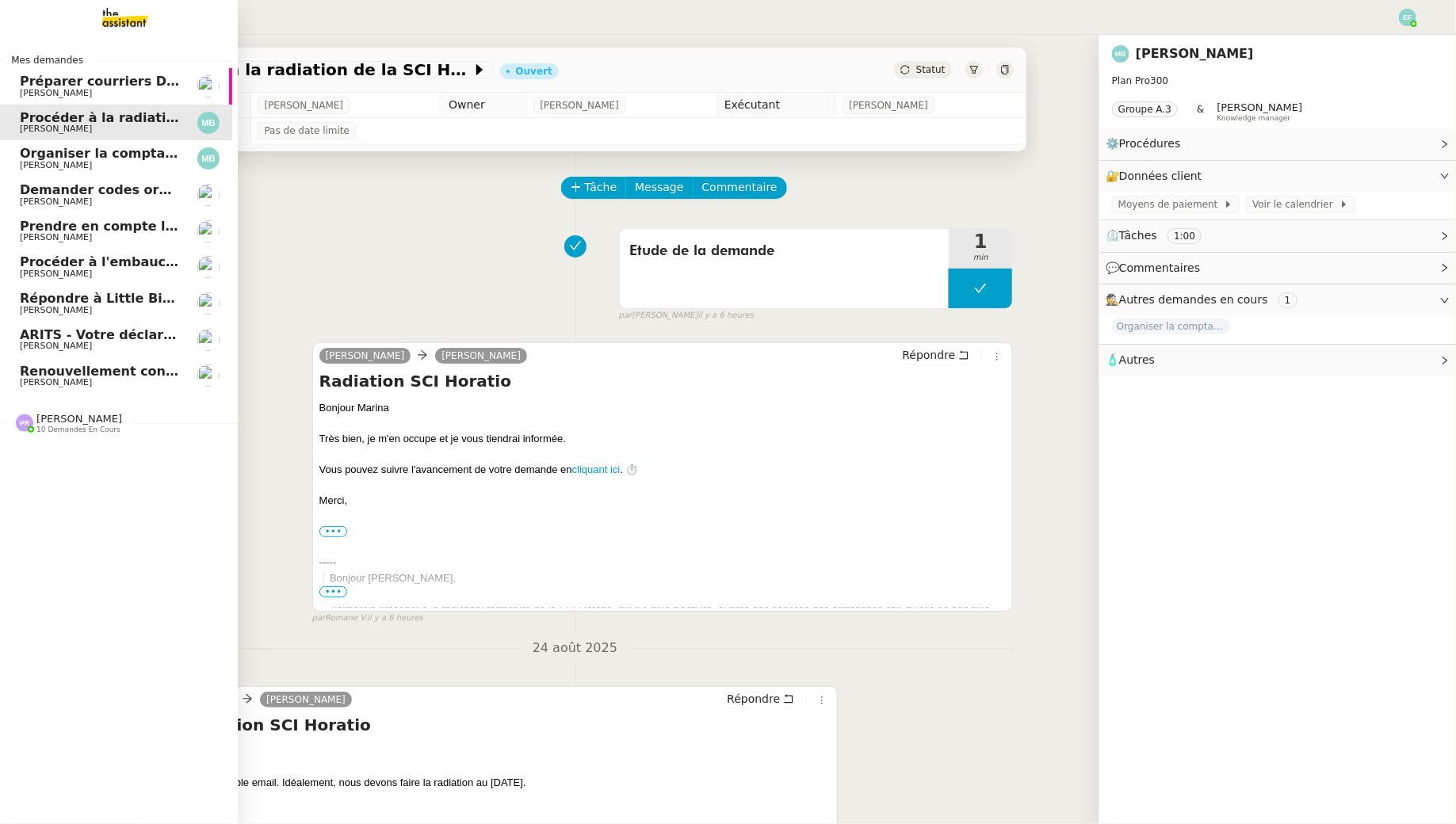
click at [32, 162] on span "[PERSON_NAME]" at bounding box center [56, 165] width 72 height 10
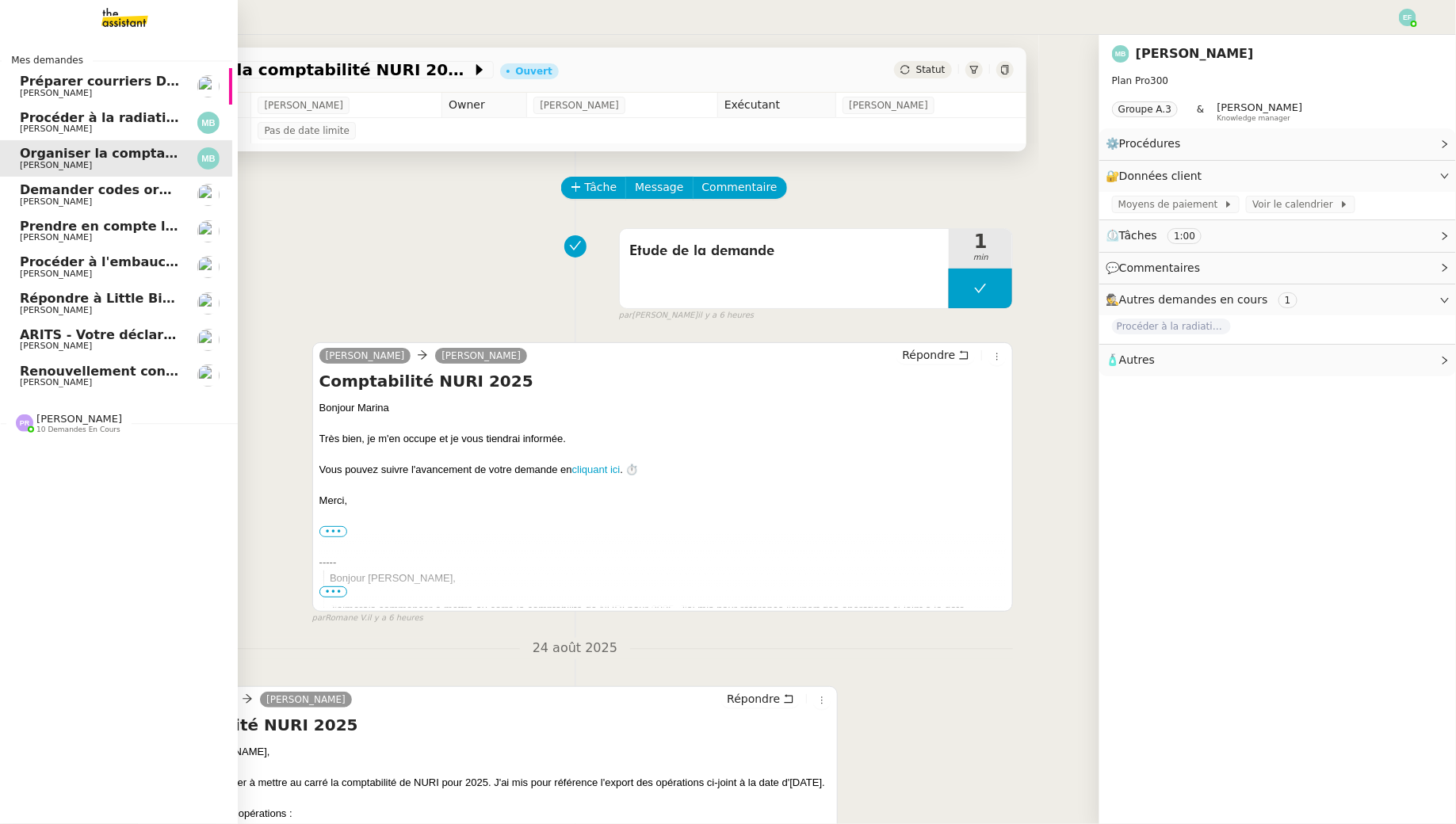
click at [43, 211] on link "Demander codes ordinateurs à Ilona et Sofiane Florent Seiler" at bounding box center [113, 195] width 238 height 36
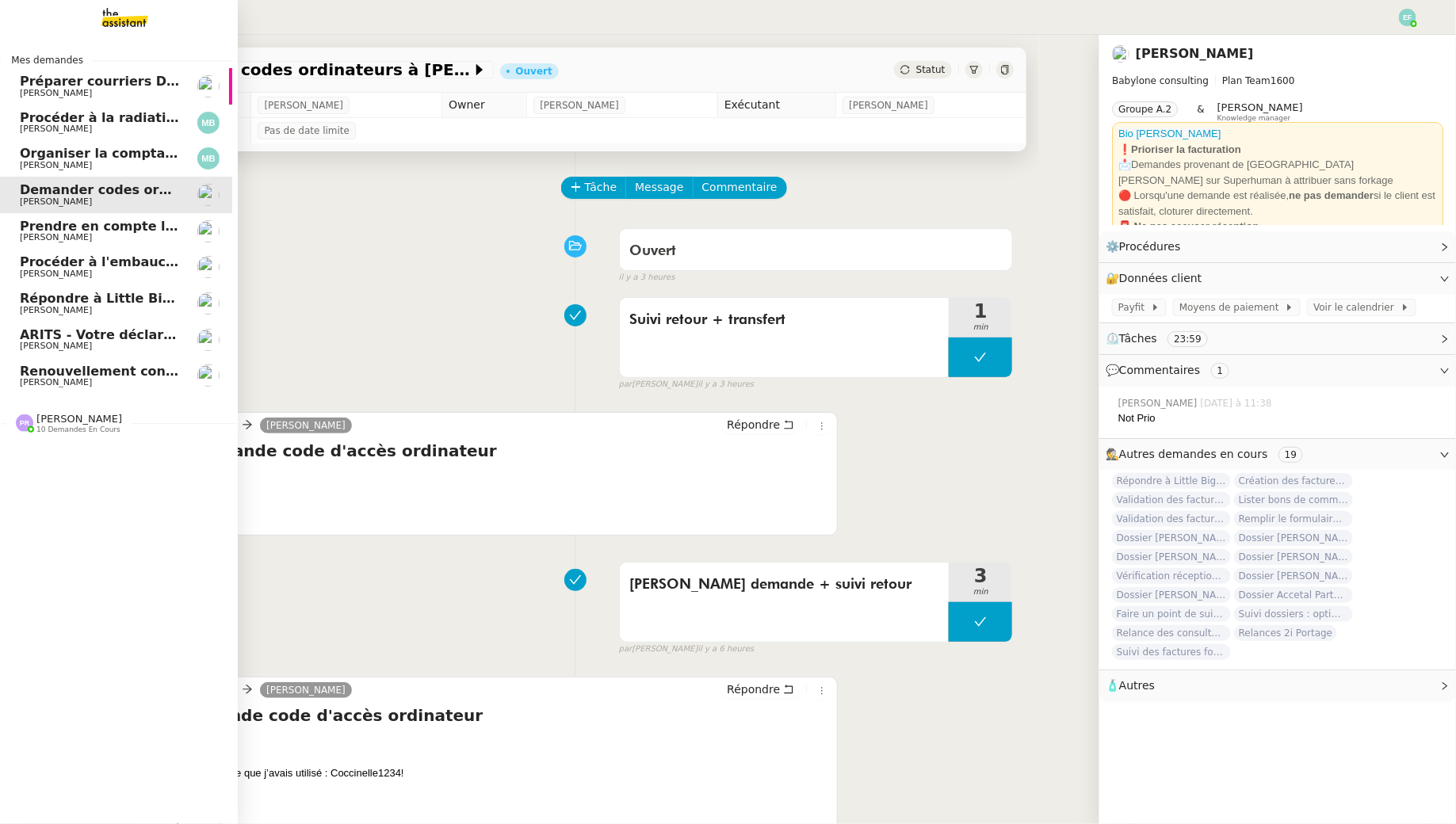
click at [38, 221] on span "Prendre en compte l'arrêt de travail" at bounding box center [148, 226] width 259 height 15
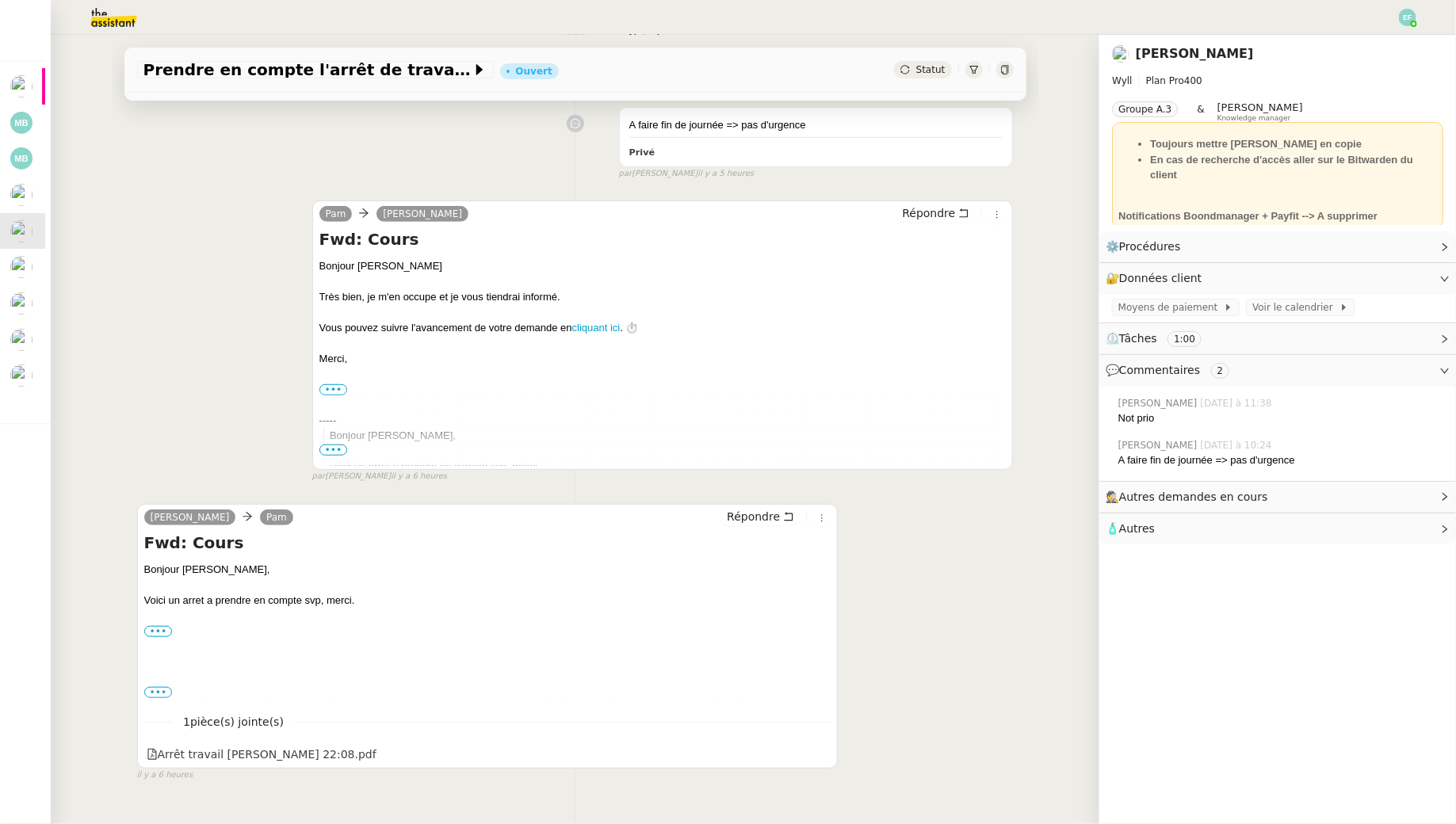
scroll to position [348, 0]
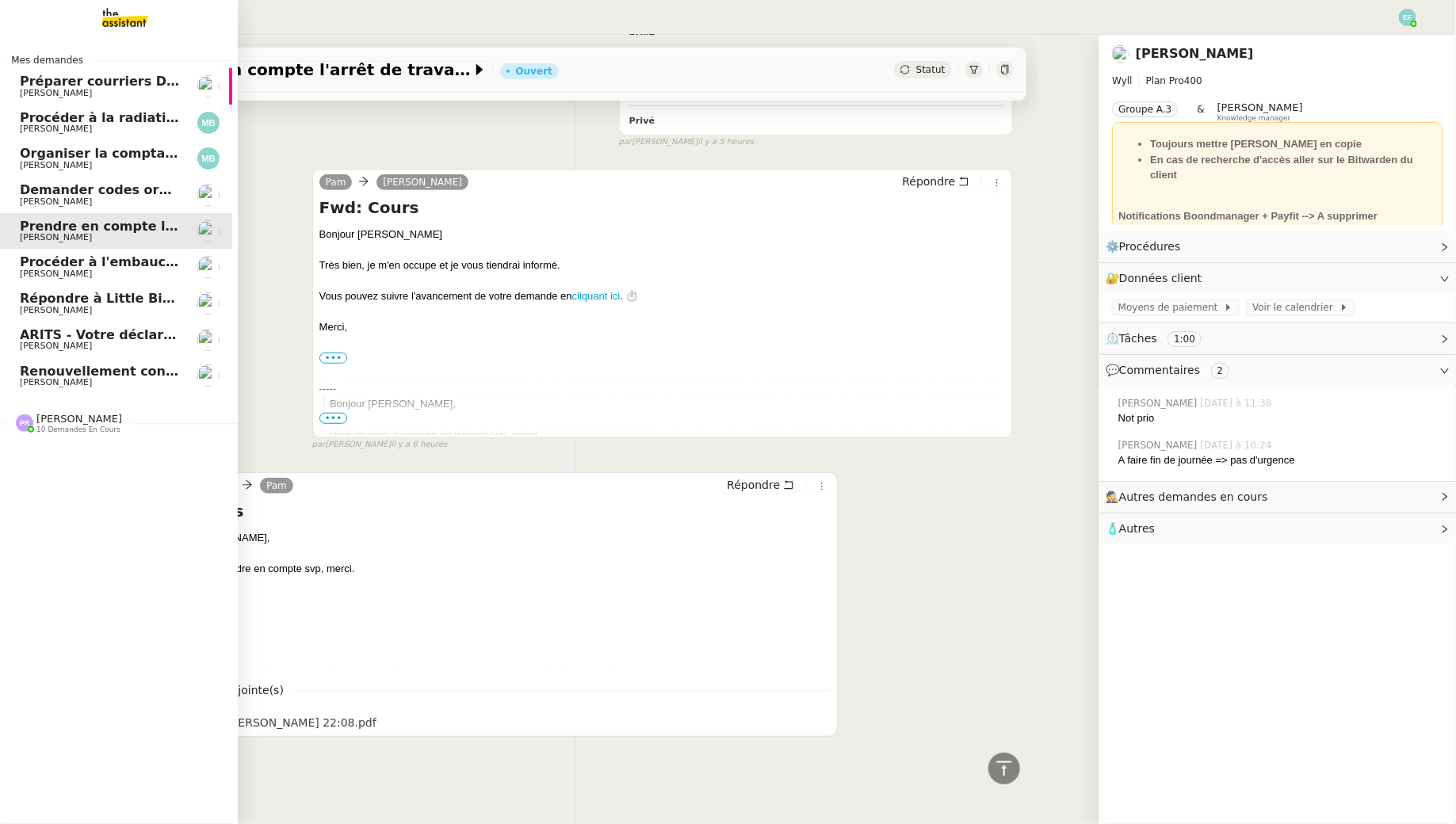
click at [44, 275] on span "[PERSON_NAME]" at bounding box center [56, 273] width 72 height 10
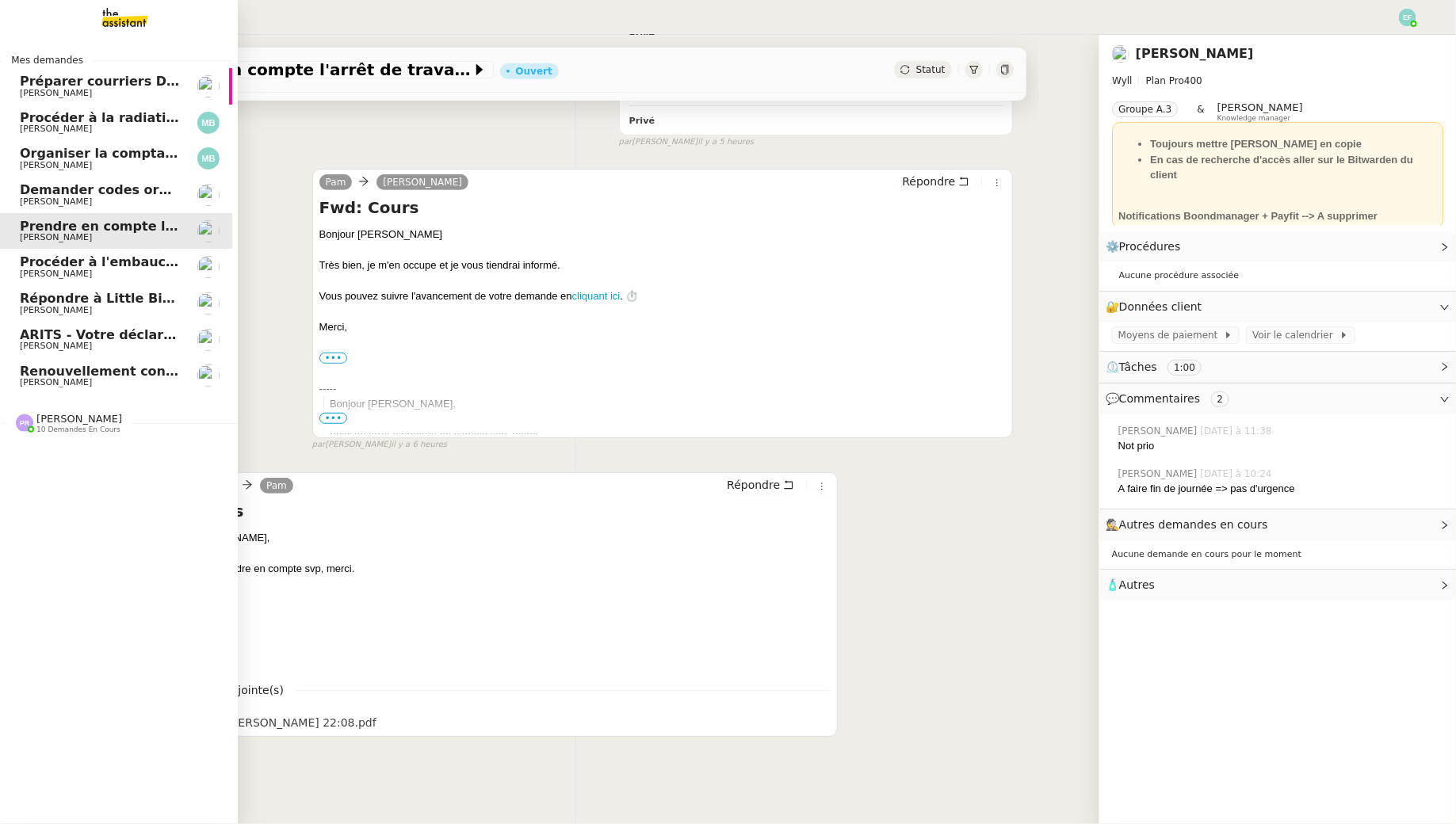
scroll to position [202, 0]
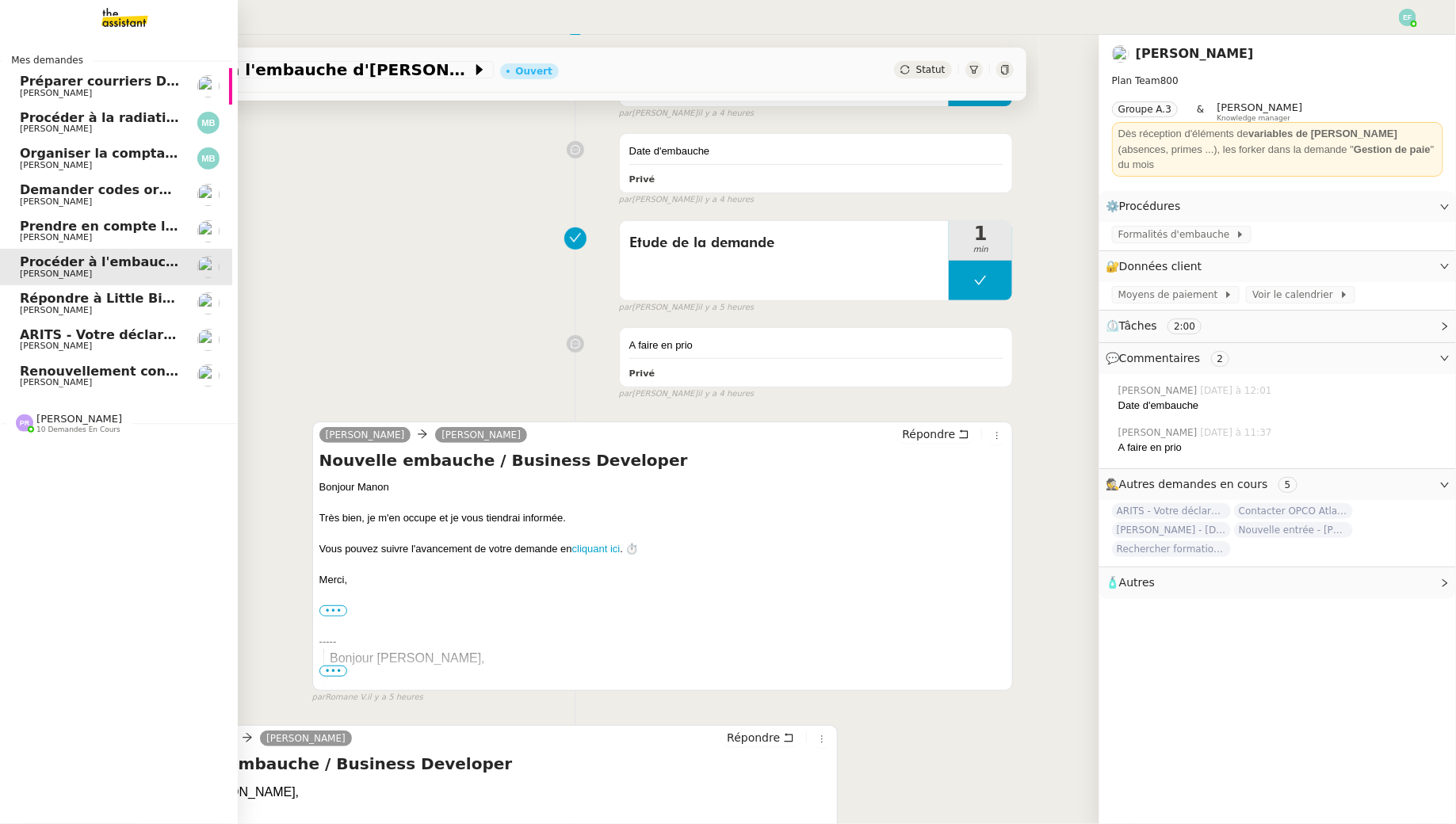
click at [129, 232] on span "Prendre en compte l'arrêt de travail" at bounding box center [148, 226] width 259 height 15
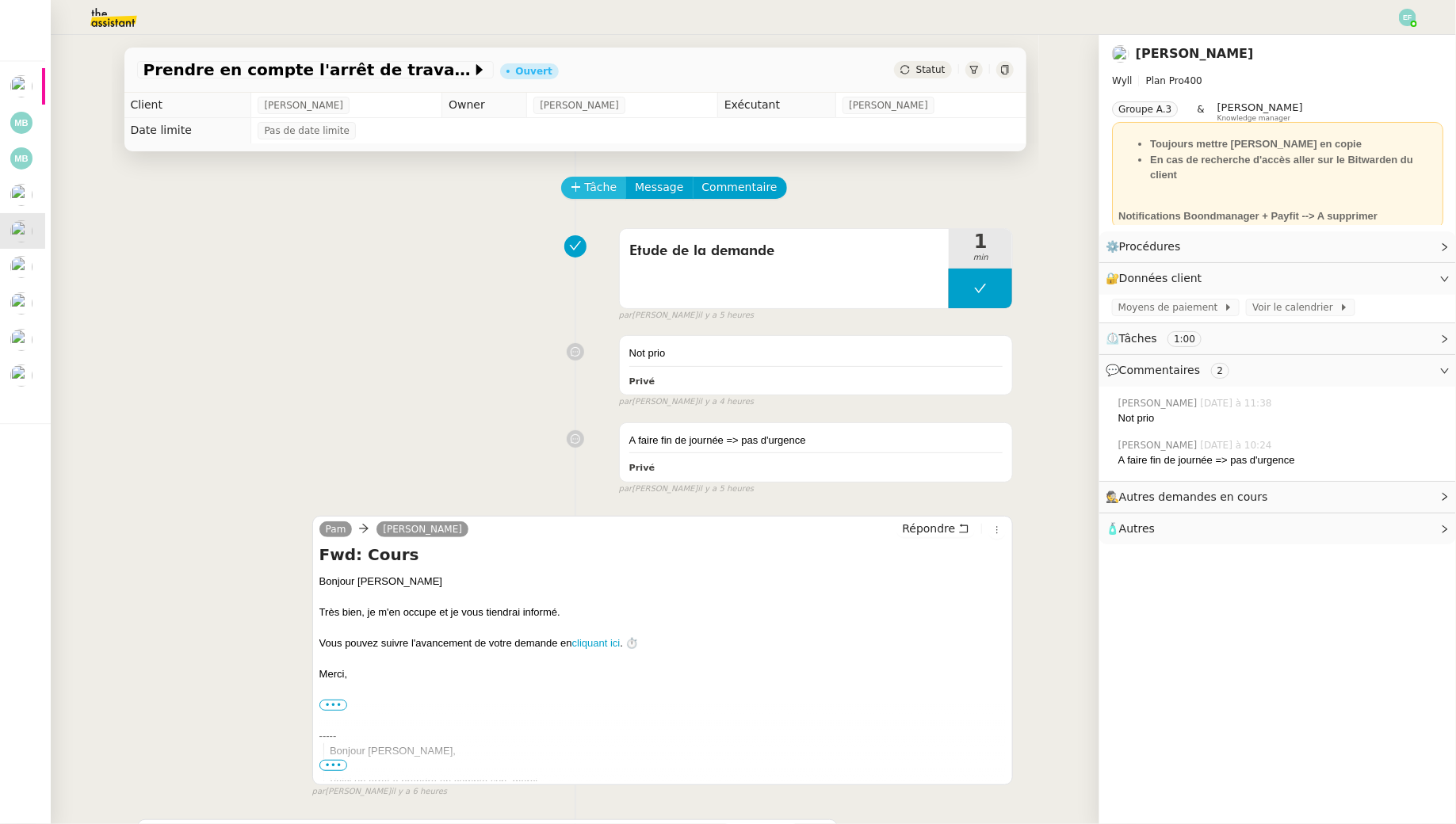
click at [590, 186] on span "Tâche" at bounding box center [601, 187] width 32 height 19
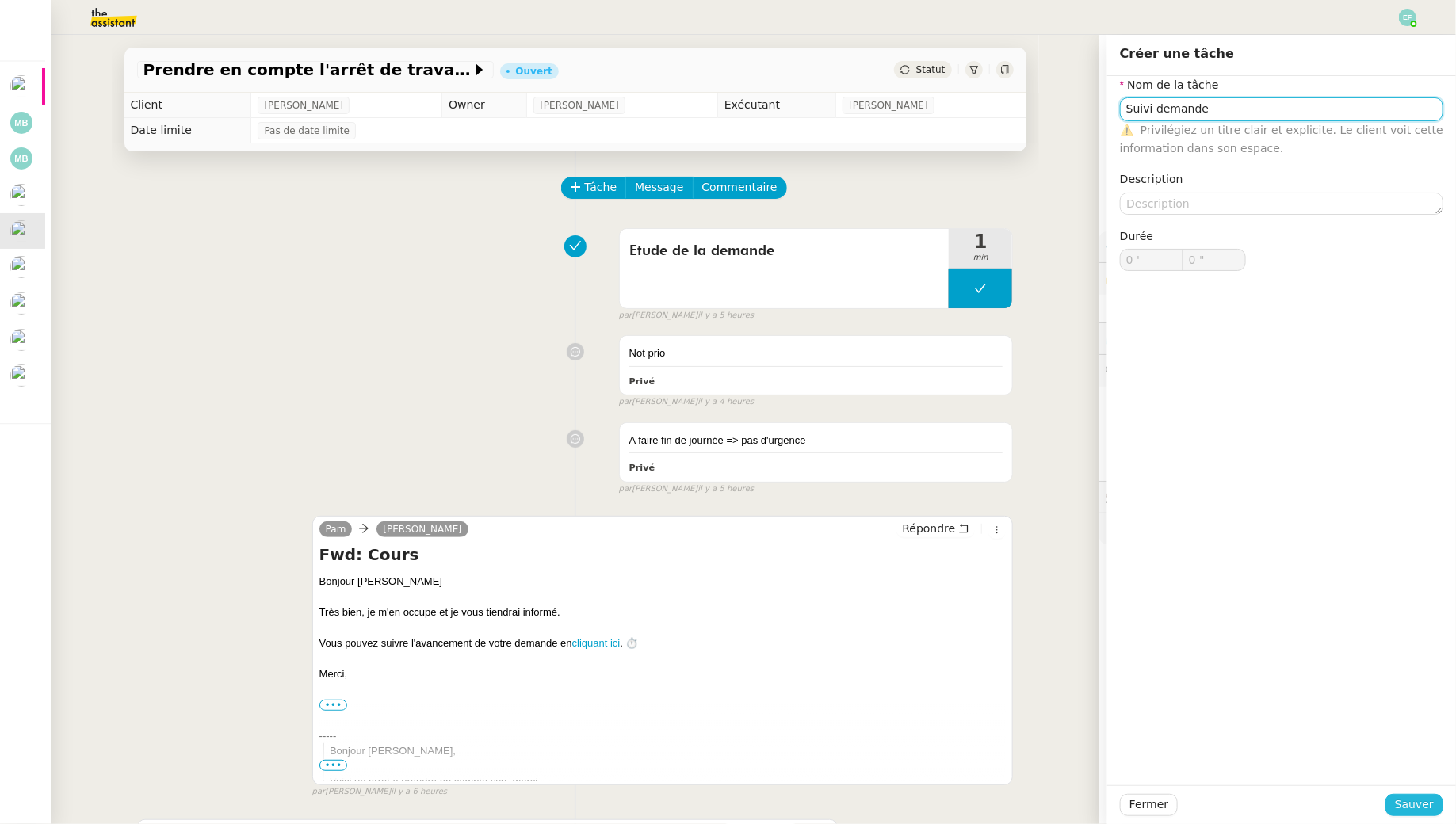
type input "Suivi demande"
click at [1395, 801] on button "Sauver" at bounding box center [1414, 805] width 57 height 22
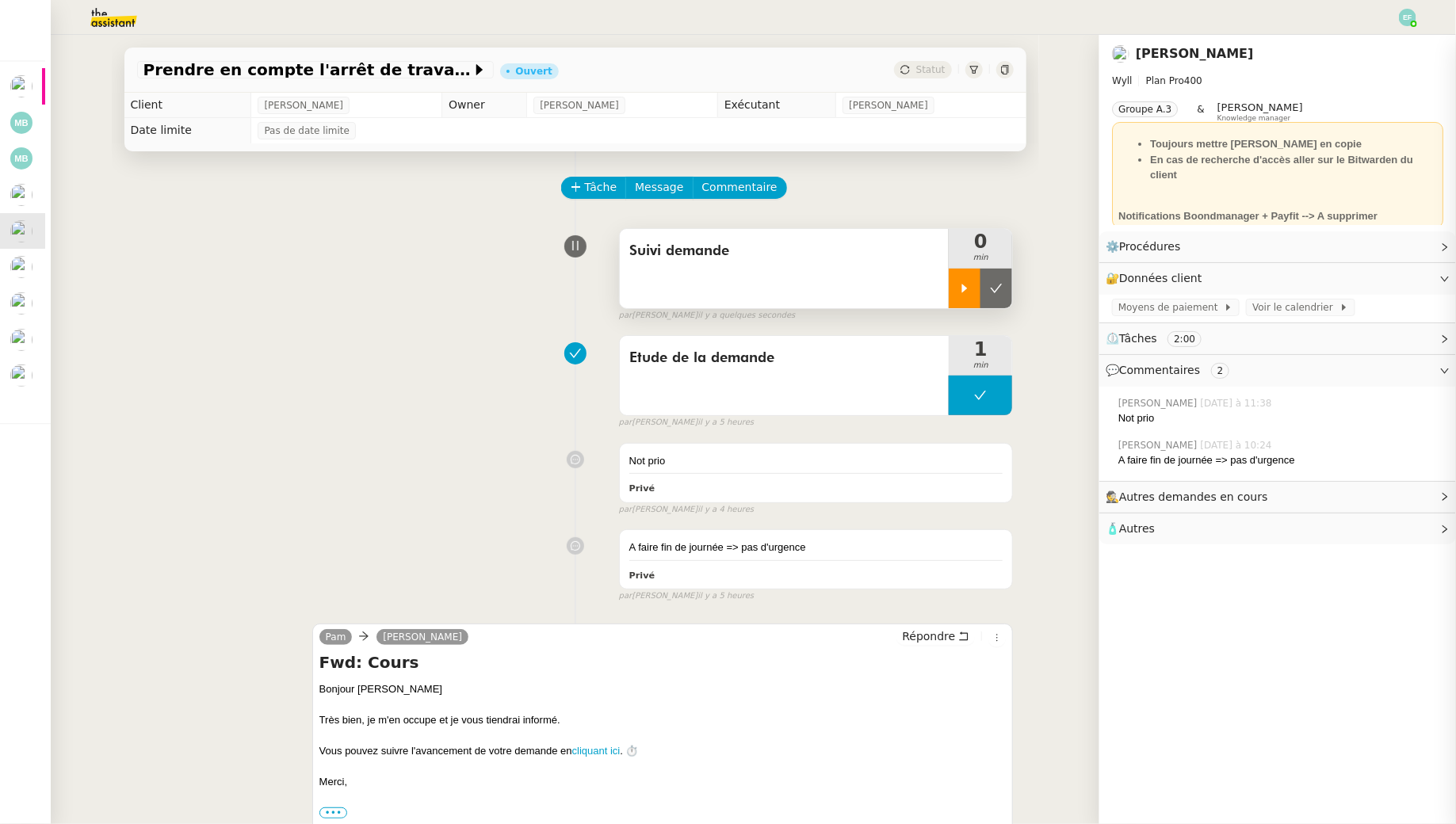
click at [962, 280] on div at bounding box center [965, 288] width 32 height 40
click at [1404, 19] on img at bounding box center [1407, 17] width 18 height 18
click at [1372, 46] on li "Suivi" at bounding box center [1364, 45] width 103 height 22
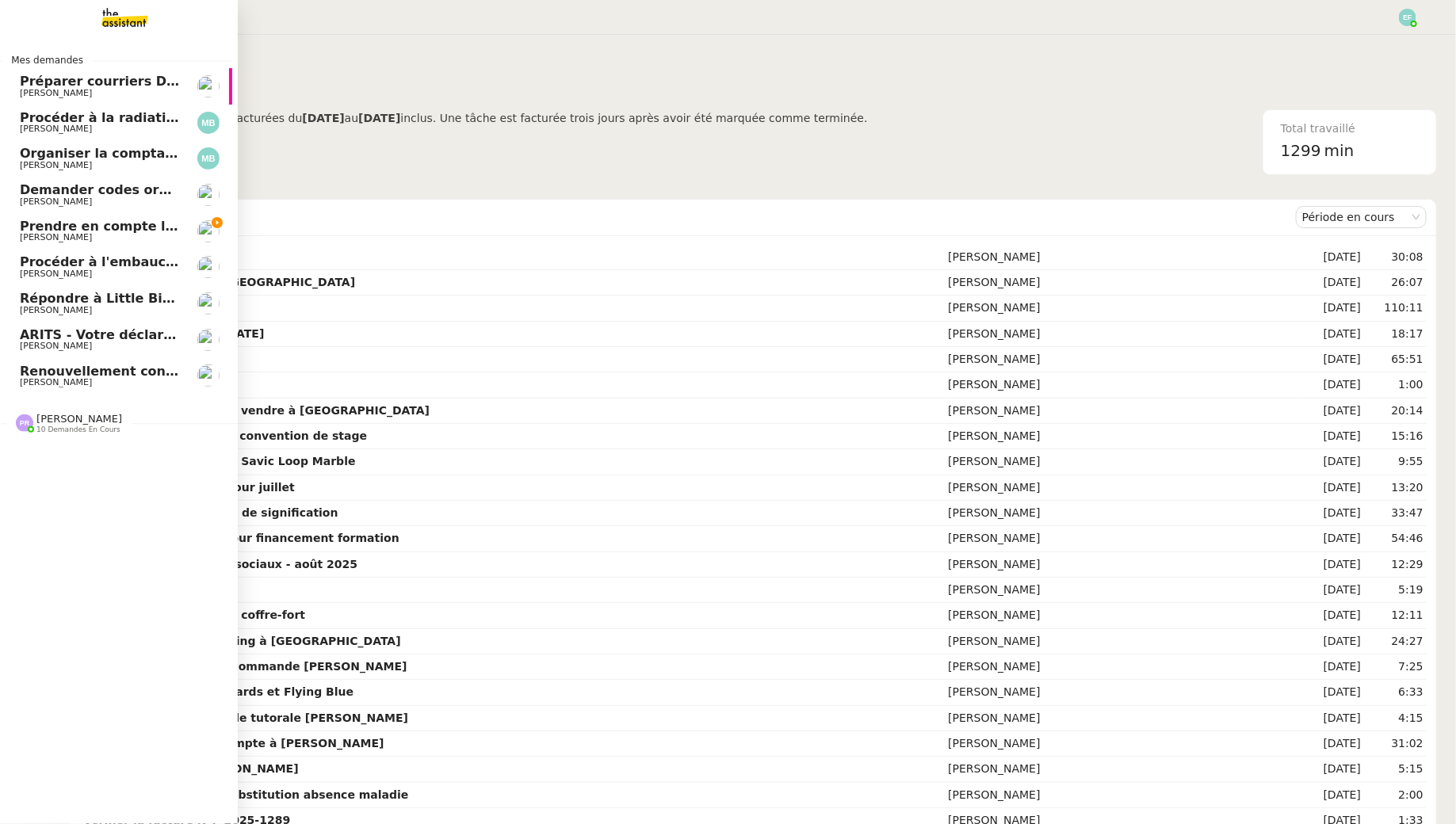
click at [49, 223] on span "Prendre en compte l'arrêt de travail" at bounding box center [148, 226] width 259 height 15
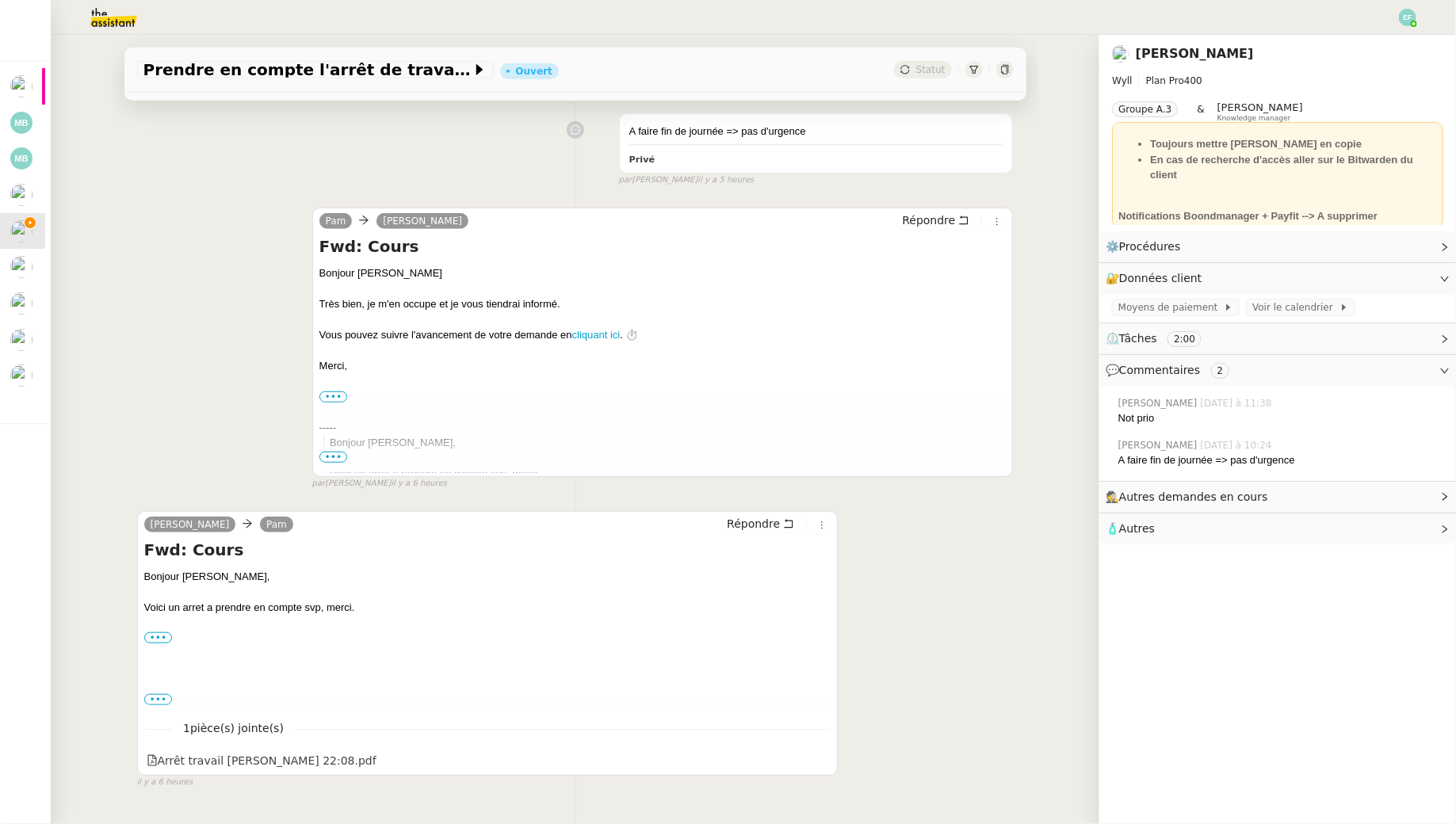
scroll to position [454, 0]
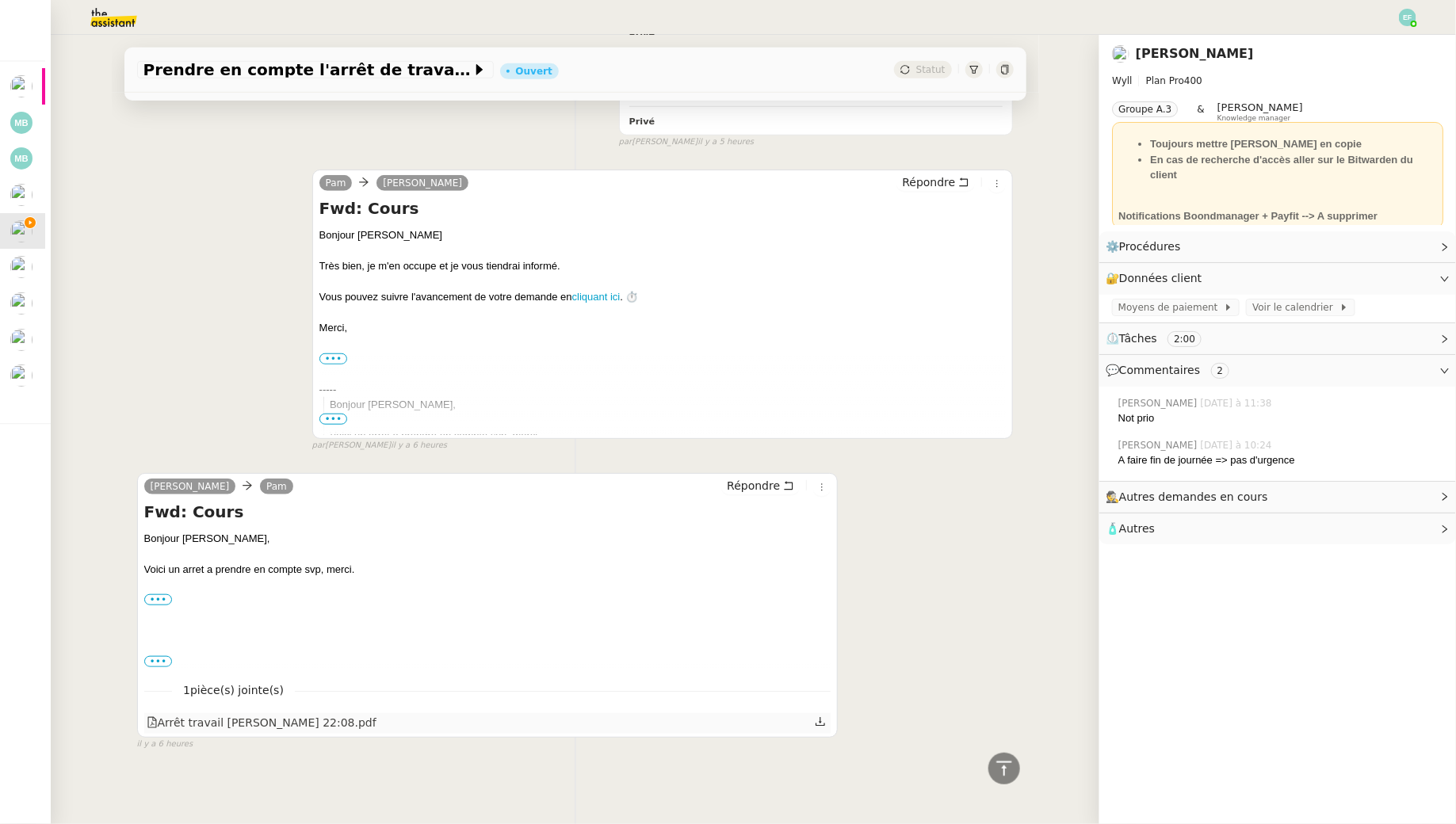
click at [818, 718] on icon at bounding box center [820, 722] width 11 height 11
click at [1404, 276] on link "Modifier" at bounding box center [1401, 279] width 45 height 19
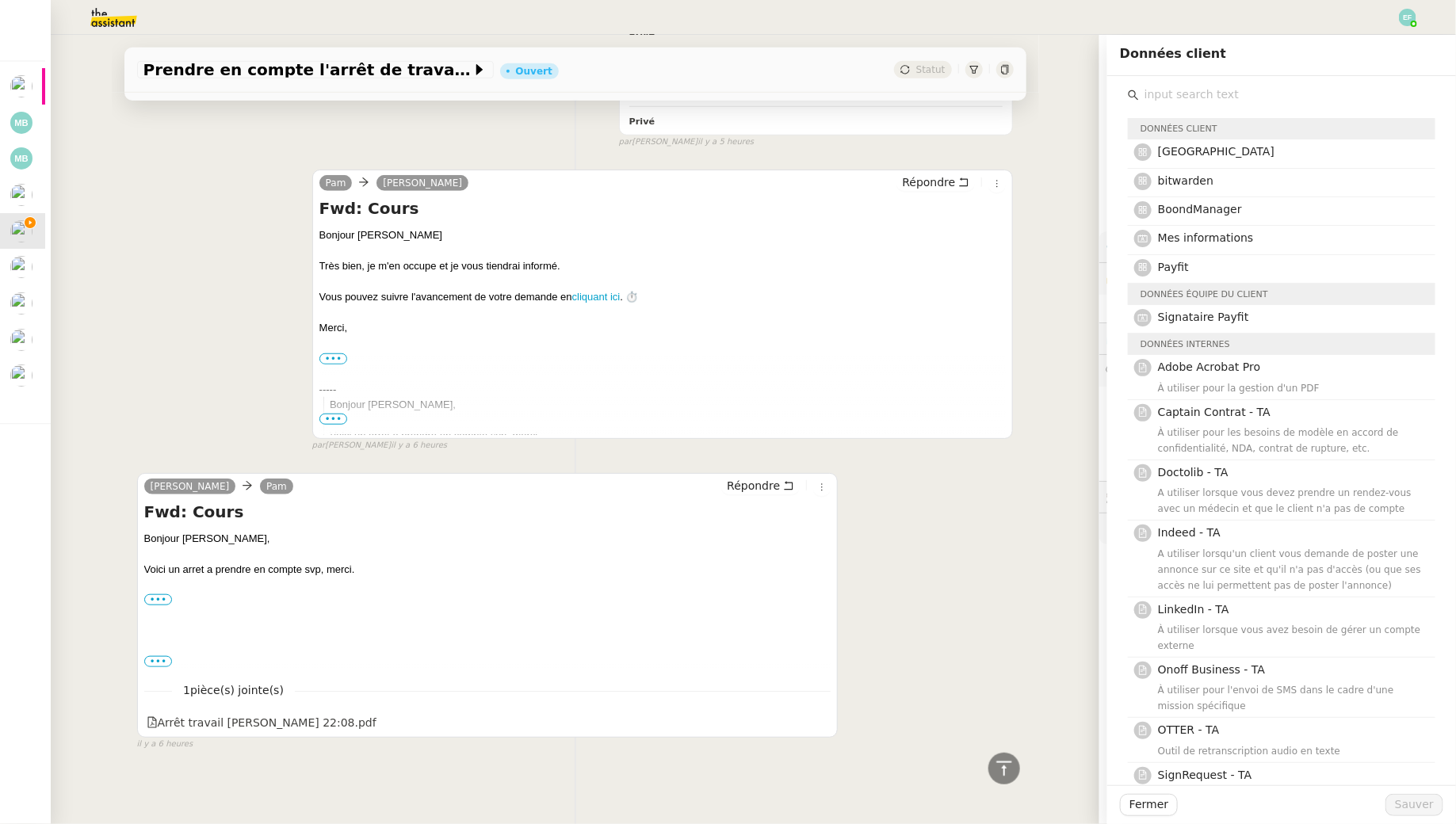
click at [1183, 92] on input "text" at bounding box center [1287, 95] width 297 height 21
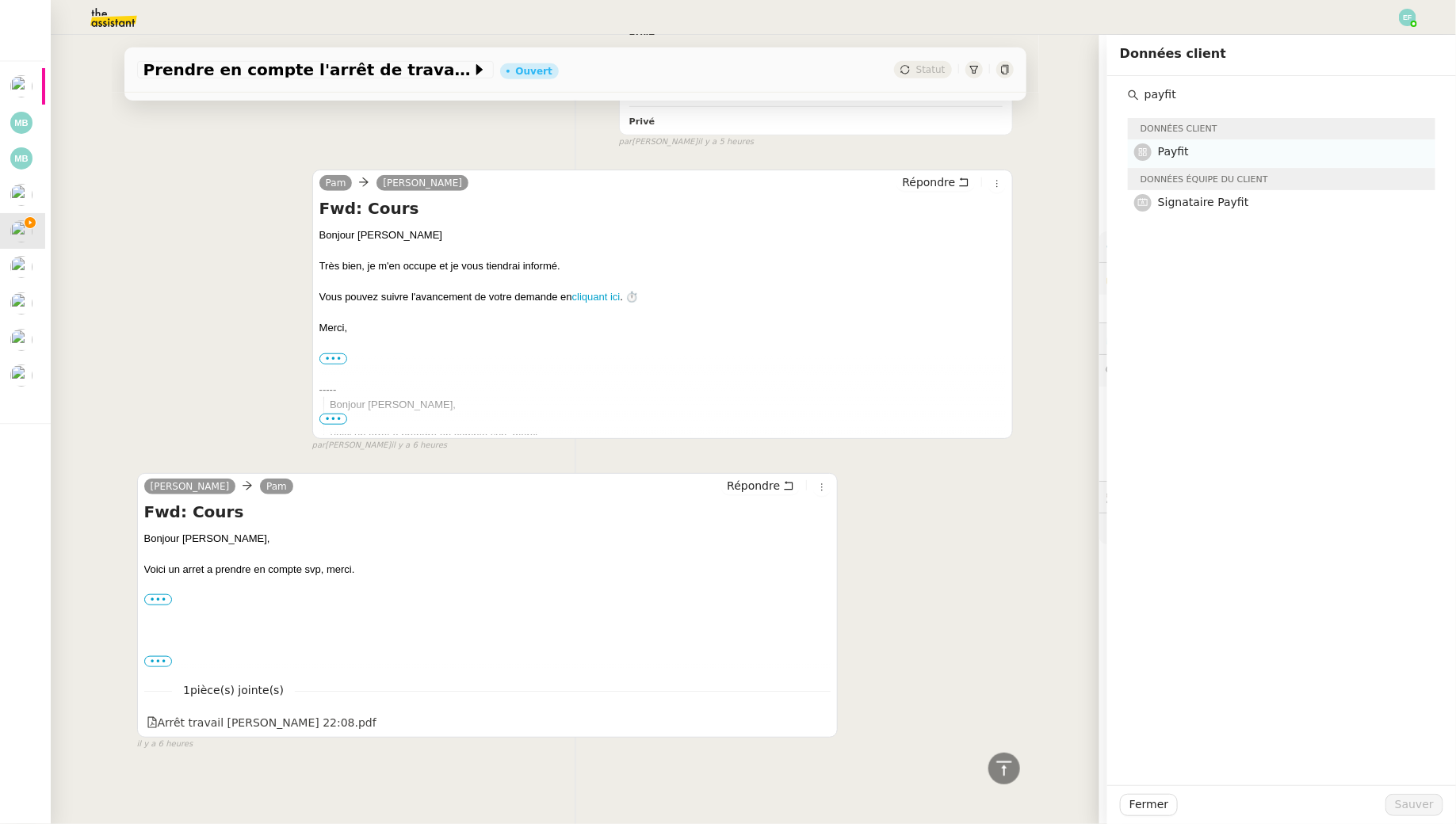
type input "payfit"
click at [1333, 141] on nz-list-item "Payfit" at bounding box center [1282, 154] width 308 height 29
click at [1420, 807] on span "Sauver" at bounding box center [1414, 805] width 39 height 19
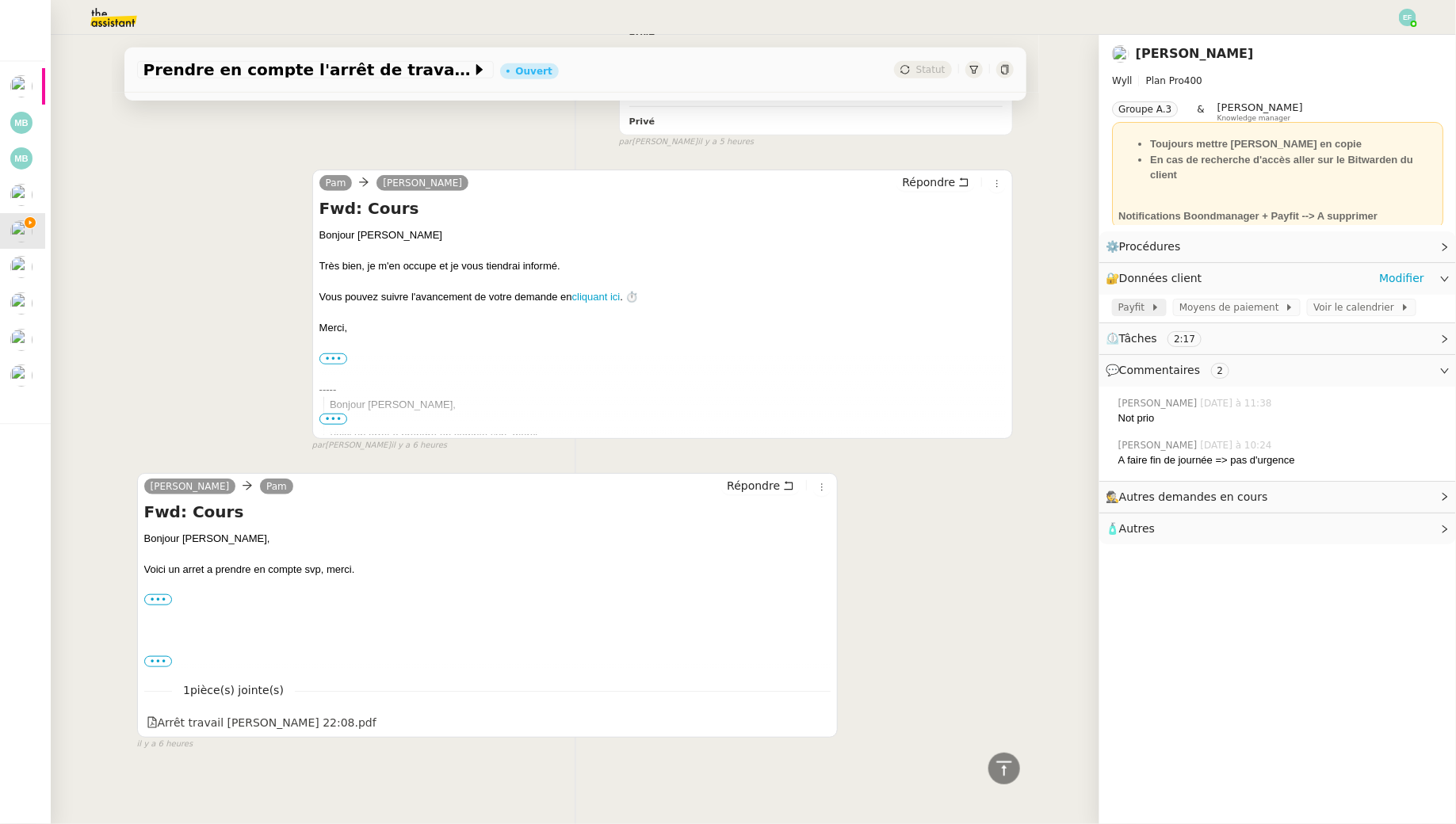
click at [1138, 313] on span "Payfit" at bounding box center [1134, 307] width 32 height 16
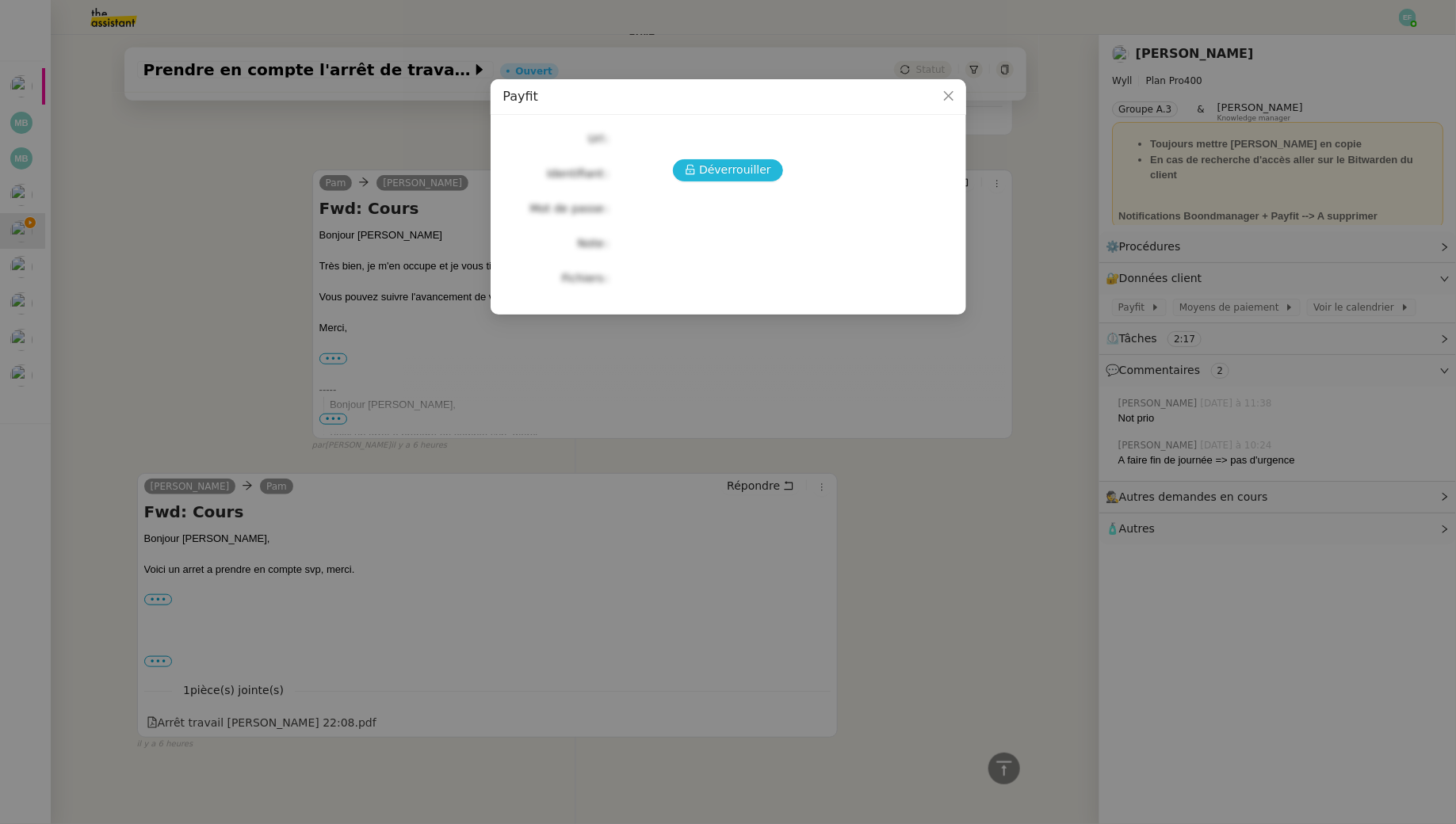
click at [740, 173] on span "Déverrouiller" at bounding box center [735, 171] width 72 height 19
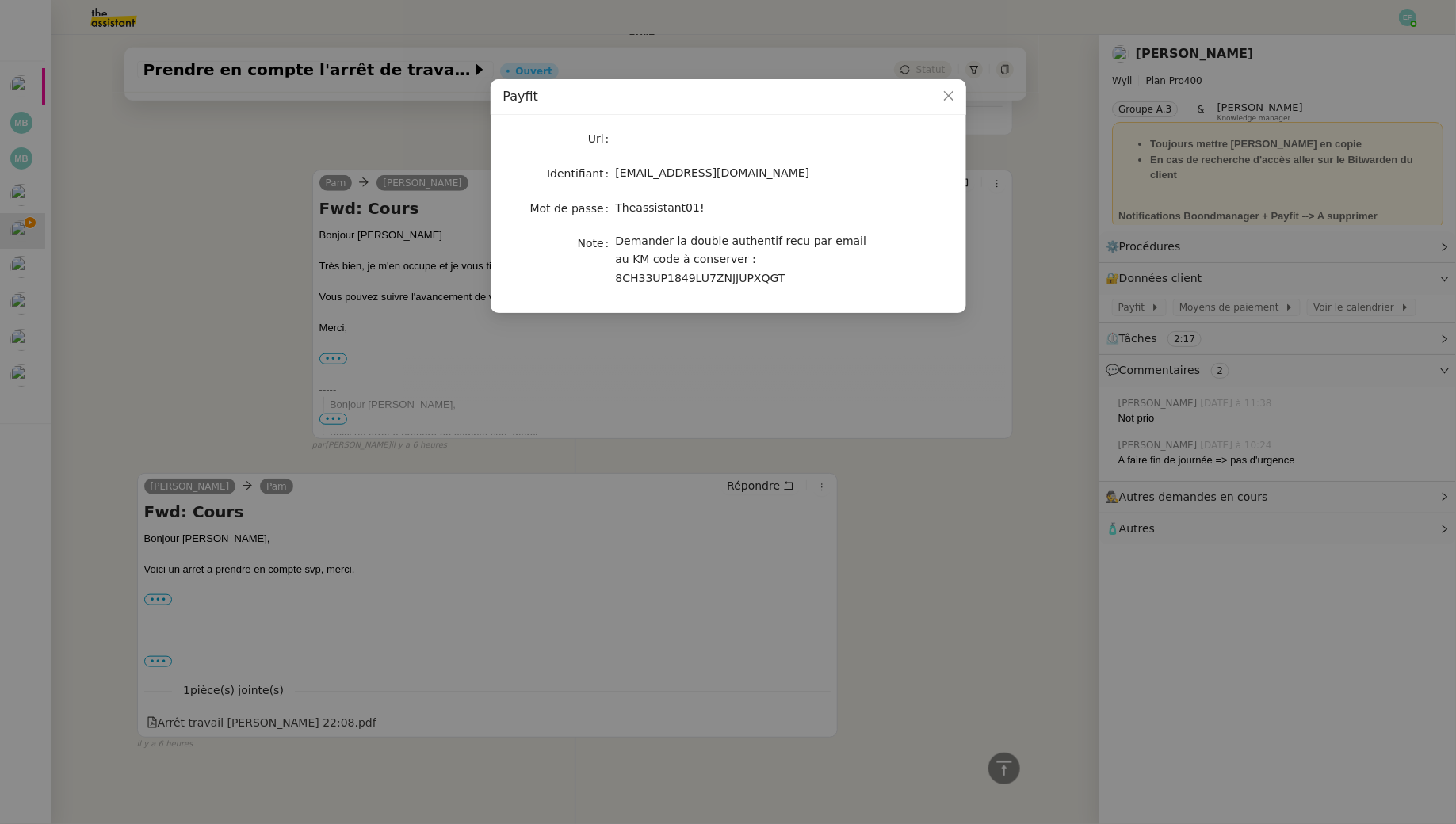
click at [678, 211] on span "Theassistant01!" at bounding box center [660, 208] width 89 height 13
copy span "Theassistant01!"
click at [114, 224] on nz-modal-container "Payfit Url Identifiant pam.uwx@theassistant.com Mot de passe Theassistant01! No…" at bounding box center [728, 412] width 1456 height 824
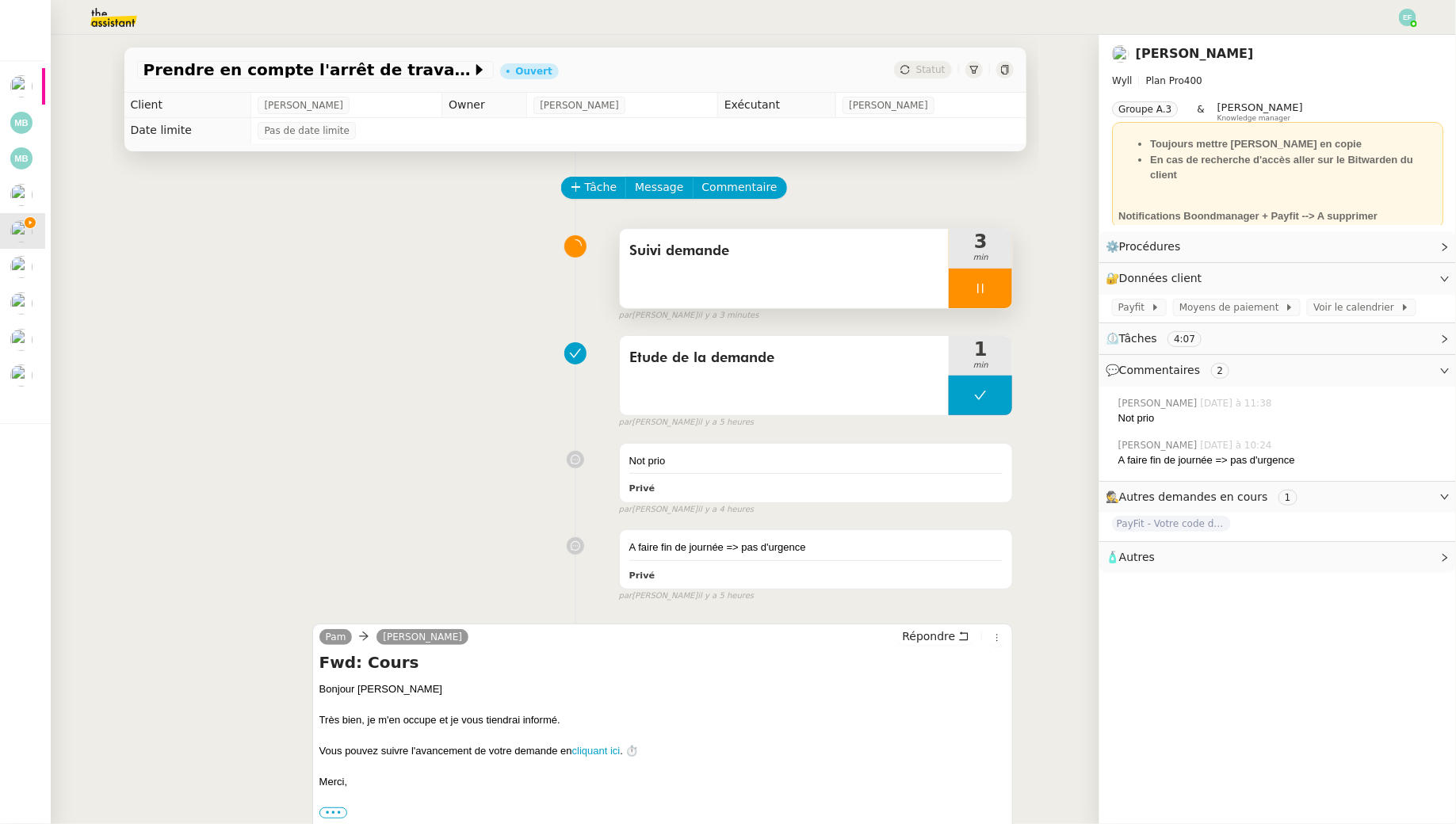
click at [653, 249] on span "Suivi demande" at bounding box center [784, 251] width 310 height 24
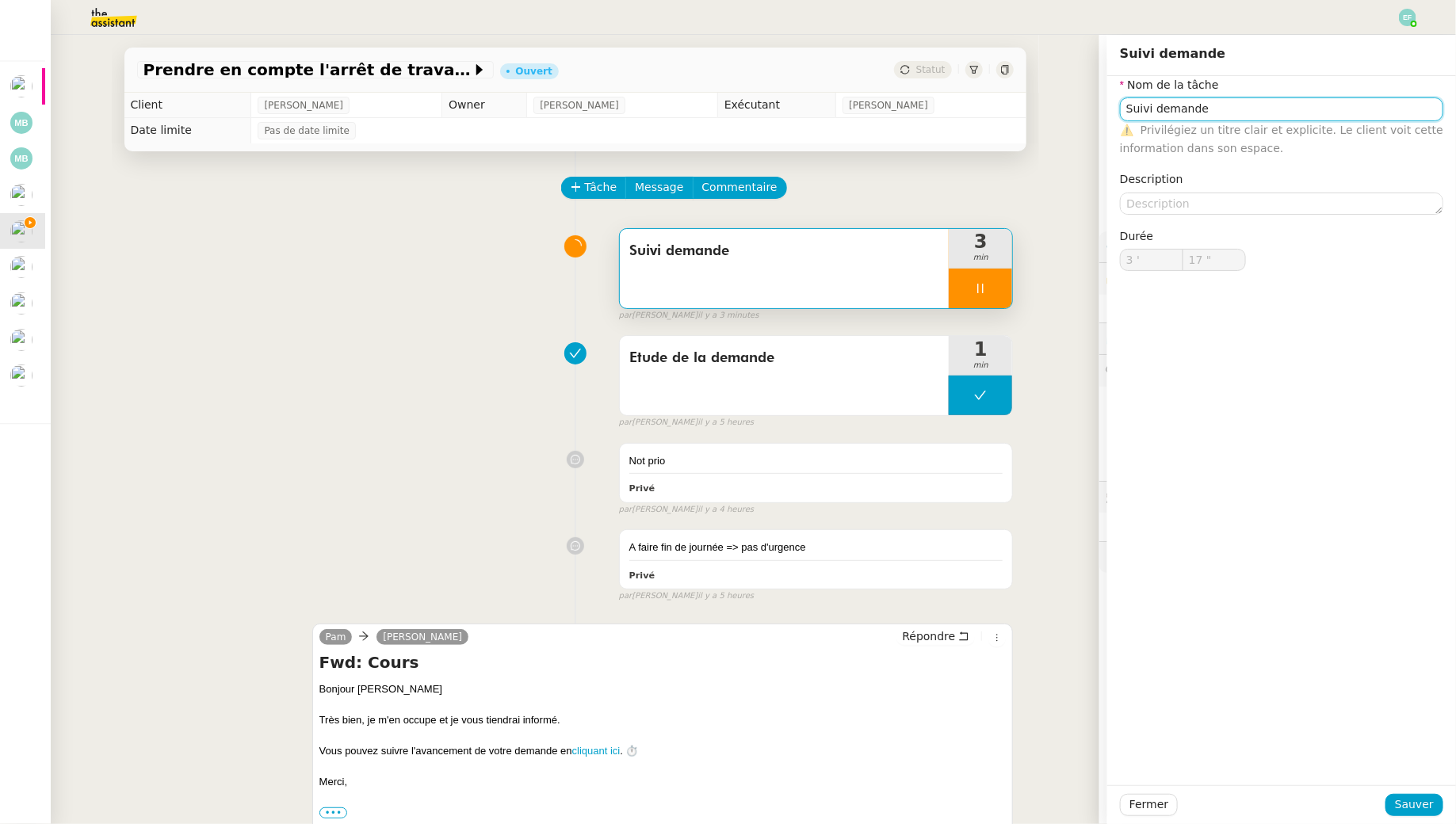
click at [1261, 114] on input "Suivi demande" at bounding box center [1281, 108] width 323 height 23
type input "19 ""
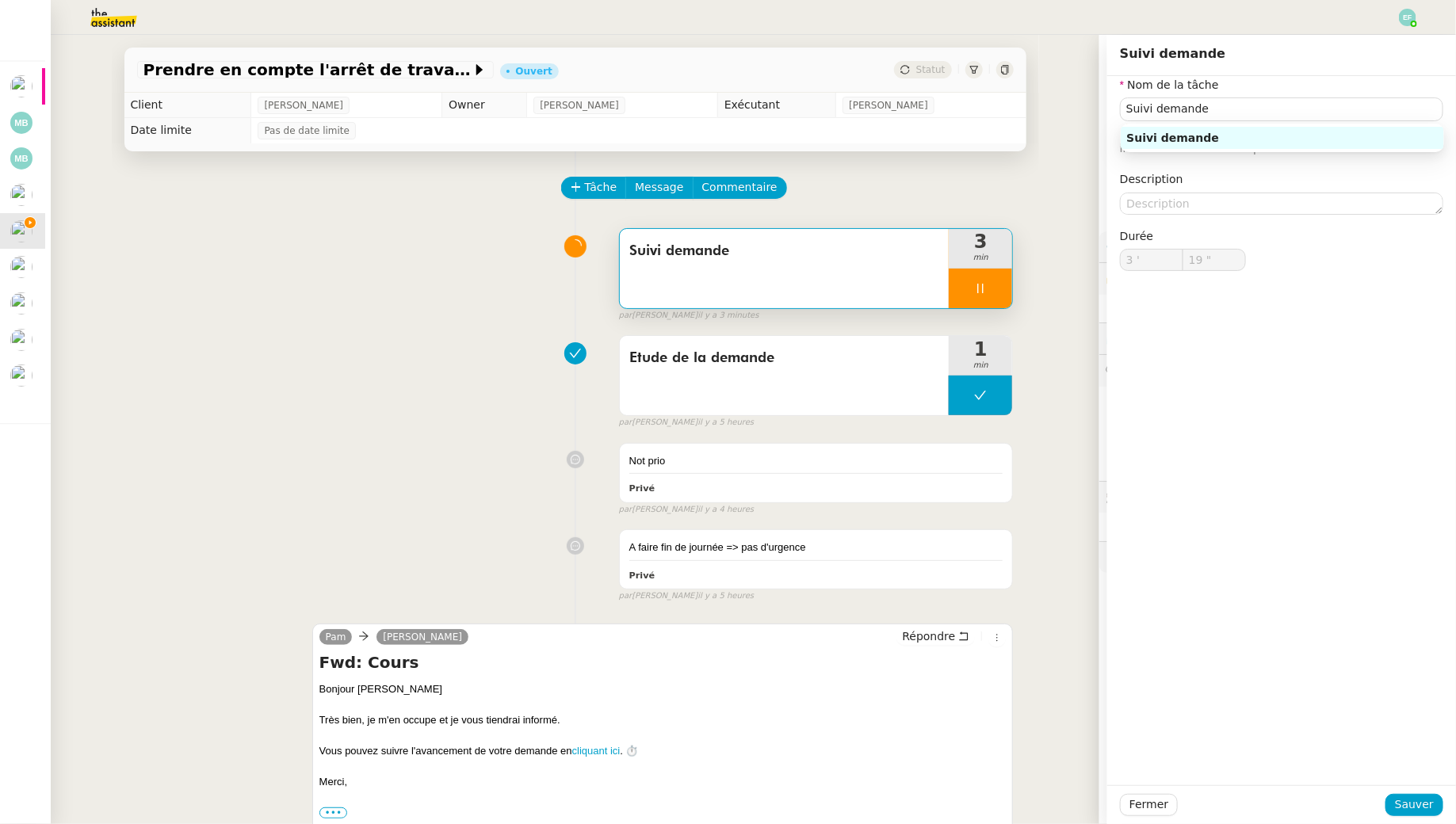
click at [542, 195] on div "Tâche Message Commentaire" at bounding box center [576, 196] width 877 height 38
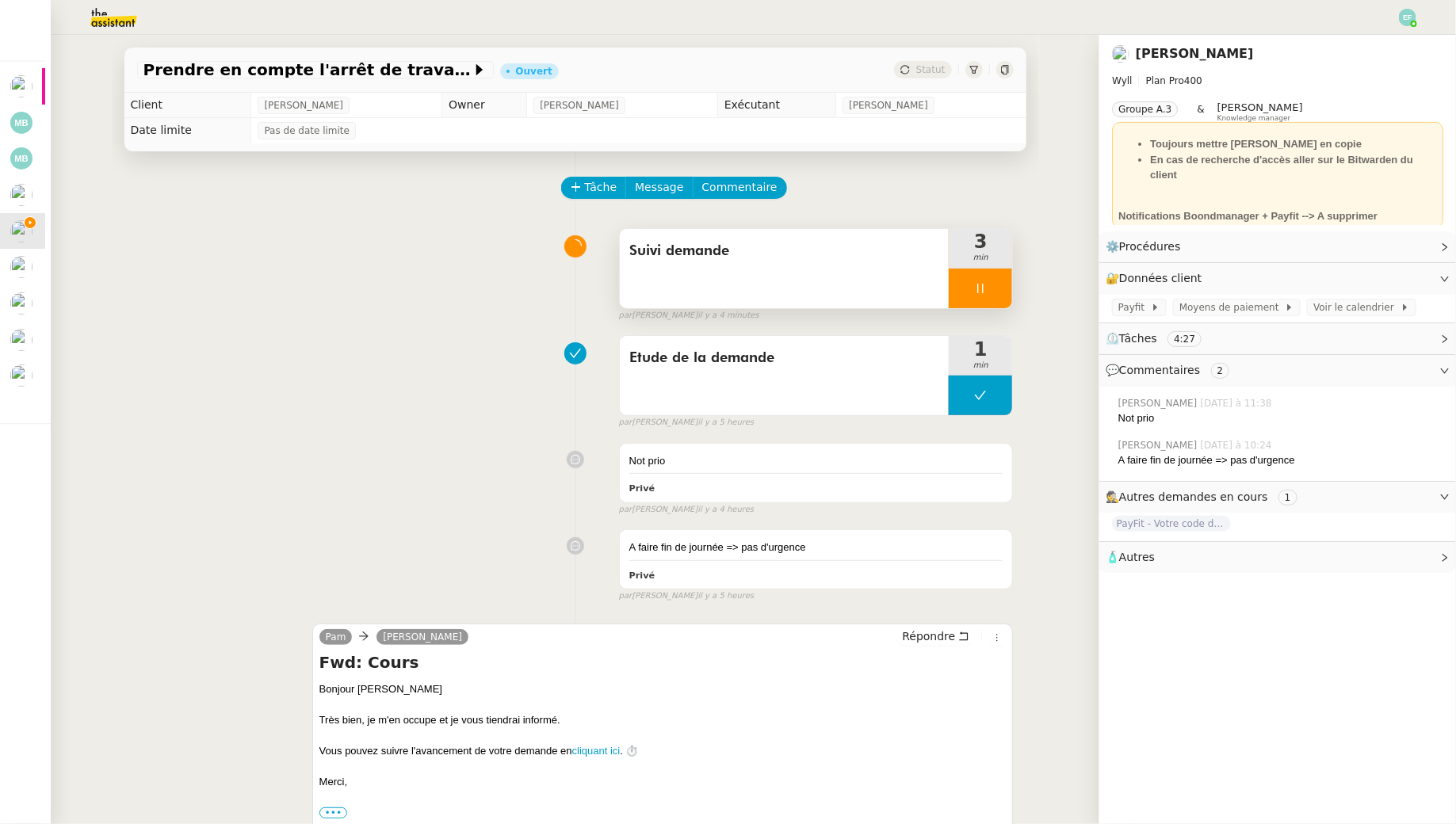
click at [980, 285] on icon at bounding box center [981, 288] width 13 height 13
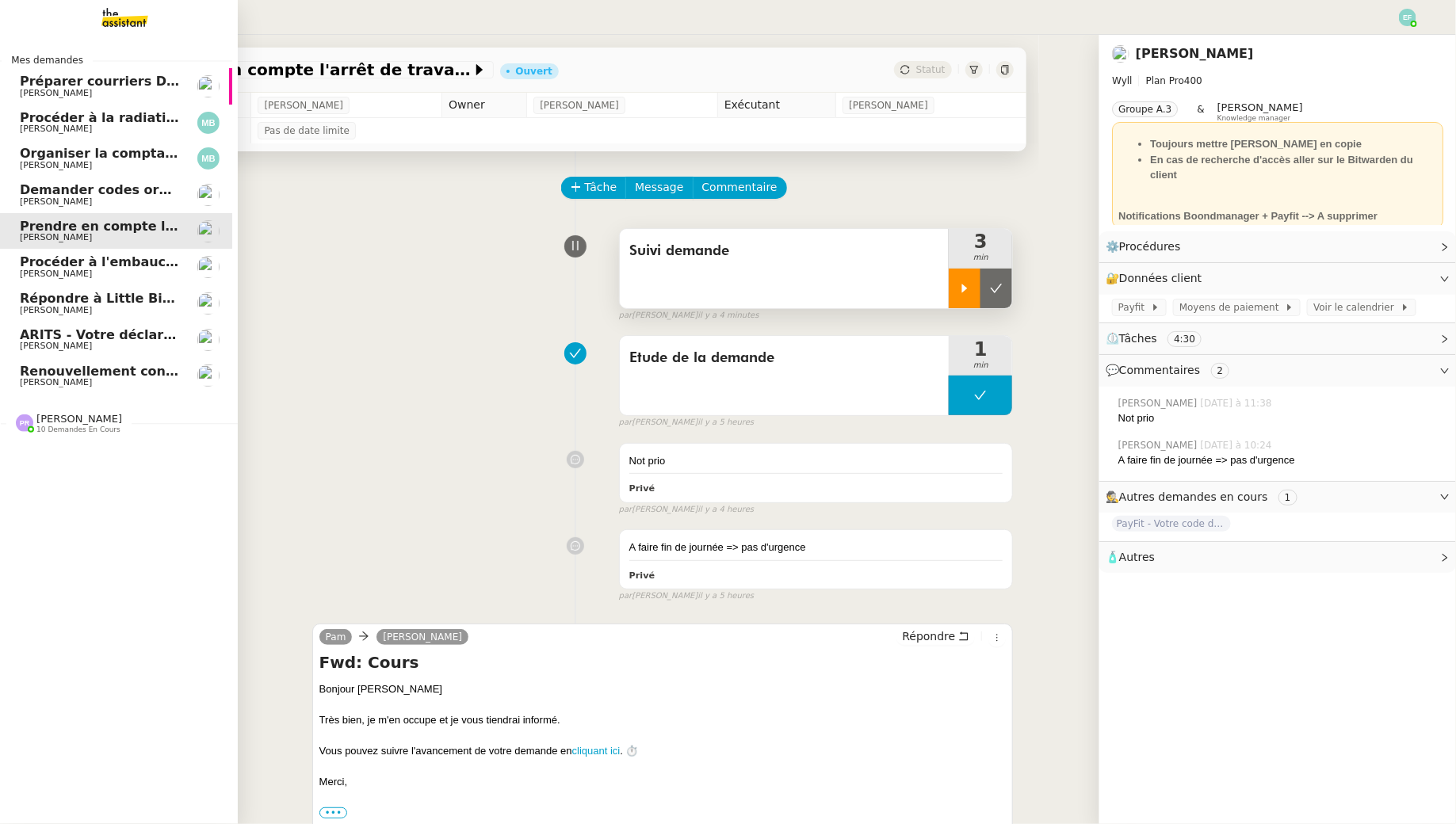
click at [9, 376] on link "Renouvellement contrat Opale STOCCO Gabrielle Tavernier" at bounding box center [113, 376] width 238 height 36
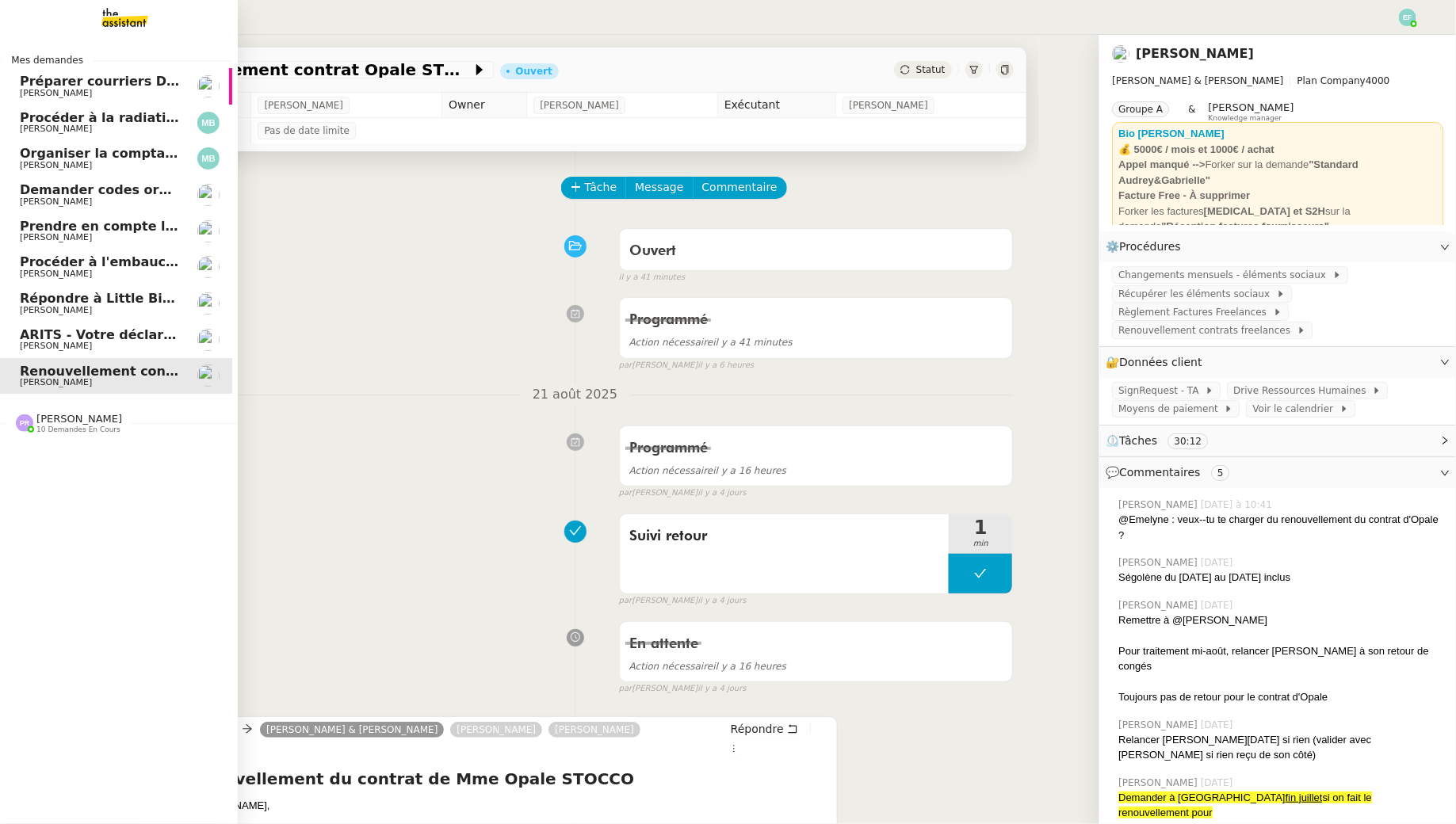
click at [92, 235] on span "[PERSON_NAME]" at bounding box center [56, 237] width 72 height 10
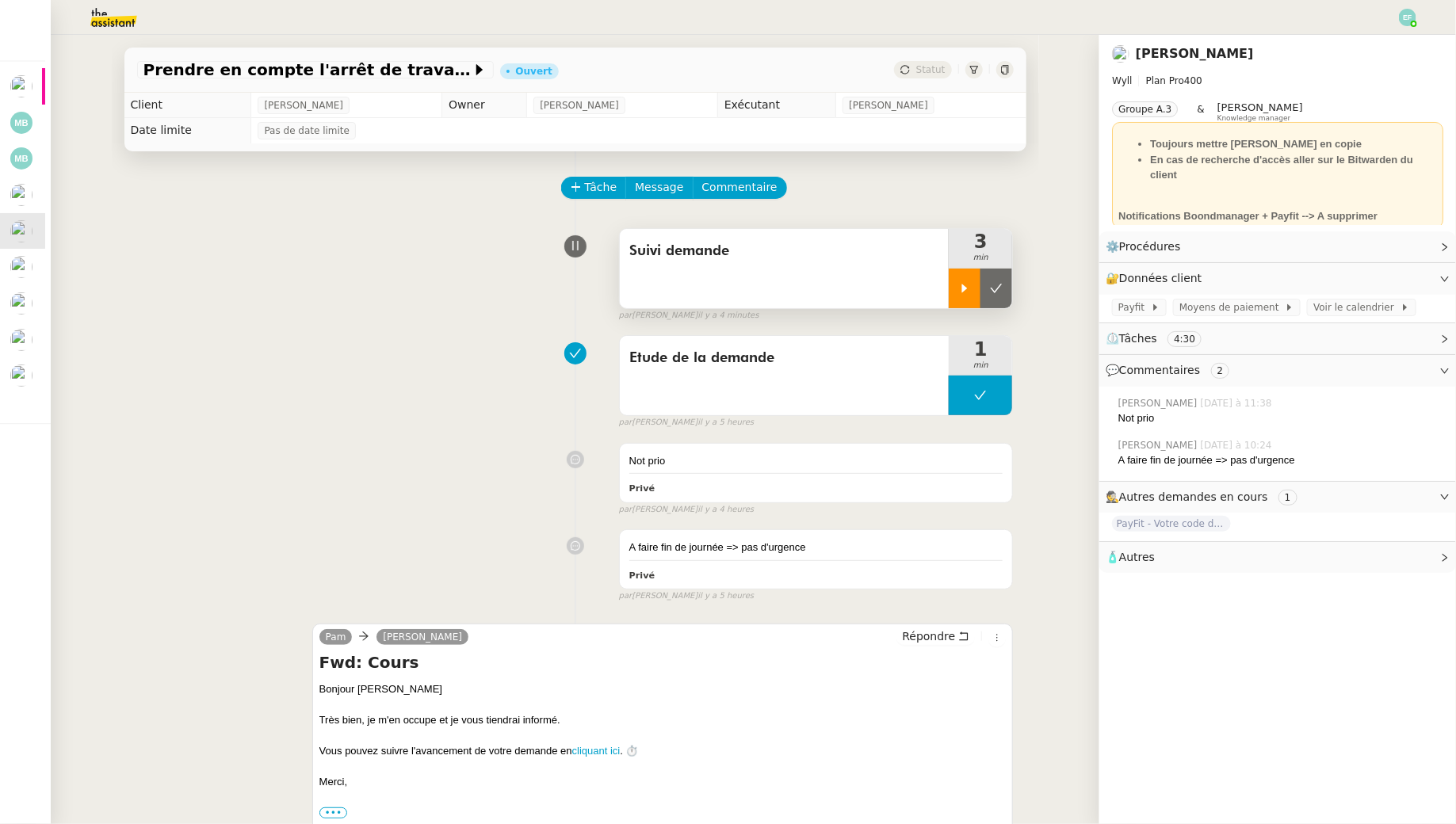
click at [969, 282] on icon at bounding box center [965, 288] width 13 height 13
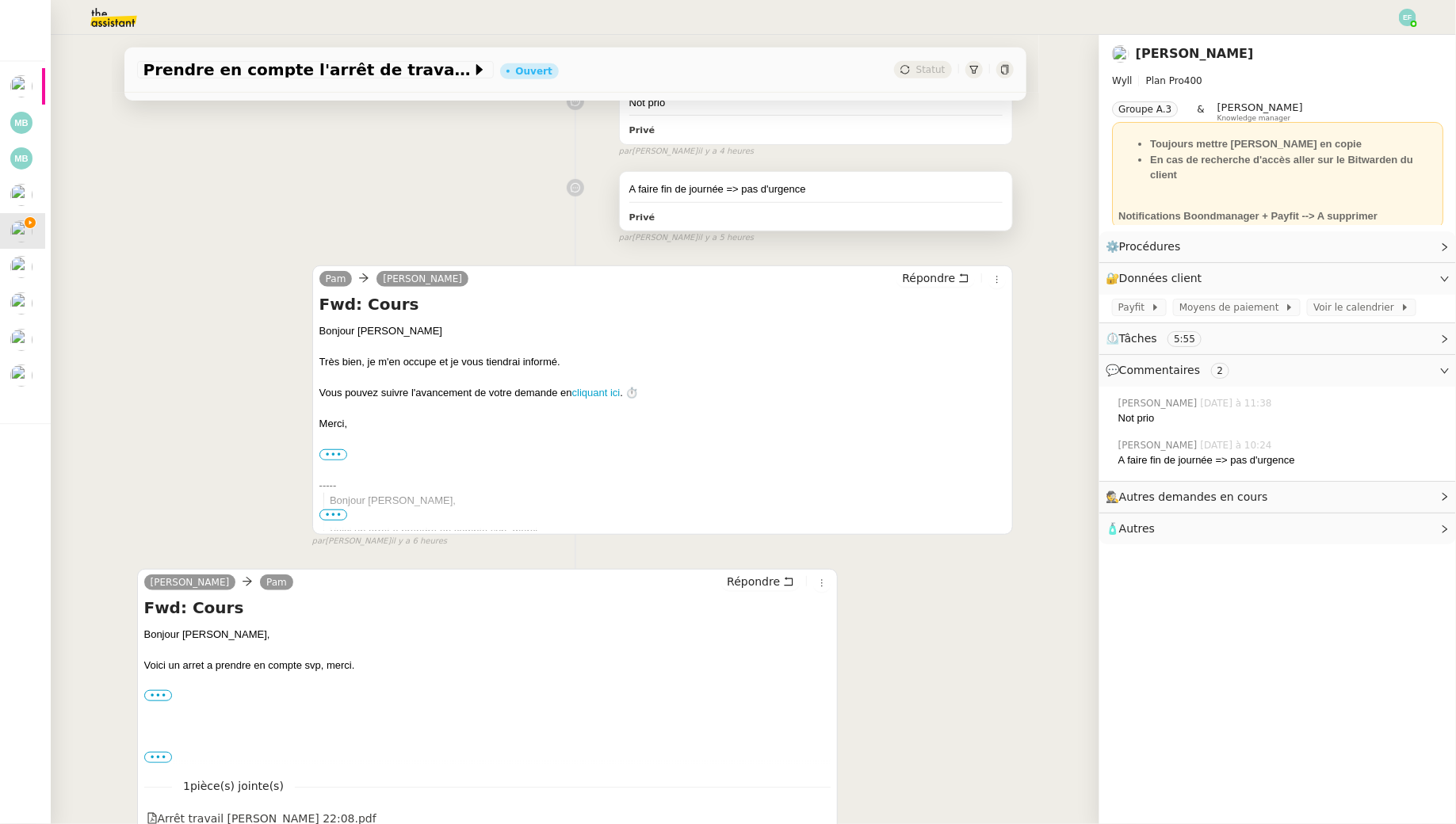
scroll to position [454, 0]
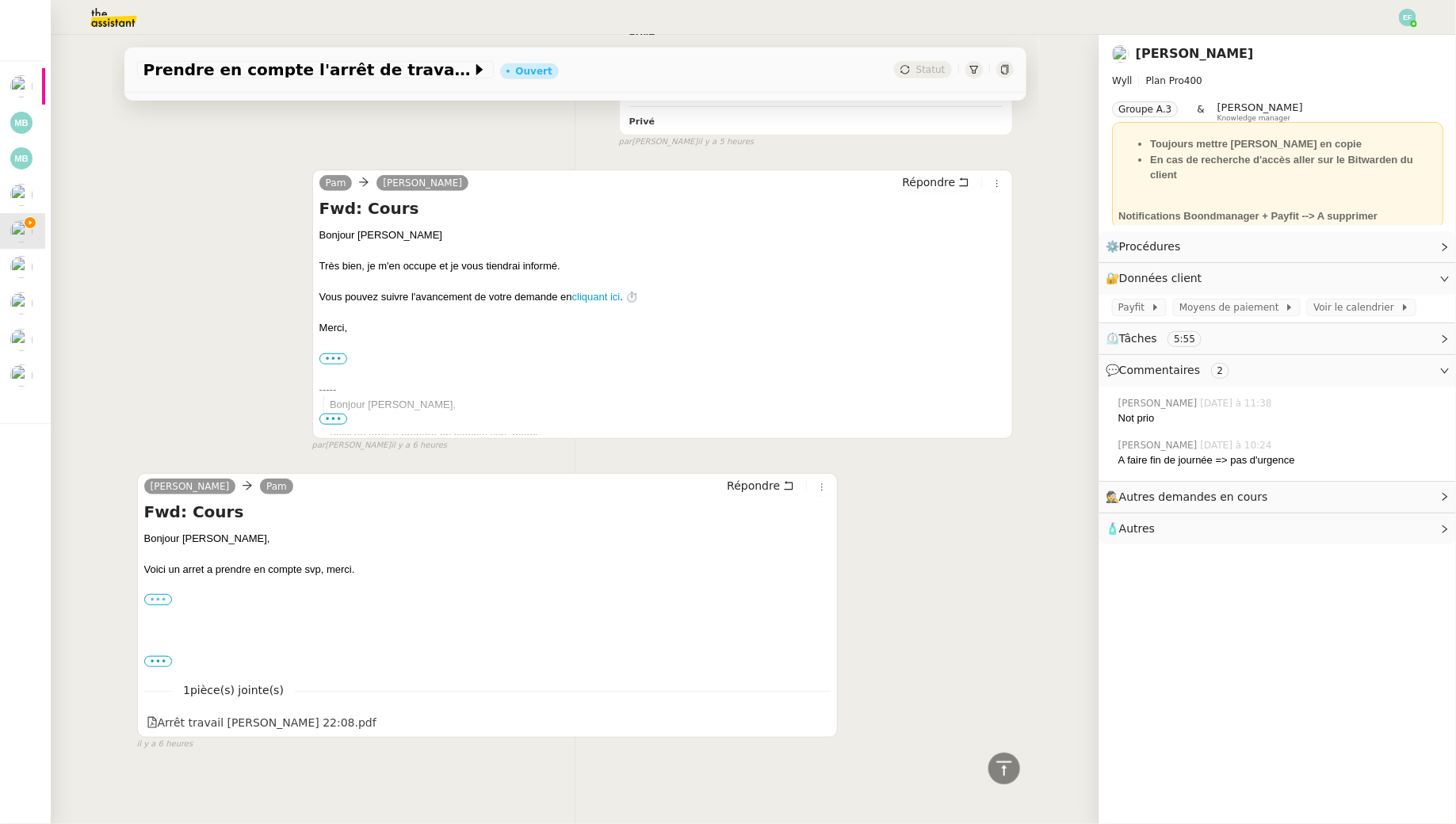
click at [154, 594] on label "•••" at bounding box center [158, 600] width 29 height 11
click at [0, 0] on input "•••" at bounding box center [0, 0] width 0 height 0
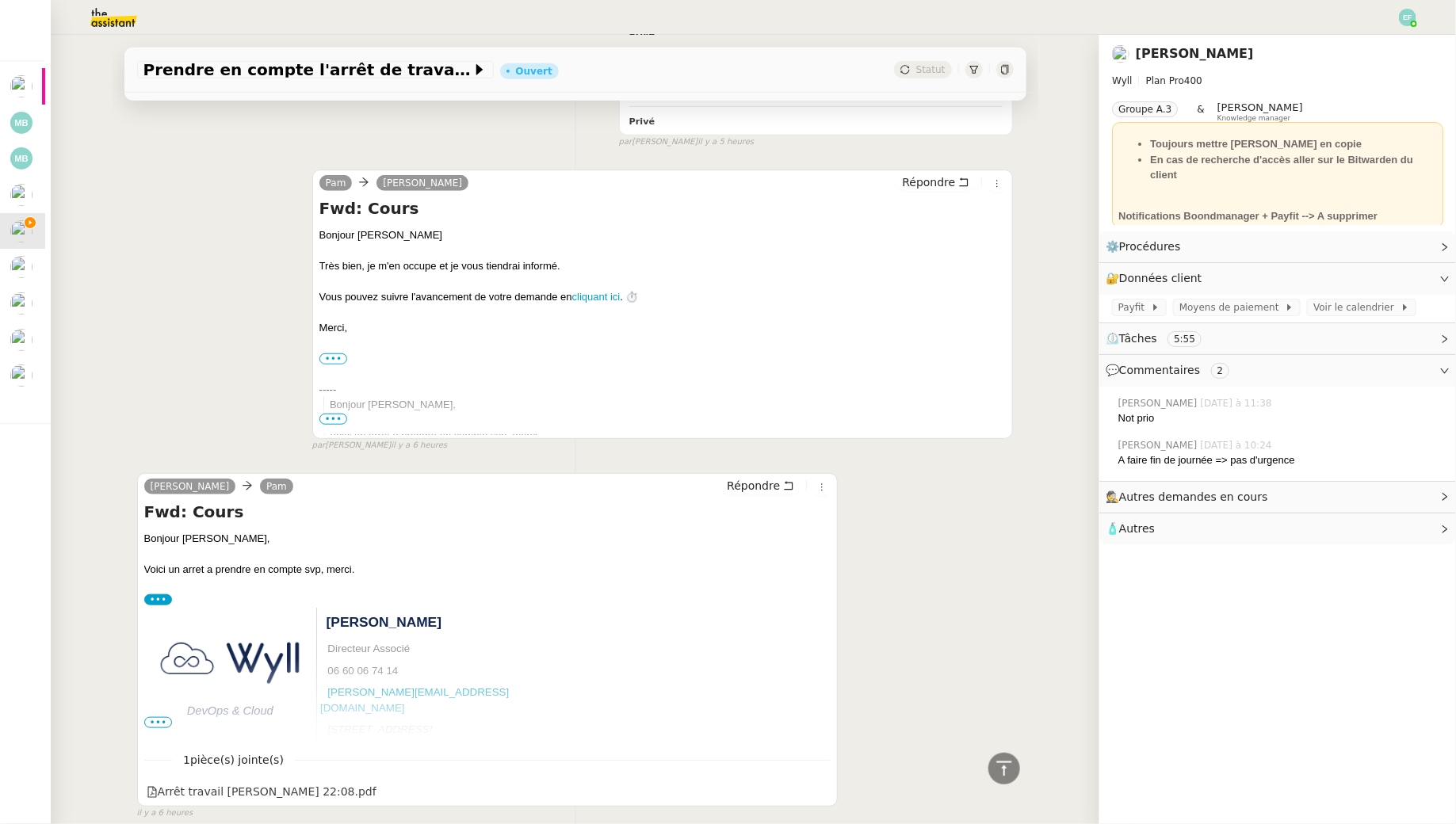
click at [163, 717] on span "•••" at bounding box center [158, 723] width 29 height 11
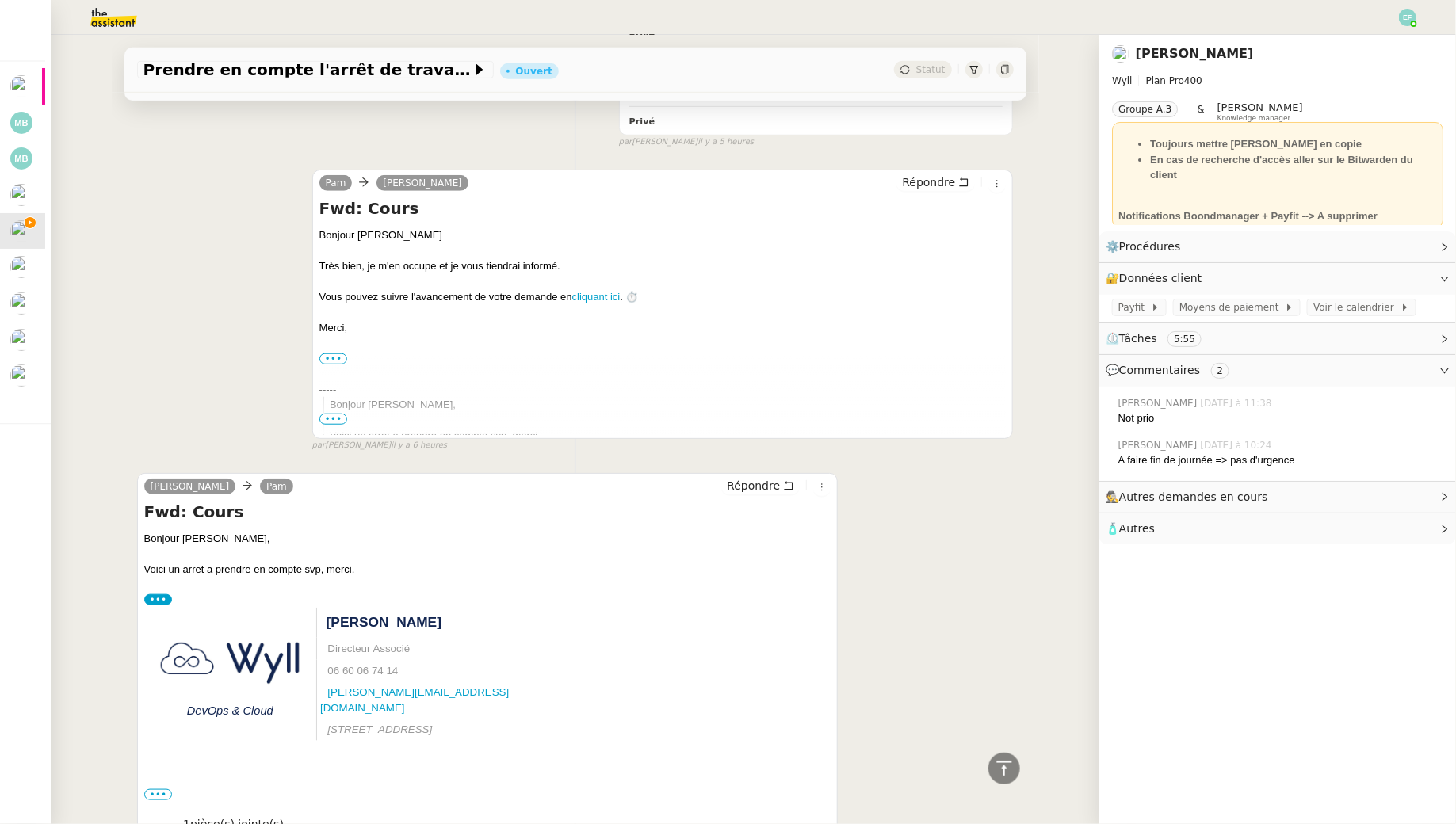
scroll to position [571, 0]
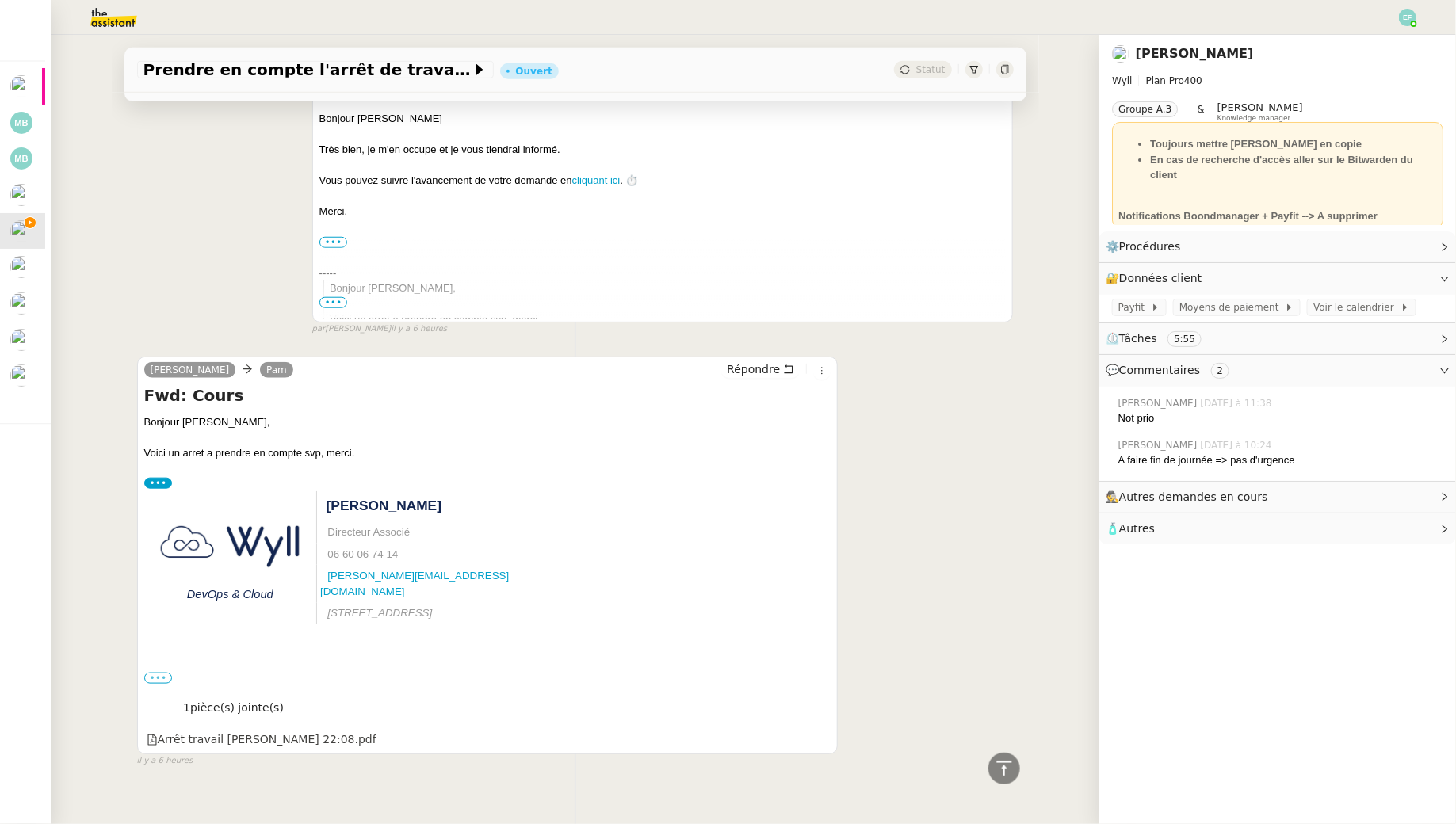
click at [159, 673] on label "•••" at bounding box center [158, 678] width 29 height 11
click at [0, 0] on input "•••" at bounding box center [0, 0] width 0 height 0
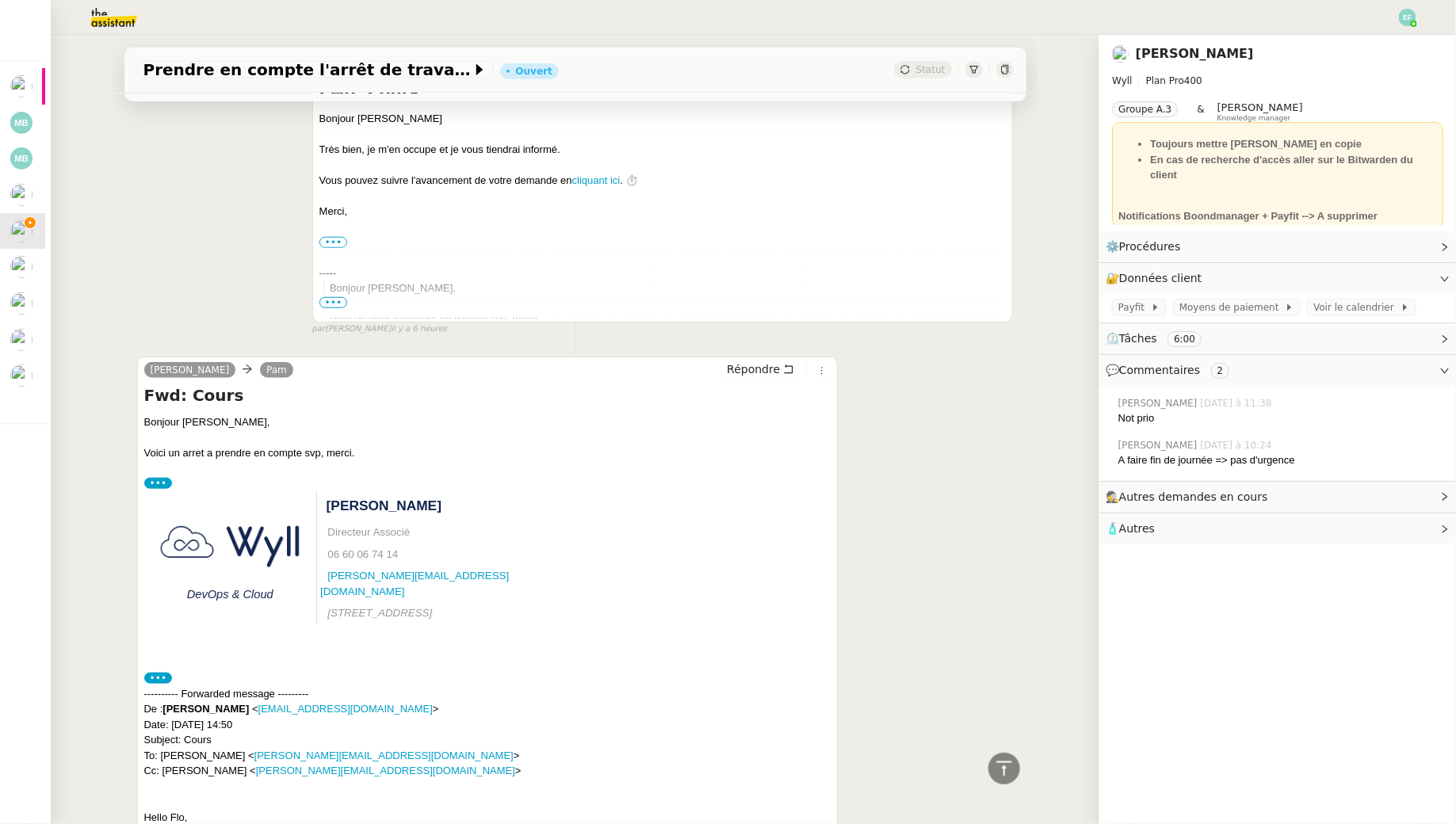
scroll to position [949, 0]
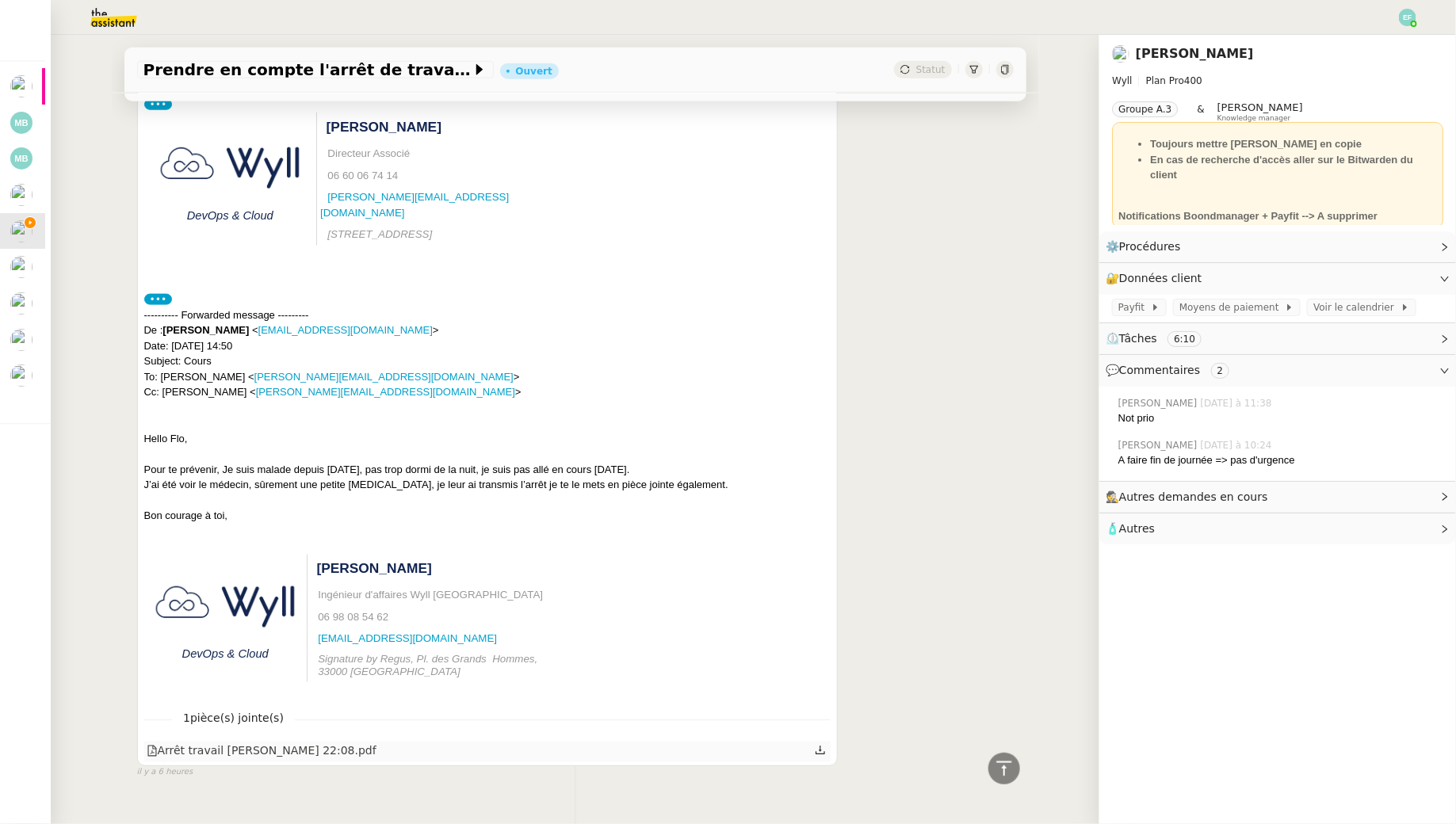
click at [824, 745] on icon at bounding box center [820, 751] width 11 height 11
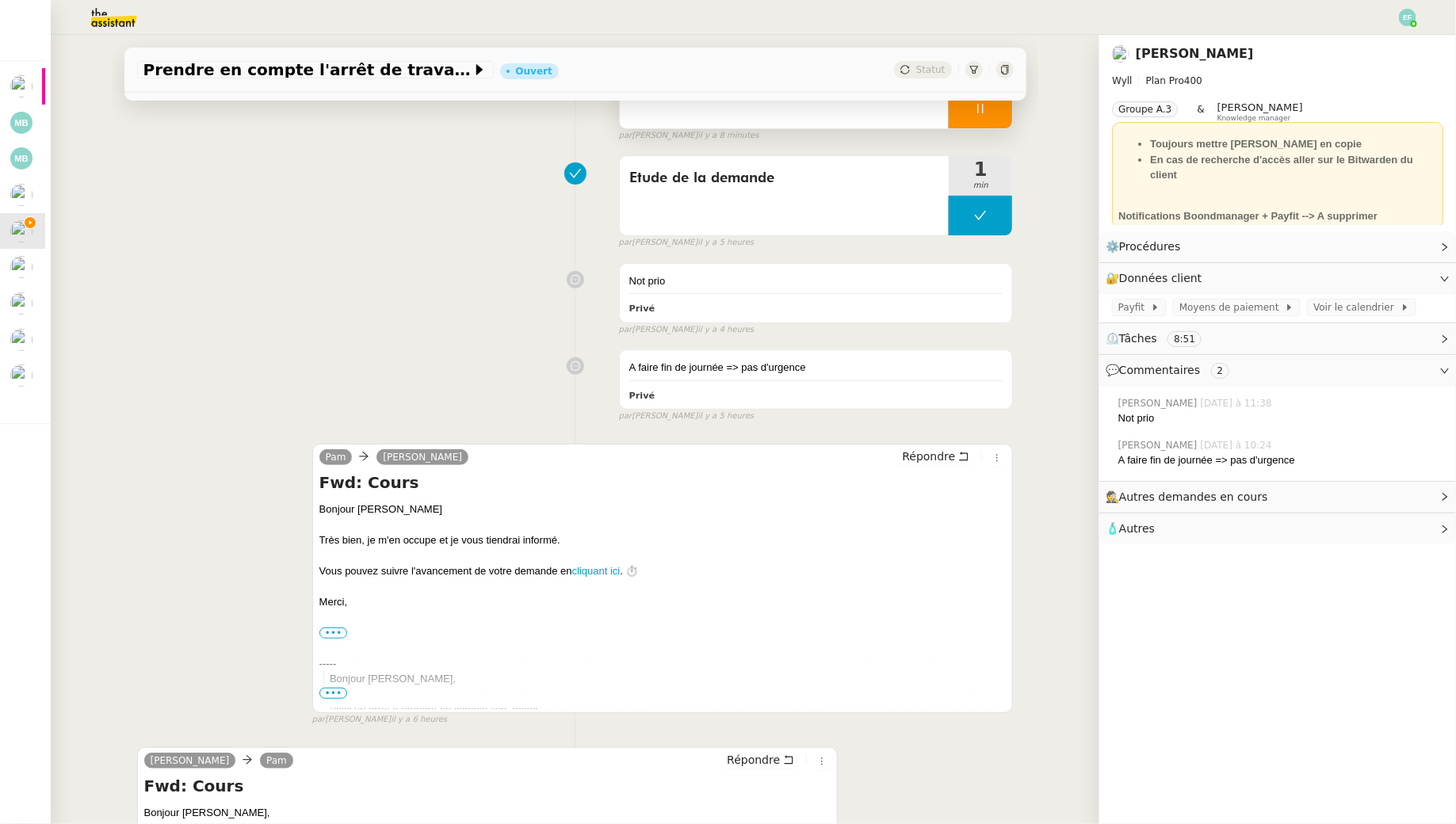
scroll to position [461, 0]
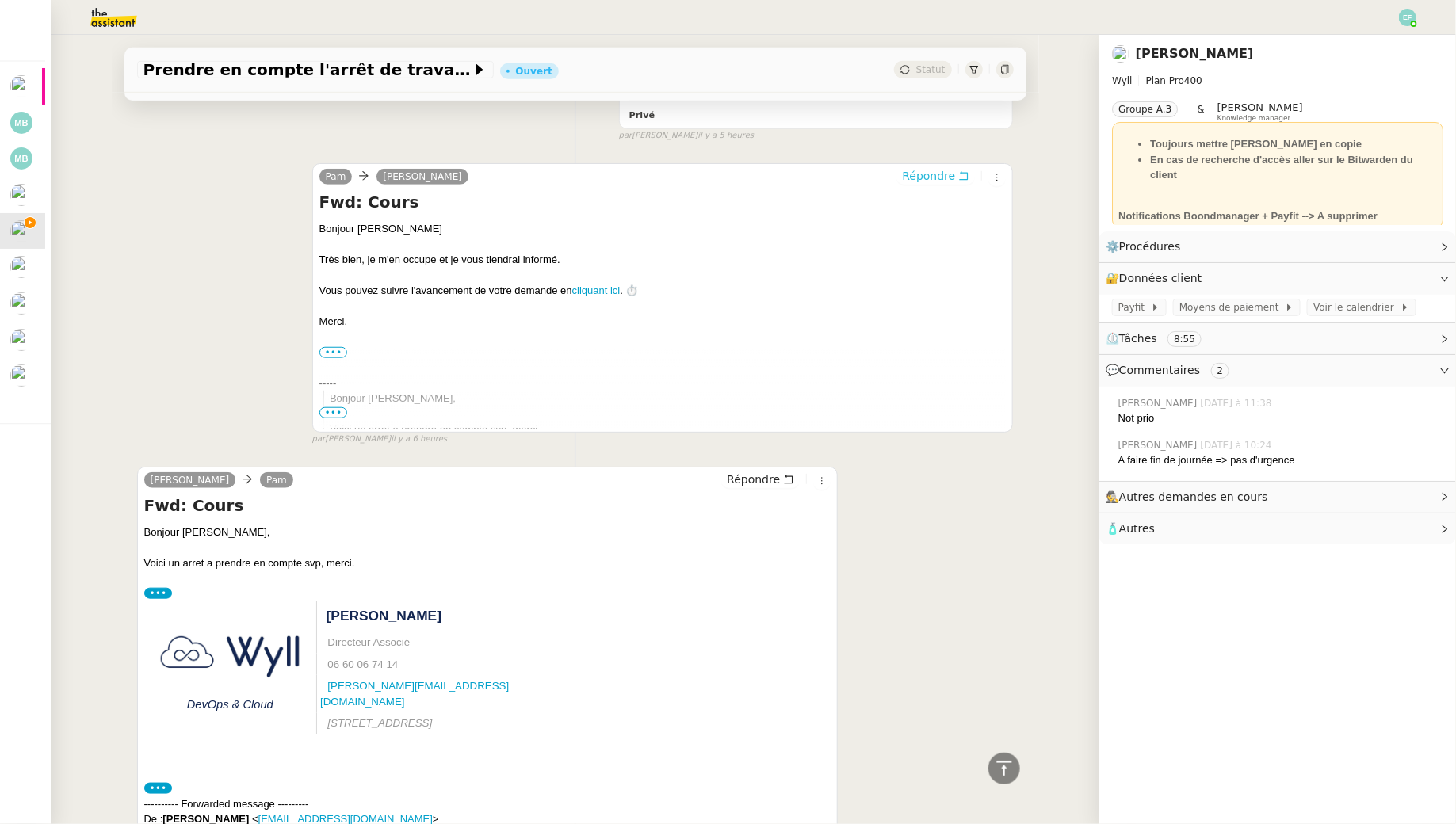
click at [959, 175] on icon at bounding box center [964, 176] width 11 height 11
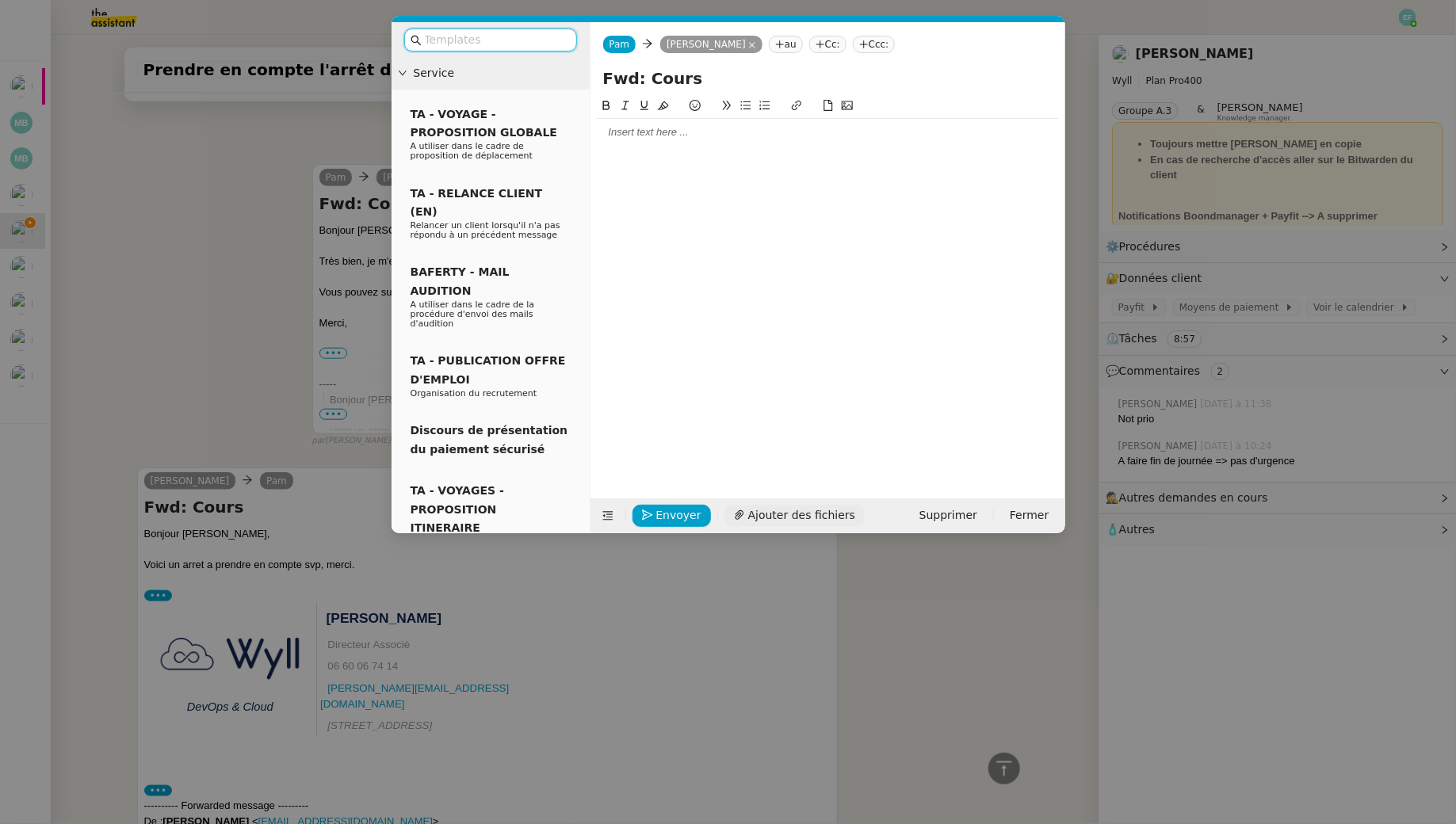
click at [753, 505] on button "Ajouter des fichiers" at bounding box center [794, 516] width 140 height 22
click at [659, 488] on link "Capture d’écran 2025-08-25 à 15.45.10.png" at bounding box center [816, 489] width 429 height 19
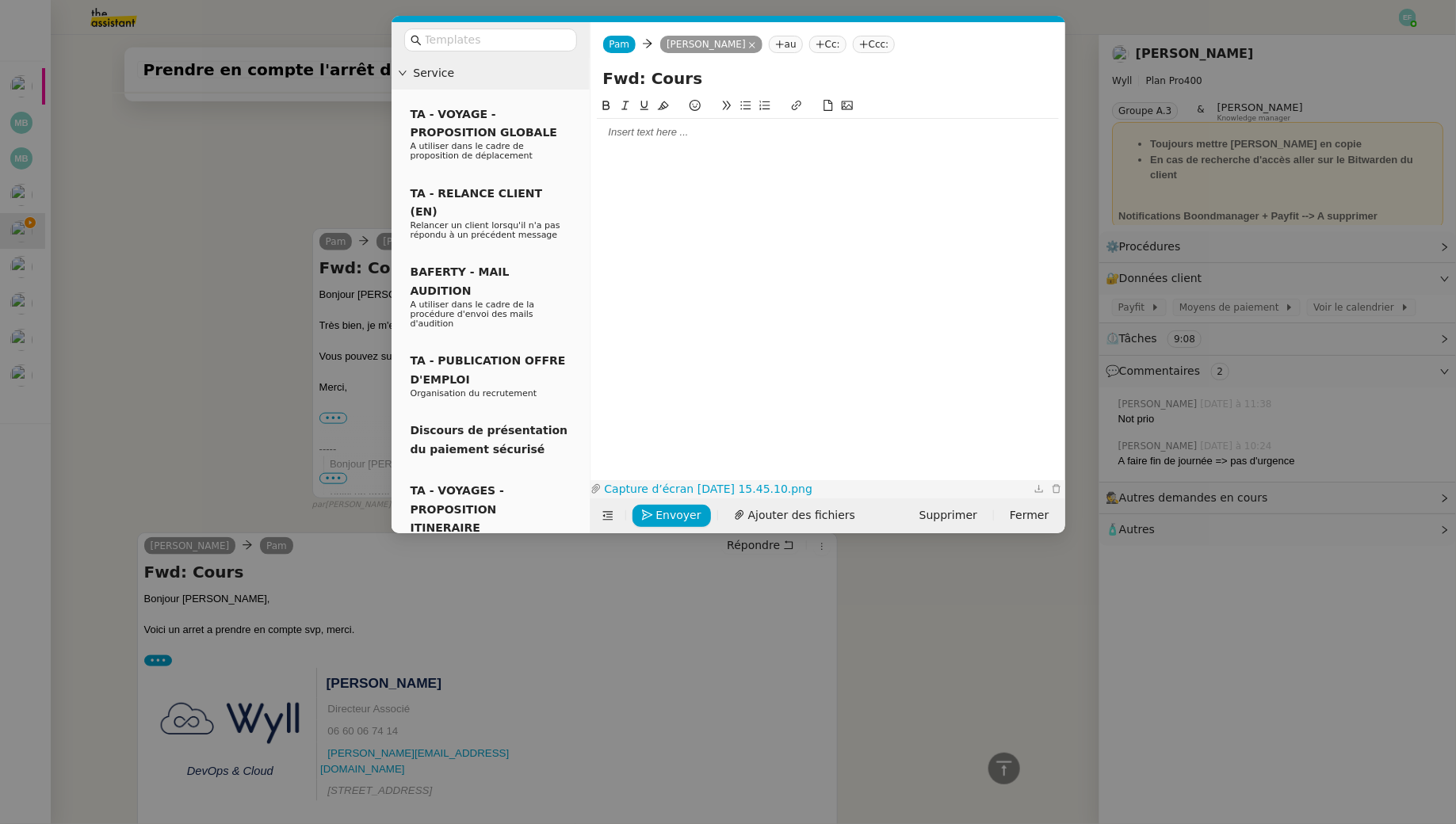
scroll to position [646, 0]
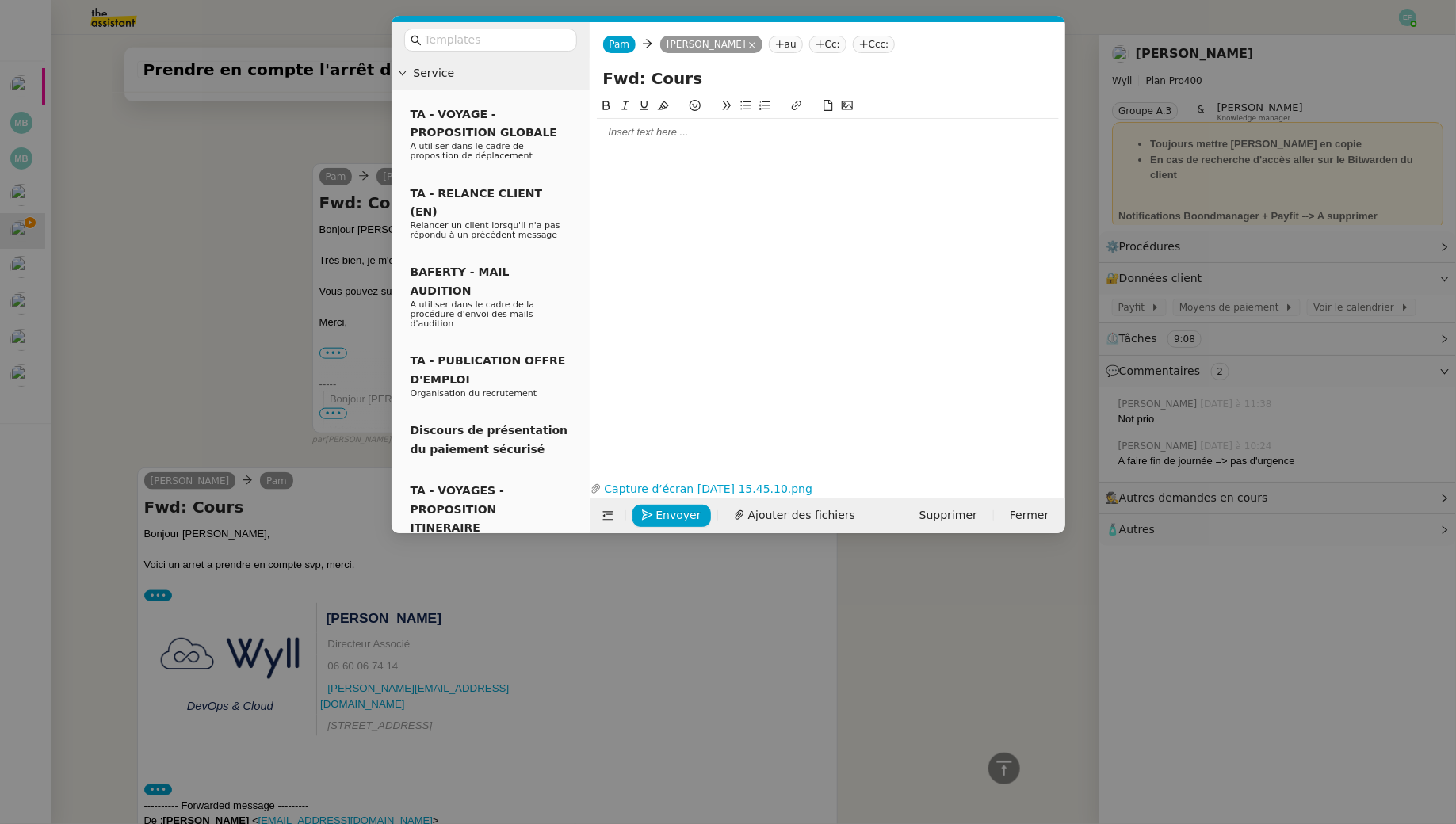
click at [721, 146] on div at bounding box center [828, 273] width 462 height 355
click at [882, 56] on div "Pam Pam Guillaume CHAMPREDONDE au Cc: Ccc:" at bounding box center [828, 44] width 475 height 44
click at [846, 41] on nz-tag "Cc:" at bounding box center [828, 44] width 37 height 18
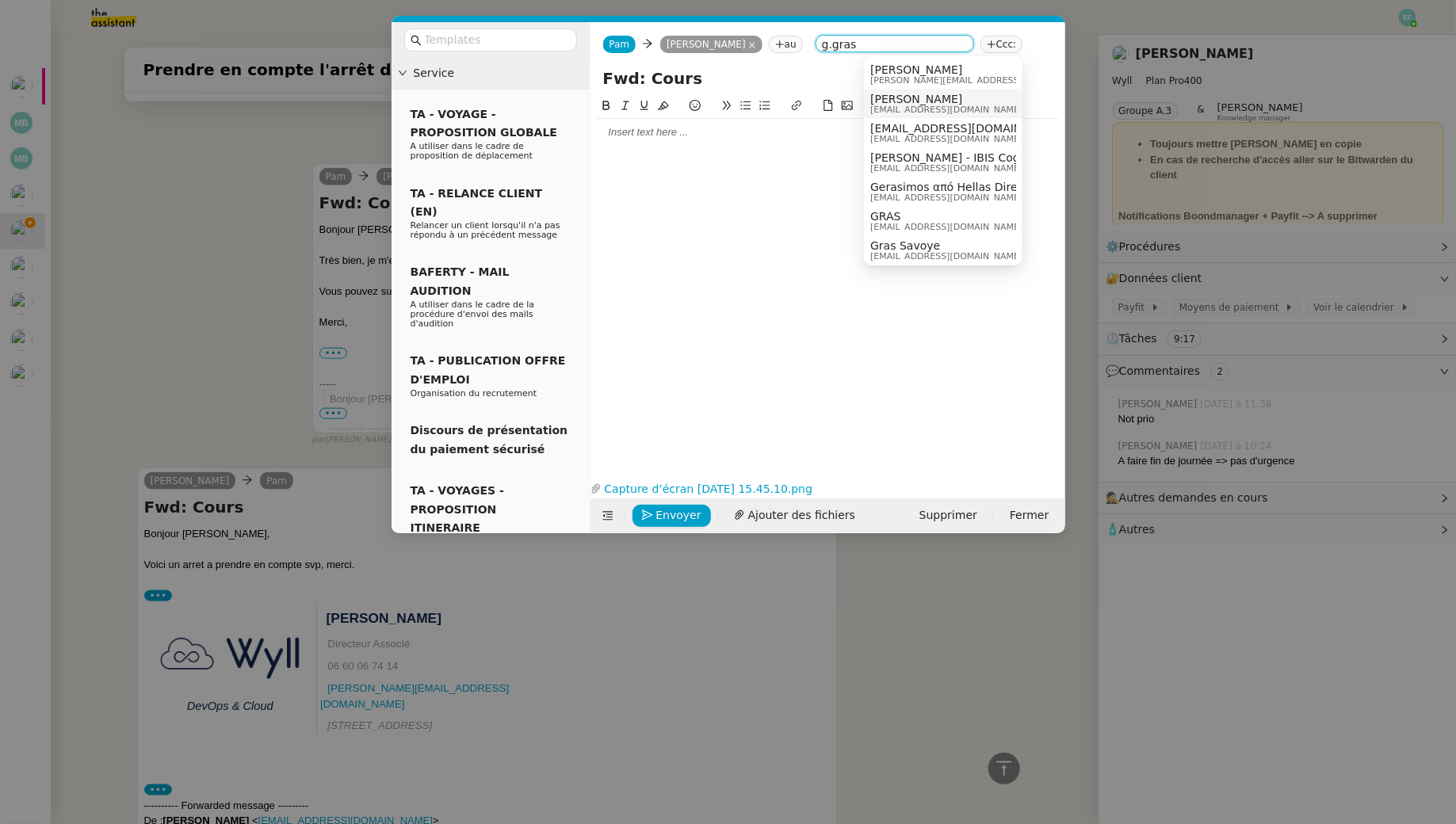
type input "g.gras"
click at [920, 106] on span "g.gras@wyll.io" at bounding box center [946, 109] width 152 height 8
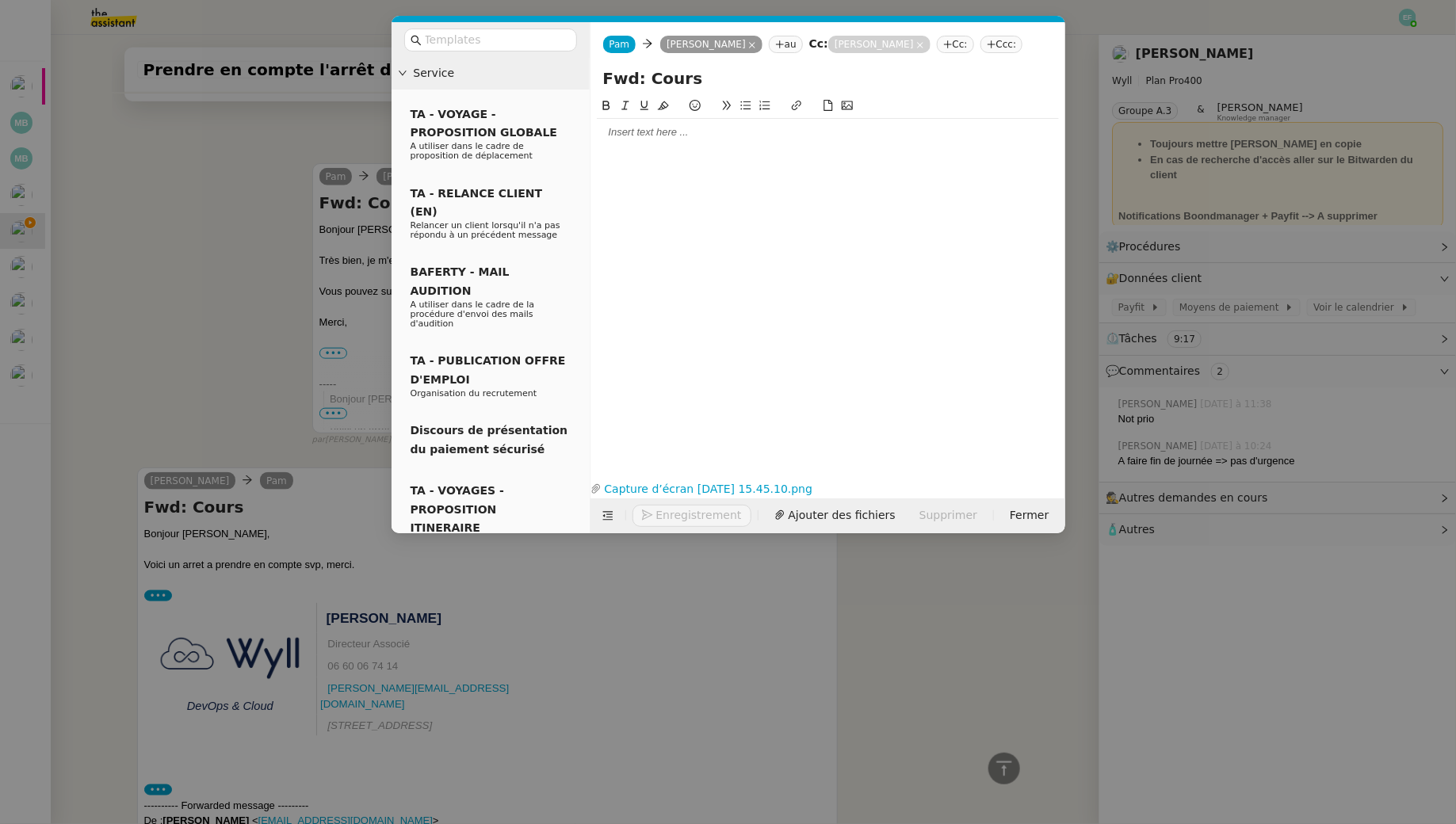
drag, startPoint x: 715, startPoint y: 103, endPoint x: 494, endPoint y: 65, distance: 224.2
click at [496, 67] on nz-layout "Service TA - VOYAGE - PROPOSITION GLOBALE A utiliser dans le cadre de propositi…" at bounding box center [728, 278] width 674 height 512
type input "Absence maladie Ambroise Deulofeu"
click at [649, 140] on div at bounding box center [828, 132] width 462 height 14
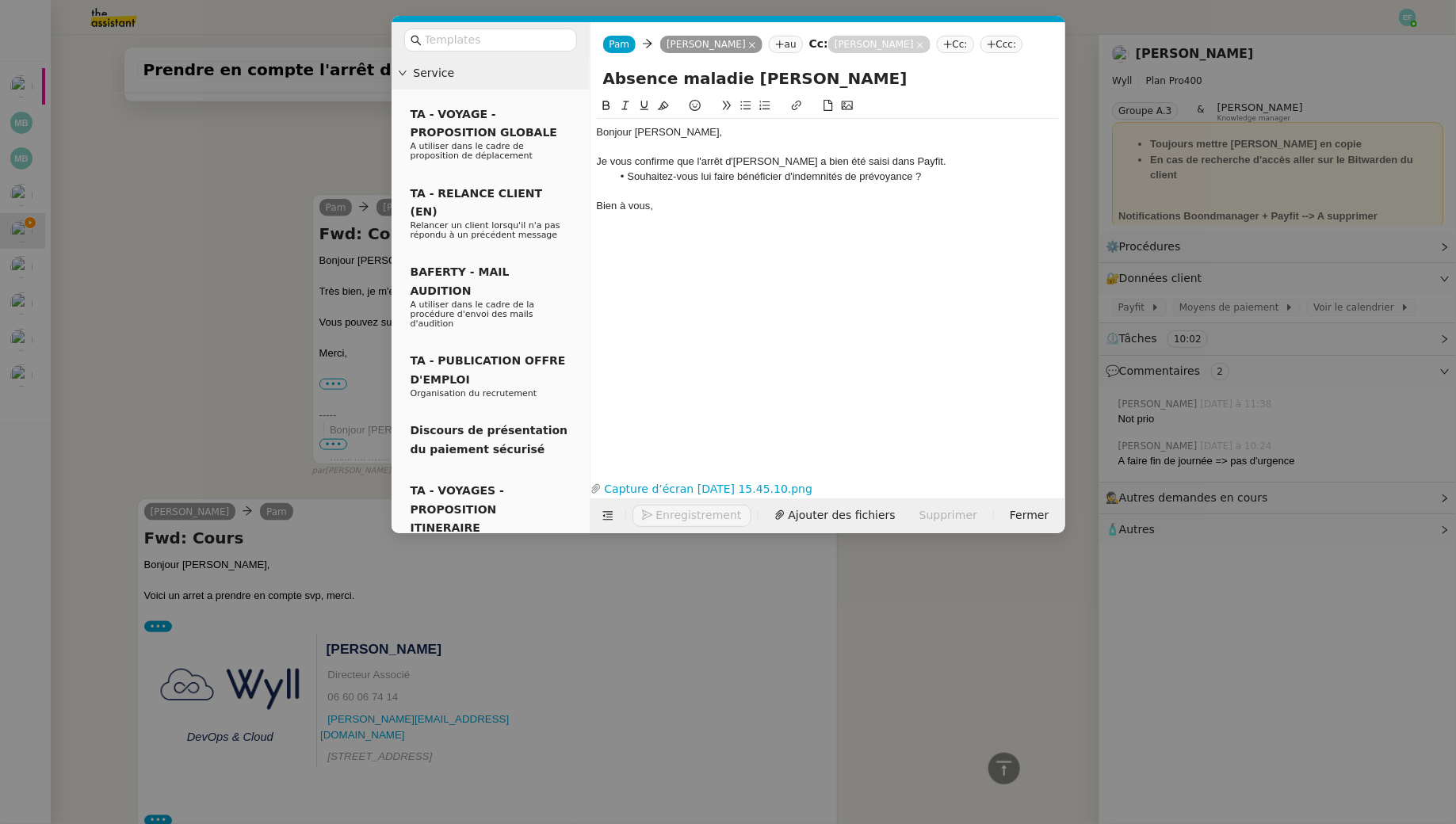
scroll to position [759, 0]
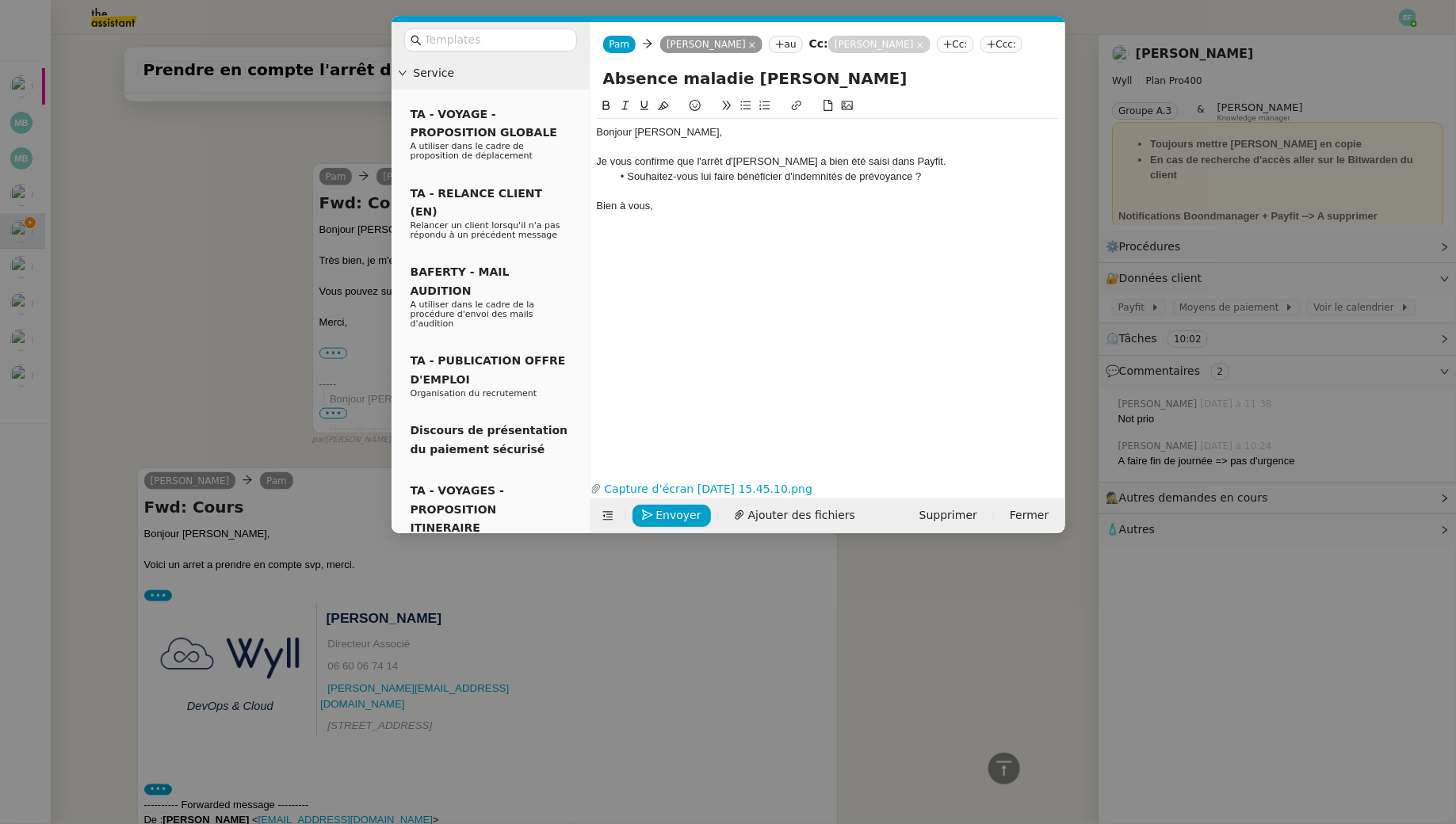
click at [944, 184] on li "Souhaitez-vous lui faire bénéficier d'indemnités de prévoyance ?" at bounding box center [835, 176] width 447 height 14
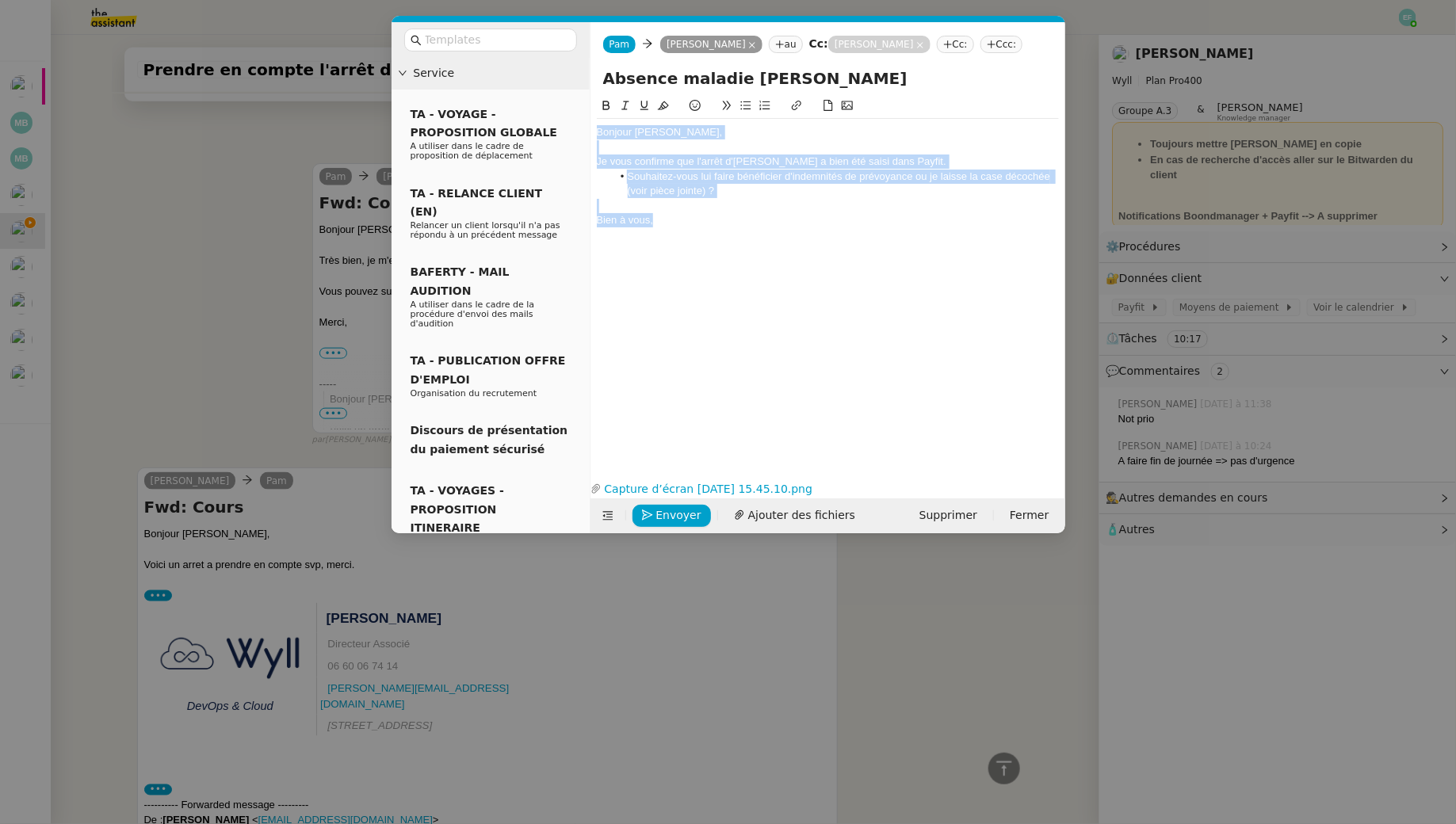
drag, startPoint x: 728, startPoint y: 242, endPoint x: 539, endPoint y: 72, distance: 254.2
click at [539, 72] on nz-layout "Service TA - VOYAGE - PROPOSITION GLOBALE A utiliser dans le cadre de propositi…" at bounding box center [728, 278] width 674 height 512
copy div "Bonjour Guillaume, Je vous confirme que l'arrêt d'Ambroise a bien été saisi dan…"
click at [731, 213] on div at bounding box center [828, 206] width 462 height 14
drag, startPoint x: 764, startPoint y: 212, endPoint x: 605, endPoint y: 187, distance: 161.0
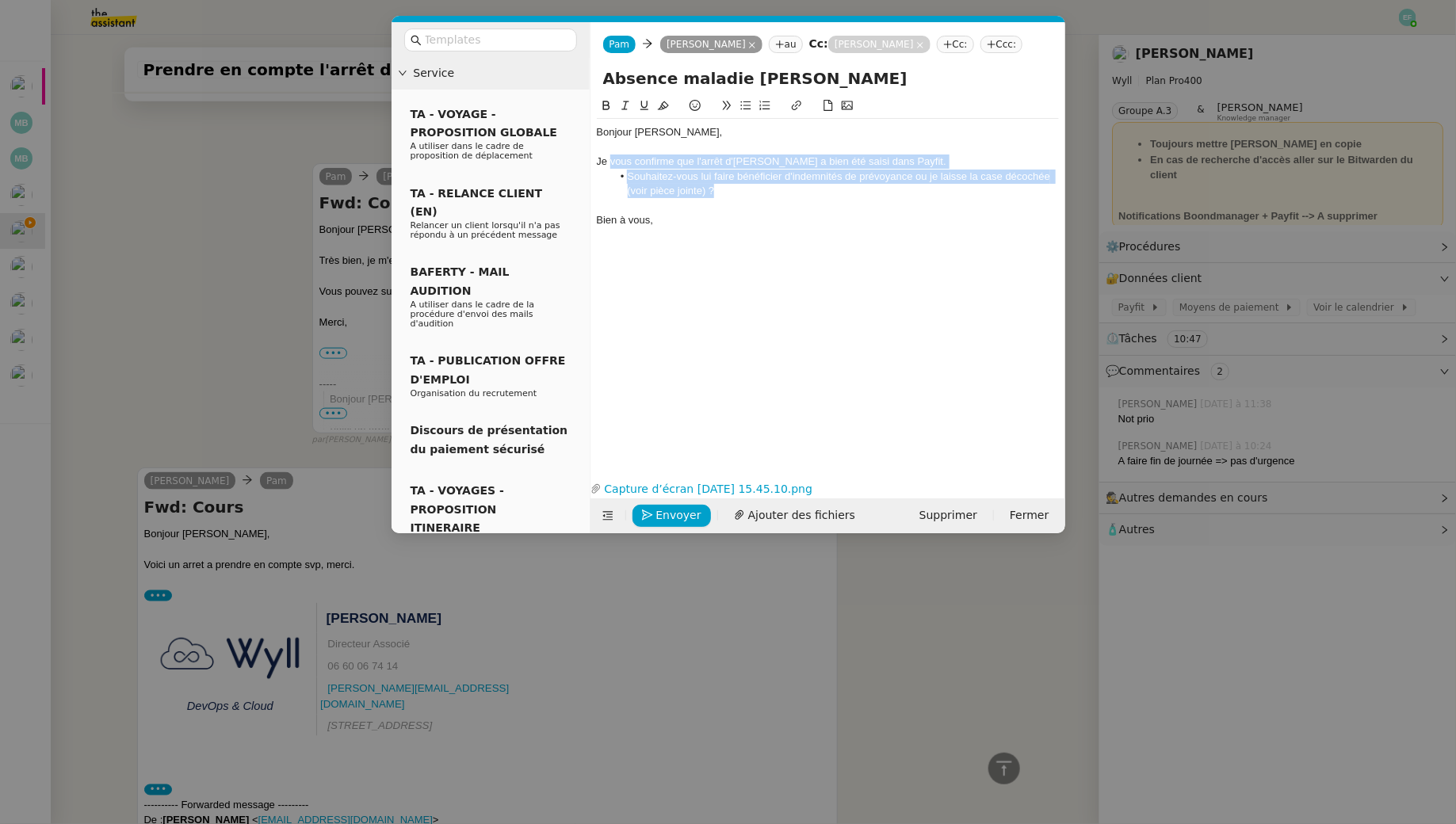
click at [605, 187] on div "Bonjour Guillaume, Je vous confirme que l'arrêt d'Ambroise a bien été saisi dan…" at bounding box center [828, 176] width 462 height 115
click at [741, 199] on li "Souhaitez-vous lui faire bénéficier d'indemnités de prévoyance ou je laisse la …" at bounding box center [835, 184] width 447 height 30
drag, startPoint x: 753, startPoint y: 210, endPoint x: 616, endPoint y: 199, distance: 137.4
click at [616, 199] on li "Souhaitez-vous lui faire bénéficier d'indemnités de prévoyance ou je laisse la …" at bounding box center [835, 184] width 447 height 30
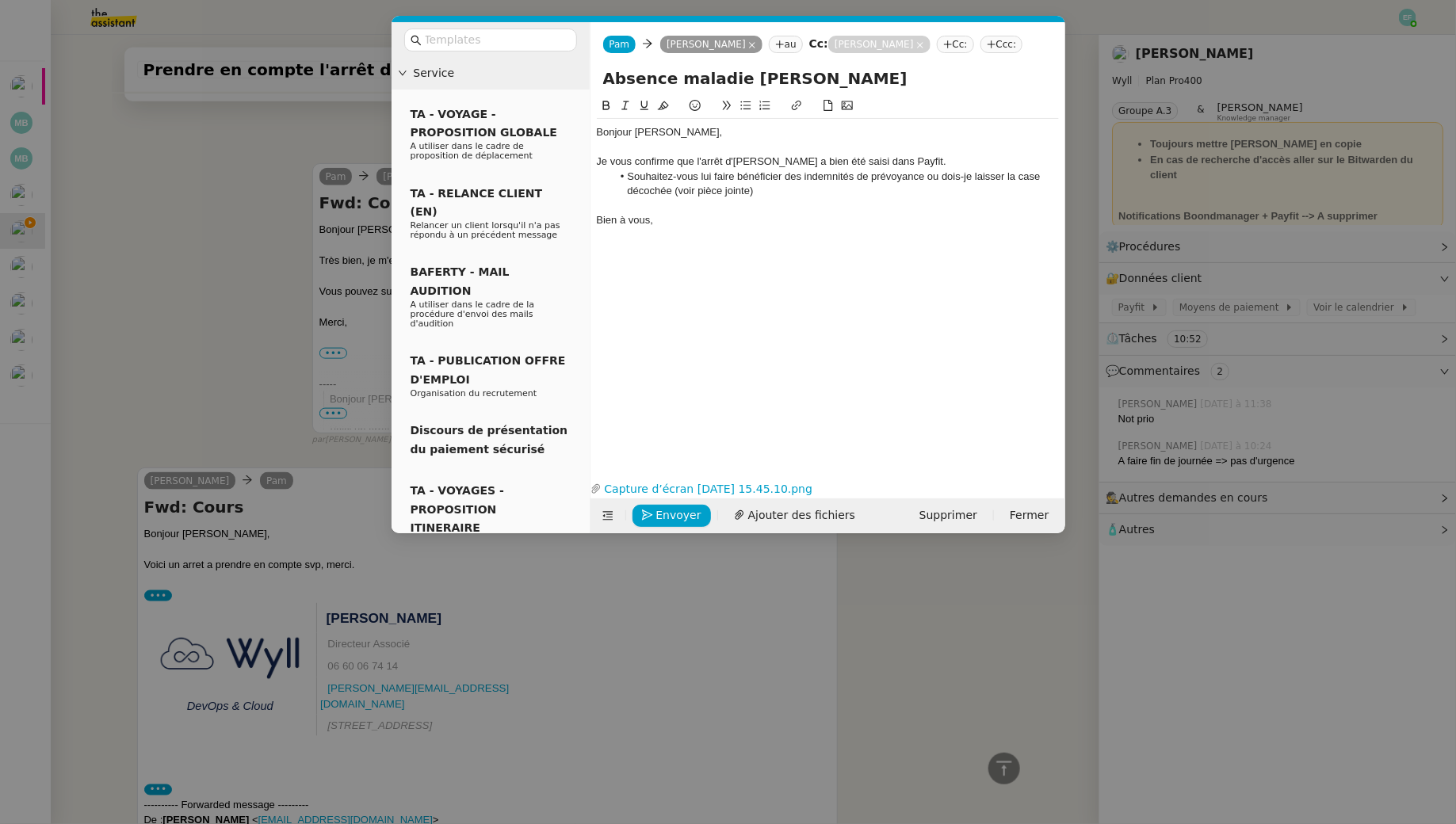
click at [800, 213] on div at bounding box center [828, 206] width 462 height 14
click at [793, 199] on li "Souhaitez-vous lui faire bénéficier des indemnités de prévoyance ou dois-je lai…" at bounding box center [835, 184] width 447 height 30
click at [672, 525] on button "Envoyer" at bounding box center [671, 516] width 79 height 22
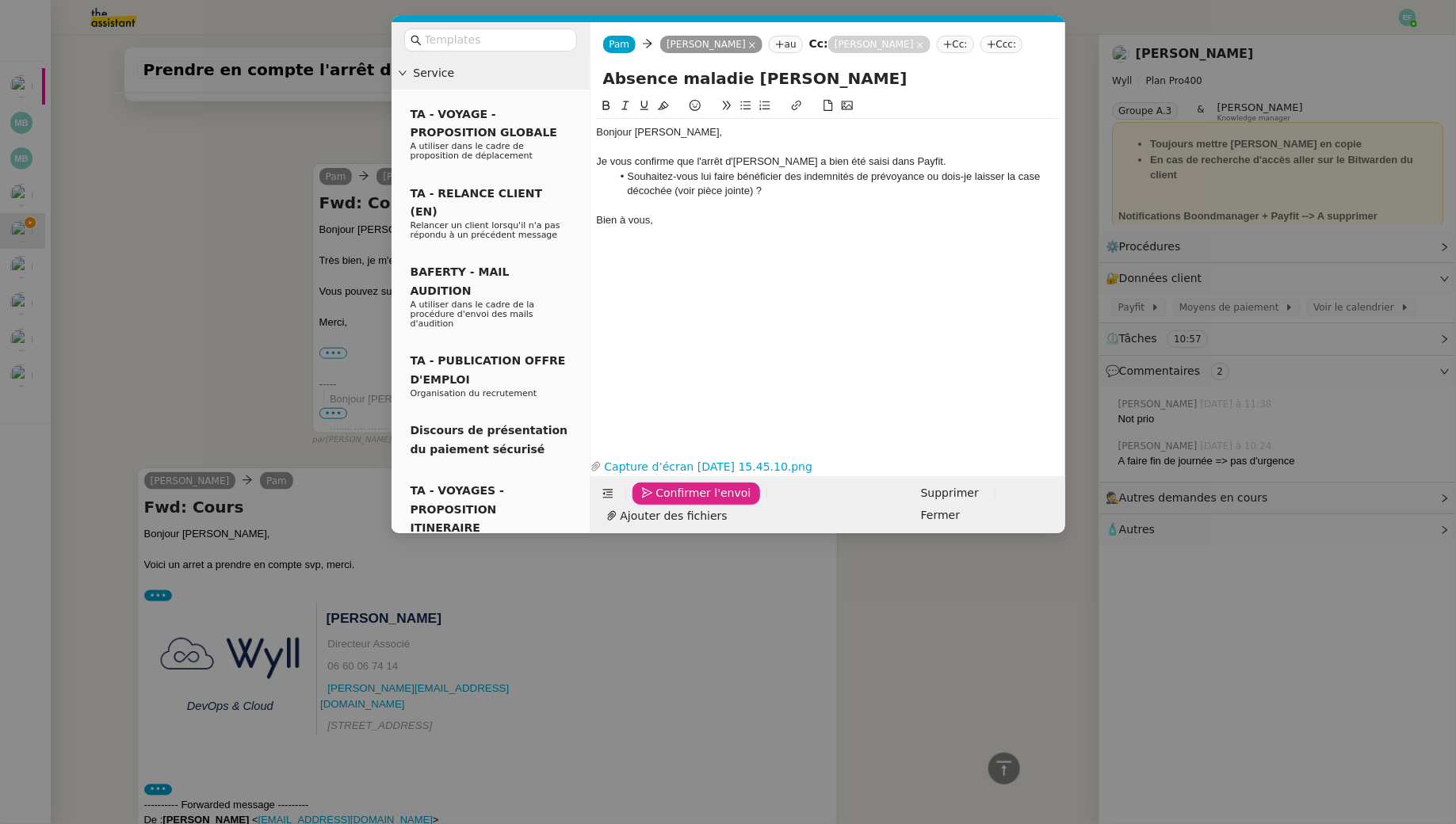
click at [672, 505] on button "Confirmer l'envoi" at bounding box center [696, 494] width 129 height 22
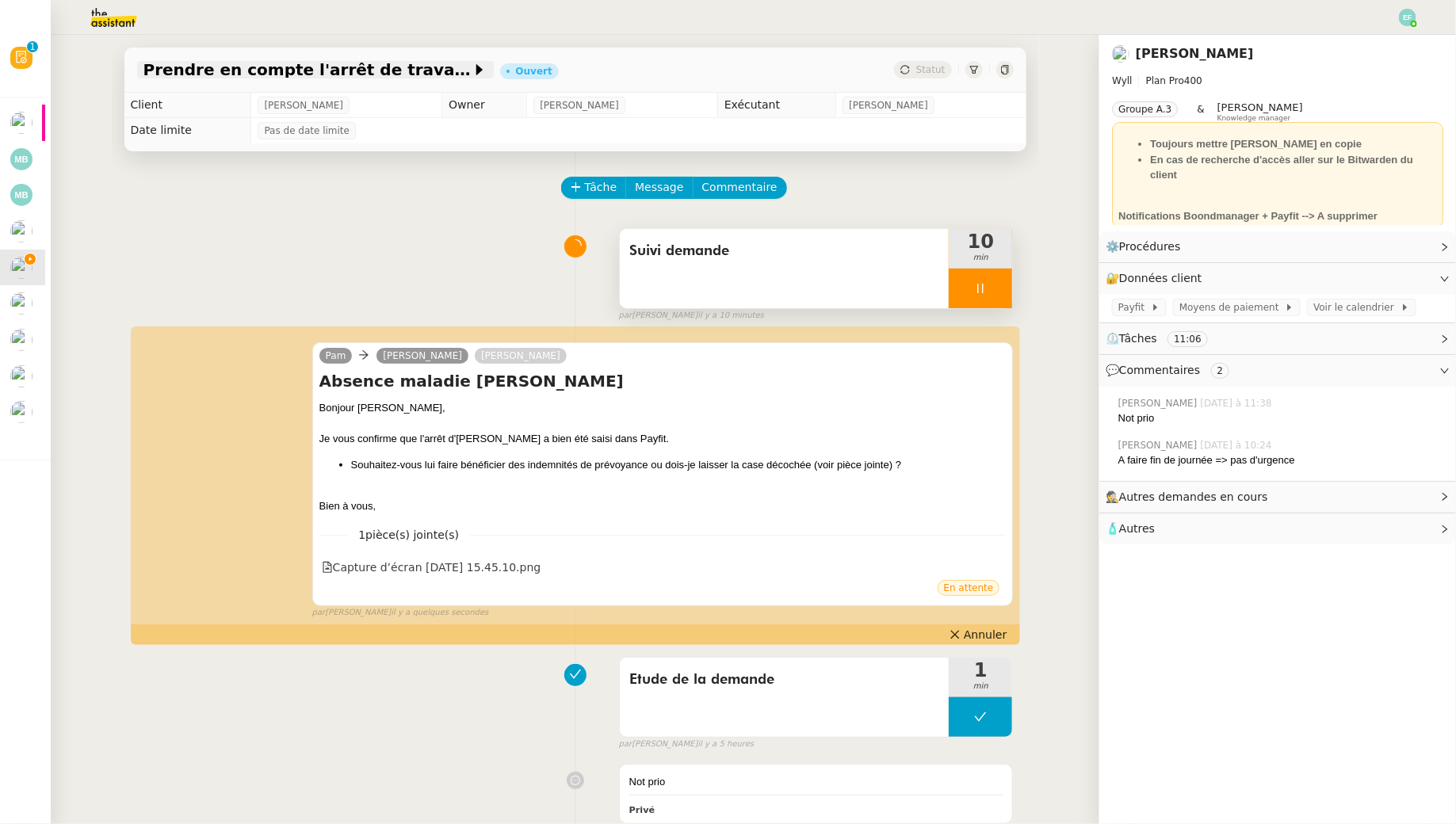
click at [368, 69] on span "Prendre en compte l'arrêt de travail" at bounding box center [308, 70] width 328 height 16
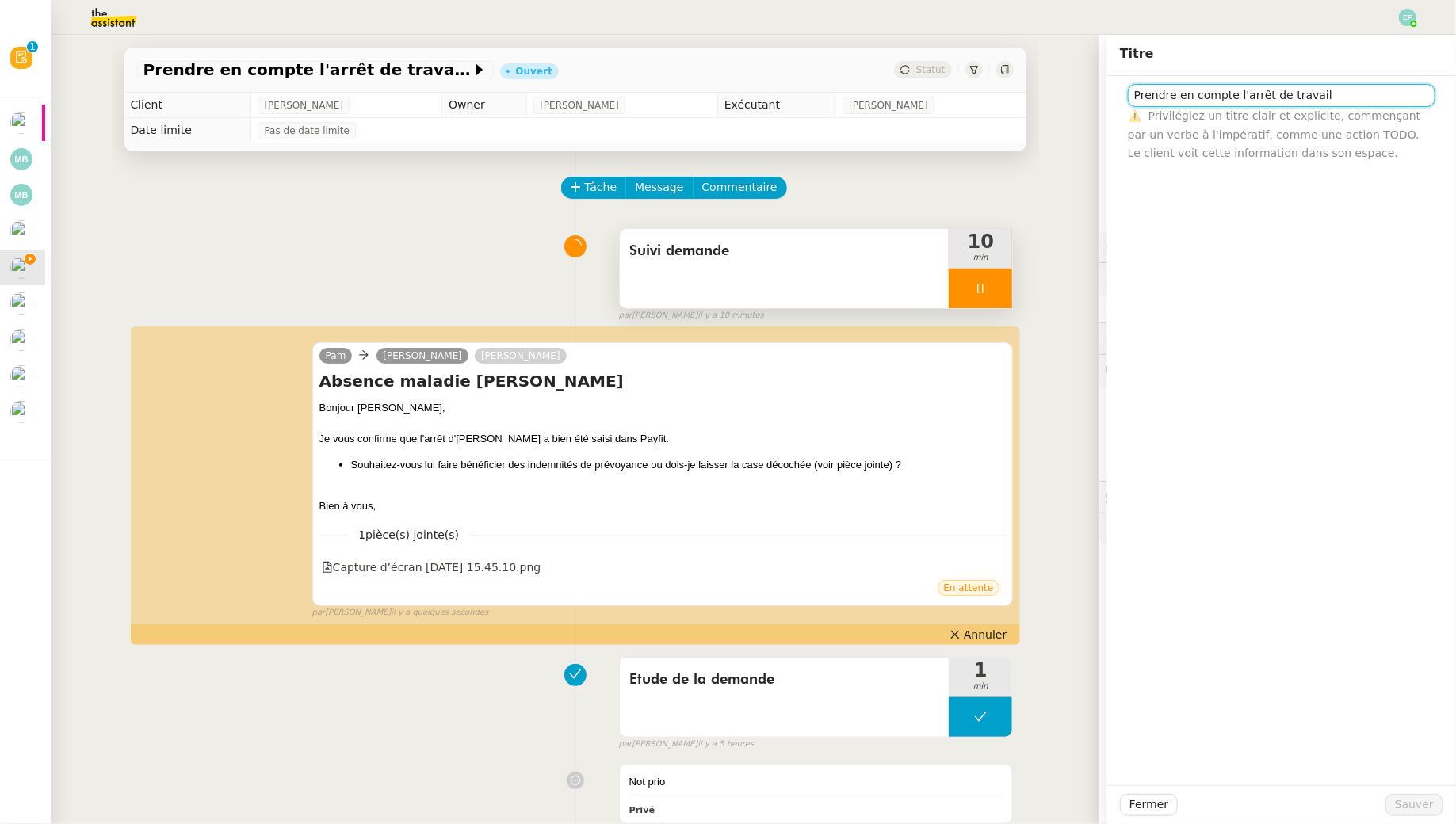
click at [1209, 106] on input "Prendre en compte l'arrêt de travail" at bounding box center [1282, 95] width 308 height 23
type input "Arrêt [PERSON_NAME] [DATE]"
click at [1412, 803] on span "Sauver" at bounding box center [1414, 805] width 39 height 19
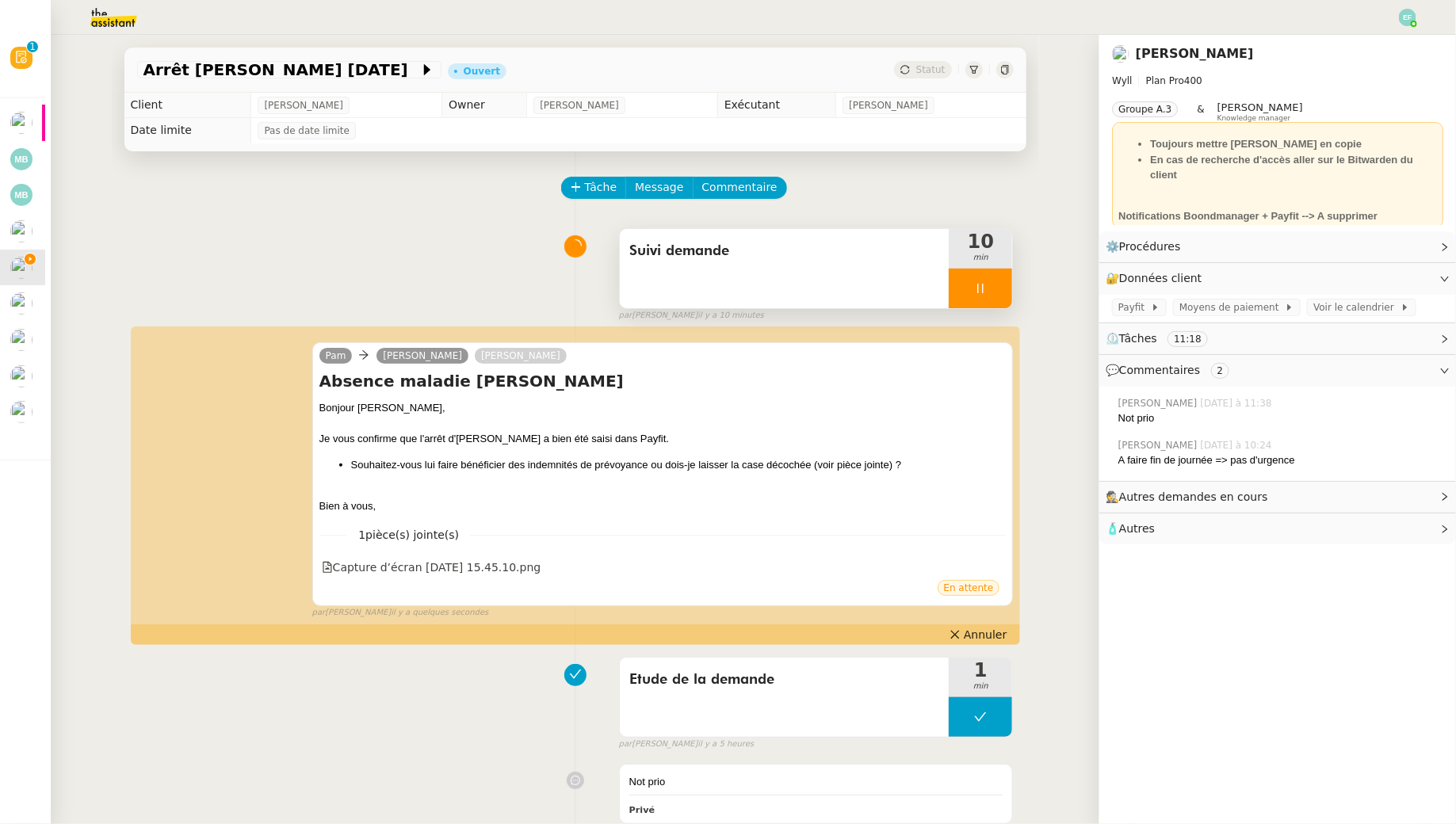
click at [982, 280] on div at bounding box center [981, 288] width 63 height 40
click at [995, 280] on button at bounding box center [996, 288] width 32 height 40
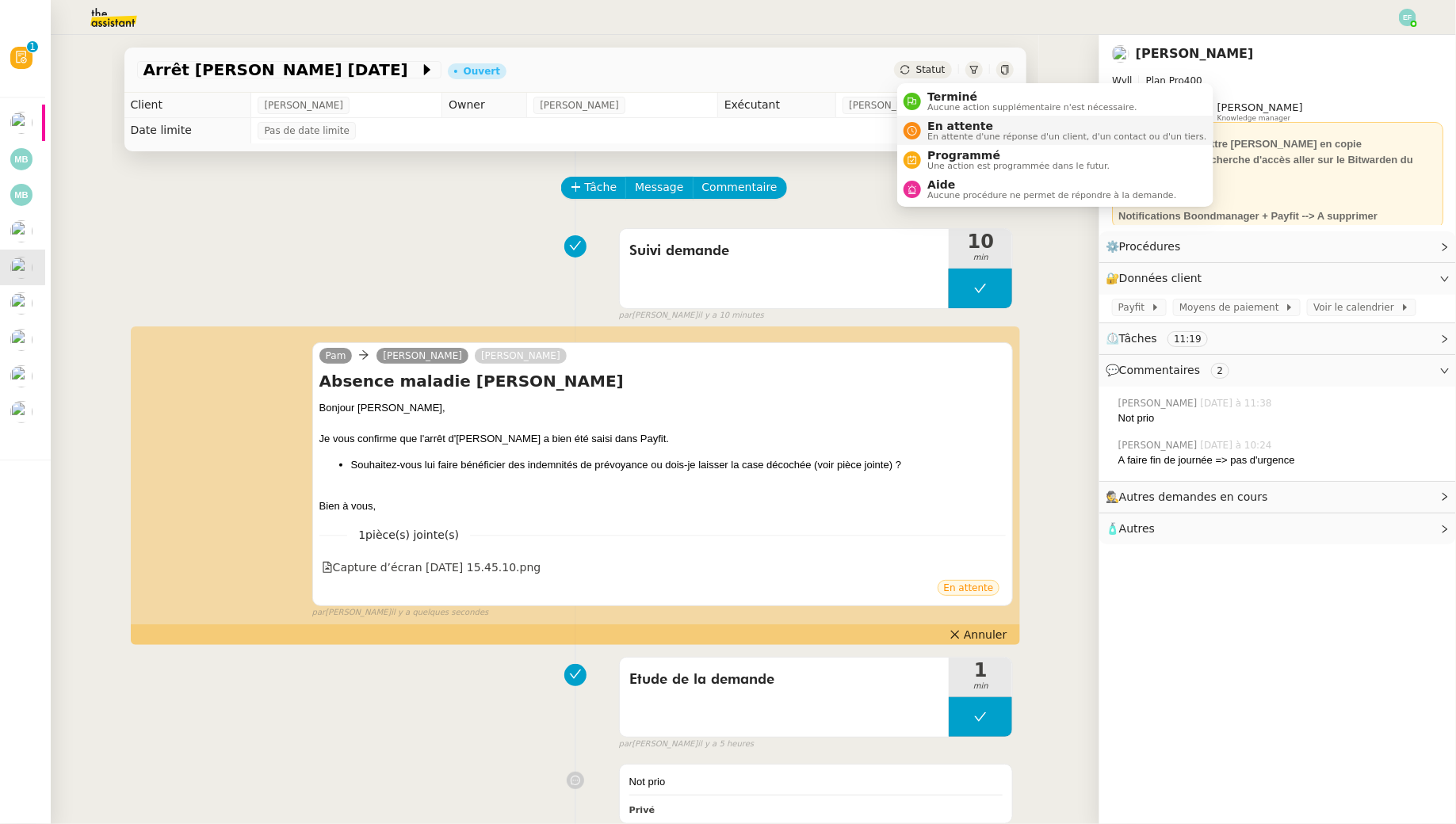
click at [946, 140] on span "En attente d'une réponse d'un client, d'un contact ou d'un tiers." at bounding box center [1067, 136] width 279 height 8
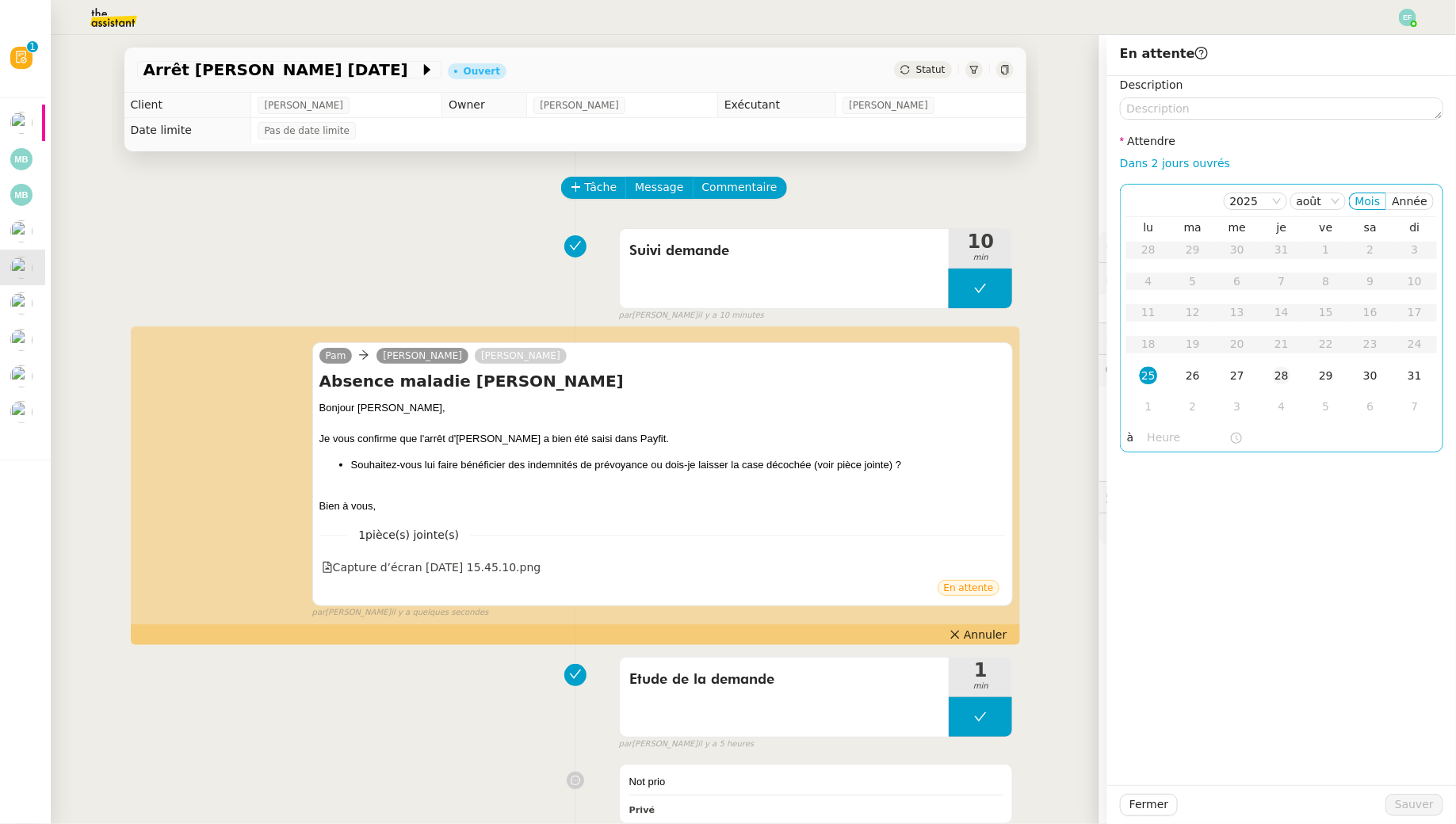
click at [1282, 382] on div "28" at bounding box center [1281, 375] width 18 height 18
click at [1302, 110] on textarea at bounding box center [1281, 108] width 323 height 22
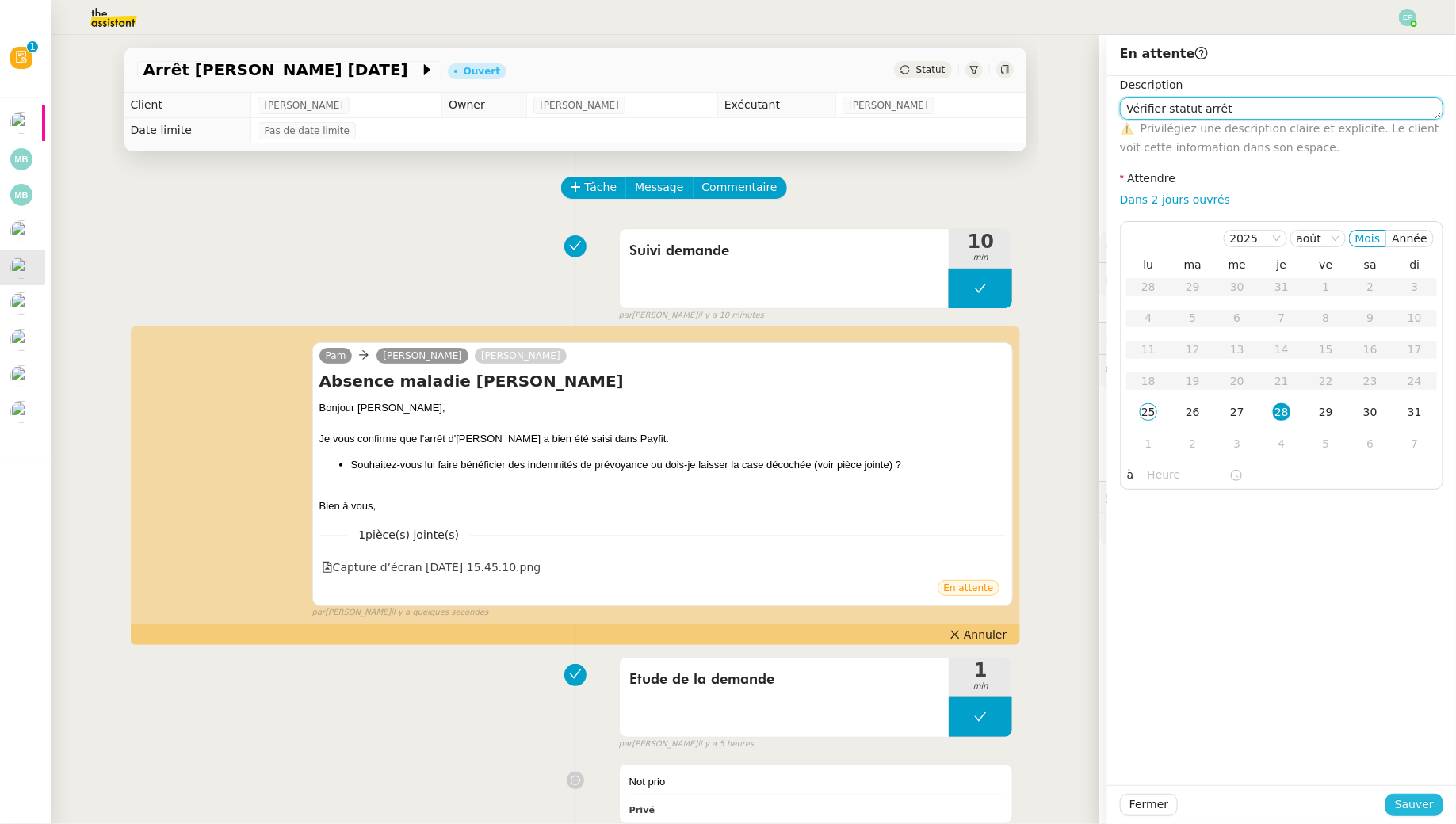
type textarea "Vérifier statut arrêt"
click at [1402, 801] on span "Sauver" at bounding box center [1414, 805] width 39 height 19
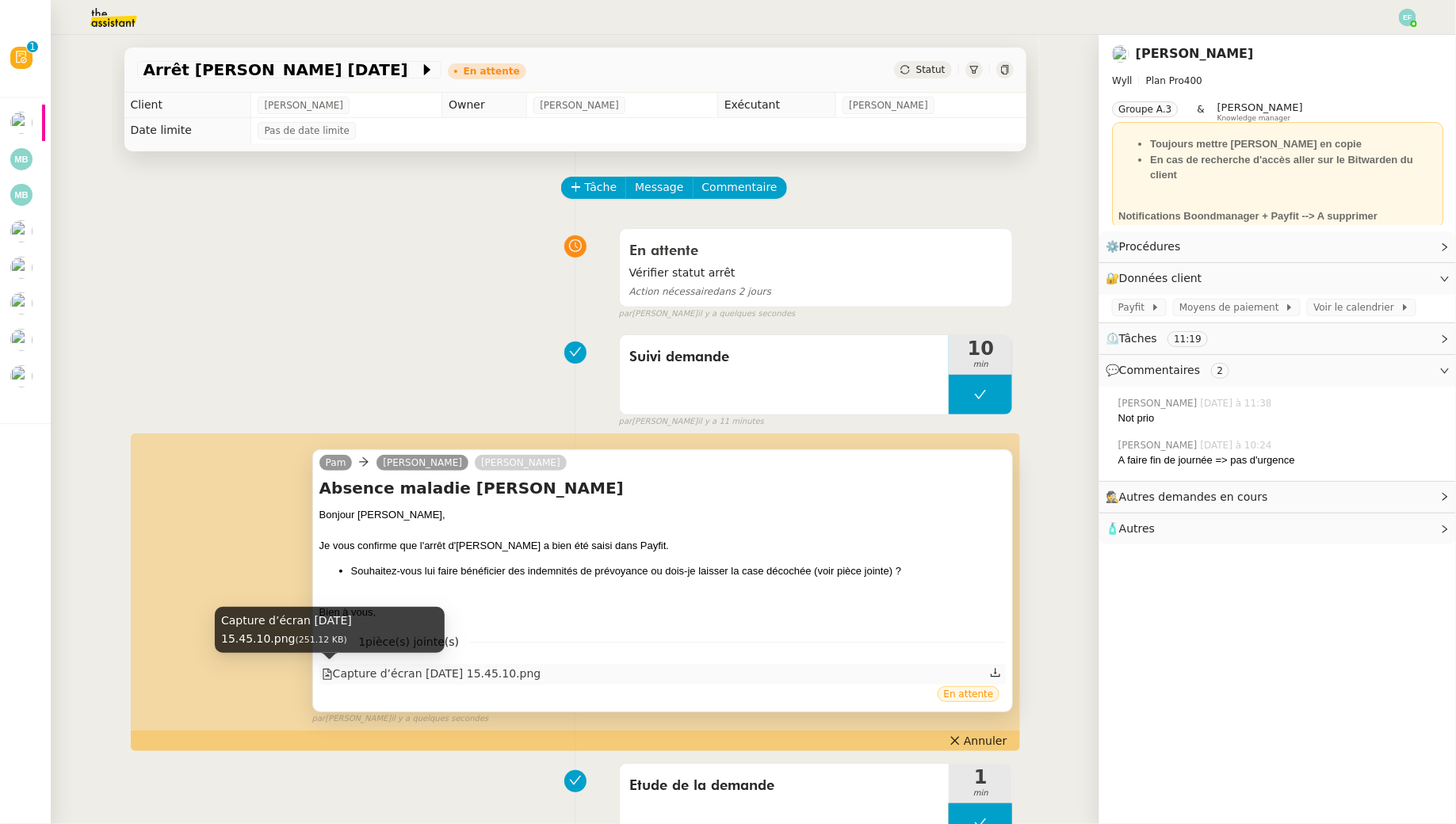
click at [518, 674] on div "Capture d’écran 2025-08-25 à 15.45.10.png" at bounding box center [431, 674] width 220 height 19
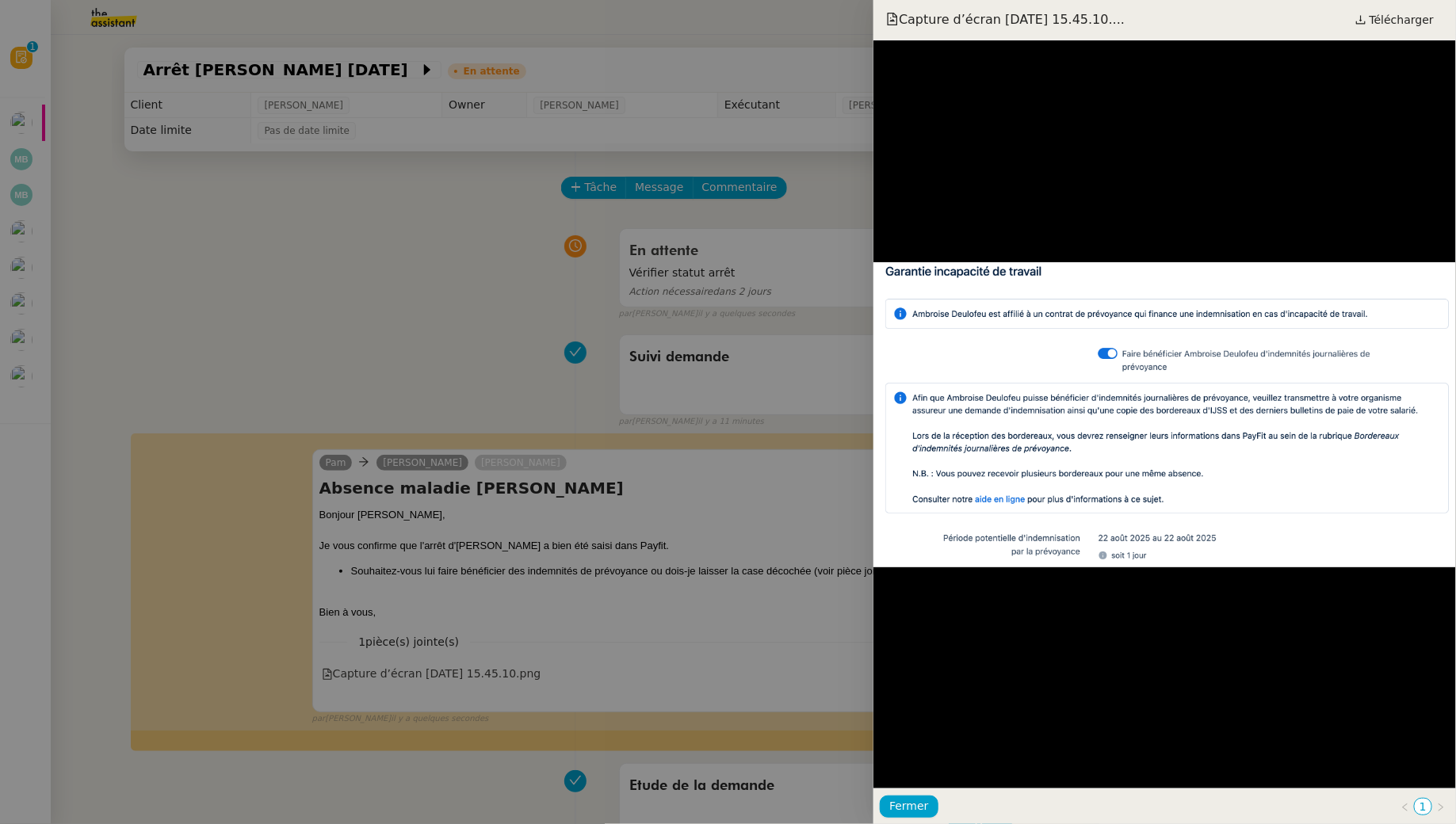
click at [478, 260] on div at bounding box center [728, 412] width 1456 height 824
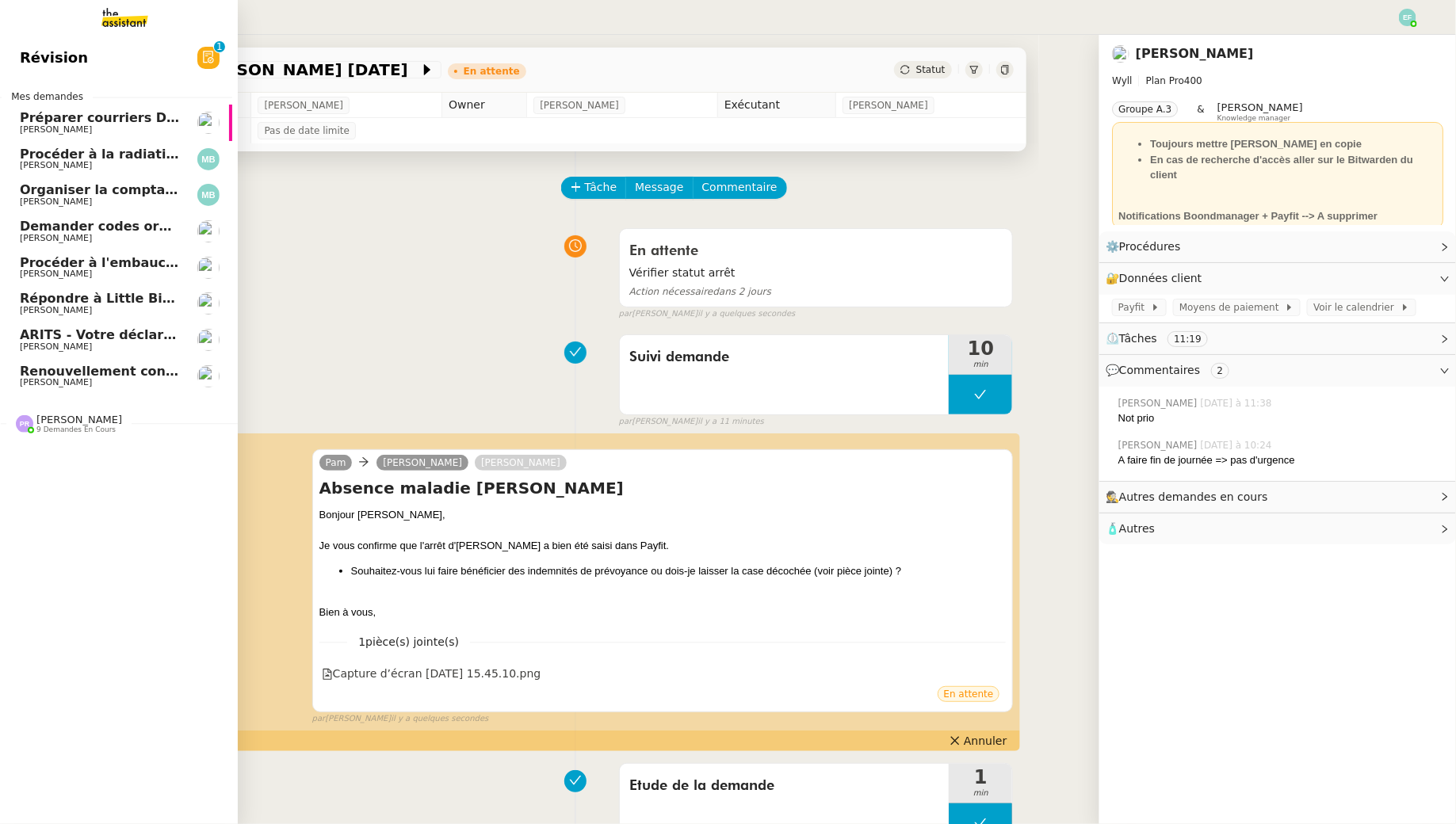
click at [101, 119] on span "Préparer courriers DUE mutuelle et prévoyance" at bounding box center [189, 118] width 340 height 15
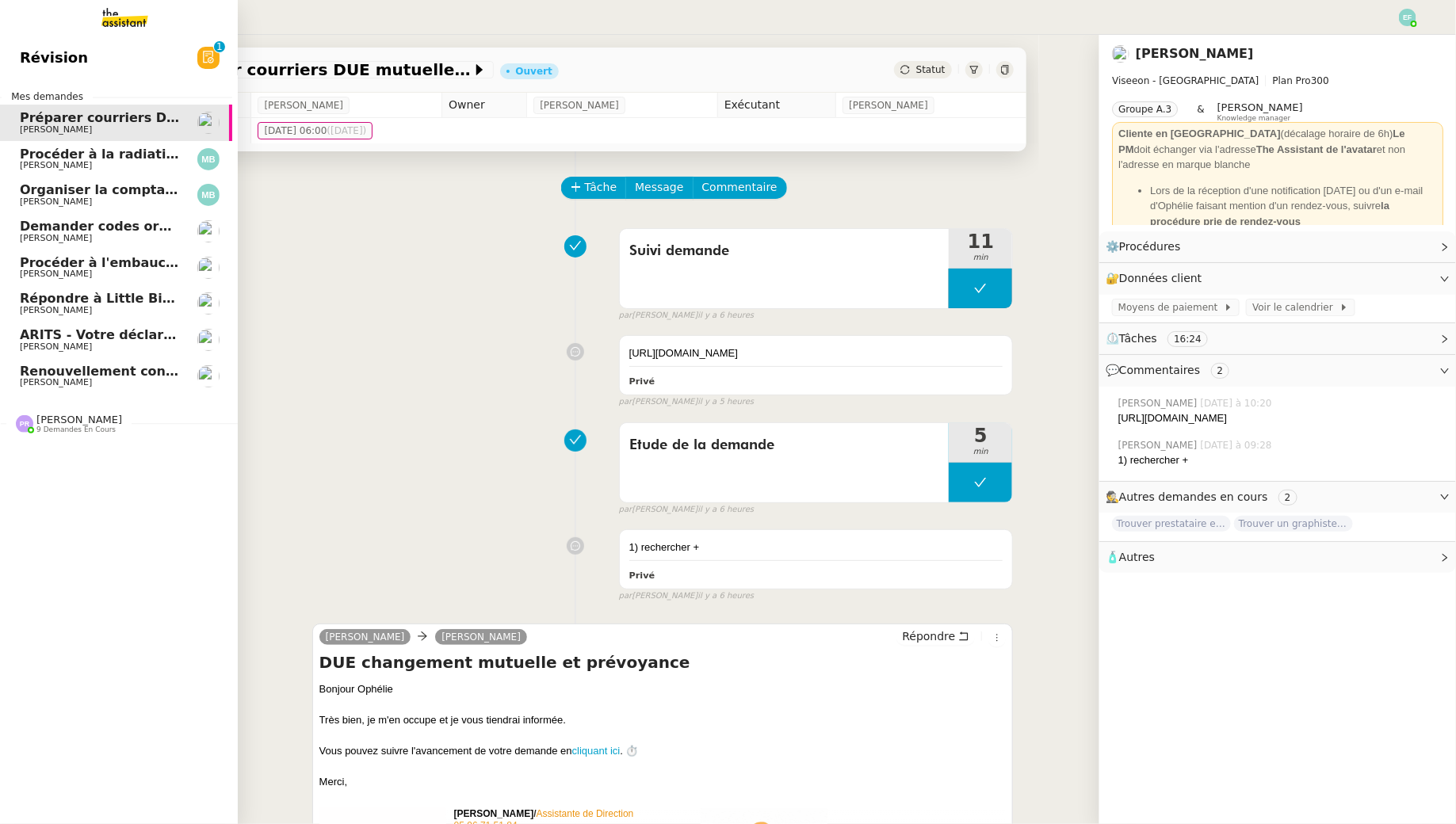
click at [42, 158] on span "Procéder à la radiation de la SCI Horatio" at bounding box center [163, 154] width 288 height 15
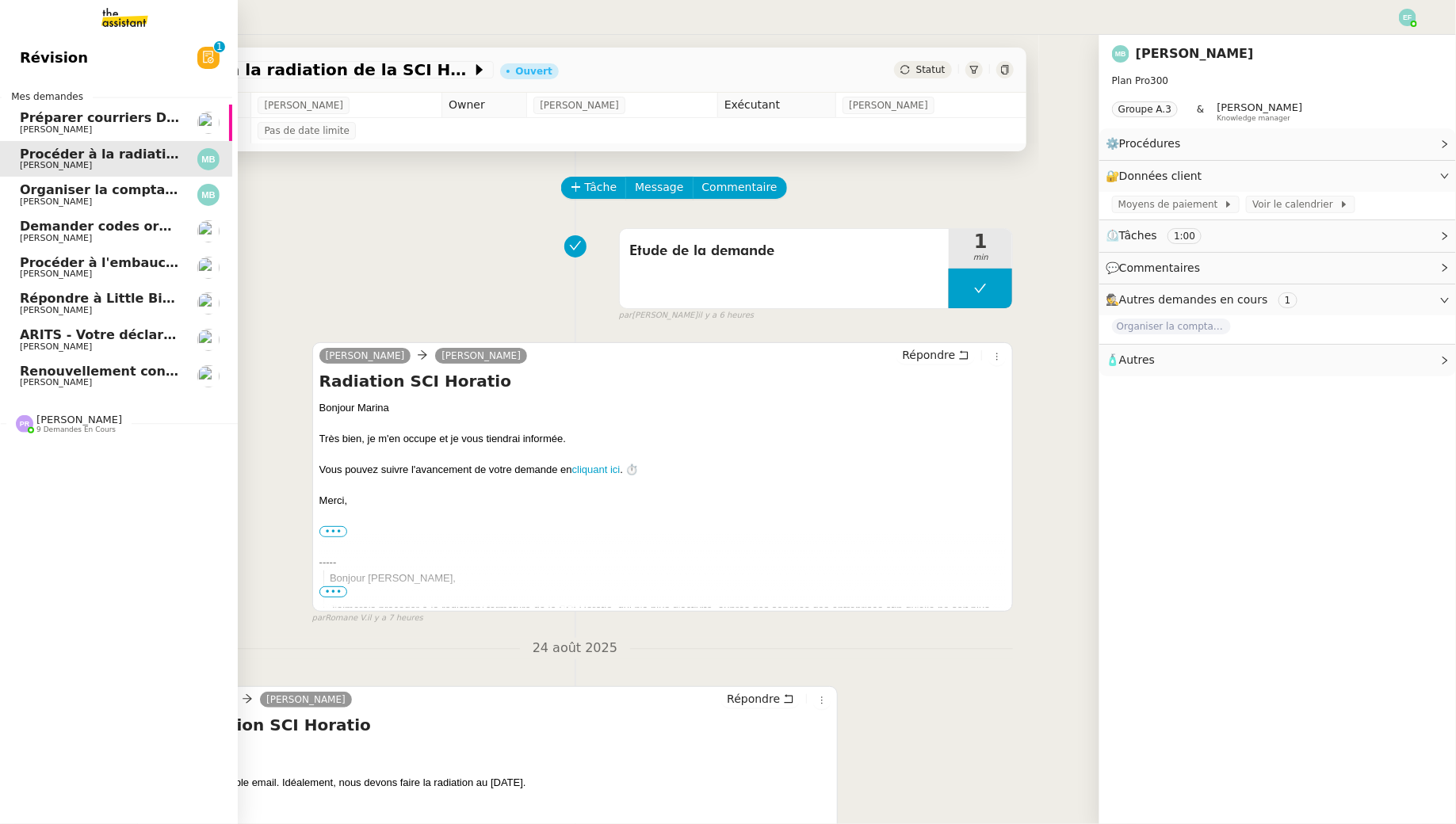
click at [99, 119] on span "Préparer courriers DUE mutuelle et prévoyance" at bounding box center [189, 118] width 340 height 15
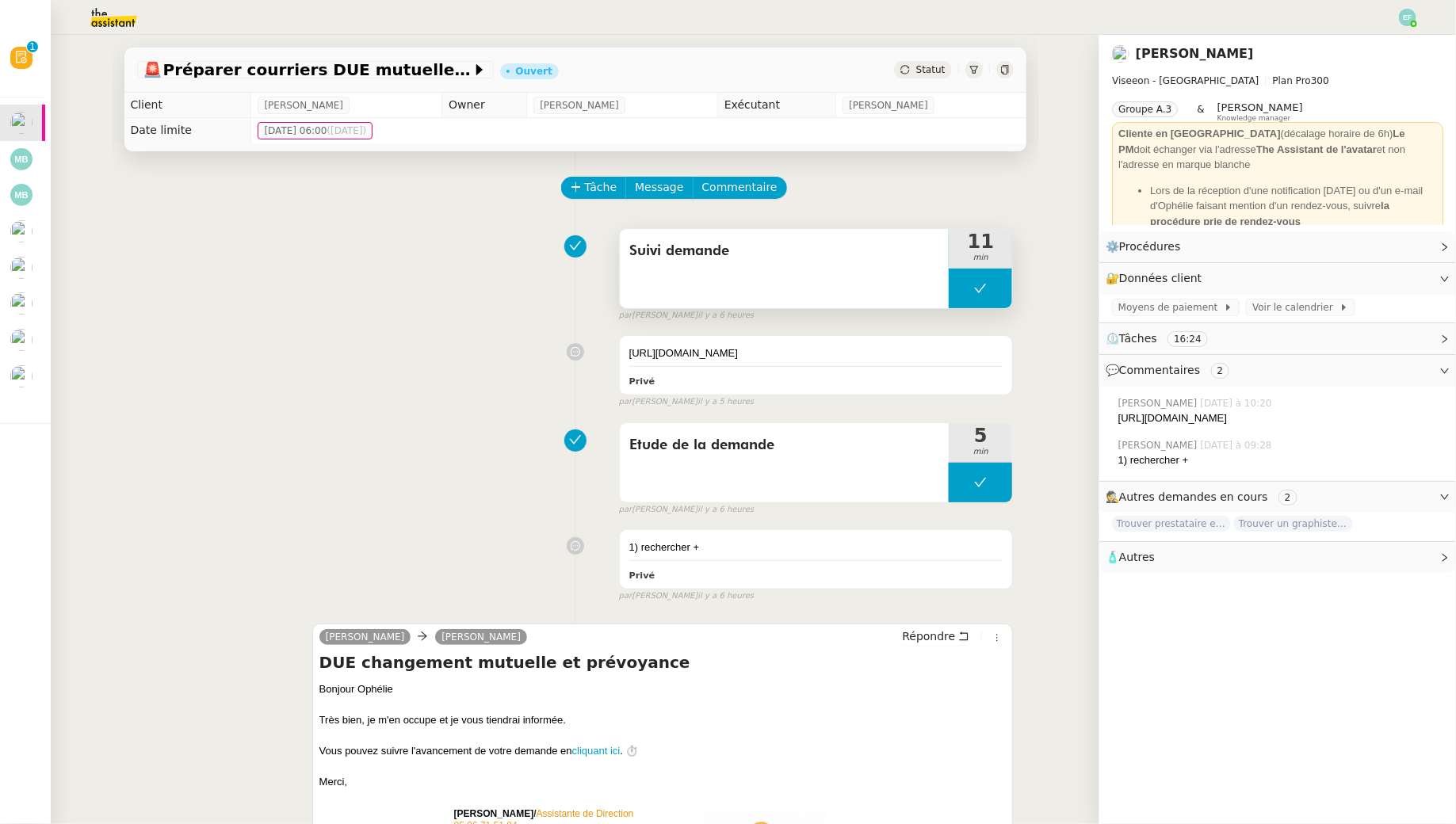
click at [992, 292] on button at bounding box center [981, 288] width 63 height 40
click at [974, 291] on div at bounding box center [965, 288] width 32 height 40
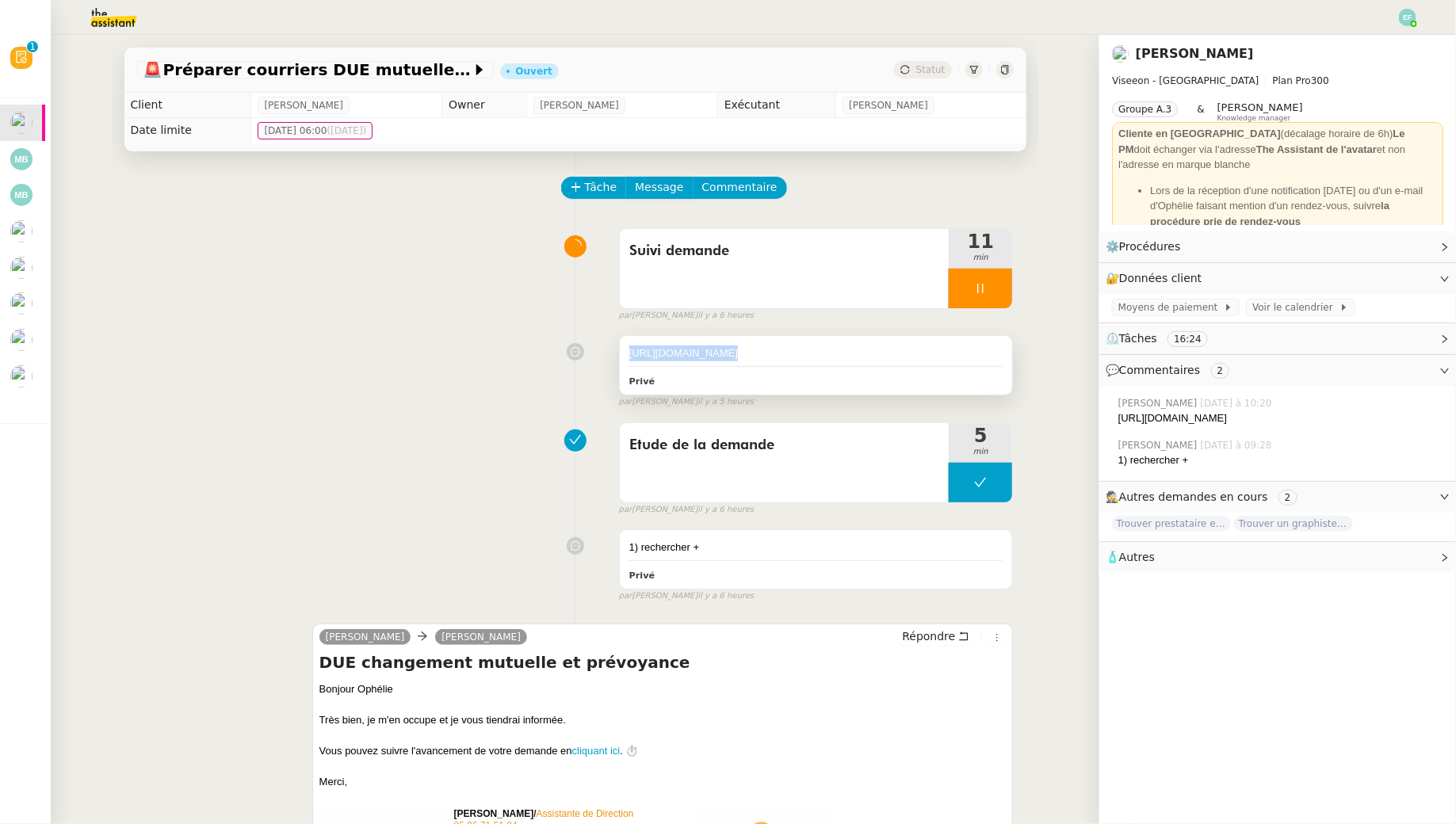
drag, startPoint x: 627, startPoint y: 355, endPoint x: 952, endPoint y: 381, distance: 326.0
click at [952, 382] on div "https://docs.google.com/document/d/1LCeIA9ysmBTm_WZ4SojAB-yclqETz_gu9AEVMhk0IvA…" at bounding box center [817, 365] width 393 height 58
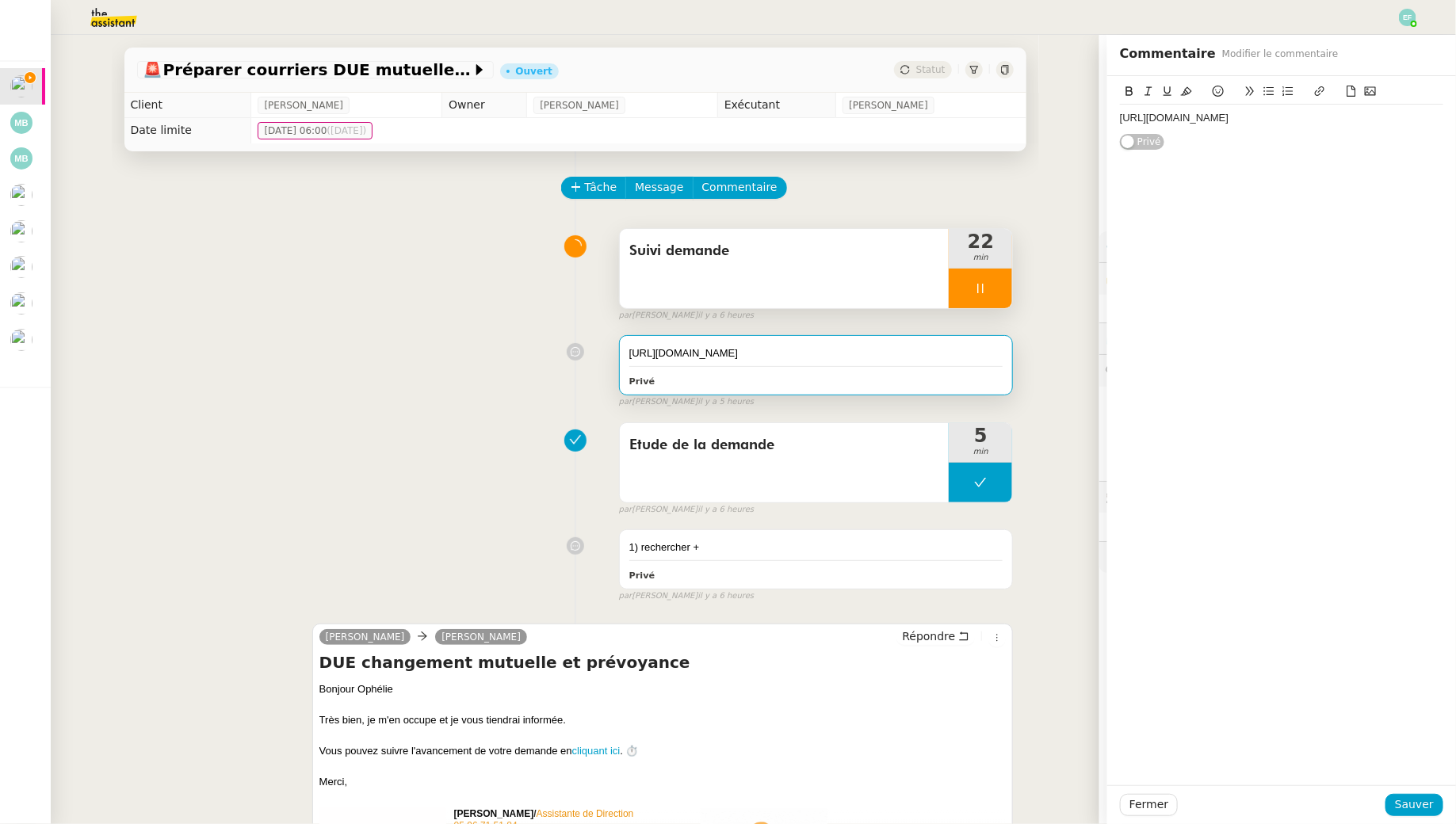
click at [865, 278] on div "Suivi demande" at bounding box center [785, 269] width 330 height 80
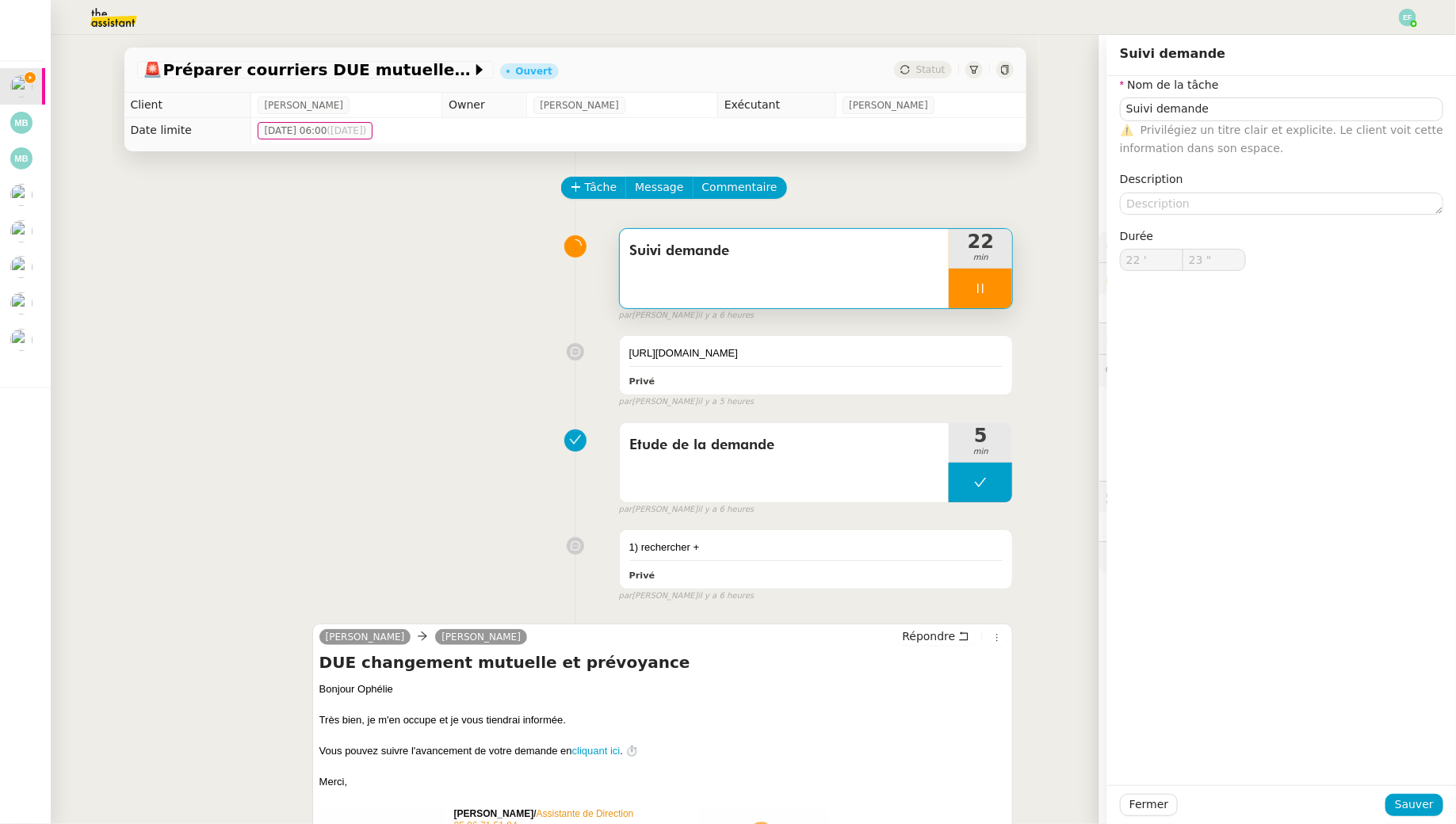
click at [1186, 188] on nz-form-item "Description" at bounding box center [1281, 192] width 323 height 44
click at [1184, 111] on input "Suivi demande" at bounding box center [1281, 108] width 323 height 23
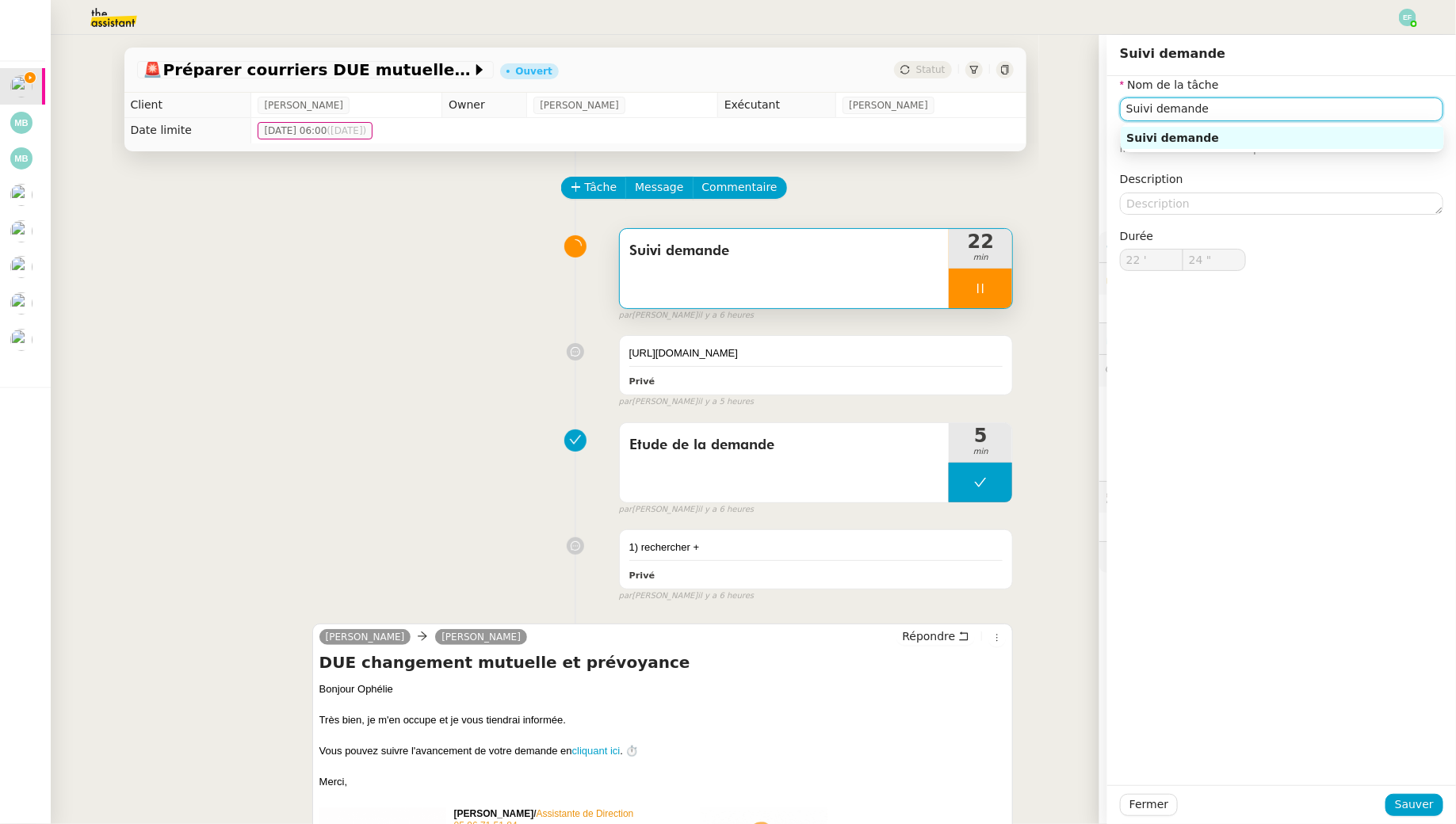
click at [1184, 111] on input "Suivi demande" at bounding box center [1281, 108] width 323 height 23
type input "25 ""
type input "Rédac"
type input "26 ""
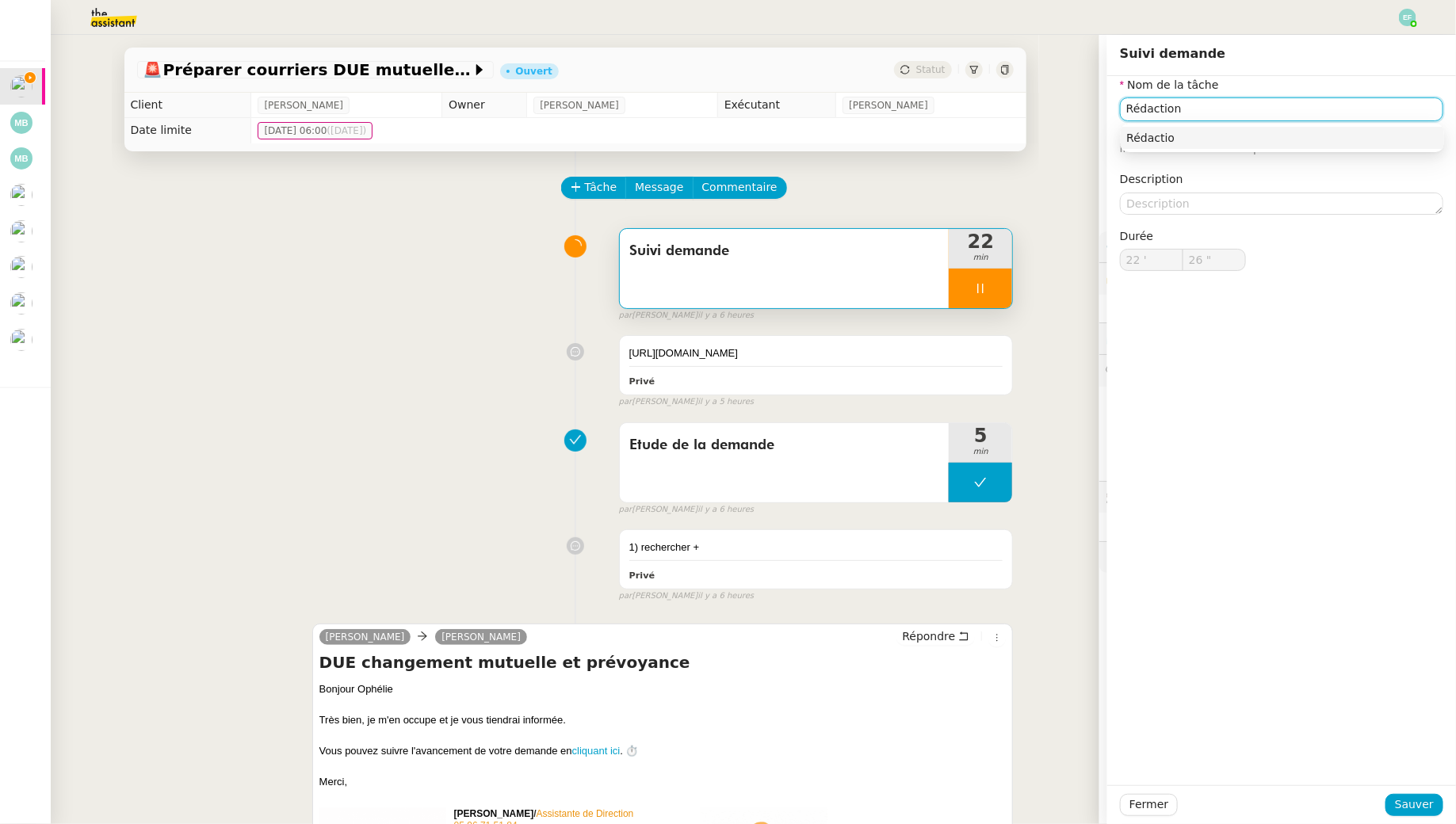
type input "Rédaction"
type input "27 ""
type input "Rédaction + r"
type input "28 ""
type input "Rédaction + recher"
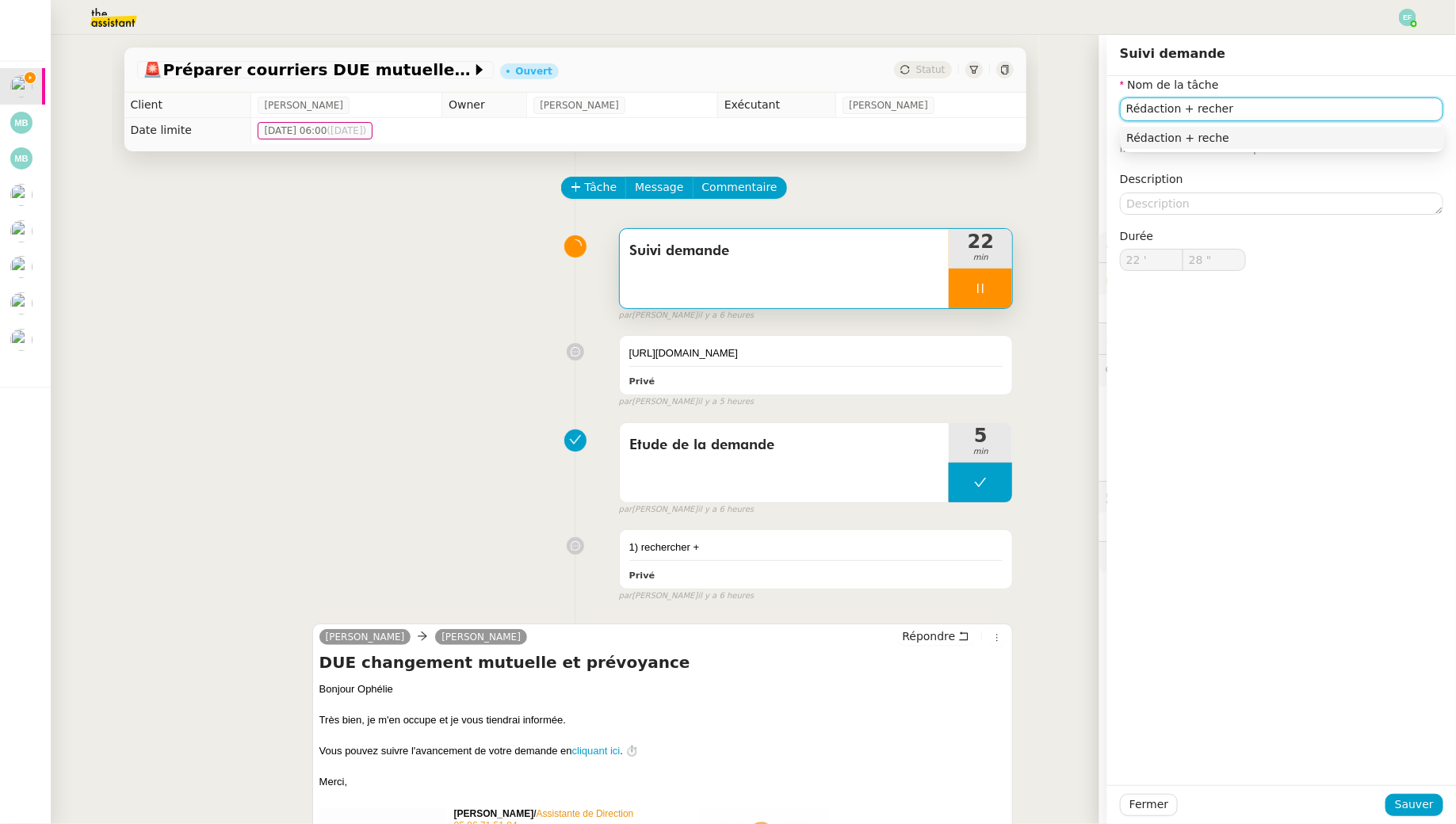
type input "29 ""
type input "Rédaction + recherche jur"
type input "30 ""
type input "Rédaction + recherche juridique"
type input "31 ""
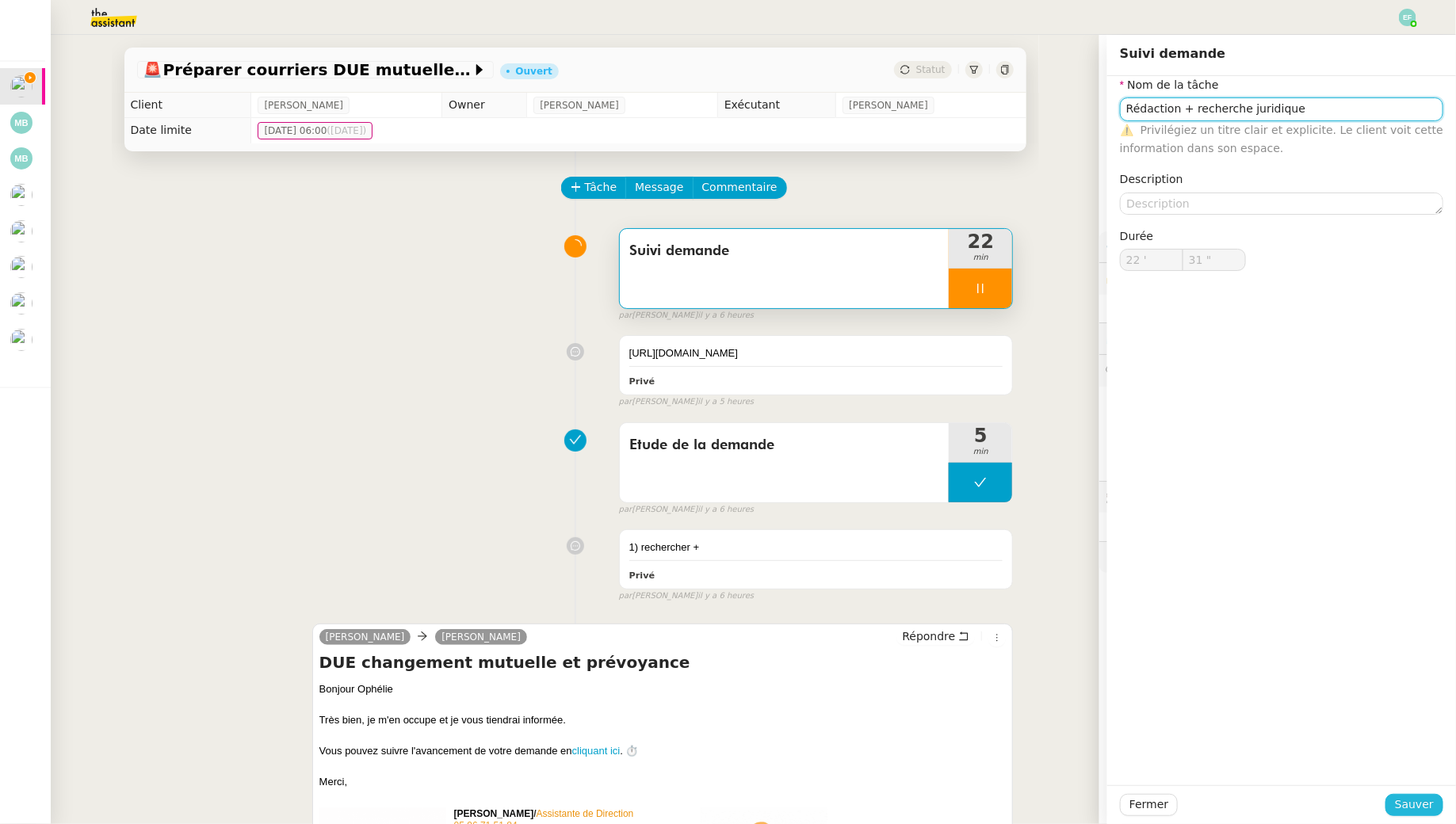
type input "Rédaction + recherche juridique"
type input "32 ""
click at [1409, 814] on span "Sauver" at bounding box center [1414, 805] width 39 height 19
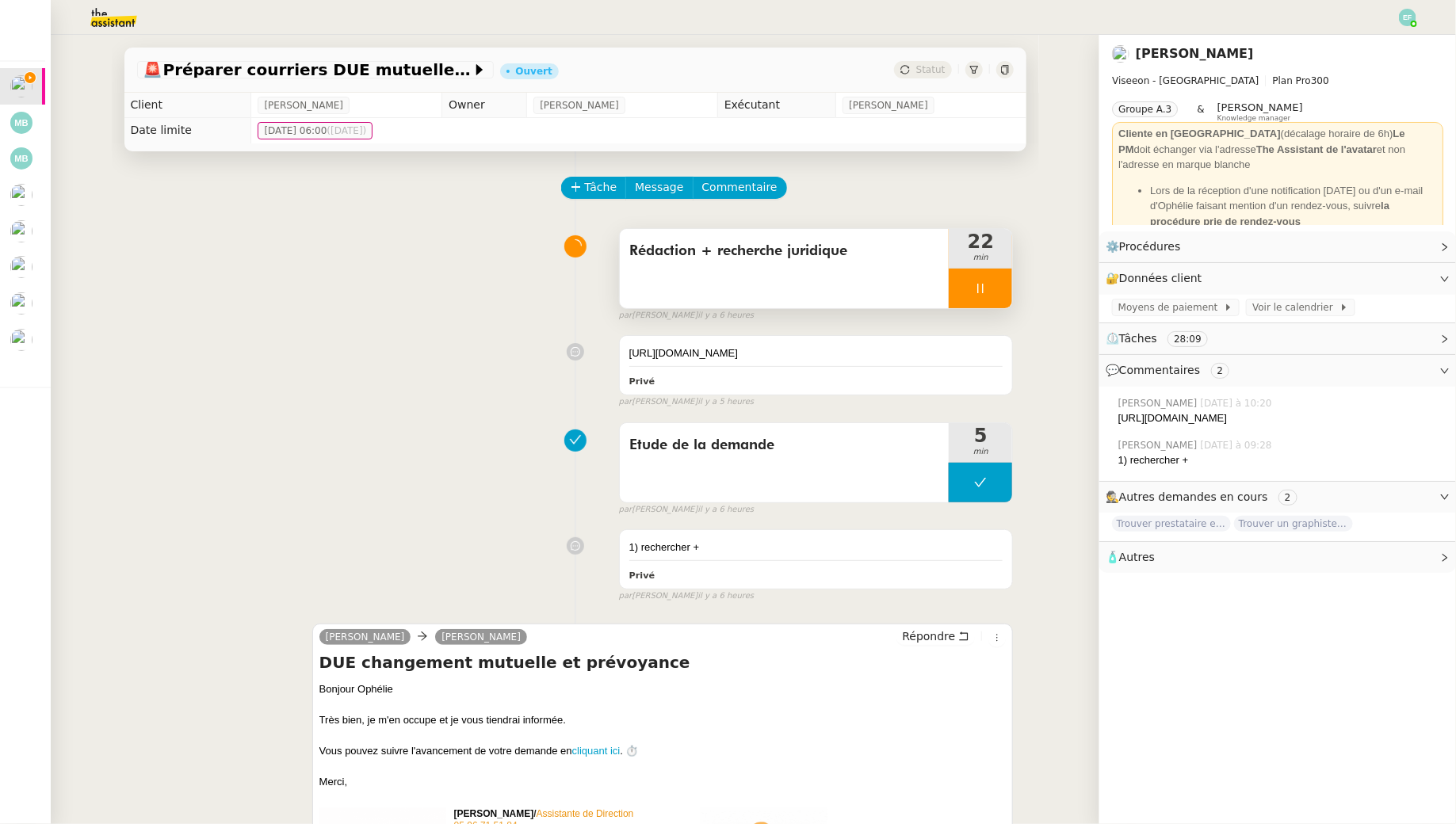
click at [1005, 285] on div at bounding box center [981, 288] width 63 height 40
click at [1005, 285] on button at bounding box center [996, 288] width 32 height 40
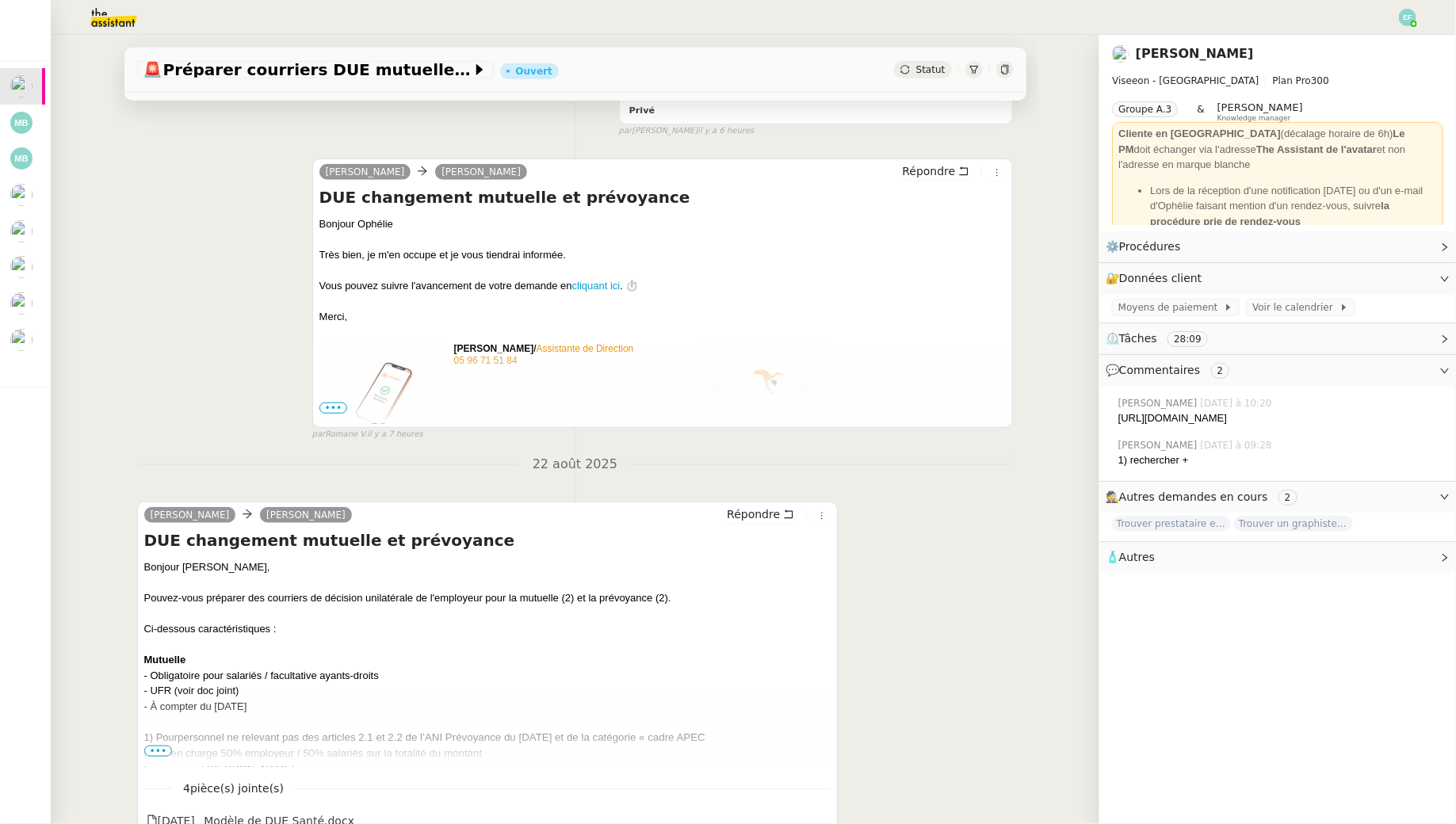
scroll to position [641, 0]
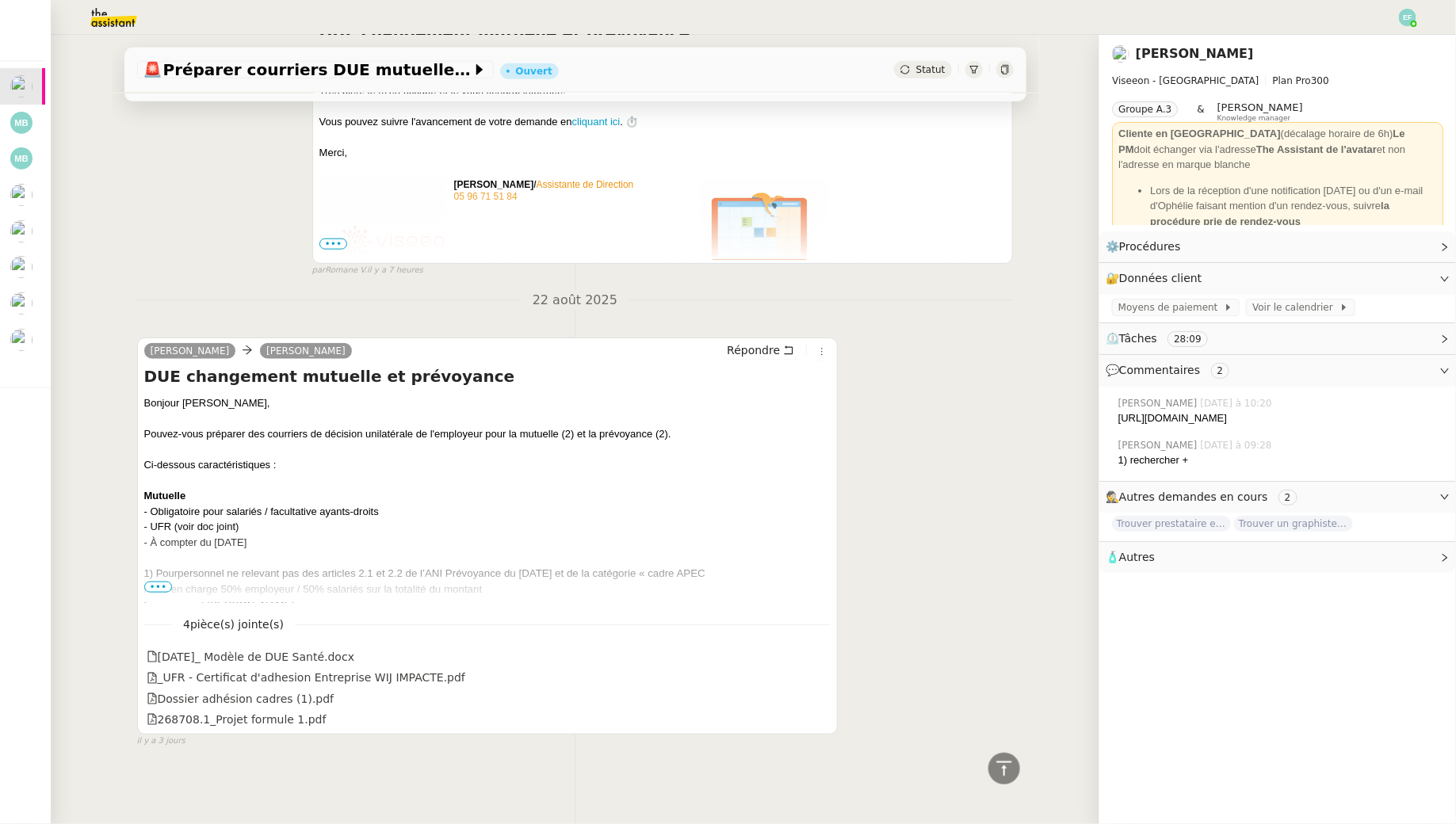
click at [166, 589] on span "•••" at bounding box center [158, 588] width 29 height 11
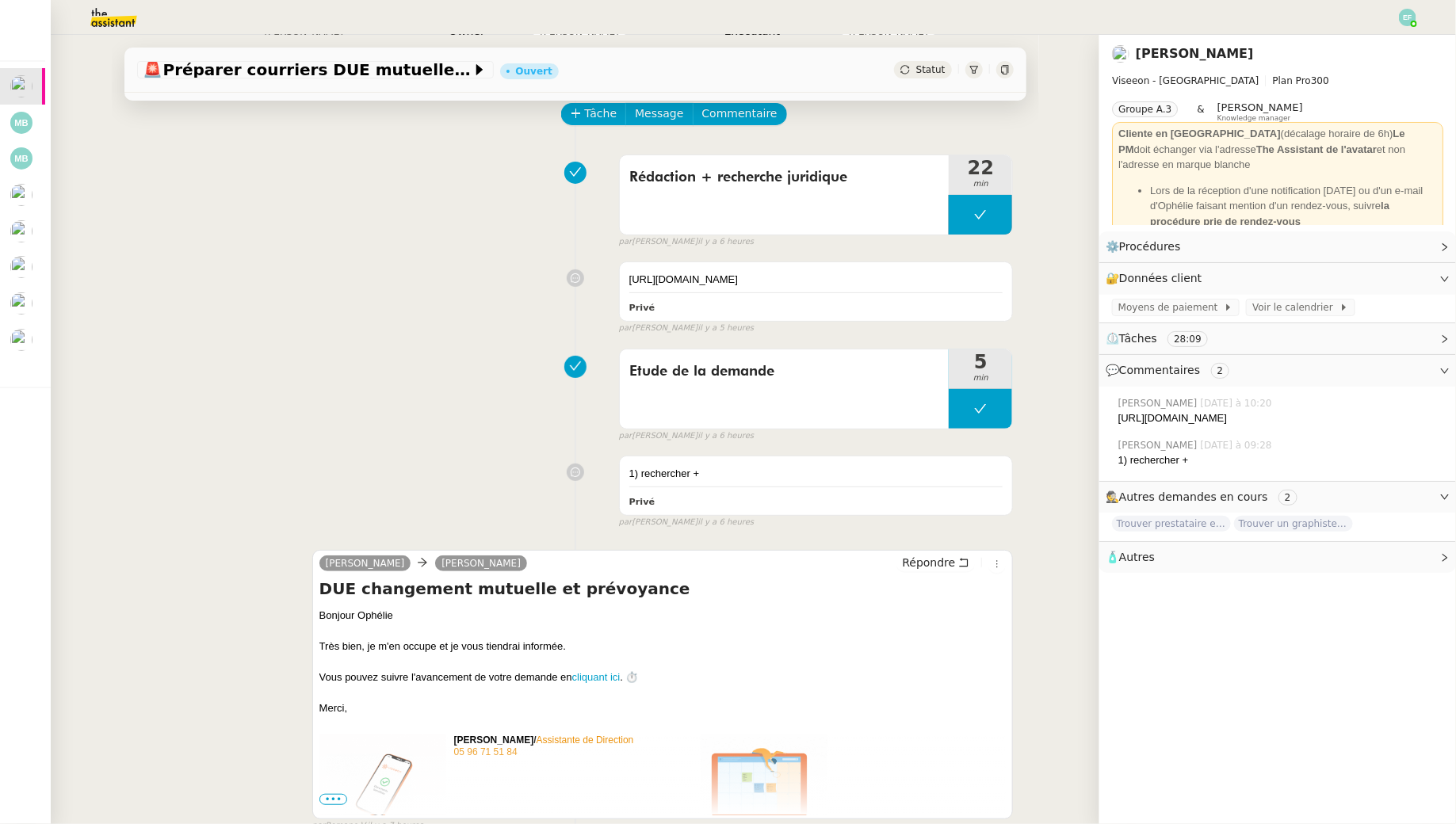
scroll to position [0, 0]
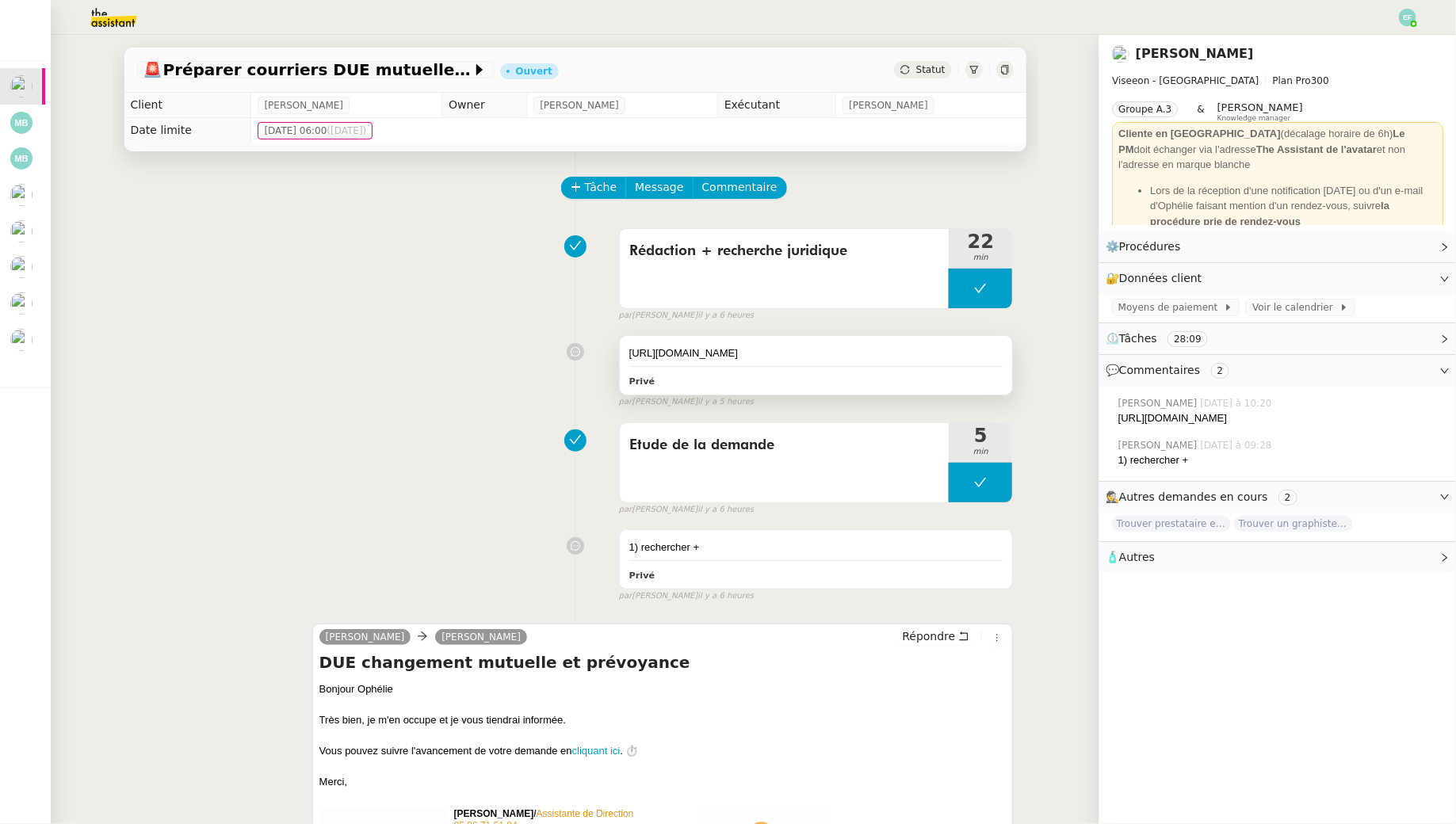
drag, startPoint x: 964, startPoint y: 370, endPoint x: 626, endPoint y: 354, distance: 338.4
click at [626, 354] on div "https://docs.google.com/document/d/1LCeIA9ysmBTm_WZ4SojAB-yclqETz_gu9AEVMhk0IvA…" at bounding box center [817, 365] width 393 height 58
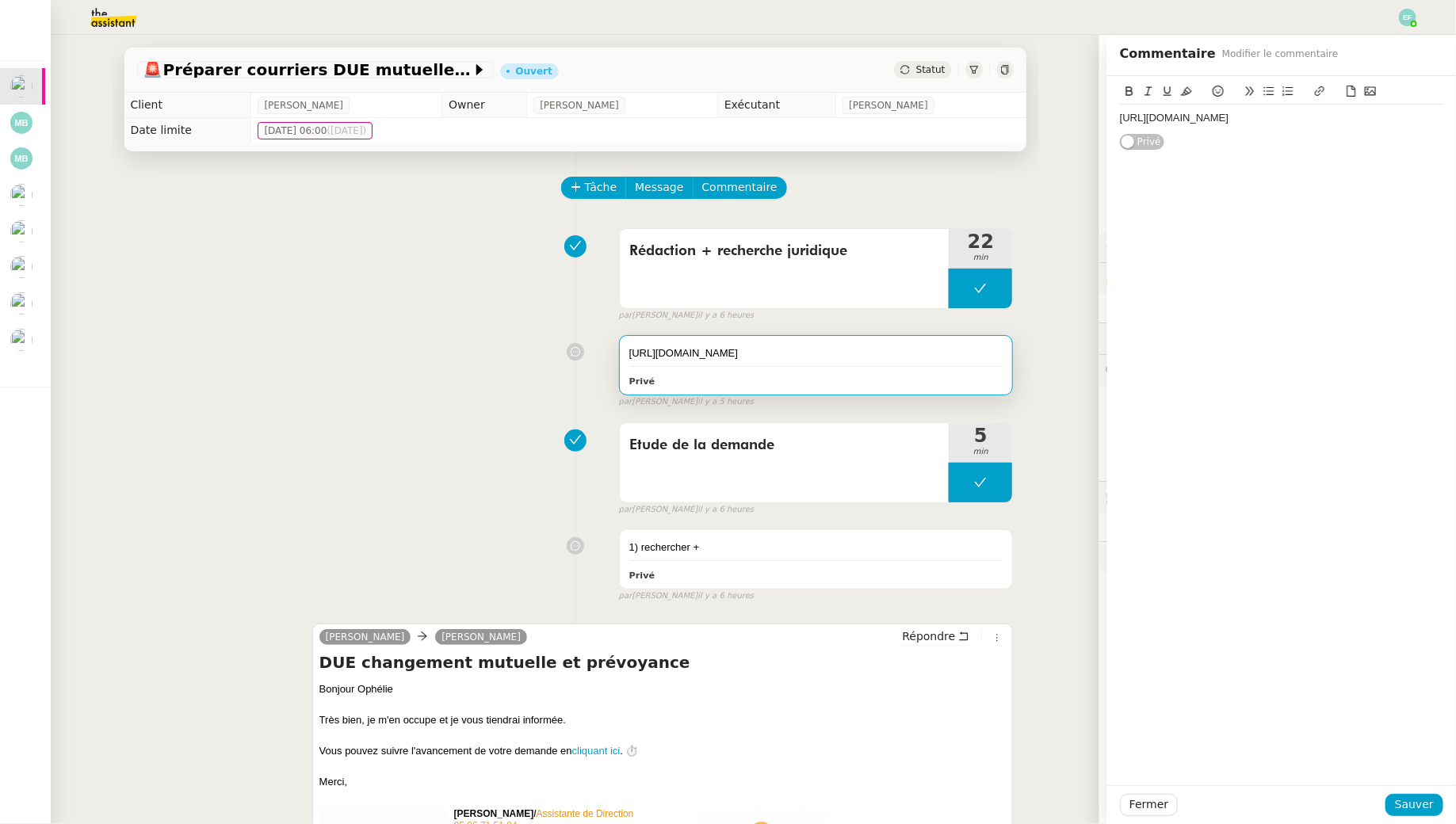
click at [228, 365] on div "https://docs.google.com/document/d/1LCeIA9ysmBTm_WZ4SojAB-yclqETz_gu9AEVMhk0IvA…" at bounding box center [576, 368] width 877 height 80
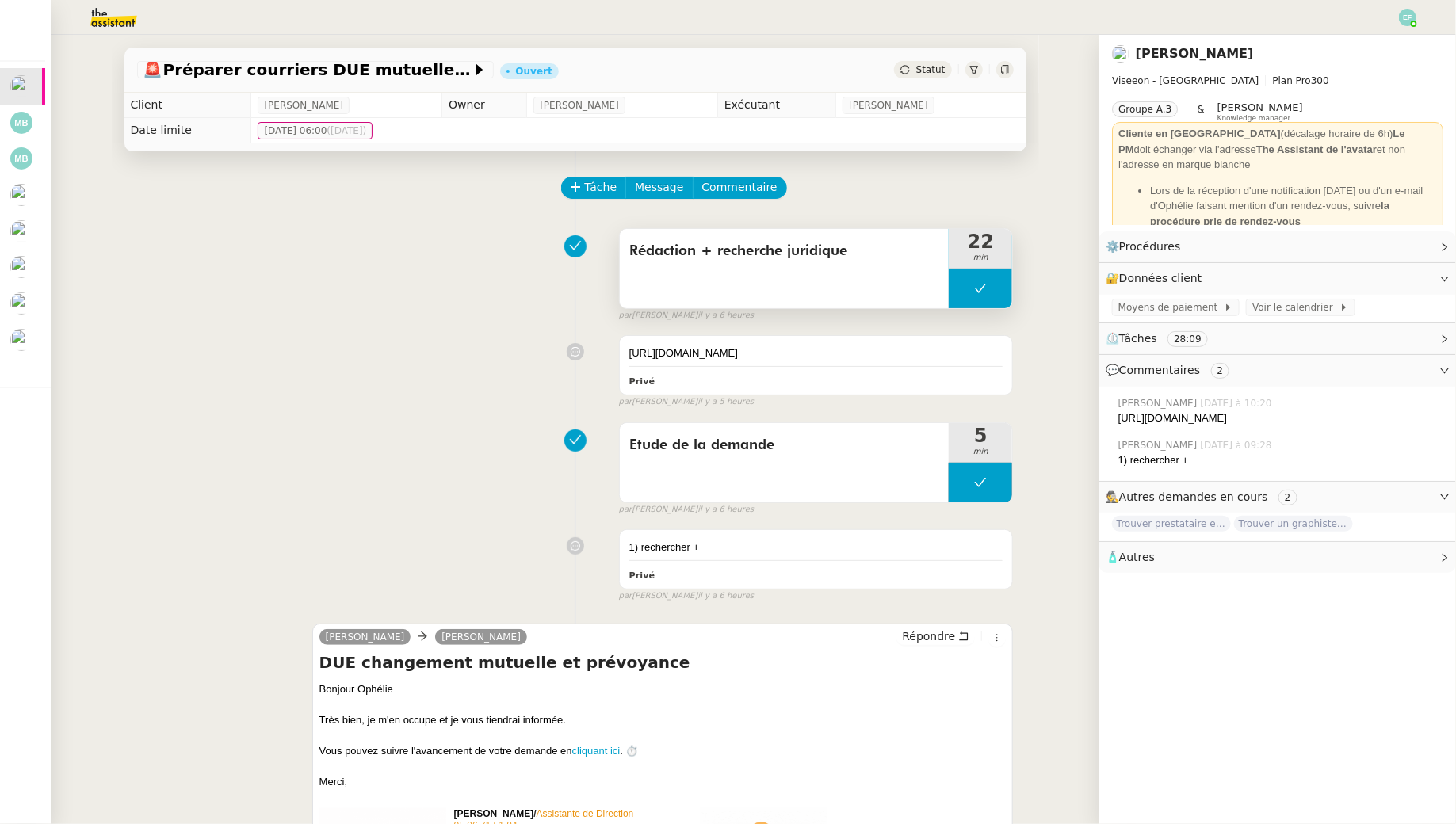
click at [1009, 300] on button at bounding box center [981, 288] width 63 height 40
click at [969, 299] on div at bounding box center [965, 288] width 32 height 40
click at [596, 184] on span "Tâche" at bounding box center [601, 187] width 32 height 19
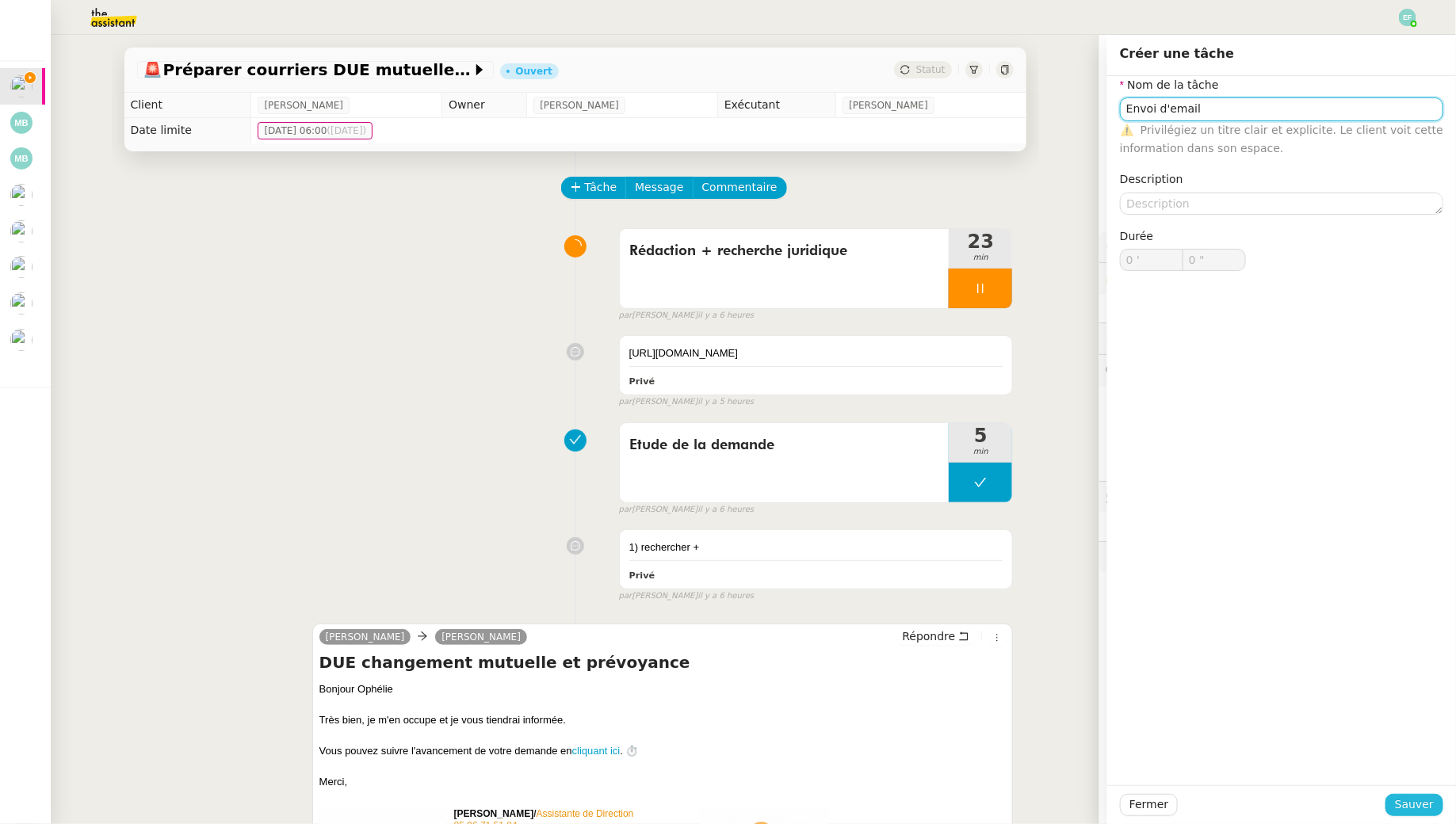
type input "Envoi d'email"
click at [1402, 807] on span "Sauver" at bounding box center [1414, 805] width 39 height 19
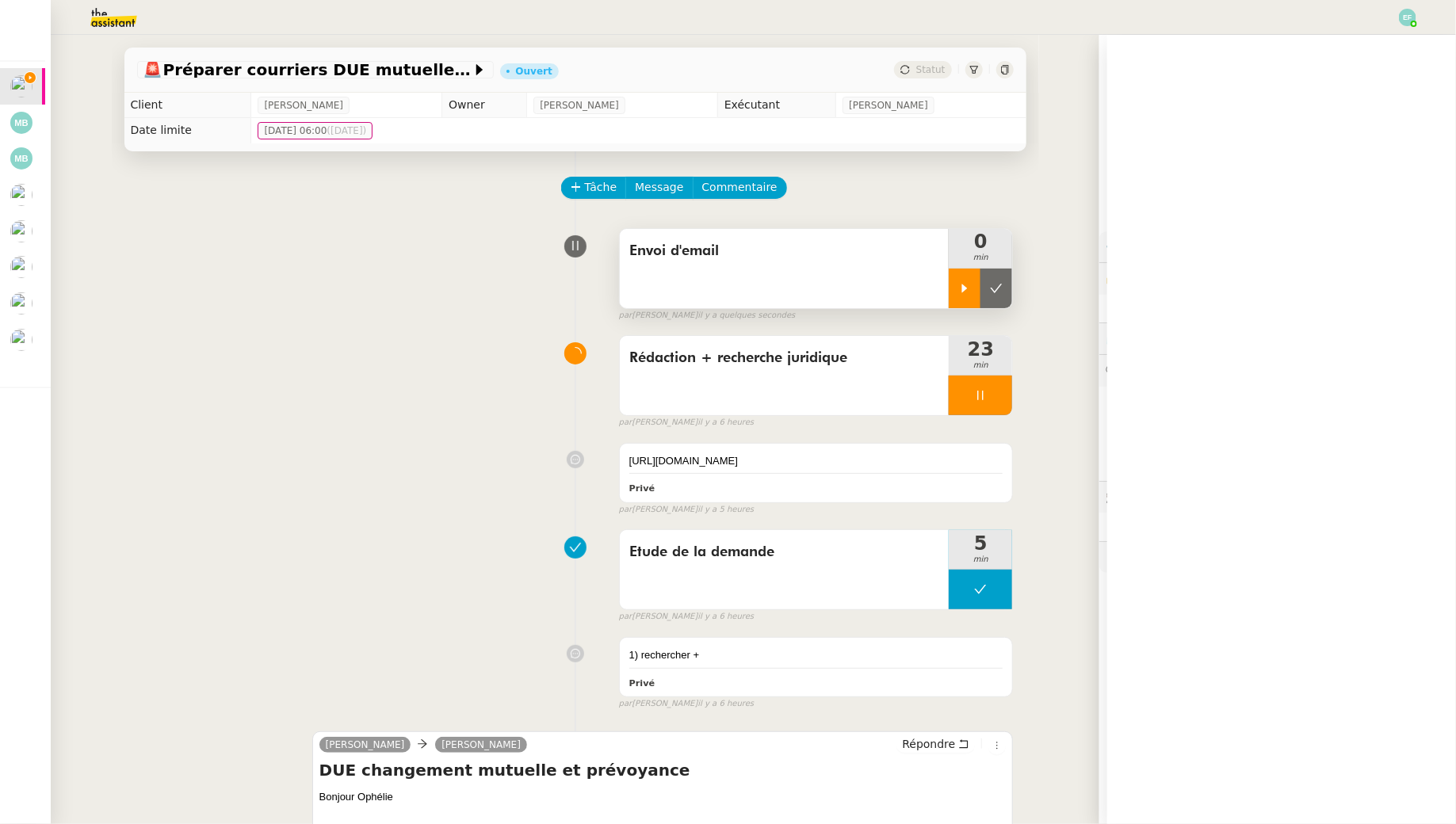
click at [964, 282] on div at bounding box center [965, 288] width 32 height 40
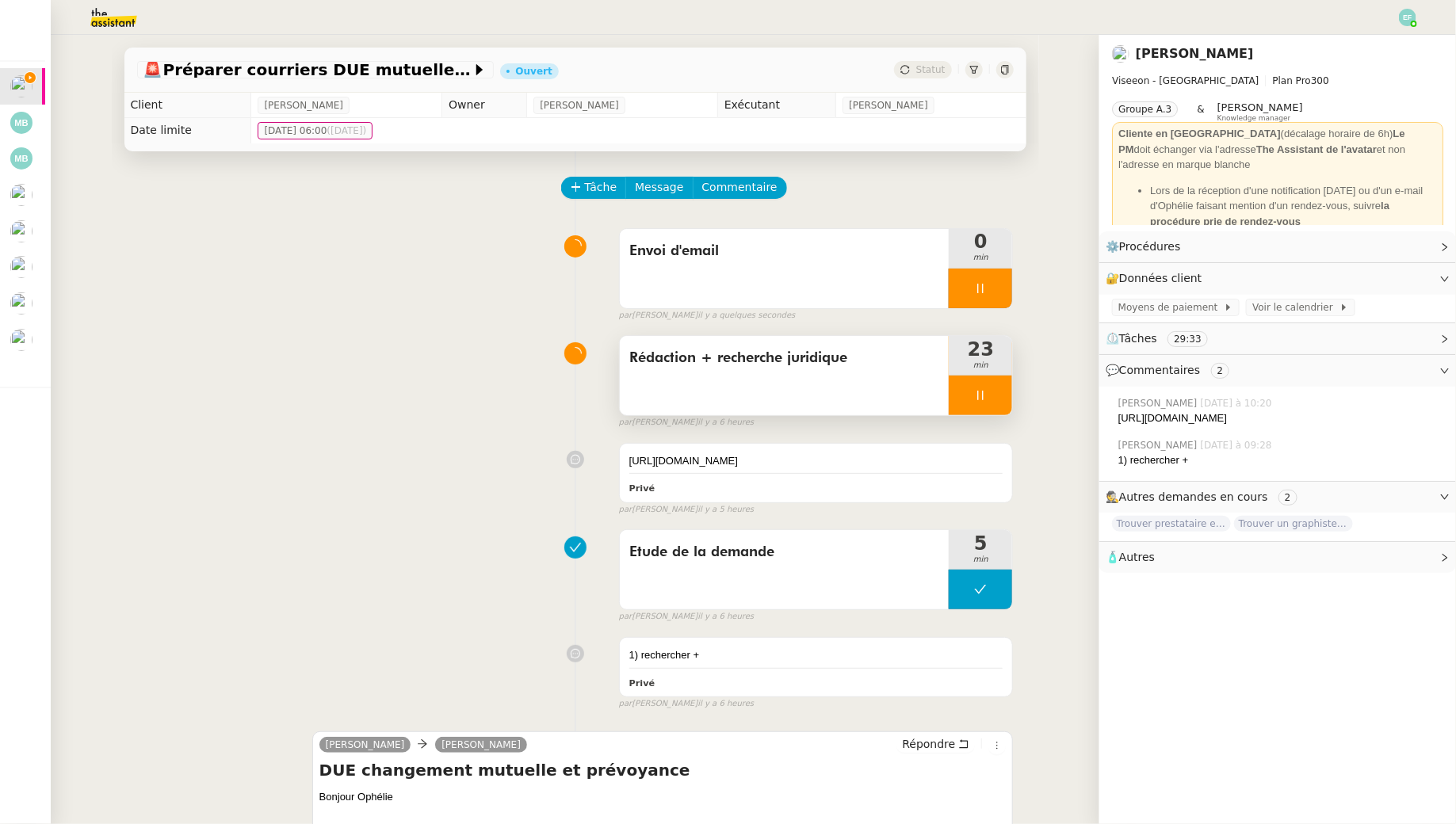
click at [972, 387] on div at bounding box center [981, 395] width 63 height 40
click at [987, 389] on button at bounding box center [996, 395] width 32 height 40
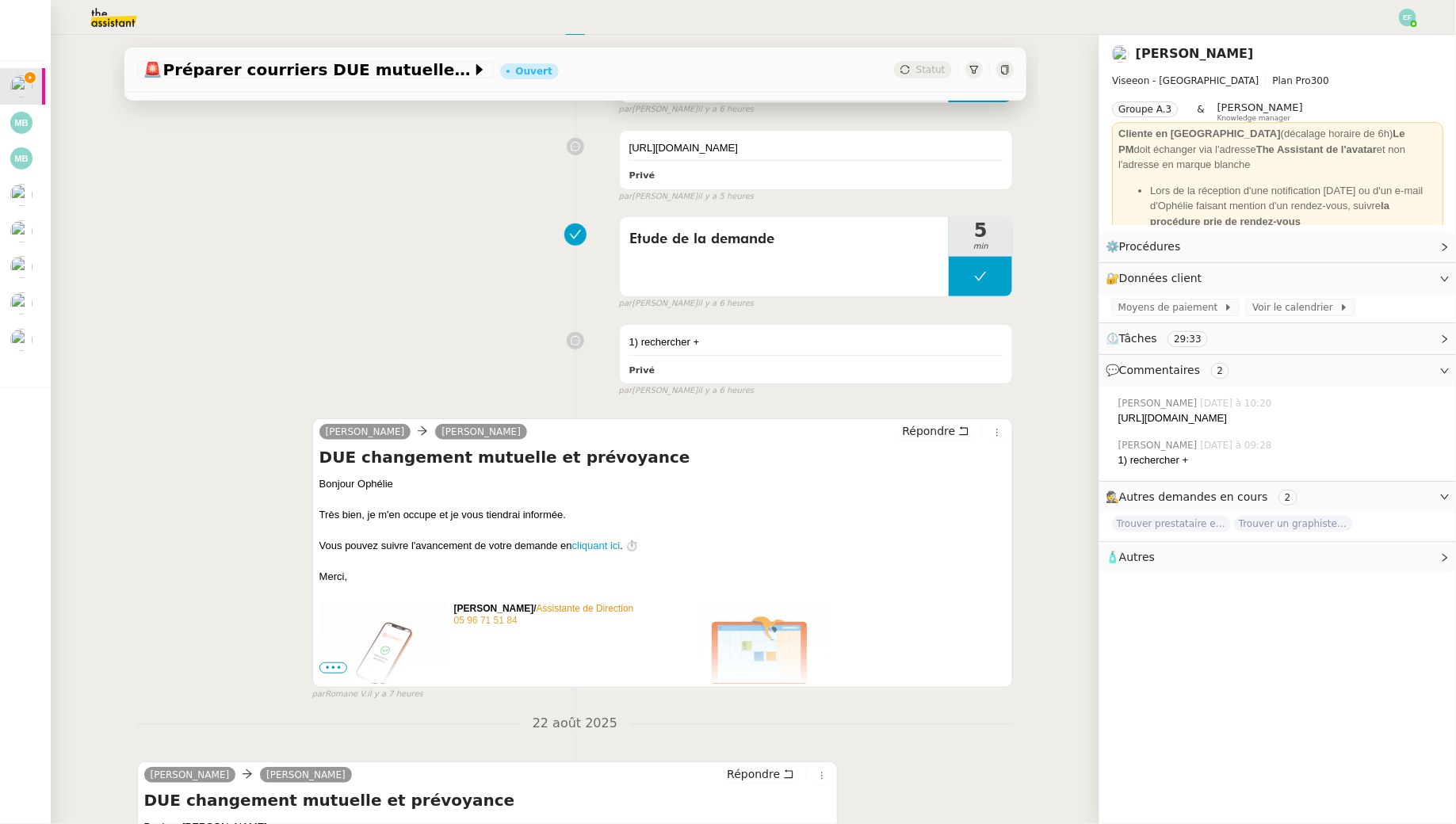
scroll to position [342, 0]
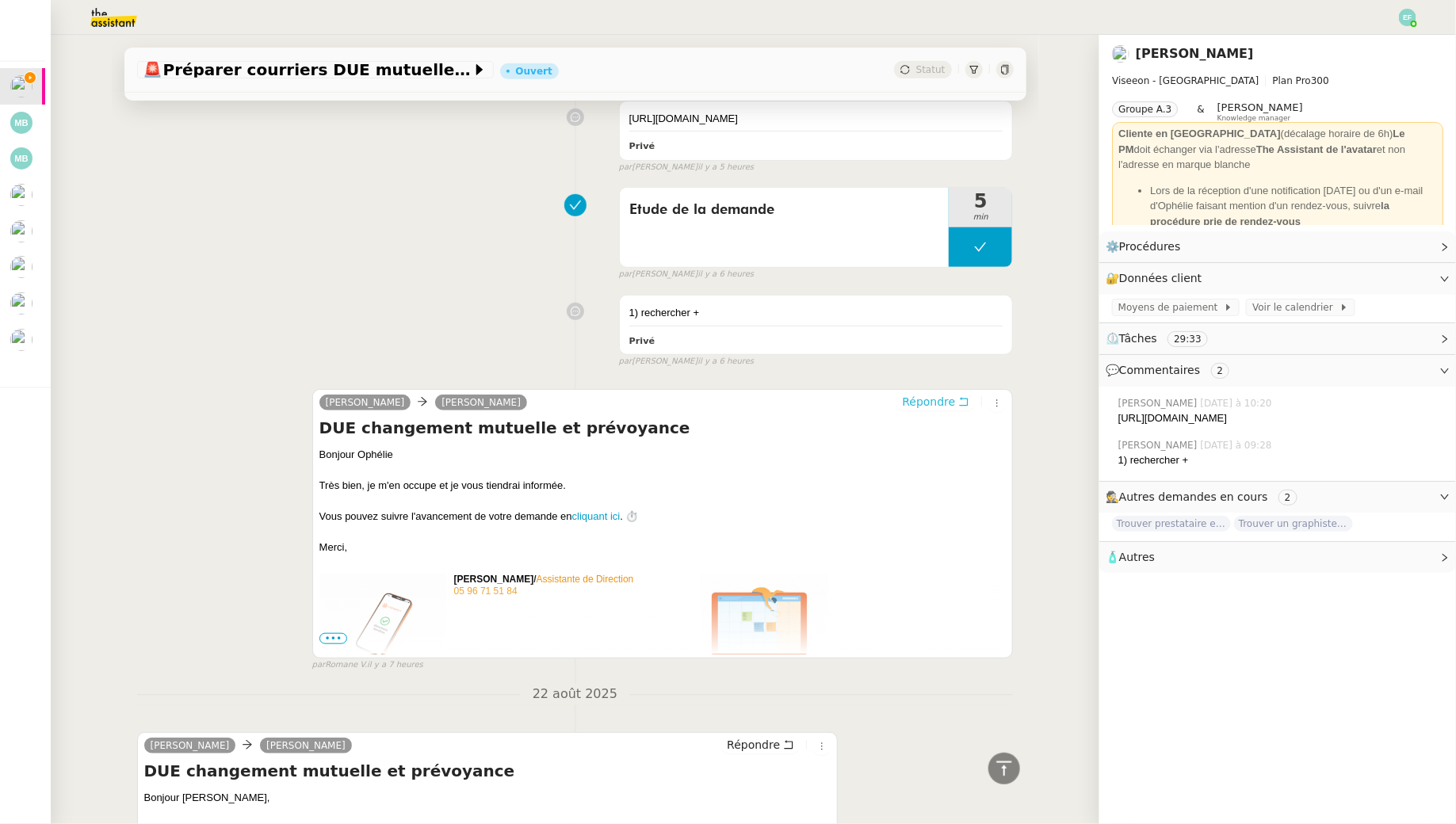
click at [949, 410] on span "Répondre" at bounding box center [928, 401] width 53 height 16
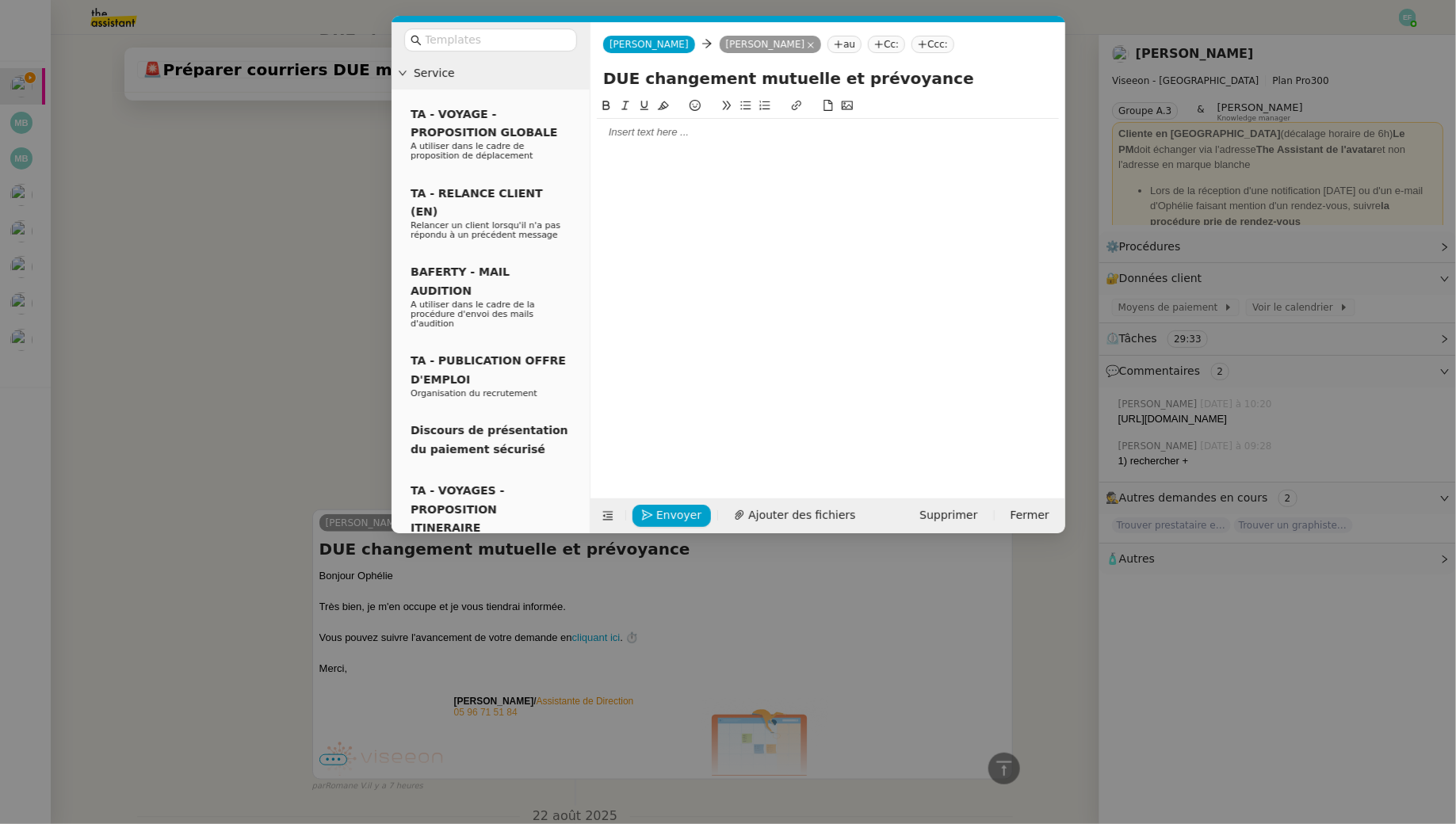
scroll to position [463, 0]
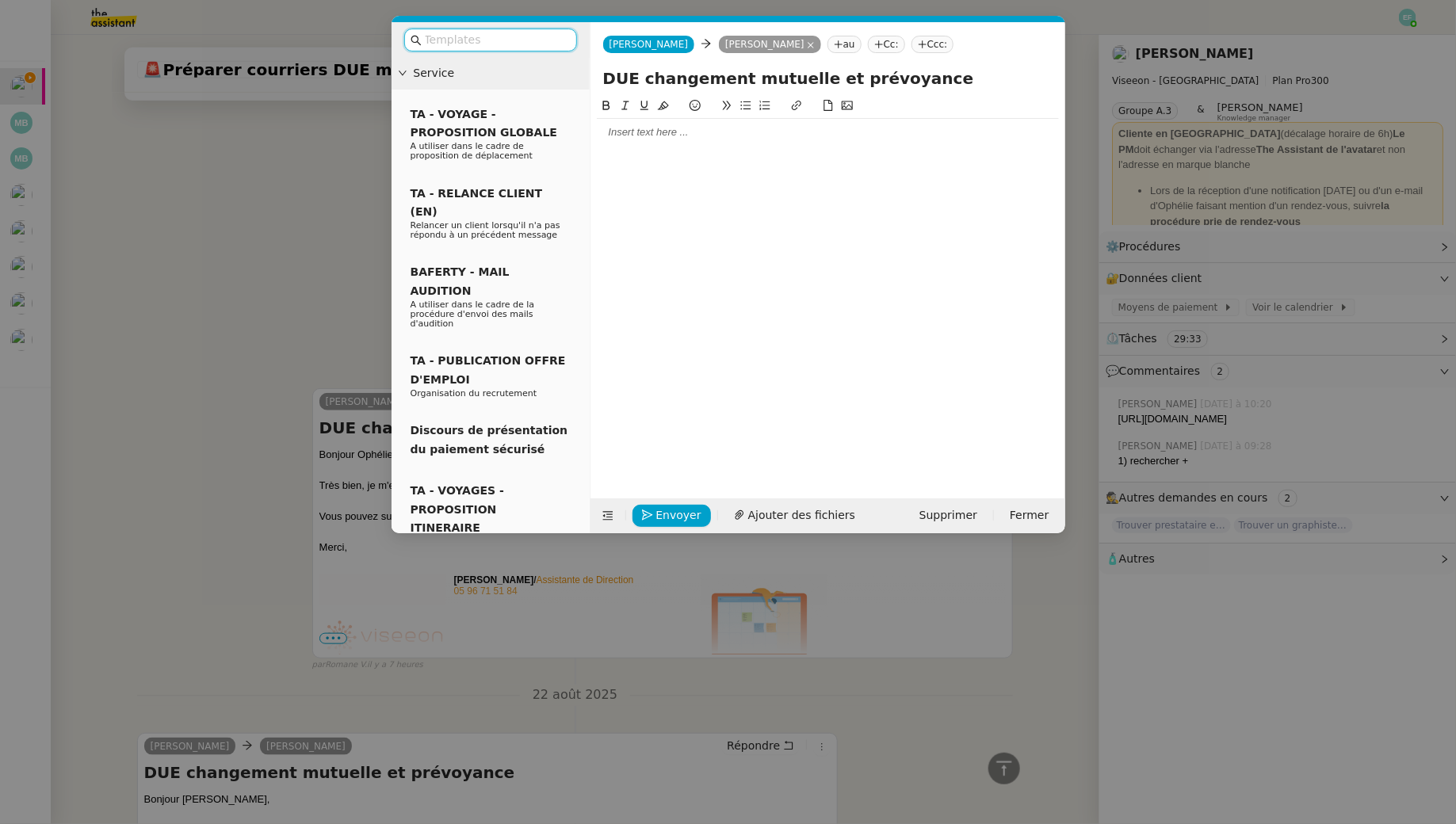
click at [665, 132] on div at bounding box center [828, 132] width 462 height 14
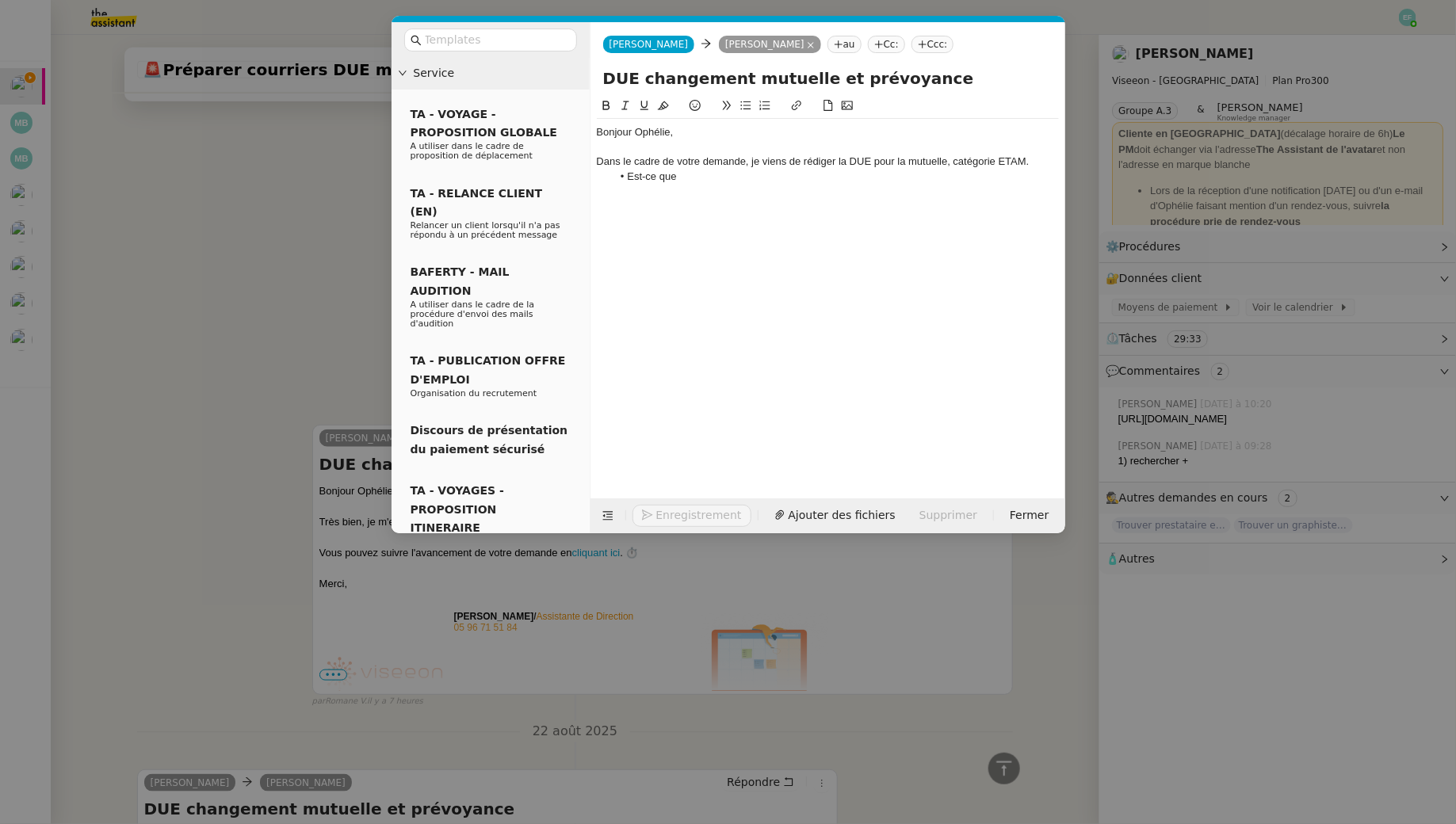
scroll to position [545, 0]
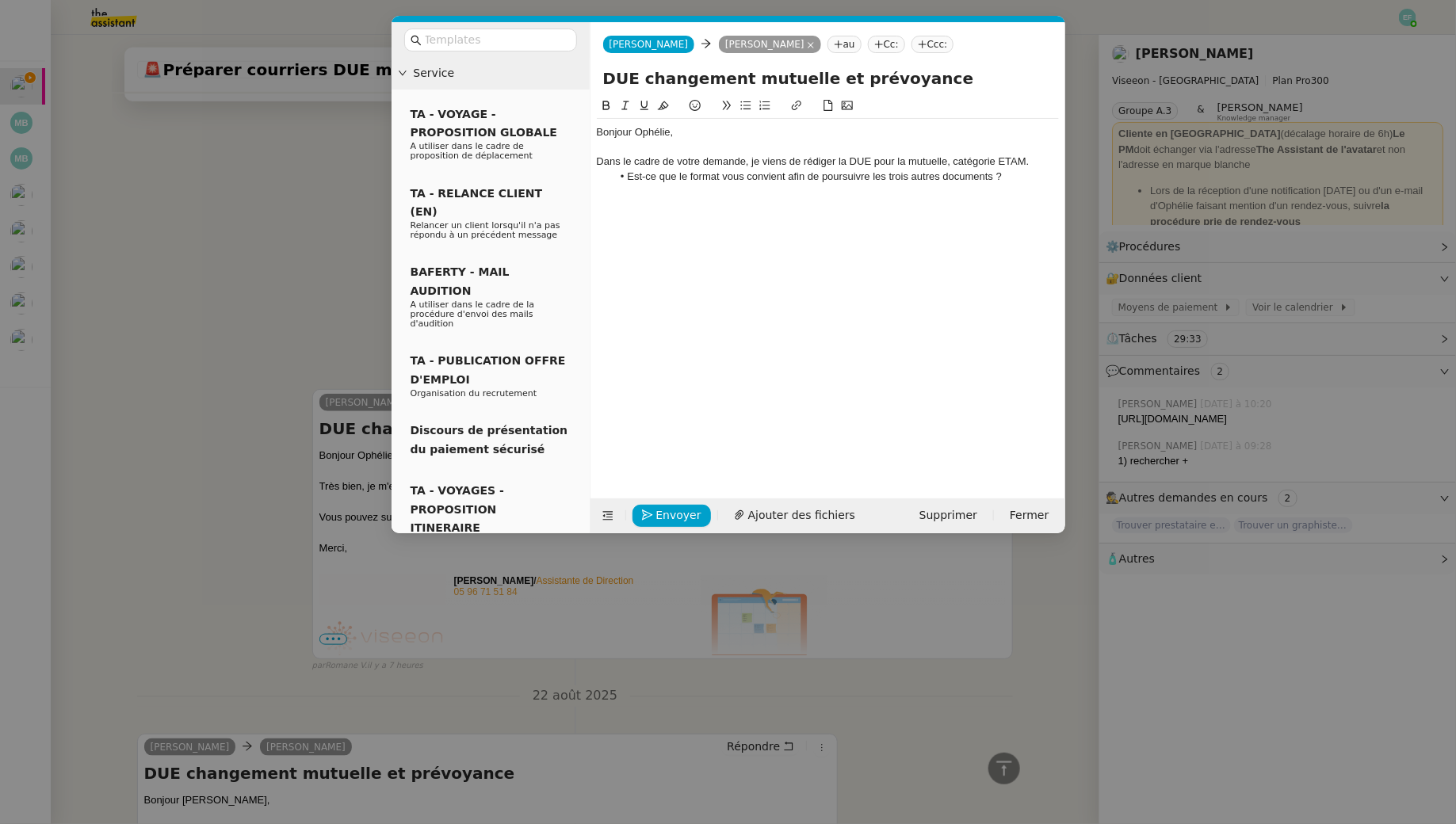
click at [1032, 163] on div "Dans le cadre de votre demande, je viens de rédiger la DUE pour la mutuelle, ca…" at bounding box center [828, 161] width 462 height 14
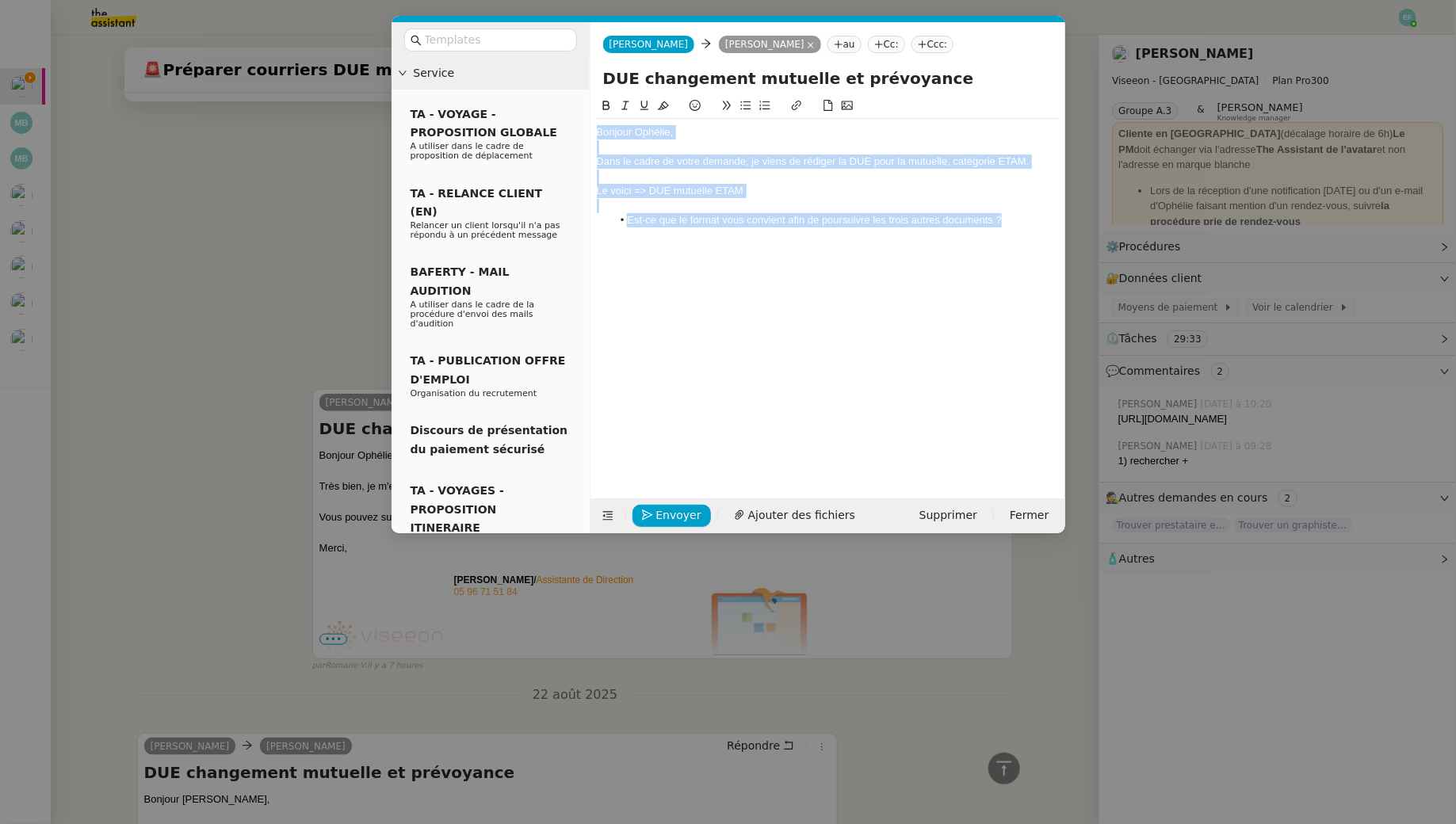
drag, startPoint x: 971, startPoint y: 209, endPoint x: 578, endPoint y: 74, distance: 415.5
click at [578, 74] on nz-layout "Service TA - VOYAGE - PROPOSITION GLOBALE A utiliser dans le cadre de propositi…" at bounding box center [728, 278] width 674 height 512
copy div "Bonjour Ophélie, Dans le cadre de votre demande, je viens de rédiger la DUE pou…"
click at [750, 233] on div "Bonjour Ophélie, Dans le cadre de votre demande, je viens de rédiger la DUE pou…" at bounding box center [828, 176] width 462 height 115
drag, startPoint x: 1015, startPoint y: 221, endPoint x: 533, endPoint y: 81, distance: 501.9
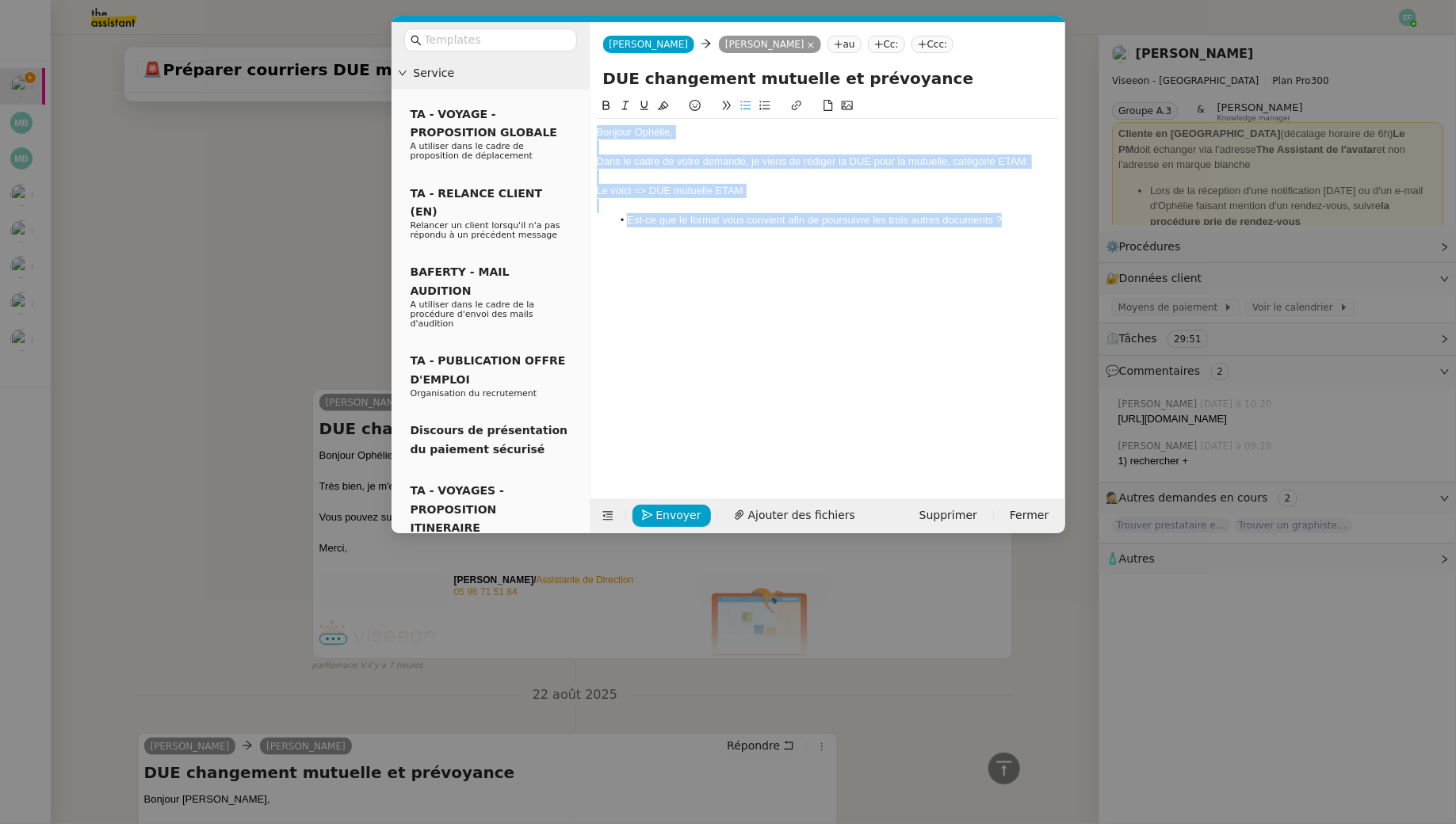
click at [533, 81] on nz-layout "Service TA - VOYAGE - PROPOSITION GLOBALE A utiliser dans le cadre de propositi…" at bounding box center [728, 278] width 674 height 512
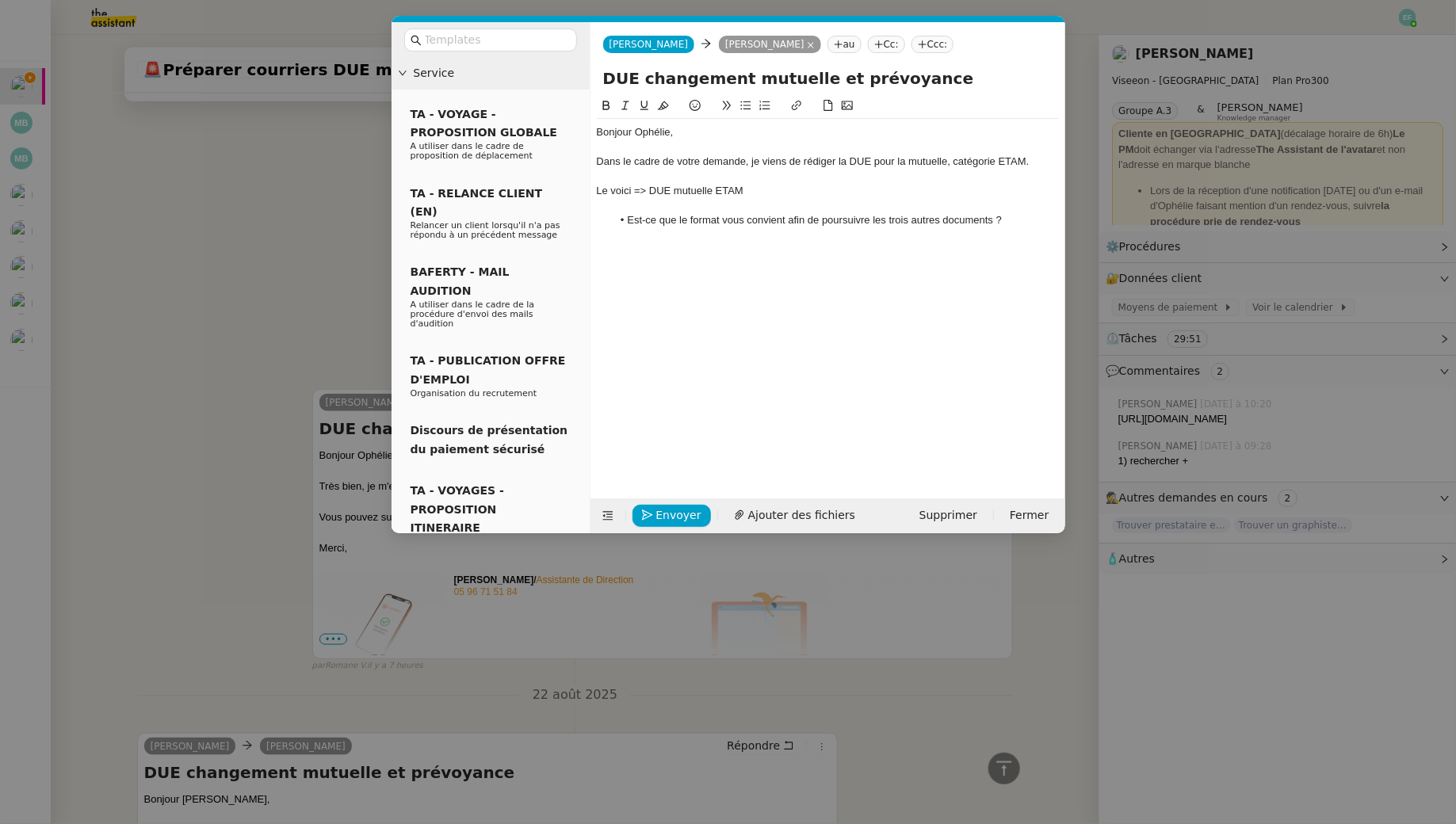
scroll to position [0, 0]
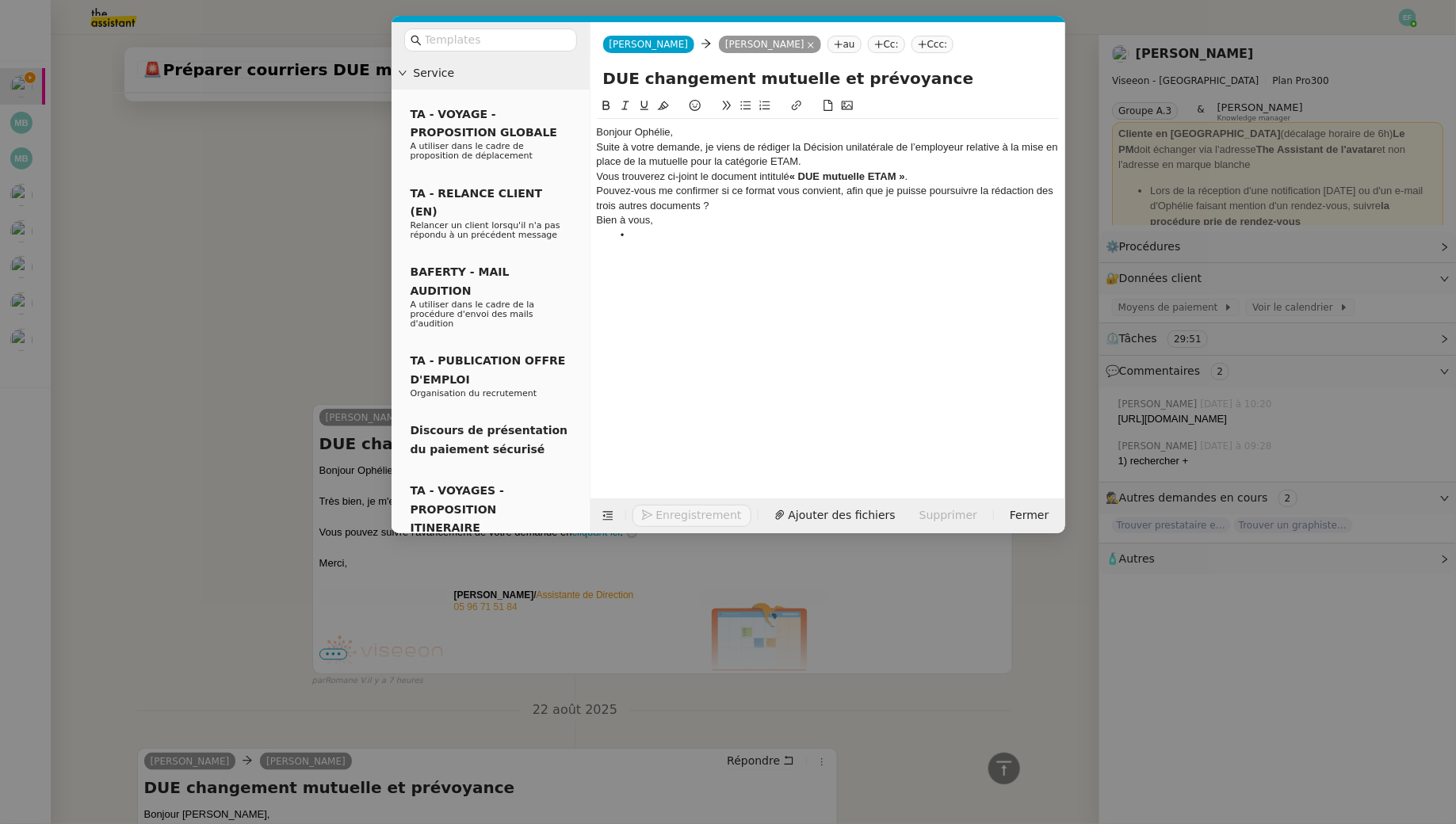
click at [679, 131] on div "Bonjour Ophélie," at bounding box center [828, 132] width 462 height 14
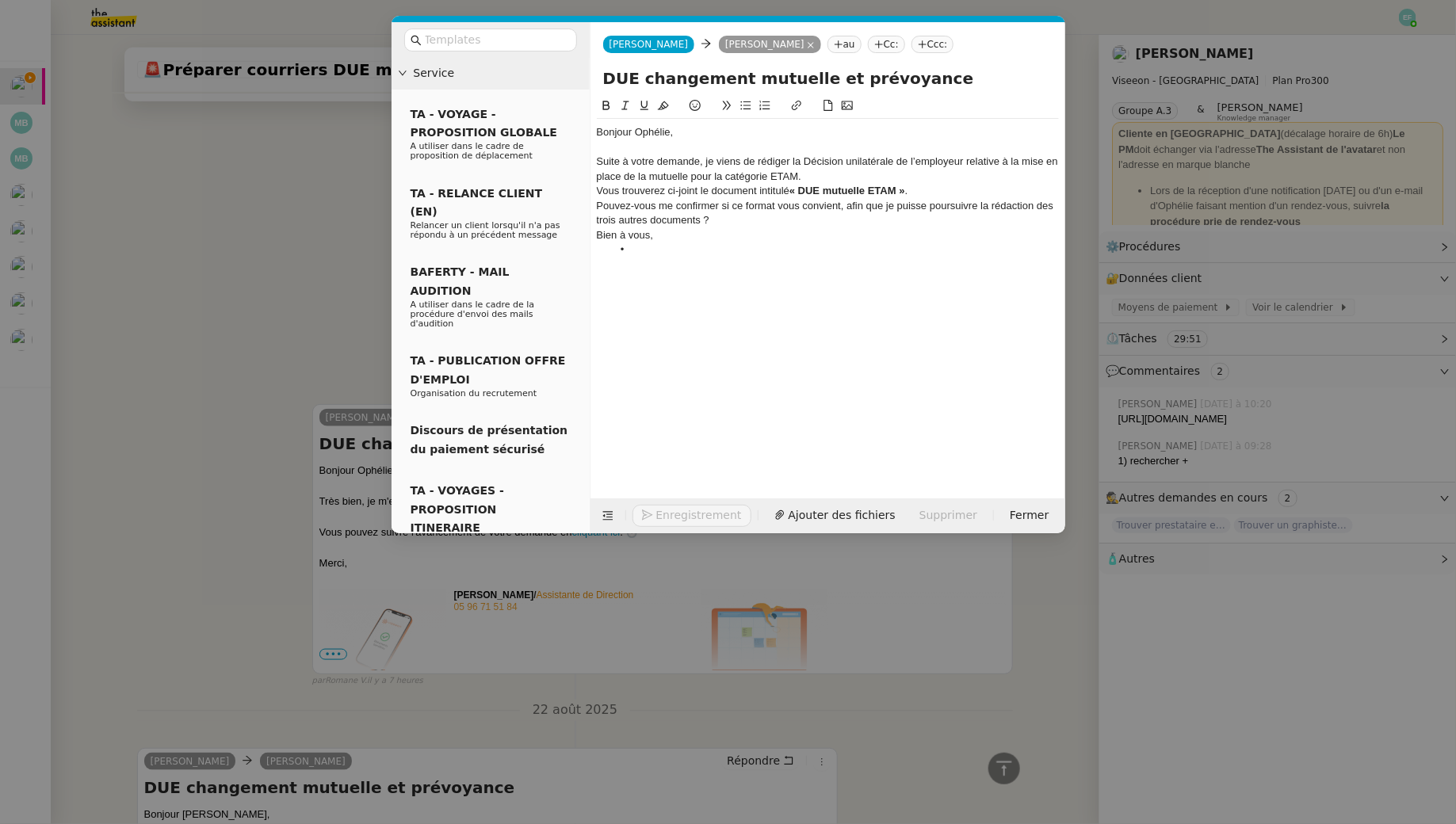
scroll to position [592, 0]
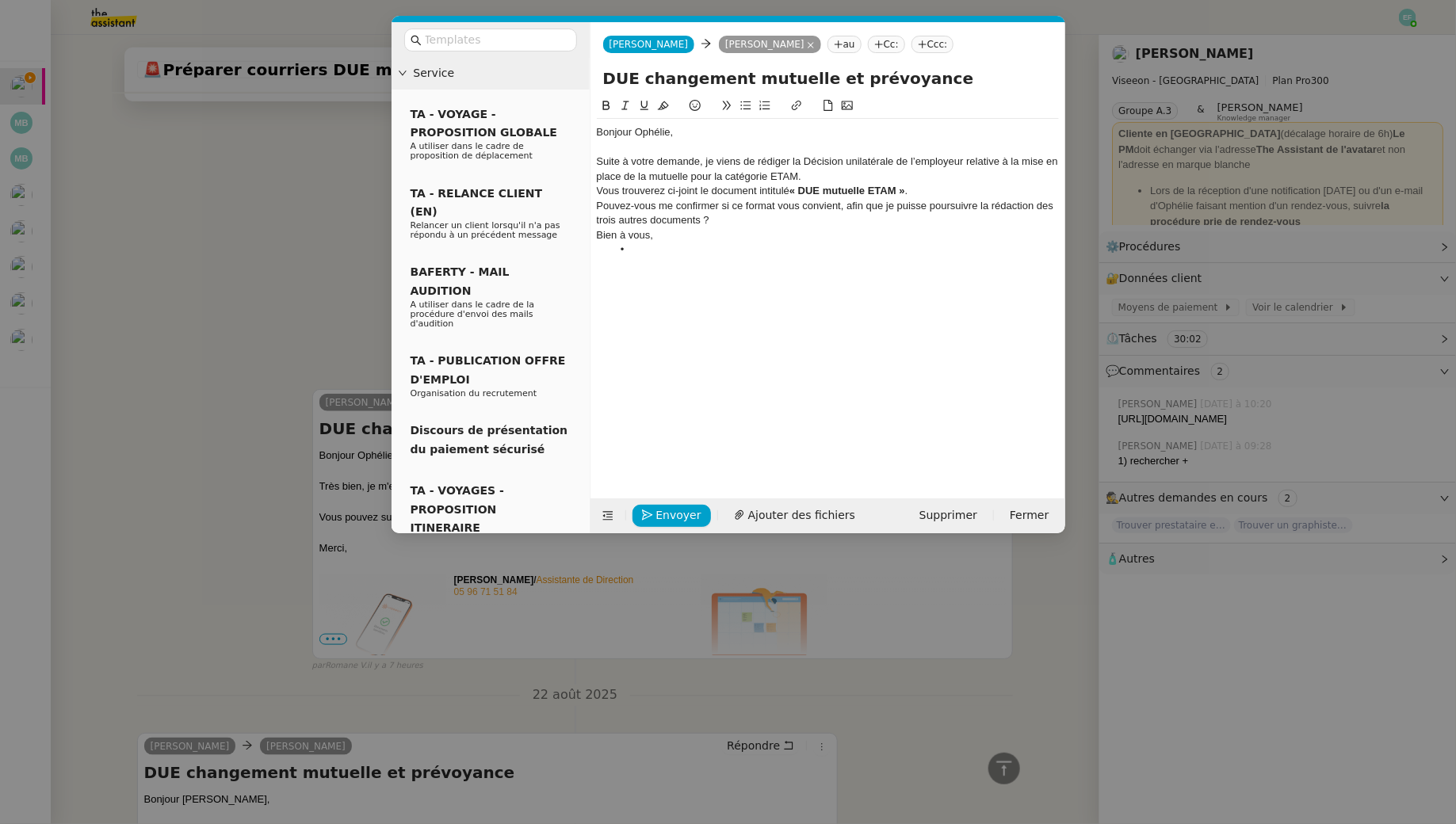
click at [600, 189] on div "Vous trouverez ci-joint le document intitulé « DUE mutuelle ETAM » ." at bounding box center [828, 190] width 462 height 14
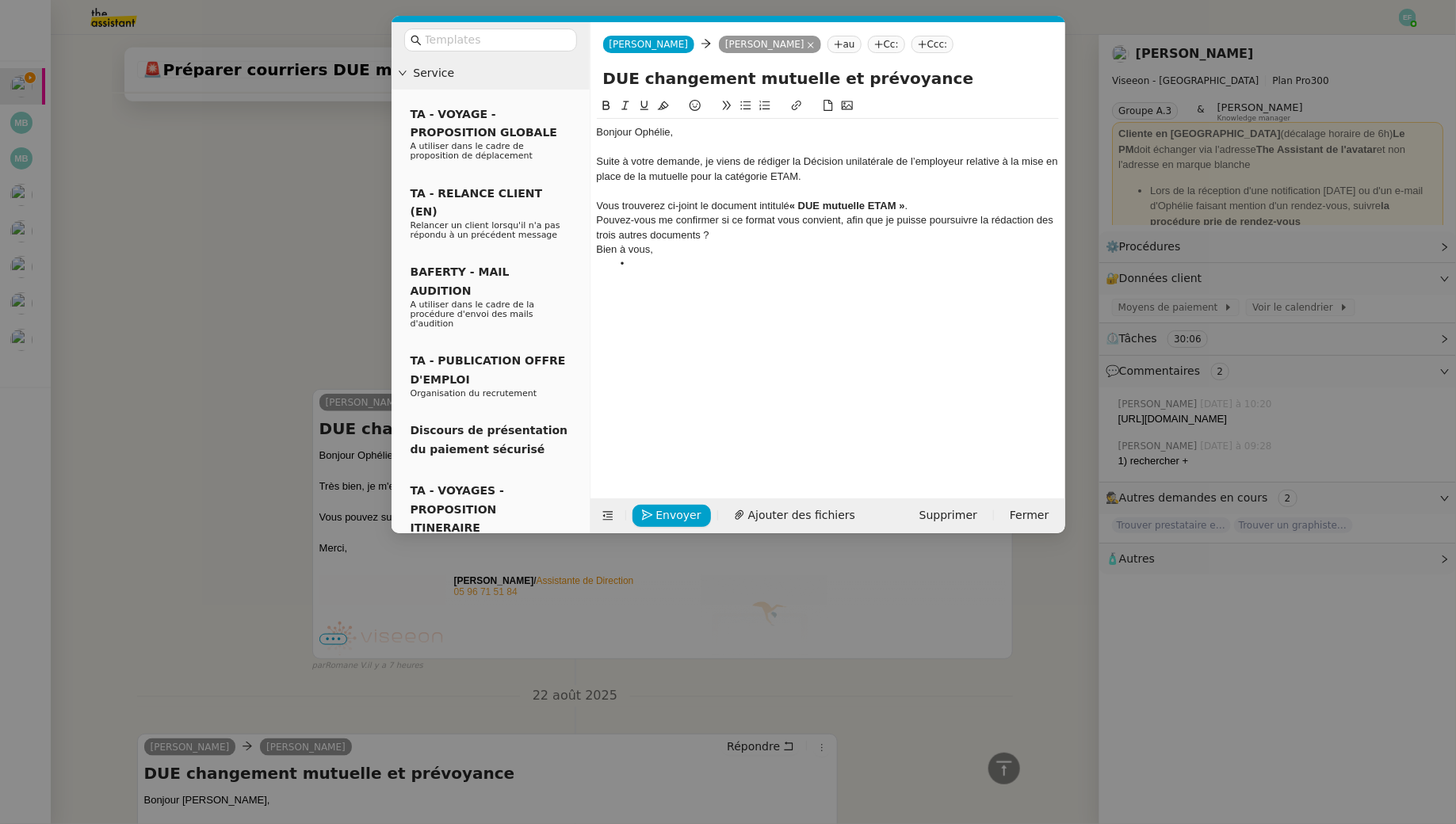
scroll to position [0, 0]
click at [690, 205] on div "👉 Vous trouverez ci-joint le document intitulé « DUE mutuelle ETAM » ." at bounding box center [828, 206] width 462 height 14
click at [937, 214] on div "Pouvez-vous me confirmer si ce format vous convient, afin que je puisse poursui…" at bounding box center [828, 228] width 462 height 30
click at [928, 210] on div "👉 Vous trouverez ici le document intitulé « DUE mutuelle ETAM » ." at bounding box center [828, 206] width 462 height 14
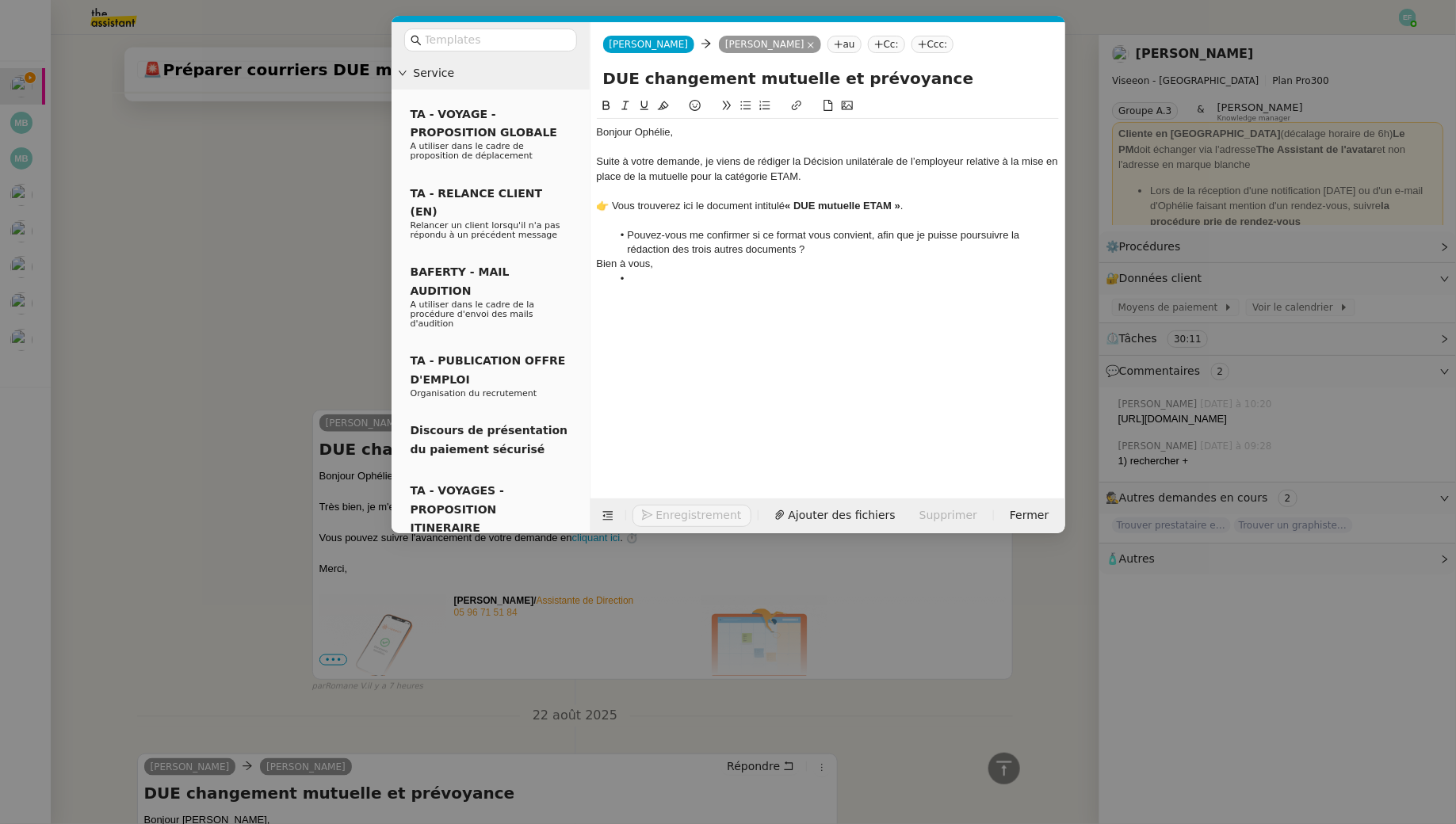
scroll to position [643, 0]
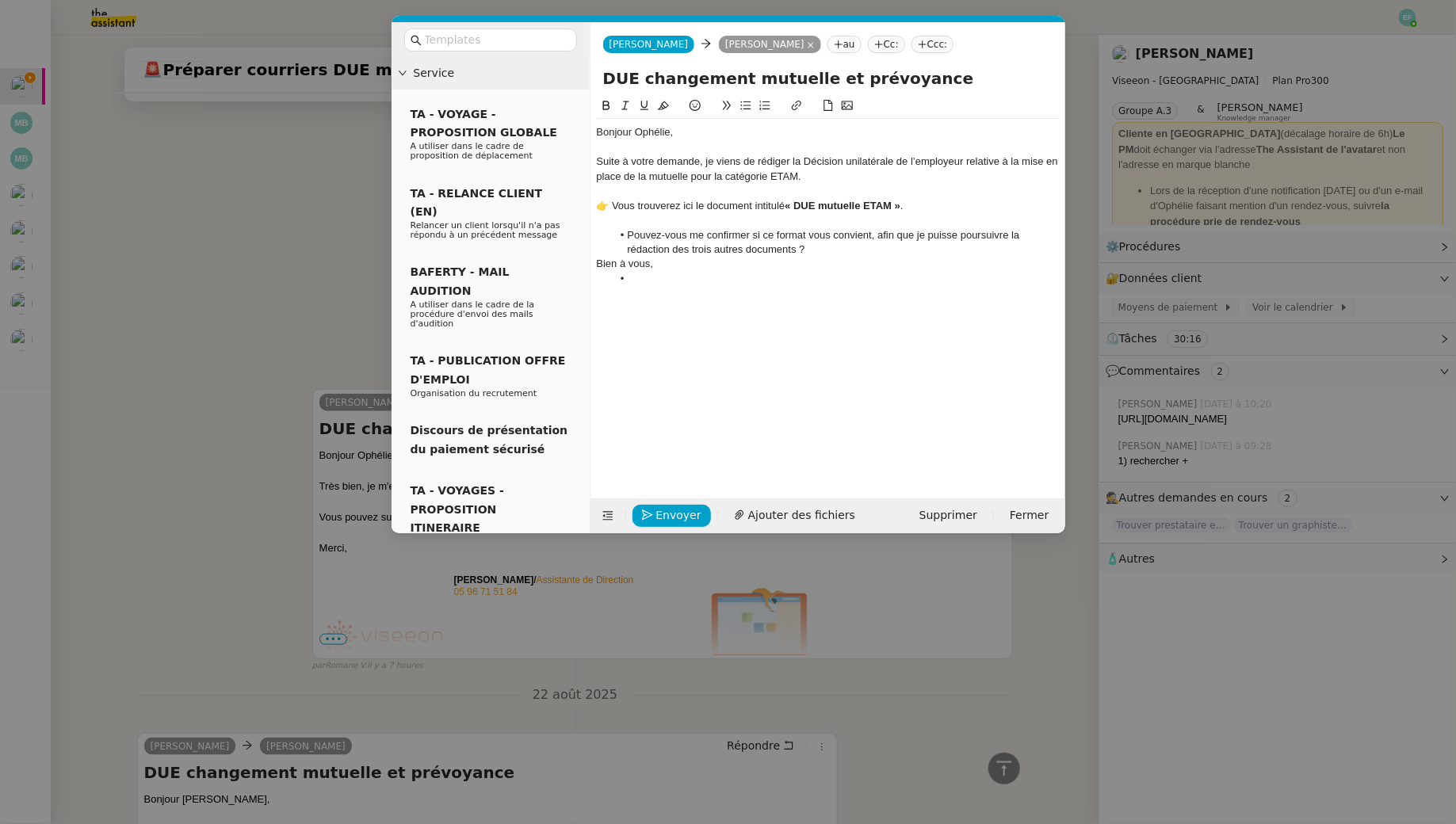
click at [675, 270] on div "Bien à vous," at bounding box center [828, 263] width 462 height 14
drag, startPoint x: 661, startPoint y: 278, endPoint x: 578, endPoint y: 259, distance: 85.1
click at [578, 259] on nz-layout "Service TA - VOYAGE - PROPOSITION GLOBALE A utiliser dans le cadre de propositi…" at bounding box center [728, 278] width 674 height 512
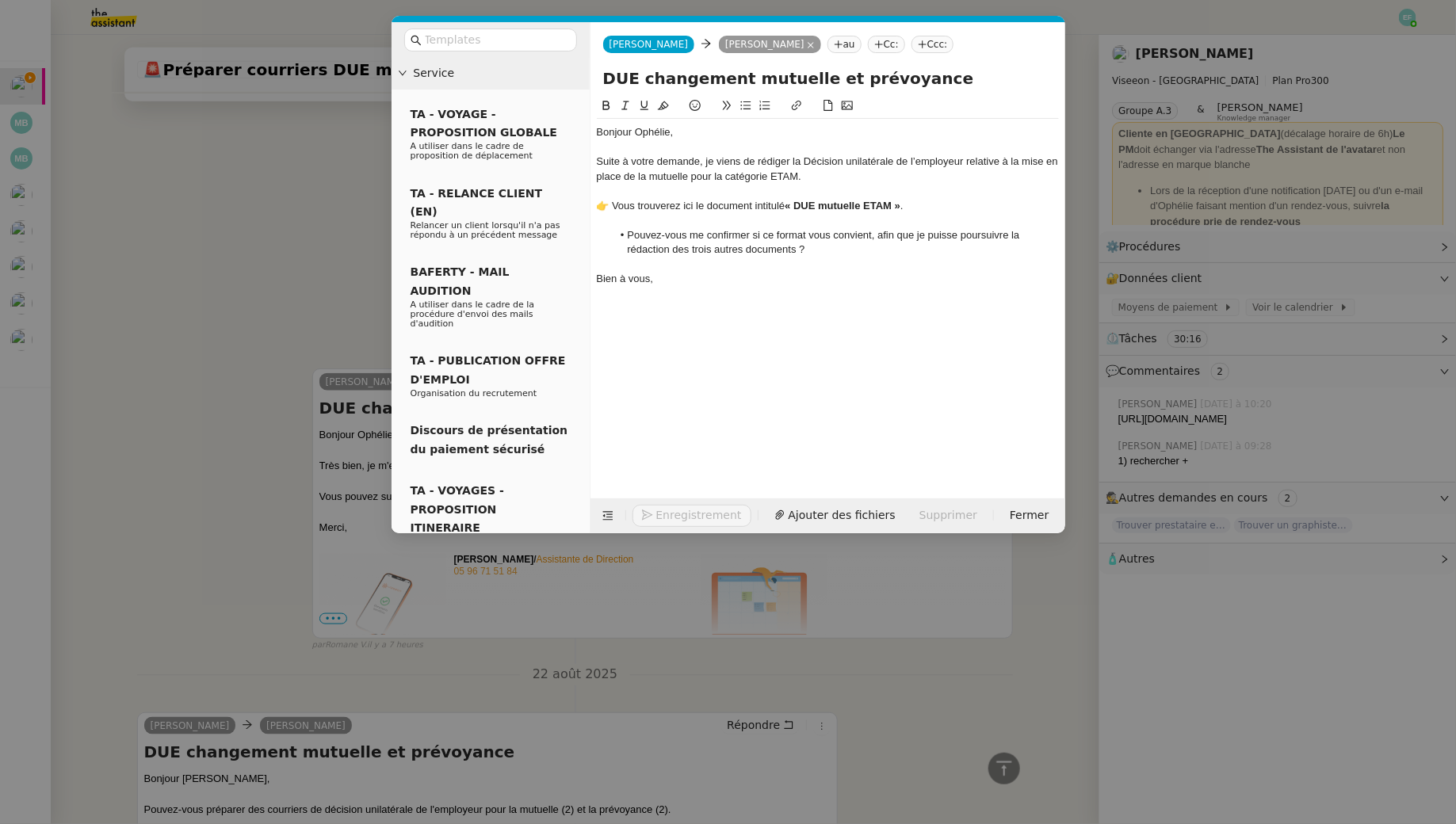
scroll to position [623, 0]
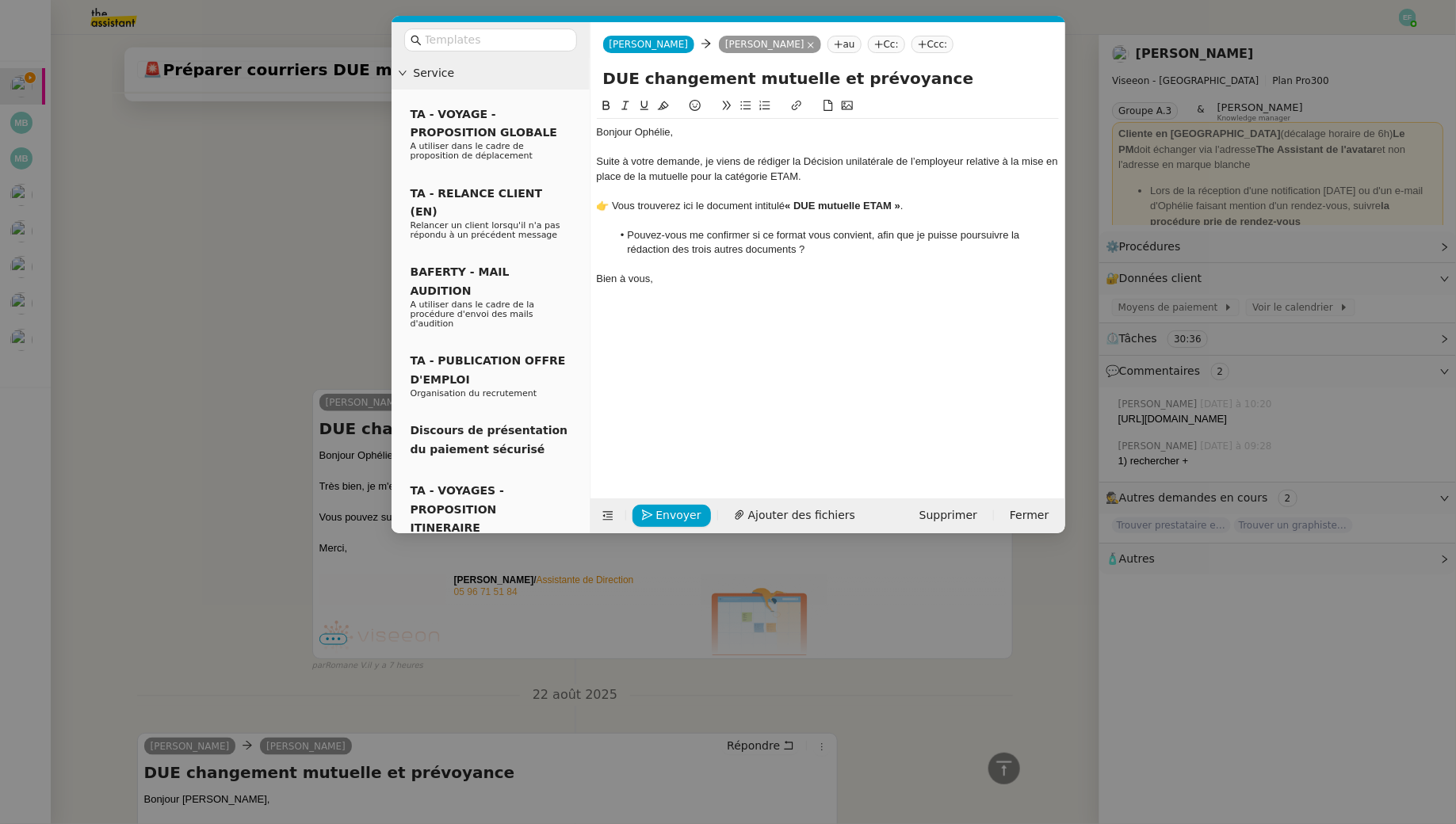
click at [772, 206] on div "👉 Vous trouverez ici le document intitulé « DUE mutuelle ETAM » ." at bounding box center [828, 206] width 462 height 14
drag, startPoint x: 895, startPoint y: 209, endPoint x: 613, endPoint y: 207, distance: 282.0
click at [613, 207] on div "👉 Vous trouverez ici le document « DUE mutuelle ETAM » ." at bounding box center [828, 206] width 462 height 14
click at [795, 108] on icon at bounding box center [796, 106] width 11 height 11
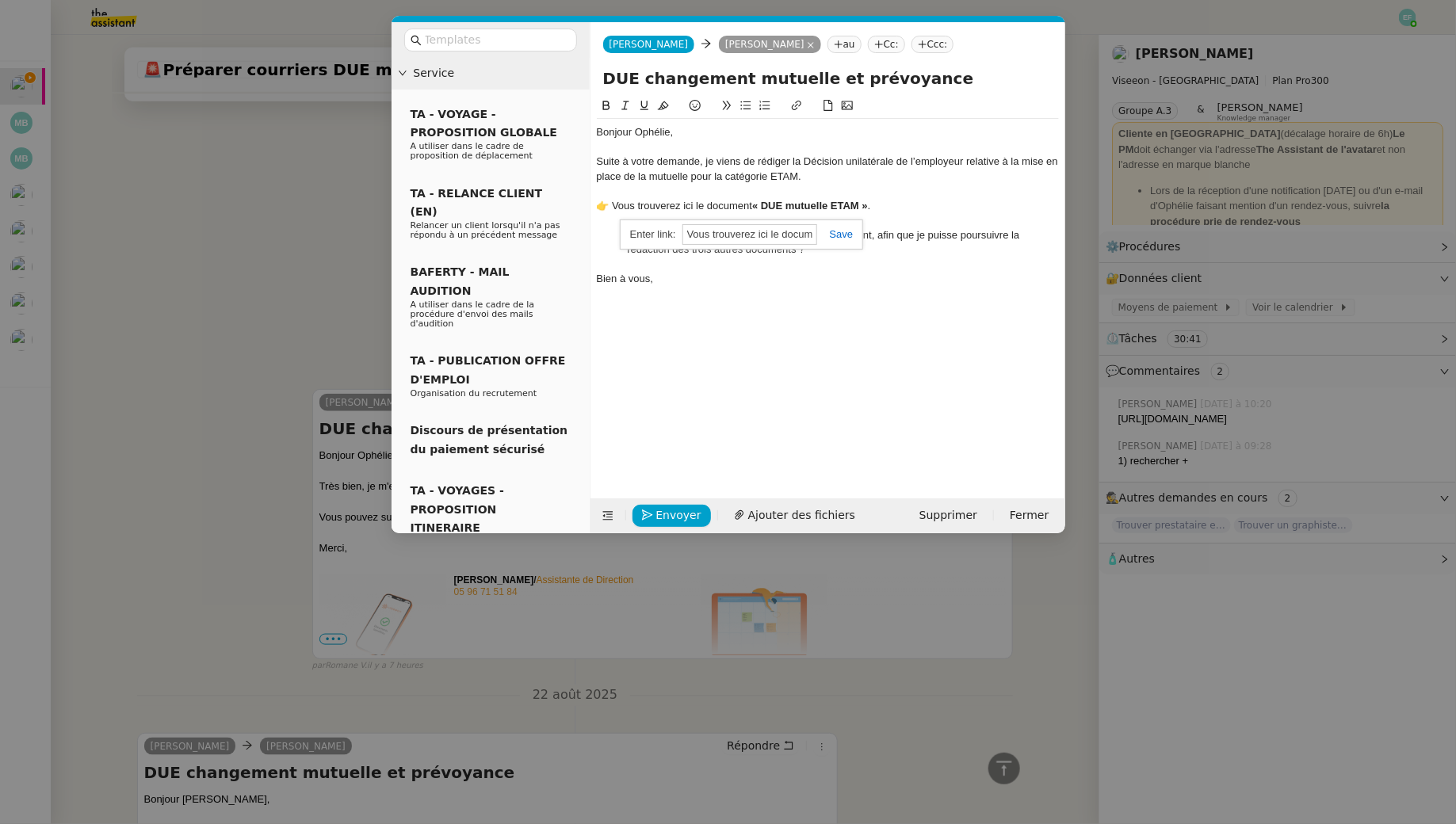
paste input "https://docs.google.com/document/d/1LCeIA9ysmBTm_WZ4SojAB-yclqETz_gu9AEVMhk0IvA…"
type input "https://docs.google.com/document/d/1LCeIA9ysmBTm_WZ4SojAB-yclqETz_gu9AEVMhk0IvA…"
click at [175, 277] on nz-modal-container "Service TA - VOYAGE - PROPOSITION GLOBALE A utiliser dans le cadre de propositi…" at bounding box center [728, 412] width 1456 height 824
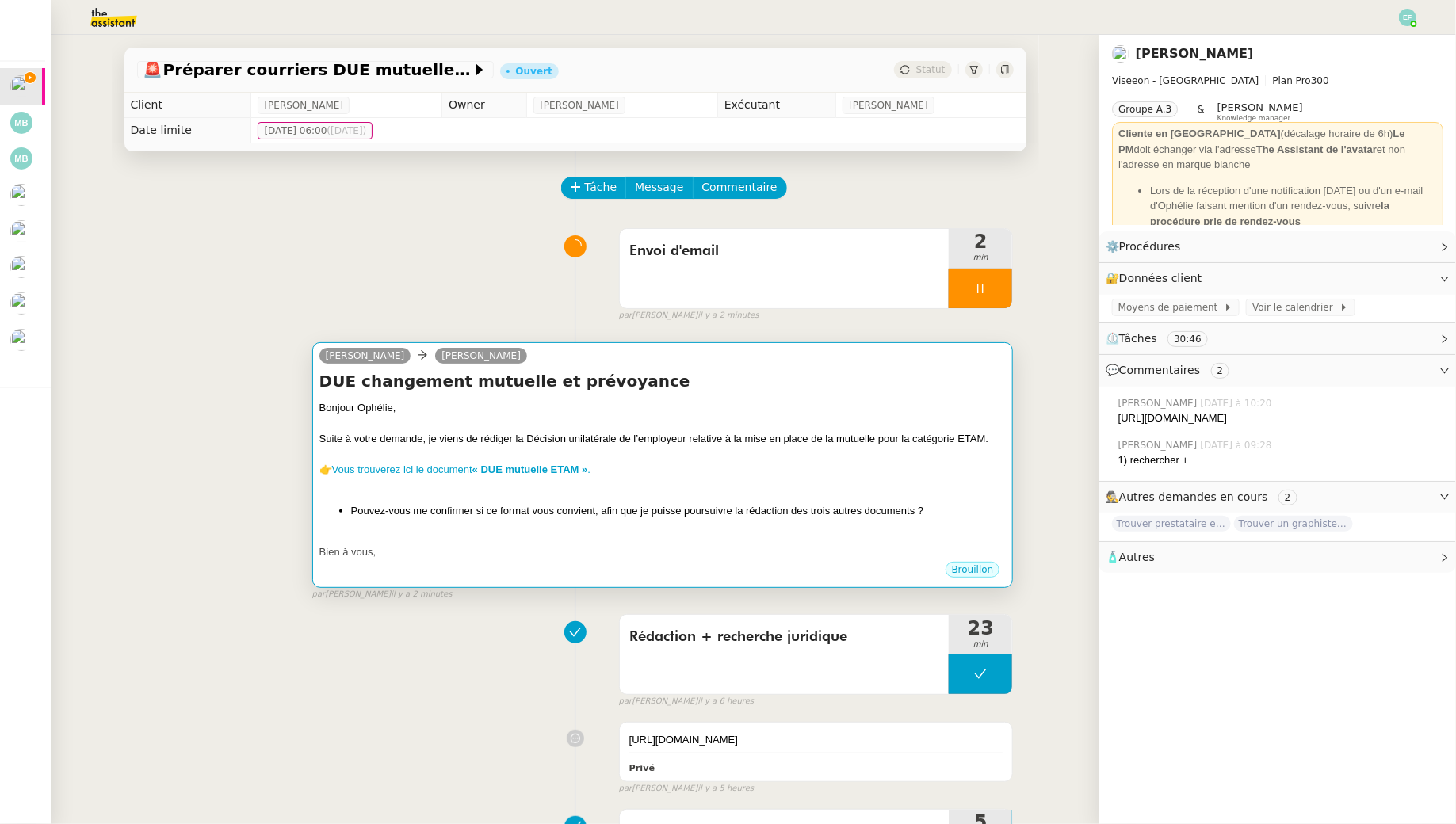
click at [929, 408] on div "Bonjour Ophélie," at bounding box center [663, 408] width 687 height 16
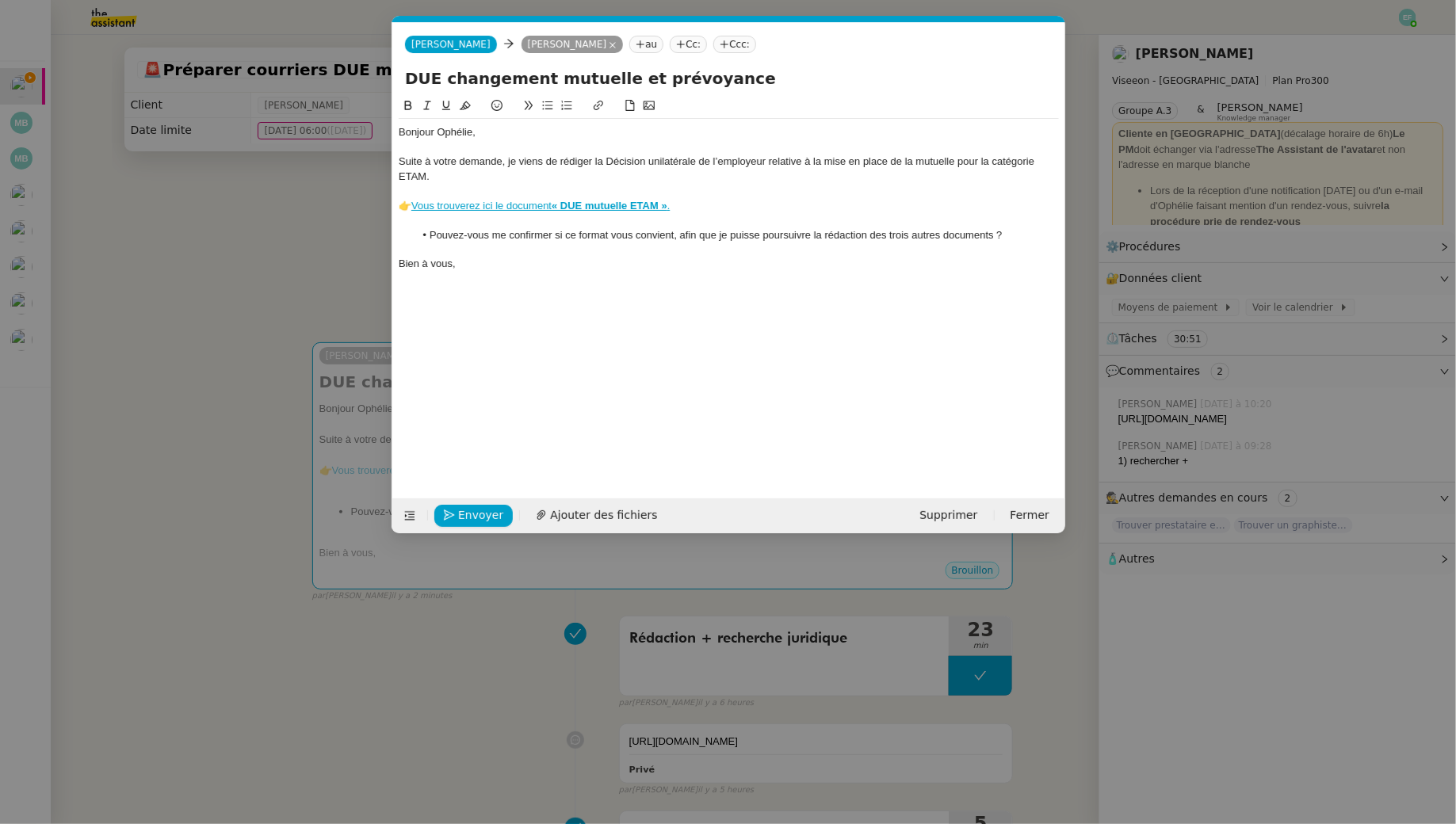
scroll to position [0, 33]
click at [600, 230] on li "Pouvez-vous me confirmer si ce format vous convient, afin que je puisse poursui…" at bounding box center [736, 235] width 645 height 14
click at [512, 275] on div "Bonjour Ophélie, Suite à votre demande, je viens de rédiger la Décision unilaté…" at bounding box center [728, 198] width 660 height 159
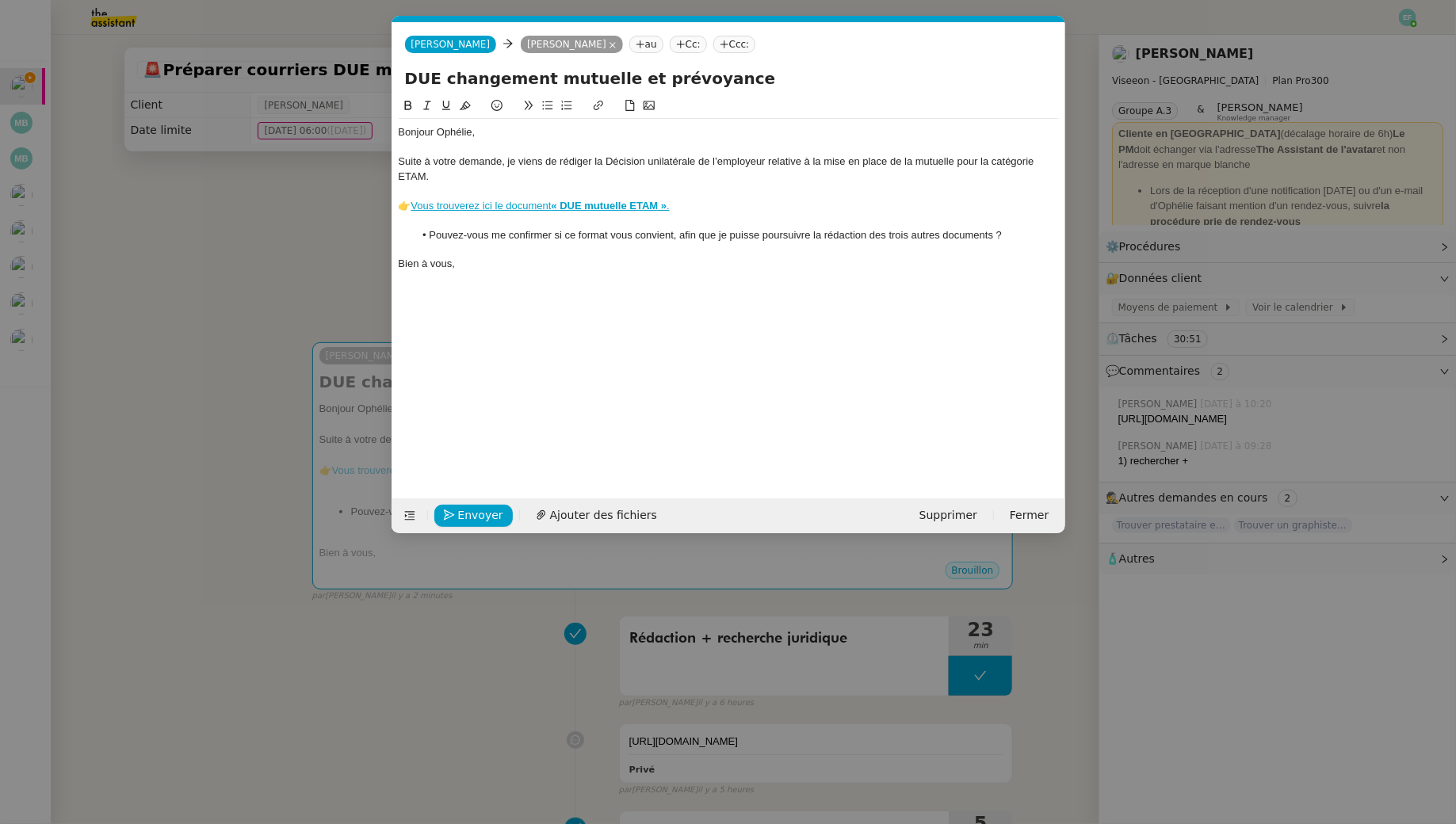
click at [538, 208] on link "Vous trouverez ici le document « DUE mutuelle ETAM » ." at bounding box center [540, 206] width 259 height 12
click at [527, 235] on link "https://docs.google.com/document/d/1LCeIA9ysmBTm_WZ4SojAB-yclqETz_gu9AEVMhk0IvA…" at bounding box center [502, 235] width 108 height 20
click at [178, 260] on nz-modal-container "Service TA - VOYAGE - PROPOSITION GLOBALE A utiliser dans le cadre de propositi…" at bounding box center [728, 412] width 1456 height 824
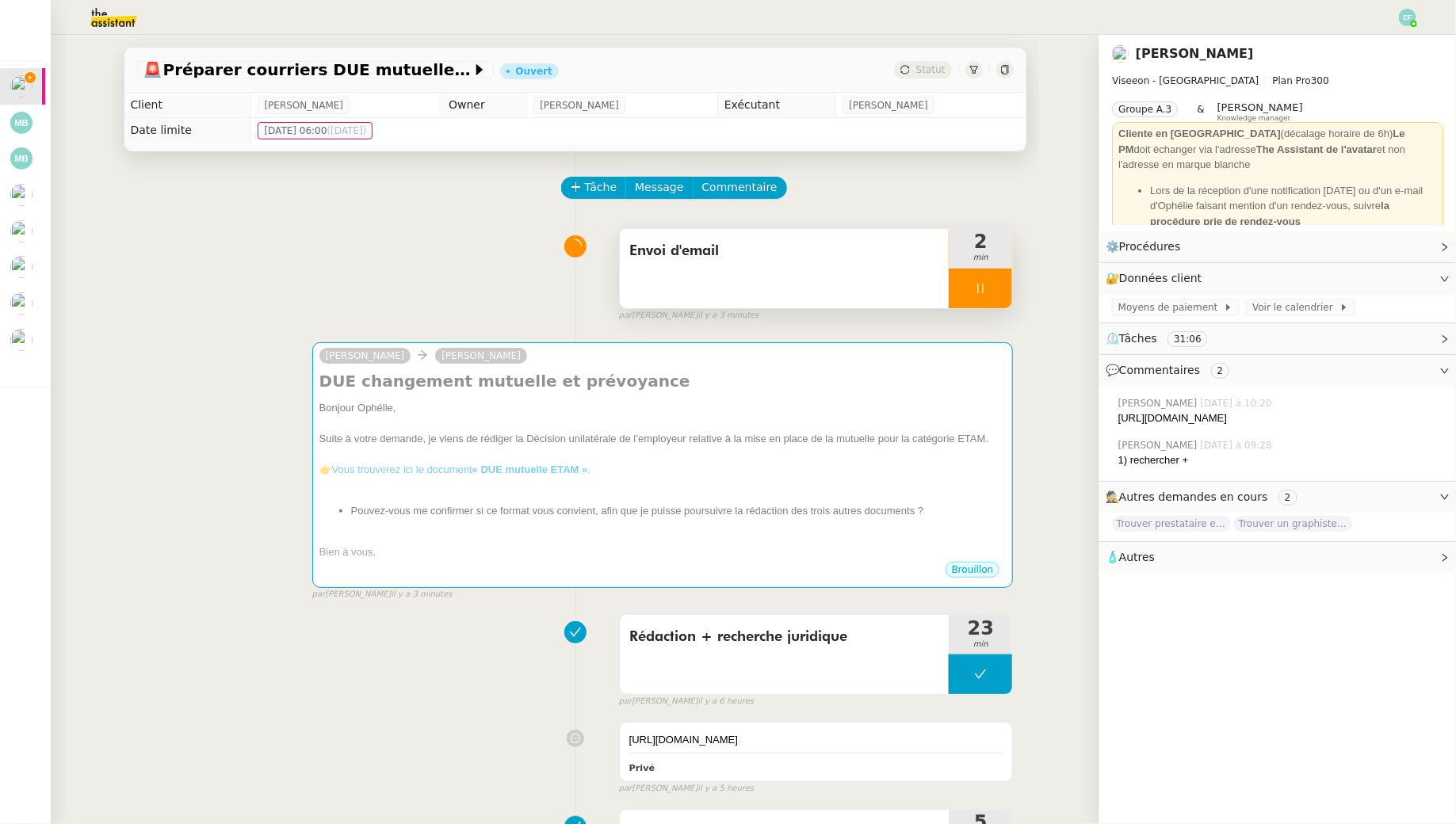
click at [985, 287] on icon at bounding box center [981, 288] width 13 height 13
click at [986, 680] on icon at bounding box center [981, 675] width 13 height 13
click at [952, 665] on div at bounding box center [965, 674] width 32 height 40
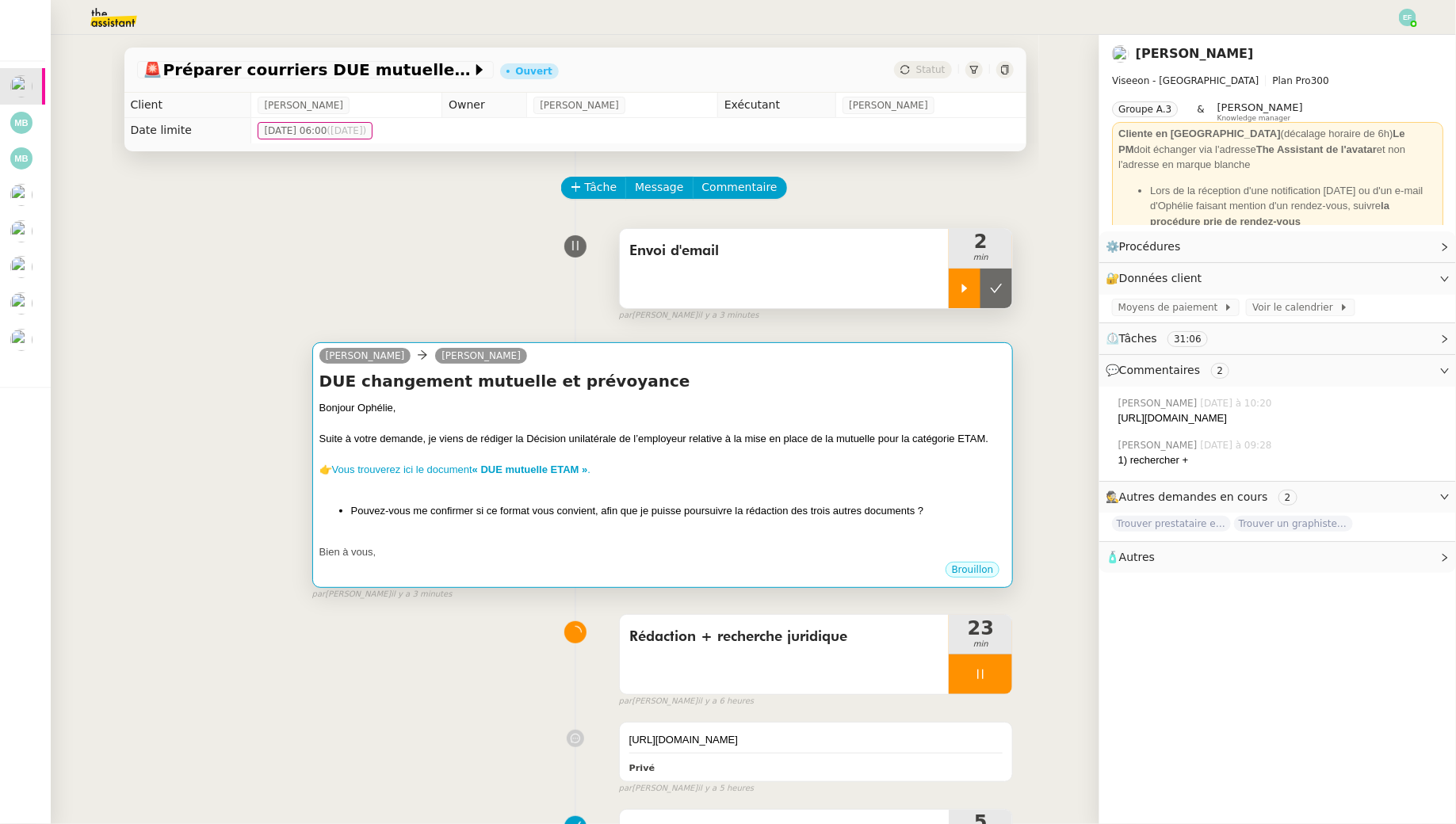
click at [840, 486] on div at bounding box center [663, 486] width 687 height 16
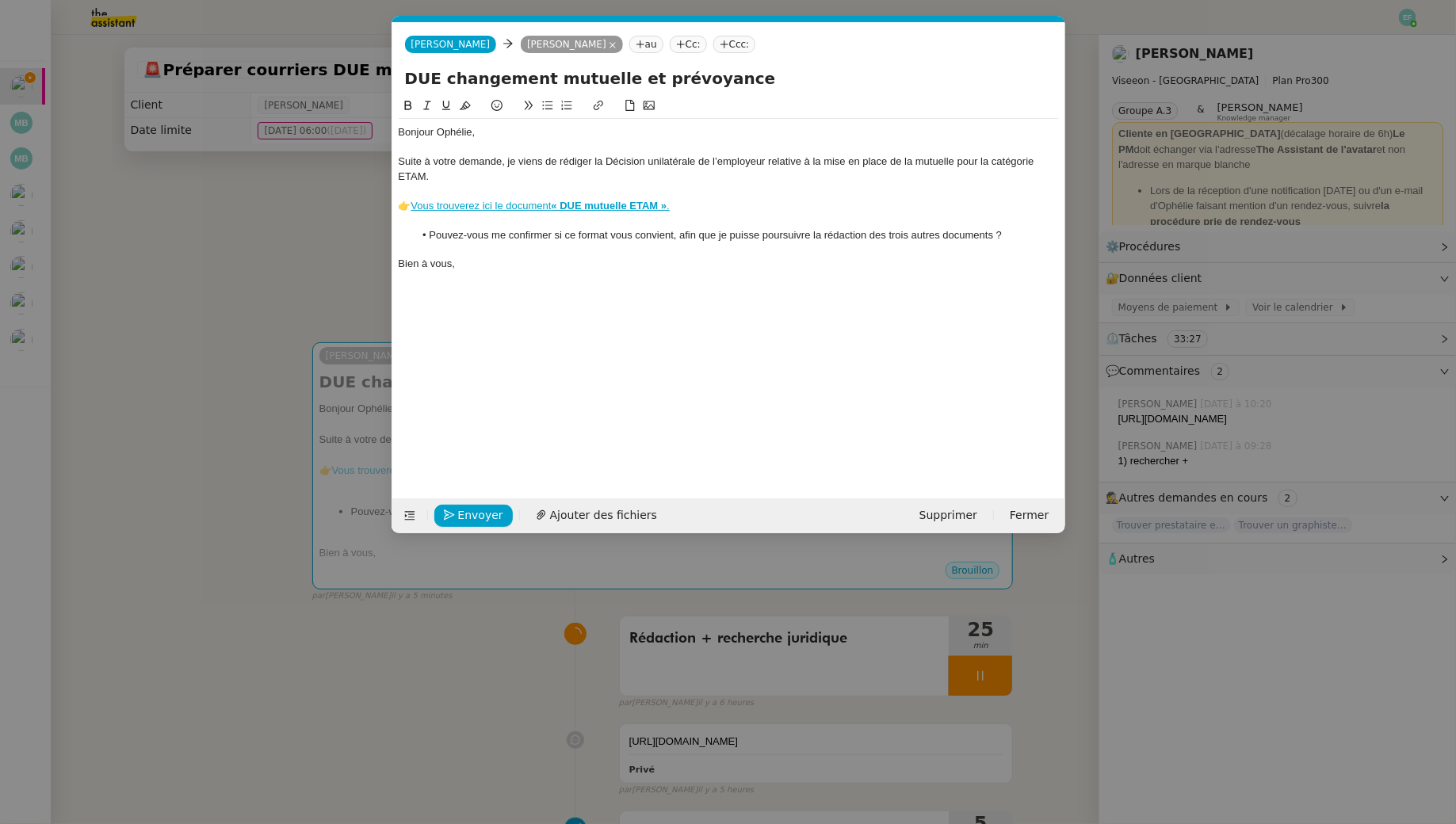
click at [638, 200] on strong "« DUE mutuelle ETAM »" at bounding box center [609, 206] width 116 height 12
click at [557, 235] on link "https://docs.google.com/document/d/1LCeIA9ysmBTm_WZ4SojAB-yclqETz_gu9AEVMhk0IvA…" at bounding box center [502, 235] width 108 height 20
click at [556, 359] on div "Bonjour Ophélie, Suite à votre demande, je viens de rédiger la Décision unilaté…" at bounding box center [728, 285] width 660 height 377
click at [475, 513] on span "Envoyer" at bounding box center [480, 515] width 45 height 19
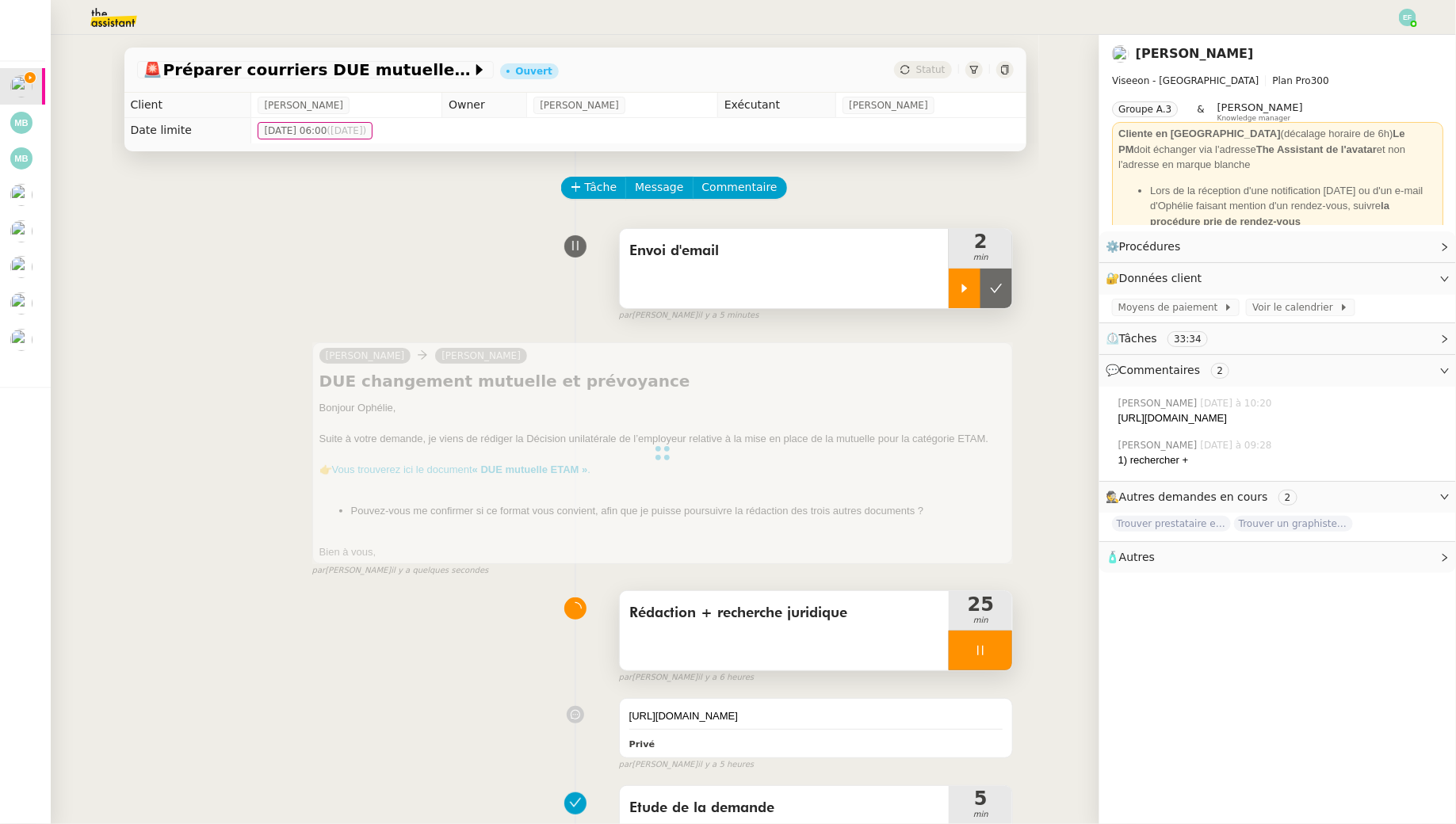
click at [988, 635] on div at bounding box center [981, 651] width 63 height 40
click at [999, 642] on button at bounding box center [996, 651] width 32 height 40
click at [999, 281] on button at bounding box center [996, 288] width 32 height 40
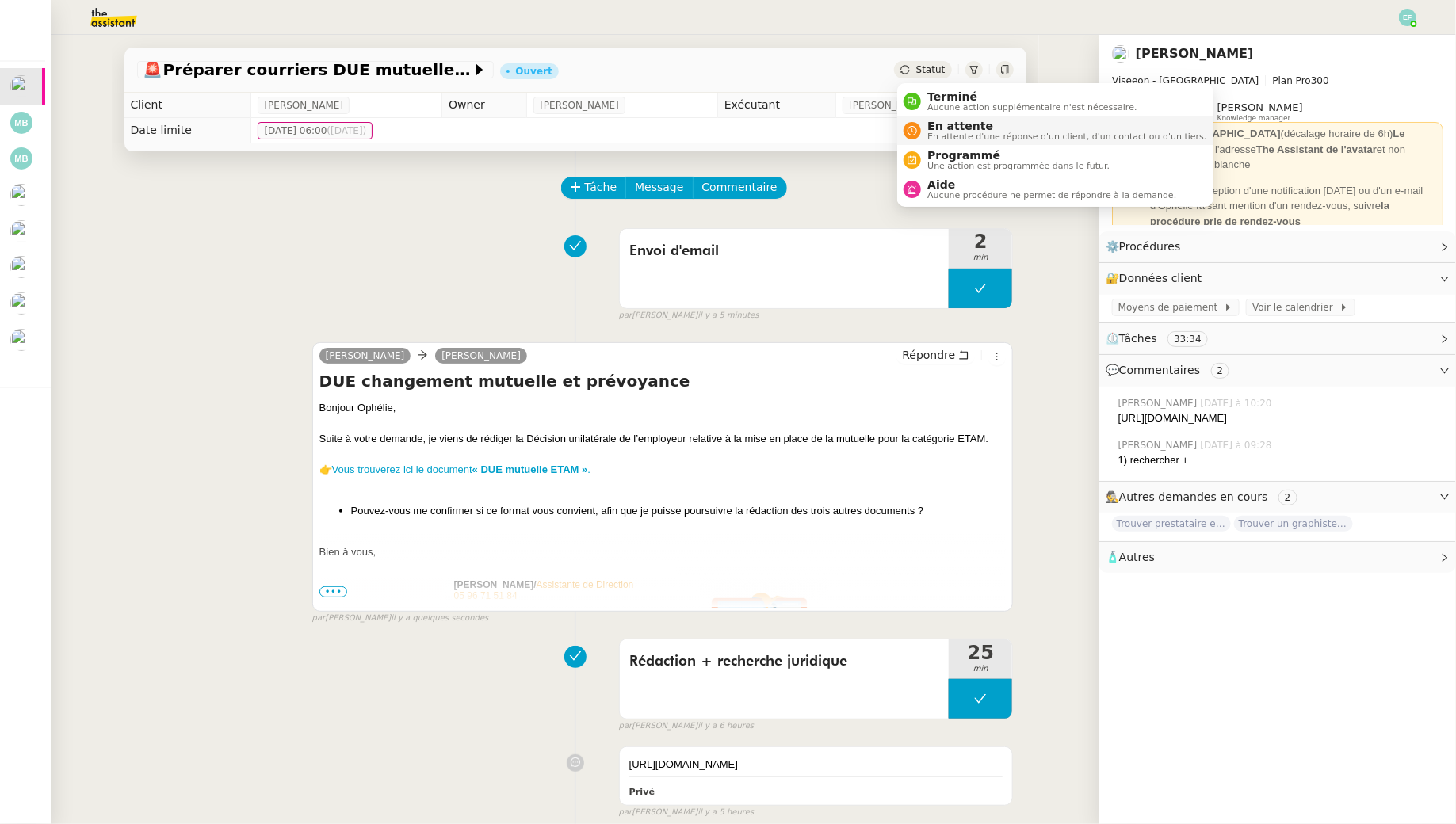
click at [928, 121] on span "En attente" at bounding box center [1067, 126] width 279 height 13
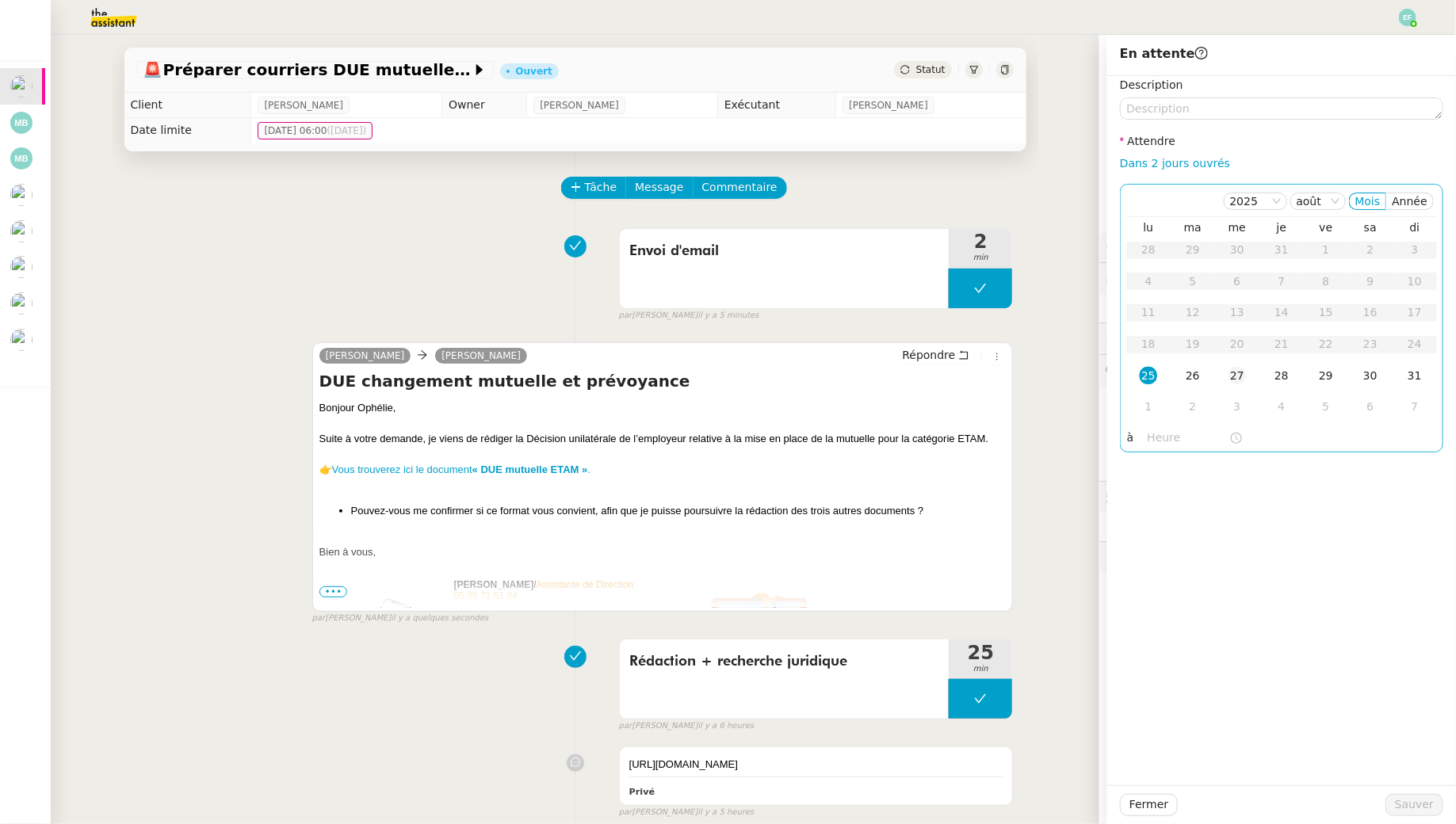
click at [1247, 379] on td "27" at bounding box center [1237, 376] width 44 height 32
click at [1410, 802] on span "Sauver" at bounding box center [1414, 805] width 39 height 19
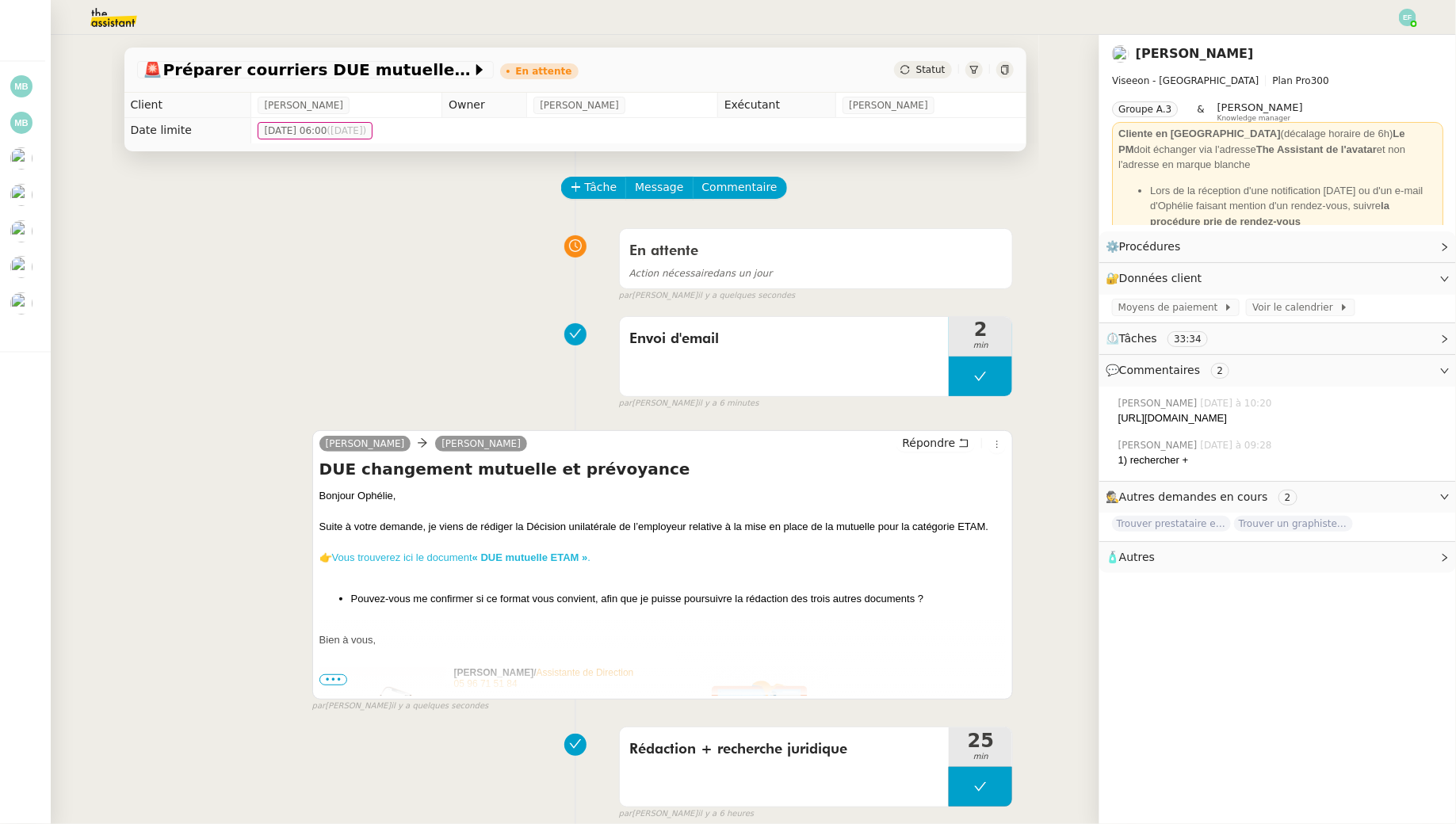
click at [389, 556] on link "Vous trouverez ici le document « DUE mutuelle ETAM » ." at bounding box center [461, 557] width 259 height 12
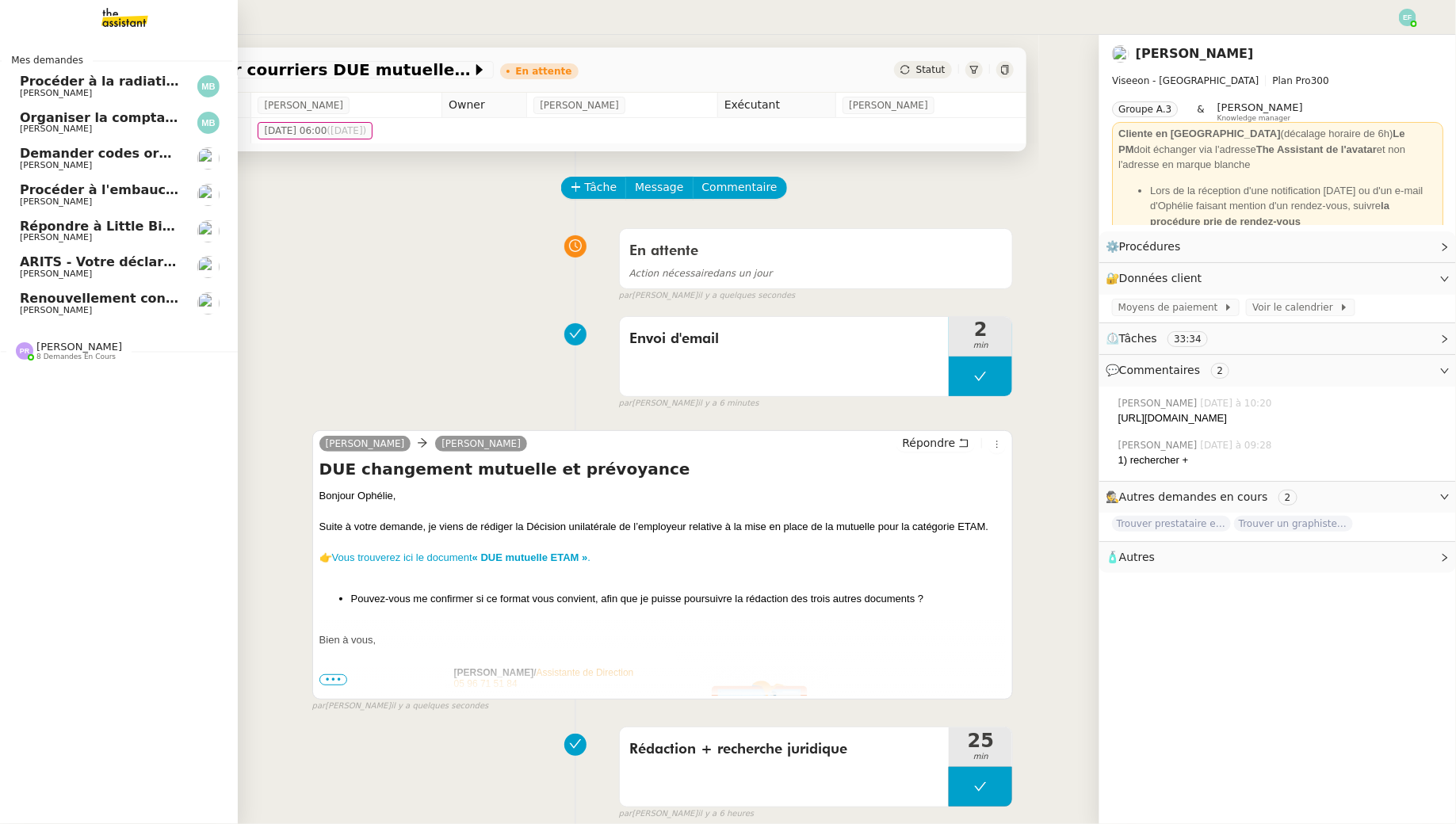
click at [46, 305] on span "[PERSON_NAME]" at bounding box center [56, 310] width 72 height 10
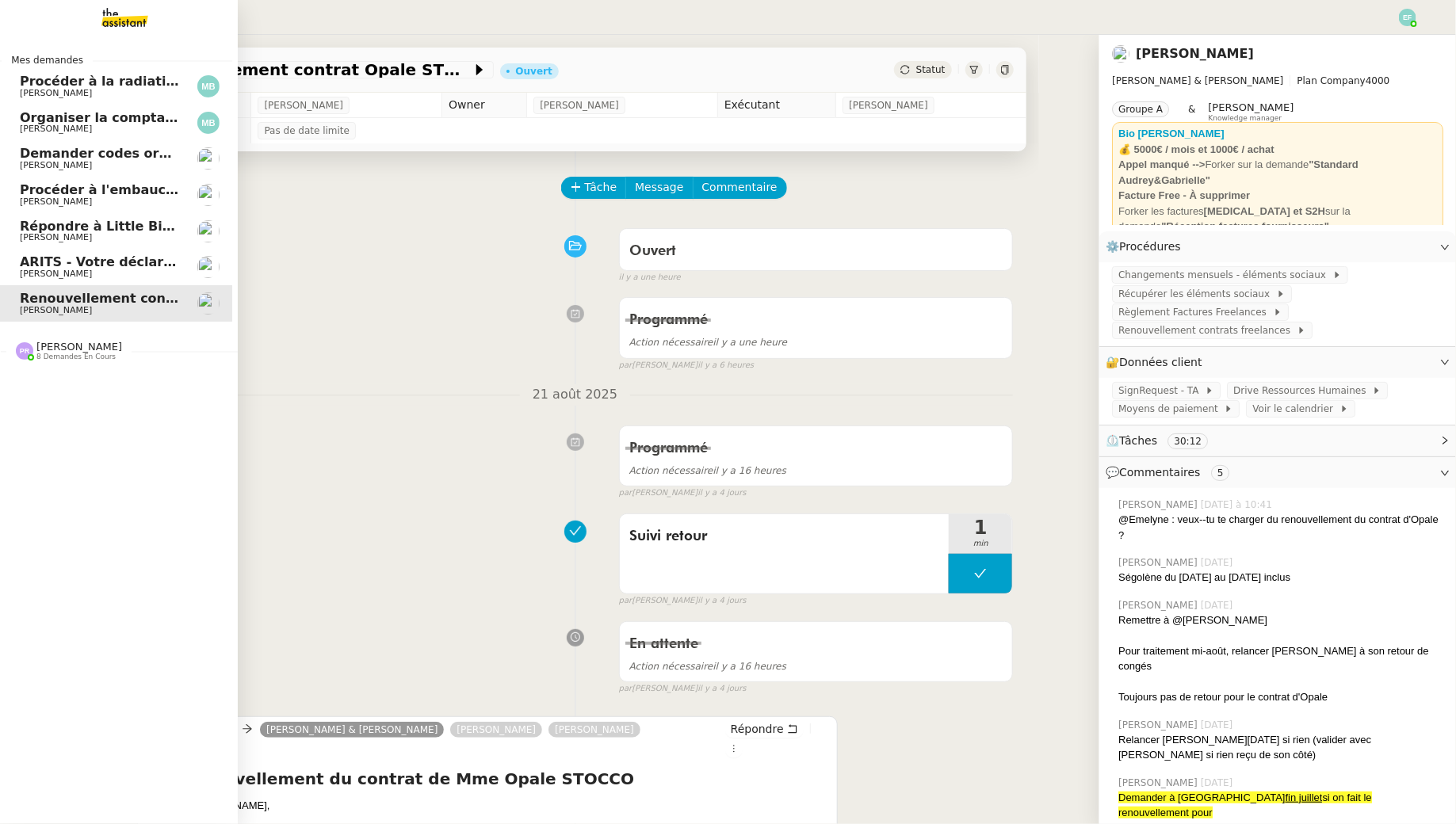
click at [35, 95] on span "[PERSON_NAME]" at bounding box center [56, 93] width 72 height 10
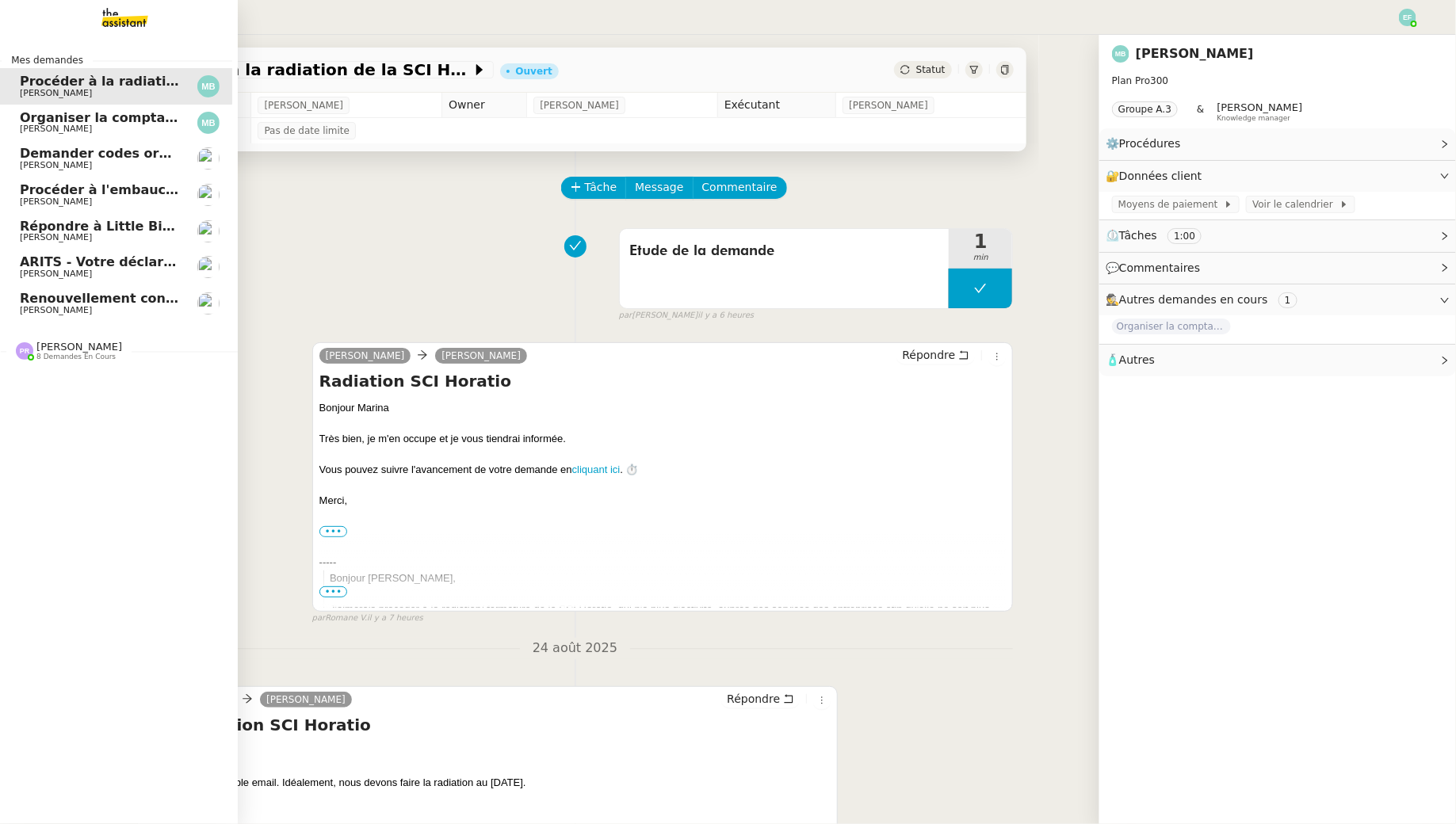
click at [70, 304] on span "Renouvellement contrat Opale STOCCO" at bounding box center [159, 298] width 281 height 15
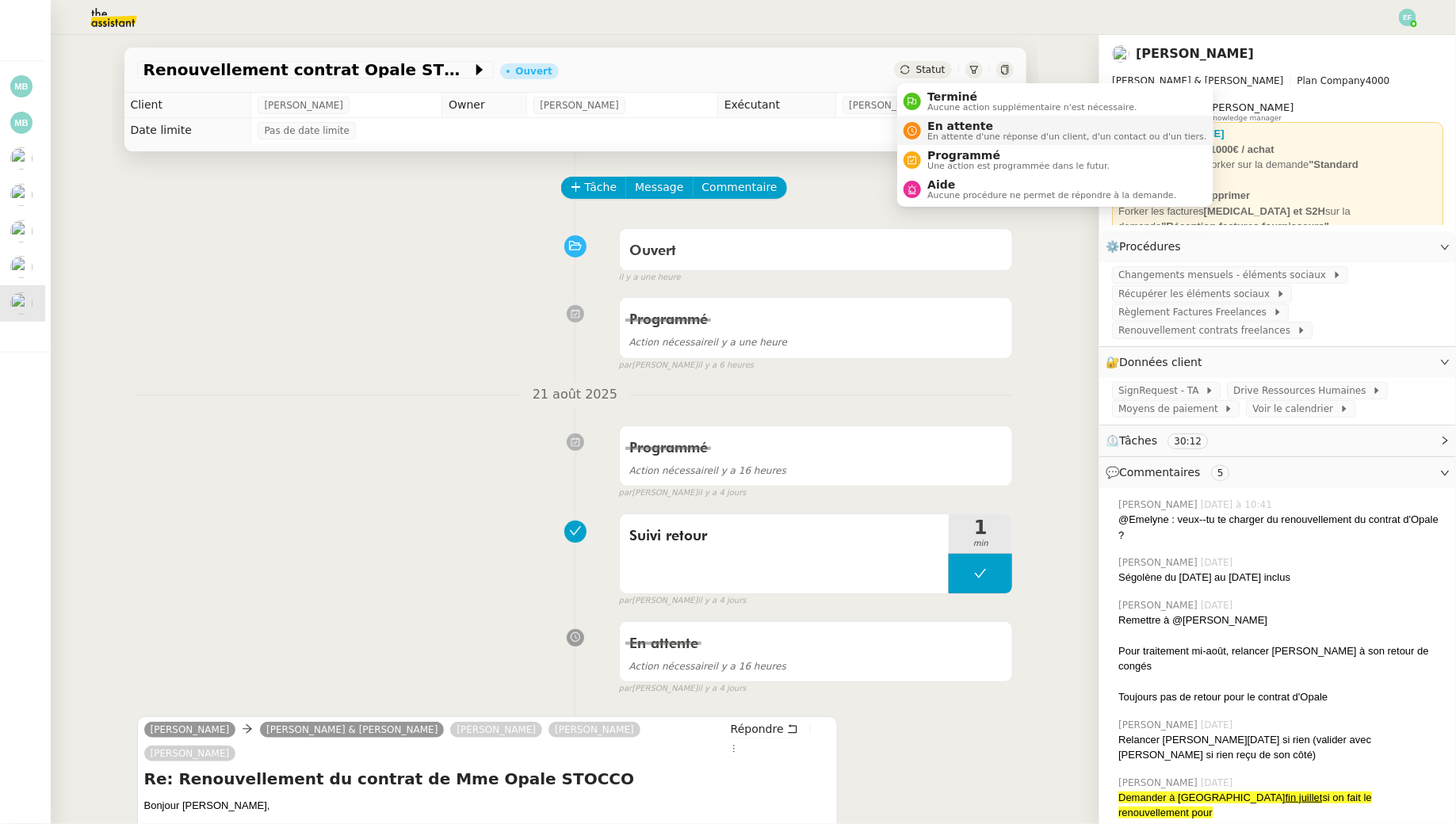
click at [932, 122] on span "En attente" at bounding box center [1067, 126] width 279 height 13
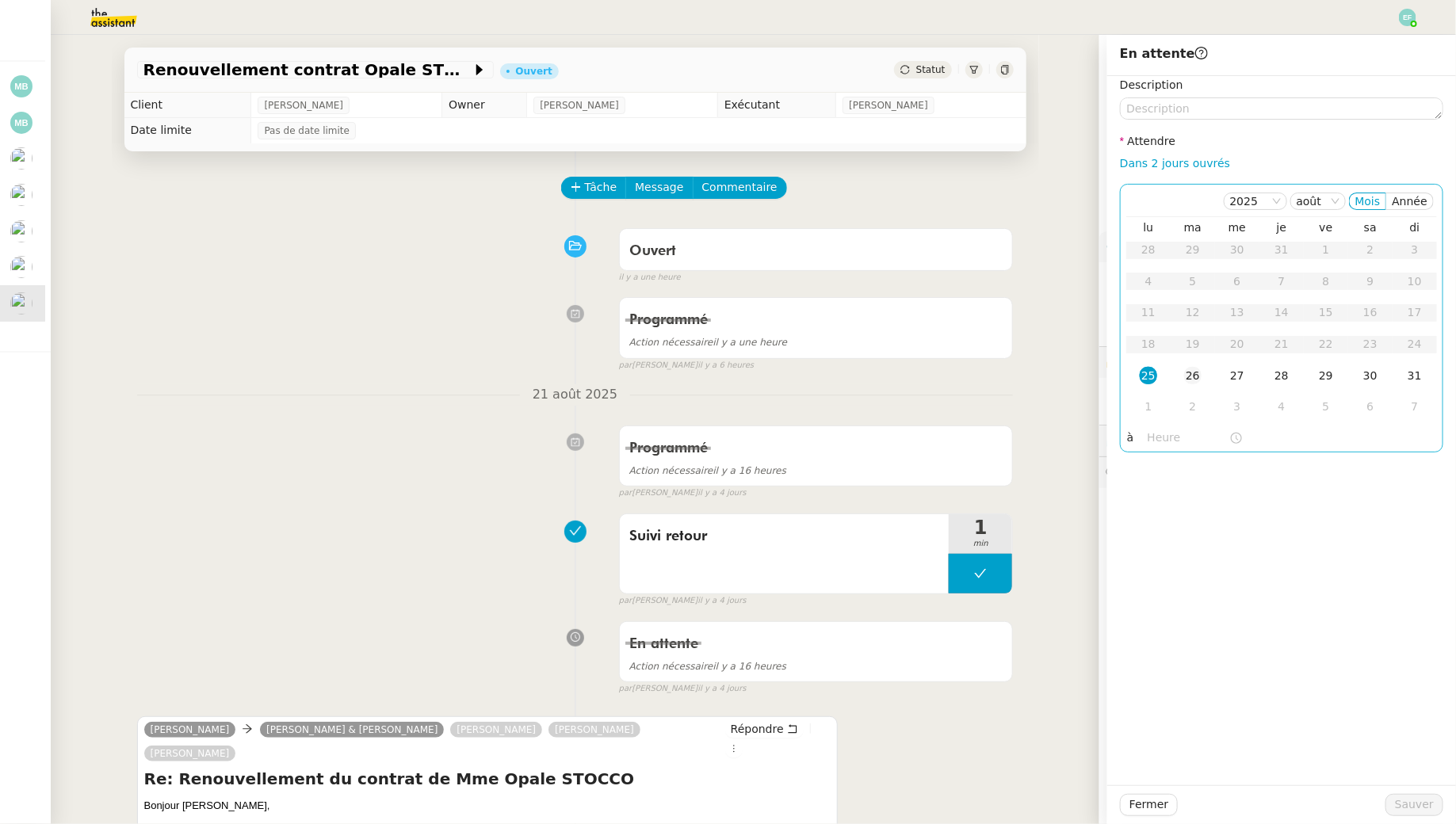
click at [1205, 374] on td "26" at bounding box center [1193, 376] width 44 height 32
click at [1421, 805] on span "Sauver" at bounding box center [1414, 805] width 39 height 19
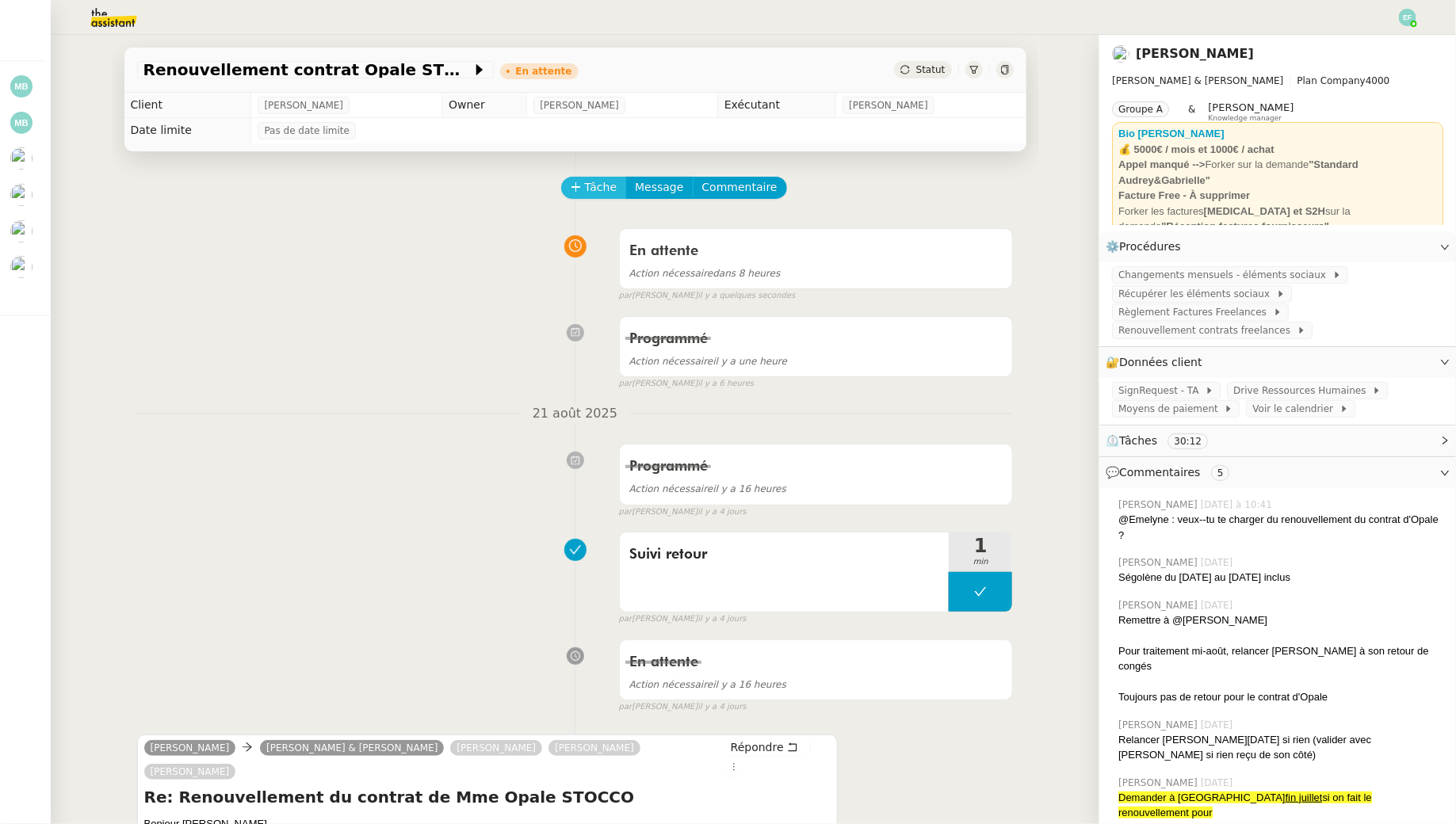
click at [601, 181] on span "Tâche" at bounding box center [601, 187] width 32 height 19
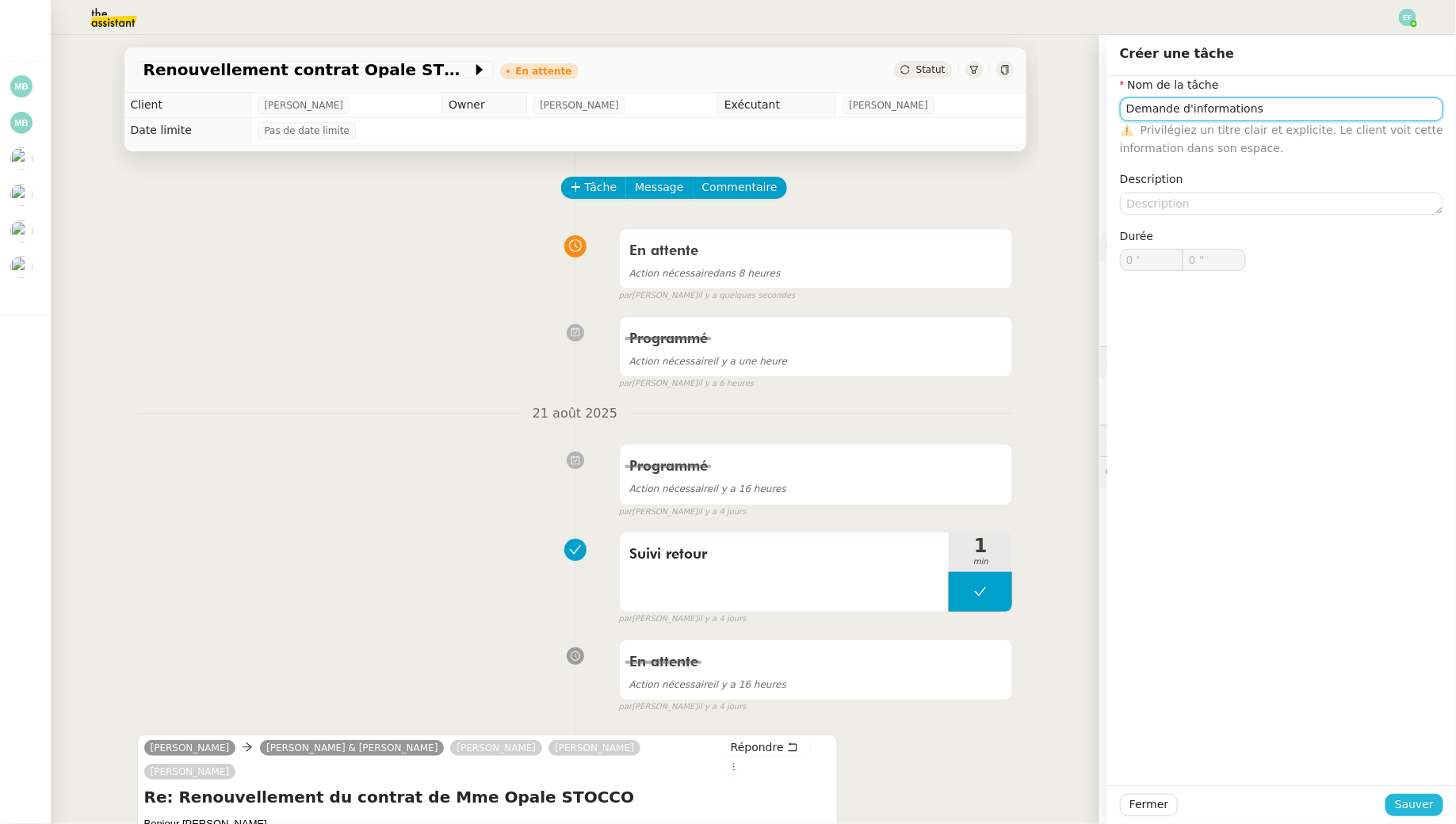
type input "Demande d'informations"
click at [1420, 807] on span "Sauver" at bounding box center [1414, 805] width 39 height 19
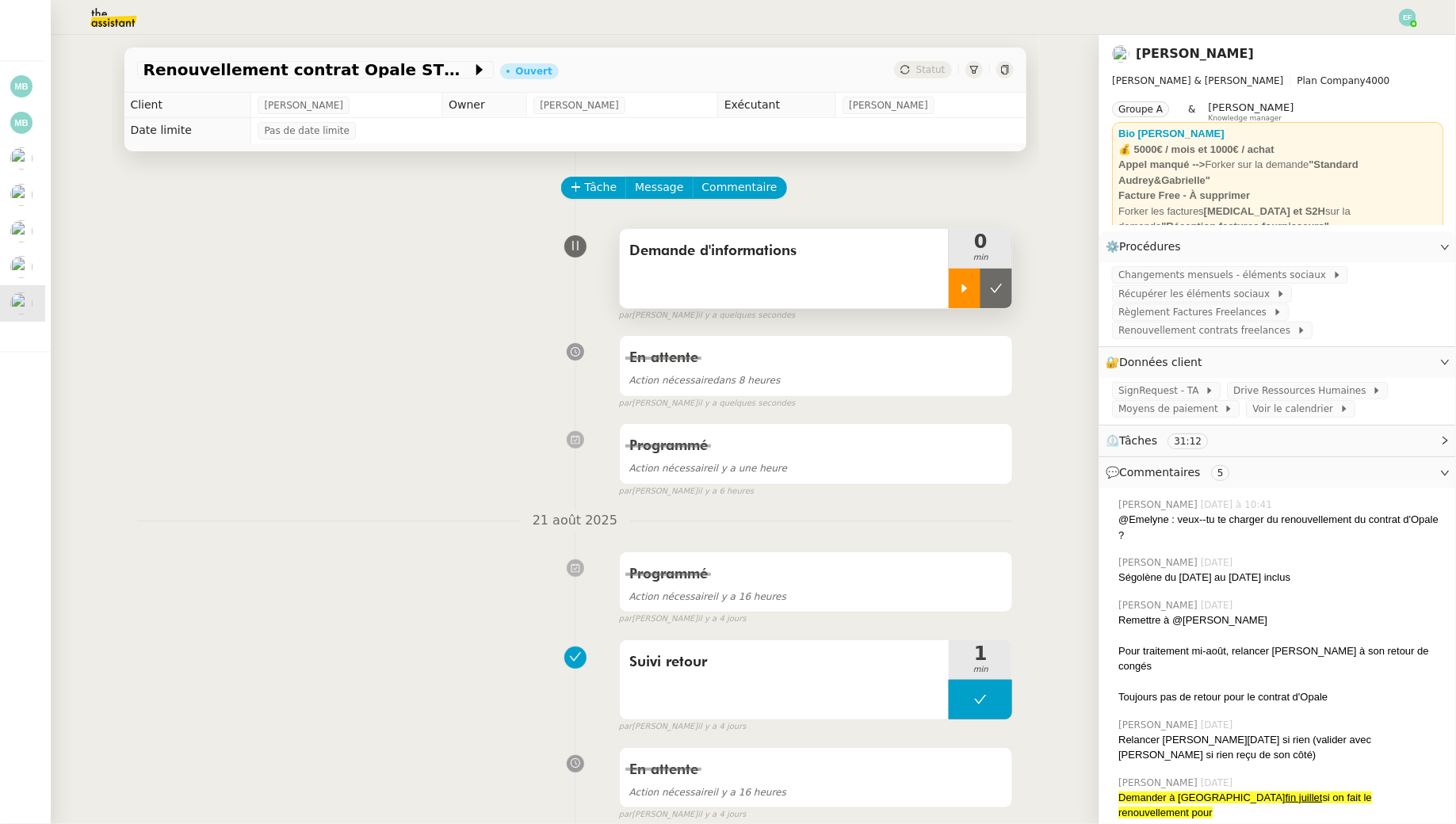
click at [963, 282] on div at bounding box center [965, 288] width 32 height 40
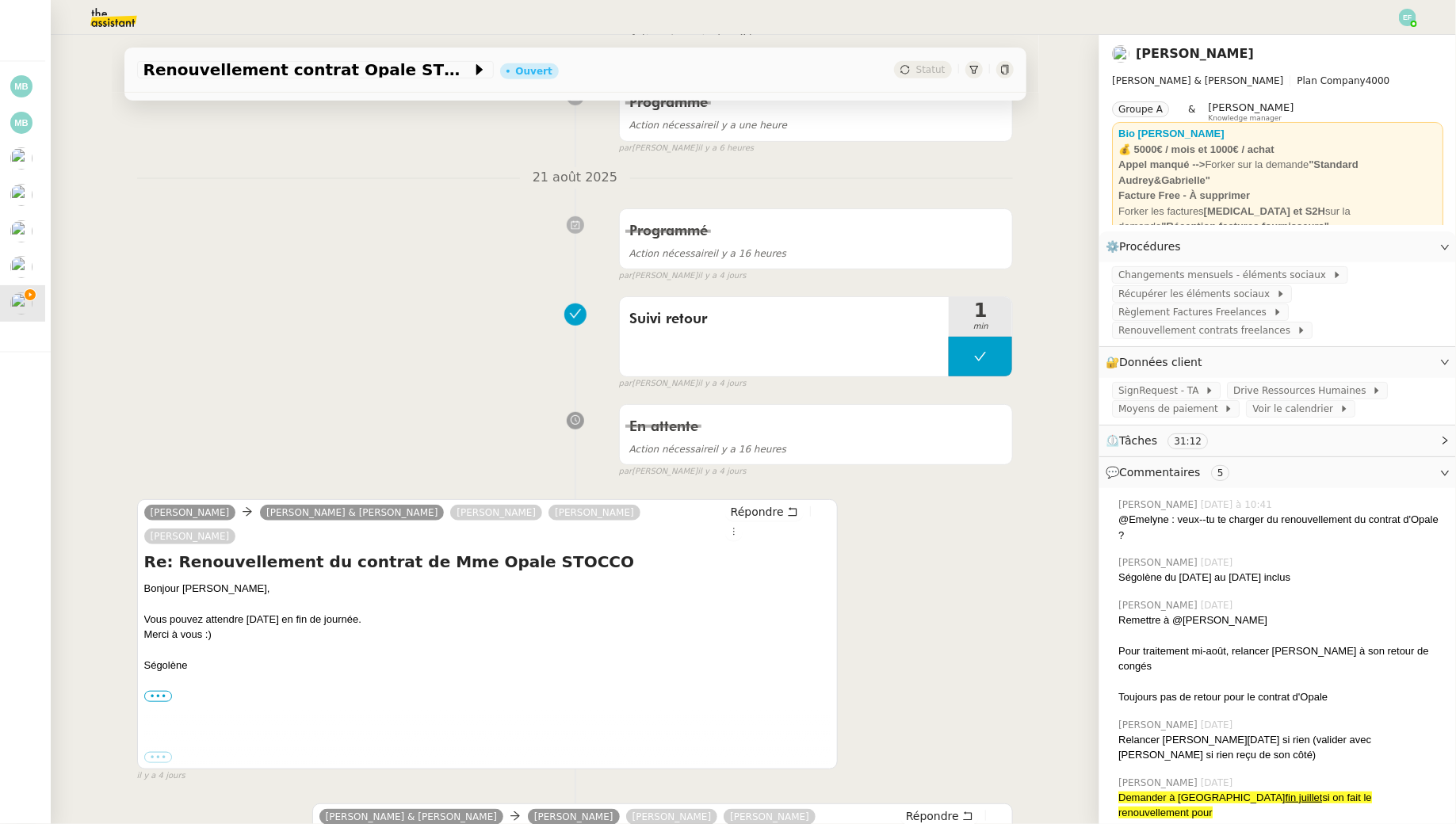
scroll to position [376, 0]
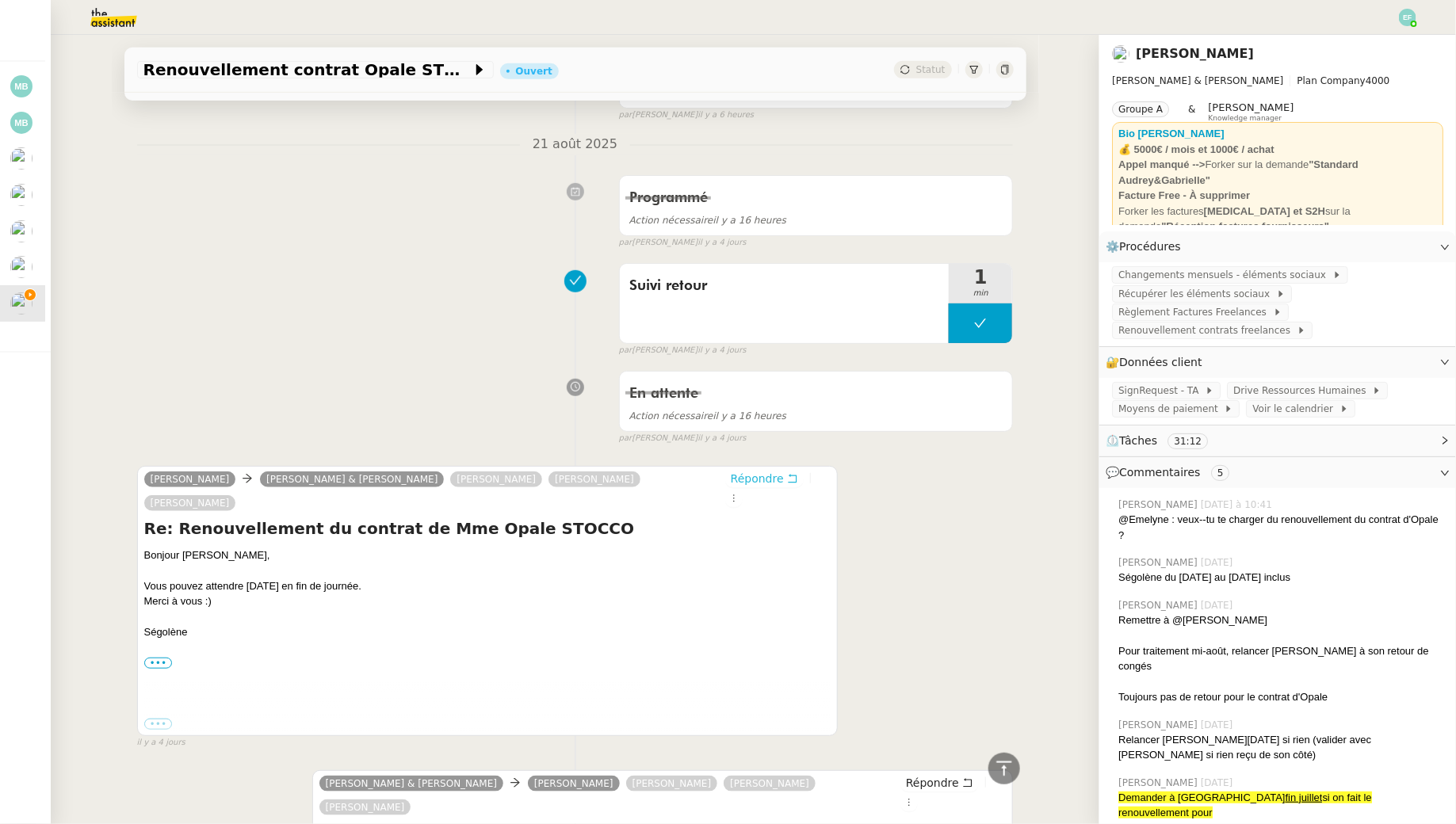
click at [793, 474] on icon at bounding box center [791, 477] width 8 height 8
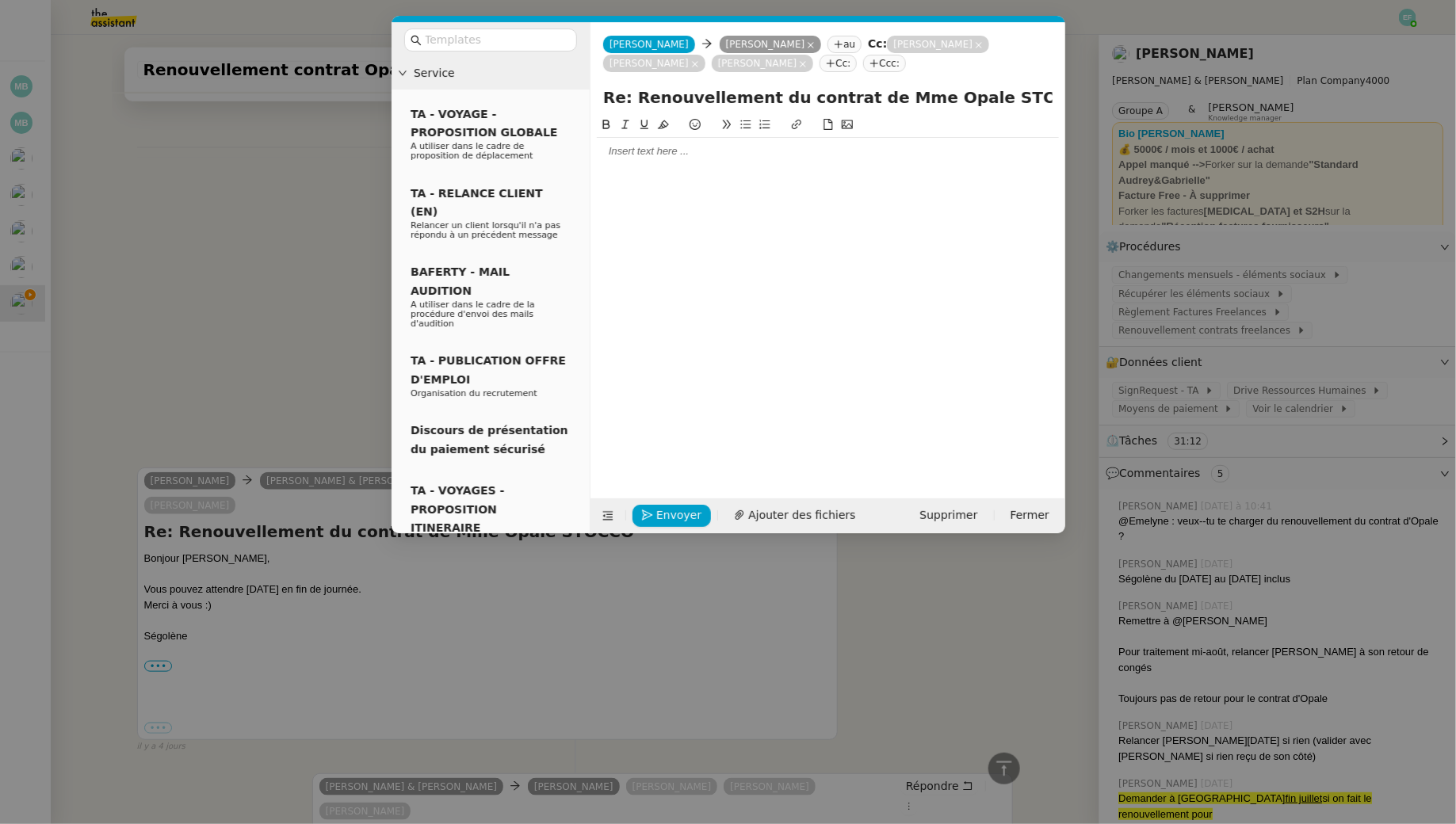
scroll to position [497, 0]
click at [675, 153] on div at bounding box center [828, 151] width 462 height 14
click at [807, 62] on icon at bounding box center [803, 64] width 8 height 8
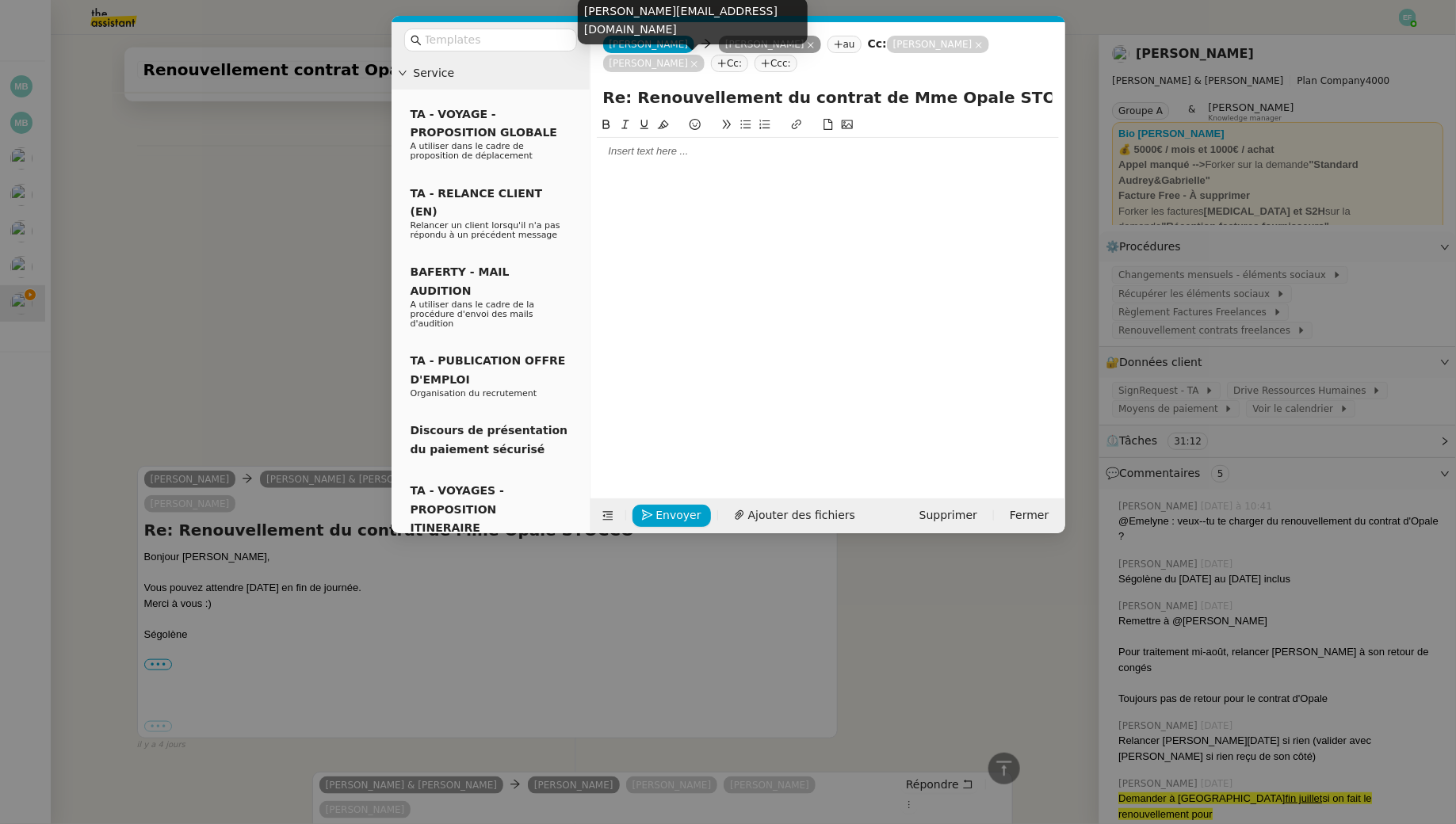
click at [691, 63] on icon at bounding box center [694, 64] width 6 height 6
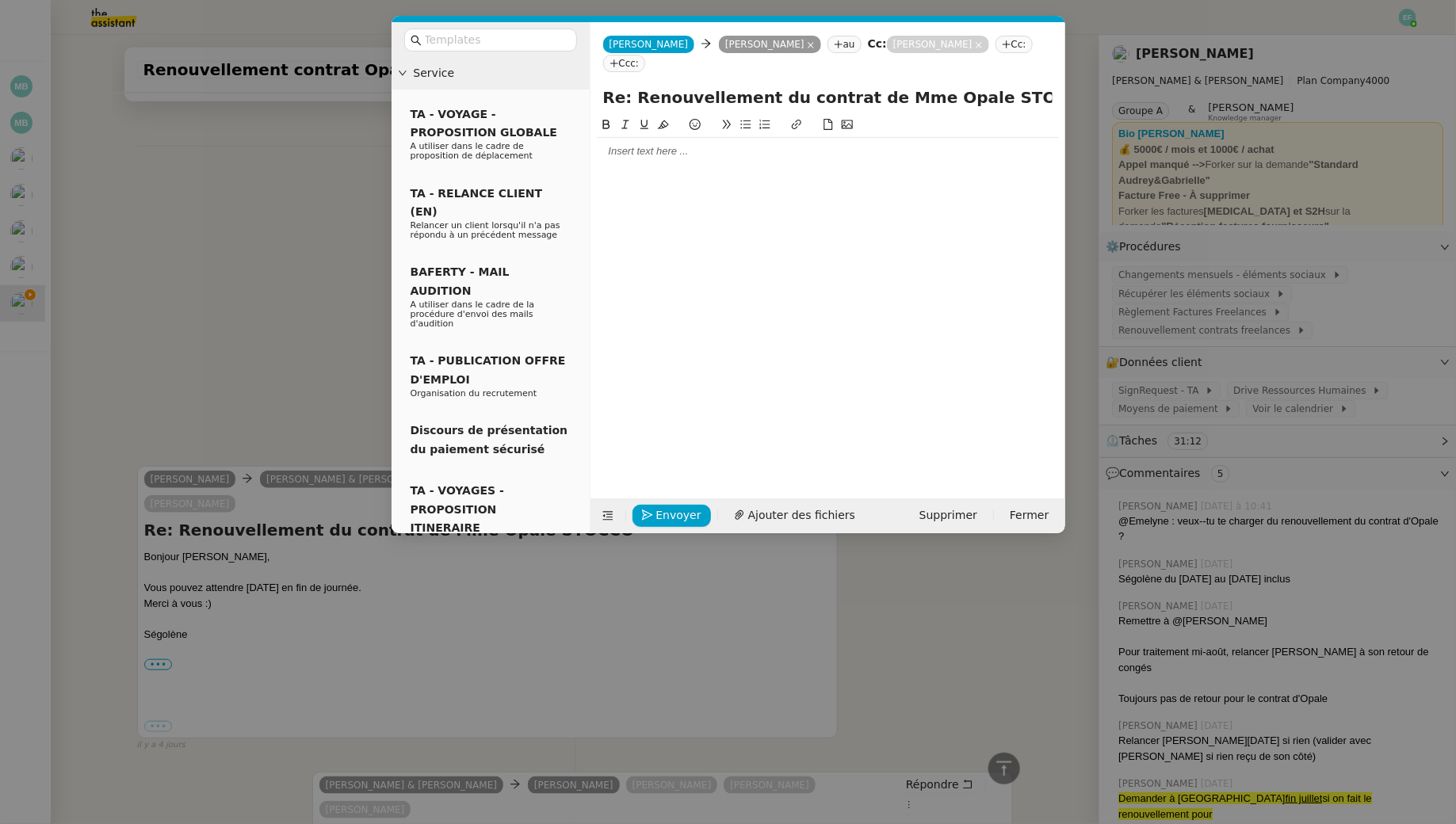
click at [677, 150] on div at bounding box center [828, 151] width 462 height 14
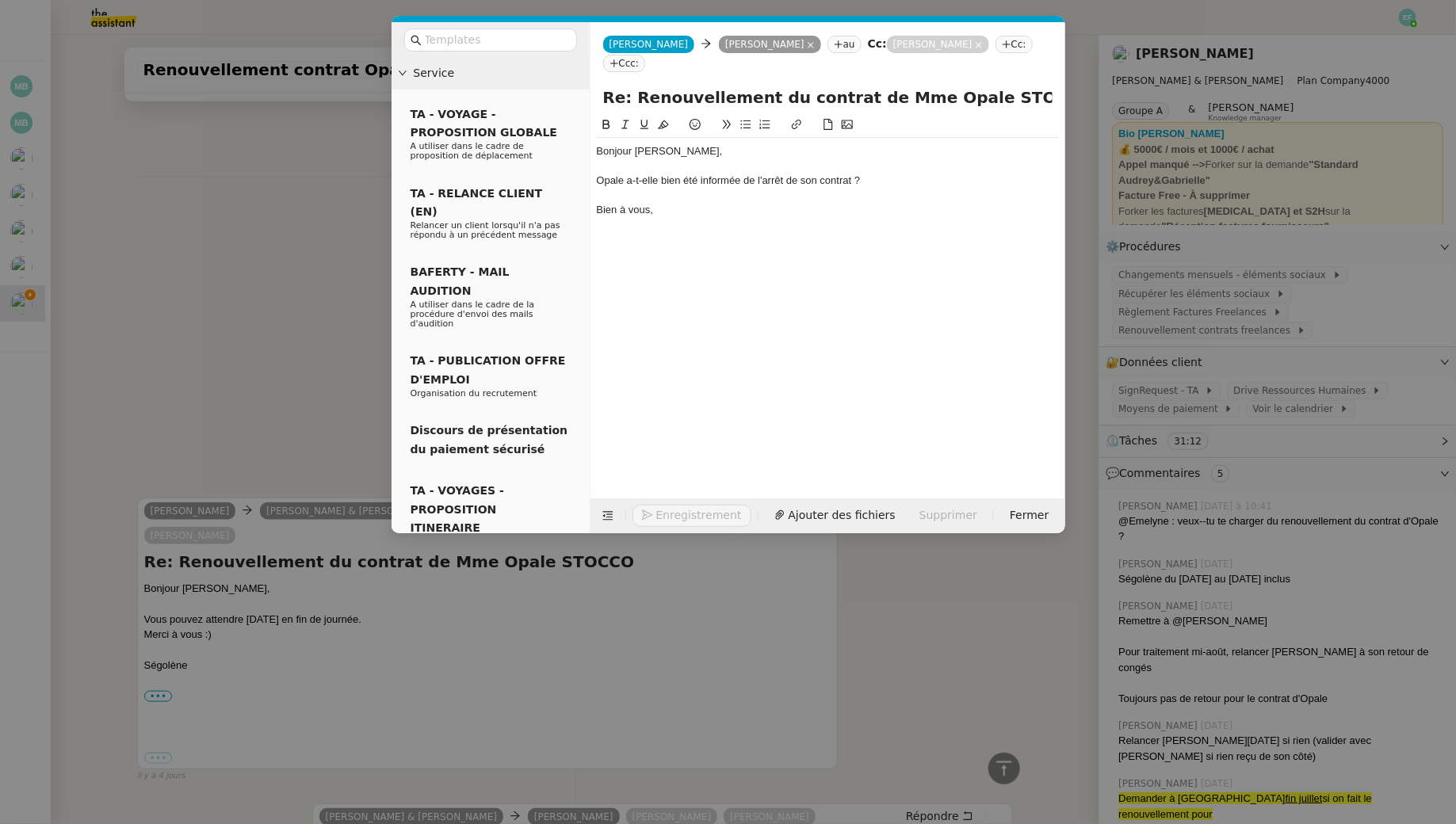
scroll to position [575, 0]
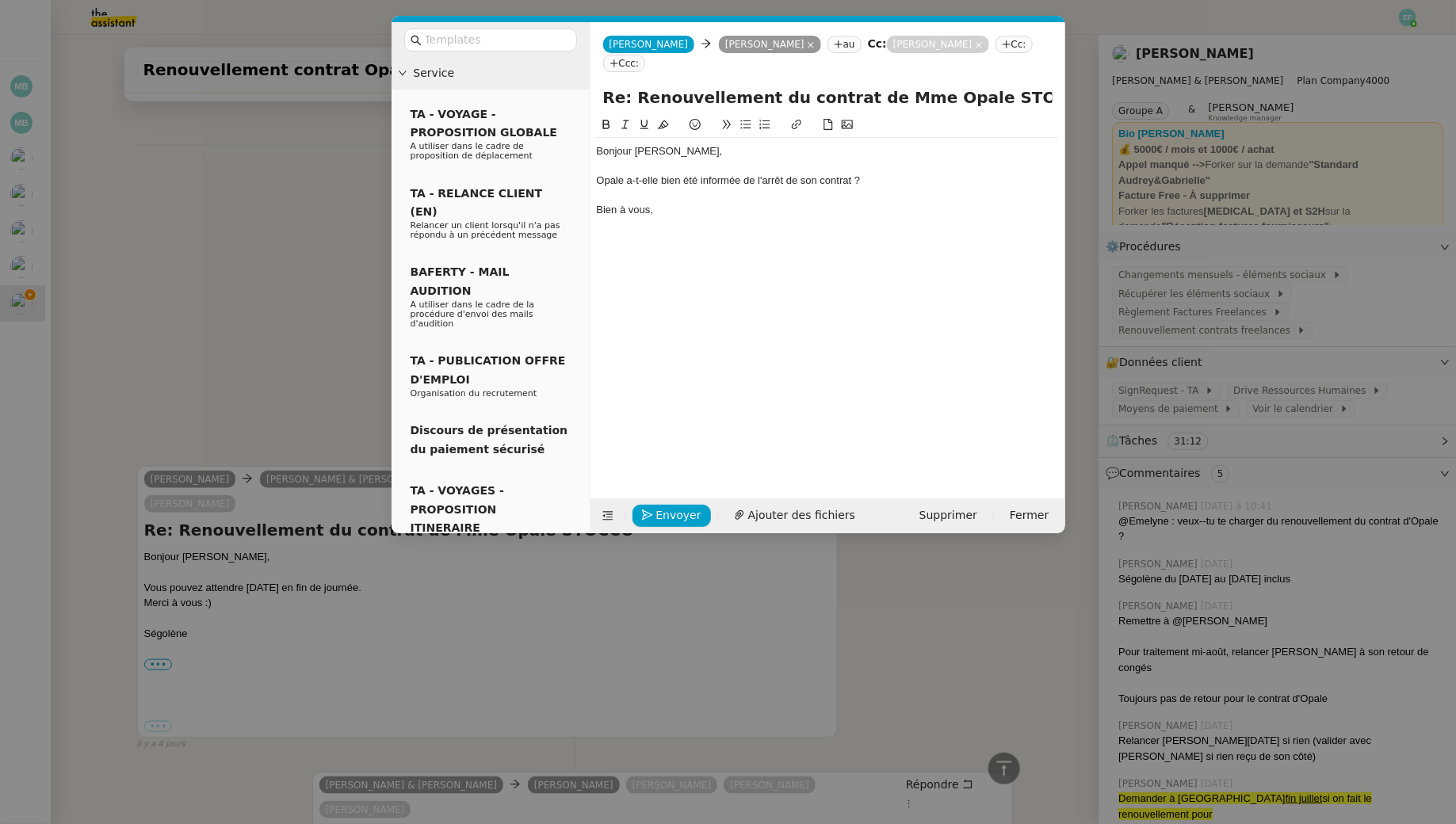
click at [595, 179] on nz-spin "Bonjour Ségolène, Opale a-t-elle bien été informée de l'arrêt de son contrat ? …" at bounding box center [828, 298] width 475 height 364
click at [597, 180] on div "Opale a-t-elle bien été informée de l'arrêt de son contrat ?" at bounding box center [828, 180] width 462 height 14
click at [627, 176] on div "En vu de transmettre Opale a-t-elle bien été informée de l'arrêt de son contrat…" at bounding box center [828, 180] width 462 height 14
click at [0, 0] on lt-span "En vue de" at bounding box center [0, 0] width 0 height 0
click at [700, 179] on div "En vue de transmettre Opale a-t-elle bien été informée de l'arrêt de son contra…" at bounding box center [828, 180] width 462 height 14
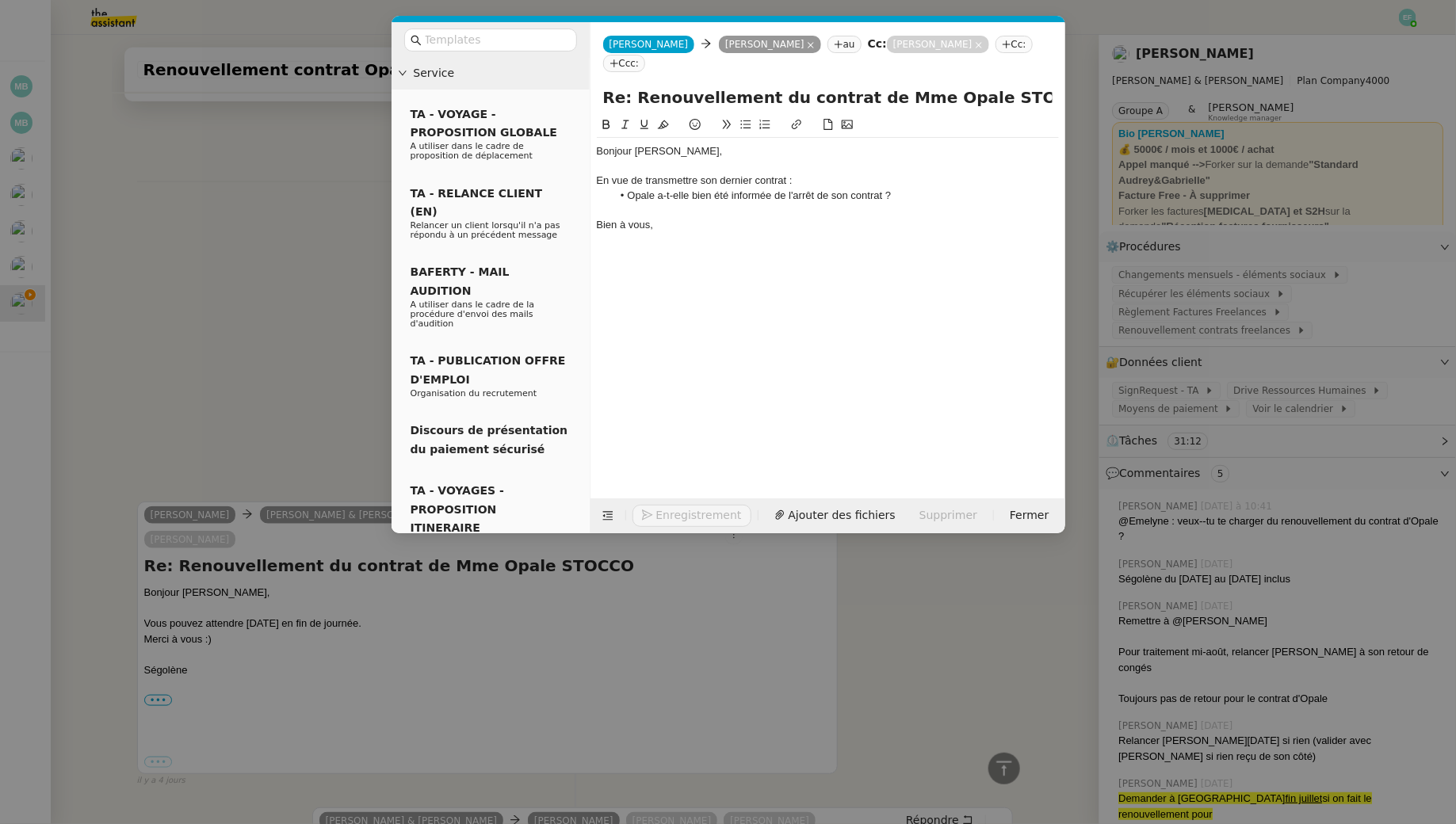
scroll to position [610, 0]
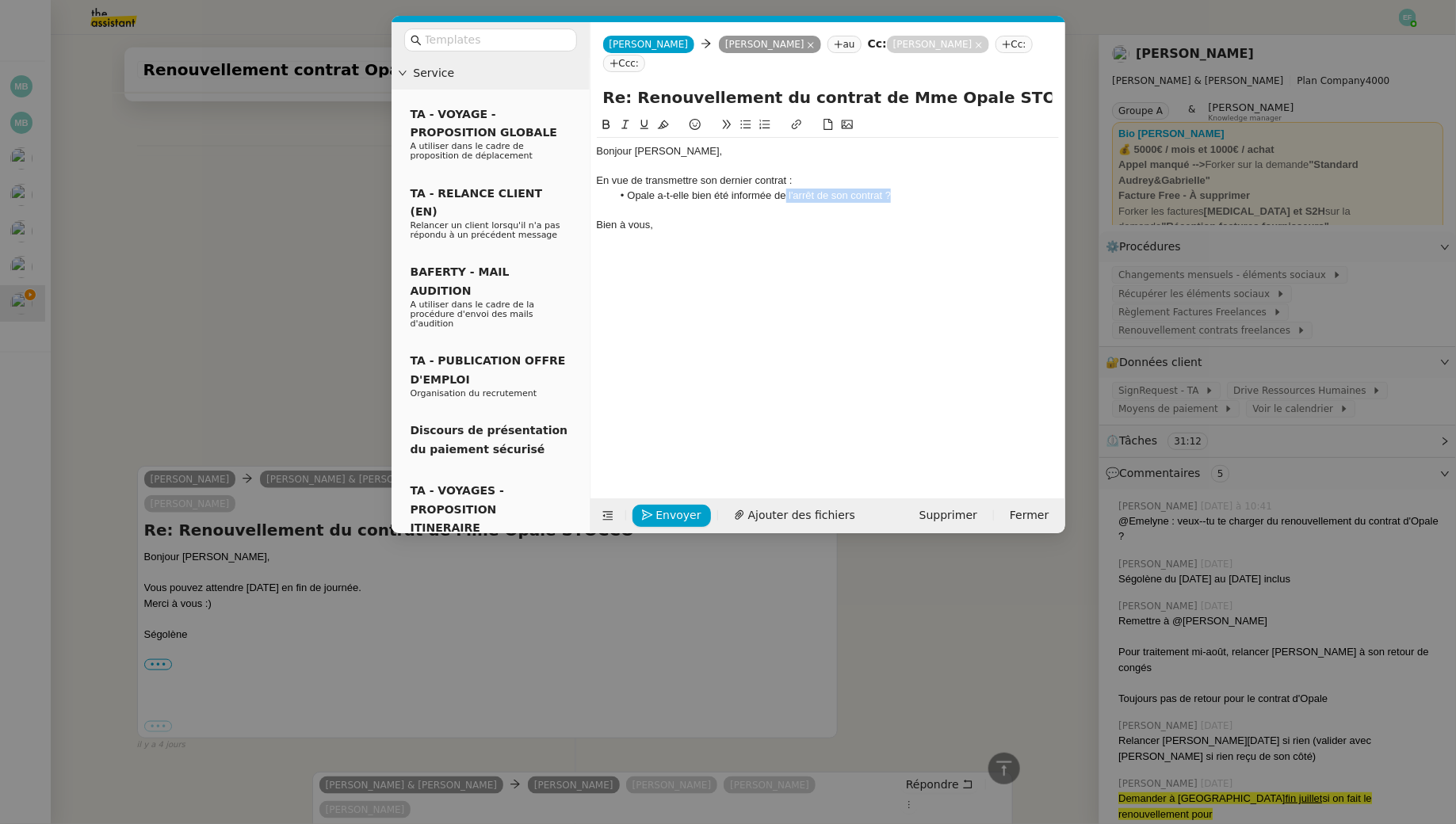
drag, startPoint x: 785, startPoint y: 195, endPoint x: 902, endPoint y: 195, distance: 117.0
click at [902, 195] on li "Opale a-t-elle bien été informée de l'arrêt de son contrat ?" at bounding box center [835, 196] width 447 height 14
drag, startPoint x: 701, startPoint y: 184, endPoint x: 786, endPoint y: 185, distance: 85.0
click at [786, 185] on div "En vue de transmettre son dernier contrat :" at bounding box center [828, 180] width 462 height 14
click at [905, 204] on div at bounding box center [828, 209] width 462 height 14
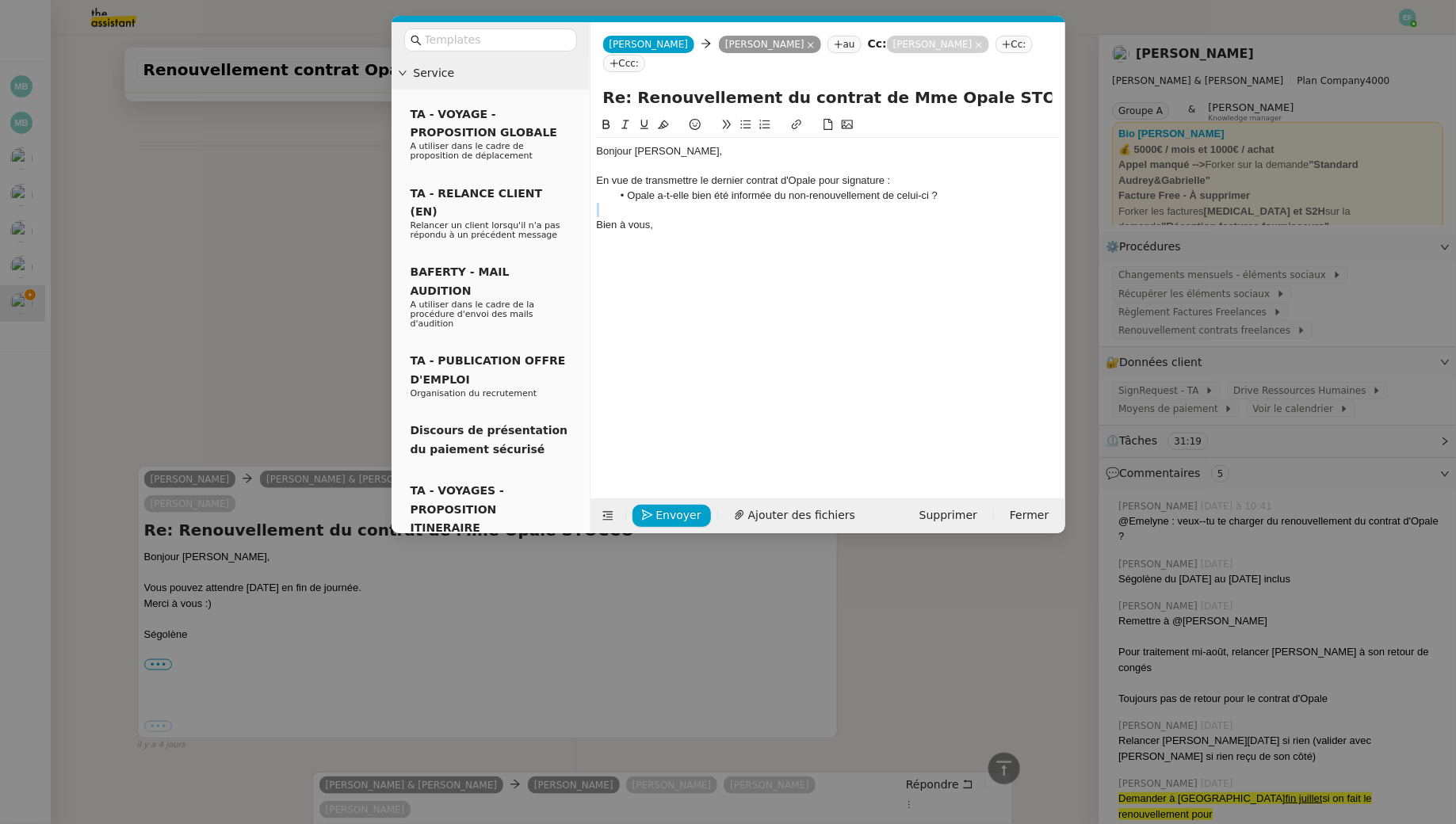
click at [905, 204] on div at bounding box center [828, 209] width 462 height 14
click at [909, 192] on li "Opale a-t-elle bien été informée du non-renouvellement de celui-ci ?" at bounding box center [835, 196] width 447 height 14
click at [713, 235] on div "Bonjour Ségolène, En vue de transmettre le dernier contrat d'Opale pour signatu…" at bounding box center [828, 188] width 462 height 101
click at [660, 510] on span "Envoyer" at bounding box center [678, 515] width 45 height 19
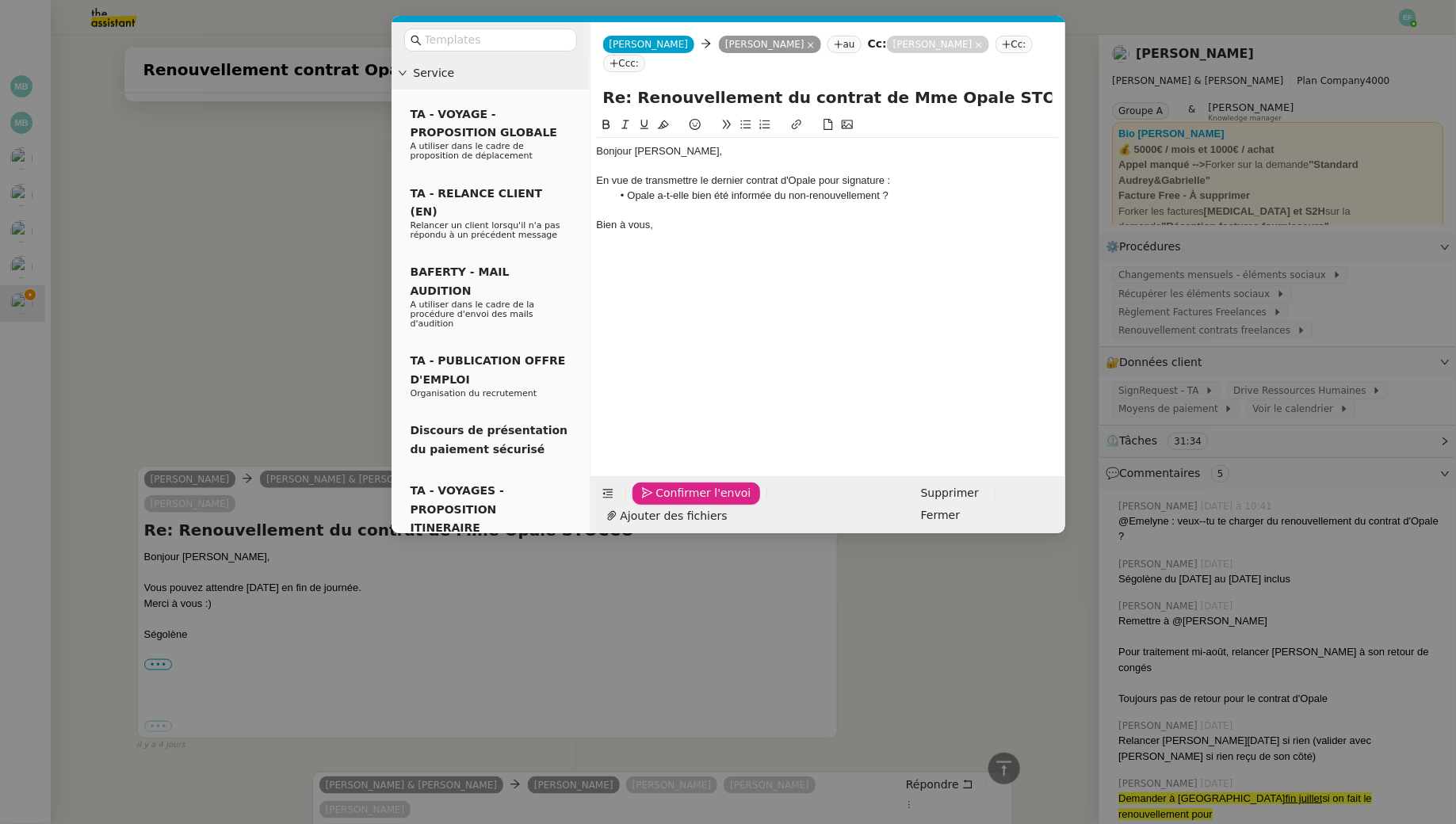
click at [660, 502] on span "Confirmer l'envoi" at bounding box center [703, 494] width 95 height 19
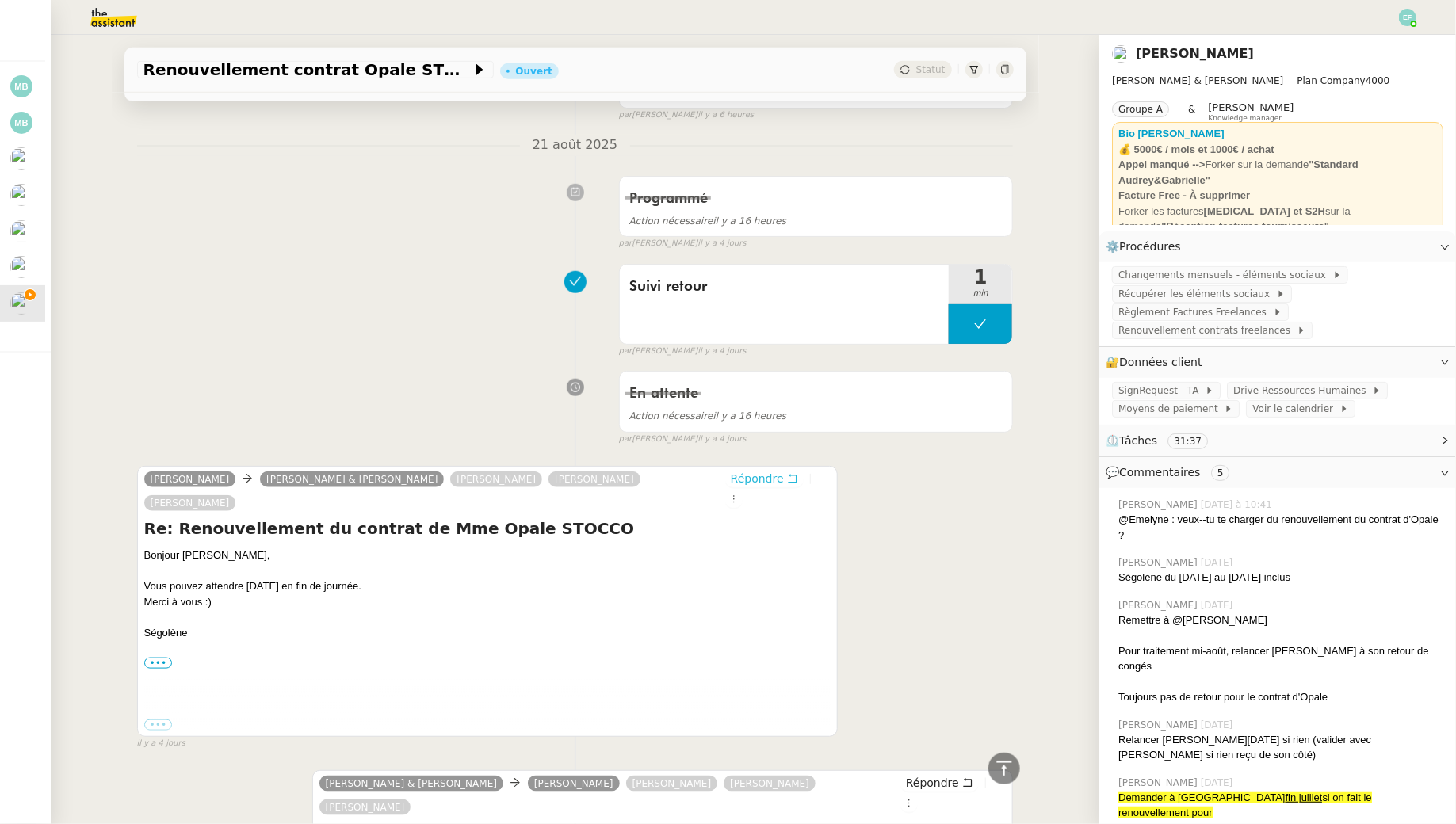
scroll to position [0, 0]
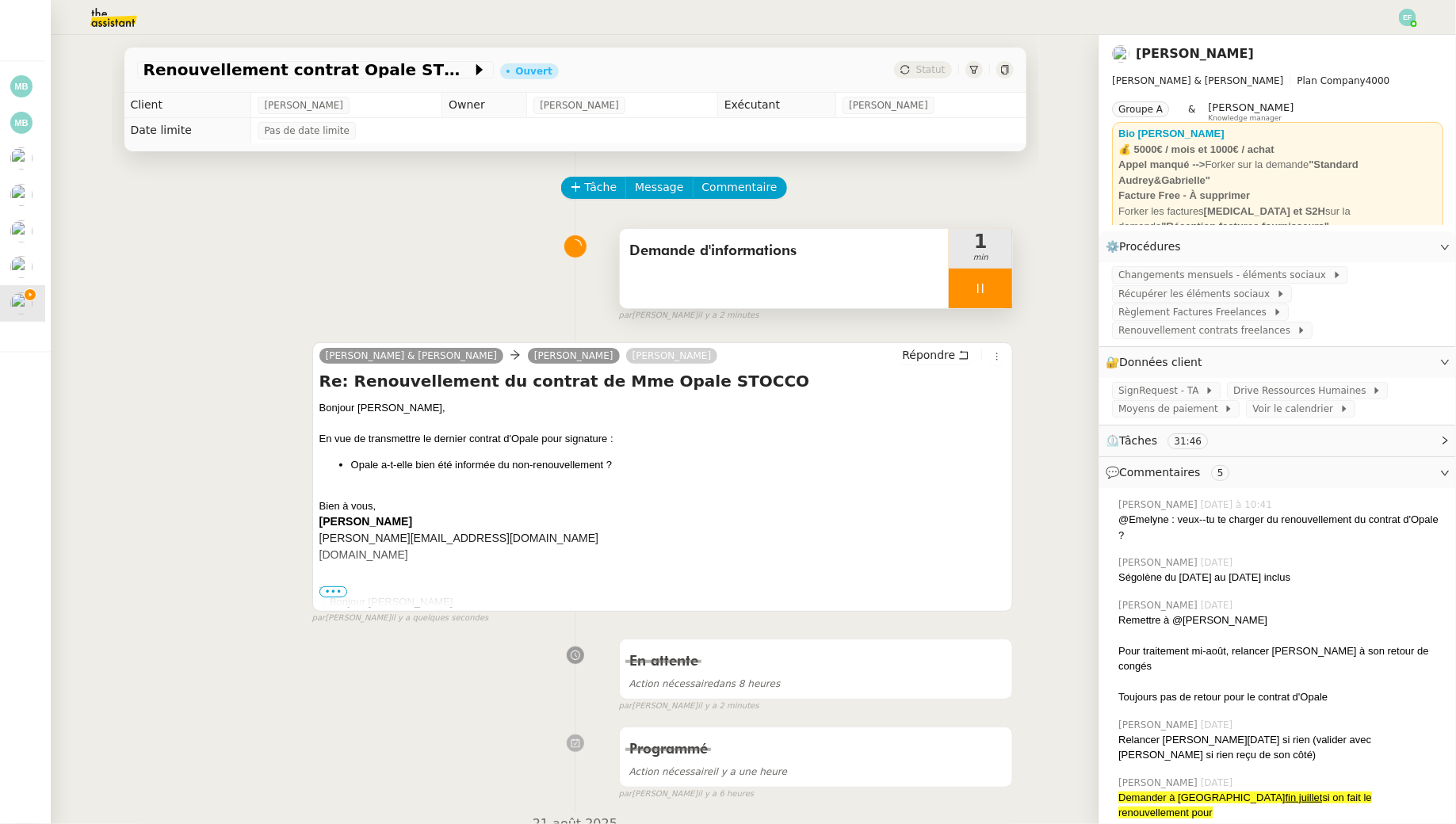
click at [994, 287] on div at bounding box center [981, 288] width 63 height 40
click at [994, 287] on icon at bounding box center [996, 288] width 13 height 13
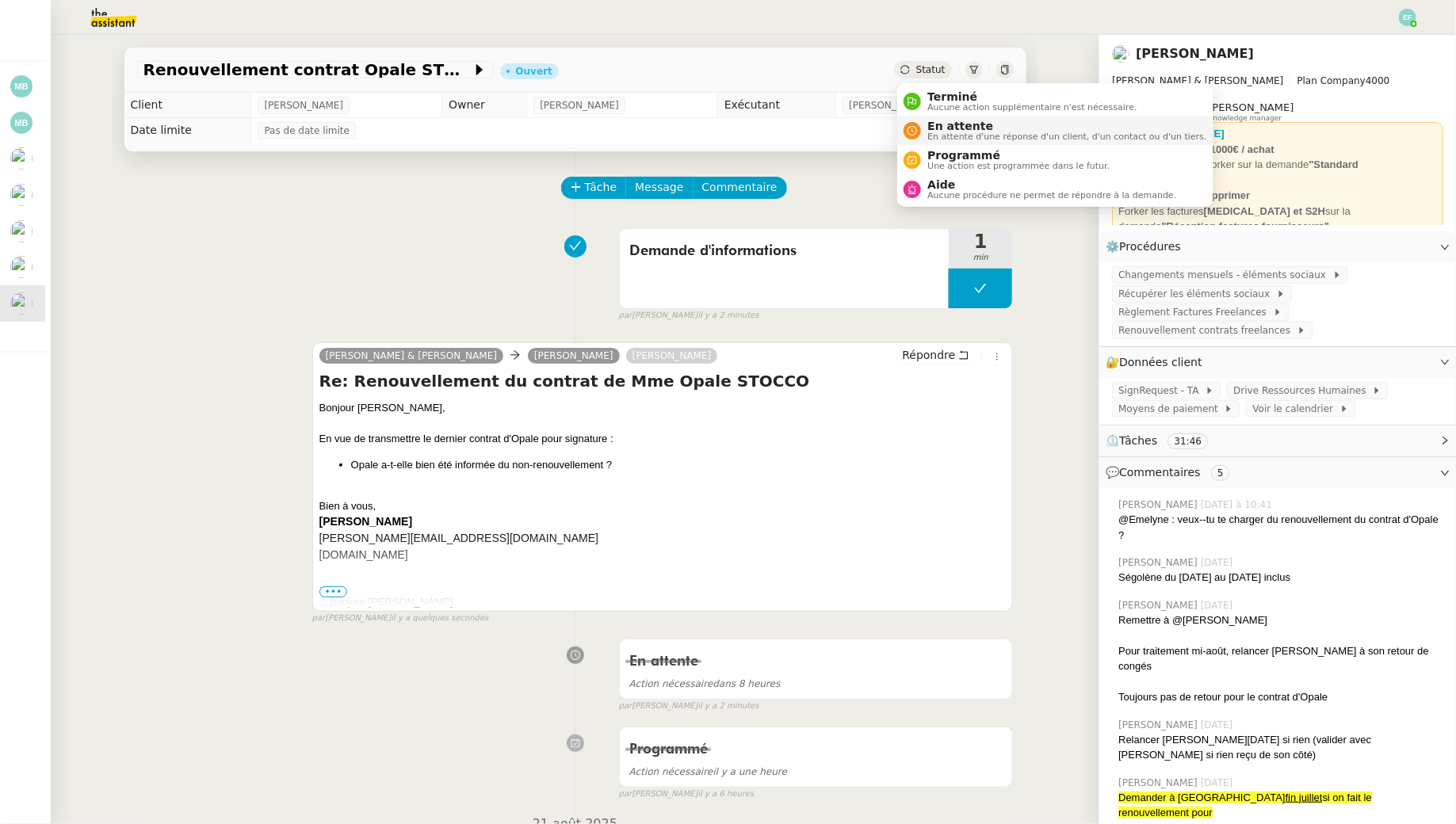
click at [939, 134] on span "En attente d'une réponse d'un client, d'un contact ou d'un tiers." at bounding box center [1067, 136] width 279 height 8
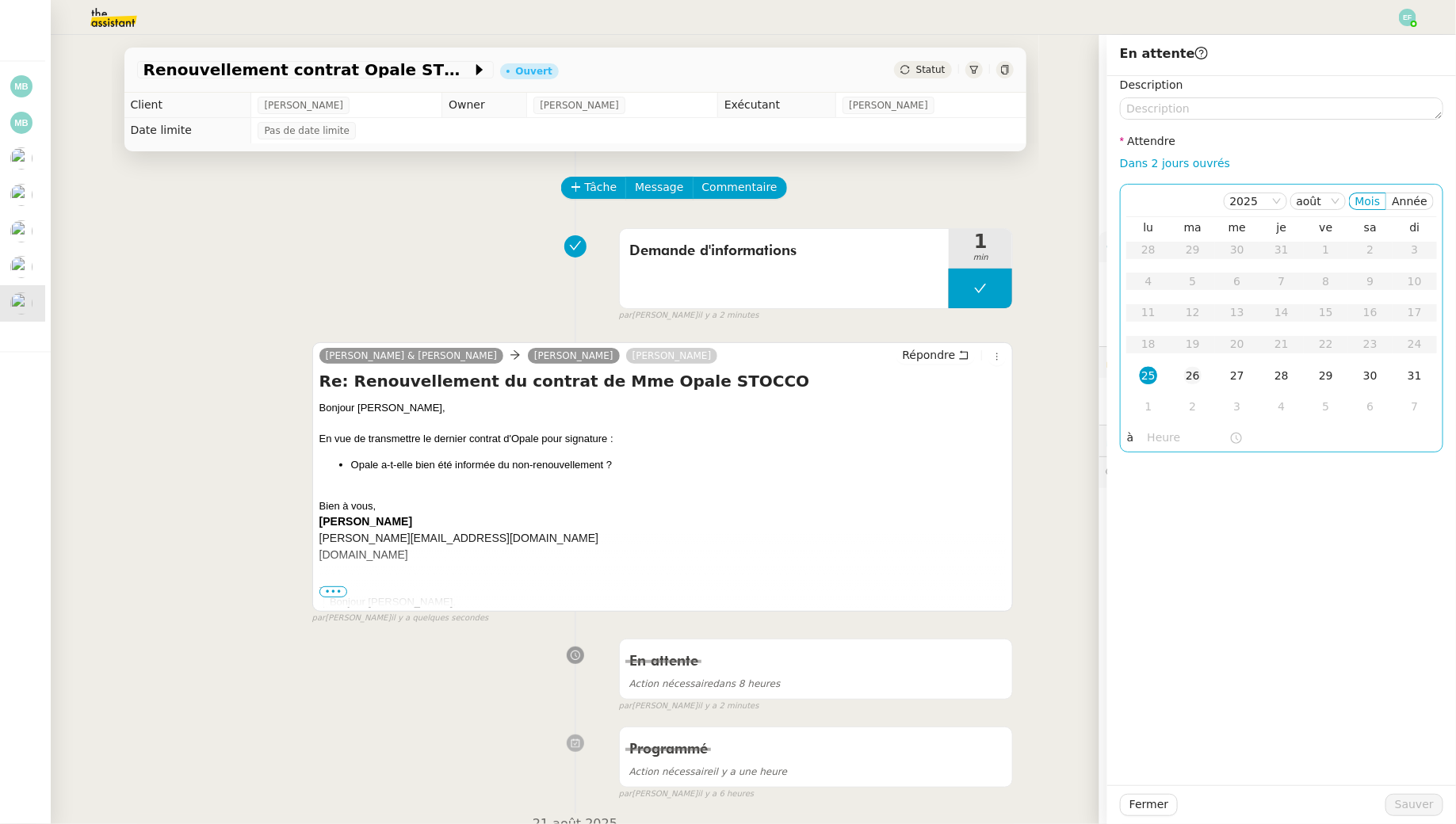
click at [1197, 372] on div "26" at bounding box center [1193, 375] width 18 height 18
click at [1420, 800] on span "Sauver" at bounding box center [1414, 805] width 39 height 19
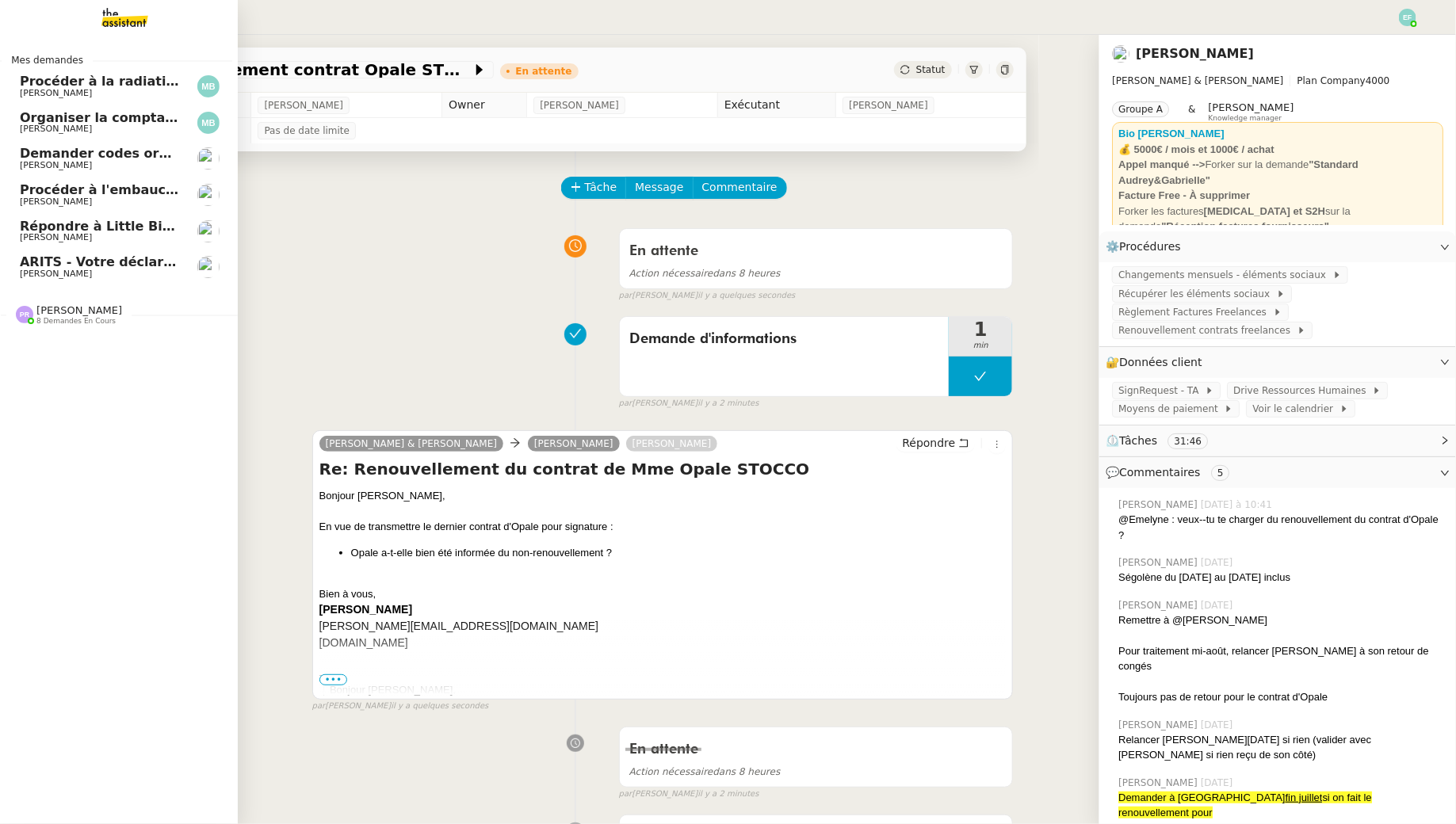
click at [50, 270] on span "[PERSON_NAME]" at bounding box center [56, 273] width 72 height 10
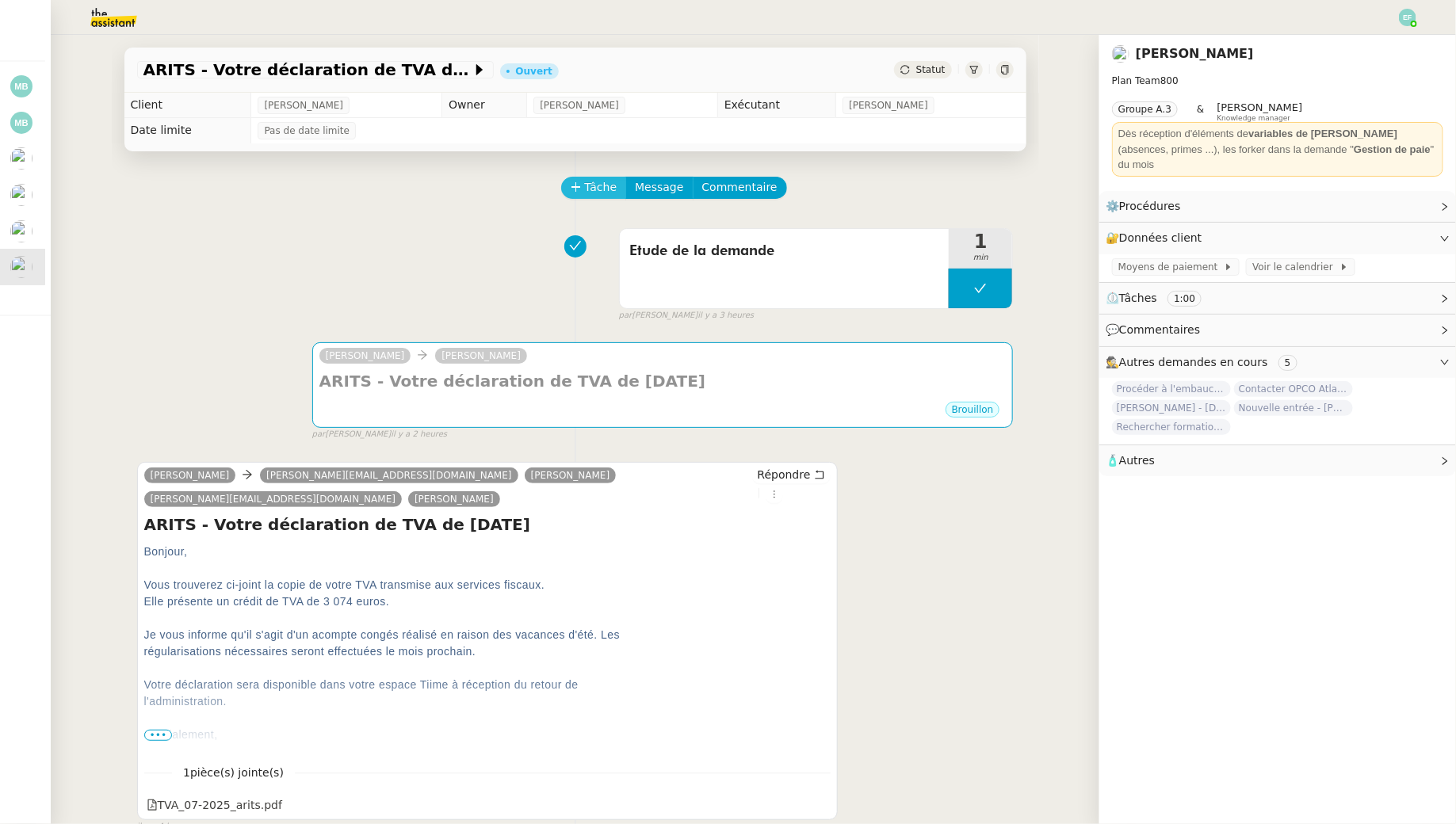
click at [600, 181] on span "Tâche" at bounding box center [601, 187] width 32 height 19
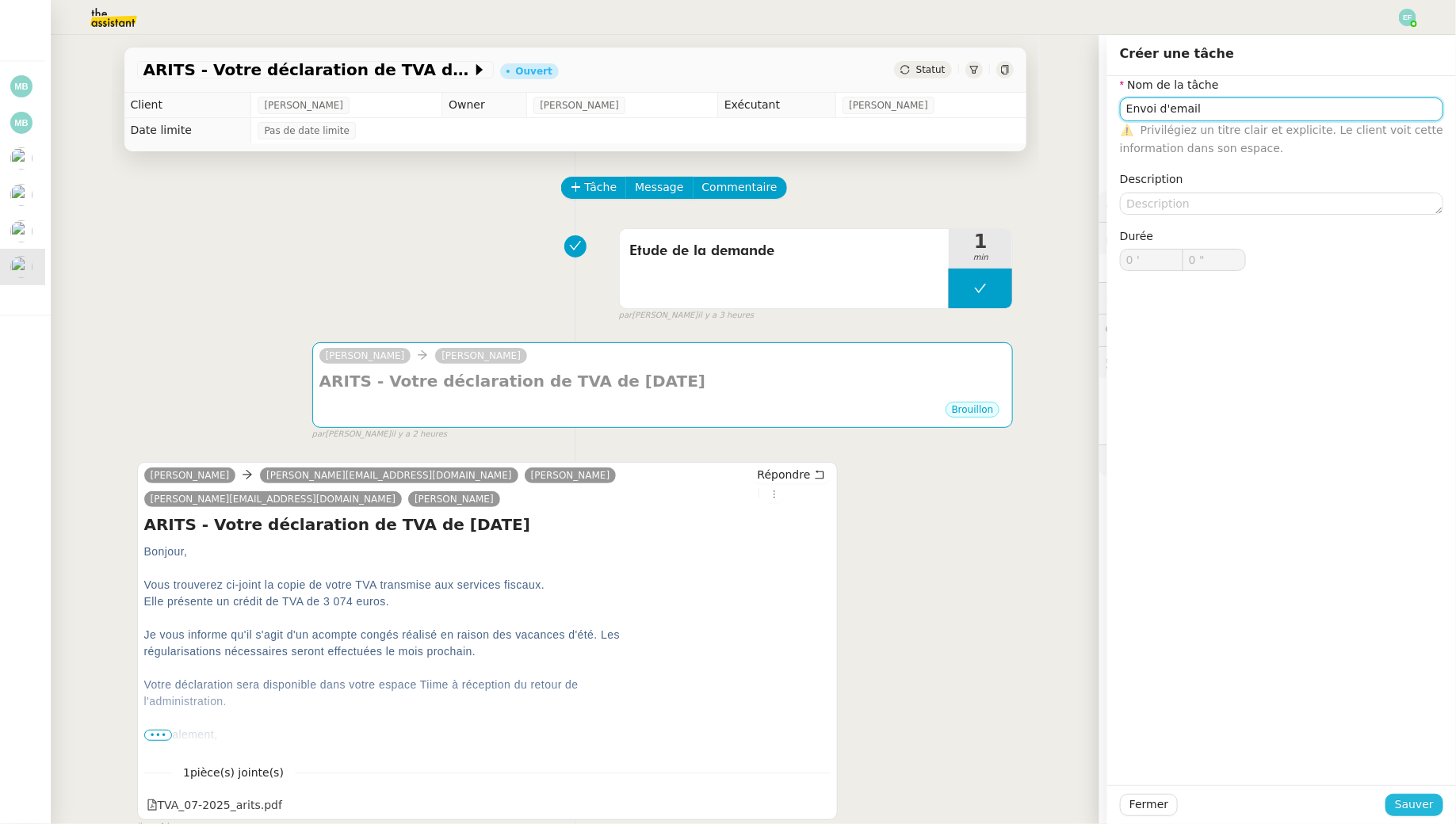
type input "Envoi d'email"
click at [1418, 799] on span "Sauver" at bounding box center [1414, 805] width 39 height 19
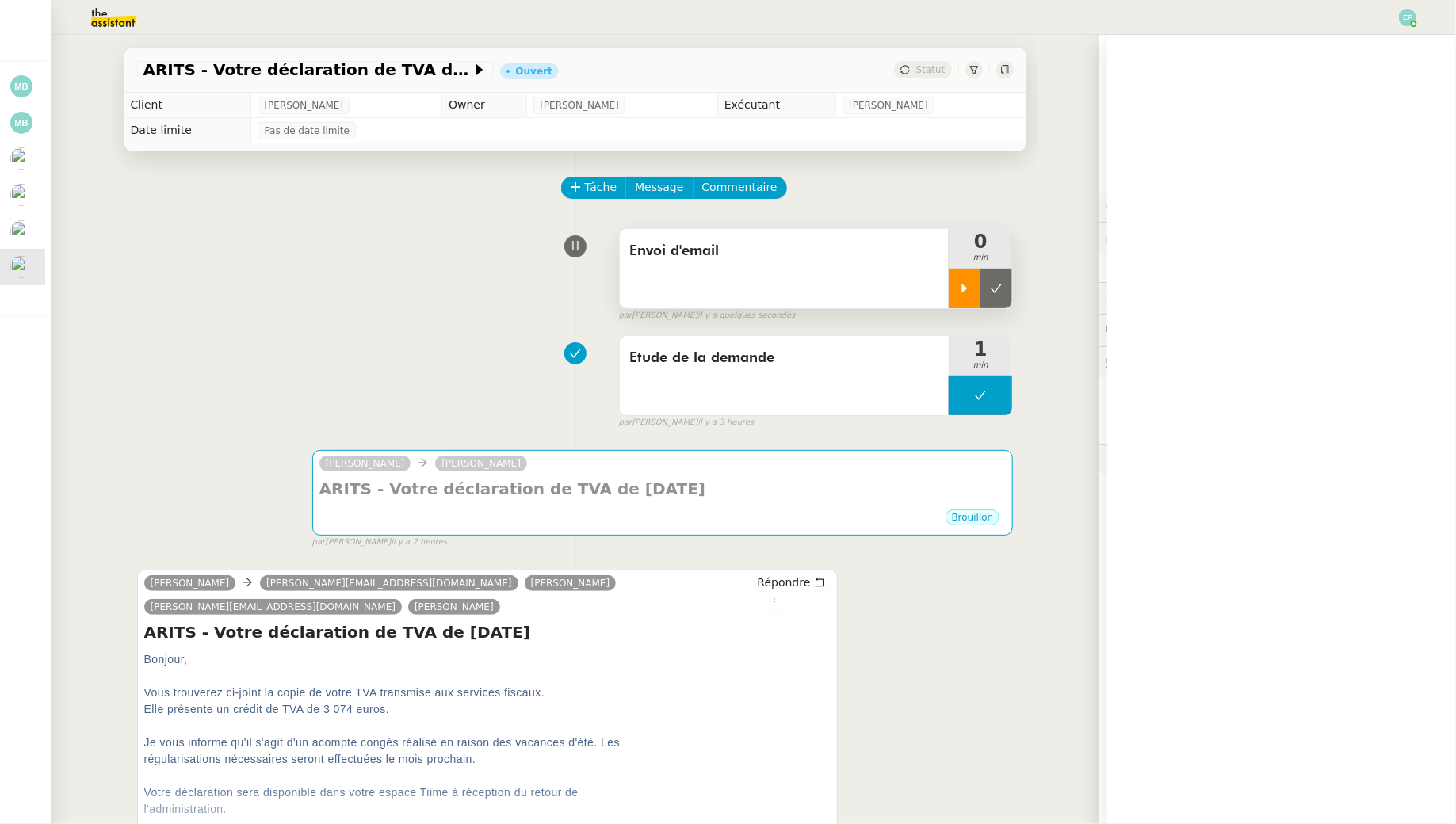
click at [965, 273] on div at bounding box center [965, 288] width 32 height 40
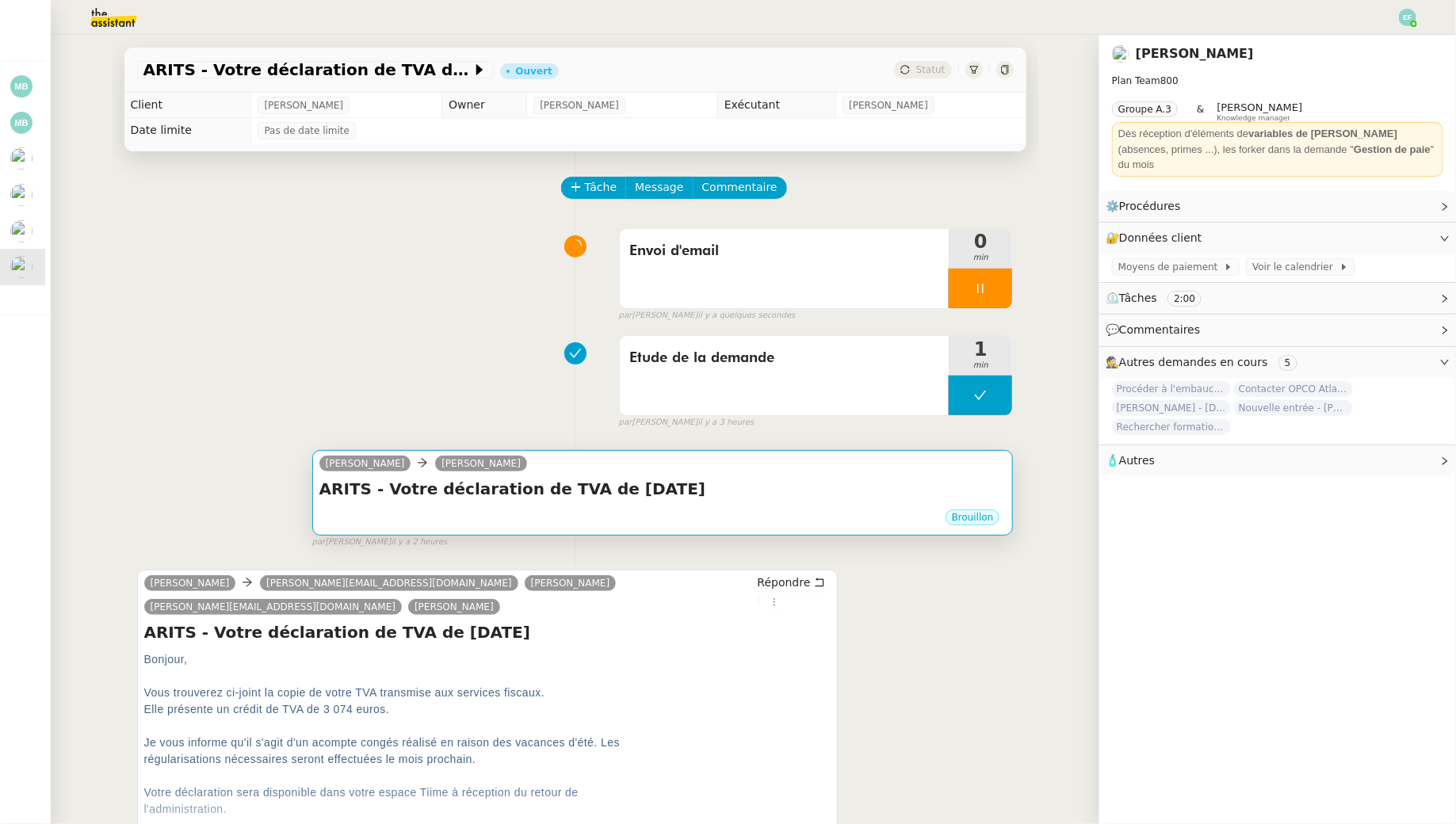
click at [829, 498] on h4 "ARITS - Votre déclaration de TVA de Juillet 2025" at bounding box center [663, 489] width 687 height 22
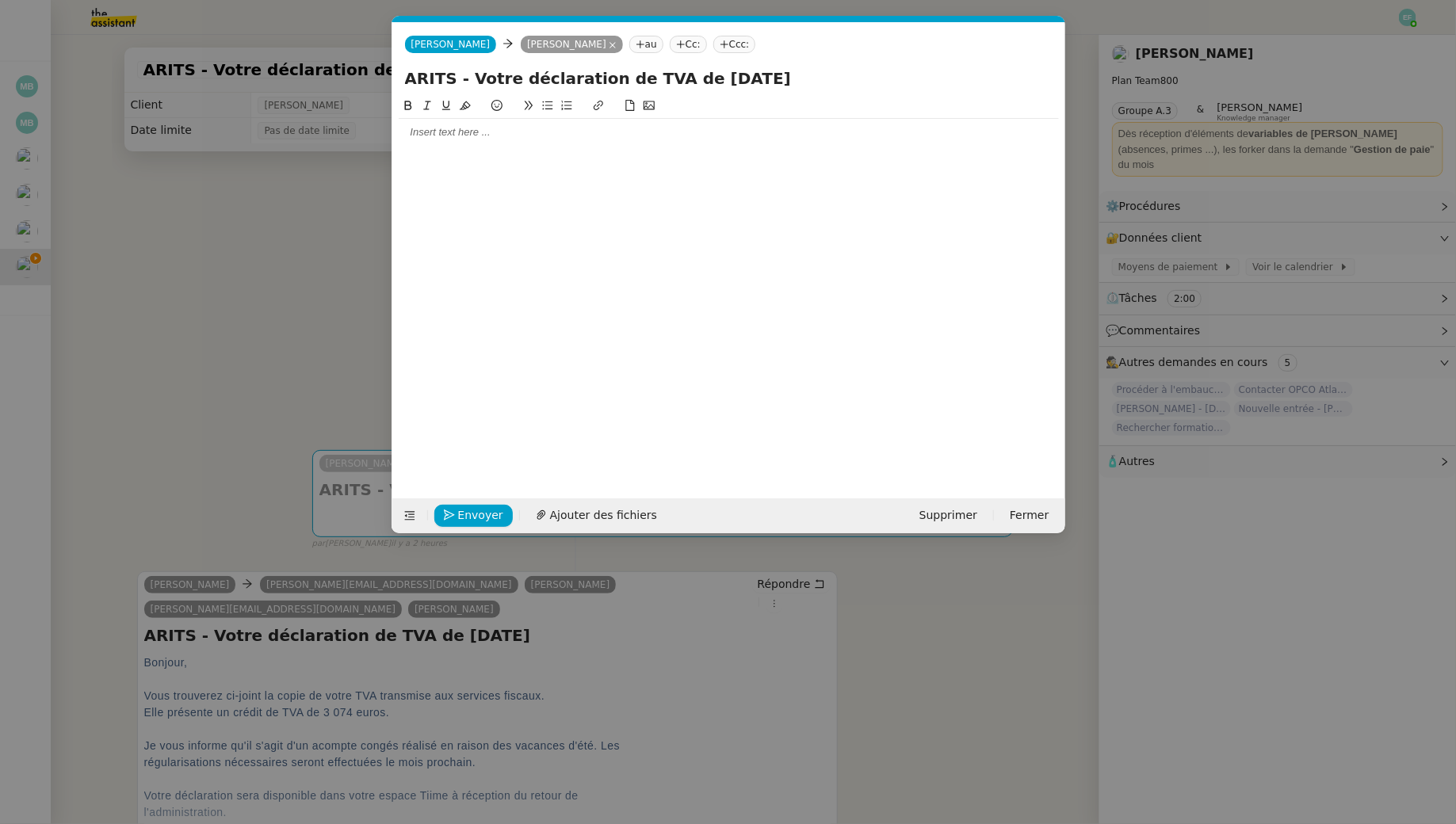
scroll to position [0, 33]
click at [653, 129] on div at bounding box center [728, 132] width 660 height 14
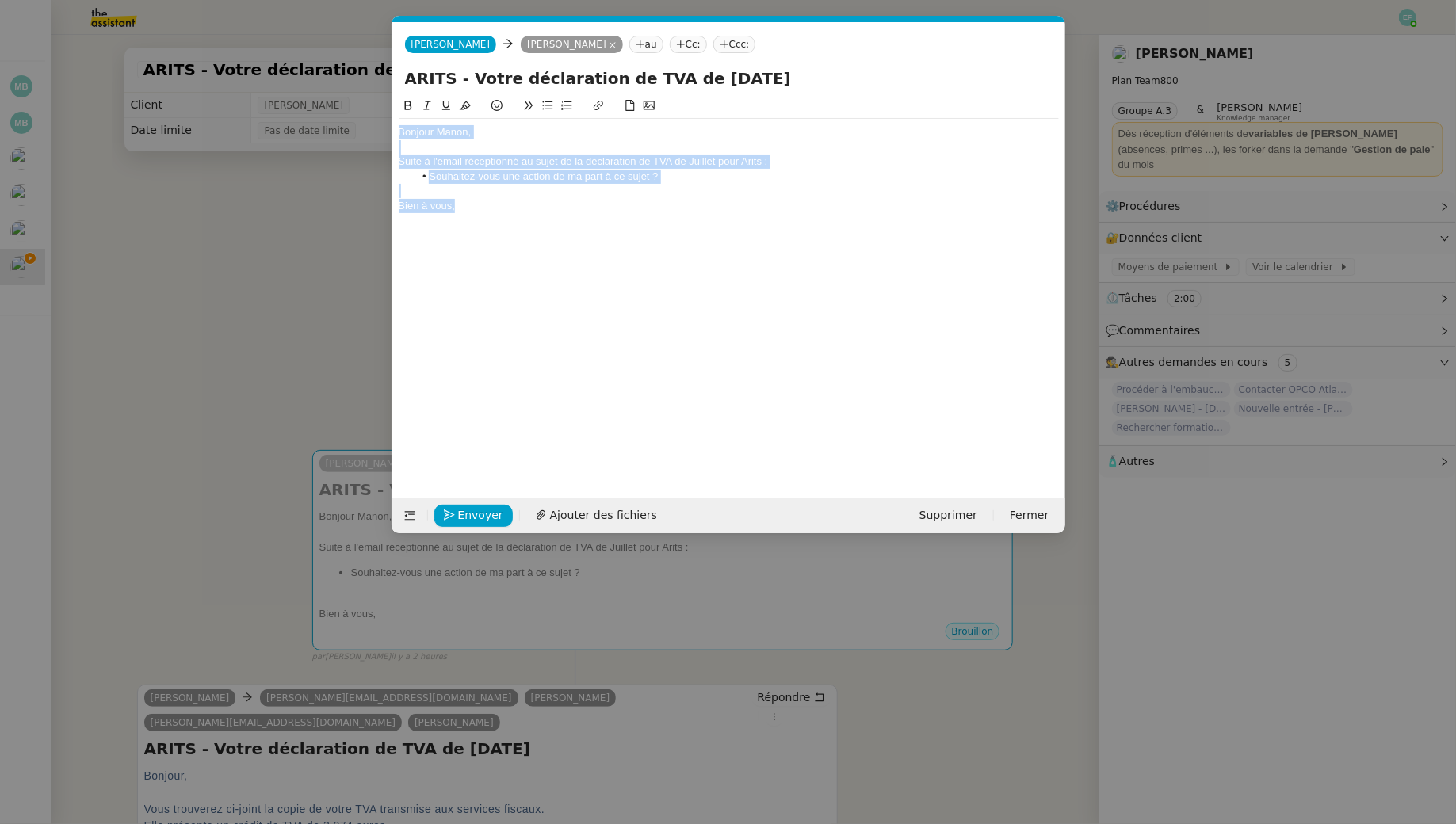
drag, startPoint x: 483, startPoint y: 208, endPoint x: 342, endPoint y: 77, distance: 192.5
click at [342, 77] on nz-modal-container "Service TA - VOYAGE - PROPOSITION GLOBALE A utiliser dans le cadre de propositi…" at bounding box center [728, 412] width 1456 height 824
copy div "Bonjour Manon, Suite à l'email réceptionné au sujet de la déclaration de TVA de…"
click at [531, 210] on div "Bien à vous," at bounding box center [728, 206] width 660 height 14
drag, startPoint x: 552, startPoint y: 213, endPoint x: 340, endPoint y: 98, distance: 241.2
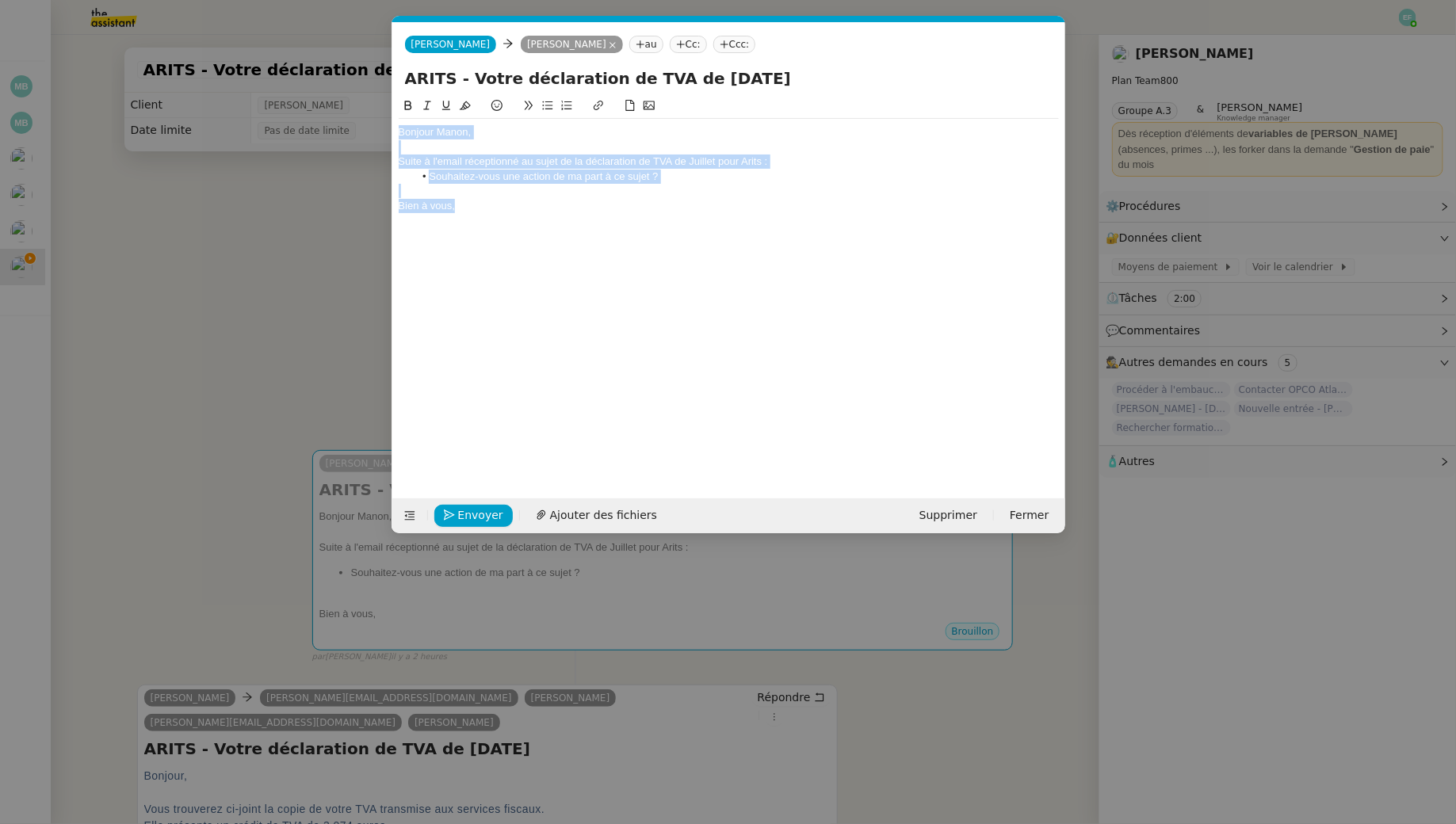
click at [340, 98] on nz-modal-container "Service TA - VOYAGE - PROPOSITION GLOBALE A utiliser dans le cadre de propositi…" at bounding box center [728, 412] width 1456 height 824
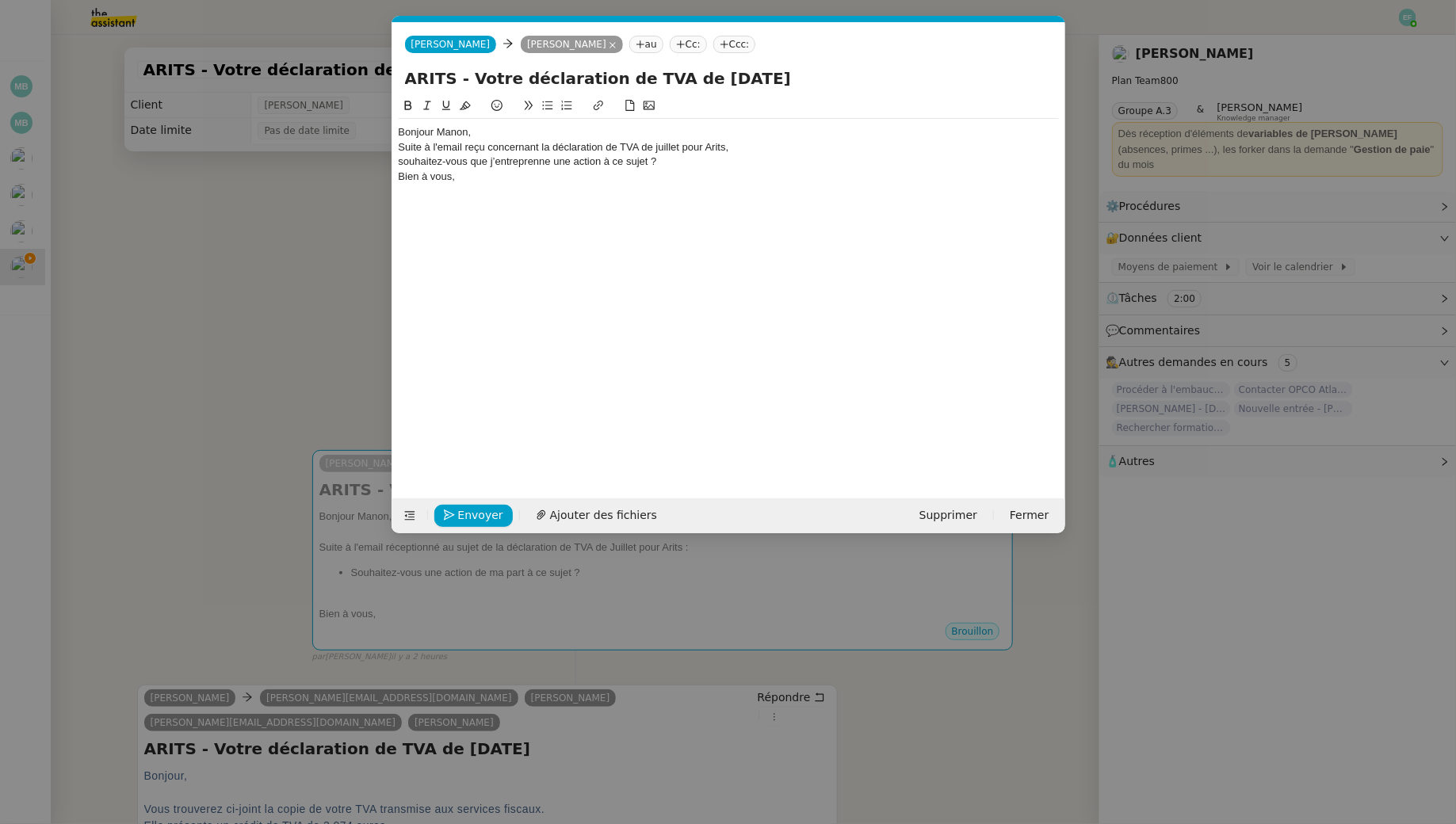
scroll to position [0, 0]
click at [481, 132] on div "Bonjour Manon," at bounding box center [728, 132] width 660 height 14
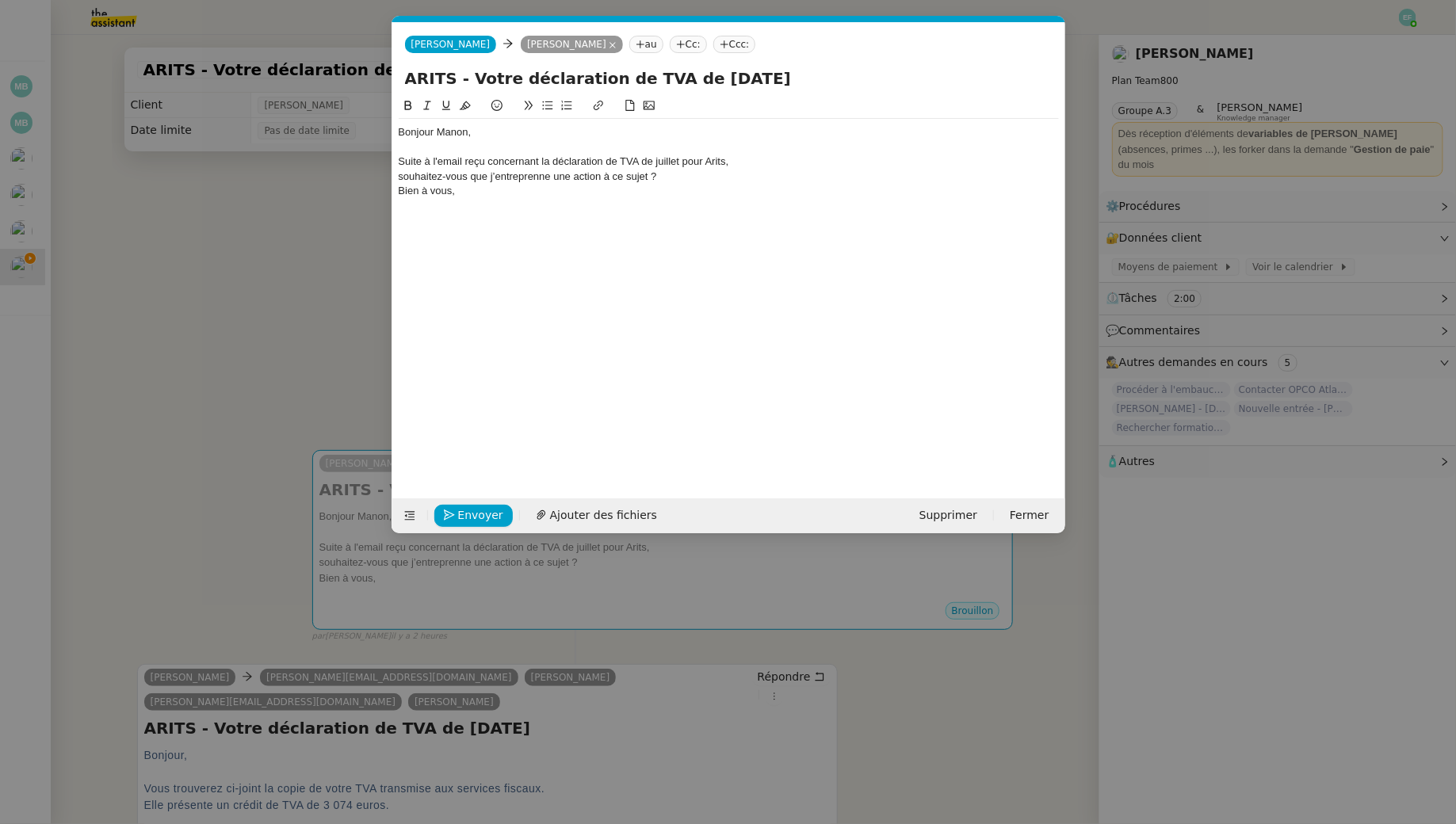
click at [399, 172] on div "souhaitez-vous que j’entreprenne une action à ce sujet ?" at bounding box center [728, 176] width 660 height 14
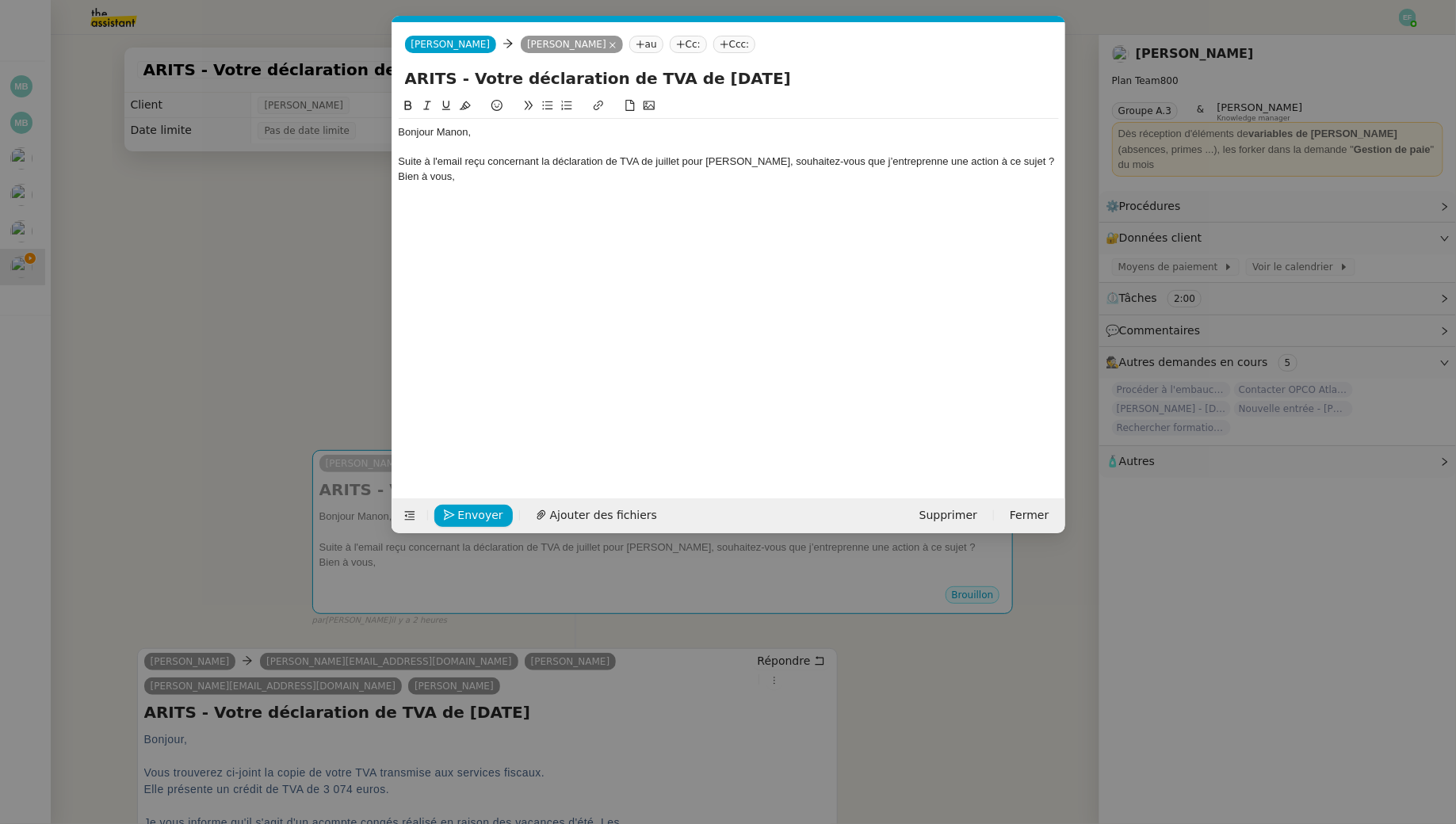
click at [1008, 158] on div "Suite à l'email reçu concernant la déclaration de TVA de juillet pour Arits, so…" at bounding box center [728, 161] width 660 height 14
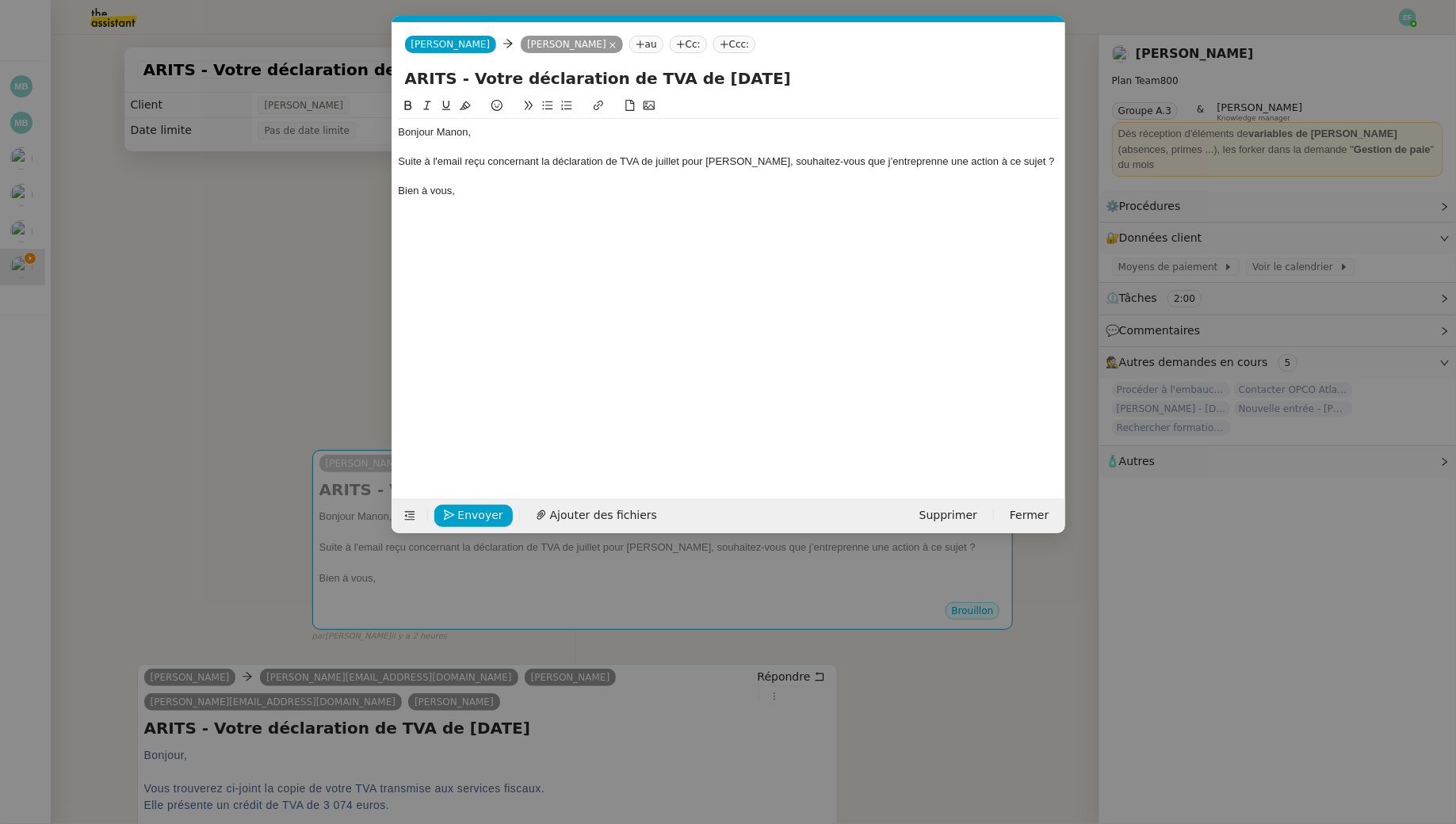
click at [983, 164] on div "Suite à l'email reçu concernant la déclaration de TVA de juillet pour Arits, so…" at bounding box center [728, 161] width 660 height 14
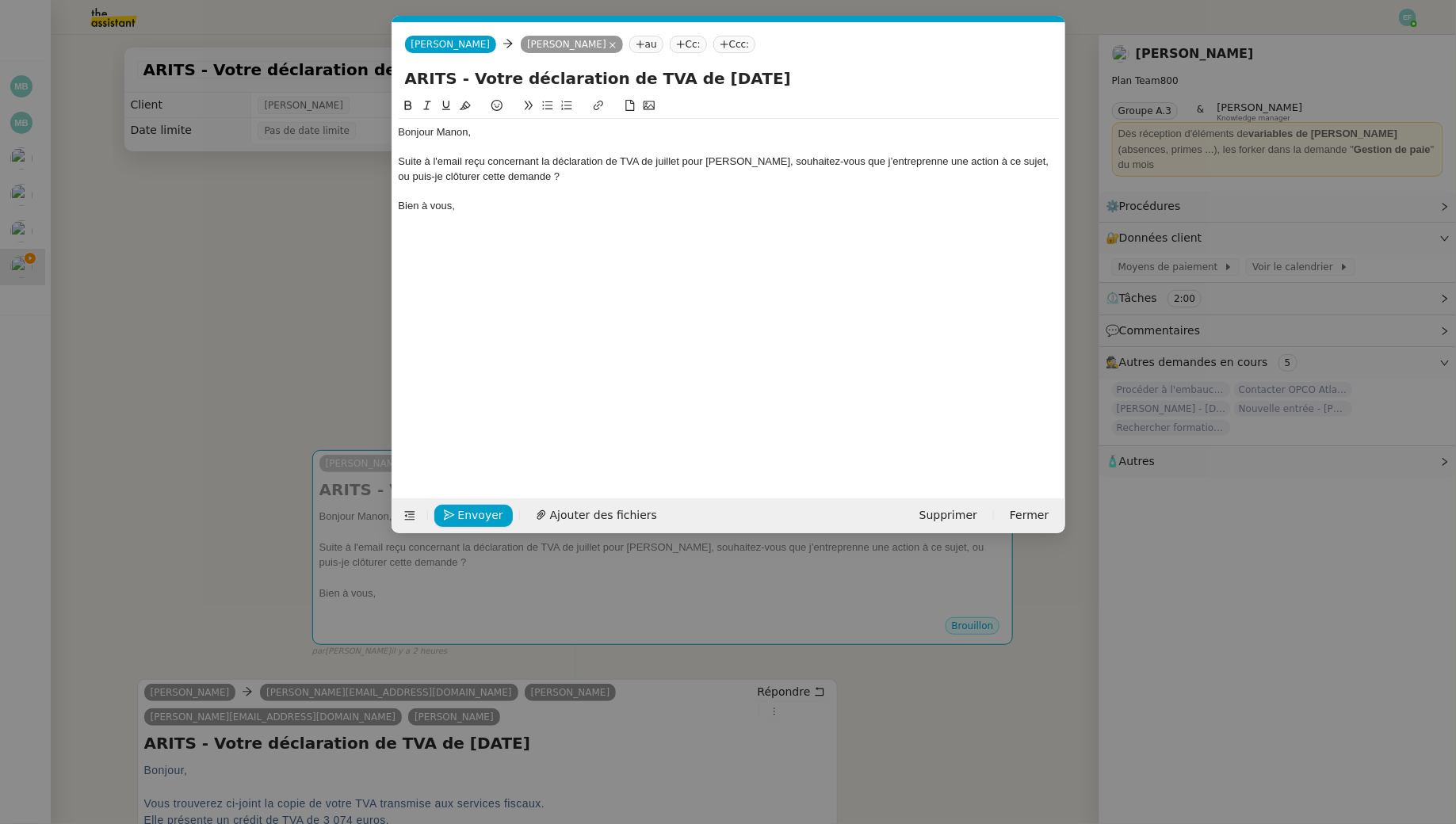
click at [731, 164] on div "Suite à l'email reçu concernant la déclaration de TVA de juillet pour Arits, so…" at bounding box center [728, 170] width 660 height 30
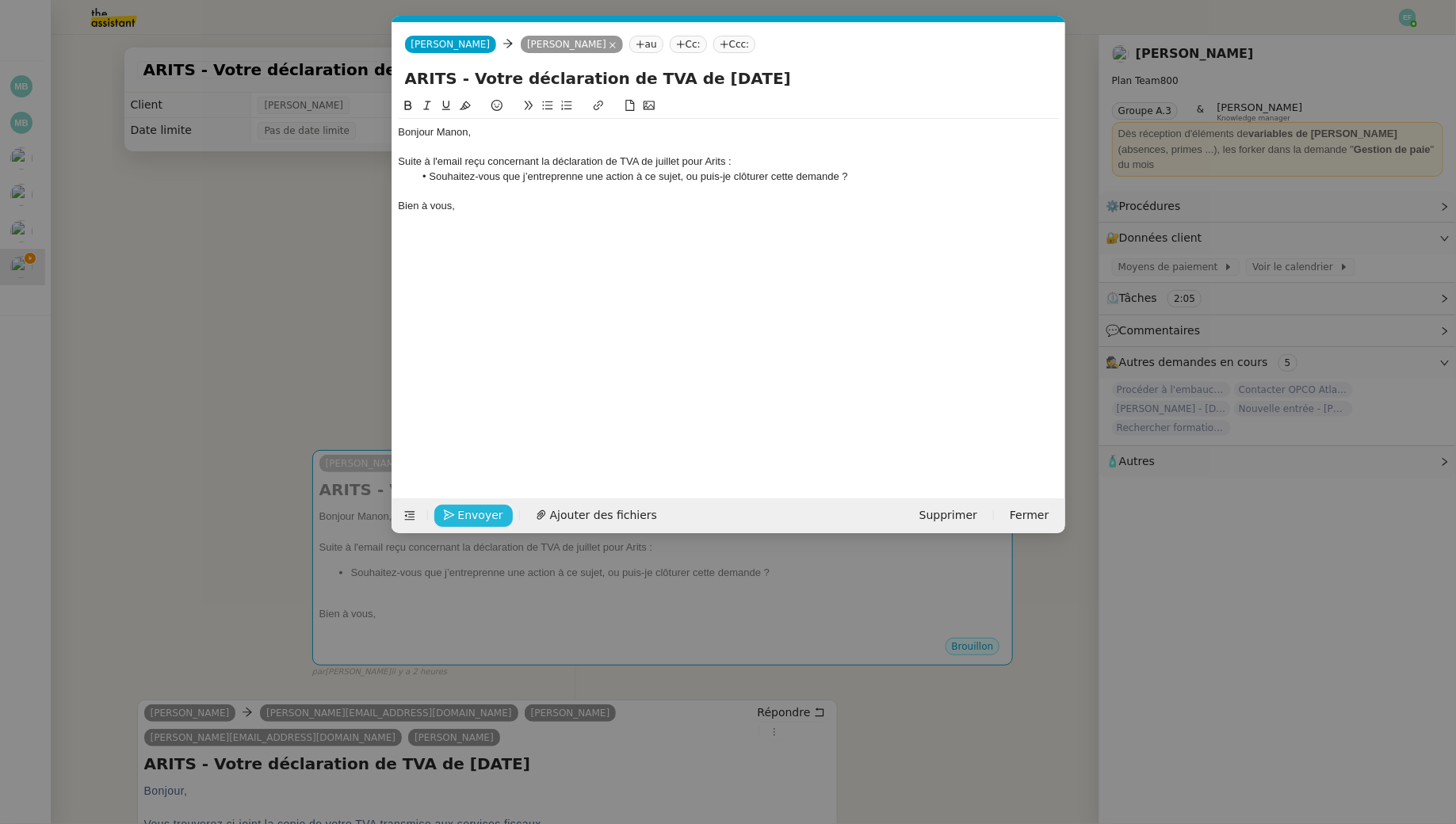
click at [461, 512] on span "Envoyer" at bounding box center [480, 515] width 45 height 19
click at [461, 512] on span "Confirmer l'envoi" at bounding box center [505, 515] width 95 height 19
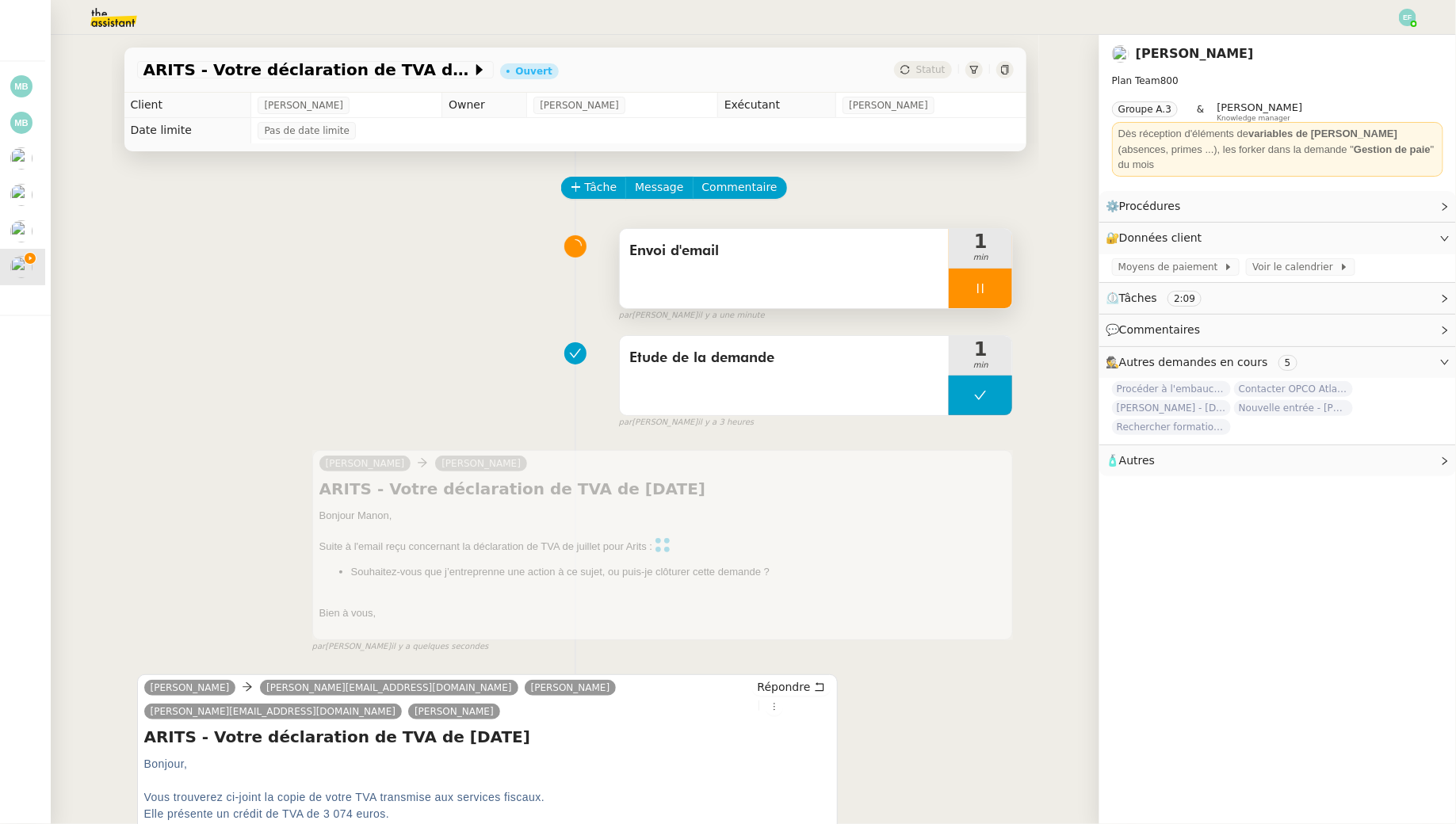
click at [988, 283] on div at bounding box center [981, 288] width 63 height 40
click at [1005, 285] on button at bounding box center [996, 288] width 32 height 40
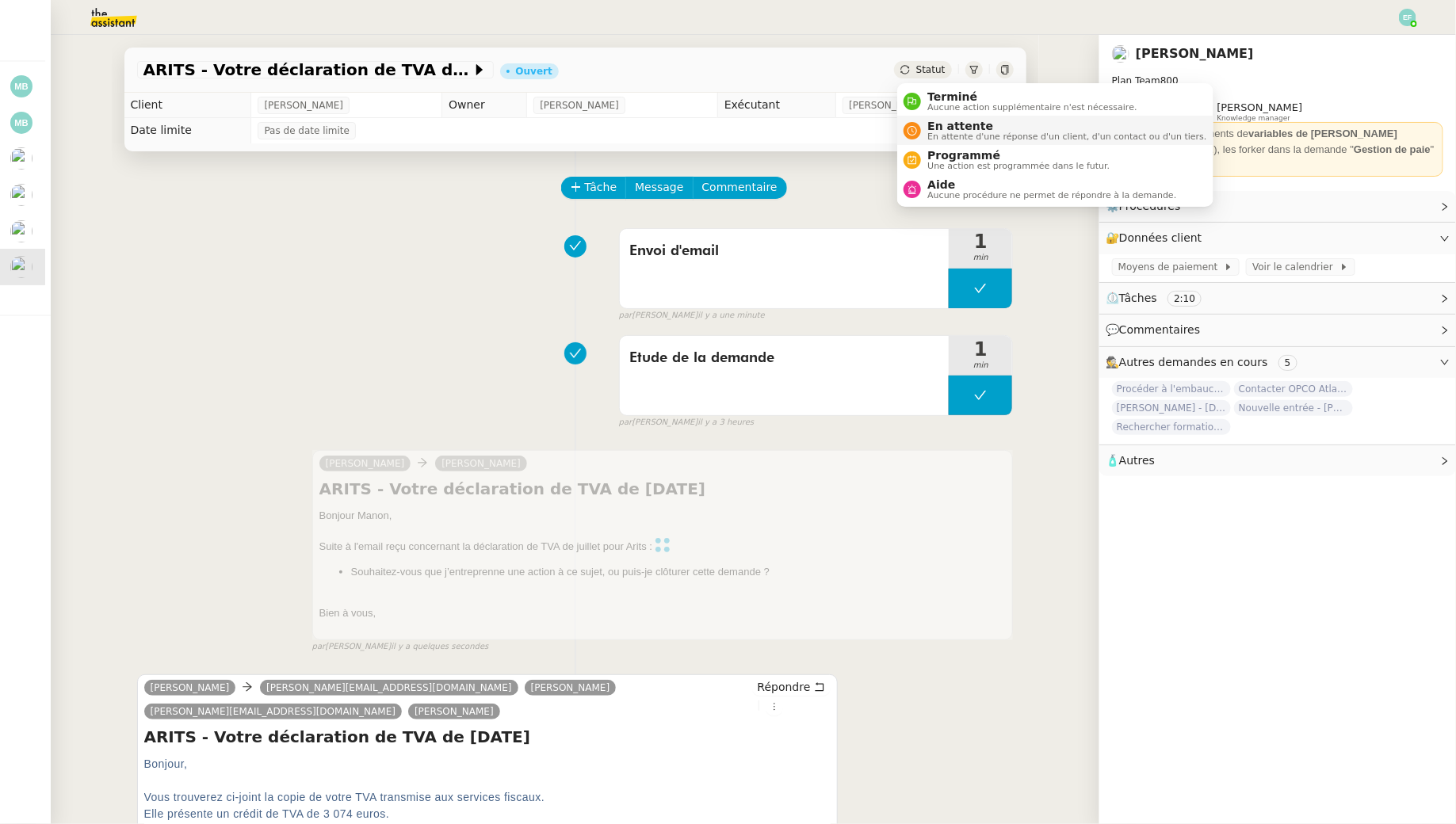
click at [939, 133] on span "En attente d'une réponse d'un client, d'un contact ou d'un tiers." at bounding box center [1067, 136] width 279 height 8
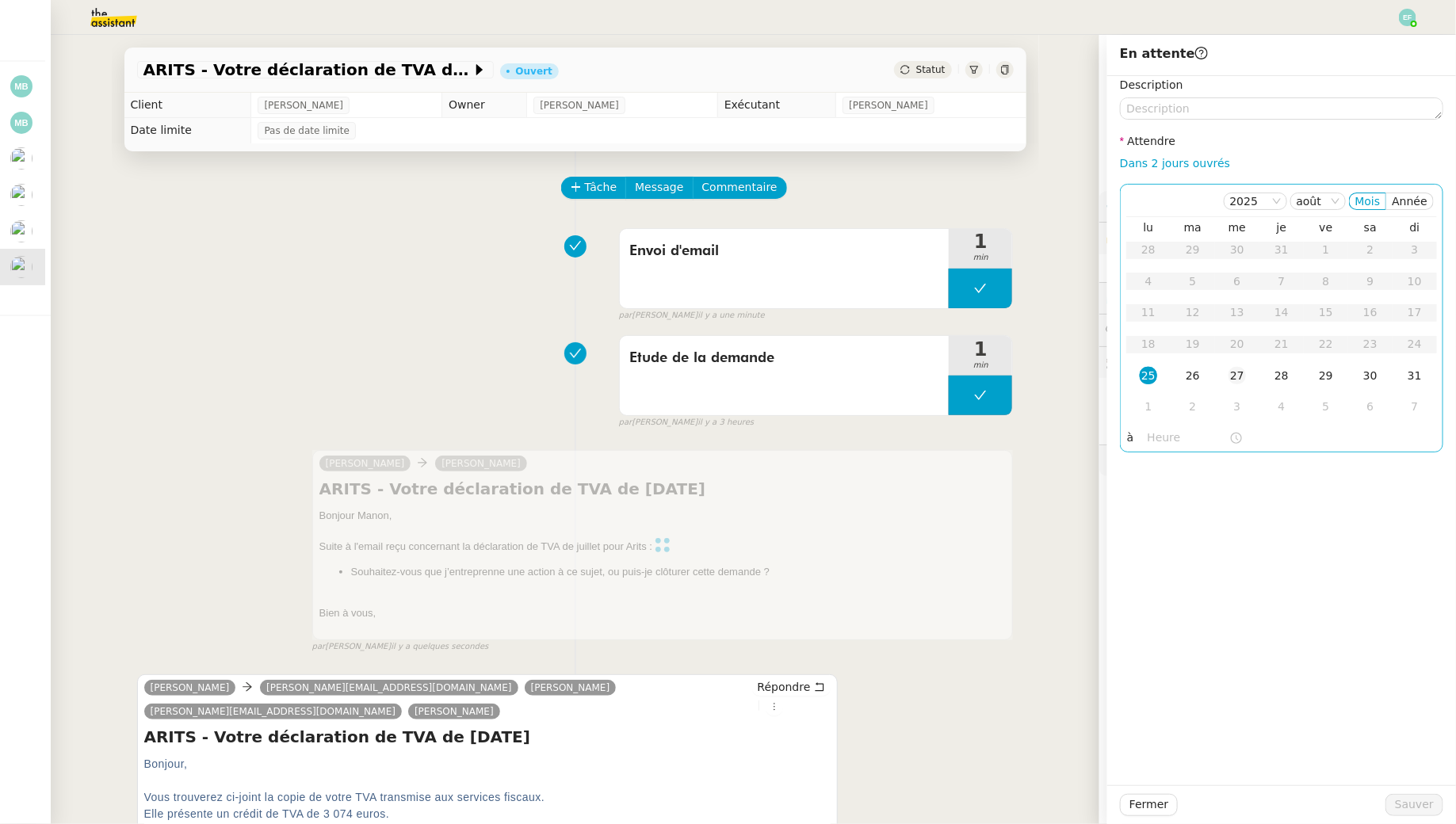
click at [1245, 374] on div "27" at bounding box center [1237, 375] width 18 height 18
click at [1415, 805] on span "Sauver" at bounding box center [1414, 805] width 39 height 19
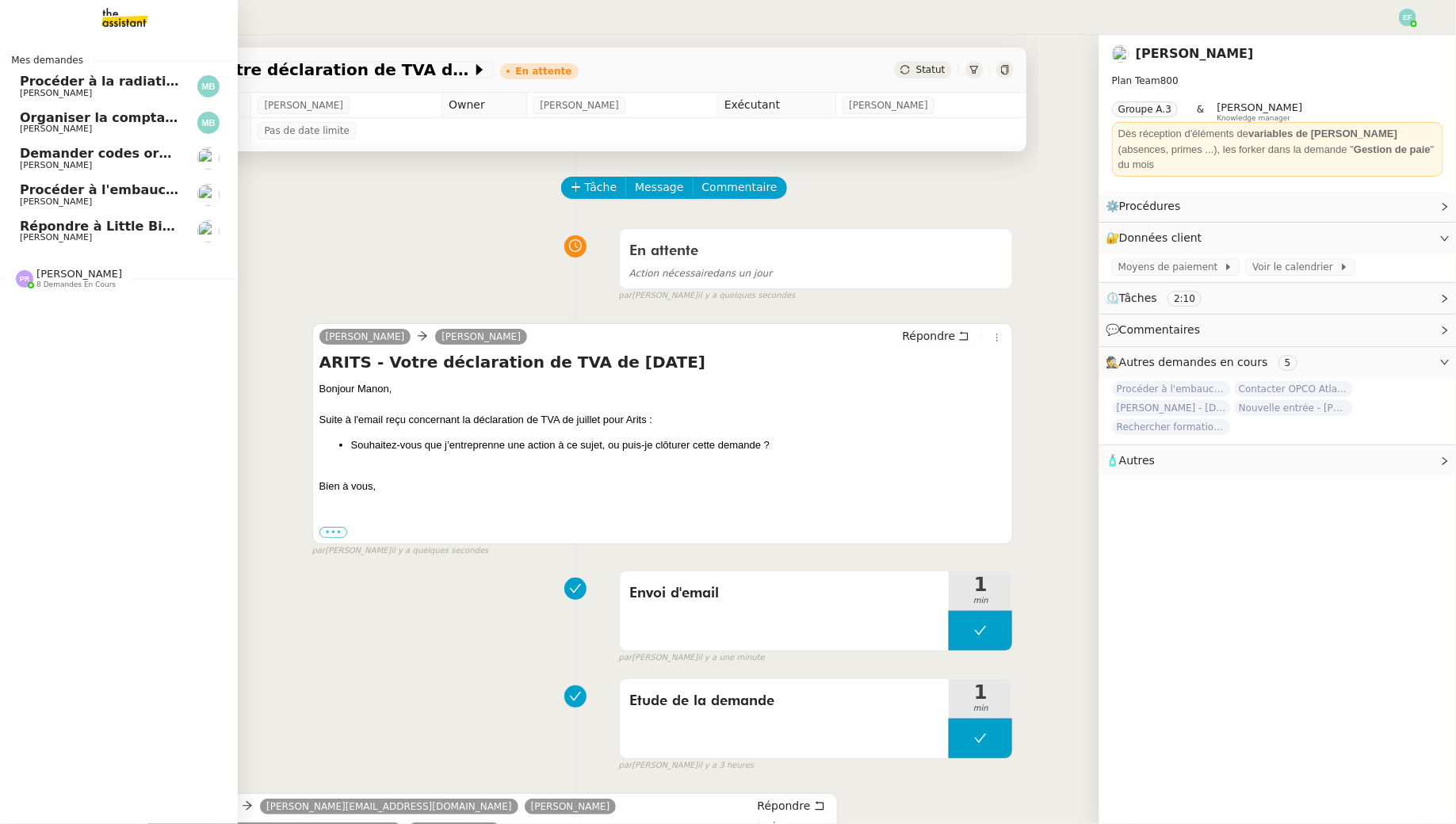
click at [33, 226] on span "Répondre à Little Big Connection" at bounding box center [137, 226] width 236 height 15
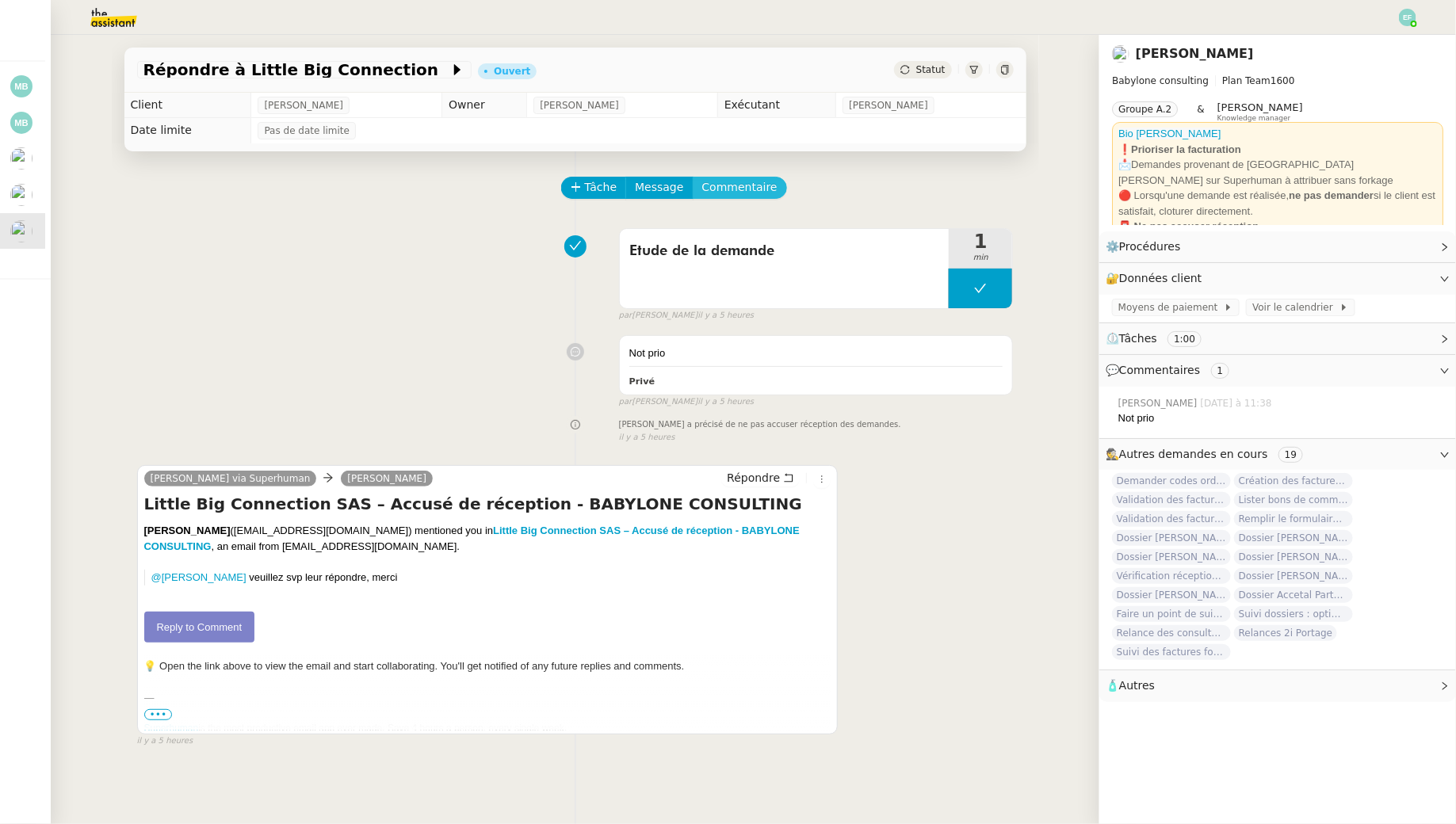
click at [747, 190] on span "Commentaire" at bounding box center [740, 187] width 75 height 19
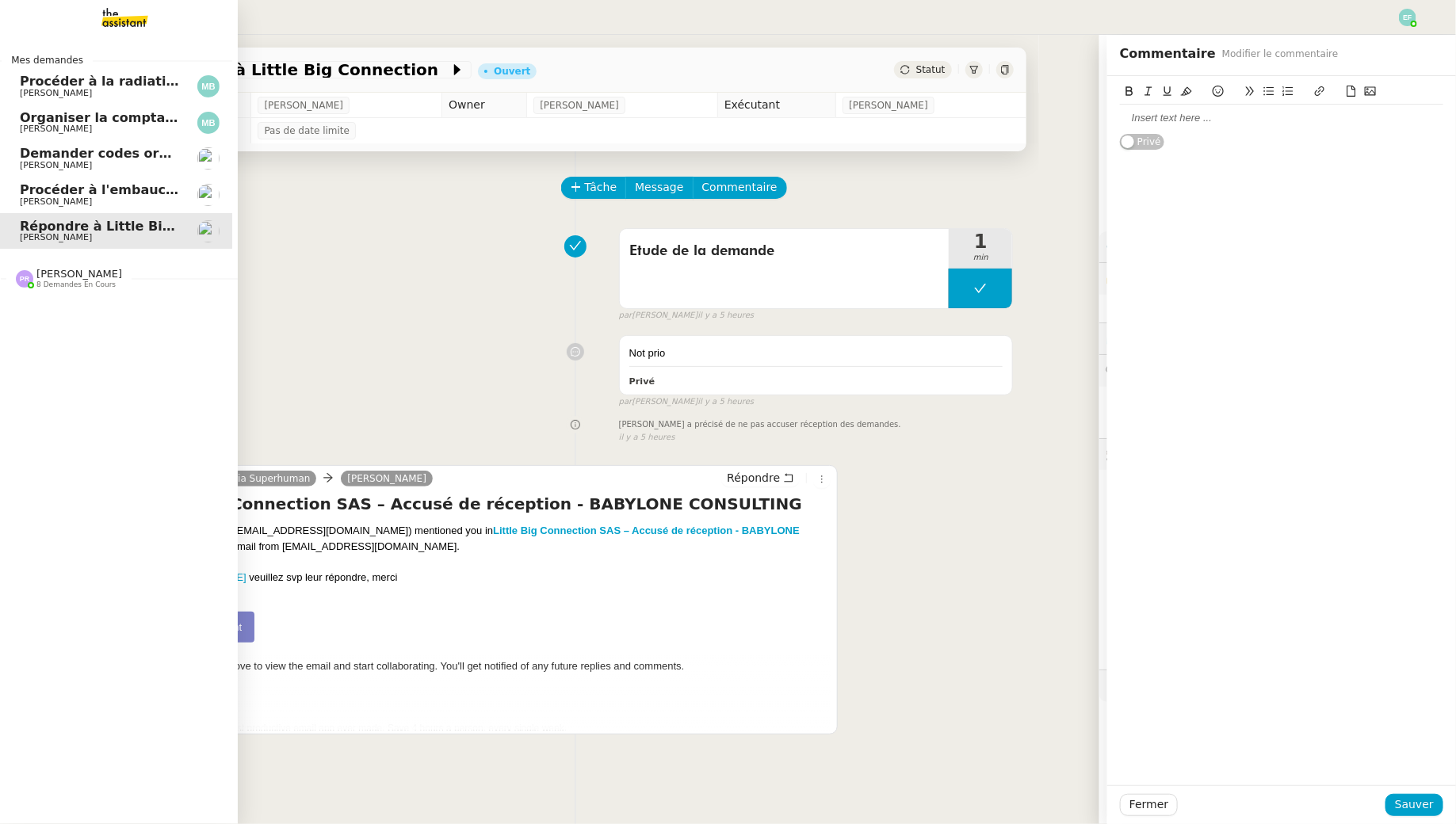
click at [37, 195] on span "Procéder à l'embauche d'[PERSON_NAME]" at bounding box center [169, 190] width 298 height 15
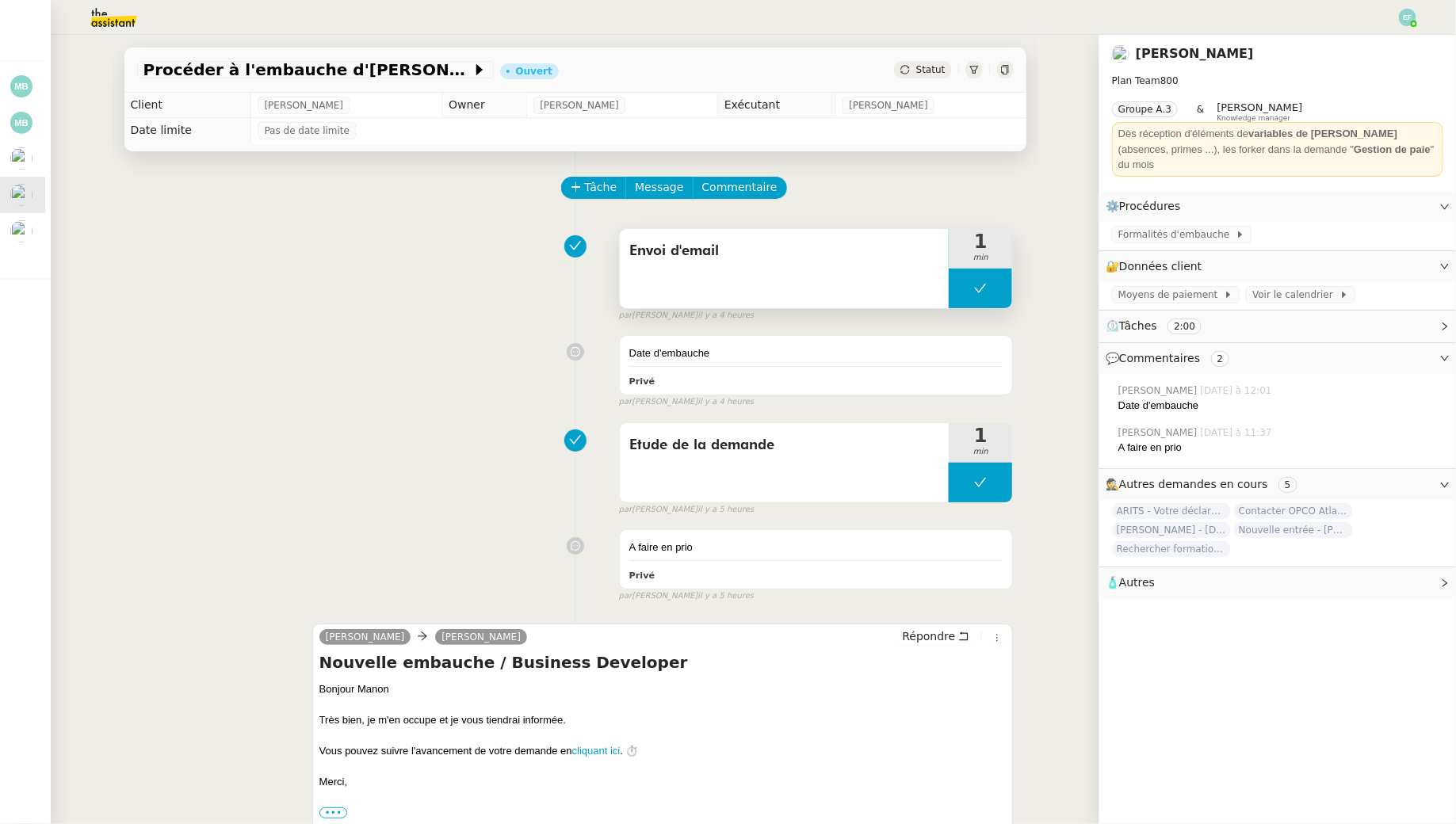
click at [971, 292] on button at bounding box center [981, 288] width 63 height 40
click at [967, 289] on icon at bounding box center [965, 288] width 13 height 13
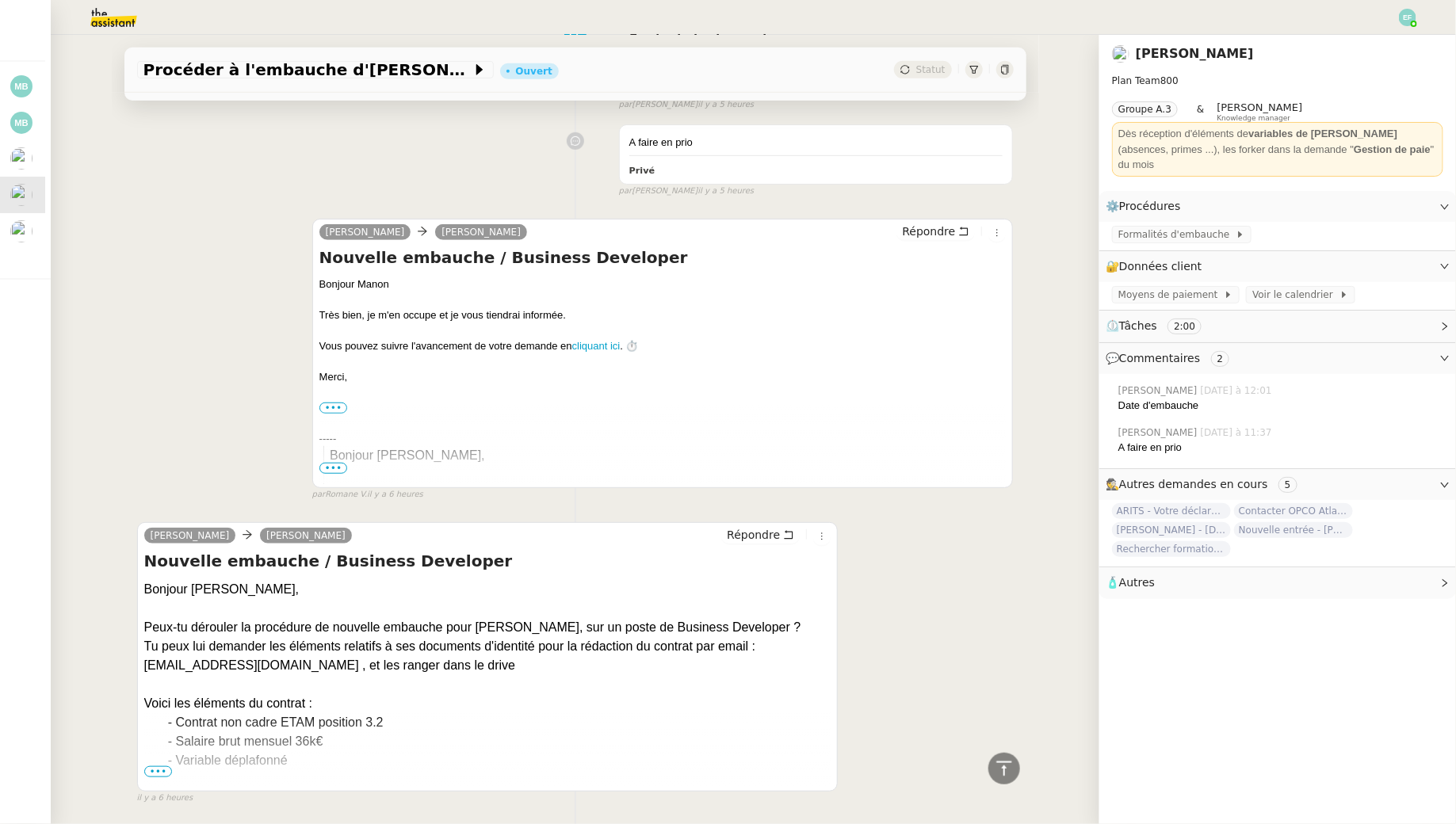
scroll to position [458, 0]
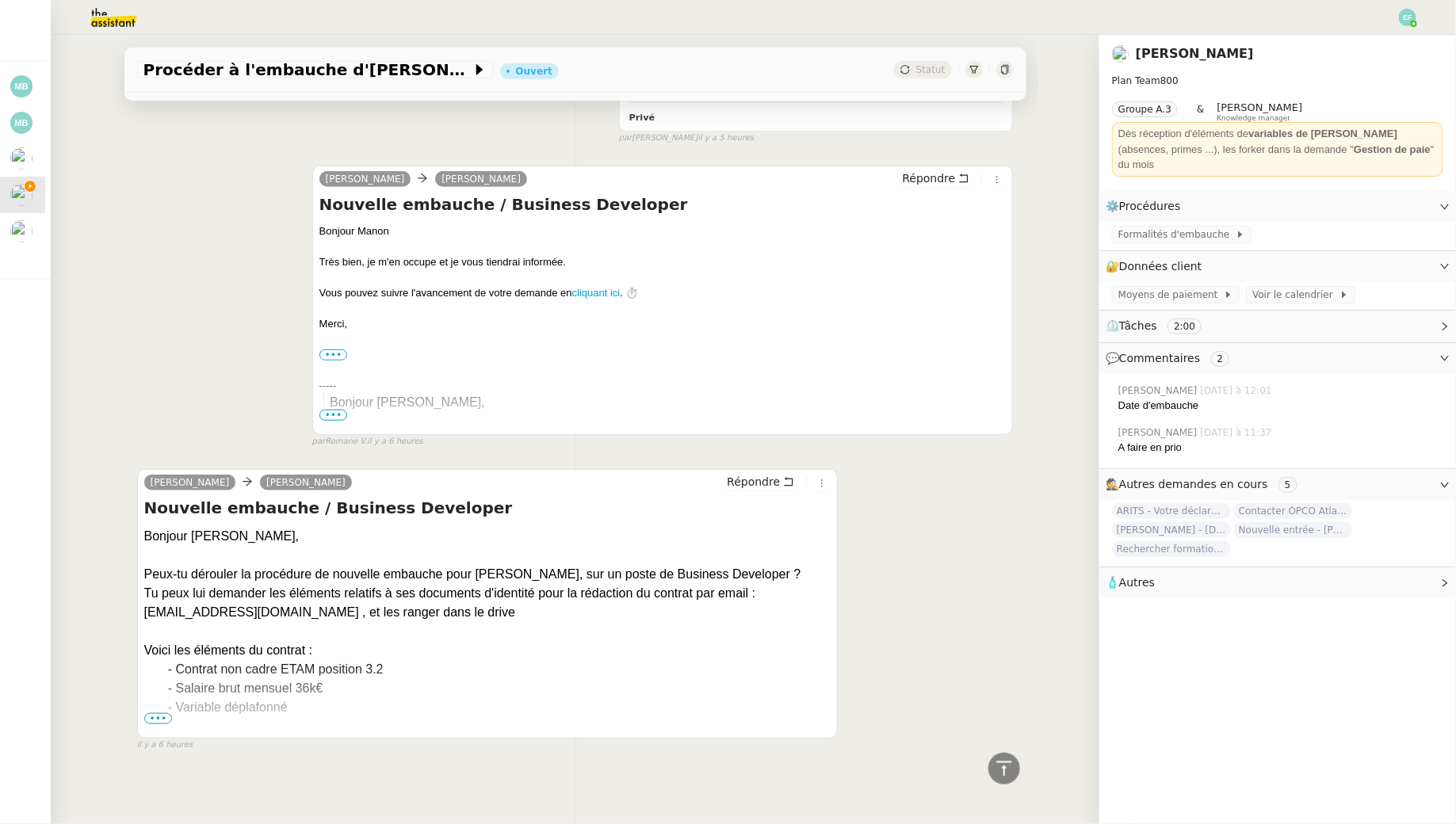
click at [164, 715] on span "•••" at bounding box center [158, 719] width 29 height 11
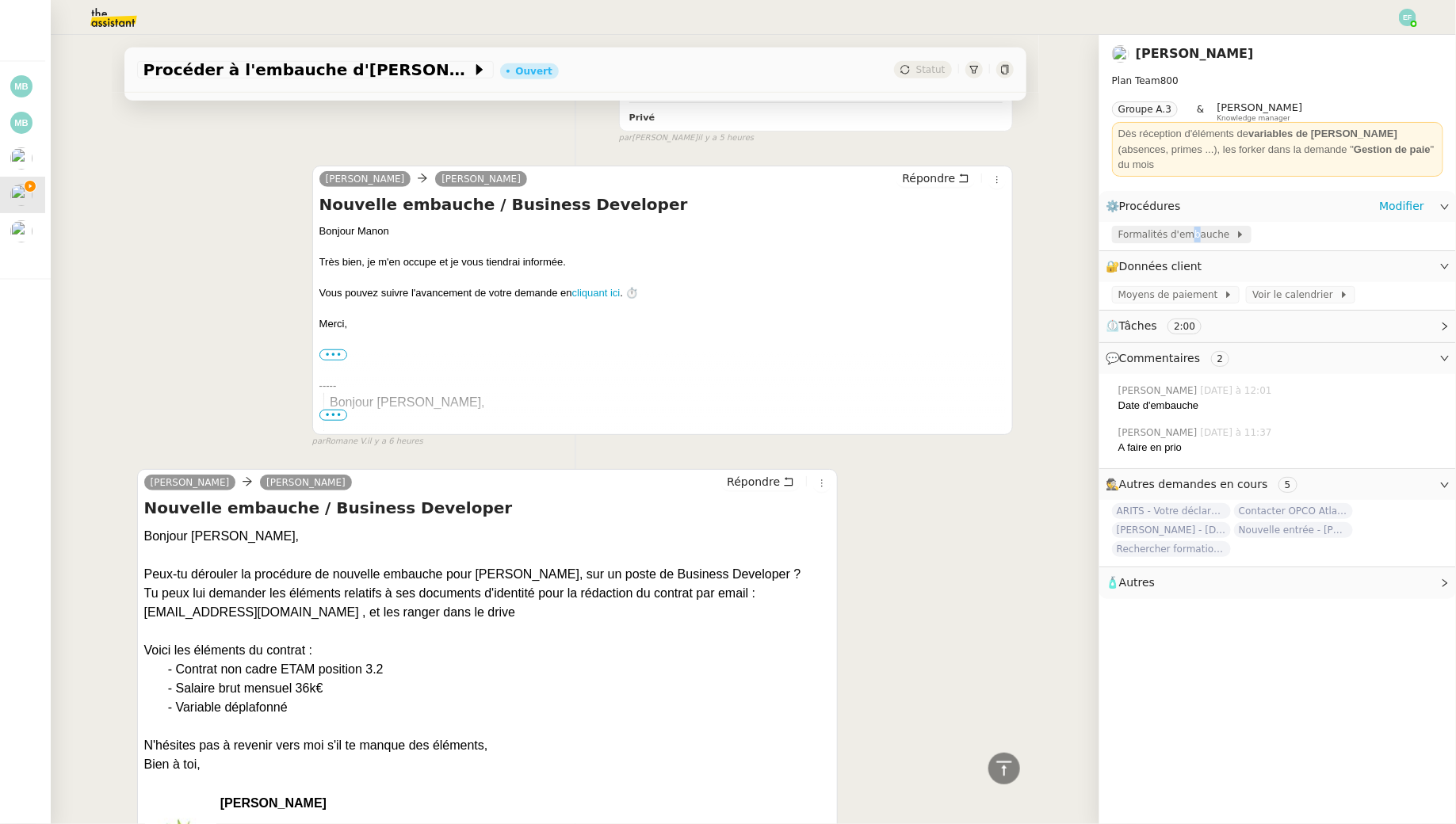
click at [1193, 227] on span "Formalités d'embauche" at bounding box center [1177, 235] width 118 height 16
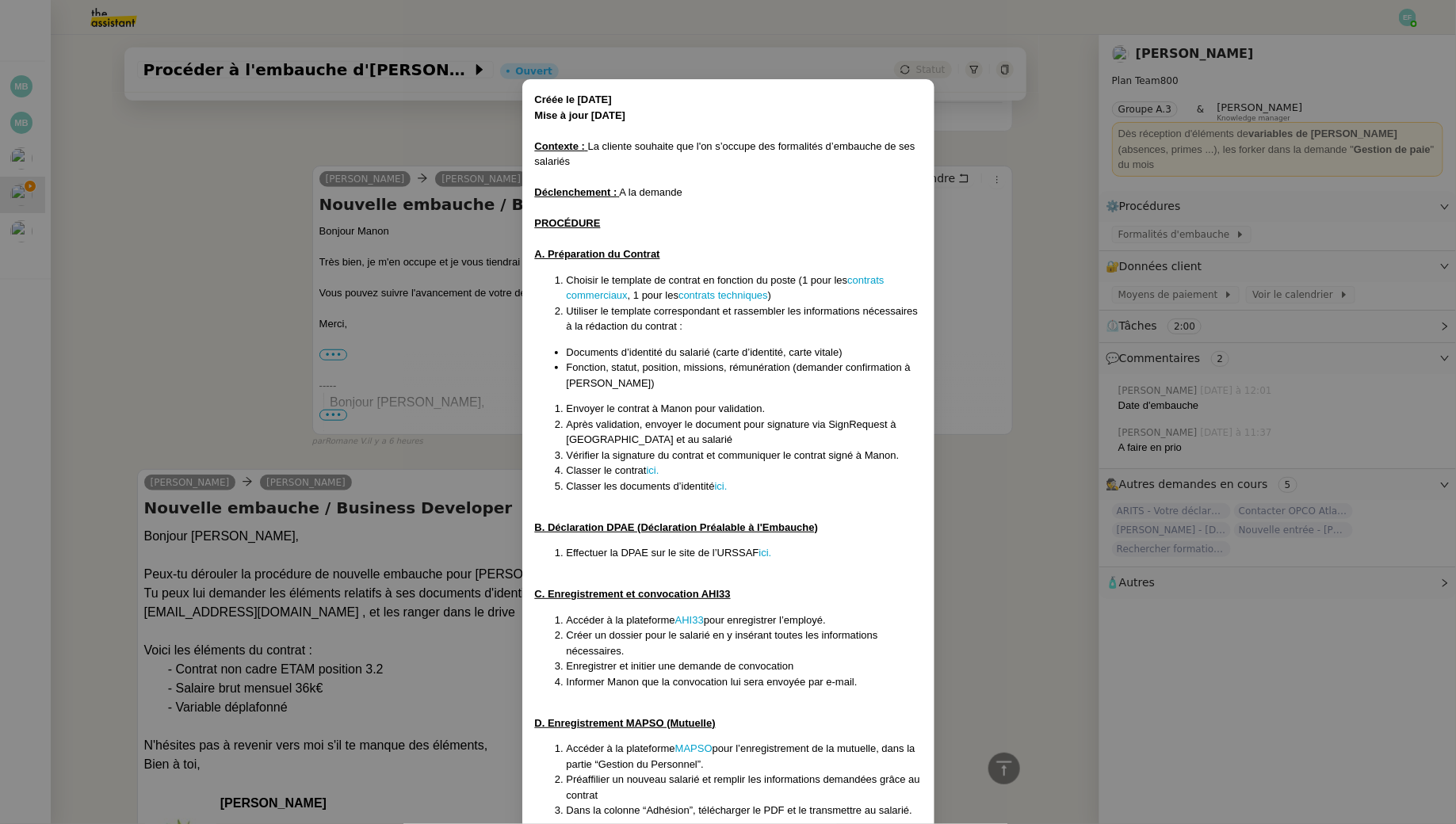
click at [946, 533] on nz-modal-container "Créée le 17/3/25 Mise à jour 26/3/25 Contexte : La cliente souhaite que l'on s’…" at bounding box center [728, 412] width 1456 height 824
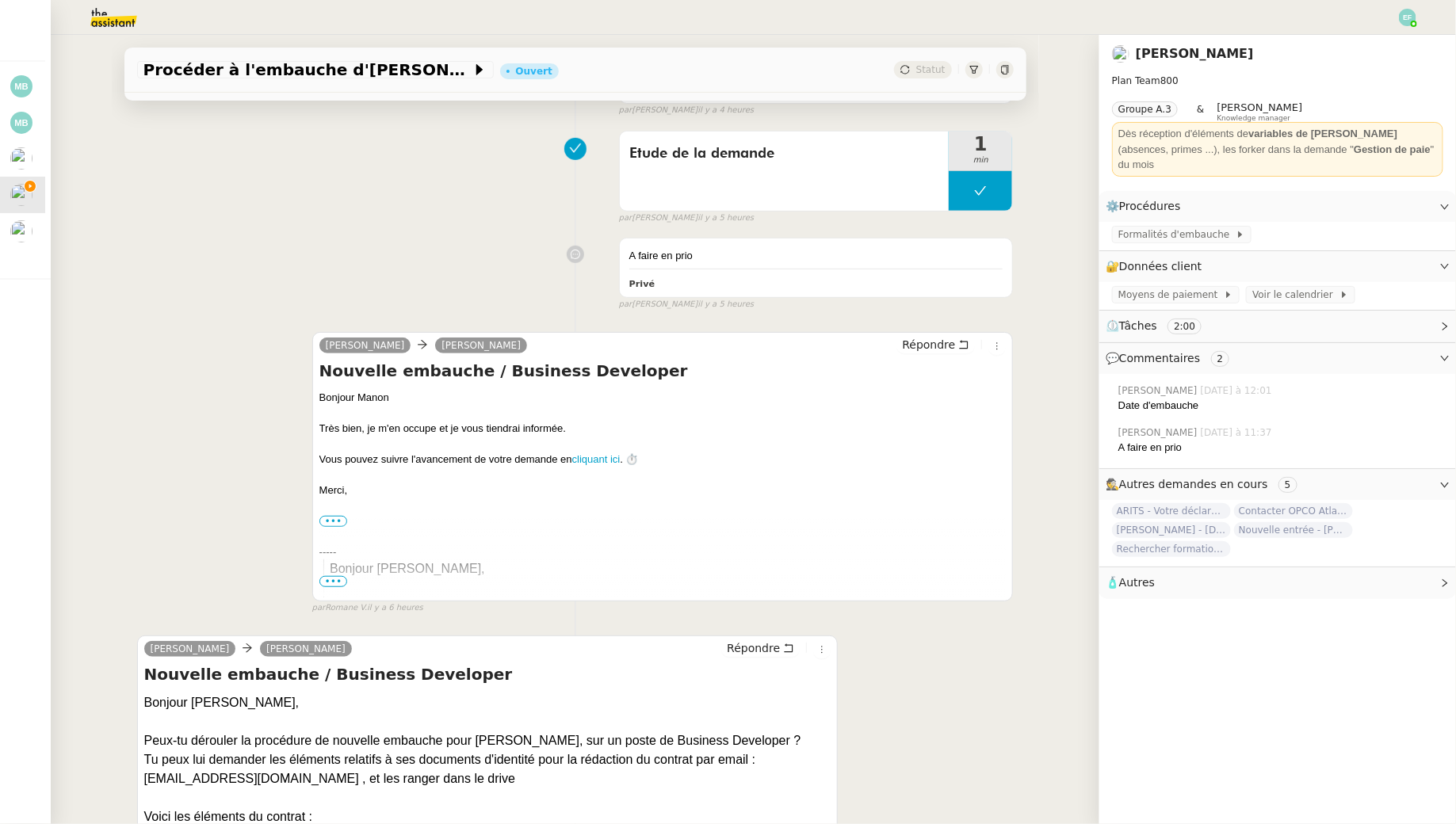
scroll to position [298, 0]
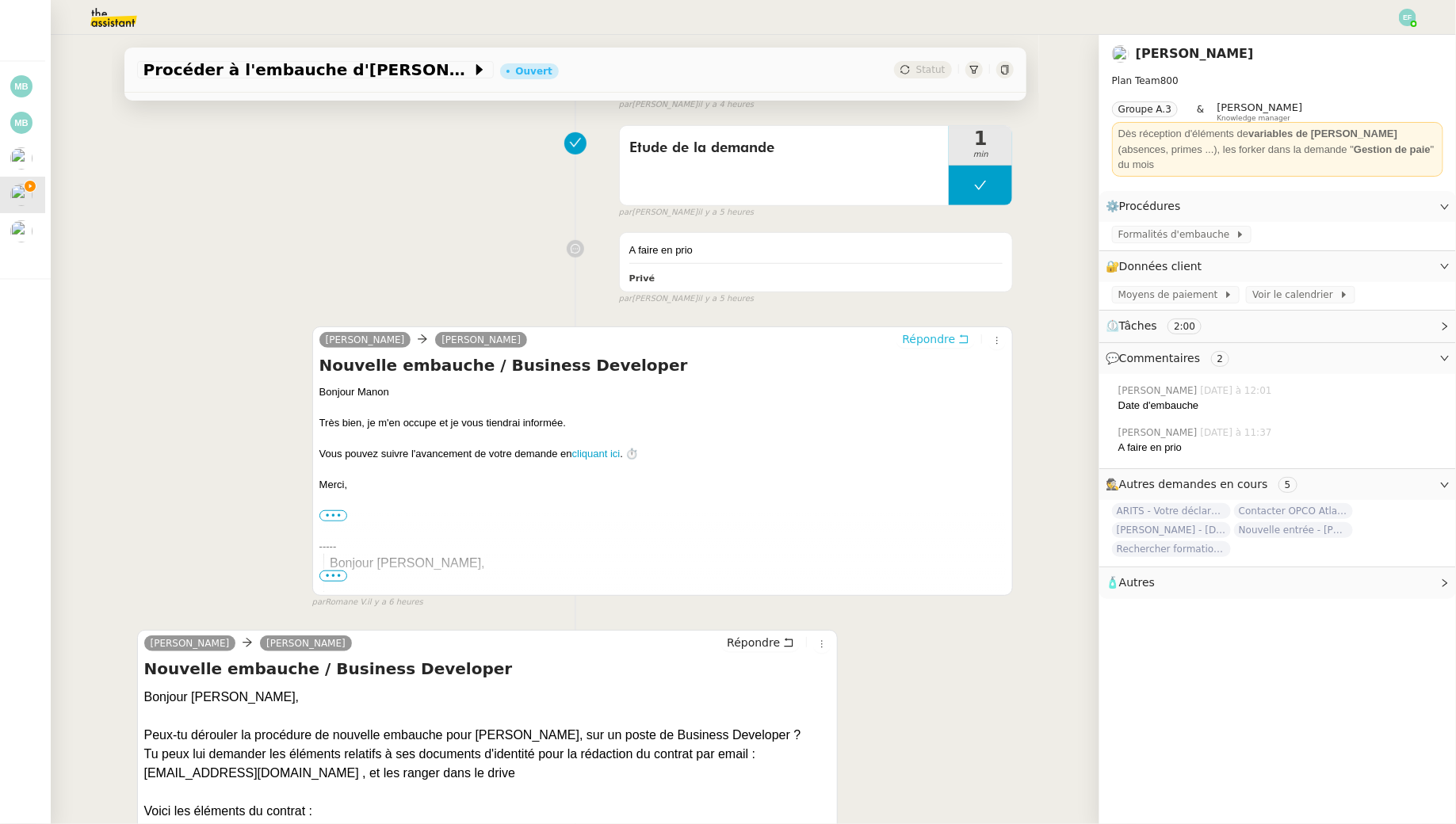
click at [962, 336] on icon at bounding box center [964, 339] width 8 height 8
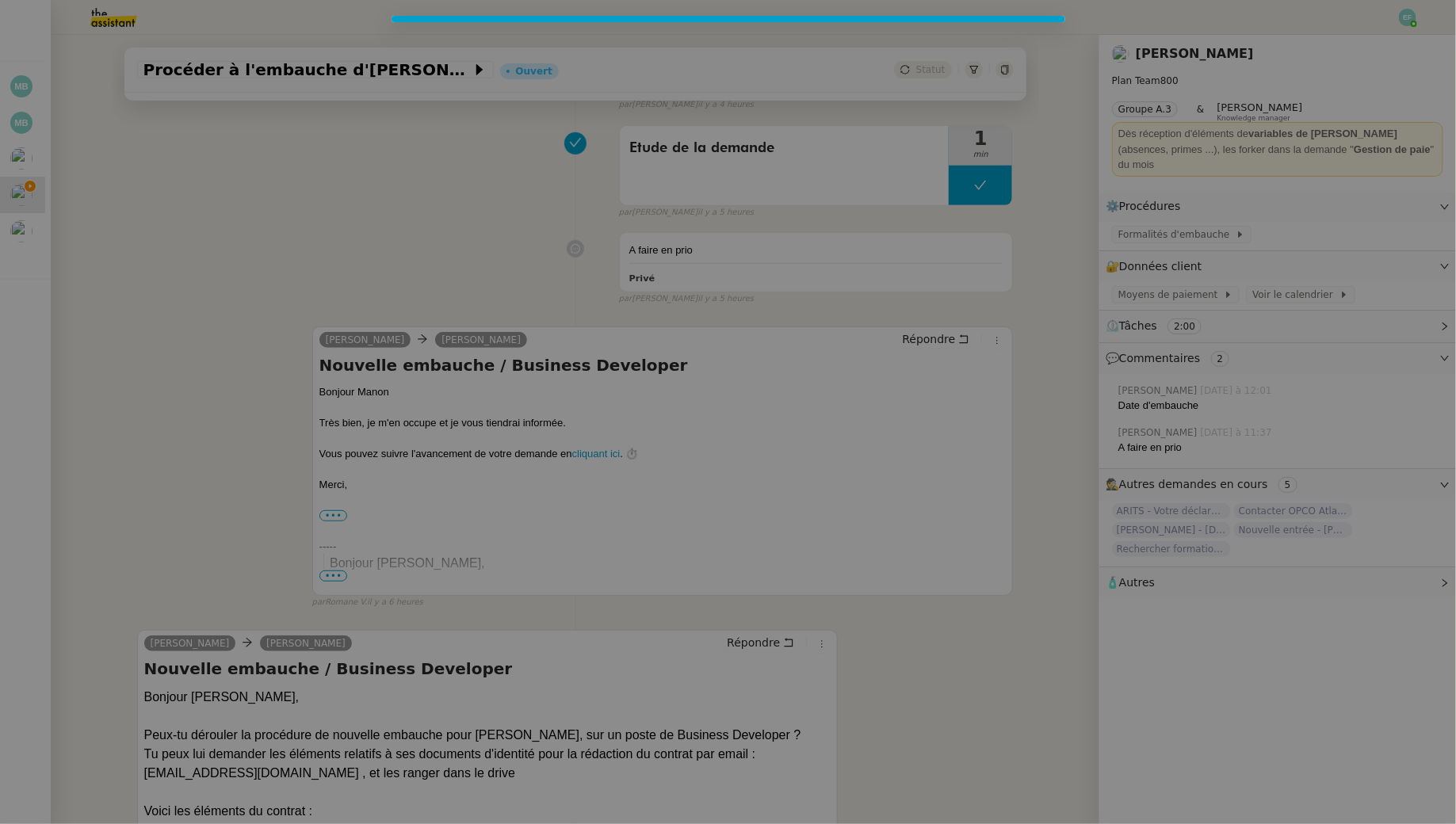
scroll to position [418, 0]
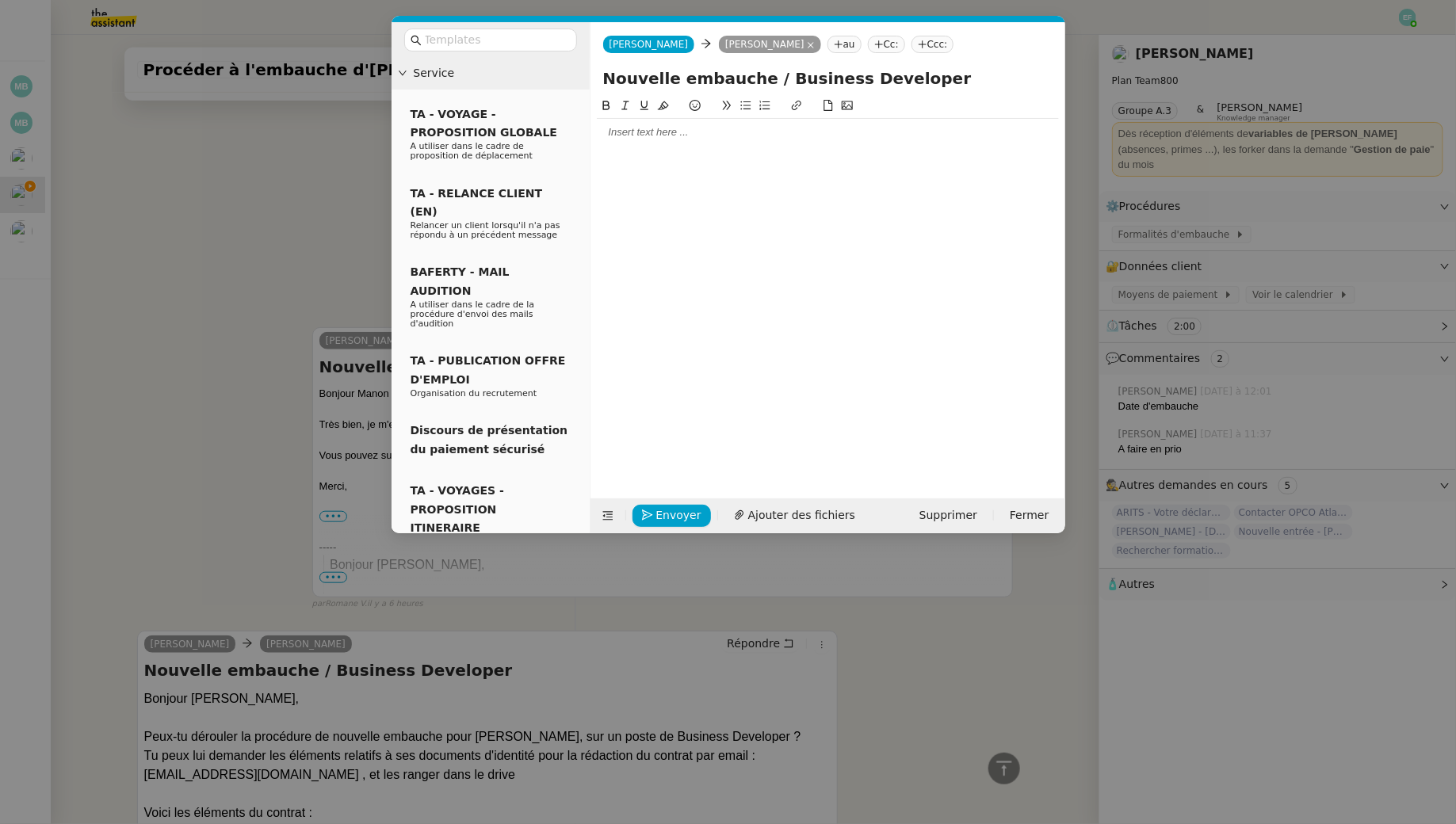
click at [710, 138] on div at bounding box center [828, 132] width 462 height 14
click at [636, 173] on li "A quelle date envisagez-vous l'embauche d'Alexis ?" at bounding box center [835, 176] width 447 height 14
click at [0, 0] on lt-em "À" at bounding box center [0, 0] width 0 height 0
click at [684, 514] on span "Envoyer" at bounding box center [678, 515] width 45 height 19
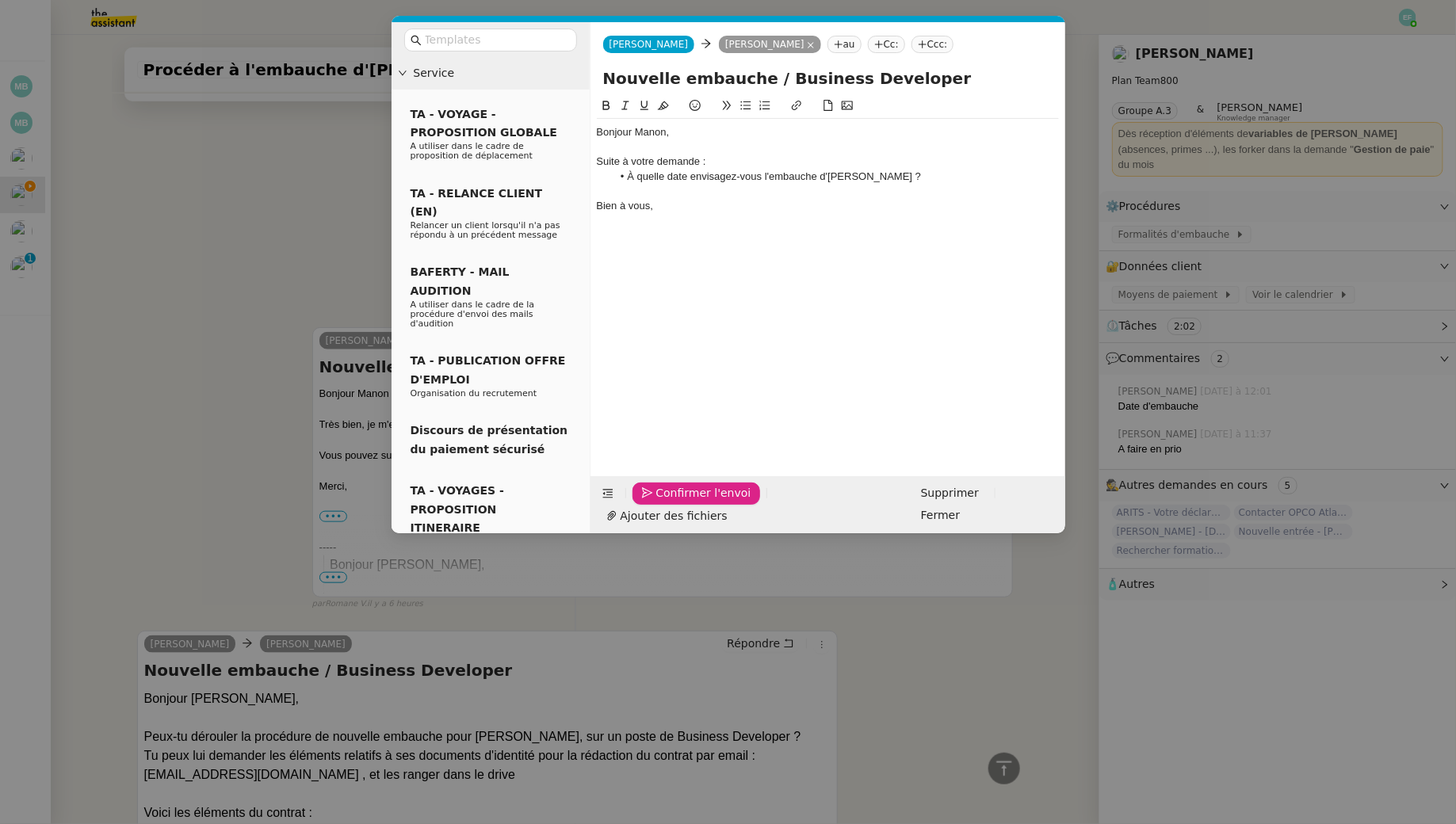
click at [684, 502] on span "Confirmer l'envoi" at bounding box center [703, 494] width 95 height 19
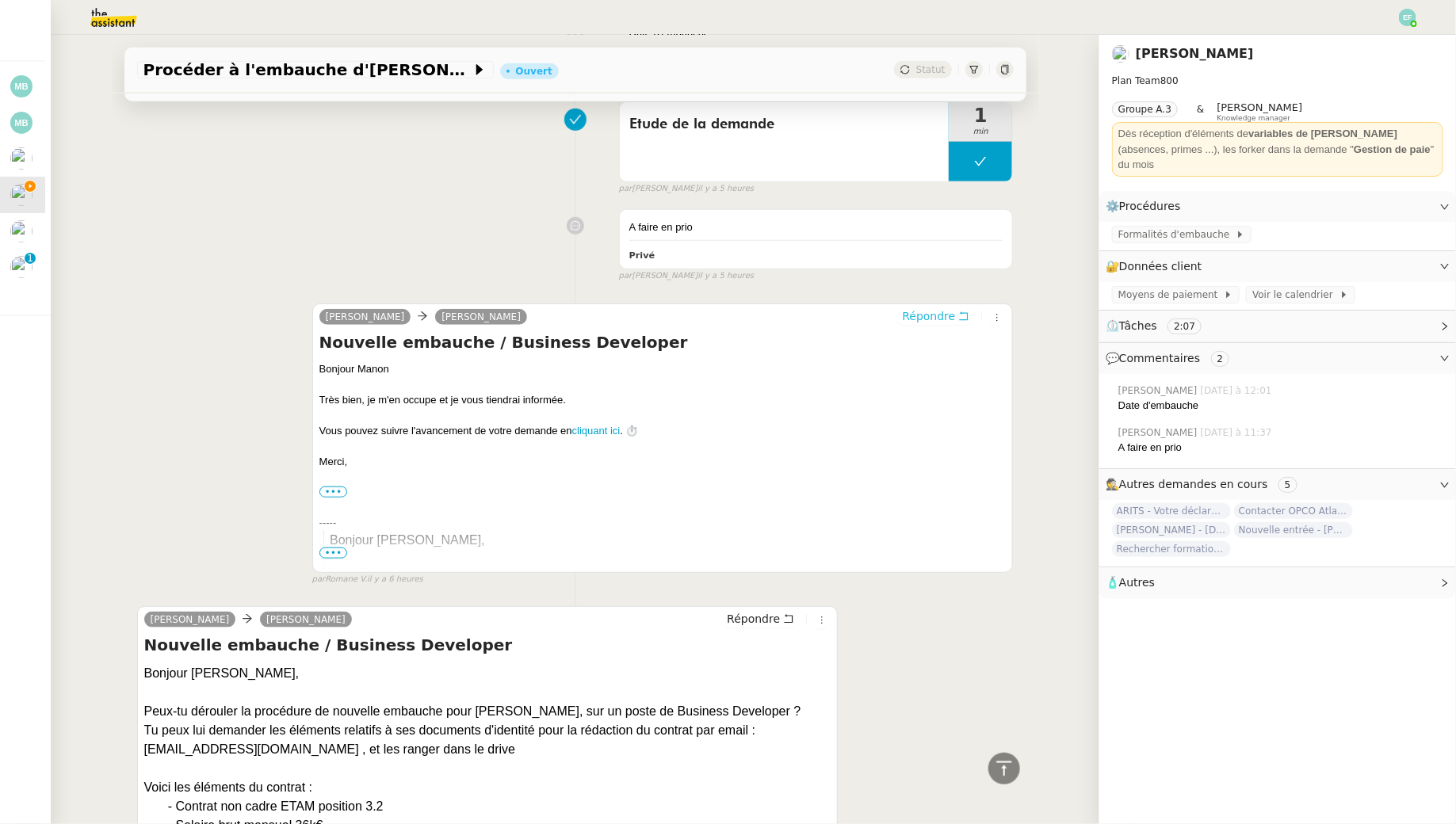
scroll to position [0, 0]
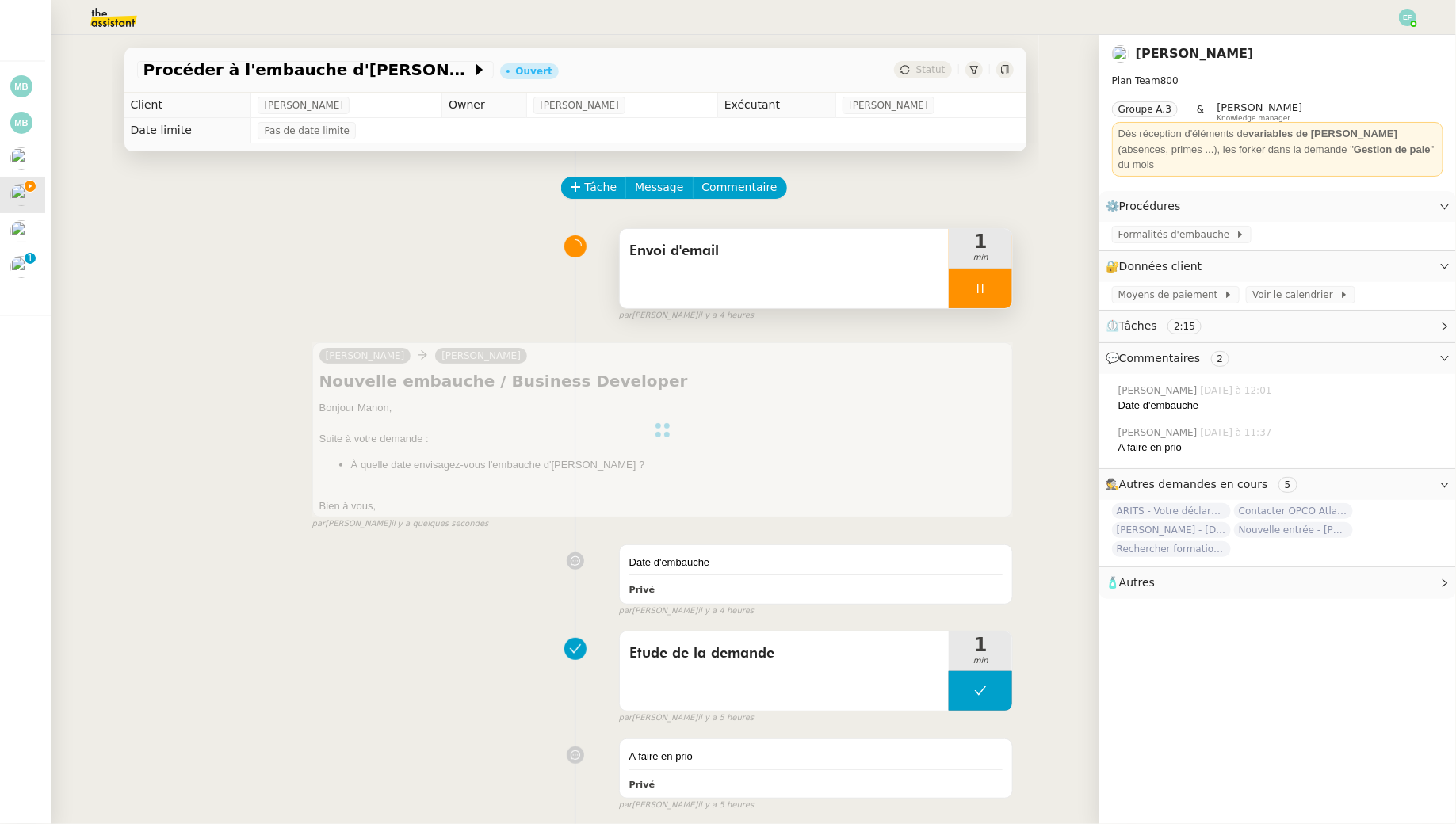
click at [994, 282] on div at bounding box center [981, 288] width 63 height 40
click at [994, 282] on icon at bounding box center [996, 288] width 13 height 13
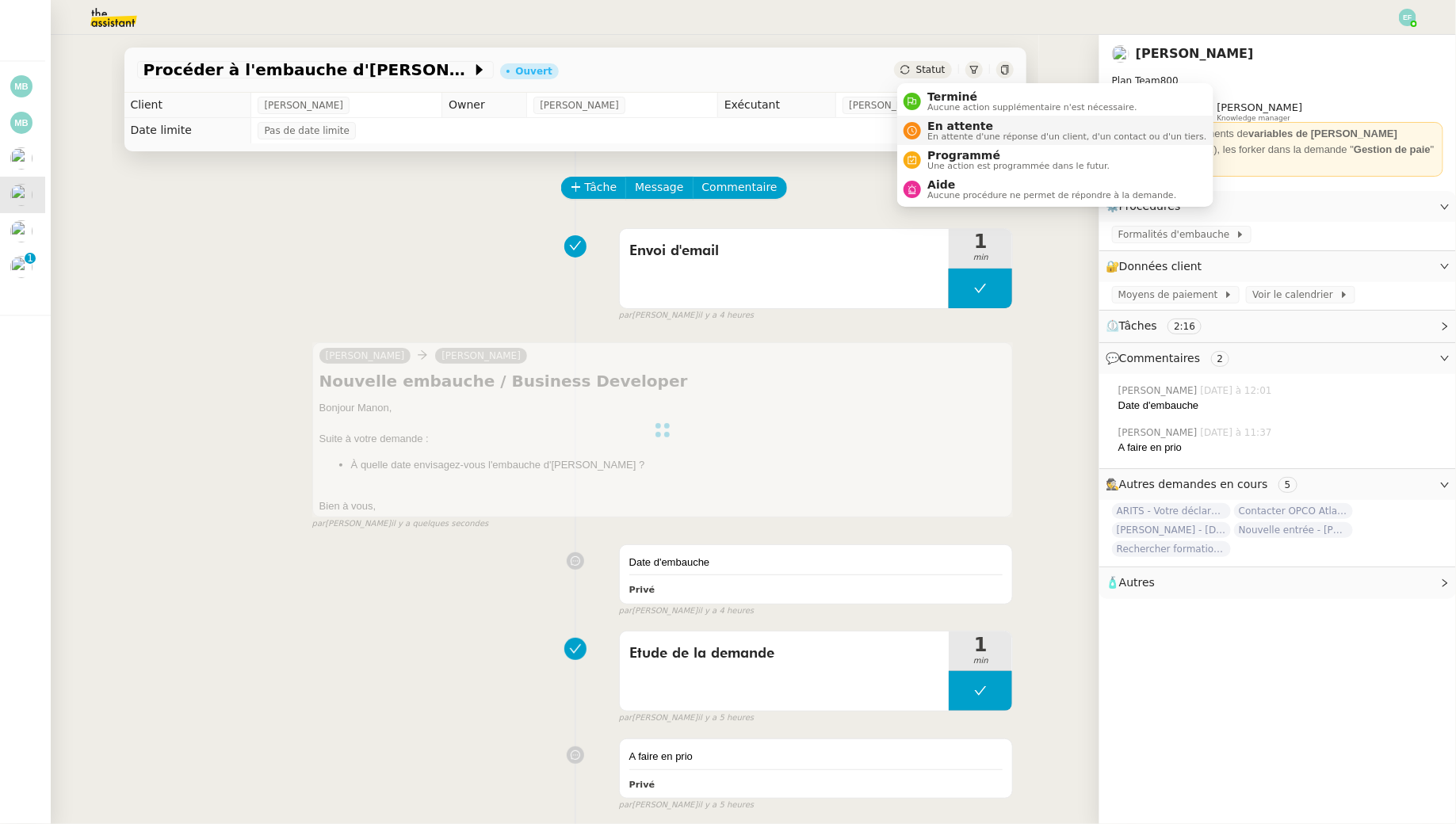
click at [950, 130] on span "En attente" at bounding box center [1067, 126] width 279 height 13
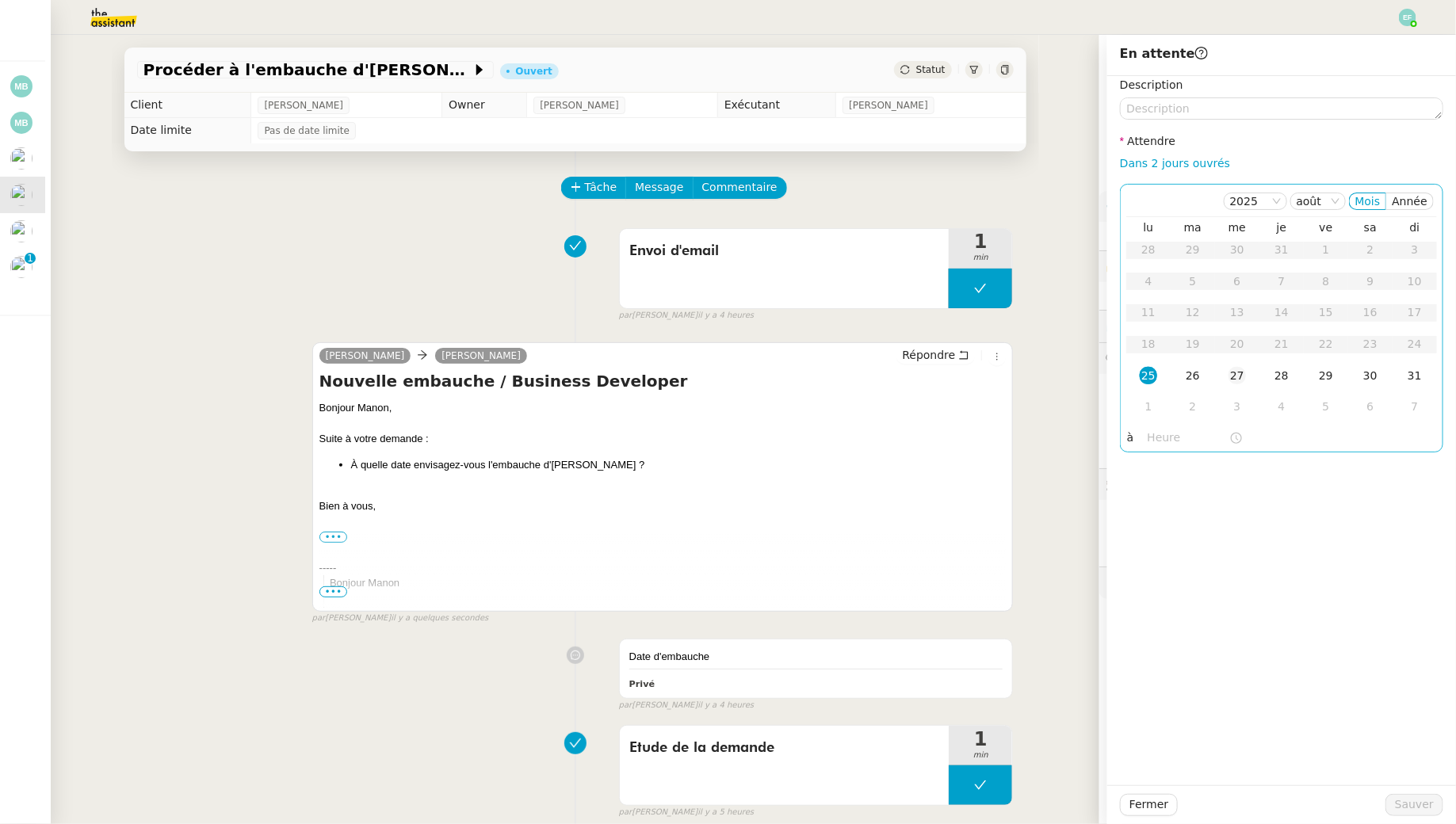
click at [1240, 374] on div "27" at bounding box center [1237, 375] width 18 height 18
click at [1414, 805] on span "Sauver" at bounding box center [1414, 805] width 39 height 19
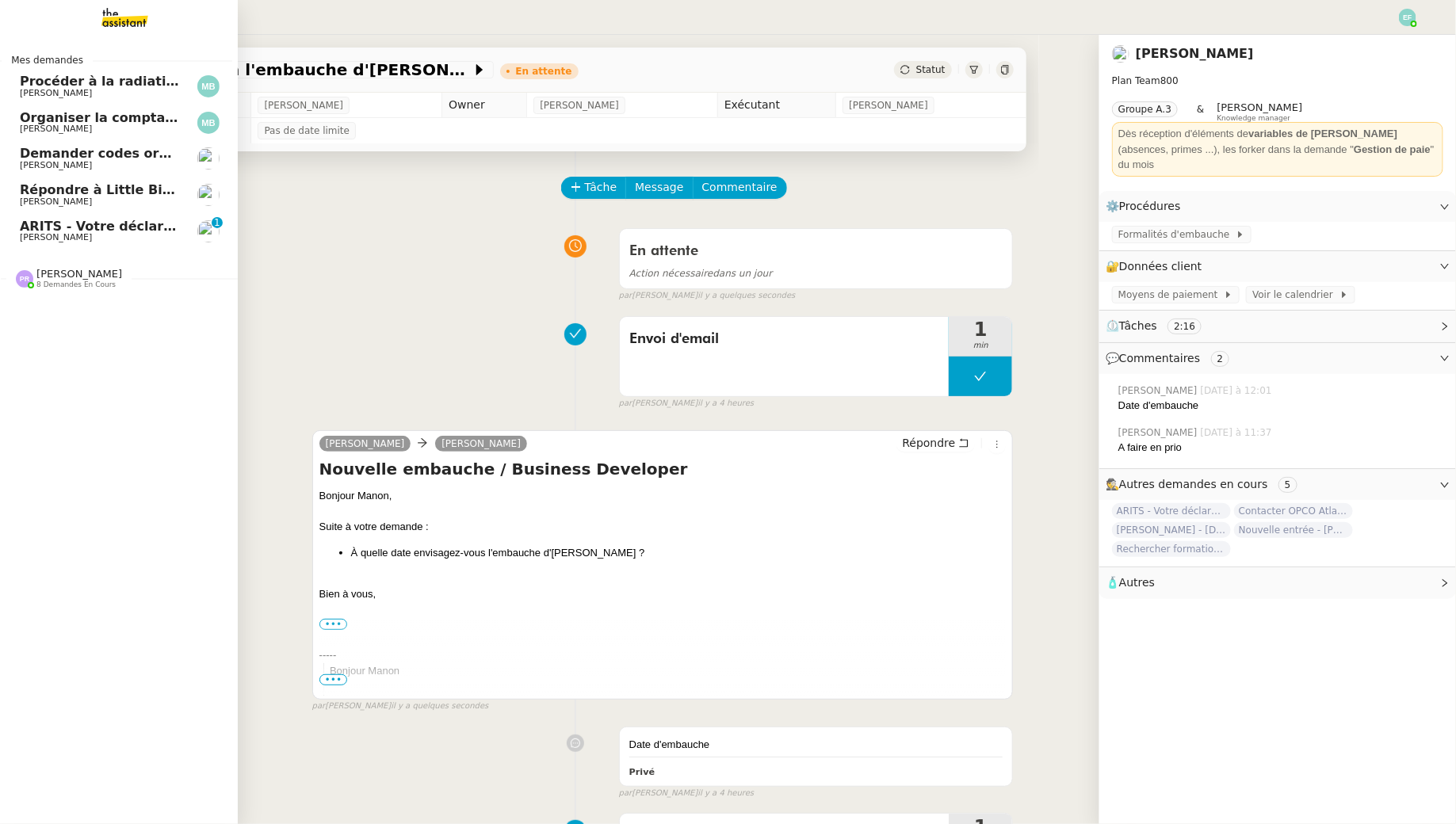
click at [8, 239] on link "ARITS - Votre déclaration de TVA de Juillet 2025 Manon Loustau 0 1 2 3 4 5 6 7 …" at bounding box center [113, 231] width 238 height 36
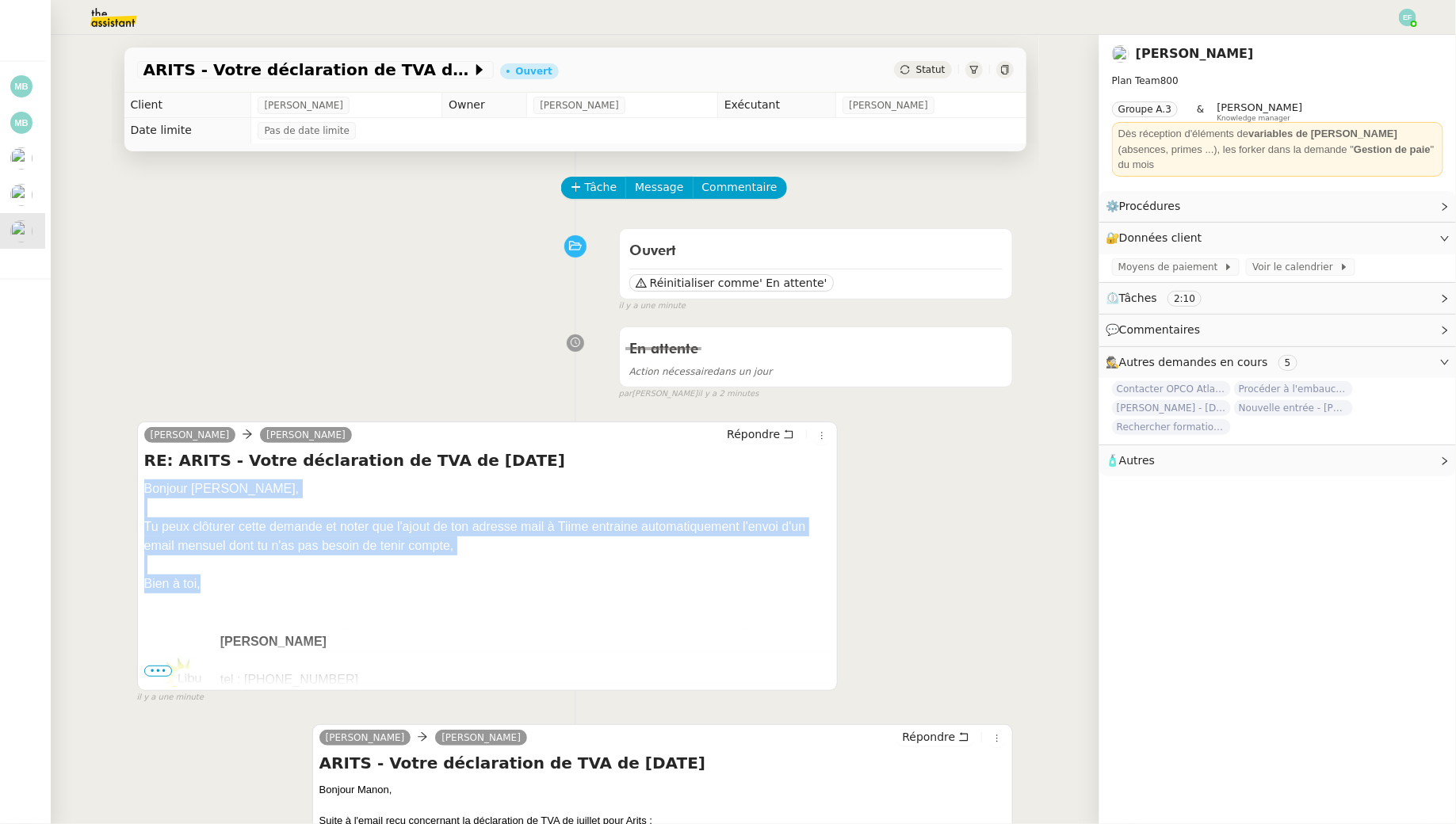
drag, startPoint x: 227, startPoint y: 583, endPoint x: 142, endPoint y: 489, distance: 126.7
click at [142, 489] on div "Manon Loustau Sam Répondre RE: ARITS - Votre déclaration de TVA de Juillet 2025…" at bounding box center [487, 556] width 702 height 270
copy div "Bonjour Sam, Tu peux clôturer cette demande et noter que l'ajout de ton adresse…"
click at [603, 192] on span "Tâche" at bounding box center [601, 187] width 32 height 19
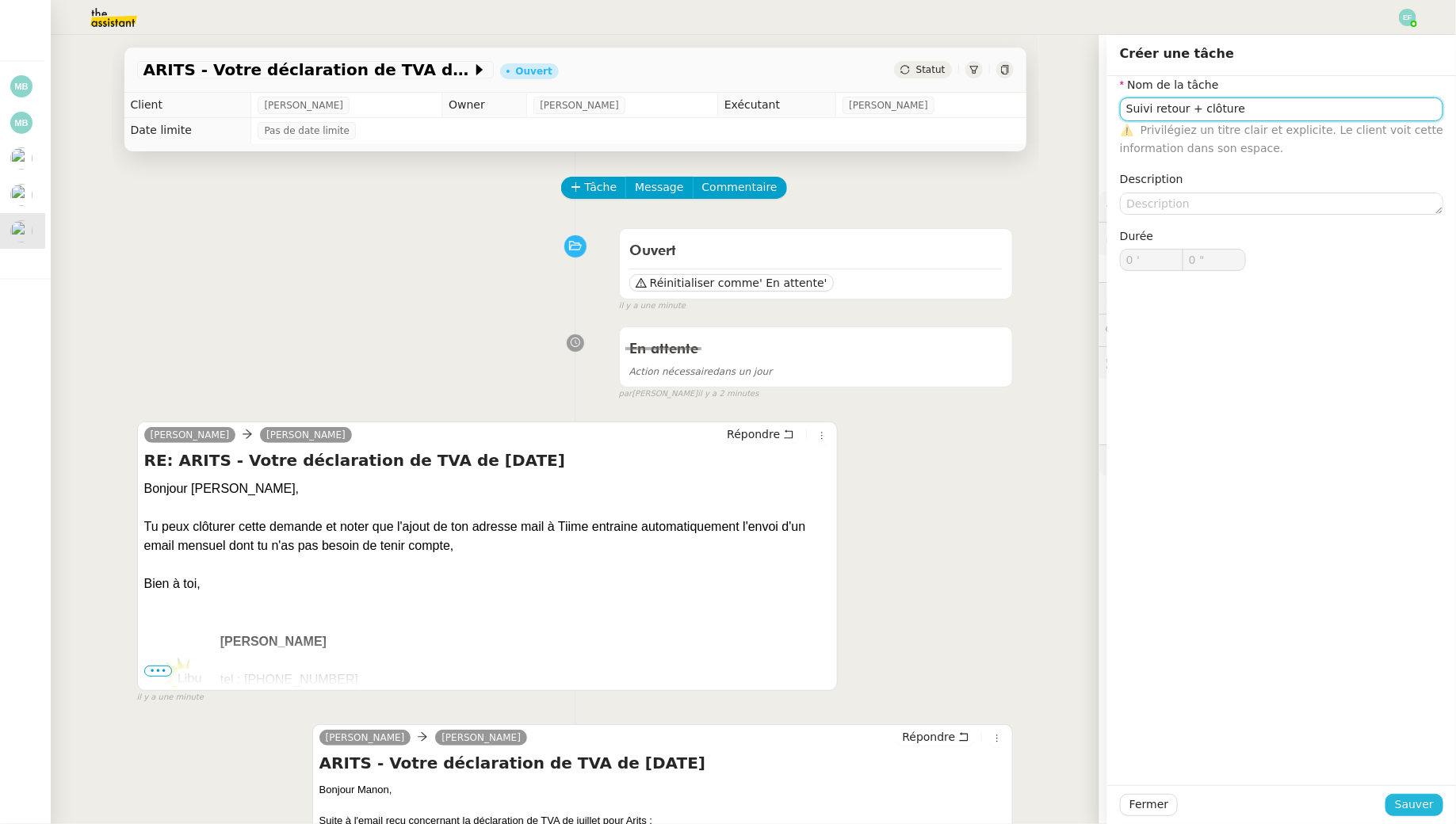
type input "Suivi retour + clôture"
click at [1408, 806] on span "Sauver" at bounding box center [1414, 805] width 39 height 19
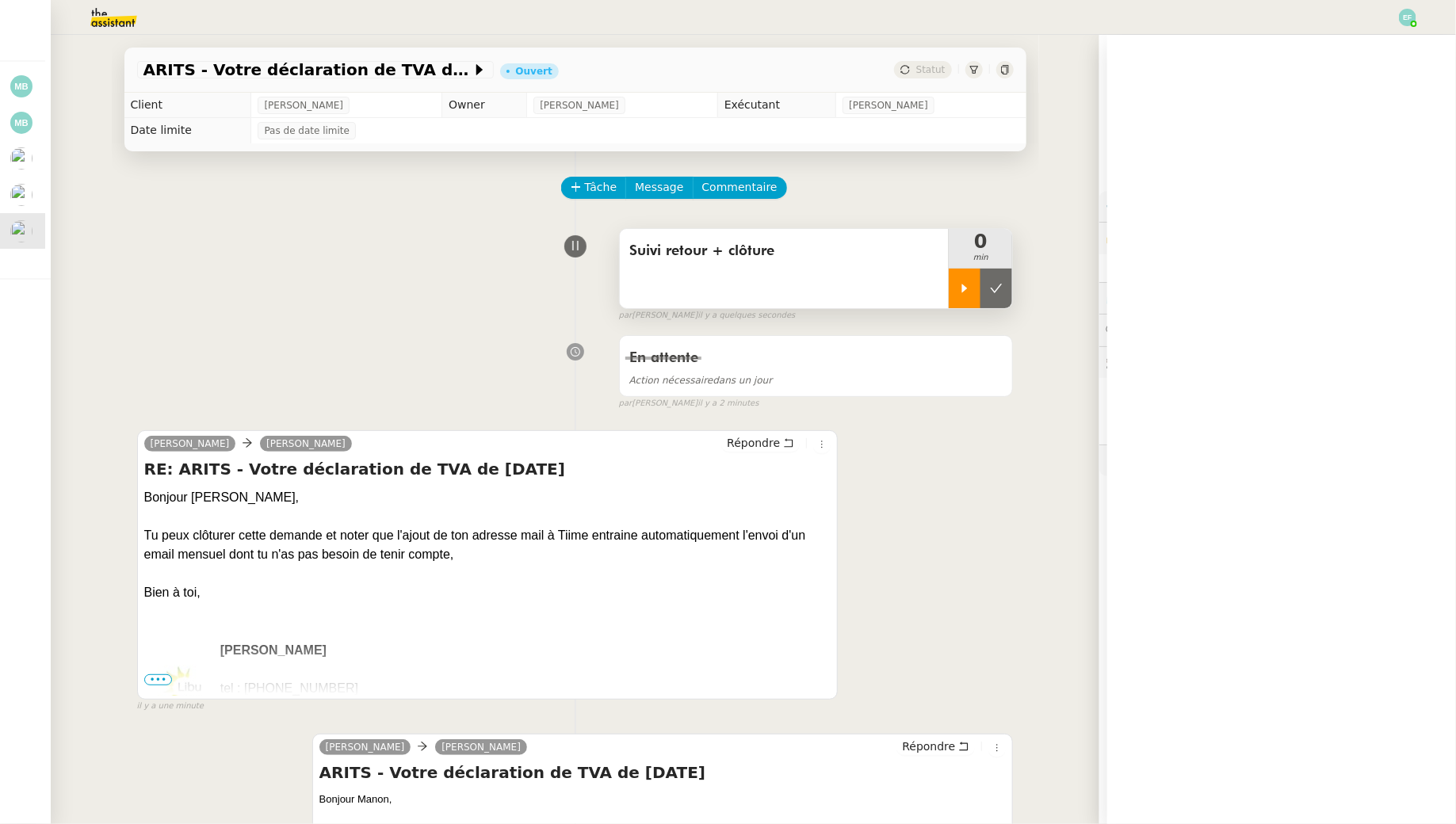
click at [957, 283] on div at bounding box center [965, 288] width 32 height 40
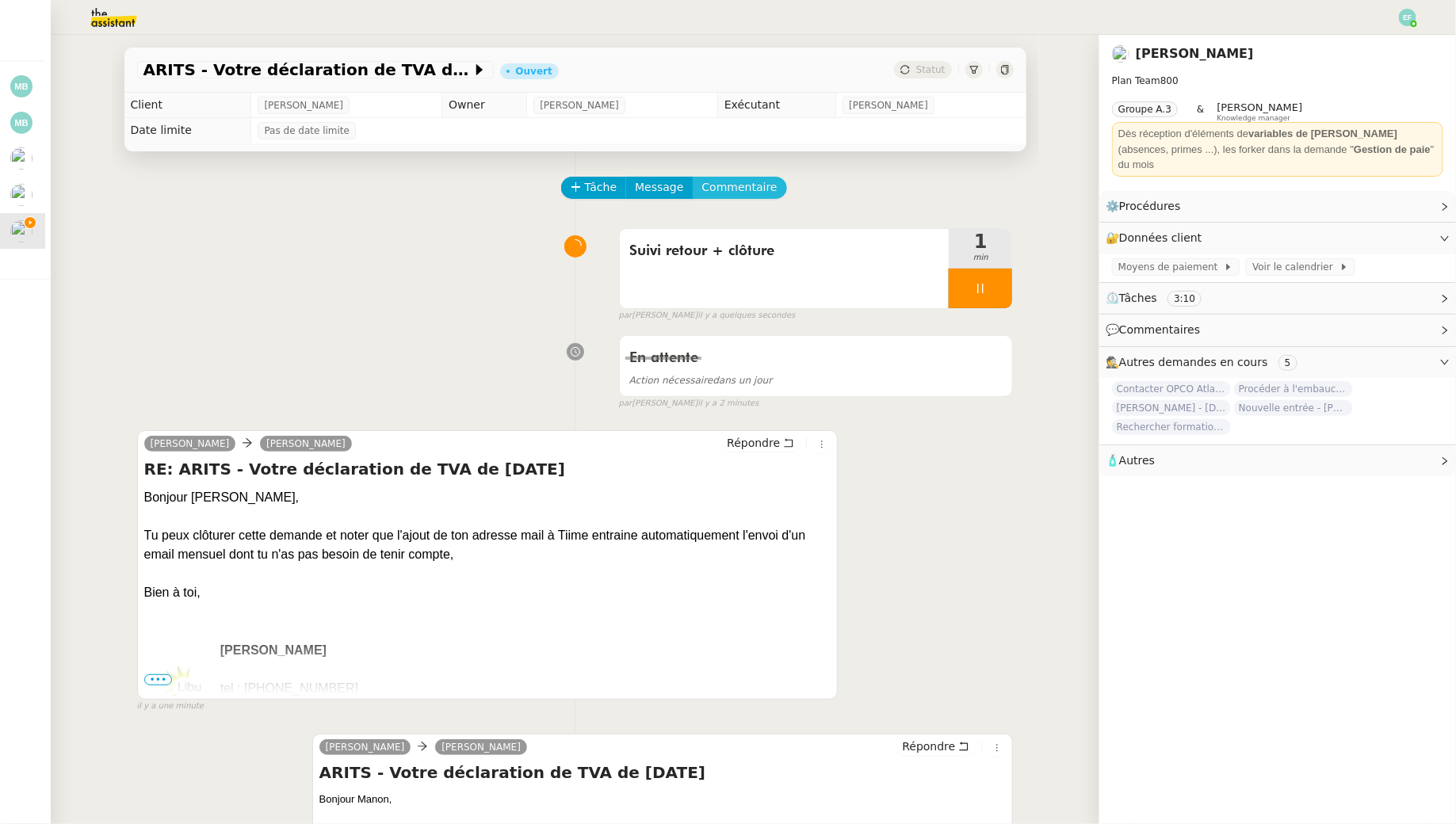
click at [741, 184] on span "Commentaire" at bounding box center [740, 187] width 75 height 19
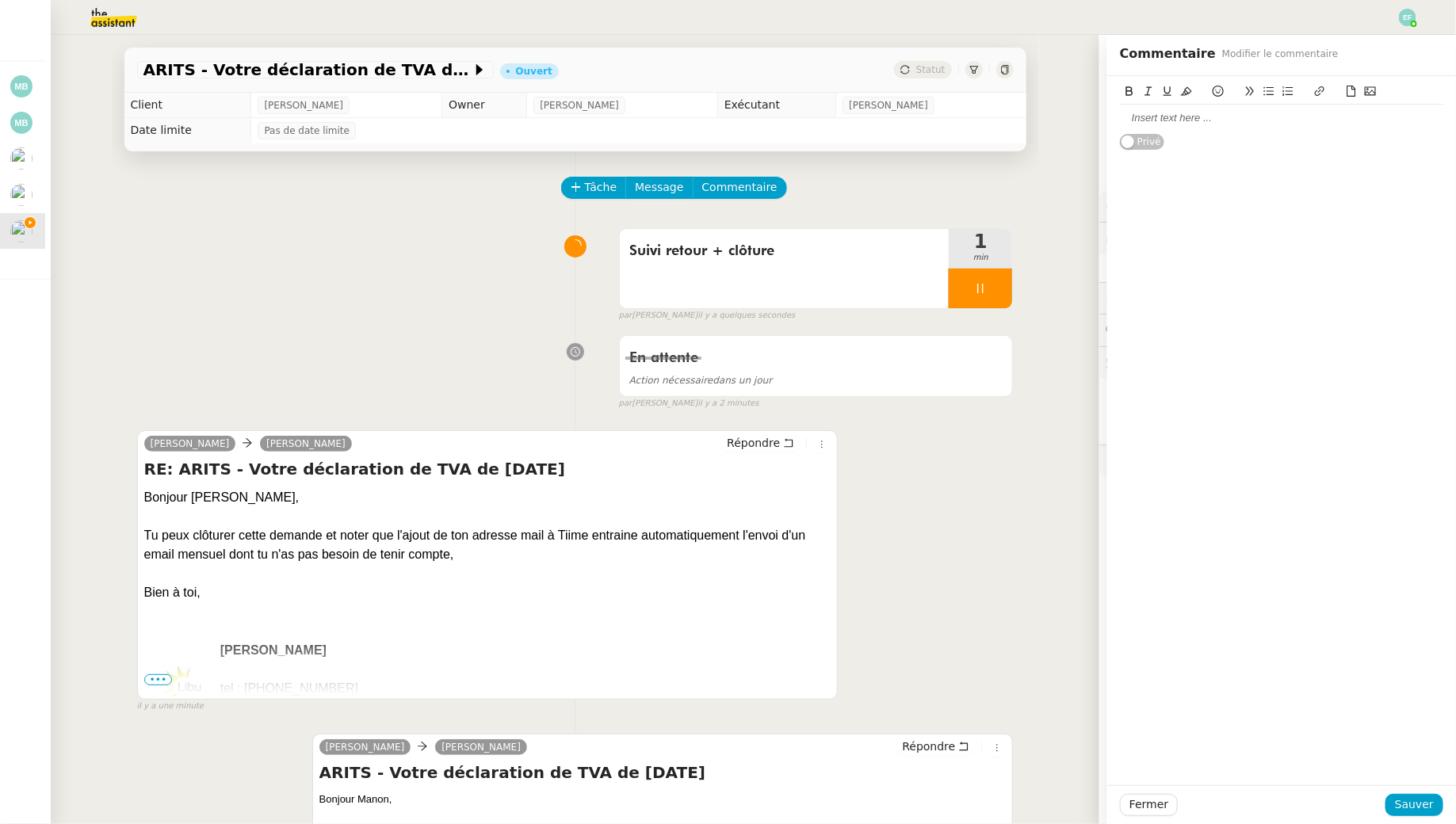
click at [1123, 130] on div at bounding box center [1281, 118] width 323 height 27
click at [1420, 806] on span "Sauver" at bounding box center [1414, 805] width 39 height 19
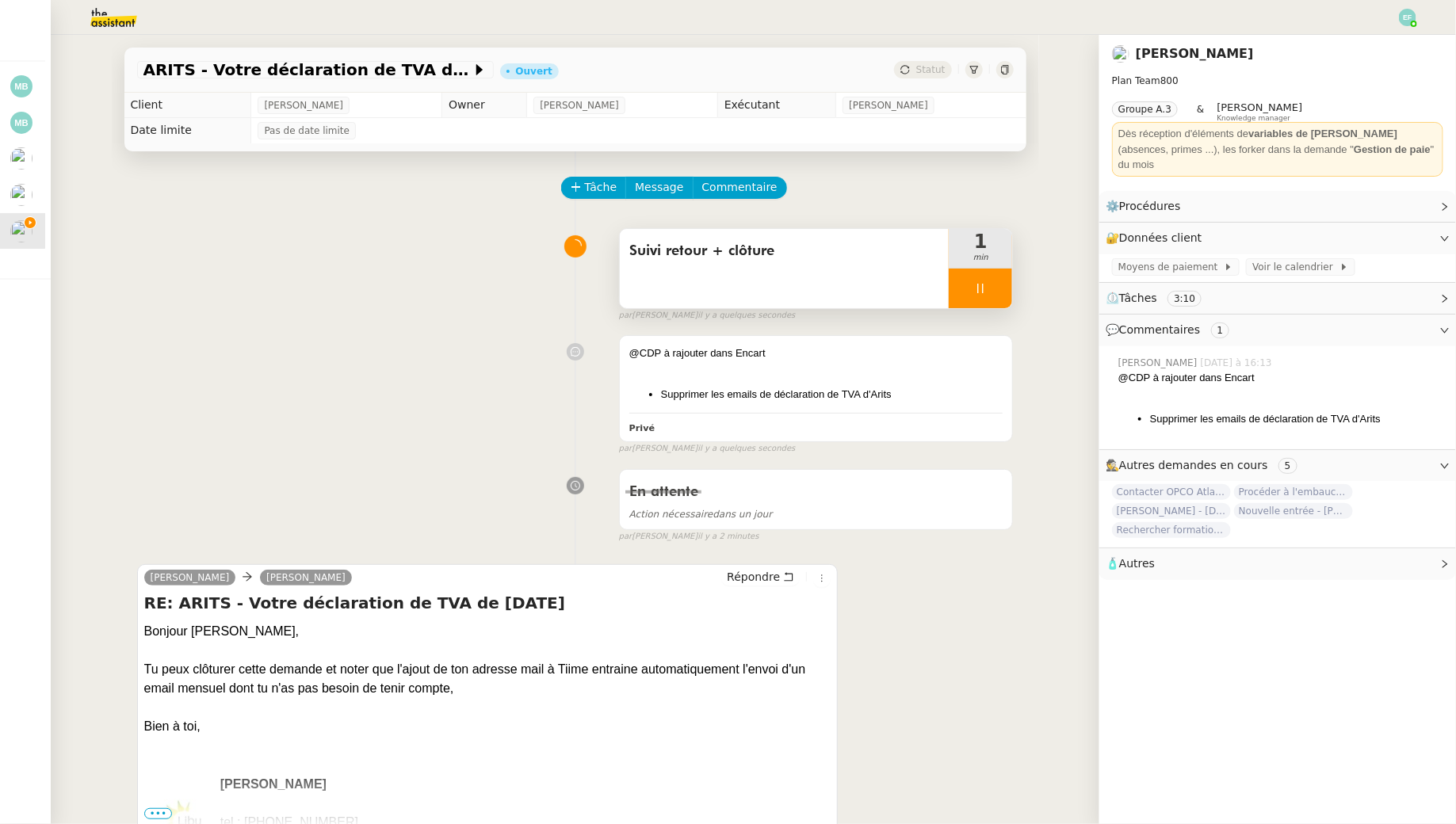
click at [990, 276] on div at bounding box center [981, 288] width 63 height 40
click at [1002, 280] on button at bounding box center [996, 288] width 32 height 40
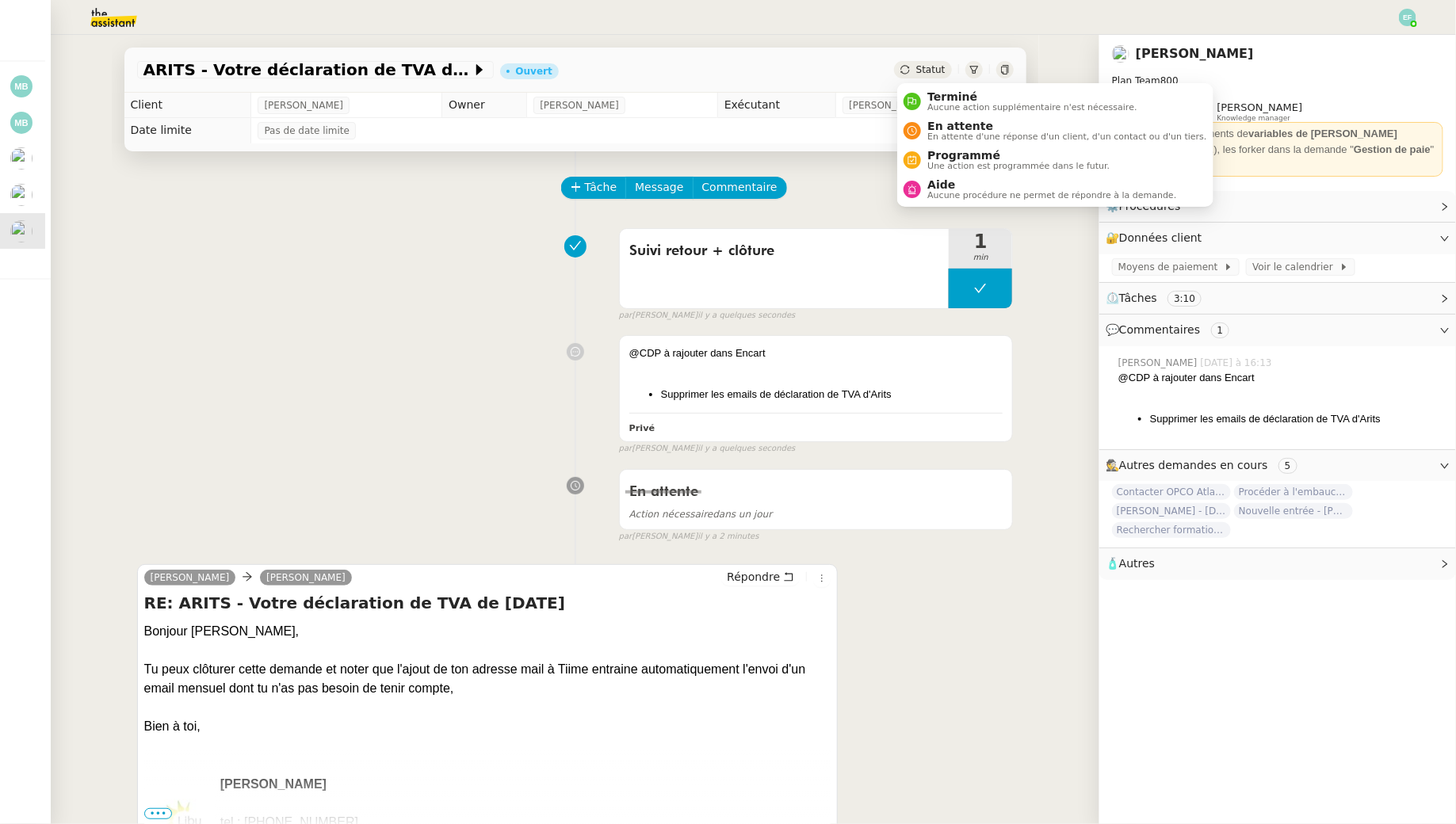
click at [925, 204] on ul "Terminé Aucune action supplémentaire n'est nécessaire. En attente En attente d'…" at bounding box center [1055, 145] width 315 height 123
click at [923, 184] on div "Aide Aucune procédure ne permet de répondre à la demande." at bounding box center [1048, 188] width 255 height 21
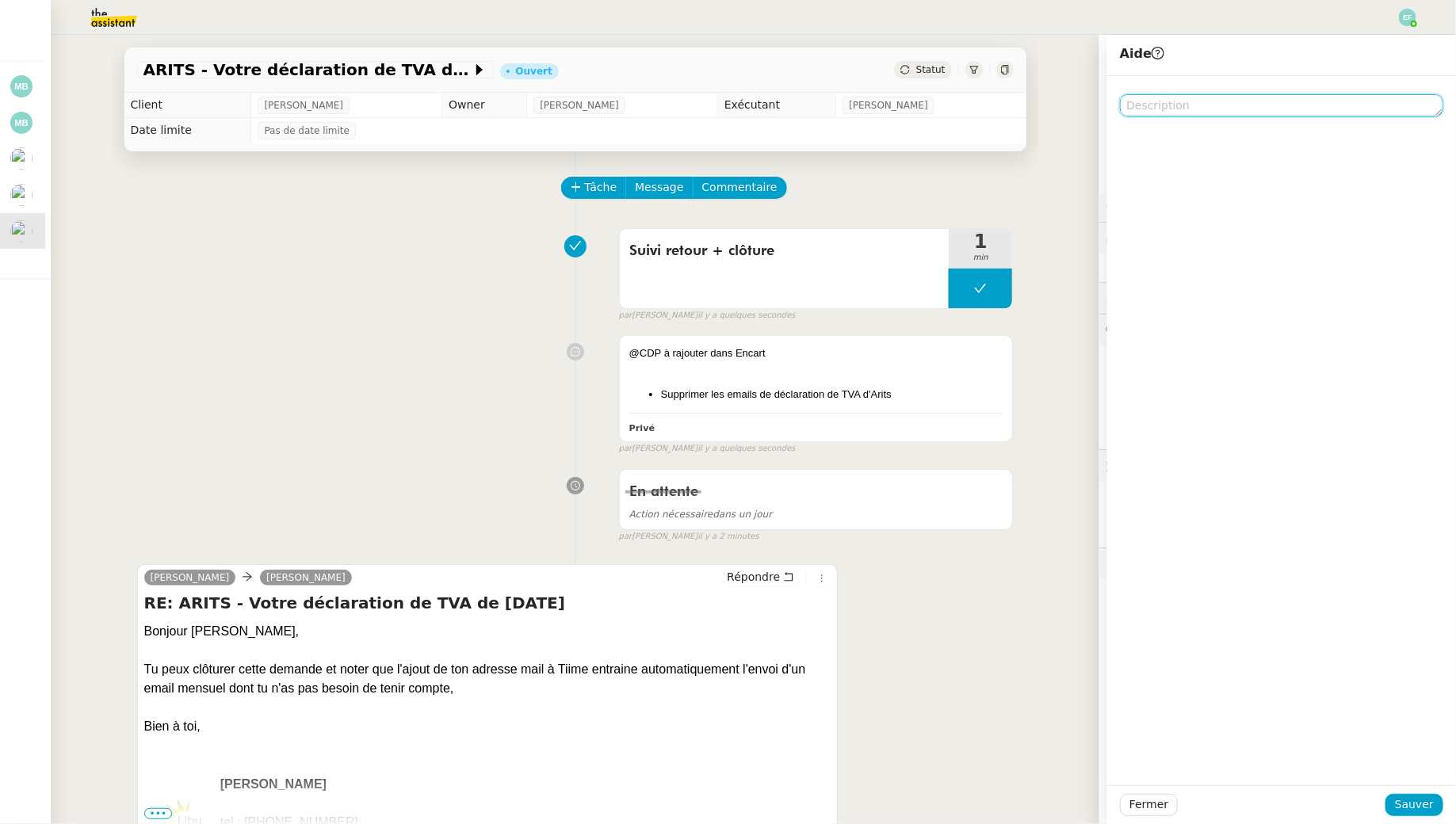
click at [1159, 103] on textarea at bounding box center [1281, 106] width 323 height 22
type textarea "à ajouter dans encart"
click at [1404, 807] on span "Sauver" at bounding box center [1414, 805] width 39 height 19
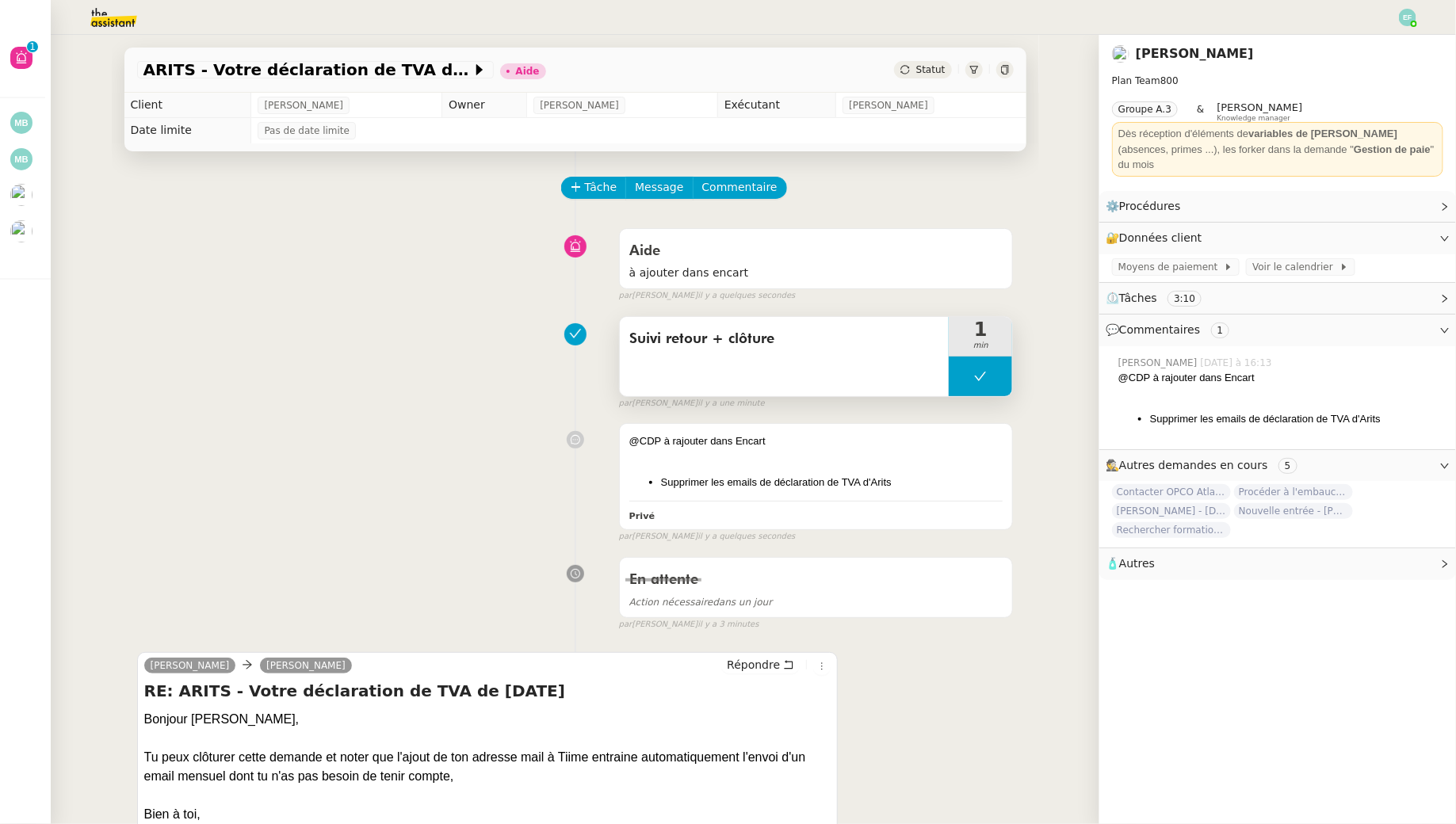
drag, startPoint x: 1065, startPoint y: 553, endPoint x: 910, endPoint y: 391, distance: 224.2
click at [917, 412] on div "ARITS - Votre déclaration de TVA de Juillet 2025 Aide Statut Client Manon Loust…" at bounding box center [575, 430] width 1048 height 790
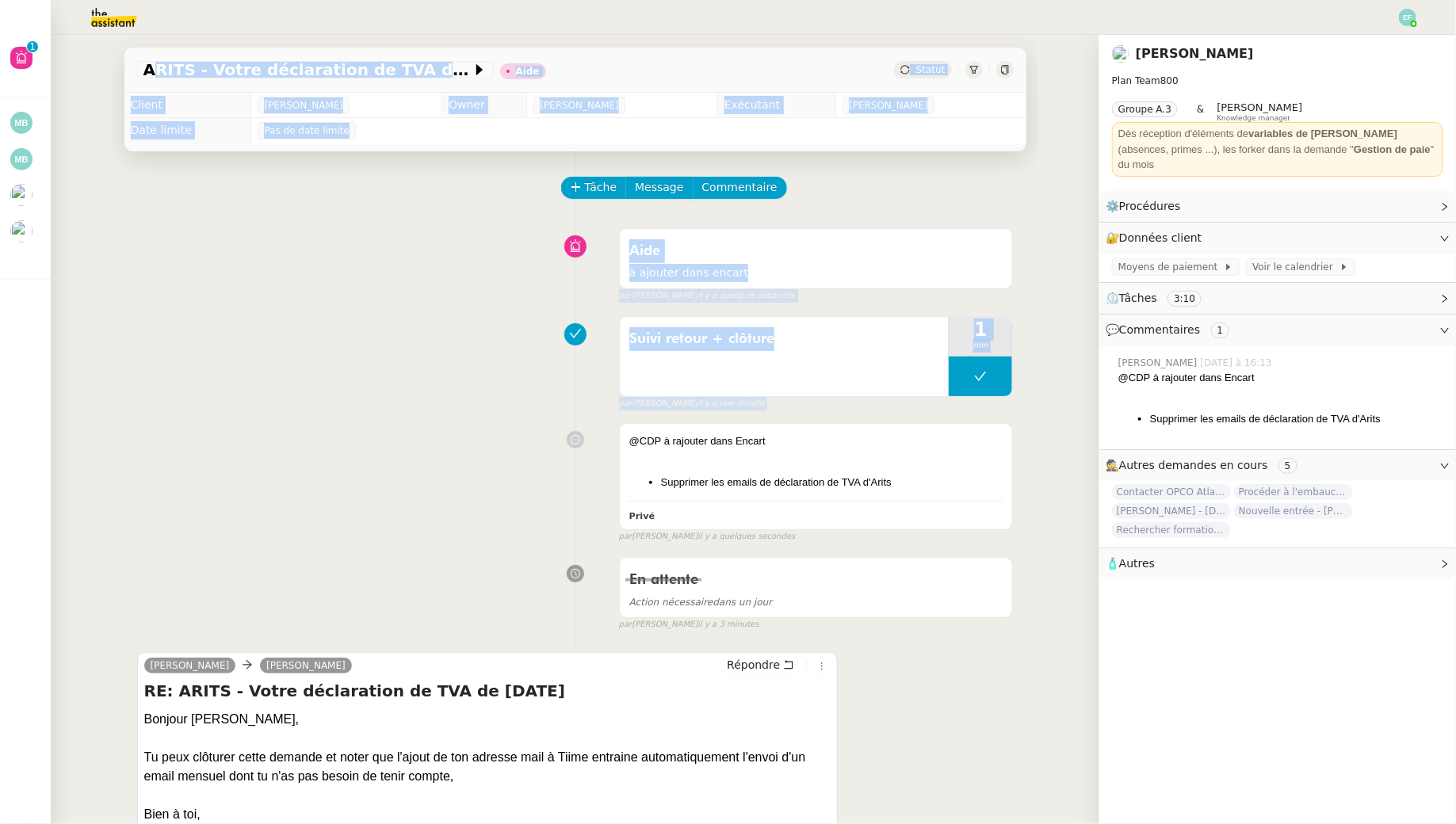
click at [321, 386] on div "Suivi retour + clôture 1 min false par Emelyne F. il y a une minute" at bounding box center [576, 360] width 877 height 101
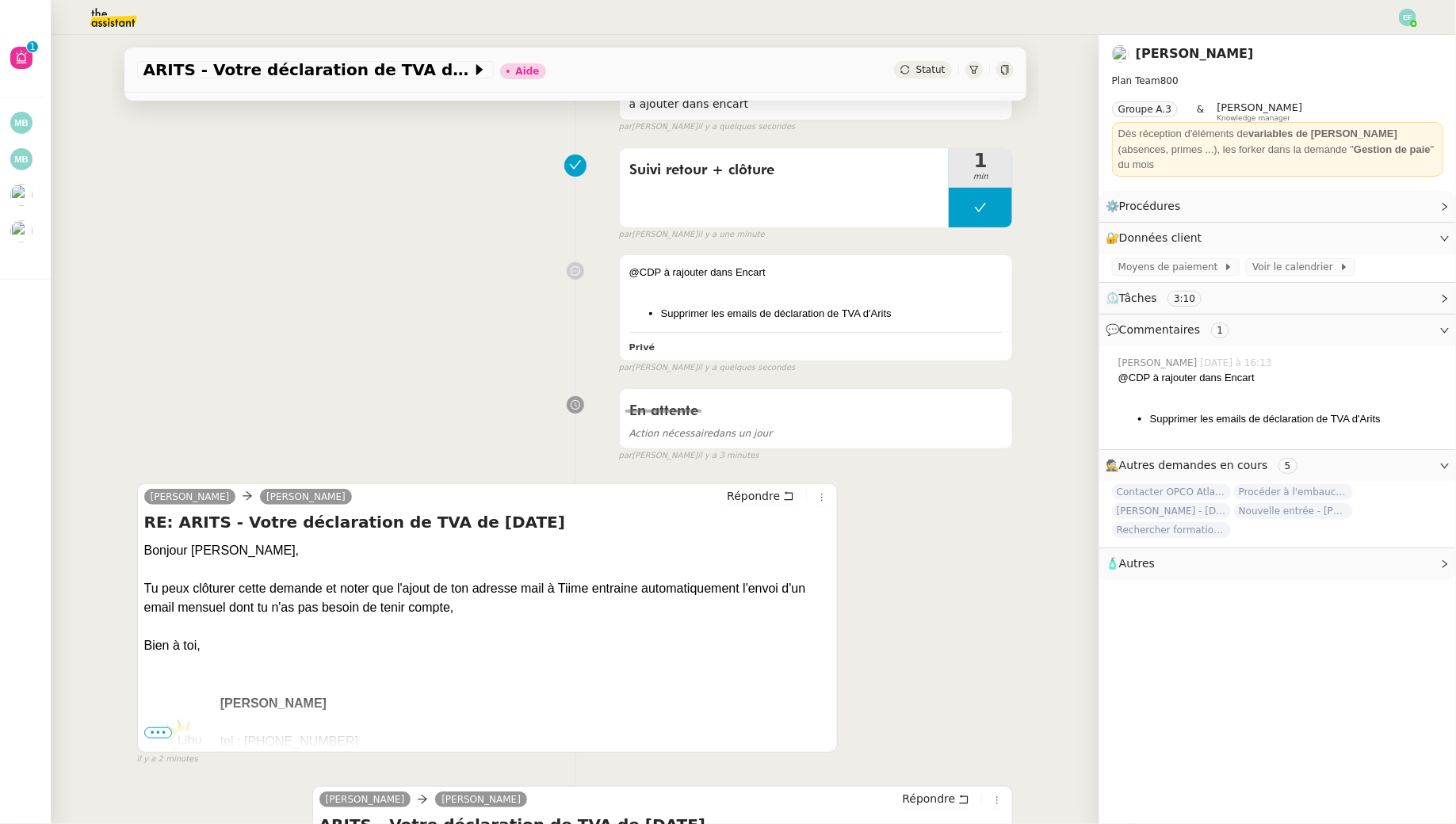
scroll to position [180, 0]
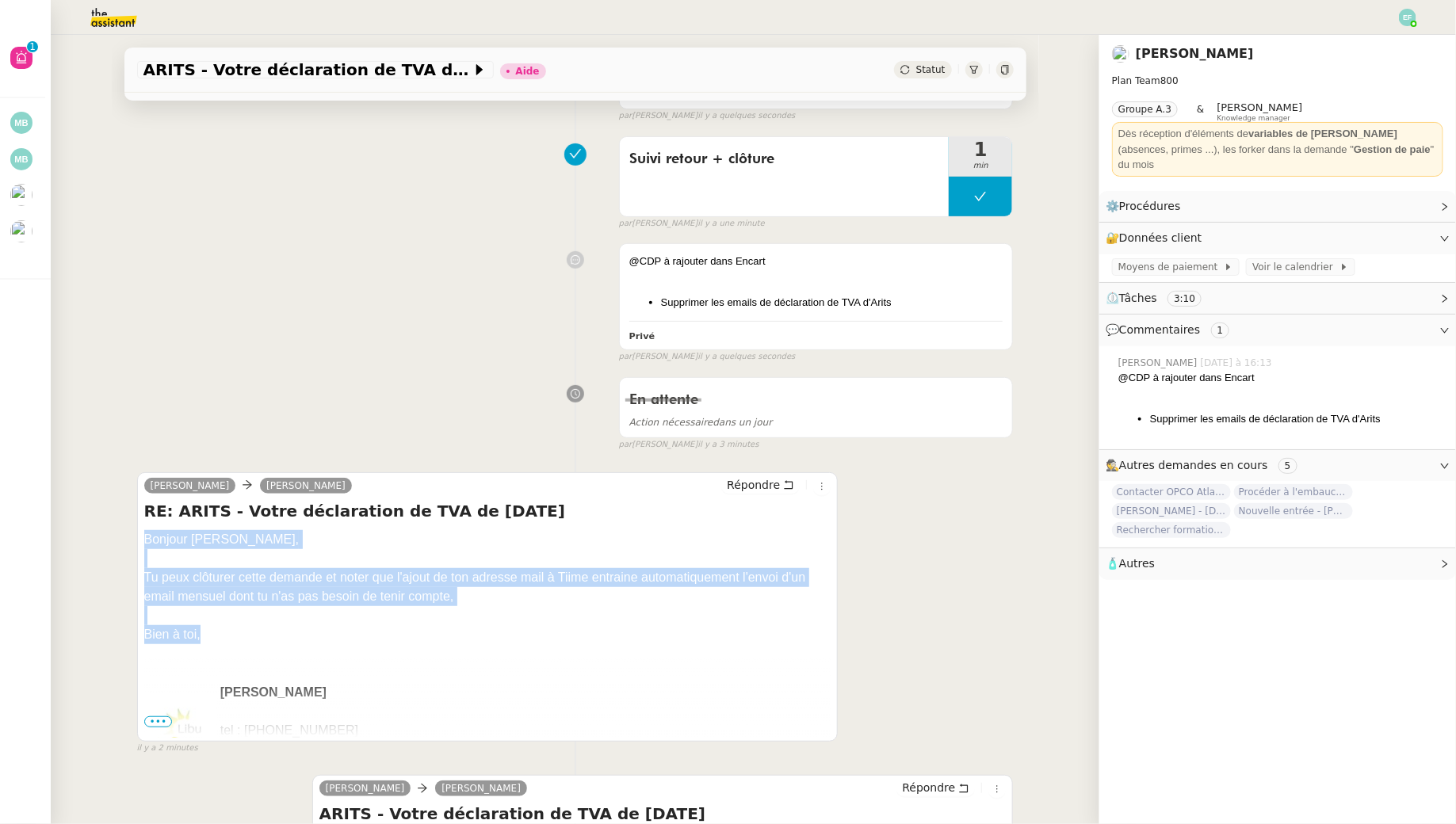
drag, startPoint x: 140, startPoint y: 533, endPoint x: 220, endPoint y: 630, distance: 125.7
click at [220, 630] on div "Manon Loustau Sam Répondre RE: ARITS - Votre déclaration de TVA de Juillet 2025…" at bounding box center [487, 607] width 702 height 270
copy div "Bonjour Sam, Tu peux clôturer cette demande et noter que l'ajout de ton adresse…"
click at [973, 193] on button at bounding box center [981, 196] width 63 height 40
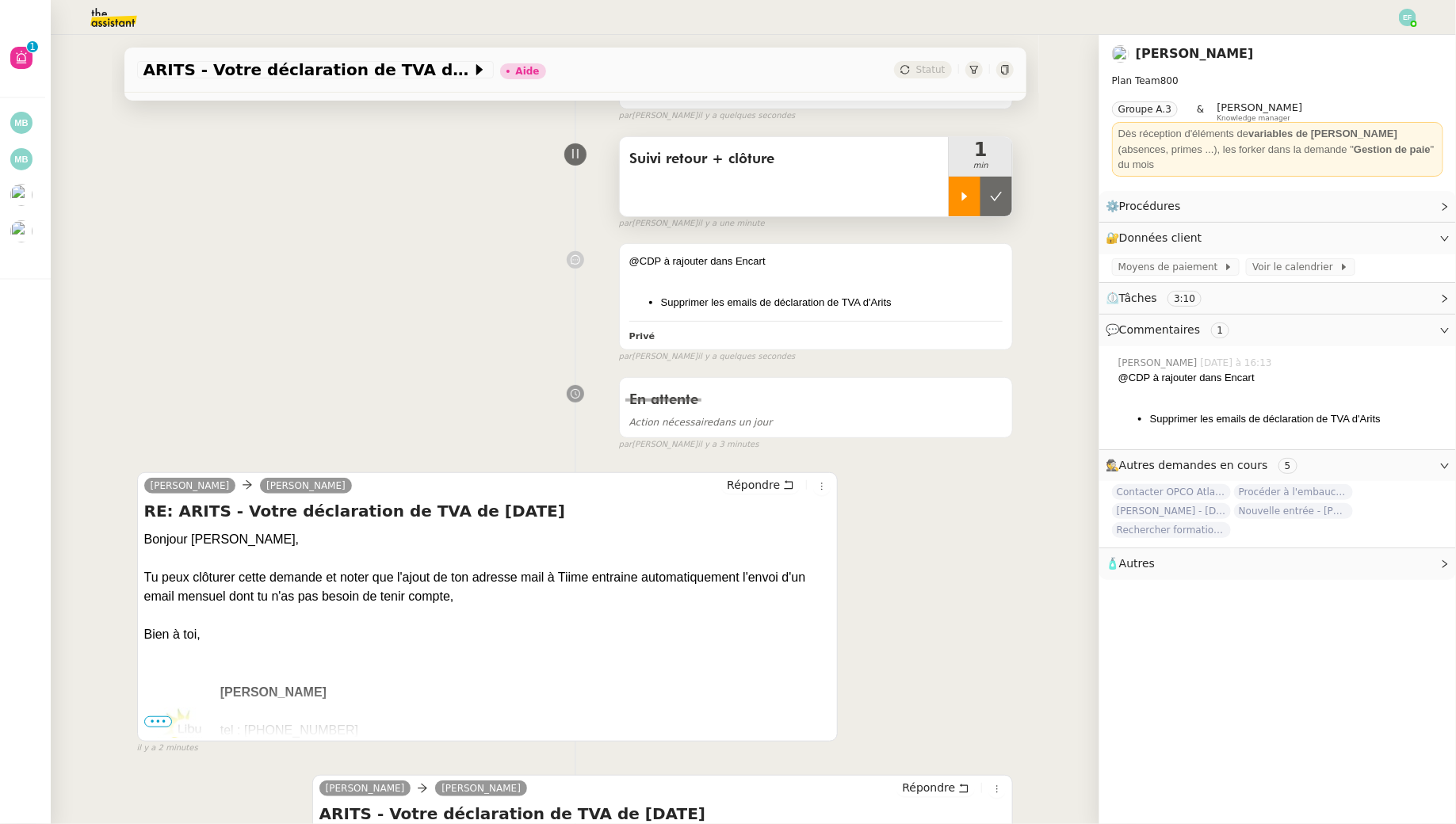
click at [965, 193] on icon at bounding box center [965, 196] width 6 height 8
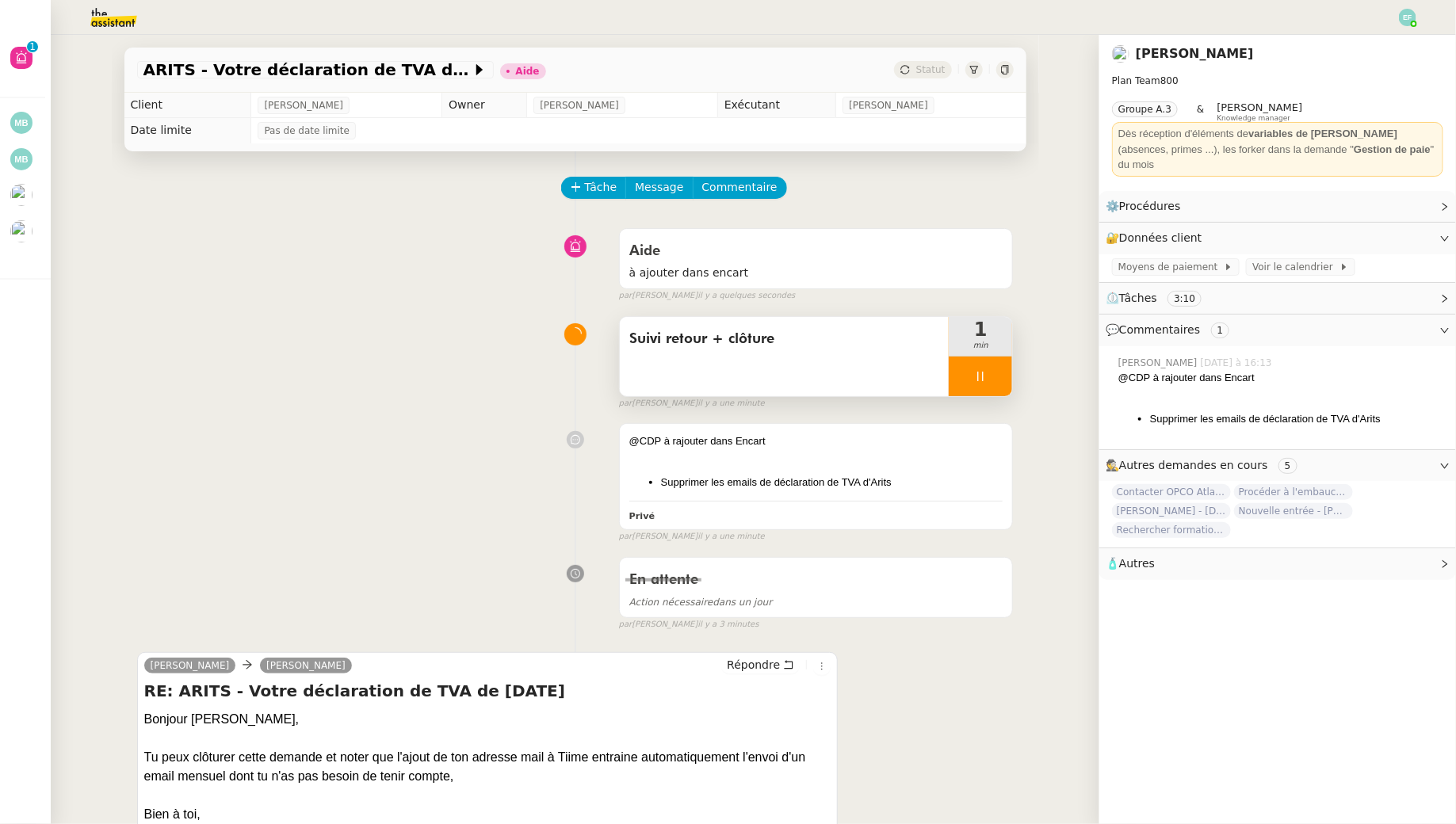
click at [988, 391] on div at bounding box center [981, 376] width 63 height 40
click at [998, 391] on button at bounding box center [996, 376] width 32 height 40
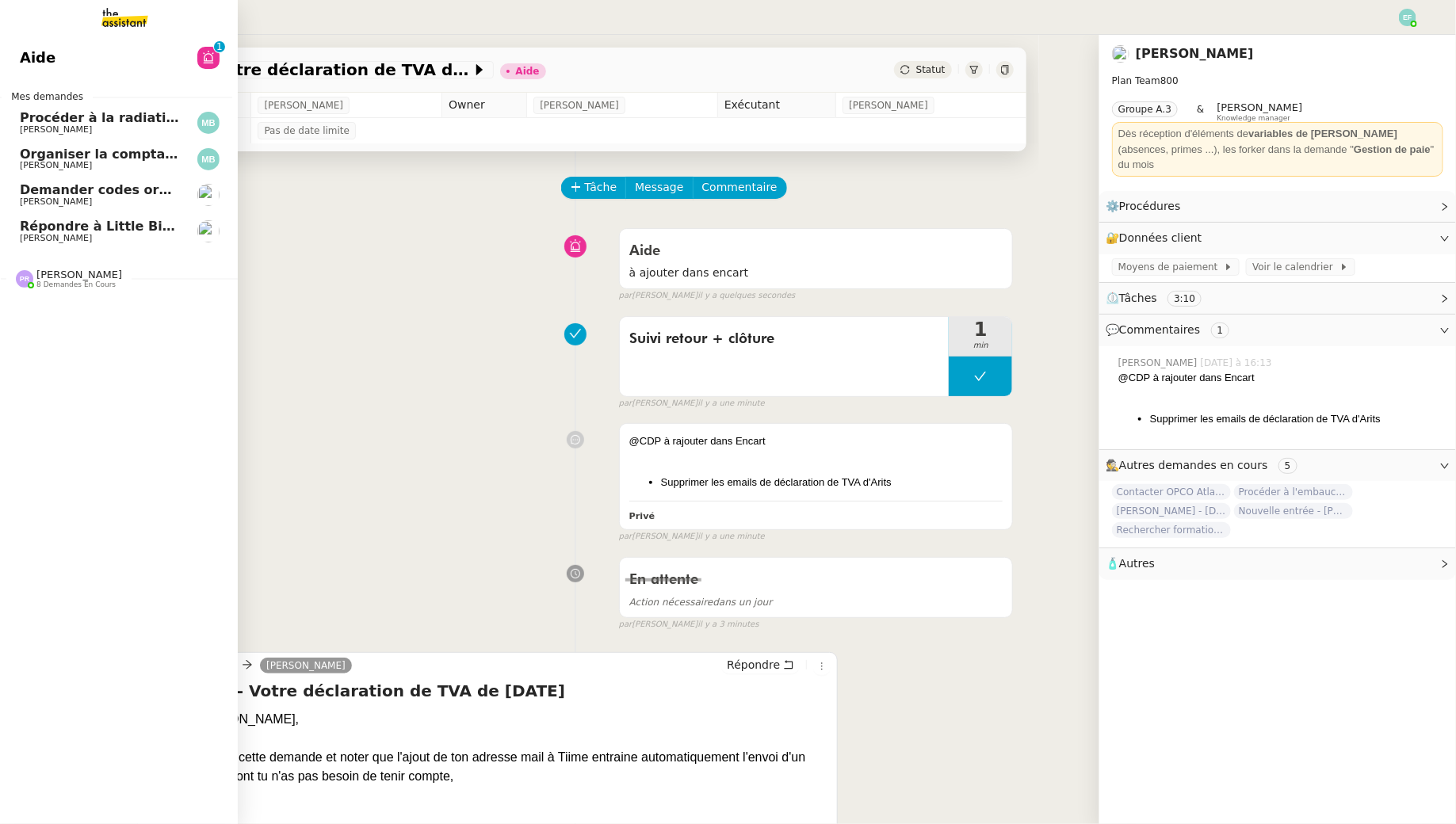
click at [69, 201] on span "[PERSON_NAME]" at bounding box center [56, 201] width 72 height 10
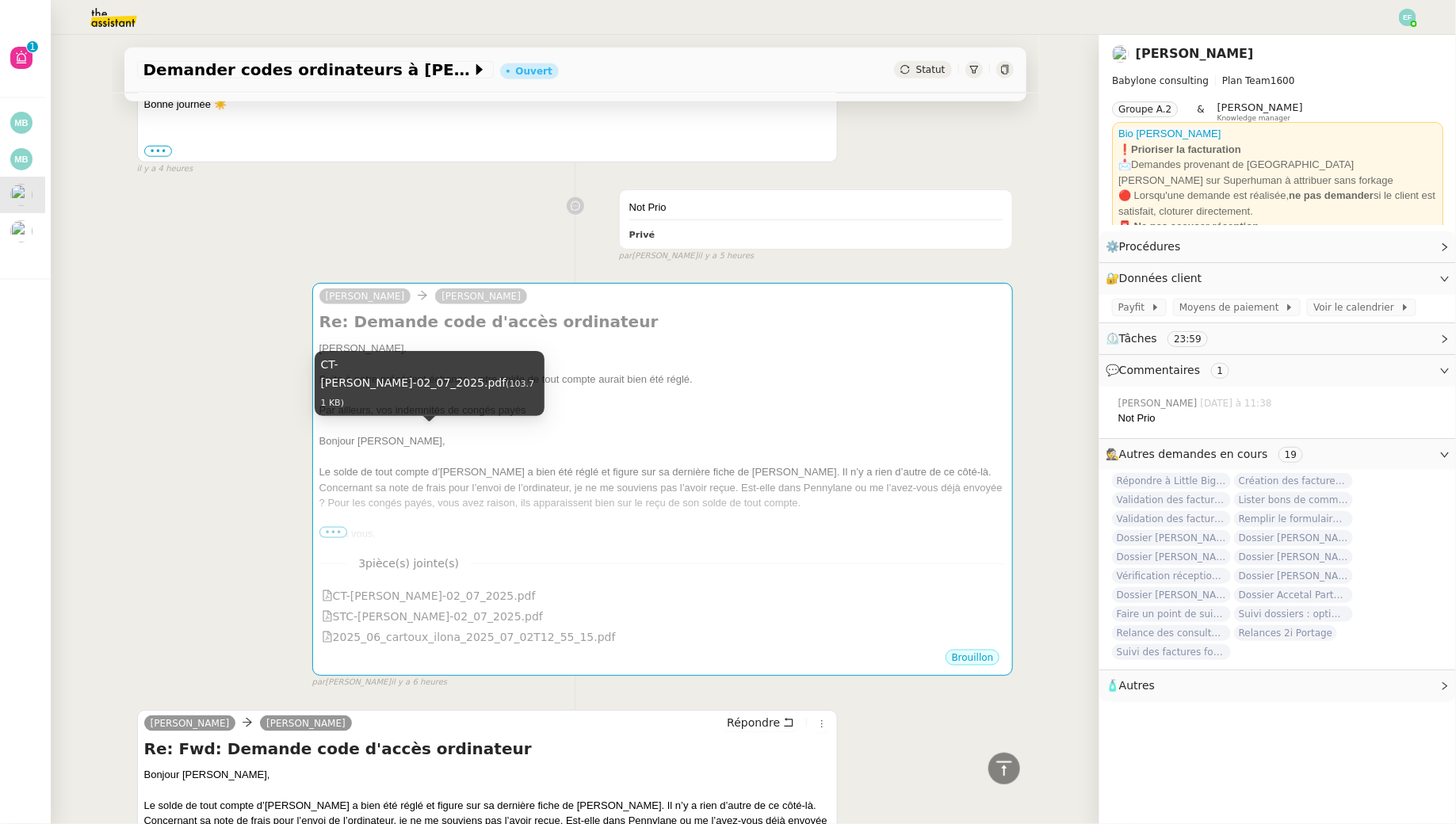
scroll to position [690, 0]
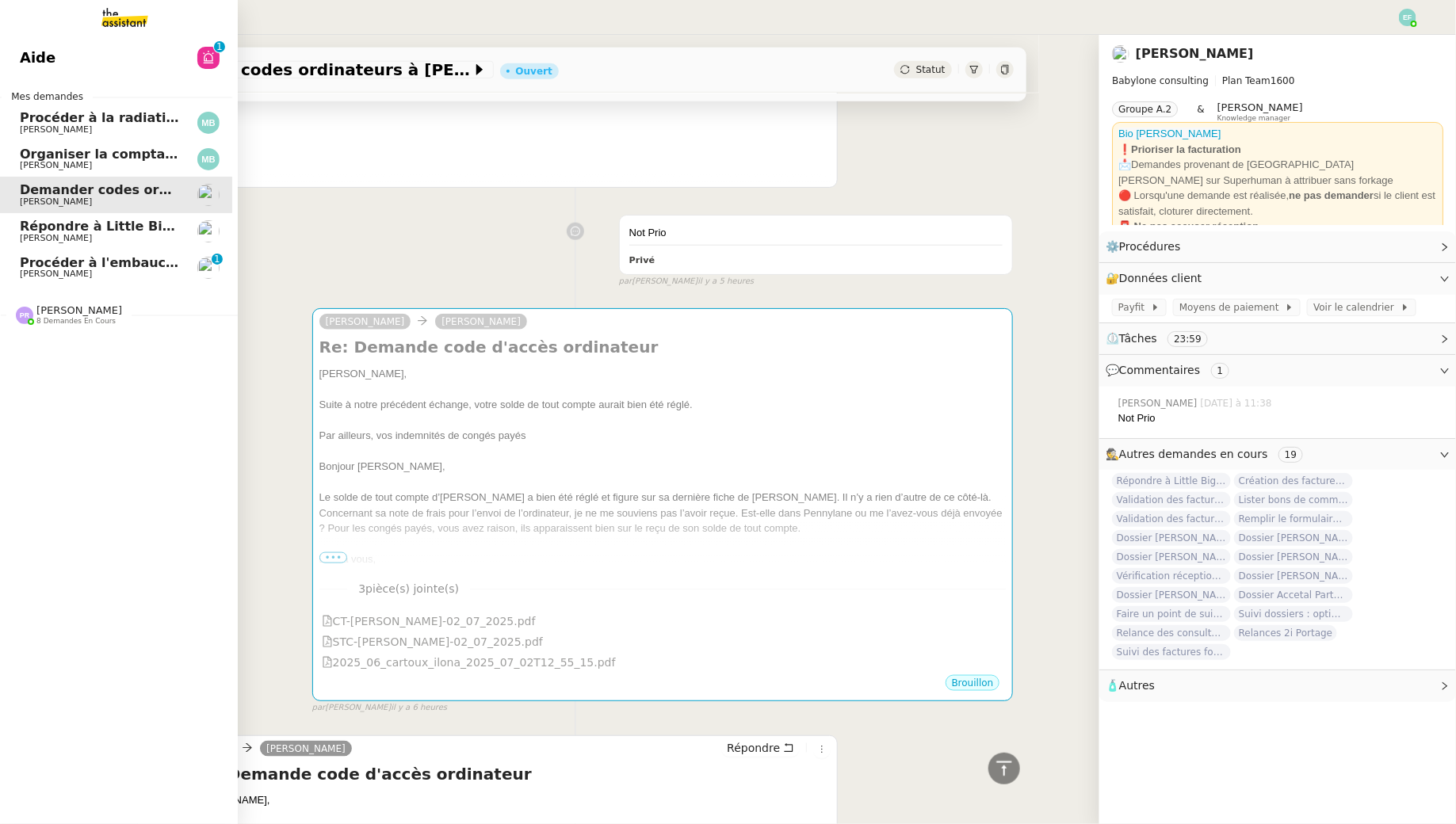
click at [69, 270] on span "[PERSON_NAME]" at bounding box center [56, 273] width 72 height 10
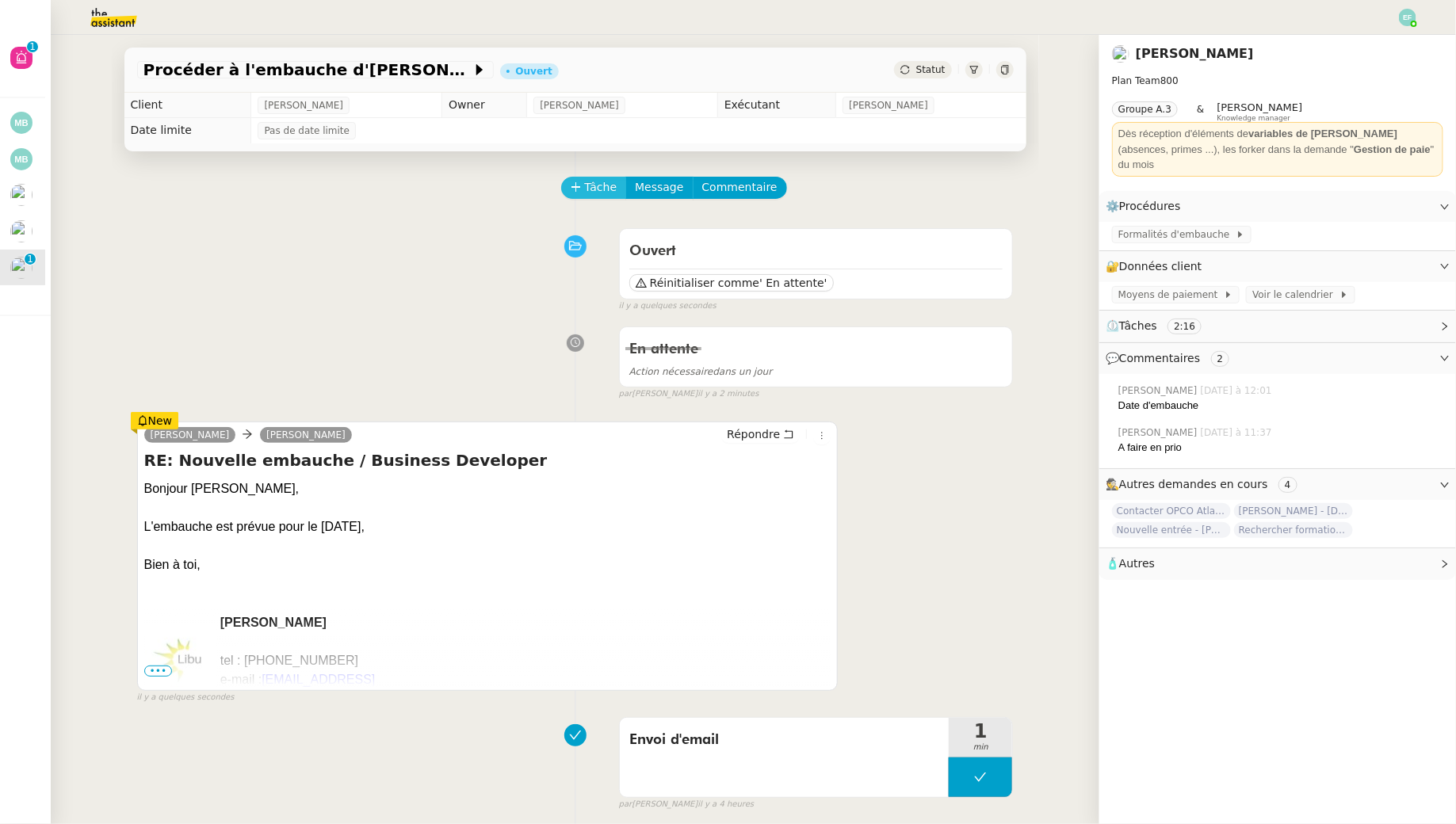
click at [598, 185] on span "Tâche" at bounding box center [601, 187] width 32 height 19
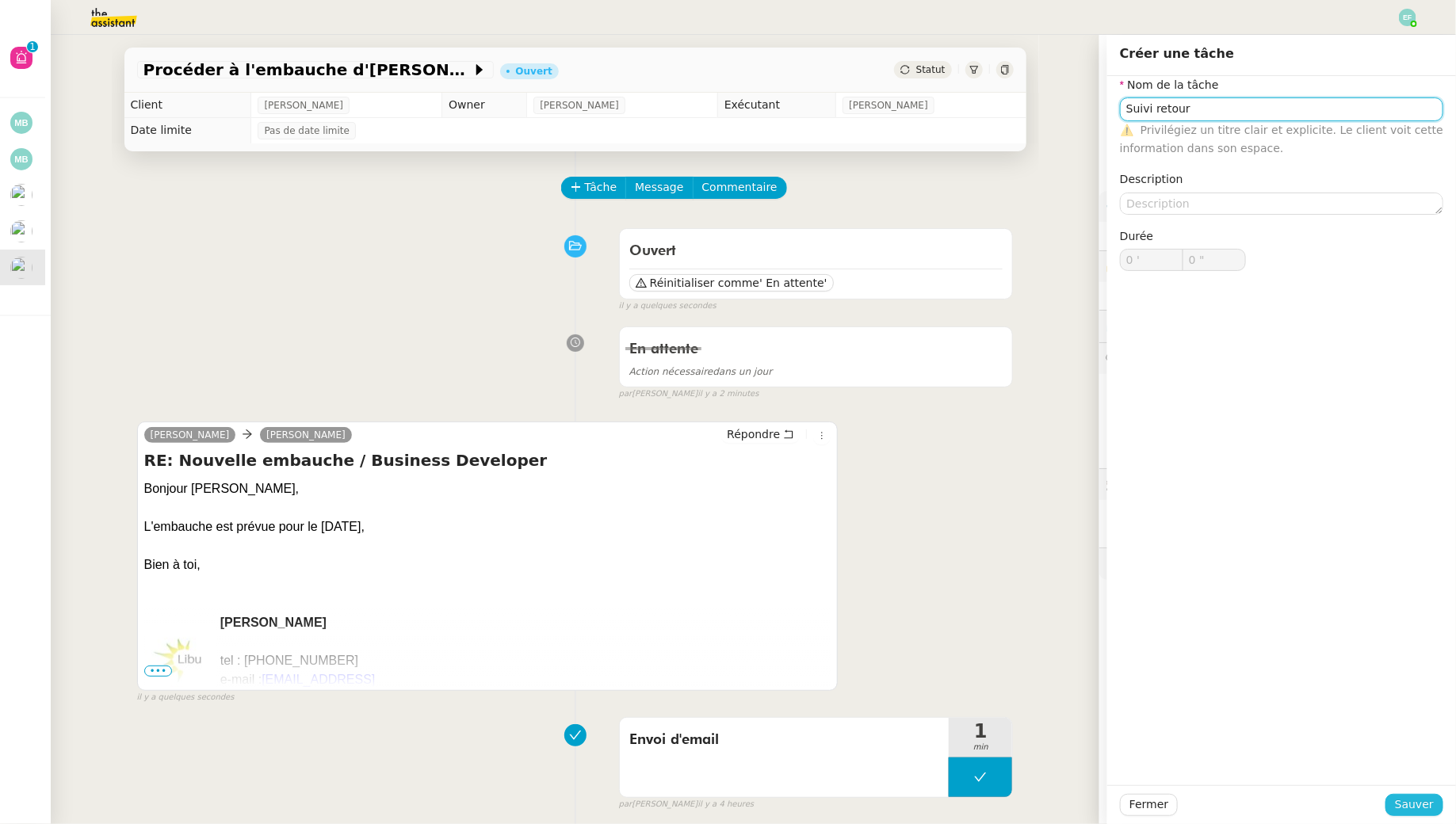
type input "Suivi retour"
click at [1396, 800] on button "Sauver" at bounding box center [1414, 805] width 57 height 22
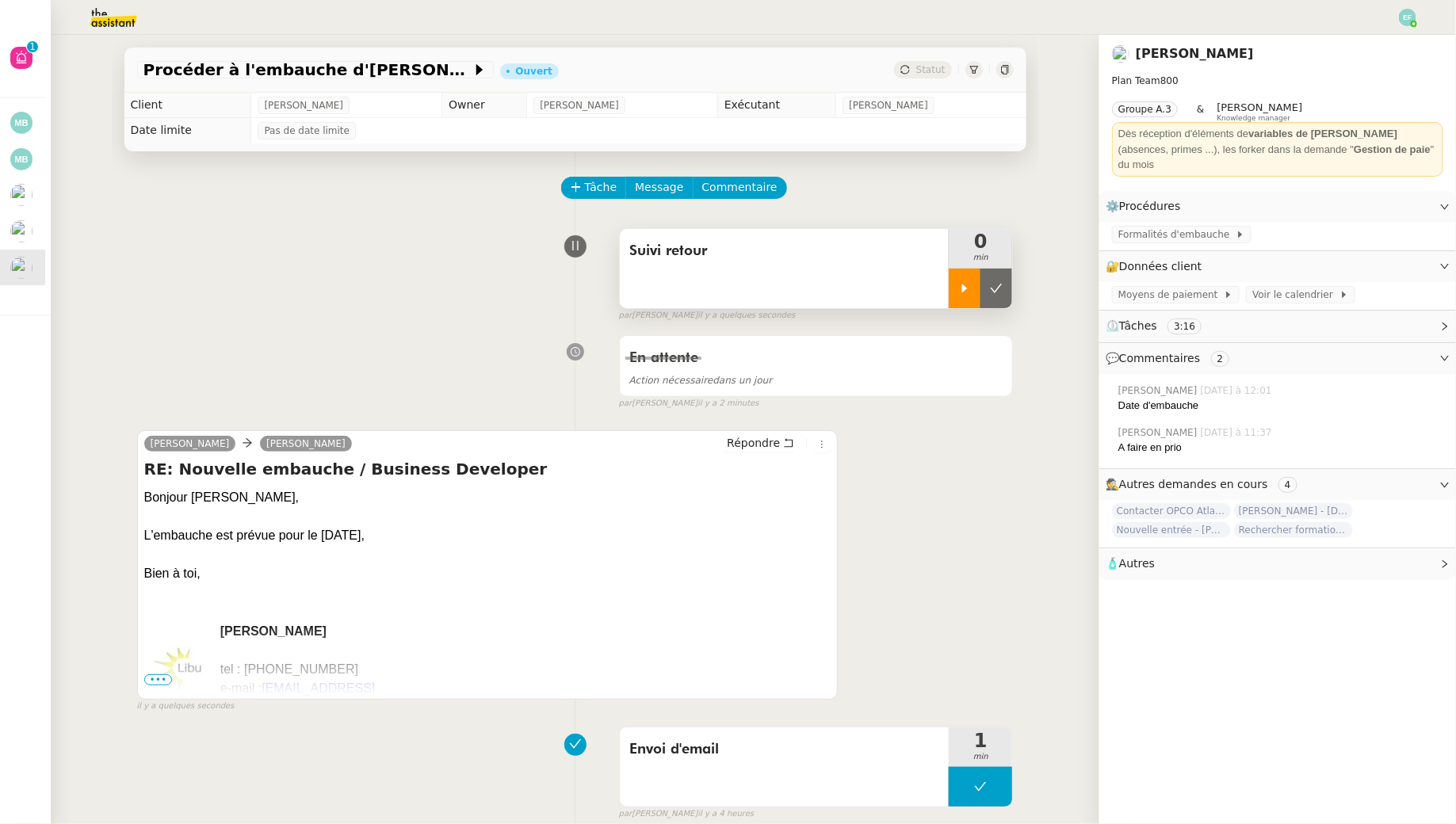
click at [951, 292] on div at bounding box center [965, 288] width 32 height 40
click at [994, 280] on div at bounding box center [981, 288] width 63 height 40
click at [994, 280] on button at bounding box center [996, 288] width 32 height 40
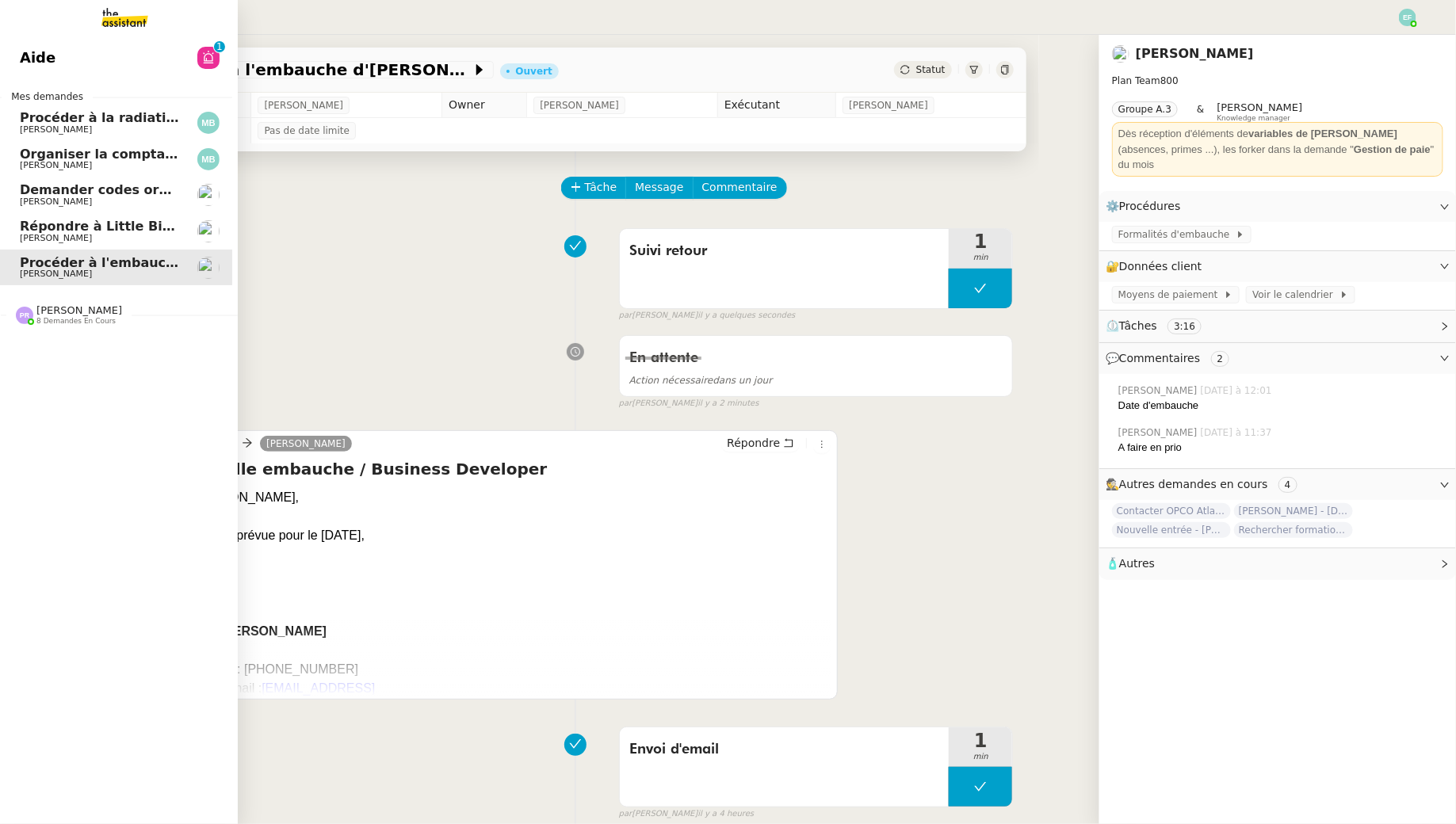
click at [67, 158] on span "Organiser la comptabilité NURI 2025" at bounding box center [150, 154] width 261 height 15
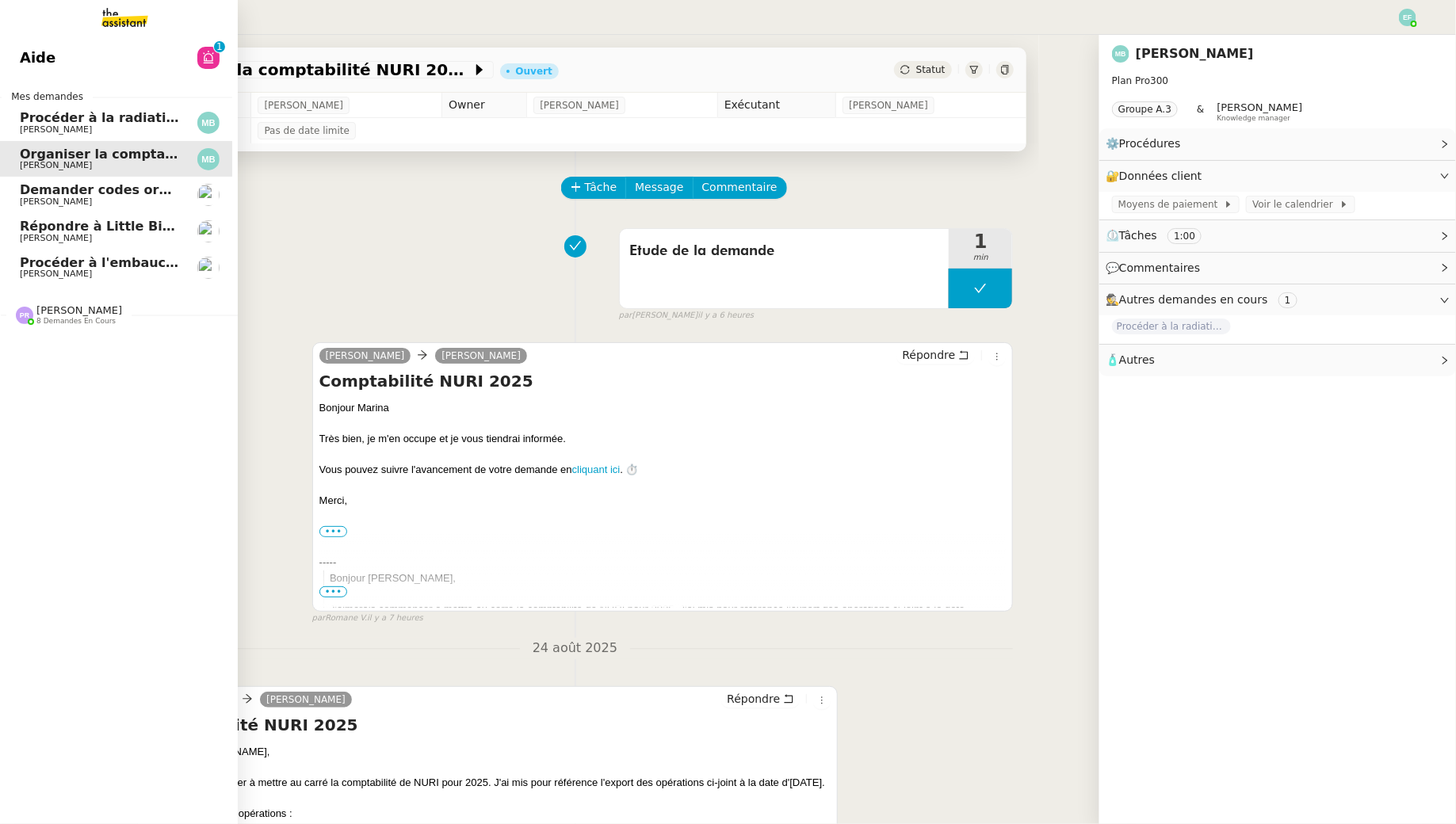
click at [57, 125] on span "[PERSON_NAME]" at bounding box center [56, 129] width 72 height 10
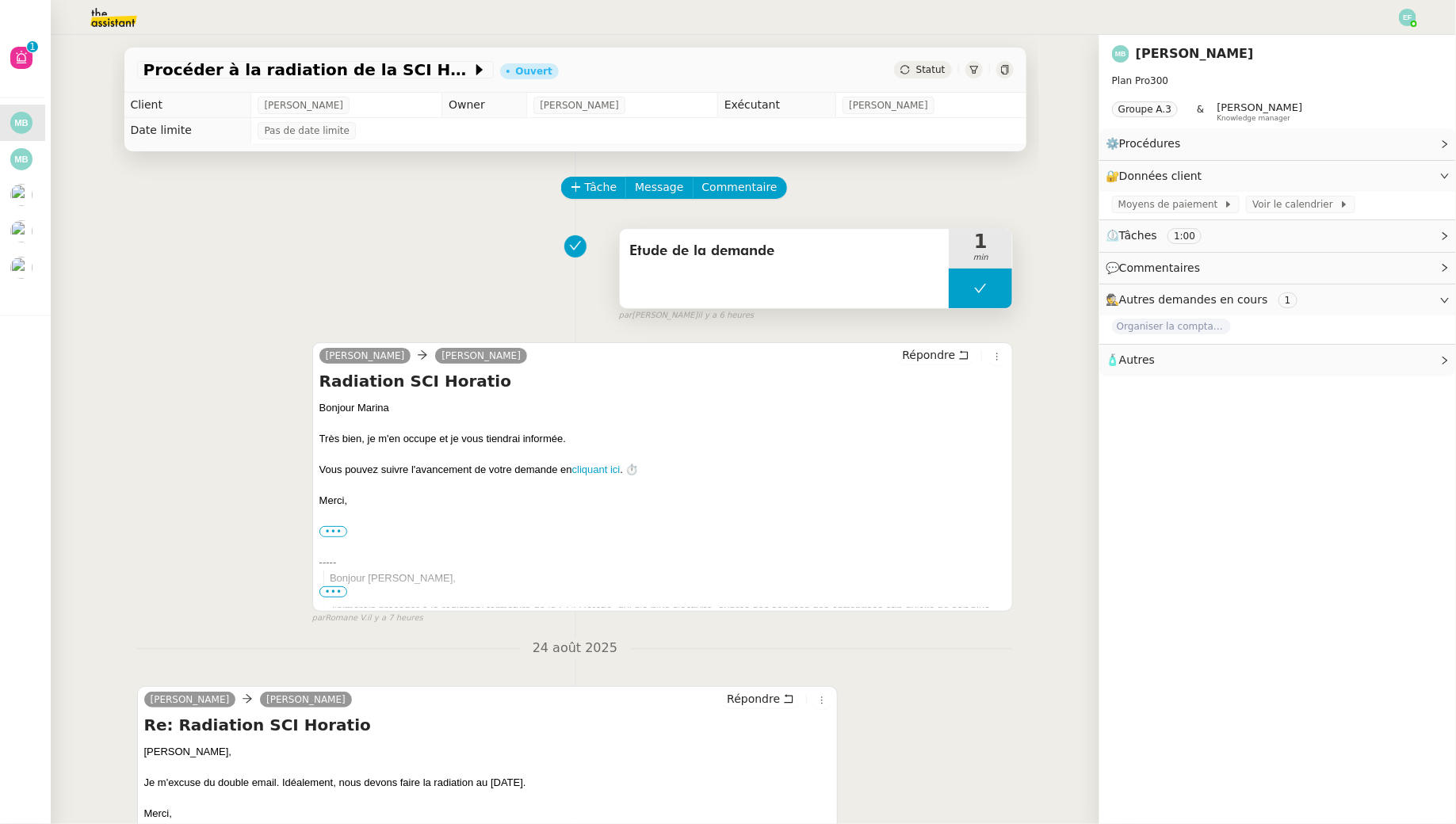
click at [981, 296] on button at bounding box center [981, 288] width 63 height 40
click at [965, 290] on icon at bounding box center [965, 287] width 6 height 8
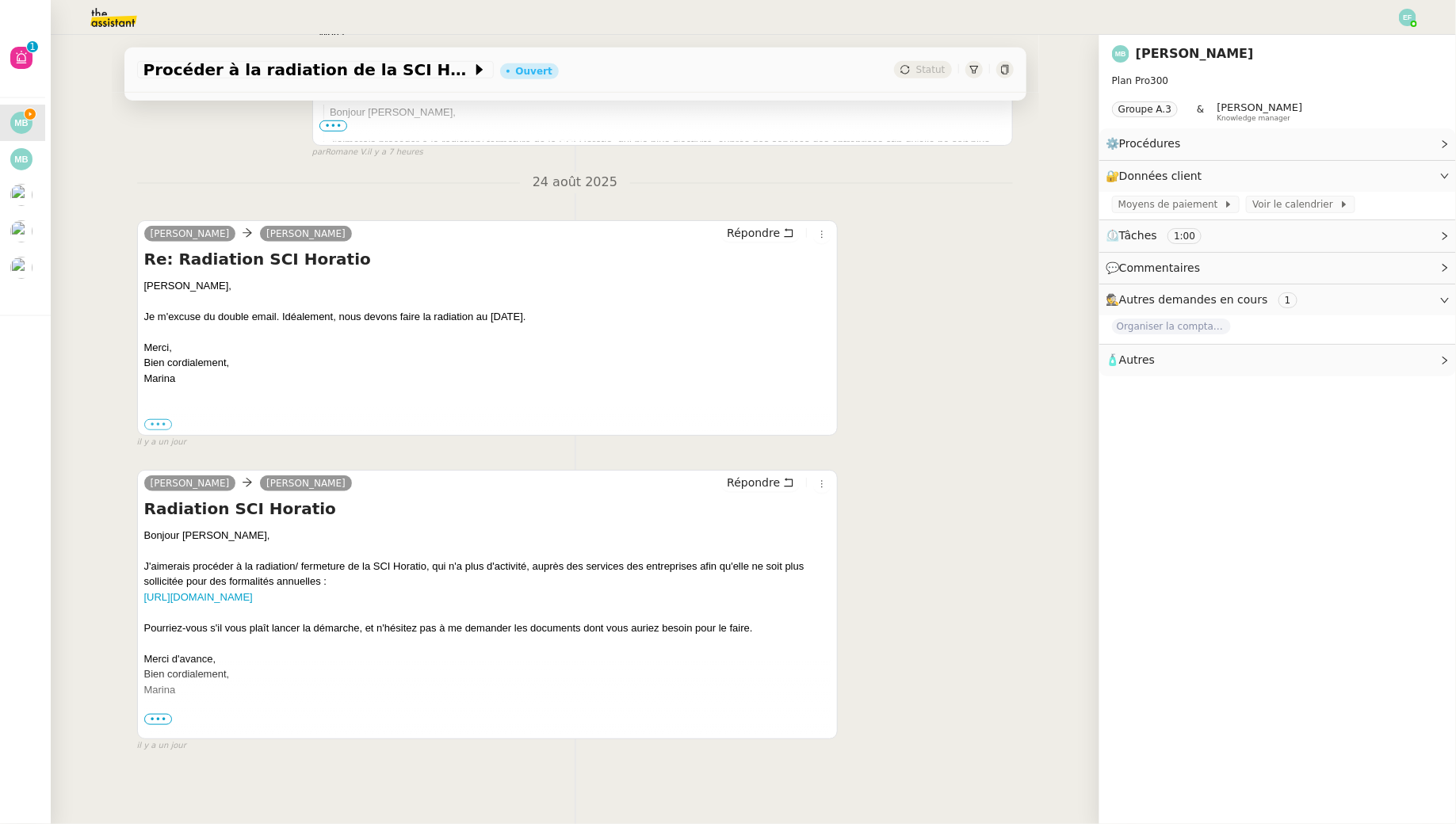
scroll to position [468, 0]
click at [156, 534] on div "Bonjour [PERSON_NAME]," at bounding box center [487, 533] width 687 height 16
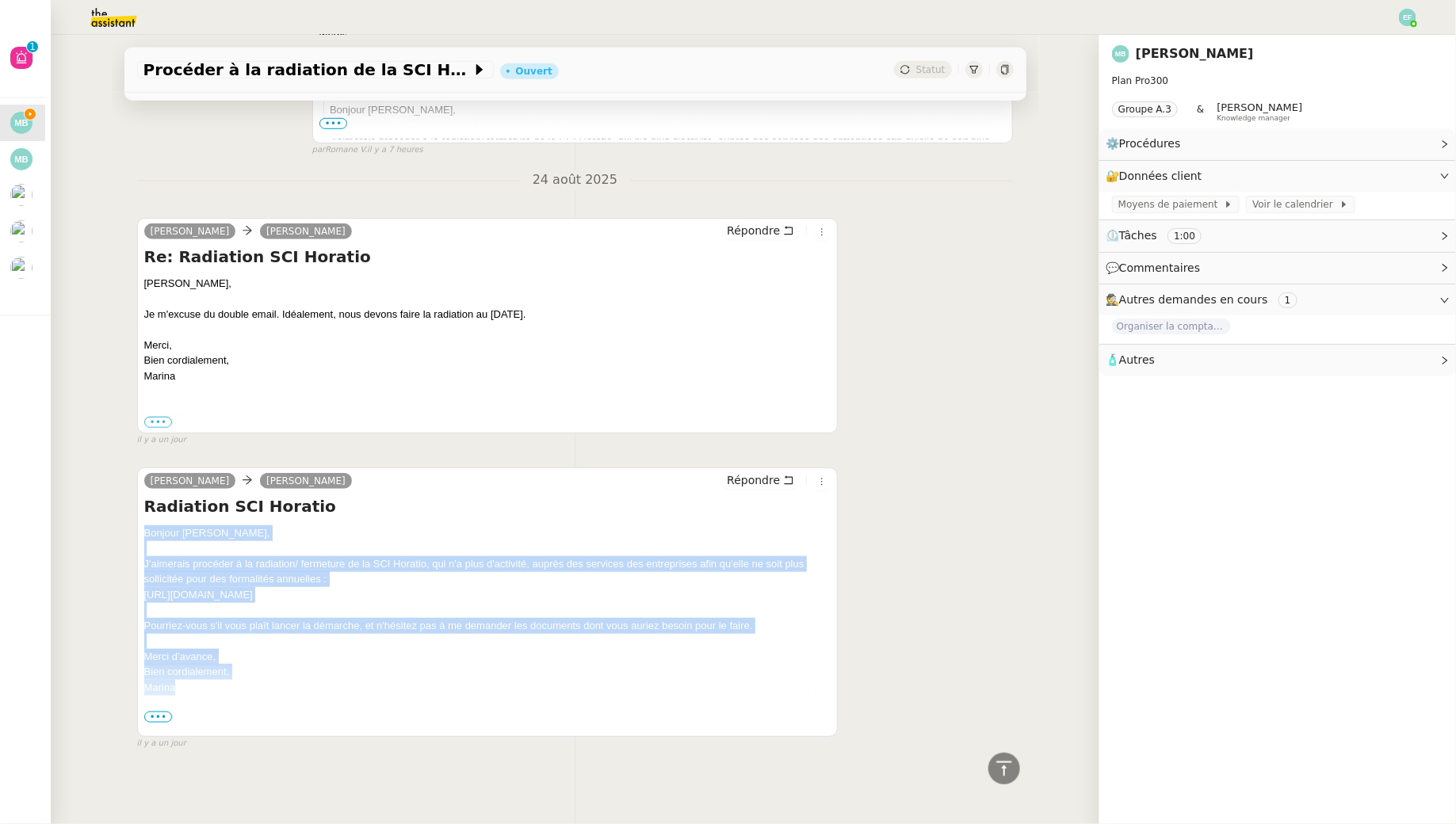
drag, startPoint x: 141, startPoint y: 528, endPoint x: 281, endPoint y: 687, distance: 211.9
click at [281, 688] on div "Marina Barthelemy Hélène Répondre Radiation SCI Horatio Bonjour Hélène, J'aimer…" at bounding box center [487, 602] width 702 height 270
copy div "Bonjour Hélène, J'aimerais procéder à la radiation/ fermeture de la SCI Horatio…"
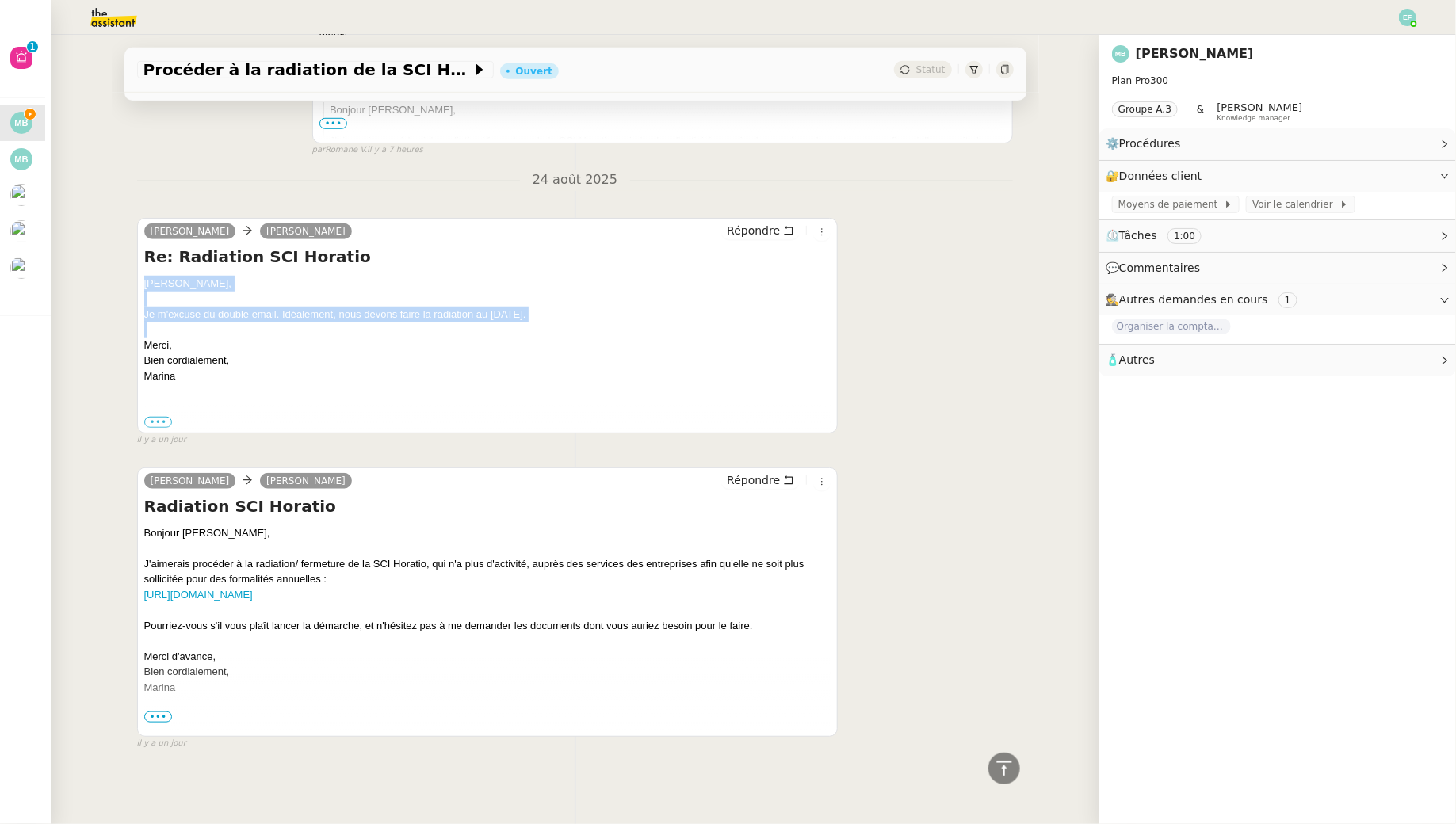
drag, startPoint x: 563, startPoint y: 322, endPoint x: 122, endPoint y: 278, distance: 443.2
click at [122, 278] on div "Tâche Message Commentaire Veuillez patienter une erreur s'est produite 👌👌👌 mess…" at bounding box center [576, 229] width 928 height 1093
copy div "Hélène, Je m'excuse du double email. Idéalement, nous devons faire la radiation…"
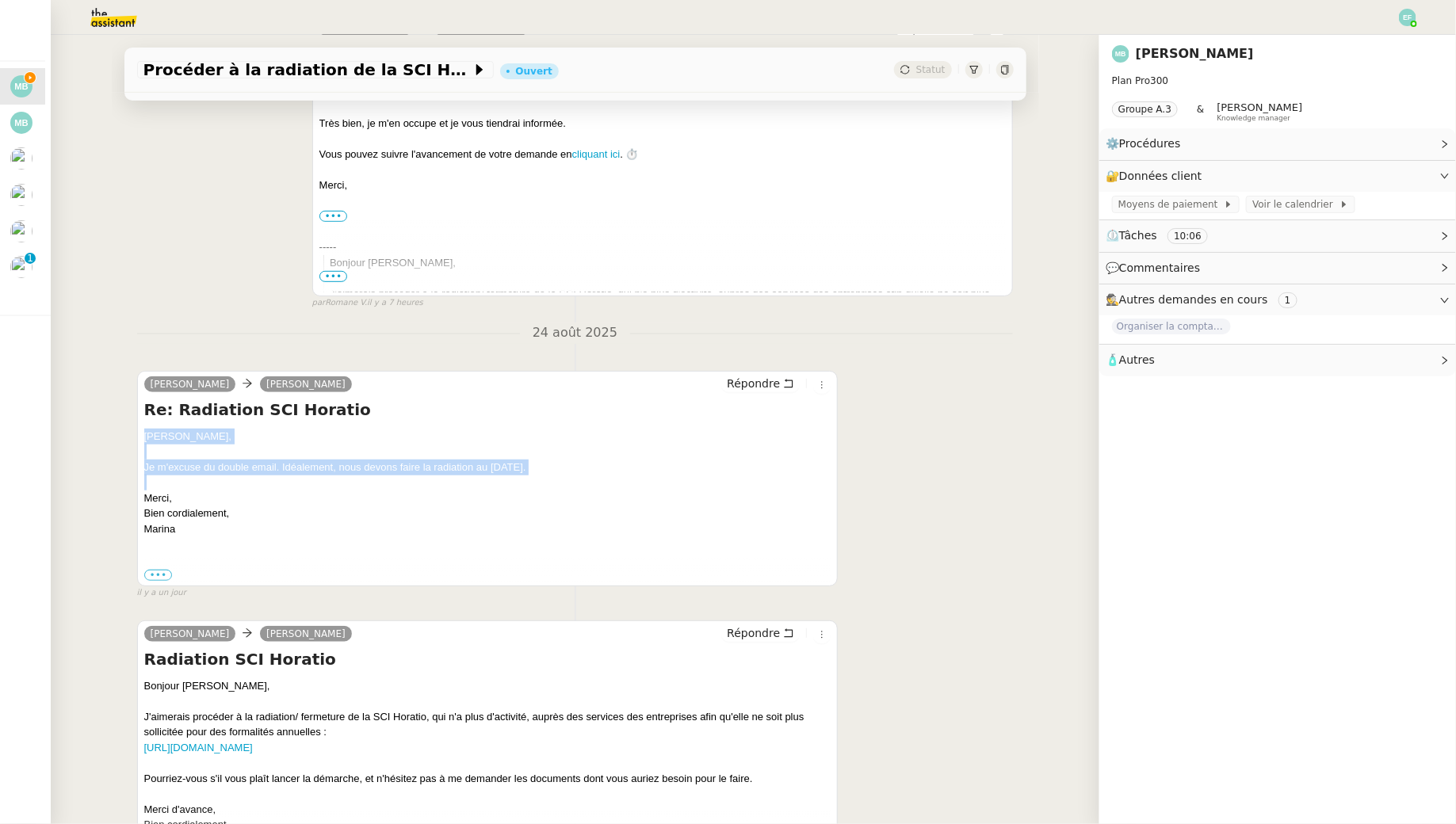
scroll to position [0, 0]
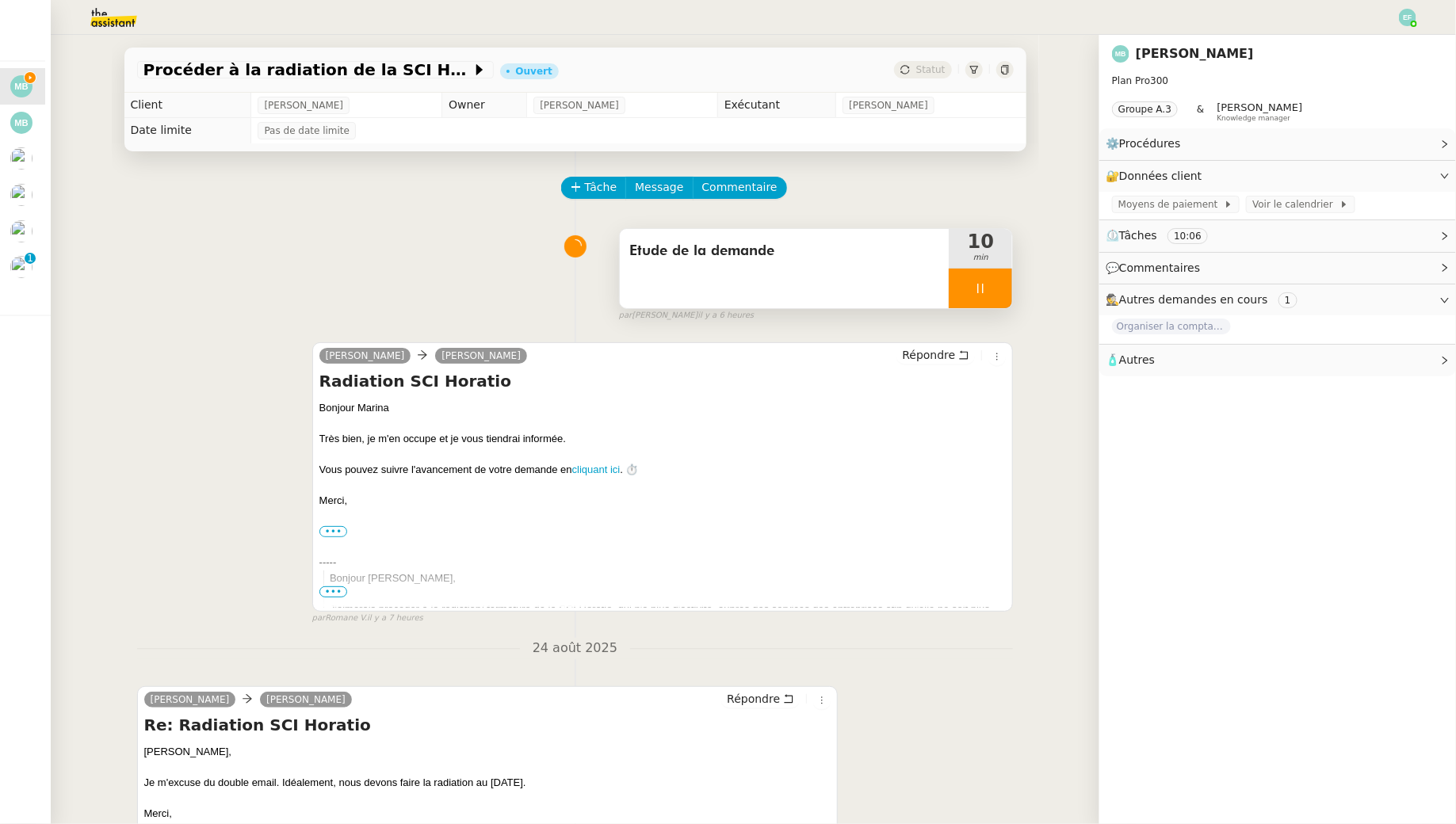
click at [814, 260] on span "Etude de la demande" at bounding box center [784, 251] width 310 height 24
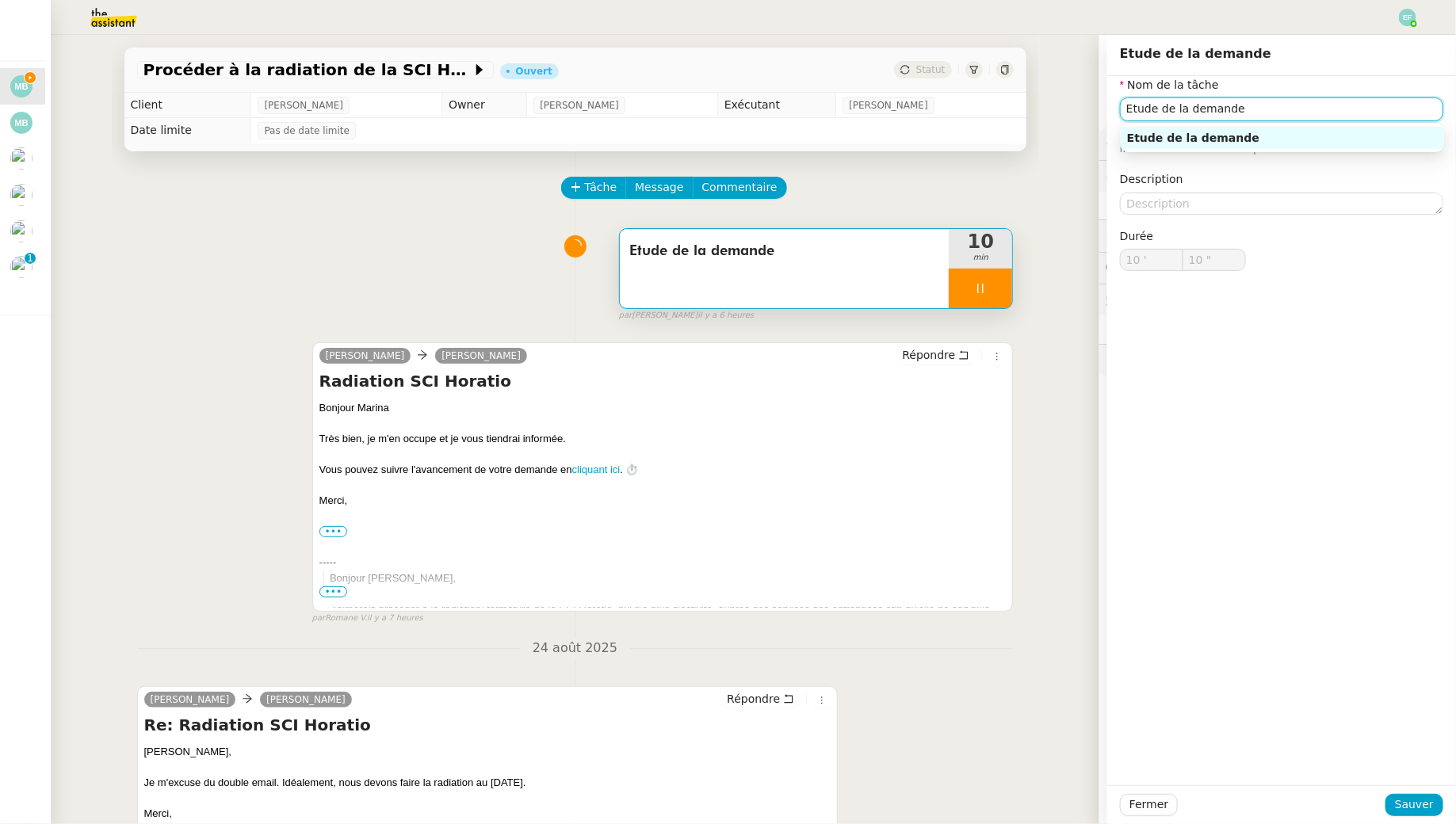
type input "11 ""
click at [1257, 111] on input "Etude de la demande" at bounding box center [1281, 108] width 323 height 23
type input "Etude de la demande + rec"
type input "12 ""
type input "Etude de la demande + recherche /"
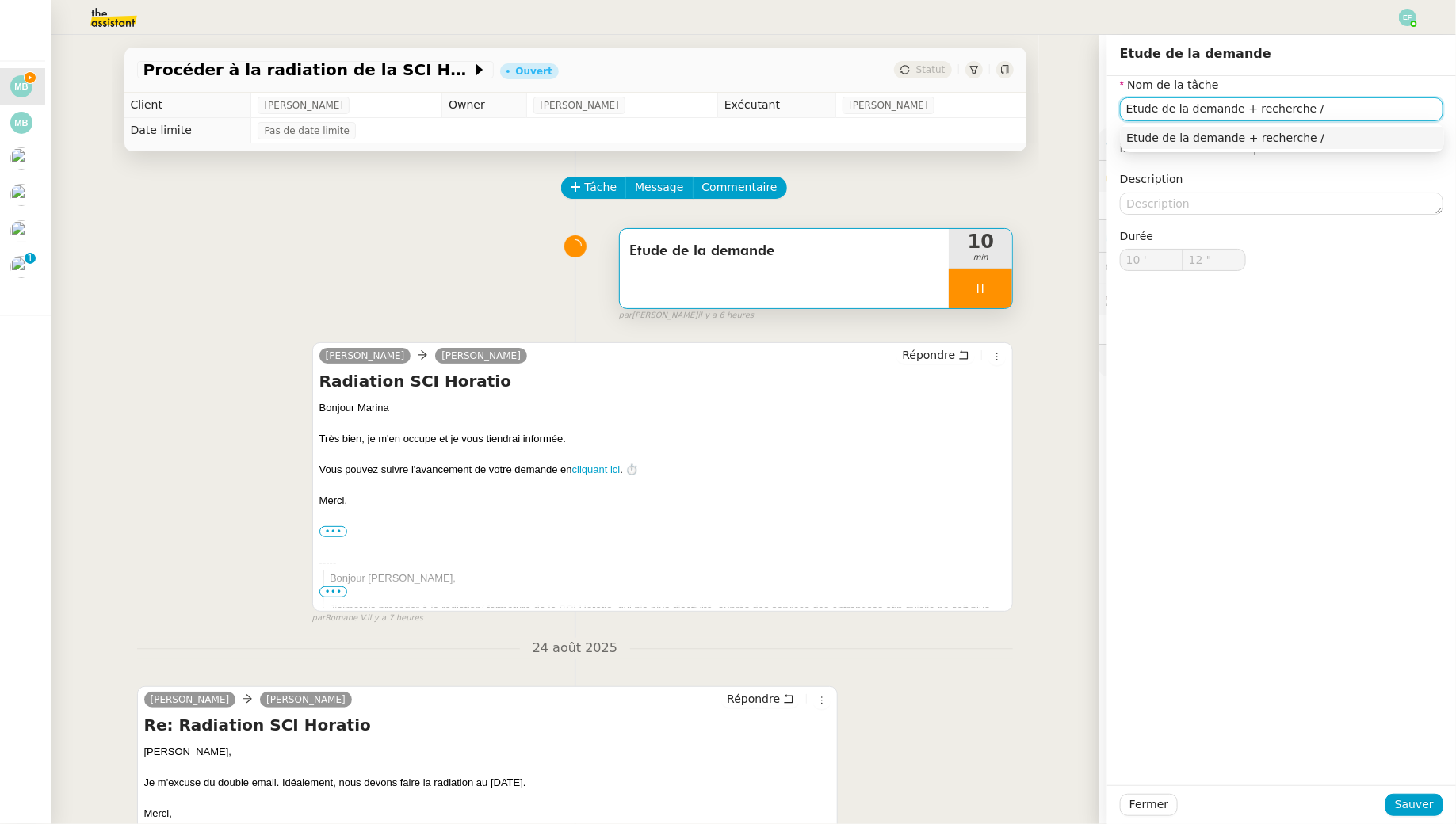
type input "13 ""
type input "Etude de la demande + recherche +"
type input "14 ""
type input "Etude de la demande + recherche + envoi d'em"
type input "15 ""
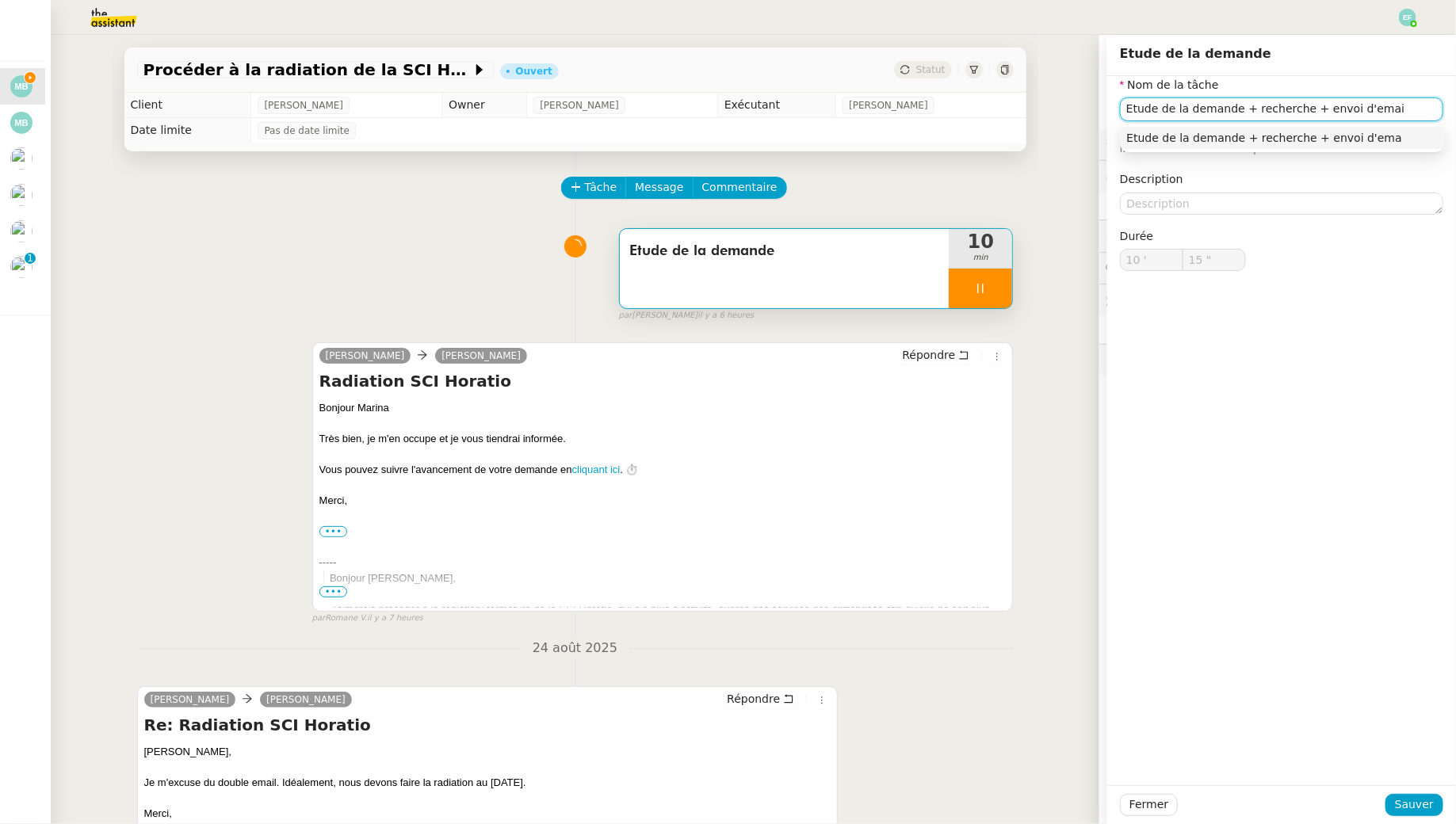
type input "Etude de la demande + recherche + envoi d'email"
type input "16 ""
type input "Etude de la demande + recherche + envoi d'email"
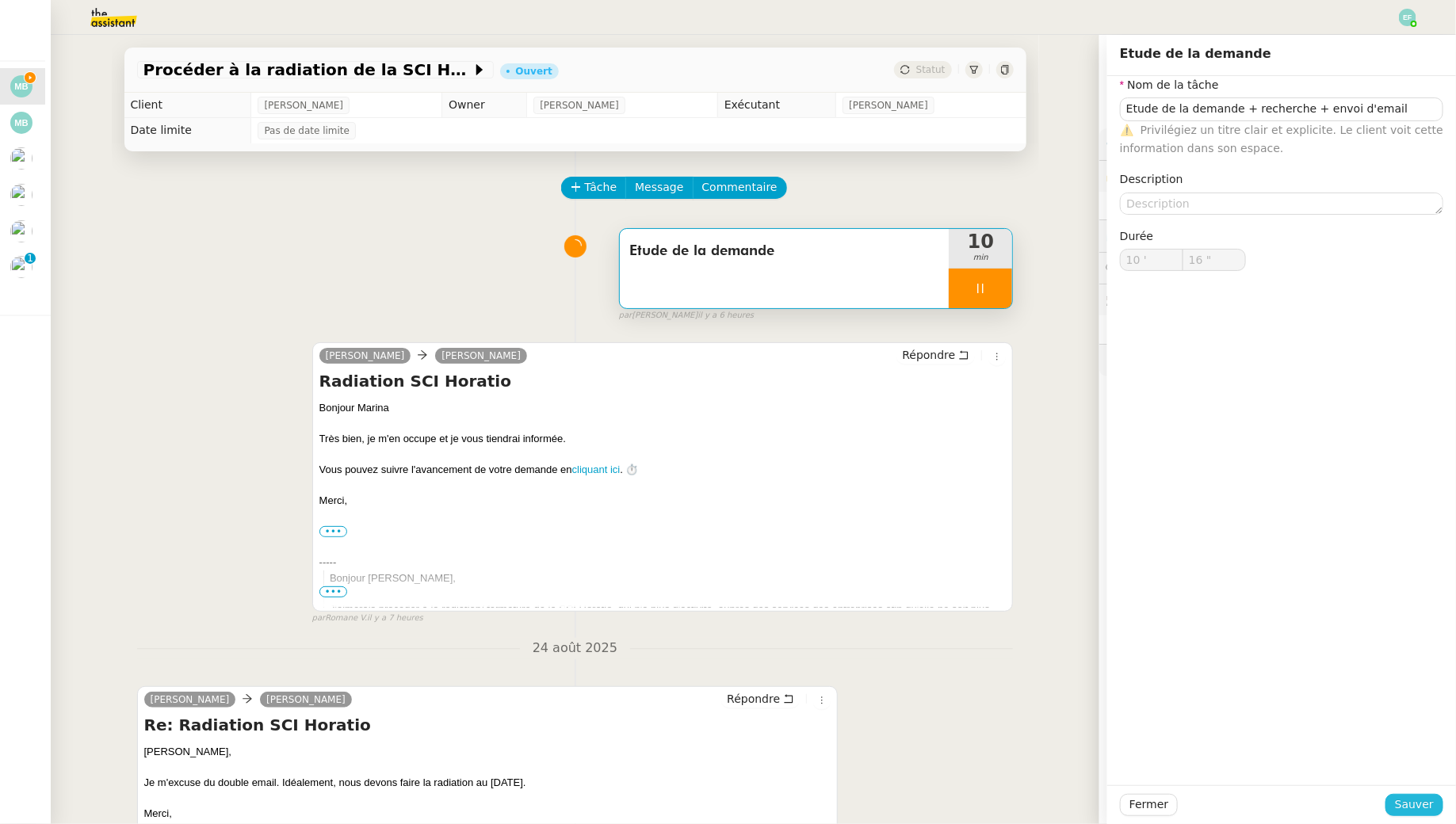
click at [1431, 812] on span "Sauver" at bounding box center [1414, 805] width 39 height 19
type input "17 ""
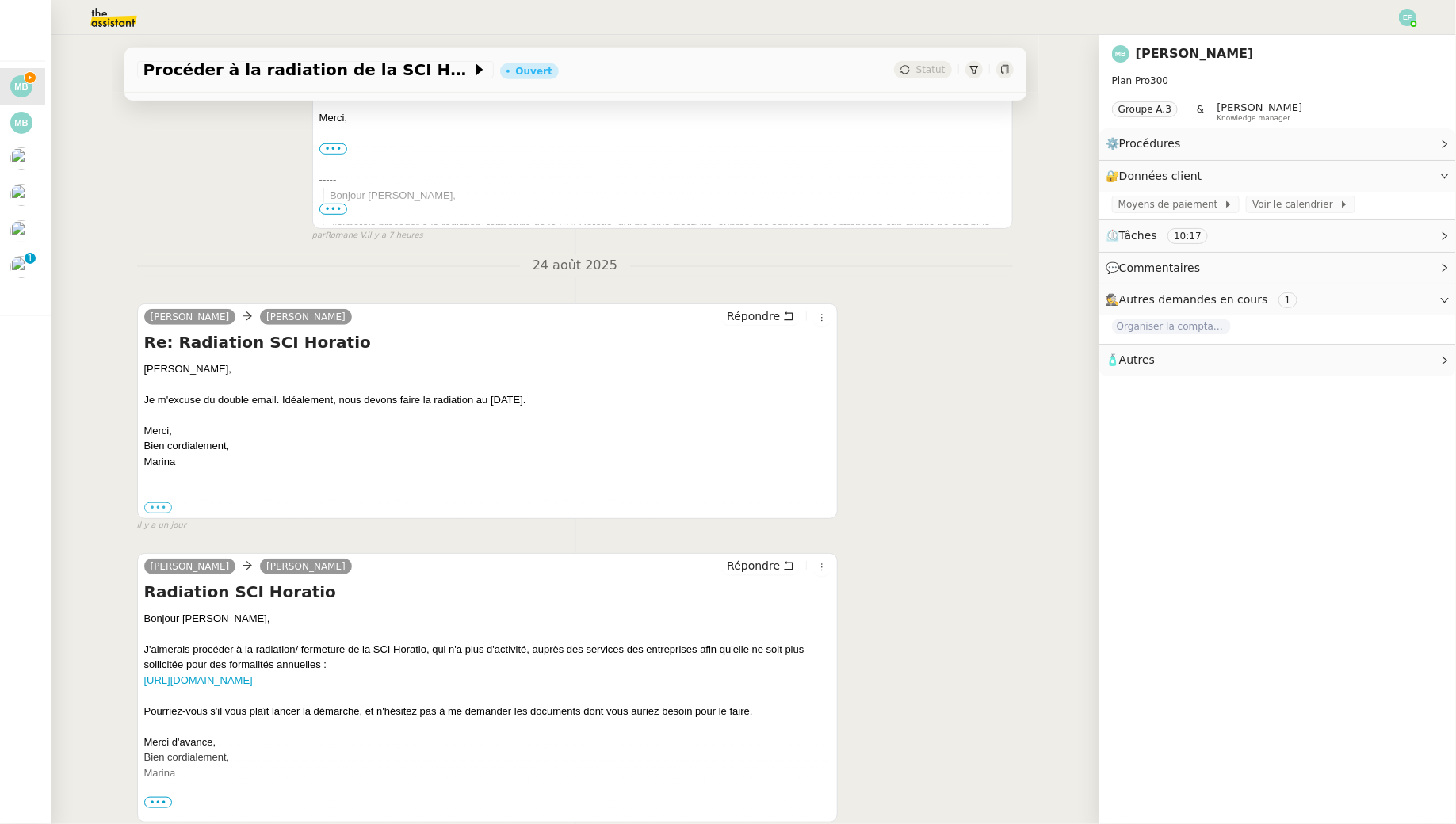
scroll to position [468, 0]
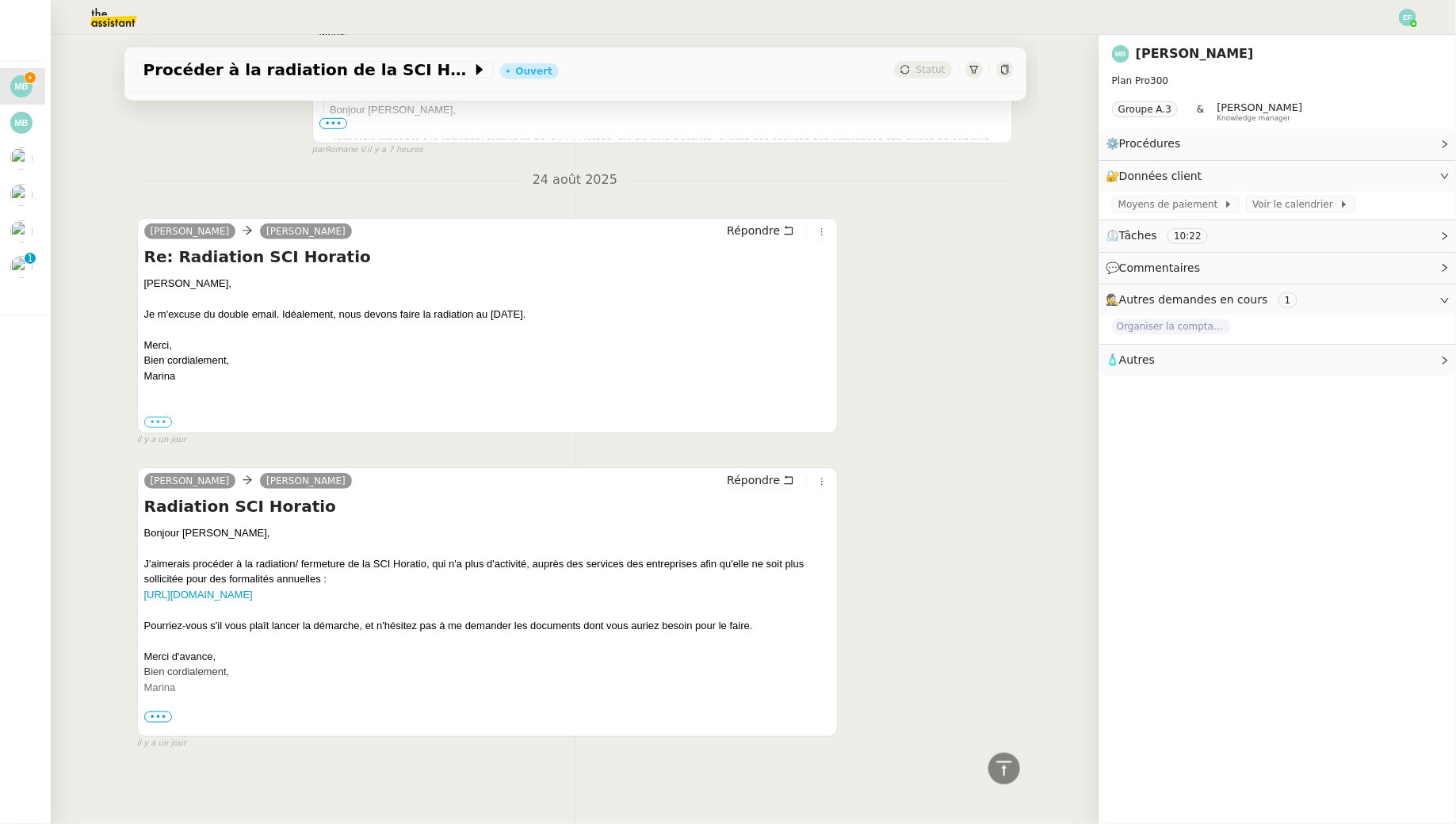
click at [167, 715] on span "•••" at bounding box center [158, 717] width 29 height 11
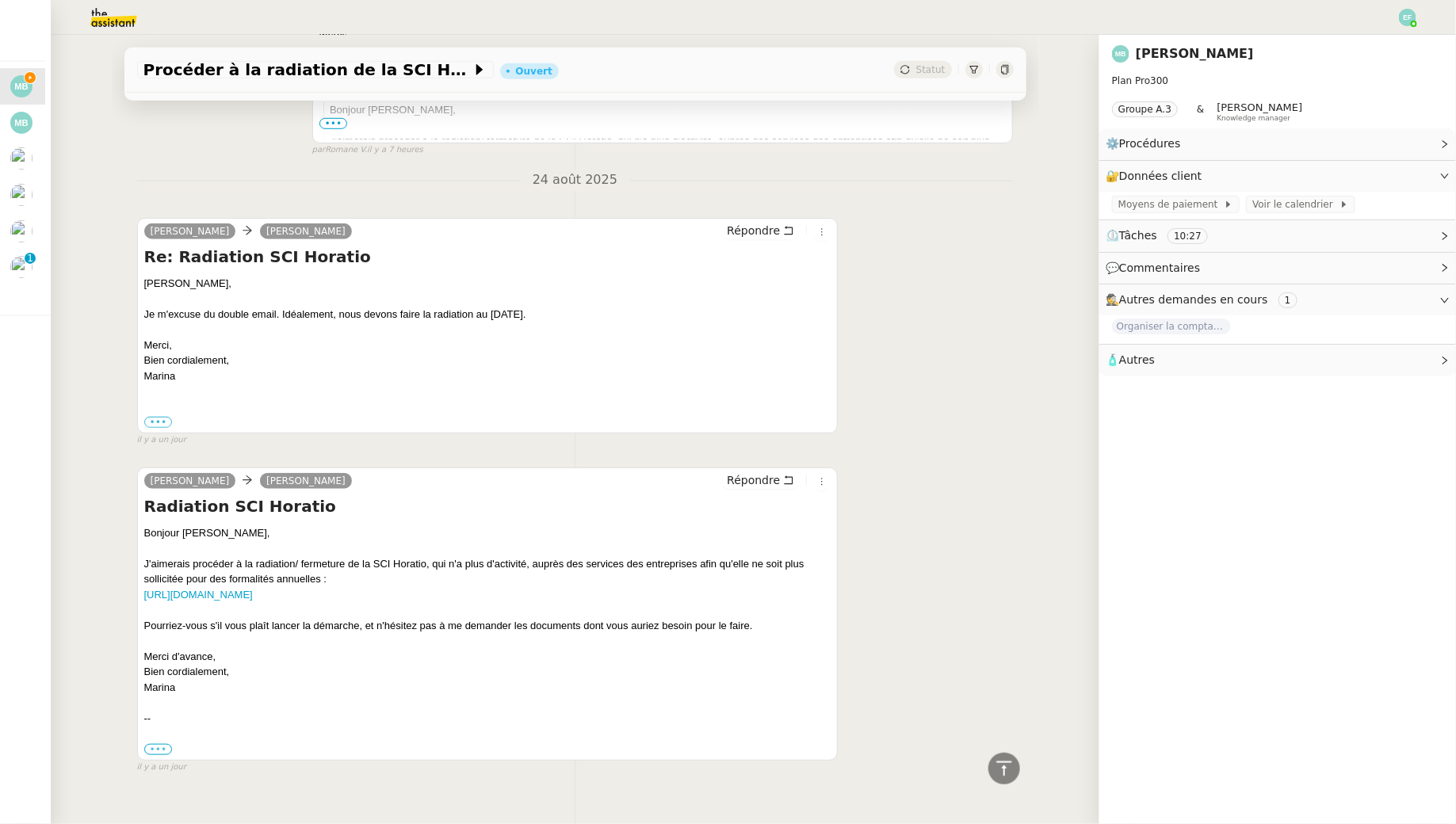
click at [167, 744] on label "•••" at bounding box center [158, 750] width 29 height 11
click at [0, 0] on input "•••" at bounding box center [0, 0] width 0 height 0
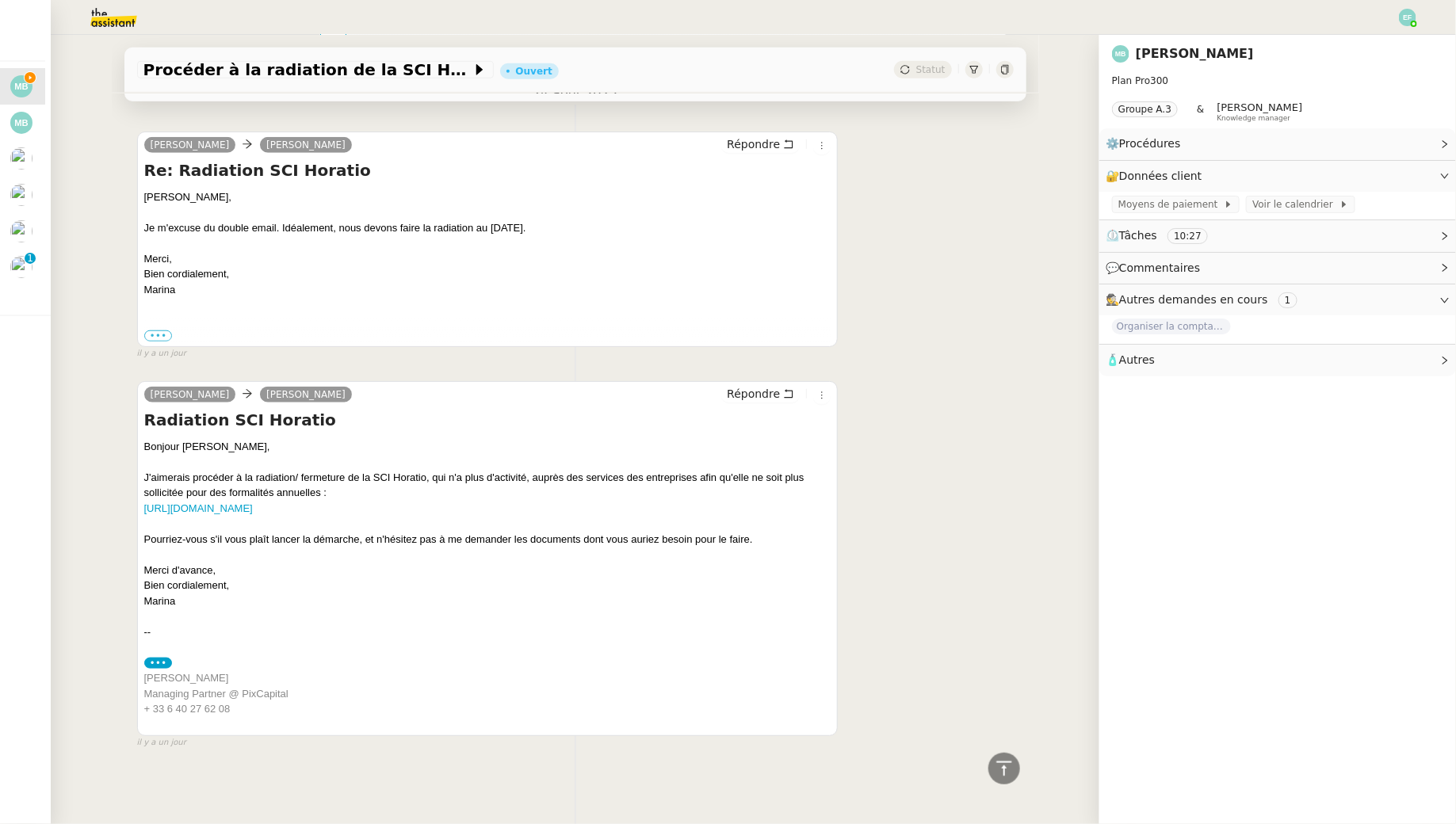
scroll to position [0, 0]
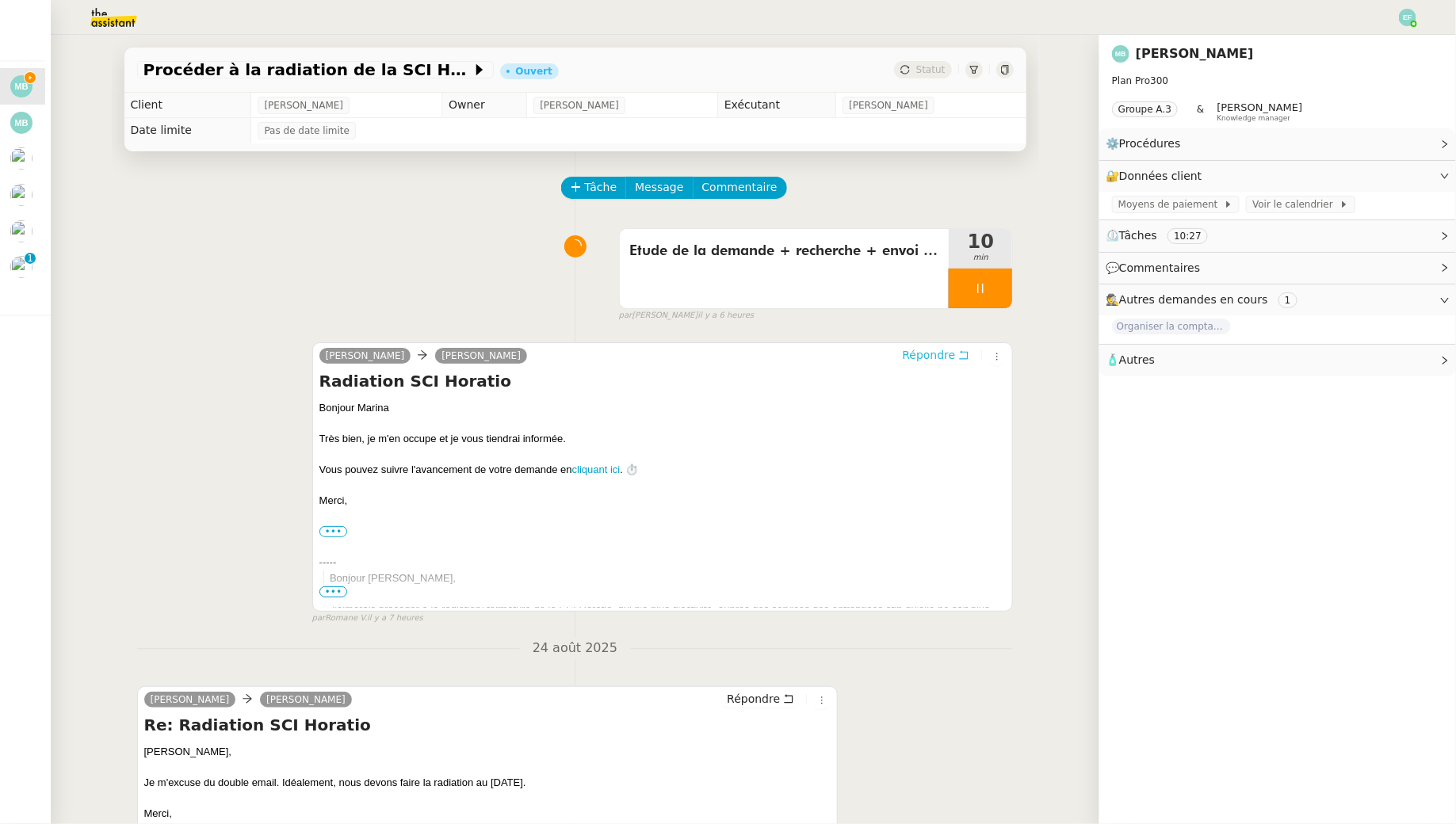
click at [949, 350] on span "Répondre" at bounding box center [928, 355] width 53 height 16
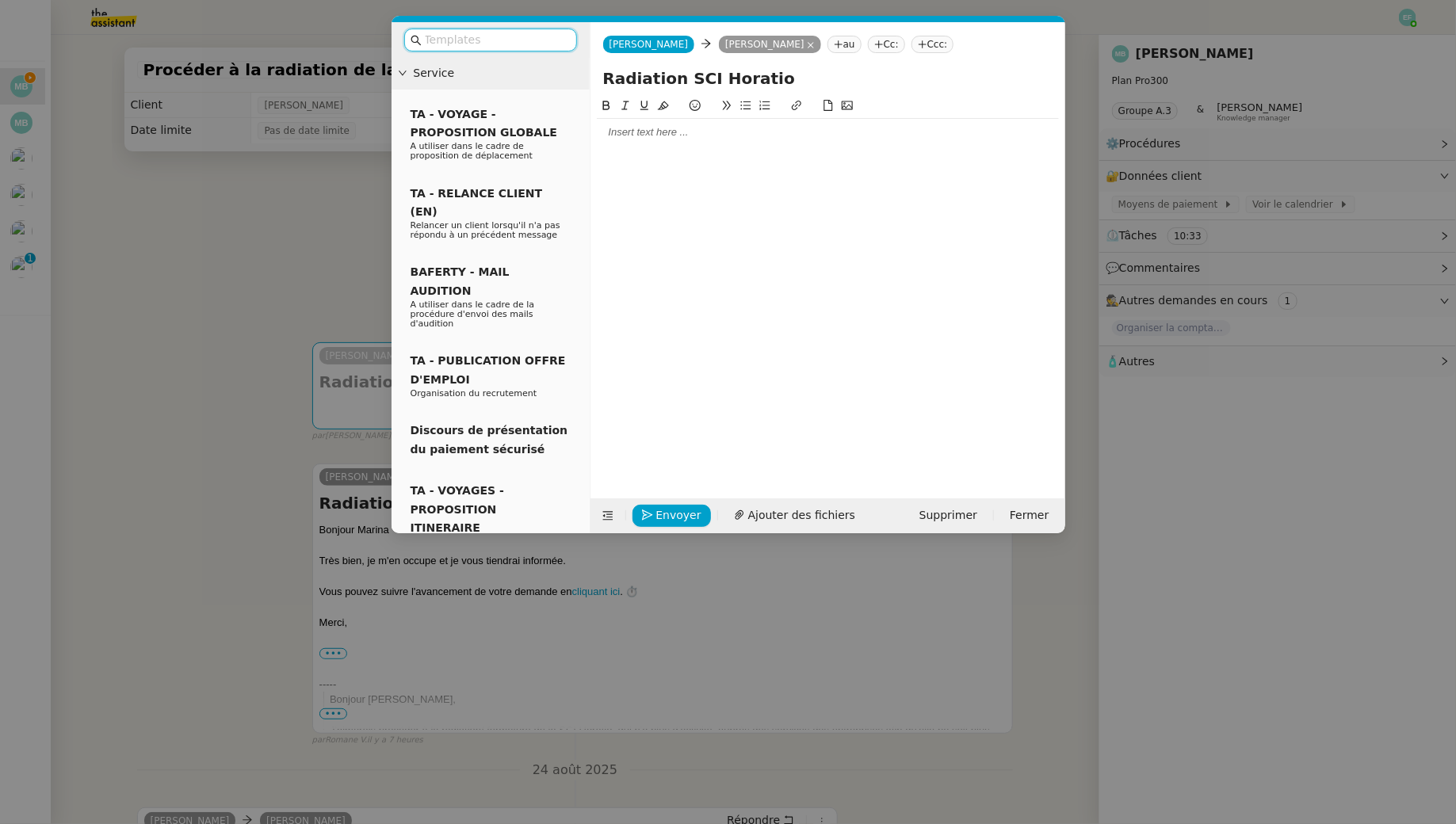
click at [665, 148] on div at bounding box center [828, 285] width 462 height 377
click at [651, 135] on div at bounding box center [828, 132] width 462 height 14
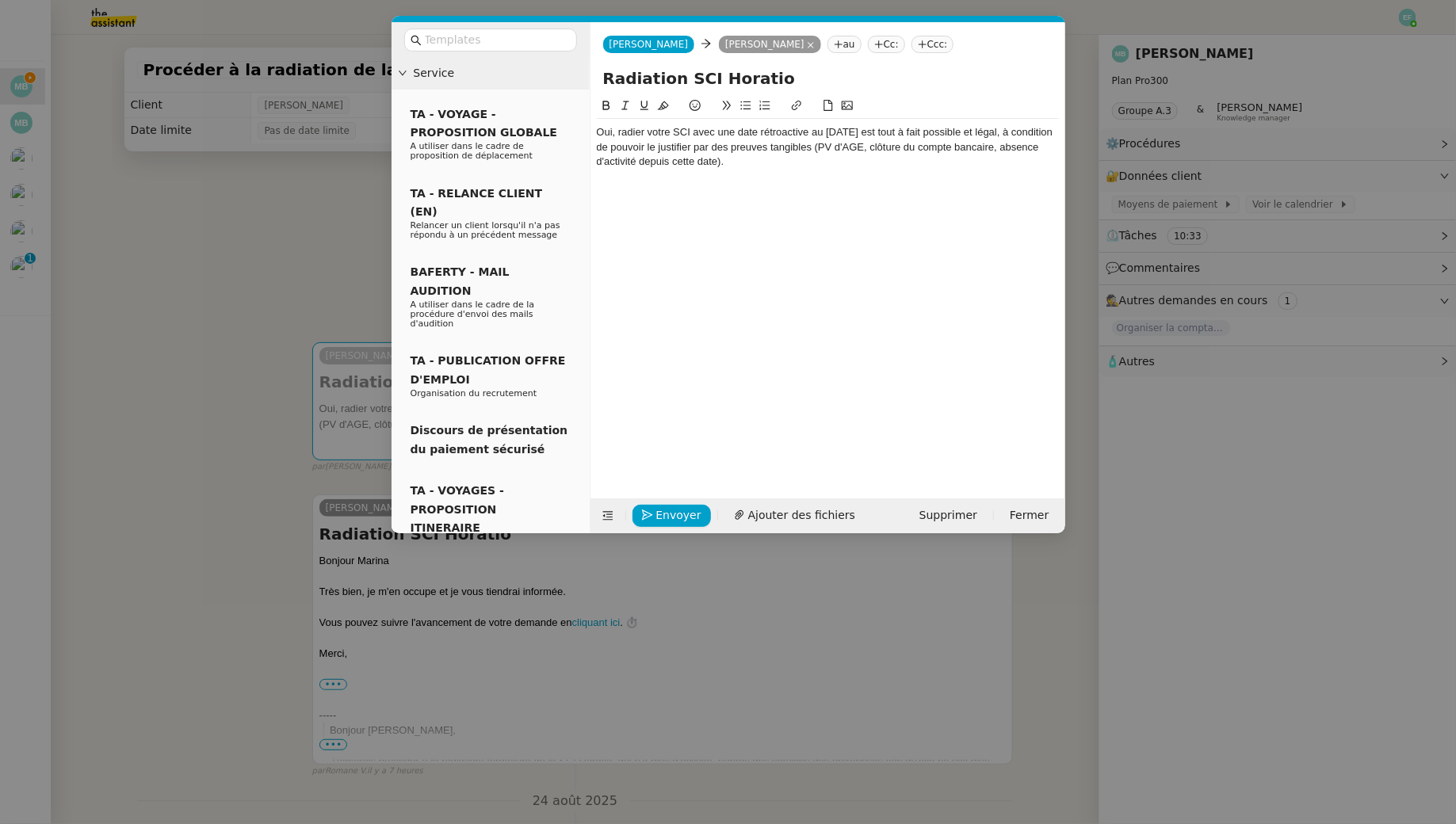
click at [600, 133] on div "Oui, radier votre SCI avec une date rétroactive au 31/12/2023 est tout à fait p…" at bounding box center [828, 146] width 462 height 44
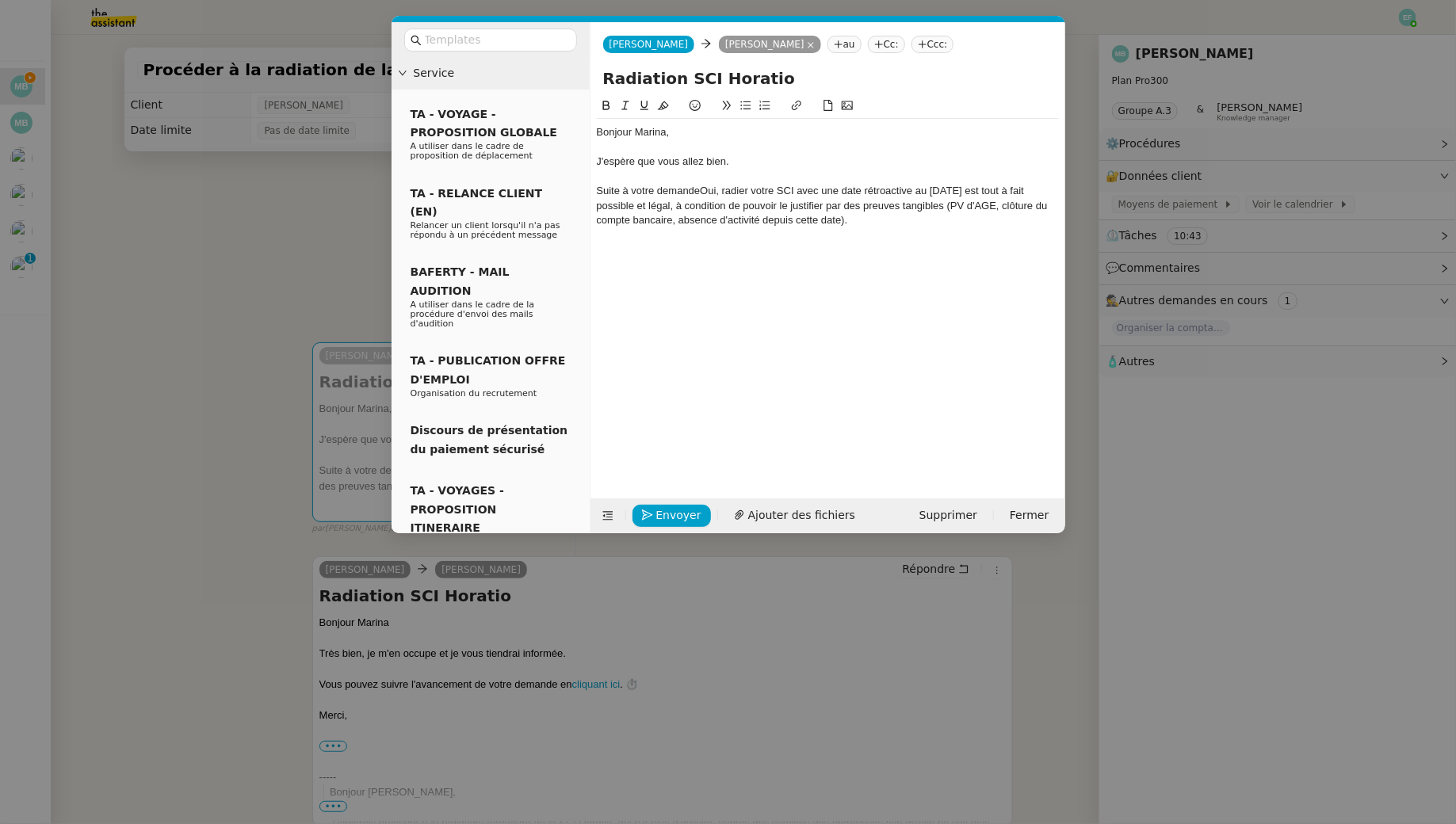
click at [717, 190] on div "Suite à votre demandeOui, radier votre SCI avec une date rétroactive au 31/12/2…" at bounding box center [828, 205] width 462 height 44
drag, startPoint x: 676, startPoint y: 205, endPoint x: 945, endPoint y: 207, distance: 269.0
click at [945, 207] on div "Suite à votre demande, radier votre SCI avec une date rétroactive au 31/12/2023…" at bounding box center [828, 205] width 462 height 44
click at [601, 102] on icon at bounding box center [606, 106] width 11 height 11
click at [888, 222] on div "Suite à votre demande, radier votre SCI avec une date rétroactive au 31/12/2023…" at bounding box center [828, 205] width 462 height 44
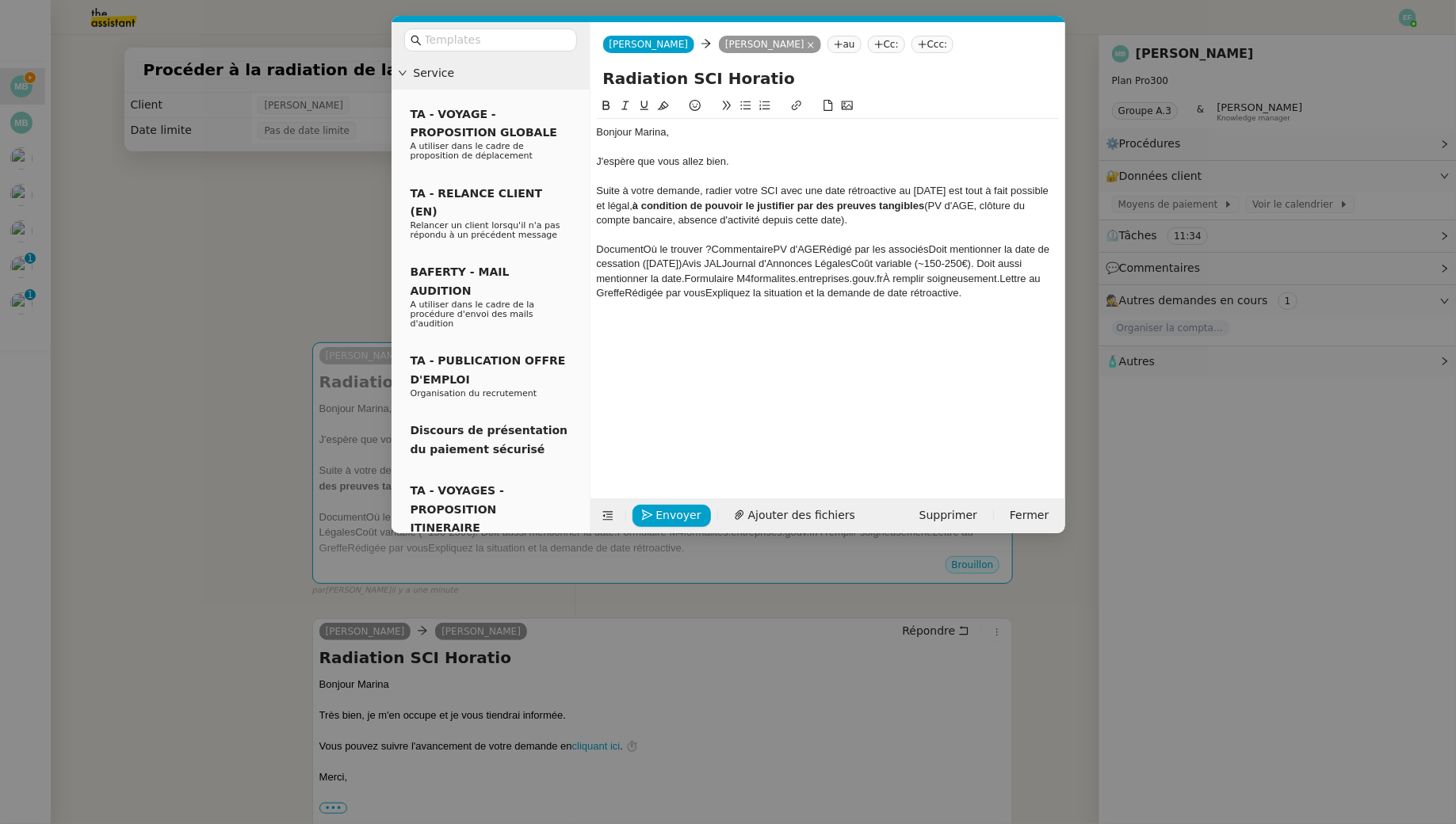
click at [873, 219] on div "Suite à votre demande, radier votre SCI avec une date rétroactive au 31/12/2023…" at bounding box center [828, 205] width 462 height 44
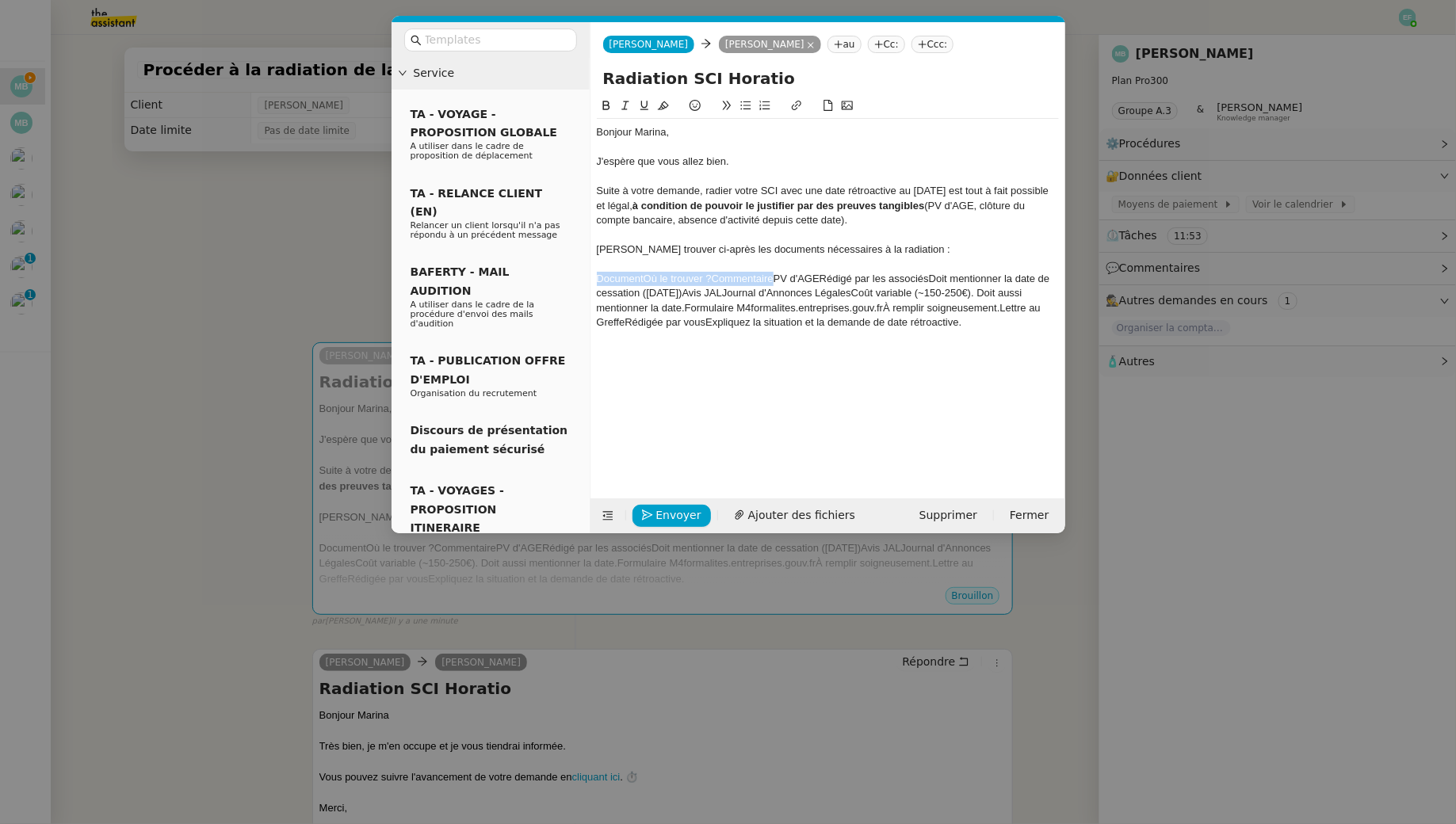
drag, startPoint x: 771, startPoint y: 277, endPoint x: 591, endPoint y: 275, distance: 180.0
click at [591, 275] on nz-spin "Bonjour Marina, J'espère que vous allez bien. Suite à votre demande, radier vot…" at bounding box center [828, 288] width 475 height 384
click at [644, 282] on div "PV d'AGERédigé par les associésDoit mentionner la date de cessation (31/12/2023…" at bounding box center [828, 300] width 462 height 58
click at [598, 278] on div "PV d'AGERédigé par les associésDoit mentionner la date de cessation (31/12/2023…" at bounding box center [828, 300] width 462 height 58
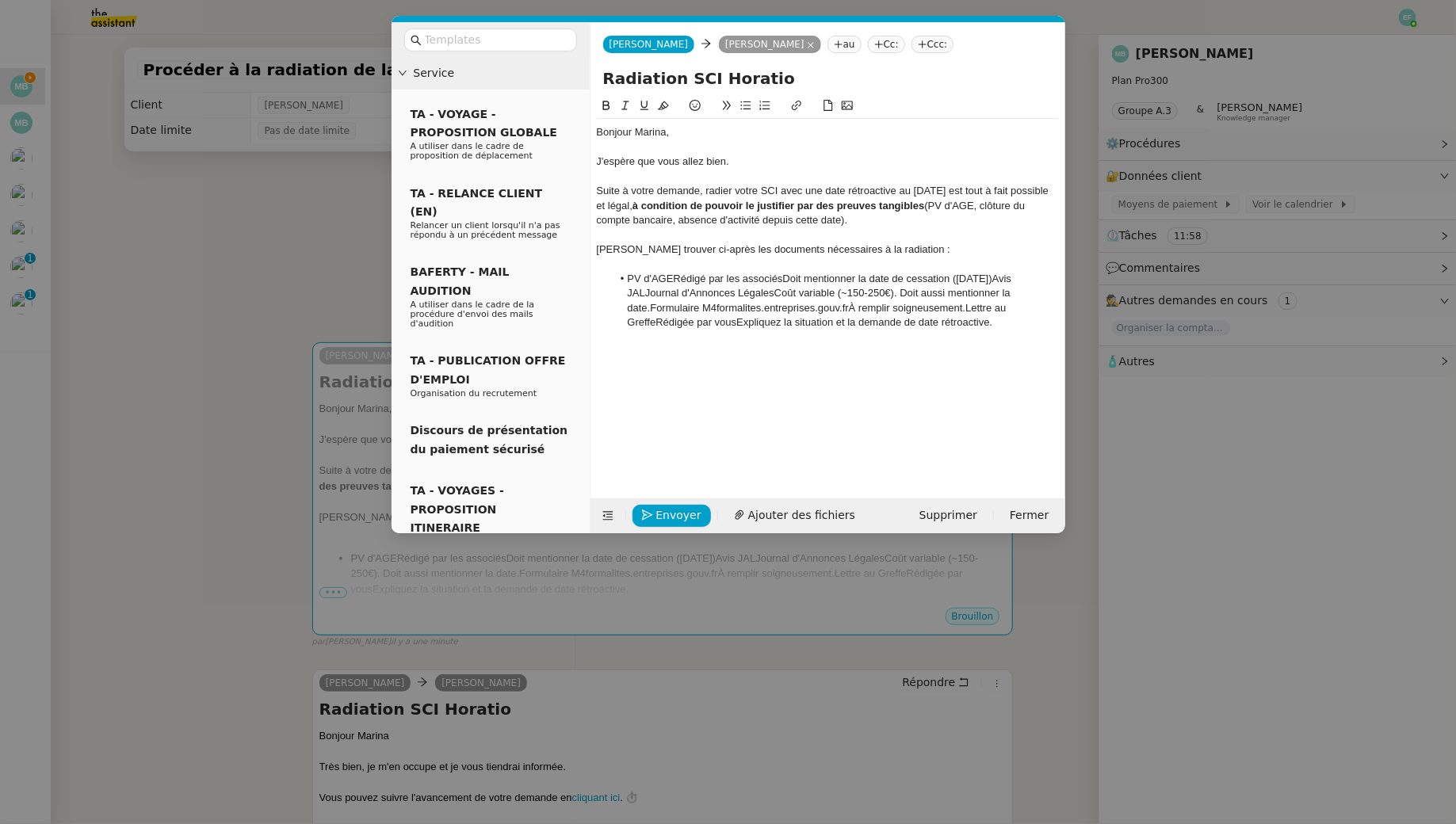
click at [674, 280] on li "PV d'AGERédigé par les associésDoit mentionner la date de cessation (31/12/2023…" at bounding box center [835, 300] width 447 height 58
click at [791, 279] on li "PV d'AGE, Rédigé par les associésDoit mentionner la date de cessation (31/12/20…" at bounding box center [835, 300] width 447 height 58
click at [968, 279] on li "PV d'AGE, Rédigé par les associés, Doit mentionner la date de cessation (31/12/…" at bounding box center [835, 300] width 447 height 58
click at [1031, 274] on li "PV d'AGE, Rédigé par les associés, Doit mentionner la date de cessation au 31/1…" at bounding box center [835, 300] width 447 height 58
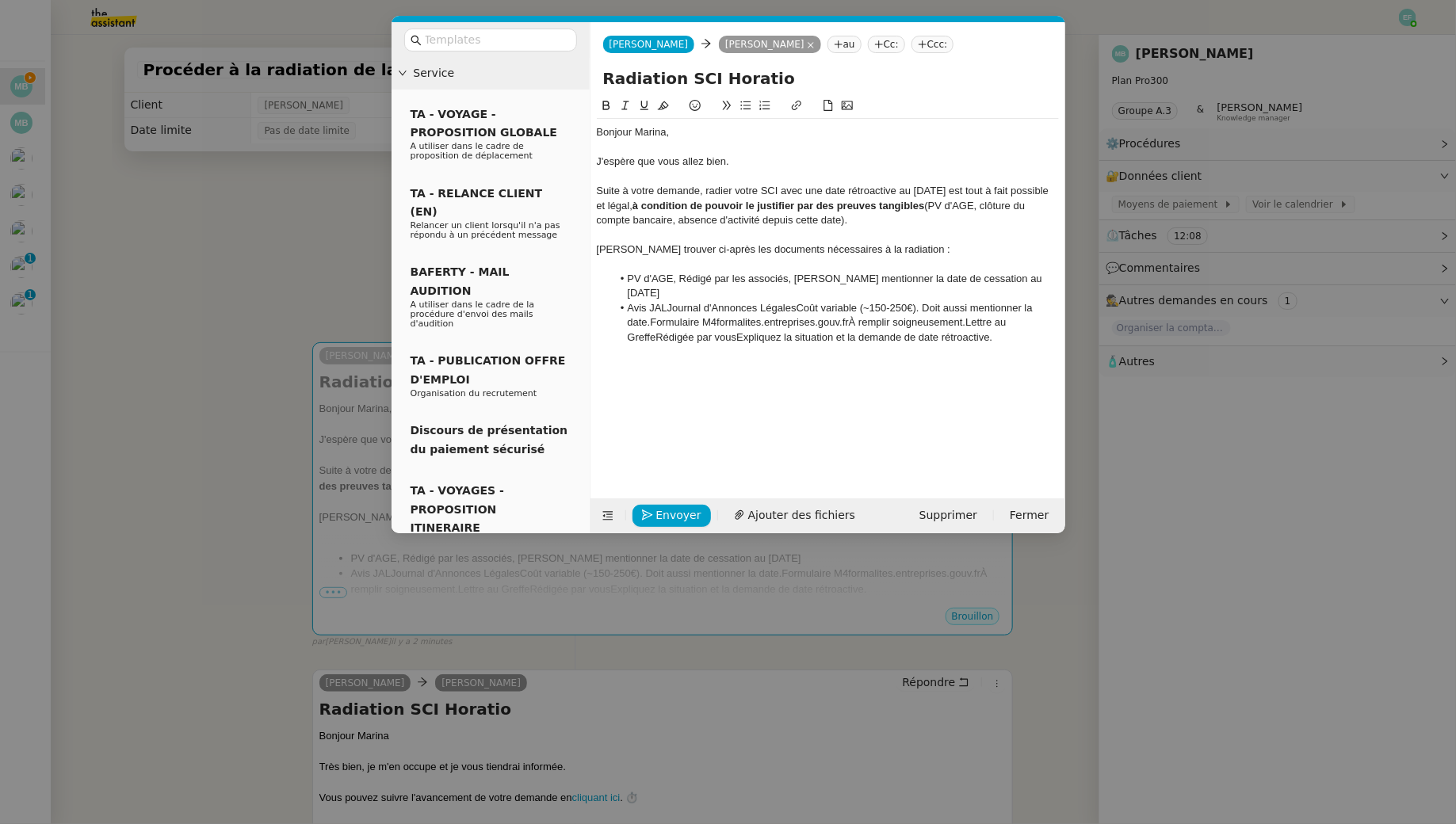
click at [665, 301] on li "Avis JALJournal d'Annonces LégalesCoût variable (~150-250€). Doit aussi mention…" at bounding box center [835, 323] width 447 height 44
click at [802, 301] on li "Avis JAL, Journal d'Annonces LégalesCoût variable (~150-250€). Doit aussi menti…" at bounding box center [835, 323] width 447 height 44
click at [652, 309] on li "Avis JAL, Journal d'Annonces Légales, Coût variable (~150-250€). Doit aussi men…" at bounding box center [835, 323] width 447 height 44
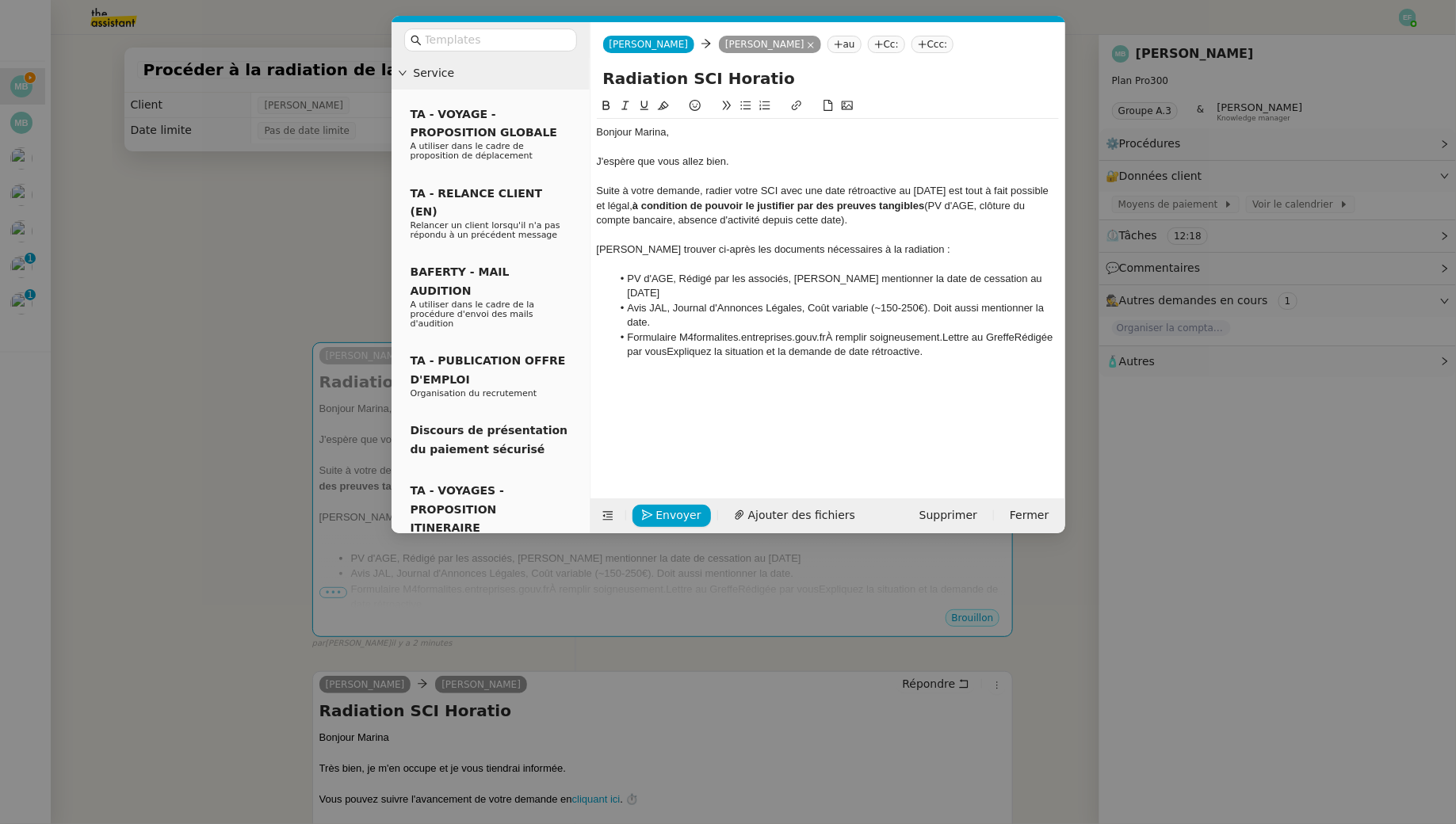
click at [679, 331] on li "Formulaire M4formalites.entreprises.gouv.frÀ remplir soigneusement.Lettre au Gr…" at bounding box center [835, 346] width 447 height 30
click at [692, 331] on li "Formulaire M4formalites.entreprises.gouv.frÀ remplir soigneusement.Lettre au Gr…" at bounding box center [835, 346] width 447 height 30
click at [831, 331] on li "Formulaire M4, formalites.entreprises.gouv.frÀ remplir soigneusement.Lettre au …" at bounding box center [835, 346] width 447 height 30
click at [702, 331] on li "Formulaire M4, formalites.entreprises.gouv.fr À remplir soigneusement.Lettre au…" at bounding box center [835, 346] width 447 height 30
click at [910, 331] on li "Formulaire M4, récupérable sur formalites.entreprises.gouv.fr À remplir soigneu…" at bounding box center [835, 346] width 447 height 30
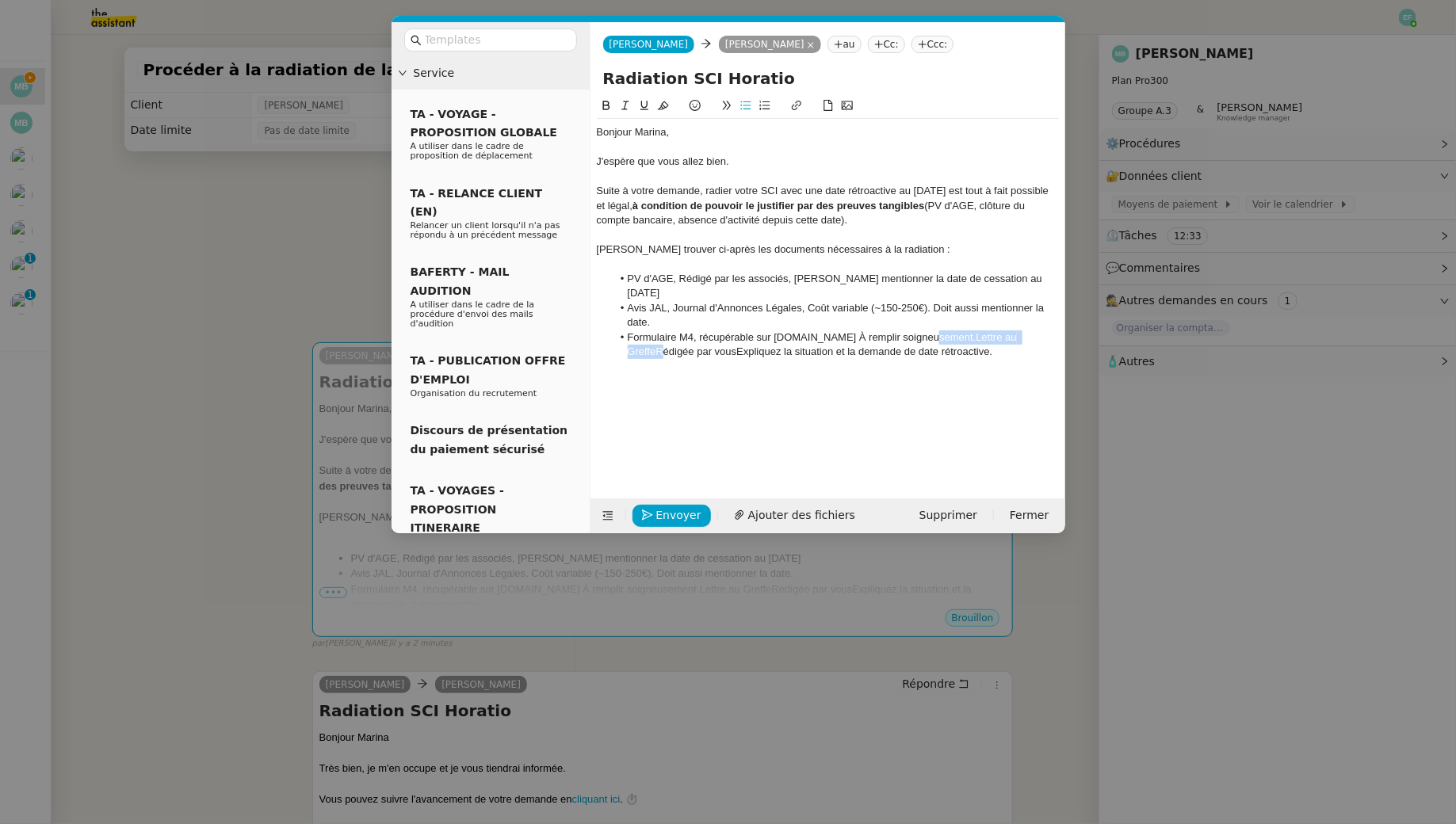
drag, startPoint x: 908, startPoint y: 320, endPoint x: 1027, endPoint y: 327, distance: 119.2
click at [1027, 331] on li "Formulaire M4, récupérable sur formalites.entreprises.gouv.fr À remplir soigneu…" at bounding box center [835, 346] width 447 height 30
click at [699, 345] on li "Lettre au GreffeRédigée par vousExpliquez la situation et la demande de date ré…" at bounding box center [835, 351] width 447 height 14
click at [779, 345] on li "Lettre au Greffe, rédigée par vousExpliquez la situation et la demande de date …" at bounding box center [835, 351] width 447 height 14
click at [715, 351] on li "Lettre au Greffe, rédigée par vous, où vous expliquez la situation et la demand…" at bounding box center [835, 360] width 447 height 30
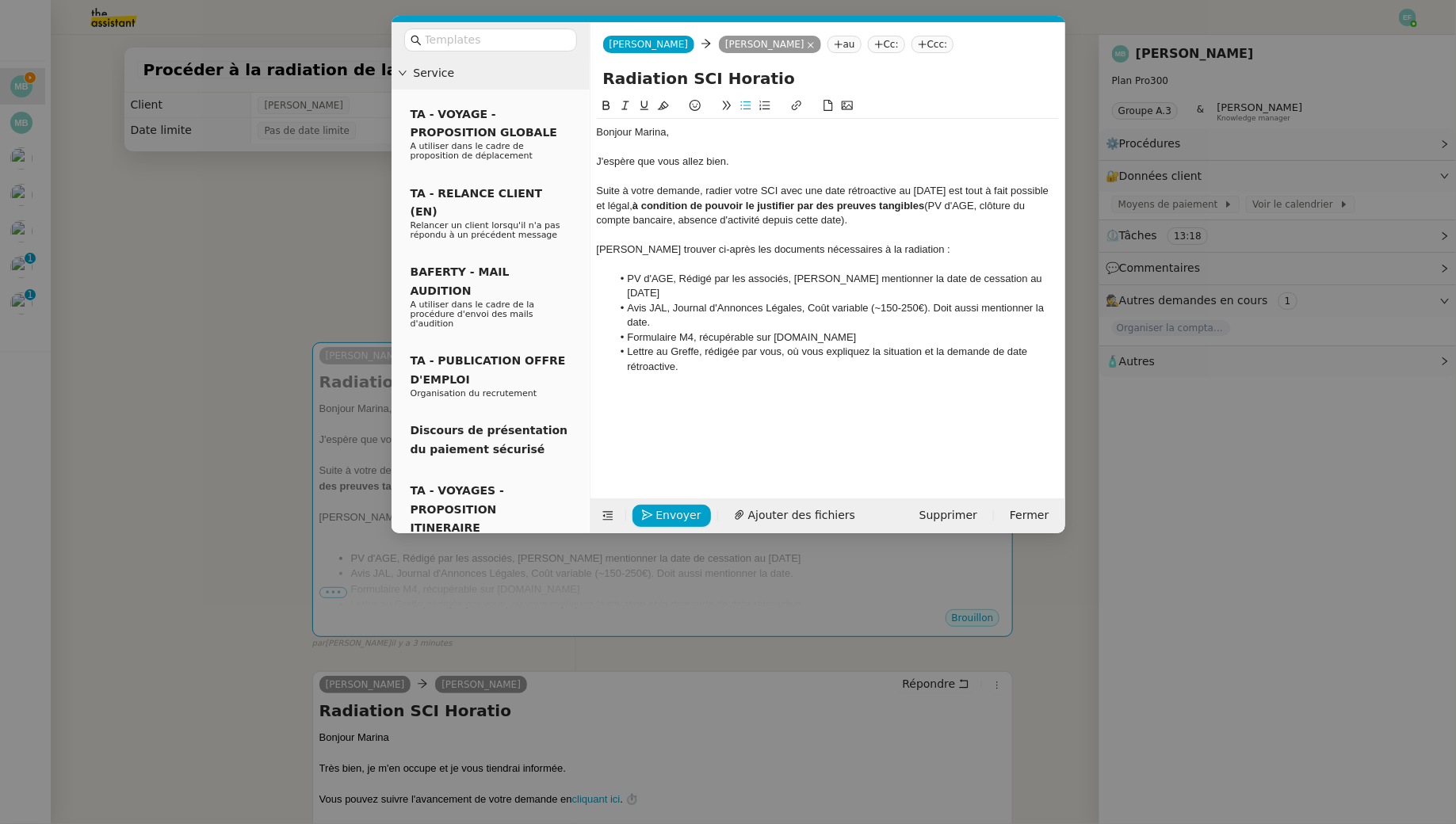
click at [884, 221] on div "Suite à votre demande, radier votre SCI avec une date rétroactive au 31/12/2023…" at bounding box center [828, 205] width 462 height 44
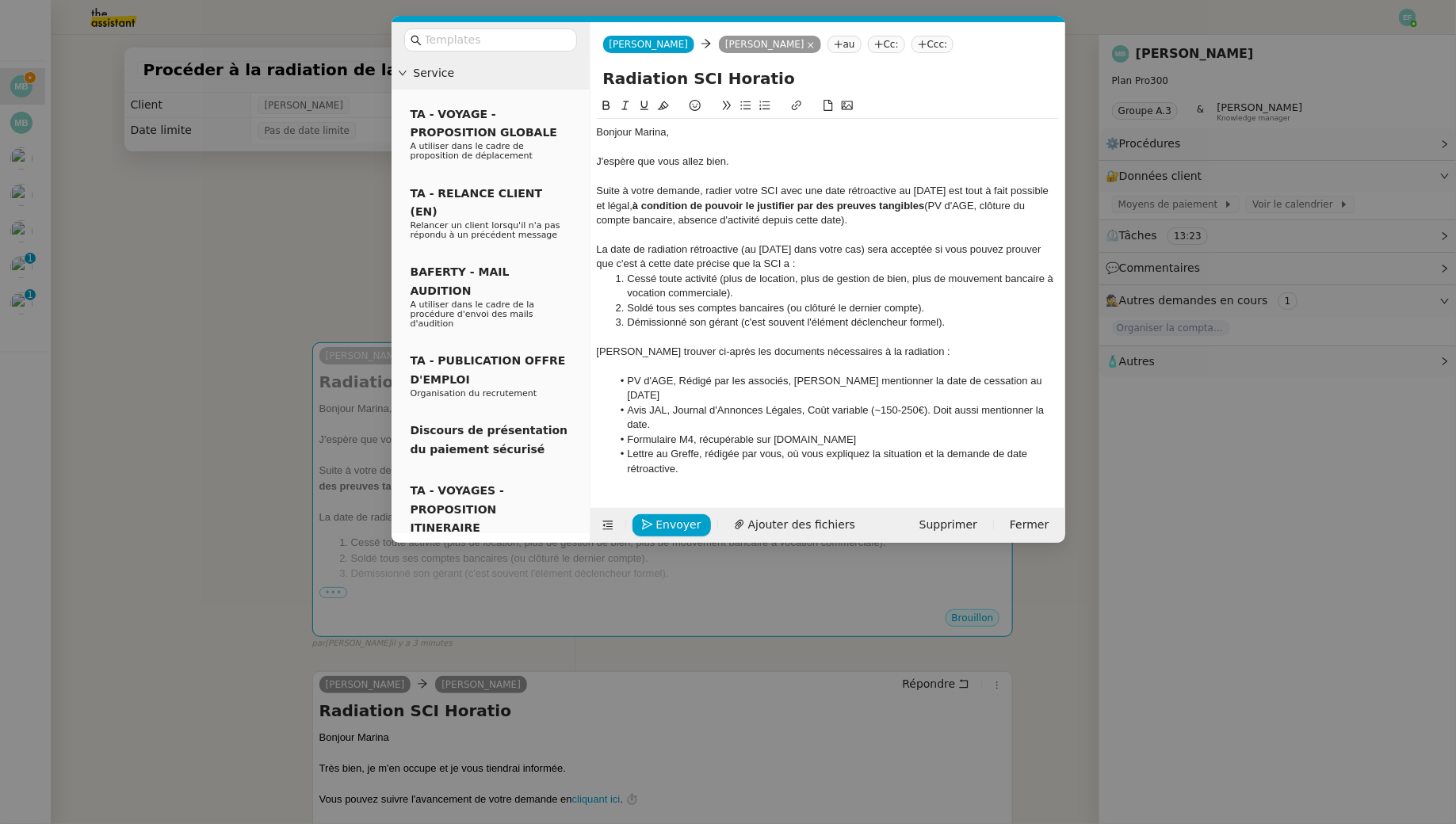
click at [597, 247] on div "La date de radiation rétroactive (au 31/12/2023 dans votre cas) sera acceptée s…" at bounding box center [828, 258] width 462 height 30
drag, startPoint x: 793, startPoint y: 247, endPoint x: 940, endPoint y: 248, distance: 147.0
click at [940, 248] on div "De surcroît, la date de radiation rétroactive (au 31/12/2023 dans votre cas) se…" at bounding box center [828, 258] width 462 height 30
click at [795, 270] on div "De surcroît, la date de radiation rétroactive sera acceptée si vous pouvez prou…" at bounding box center [828, 258] width 462 height 30
click at [703, 332] on div at bounding box center [828, 337] width 462 height 14
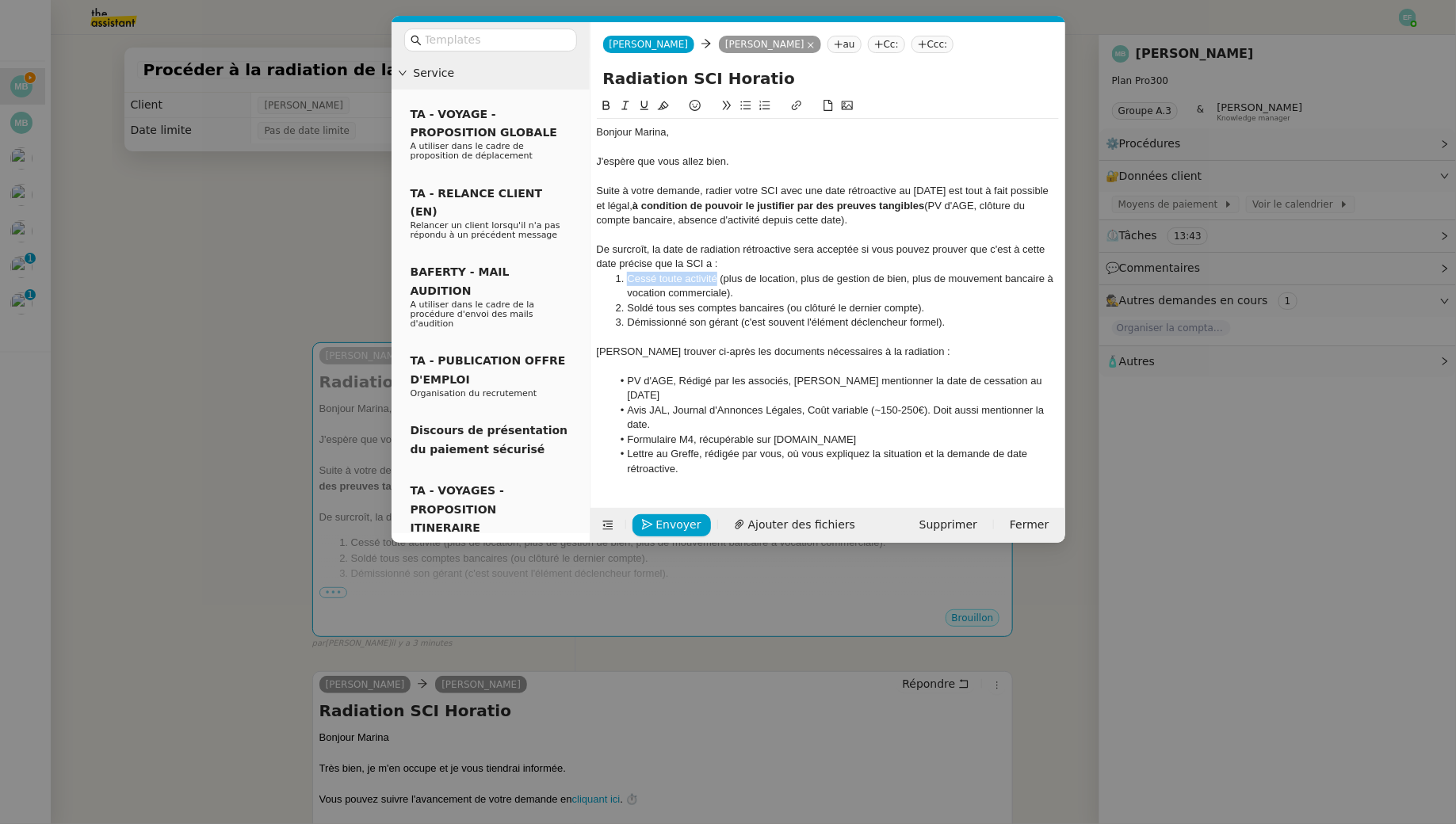
drag, startPoint x: 717, startPoint y: 281, endPoint x: 627, endPoint y: 281, distance: 90.0
click at [627, 281] on li "Cessé toute activité (plus de location, plus de gestion de bien, plus de mouvem…" at bounding box center [835, 286] width 447 height 30
click at [601, 105] on icon at bounding box center [606, 106] width 11 height 11
drag, startPoint x: 784, startPoint y: 308, endPoint x: 626, endPoint y: 300, distance: 158.2
click at [626, 301] on li "Soldé tous ses comptes bancaires (ou clôturé le dernier compte)." at bounding box center [835, 308] width 447 height 14
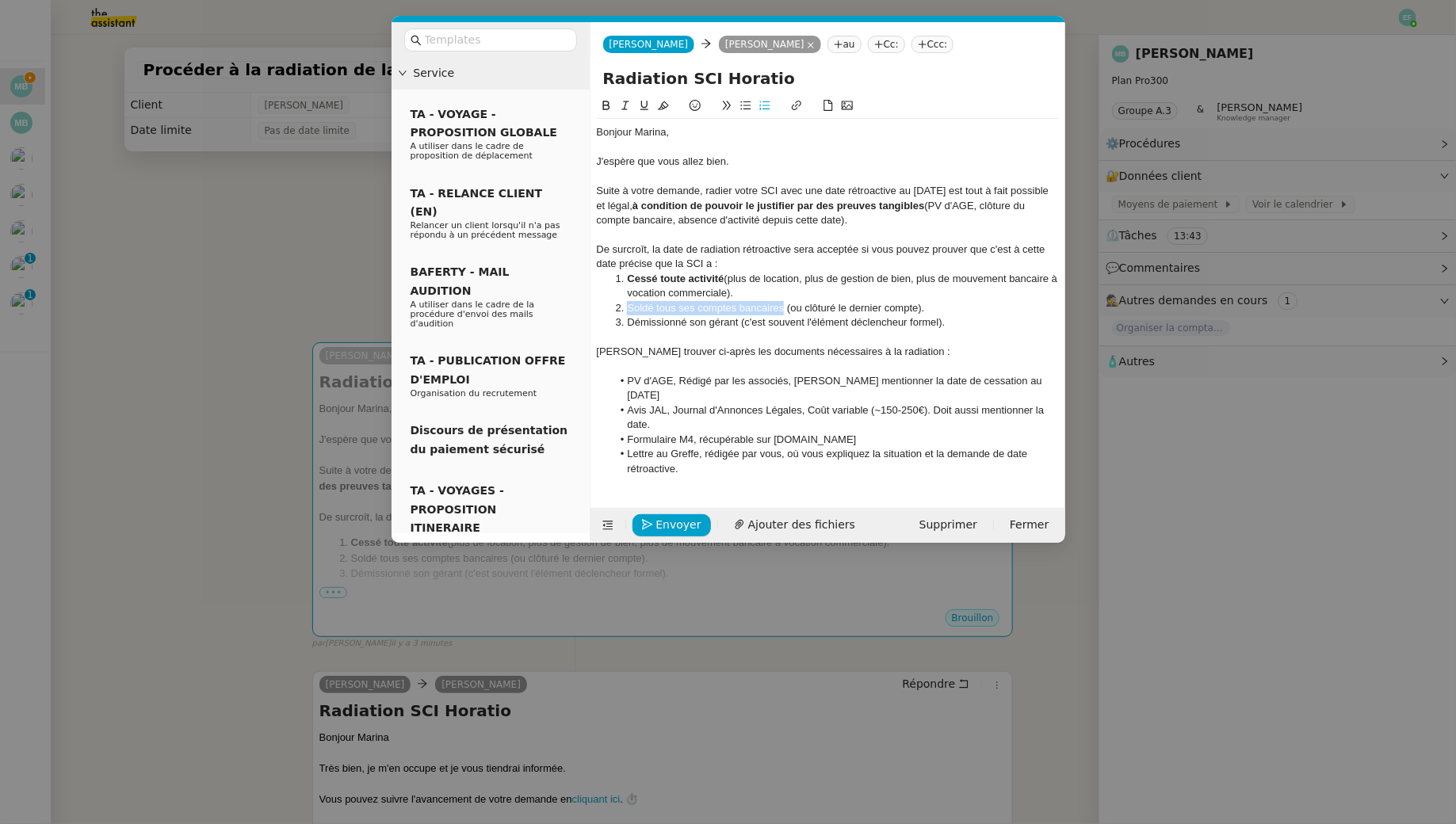
click at [601, 99] on button at bounding box center [606, 106] width 19 height 19
drag, startPoint x: 741, startPoint y: 323, endPoint x: 610, endPoint y: 320, distance: 131.0
click at [610, 320] on ol "Cessé toute activité (plus de location, plus de gestion de bien, plus de mouvem…" at bounding box center [828, 300] width 462 height 58
drag, startPoint x: 741, startPoint y: 320, endPoint x: 617, endPoint y: 316, distance: 124.1
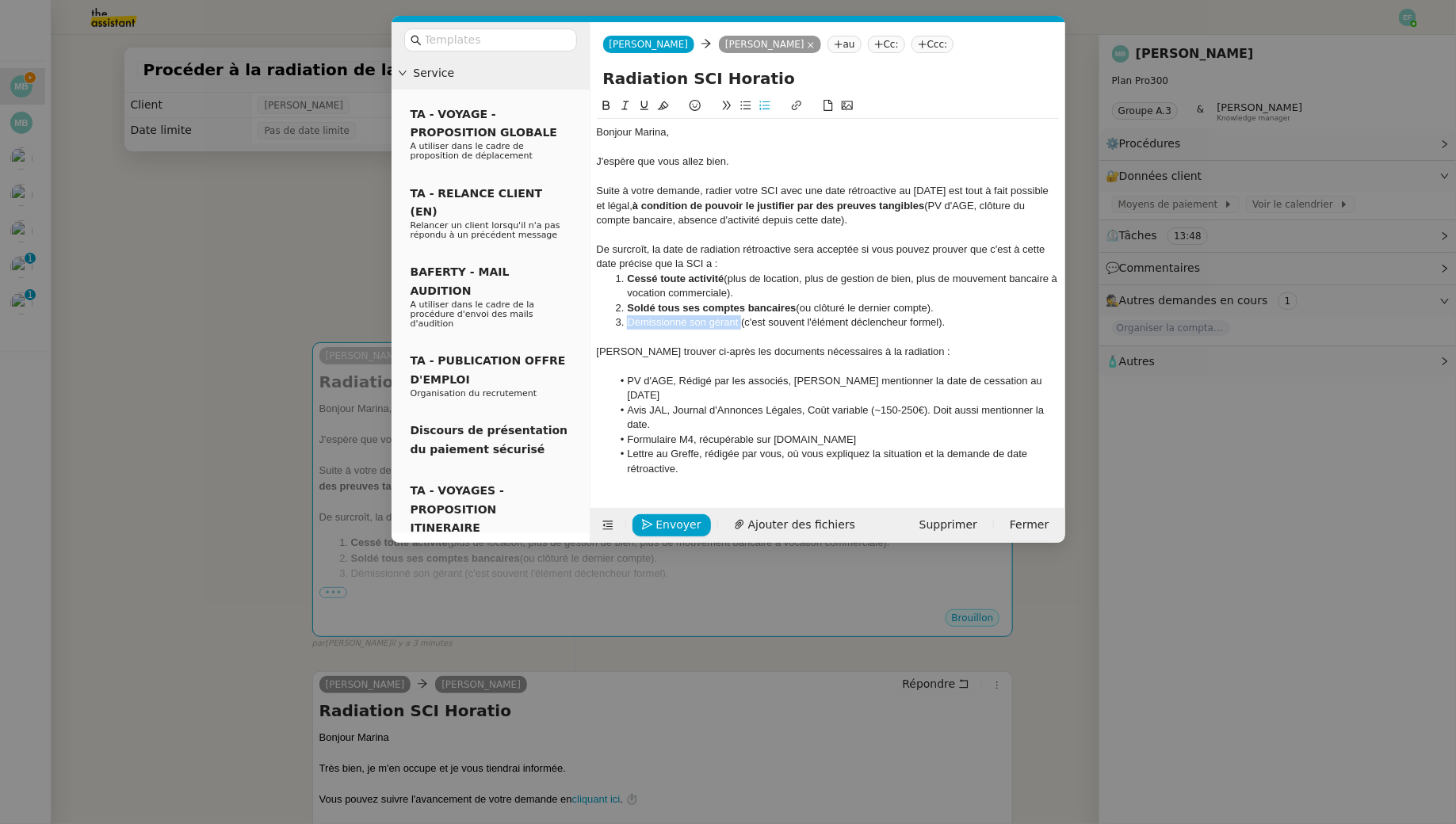
click at [617, 316] on li "Démissionné son gérant (c'est souvent l'élément déclencheur formel)." at bounding box center [835, 322] width 447 height 14
click at [607, 108] on icon at bounding box center [606, 106] width 11 height 11
click at [703, 462] on div "Bonjour Marina, J'espère que vous allez bien. Suite à votre demande, radier vot…" at bounding box center [828, 300] width 462 height 364
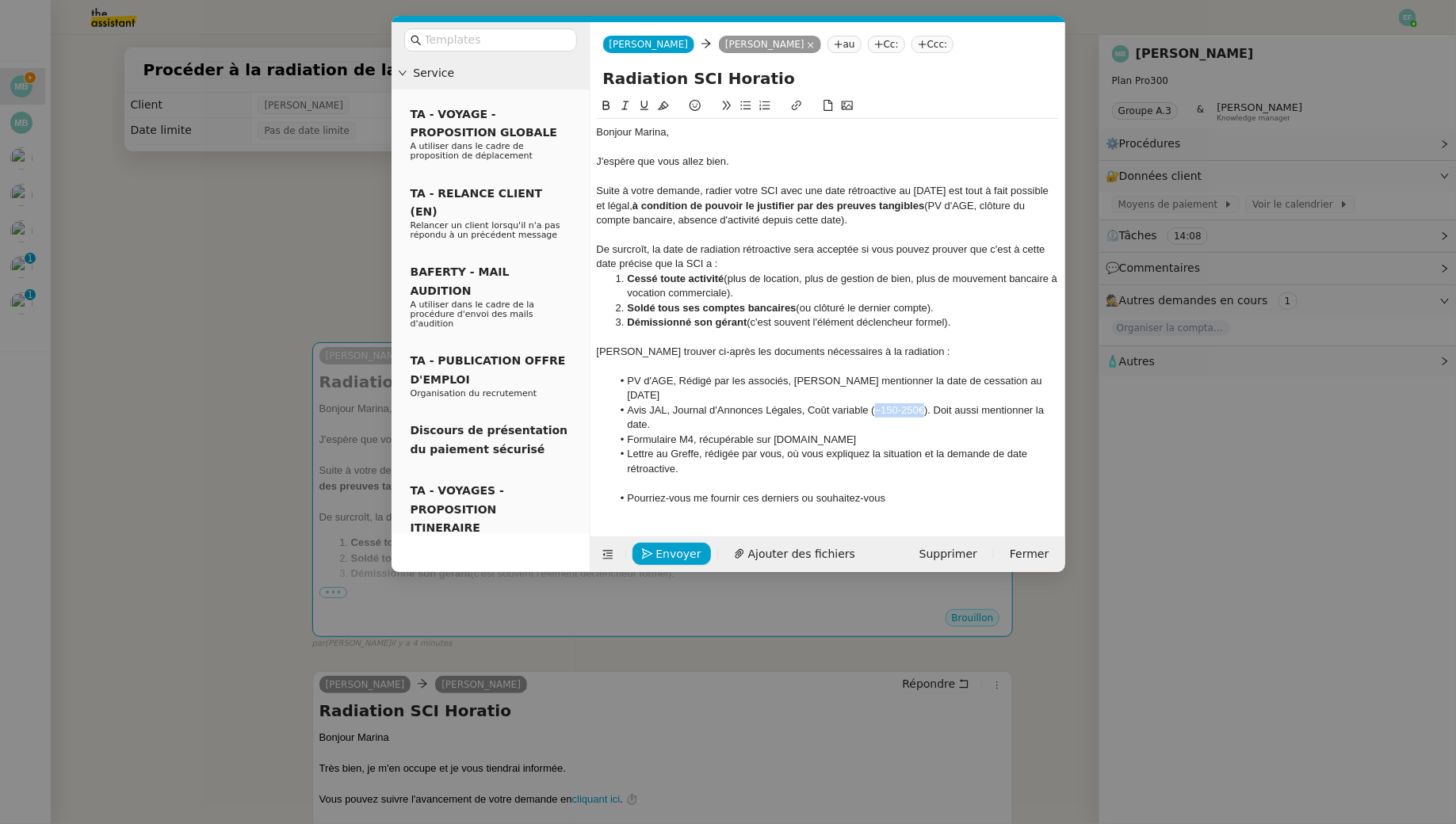
drag, startPoint x: 928, startPoint y: 396, endPoint x: 877, endPoint y: 396, distance: 51.0
click at [877, 403] on li "Avis JAL, Journal d'Annonces Légales, Coût variable (~150-250€). Doit aussi men…" at bounding box center [835, 418] width 447 height 30
click at [782, 412] on li "Avis JAL, Journal d'Annonces Légales, Coût variable d'une centaine d'euros. Doi…" at bounding box center [835, 418] width 447 height 30
click at [806, 433] on li "Formulaire M4, récupérable sur formalites.entreprises.gouv.fr" at bounding box center [835, 439] width 447 height 14
click at [0, 0] on lt-span "formalités" at bounding box center [0, 0] width 0 height 0
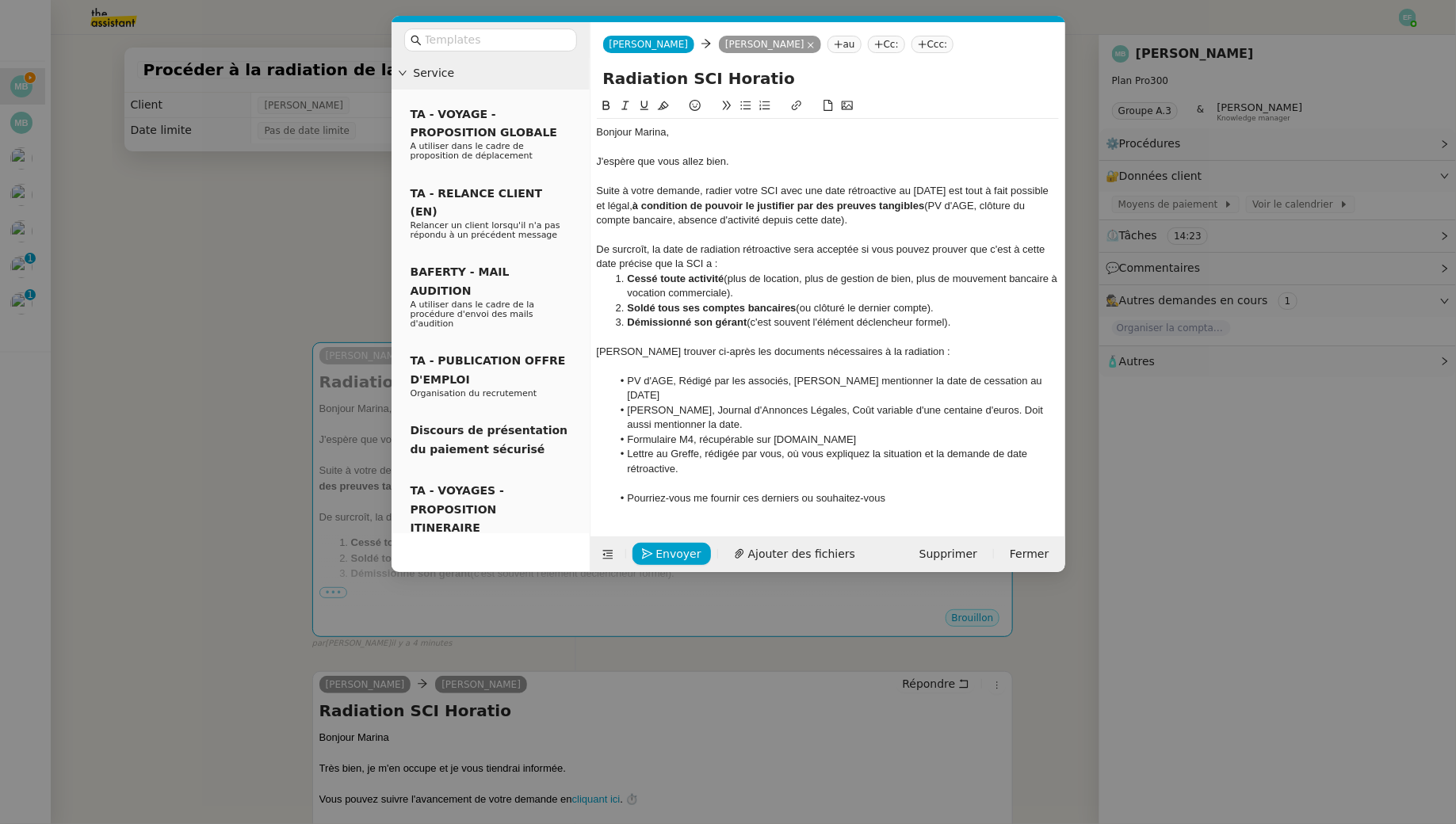
click at [814, 433] on li "Formulaire M4, récupérable sur formalités.entreprises.gouv.fr" at bounding box center [835, 439] width 447 height 14
drag, startPoint x: 928, startPoint y: 425, endPoint x: 773, endPoint y: 425, distance: 155.0
click at [773, 433] on li "Formulaire M4, récupérable sur formalites.entreprises.gouv.fr" at bounding box center [835, 439] width 447 height 14
copy li "formalites.entreprises.gouv.fr"
click at [244, 233] on nz-modal-container "Service TA - VOYAGE - PROPOSITION GLOBALE A utiliser dans le cadre de propositi…" at bounding box center [728, 412] width 1456 height 824
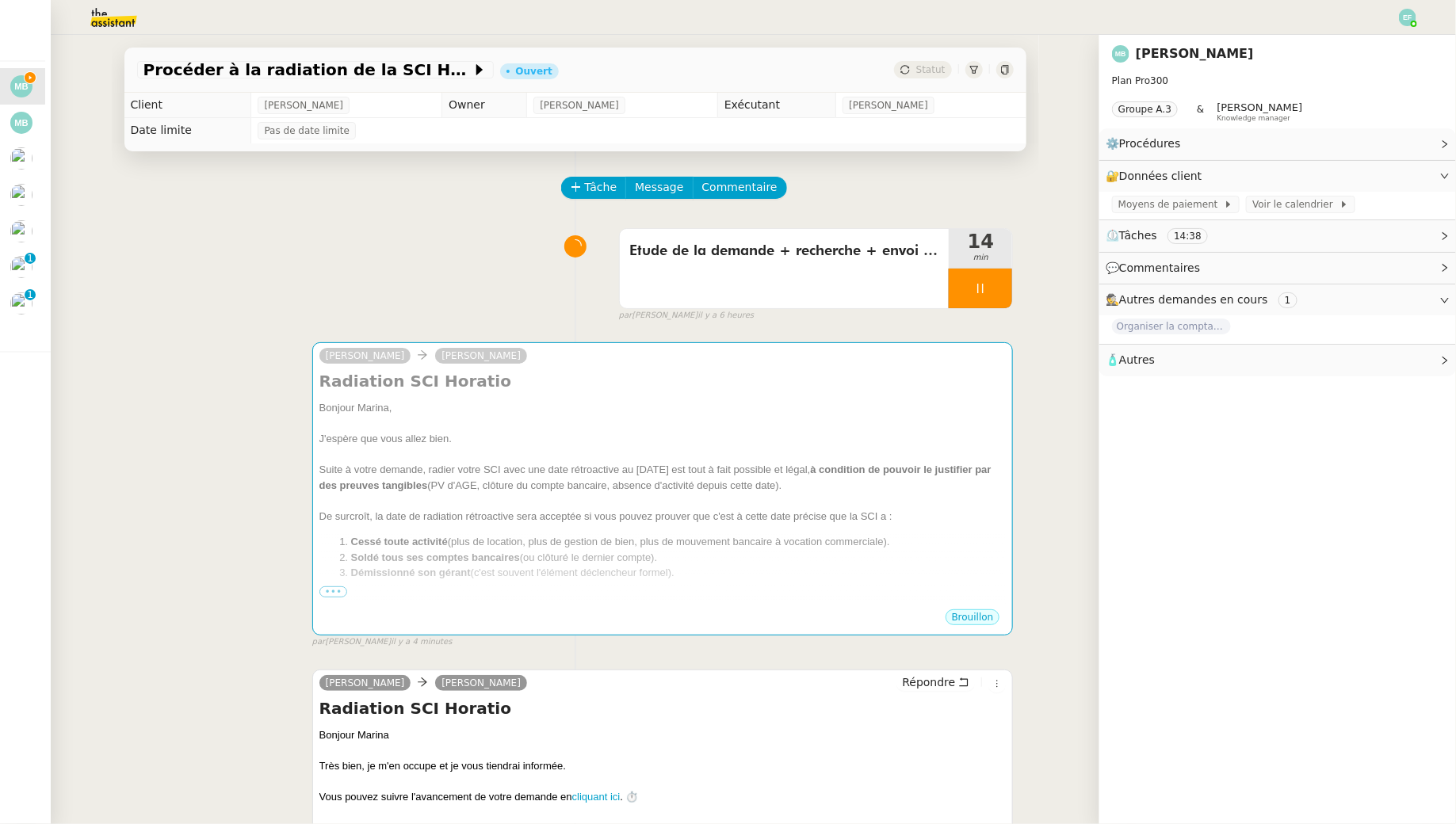
click at [991, 281] on div at bounding box center [981, 288] width 63 height 40
click at [963, 302] on div at bounding box center [965, 288] width 32 height 40
click at [993, 284] on div at bounding box center [981, 288] width 63 height 40
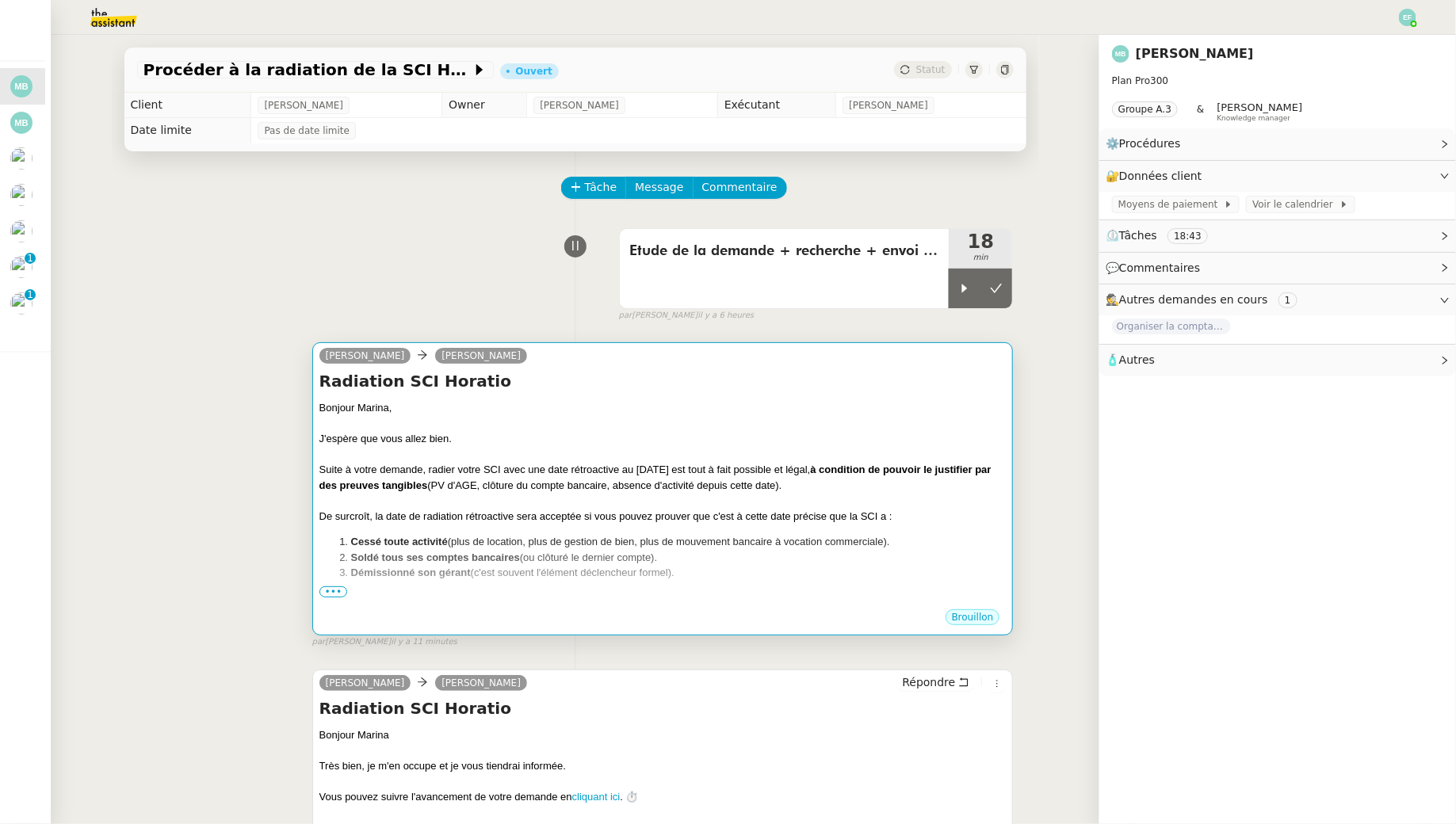
click at [639, 450] on div at bounding box center [663, 454] width 687 height 16
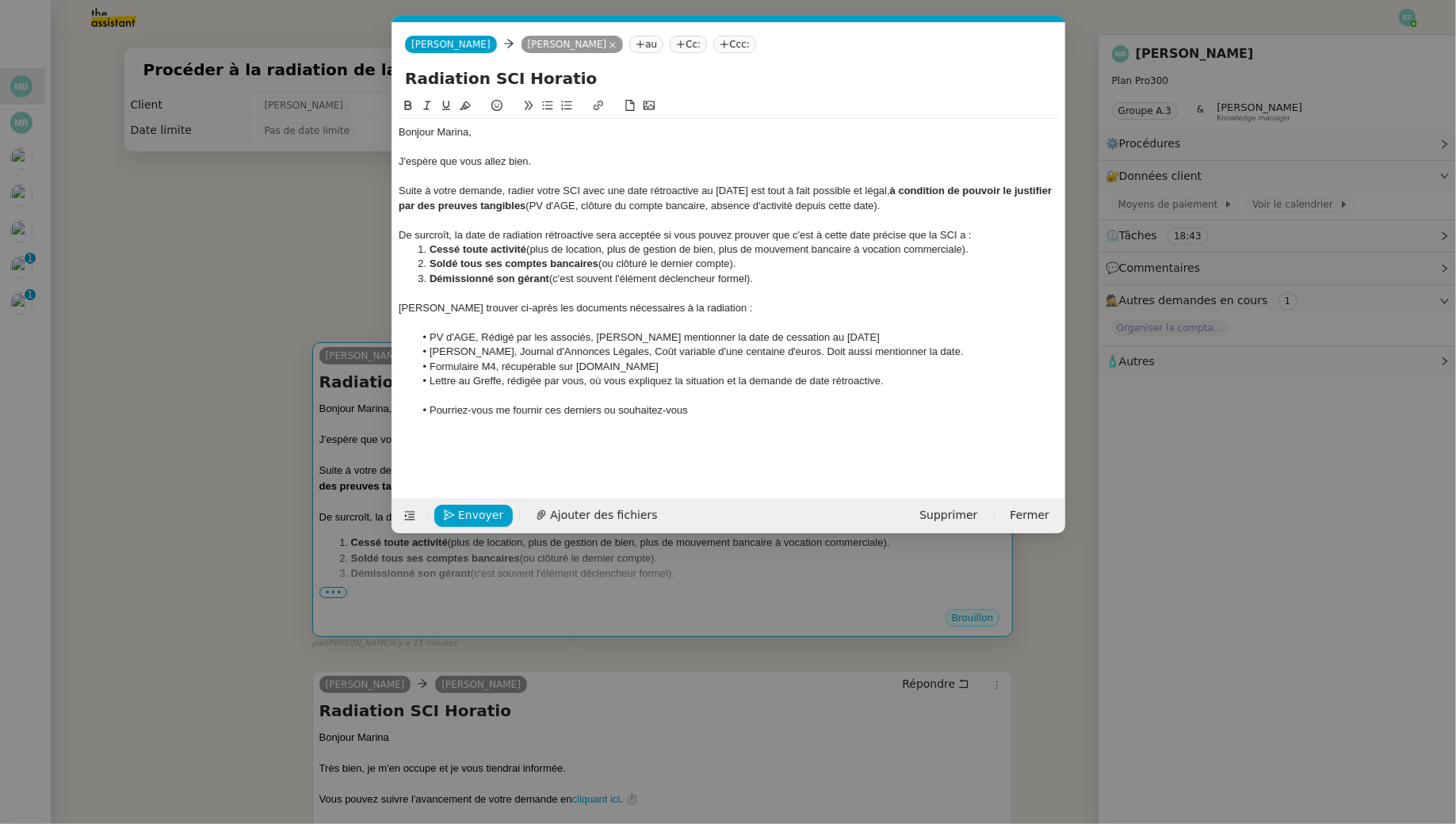
scroll to position [0, 33]
click at [240, 245] on nz-modal-container "Service TA - VOYAGE - PROPOSITION GLOBALE A utiliser dans le cadre de propositi…" at bounding box center [728, 412] width 1456 height 824
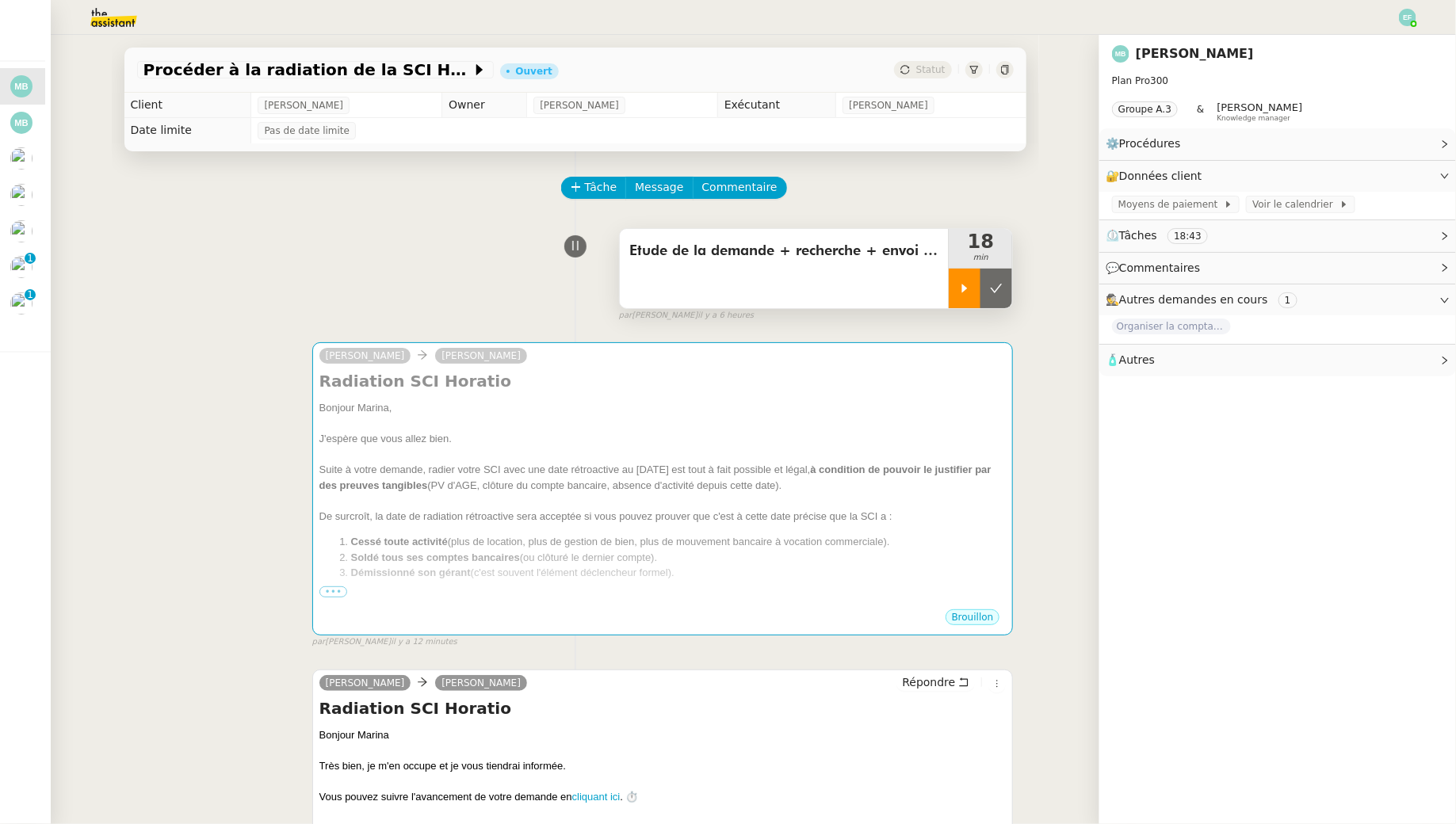
click at [969, 281] on div at bounding box center [965, 288] width 32 height 40
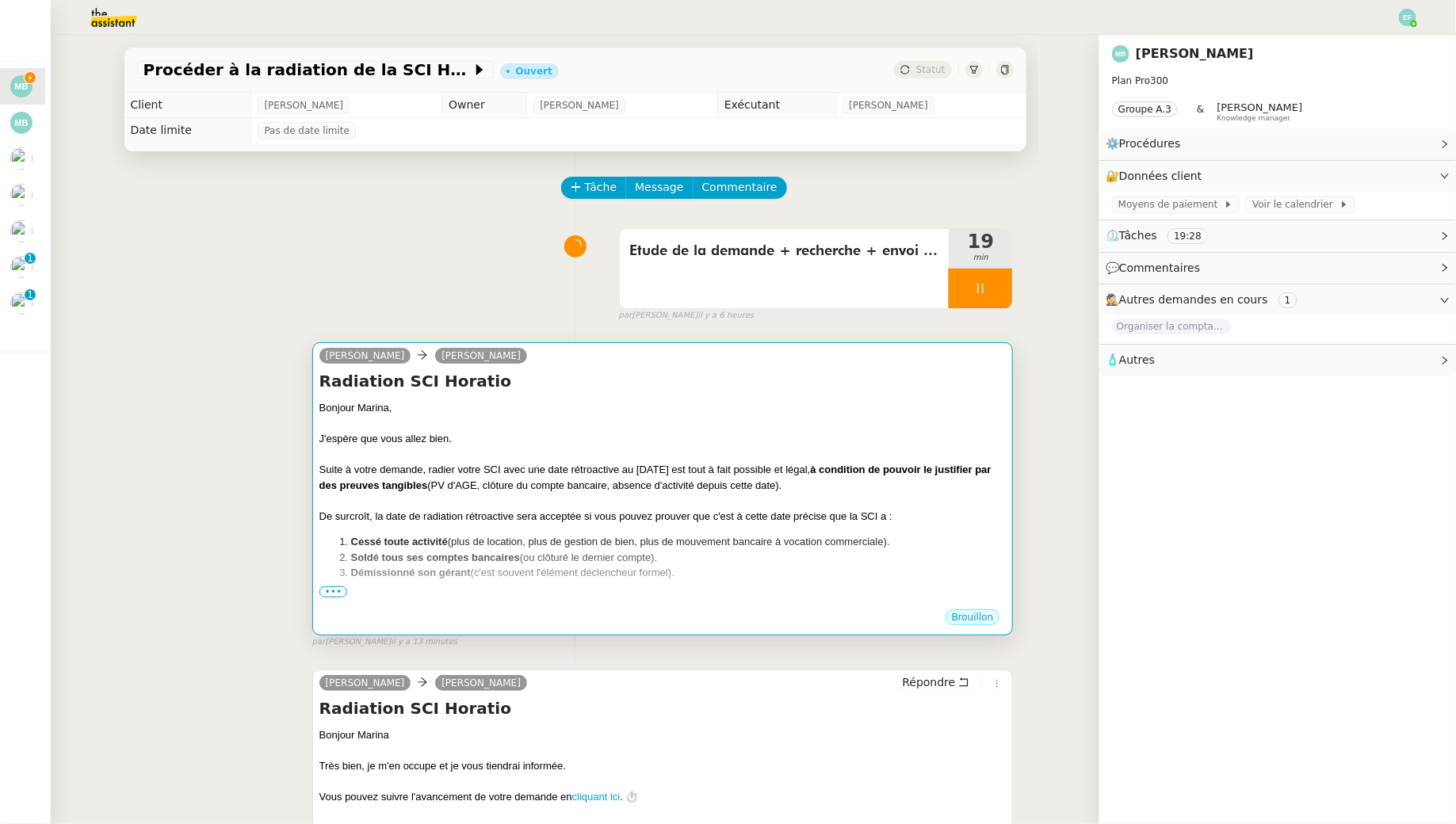
click at [823, 417] on div at bounding box center [663, 424] width 687 height 16
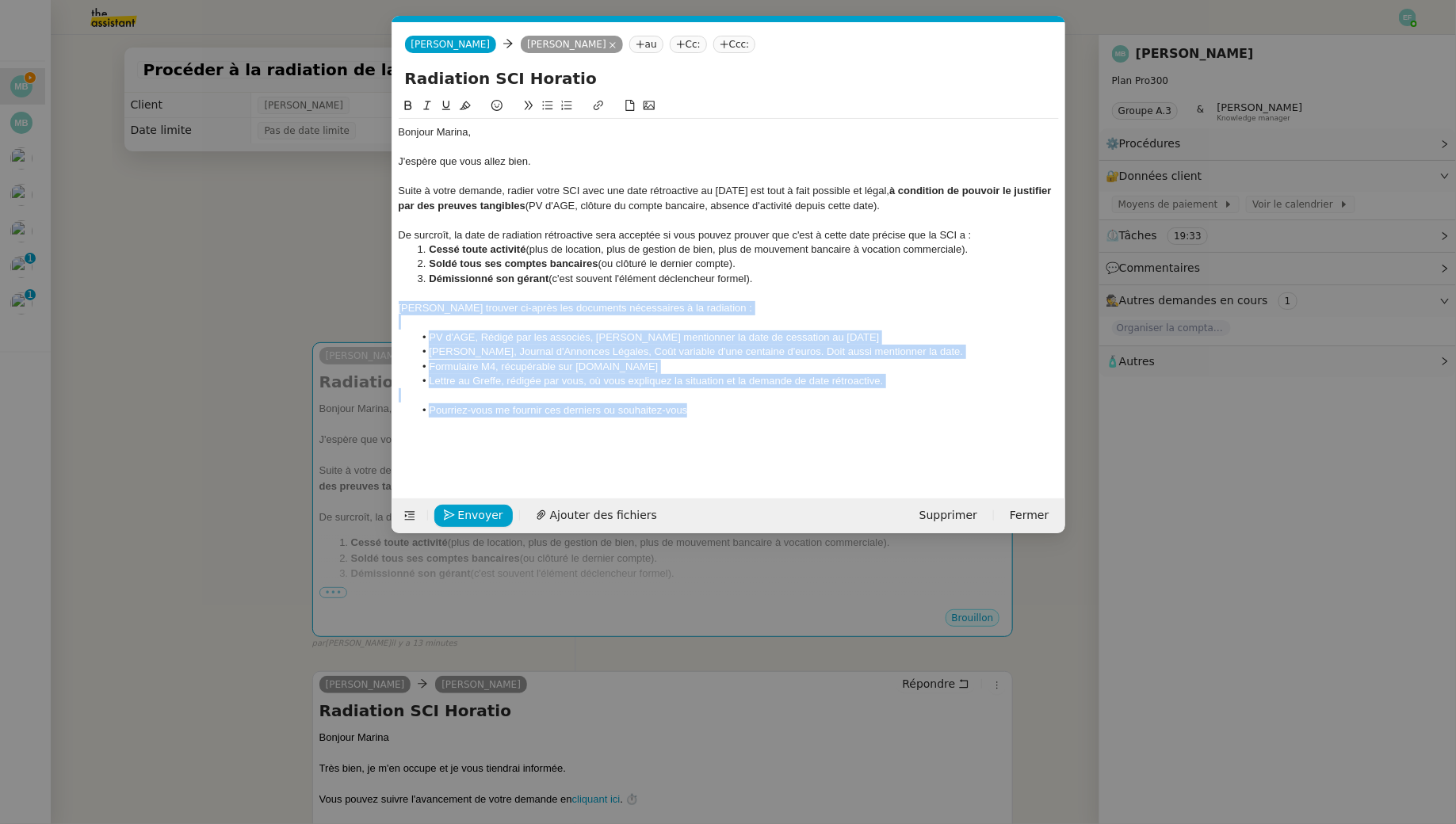
drag, startPoint x: 399, startPoint y: 306, endPoint x: 673, endPoint y: 447, distance: 308.2
click at [673, 447] on div "Bonjour Marina, J'espère que vous allez bien. Suite à votre demande, radier vot…" at bounding box center [728, 285] width 660 height 377
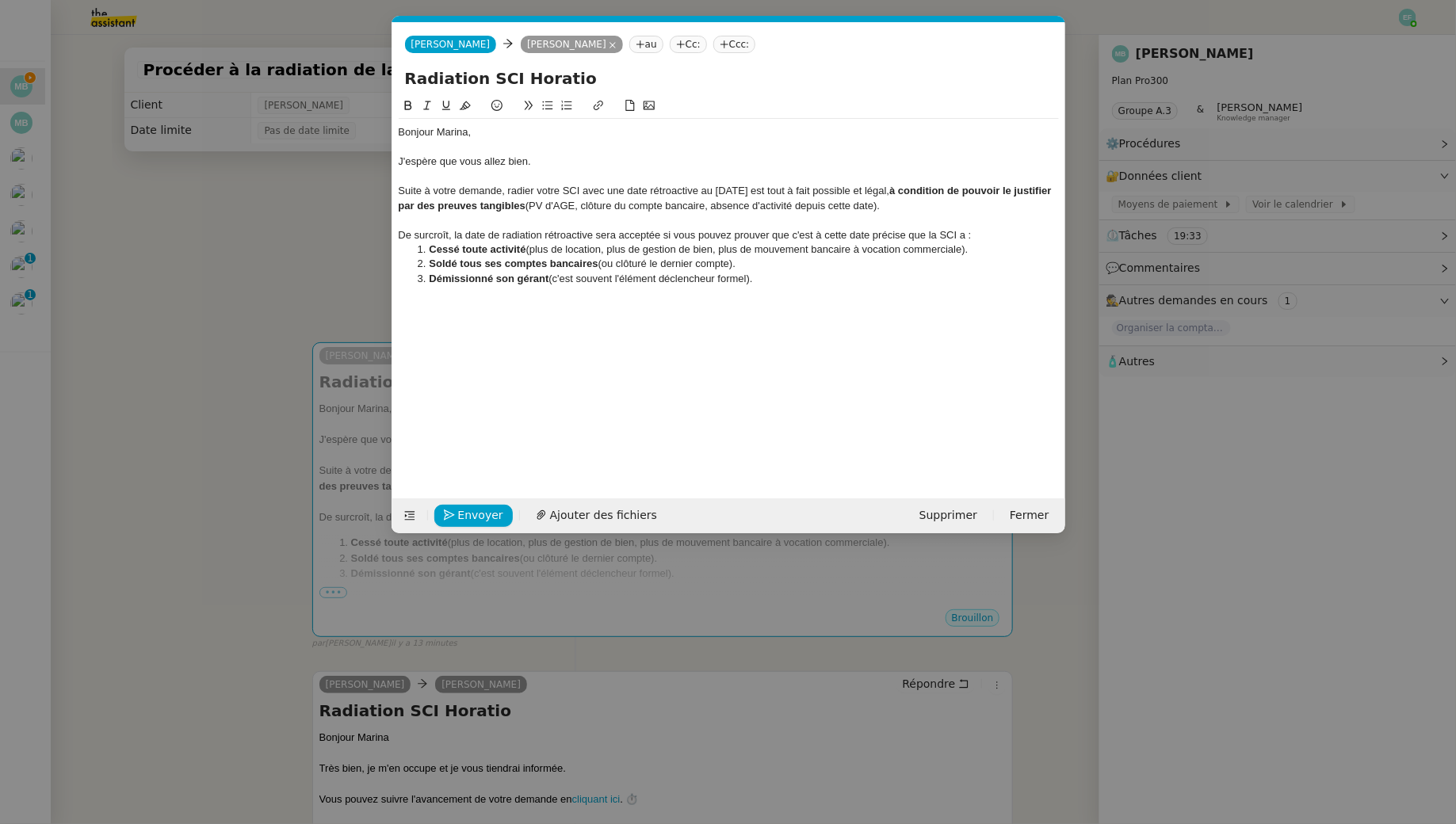
scroll to position [0, 0]
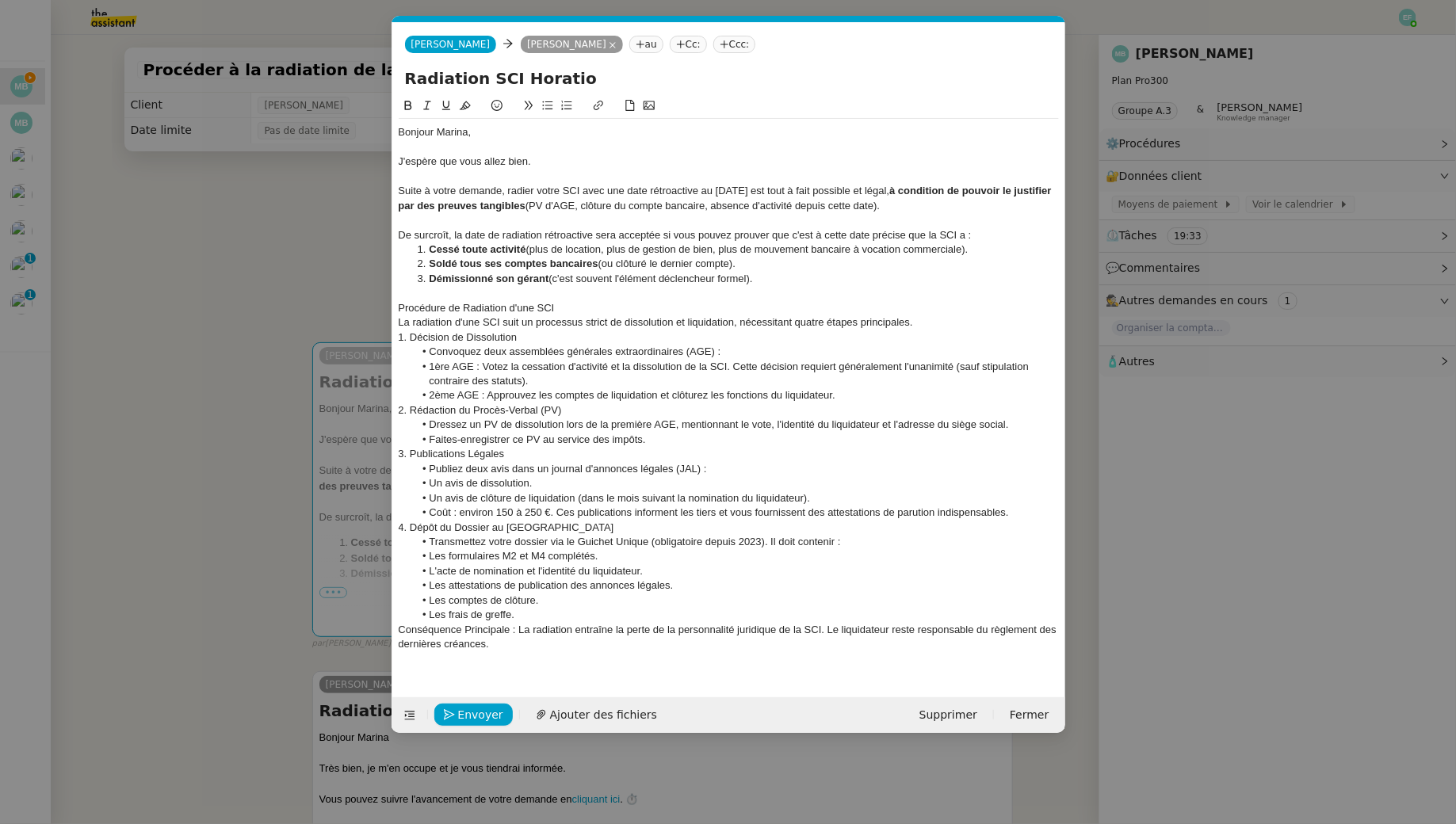
click at [557, 299] on div at bounding box center [728, 293] width 660 height 14
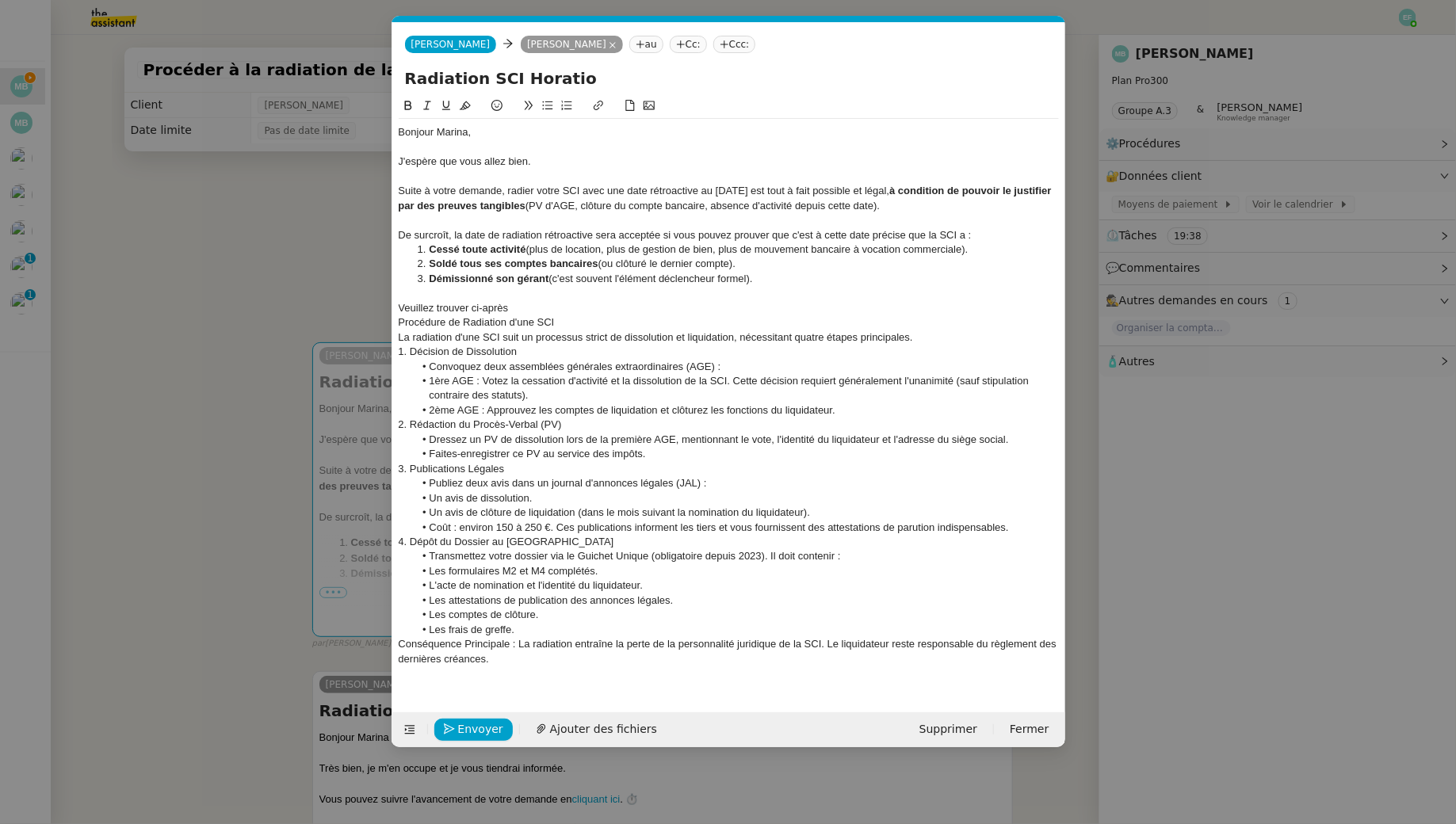
click at [403, 325] on div "Procédure de Radiation d'une SCI" at bounding box center [728, 322] width 660 height 14
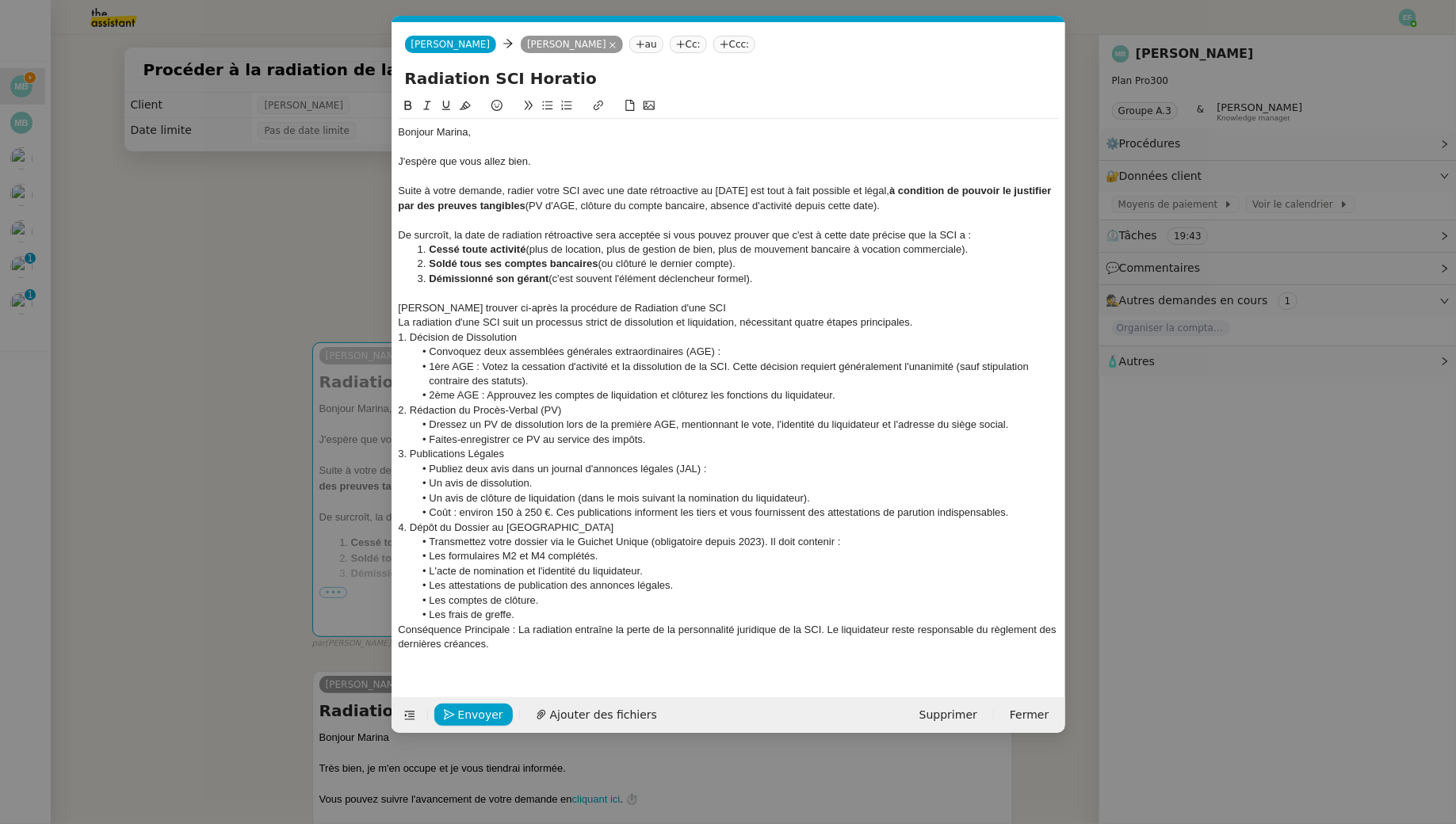
click at [698, 311] on div "Veuillez trouver ci-après la procédure de Radiation d'une SCI" at bounding box center [728, 308] width 660 height 14
drag, startPoint x: 710, startPoint y: 311, endPoint x: 325, endPoint y: 311, distance: 385.0
click at [325, 311] on nz-modal-container "Service TA - VOYAGE - PROPOSITION GLOBALE A utiliser dans le cadre de propositi…" at bounding box center [728, 412] width 1456 height 824
click at [410, 100] on icon at bounding box center [408, 106] width 11 height 11
click at [443, 111] on icon at bounding box center [446, 106] width 11 height 11
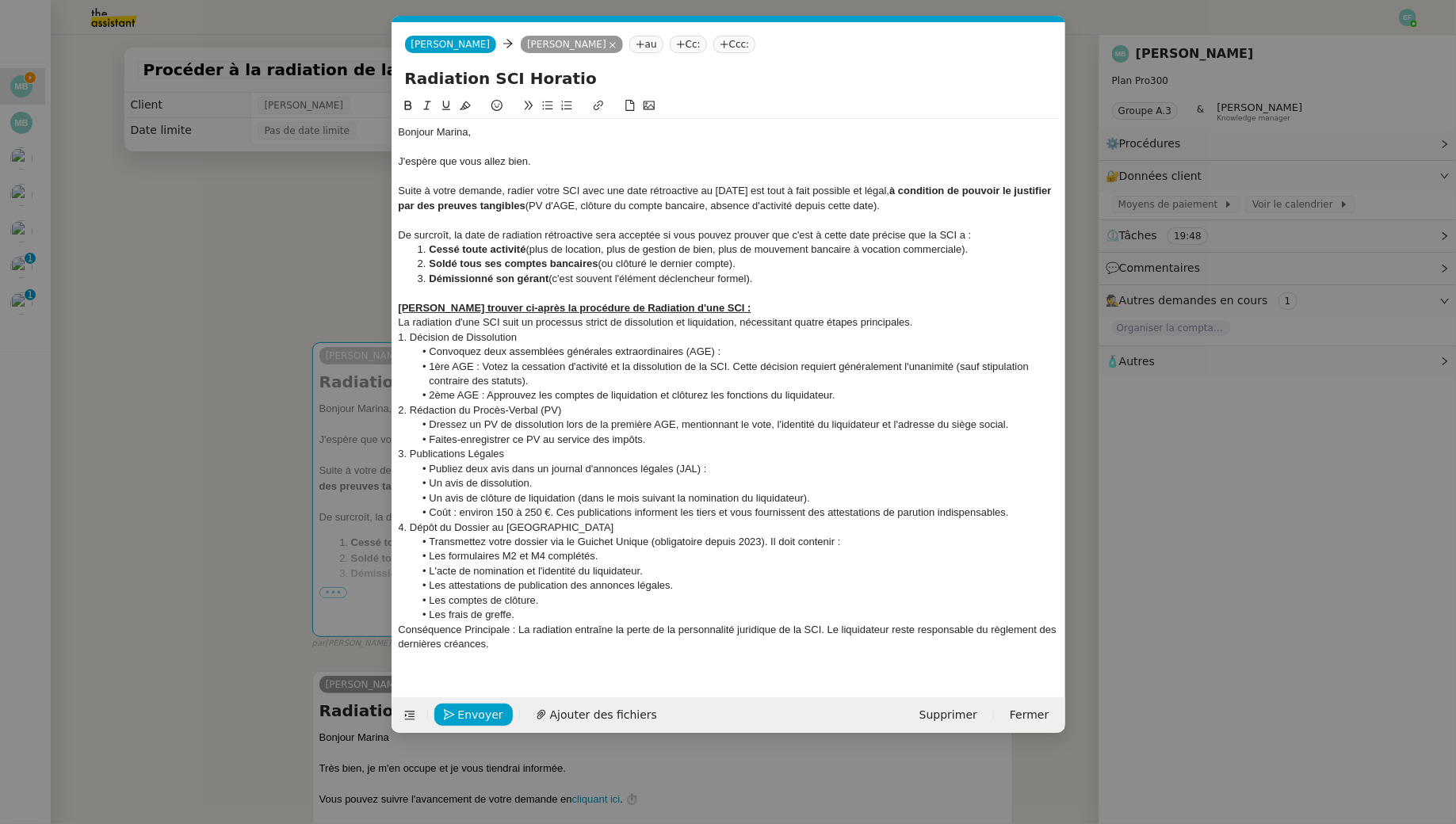
click at [400, 322] on div "La radiation d'une SCI suit un processus strict de dissolution et liquidation, …" at bounding box center [728, 322] width 660 height 14
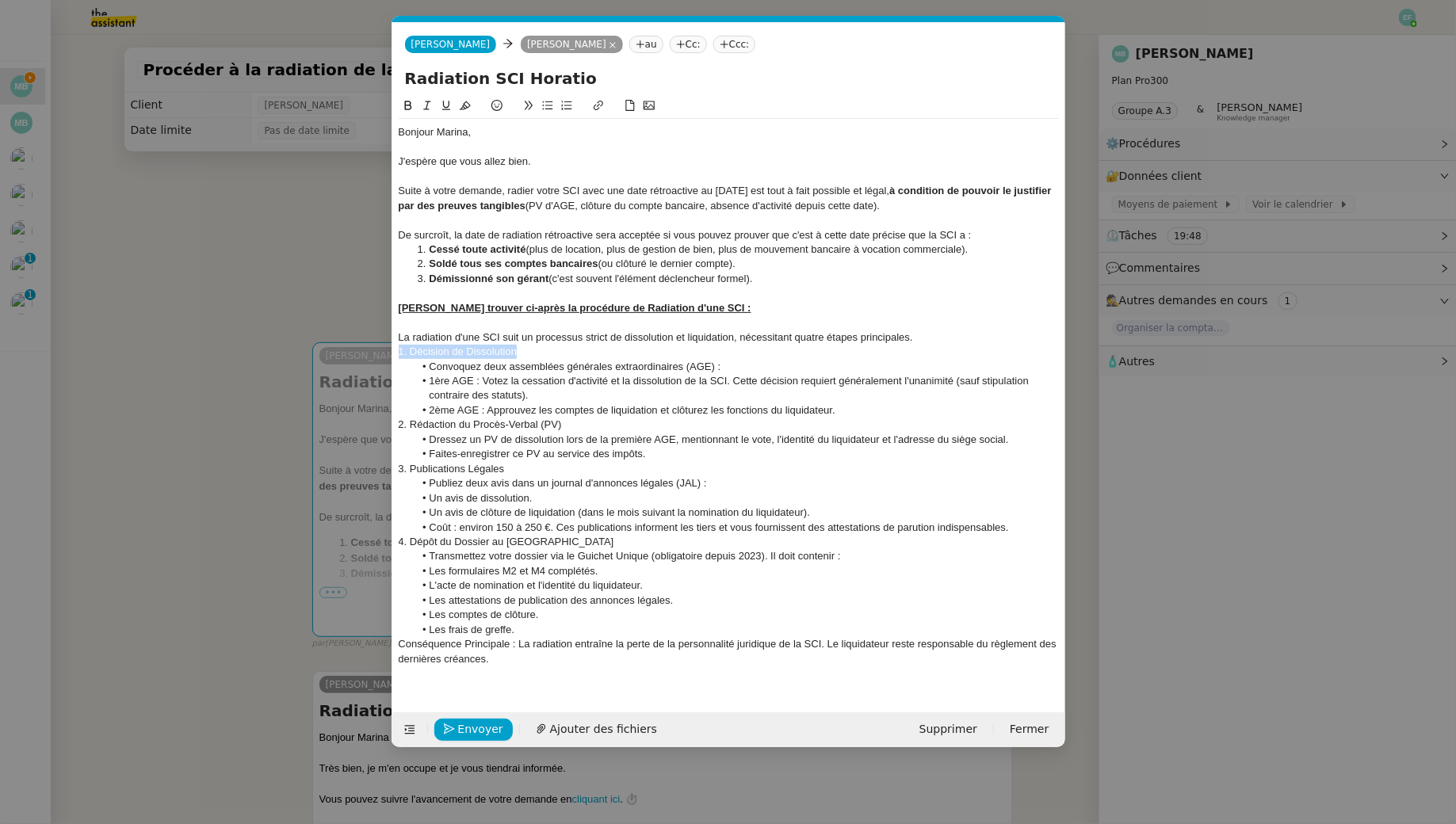
drag, startPoint x: 539, startPoint y: 353, endPoint x: 353, endPoint y: 357, distance: 186.0
click at [353, 357] on nz-modal-container "Service TA - VOYAGE - PROPOSITION GLOBALE A utiliser dans le cadre de propositi…" at bounding box center [728, 412] width 1456 height 824
click at [403, 96] on button at bounding box center [408, 106] width 19 height 19
click at [296, 316] on nz-modal-container "Service TA - VOYAGE - PROPOSITION GLOBALE A utiliser dans le cadre de propositi…" at bounding box center [728, 412] width 1456 height 824
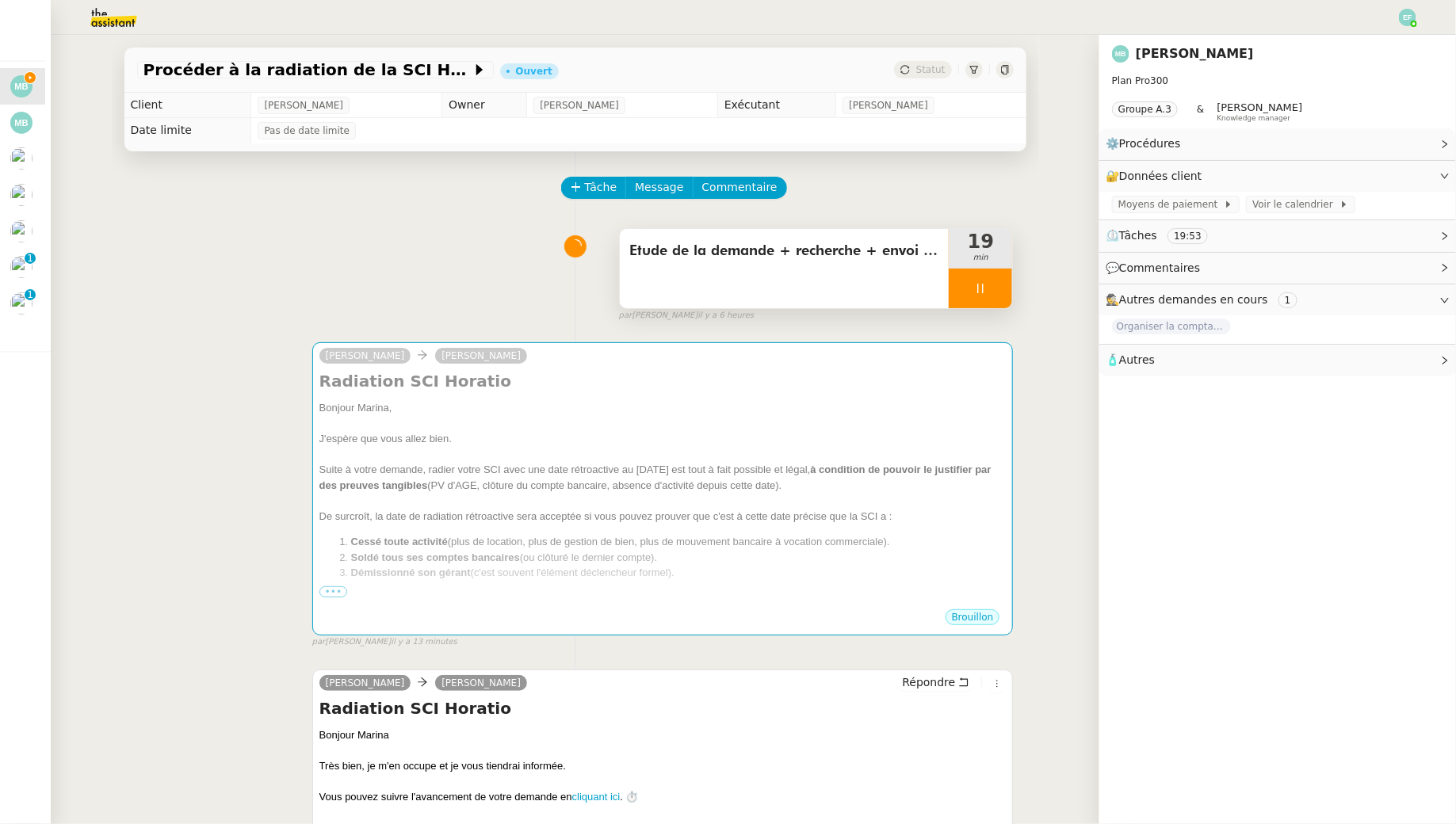
click at [976, 296] on div at bounding box center [981, 288] width 63 height 40
click at [998, 296] on button at bounding box center [996, 288] width 32 height 40
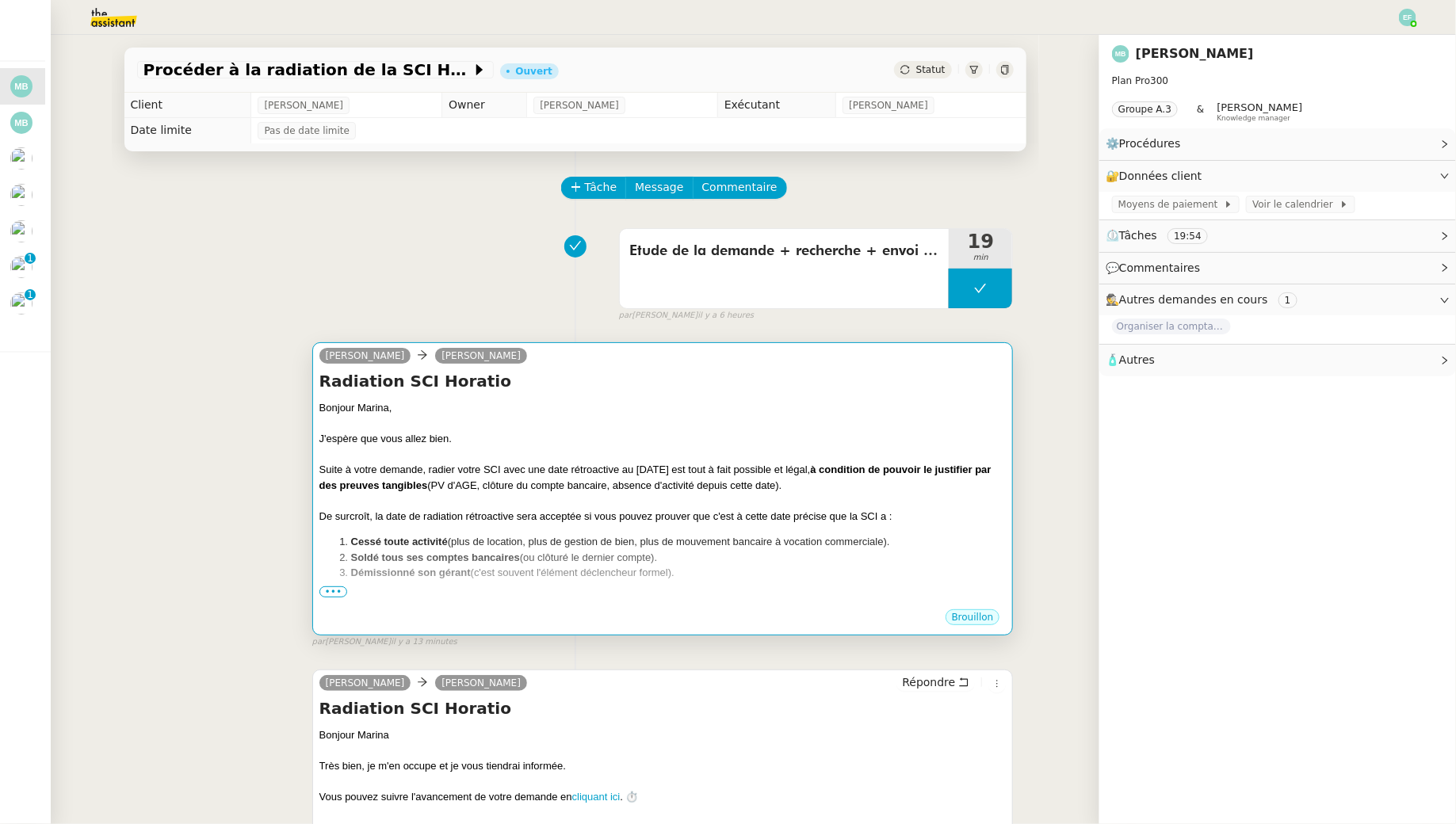
click at [856, 483] on div "Suite à votre demande, radier votre SCI avec une date rétroactive au 31/12/2023…" at bounding box center [663, 477] width 687 height 31
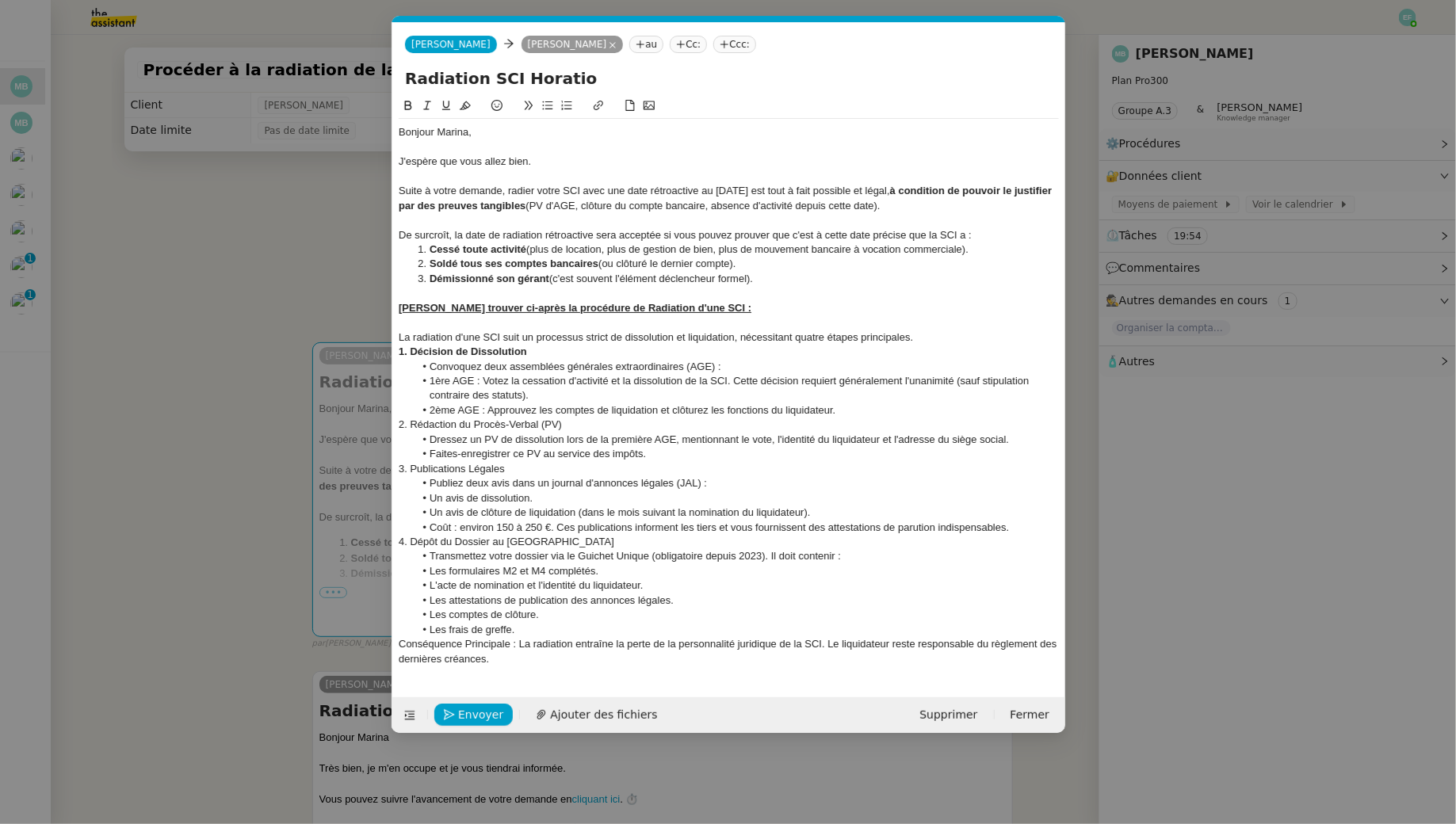
scroll to position [0, 33]
click at [558, 356] on div "1. Décision de Dissolution" at bounding box center [728, 351] width 660 height 14
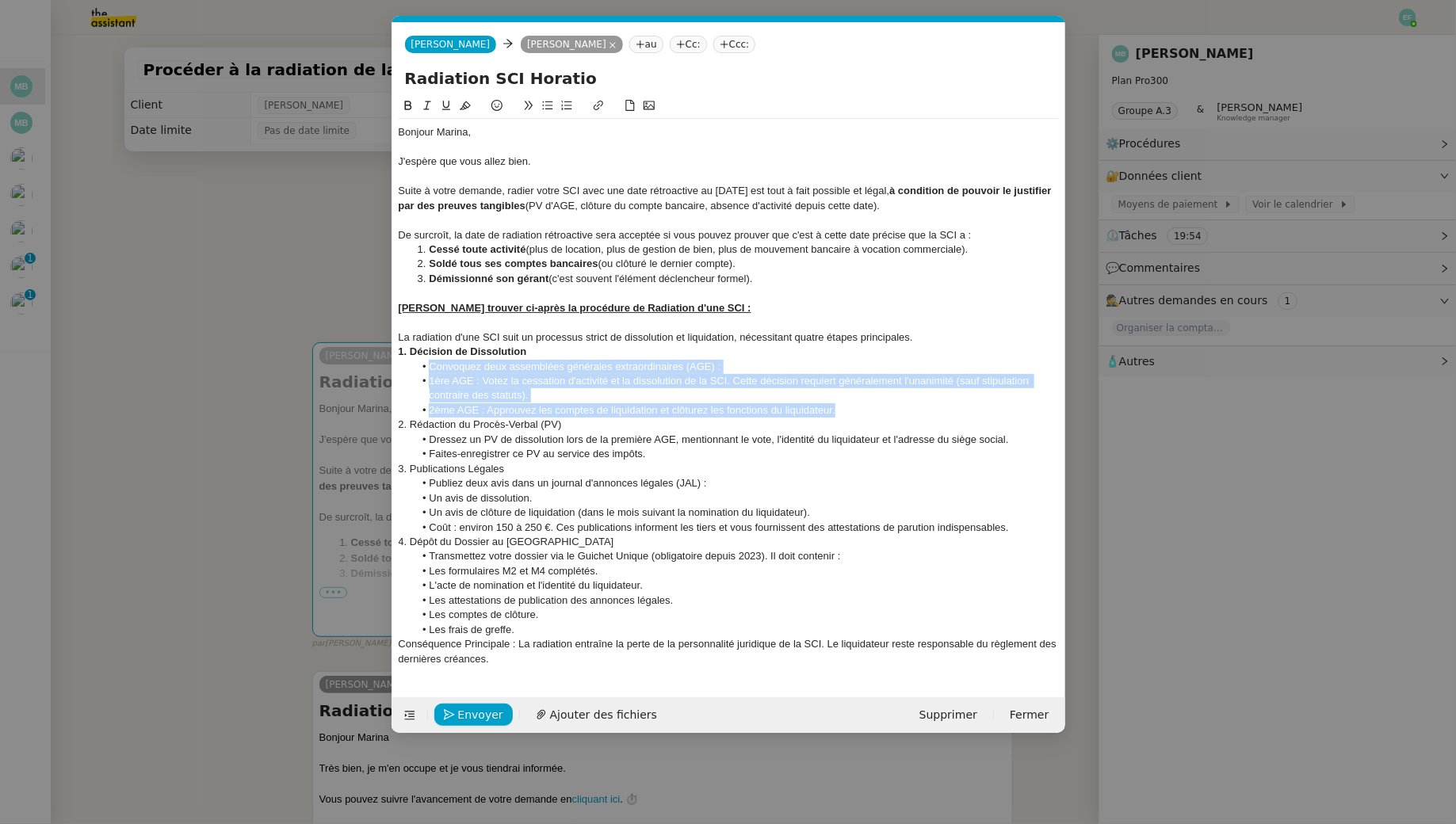
drag, startPoint x: 841, startPoint y: 412, endPoint x: 365, endPoint y: 369, distance: 477.9
click at [365, 369] on nz-modal-container "Service TA - VOYAGE - PROPOSITION GLOBALE A utiliser dans le cadre de propositi…" at bounding box center [728, 412] width 1456 height 824
click at [424, 109] on icon at bounding box center [427, 106] width 11 height 11
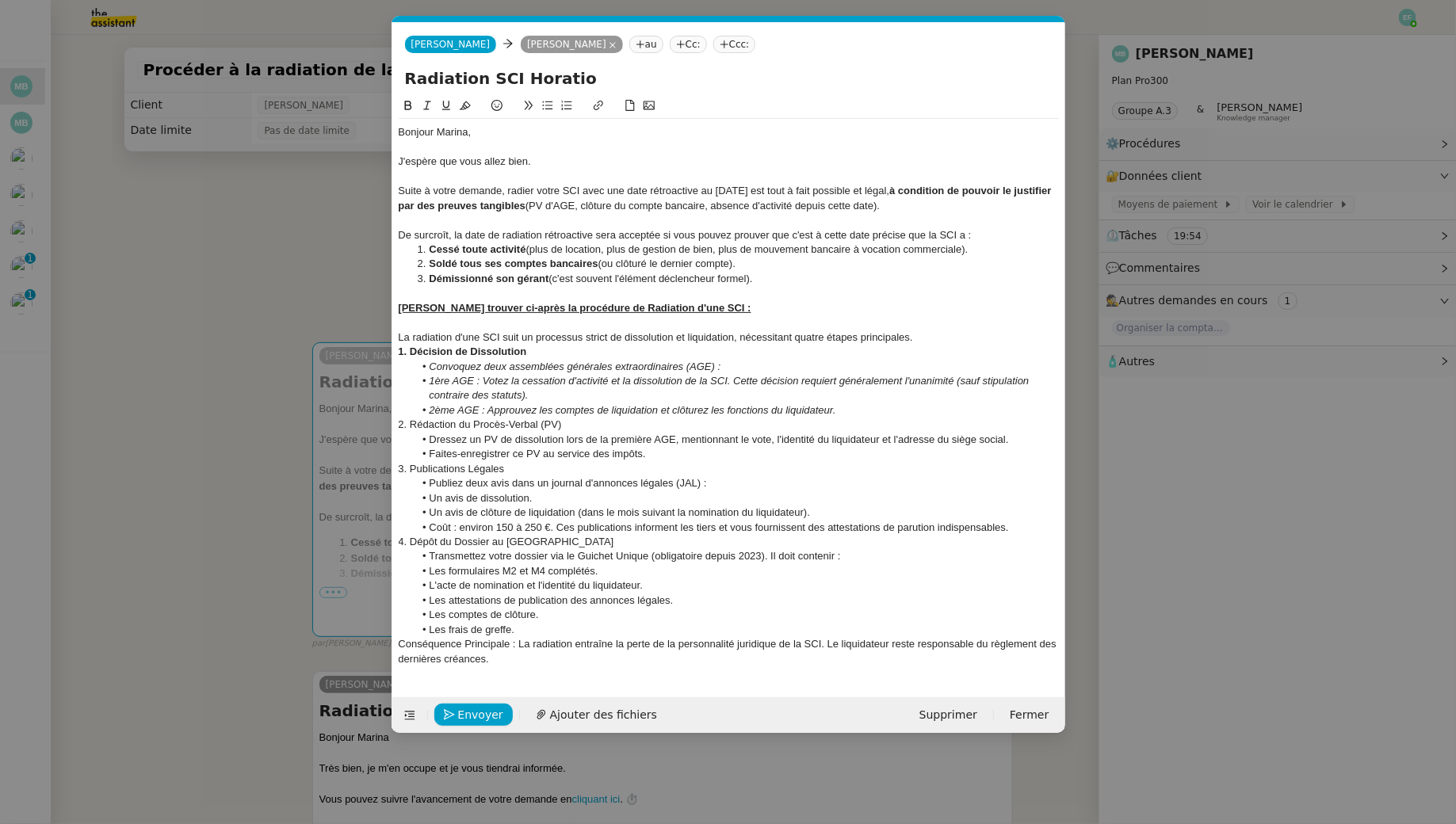
click at [399, 426] on div "2. Rédaction du Procès-Verbal (PV)" at bounding box center [728, 425] width 660 height 14
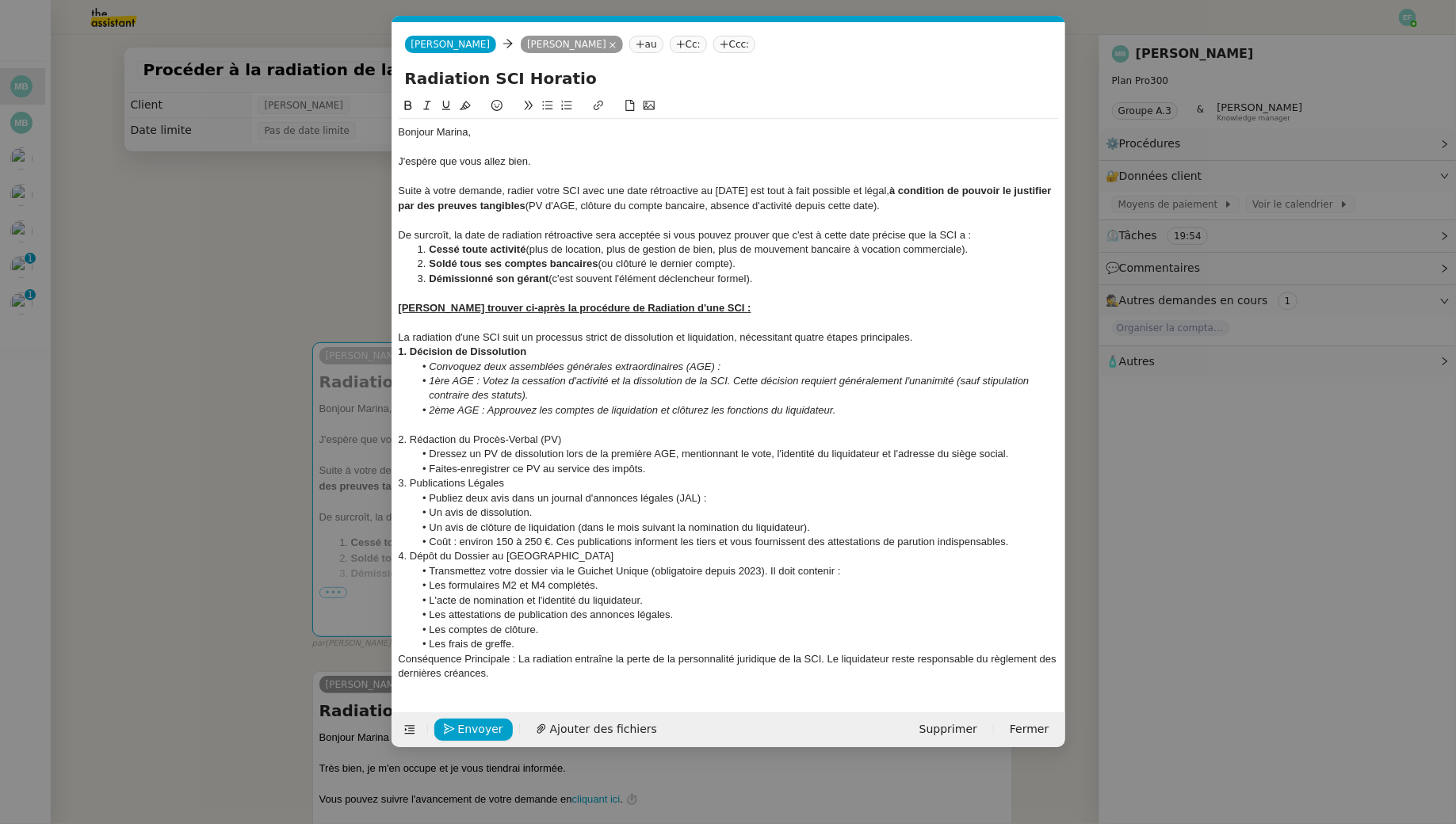
click at [440, 441] on div "2. Rédaction du Procès-Verbal (PV)" at bounding box center [728, 439] width 660 height 14
click at [405, 107] on icon at bounding box center [408, 106] width 11 height 11
click at [658, 467] on li "Faites-enregistrer ce PV au service des impôts." at bounding box center [736, 469] width 645 height 14
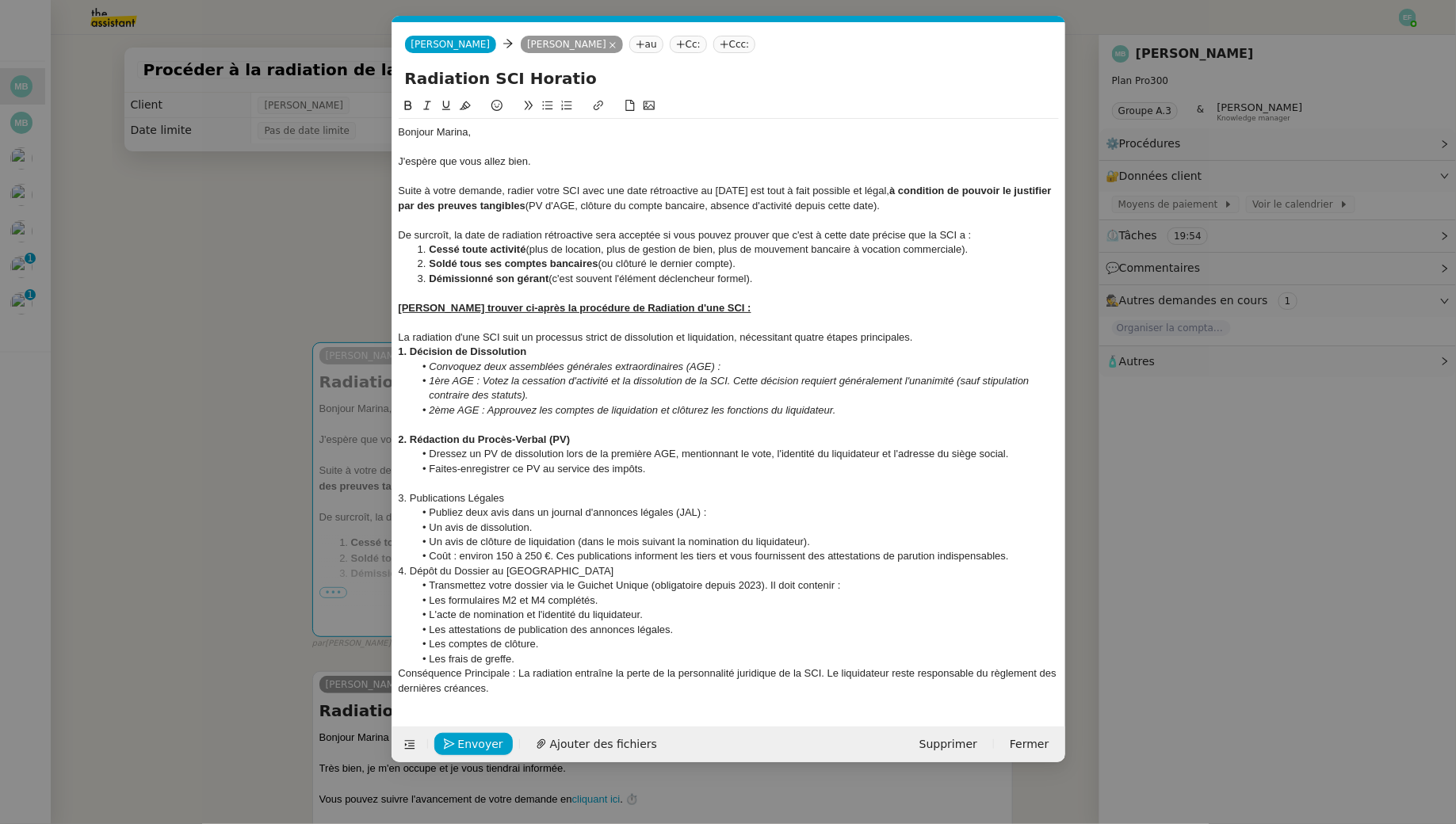
click at [492, 499] on div "3. Publications Légales" at bounding box center [728, 498] width 660 height 14
click at [409, 107] on icon at bounding box center [408, 106] width 11 height 11
click at [1022, 561] on li "Coût : environ 150 à 250 €. Ces publications informent les tiers et vous fourni…" at bounding box center [736, 556] width 645 height 14
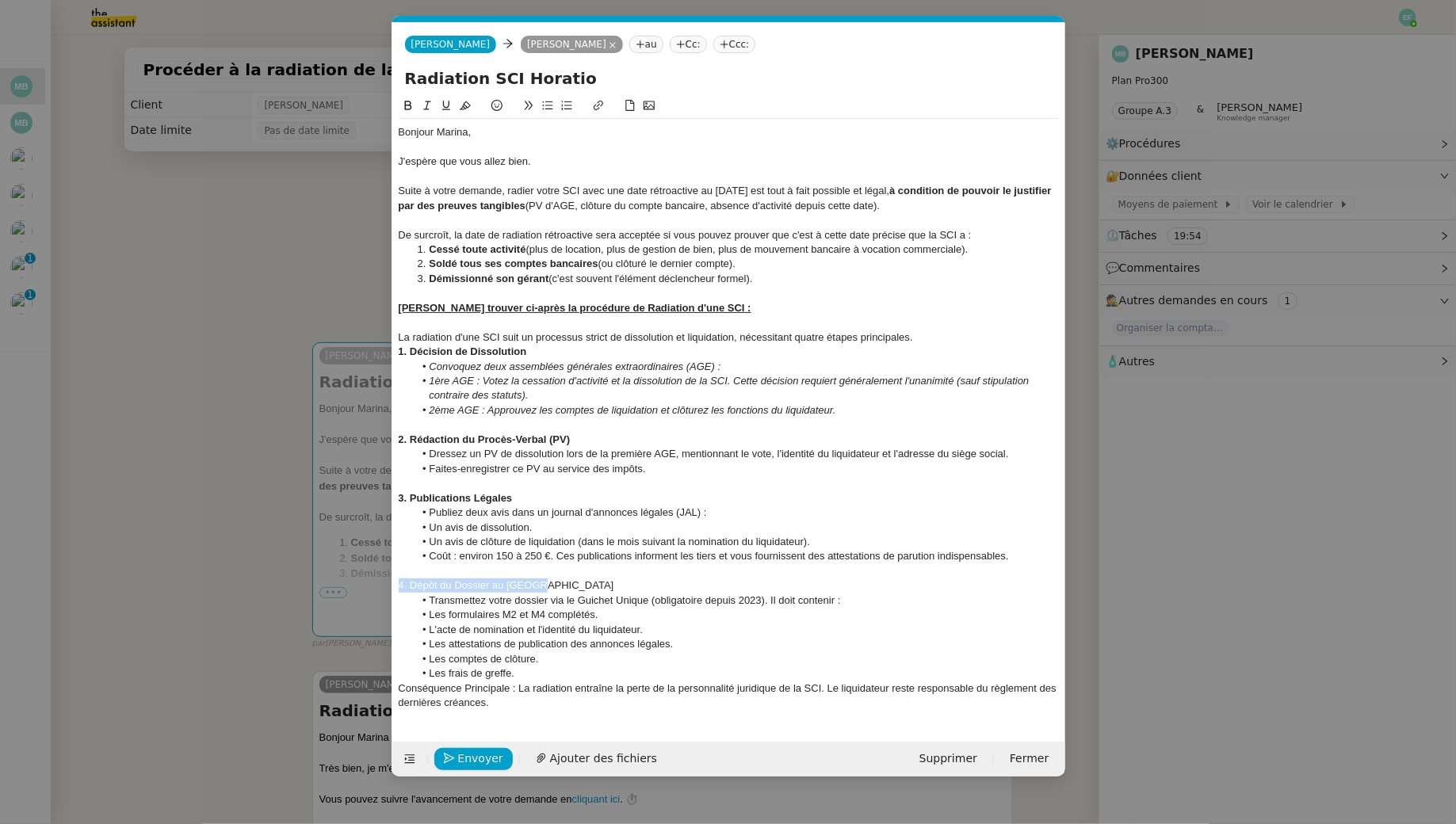
drag, startPoint x: 550, startPoint y: 586, endPoint x: 353, endPoint y: 584, distance: 197.0
click at [353, 584] on nz-modal-container "Service TA - VOYAGE - PROPOSITION GLOBALE A utiliser dans le cadre de propositi…" at bounding box center [728, 412] width 1456 height 824
click at [282, 115] on nz-modal-container "Service TA - VOYAGE - PROPOSITION GLOBALE A utiliser dans le cadre de propositi…" at bounding box center [728, 412] width 1456 height 824
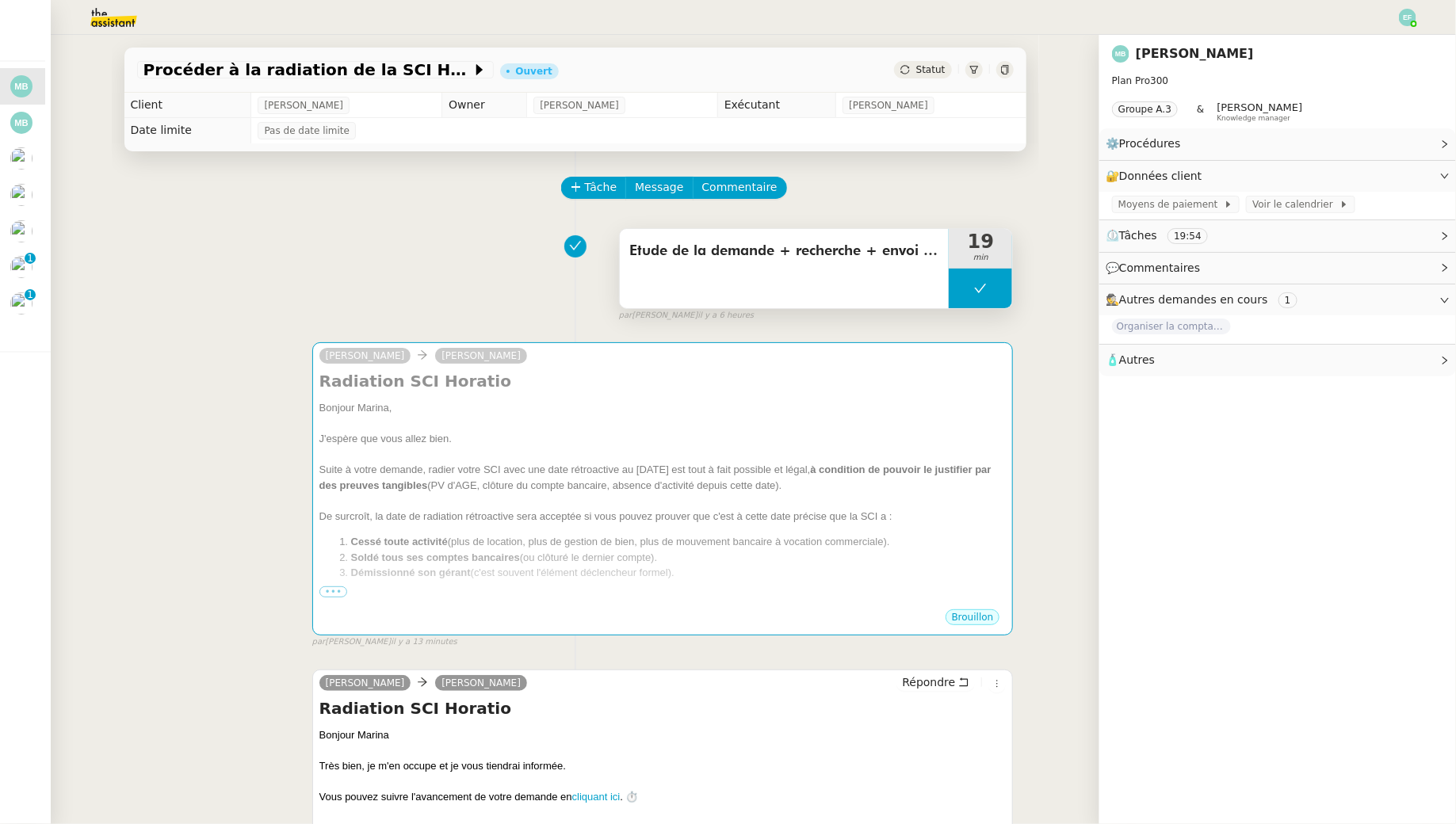
click at [986, 288] on icon at bounding box center [981, 288] width 13 height 13
click at [963, 290] on icon at bounding box center [965, 287] width 6 height 8
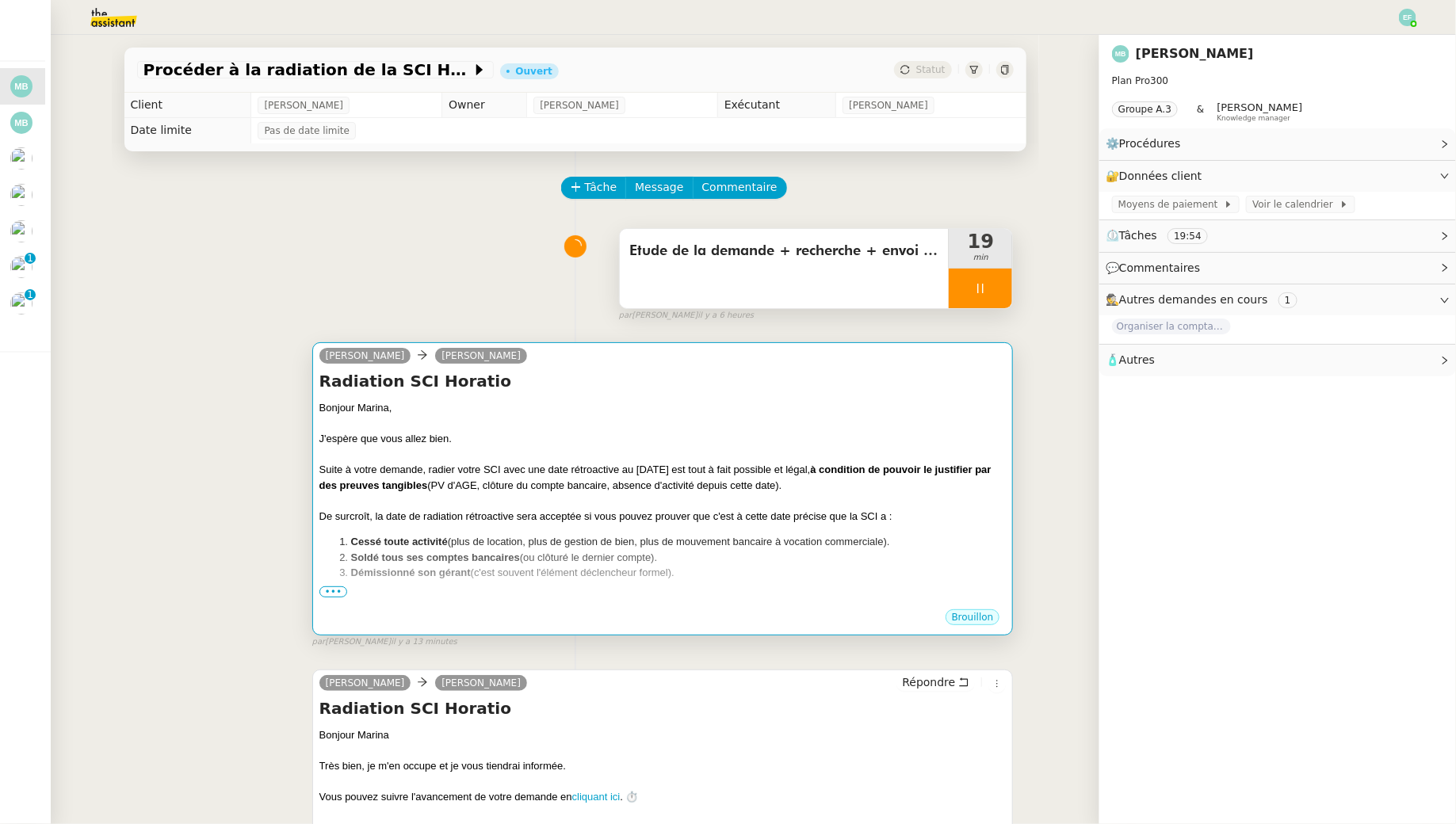
click at [829, 422] on div at bounding box center [663, 424] width 687 height 16
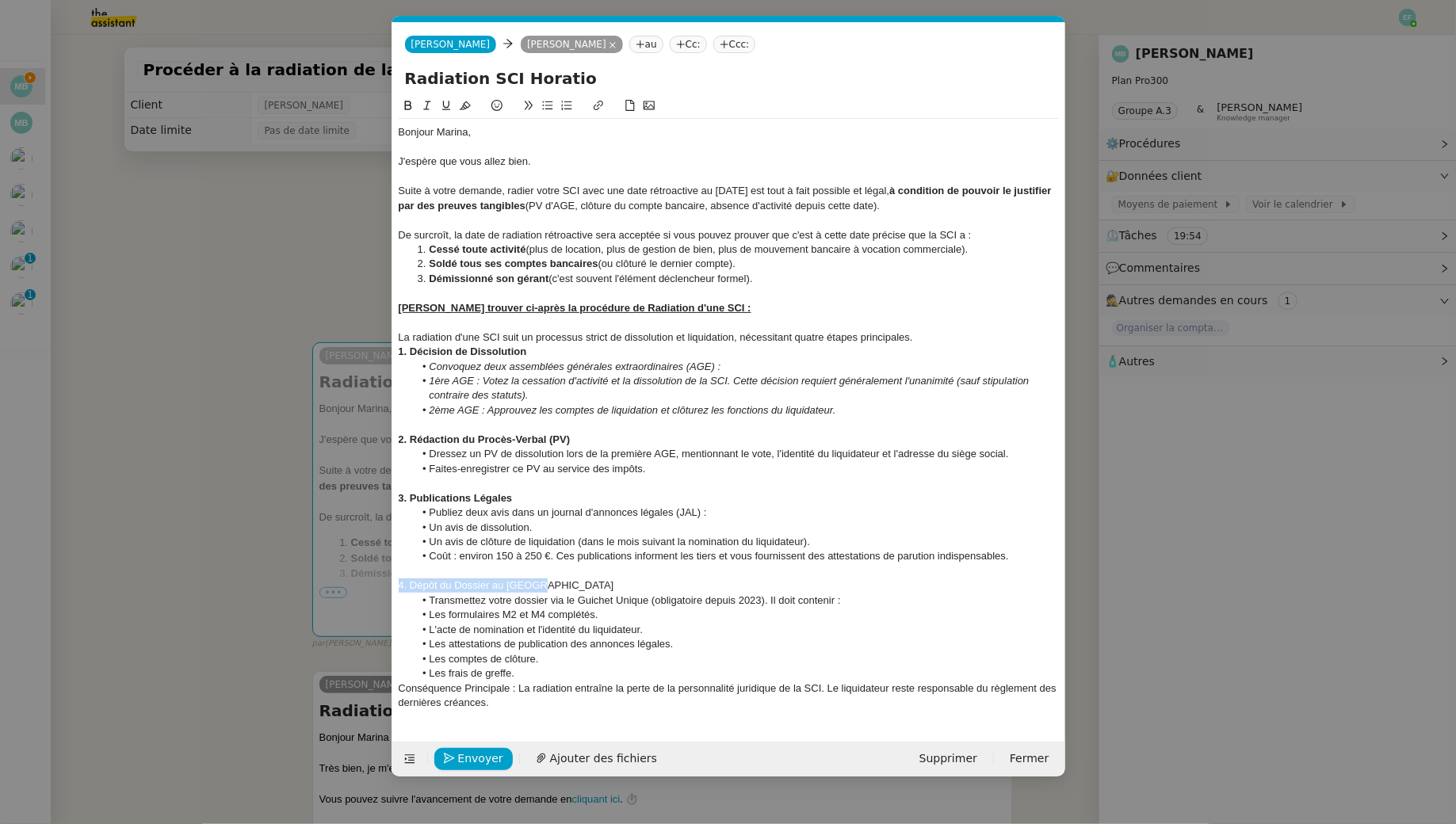
drag, startPoint x: 549, startPoint y: 590, endPoint x: 381, endPoint y: 590, distance: 168.0
click at [381, 590] on nz-modal-container "Service TA - VOYAGE - PROPOSITION GLOBALE A utiliser dans le cadre de propositi…" at bounding box center [728, 412] width 1456 height 824
click at [410, 99] on button at bounding box center [408, 106] width 19 height 19
click at [546, 675] on li "Les frais de greffe." at bounding box center [736, 673] width 645 height 14
click at [250, 503] on nz-modal-container "Service TA - VOYAGE - PROPOSITION GLOBALE A utiliser dans le cadre de propositi…" at bounding box center [728, 412] width 1456 height 824
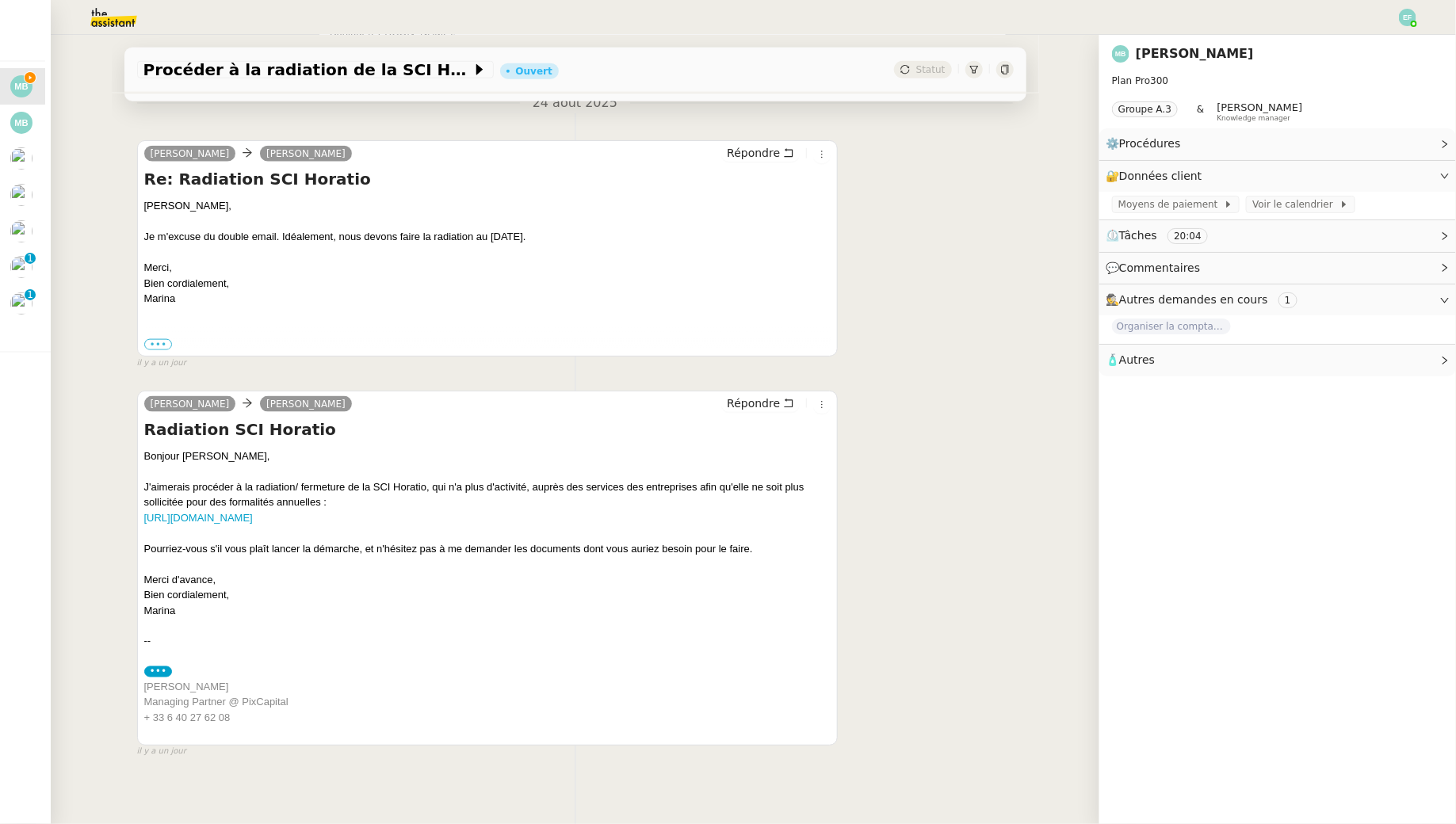
scroll to position [881, 0]
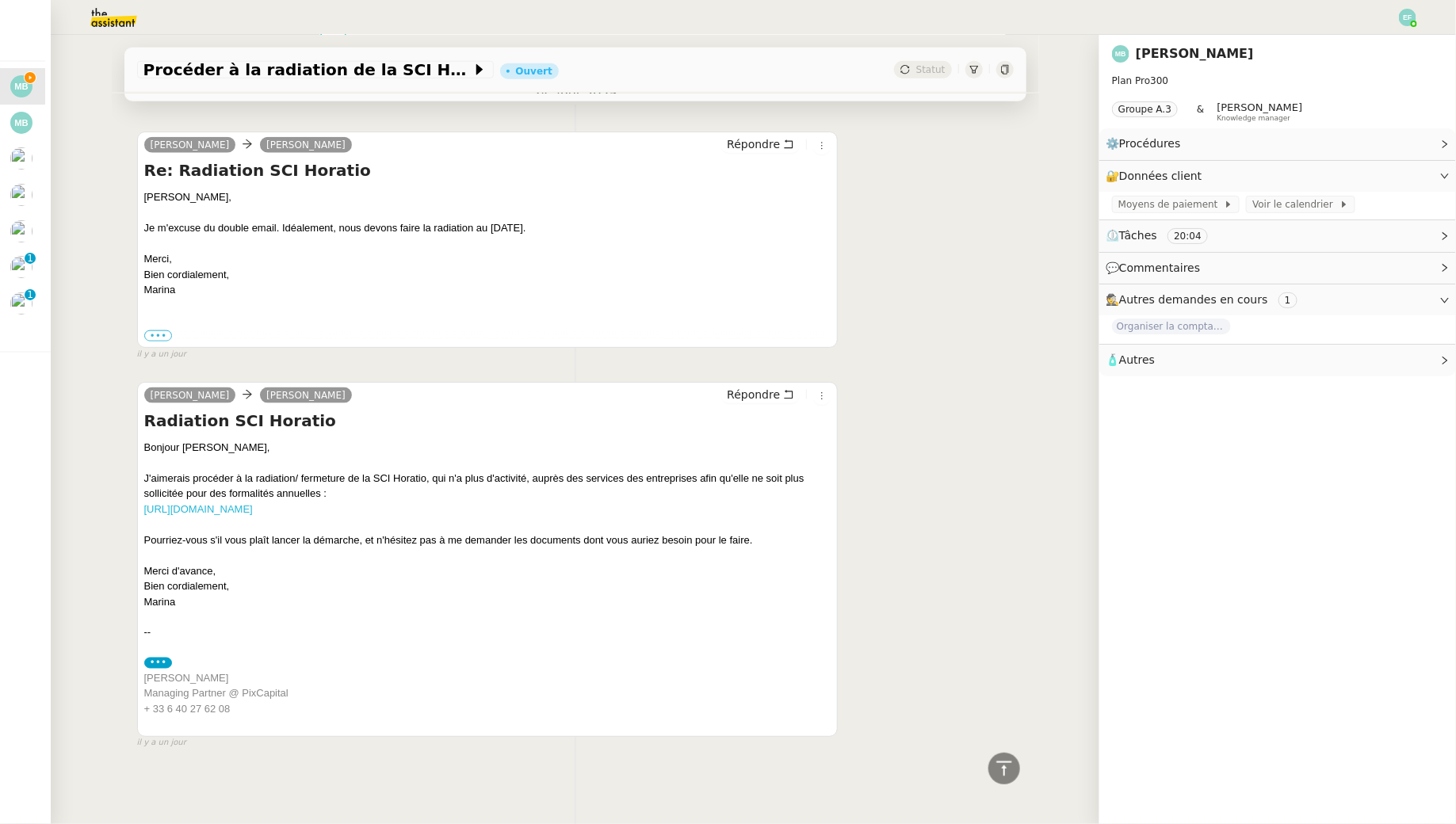
click at [253, 512] on link "[URL][DOMAIN_NAME]" at bounding box center [198, 509] width 108 height 12
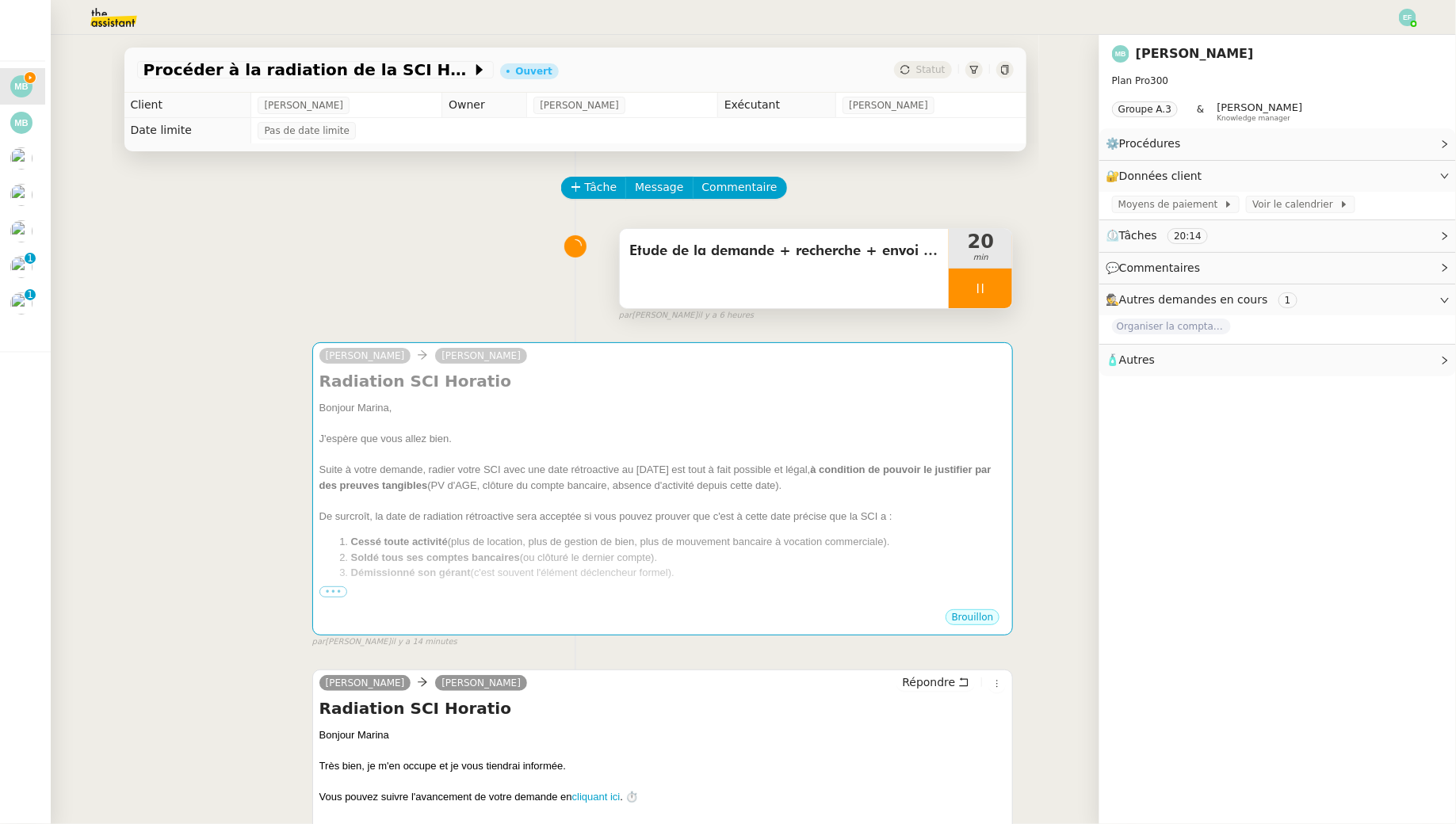
click at [1000, 287] on div at bounding box center [981, 288] width 63 height 40
click at [1000, 287] on icon at bounding box center [996, 288] width 13 height 13
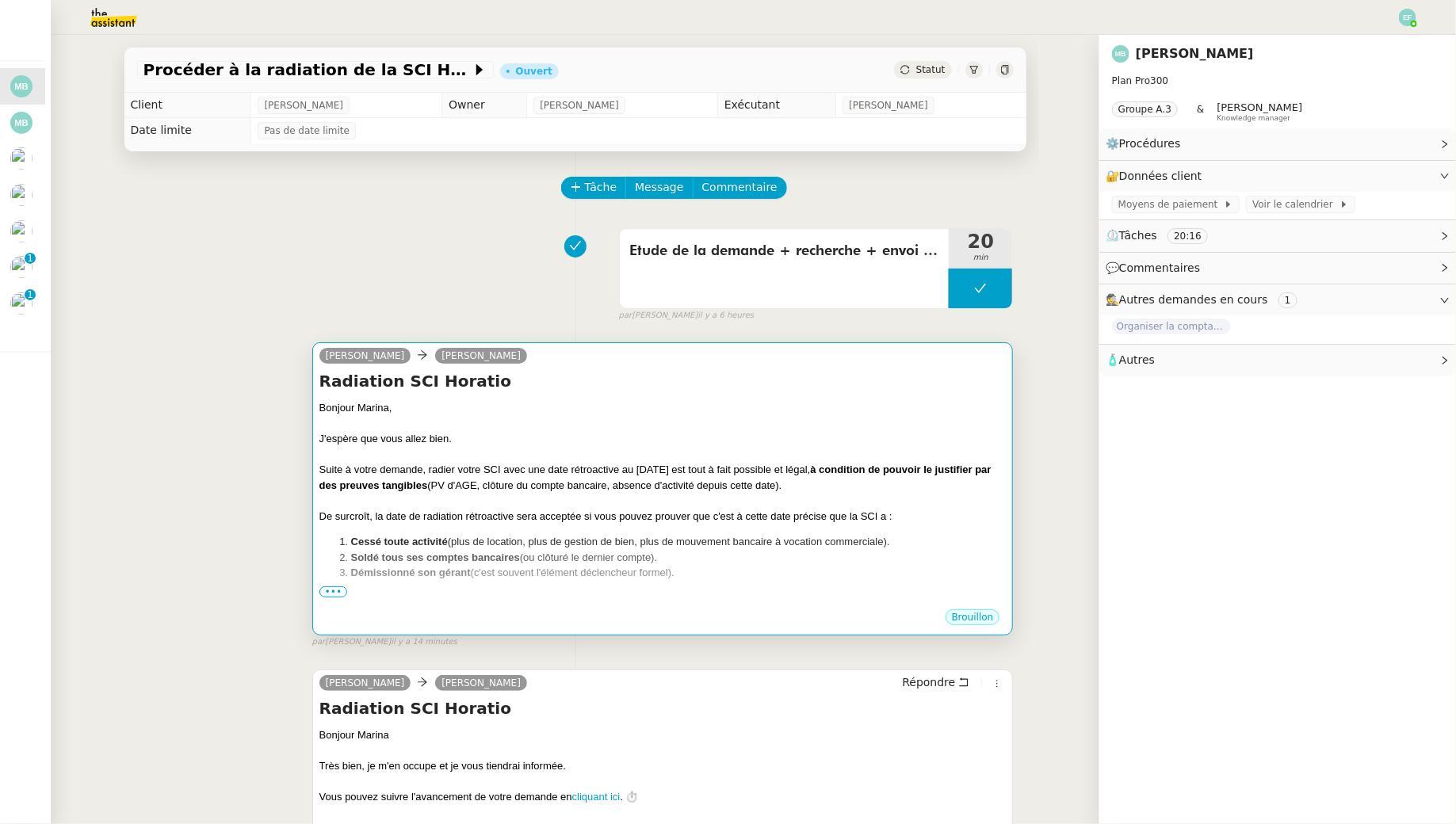
click at [897, 430] on div at bounding box center [663, 424] width 687 height 16
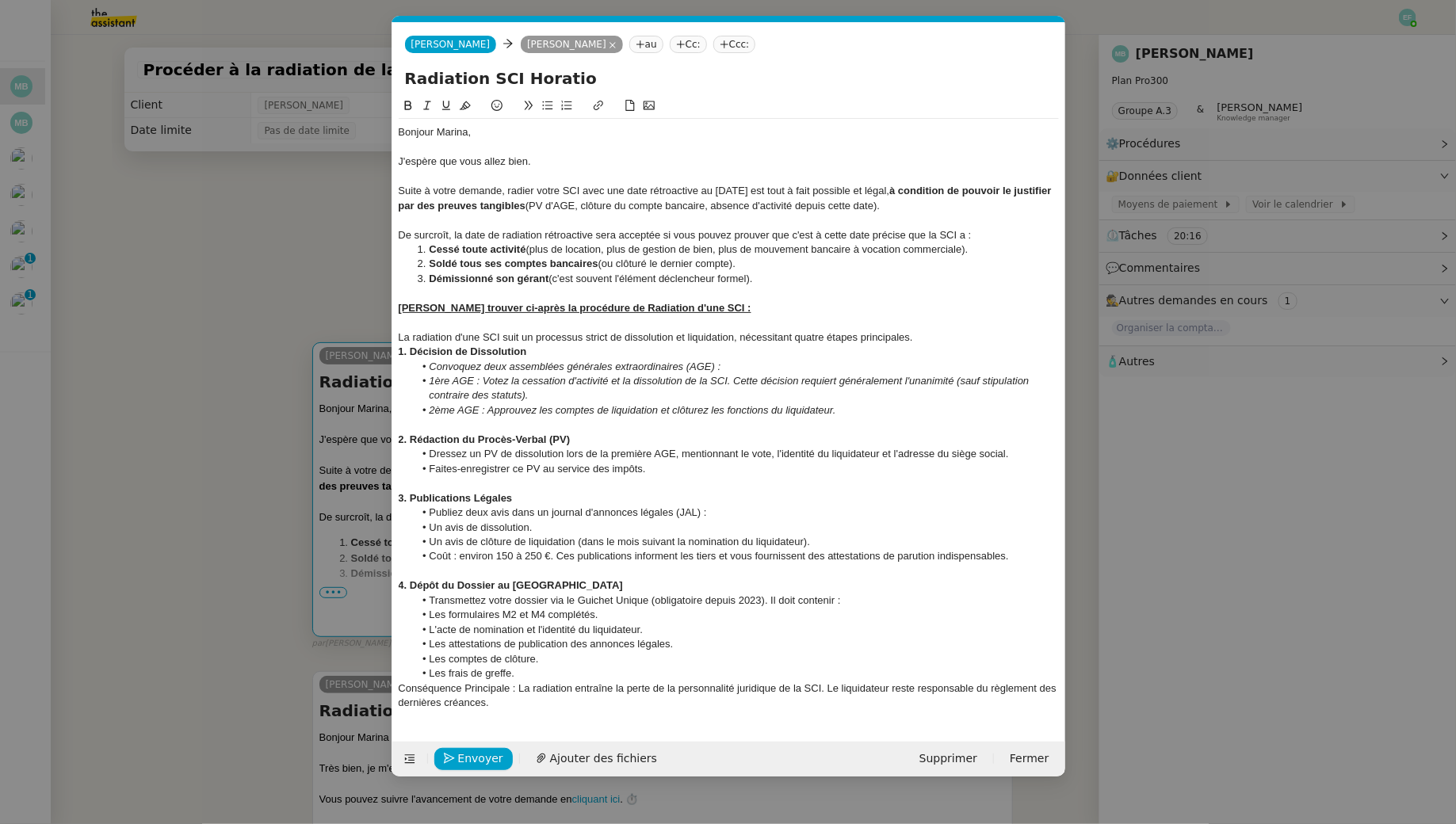
scroll to position [0, 33]
click at [342, 199] on nz-modal-container "Service TA - VOYAGE - PROPOSITION GLOBALE A utiliser dans le cadre de propositi…" at bounding box center [728, 412] width 1456 height 824
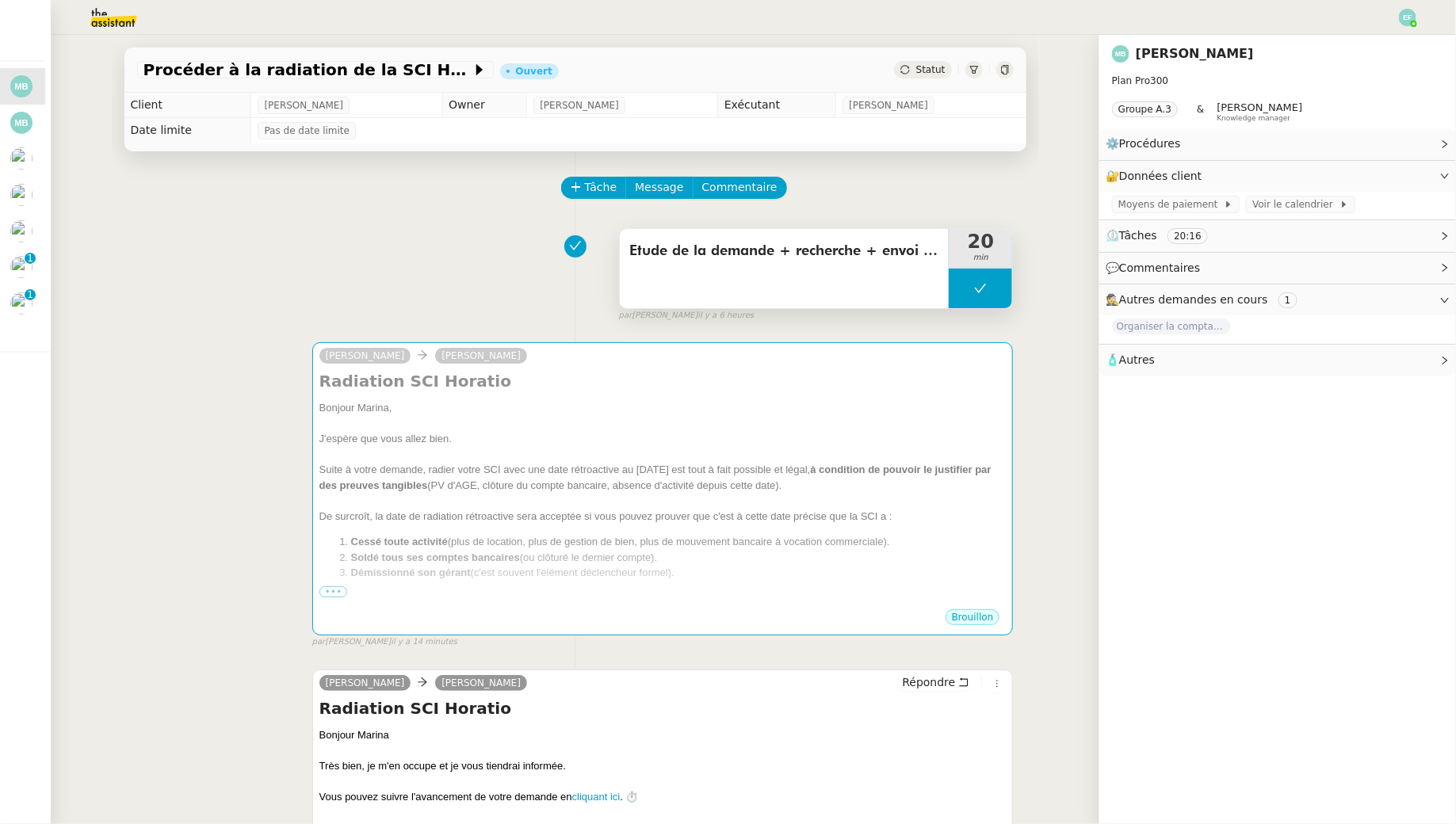
click at [986, 298] on button at bounding box center [981, 288] width 63 height 40
click at [955, 292] on div at bounding box center [965, 288] width 32 height 40
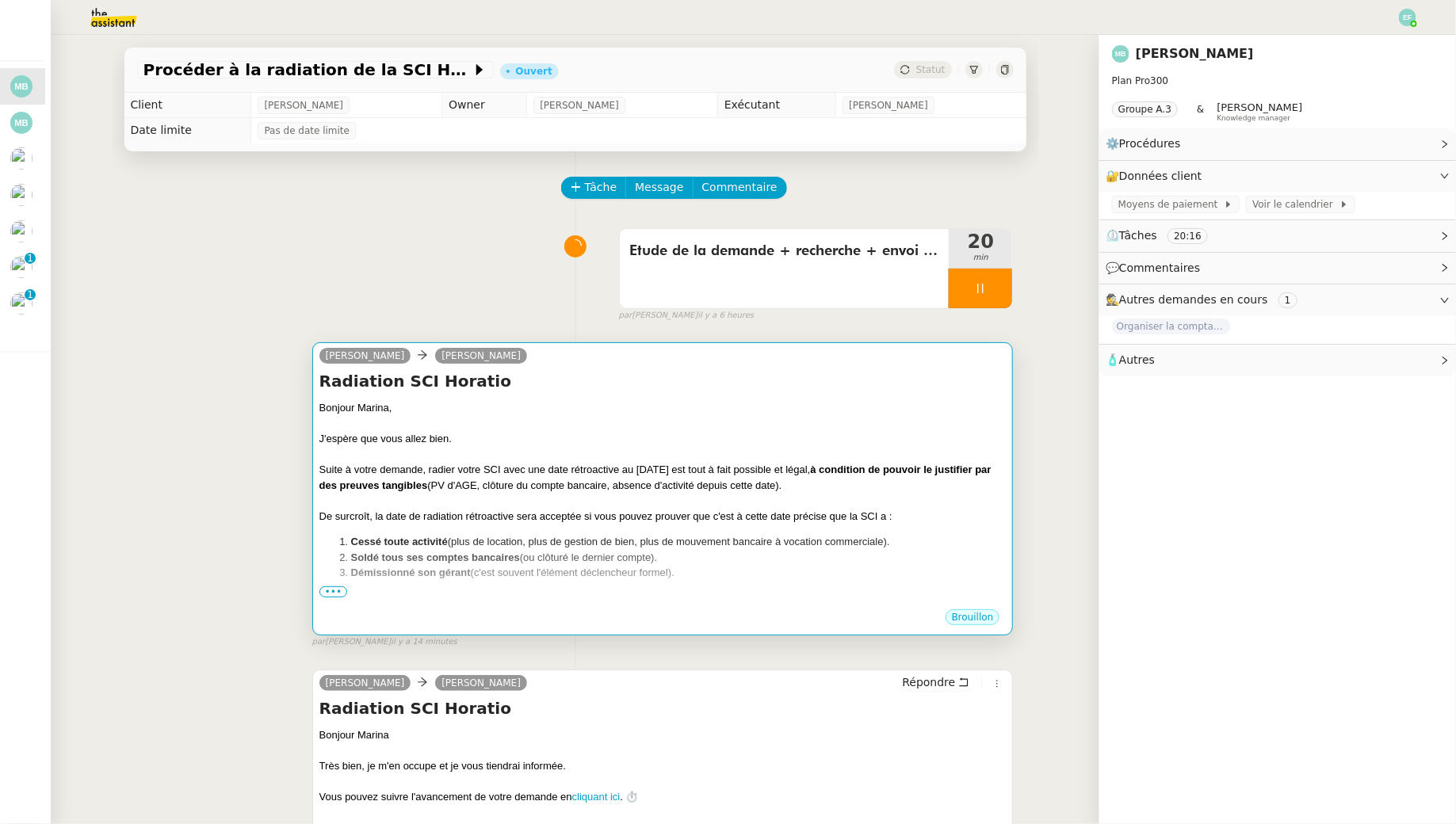
click at [932, 397] on div "Radiation SCI Horatio Bonjour Marina, J'espère que vous allez bien. Suite à vot…" at bounding box center [663, 488] width 687 height 238
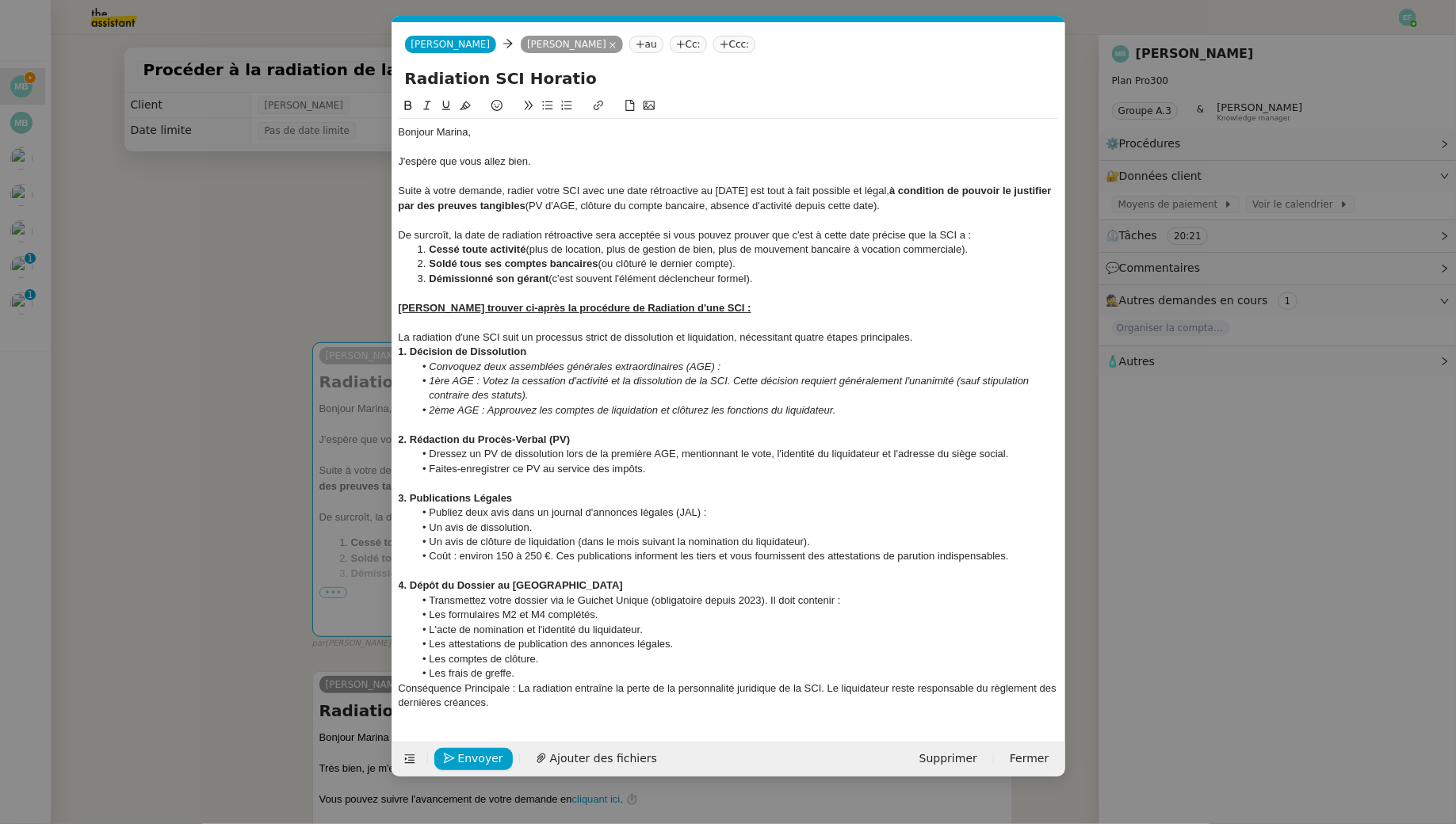
click at [619, 296] on div at bounding box center [728, 293] width 660 height 14
drag, startPoint x: 771, startPoint y: 280, endPoint x: 402, endPoint y: 282, distance: 369.0
click at [402, 282] on ol "Cessé toute activité (plus de location, plus de gestion de bien, plus de mouvem…" at bounding box center [728, 264] width 660 height 44
click at [576, 353] on div "1. Décision de Dissolution" at bounding box center [728, 351] width 660 height 14
click at [187, 492] on nz-modal-container "Service TA - VOYAGE - PROPOSITION GLOBALE A utiliser dans le cadre de propositi…" at bounding box center [728, 412] width 1456 height 824
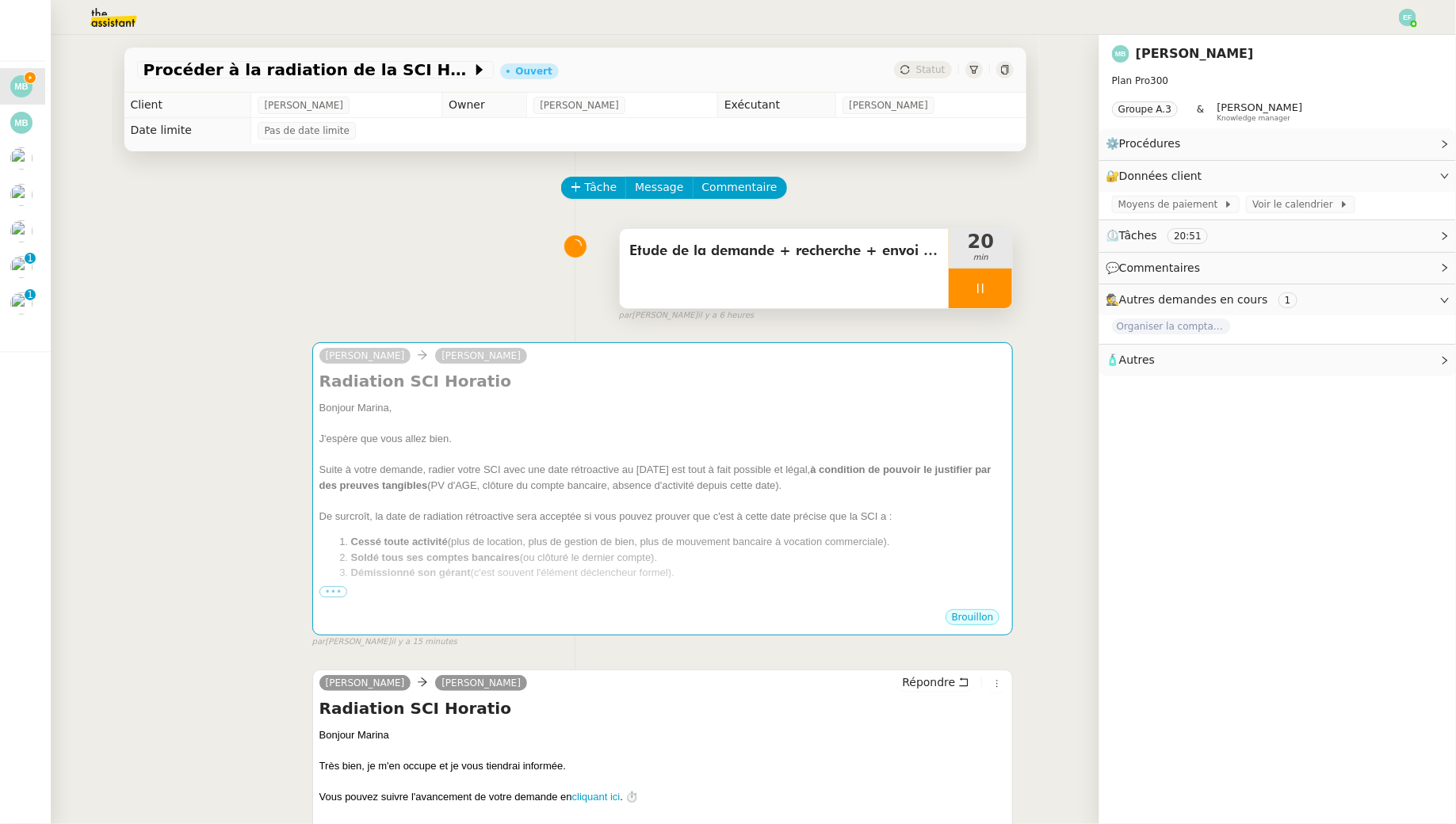
click at [994, 288] on div at bounding box center [981, 288] width 63 height 40
click at [995, 290] on icon at bounding box center [996, 287] width 12 height 8
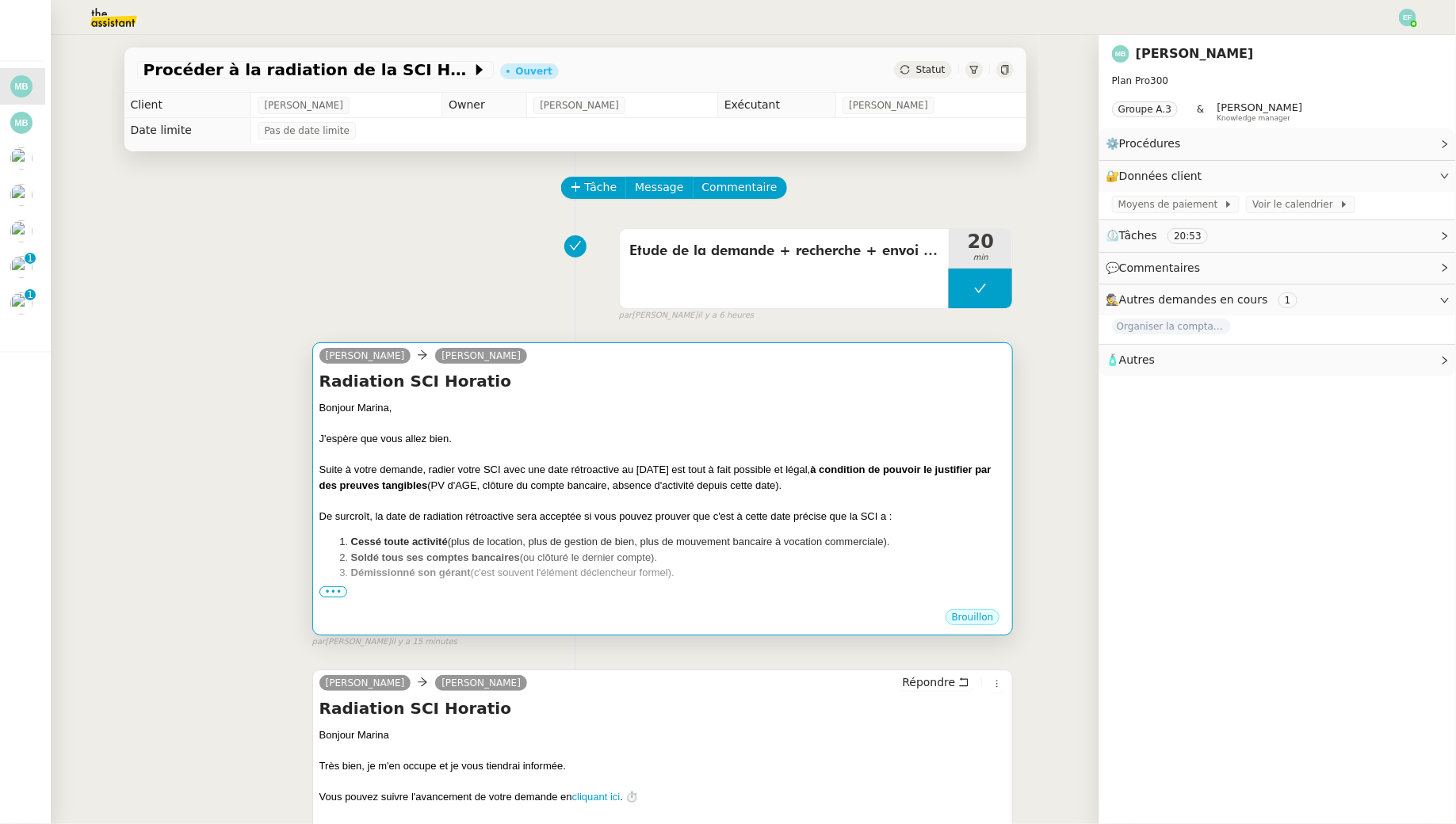
click at [756, 463] on div "Suite à votre demande, radier votre SCI avec une date rétroactive au 31/12/2023…" at bounding box center [663, 477] width 687 height 31
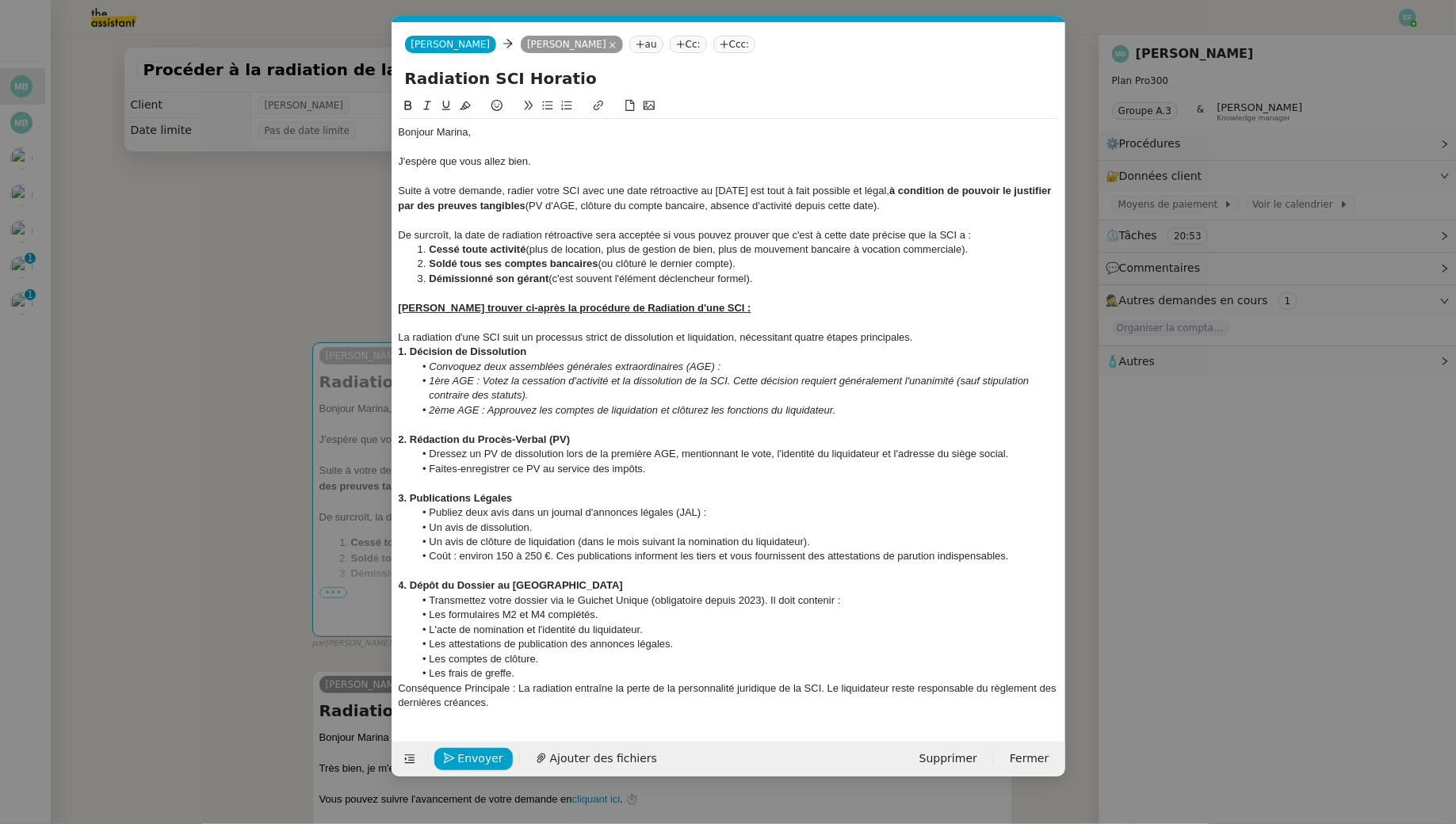
click at [533, 673] on li "Les frais de greffe." at bounding box center [736, 673] width 645 height 14
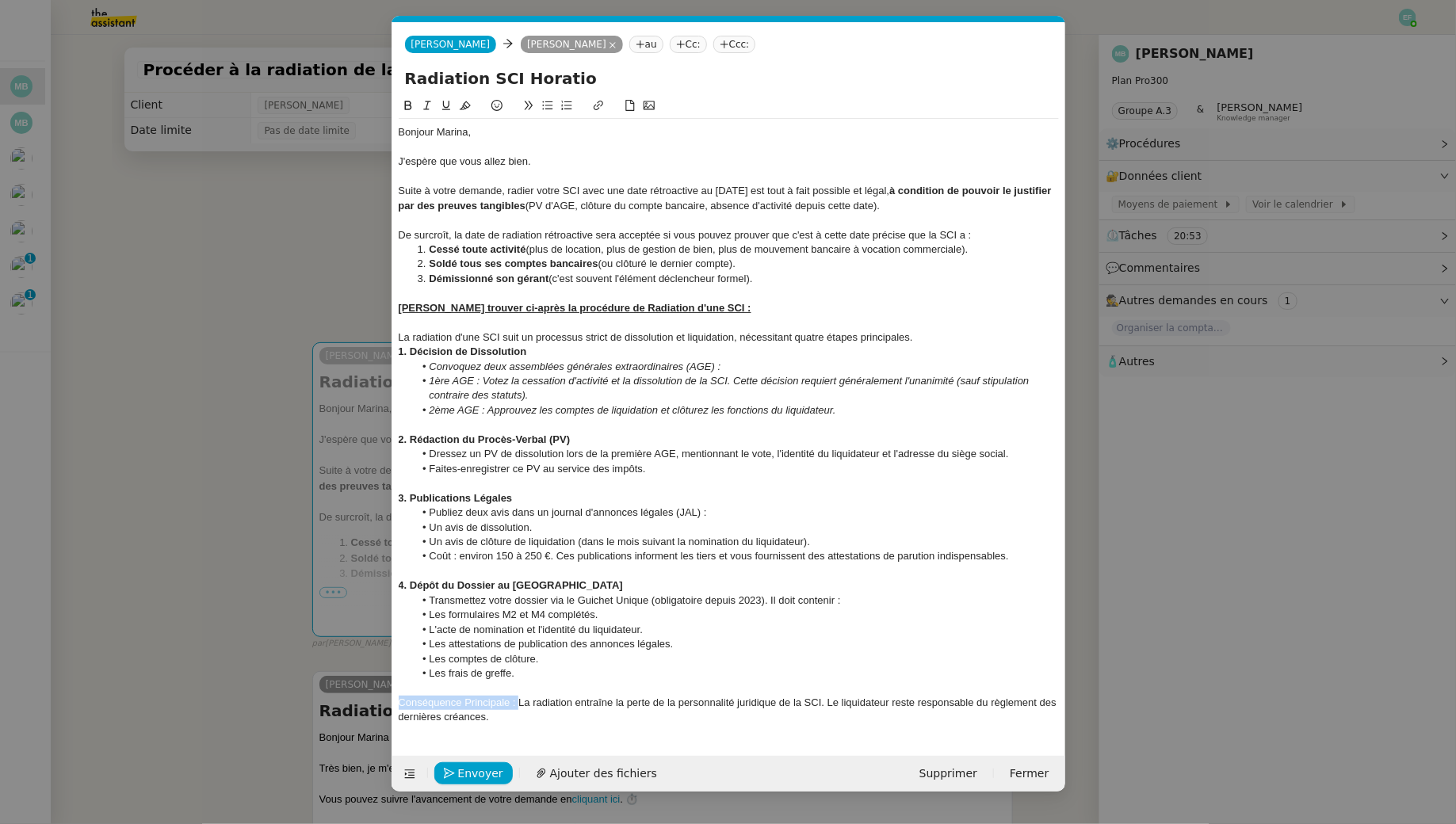
drag, startPoint x: 521, startPoint y: 704, endPoint x: 370, endPoint y: 702, distance: 151.0
click at [370, 702] on nz-modal-container "Service TA - VOYAGE - PROPOSITION GLOBALE A utiliser dans le cadre de propositi…" at bounding box center [728, 412] width 1456 height 824
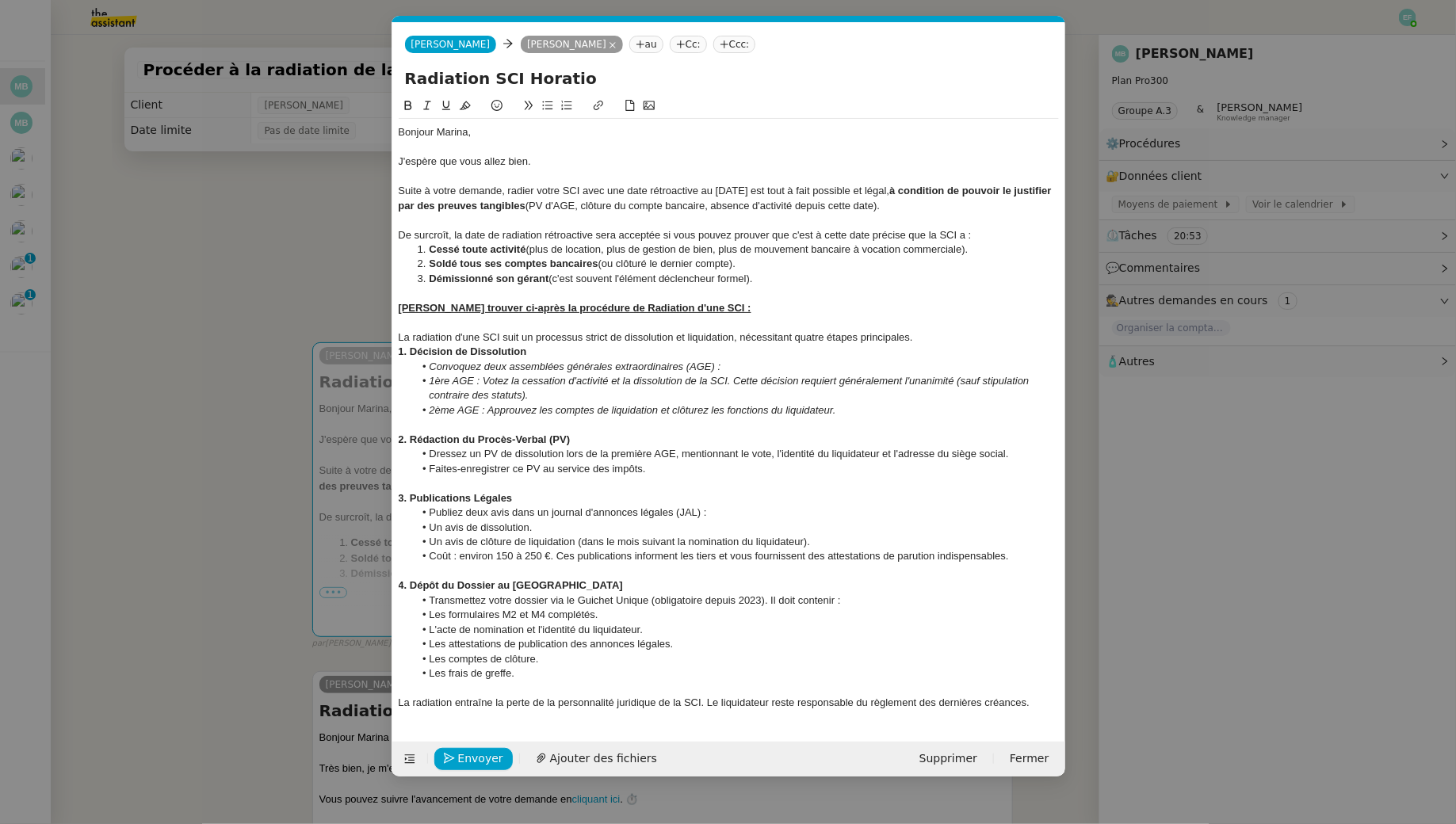
click at [556, 704] on div "La radiation entraîne la perte de la personnalité juridique de la SCI. Le liqui…" at bounding box center [728, 703] width 660 height 14
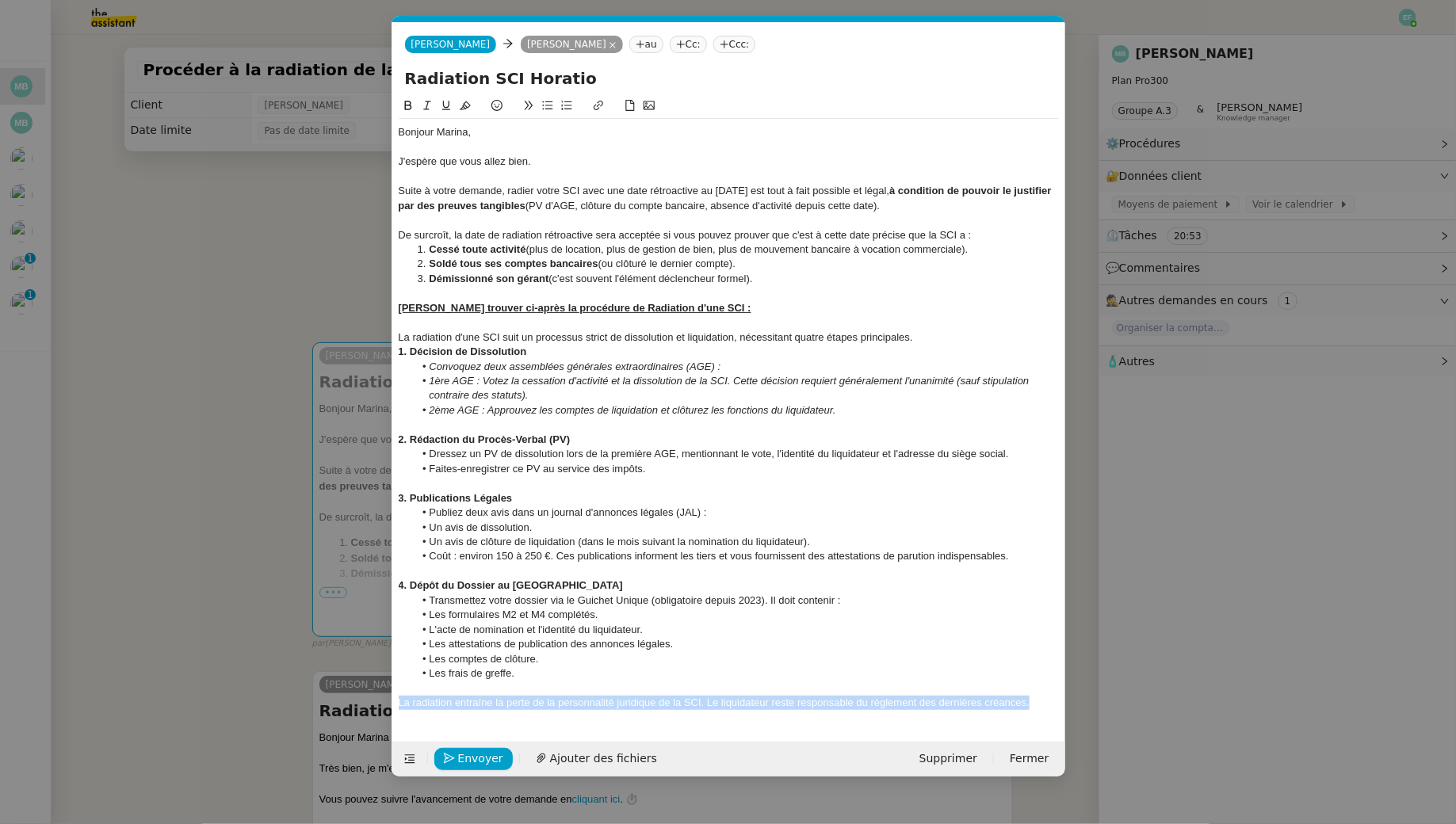
click at [556, 704] on div "La radiation entraîne la perte de la personnalité juridique de la SCI. Le liqui…" at bounding box center [728, 703] width 660 height 14
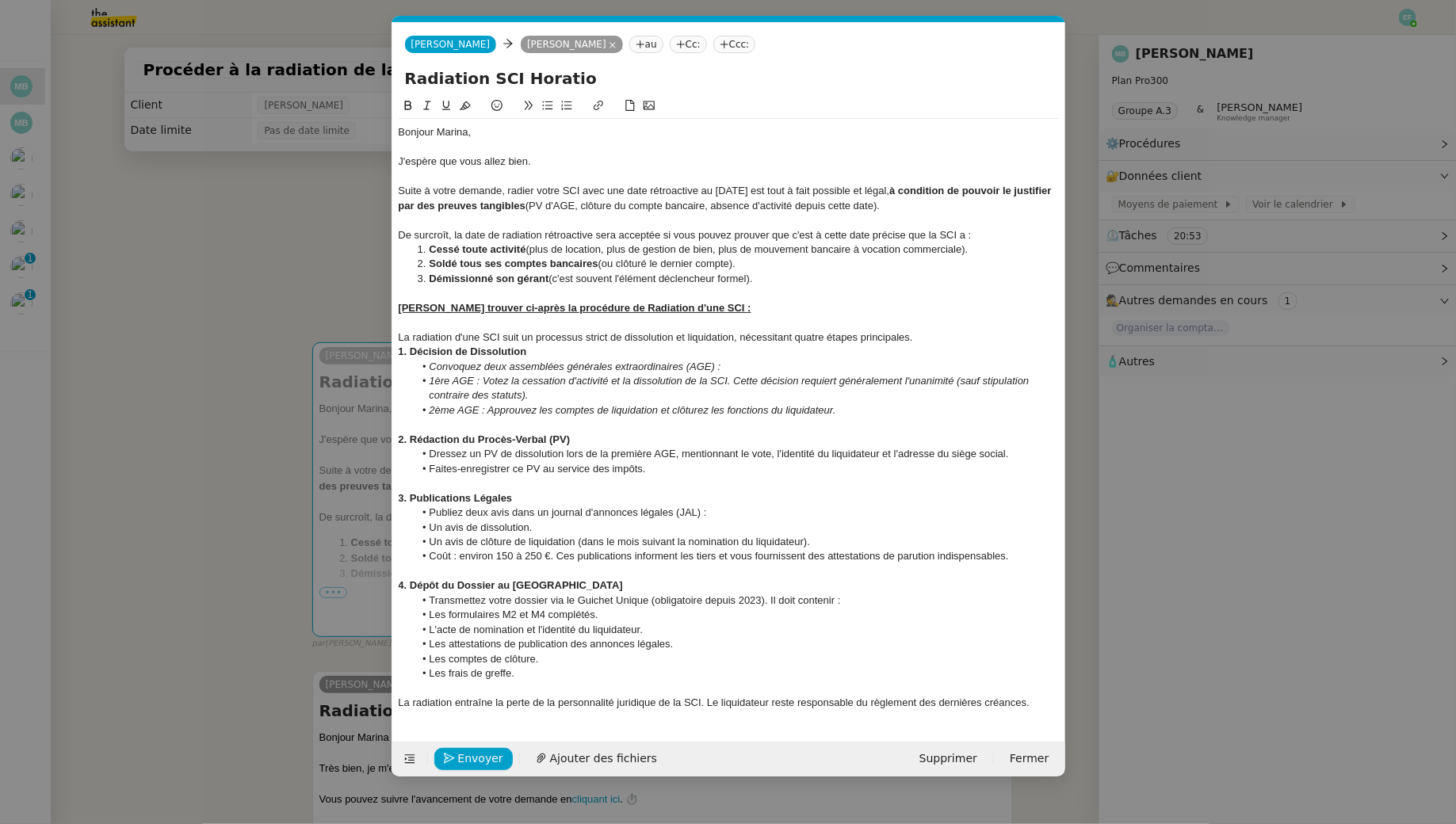
click at [404, 705] on div "La radiation entraîne la perte de la personnalité juridique de la SCI. Le liqui…" at bounding box center [728, 703] width 660 height 14
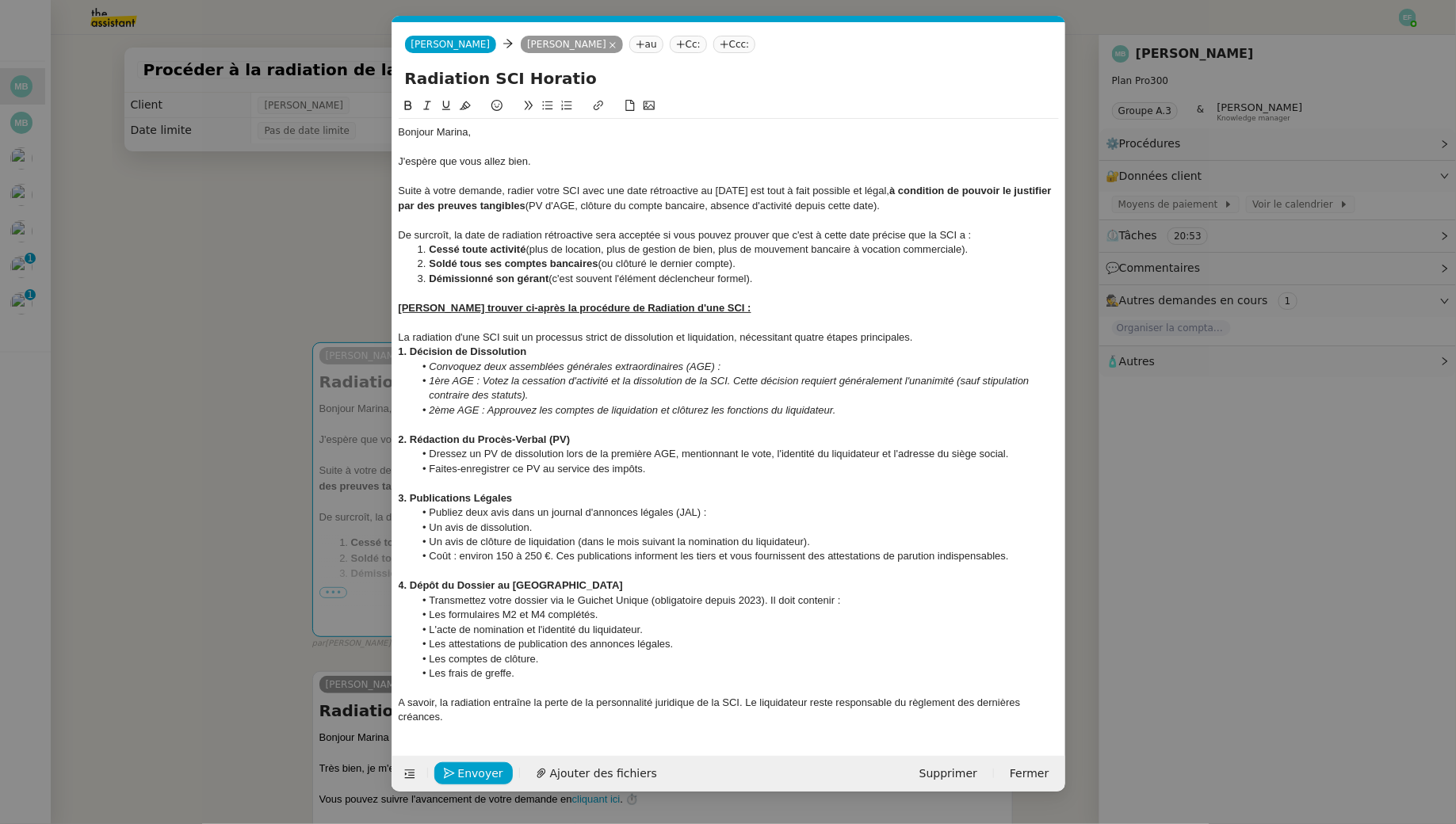
click at [271, 619] on nz-modal-container "Service TA - VOYAGE - PROPOSITION GLOBALE A utiliser dans le cadre de propositi…" at bounding box center [728, 412] width 1456 height 824
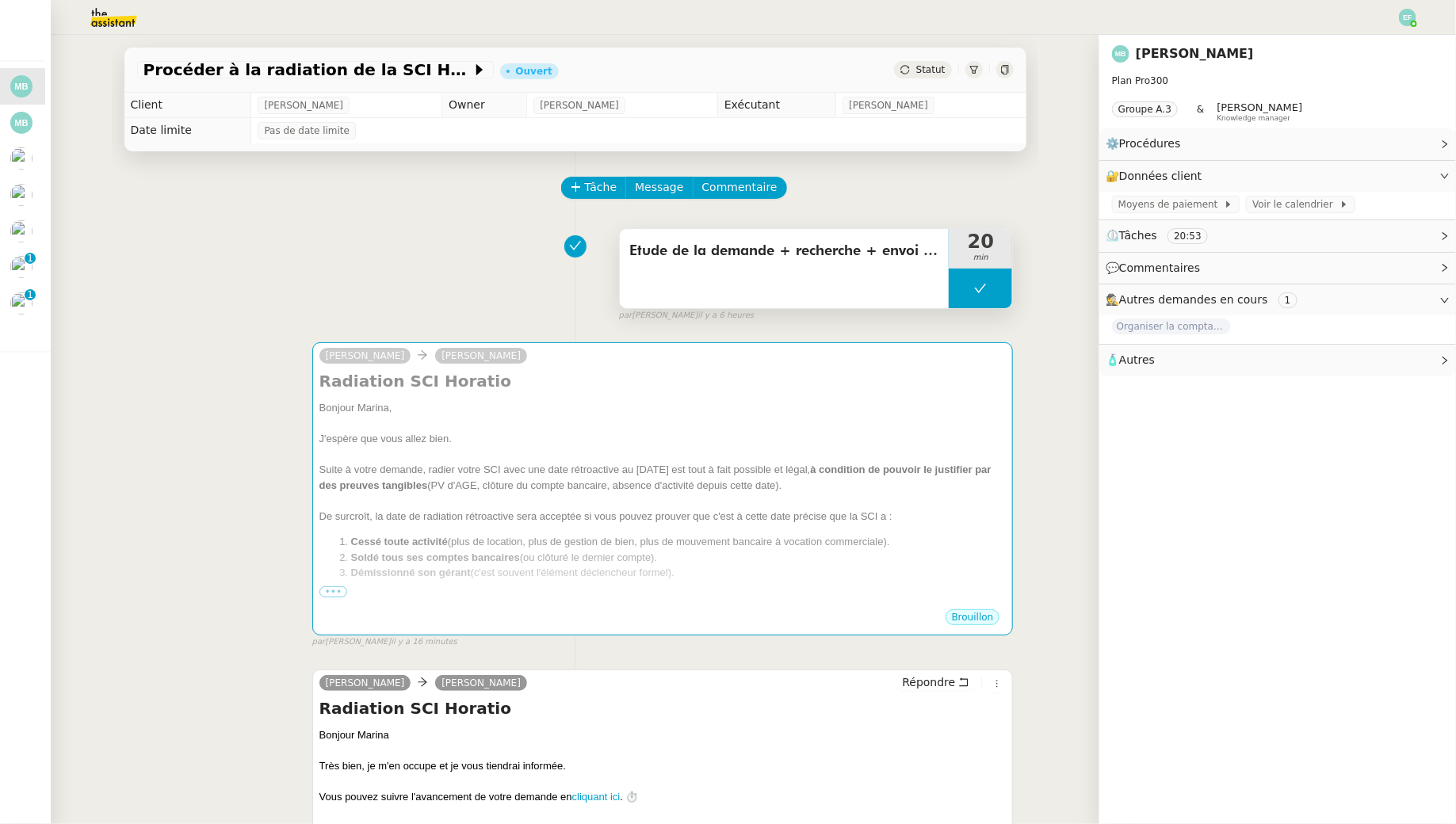
click at [983, 287] on icon at bounding box center [981, 287] width 12 height 8
click at [963, 287] on icon at bounding box center [965, 287] width 6 height 8
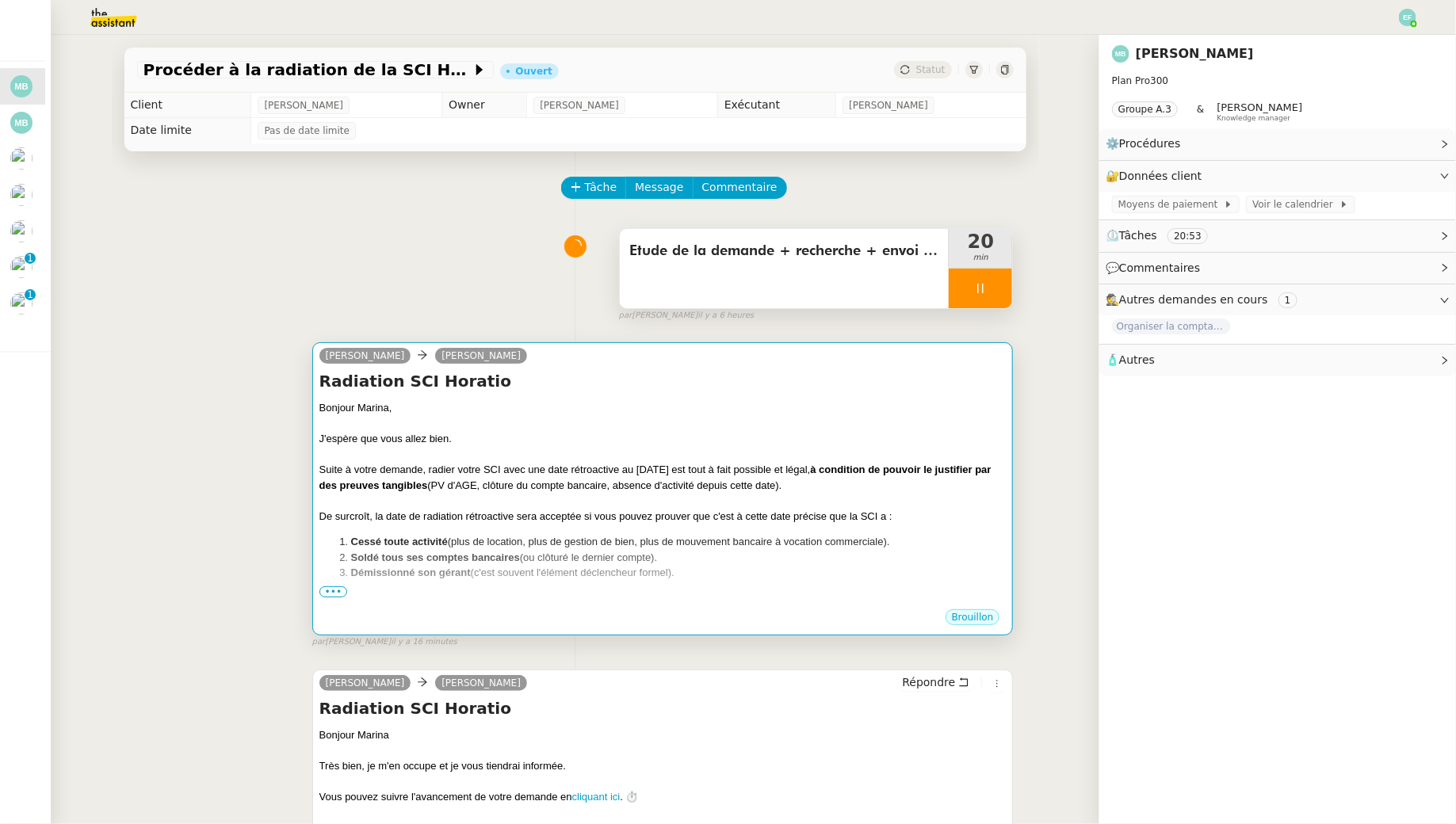
click at [820, 448] on div at bounding box center [663, 454] width 687 height 16
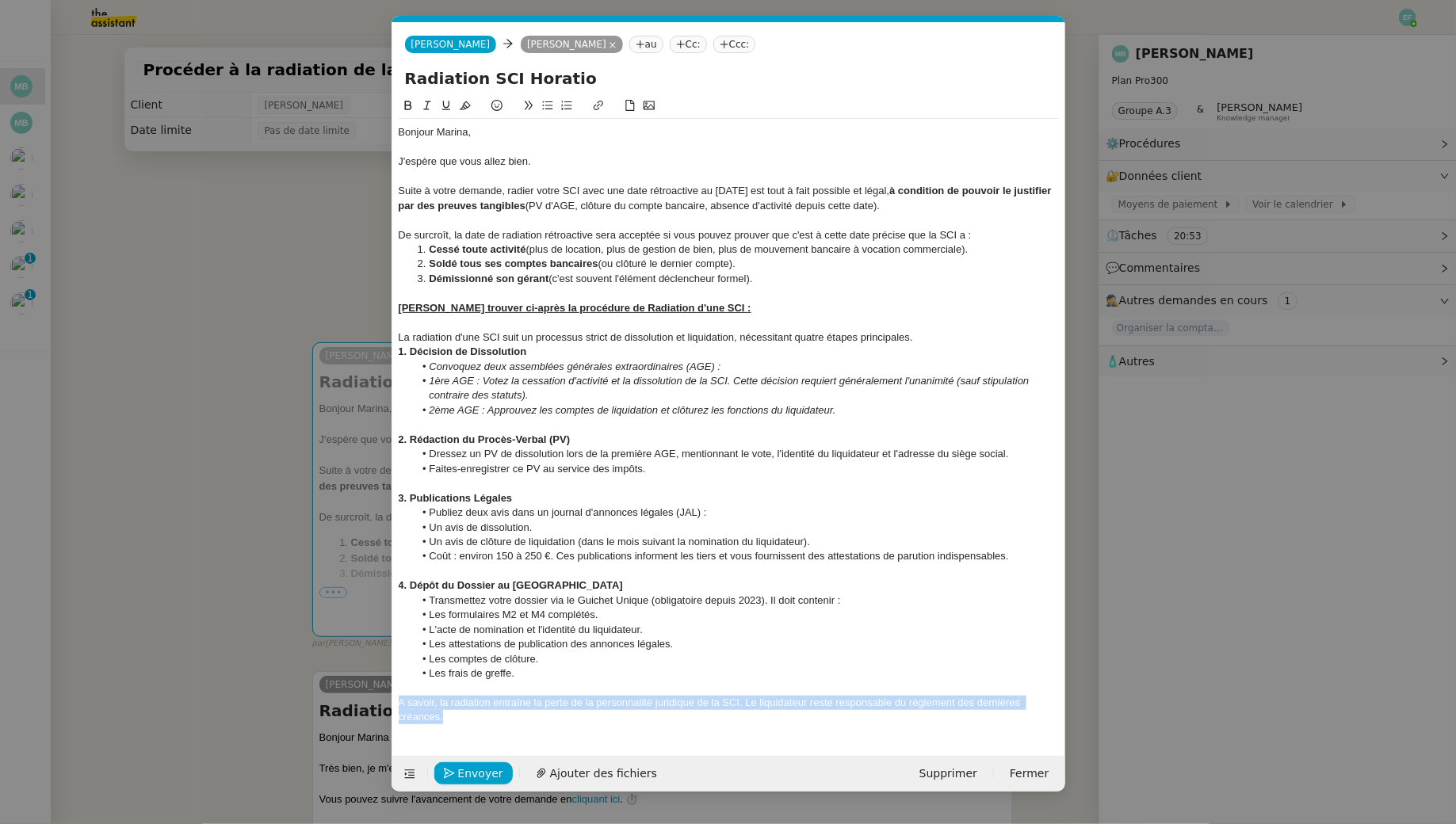
drag, startPoint x: 450, startPoint y: 717, endPoint x: 374, endPoint y: 703, distance: 77.3
click at [374, 703] on nz-modal-container "Service TA - VOYAGE - PROPOSITION GLOBALE A utiliser dans le cadre de propositi…" at bounding box center [728, 412] width 1456 height 824
click at [404, 699] on div "A savoir, la radiation entraîne la perte de la personnalité juridique de la SCI…" at bounding box center [728, 711] width 660 height 30
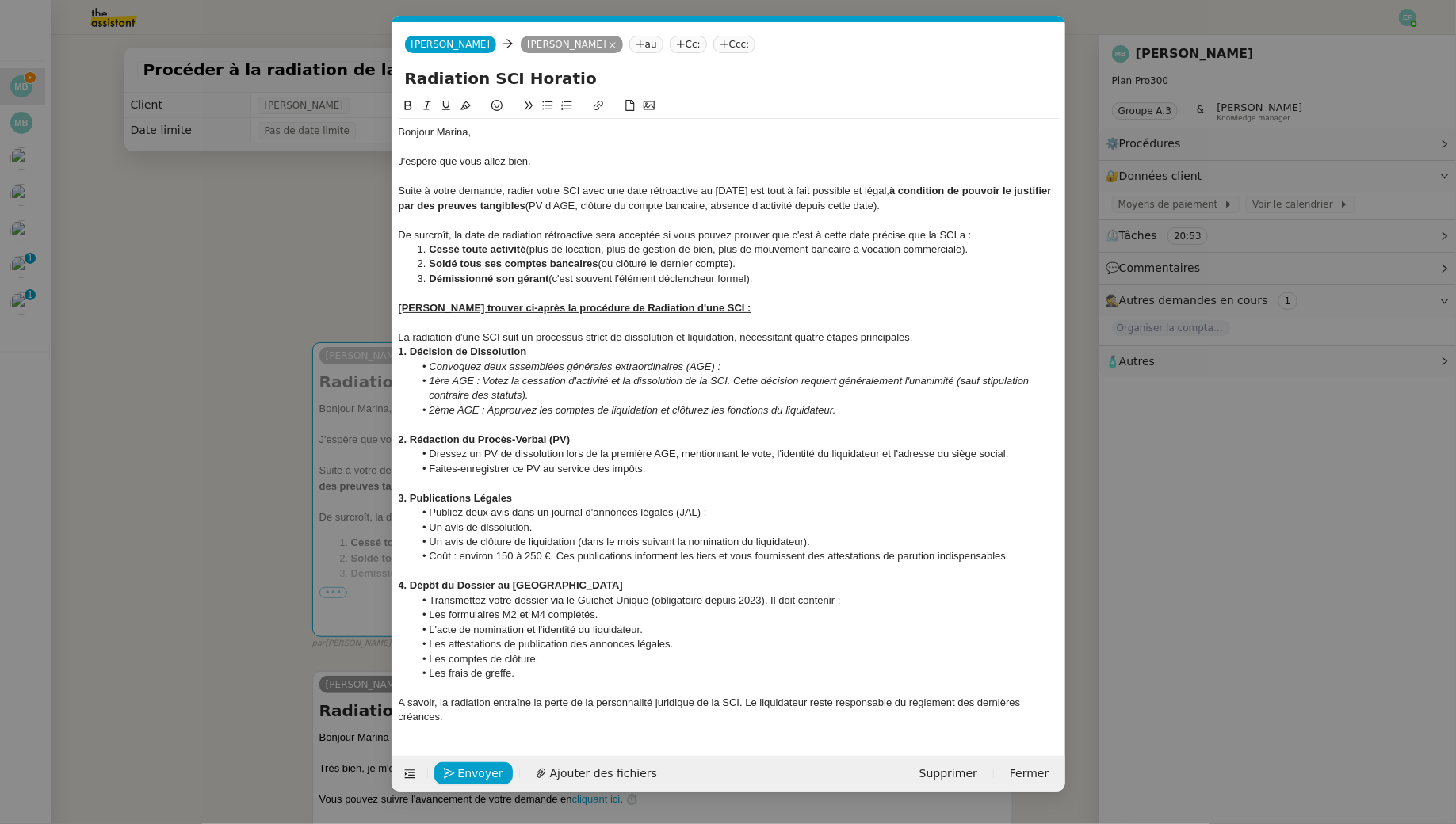
click at [401, 704] on div "A savoir, la radiation entraîne la perte de la personnalité juridique de la SCI…" at bounding box center [728, 711] width 660 height 30
click at [0, 0] on lt-span "À savoir" at bounding box center [0, 0] width 0 height 0
click at [458, 724] on div "À savoir, la radiation entraîne la perte de la personnalité juridique de la SCI…" at bounding box center [728, 711] width 660 height 30
click at [436, 704] on div "À savoir, la radiation entraîne la perte de la personnalité juridique de la SCI…" at bounding box center [728, 711] width 660 height 30
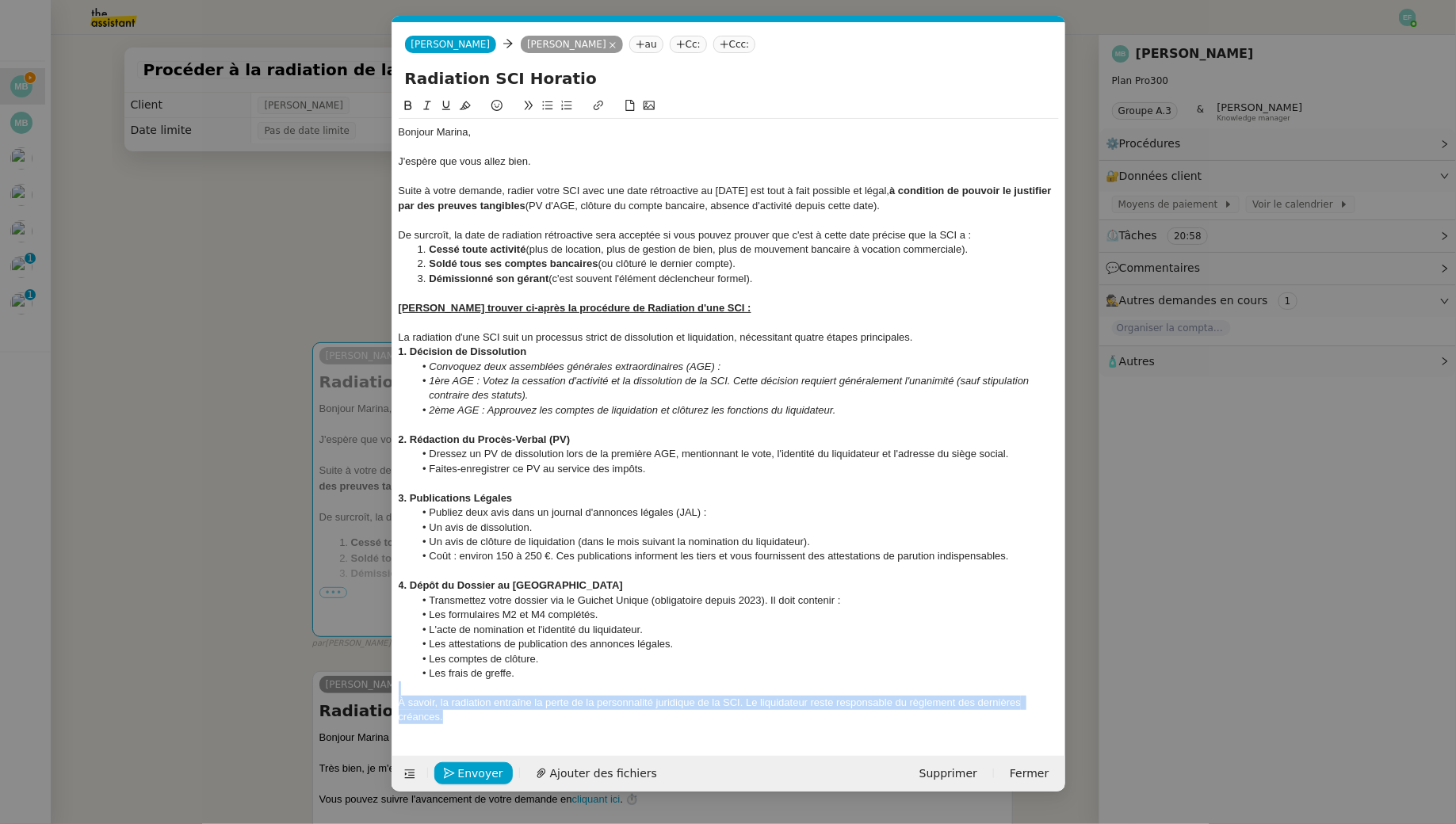
drag, startPoint x: 457, startPoint y: 715, endPoint x: 355, endPoint y: 688, distance: 105.5
click at [355, 688] on nz-modal-container "Service TA - VOYAGE - PROPOSITION GLOBALE A utiliser dans le cadre de propositi…" at bounding box center [728, 412] width 1456 height 824
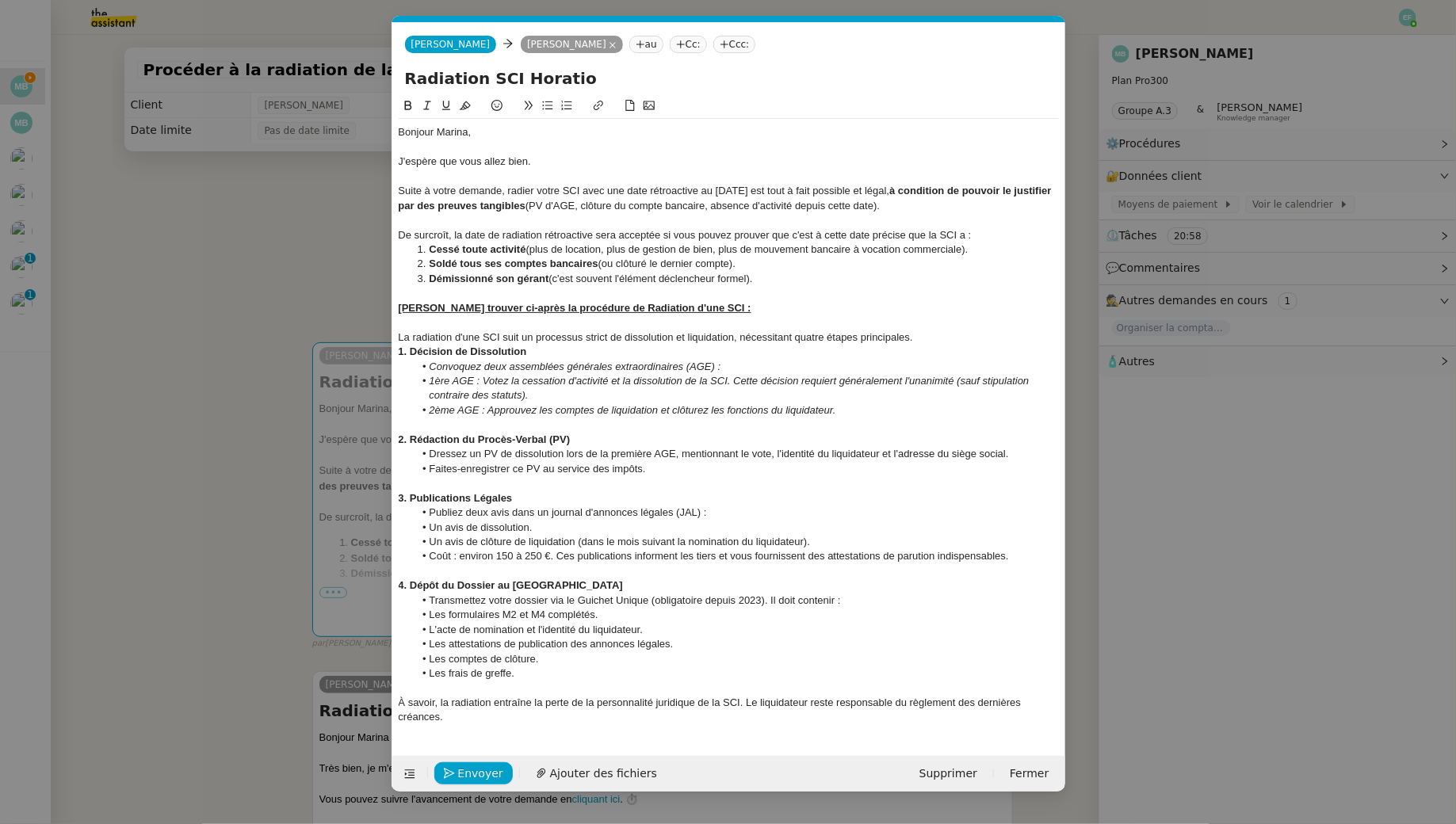
click at [435, 707] on div "À savoir, la radiation entraîne la perte de la personnalité juridique de la SCI…" at bounding box center [728, 711] width 660 height 30
click at [437, 704] on div "À savoir, la radiation entraîne la perte de la personnalité juridique de la SCI…" at bounding box center [728, 711] width 660 height 30
click at [464, 723] on div "À savoir : la radiation entraîne la perte de la personnalité juridique de la SC…" at bounding box center [728, 711] width 660 height 30
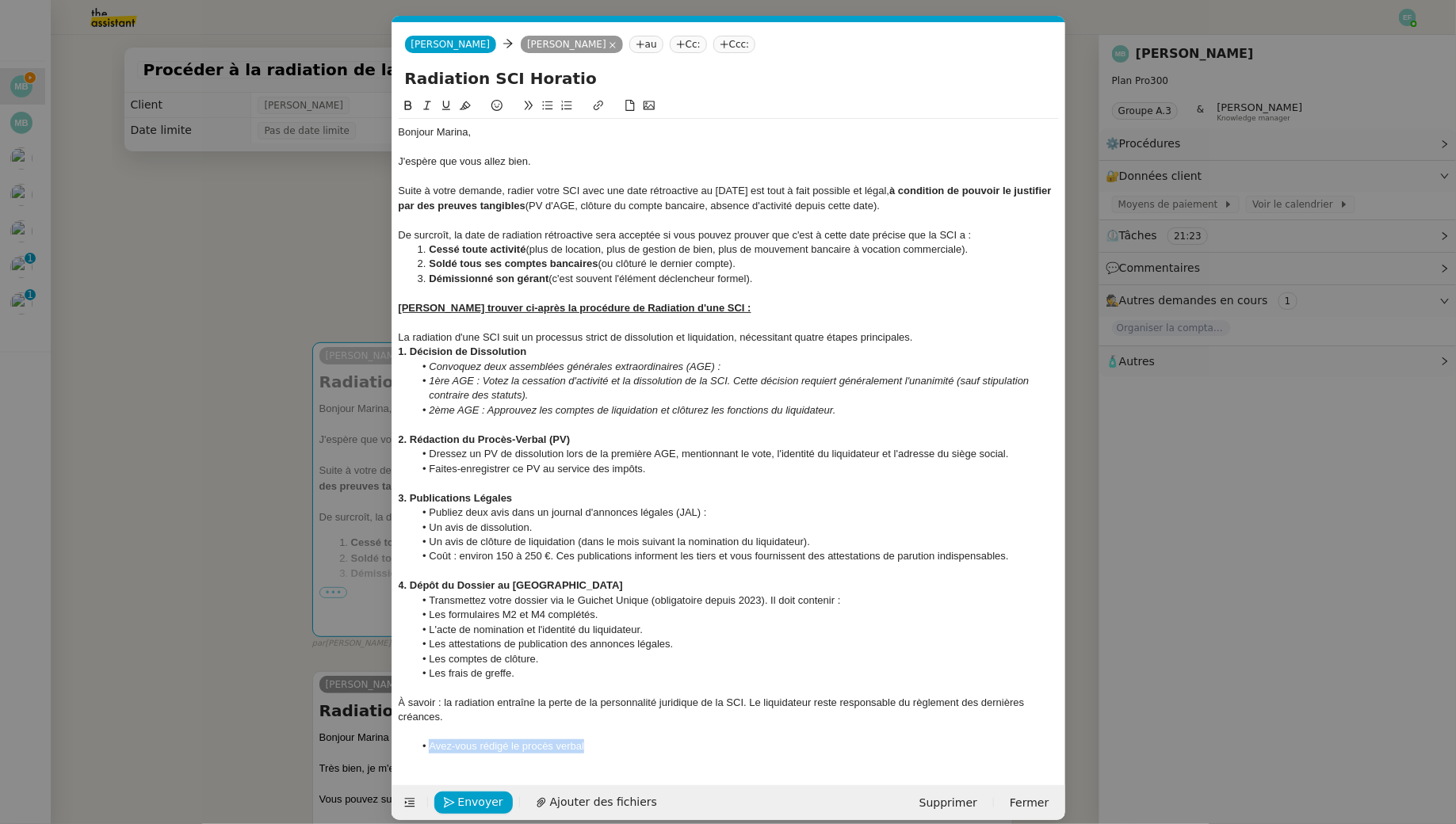
drag, startPoint x: 568, startPoint y: 747, endPoint x: 415, endPoint y: 746, distance: 153.0
click at [413, 746] on li "Avez-vous rédigé le procès verbal" at bounding box center [736, 746] width 645 height 14
click at [576, 748] on li "Souhaitez-vous un accomagnement dans le cadre de la rédaction du procès verebal" at bounding box center [736, 746] width 645 height 14
click at [0, 0] on lt-span "accom p agnement" at bounding box center [0, 0] width 0 height 0
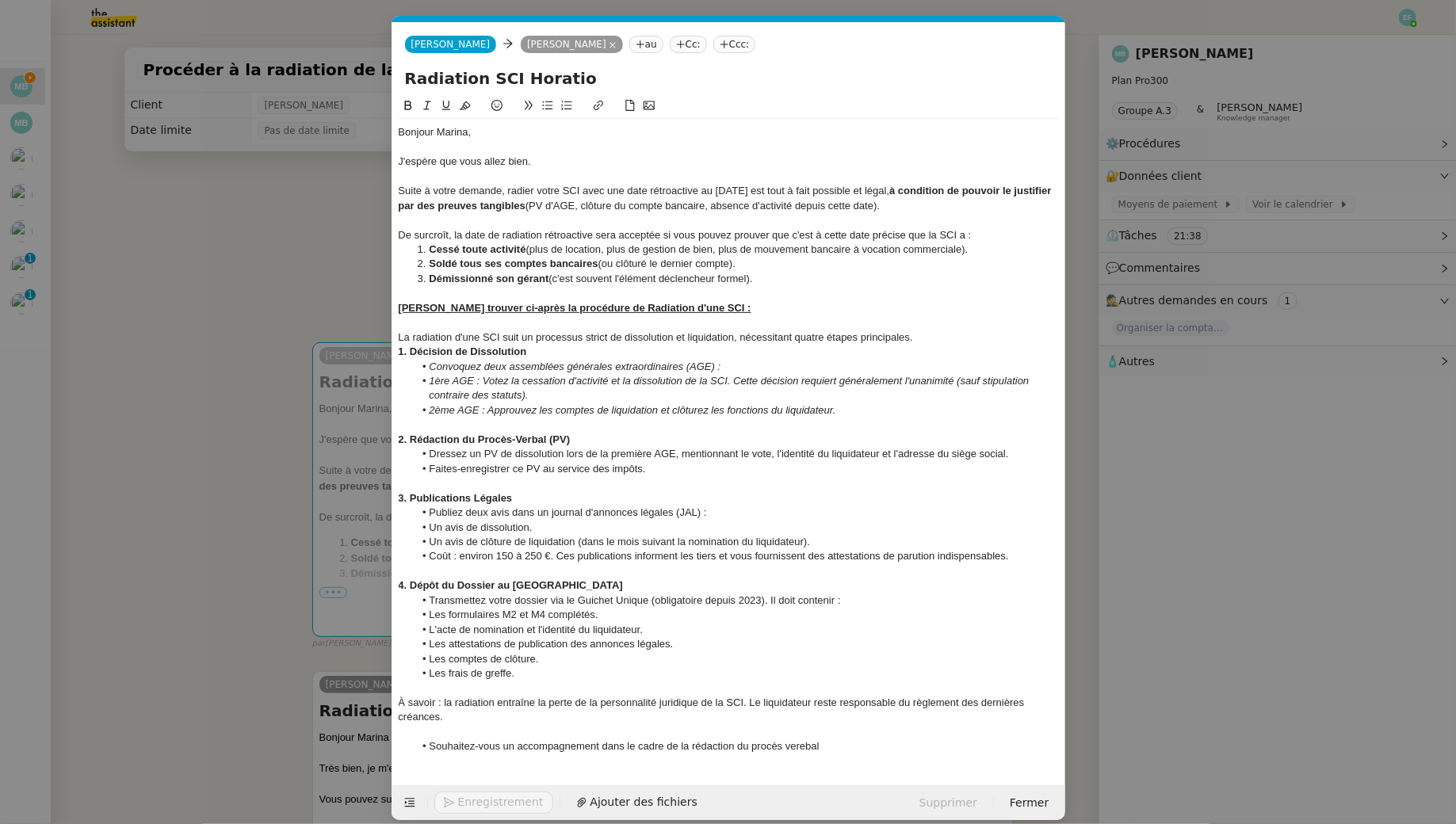
click at [800, 746] on li "Souhaitez-vous un accompagnement dans le cadre de la rédaction du procès verebal" at bounding box center [736, 746] width 645 height 14
click at [0, 0] on lt-strong "rb" at bounding box center [0, 0] width 0 height 0
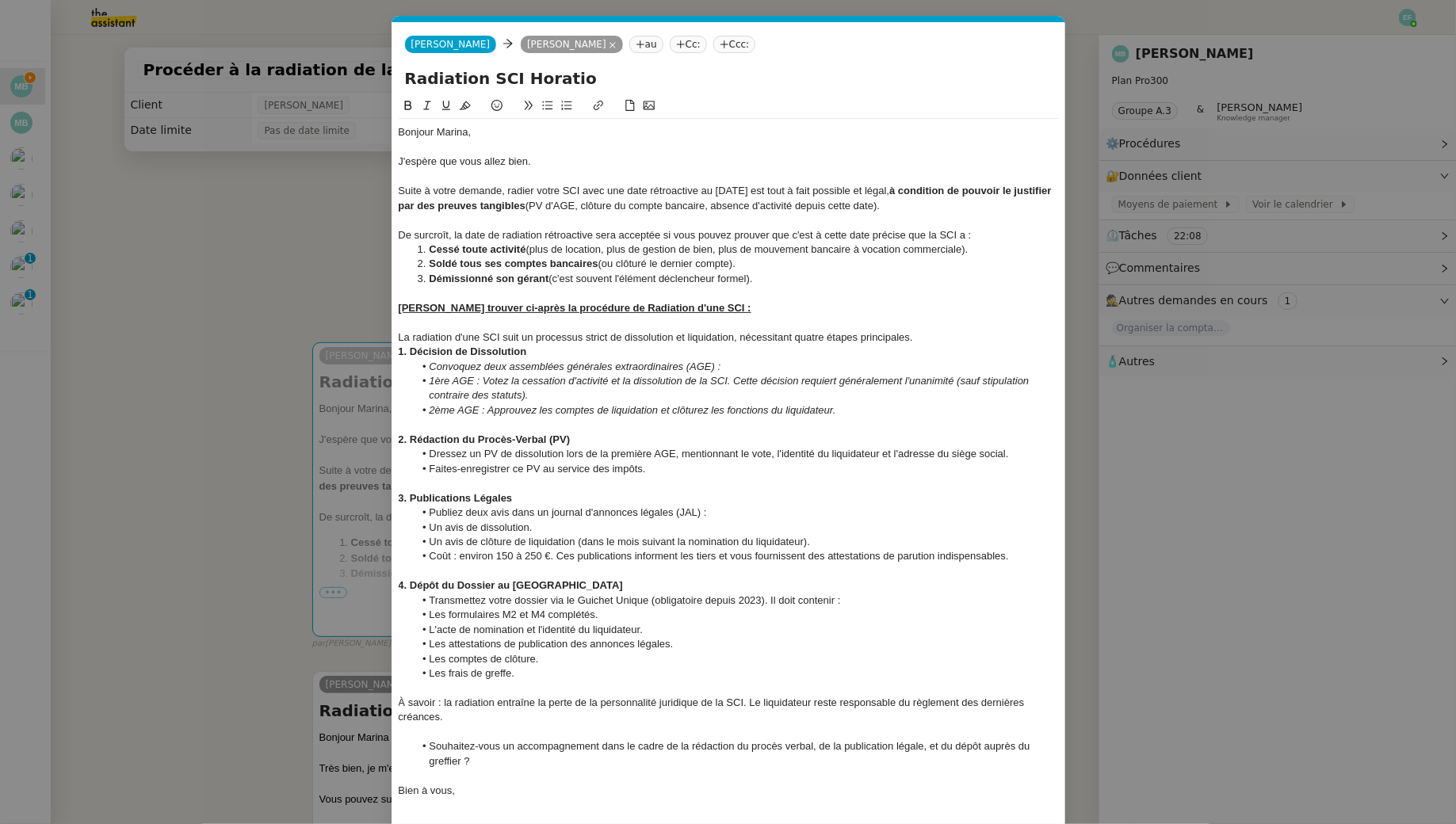
click at [501, 769] on div at bounding box center [728, 776] width 660 height 14
click at [491, 762] on li "Souhaitez-vous un accompagnement dans le cadre de la rédaction du procès verbal…" at bounding box center [736, 754] width 645 height 30
click at [524, 767] on li "Souhaitez-vous un accompagnement dans le cadre de la rédaction du procès verbal…" at bounding box center [736, 754] width 645 height 30
click at [0, 0] on lt-em "disposez-vous" at bounding box center [0, 0] width 0 height 0
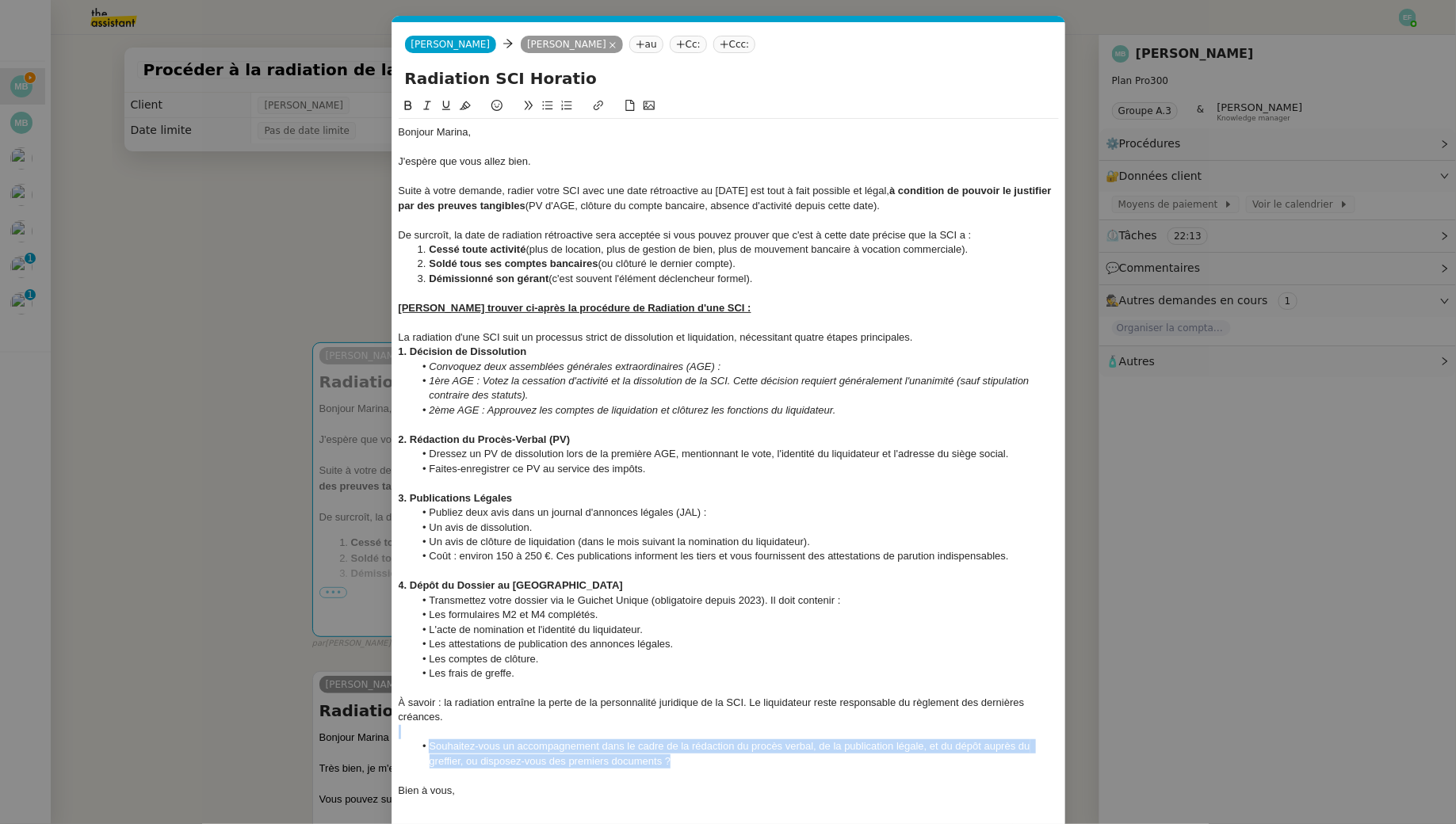
drag, startPoint x: 698, startPoint y: 764, endPoint x: 414, endPoint y: 737, distance: 285.3
click at [414, 737] on div "Bonjour Marina, J'espère que vous allez bien. Suite à votre demande, radier vot…" at bounding box center [728, 462] width 660 height 686
drag, startPoint x: 726, startPoint y: 765, endPoint x: 367, endPoint y: 745, distance: 359.6
click at [367, 745] on nz-modal-container "Service TA - VOYAGE - PROPOSITION GLOBALE A utiliser dans le cadre de propositi…" at bounding box center [728, 412] width 1456 height 824
copy li "Souhaitez-vous un accompagnement dans le cadre de la rédaction du procès verbal…"
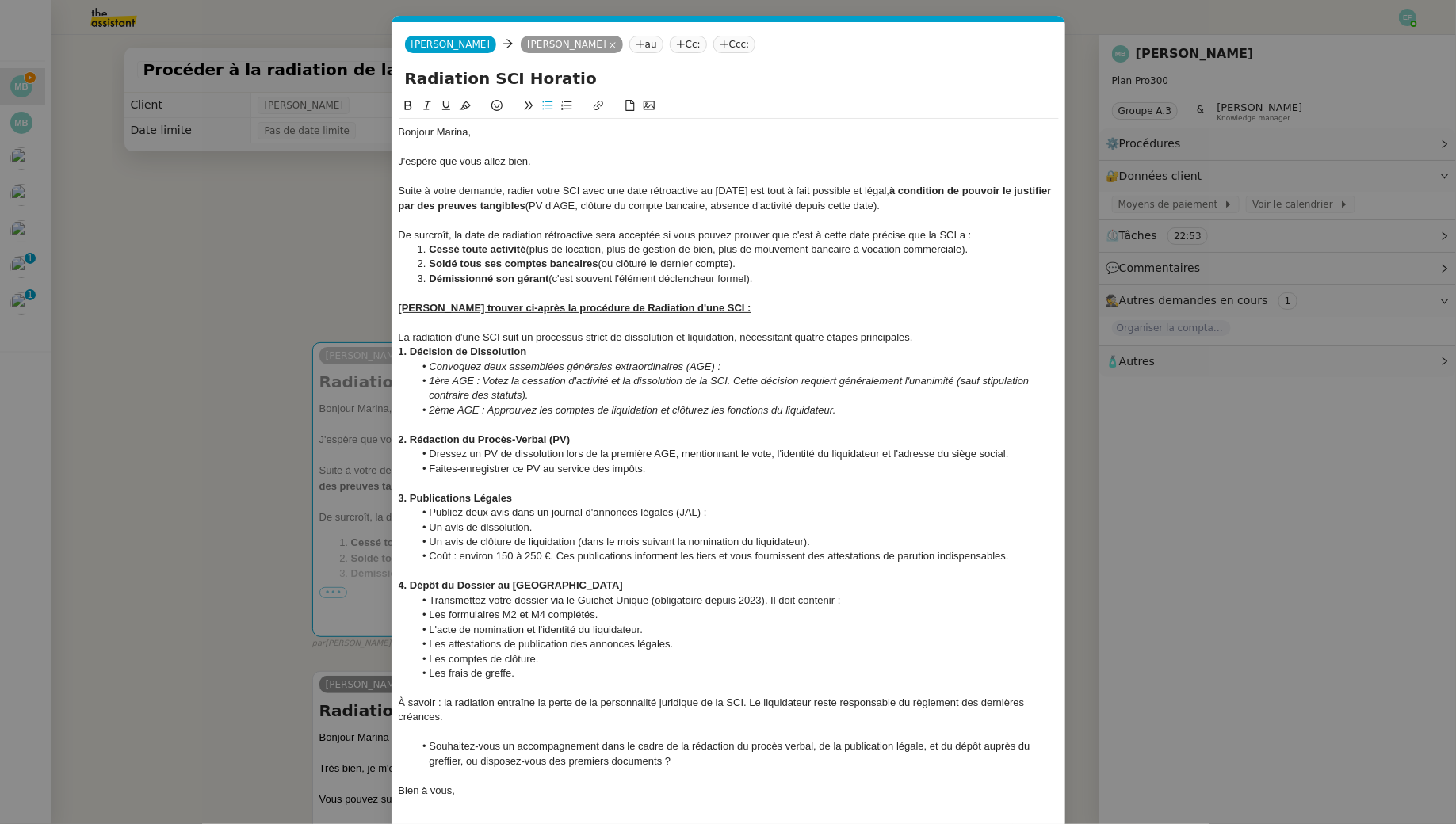
click at [710, 729] on div at bounding box center [728, 731] width 660 height 14
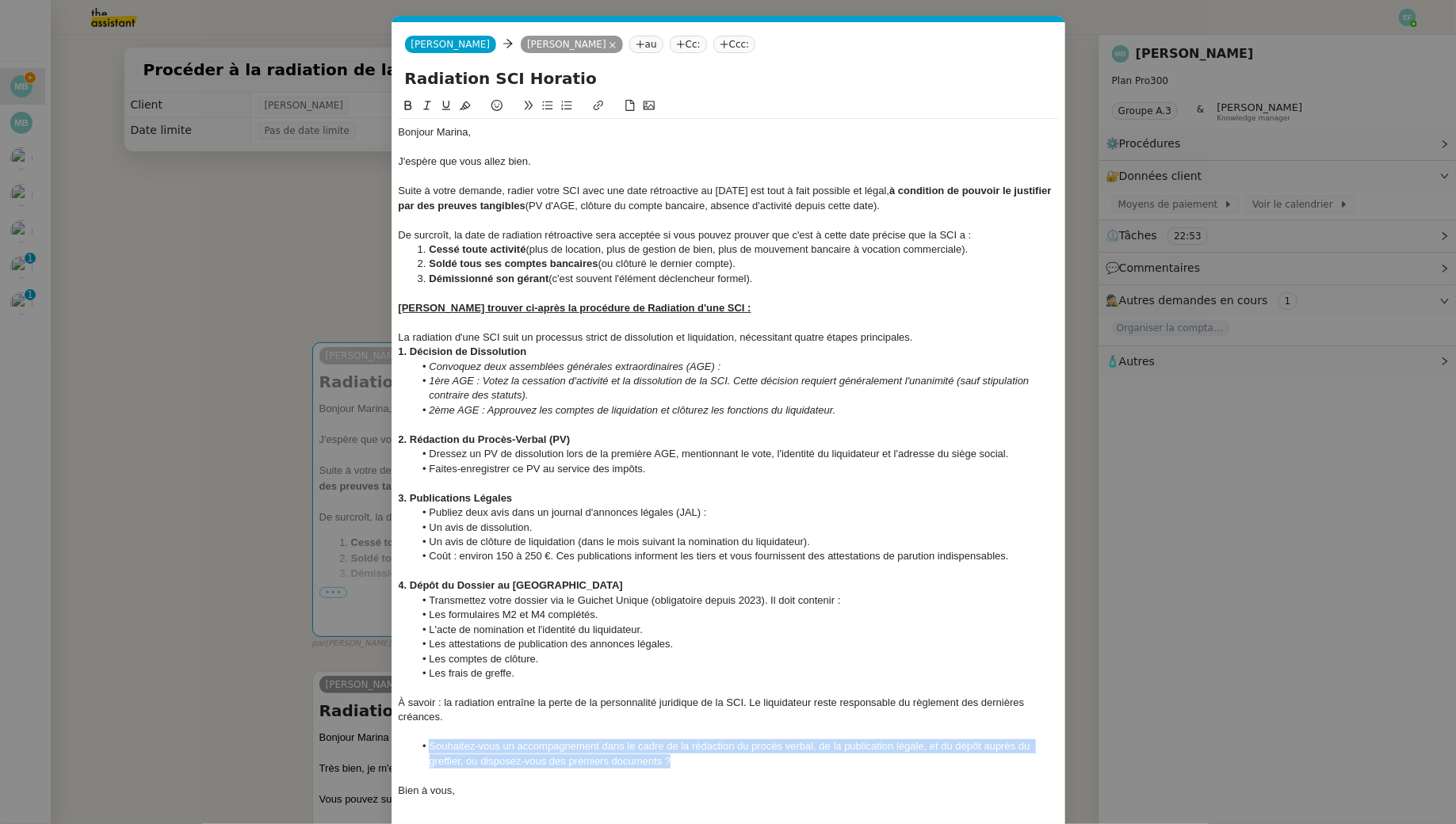
drag, startPoint x: 693, startPoint y: 763, endPoint x: 429, endPoint y: 744, distance: 264.7
click at [429, 744] on li "Souhaitez-vous un accompagnement dans le cadre de la rédaction du procès verbal…" at bounding box center [736, 754] width 645 height 30
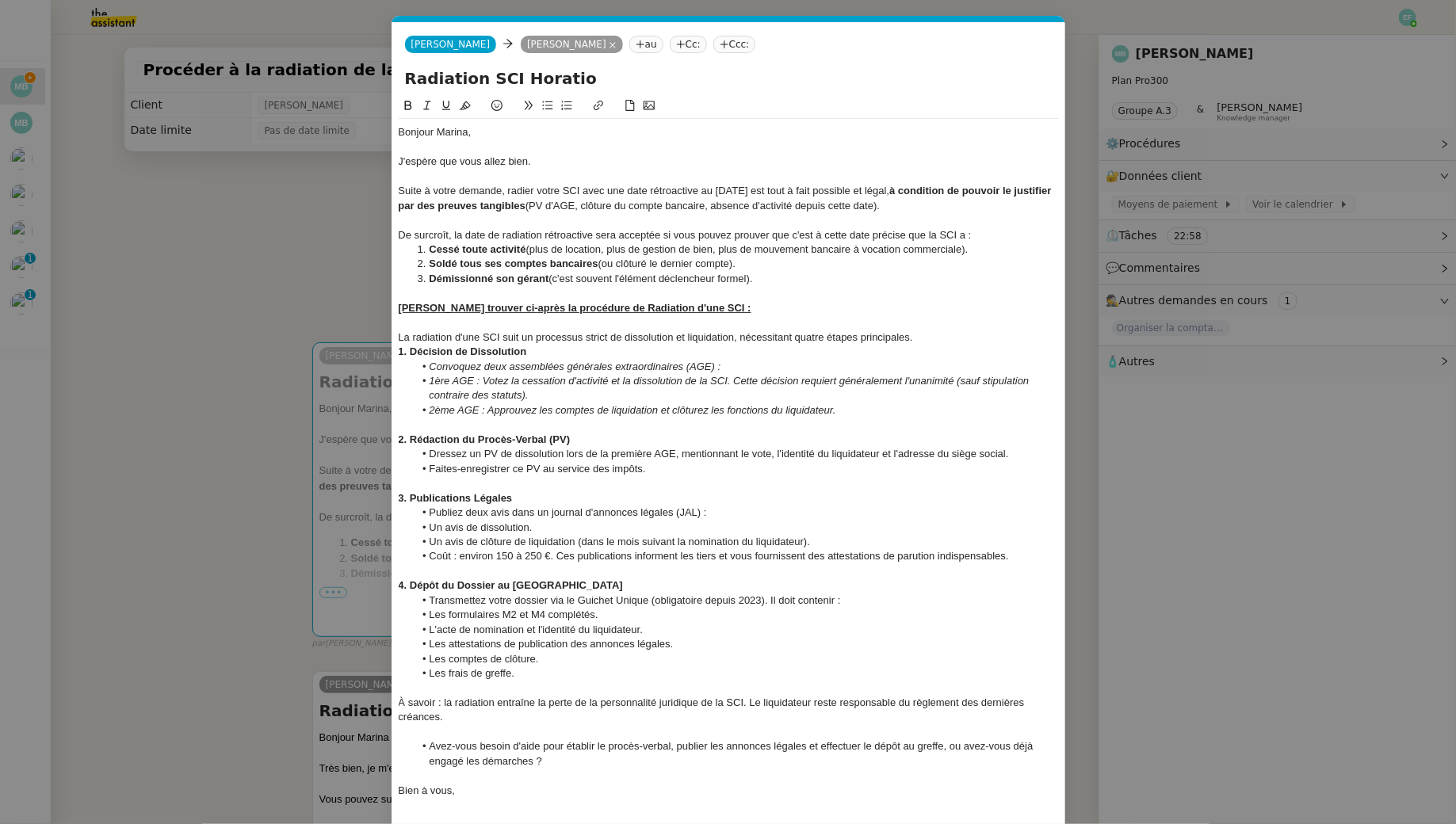
scroll to position [59, 0]
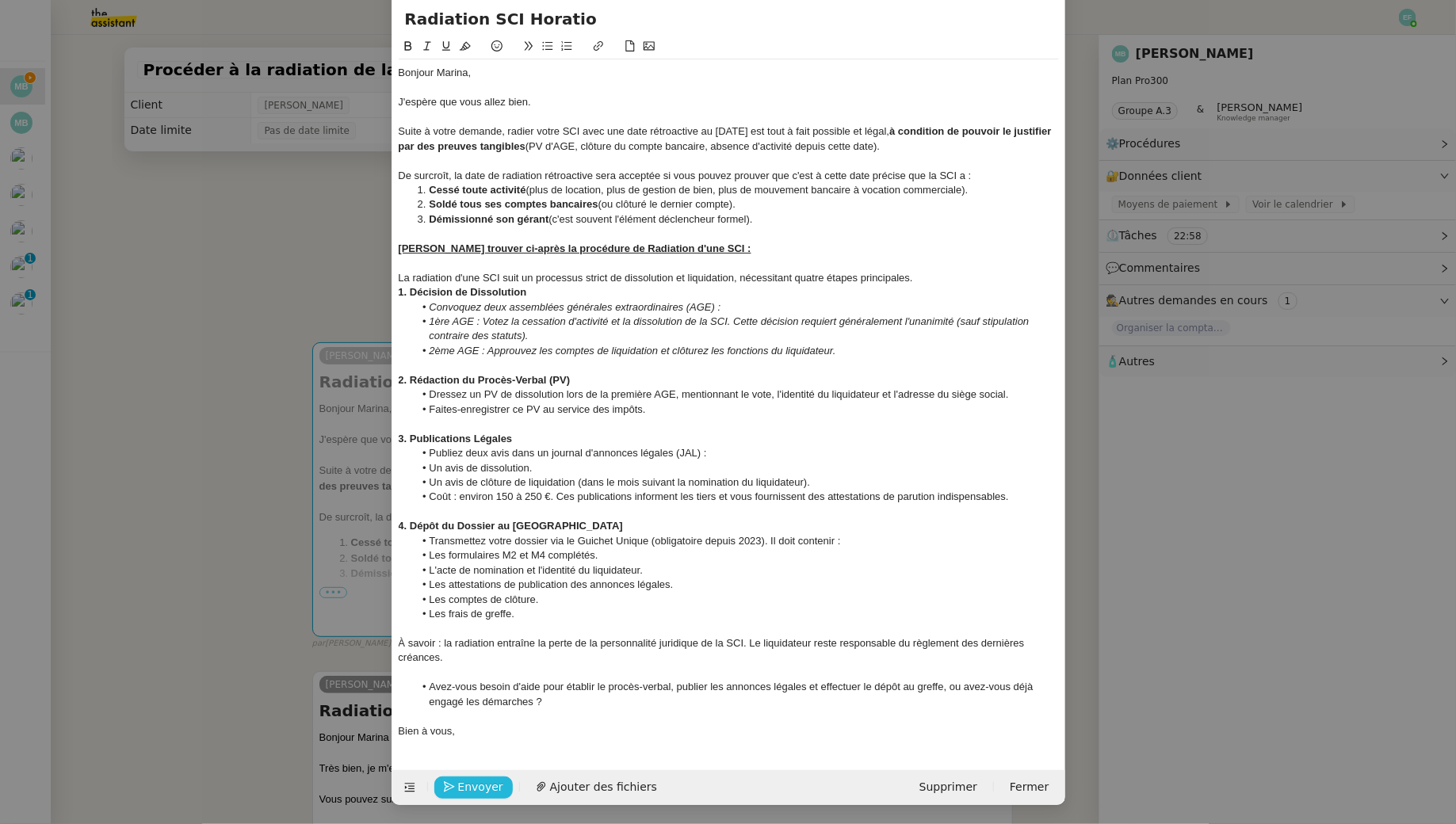
click at [466, 796] on button "Envoyer" at bounding box center [474, 788] width 79 height 22
click at [466, 796] on button "Confirmer l'envoi" at bounding box center [499, 788] width 129 height 22
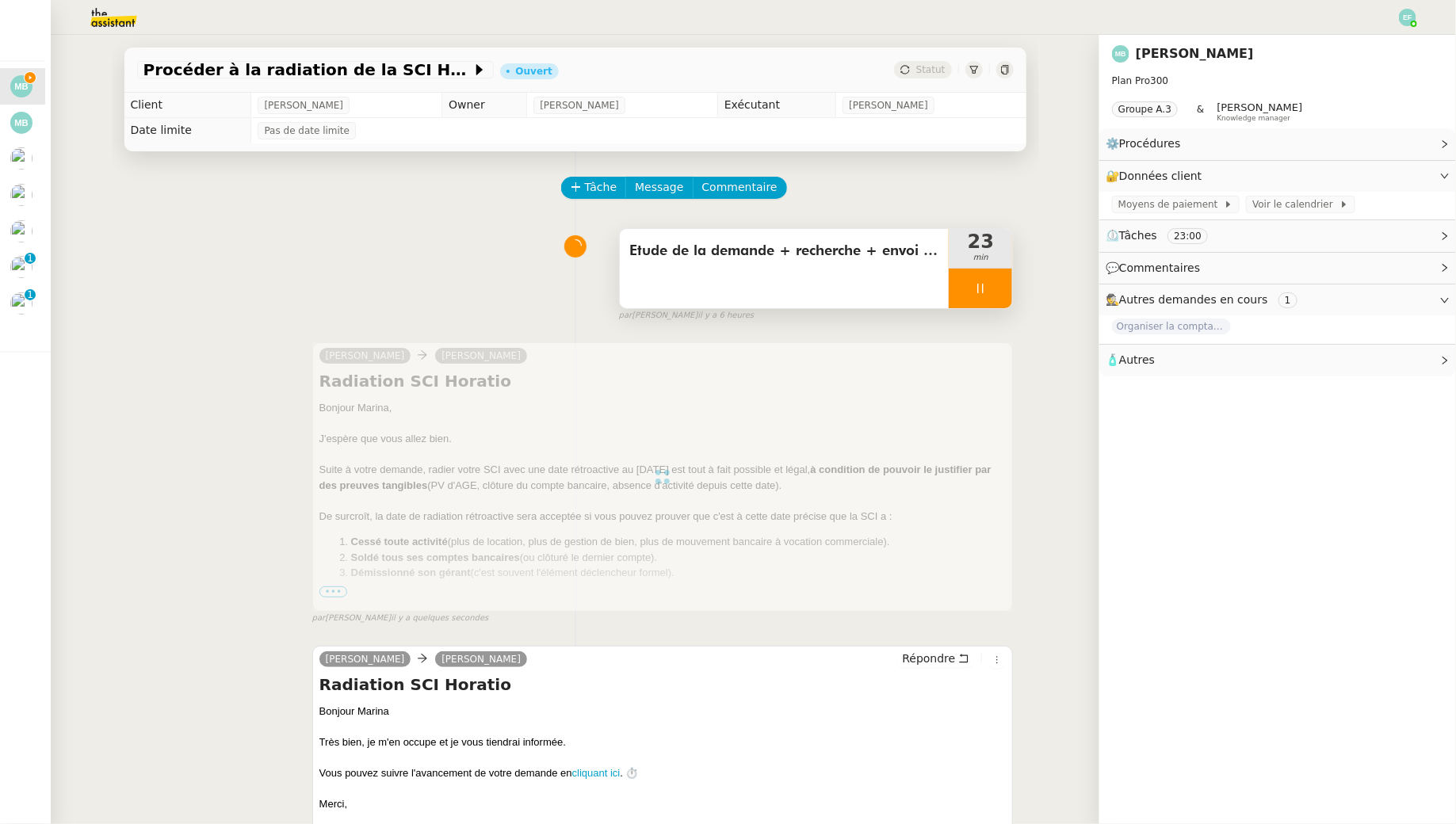
click at [1005, 287] on div at bounding box center [981, 288] width 63 height 40
click at [1005, 287] on button at bounding box center [996, 288] width 32 height 40
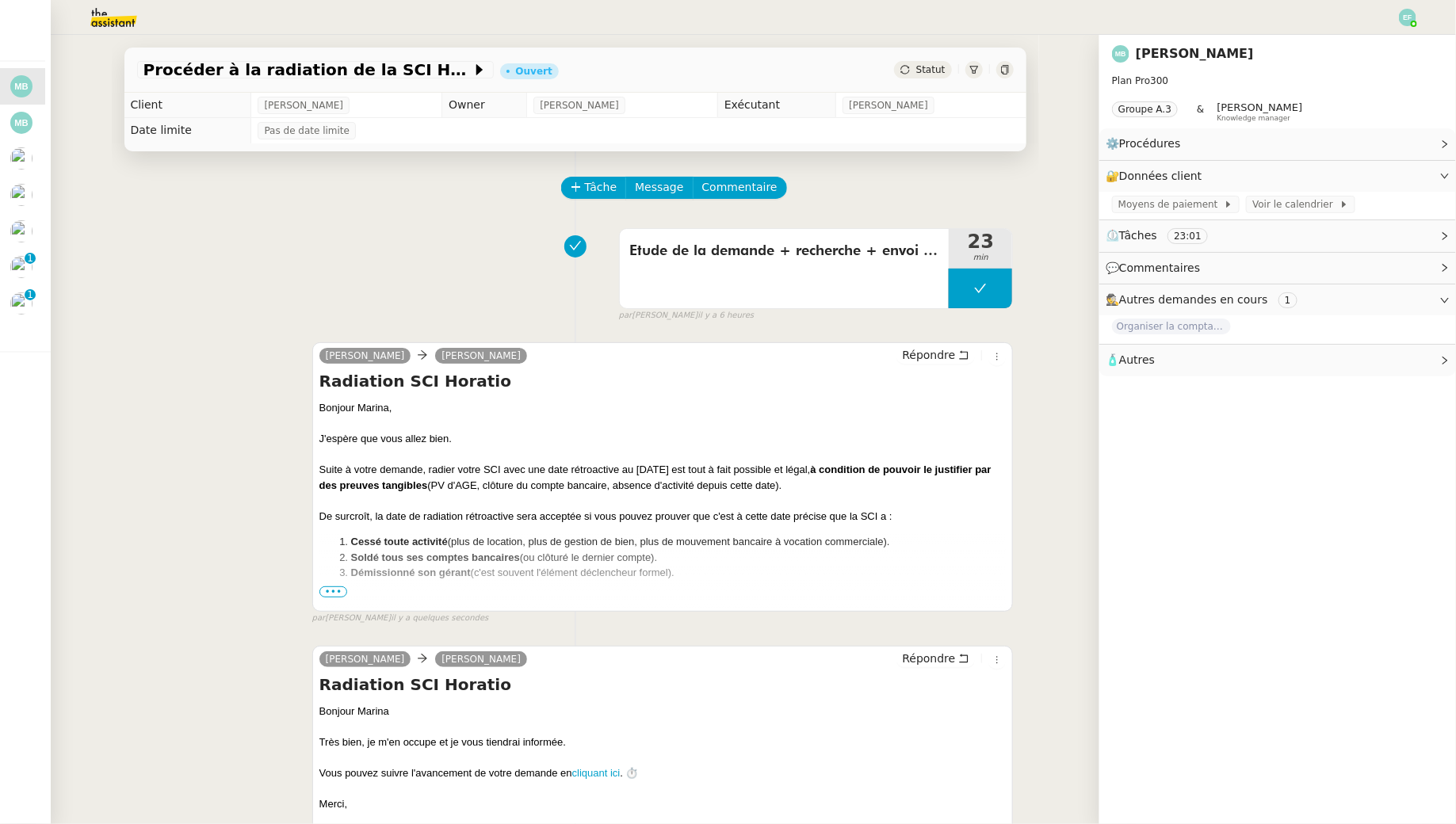
click at [328, 592] on span "•••" at bounding box center [334, 592] width 29 height 11
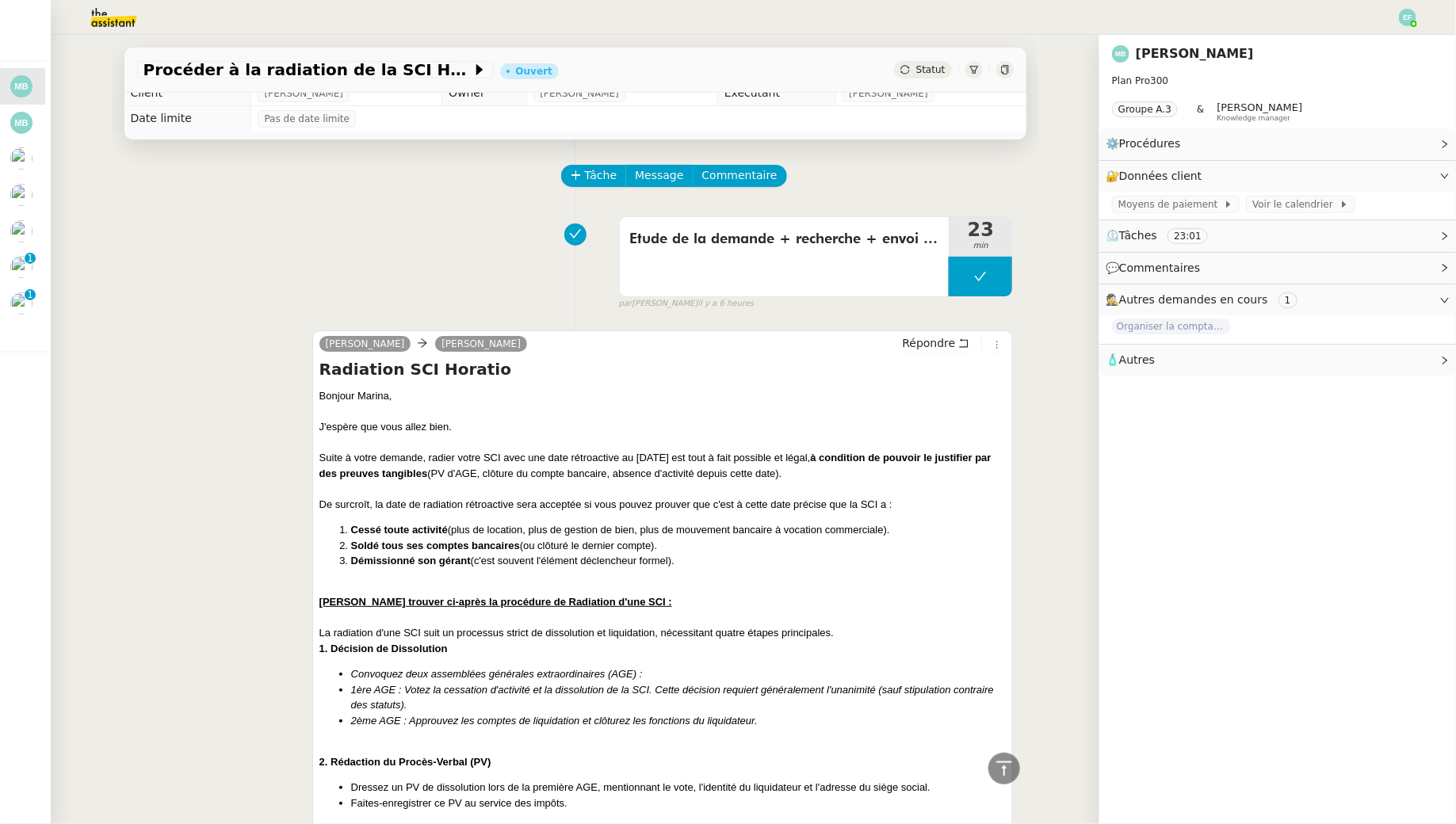
scroll to position [0, 0]
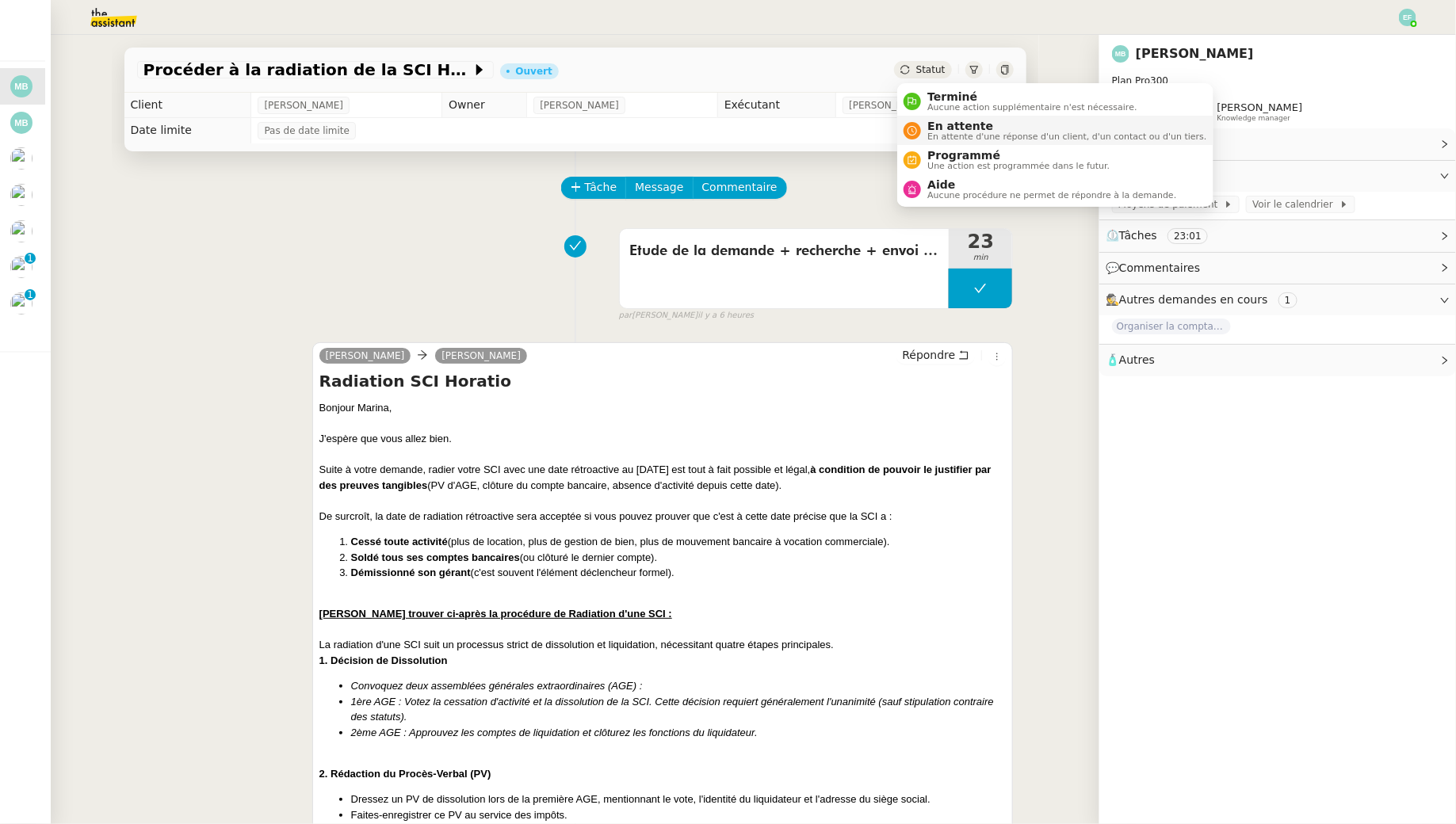
click at [936, 125] on span "En attente" at bounding box center [1067, 126] width 279 height 13
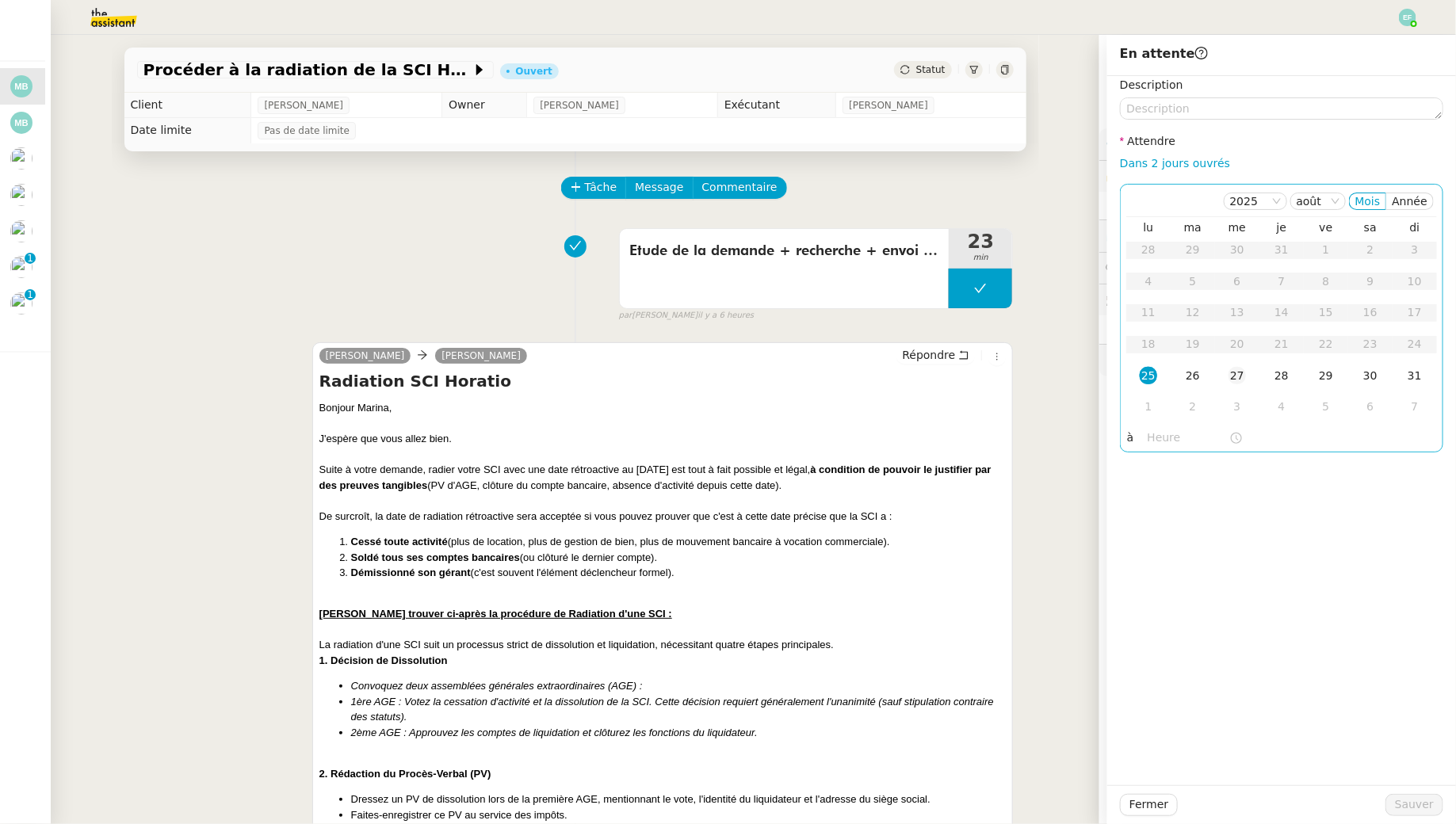
click at [1229, 374] on div "27" at bounding box center [1237, 375] width 18 height 18
click at [1405, 810] on span "Sauver" at bounding box center [1414, 805] width 39 height 19
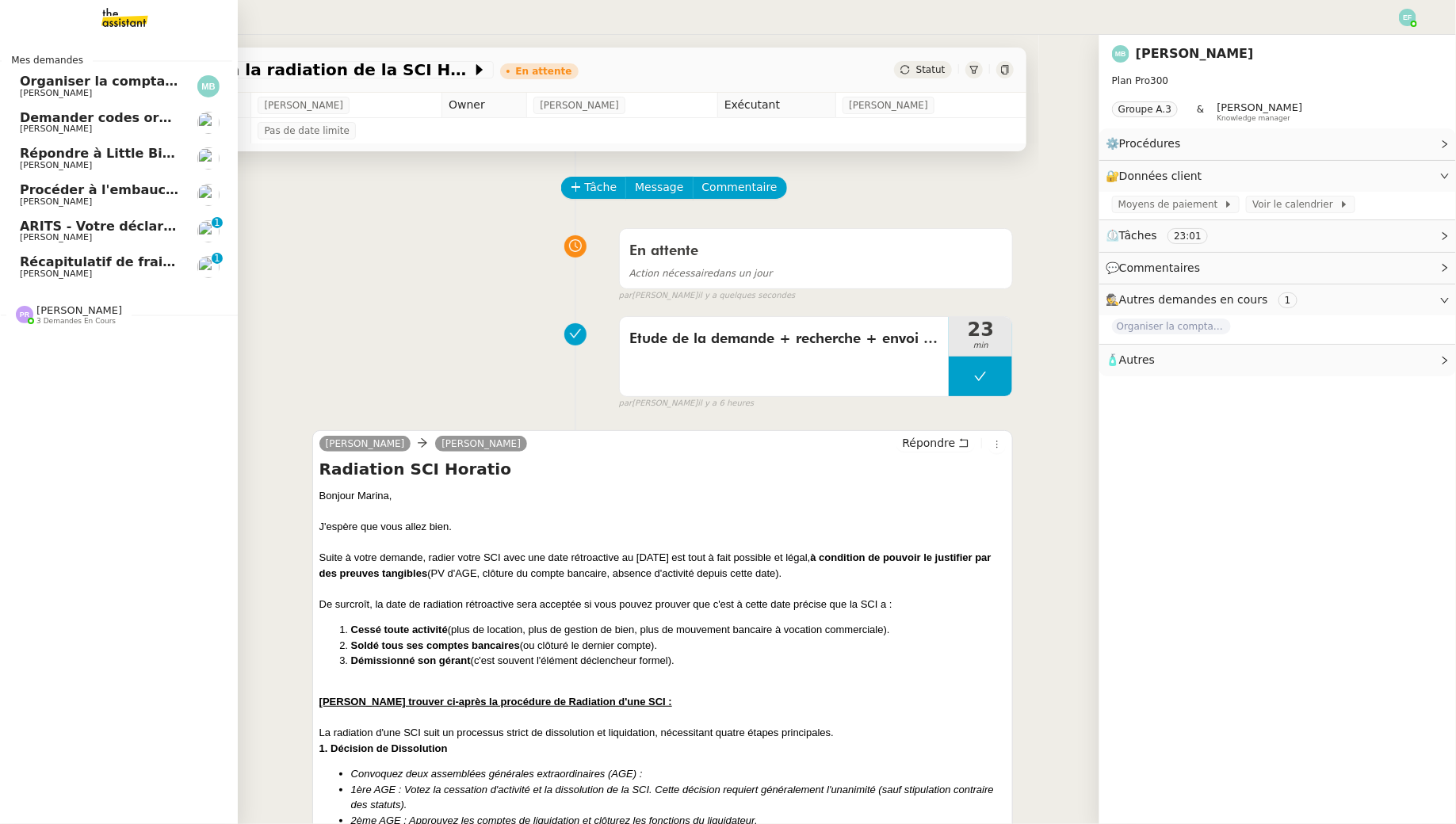
click at [38, 81] on span "Organiser la comptabilité NURI 2025" at bounding box center [150, 82] width 261 height 15
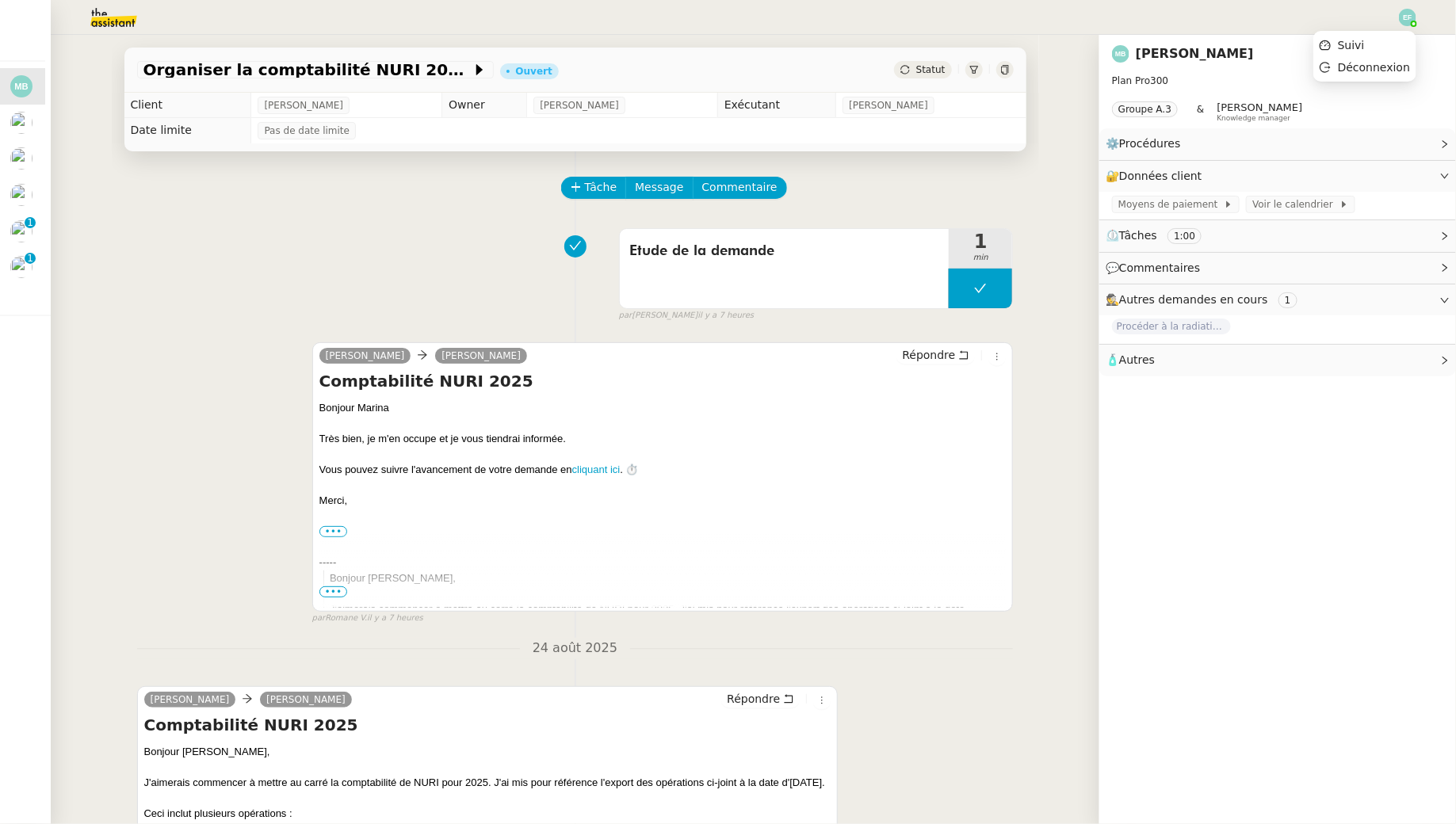
click at [1399, 20] on div at bounding box center [1407, 17] width 18 height 18
click at [1389, 36] on li "Suivi" at bounding box center [1364, 45] width 103 height 22
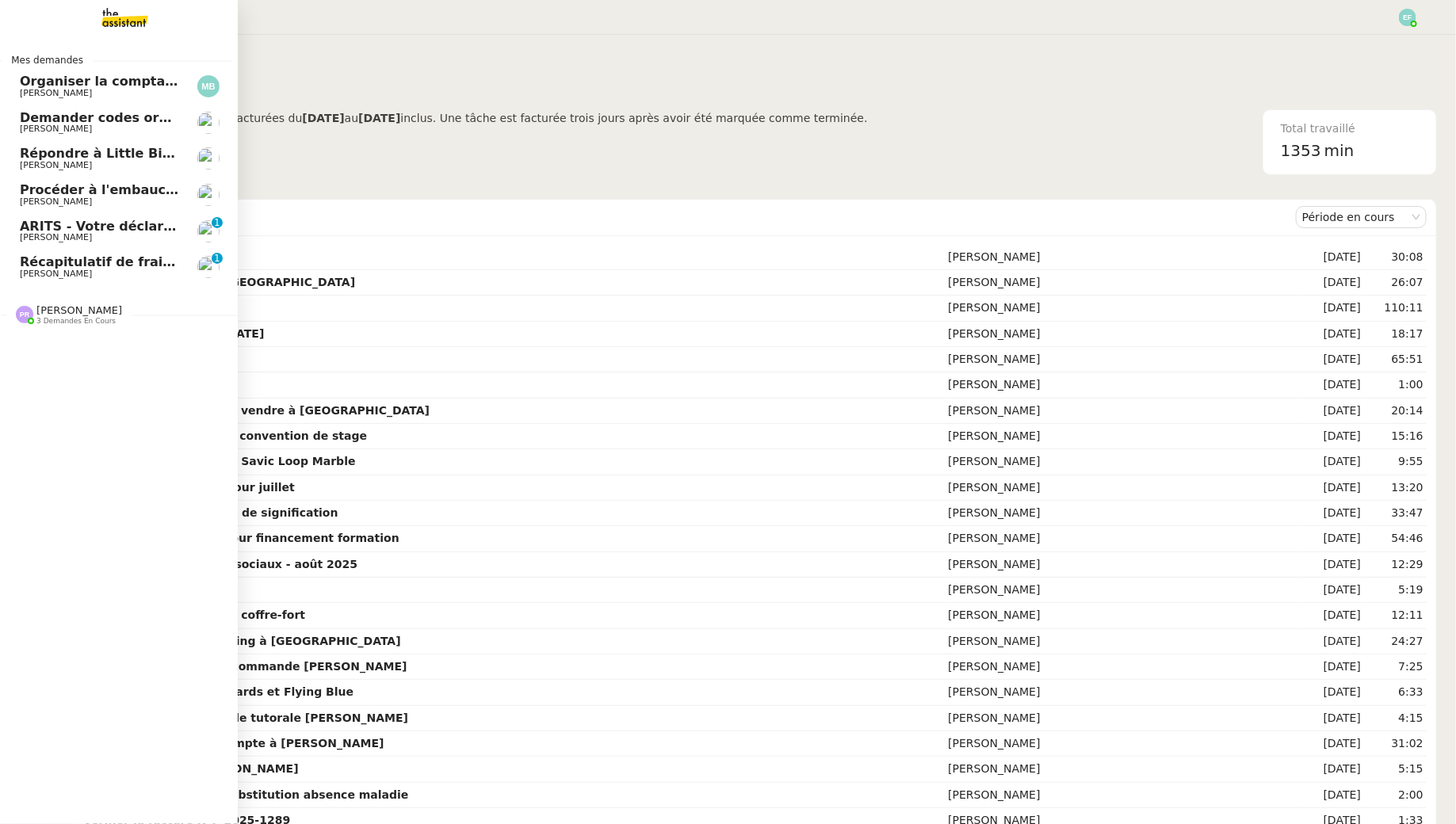
click at [81, 235] on span "[PERSON_NAME]" at bounding box center [56, 237] width 72 height 10
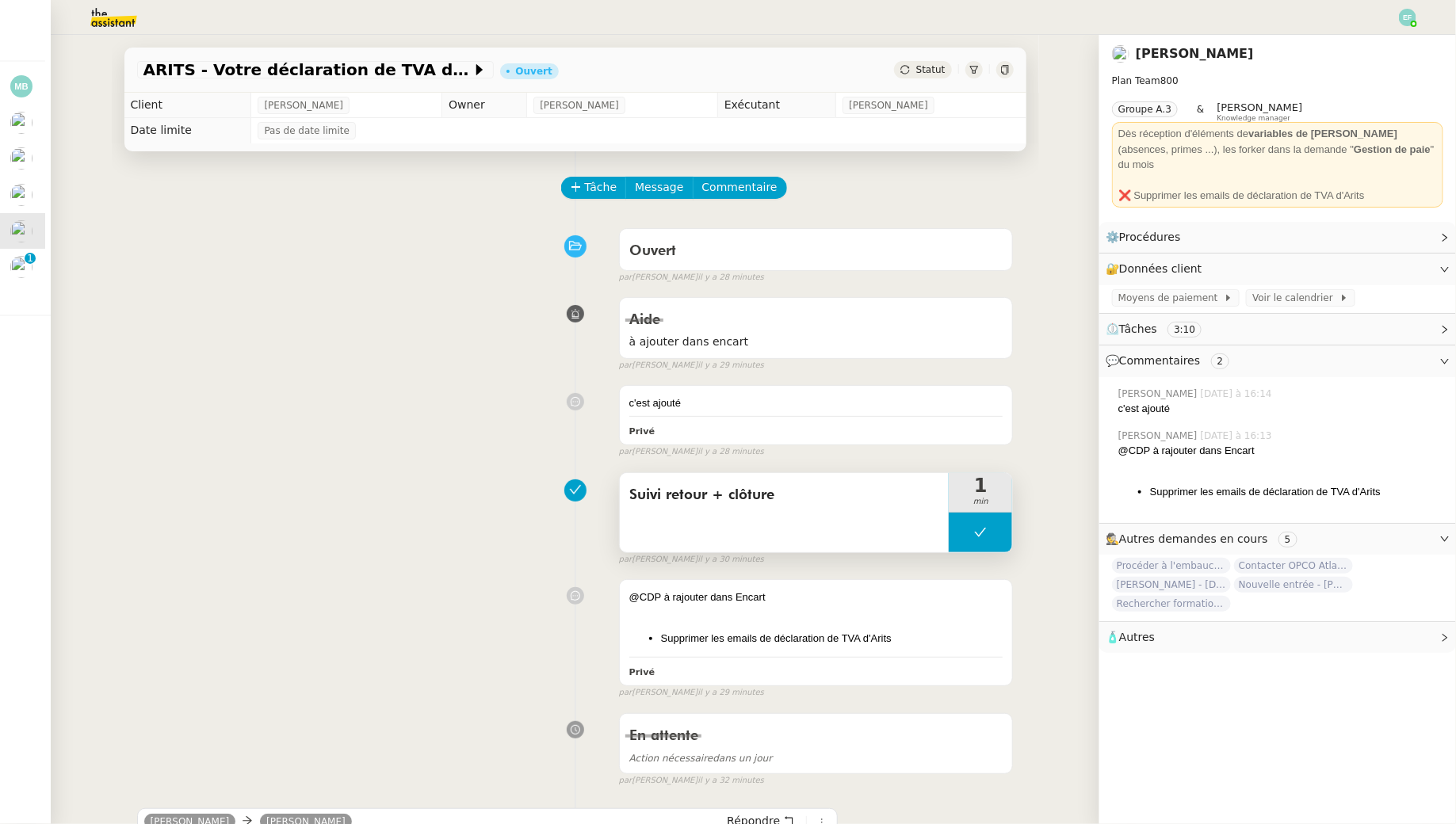
click at [969, 539] on button at bounding box center [981, 532] width 63 height 40
click at [969, 539] on div at bounding box center [965, 532] width 32 height 40
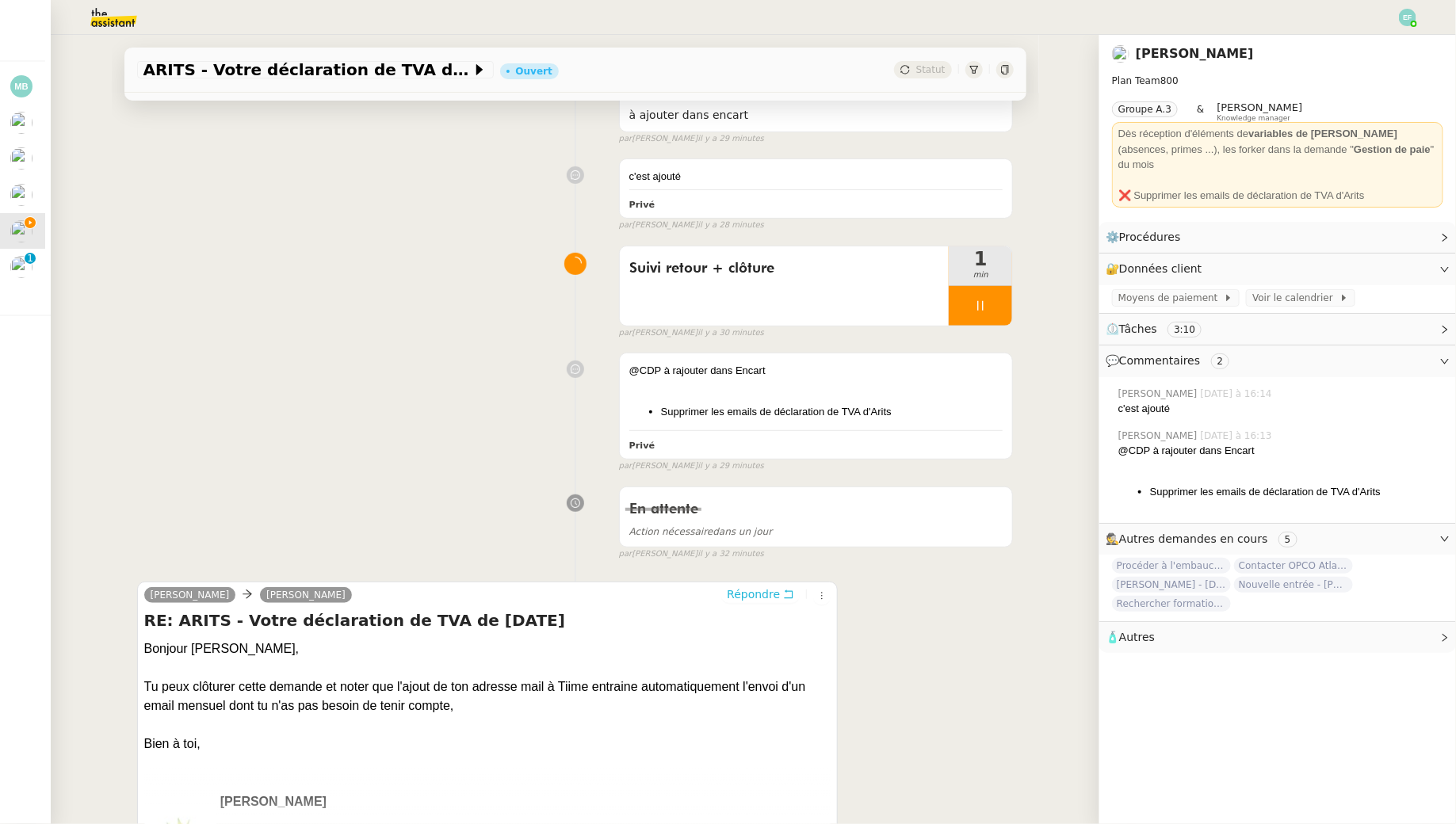
click at [779, 588] on span "Répondre" at bounding box center [753, 594] width 53 height 16
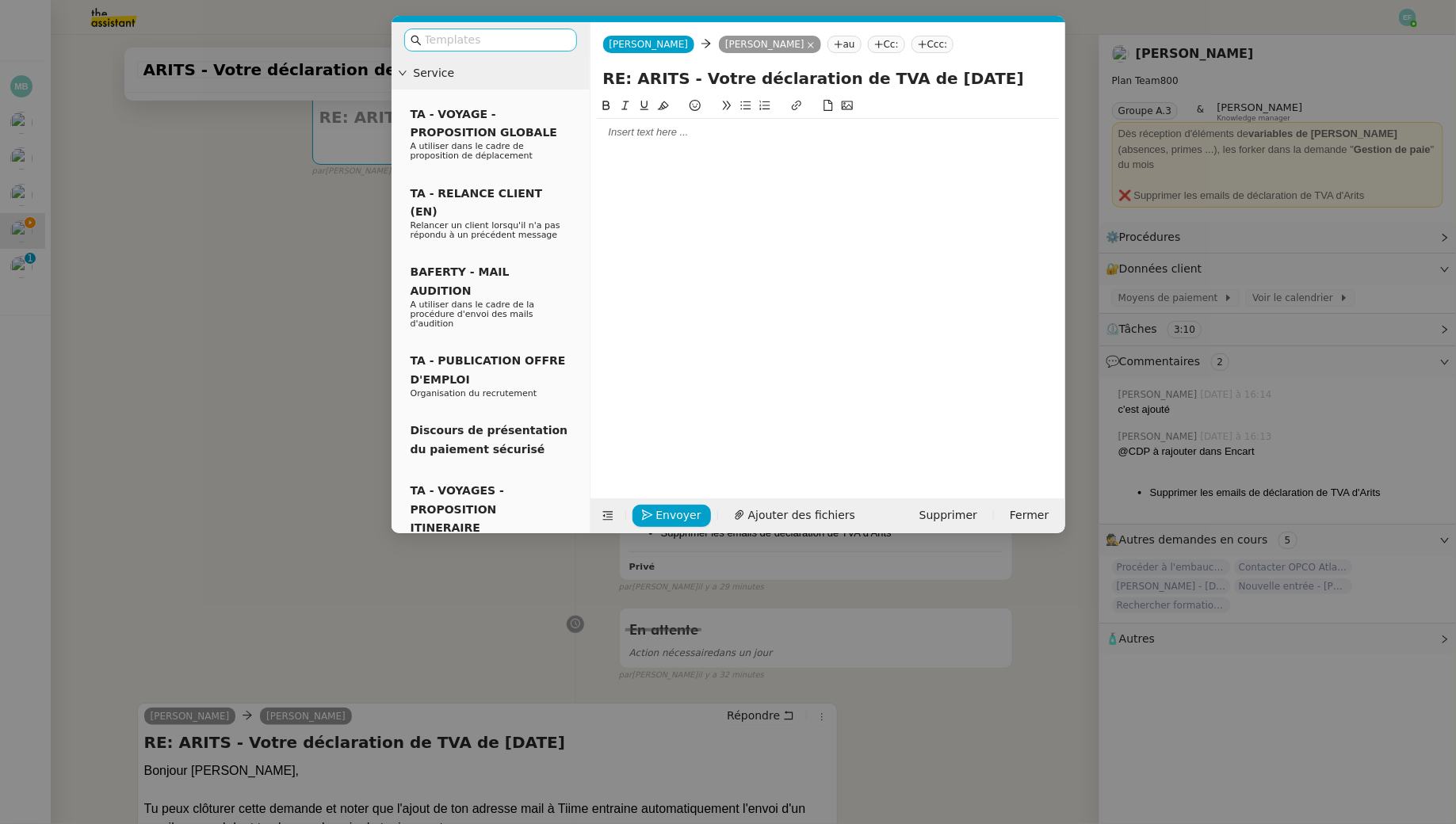
click at [534, 29] on nz-input-group at bounding box center [490, 40] width 172 height 23
click at [516, 32] on input "text" at bounding box center [496, 40] width 143 height 19
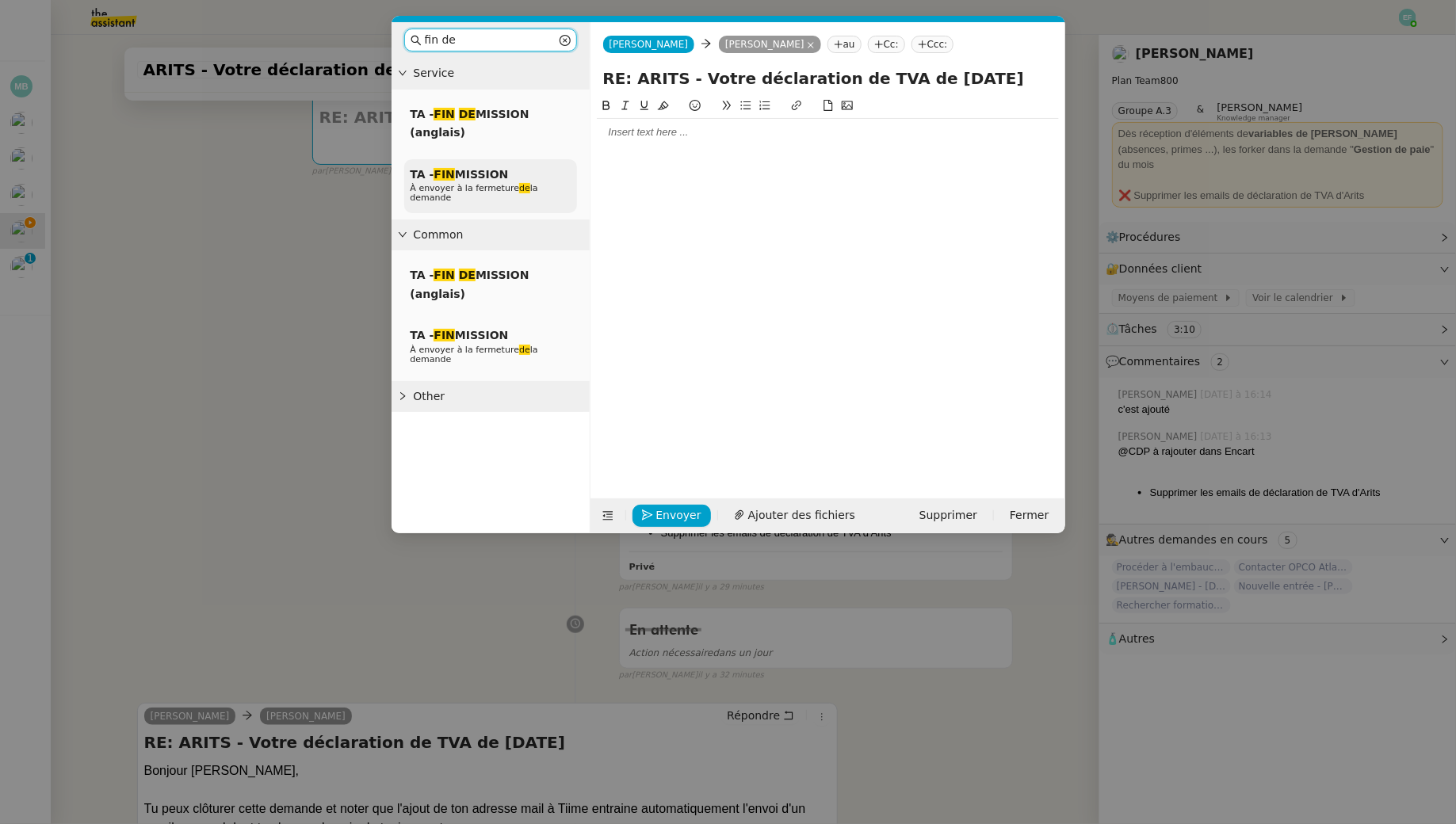
type input "fin de"
click at [512, 174] on div "TA - FIN MISSION À envoyer à la fermeture de la demande" at bounding box center [490, 186] width 172 height 55
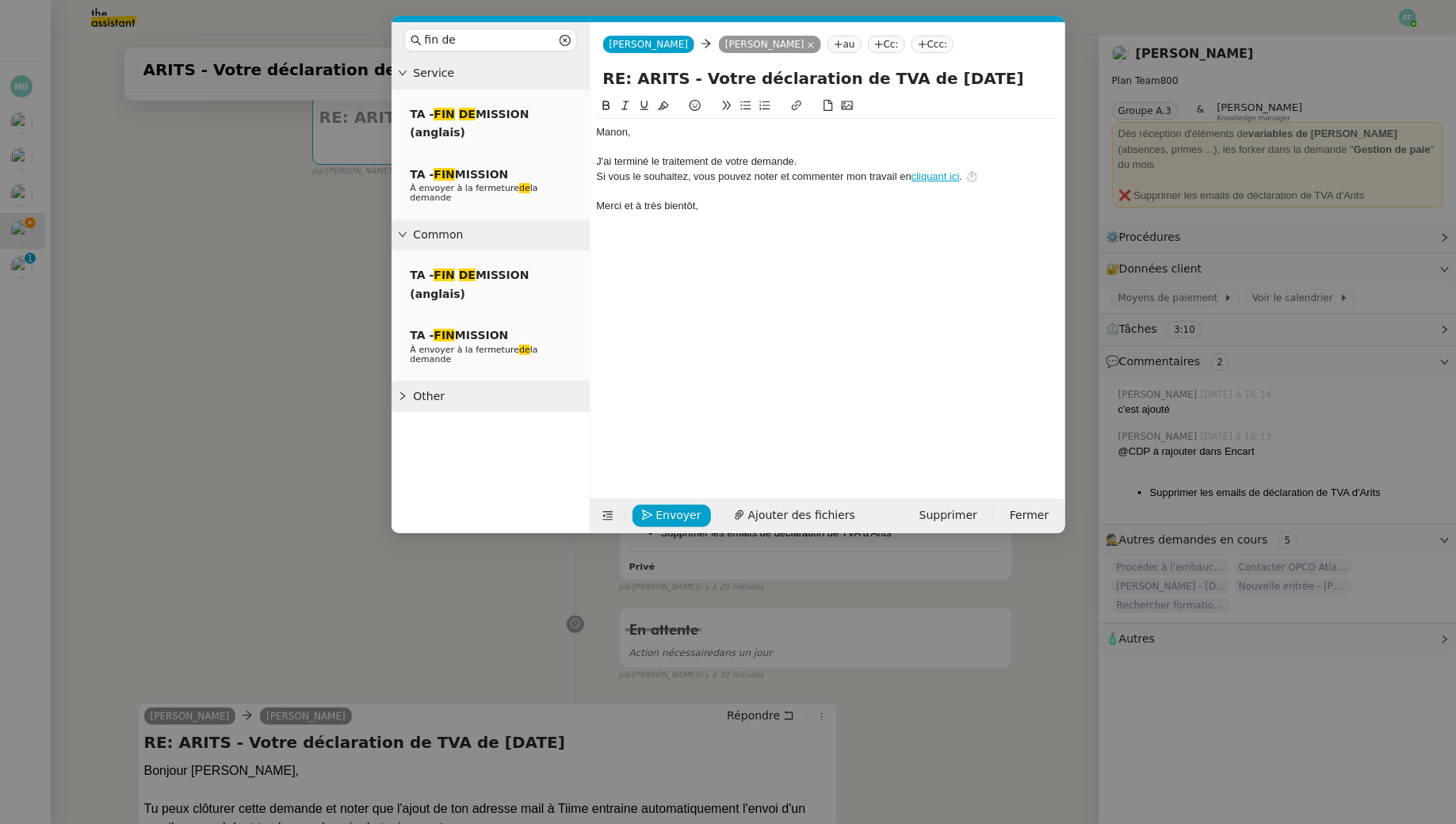
click at [647, 136] on div "﻿Manon﻿," at bounding box center [828, 132] width 462 height 14
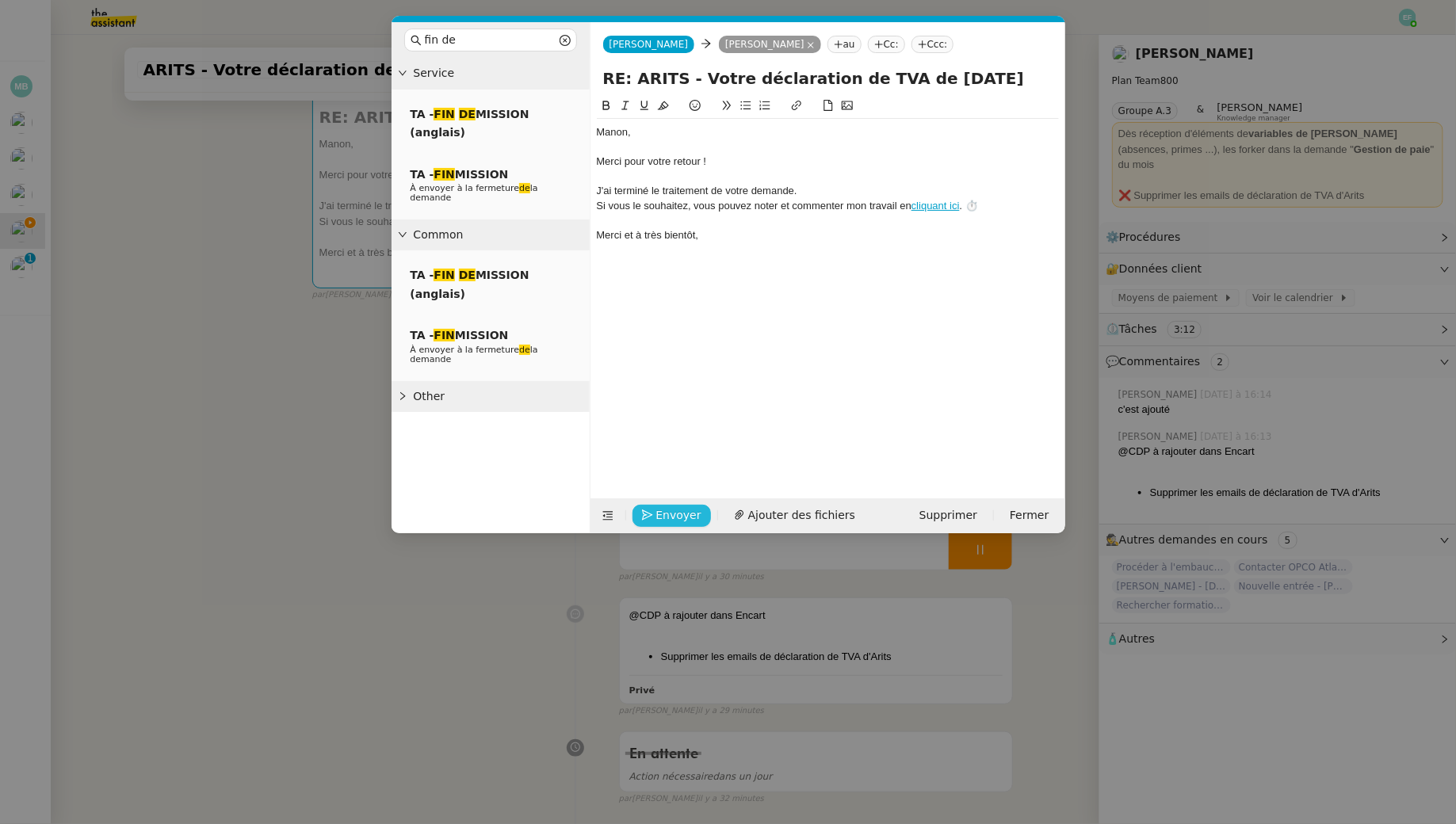
click at [670, 512] on span "Envoyer" at bounding box center [678, 515] width 45 height 19
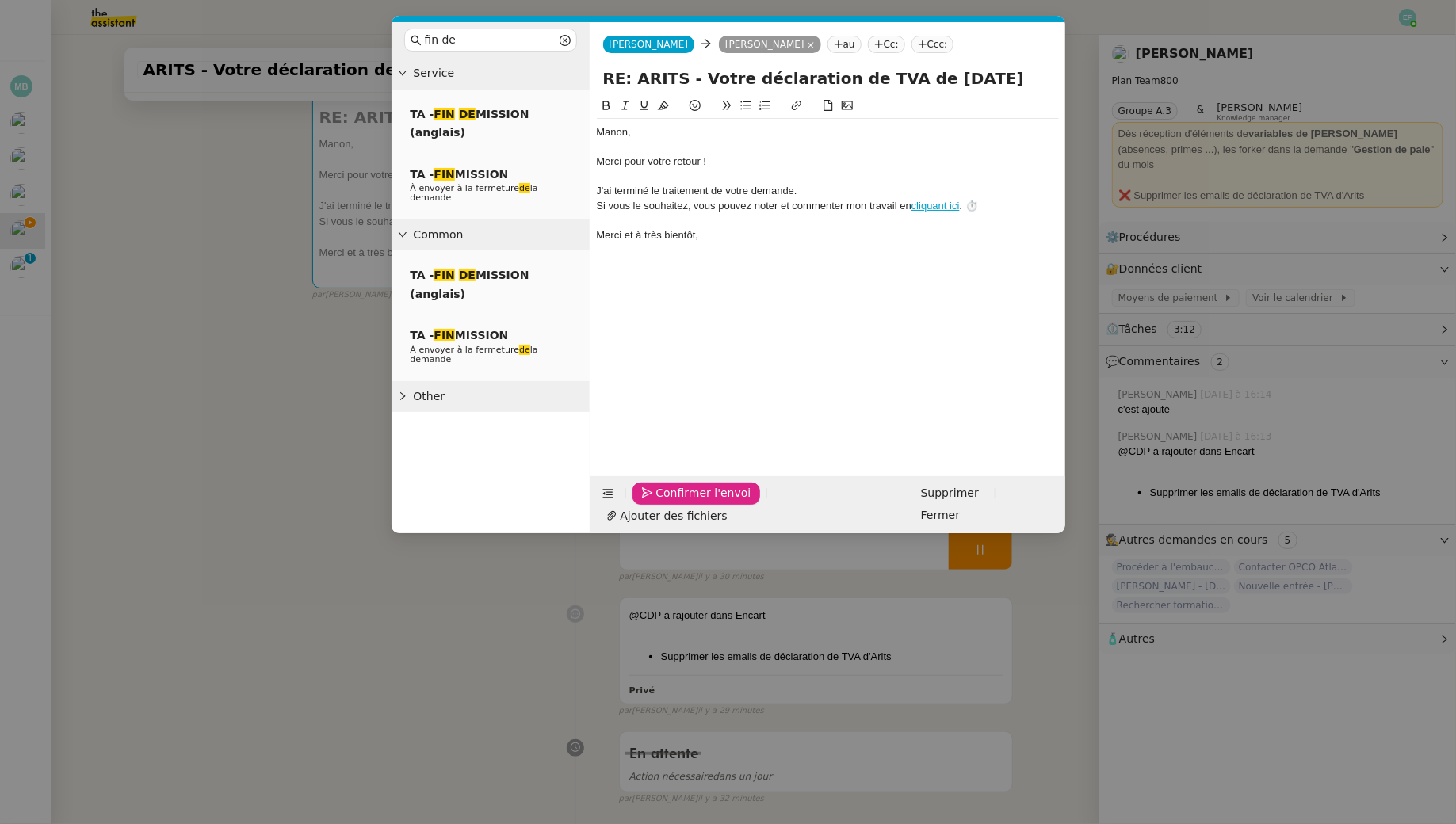
click at [670, 502] on span "Confirmer l'envoi" at bounding box center [703, 494] width 95 height 19
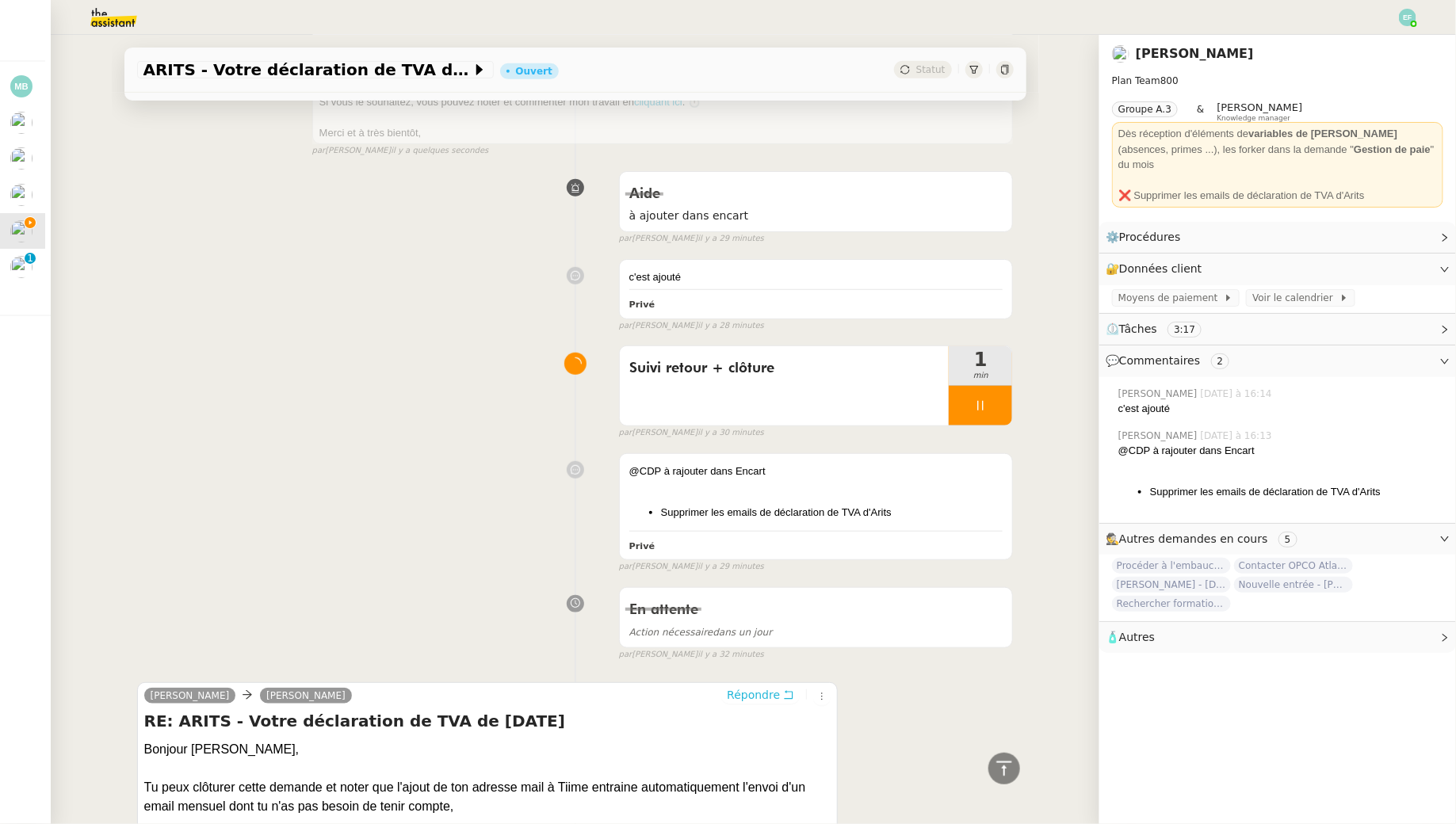
scroll to position [118, 0]
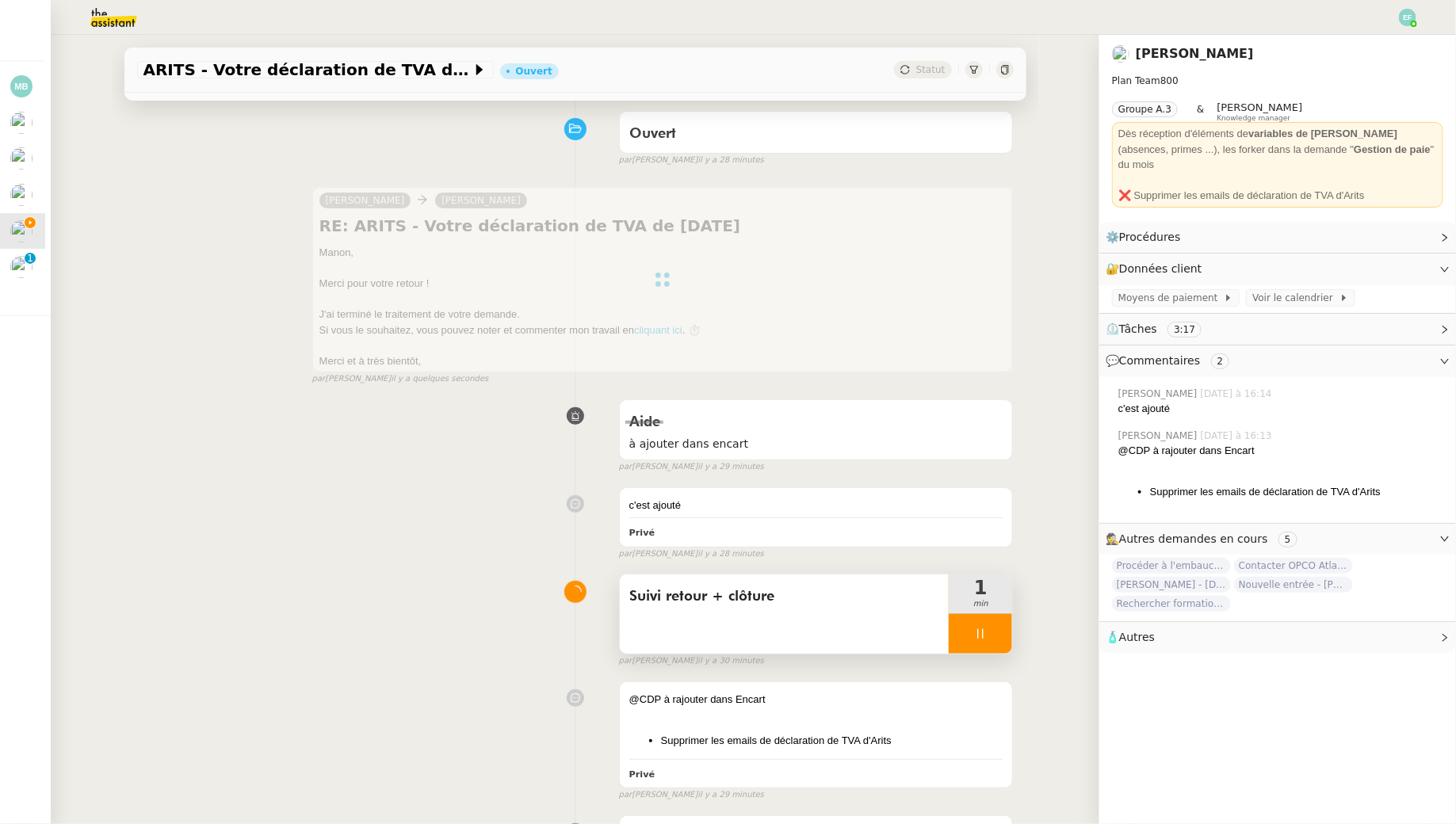
click at [988, 627] on div at bounding box center [981, 634] width 63 height 40
click at [988, 627] on button at bounding box center [996, 634] width 32 height 40
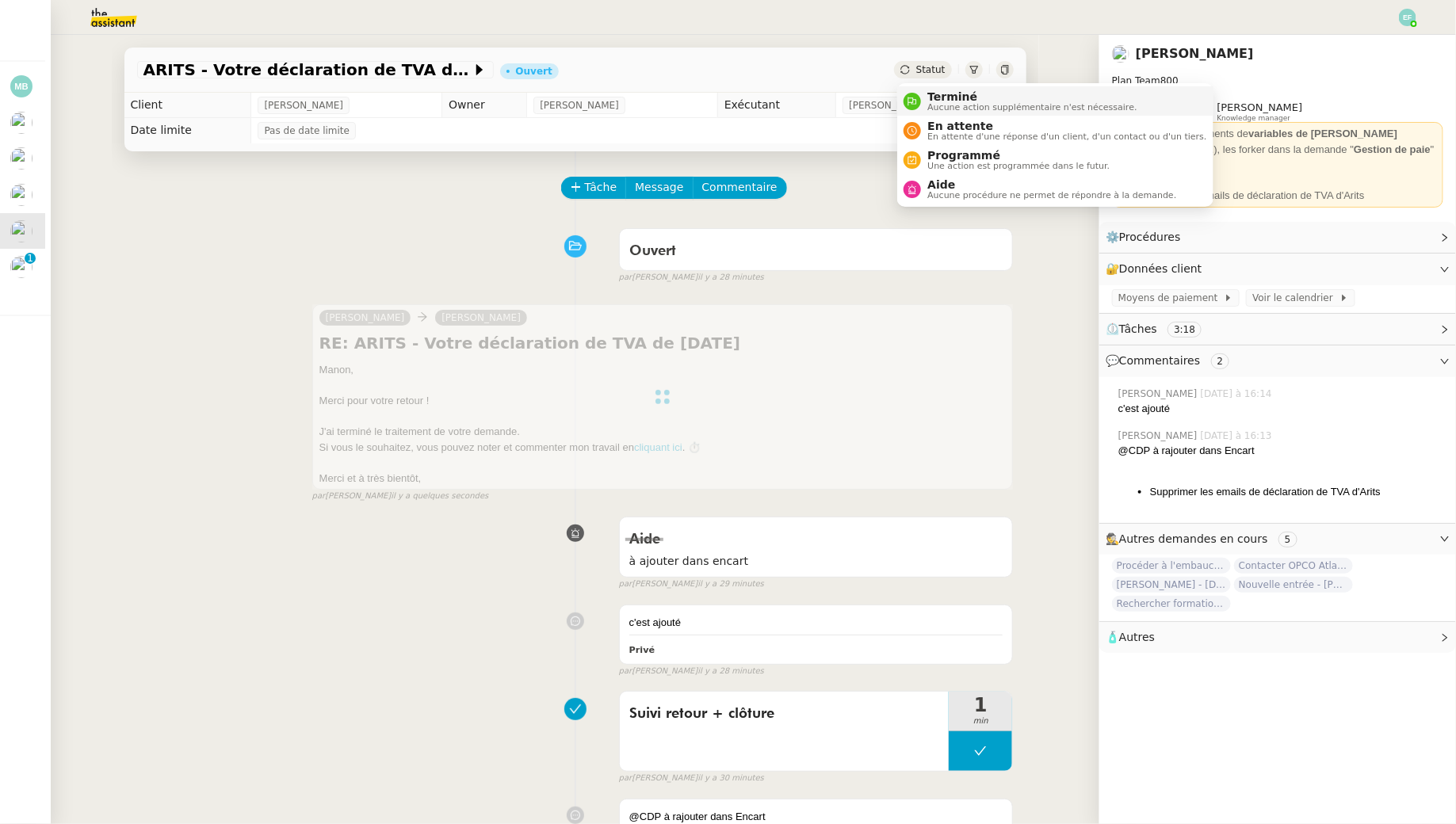
click at [919, 104] on nz-avatar at bounding box center [912, 101] width 18 height 18
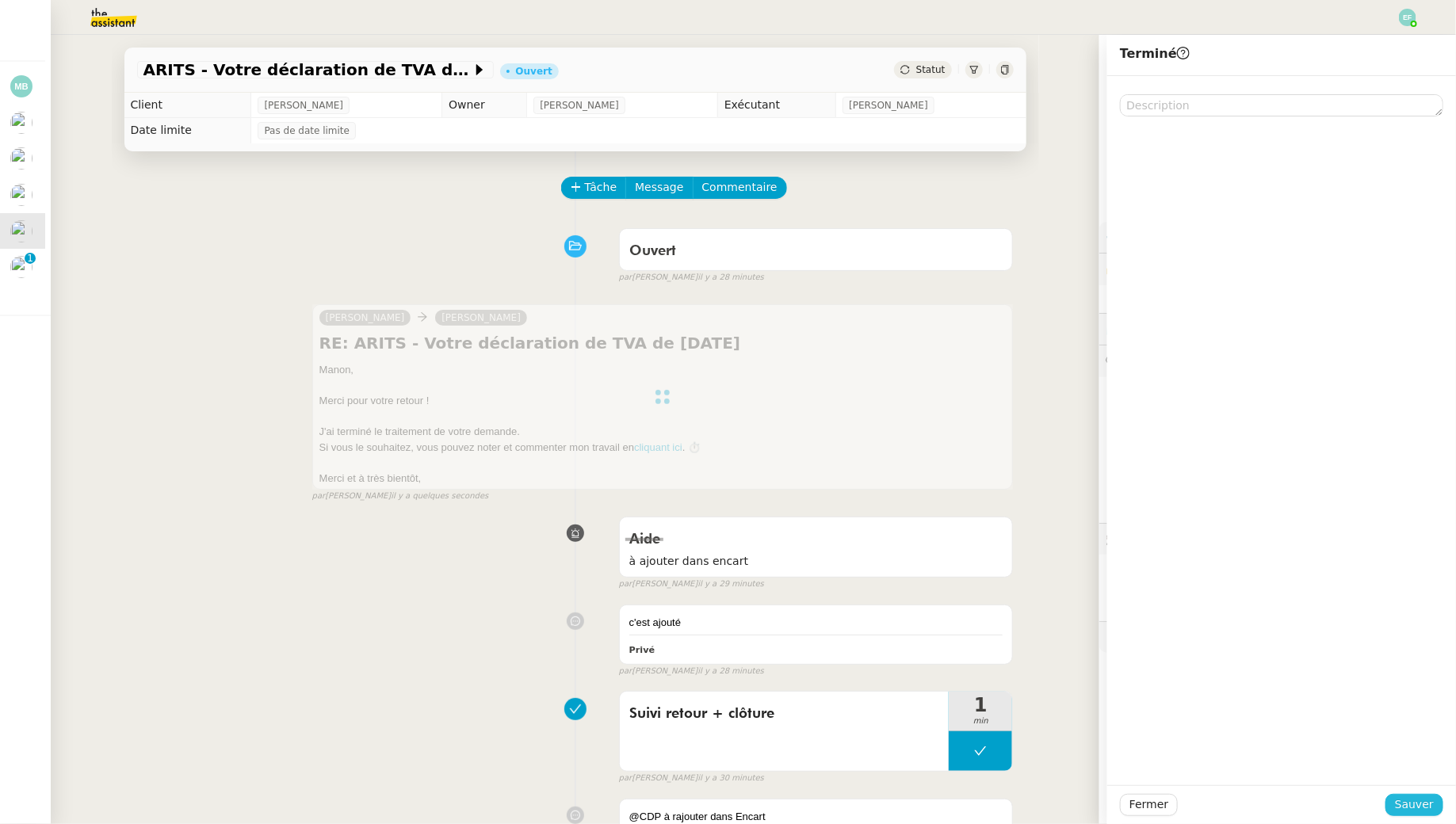
click at [1412, 807] on span "Sauver" at bounding box center [1414, 805] width 39 height 19
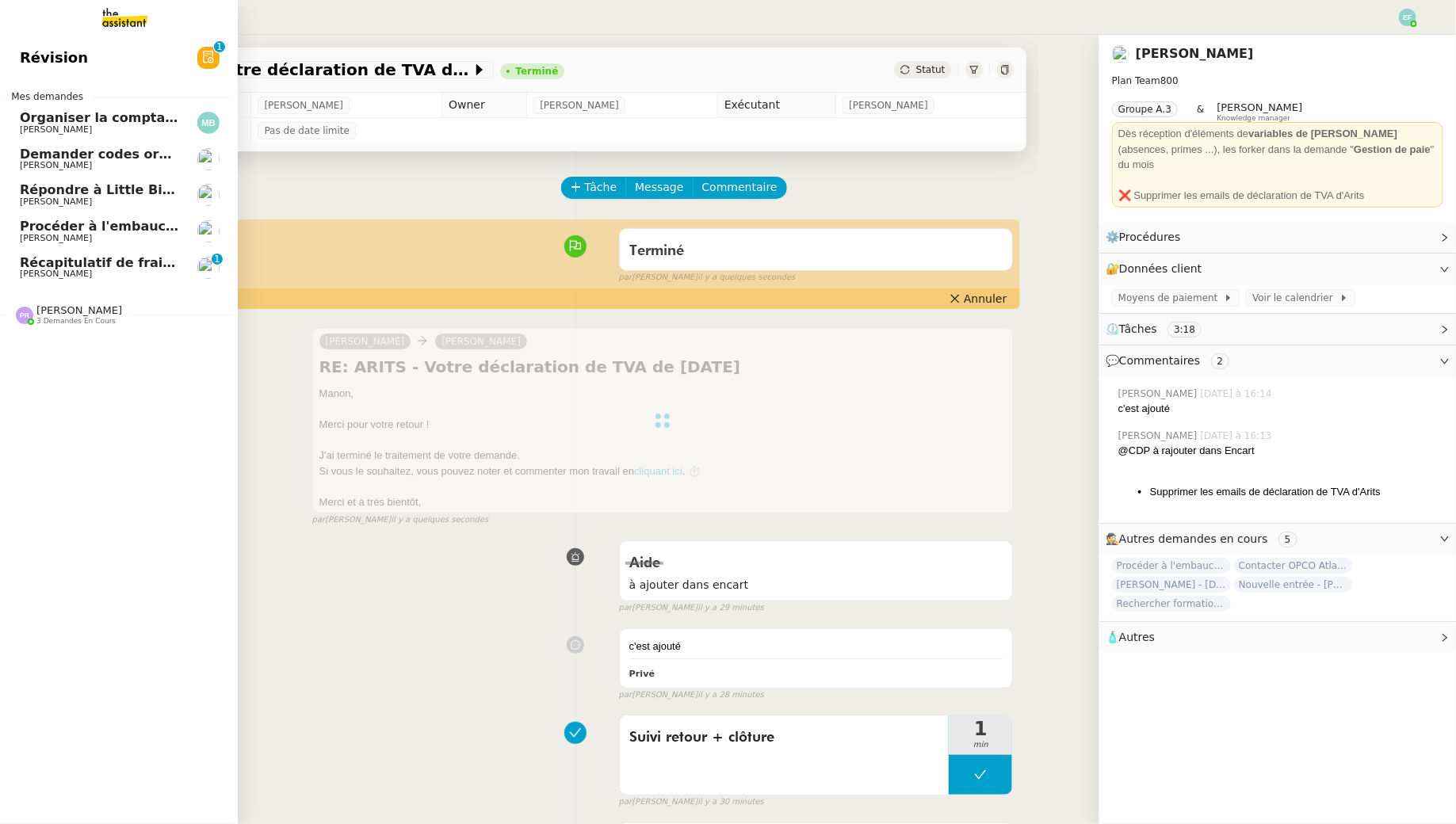
click at [45, 275] on span "[PERSON_NAME]" at bounding box center [56, 273] width 72 height 10
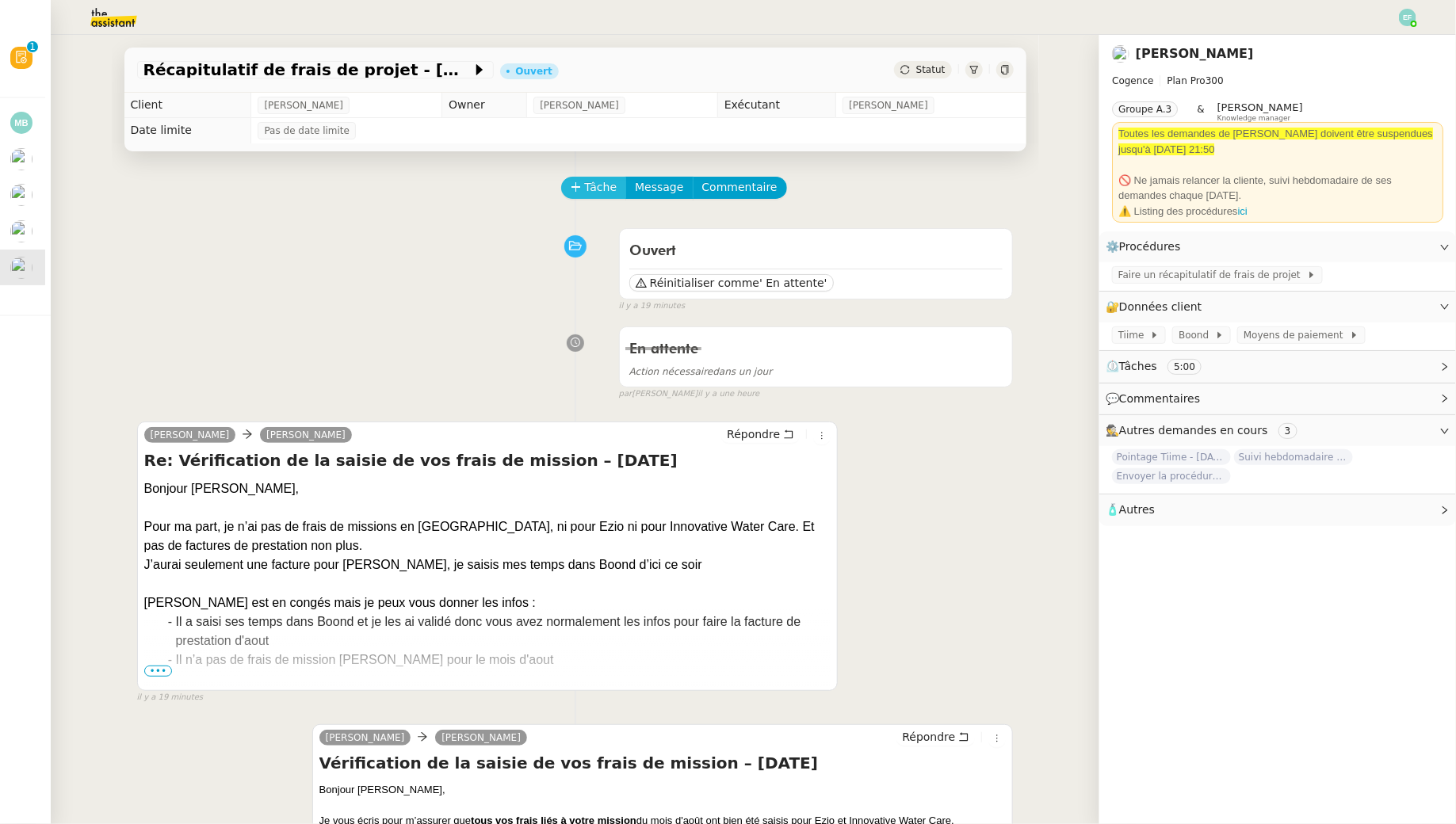
click at [583, 184] on button "Tâche" at bounding box center [593, 188] width 66 height 22
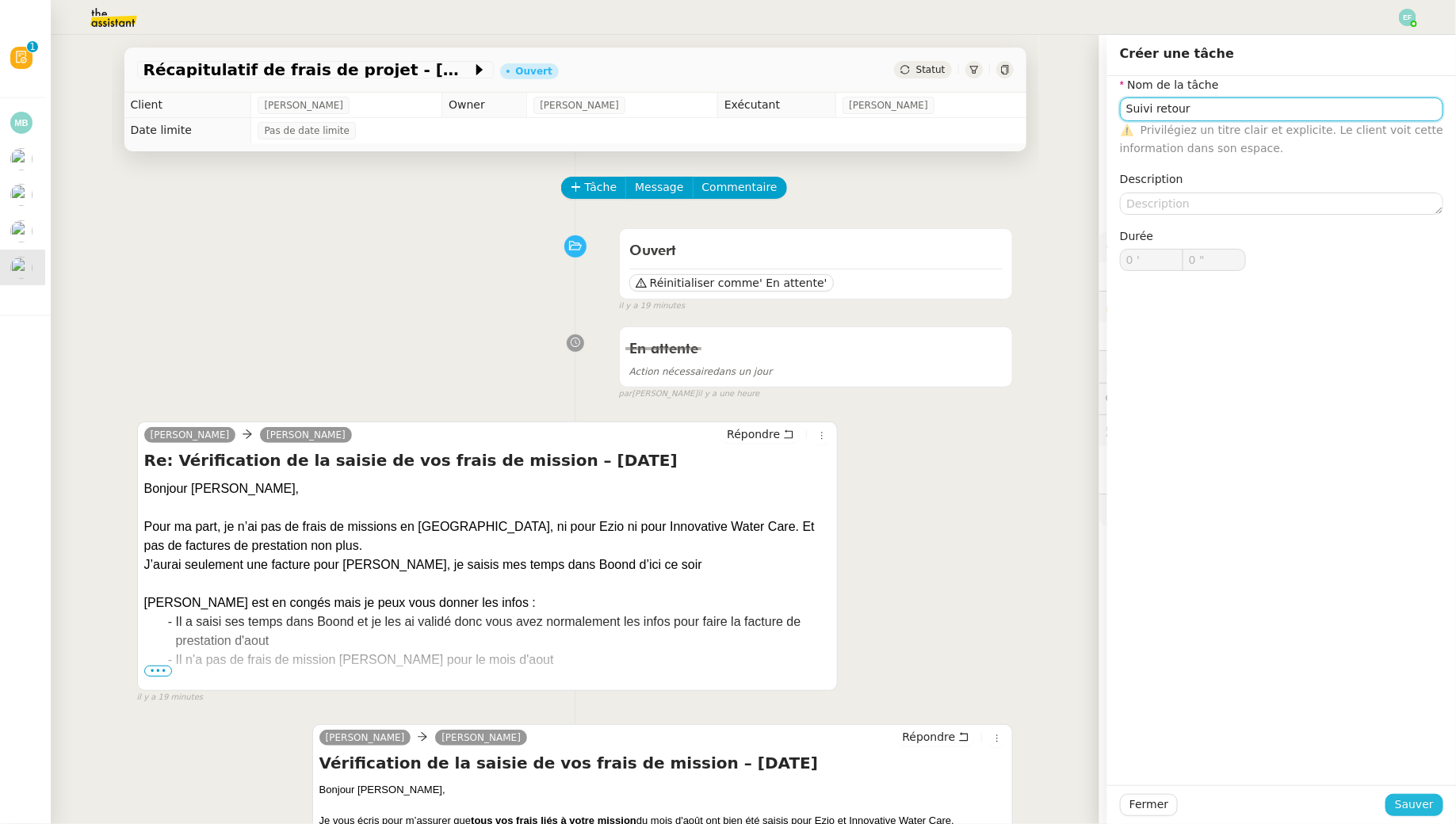
type input "Suivi retour"
click at [1425, 803] on span "Sauver" at bounding box center [1414, 805] width 39 height 19
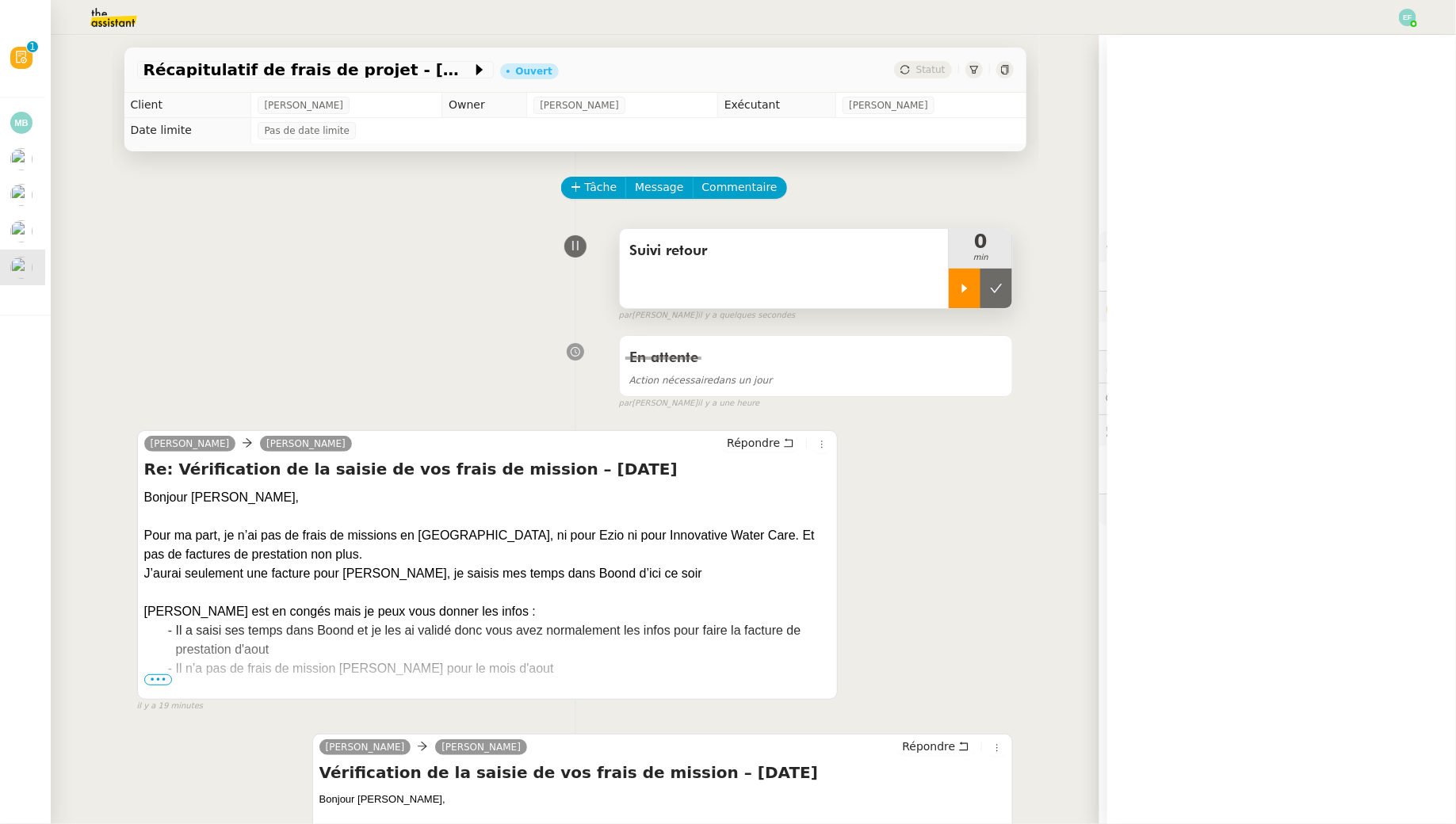
click at [966, 293] on icon at bounding box center [965, 288] width 13 height 13
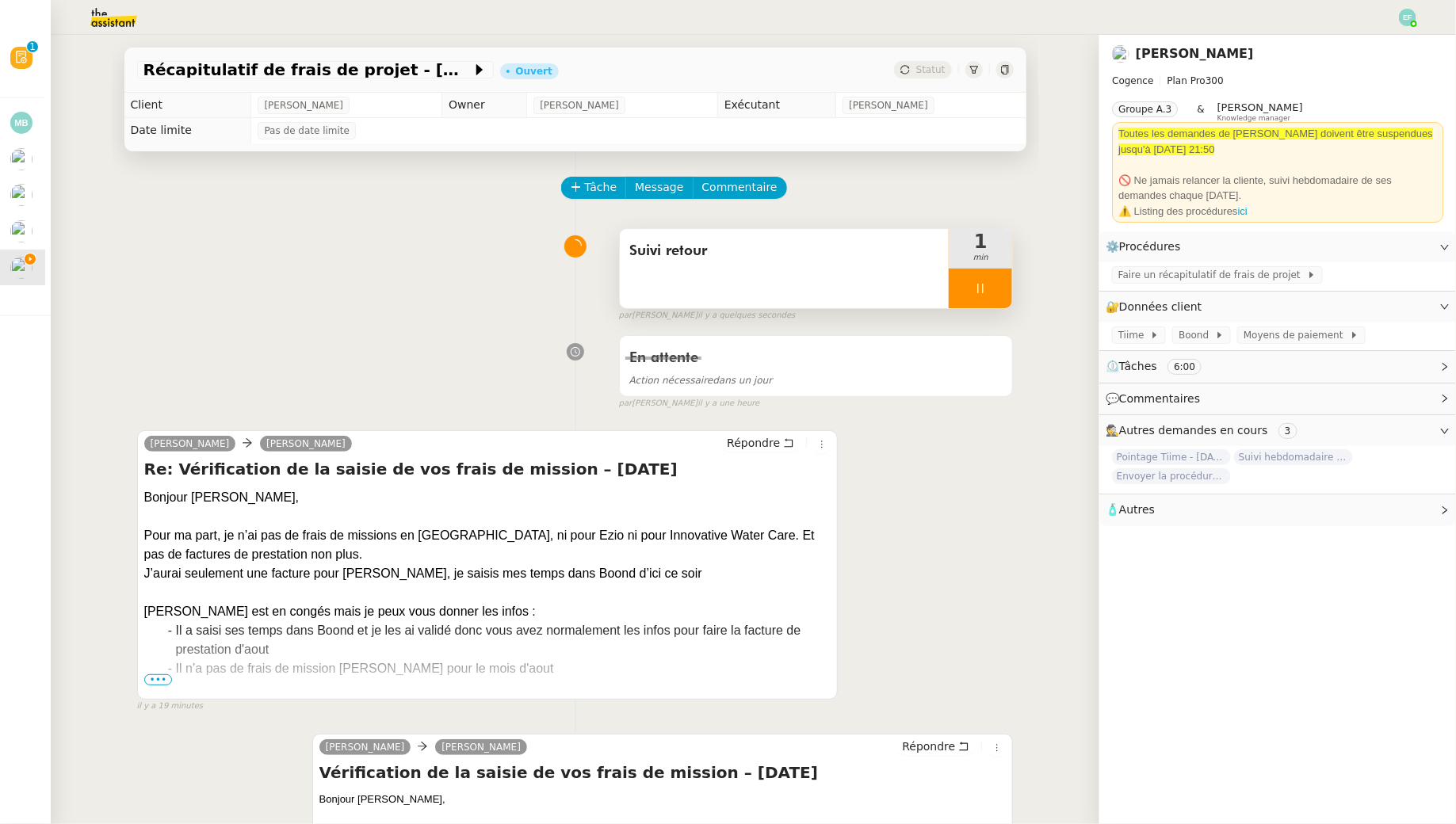
click at [158, 676] on span "•••" at bounding box center [158, 680] width 29 height 11
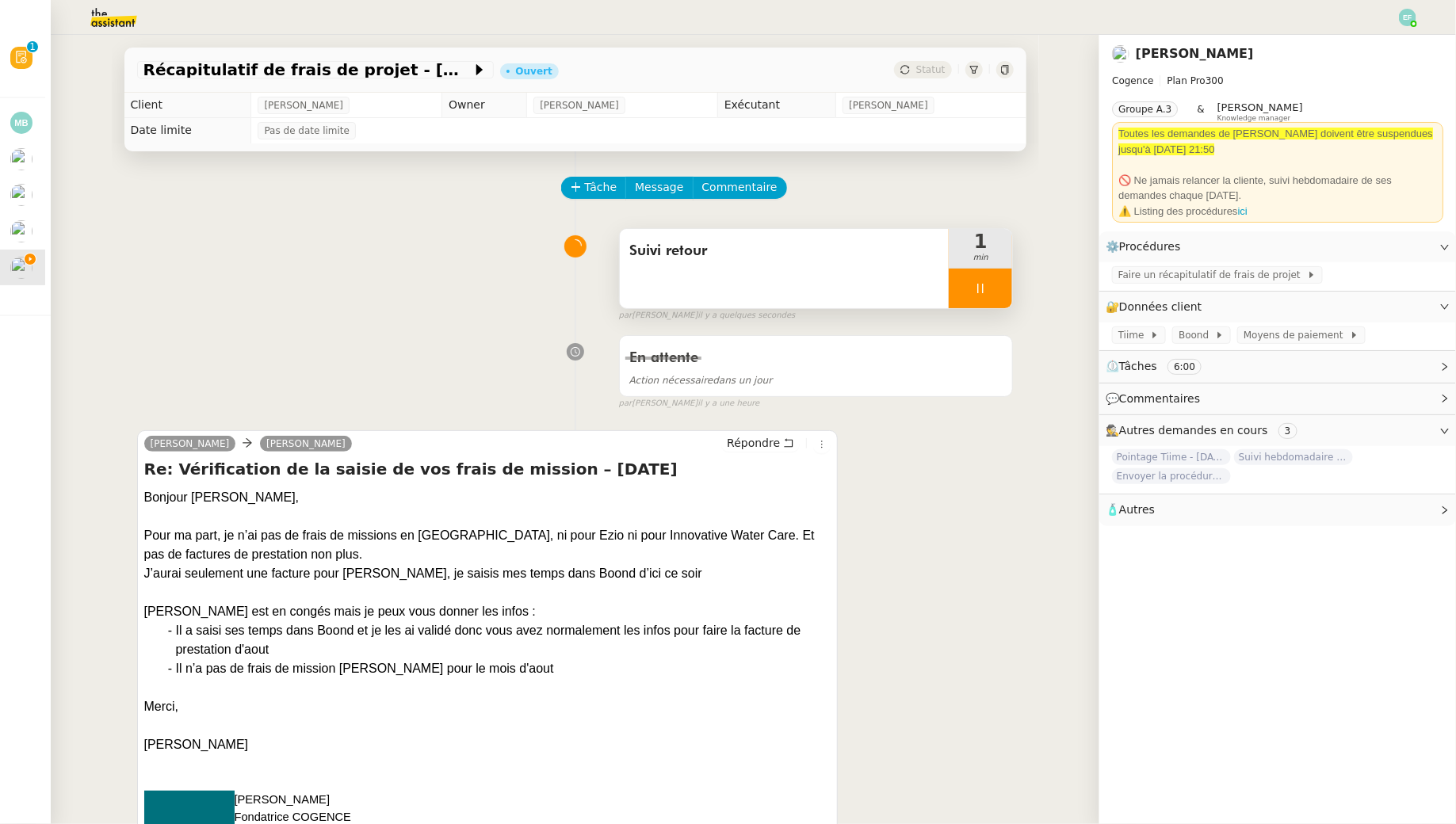
click at [992, 285] on div at bounding box center [981, 288] width 63 height 40
click at [1004, 288] on button at bounding box center [996, 288] width 32 height 40
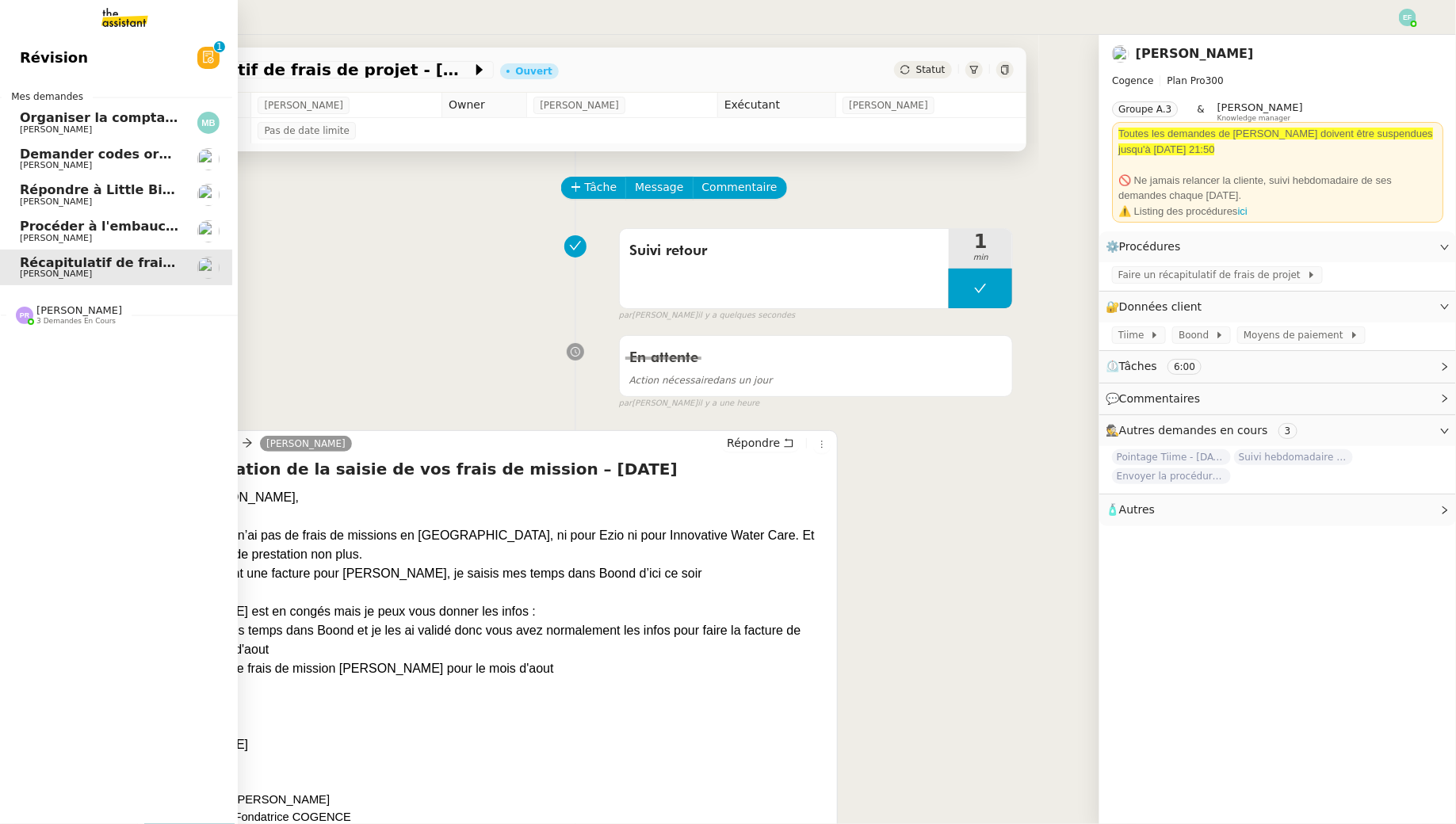
click at [34, 238] on span "[PERSON_NAME]" at bounding box center [56, 237] width 72 height 10
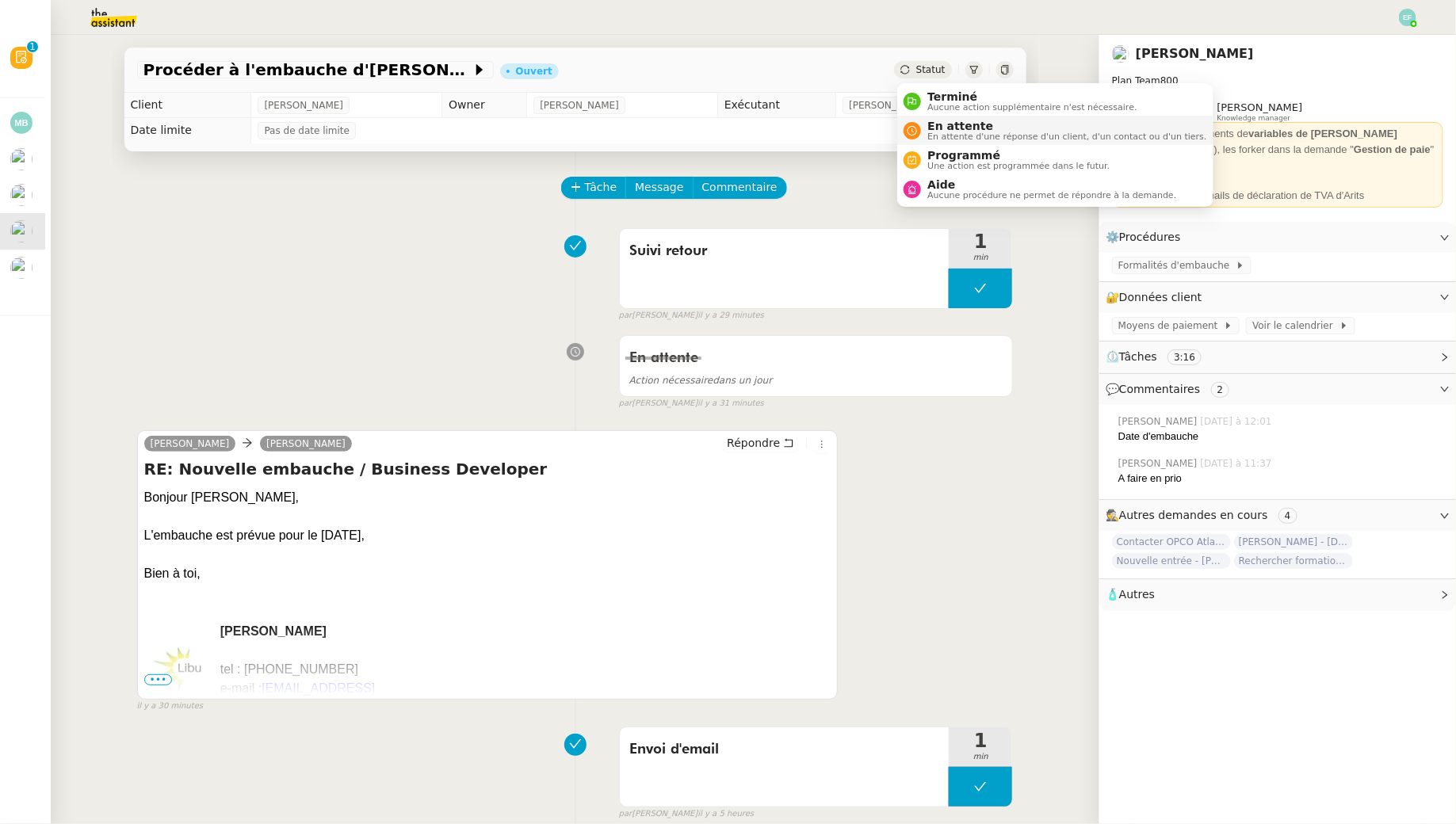
click at [937, 120] on span "En attente" at bounding box center [1067, 126] width 279 height 13
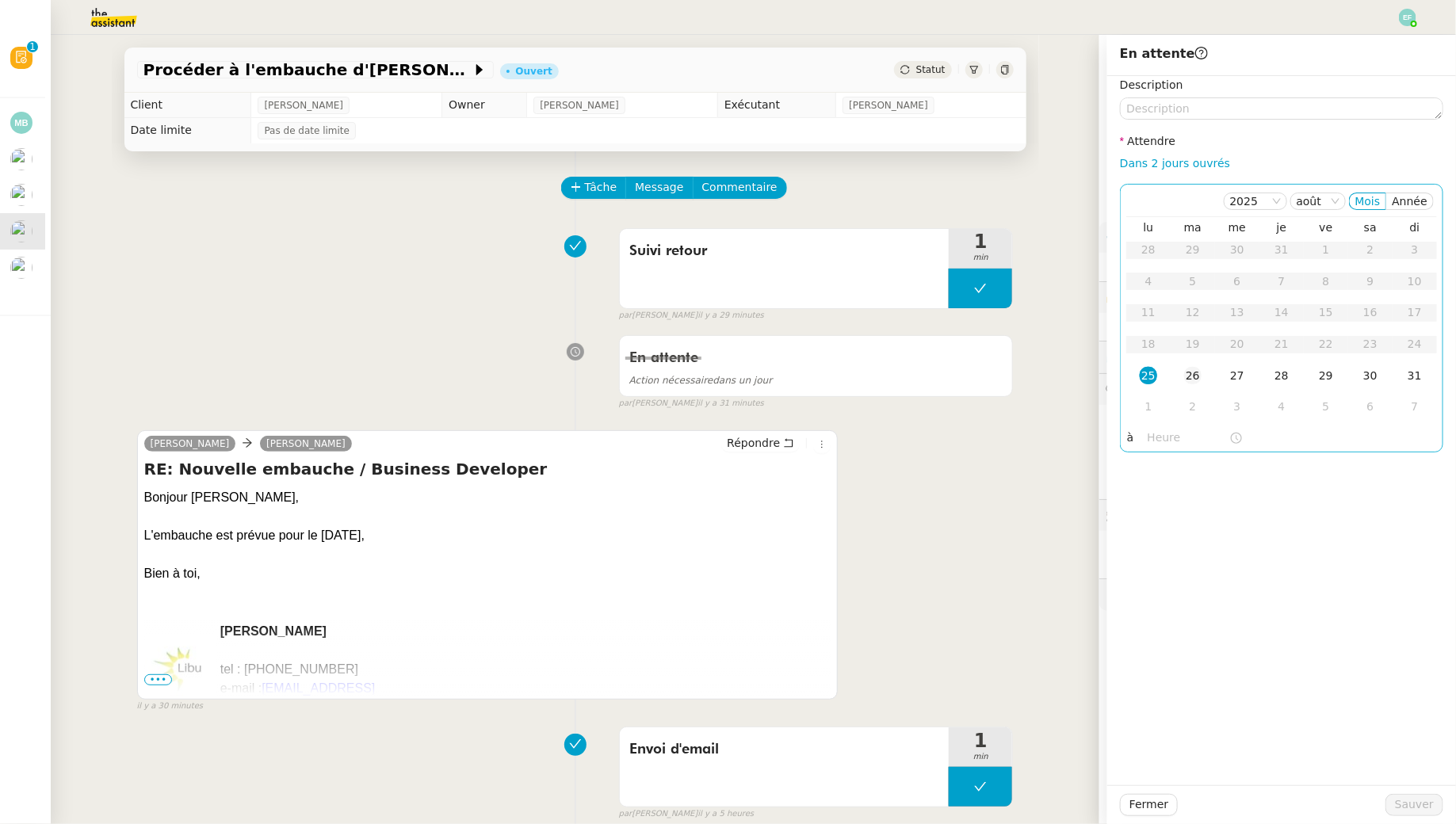
click at [1201, 374] on td "26" at bounding box center [1193, 376] width 44 height 32
click at [1409, 810] on span "Sauver" at bounding box center [1414, 805] width 39 height 19
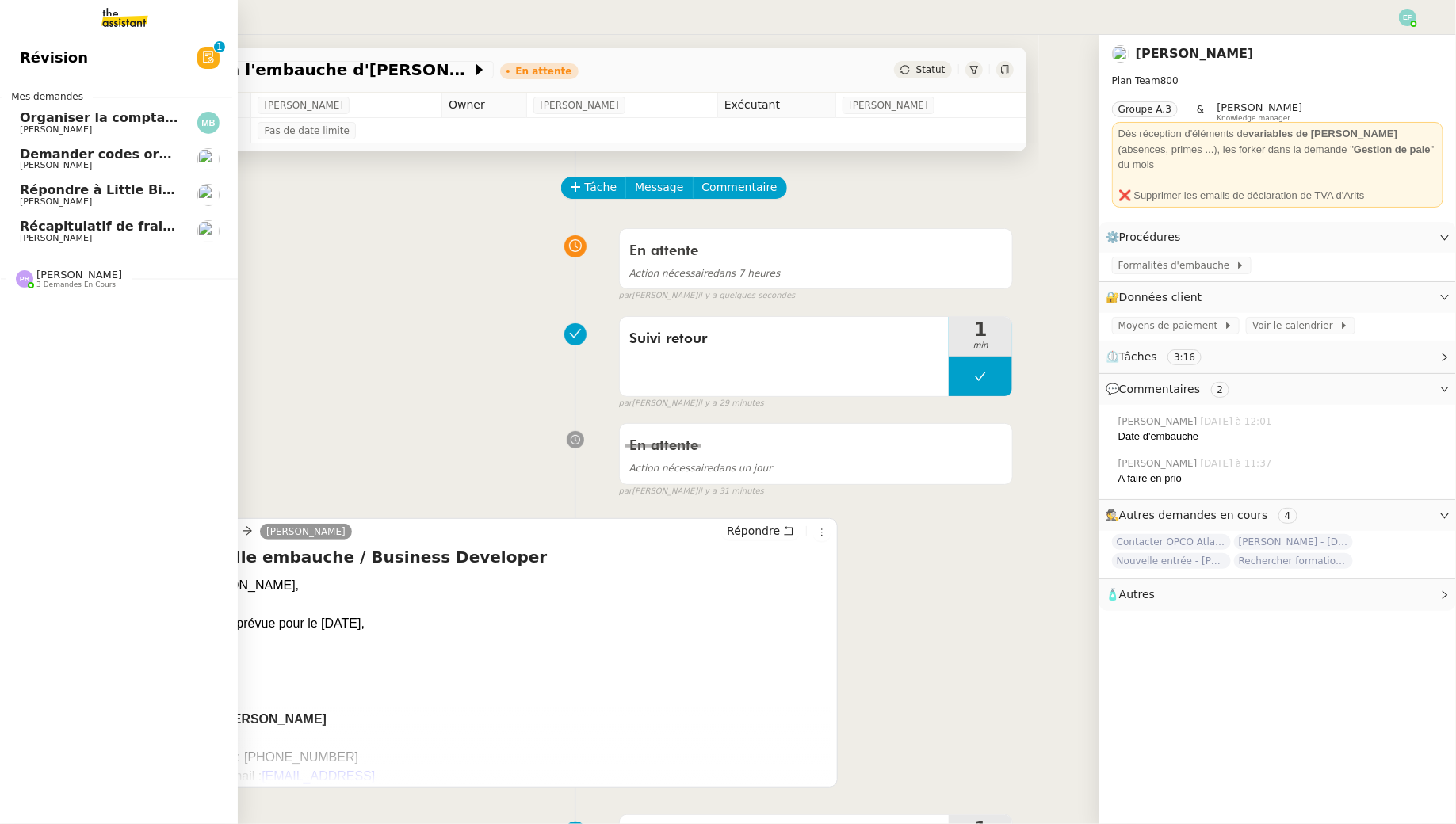
click at [62, 228] on span "Récapitulatif de frais de projet - [DATE]" at bounding box center [160, 226] width 282 height 15
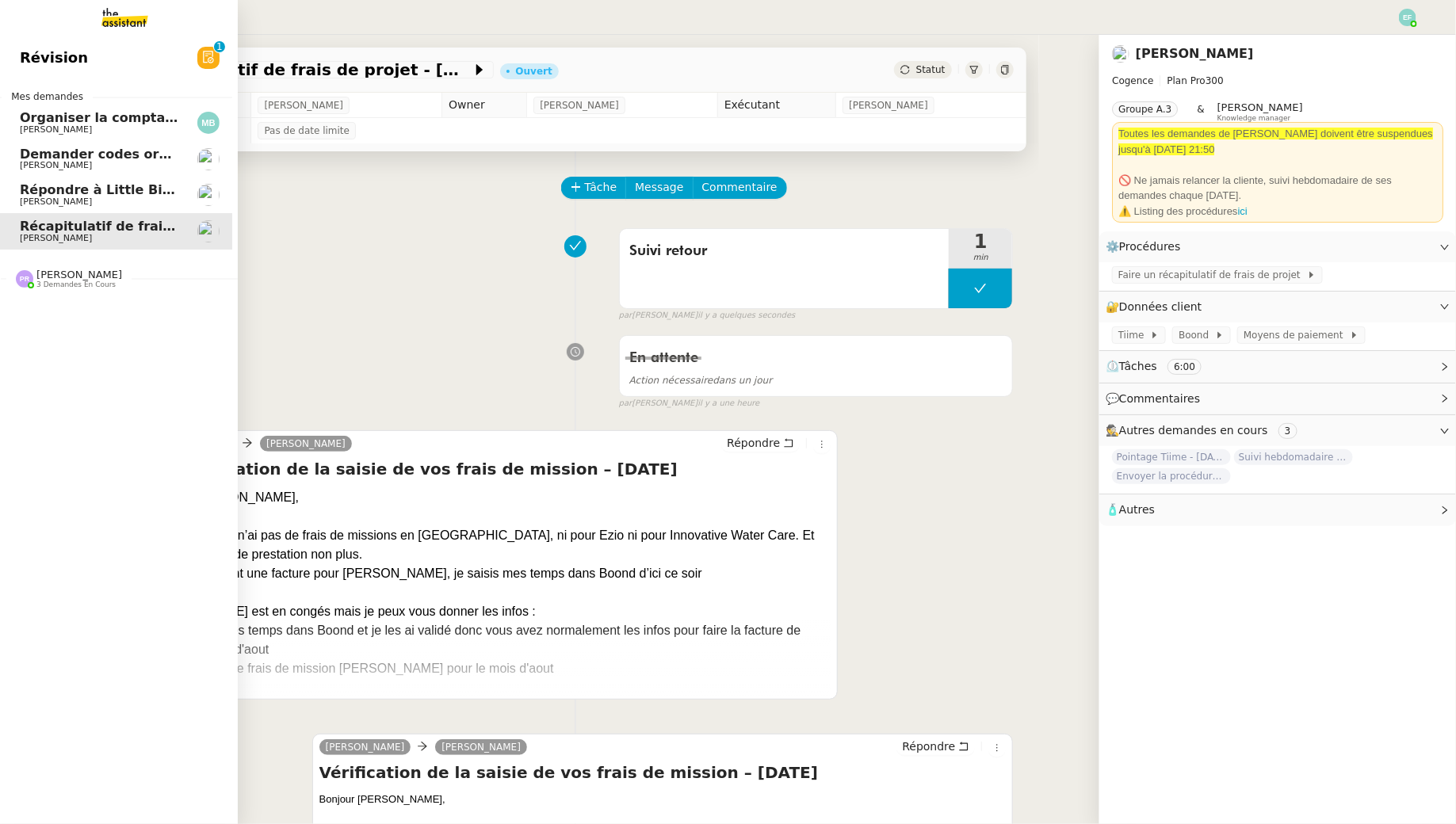
click at [64, 191] on span "Répondre à Little Big Connection" at bounding box center [137, 190] width 236 height 15
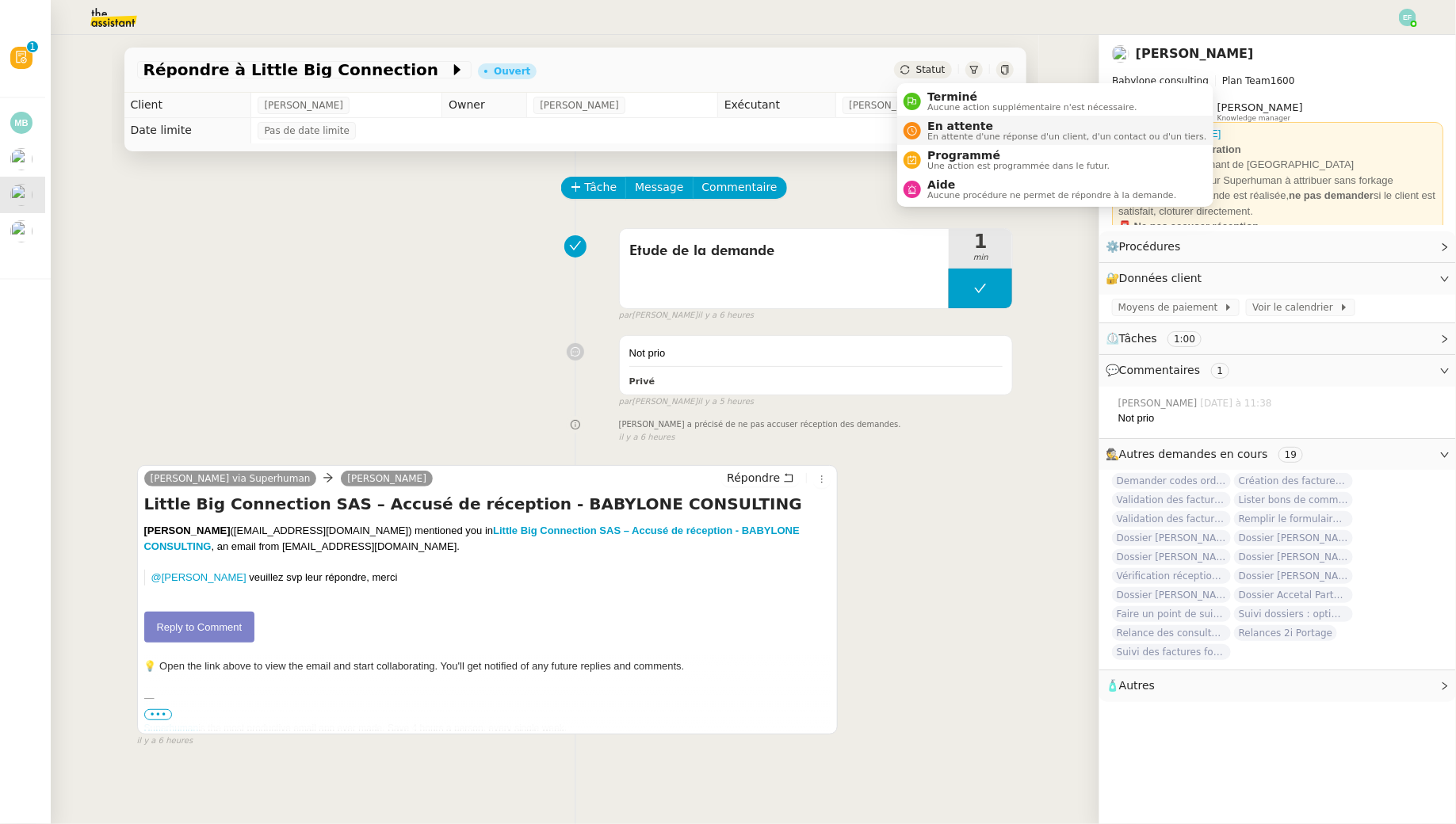
click at [946, 140] on span "En attente d'une réponse d'un client, d'un contact ou d'un tiers." at bounding box center [1067, 136] width 279 height 8
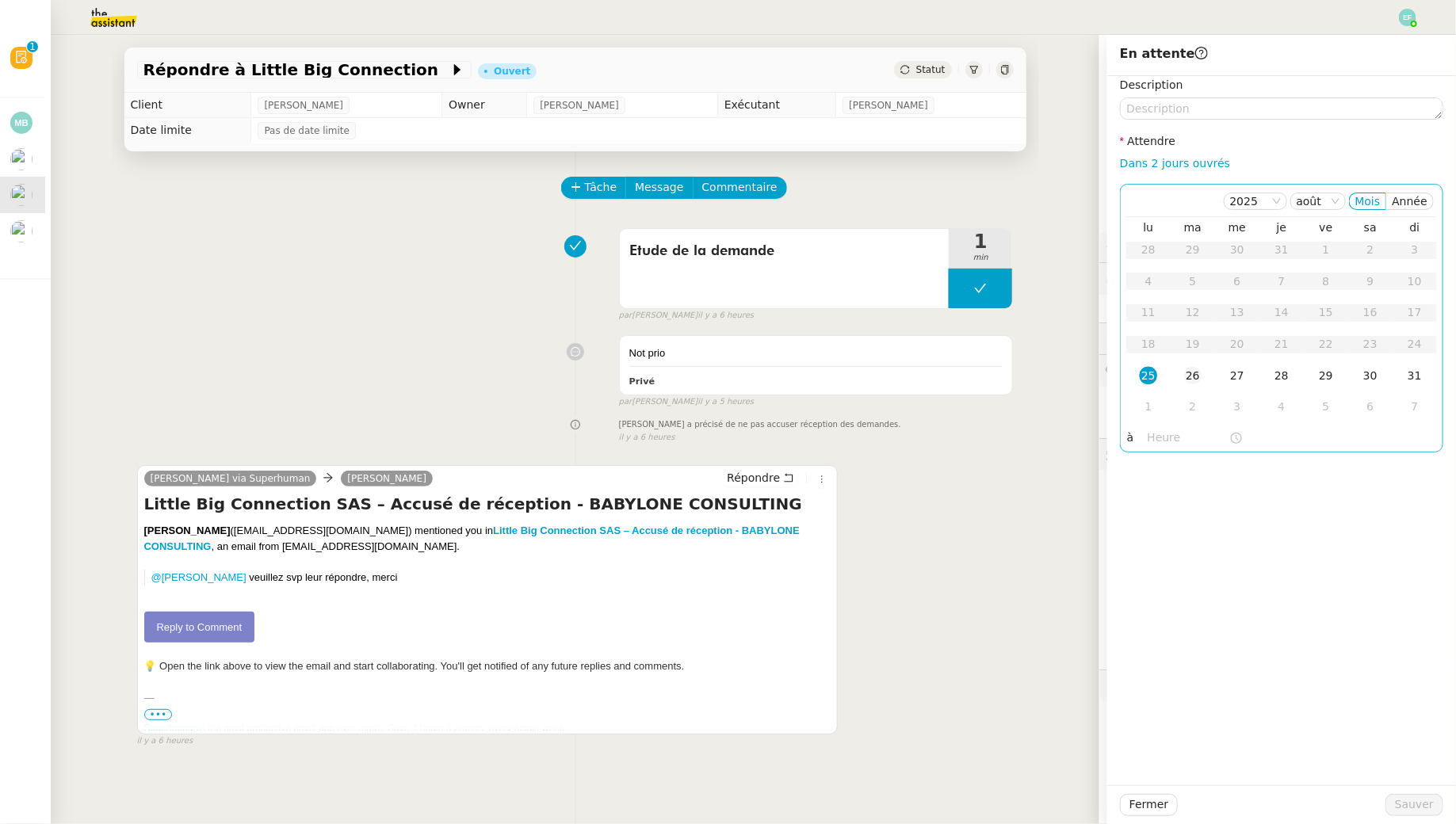
click at [1182, 374] on td "26" at bounding box center [1193, 376] width 44 height 32
click at [1404, 814] on span "Sauver" at bounding box center [1414, 805] width 39 height 19
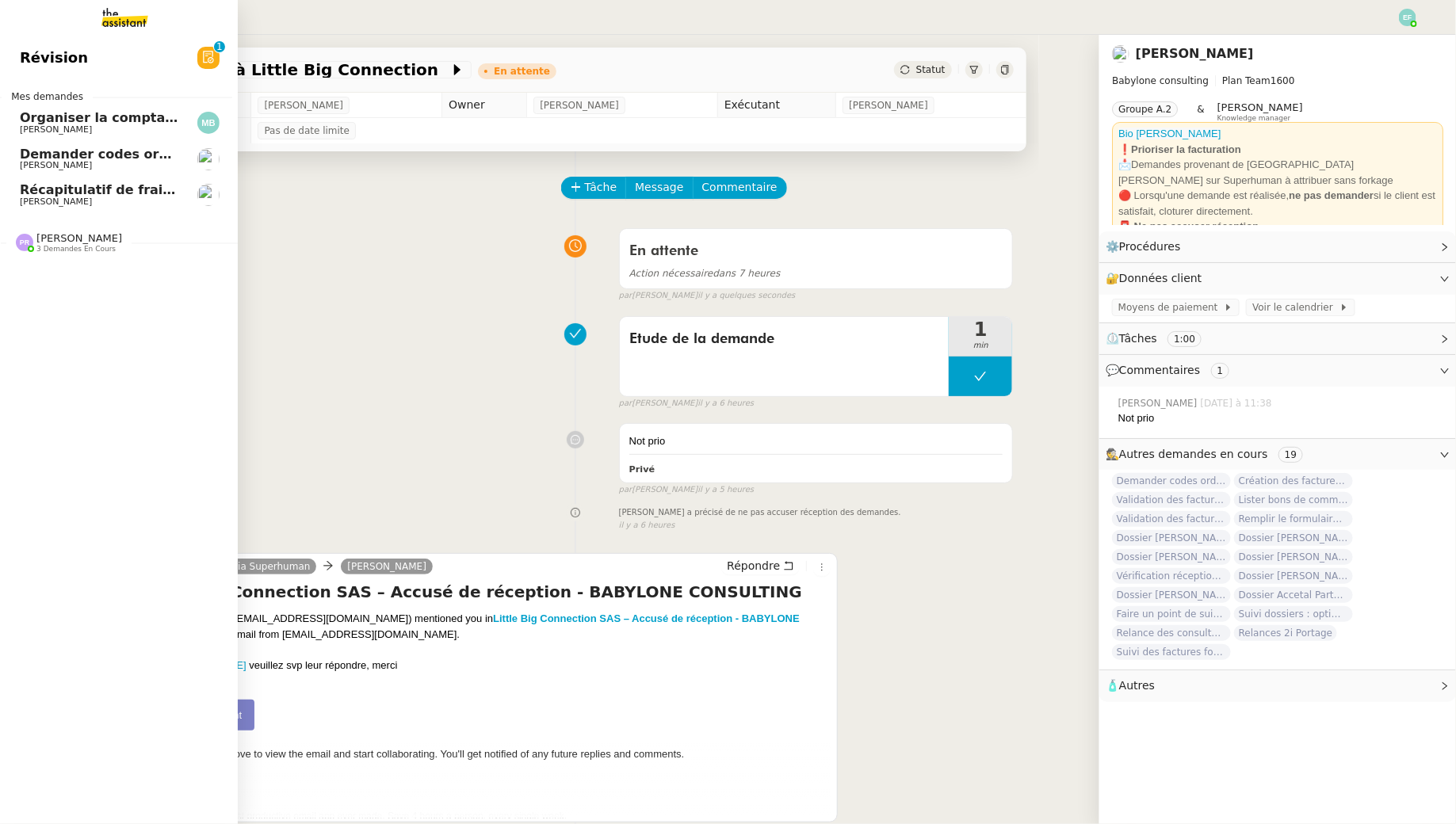
click at [32, 162] on span "[PERSON_NAME]" at bounding box center [56, 165] width 72 height 10
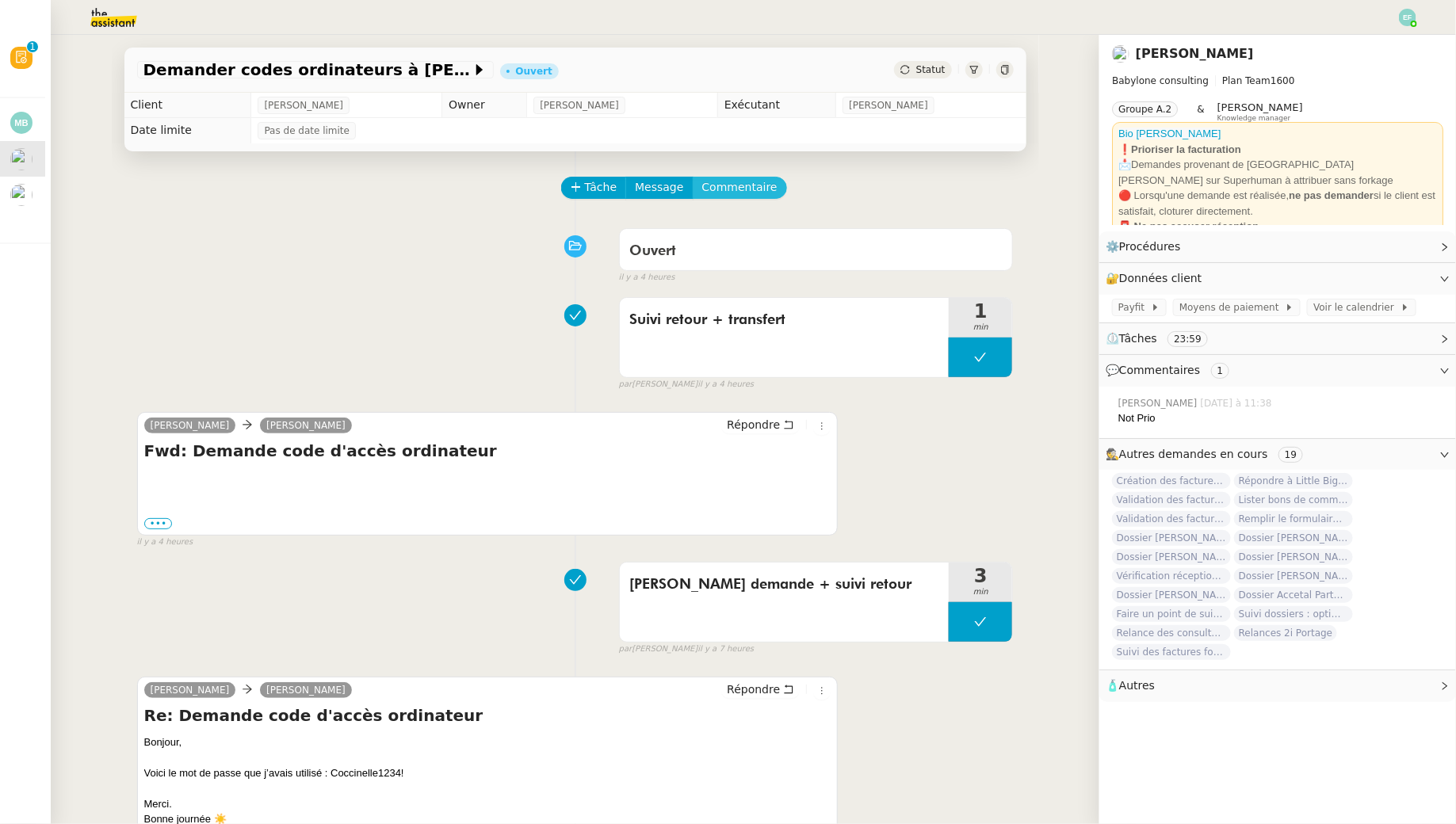
click at [763, 178] on button "Commentaire" at bounding box center [740, 188] width 95 height 22
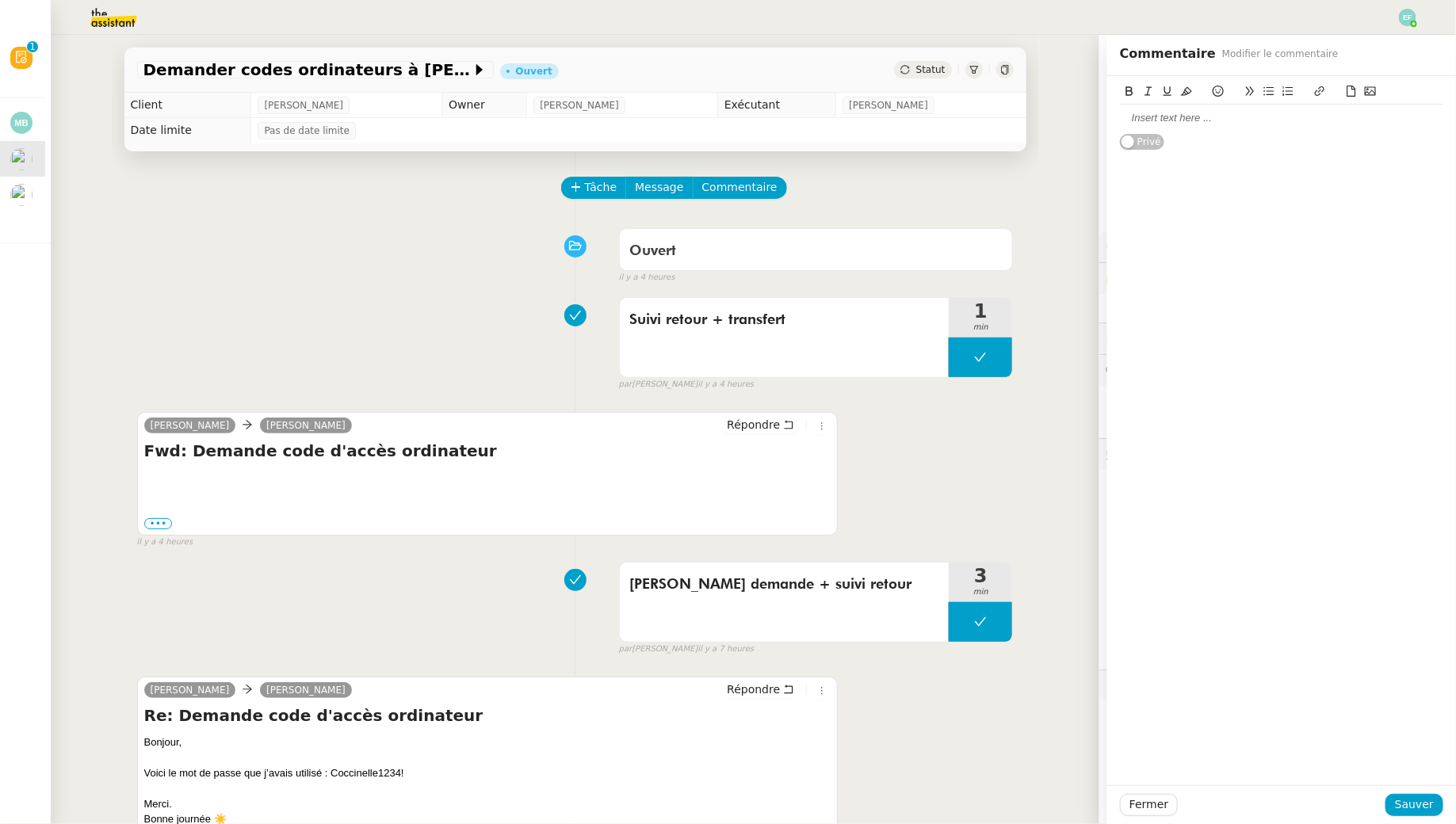
click at [1143, 118] on div at bounding box center [1281, 118] width 323 height 14
click at [1425, 805] on span "Sauver" at bounding box center [1414, 805] width 39 height 19
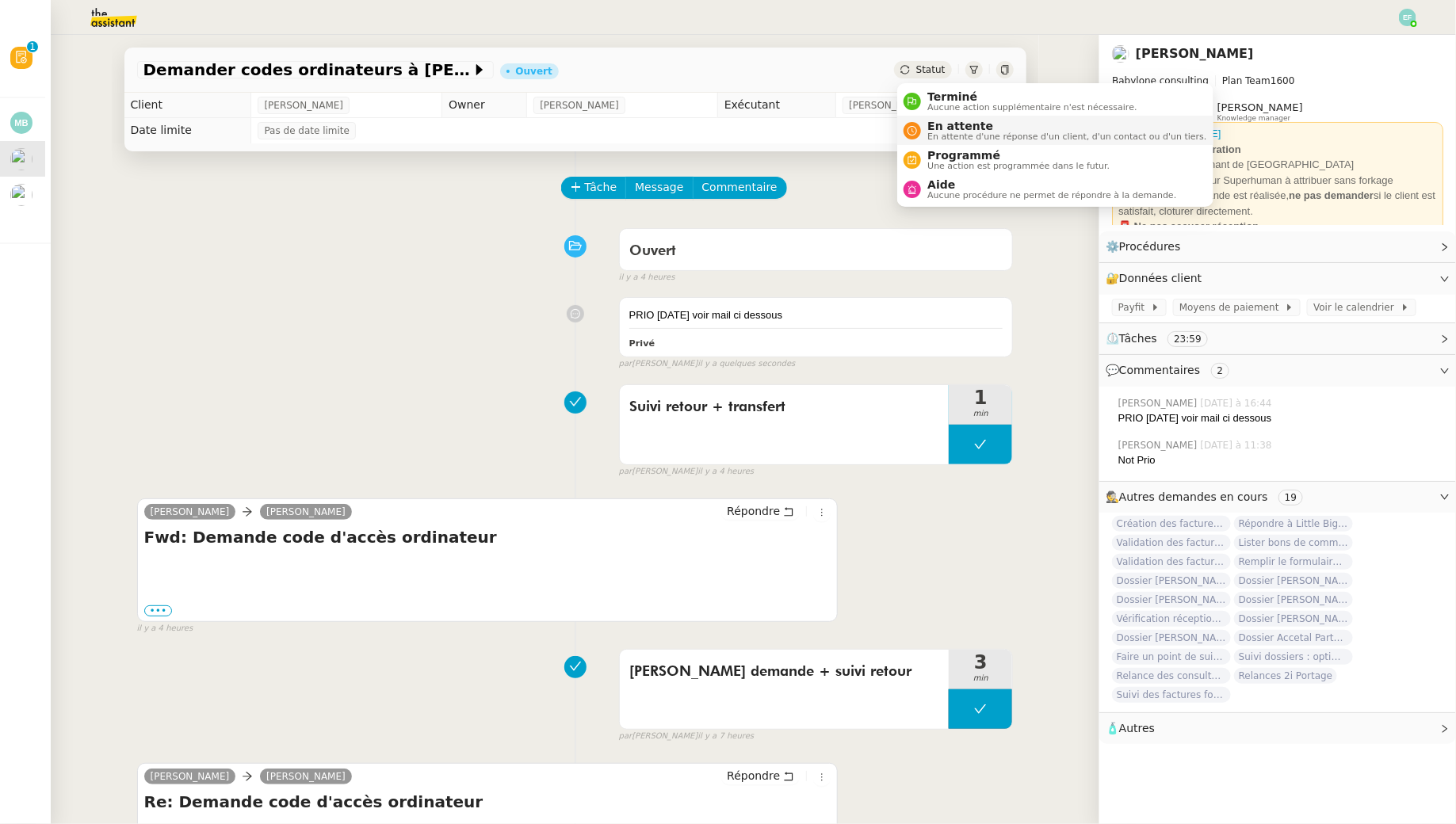
click at [941, 123] on span "En attente" at bounding box center [1067, 126] width 279 height 13
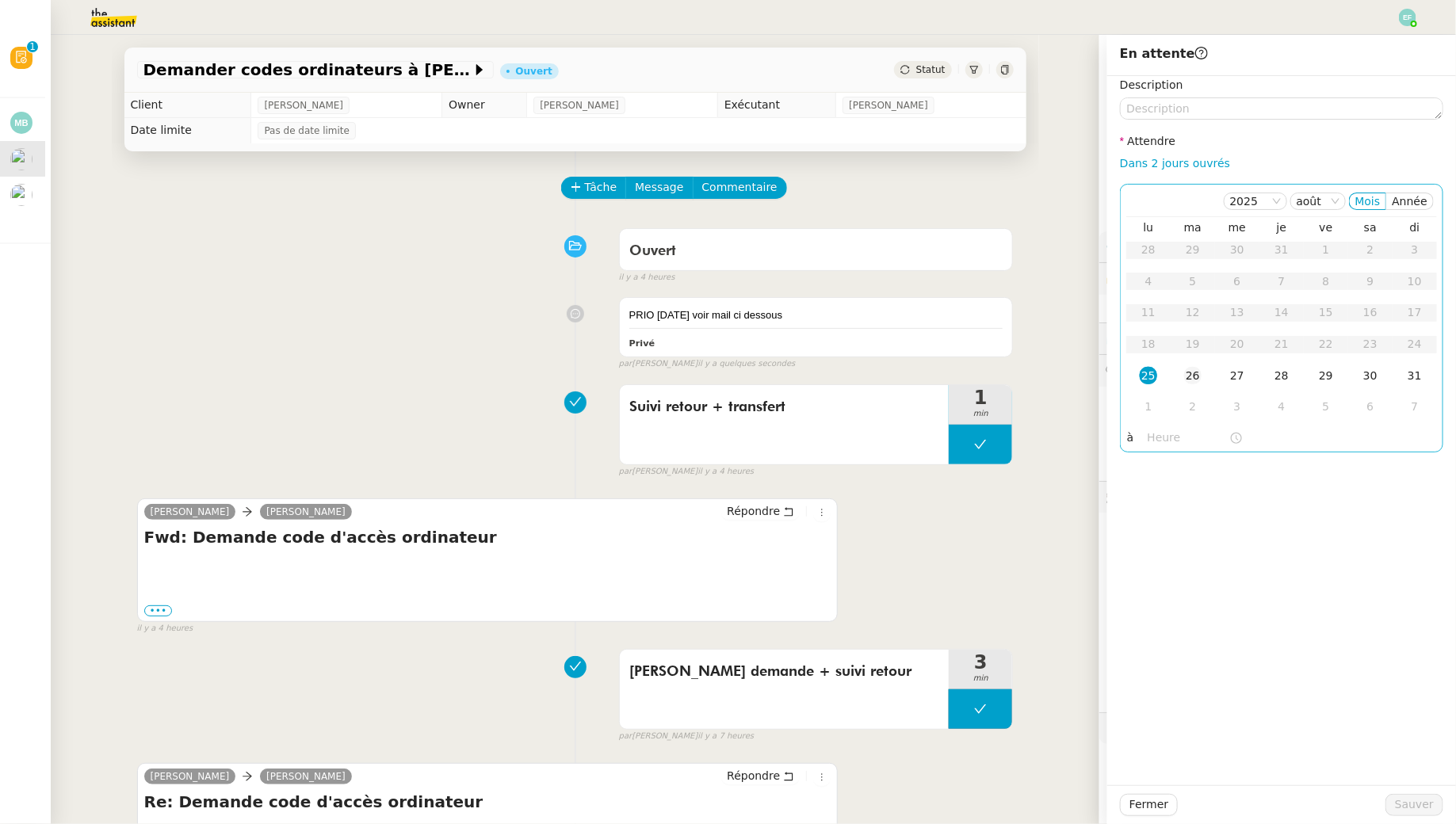
click at [1202, 374] on td "26" at bounding box center [1193, 376] width 44 height 32
click at [1415, 804] on span "Sauver" at bounding box center [1414, 805] width 39 height 19
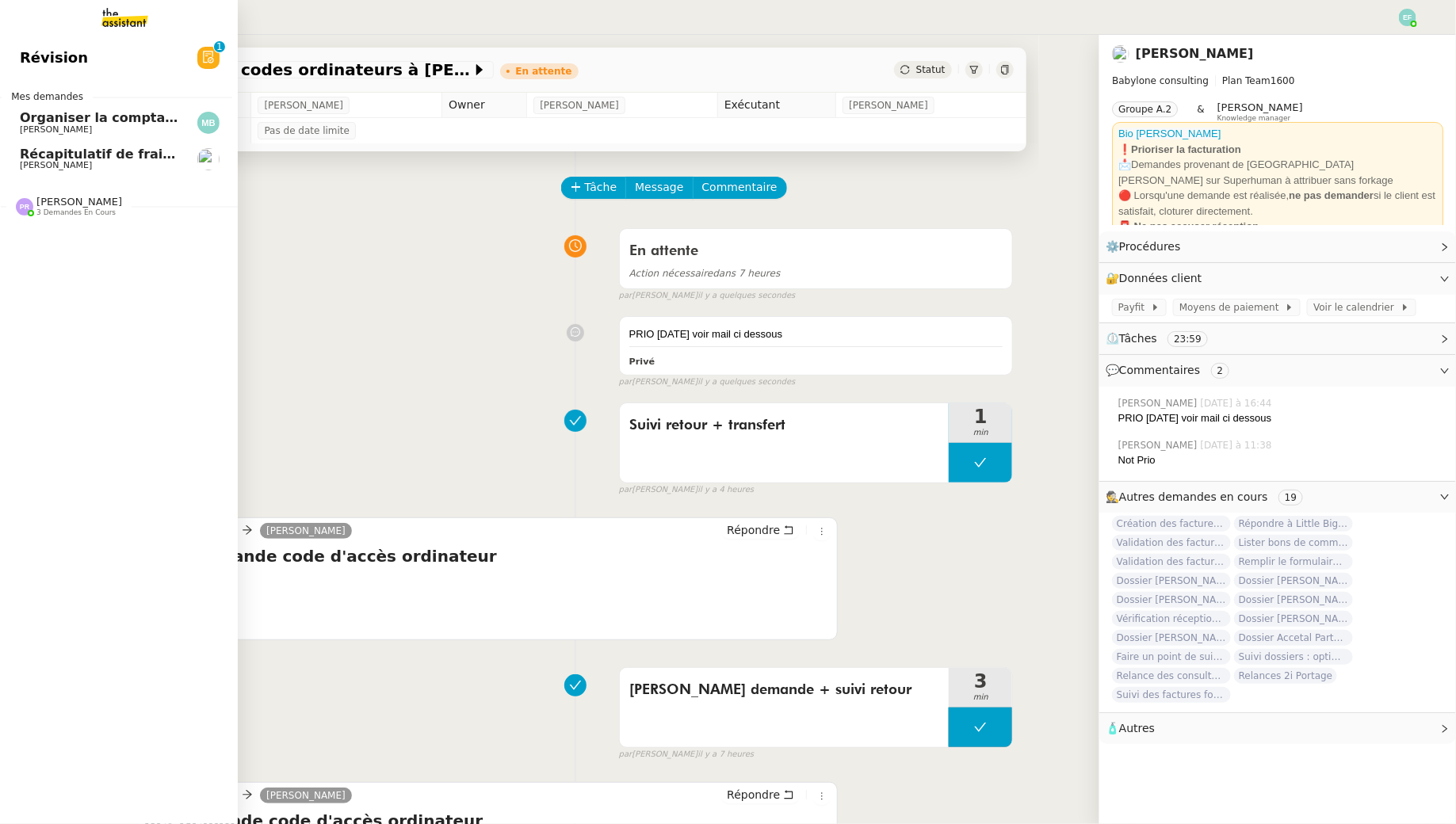
click at [71, 138] on link "Organiser la comptabilité NURI 2025 Marina Barthelemy" at bounding box center [113, 122] width 238 height 36
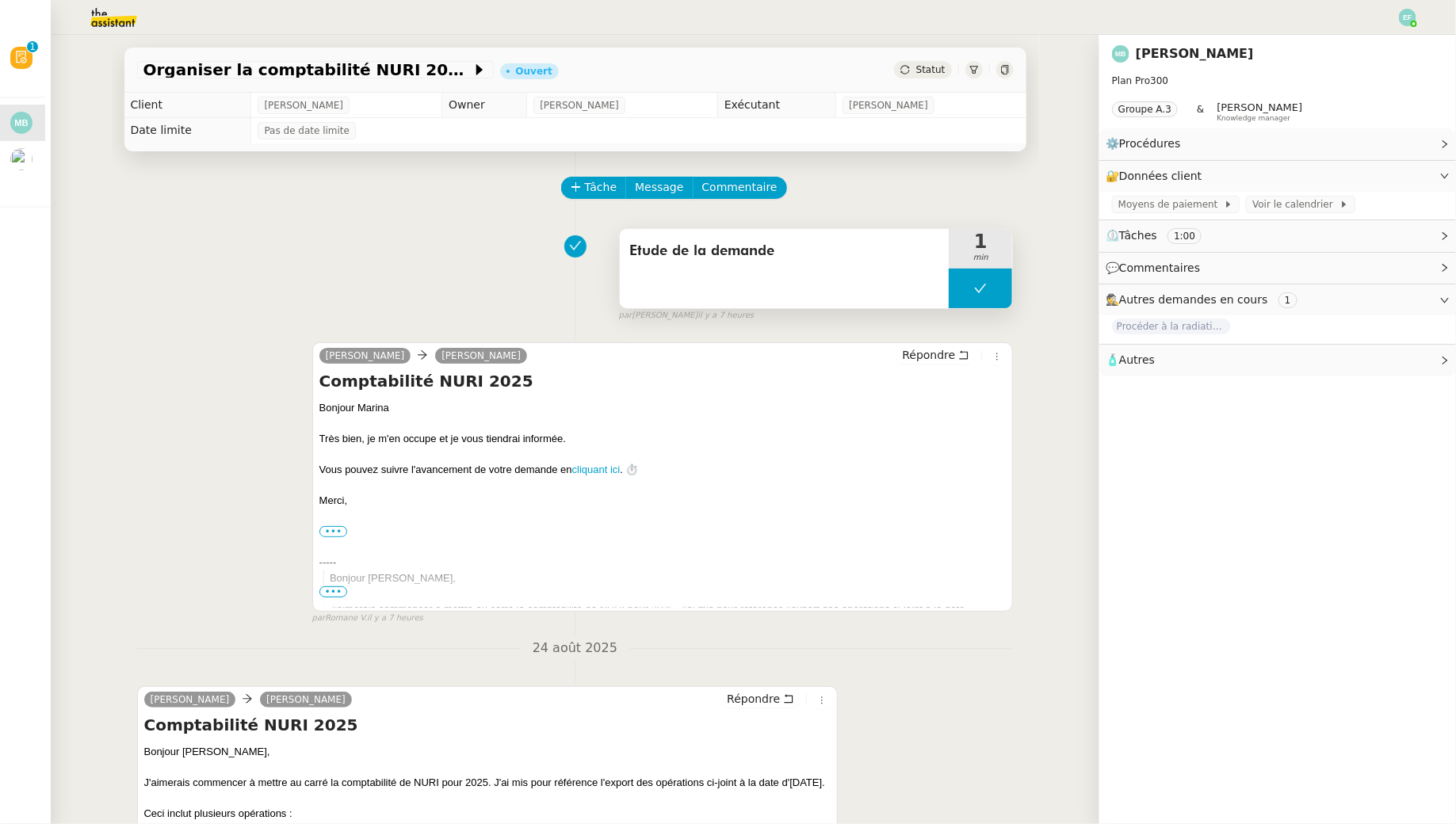
click at [979, 296] on button at bounding box center [981, 288] width 63 height 40
click at [946, 292] on div "Etude de la demande" at bounding box center [785, 269] width 330 height 80
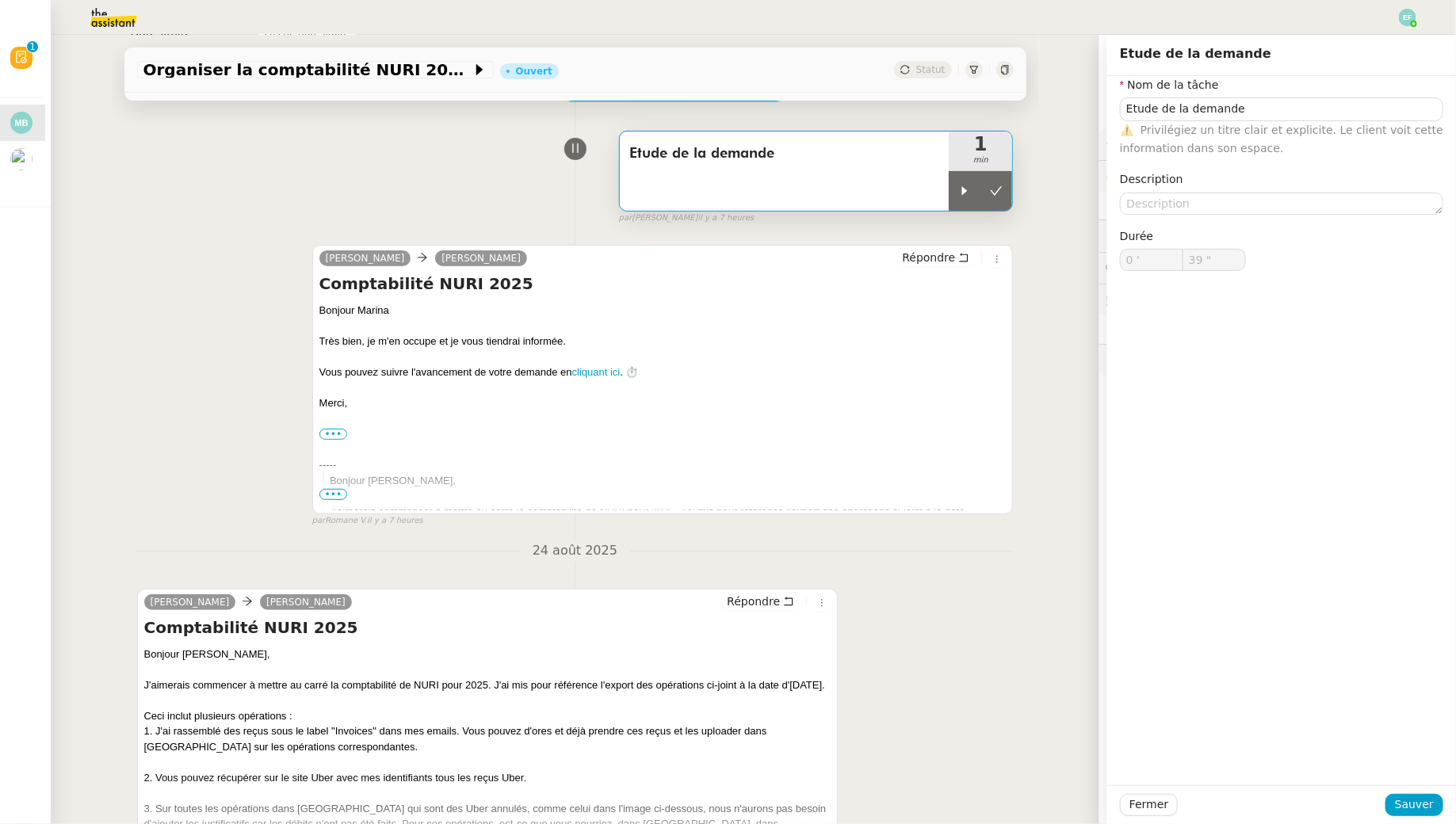
scroll to position [103, 0]
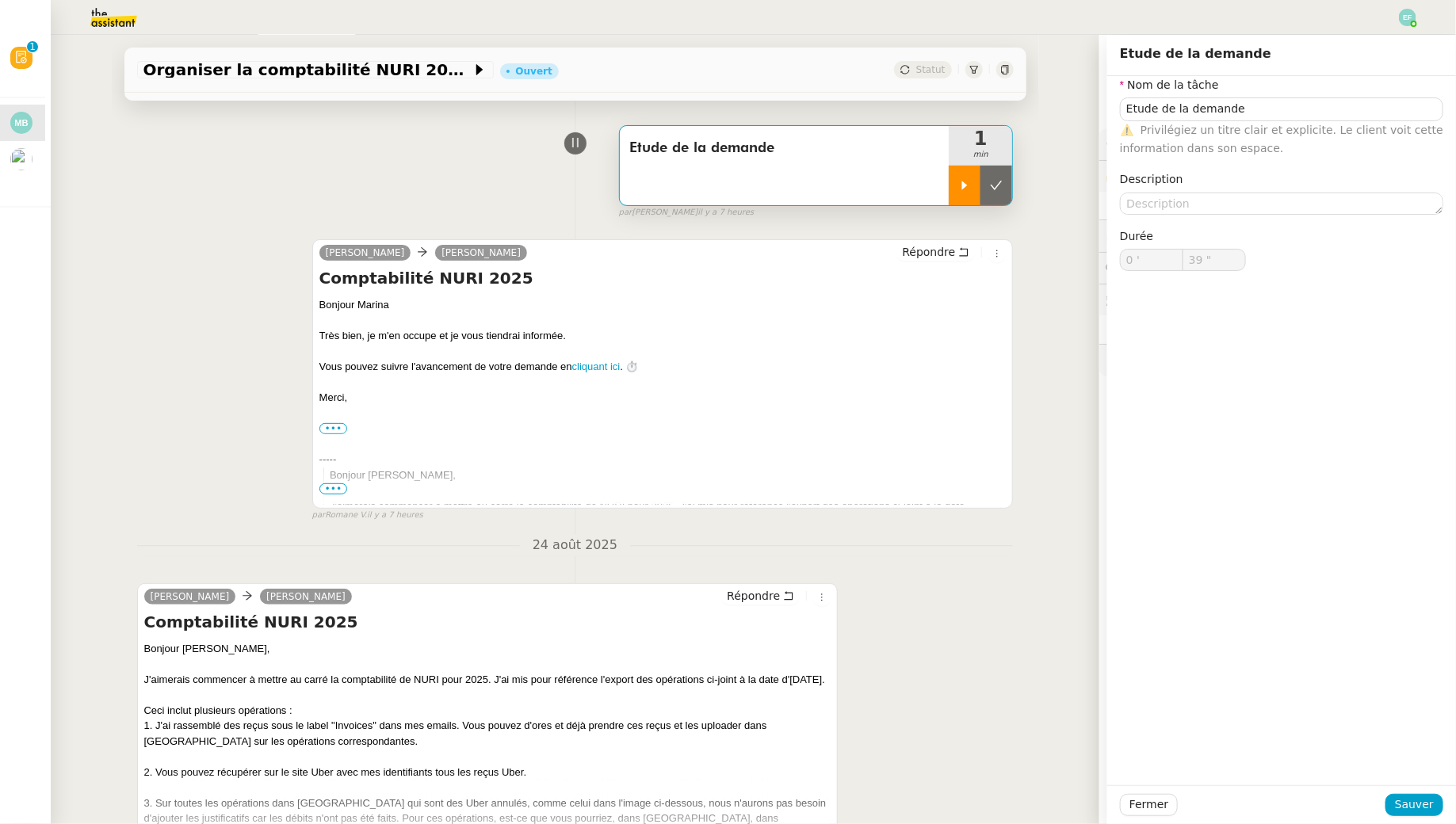
click at [960, 184] on icon at bounding box center [965, 185] width 13 height 13
type input "Etude de la demande"
type input "0 '"
type input "39 ""
click at [834, 499] on div "J'aimerais commencer à mettre au carré la comptabilité de NURI pour 2025. J'ai …" at bounding box center [667, 513] width 676 height 31
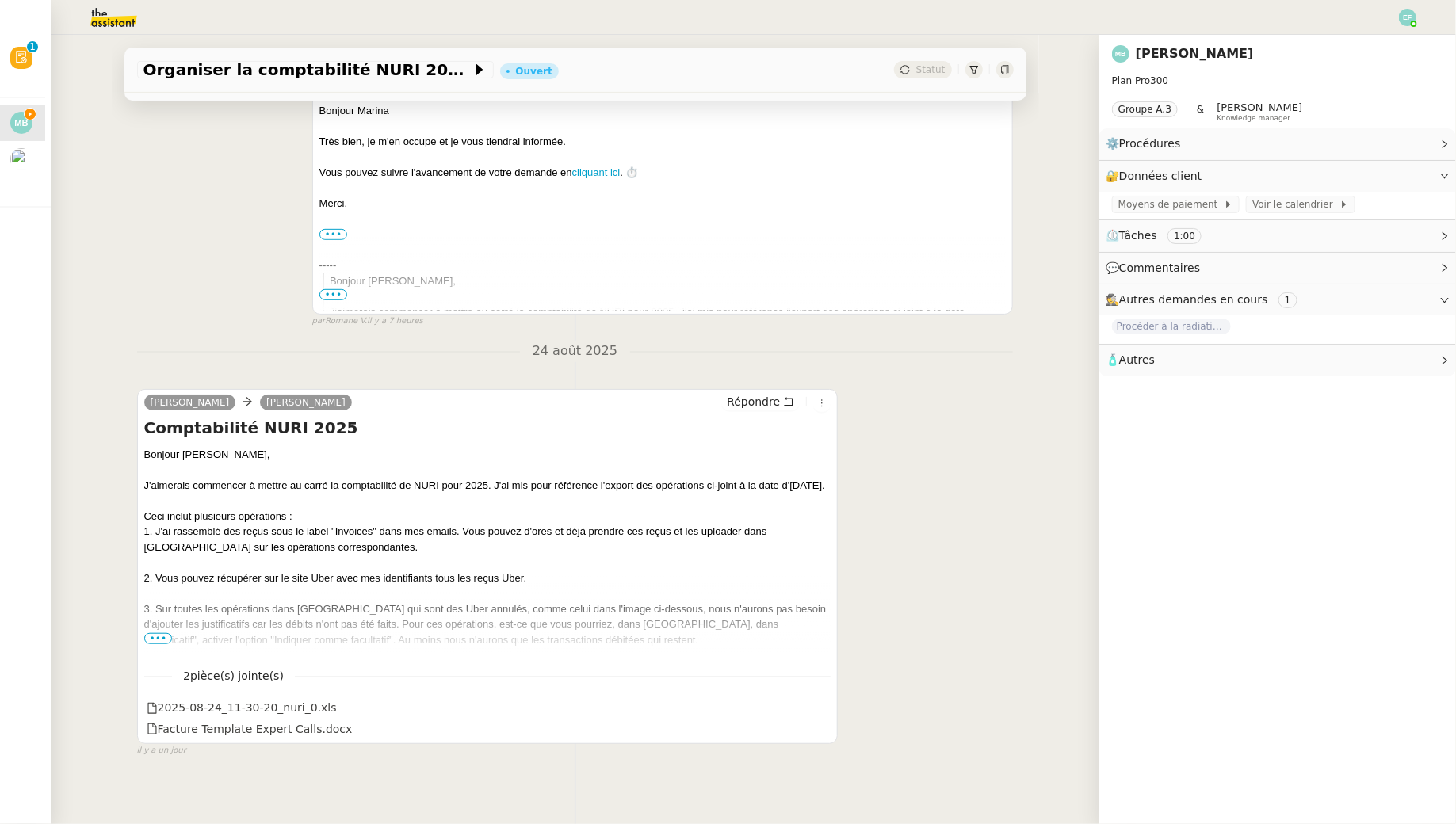
scroll to position [305, 0]
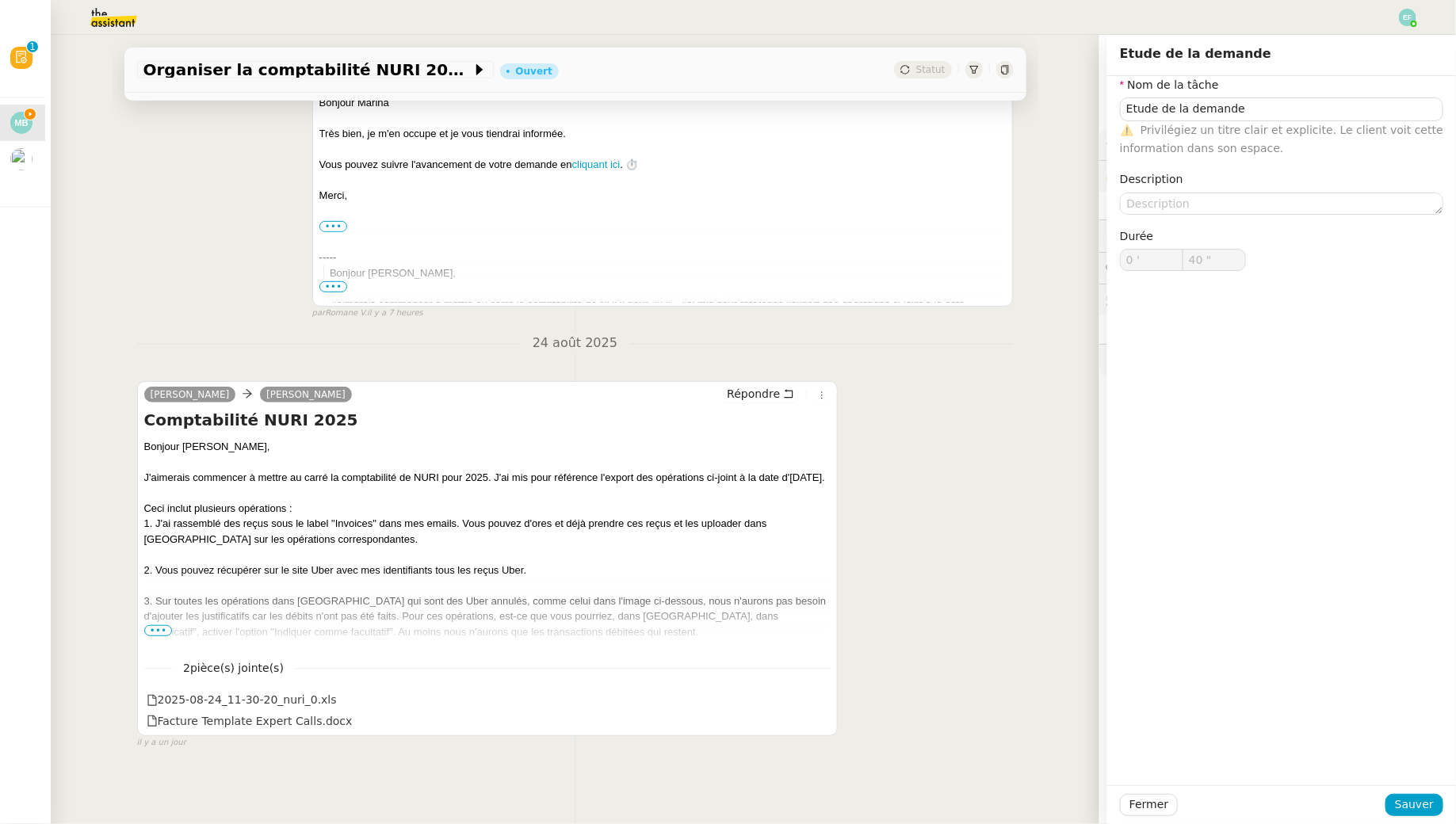
type input "41 ""
click at [867, 519] on div "Marina Barthelemy Hélène Répondre Comptabilité NURI 2025 Bonjour Hélène, J'aime…" at bounding box center [576, 558] width 877 height 383
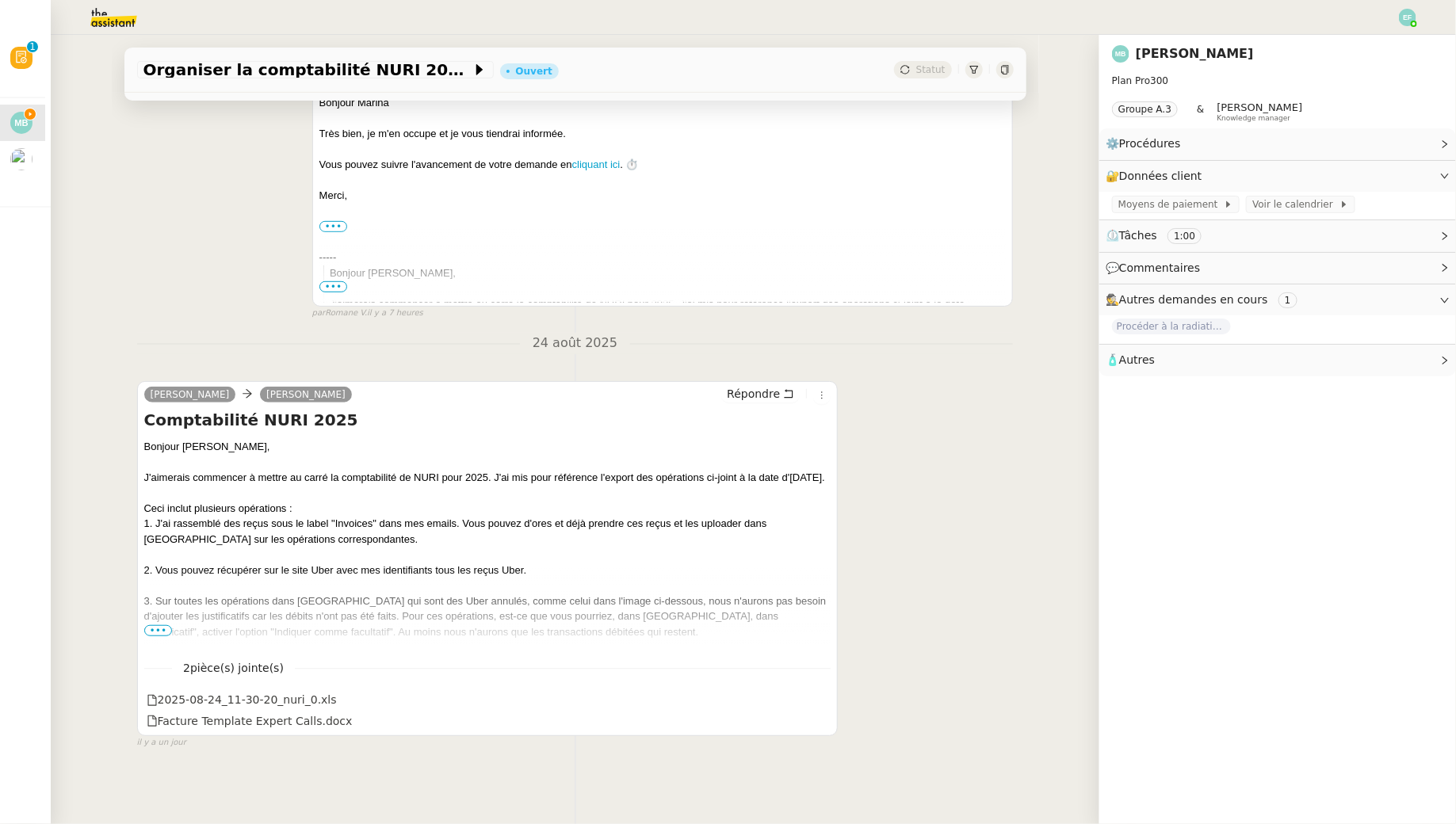
click at [162, 628] on span "•••" at bounding box center [158, 631] width 29 height 11
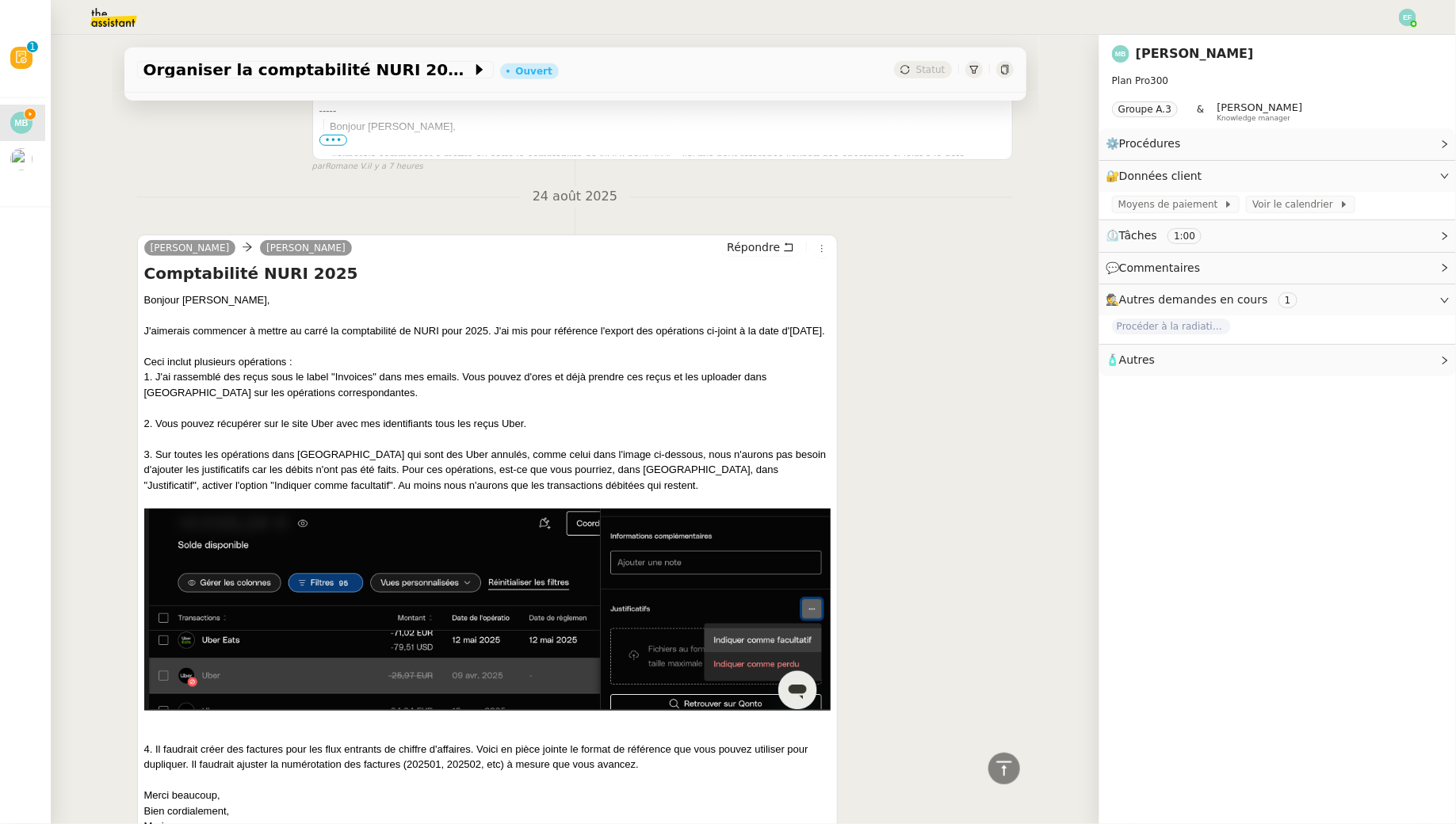
scroll to position [453, 0]
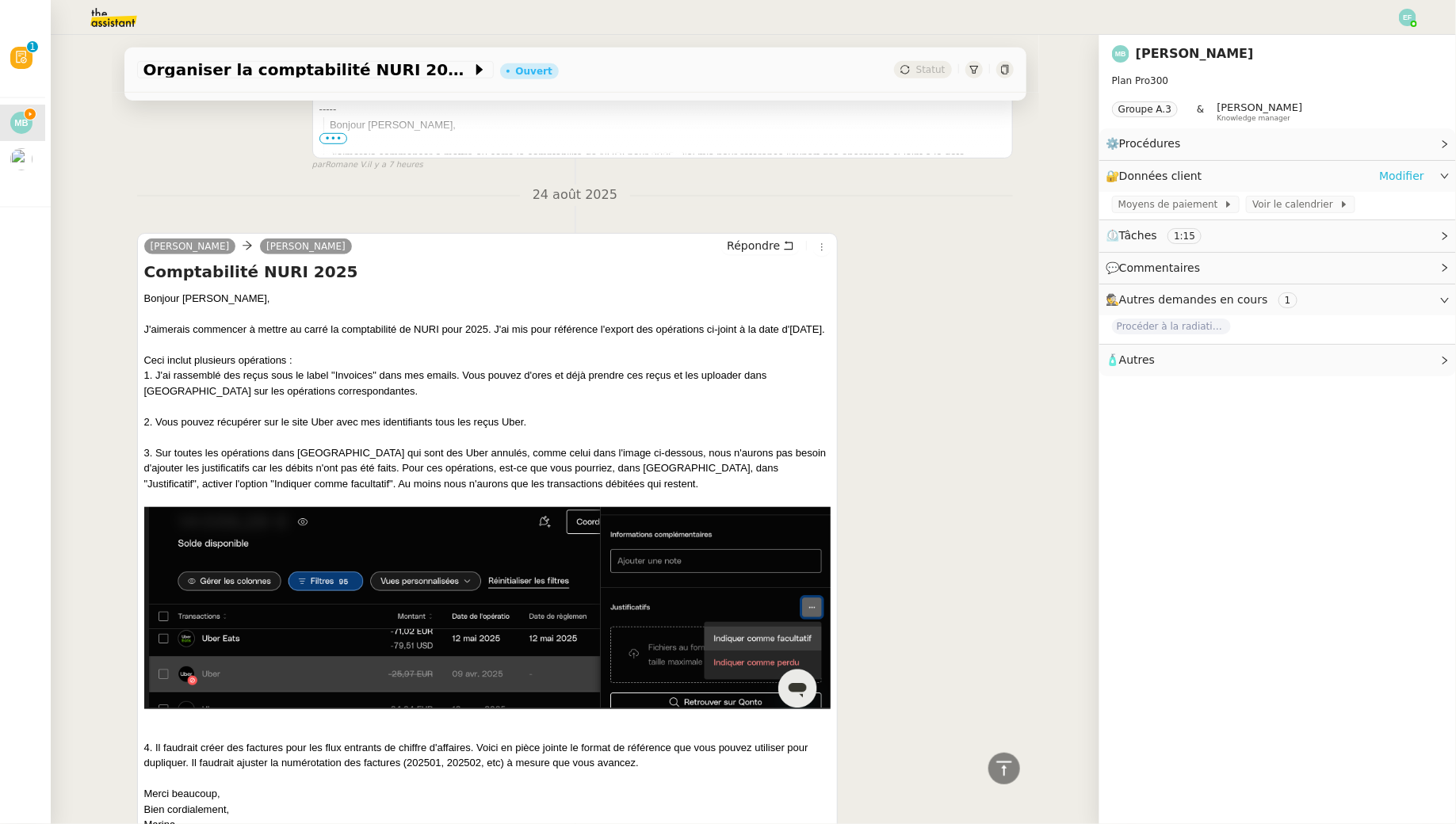
click at [1413, 176] on link "Modifier" at bounding box center [1401, 176] width 45 height 19
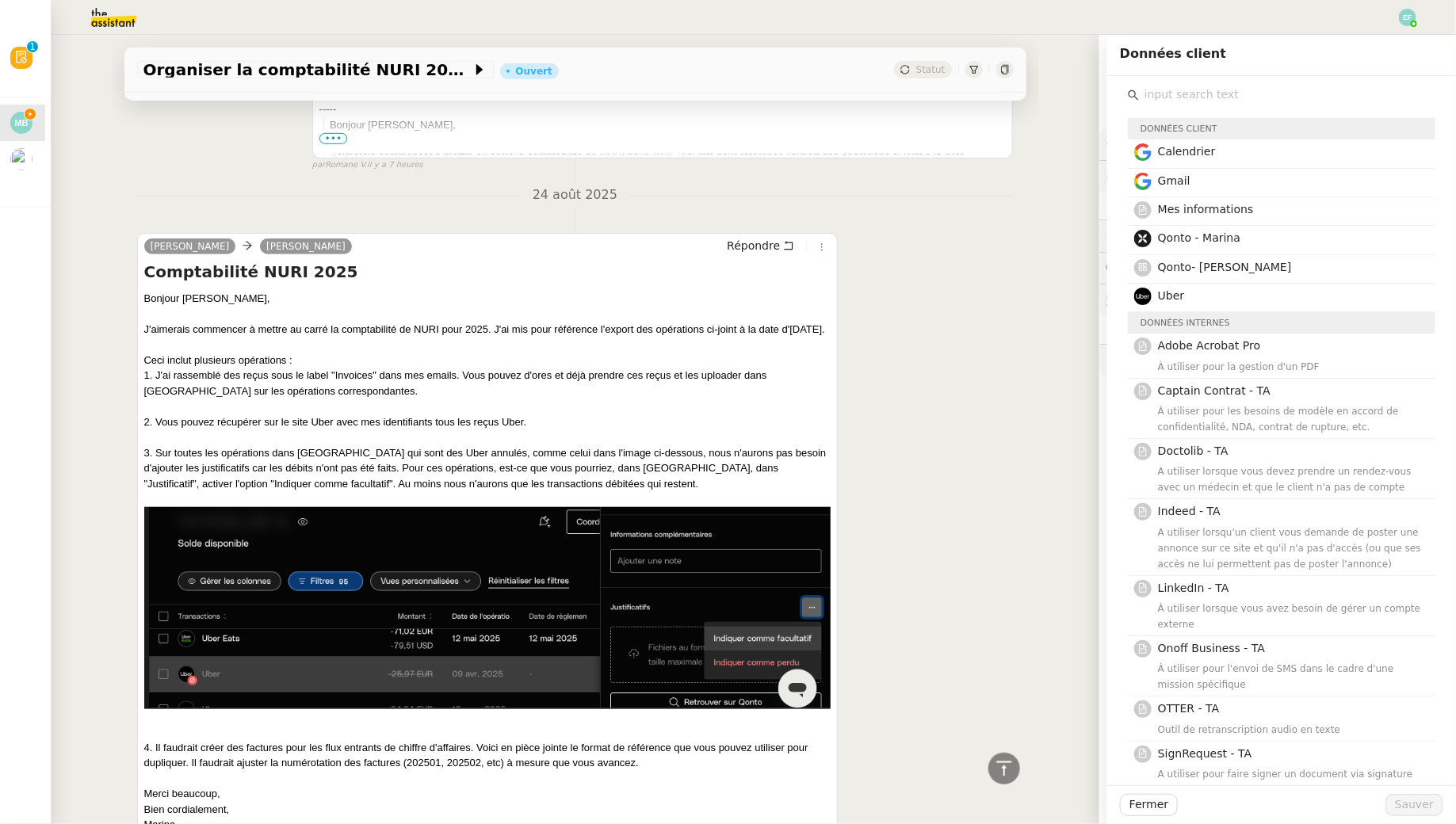
click at [1223, 86] on input "text" at bounding box center [1287, 95] width 297 height 21
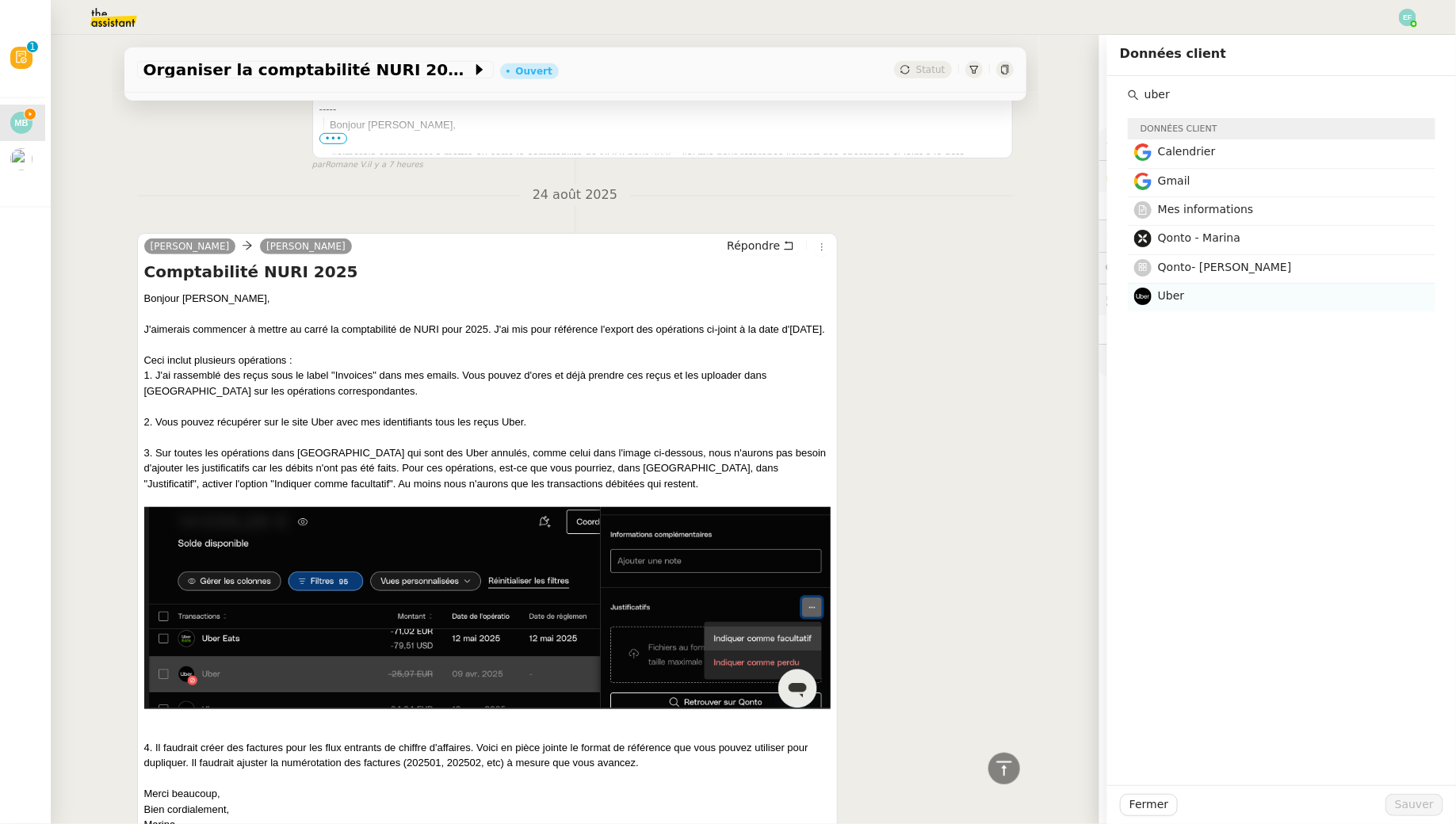
type input "uber"
click at [1185, 300] on h4 "Uber" at bounding box center [1291, 297] width 268 height 19
click at [1282, 238] on h4 "Qonto - Marina" at bounding box center [1291, 238] width 268 height 19
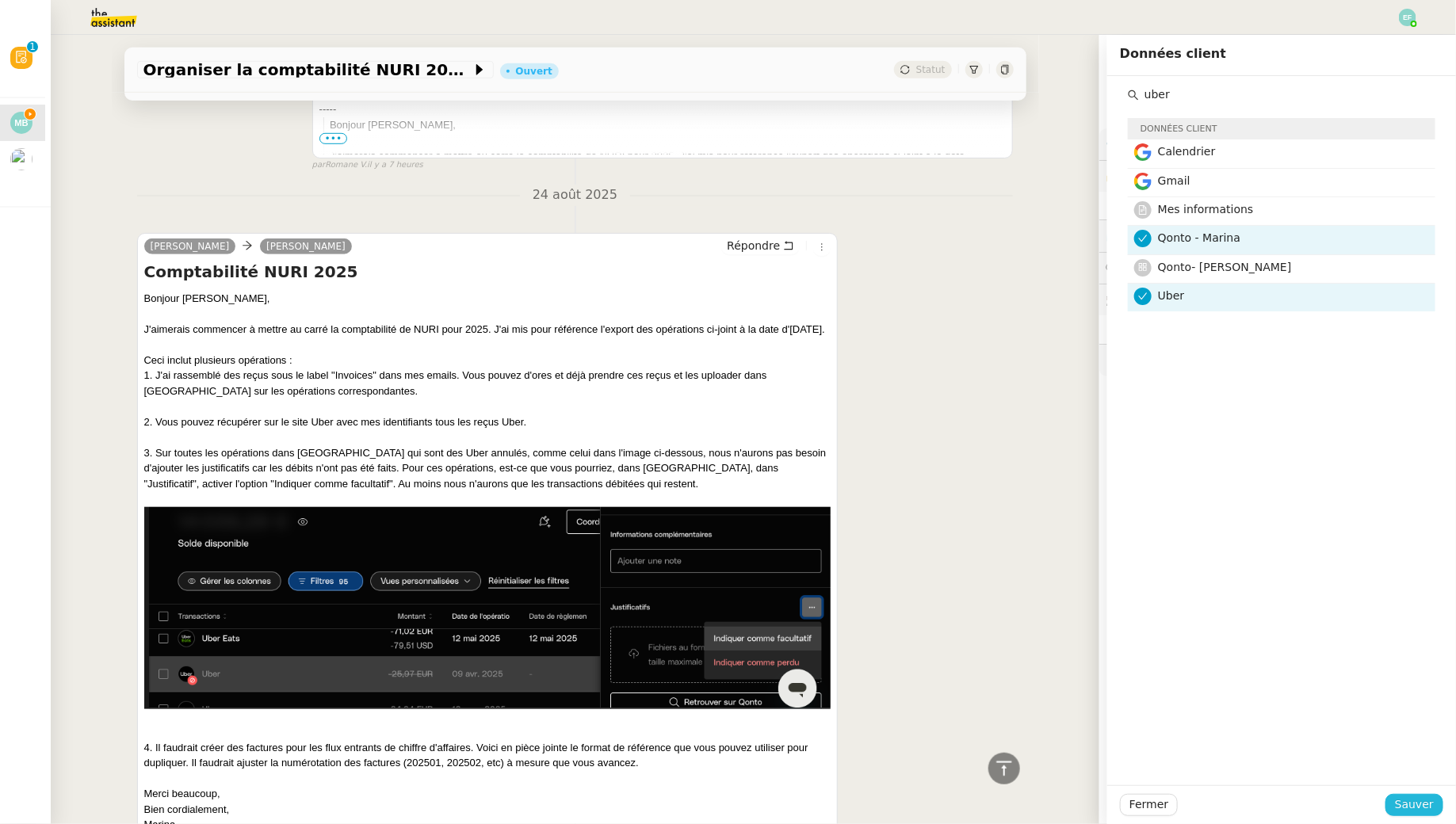
click at [1408, 802] on span "Sauver" at bounding box center [1414, 805] width 39 height 19
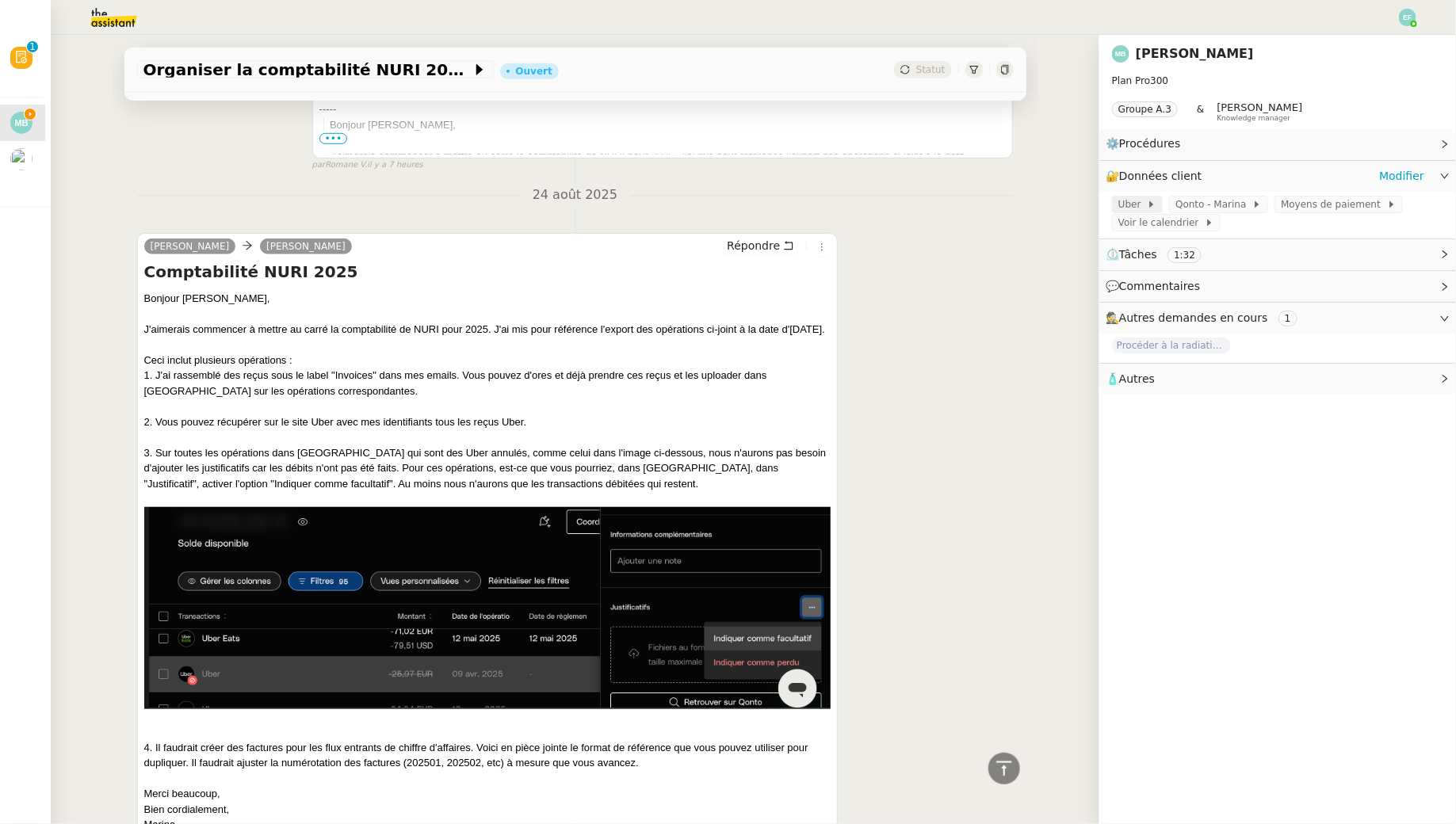
click at [1135, 202] on span "Uber" at bounding box center [1133, 204] width 29 height 16
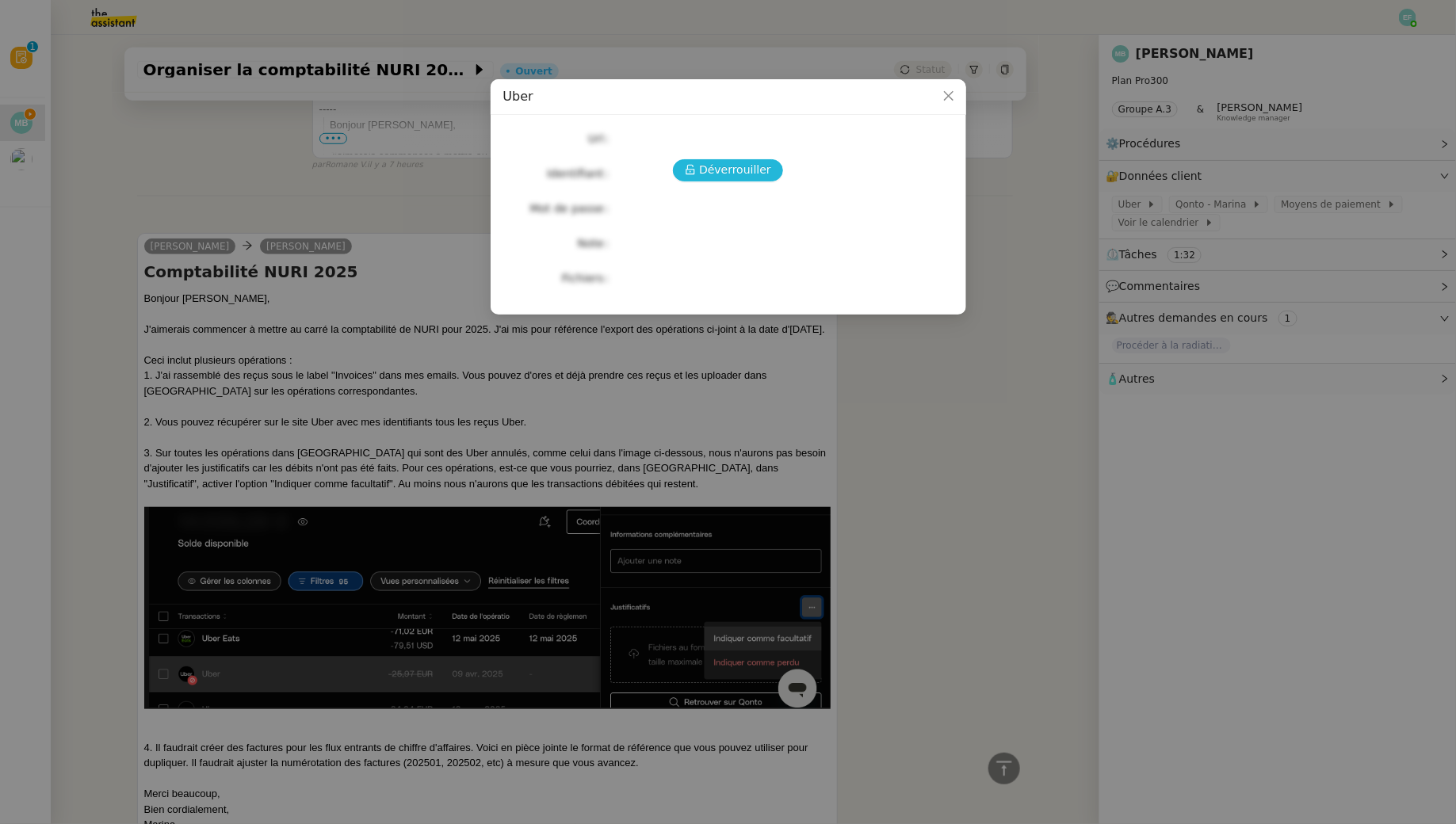
click at [752, 163] on span "Déverrouiller" at bounding box center [735, 171] width 72 height 19
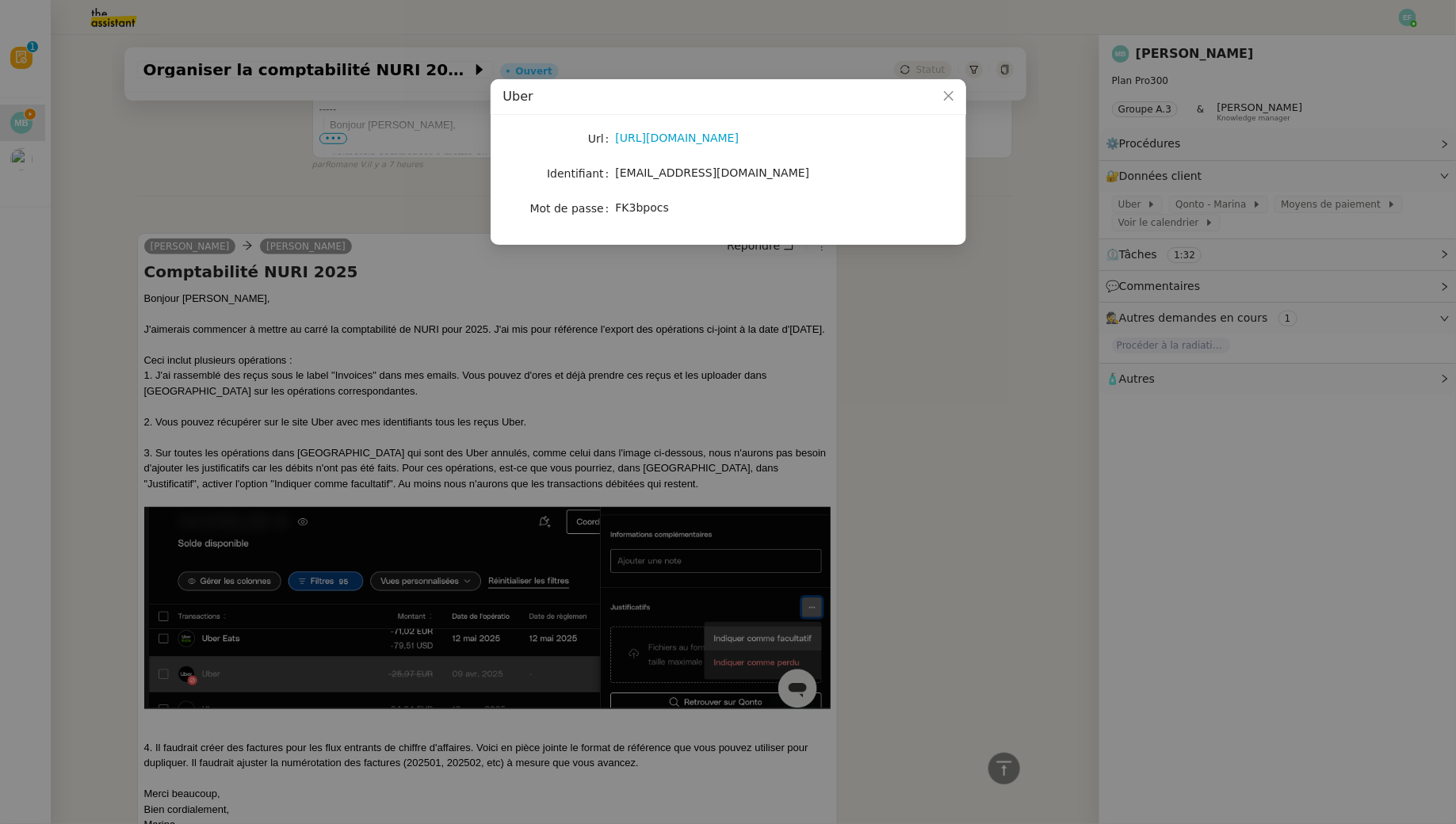
click at [716, 171] on span "marina.barthelemy@outlook.com" at bounding box center [713, 173] width 195 height 13
copy span "marina.barthelemy@outlook.com"
click at [899, 414] on nz-modal-container "Uber Url https://www.uber.com/fr/en/ Identifiant marina.barthelemy@outlook.com …" at bounding box center [728, 412] width 1456 height 824
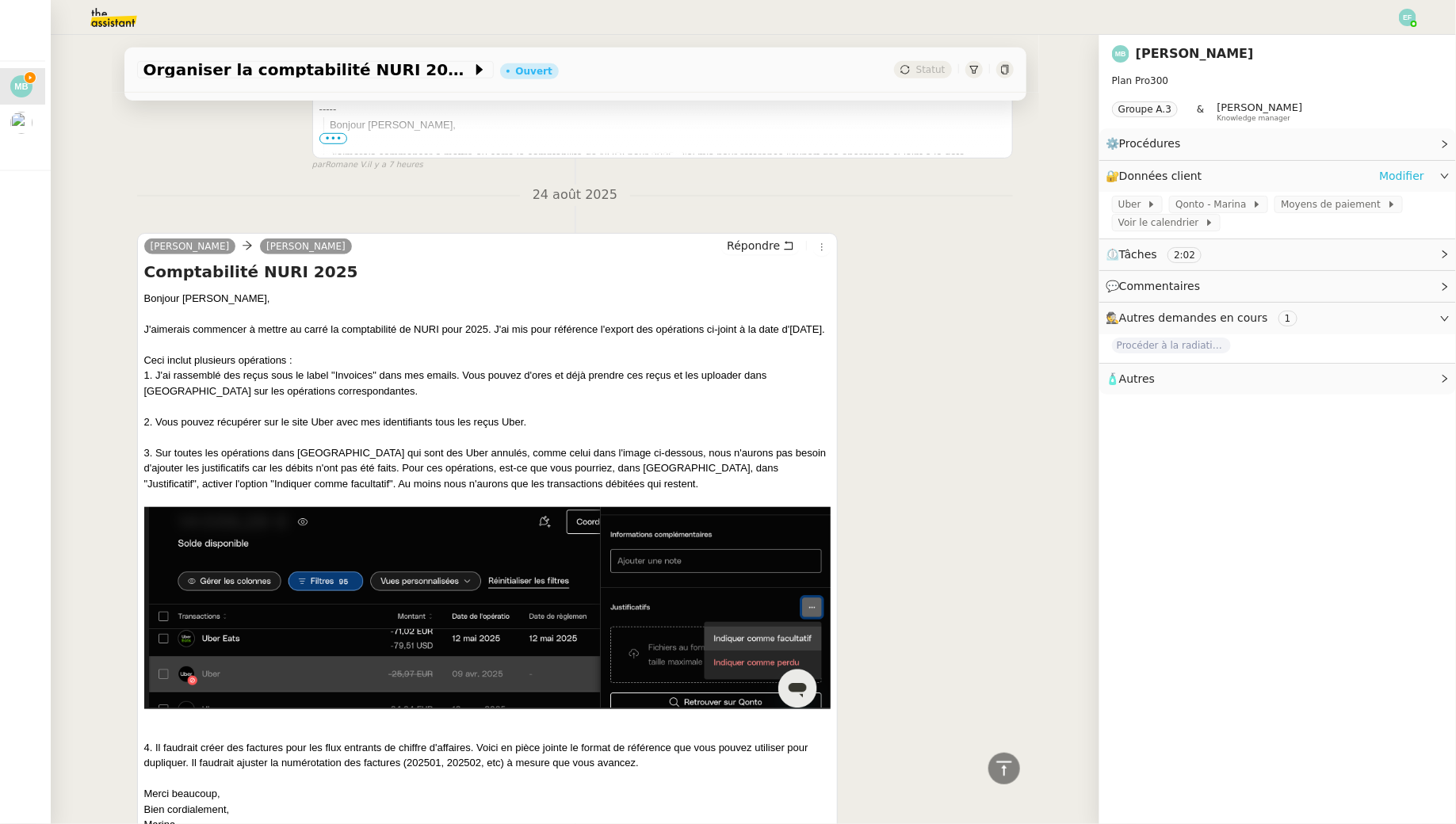
click at [1417, 178] on link "Modifier" at bounding box center [1401, 176] width 45 height 19
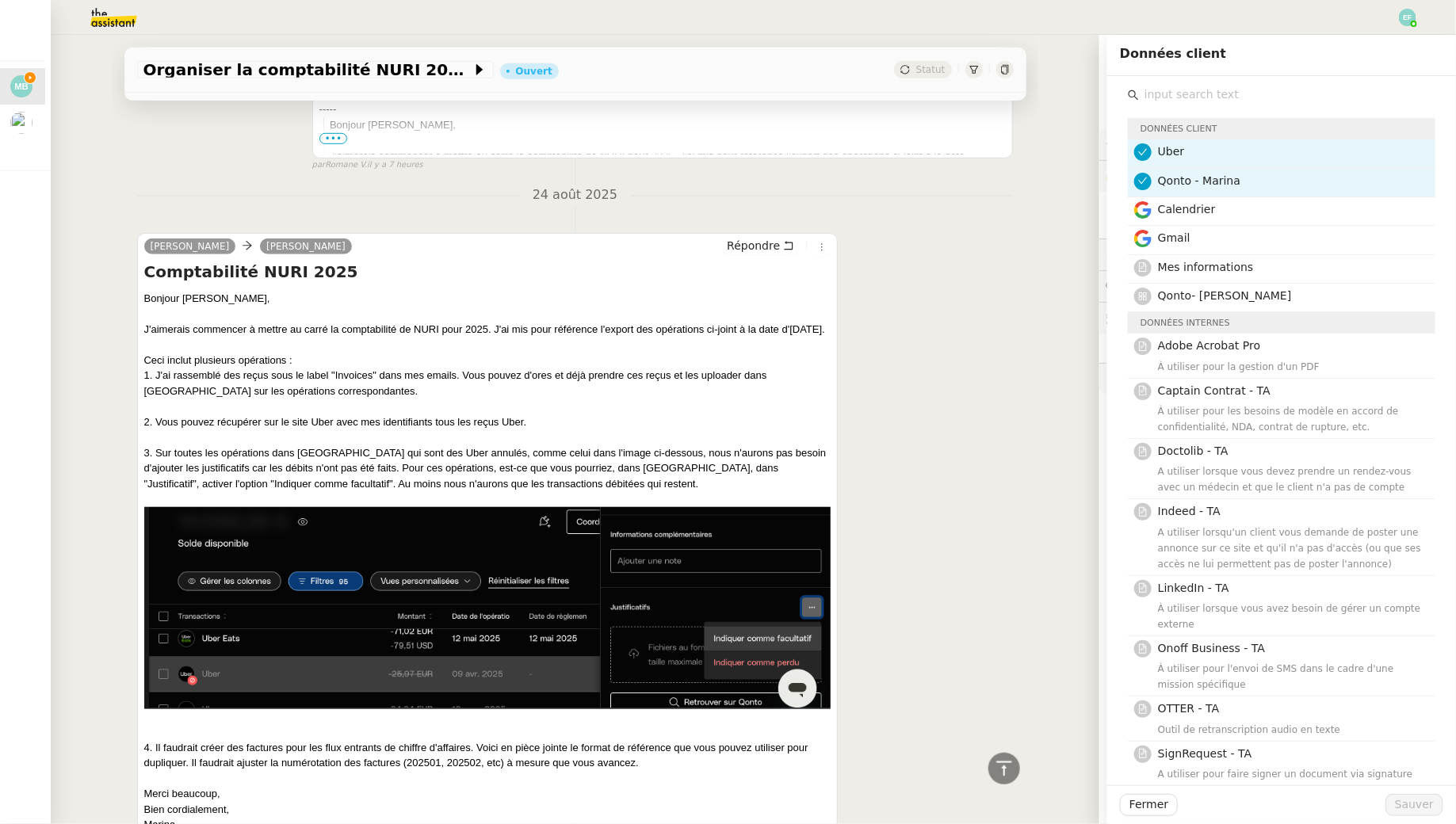
click at [1240, 103] on input "text" at bounding box center [1287, 95] width 297 height 21
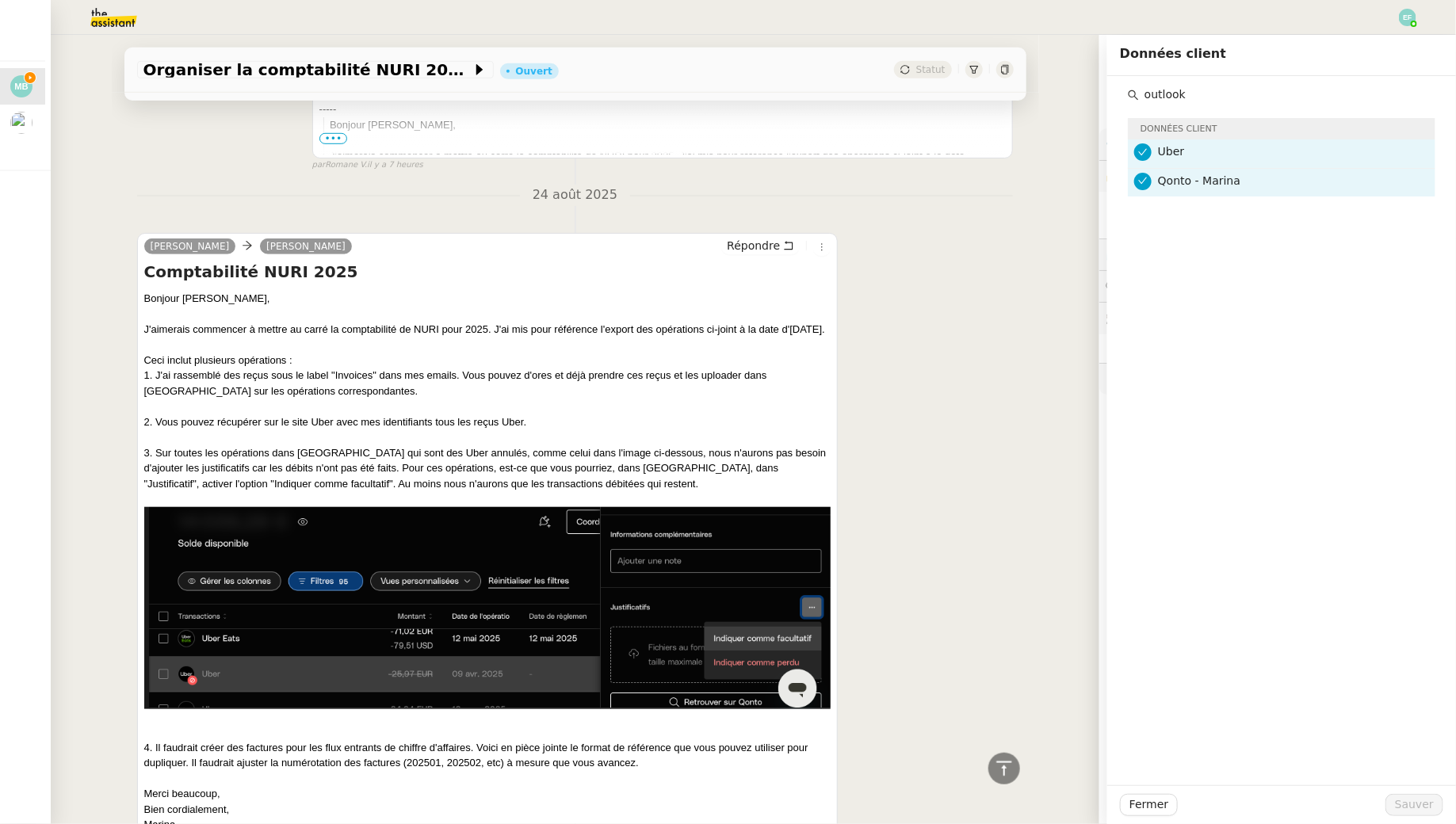
type input "outlook"
click at [1028, 235] on div "Tâche Message Commentaire Veuillez patienter une erreur s'est produite 👌👌👌 mess…" at bounding box center [576, 361] width 928 height 1325
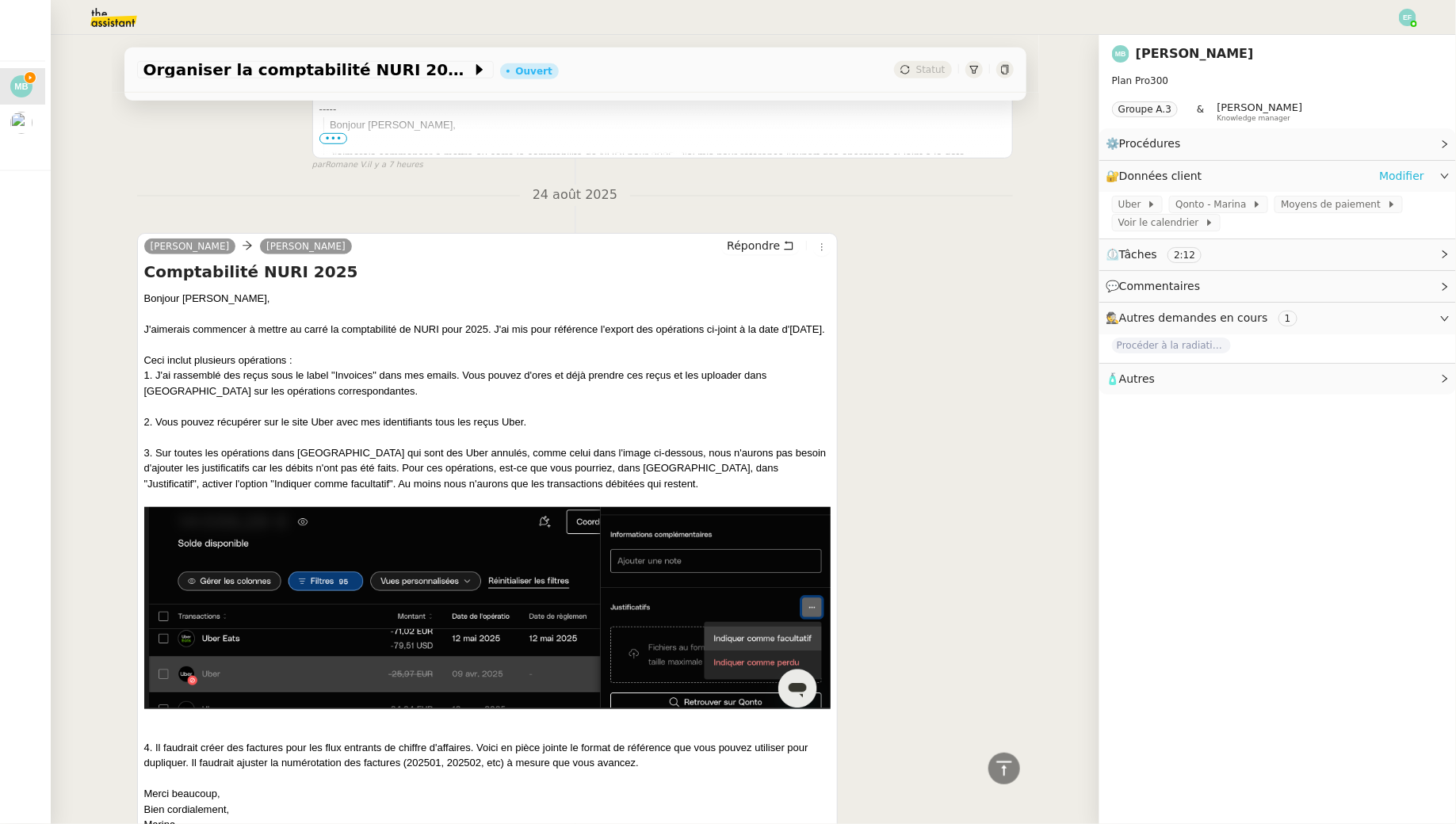
click at [1406, 178] on link "Modifier" at bounding box center [1401, 176] width 45 height 19
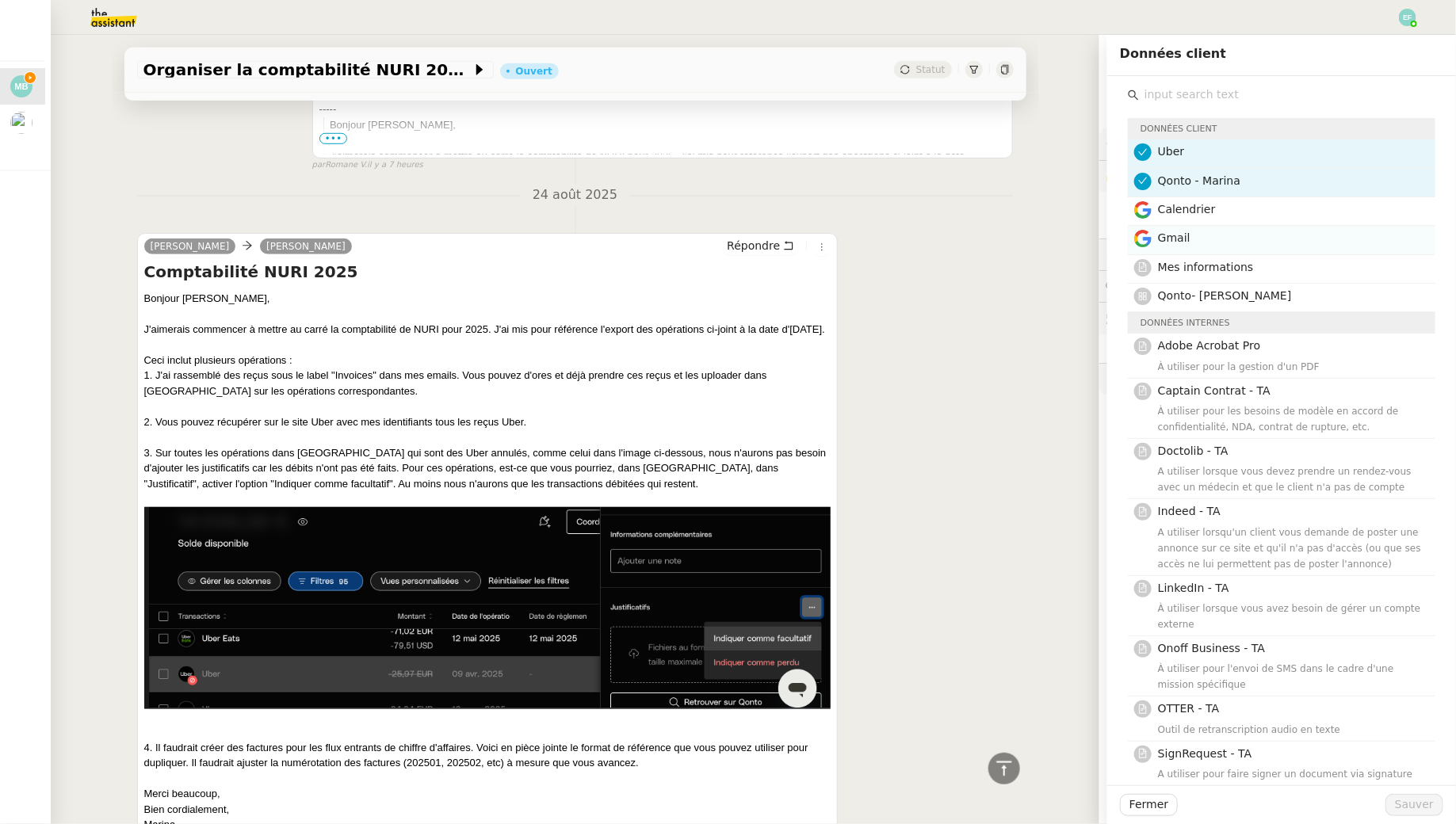
click at [1303, 238] on h4 "Gmail" at bounding box center [1291, 238] width 268 height 19
click at [1424, 804] on span "Sauver" at bounding box center [1414, 805] width 39 height 19
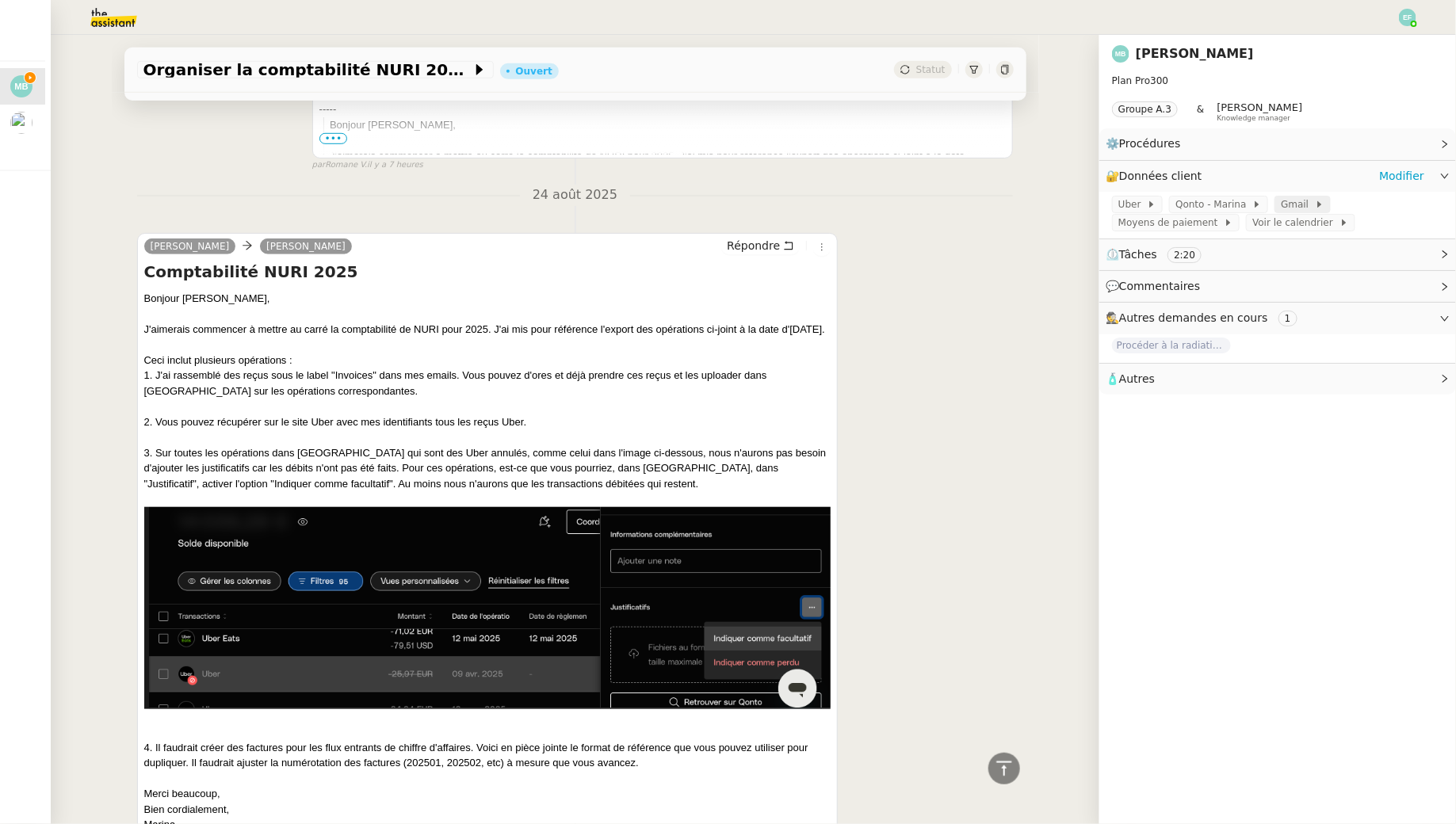
click at [1283, 200] on span "Gmail" at bounding box center [1298, 204] width 34 height 16
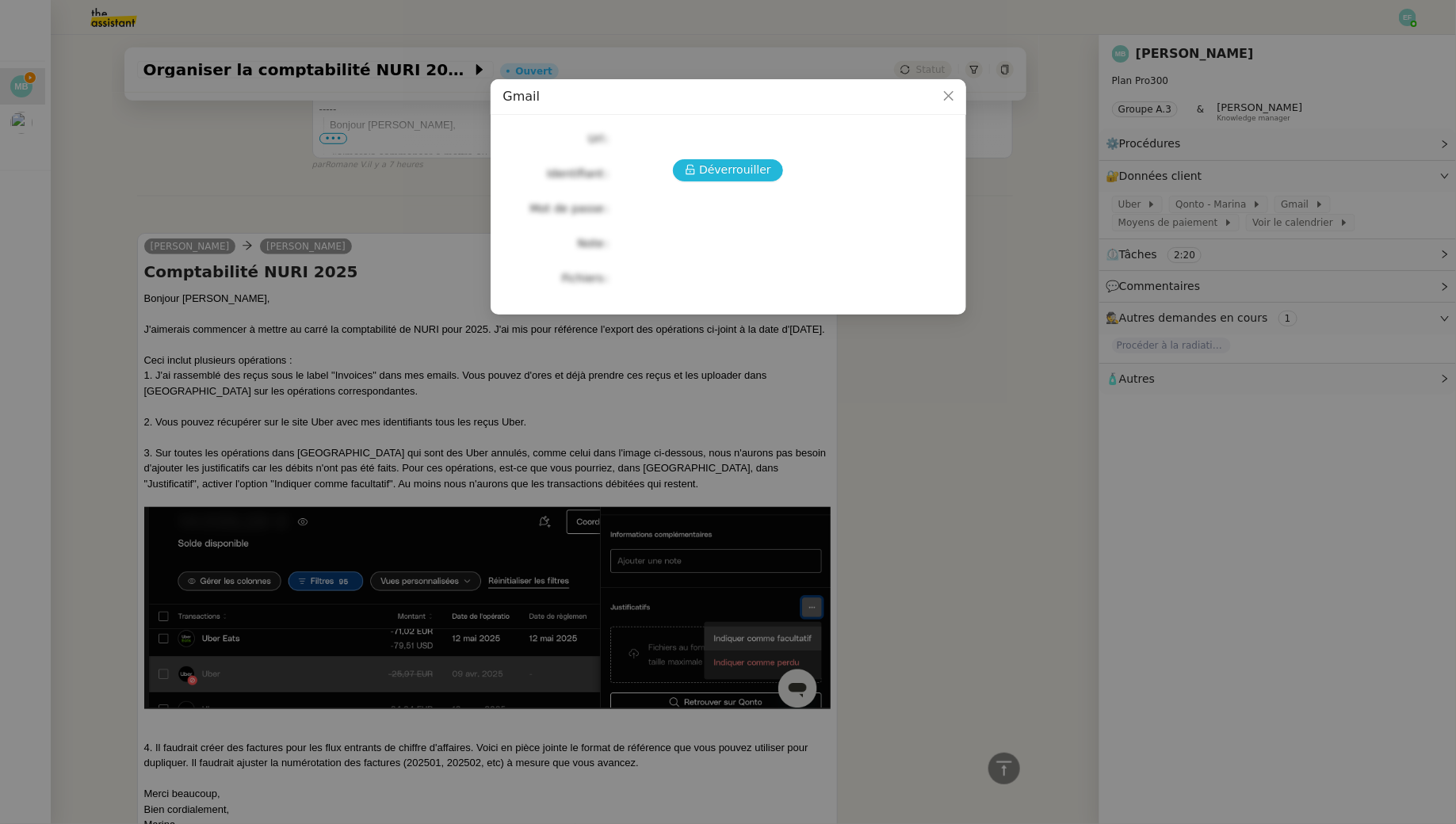
click at [731, 170] on span "Déverrouiller" at bounding box center [735, 171] width 72 height 19
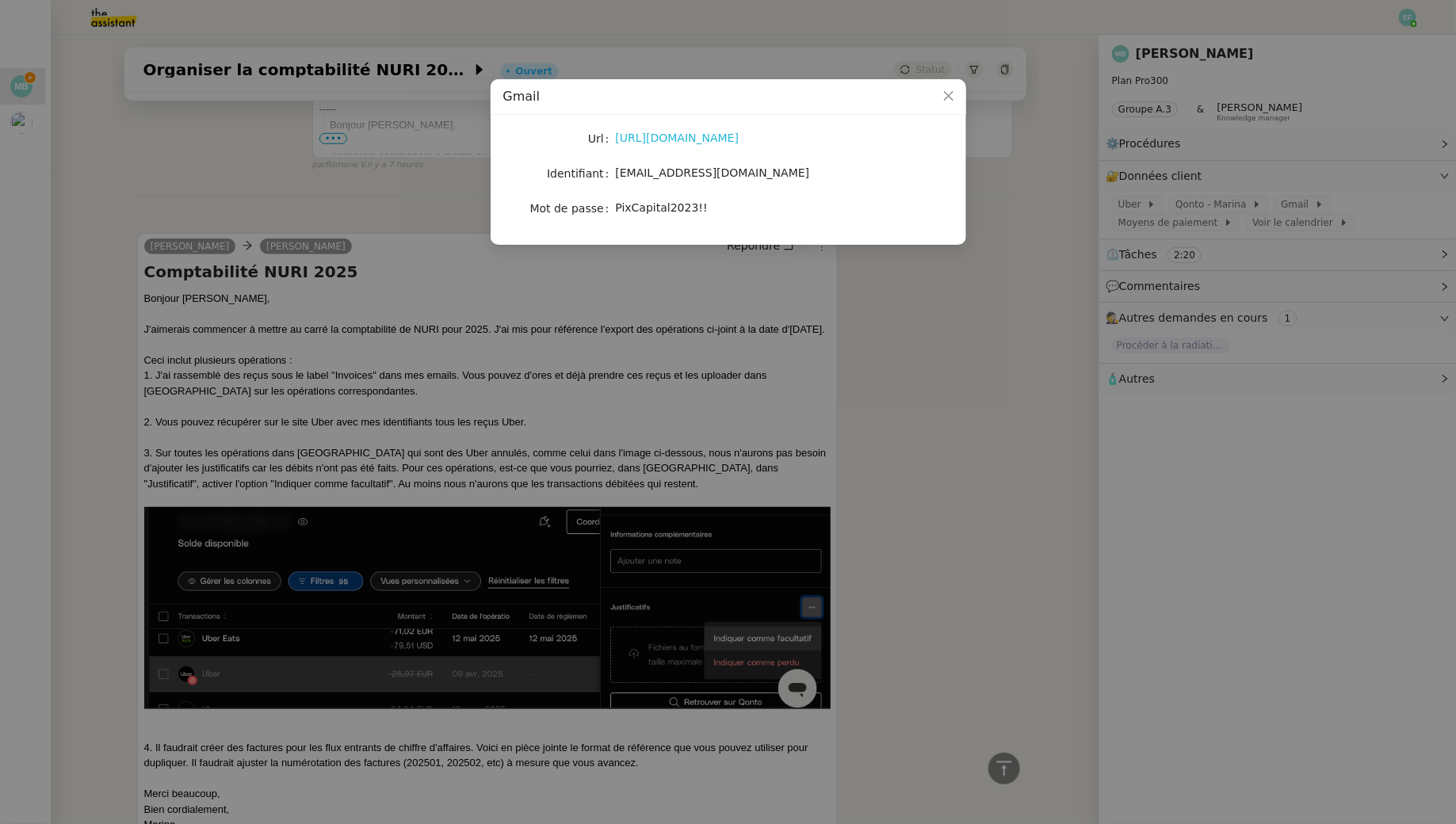
click at [715, 135] on link "https://www.google.com/intl/fr/gmail/about/" at bounding box center [677, 138] width 123 height 13
click at [699, 170] on span "[EMAIL_ADDRESS][DOMAIN_NAME]" at bounding box center [713, 173] width 195 height 13
copy span "[EMAIL_ADDRESS][DOMAIN_NAME]"
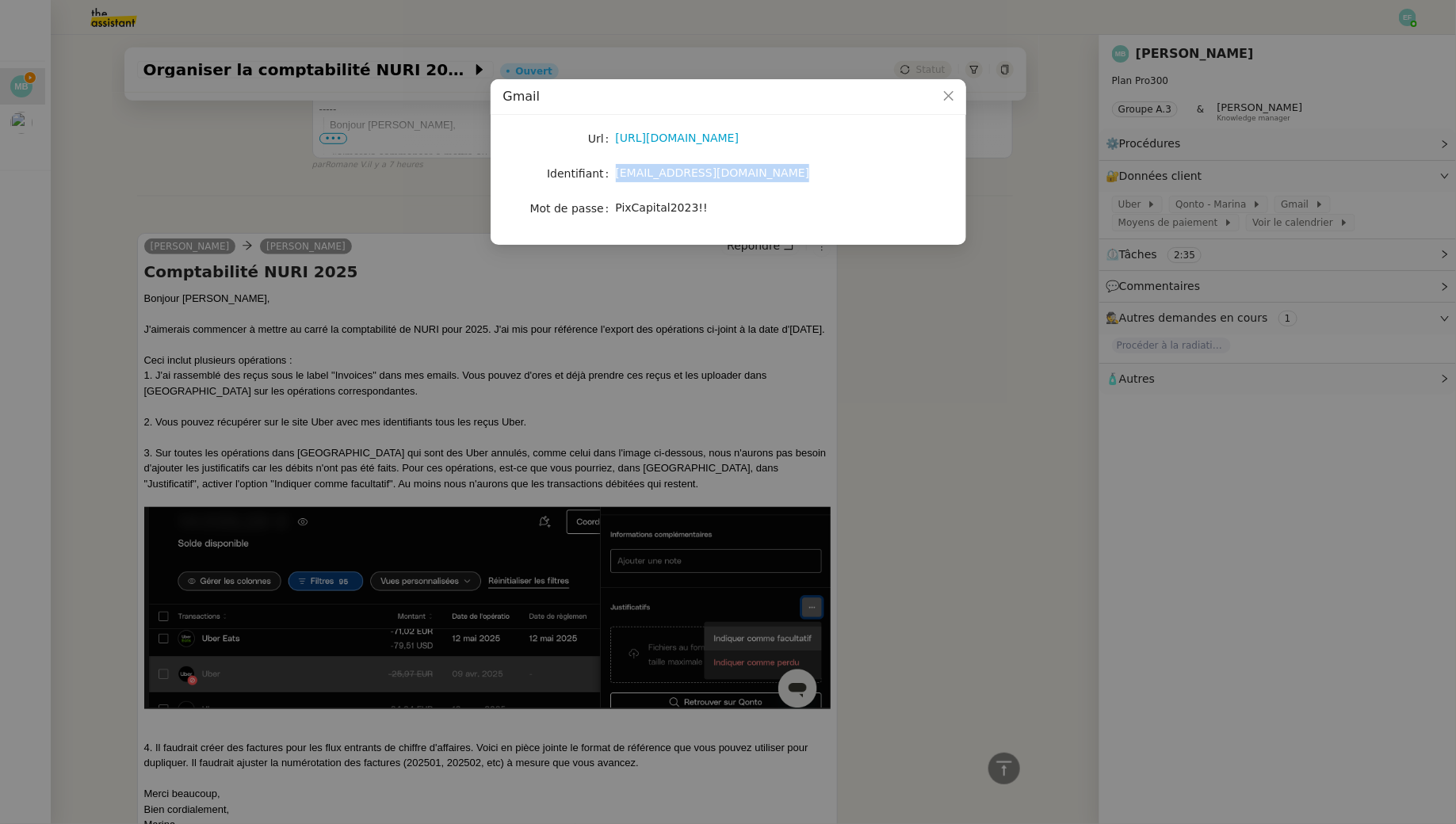
click at [671, 206] on span "PixCapital2023!!" at bounding box center [661, 208] width 92 height 13
copy span "PixCapital2023!!"
click at [191, 236] on nz-modal-container "Gmail Url https://www.google.com/intl/fr/gmail/about/ Identifiant marina@pixcap…" at bounding box center [728, 412] width 1456 height 824
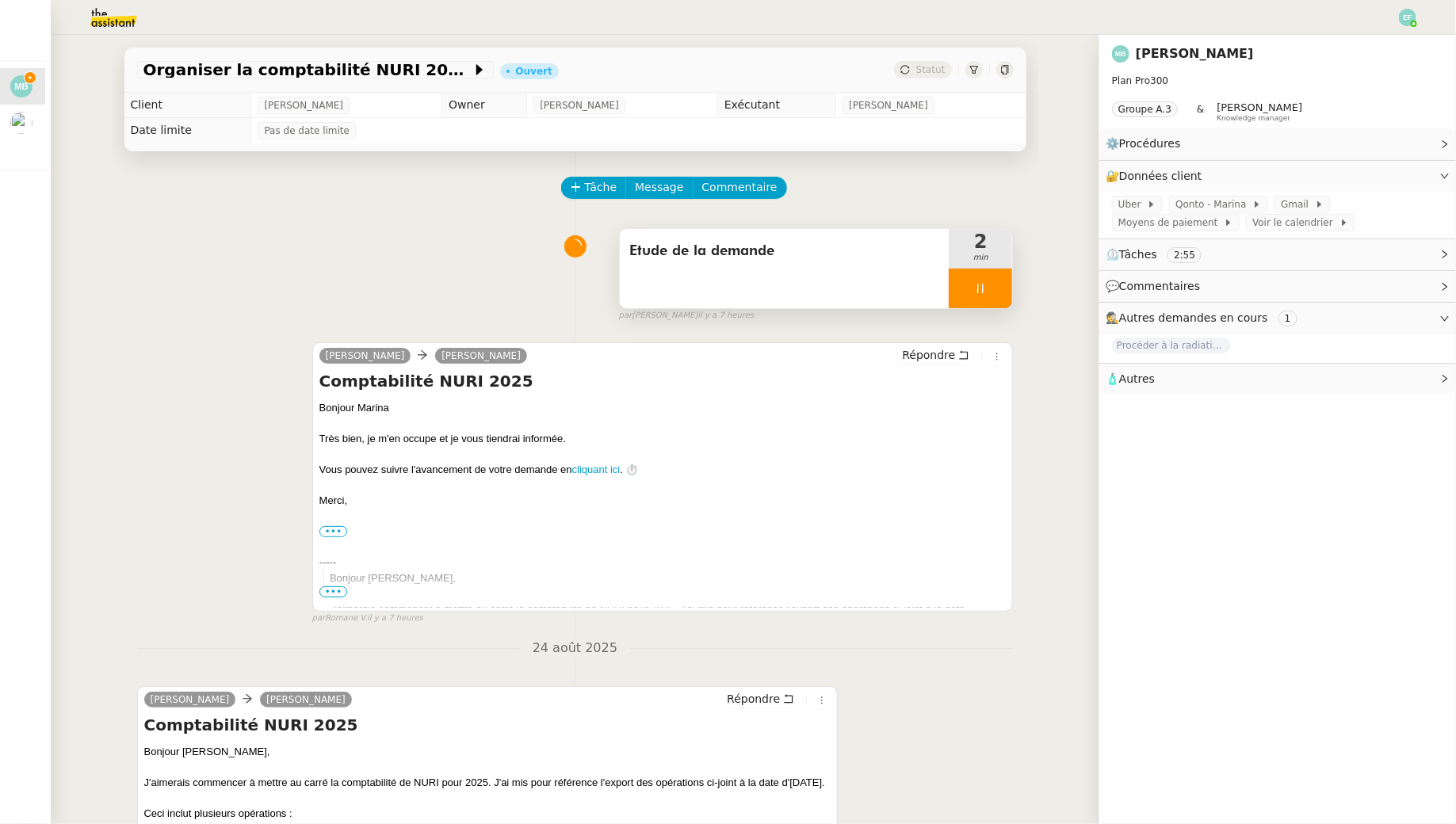
scroll to position [57, 0]
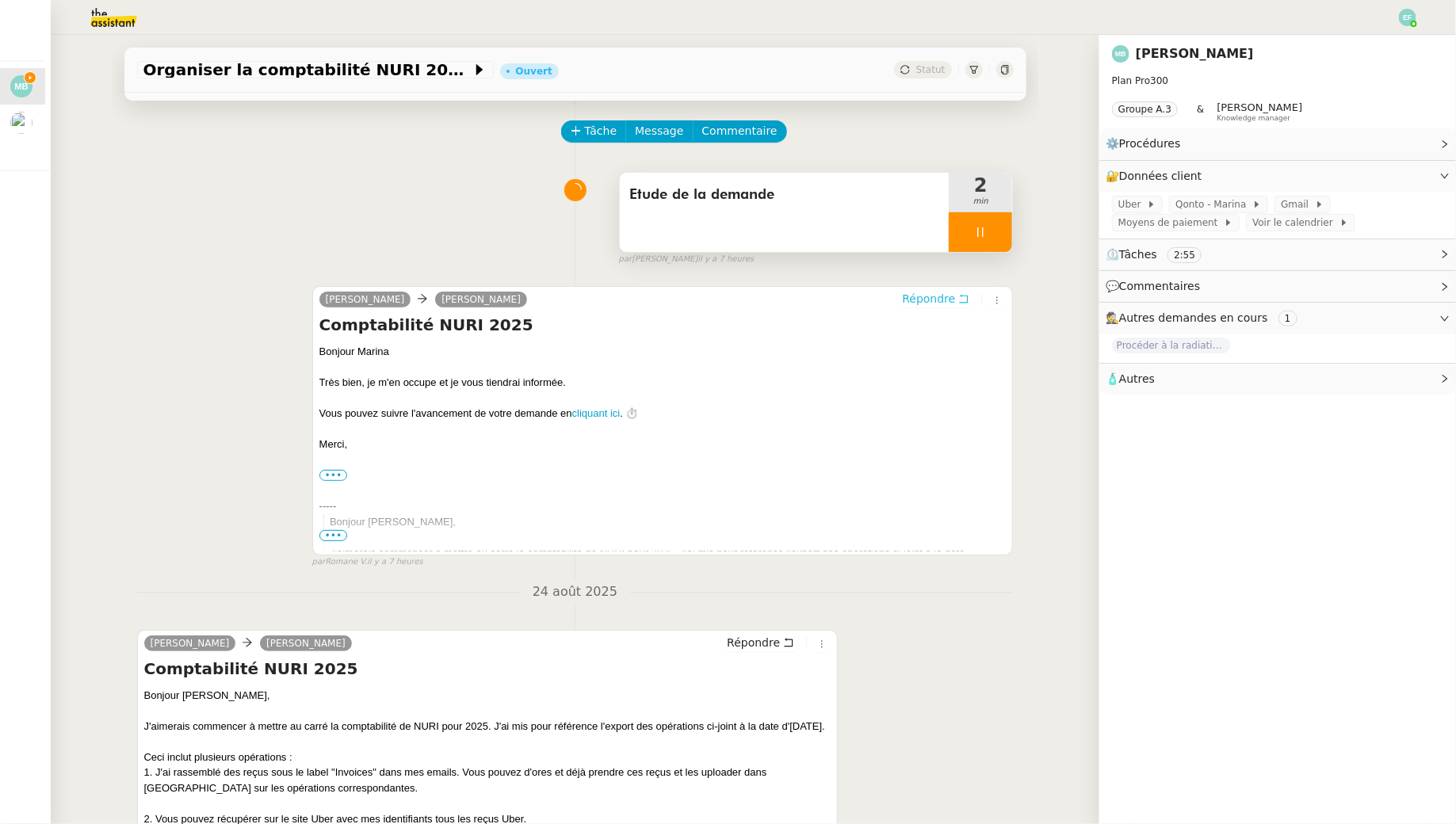
click at [962, 302] on icon at bounding box center [964, 298] width 11 height 11
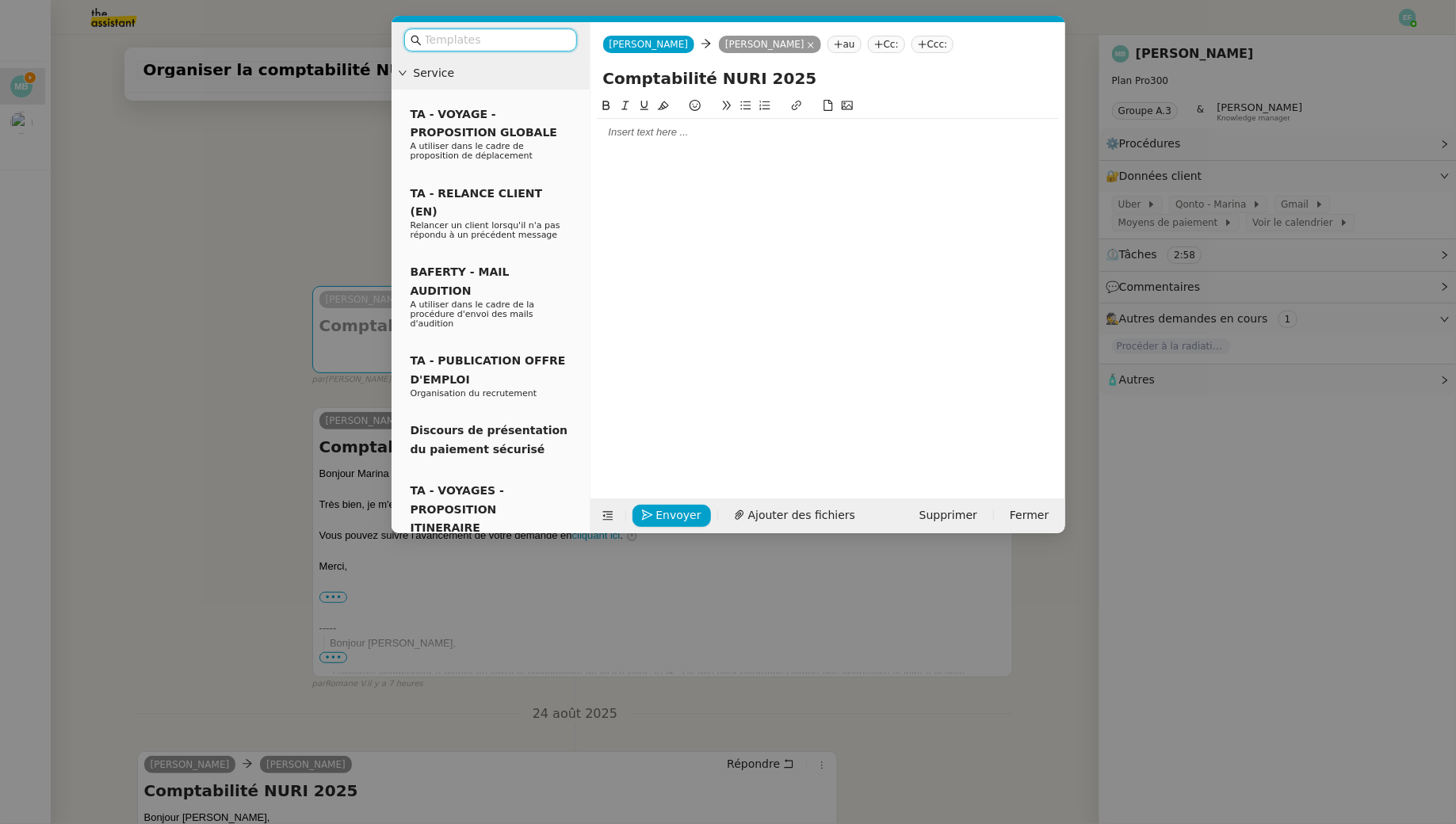
click at [812, 128] on div at bounding box center [828, 132] width 462 height 14
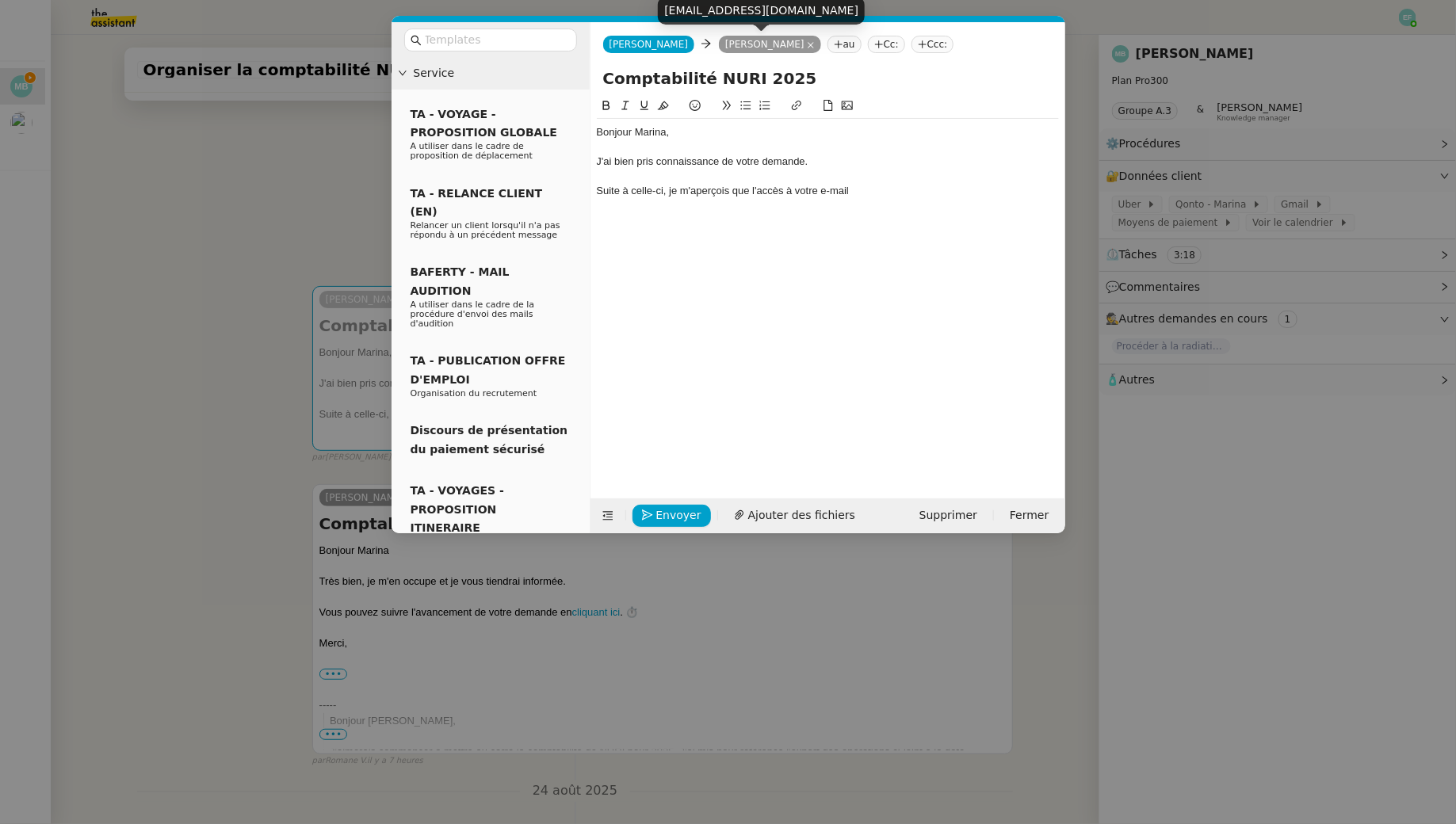
click at [682, 13] on div "[EMAIL_ADDRESS][DOMAIN_NAME]" at bounding box center [761, 11] width 207 height 28
click at [879, 180] on div at bounding box center [828, 176] width 462 height 14
click at [873, 190] on div "Suite à celle-ci, je m'aperçois que l'accès à votre e-mail" at bounding box center [828, 190] width 462 height 14
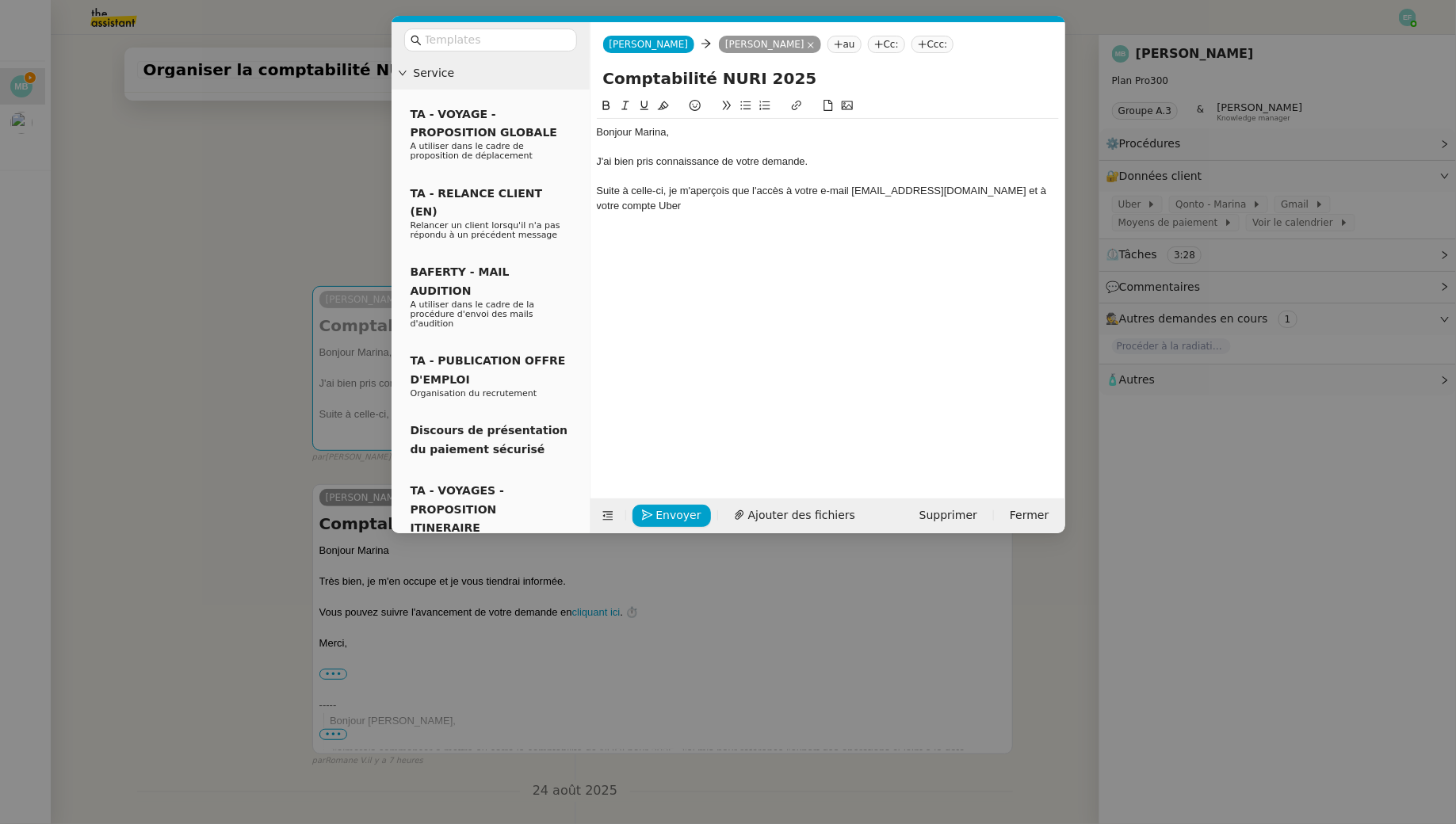
click at [769, 194] on div "Suite à celle-ci, je m'aperçois que l'accès à votre e-mail marina@pixcapital.vc…" at bounding box center [828, 198] width 462 height 30
click at [728, 206] on div "Suite à celle-ci, je m'aperçois que les accès à votre e-mail marina@pixcapital.…" at bounding box center [828, 198] width 462 height 30
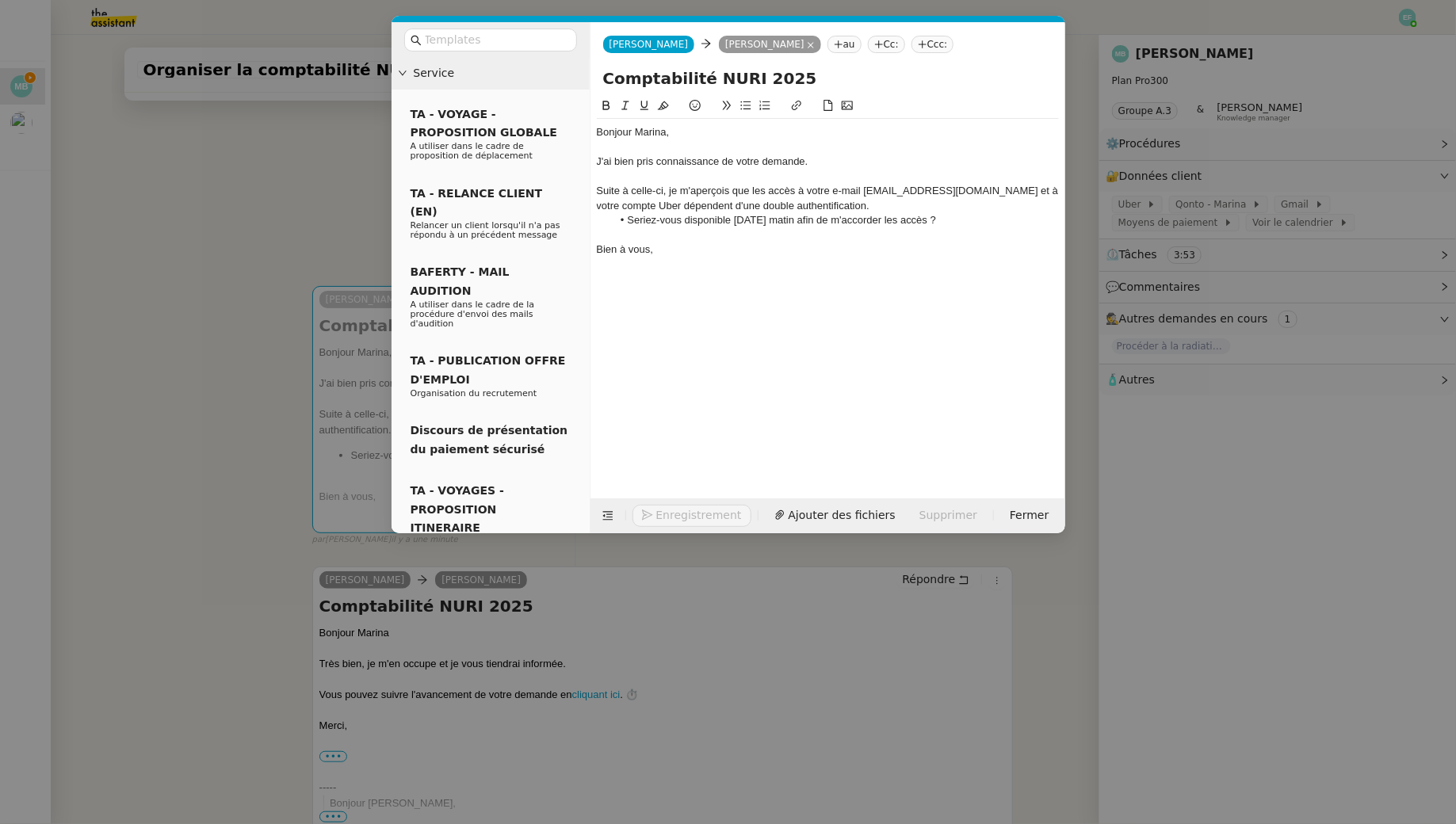
click at [956, 222] on li "Seriez-vous disponible demain matin afin de m'accorder les accès ?" at bounding box center [835, 220] width 447 height 14
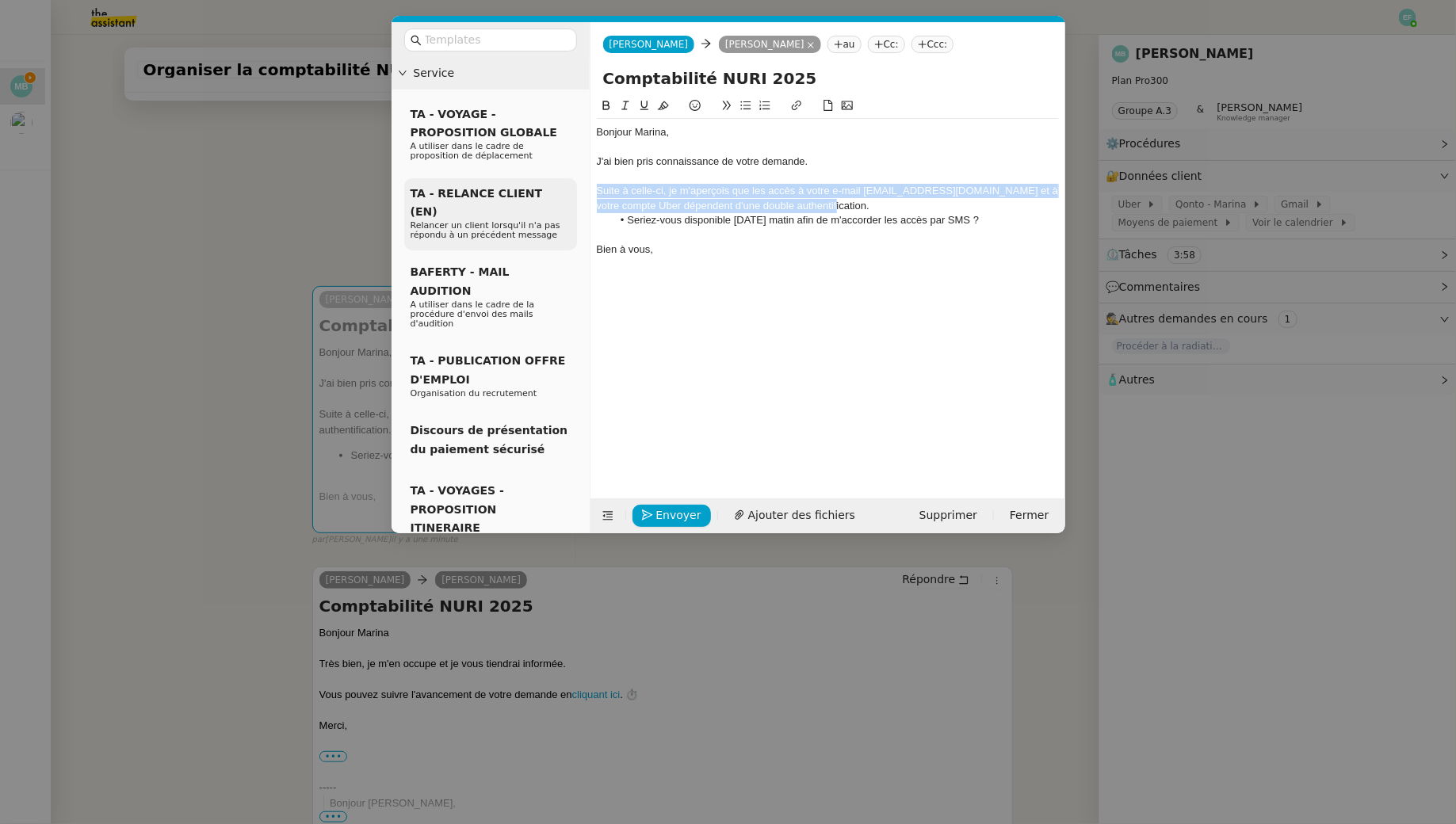
drag, startPoint x: 813, startPoint y: 208, endPoint x: 543, endPoint y: 193, distance: 270.4
click at [543, 193] on nz-layout "Service TA - VOYAGE - PROPOSITION GLOBALE A utiliser dans le cadre de propositi…" at bounding box center [728, 278] width 674 height 512
click at [627, 103] on icon at bounding box center [626, 106] width 11 height 11
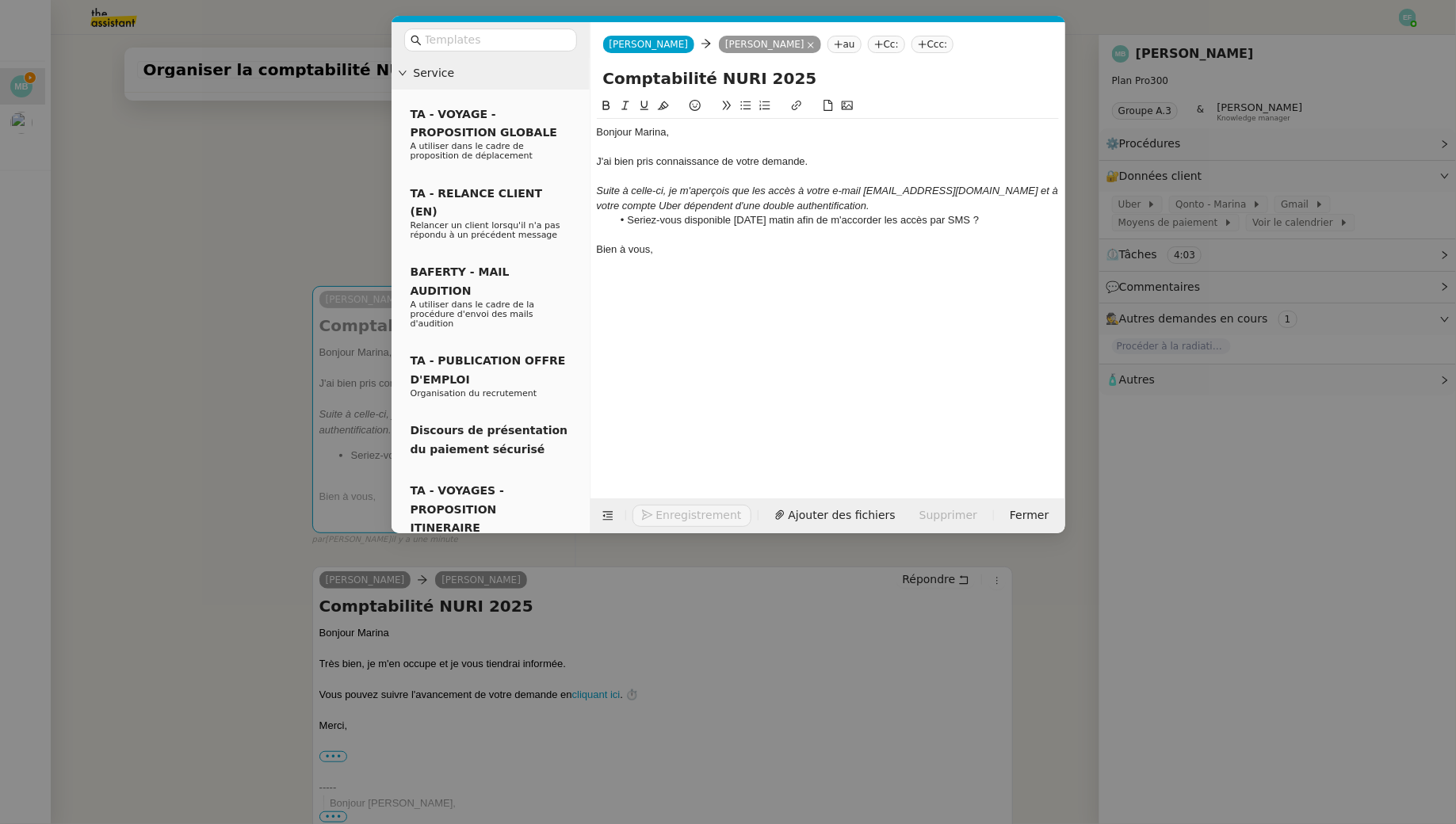
click at [754, 222] on li "Seriez-vous disponible demain matin afin de m'accorder les accès par SMS ?" at bounding box center [835, 220] width 447 height 14
click at [721, 261] on div "Bonjour Marina, J'ai bien pris connaissance de votre demande. Suite à celle-ci,…" at bounding box center [828, 191] width 462 height 145
click at [681, 517] on span "Envoyer" at bounding box center [678, 515] width 45 height 19
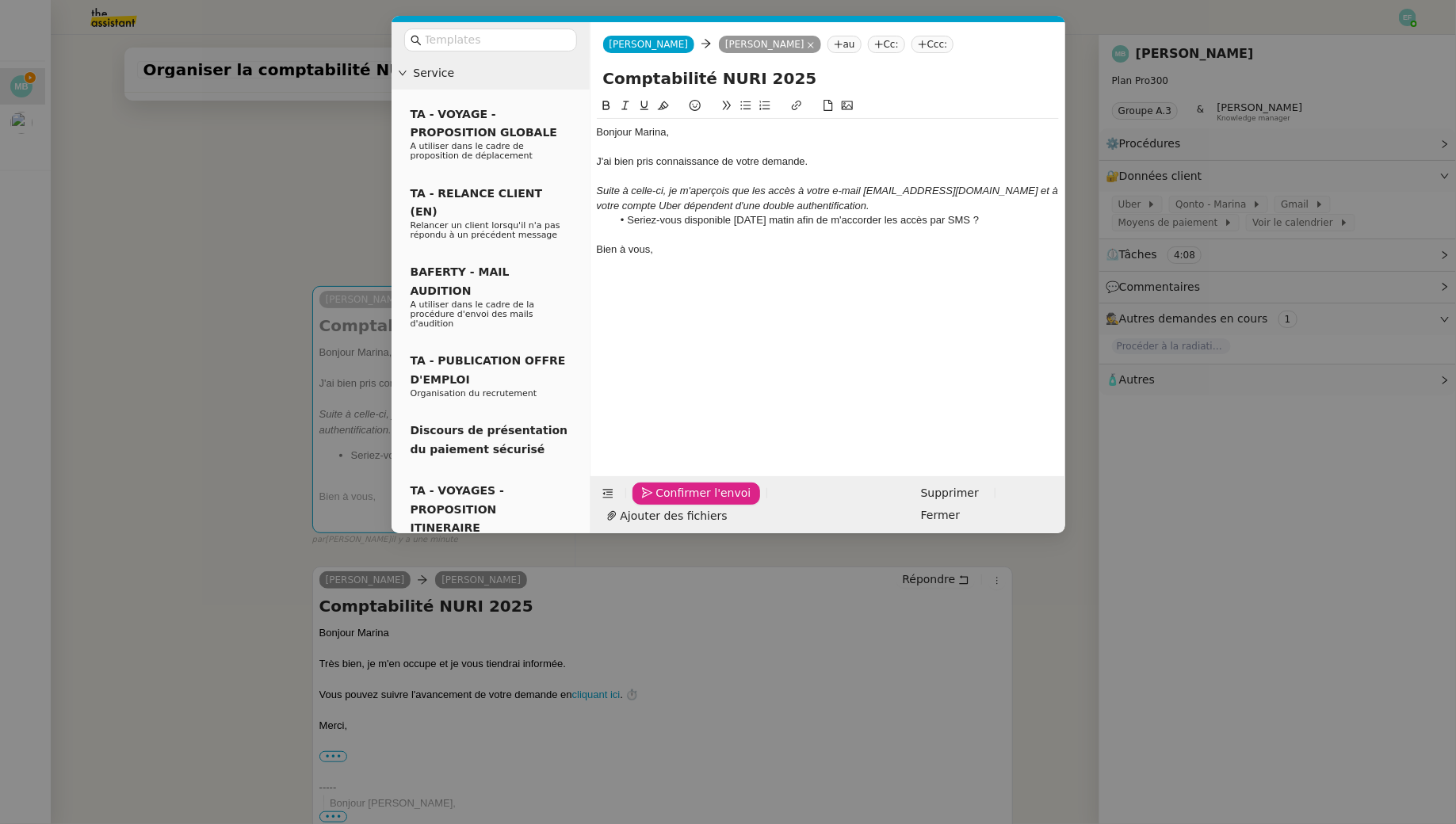
click at [681, 502] on span "Confirmer l'envoi" at bounding box center [703, 494] width 95 height 19
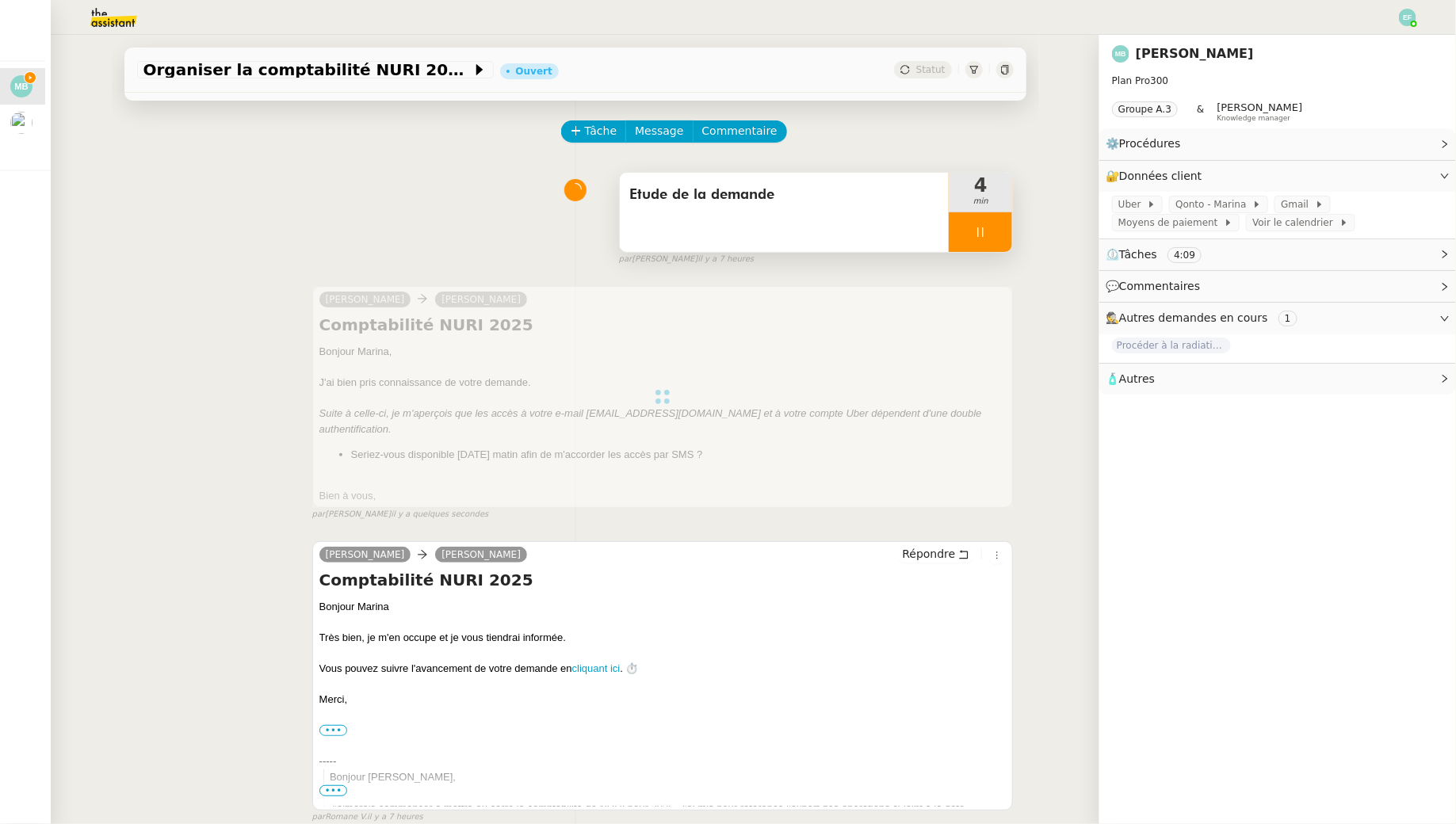
click at [801, 209] on div "Etude de la demande" at bounding box center [785, 212] width 330 height 80
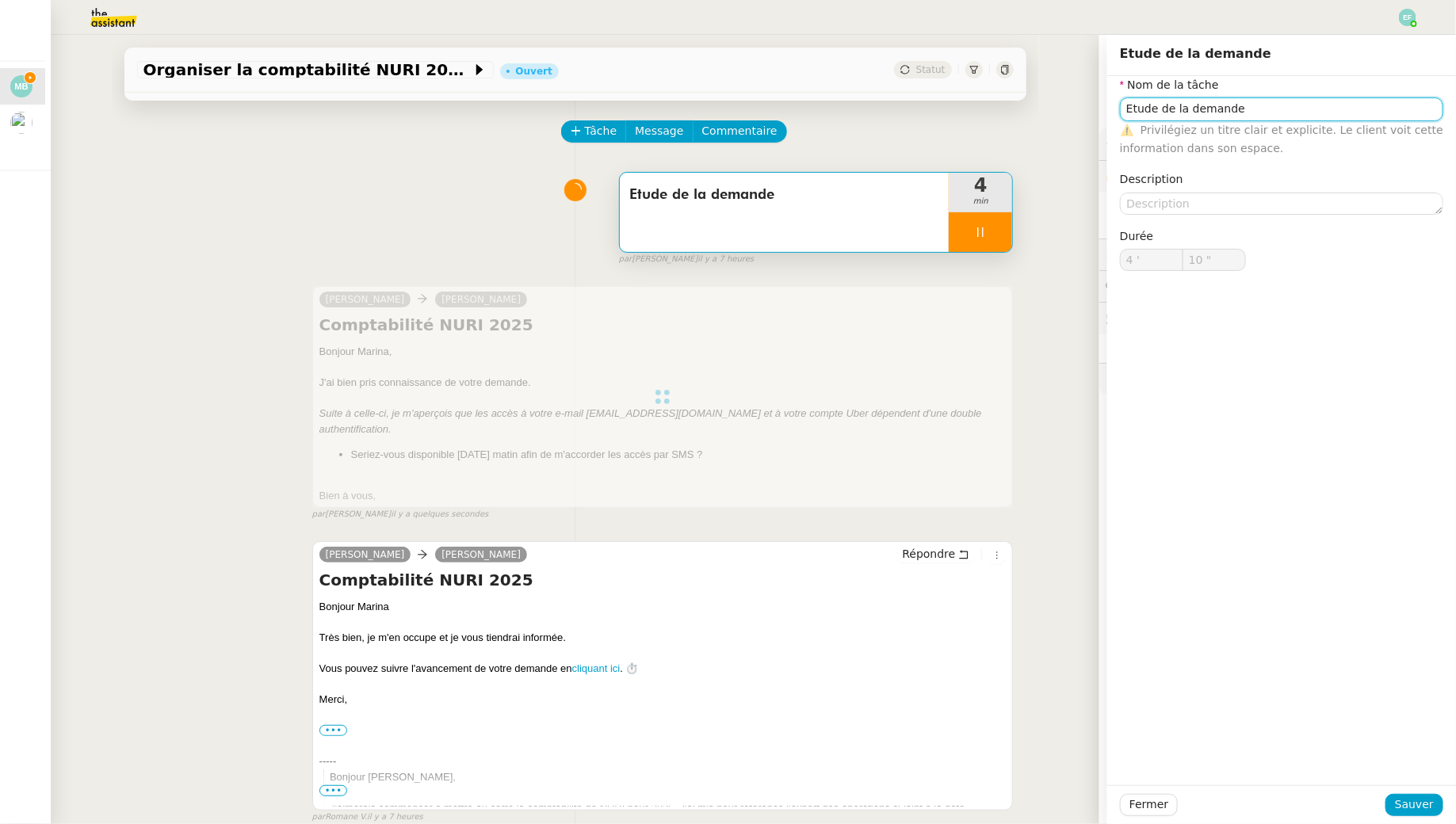
click at [1276, 114] on input "Etude de la demande" at bounding box center [1281, 108] width 323 height 23
type input "Etude de la demande +"
type input "11 ""
type input "Etude de la demande + con"
type input "12 ""
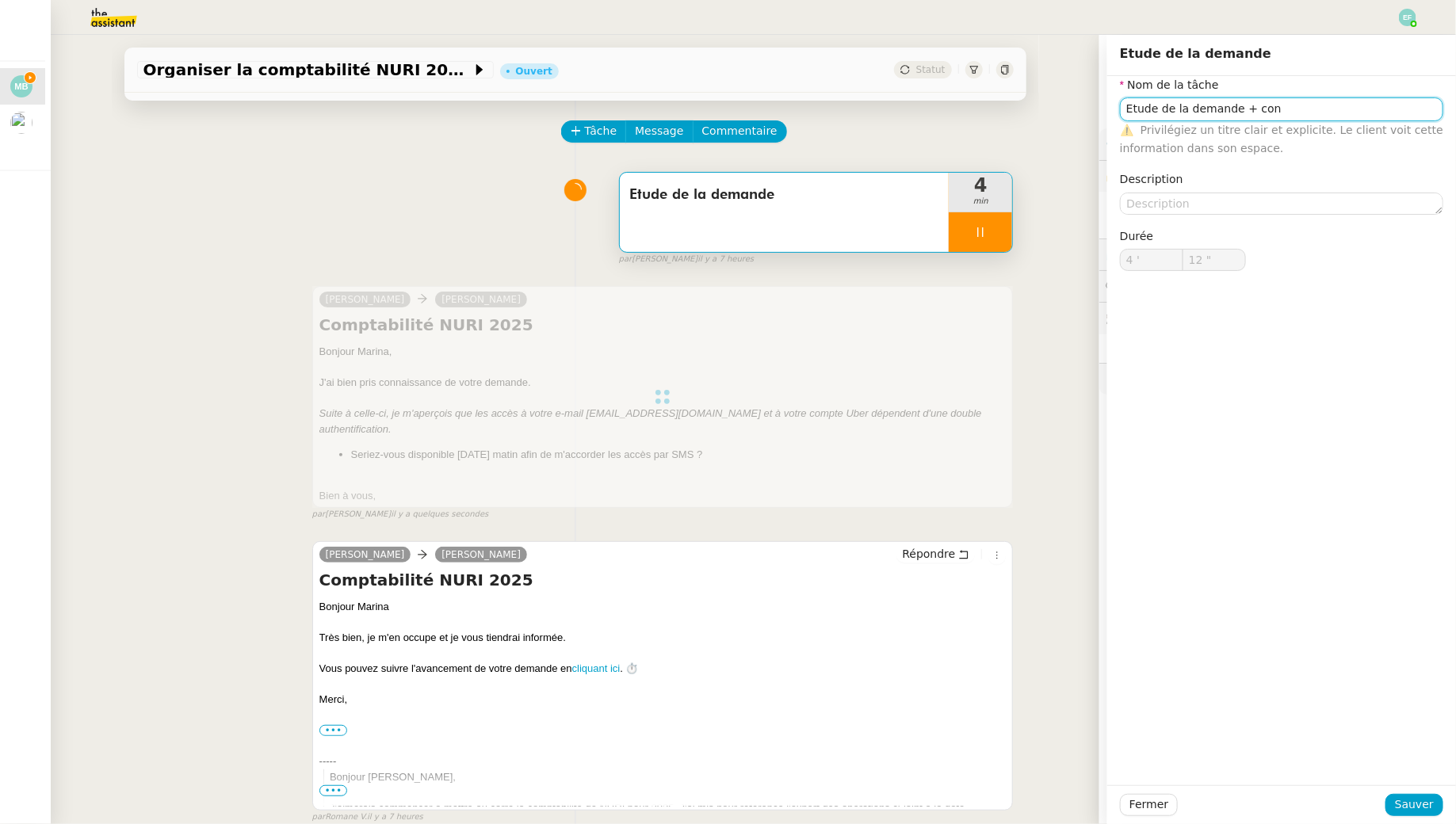
type input "Etude de la demande"
type input "4 '"
type input "12 ""
type input "Etude de la demande"
type input "13 ""
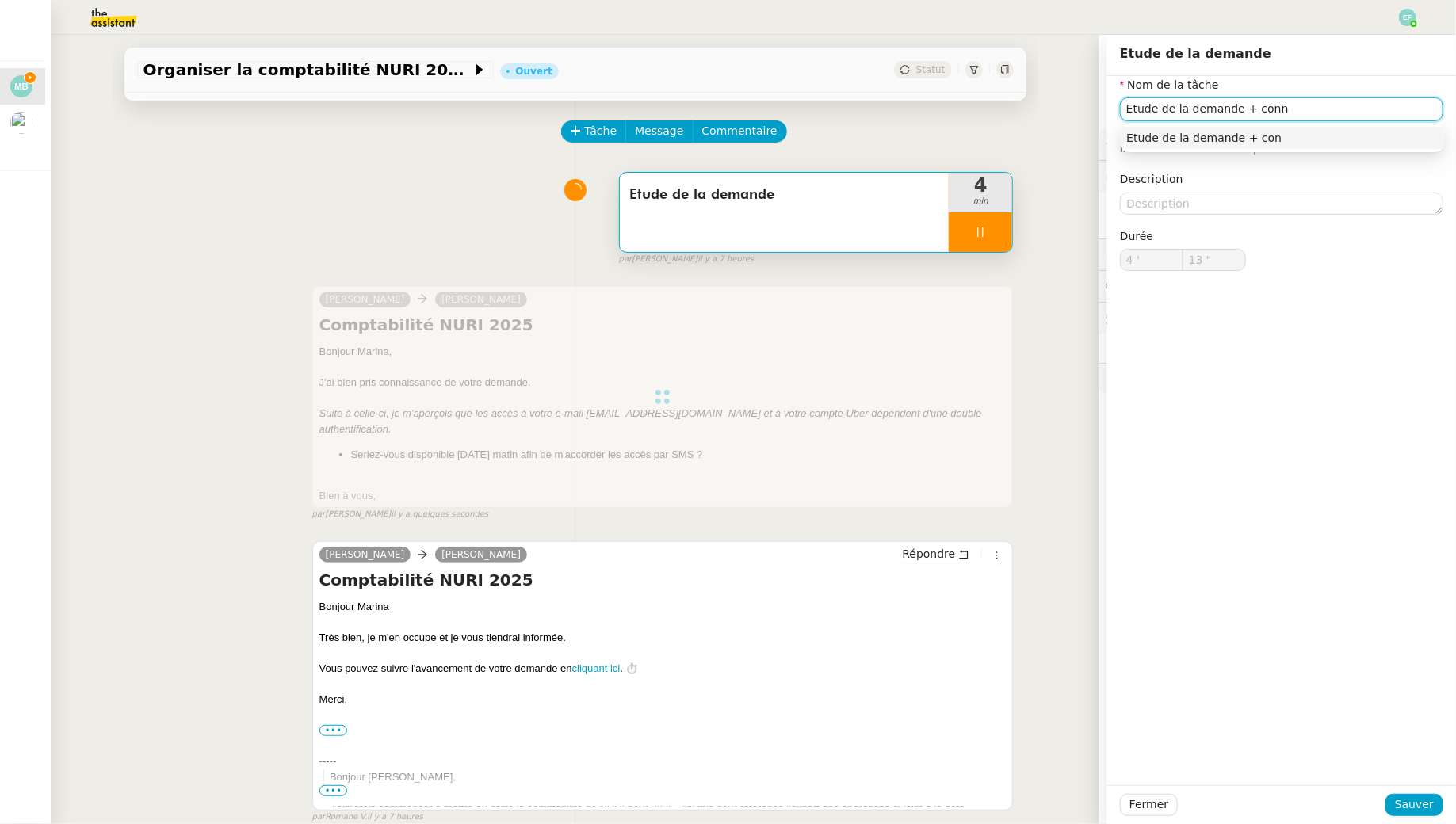
type input "Etude de la demande + conne"
type input "14 ""
type input "Etude de la demande + connexion. +"
type input "15 ""
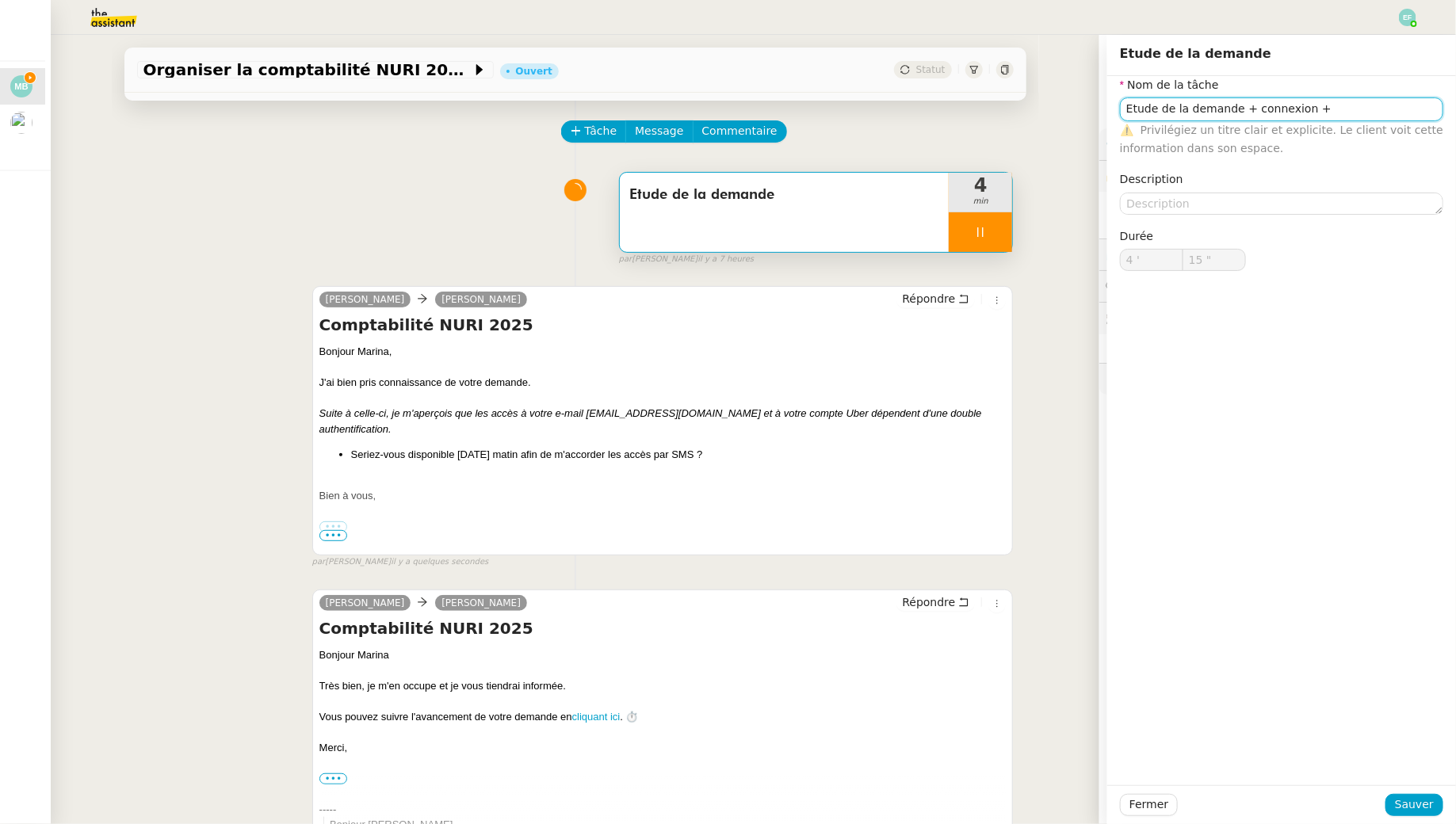
type input "Etude de la demande"
type input "4 '"
type input "16 ""
type input "Etude de la demande"
type input "4 '"
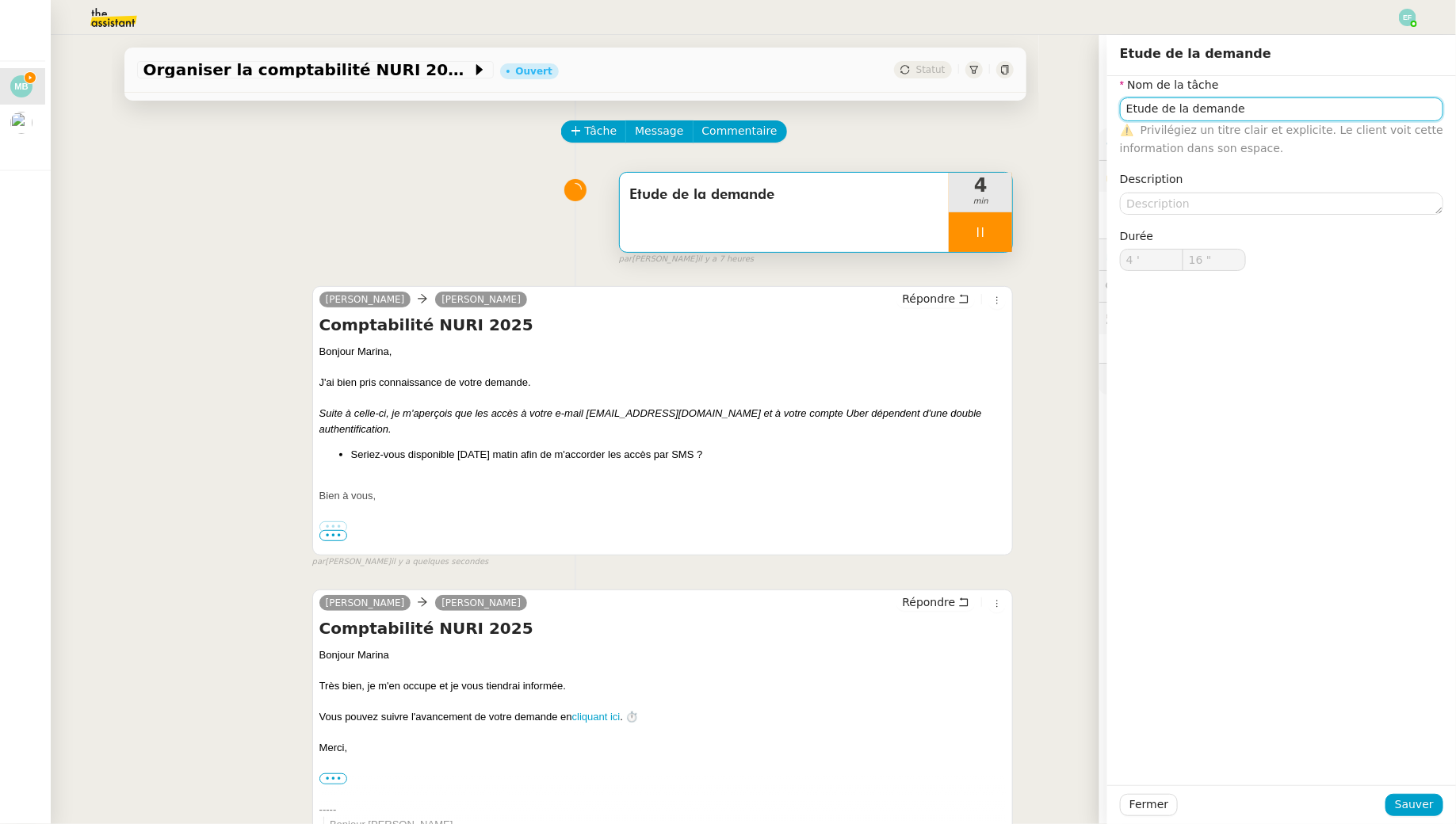
type input "16 ""
type input "Etude de la demande"
type input "4 '"
type input "17 ""
type input "Etude de la demande +"
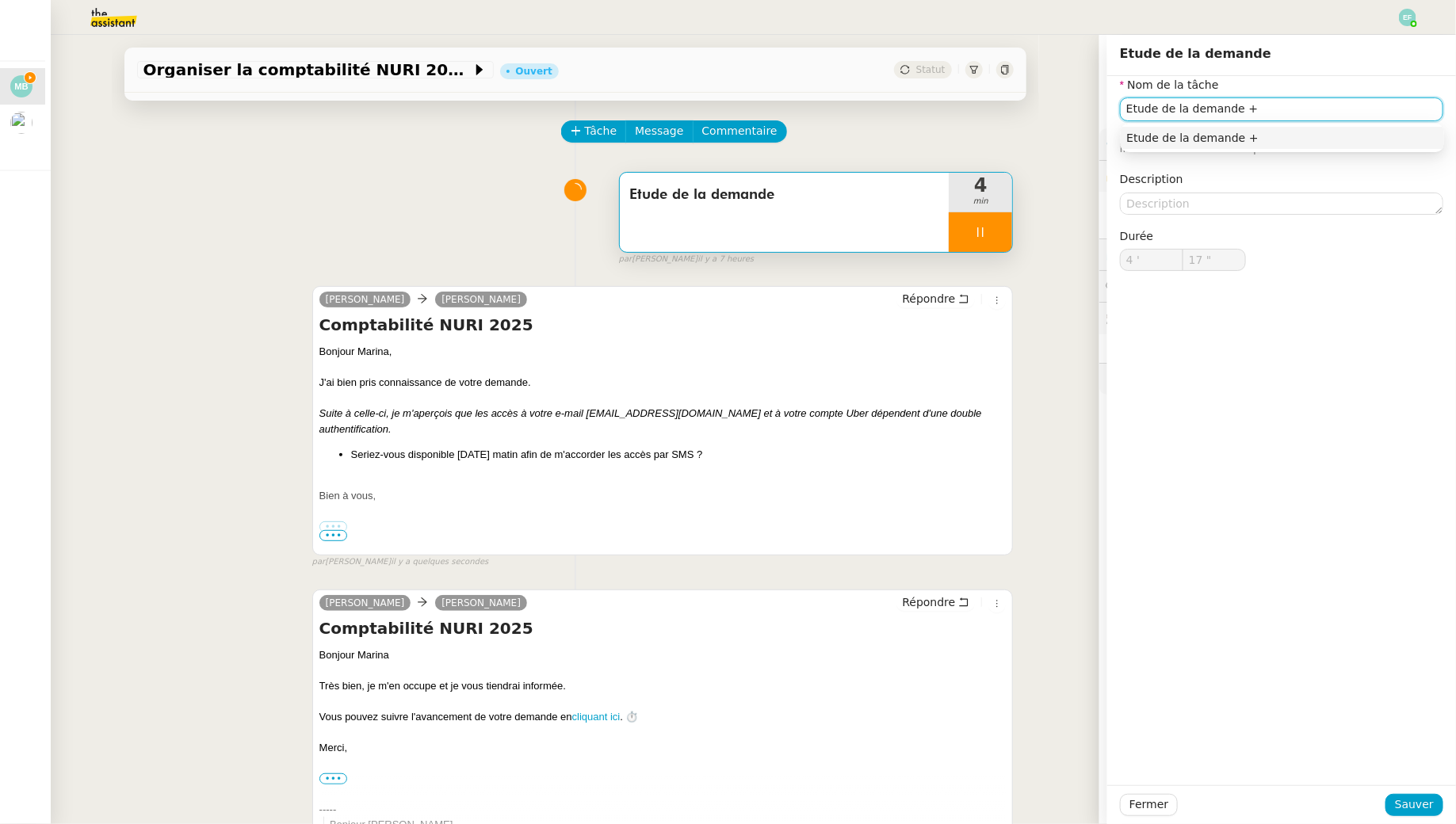
type input "18 ""
type input "Etude de la demande + connexion"
type input "19 ""
type input "Etude de la demande + connexion + envoi"
type input "20 ""
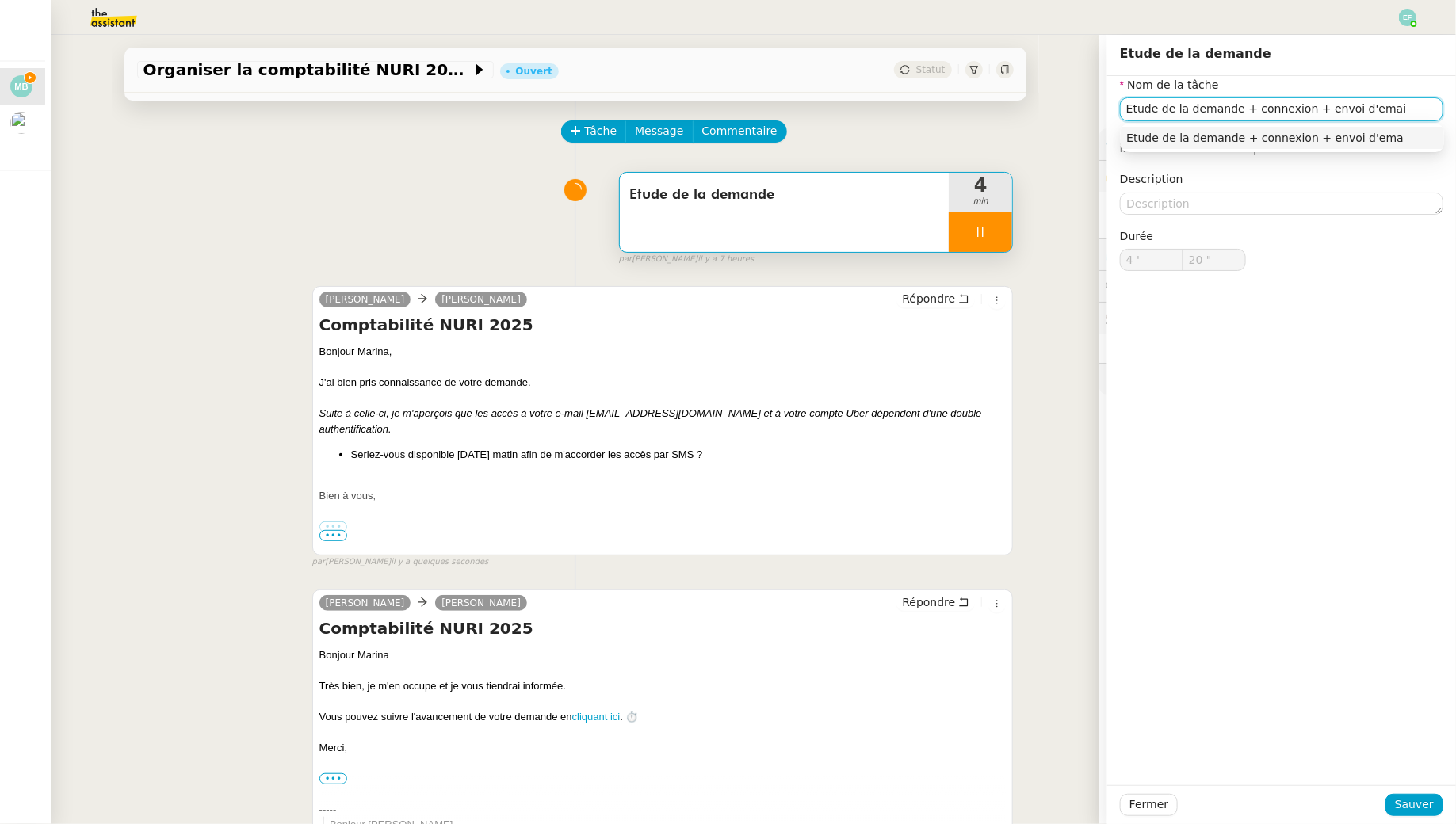
type input "Etude de la demande + connexion + envoi d'email"
type input "22 ""
type input "Etude de la demande + connexion + envoi d'email"
type input "23 ""
click at [1419, 807] on span "Sauver" at bounding box center [1414, 805] width 39 height 19
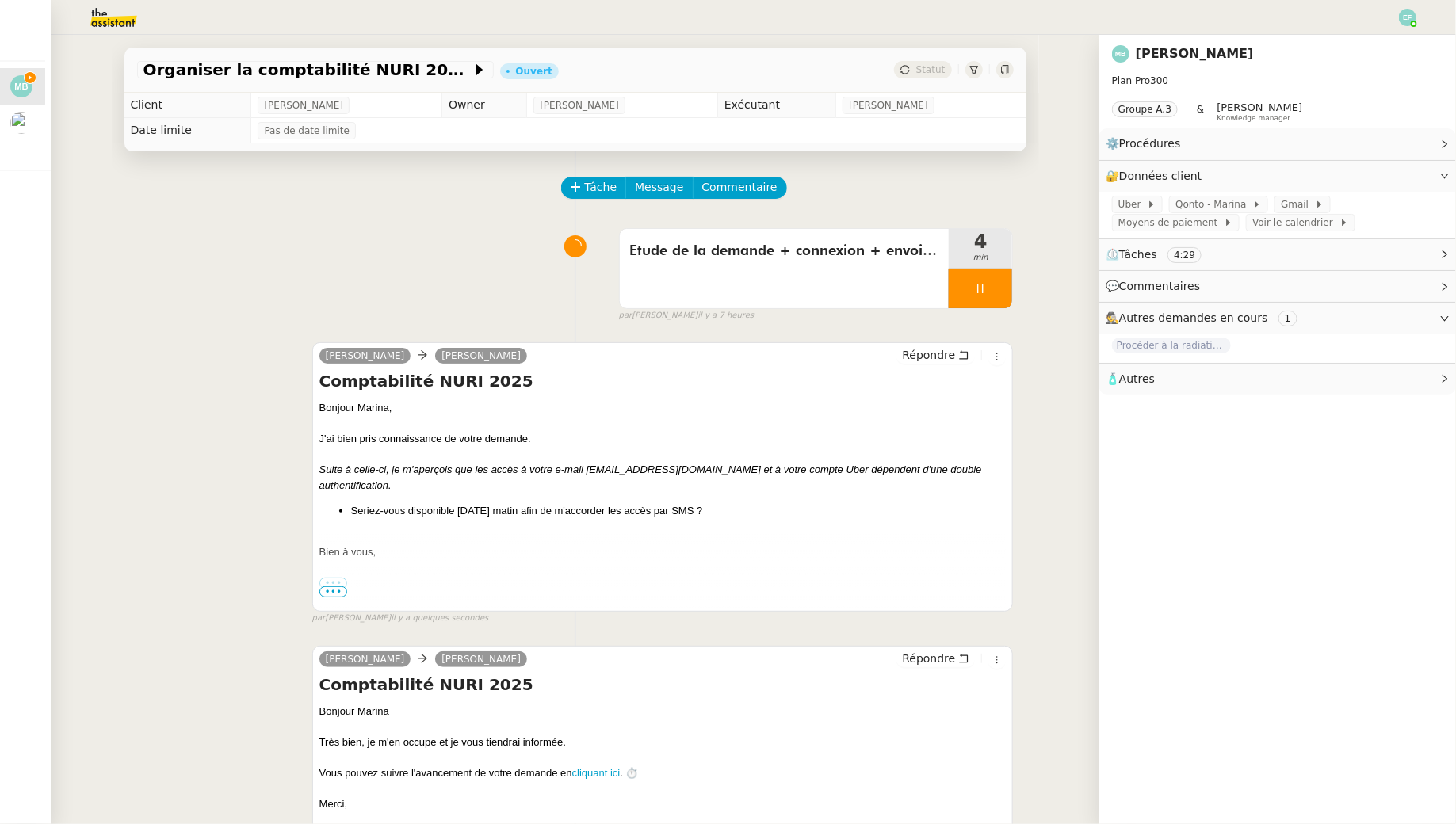
click at [984, 291] on icon at bounding box center [981, 288] width 13 height 13
click at [1004, 288] on button at bounding box center [996, 288] width 32 height 40
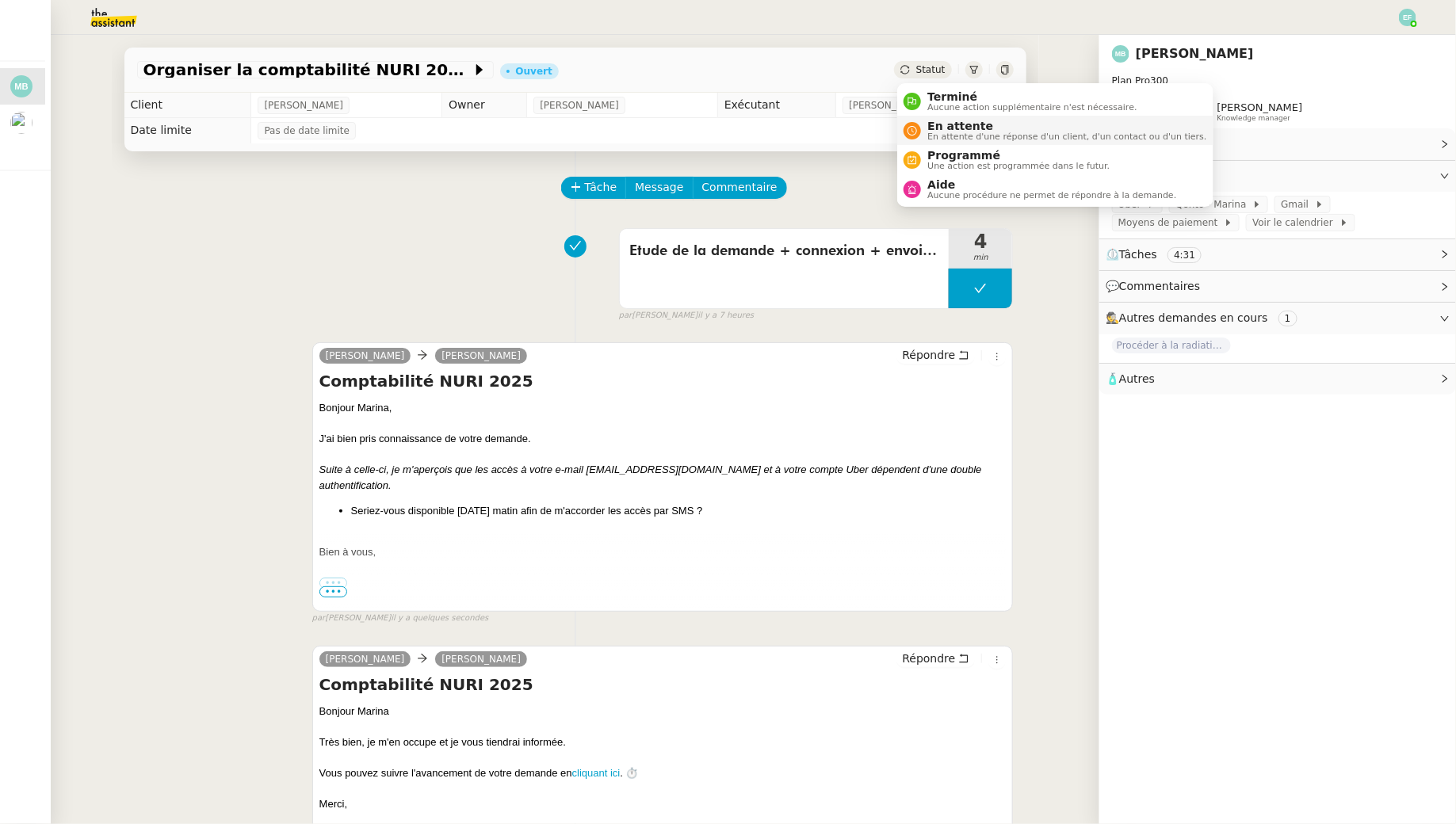
click at [936, 127] on span "En attente" at bounding box center [1067, 126] width 279 height 13
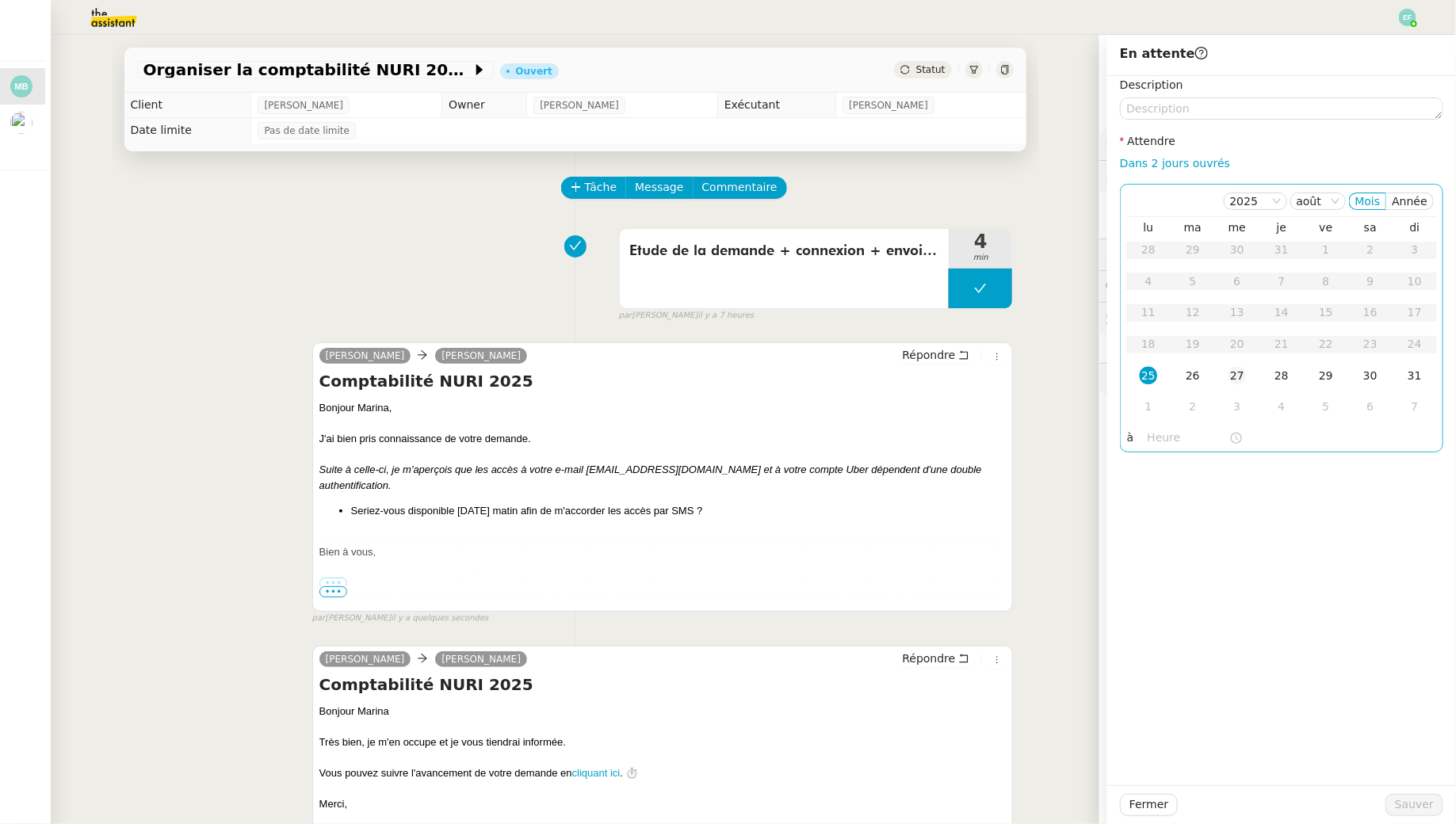
click at [1245, 377] on div "27" at bounding box center [1237, 375] width 18 height 18
click at [1423, 802] on span "Sauver" at bounding box center [1414, 805] width 39 height 19
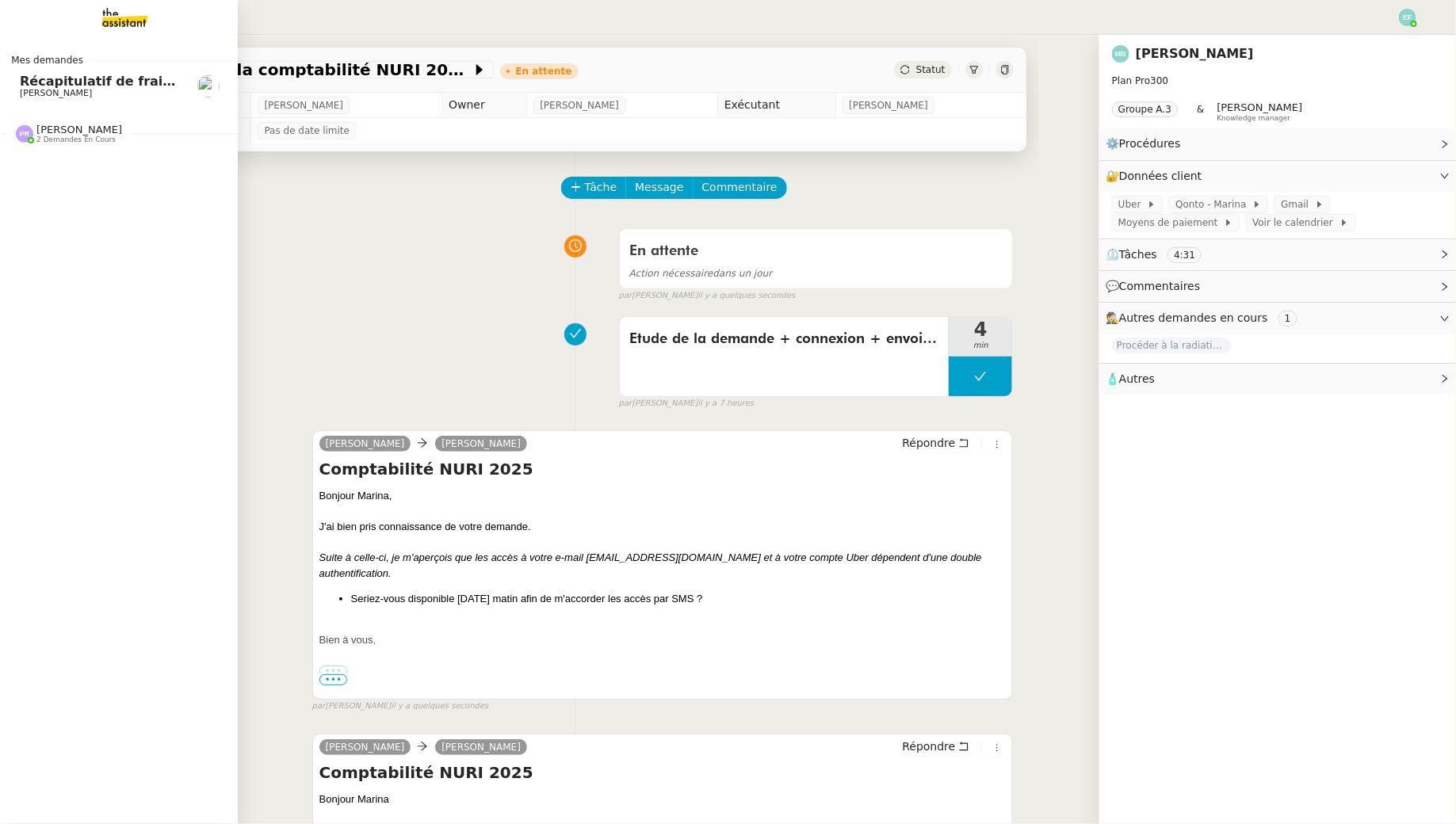
click at [68, 85] on span "Récapitulatif de frais de projet - [DATE]" at bounding box center [160, 82] width 282 height 15
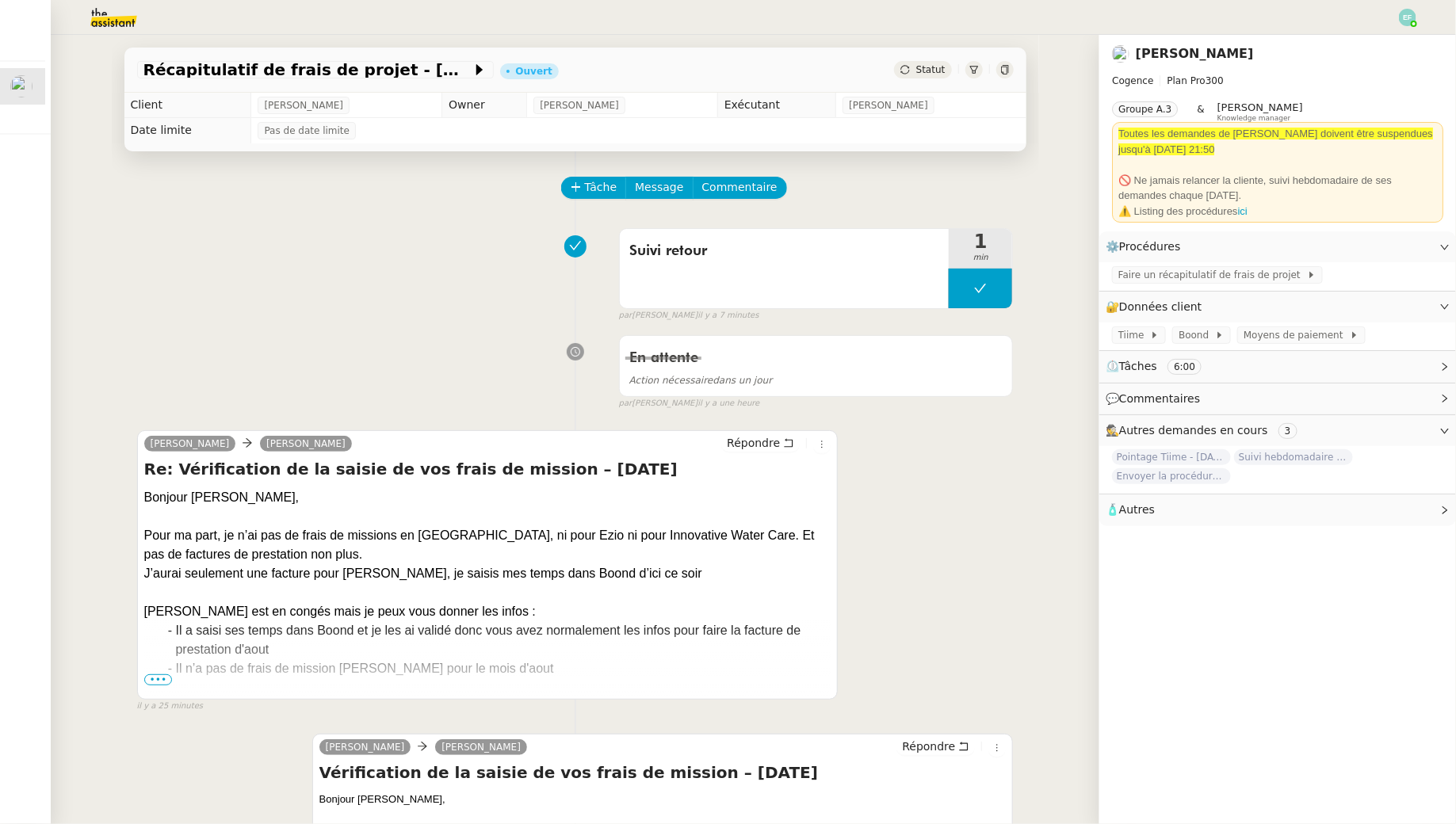
click at [108, 14] on img at bounding box center [101, 18] width 123 height 35
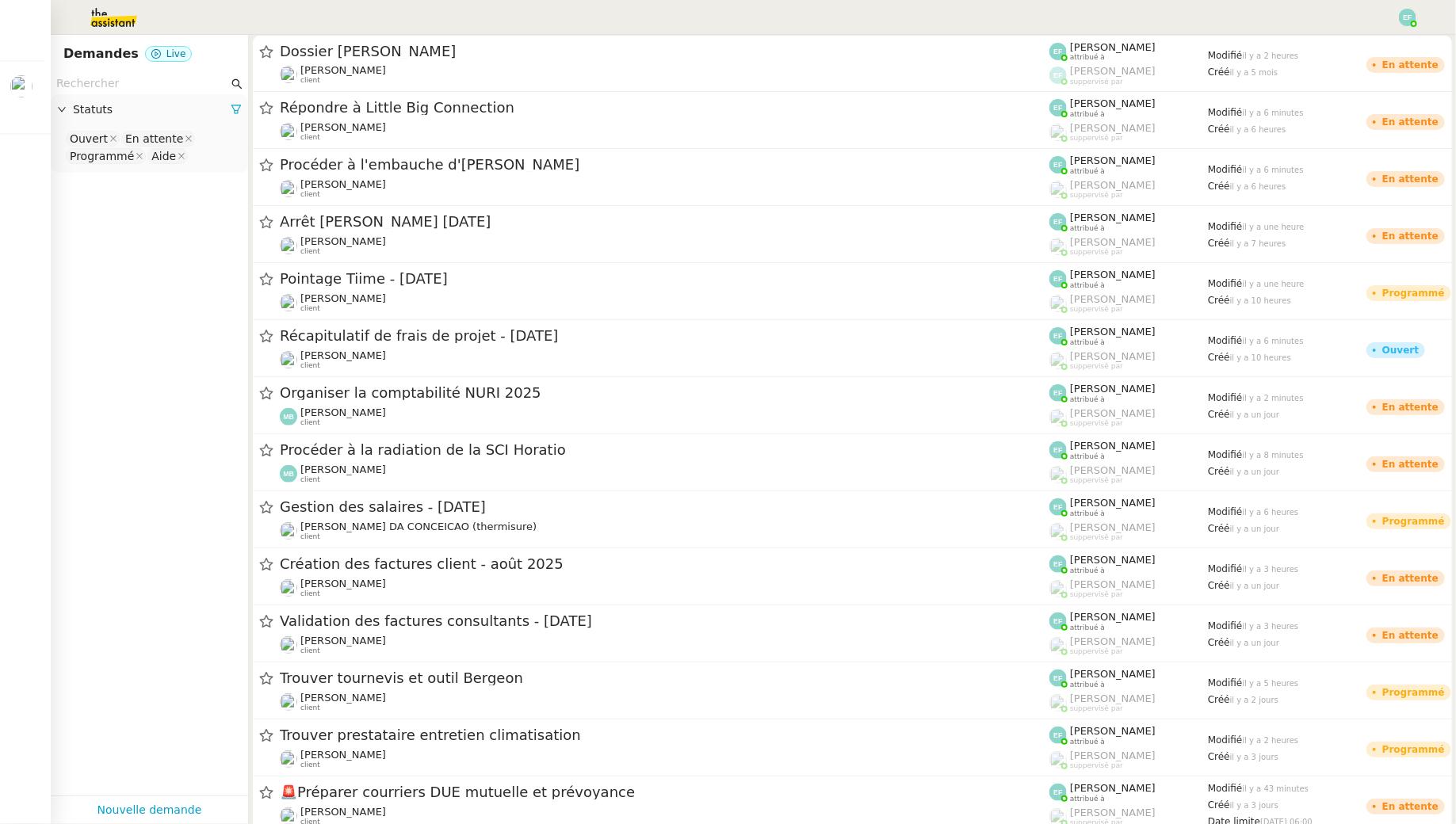
click at [154, 79] on input "text" at bounding box center [143, 83] width 172 height 19
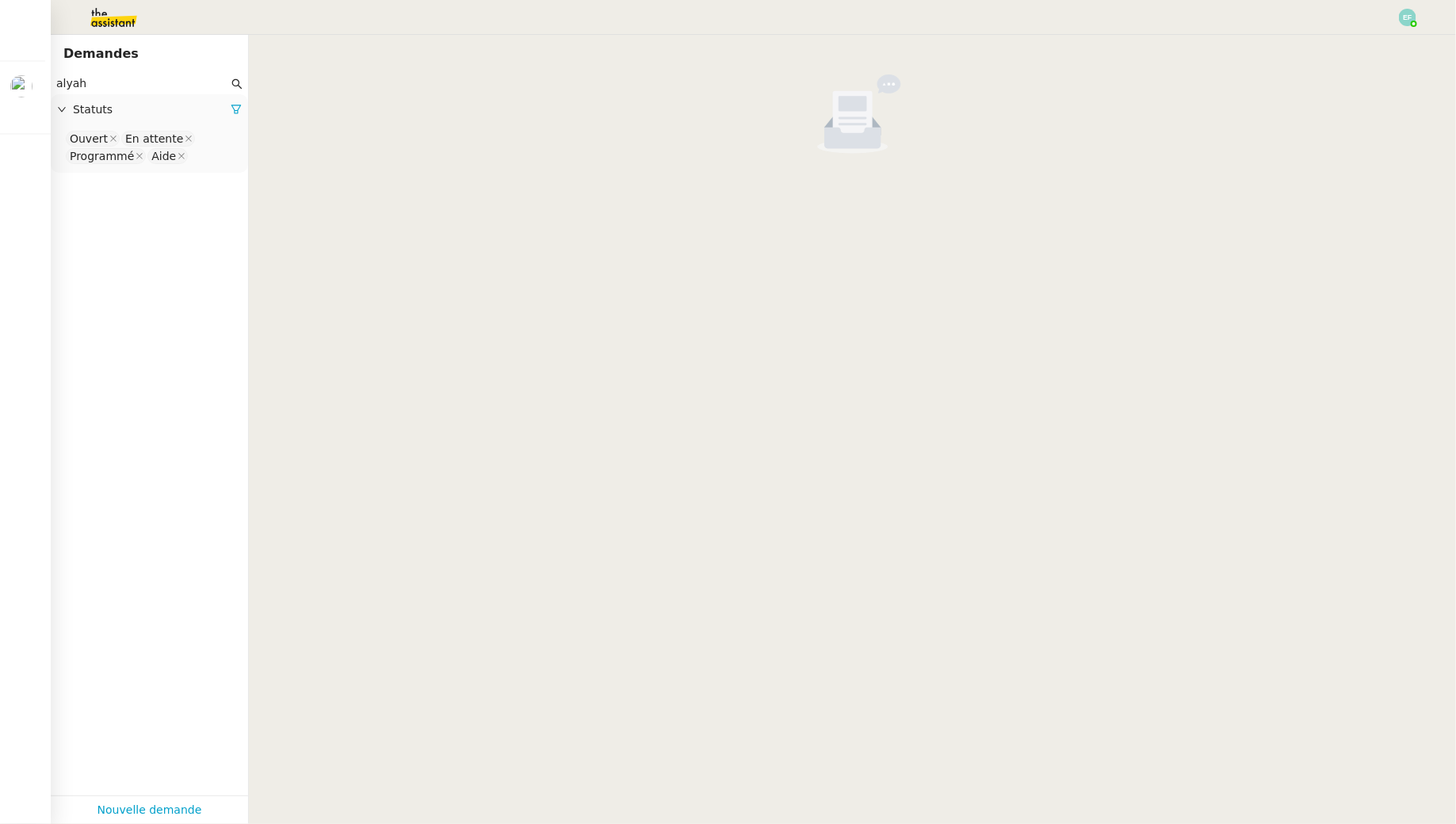
type input "alyah"
click at [203, 158] on nz-select-top-control "Ouvert En attente Programmé Aide" at bounding box center [149, 147] width 172 height 37
type input "ter"
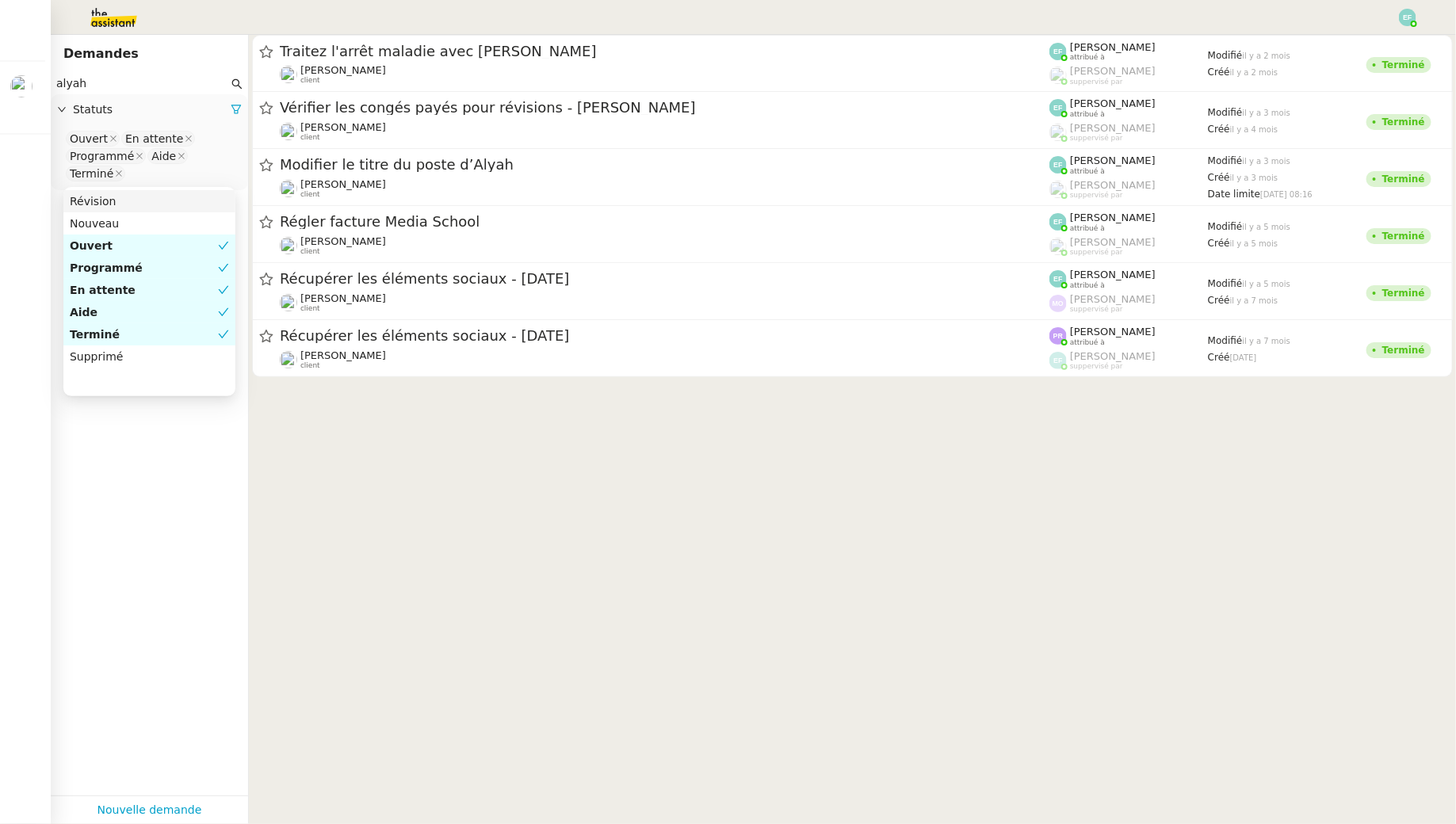
click at [178, 205] on div "Révision" at bounding box center [149, 201] width 159 height 14
click at [172, 222] on div "Nouveau" at bounding box center [149, 222] width 159 height 14
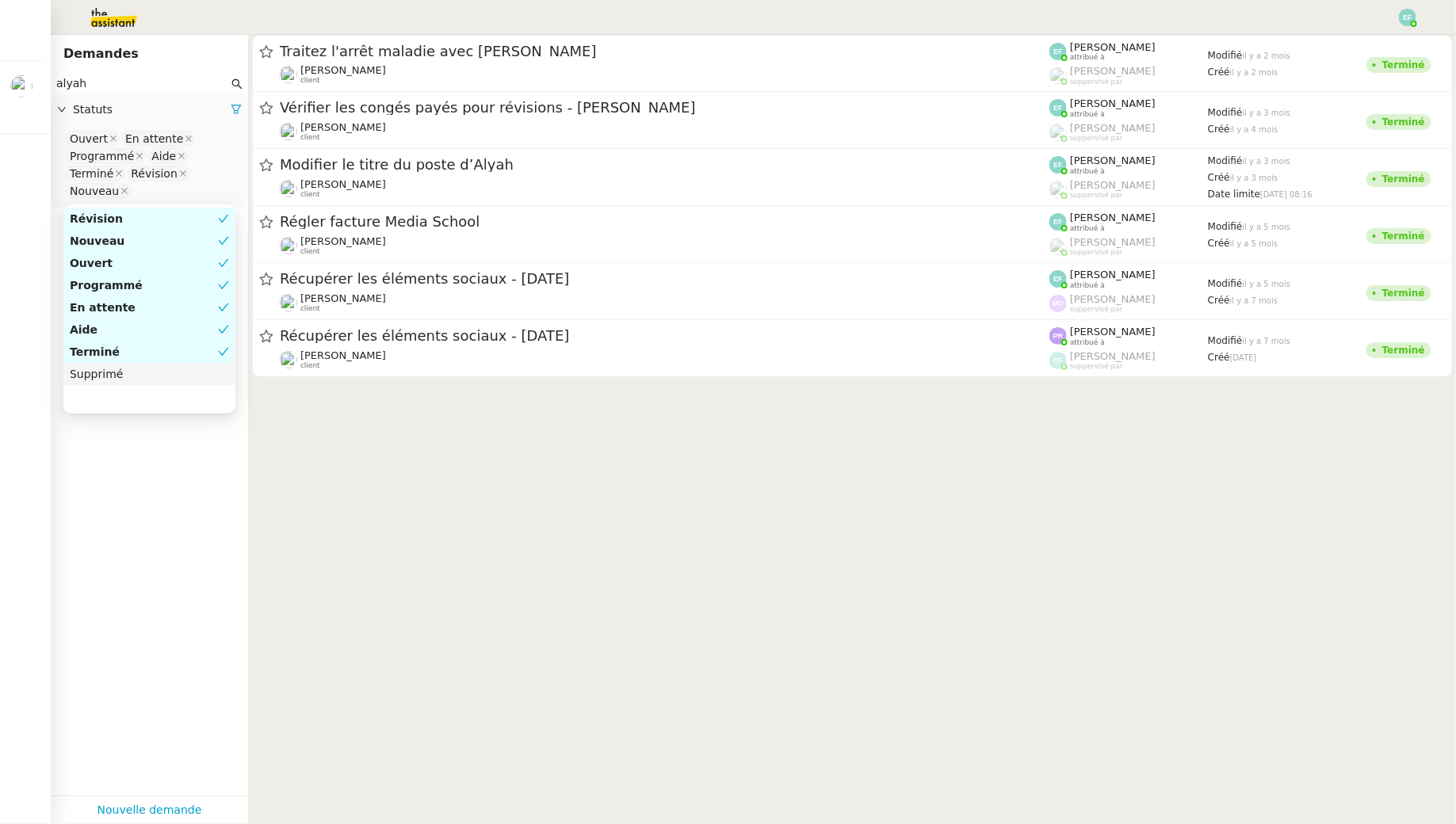
click at [150, 376] on div "Supprimé" at bounding box center [149, 374] width 159 height 14
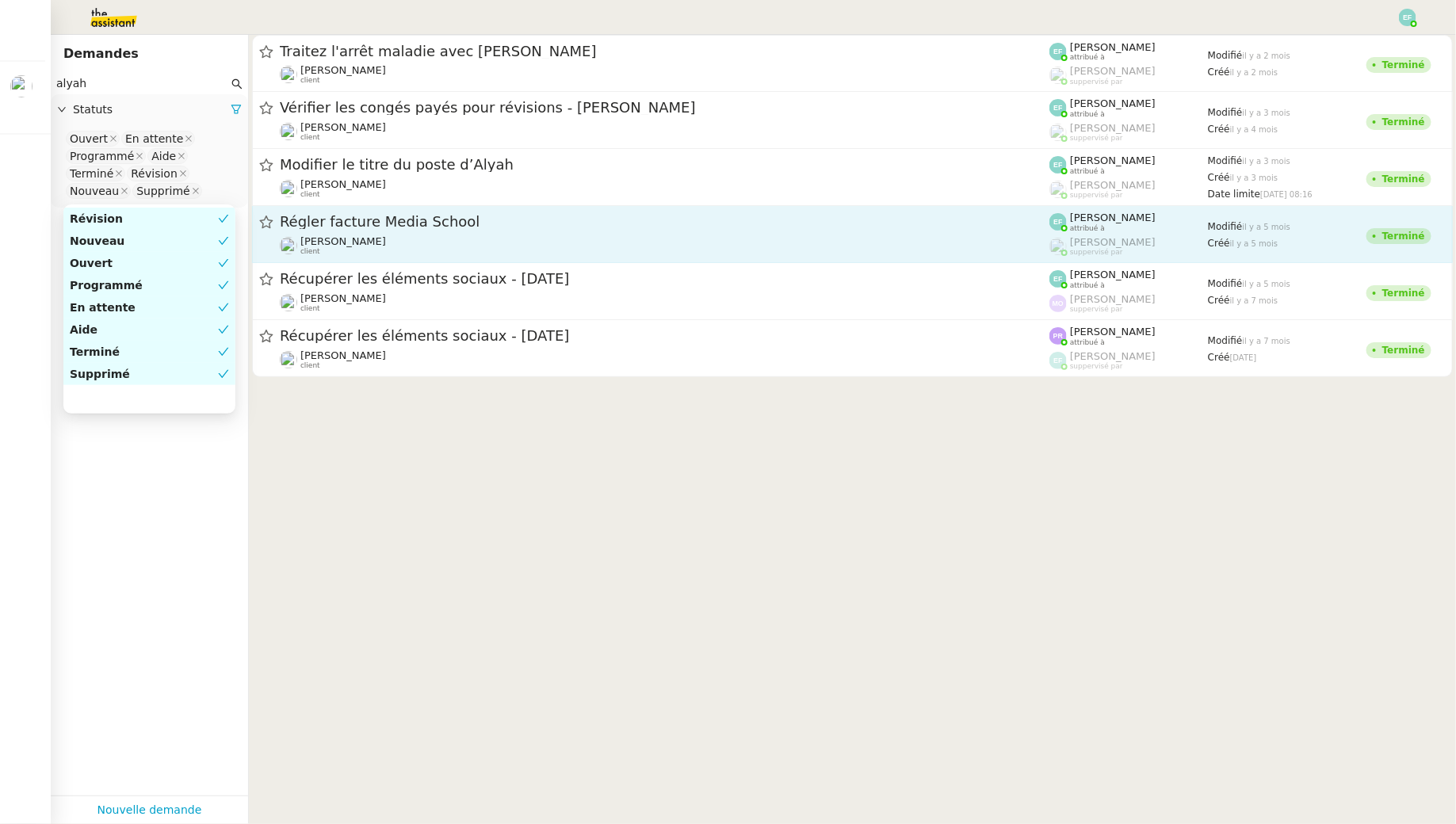
click at [429, 224] on span "Régler facture Media School" at bounding box center [665, 222] width 769 height 14
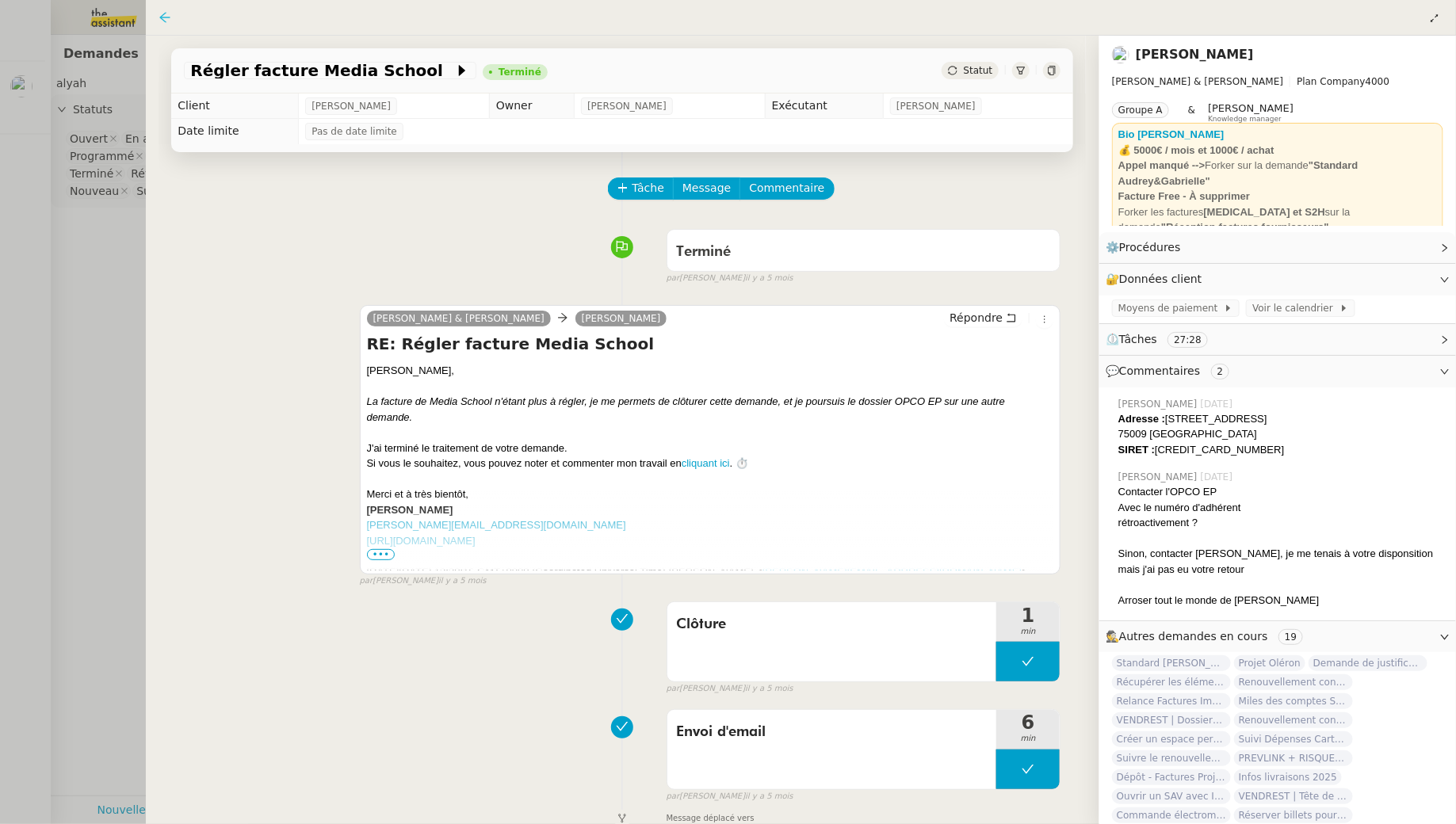
click at [161, 13] on icon at bounding box center [165, 18] width 13 height 13
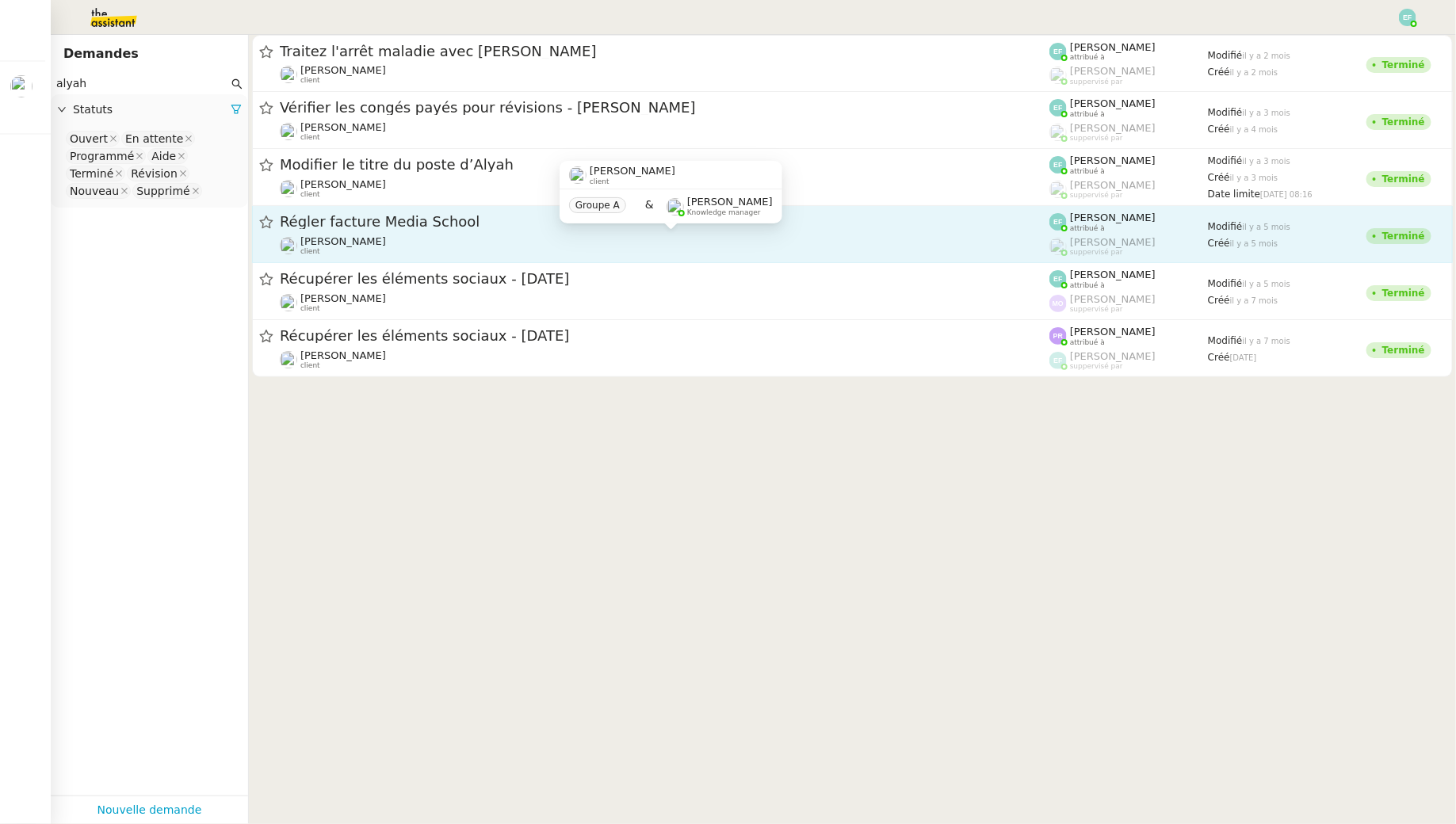
click at [411, 242] on div "Gabrielle Tavernier client" at bounding box center [665, 246] width 769 height 20
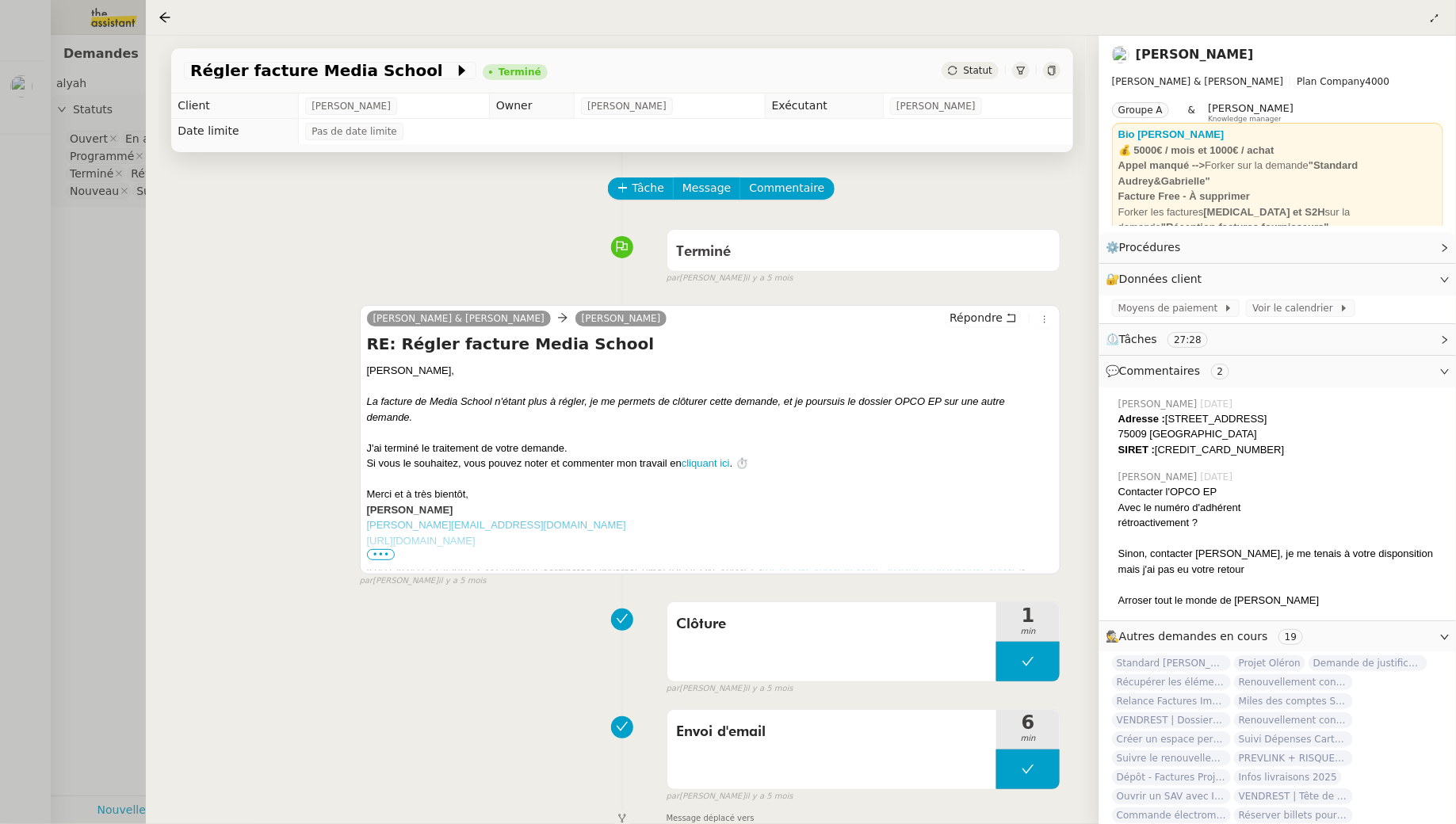
click at [126, 306] on div at bounding box center [728, 412] width 1456 height 824
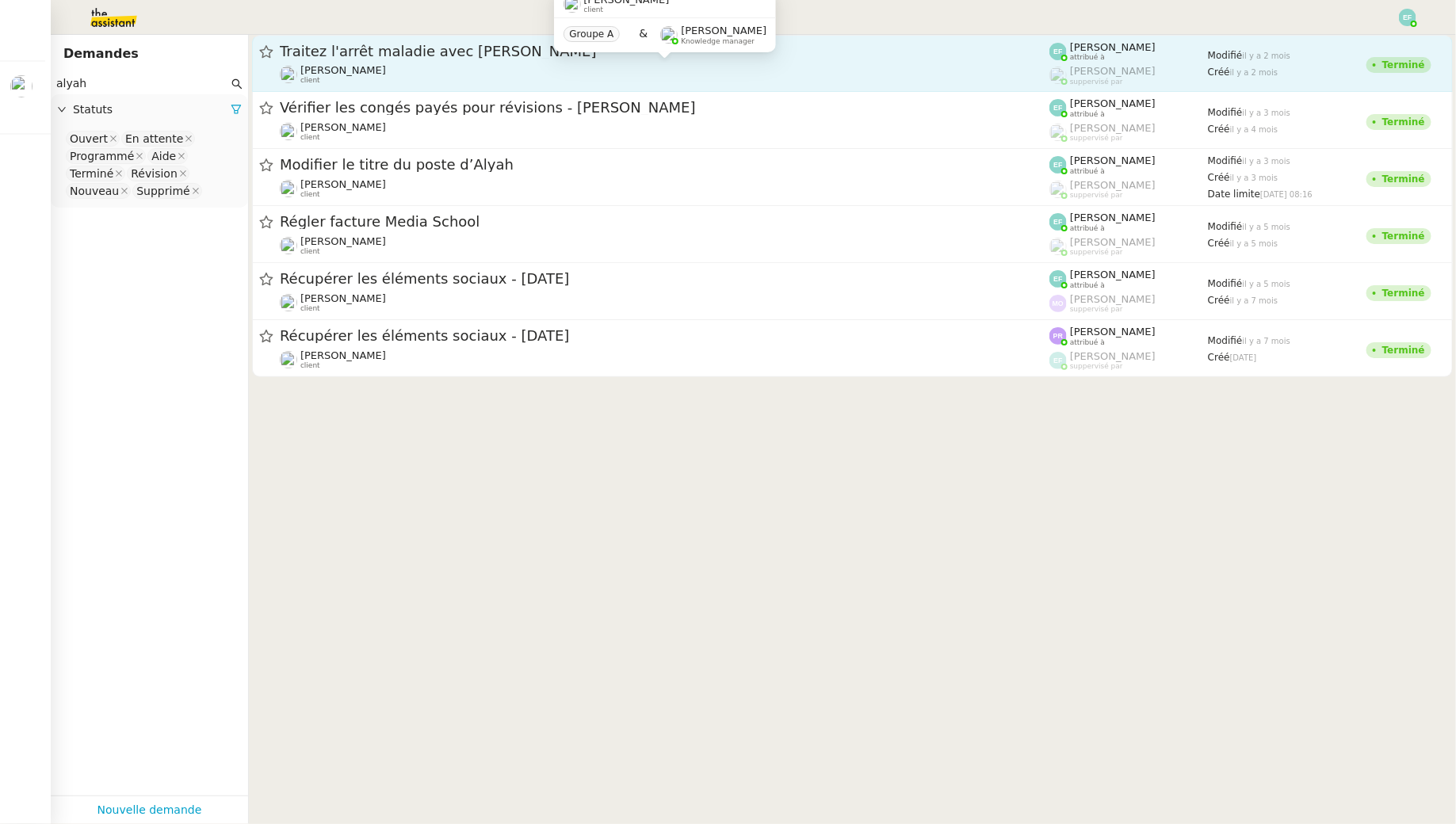
click at [472, 68] on div "Segolène Labinsky client" at bounding box center [665, 74] width 769 height 20
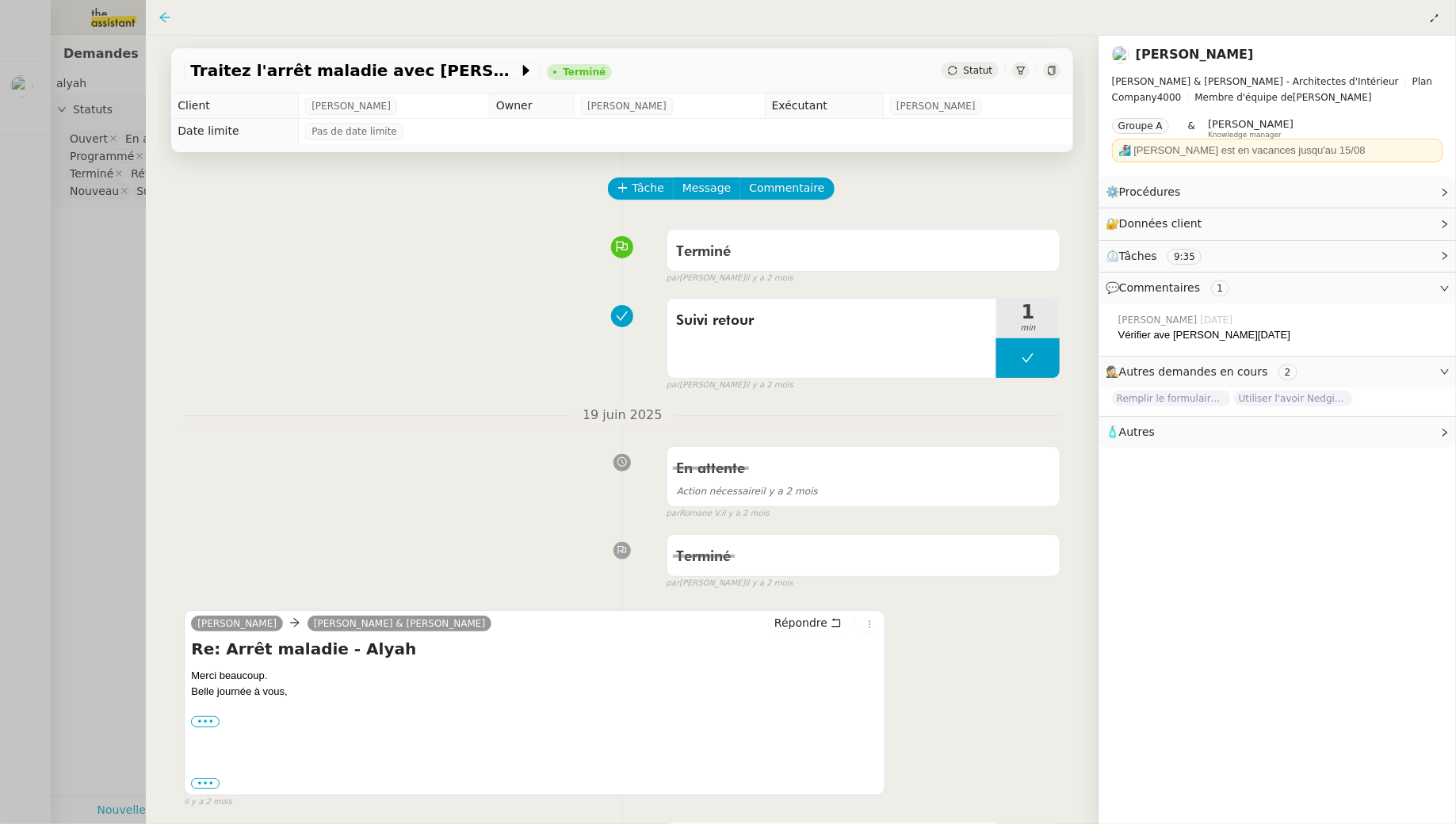
click at [163, 15] on icon at bounding box center [165, 18] width 13 height 13
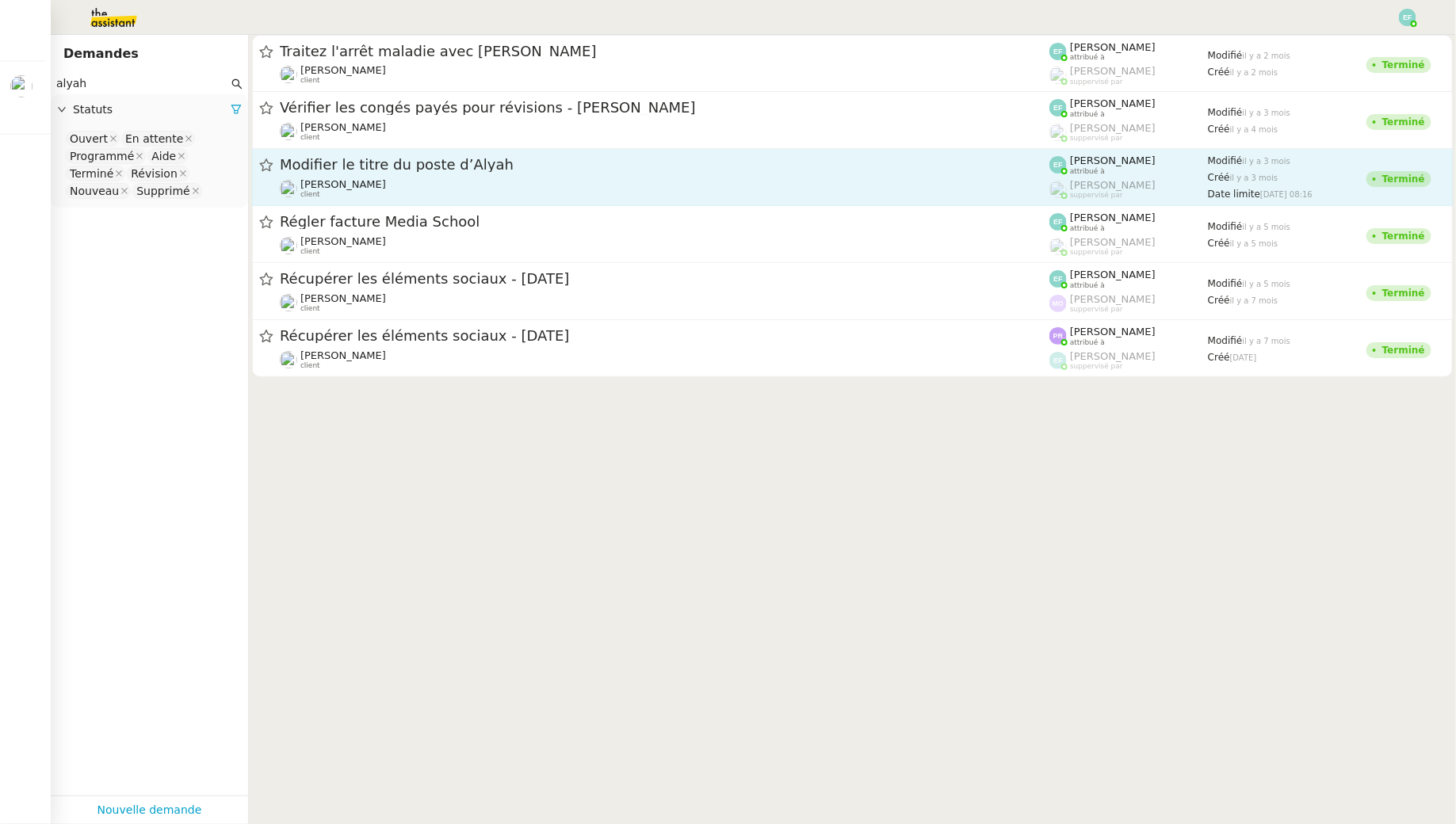
click at [542, 172] on div "Modifier le titre du poste d’Alyah" at bounding box center [665, 165] width 769 height 19
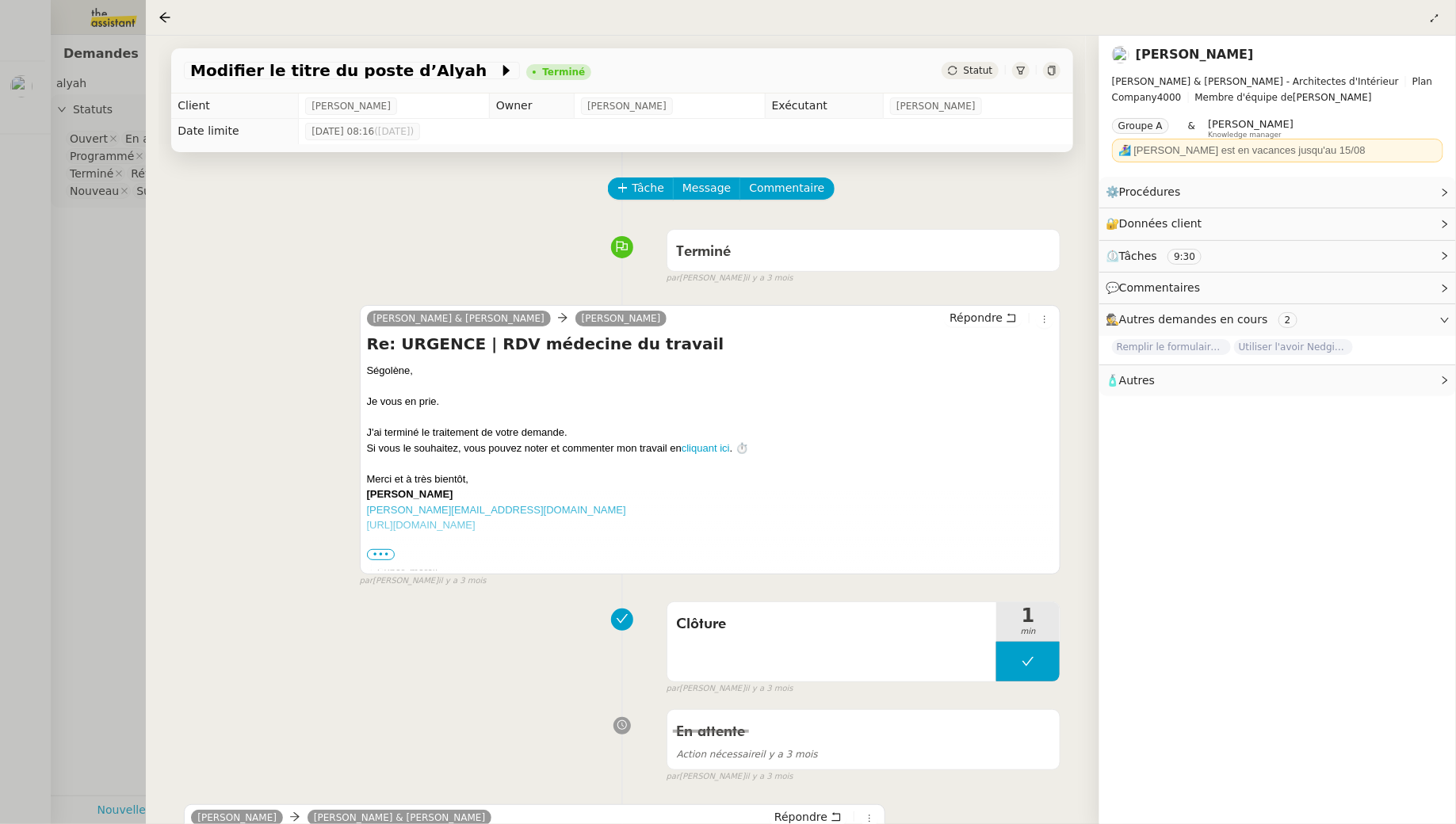
click at [165, 10] on div at bounding box center [168, 18] width 19 height 19
click at [171, 19] on icon at bounding box center [165, 18] width 13 height 13
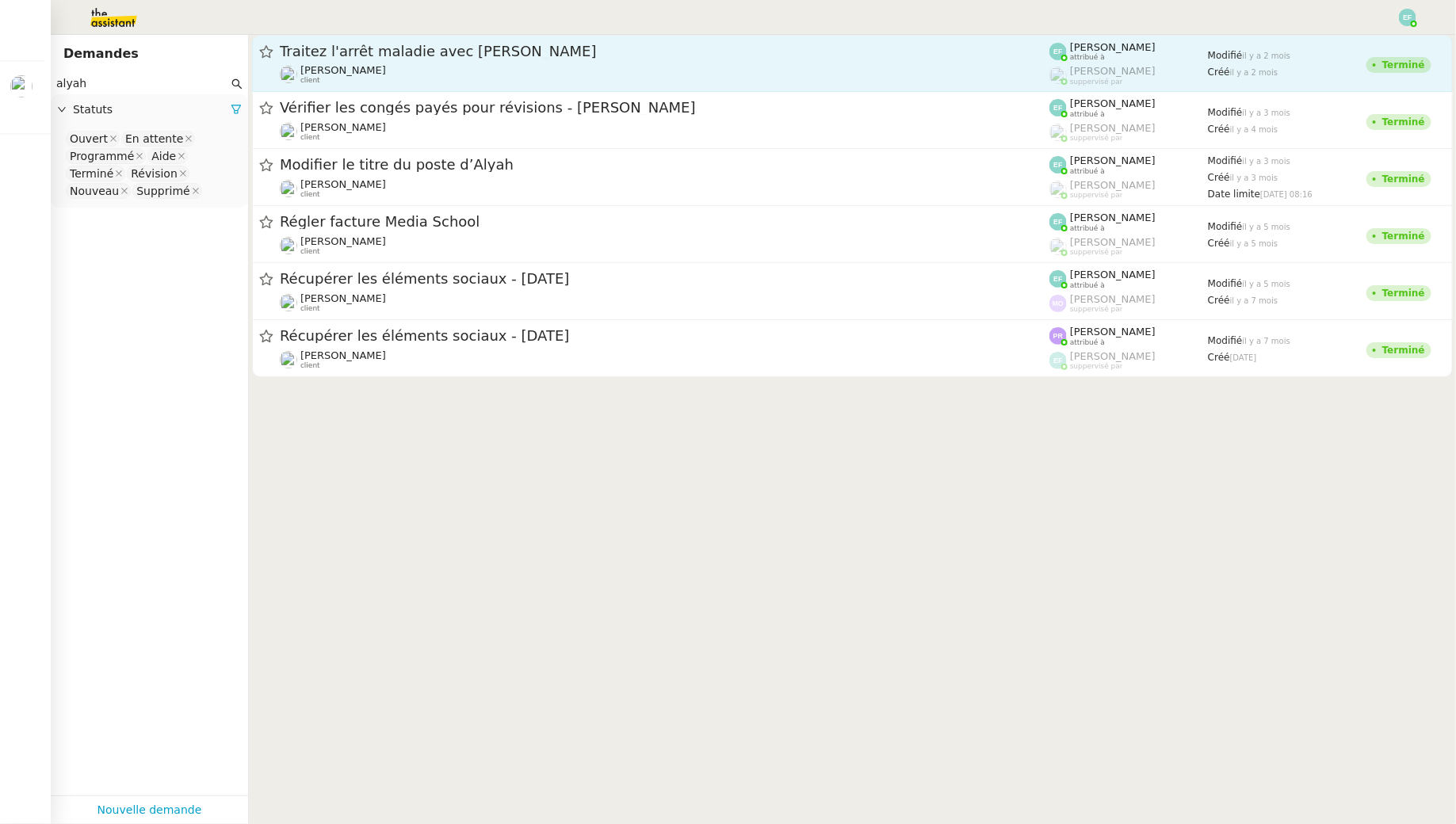
click at [325, 61] on div "Traitez l'arrêt maladie avec Valoxy Segolène Labinsky client" at bounding box center [665, 63] width 769 height 43
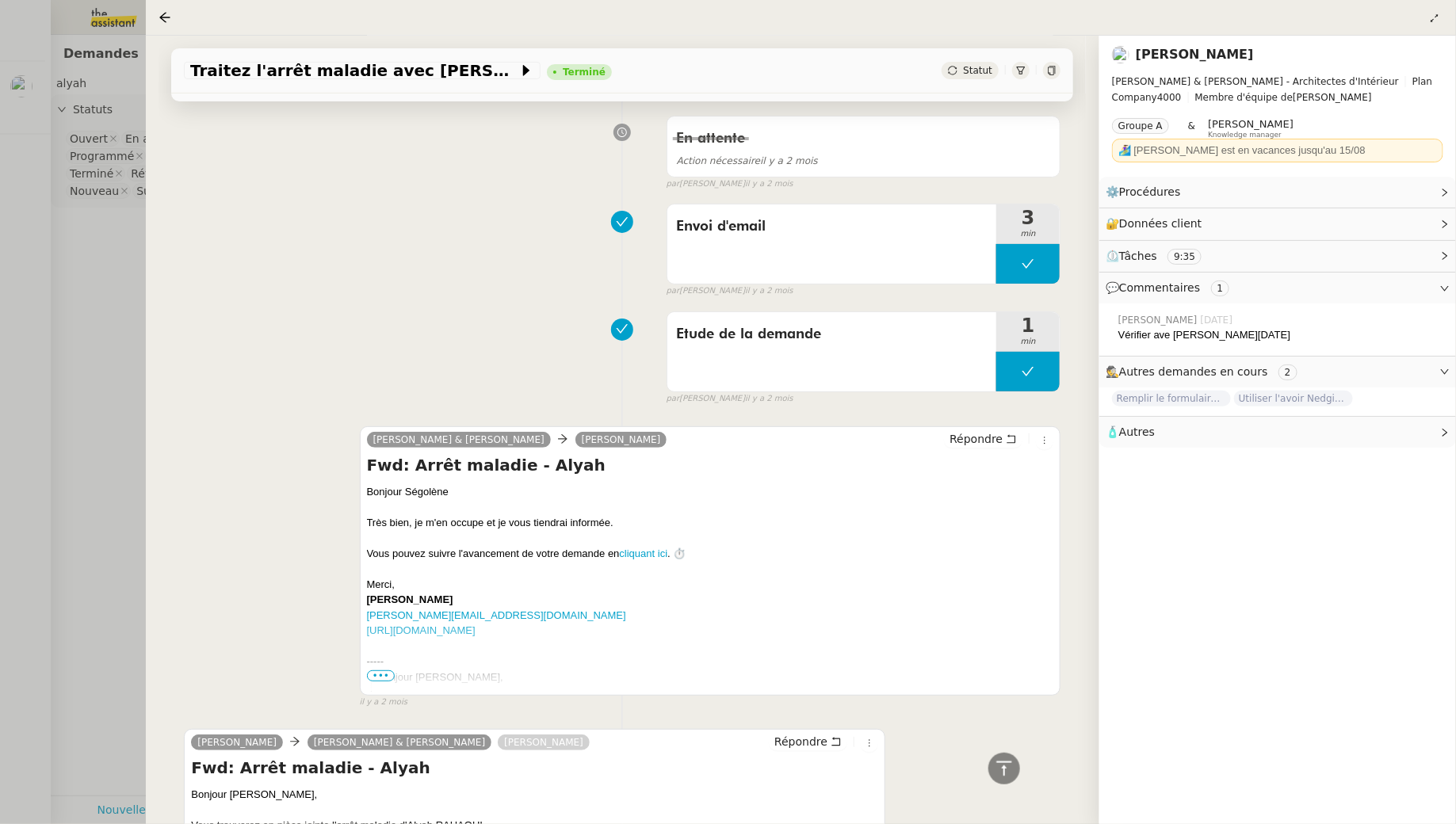
scroll to position [3530, 0]
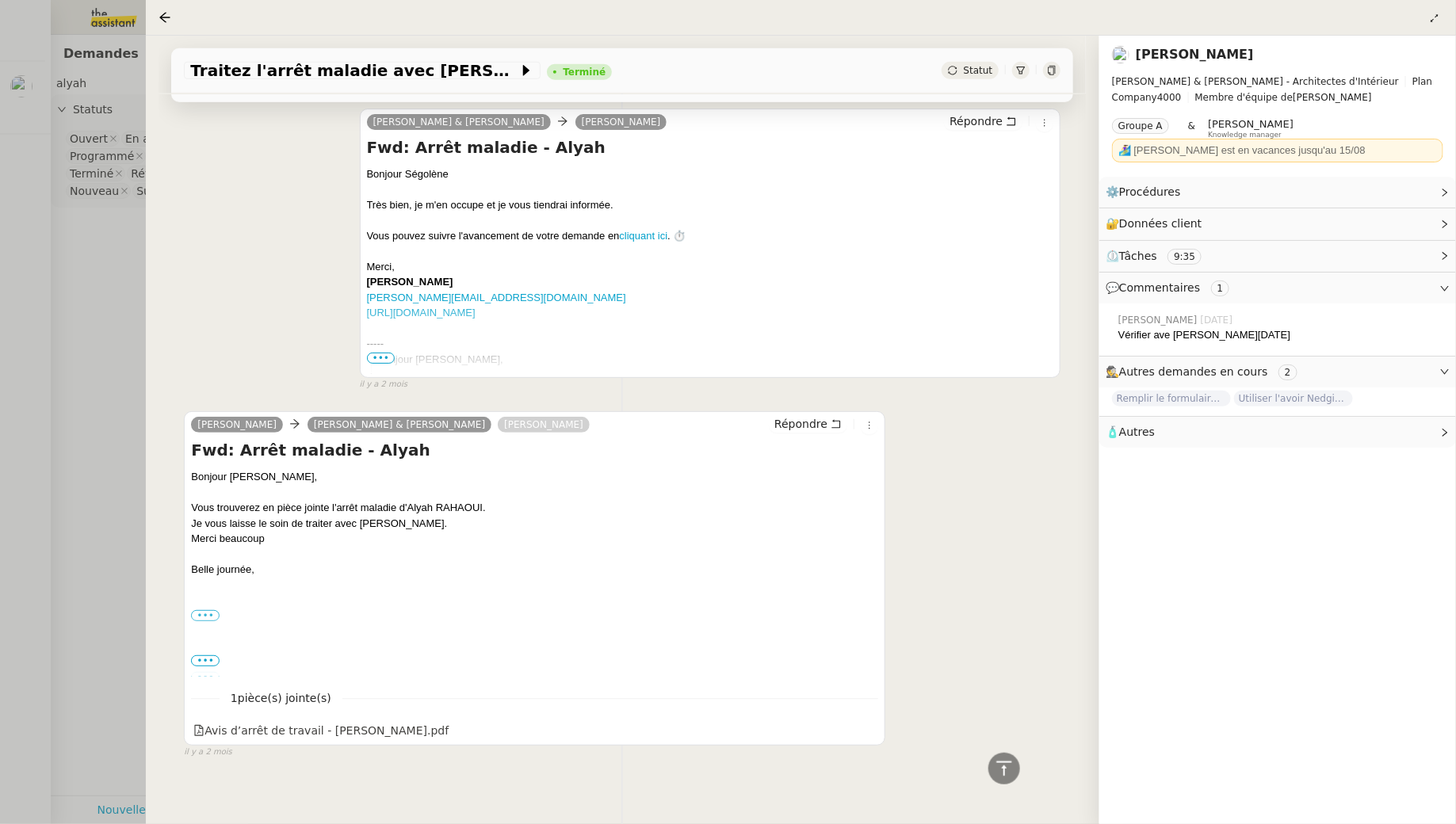
click at [120, 300] on div at bounding box center [728, 412] width 1456 height 824
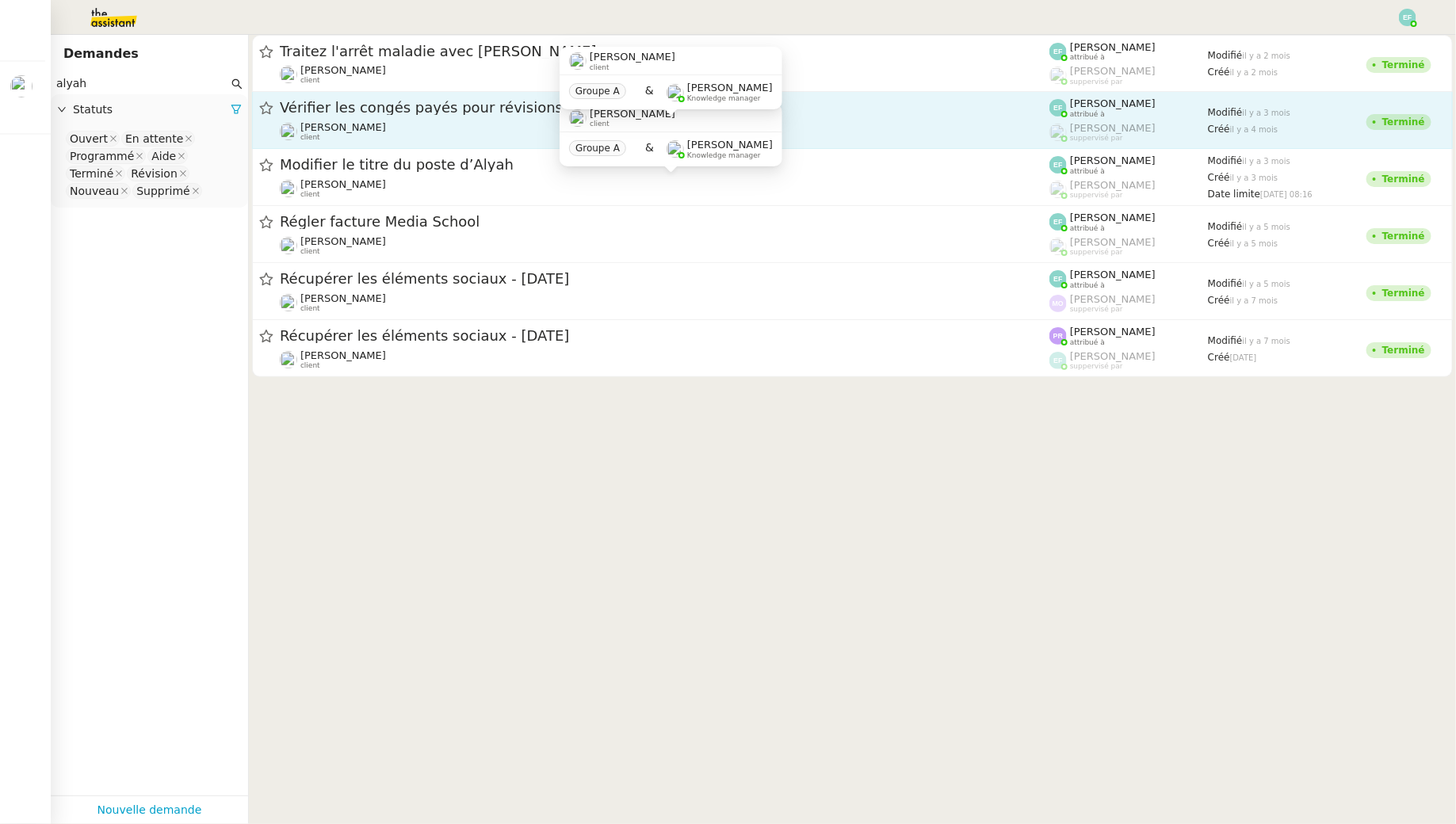
click at [398, 122] on div "Gabrielle Tavernier client" at bounding box center [665, 132] width 769 height 20
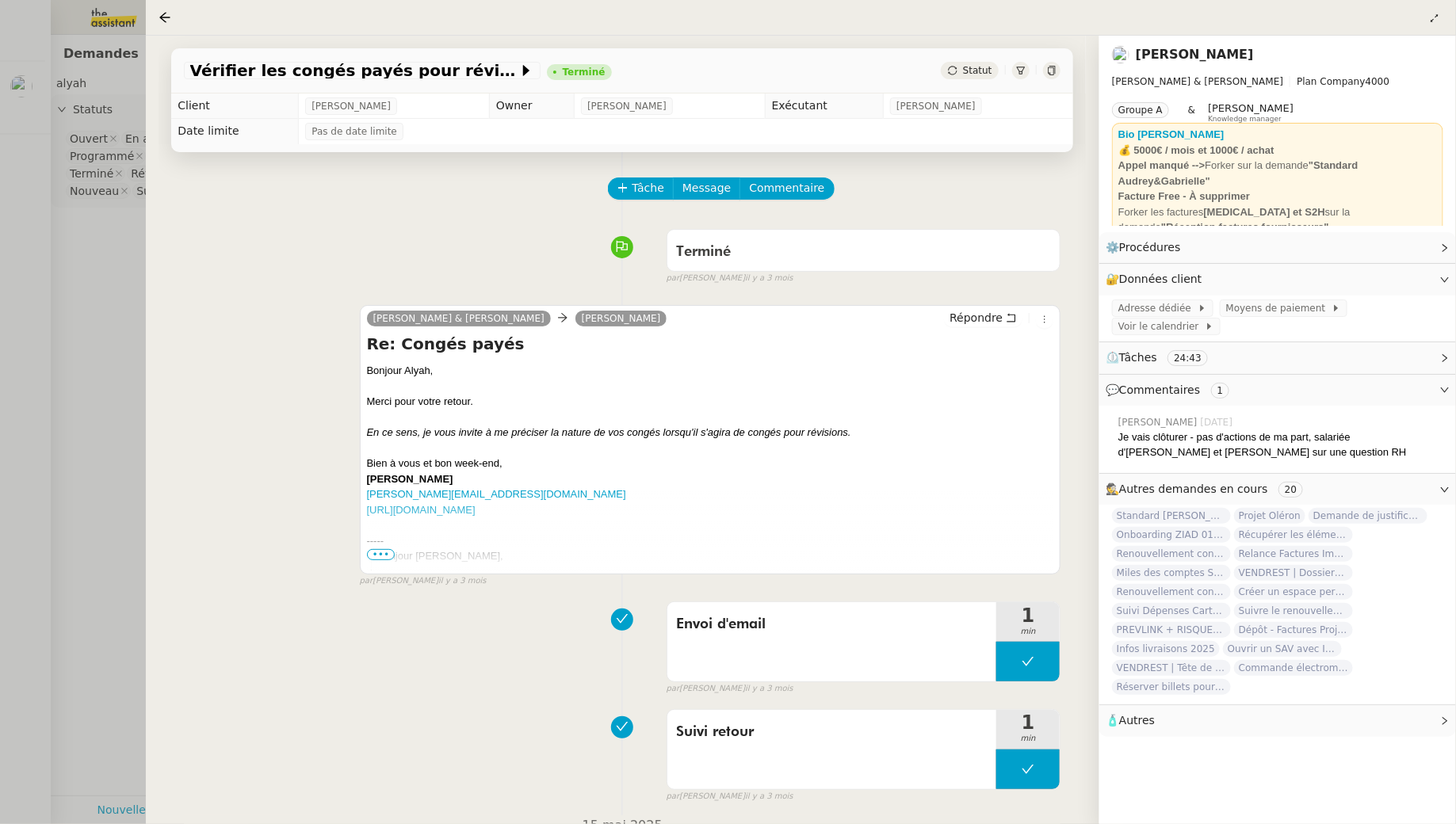
click at [97, 268] on div at bounding box center [728, 412] width 1456 height 824
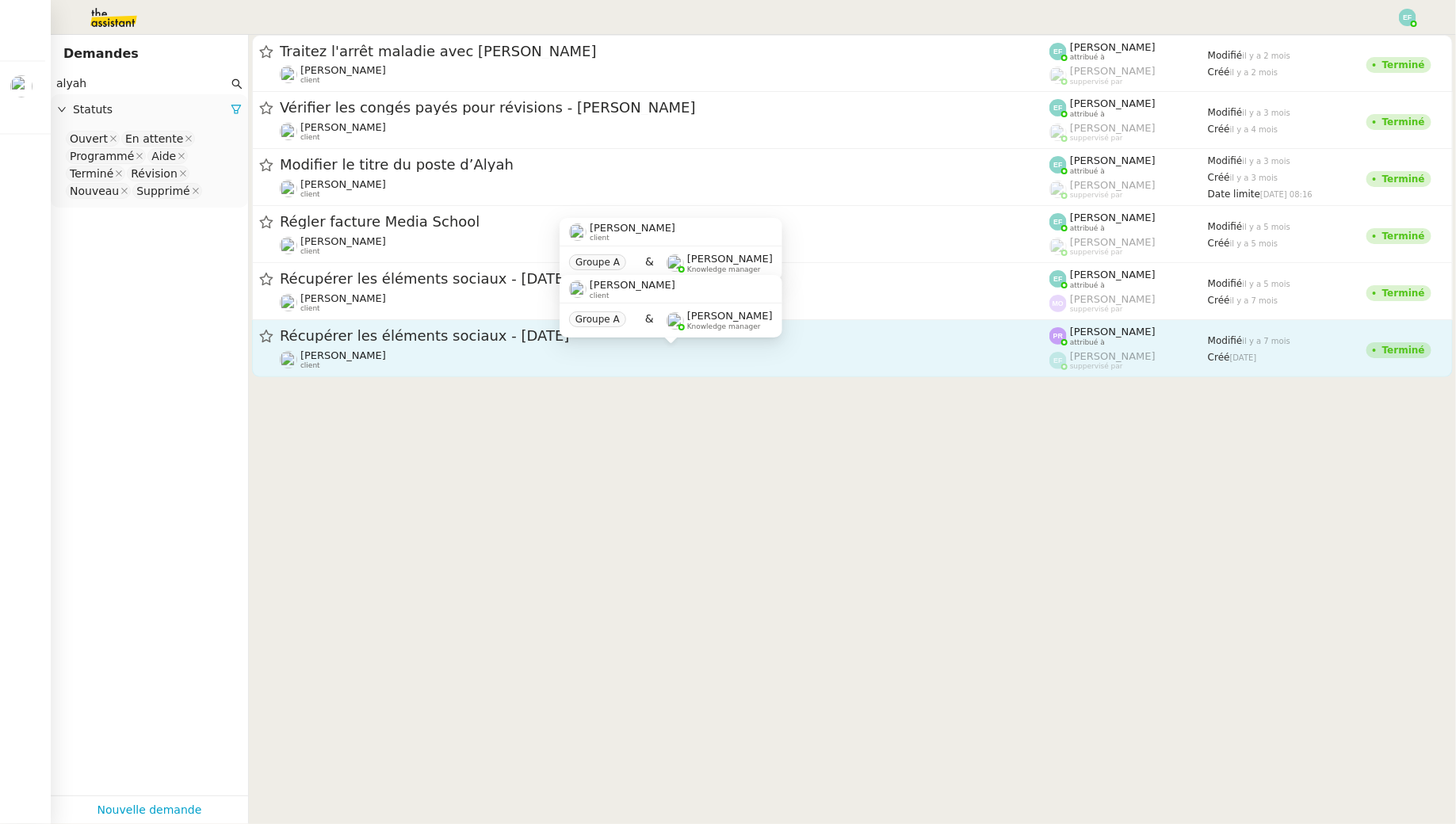
click at [424, 364] on div "Gabrielle Tavernier client" at bounding box center [665, 360] width 769 height 20
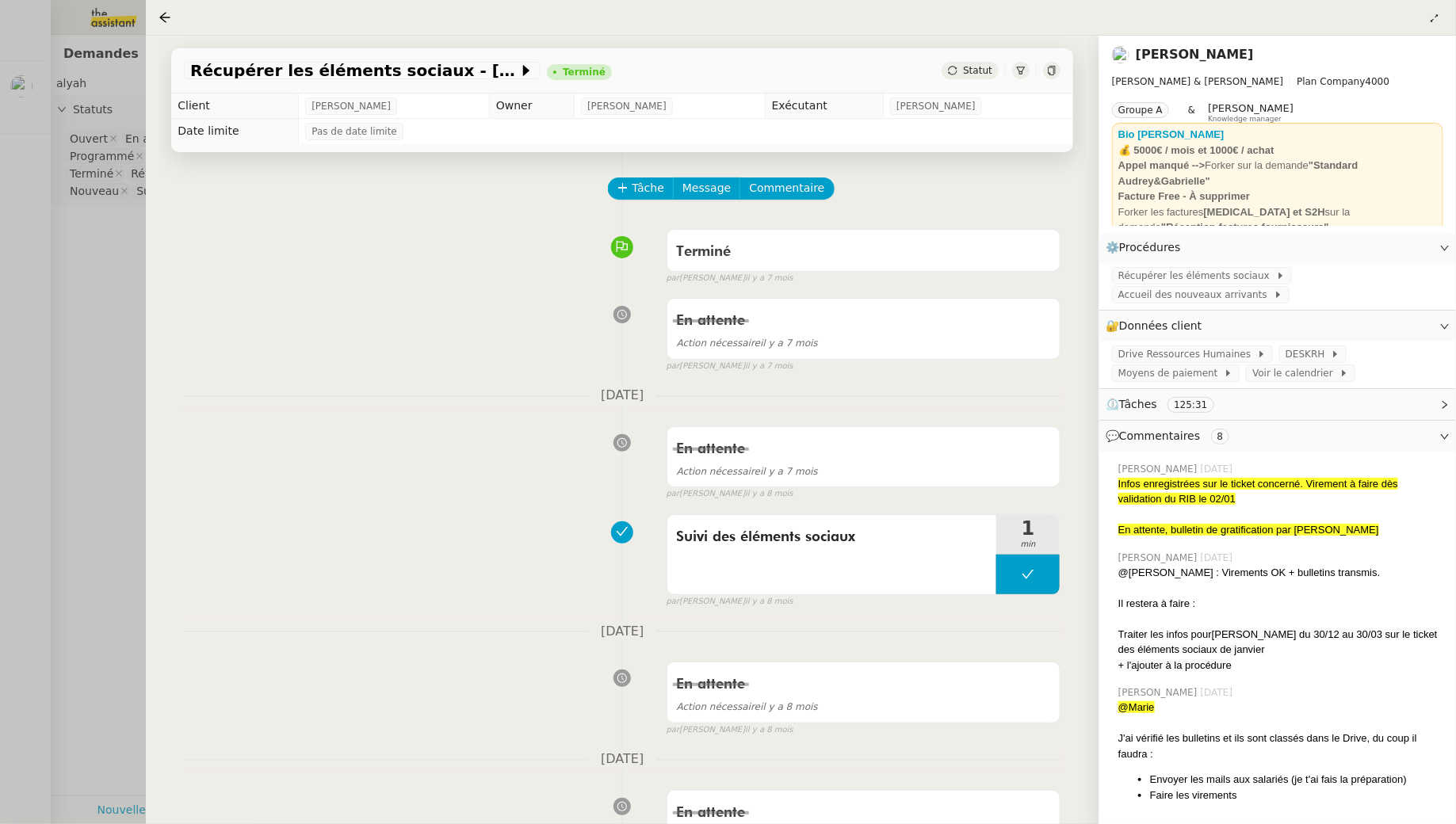
click at [107, 264] on div at bounding box center [728, 412] width 1456 height 824
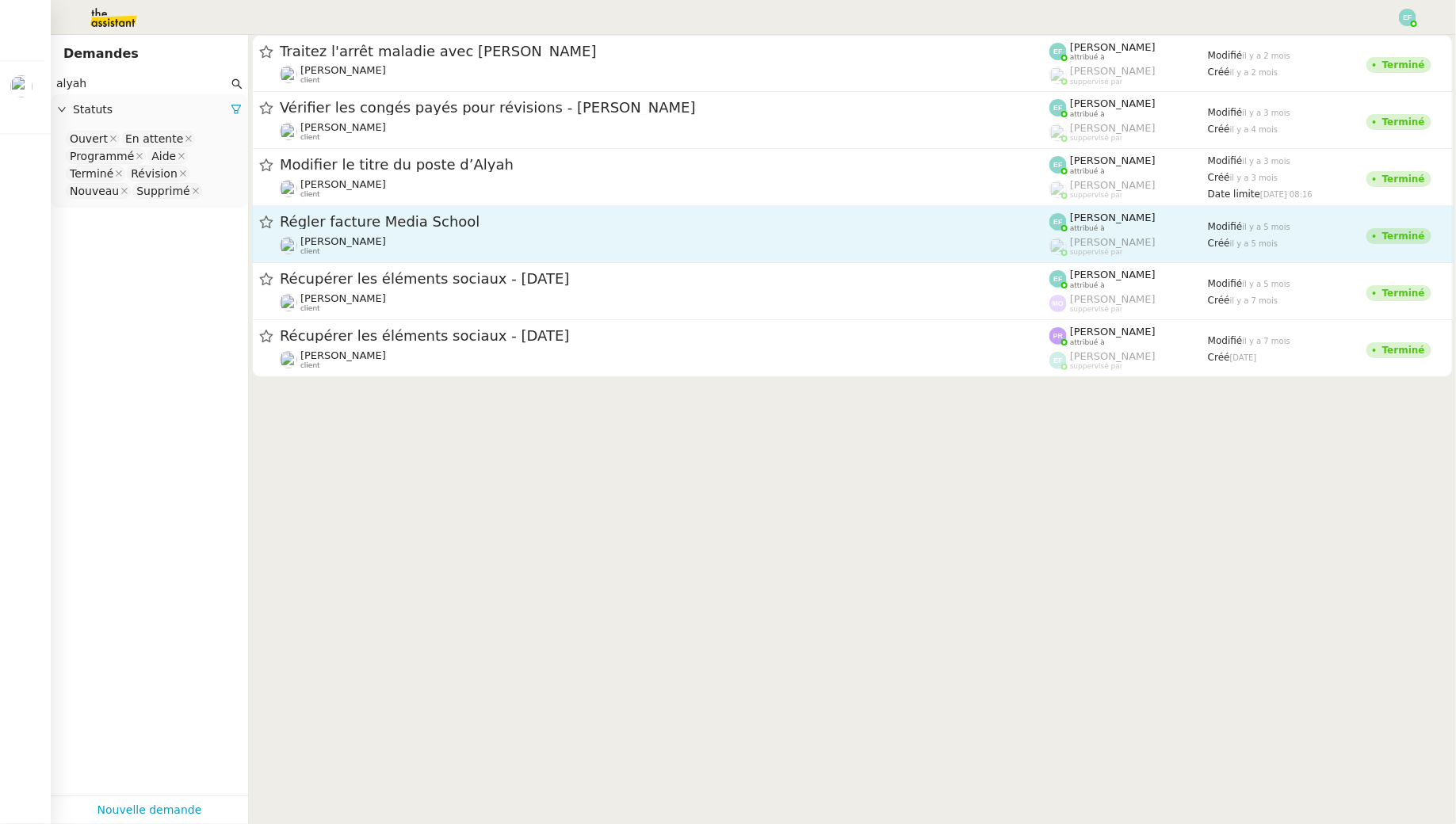
click at [372, 233] on div "Régler facture Media School Gabrielle Tavernier client" at bounding box center [665, 234] width 769 height 44
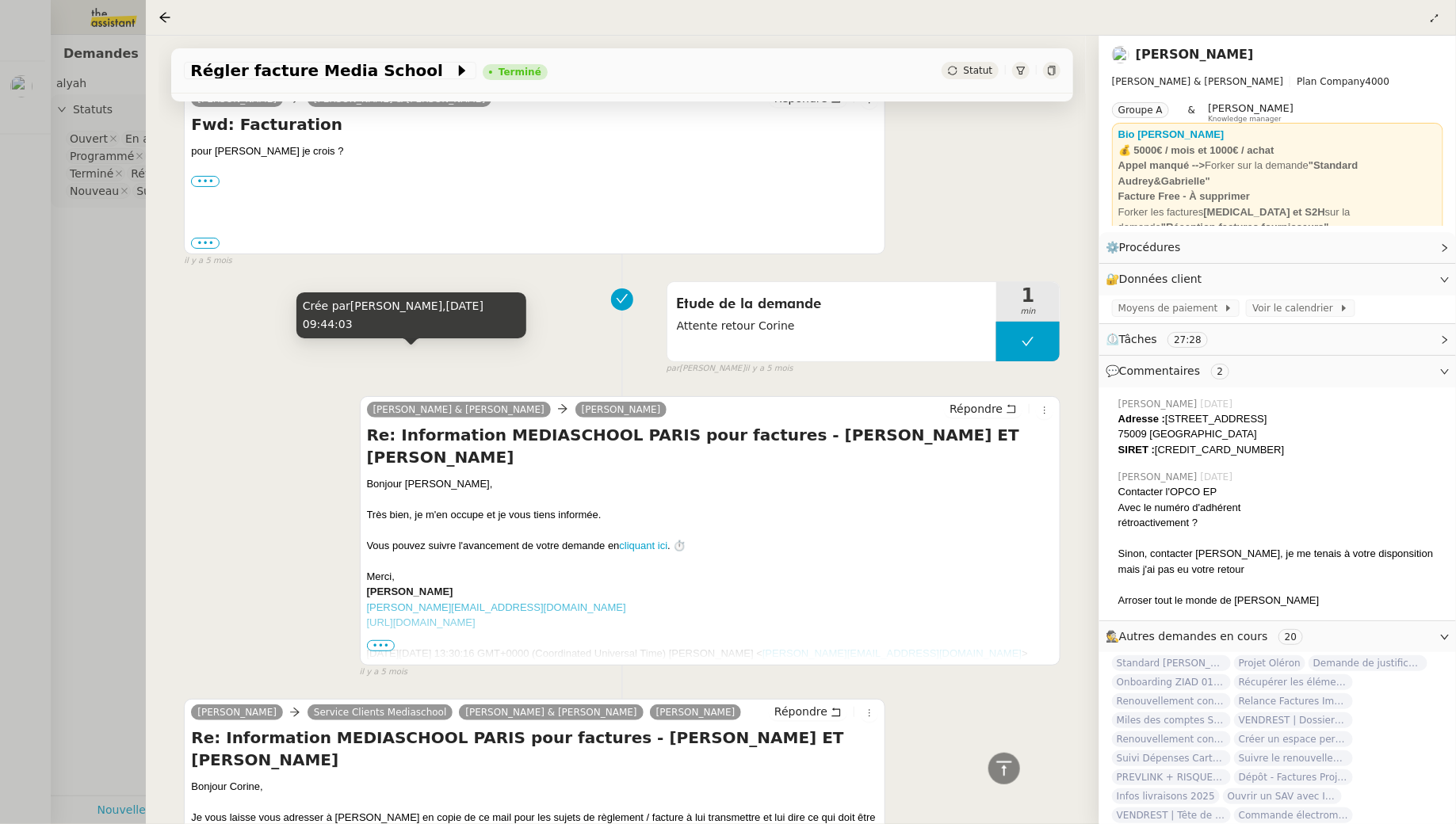
scroll to position [2826, 0]
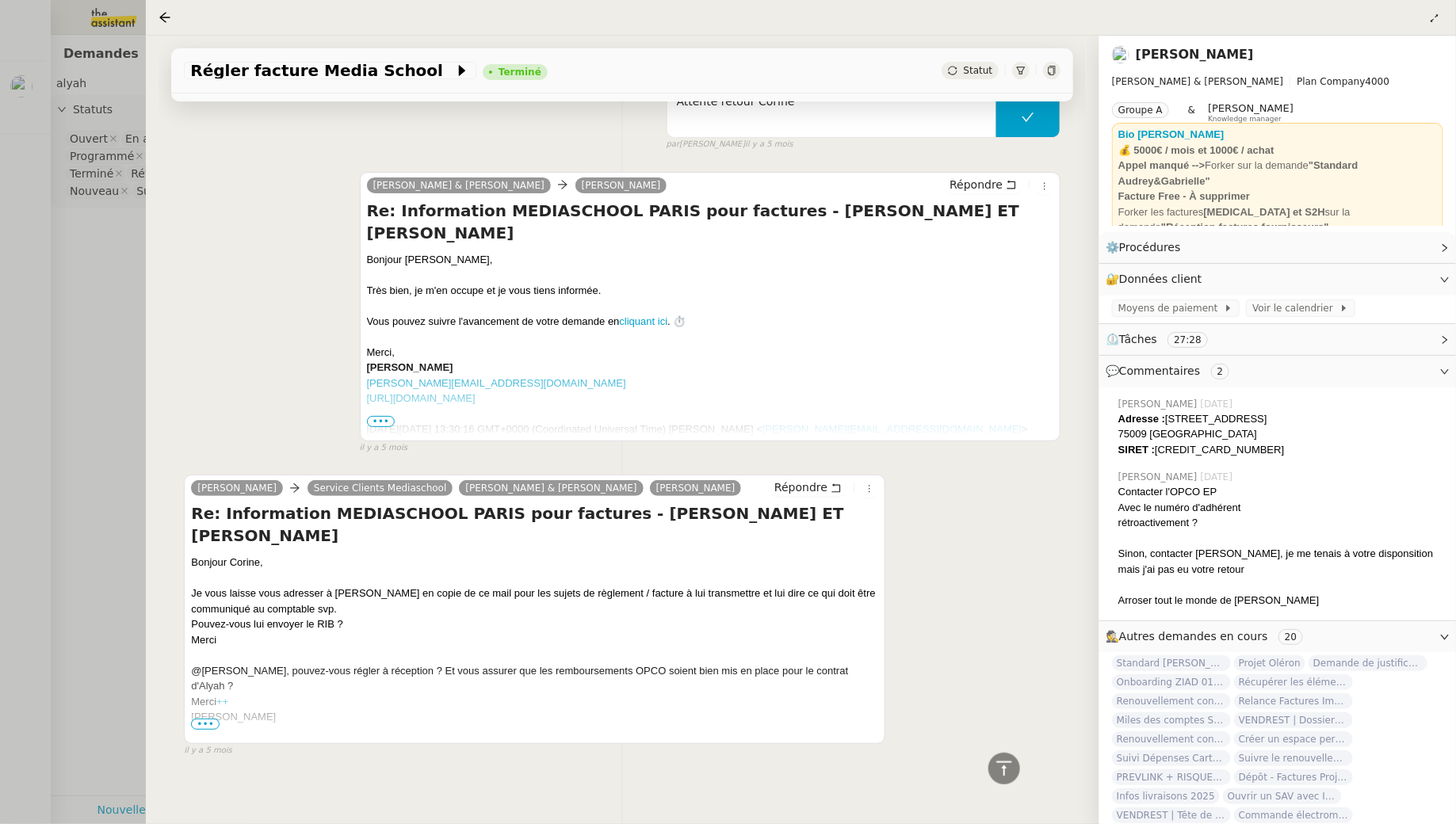
click at [82, 459] on div at bounding box center [728, 412] width 1456 height 824
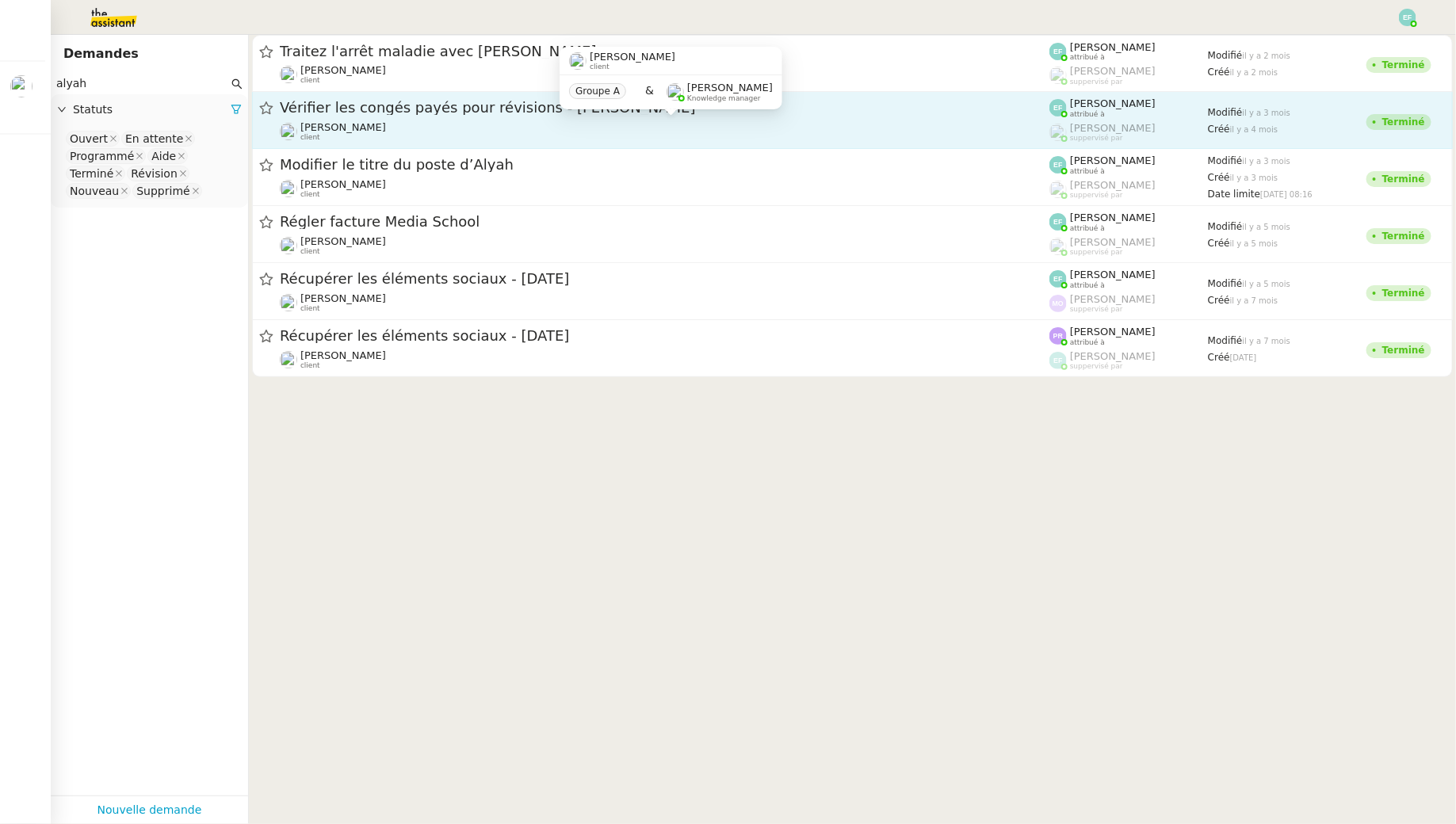
click at [439, 124] on div "Gabrielle Tavernier client" at bounding box center [665, 132] width 769 height 20
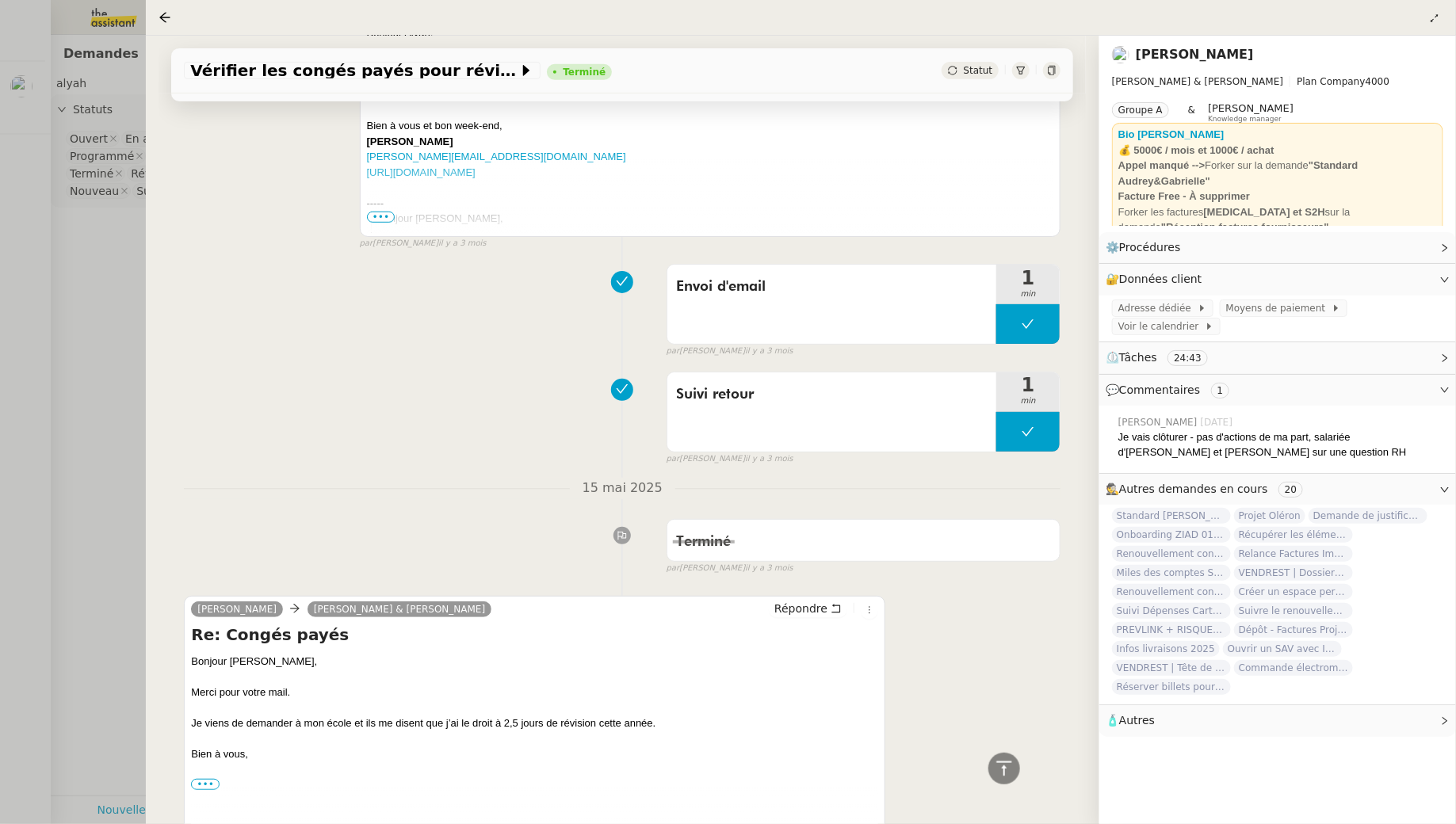
scroll to position [334, 0]
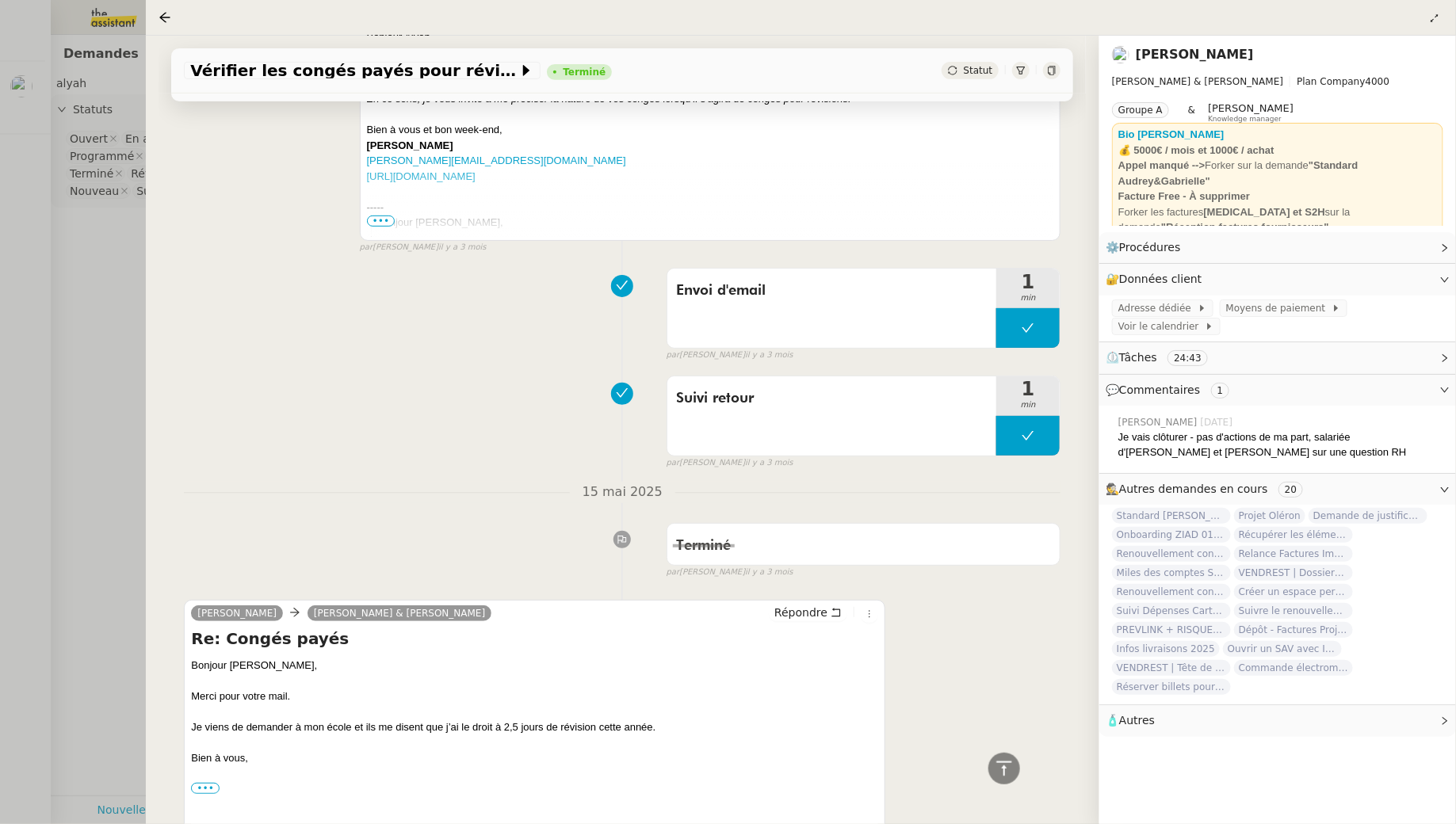
click at [91, 357] on div at bounding box center [728, 412] width 1456 height 824
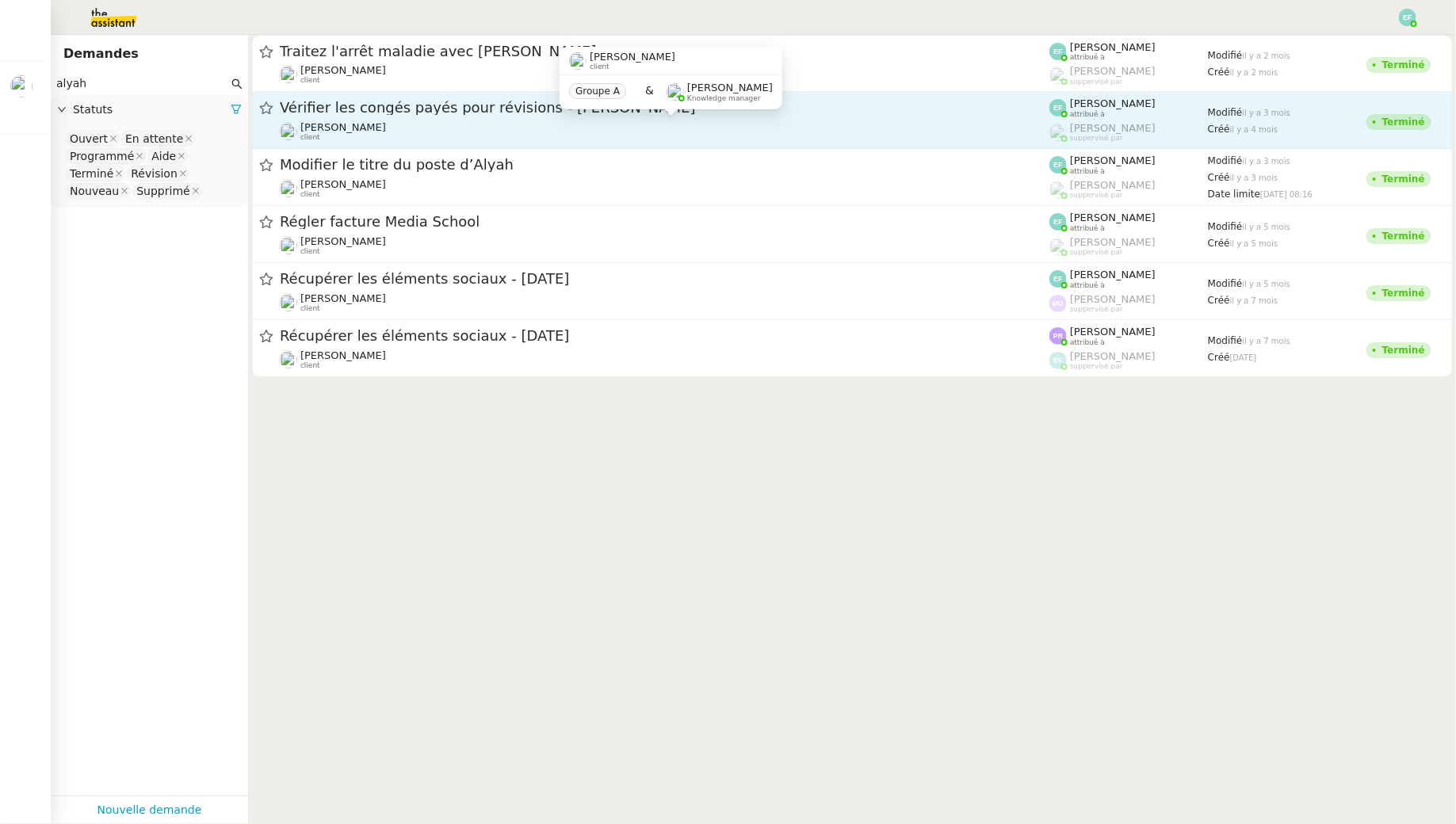
click at [544, 125] on div "Gabrielle Tavernier client" at bounding box center [665, 132] width 769 height 20
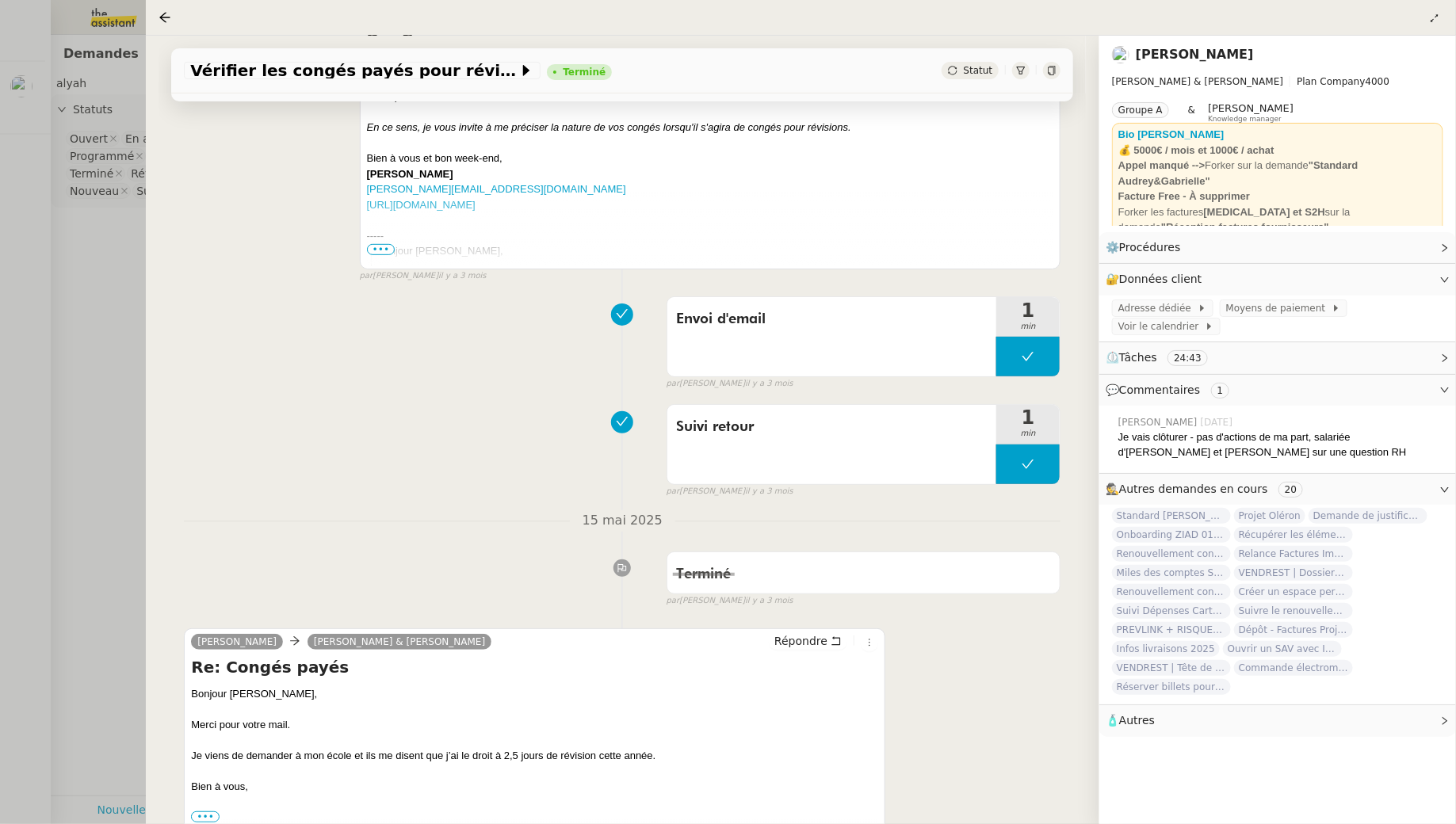
scroll to position [304, 0]
click at [90, 322] on div at bounding box center [728, 412] width 1456 height 824
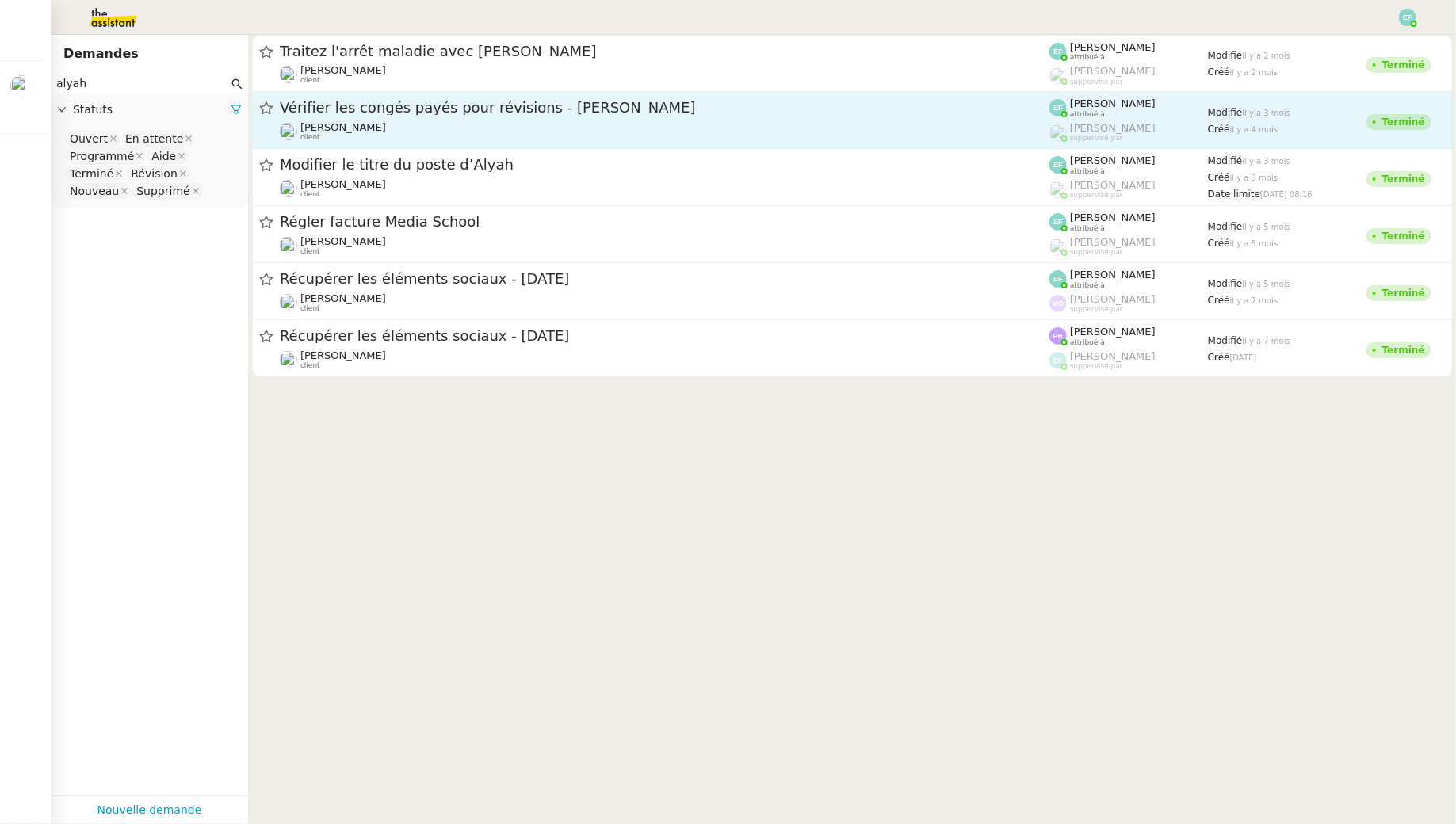
click at [419, 107] on span "Vérifier les congés payés pour révisions - Alyah Rahaoui" at bounding box center [665, 108] width 769 height 14
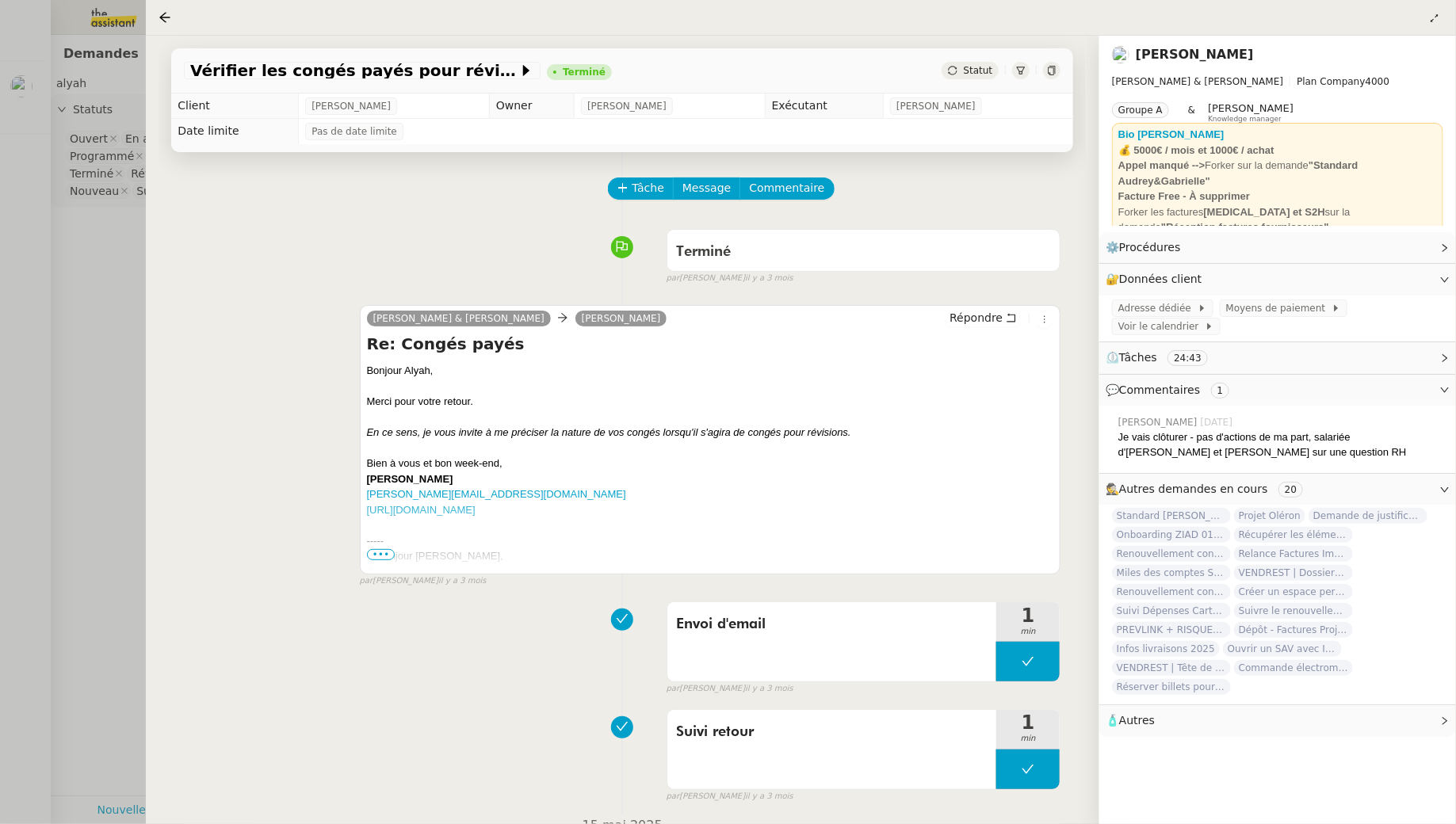
click at [170, 0] on nz-page-header at bounding box center [801, 18] width 1310 height 35
click at [167, 14] on icon at bounding box center [165, 18] width 13 height 13
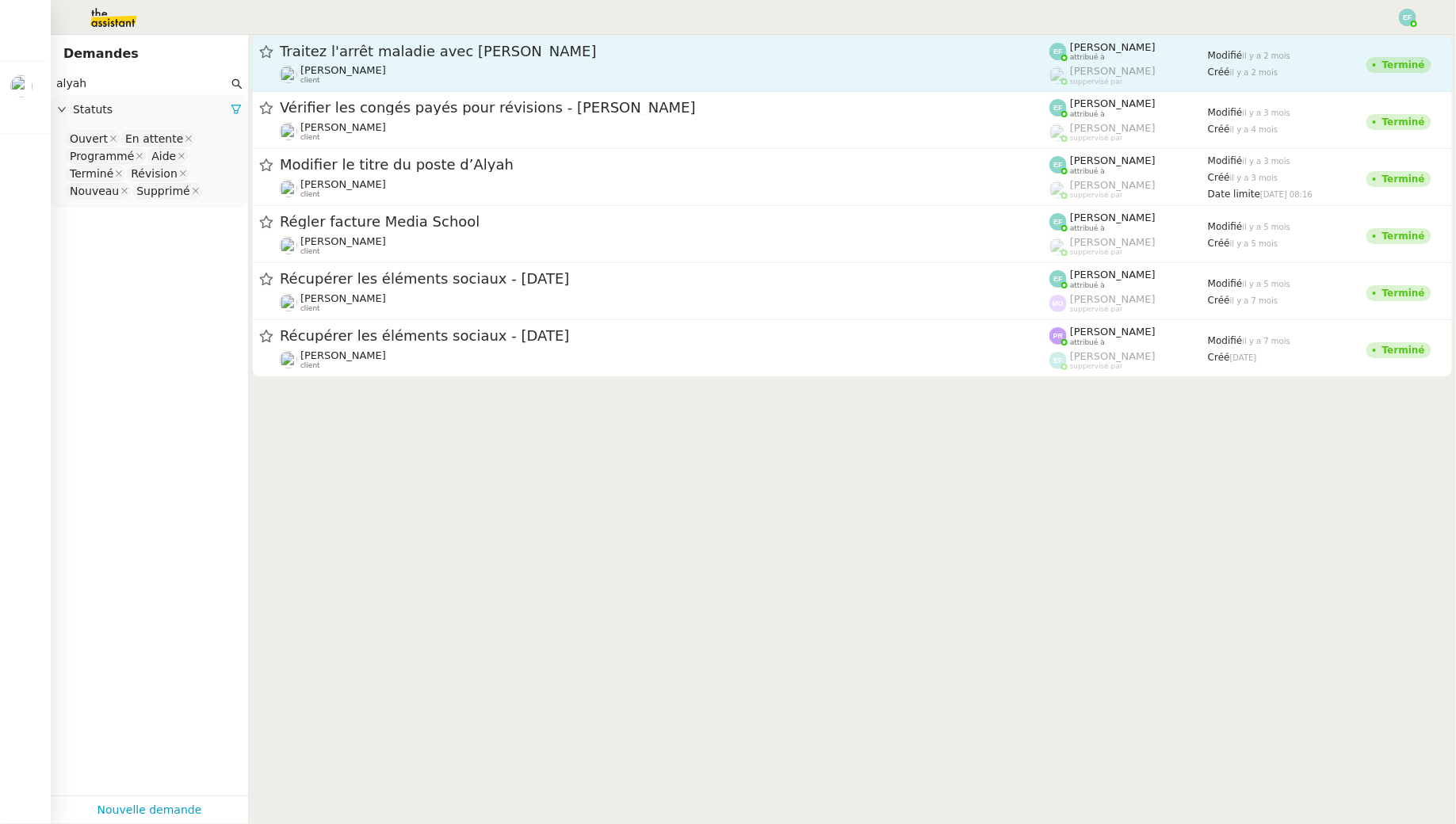
click at [373, 68] on span "Segolène Labinsky" at bounding box center [343, 70] width 85 height 12
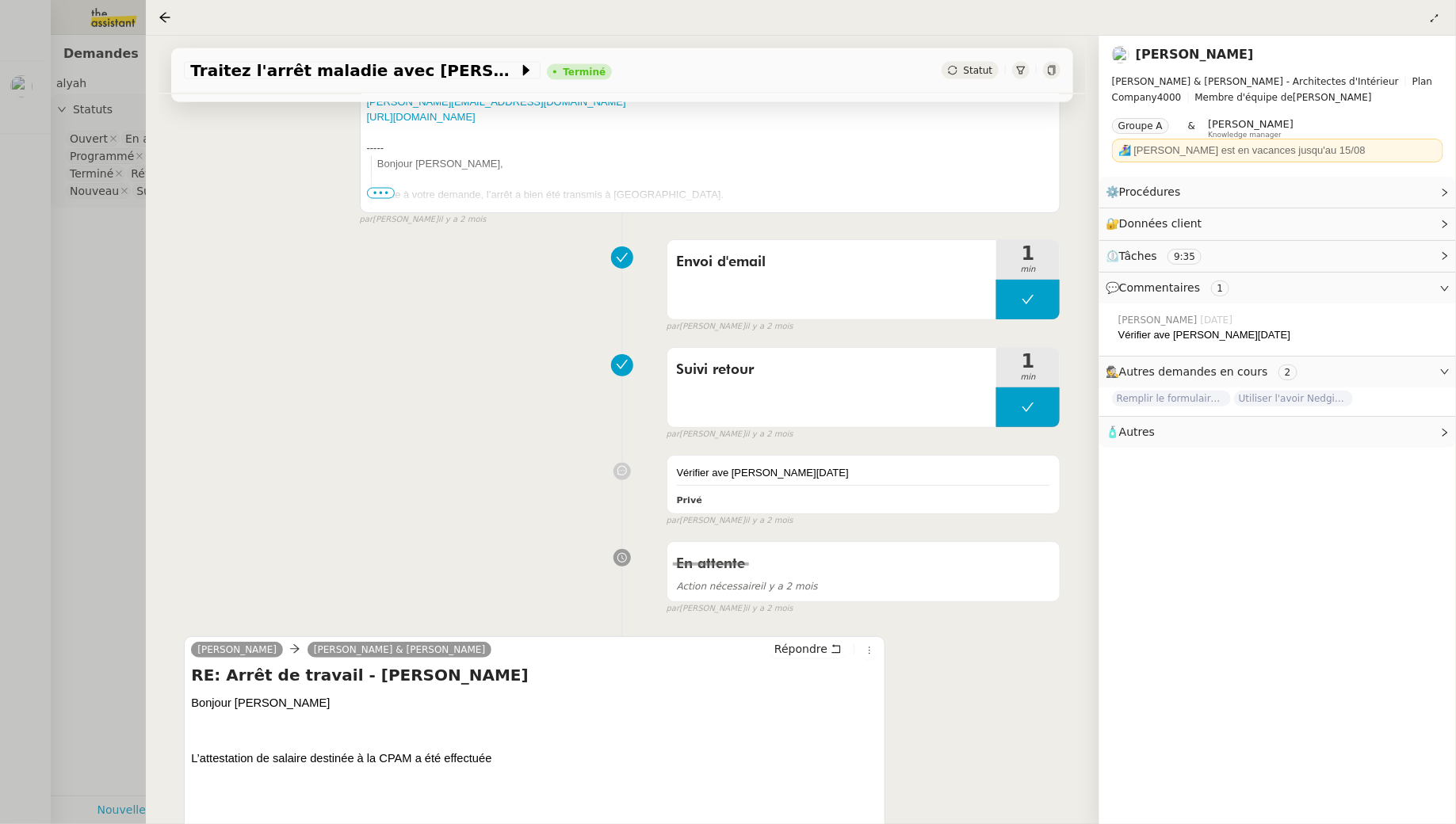
scroll to position [1464, 0]
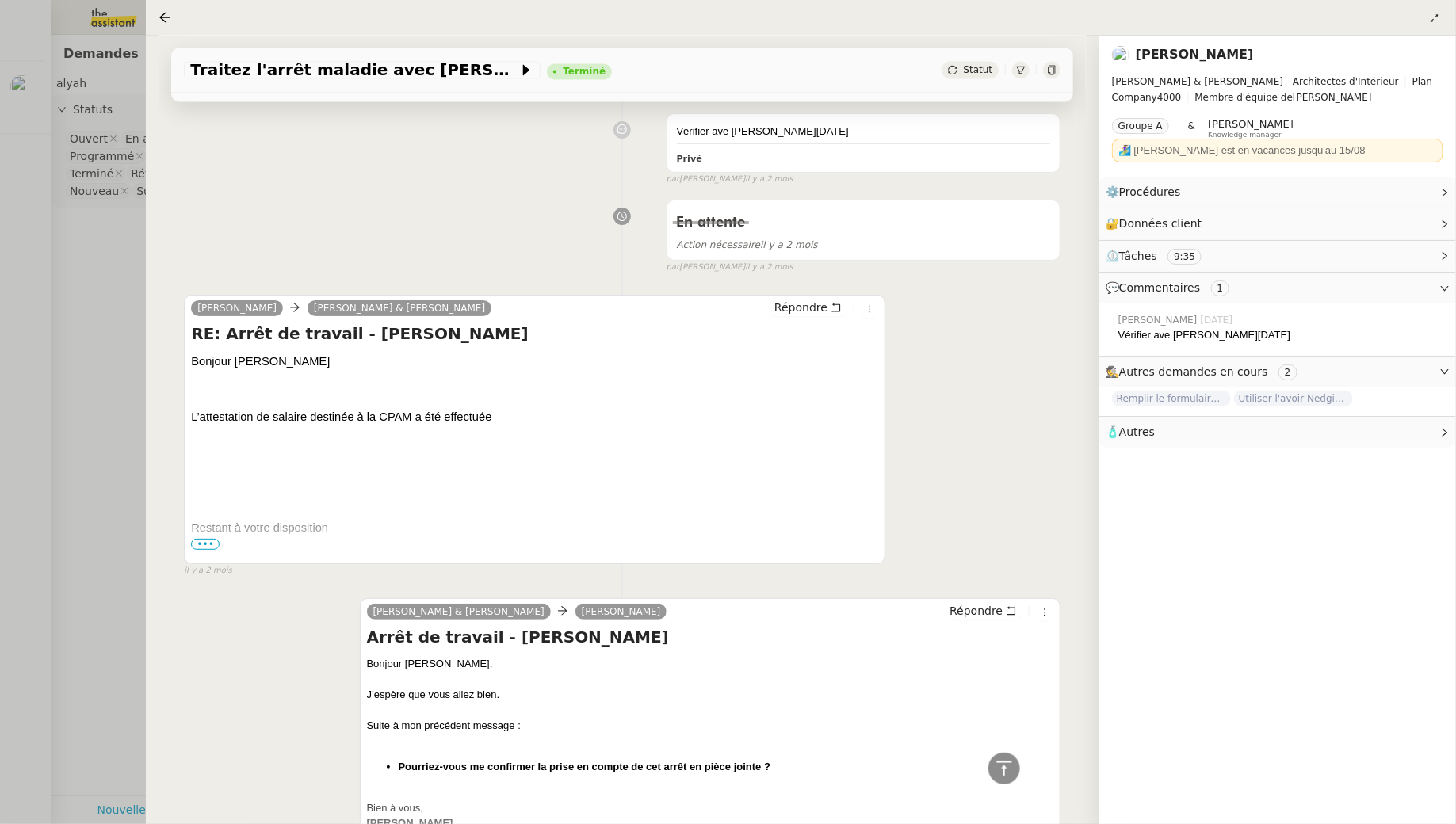
click at [90, 383] on div at bounding box center [728, 412] width 1456 height 824
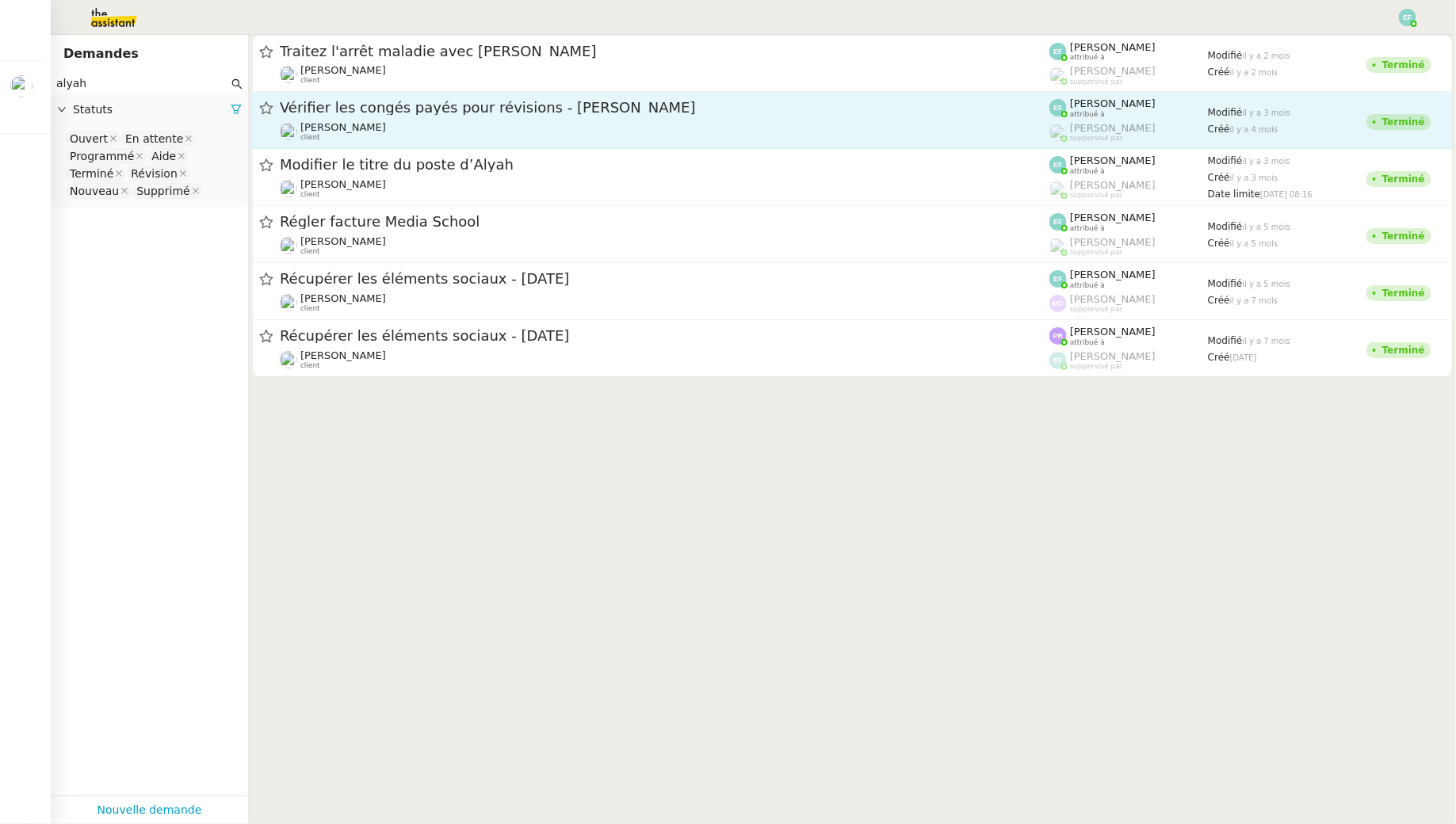
click at [482, 118] on div "Vérifier les congés payés pour révisions - Alyah Rahaoui" at bounding box center [665, 108] width 769 height 19
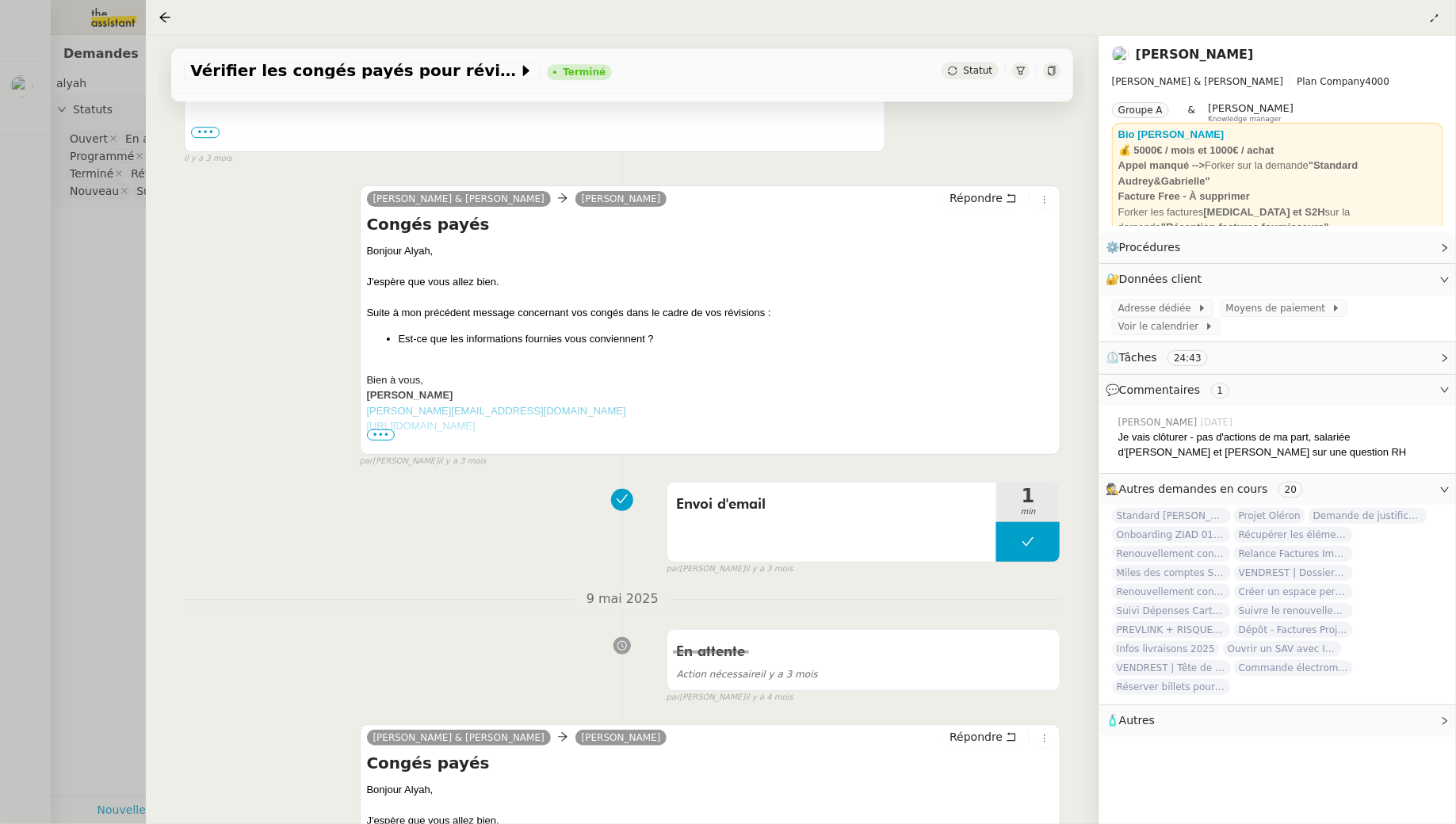
scroll to position [2837, 0]
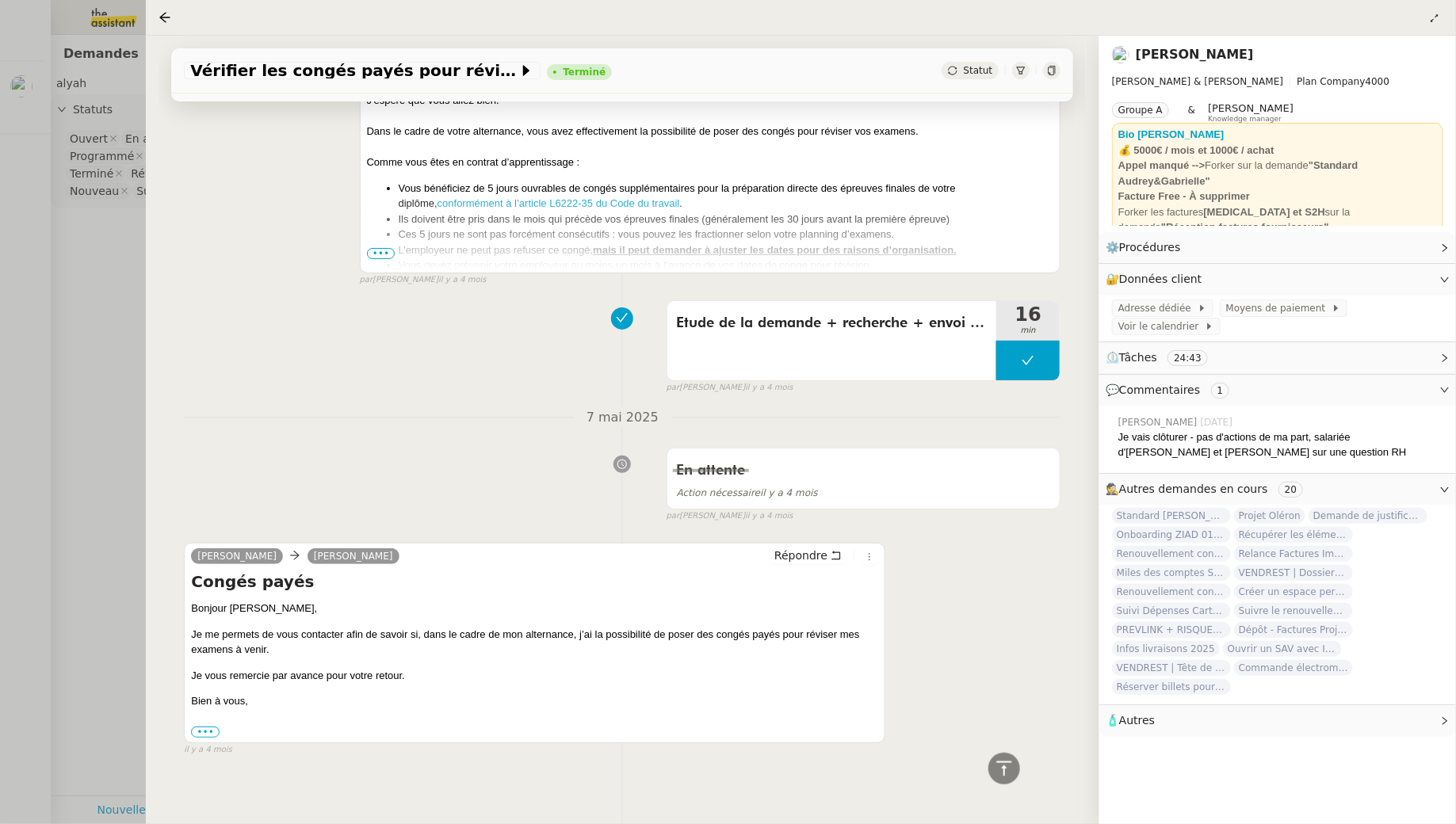
click at [107, 385] on div at bounding box center [728, 412] width 1456 height 824
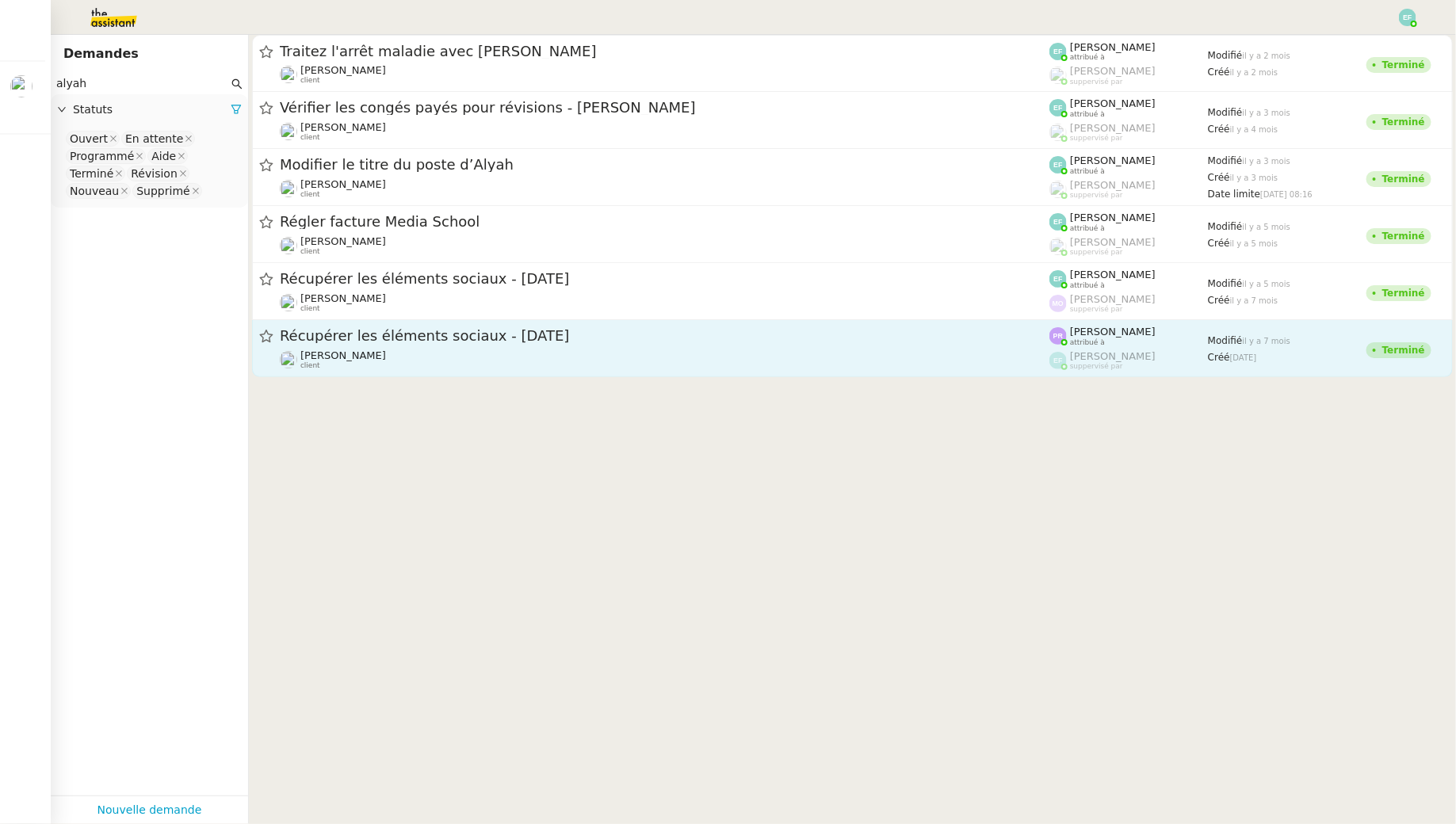
click at [466, 349] on div "Gabrielle Tavernier client" at bounding box center [665, 360] width 769 height 20
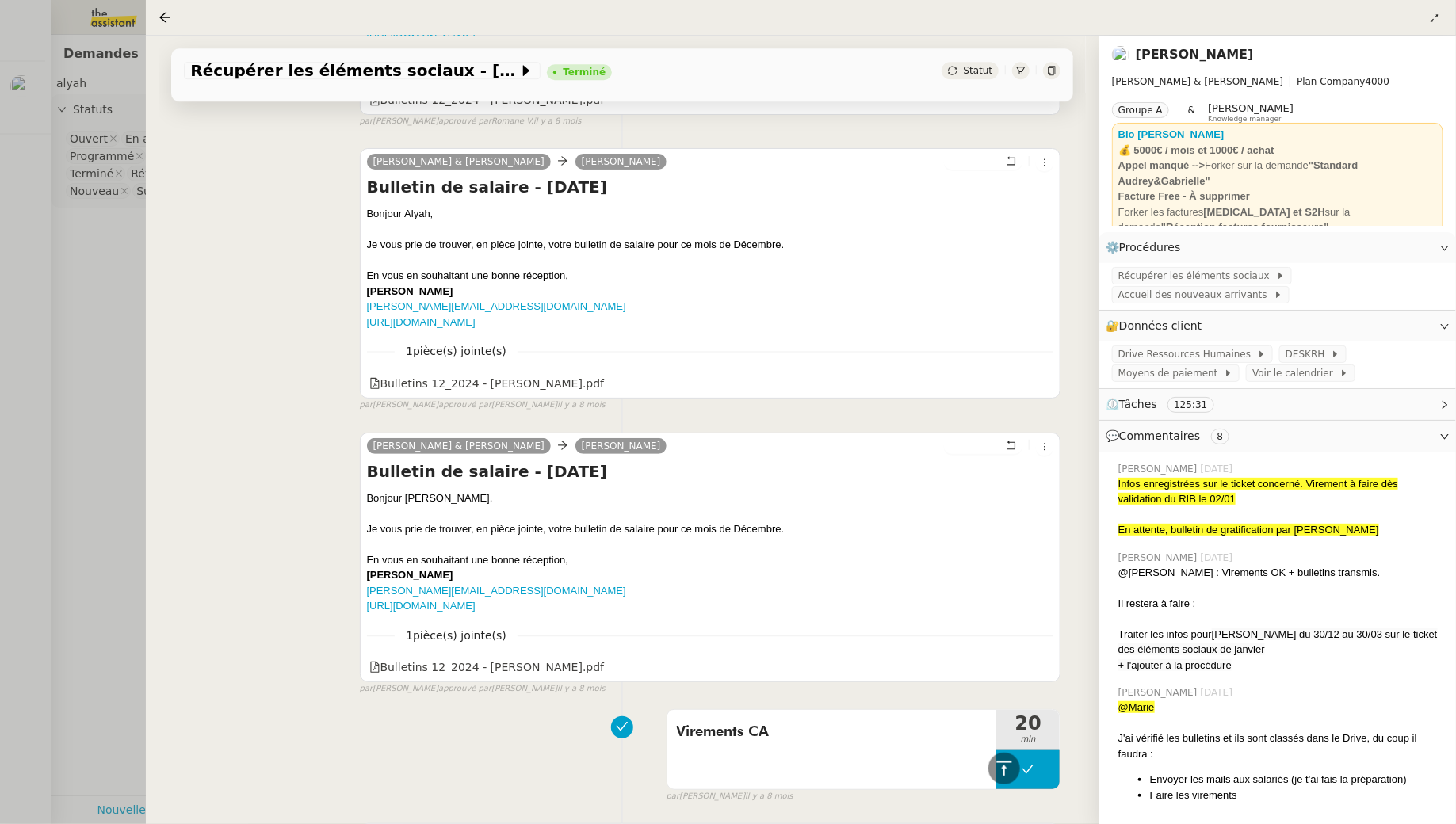
scroll to position [2303, 0]
click at [89, 298] on div at bounding box center [728, 412] width 1456 height 824
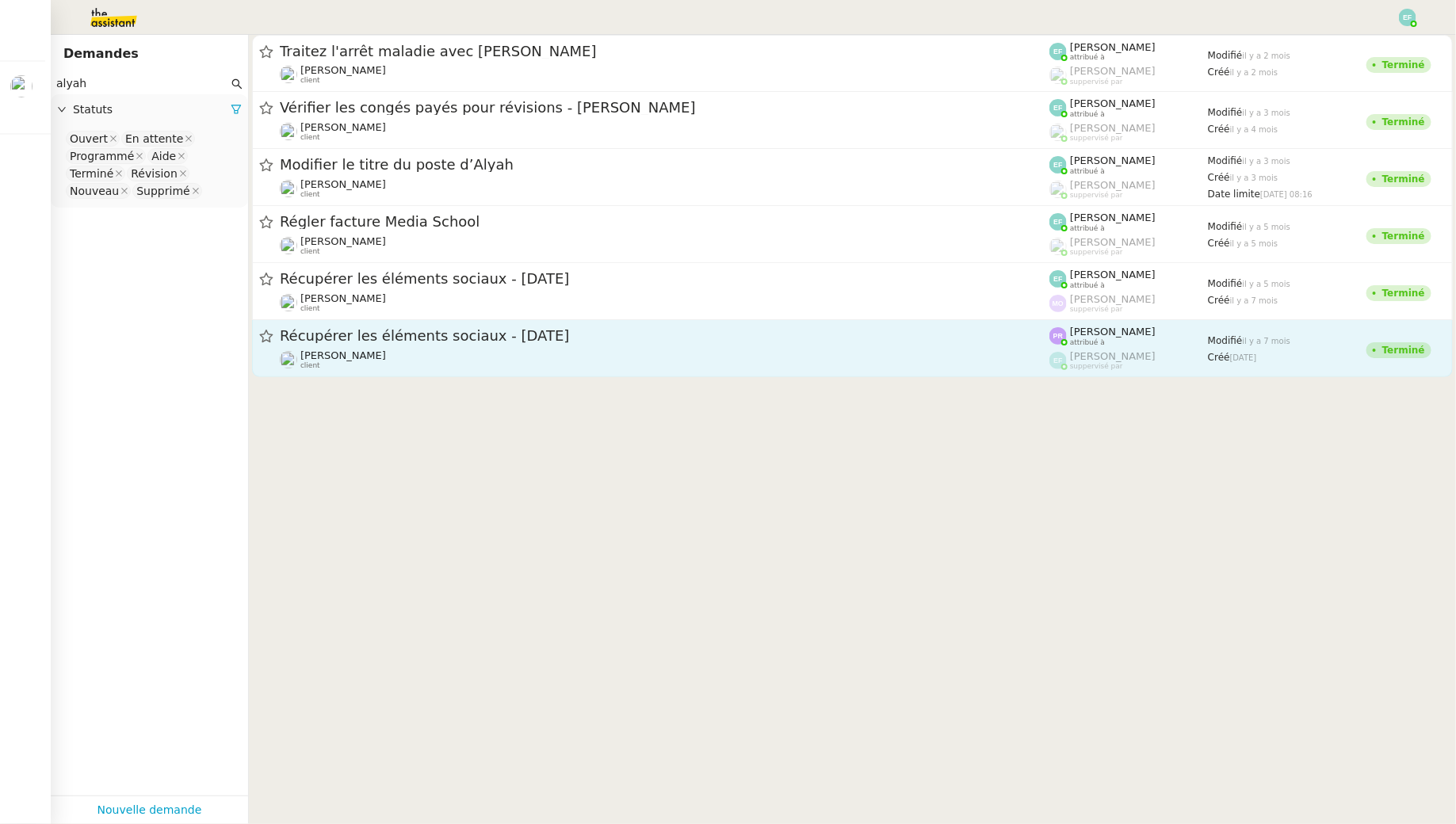
click at [453, 345] on div "Récupérer les éléments sociaux - décembre 2024" at bounding box center [665, 336] width 769 height 19
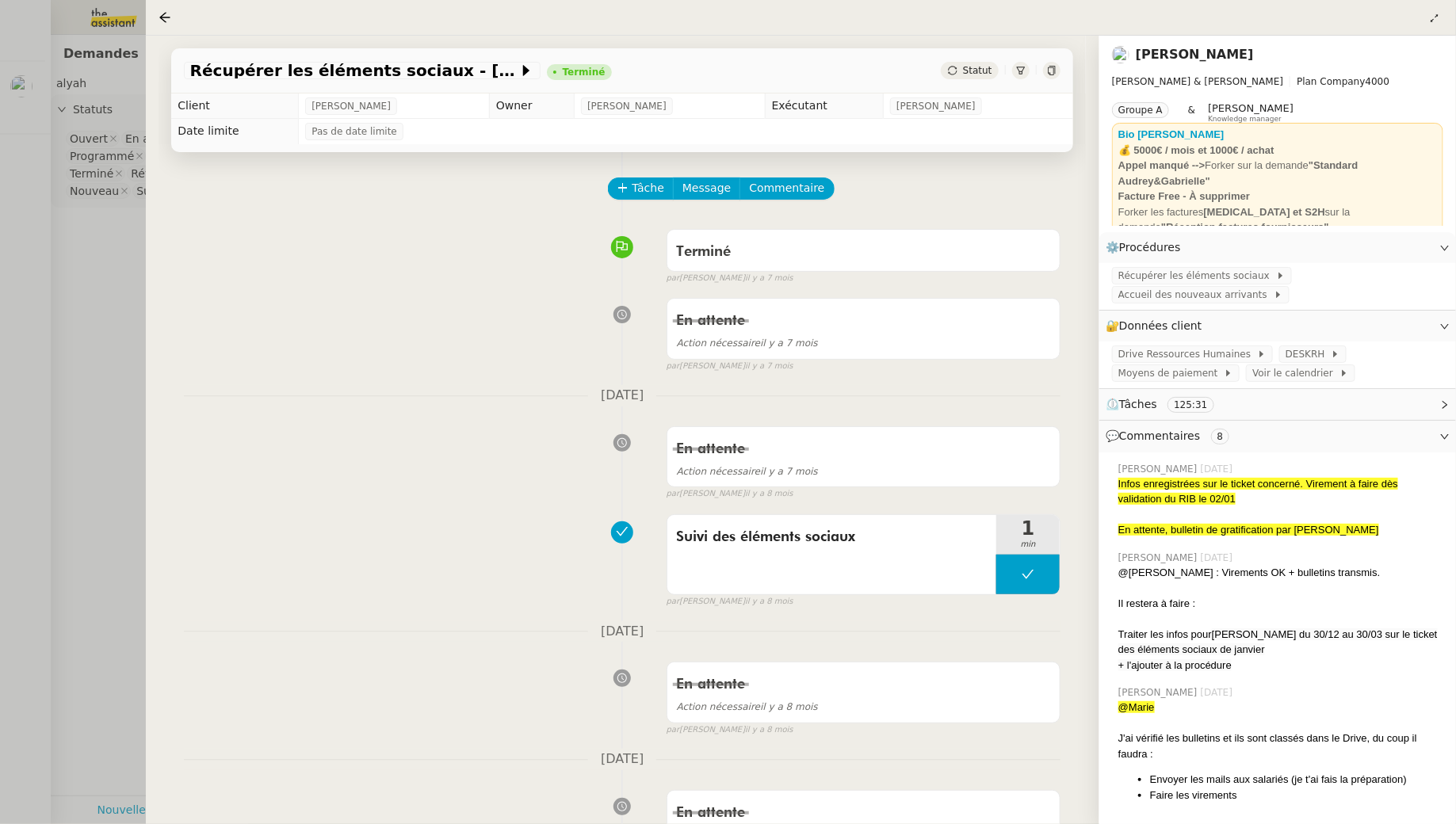
click at [126, 310] on div at bounding box center [728, 412] width 1456 height 824
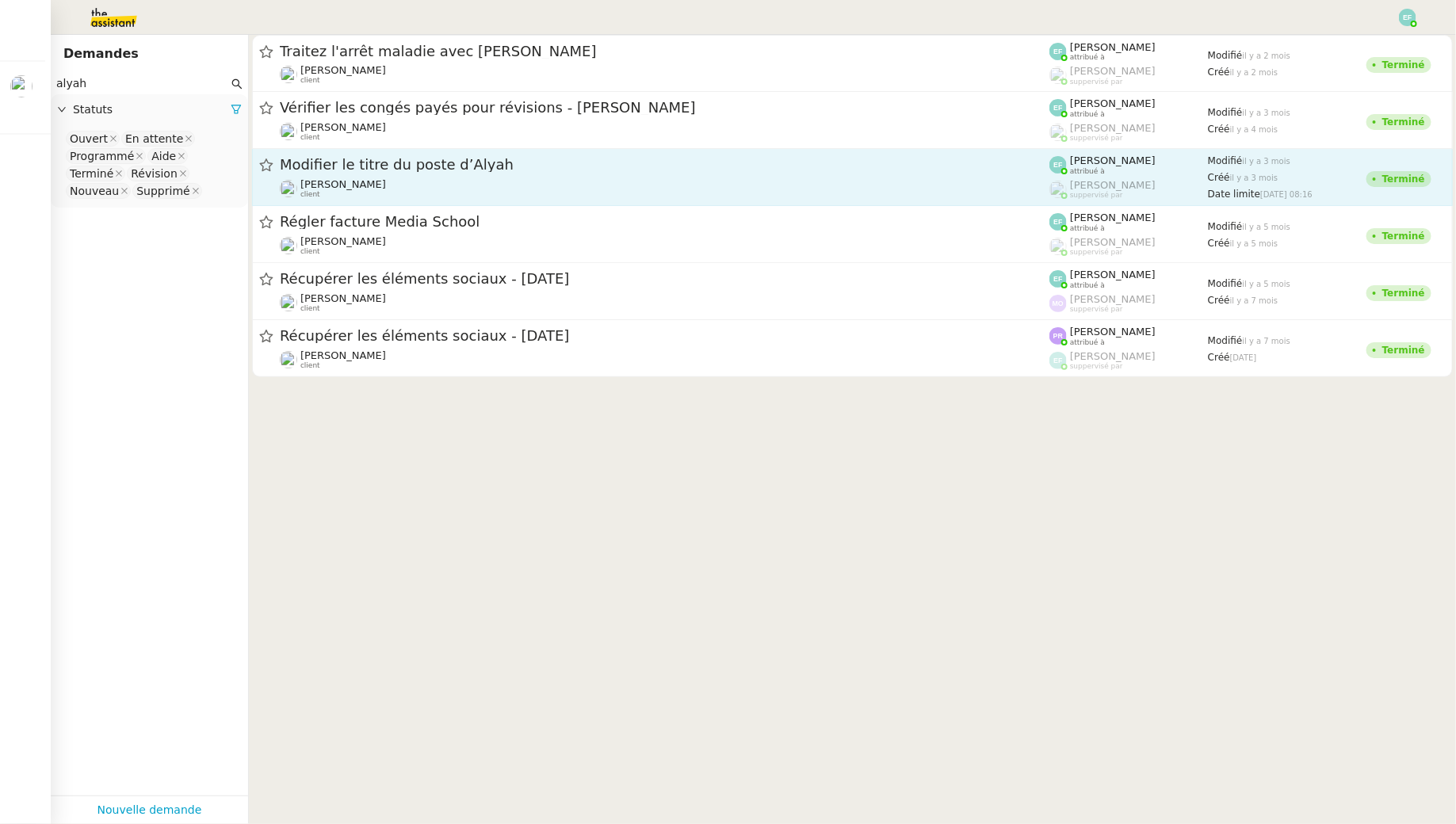
click at [805, 173] on div "Modifier le titre du poste d’Alyah" at bounding box center [665, 165] width 769 height 19
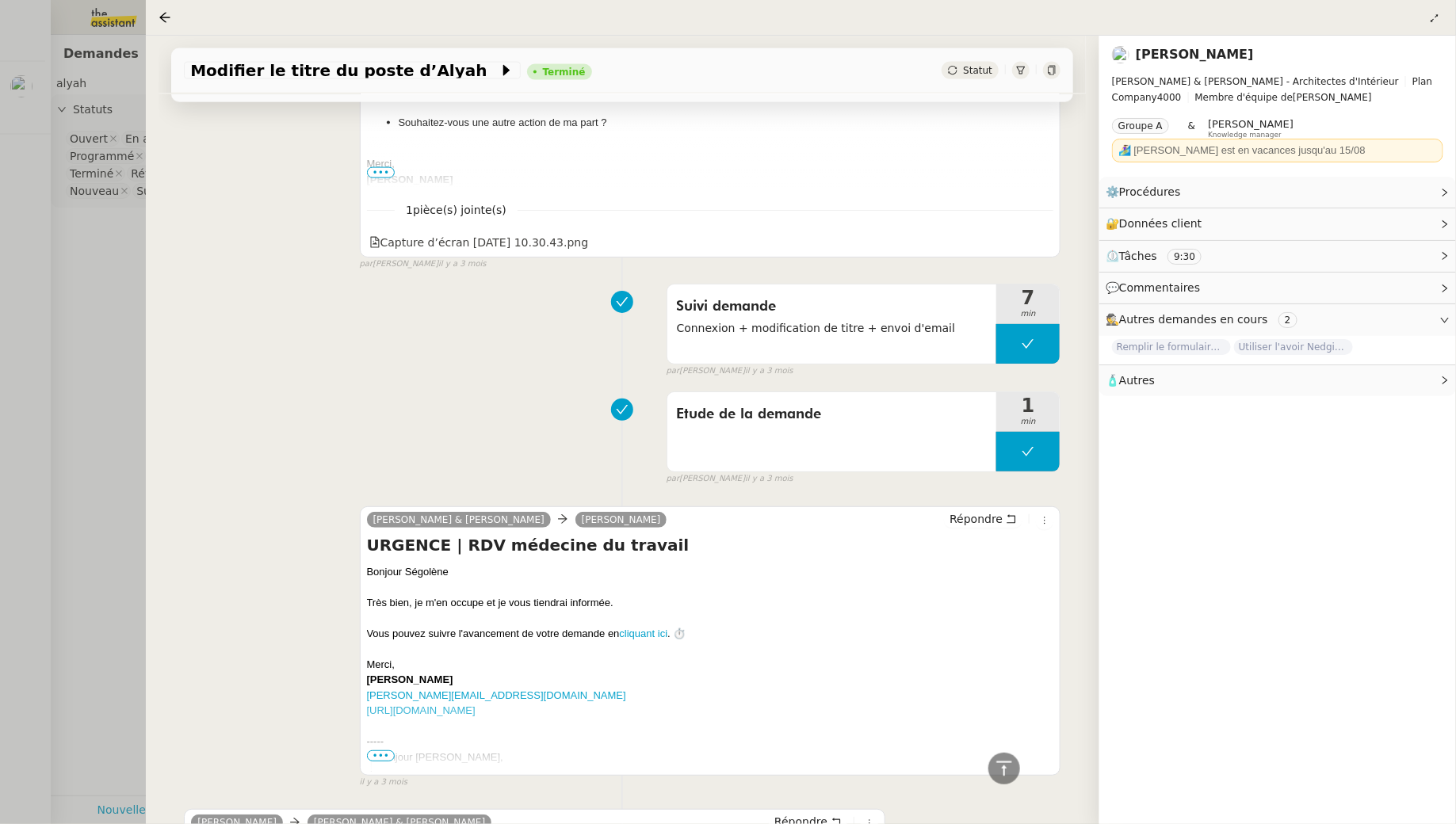
scroll to position [1387, 0]
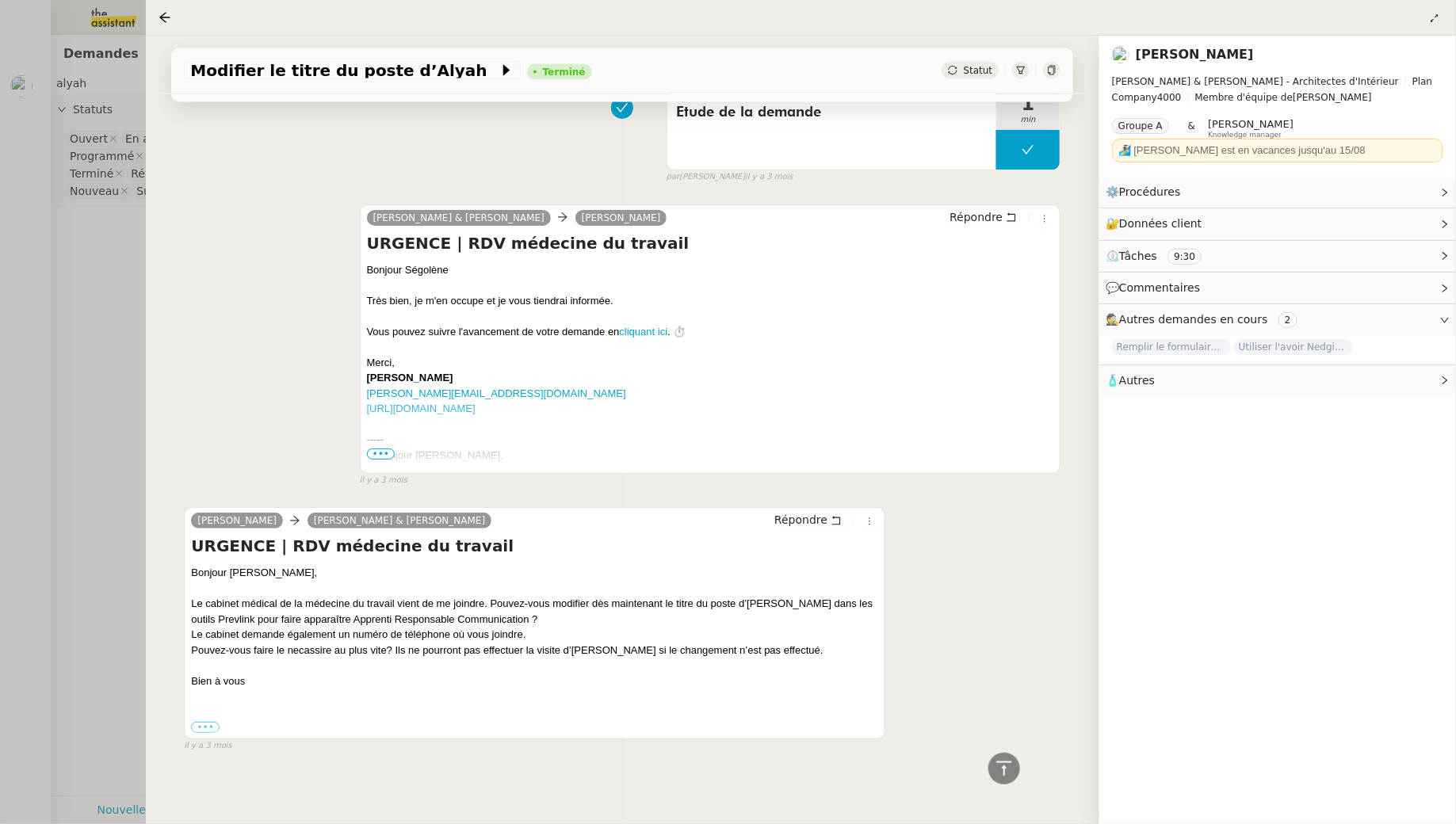
click at [79, 262] on div at bounding box center [728, 412] width 1456 height 824
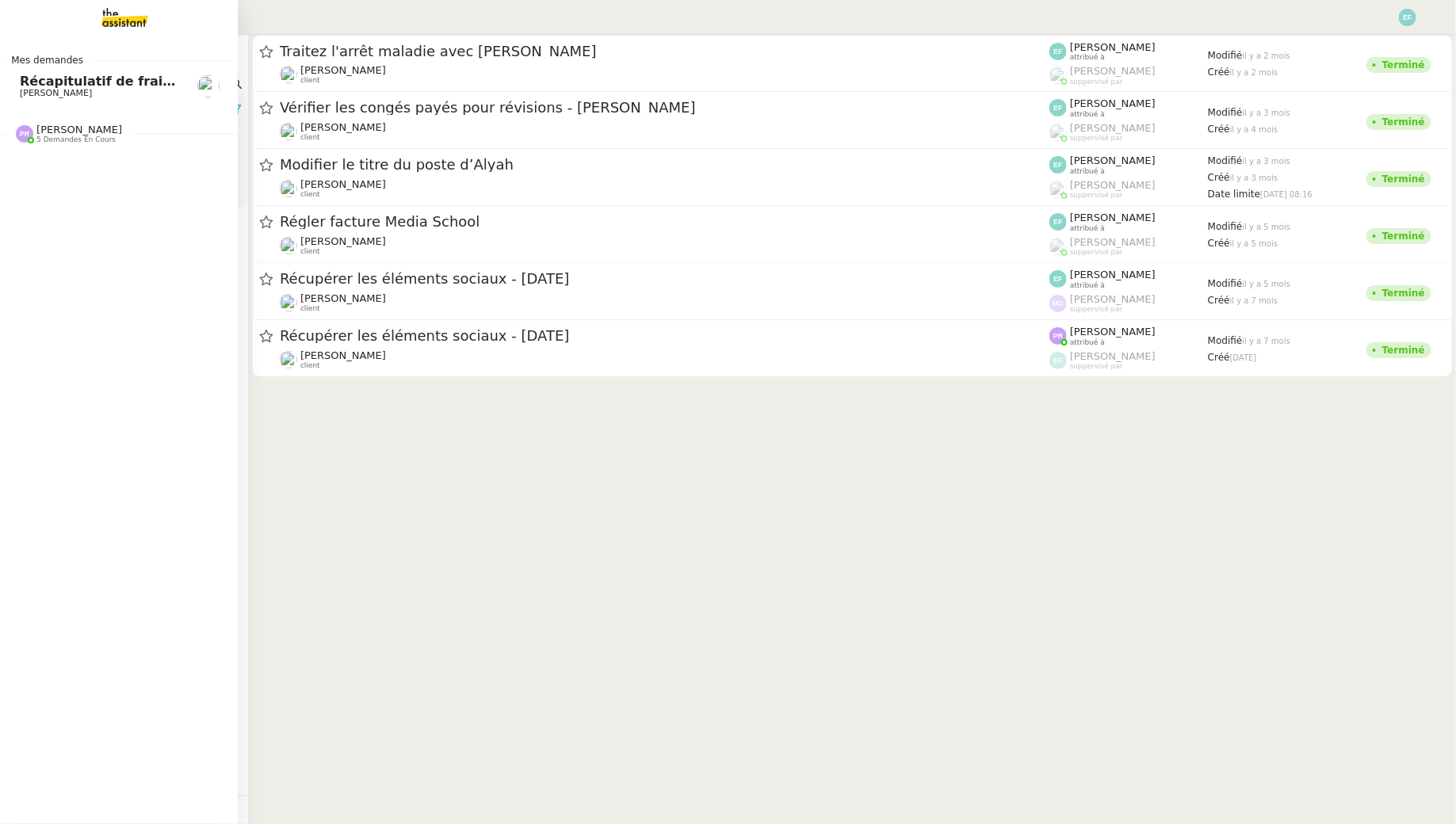
click at [30, 100] on link "Récapitulatif de frais de projet - août 2025 Juliette Rihal" at bounding box center [113, 86] width 238 height 36
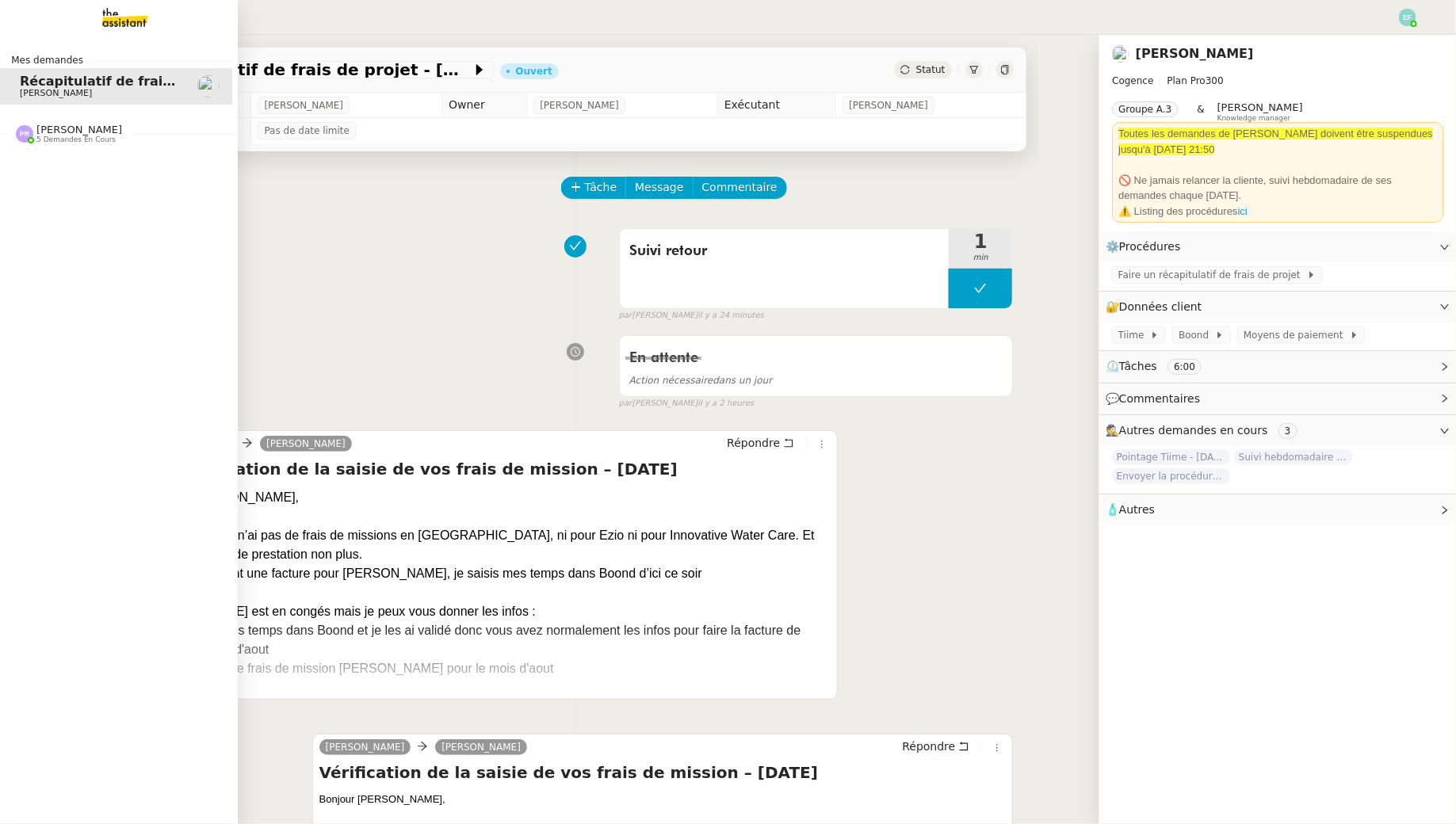
click at [32, 88] on span "[PERSON_NAME]" at bounding box center [56, 93] width 72 height 10
click at [125, 19] on img at bounding box center [112, 18] width 123 height 35
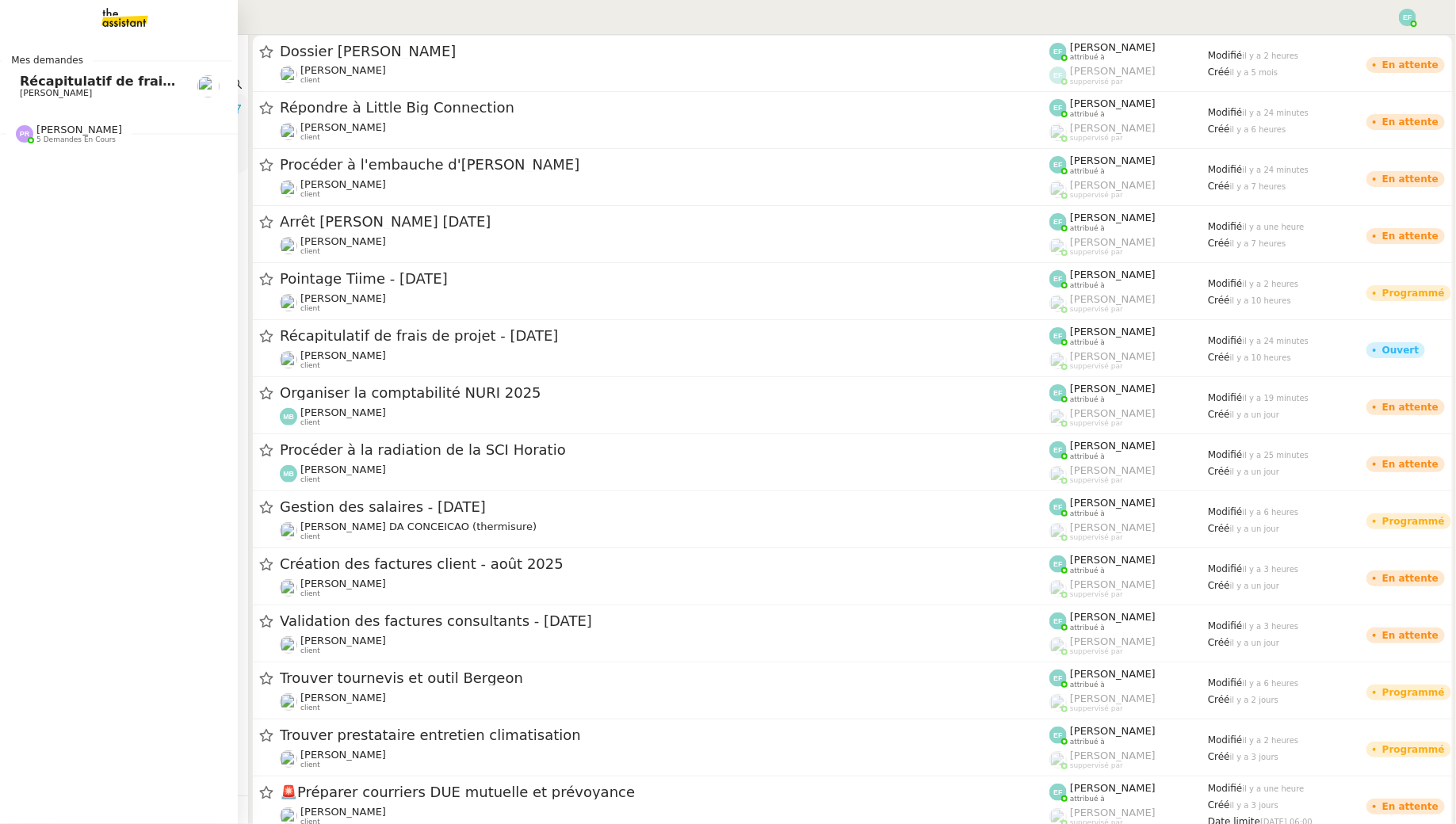
click at [101, 81] on span "Récapitulatif de frais de projet - [DATE]" at bounding box center [160, 82] width 282 height 15
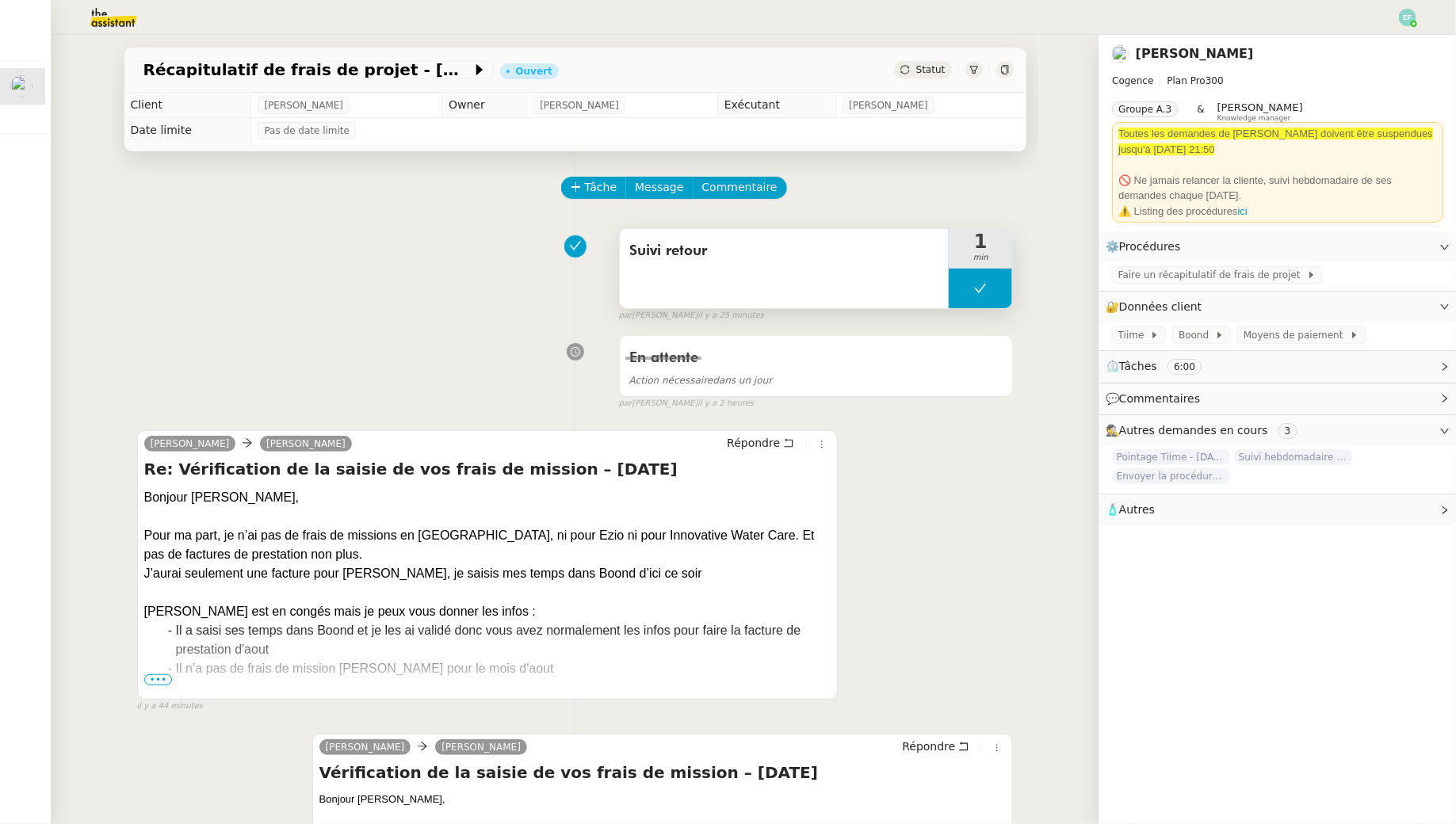
click at [988, 287] on button at bounding box center [981, 288] width 63 height 40
click at [957, 282] on div at bounding box center [965, 288] width 32 height 40
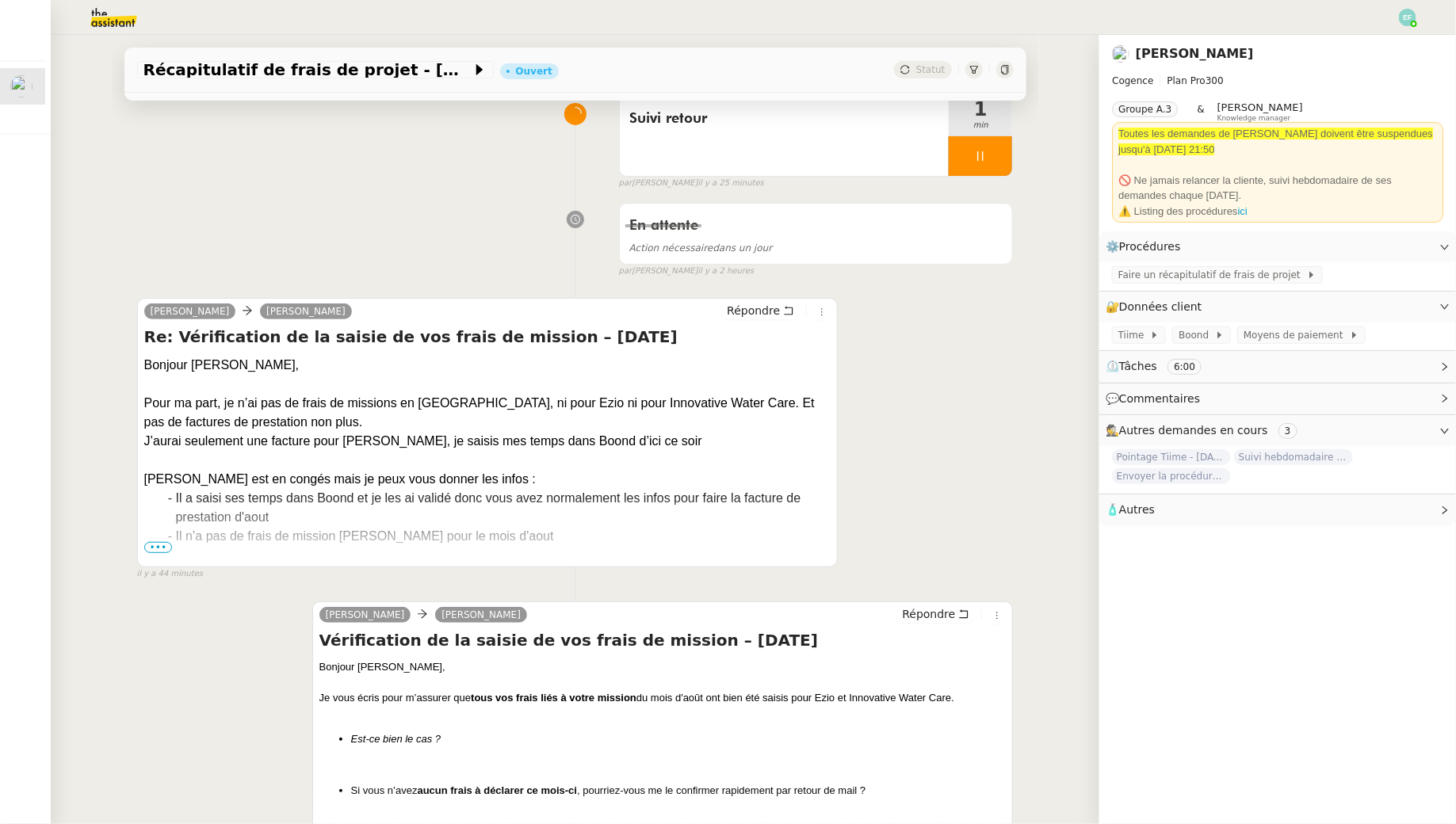
scroll to position [144, 0]
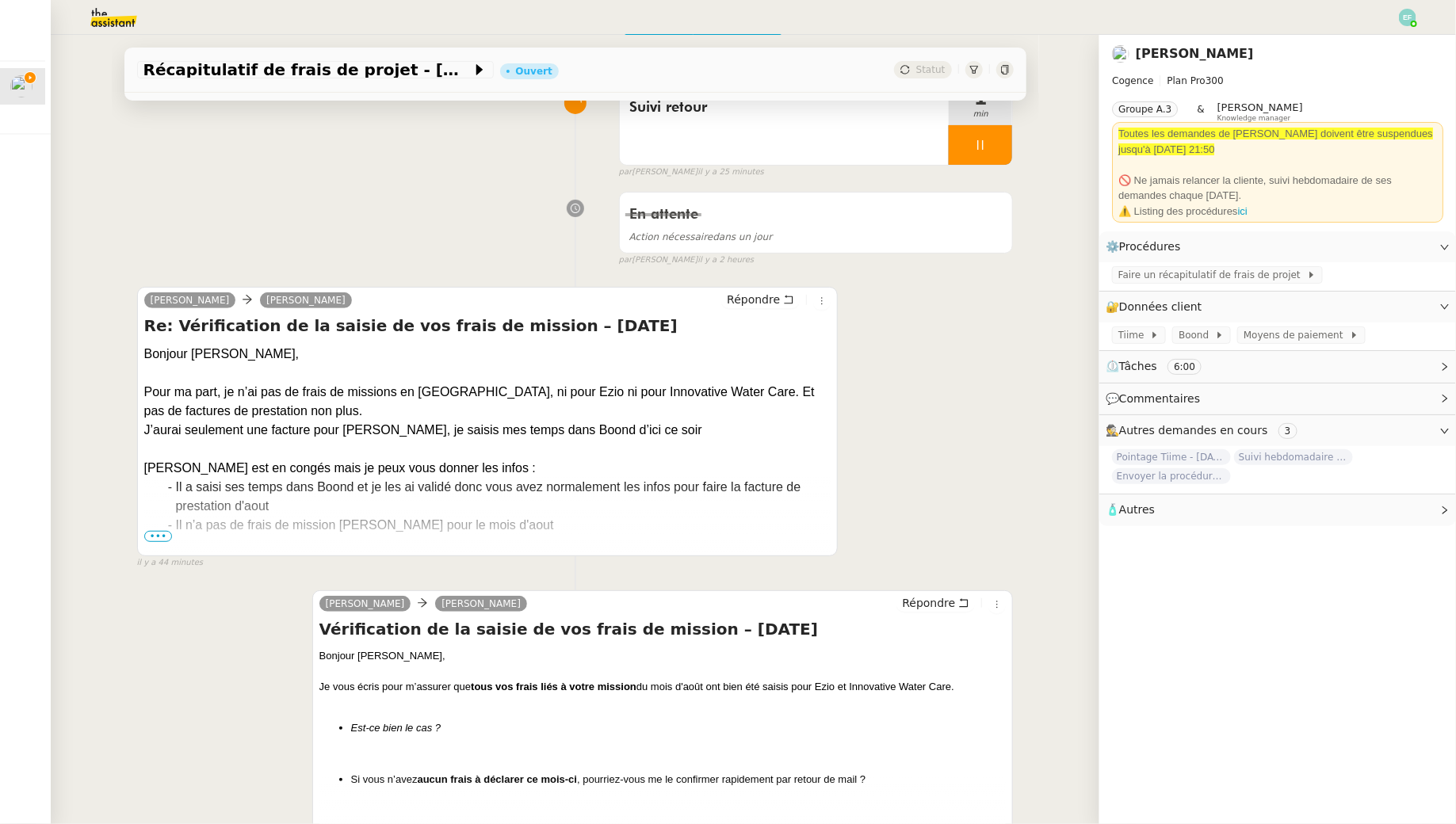
click at [166, 532] on span "•••" at bounding box center [158, 537] width 29 height 11
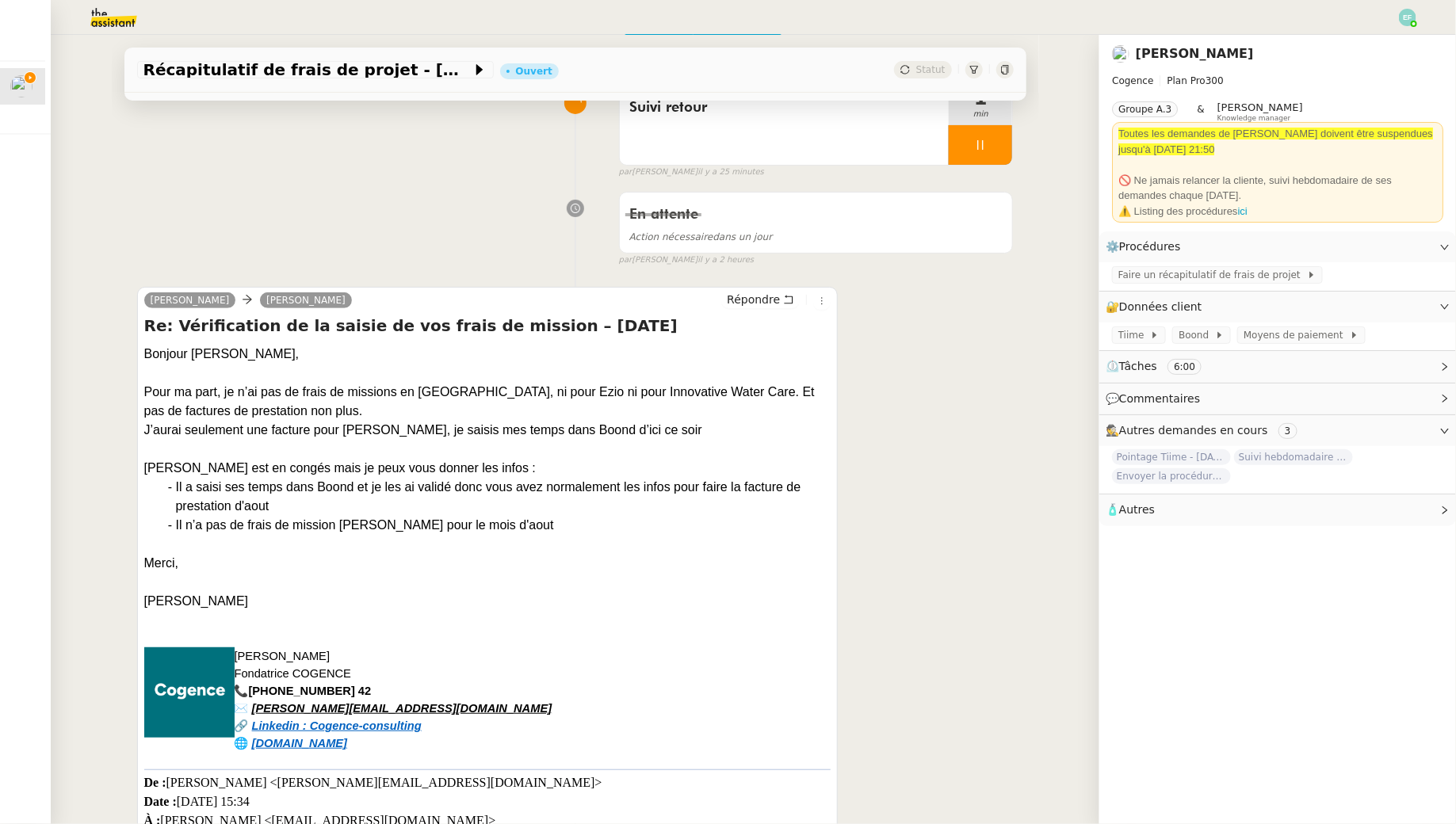
scroll to position [0, 0]
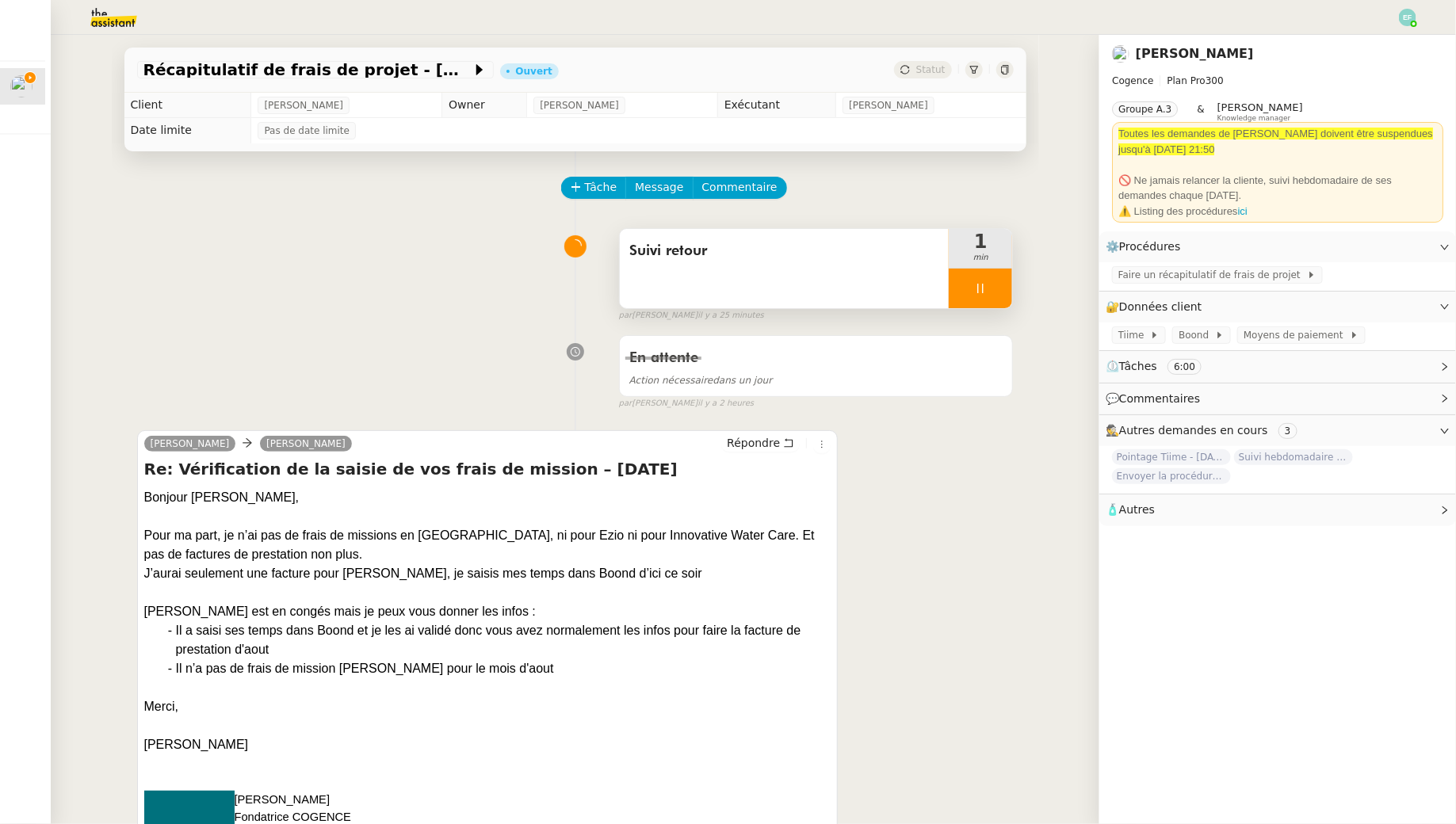
click at [981, 285] on icon at bounding box center [981, 288] width 13 height 13
click at [994, 285] on icon at bounding box center [996, 288] width 13 height 13
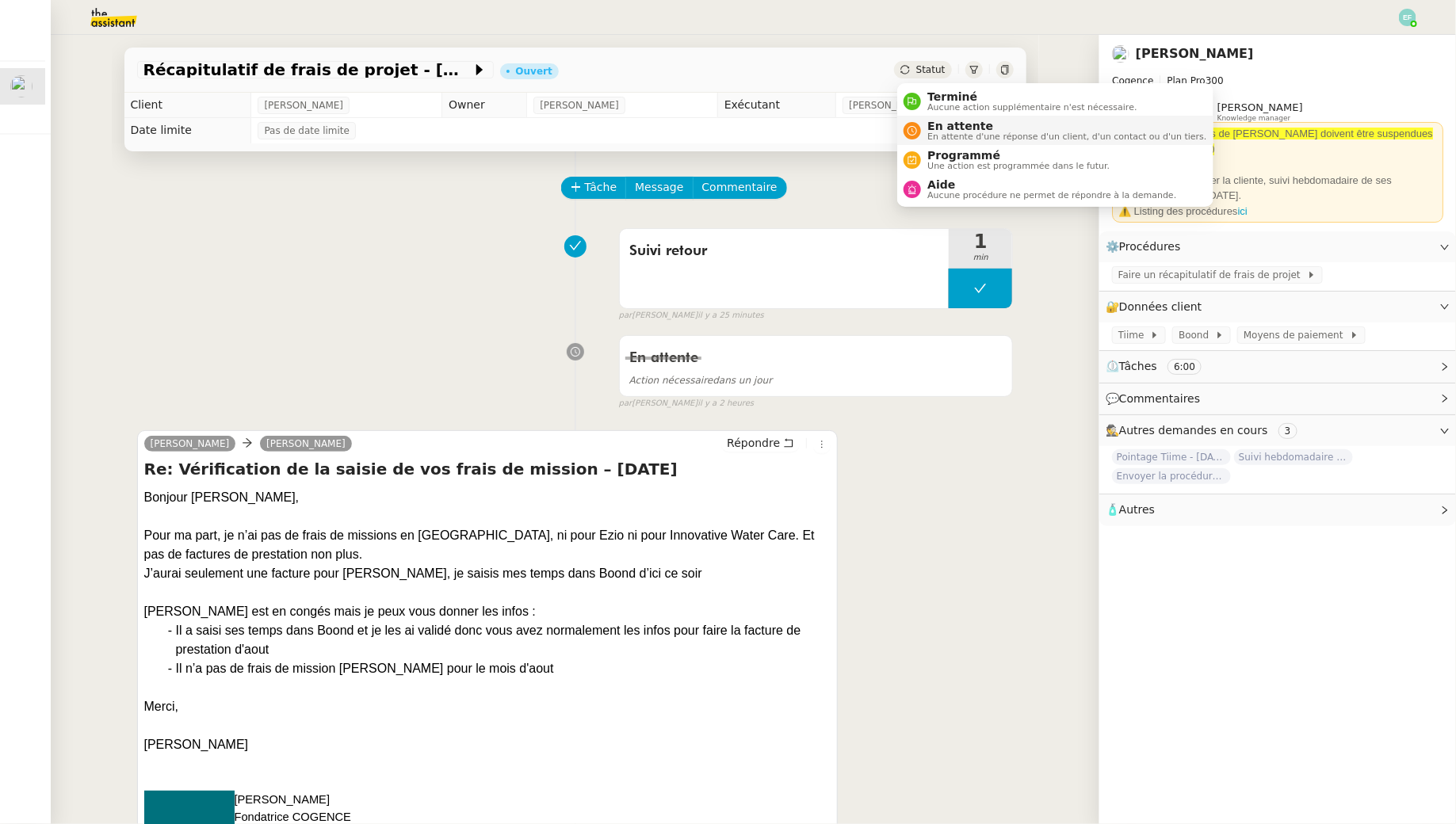
click at [938, 123] on span "En attente" at bounding box center [1067, 126] width 279 height 13
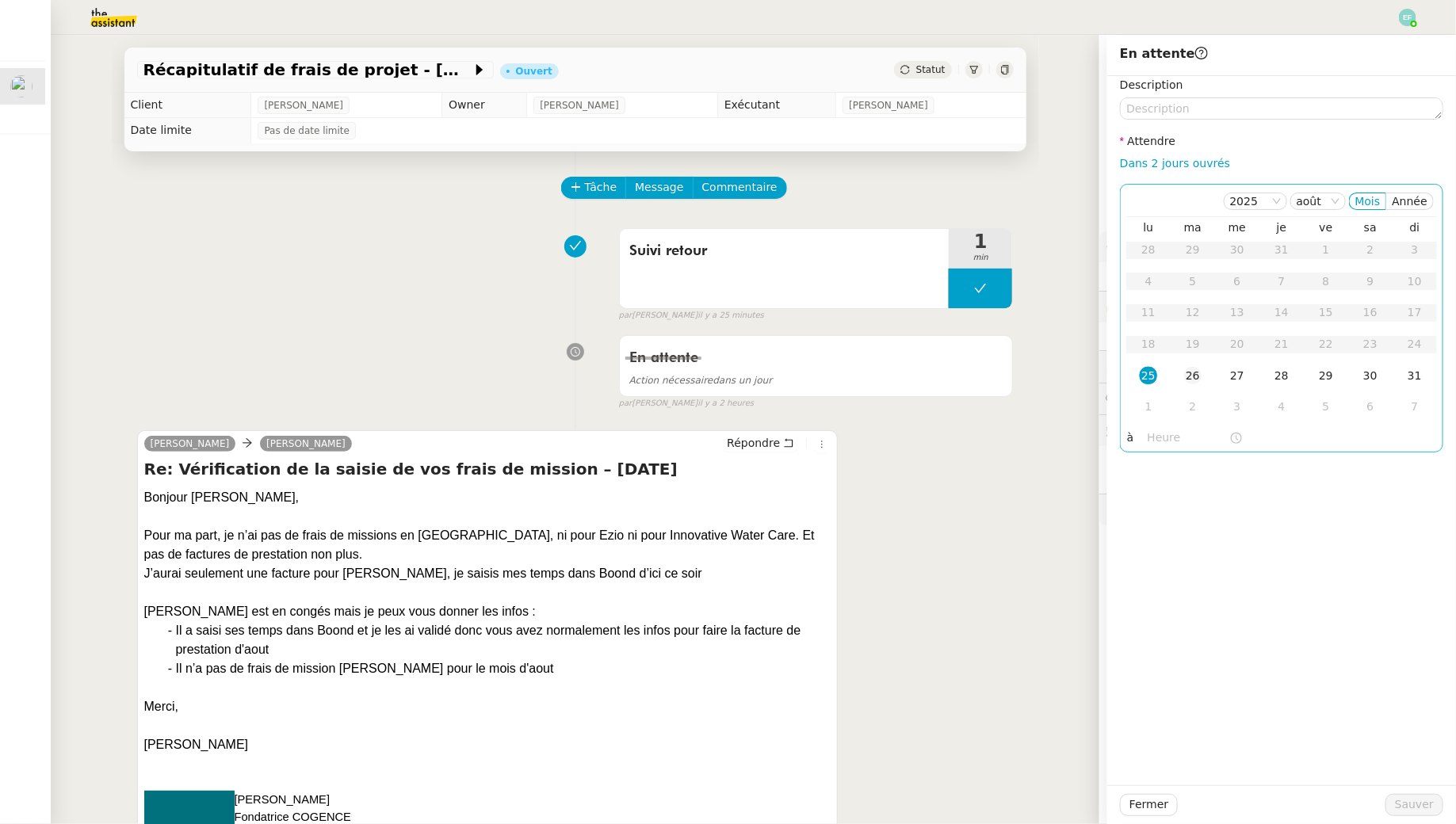
click at [1183, 382] on td "26" at bounding box center [1193, 376] width 44 height 32
click at [1414, 802] on span "Sauver" at bounding box center [1414, 805] width 39 height 19
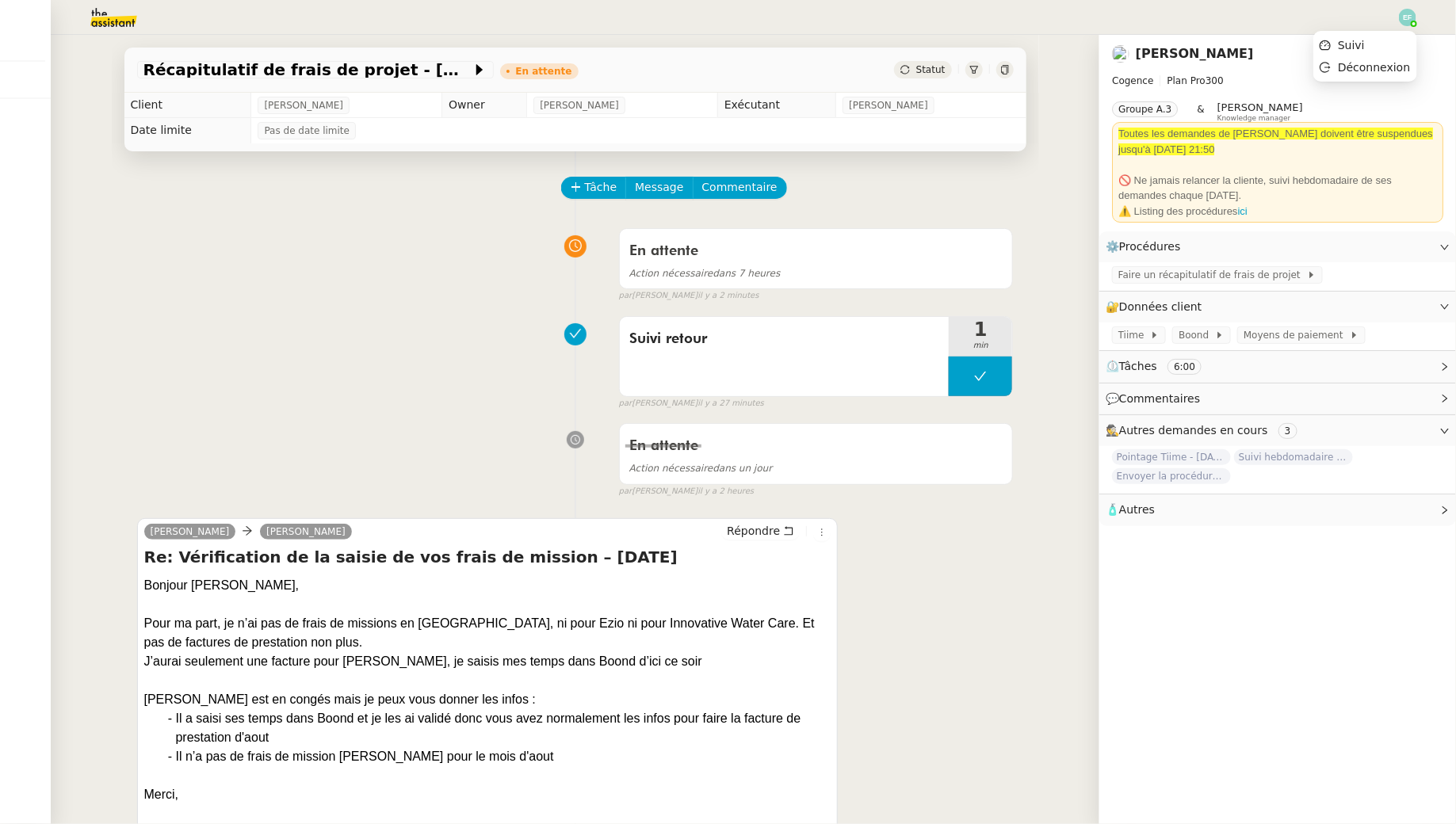
click at [1409, 20] on img at bounding box center [1407, 17] width 18 height 18
click at [1365, 52] on span "Suivi" at bounding box center [1342, 44] width 45 height 14
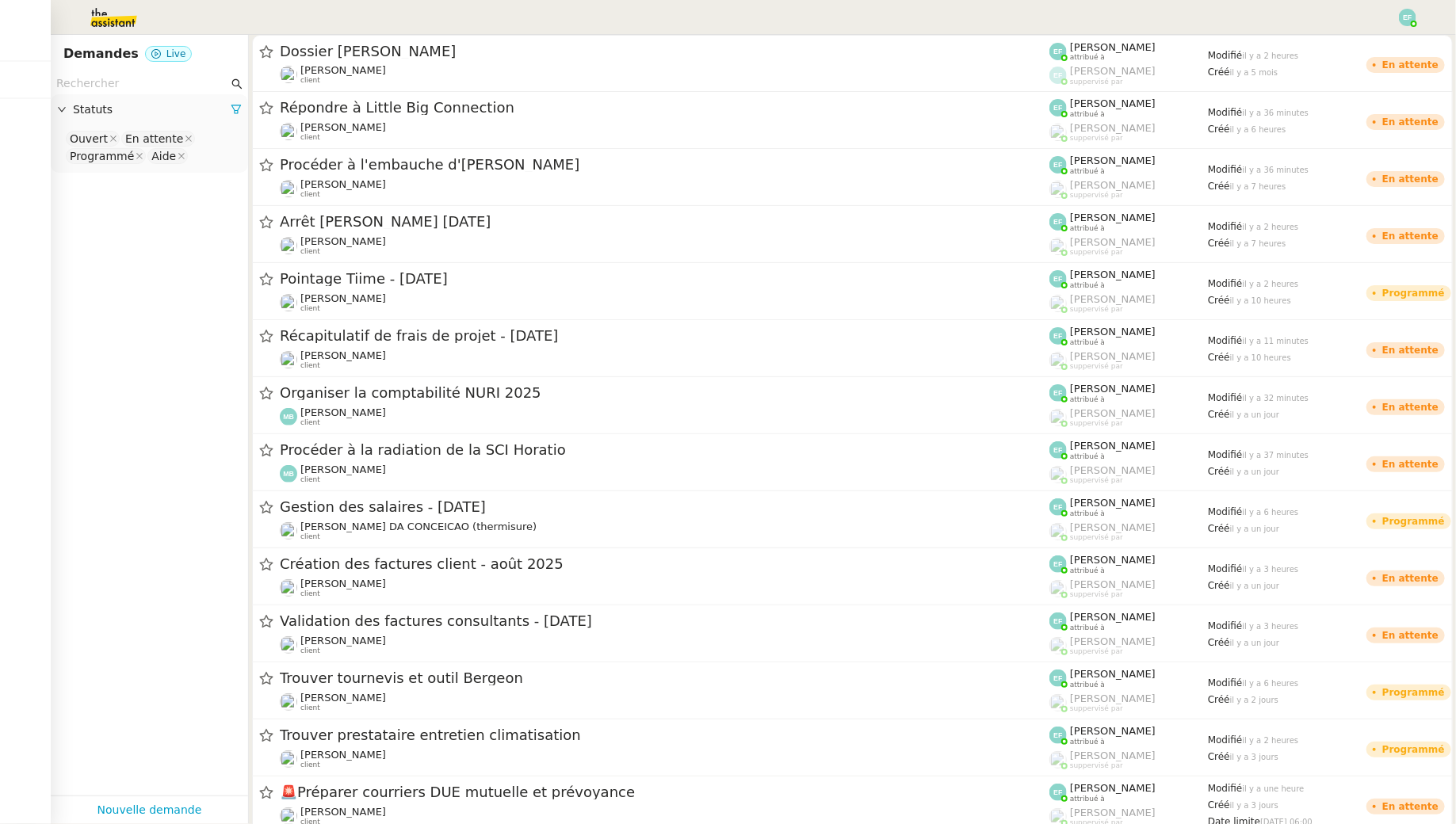
click at [101, 15] on img at bounding box center [101, 18] width 123 height 35
click at [198, 85] on input "text" at bounding box center [143, 83] width 172 height 19
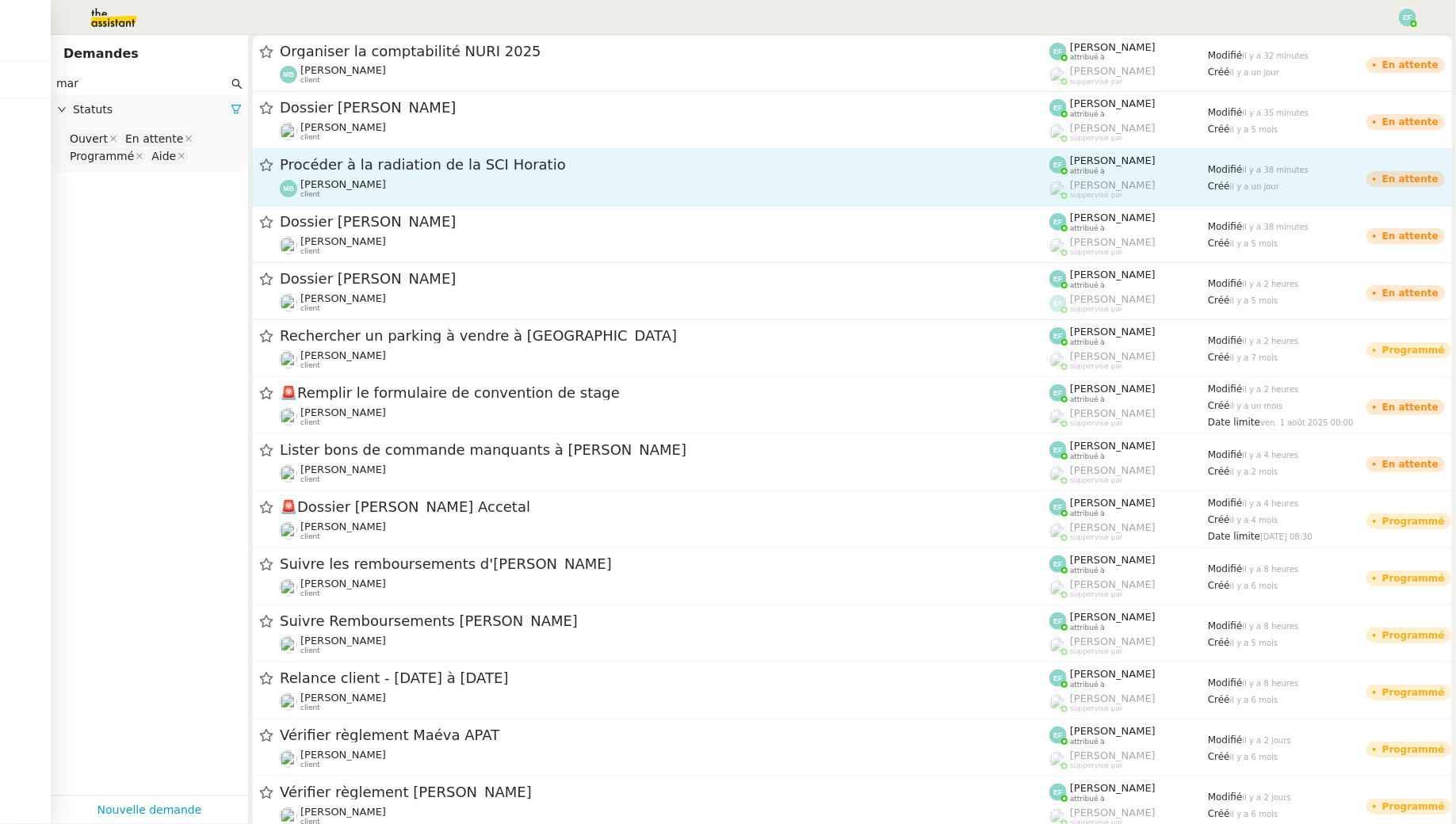
type input "mar"
click at [413, 156] on div "Procéder à la radiation de la SCI Horatio" at bounding box center [665, 165] width 769 height 19
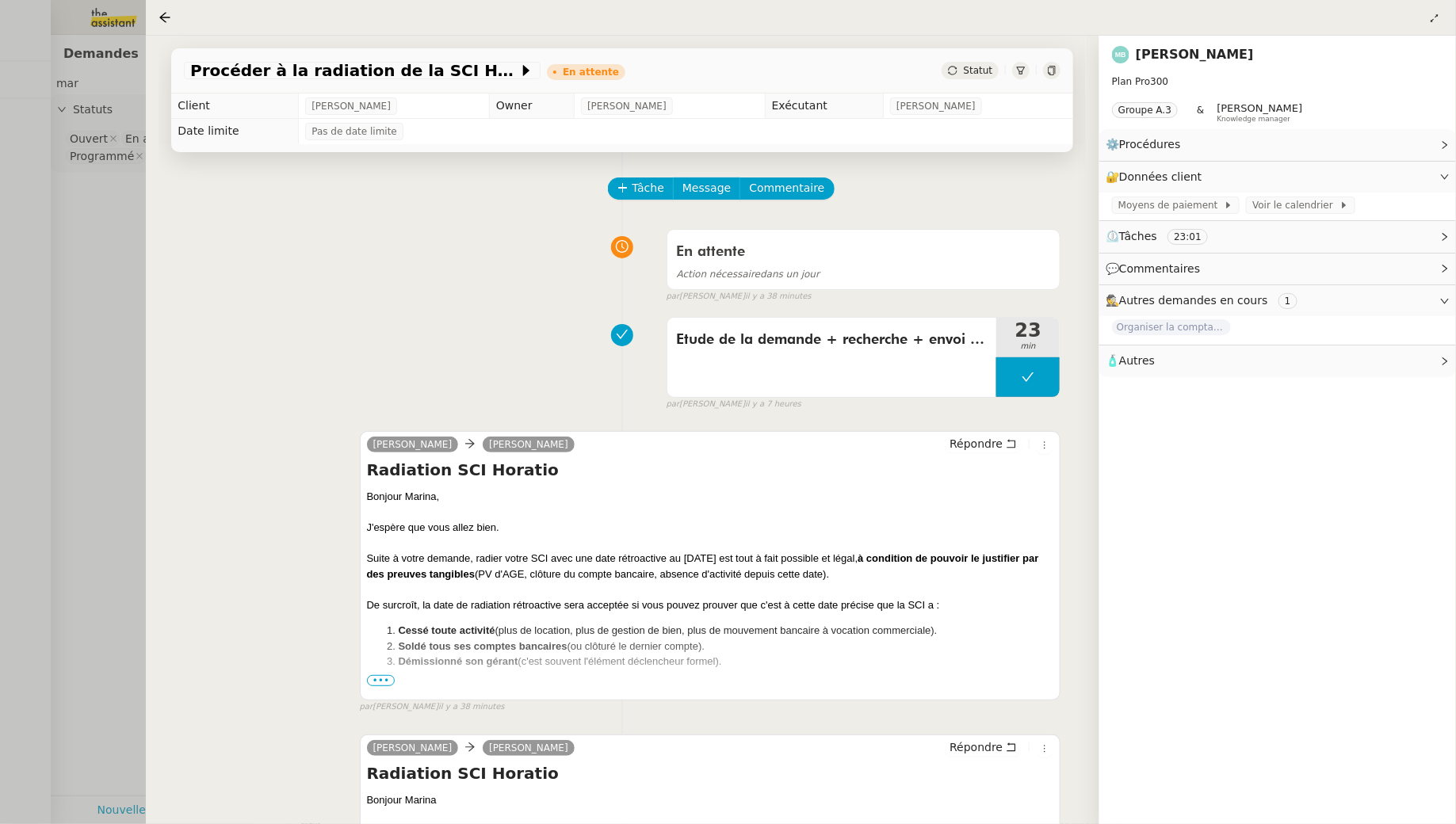
click at [386, 681] on span "•••" at bounding box center [381, 681] width 29 height 11
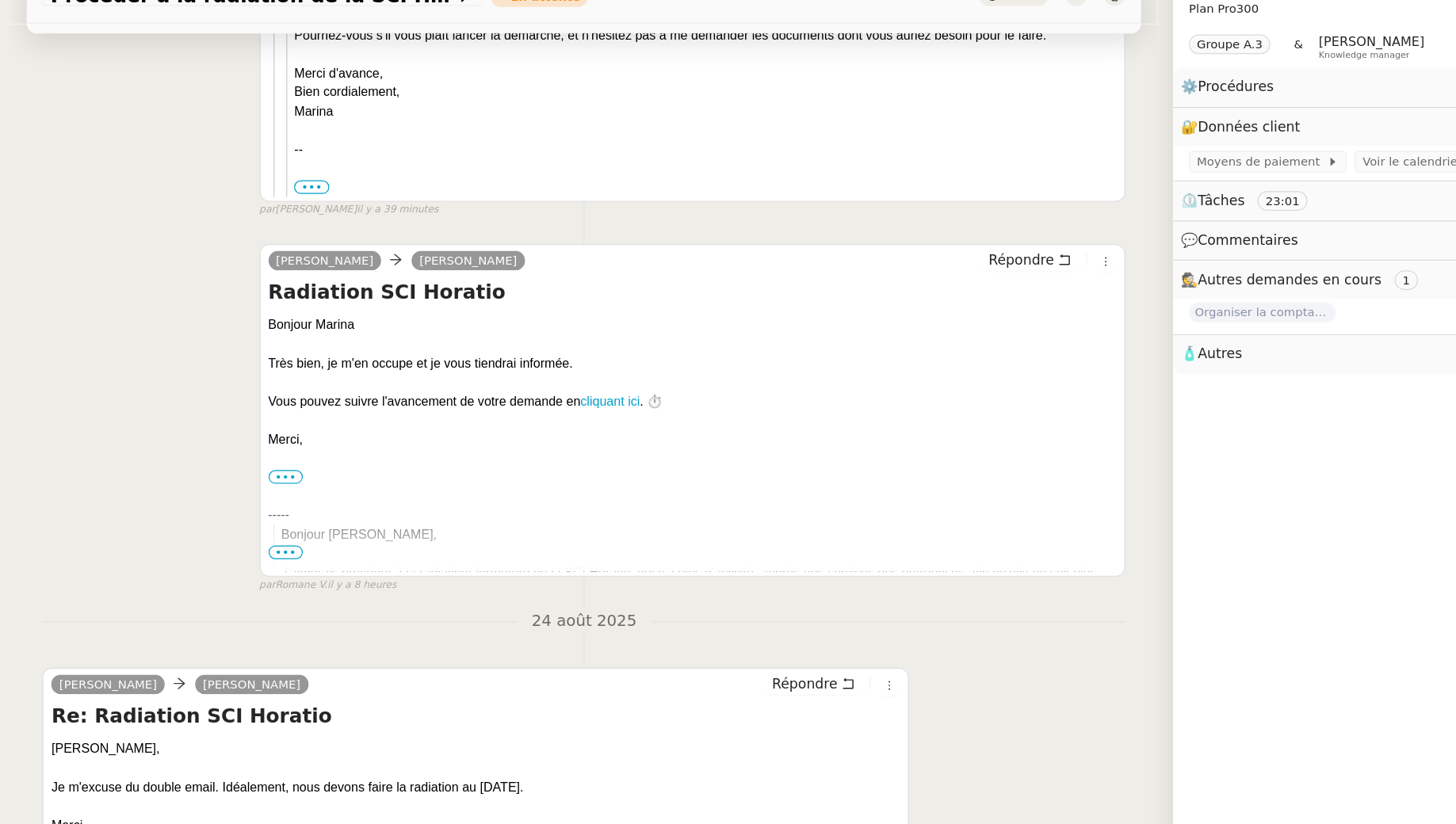
scroll to position [1466, 0]
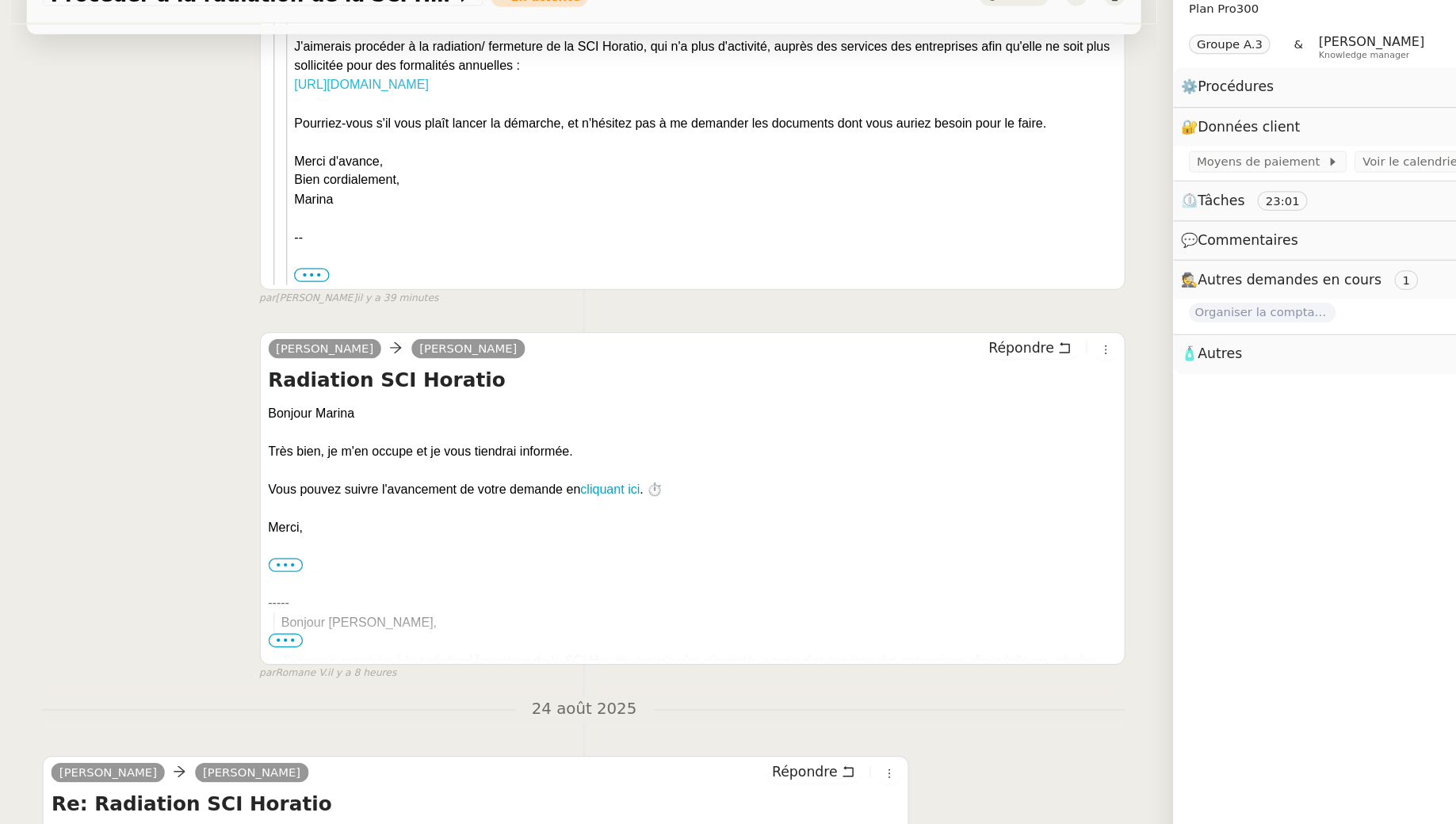
click at [496, 140] on link "[URL][DOMAIN_NAME]" at bounding box center [441, 143] width 108 height 12
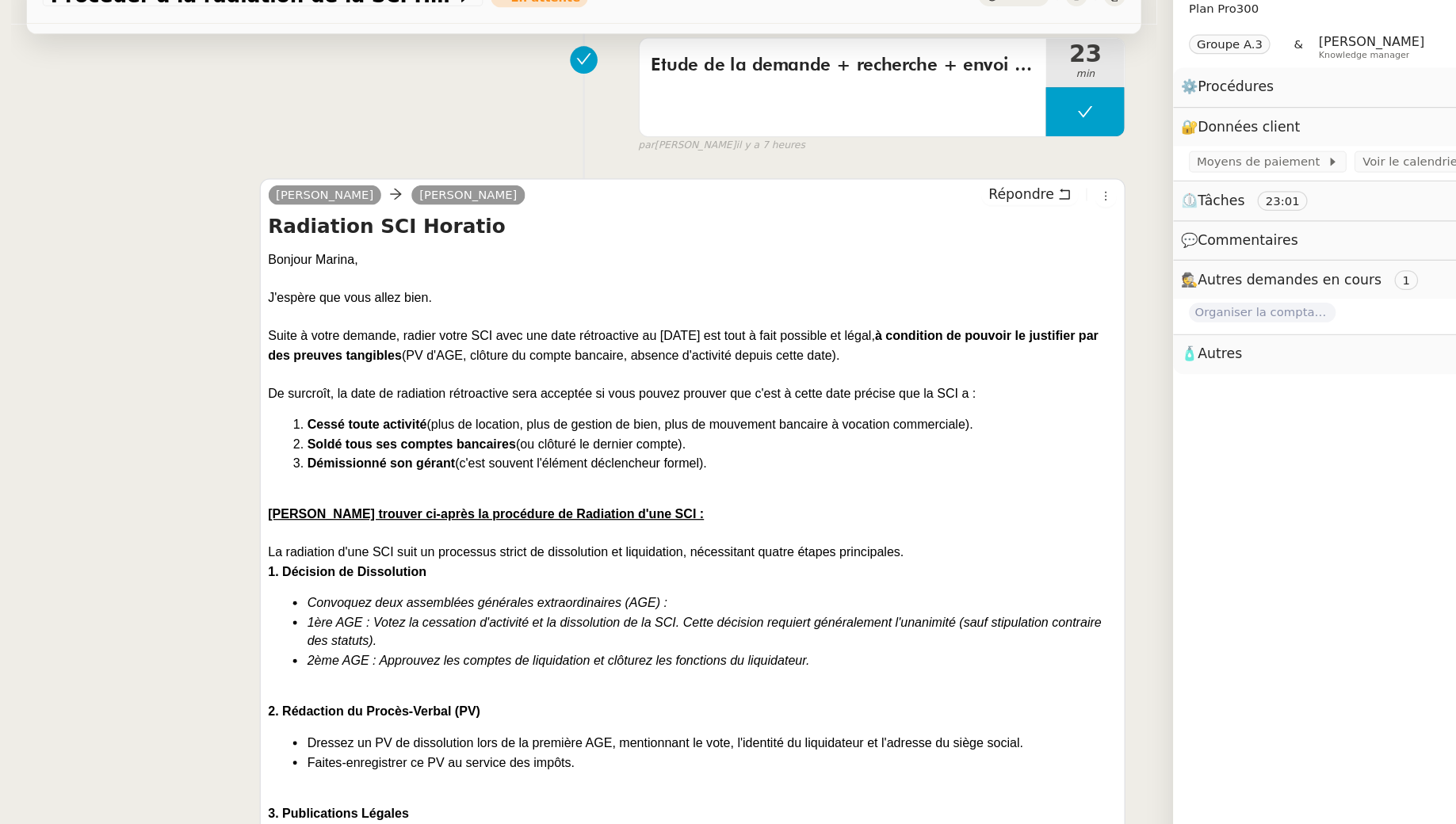
scroll to position [0, 0]
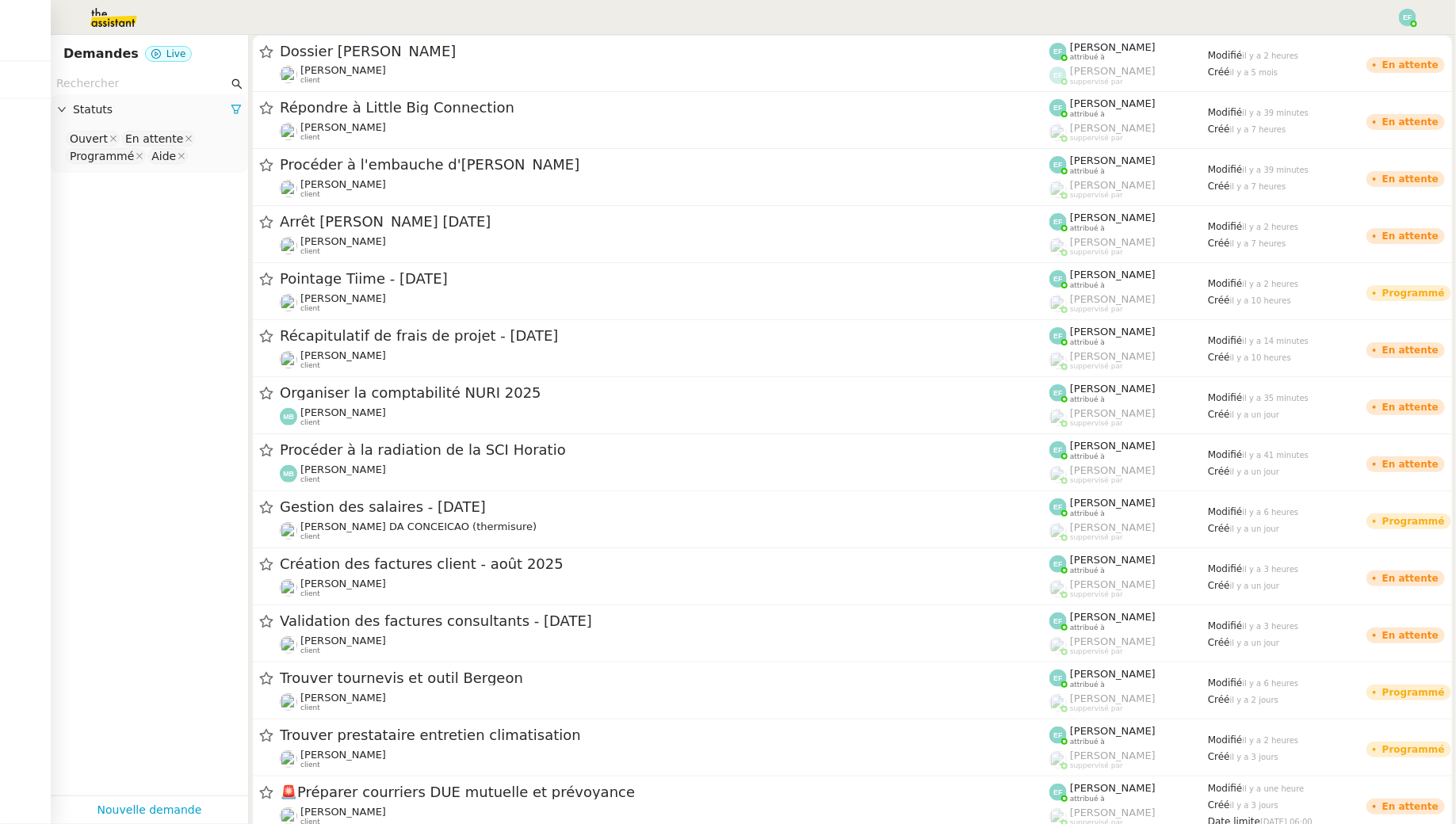
click at [150, 95] on div "Statuts" at bounding box center [149, 109] width 197 height 31
click at [142, 77] on input "text" at bounding box center [143, 83] width 172 height 19
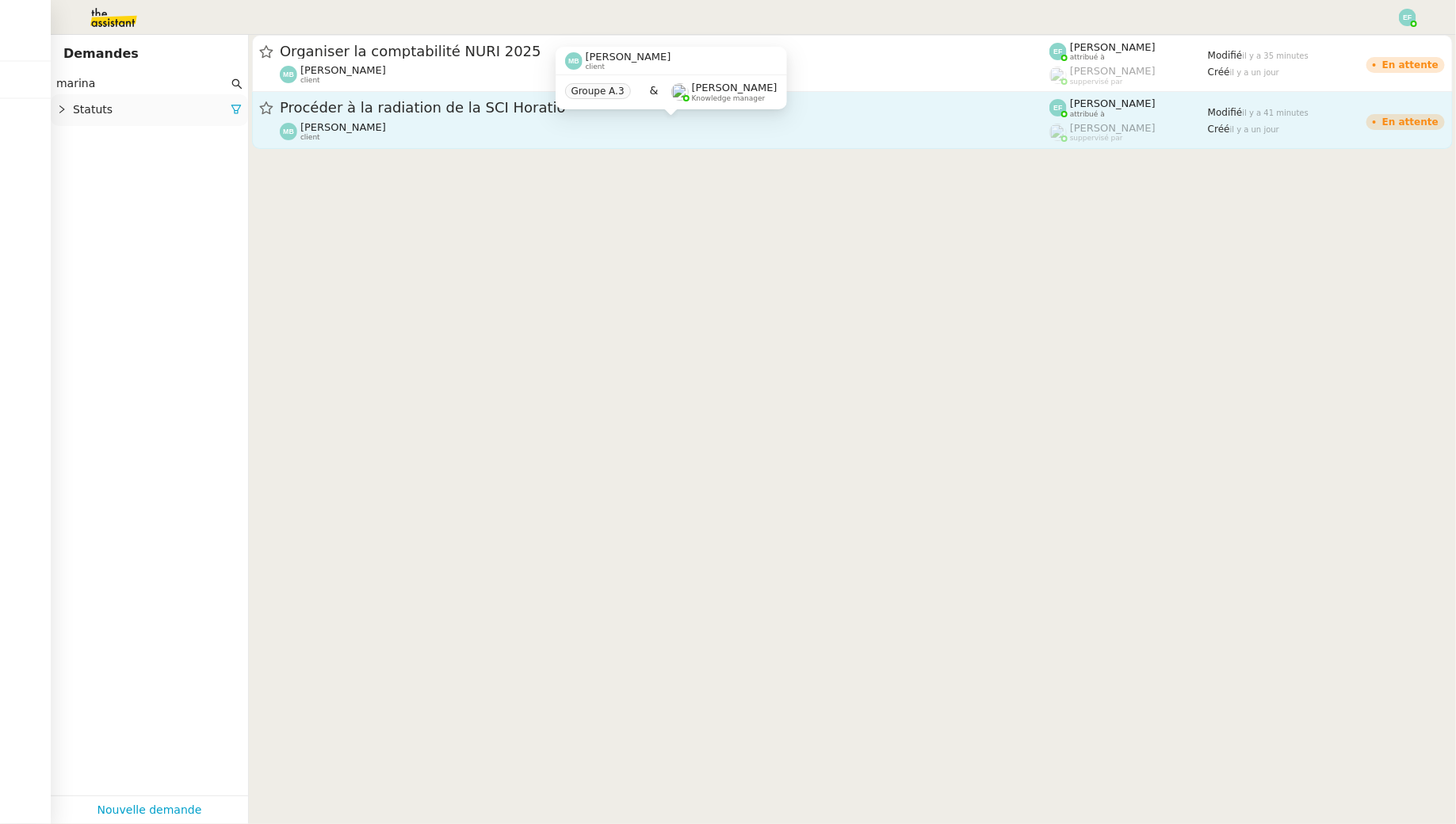
type input "marina"
click at [408, 121] on div "[PERSON_NAME] client" at bounding box center [665, 132] width 769 height 20
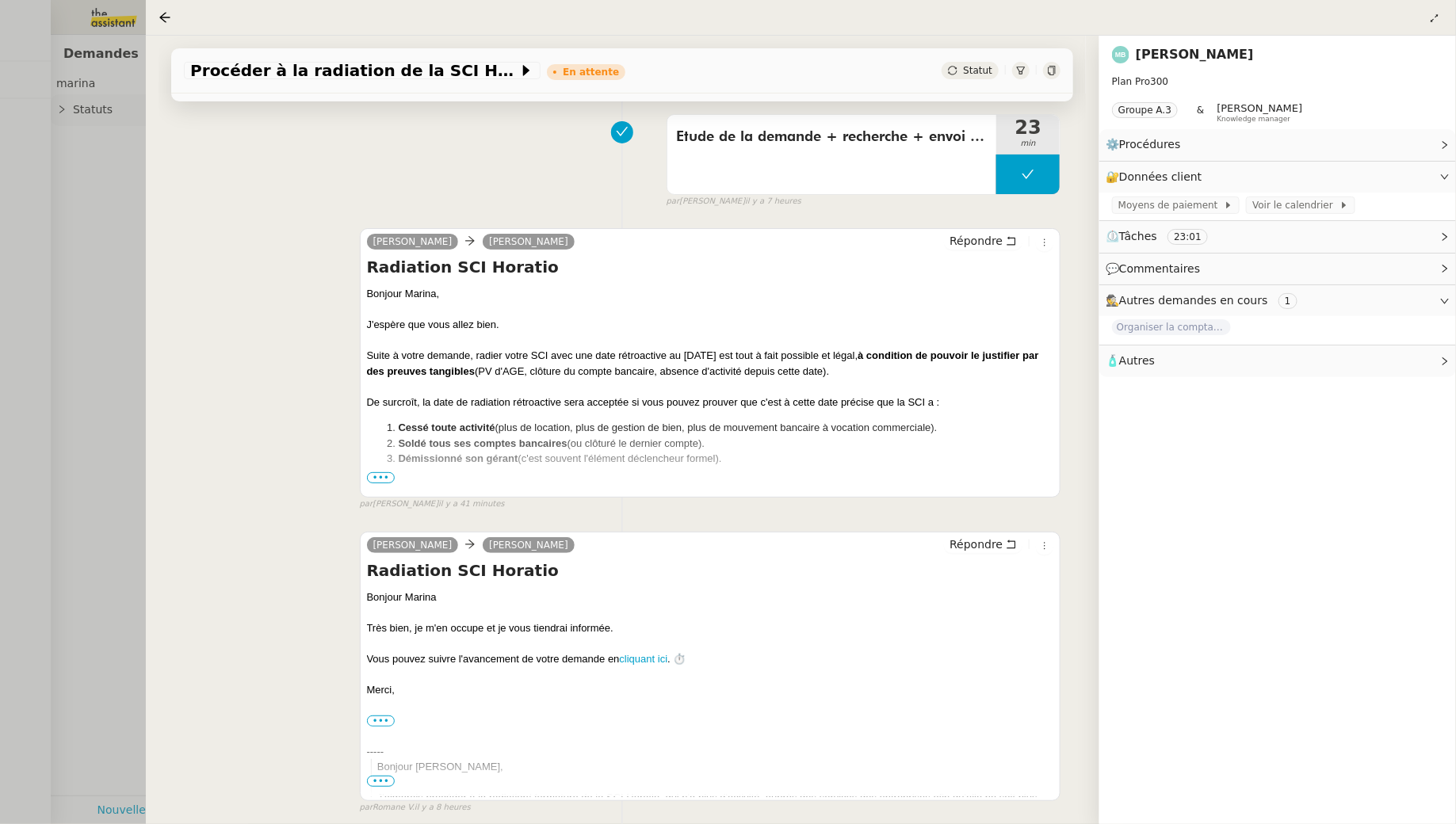
scroll to position [861, 0]
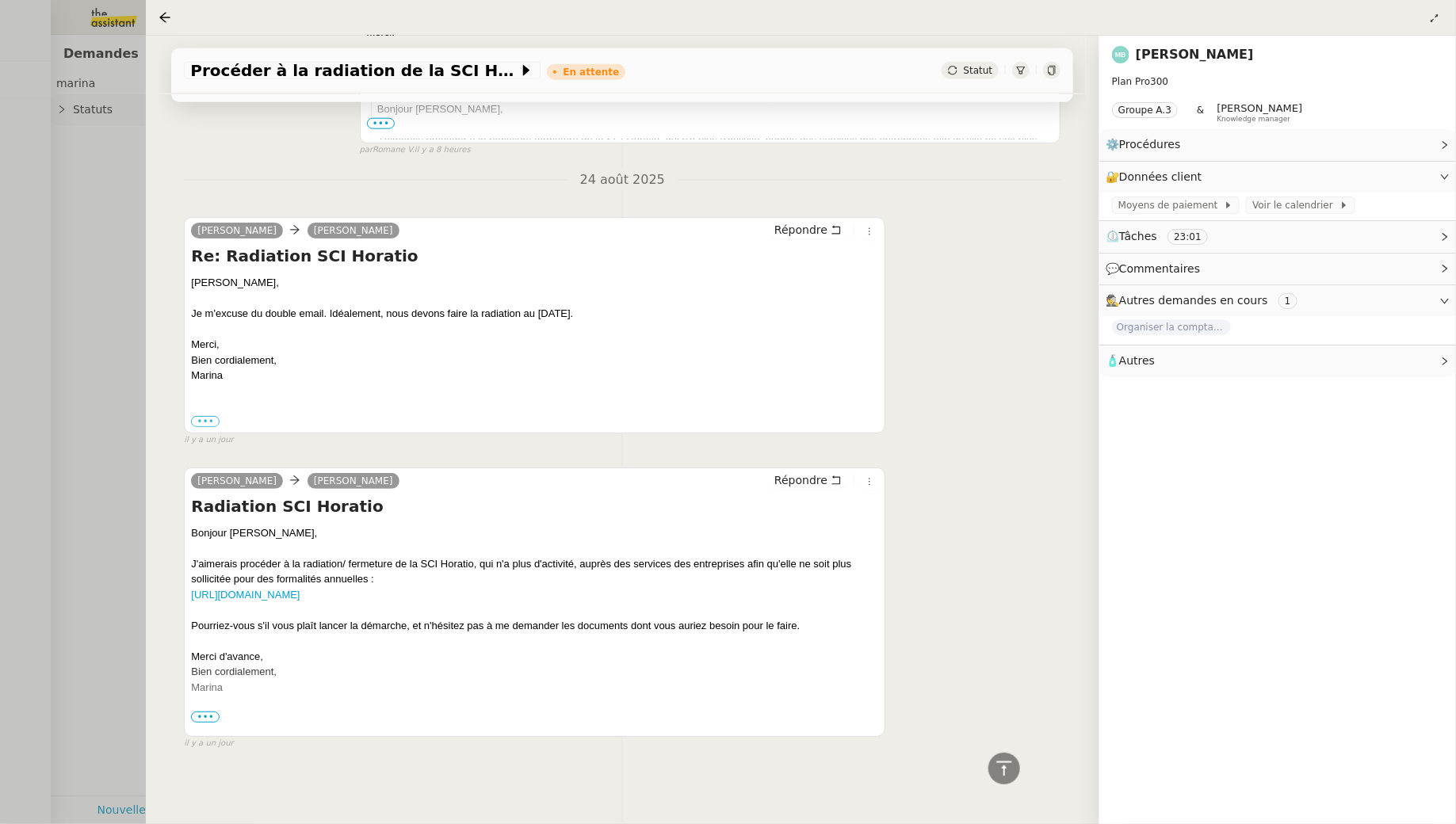
click at [205, 713] on span "•••" at bounding box center [205, 717] width 29 height 11
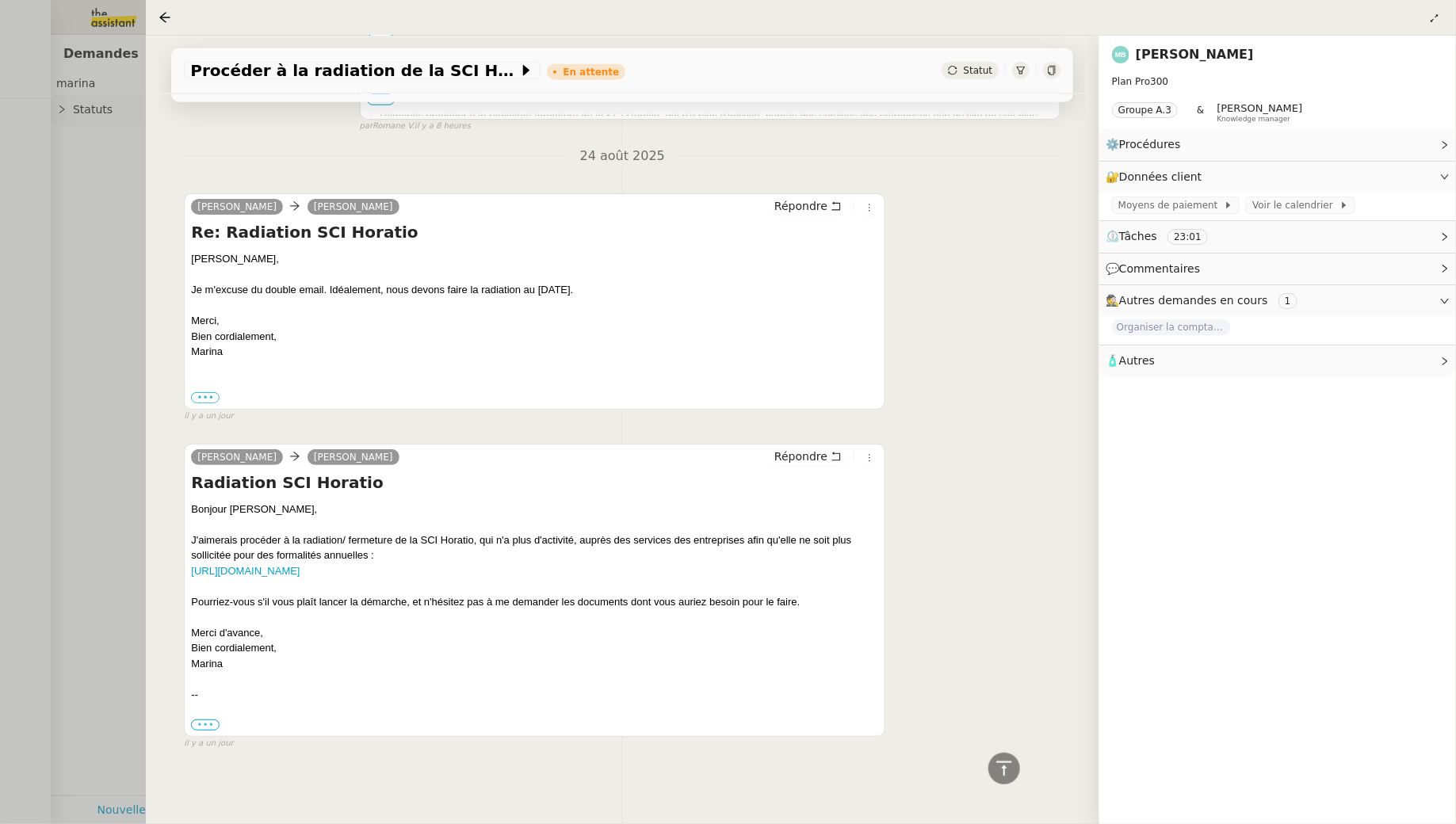
click at [206, 720] on label "•••" at bounding box center [205, 725] width 29 height 11
click at [0, 0] on input "•••" at bounding box center [0, 0] width 0 height 0
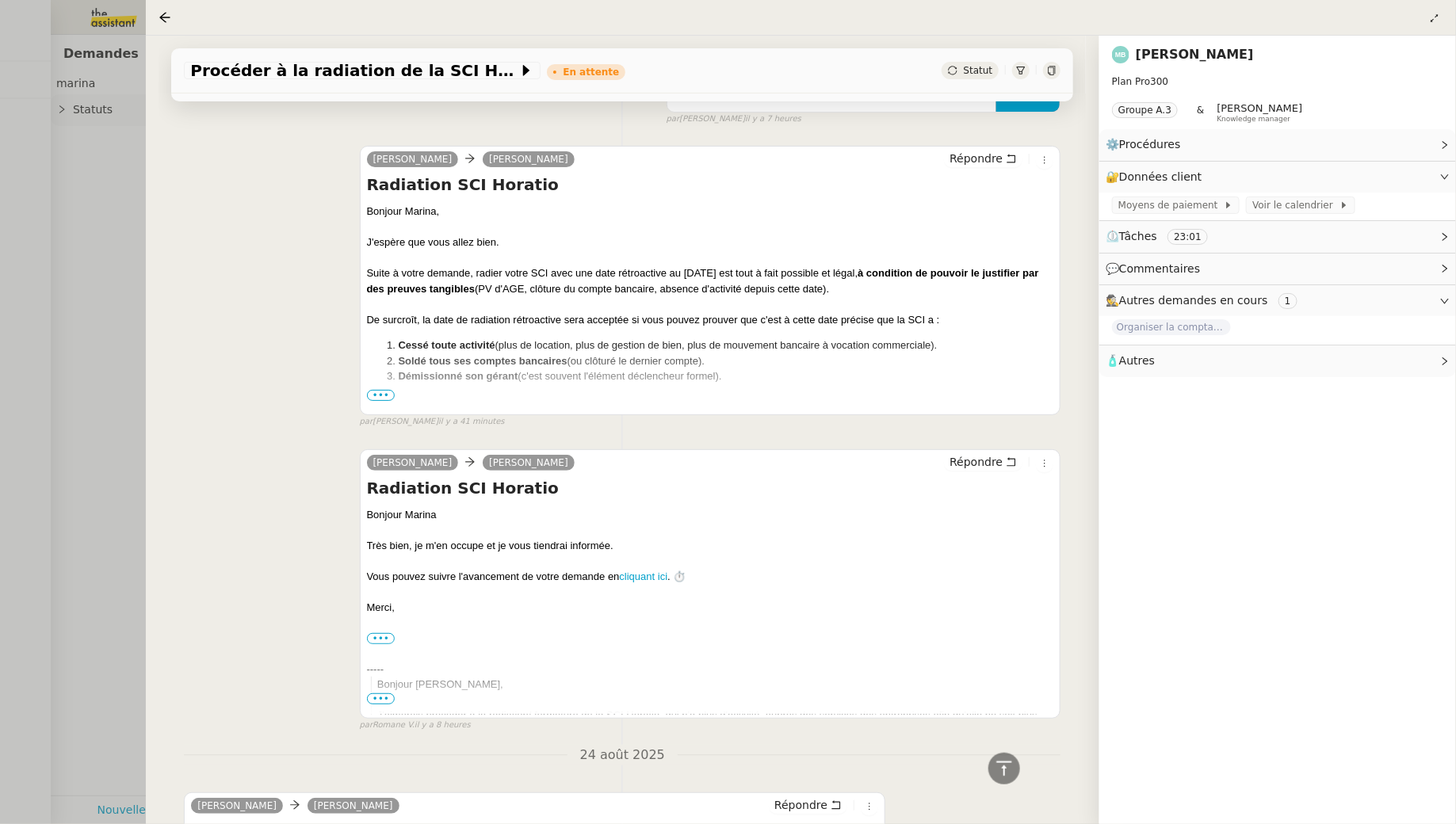
scroll to position [274, 0]
